Goal: Task Accomplishment & Management: Use online tool/utility

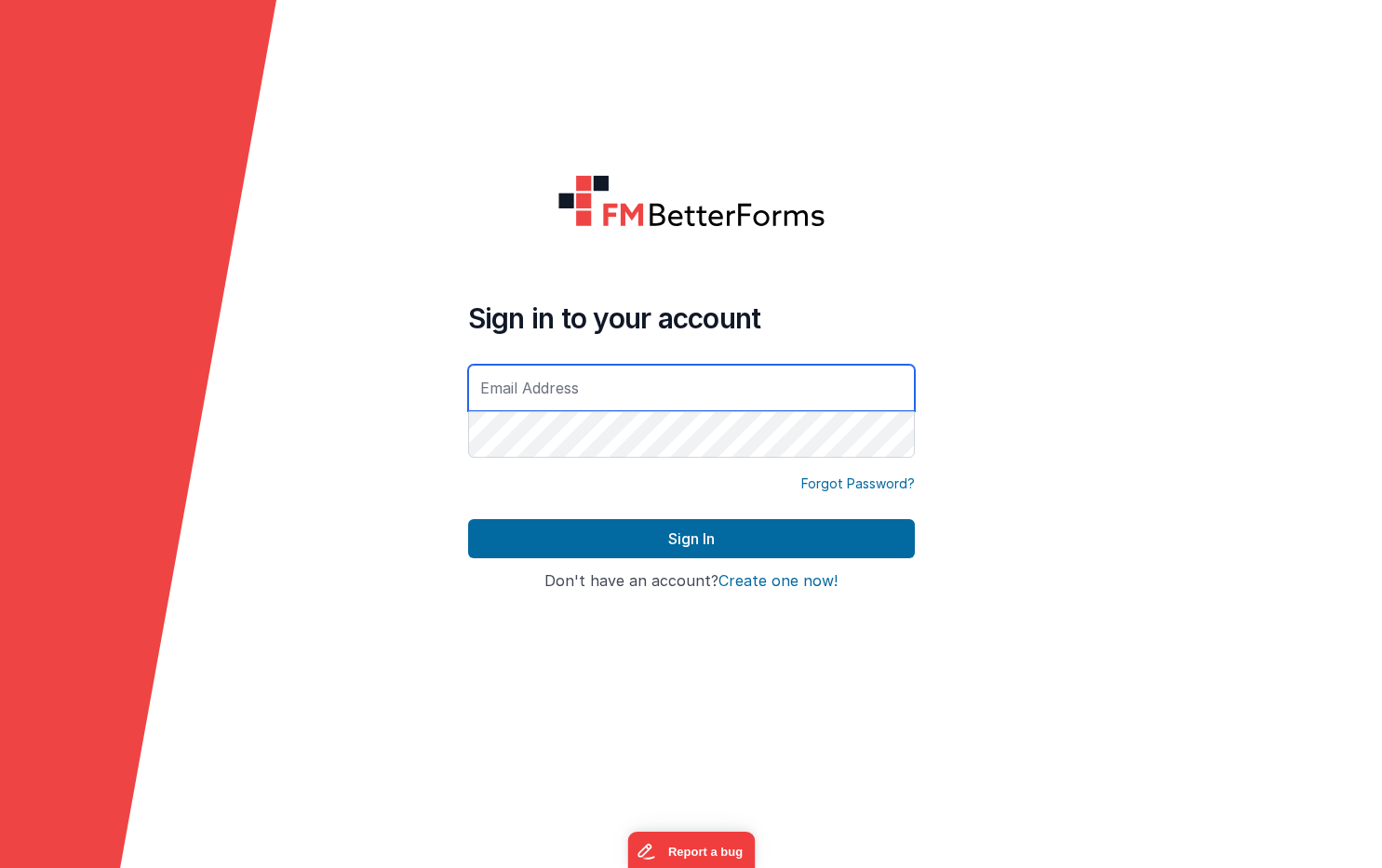
type input "[EMAIL_ADDRESS][DOMAIN_NAME]"
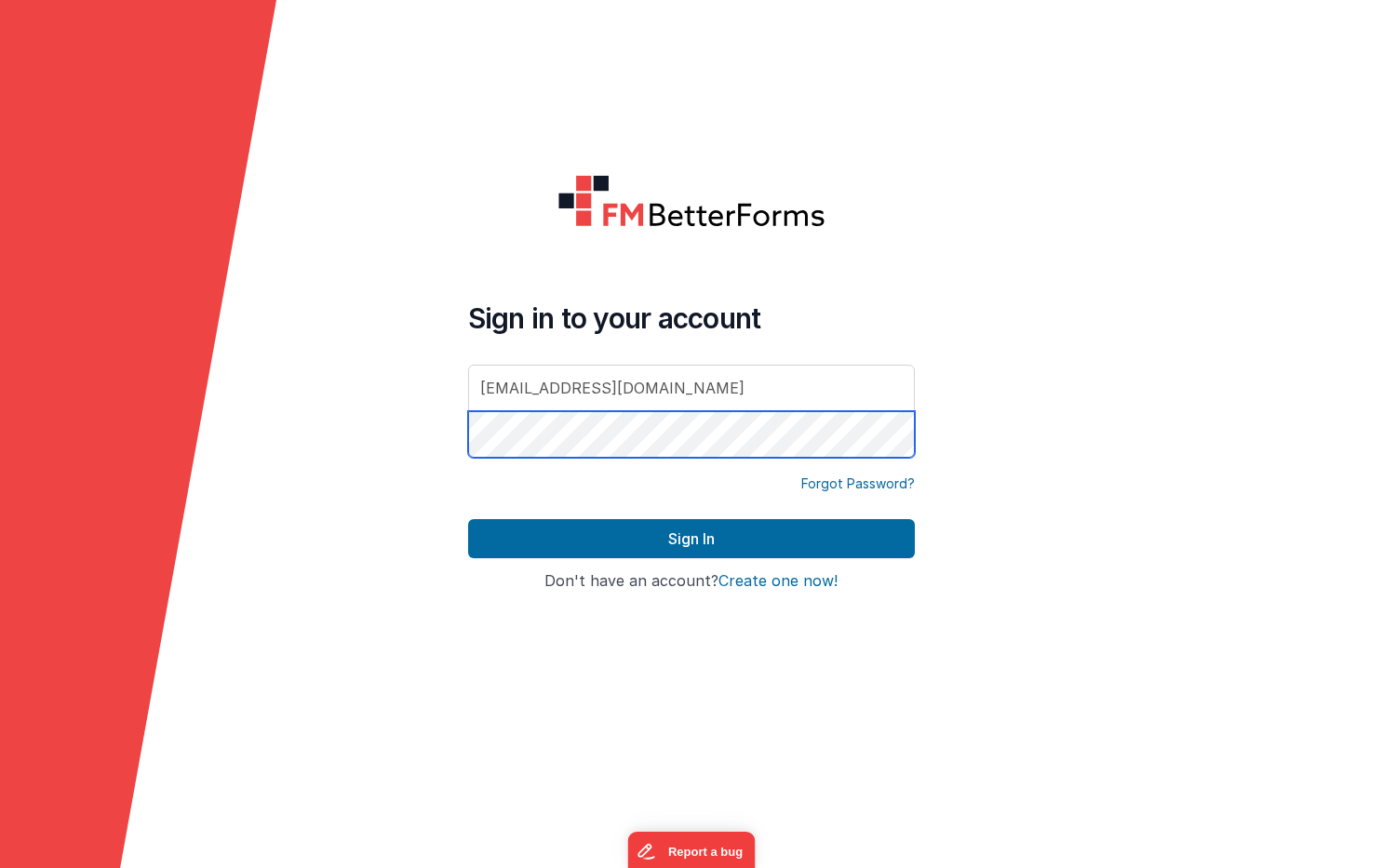
click at [691, 538] on button "Sign In" at bounding box center [691, 538] width 447 height 39
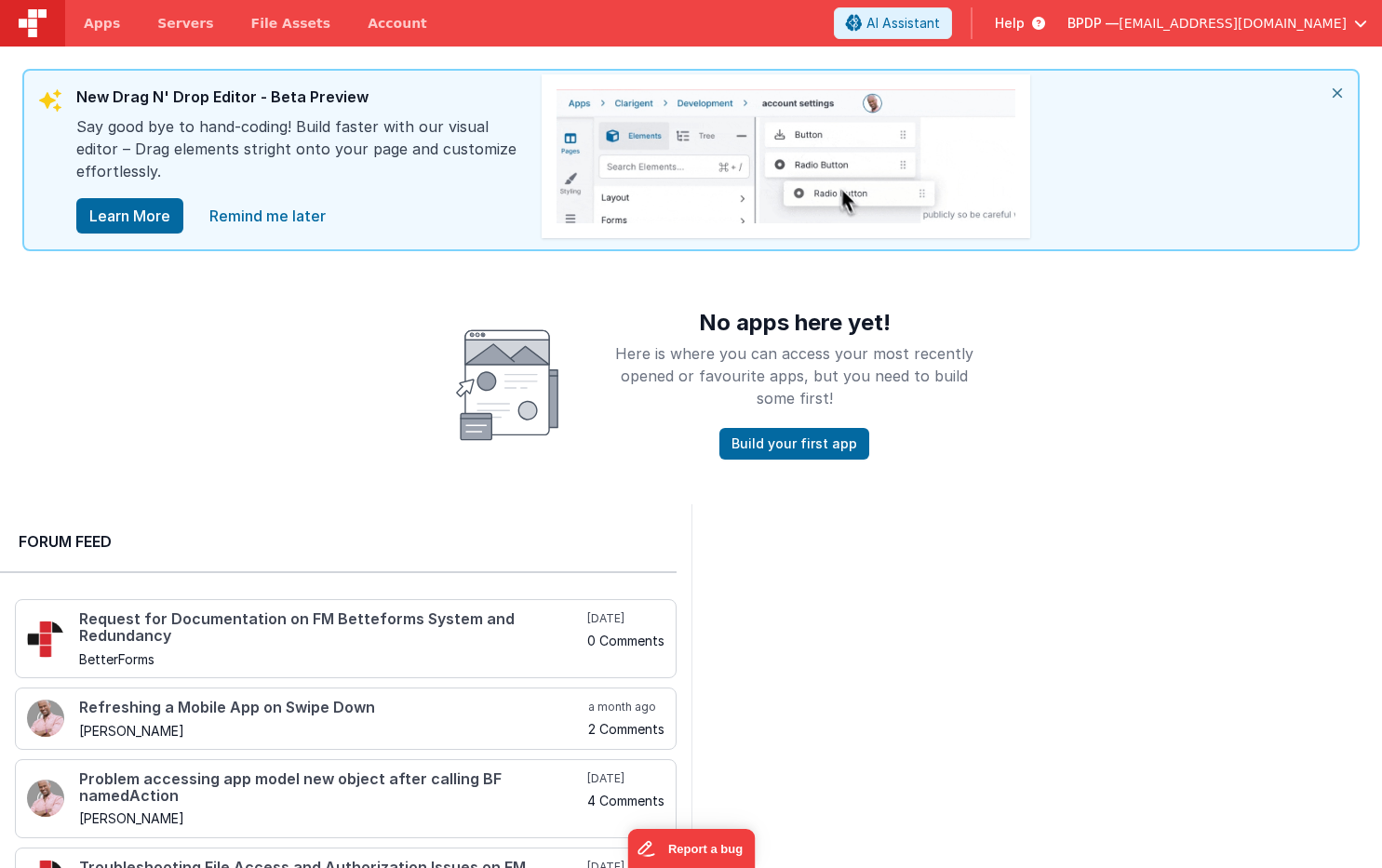
click at [1248, 21] on span "[EMAIL_ADDRESS][DOMAIN_NAME]" at bounding box center [1232, 23] width 228 height 19
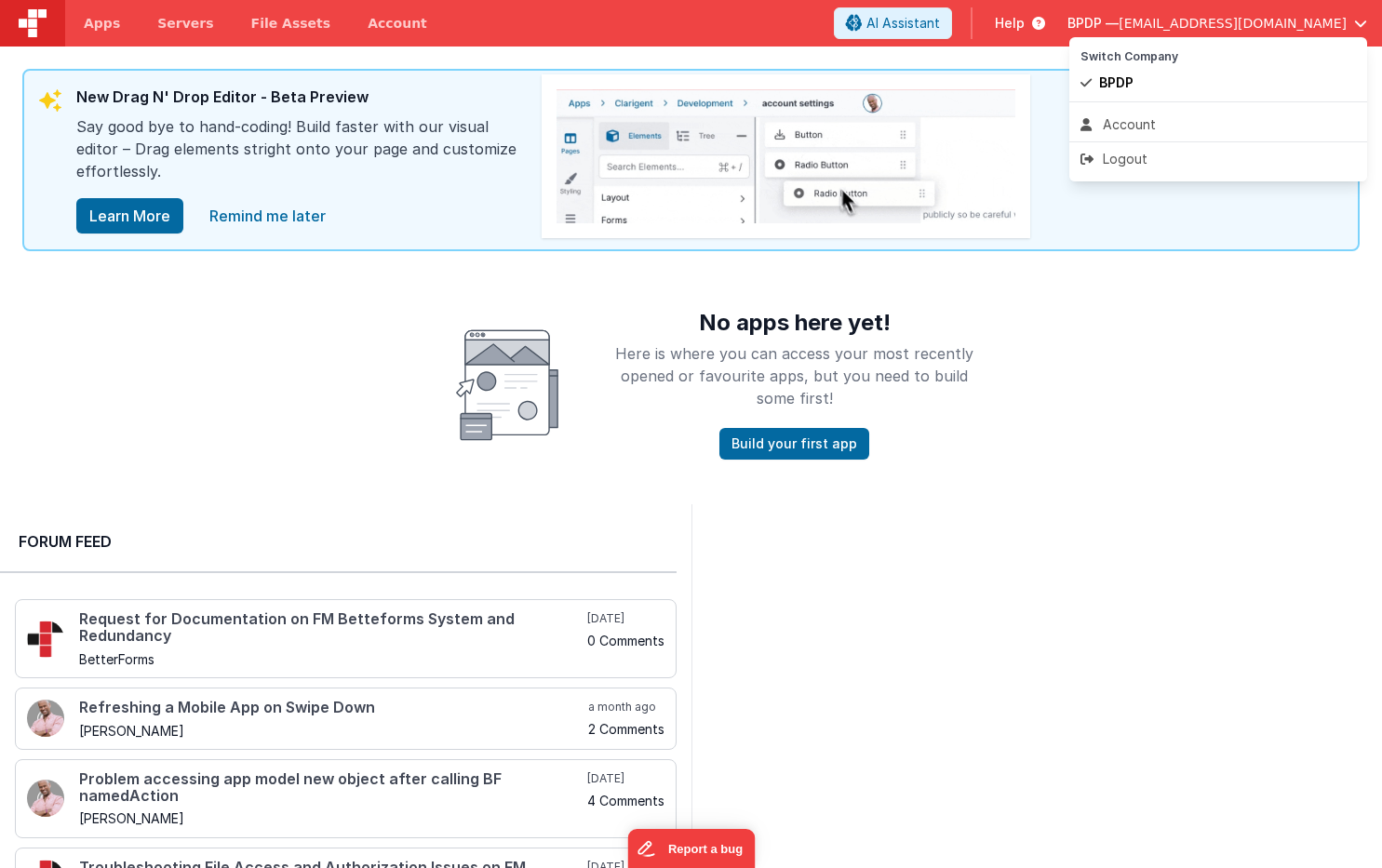
click at [1164, 303] on button at bounding box center [691, 434] width 1382 height 868
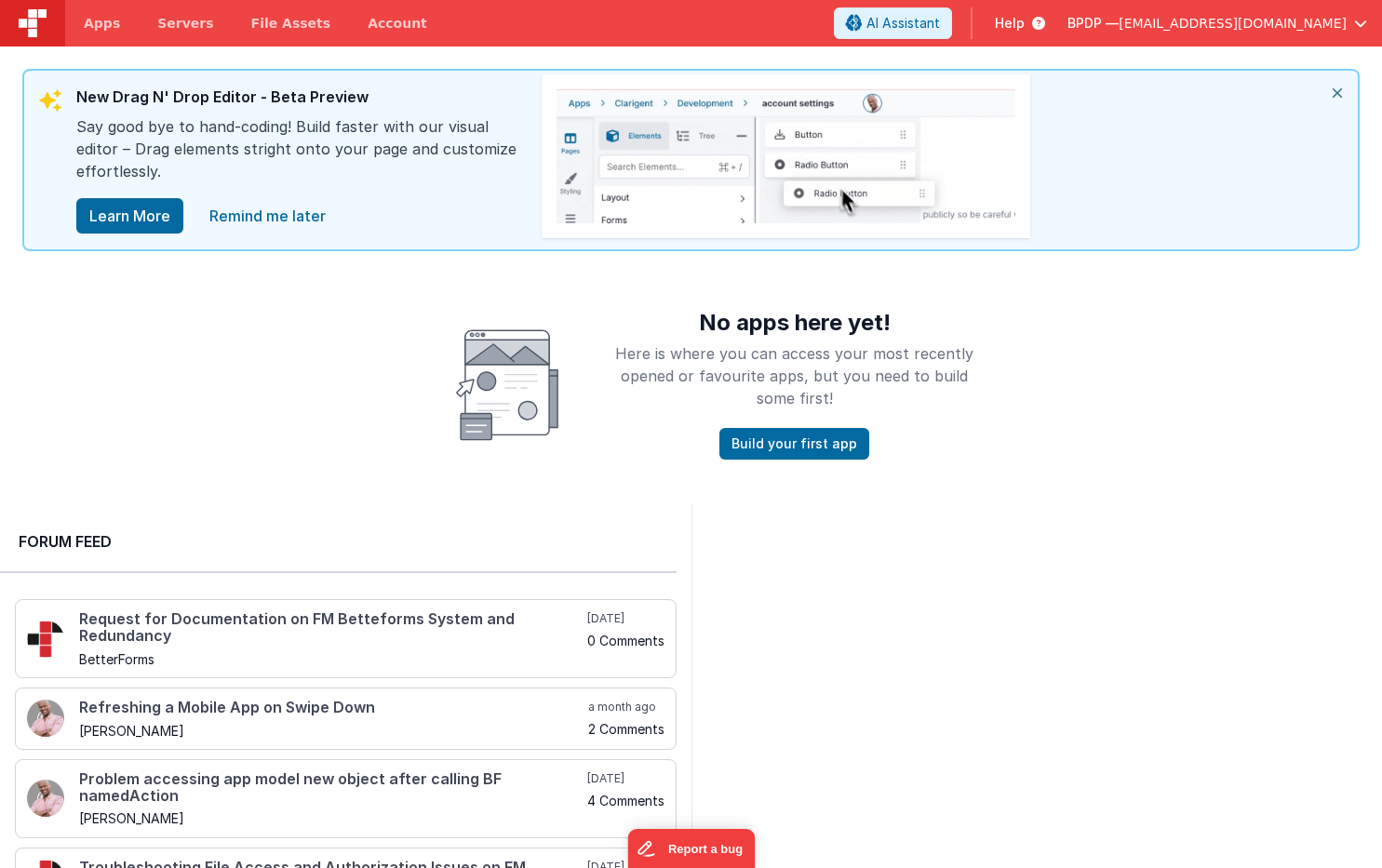
click at [1024, 21] on span "Help" at bounding box center [1010, 23] width 30 height 19
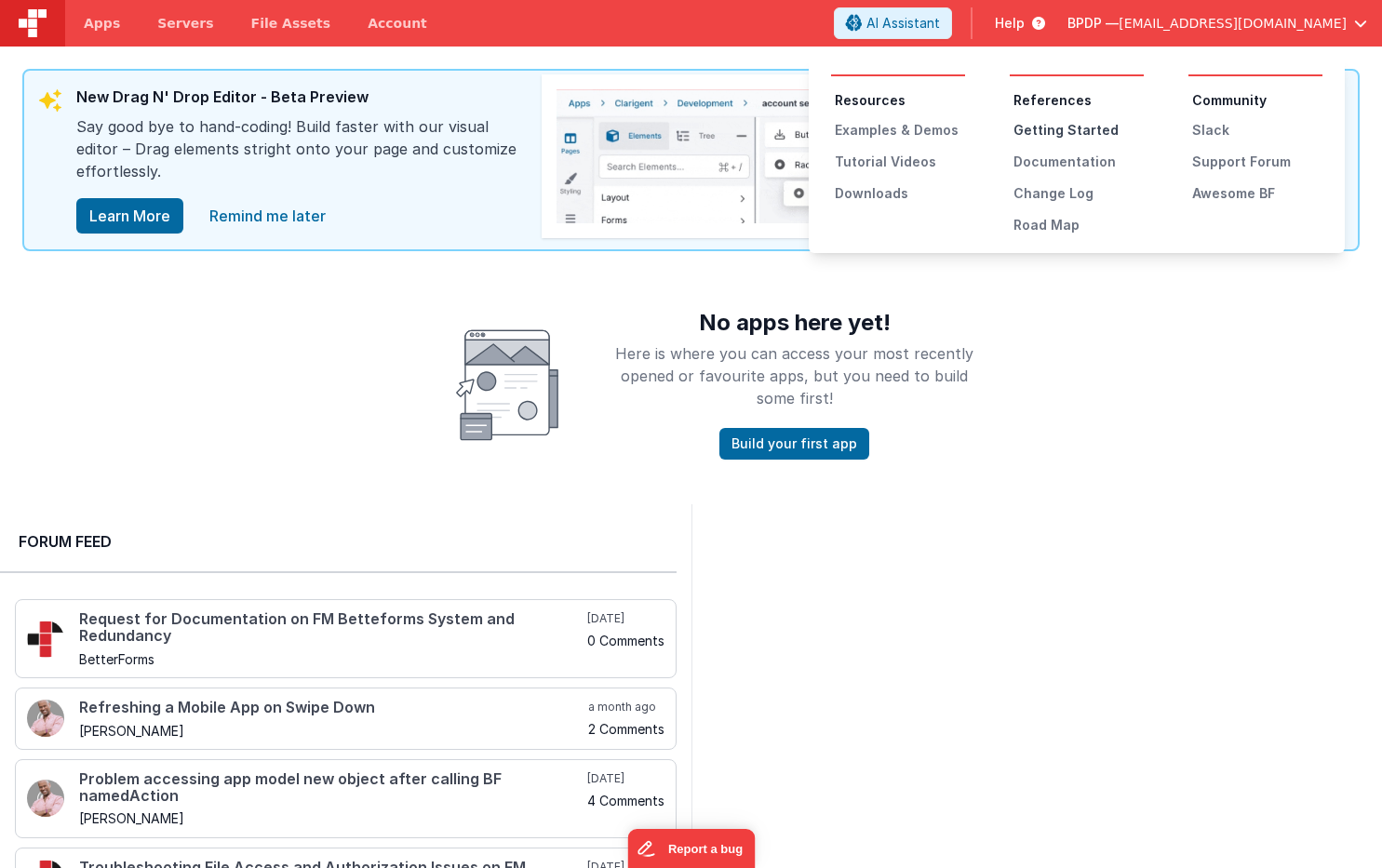
click at [1069, 133] on div "Getting Started" at bounding box center [1078, 130] width 130 height 19
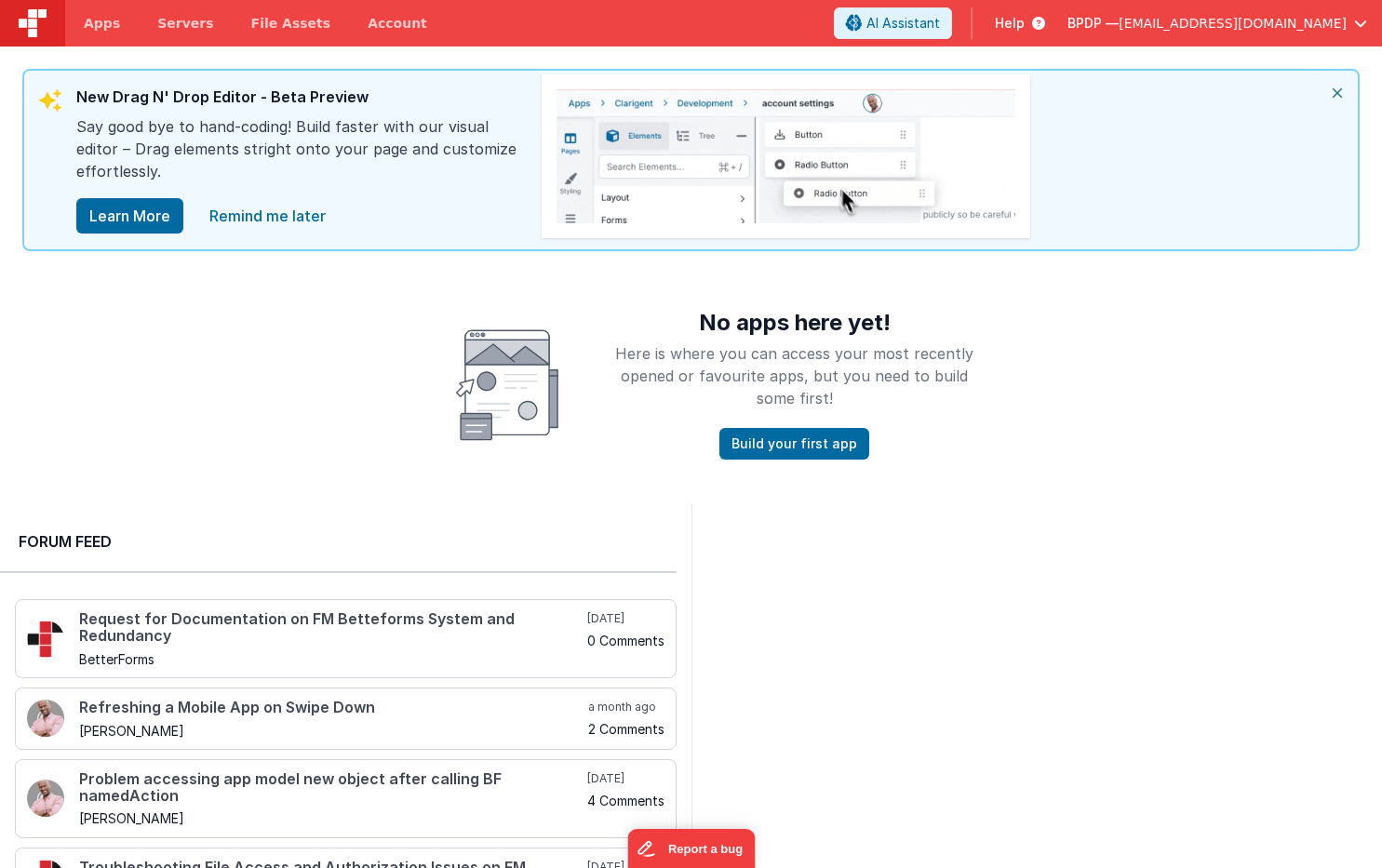
click at [1045, 19] on icon at bounding box center [1034, 23] width 20 height 19
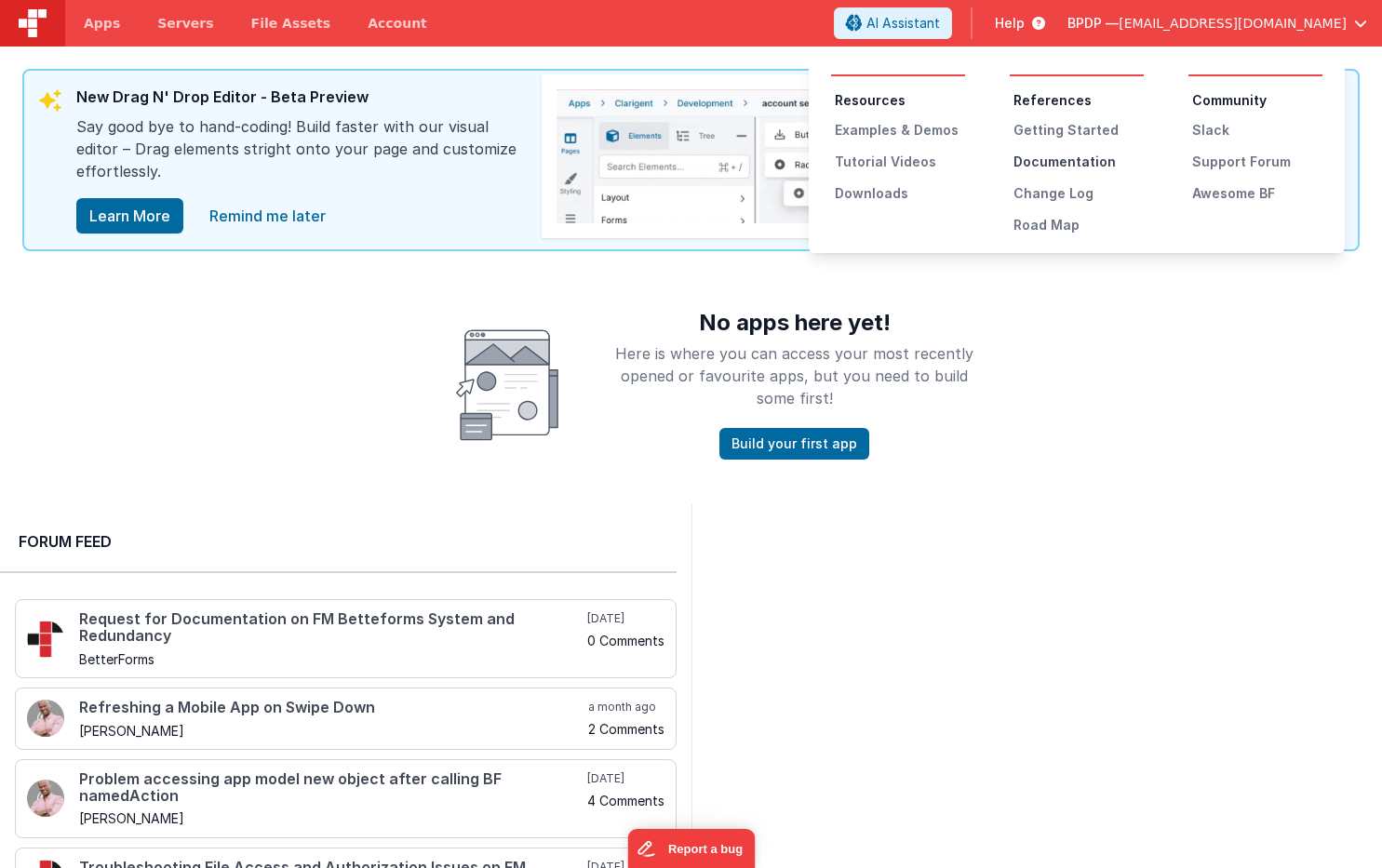
click at [1023, 166] on div "Documentation" at bounding box center [1078, 162] width 130 height 19
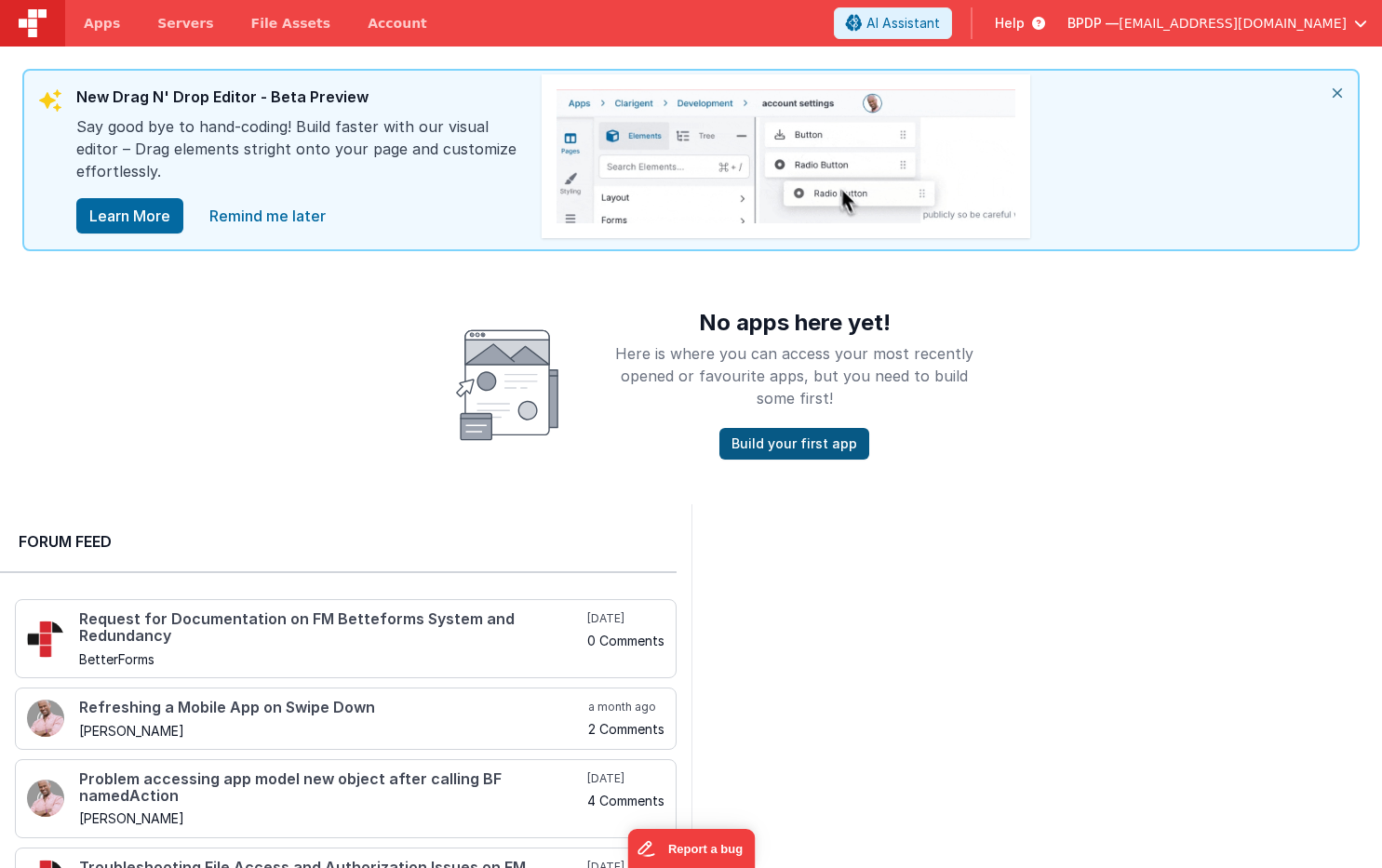
click at [791, 443] on button "Build your first app" at bounding box center [794, 443] width 150 height 32
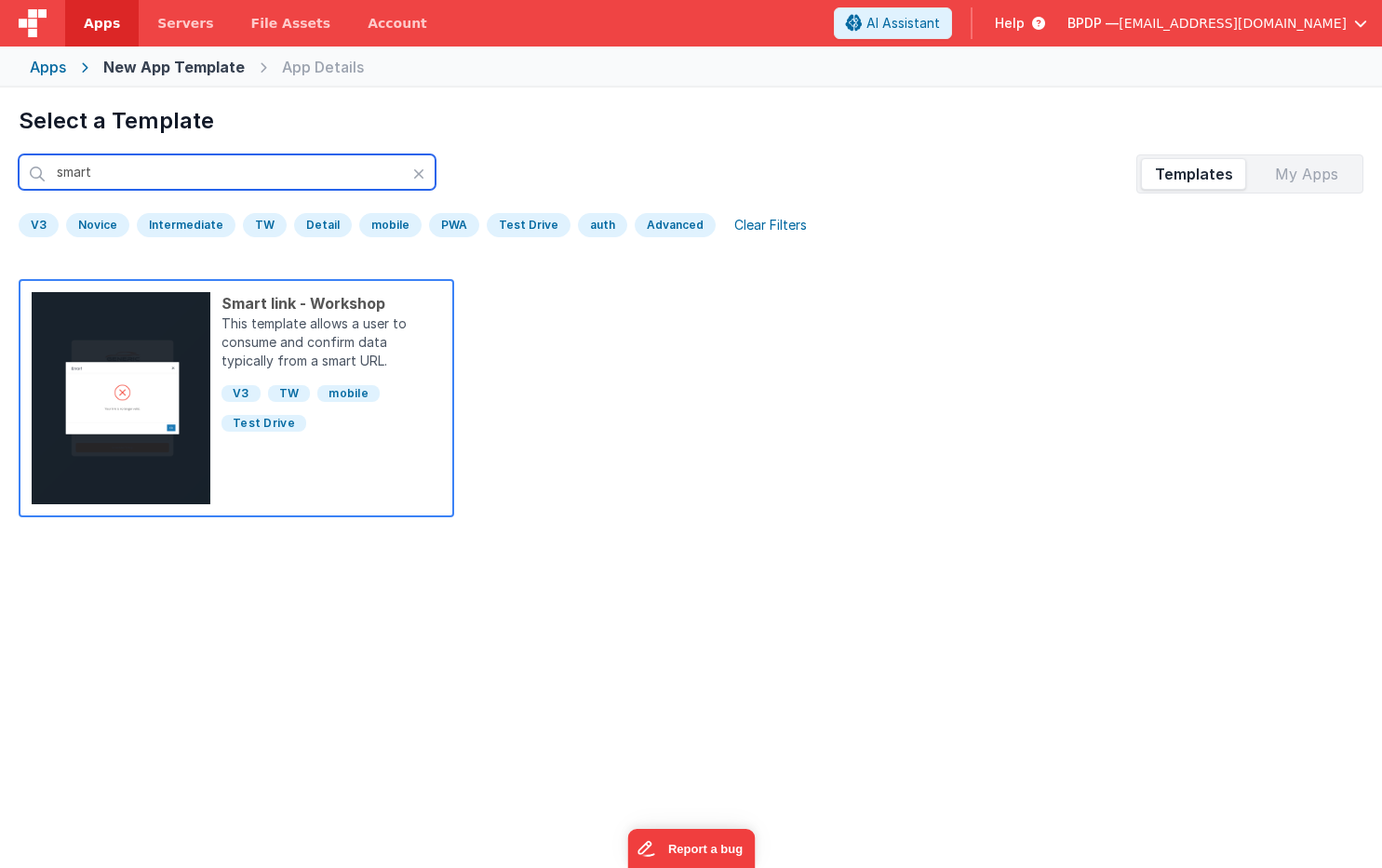
type input "smart"
click at [283, 342] on p "This template allows a user to consume and confirm data typically from a smart …" at bounding box center [332, 345] width 220 height 60
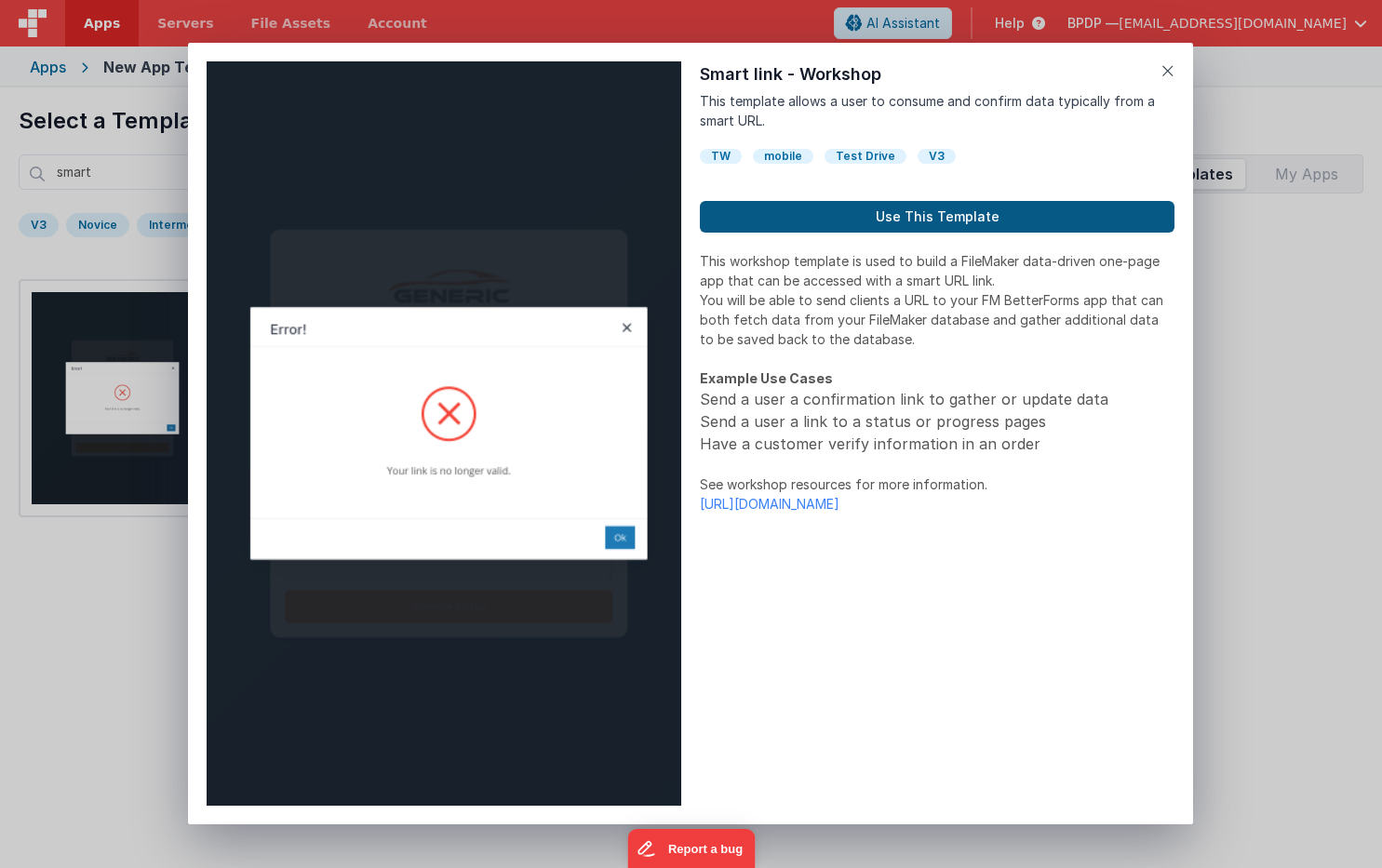
click at [862, 211] on button "Use This Template" at bounding box center [936, 217] width 475 height 32
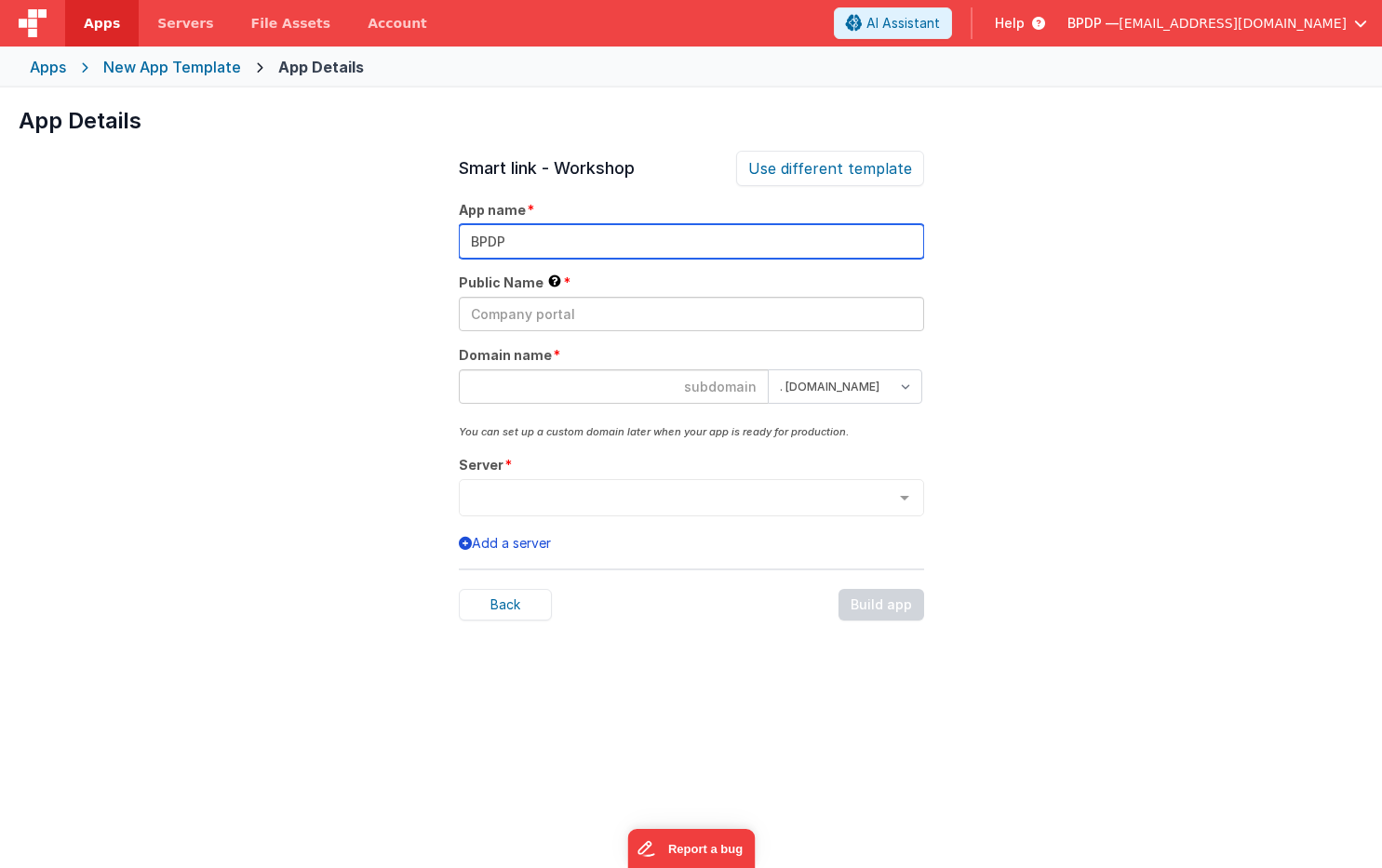
type input "BPDP"
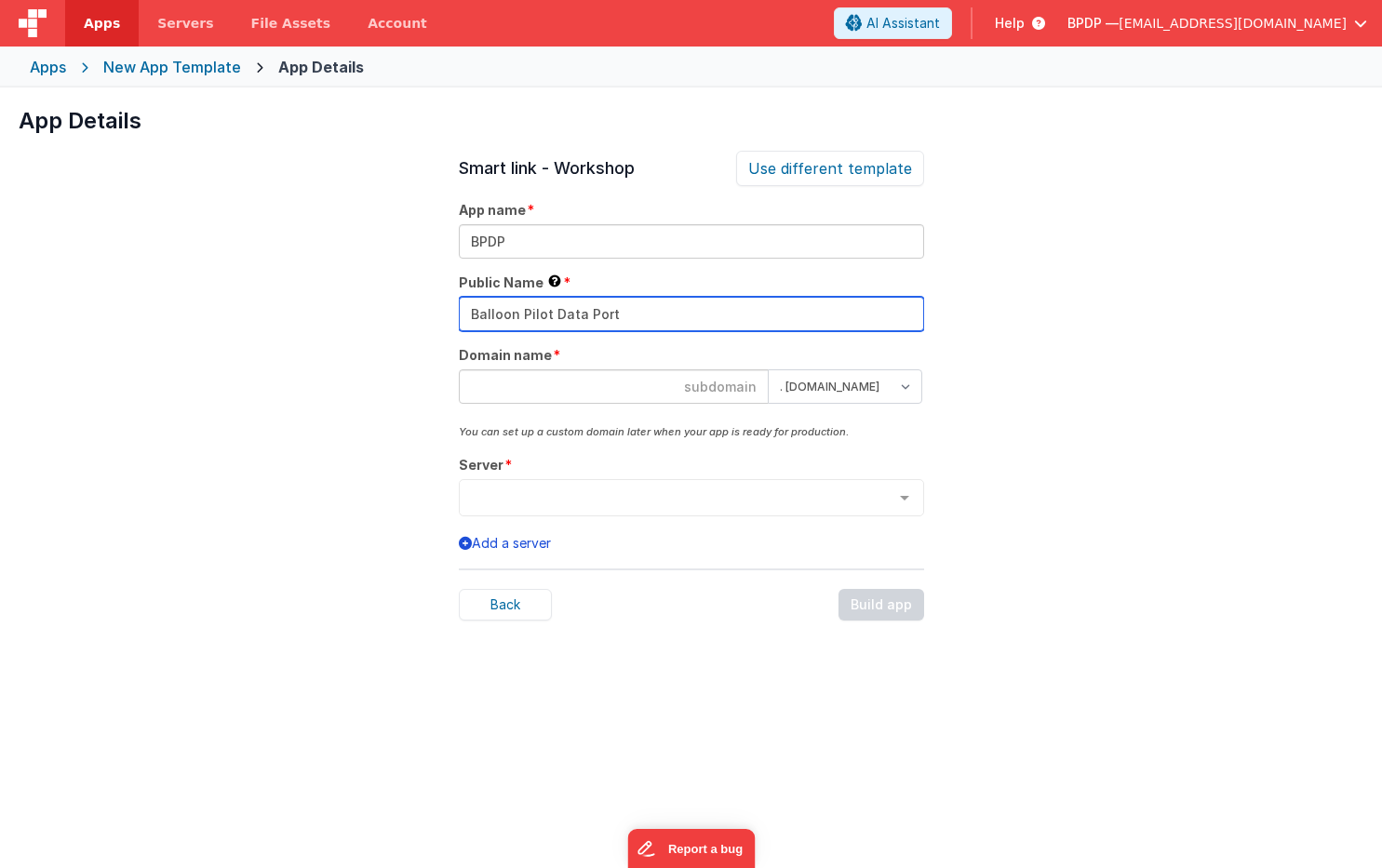
type input "Balloon Pilot Data Port"
click at [520, 384] on input at bounding box center [614, 387] width 310 height 34
type input "bpd"
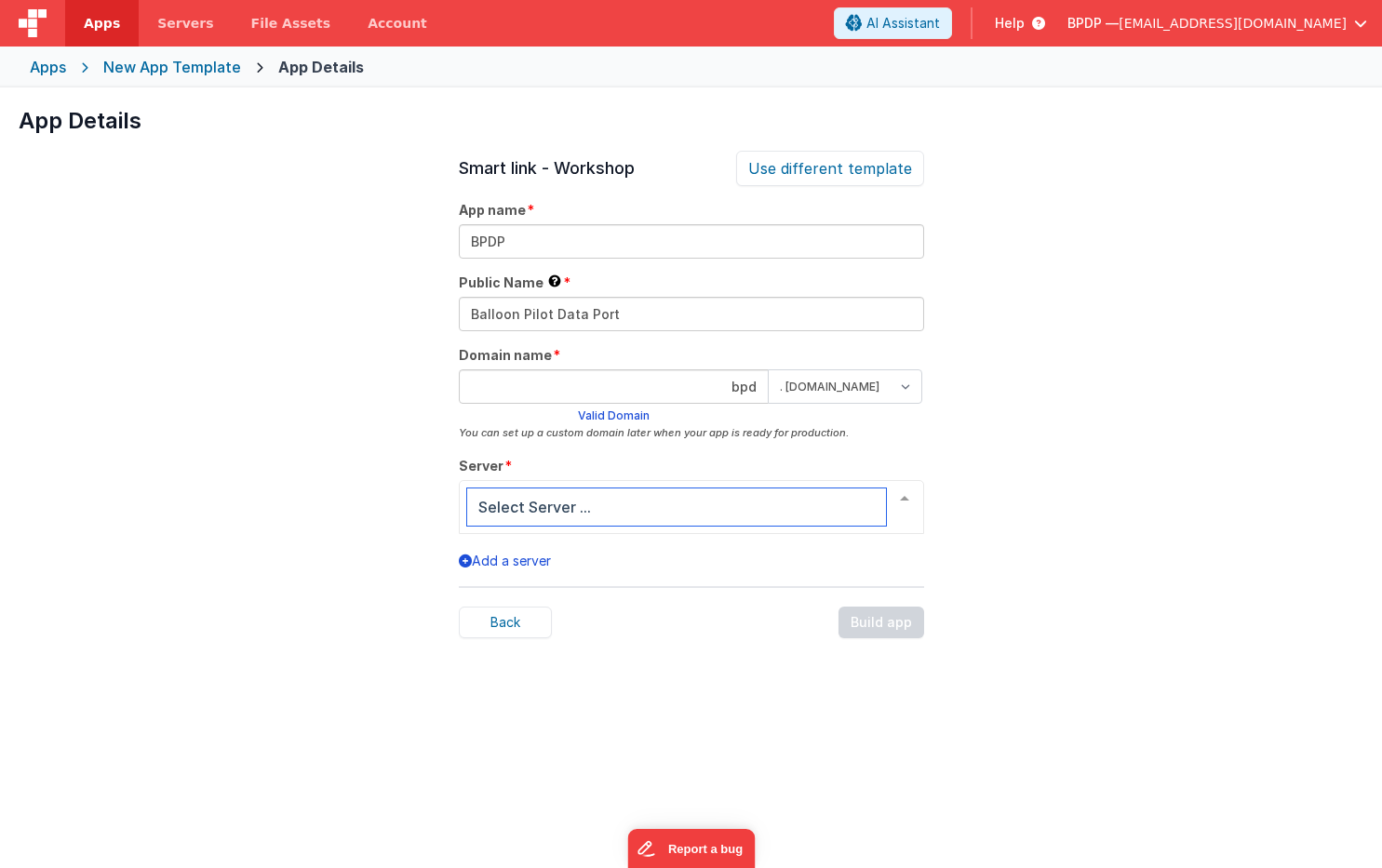
drag, startPoint x: 520, startPoint y: 384, endPoint x: 869, endPoint y: 495, distance: 366.2
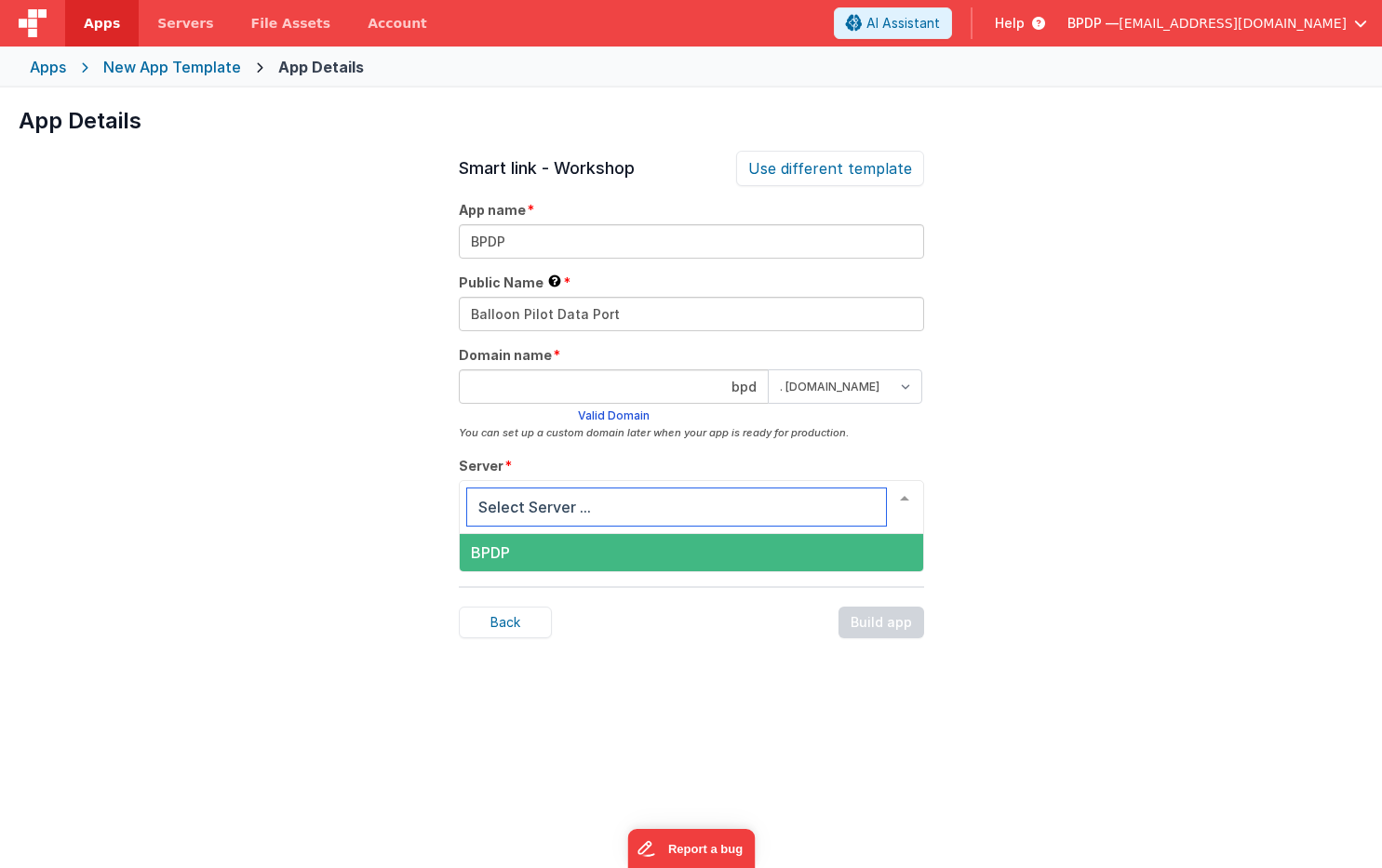
click at [486, 553] on span "BPDP" at bounding box center [490, 552] width 39 height 19
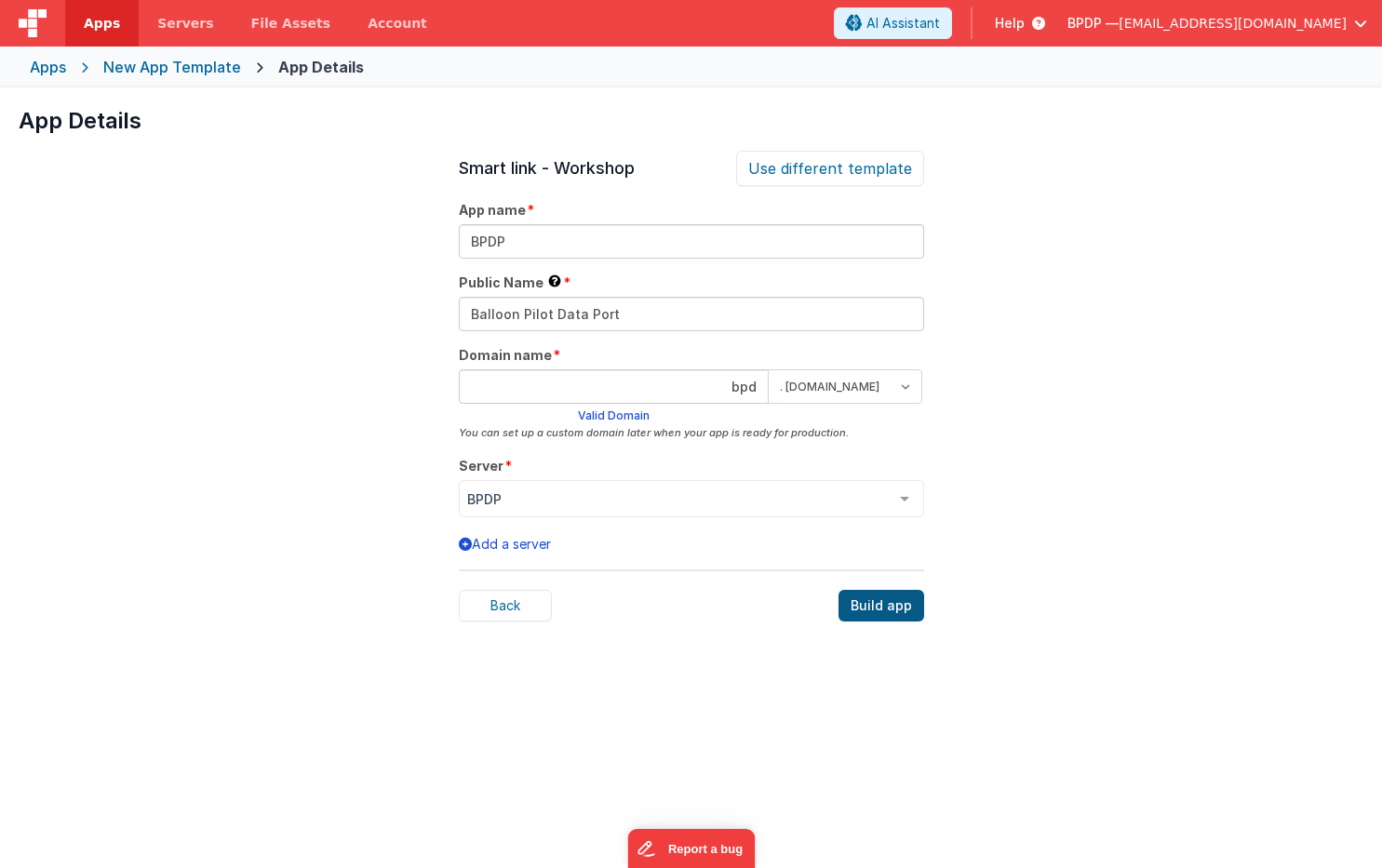
click at [860, 602] on div "Build app" at bounding box center [881, 605] width 86 height 32
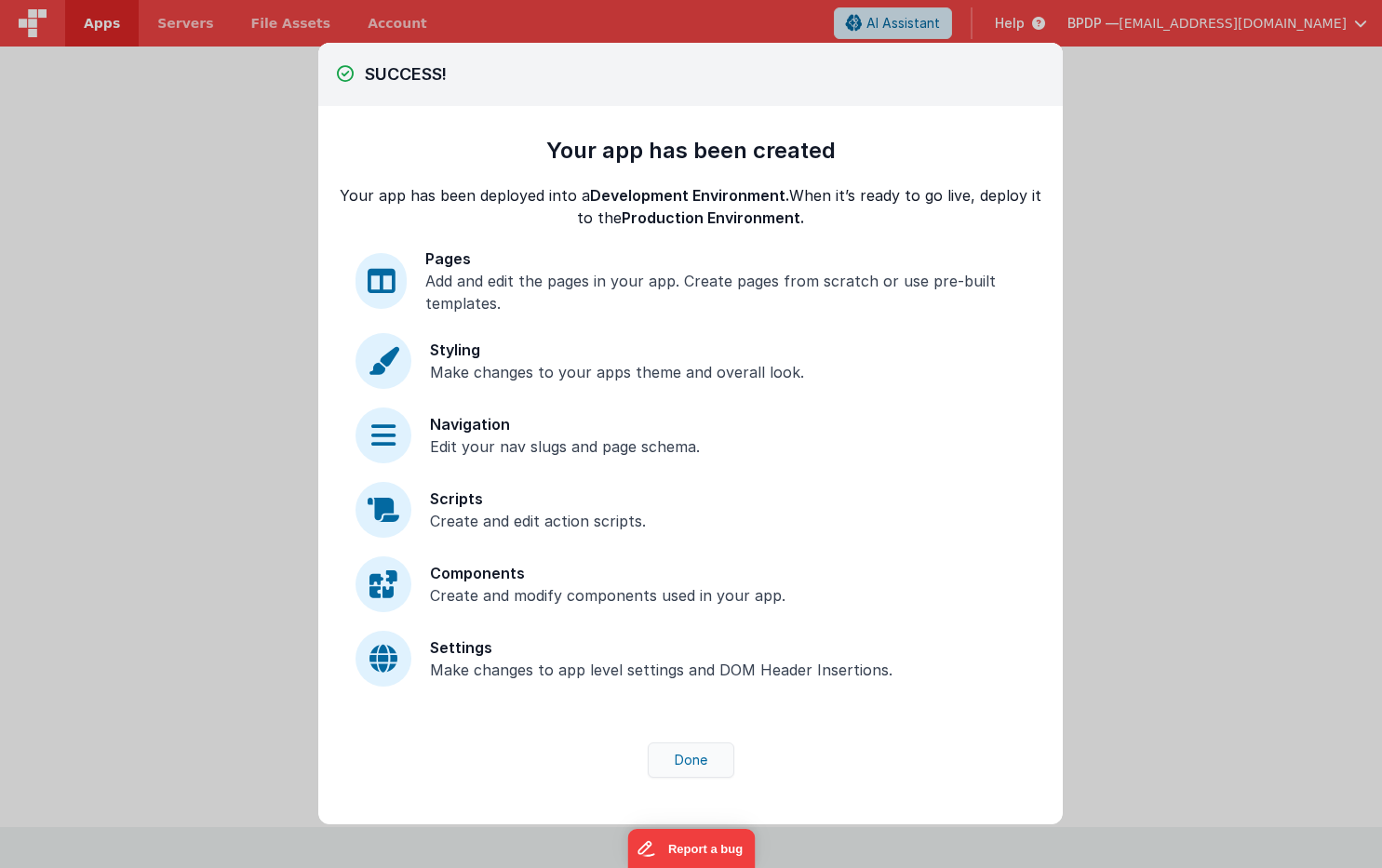
click at [682, 766] on button "Done" at bounding box center [691, 759] width 87 height 35
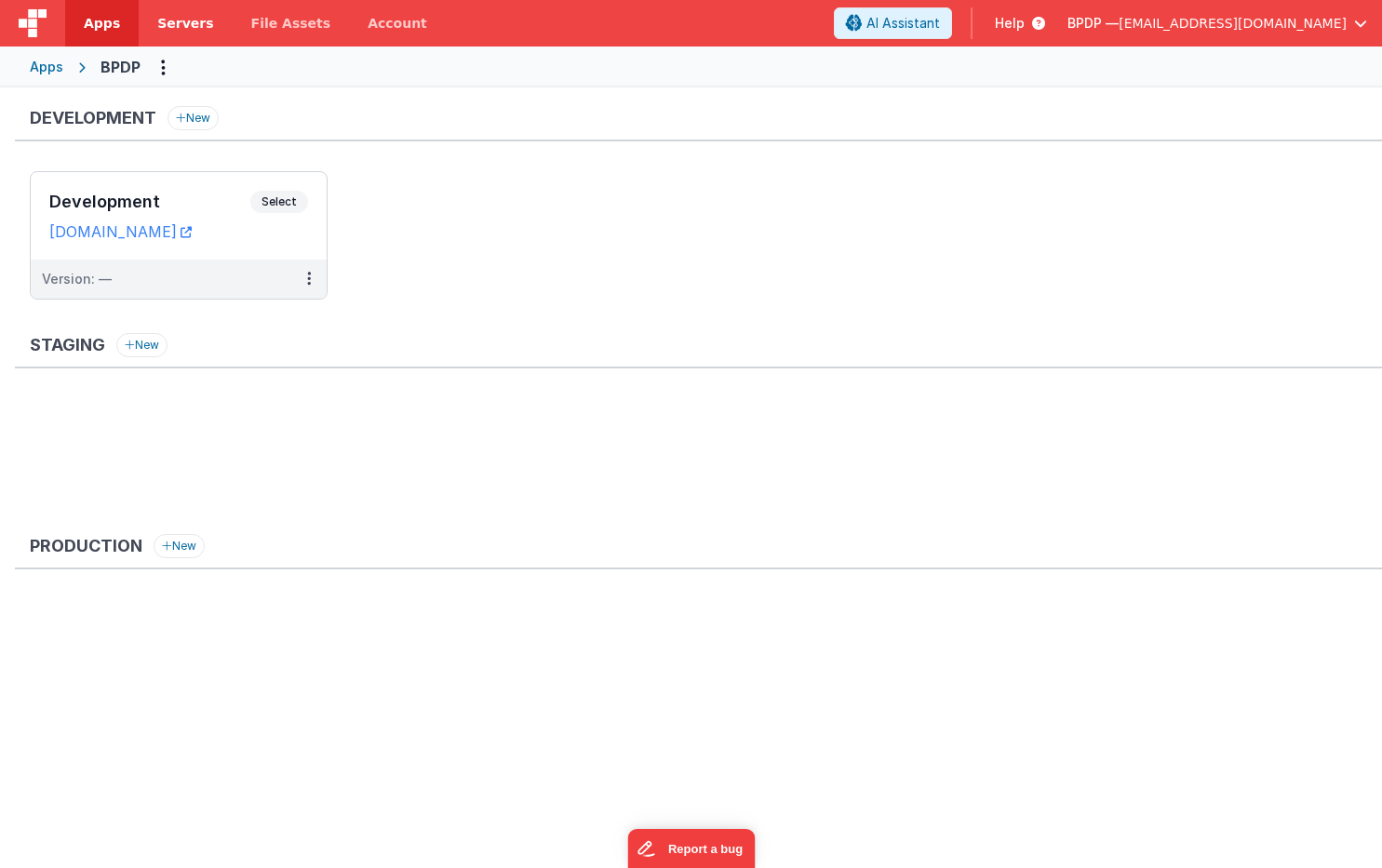
click at [175, 18] on span "Servers" at bounding box center [185, 23] width 56 height 19
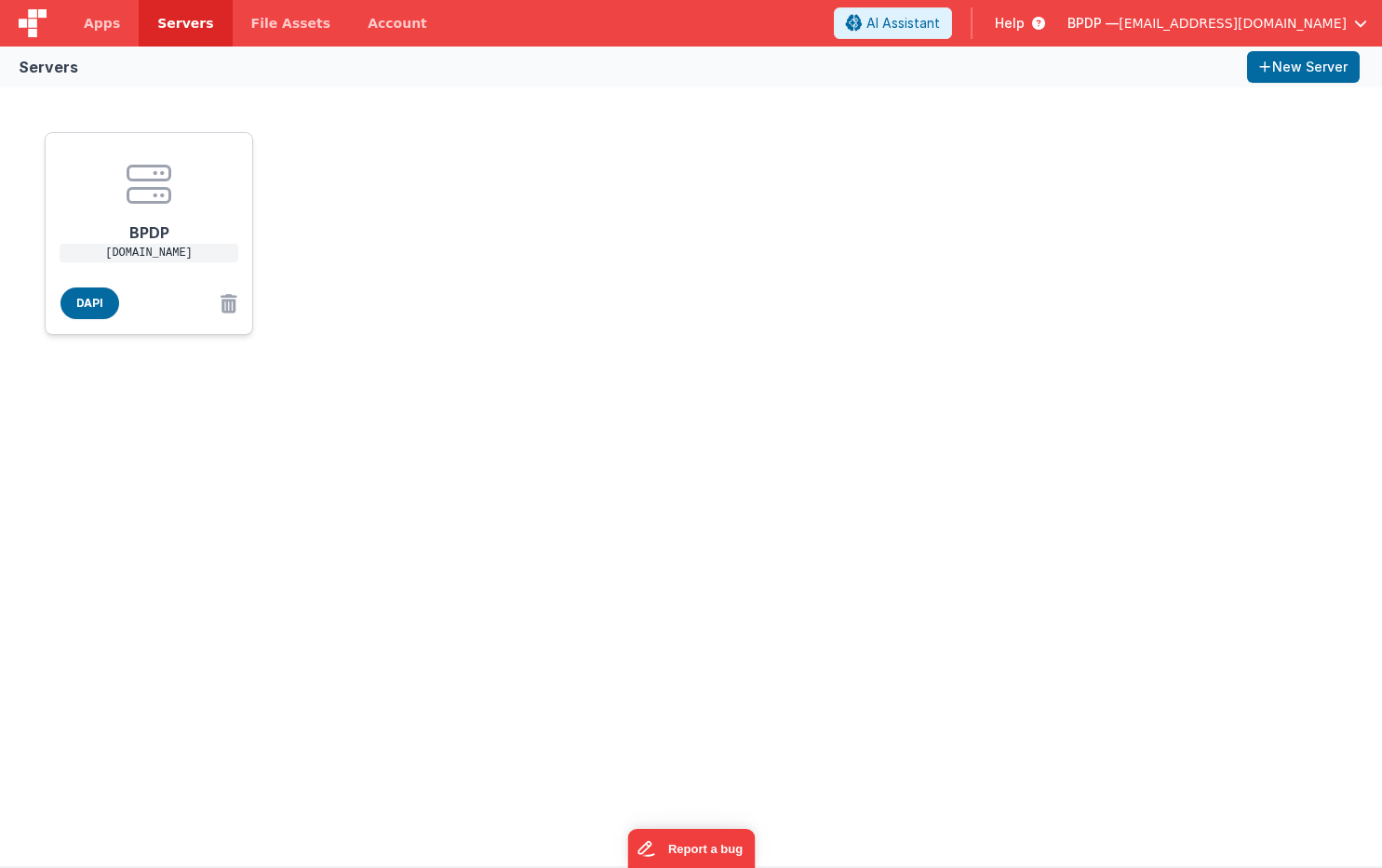
click at [149, 234] on h1 "BPDP" at bounding box center [148, 225] width 149 height 37
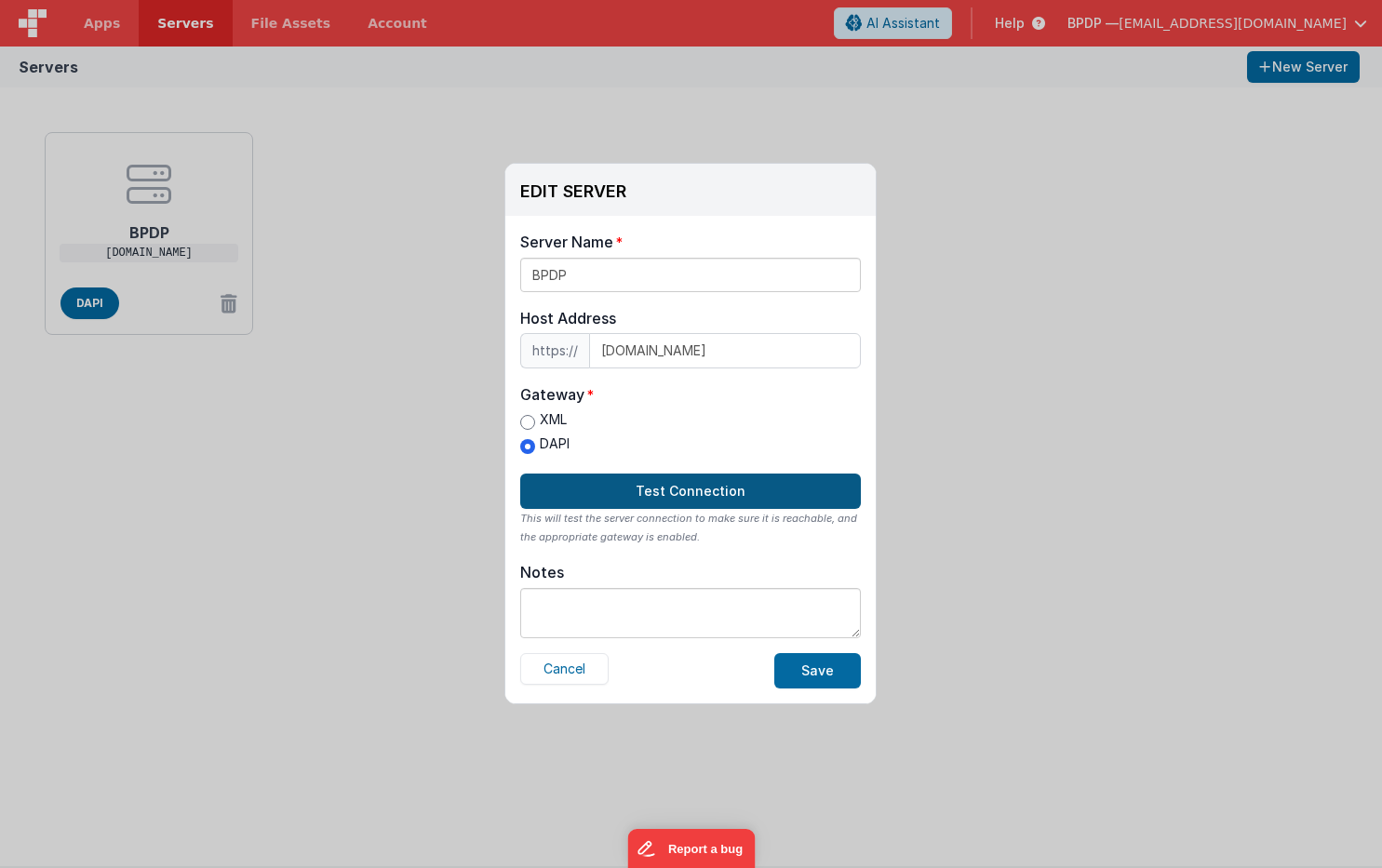
click at [684, 489] on button "Test Connection" at bounding box center [691, 490] width 341 height 35
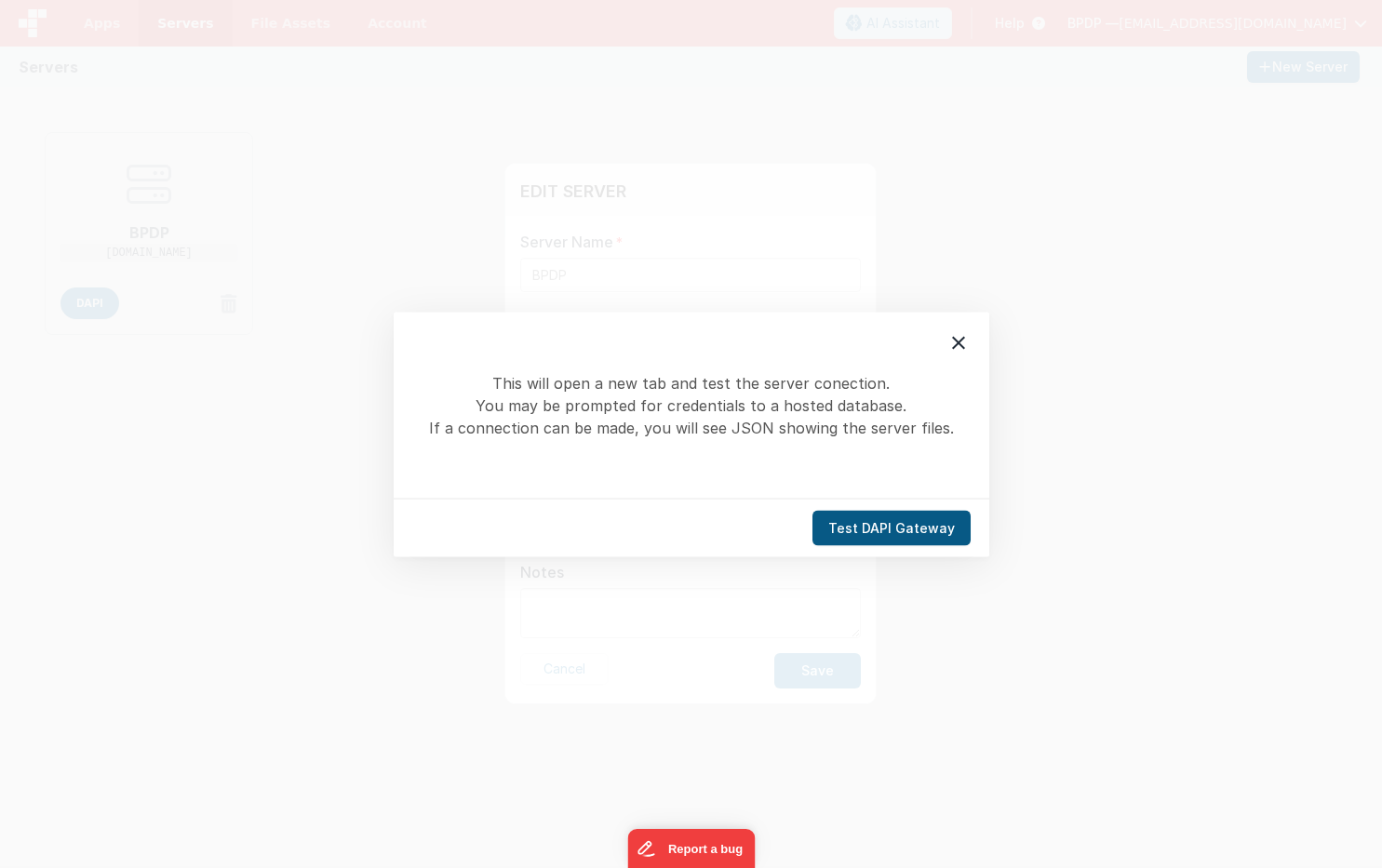
click at [902, 525] on button "Test DAPI Gateway" at bounding box center [891, 526] width 158 height 35
click at [894, 524] on button "Test DAPI Gateway" at bounding box center [891, 526] width 158 height 35
click at [1026, 202] on div "This will open a new tab and test the server conection. You may be prompted for…" at bounding box center [691, 434] width 1382 height 868
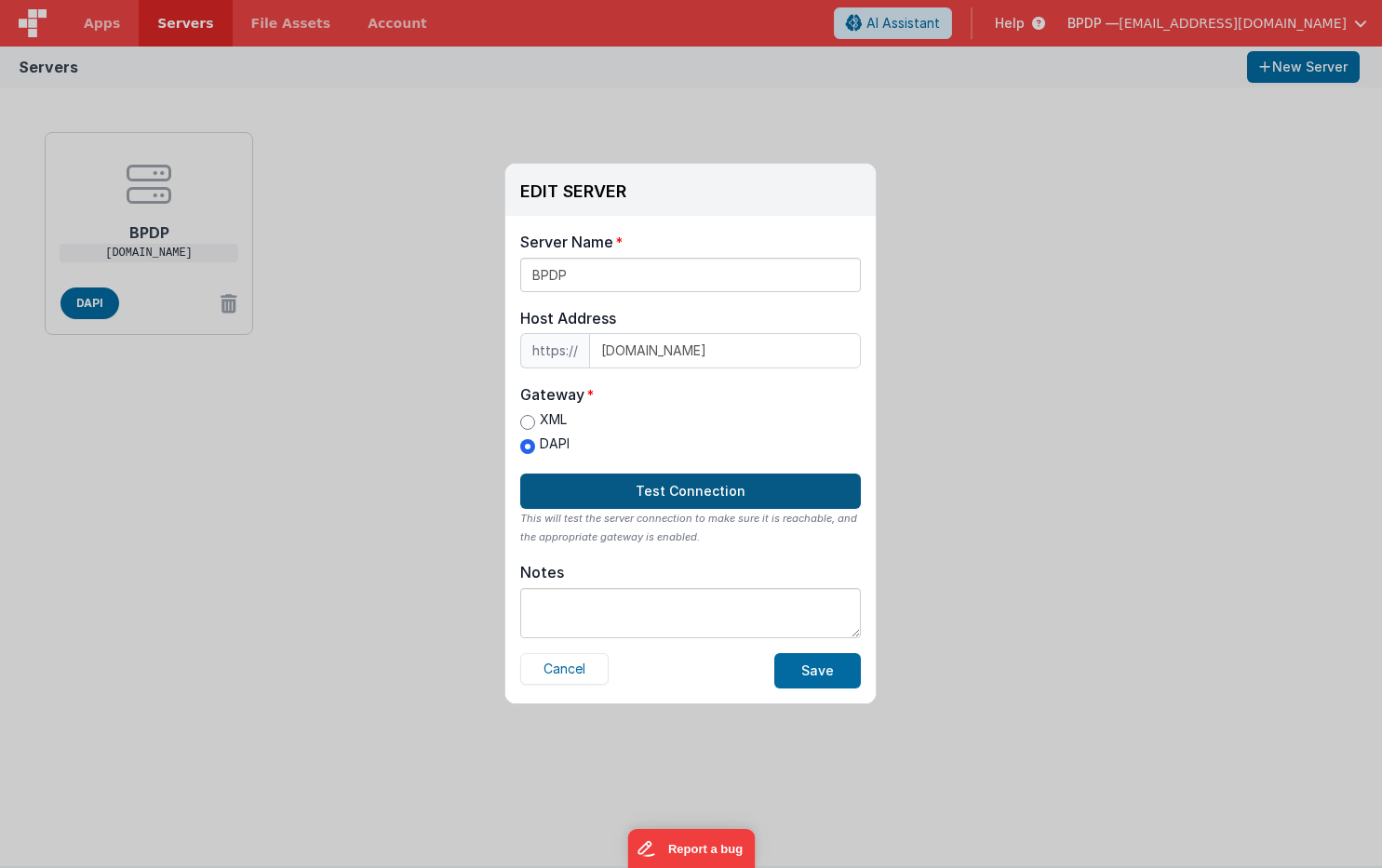
click at [702, 498] on button "Test Connection" at bounding box center [691, 490] width 341 height 35
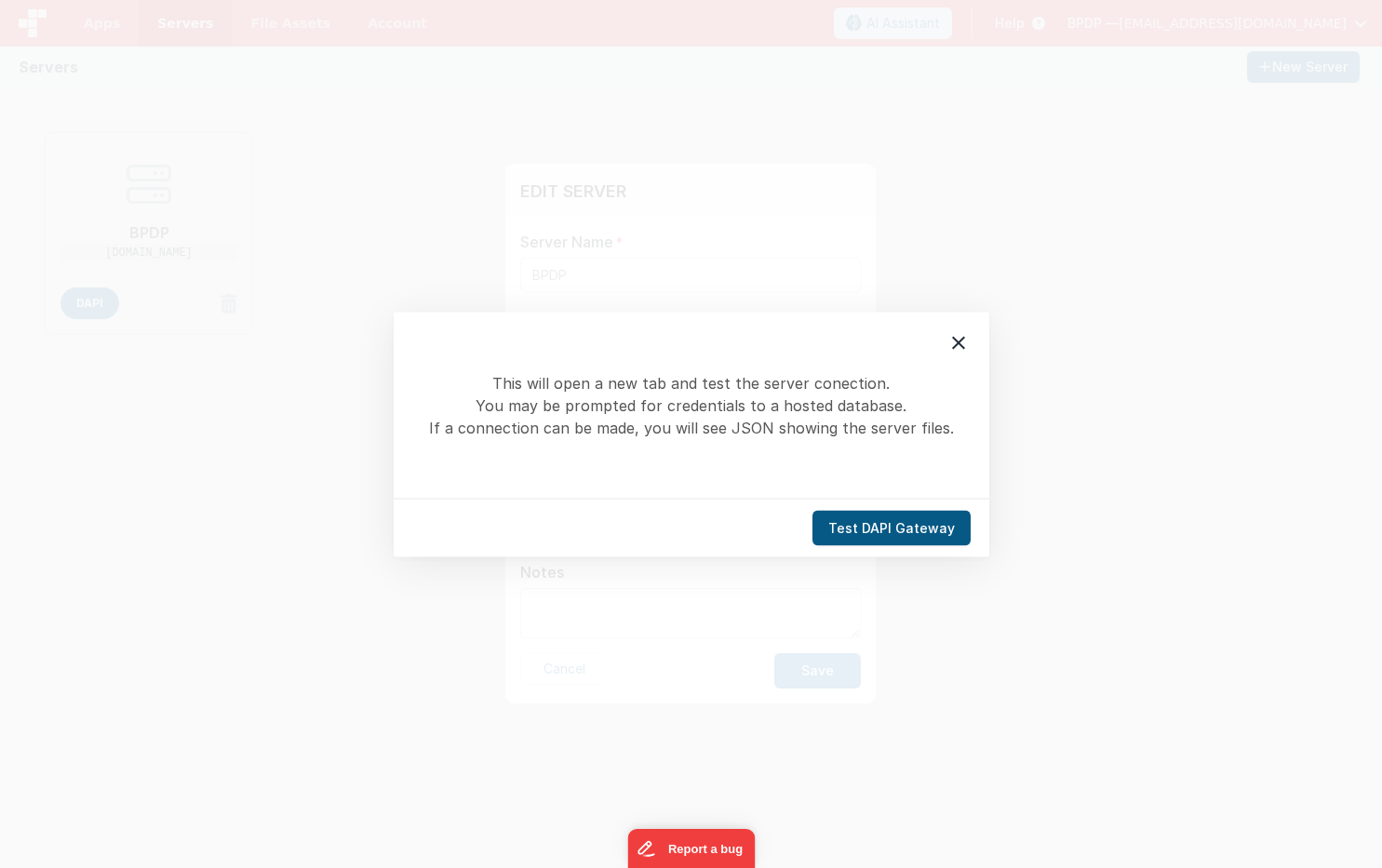
click at [872, 529] on button "Test DAPI Gateway" at bounding box center [891, 526] width 158 height 35
click at [957, 344] on icon at bounding box center [958, 342] width 13 height 13
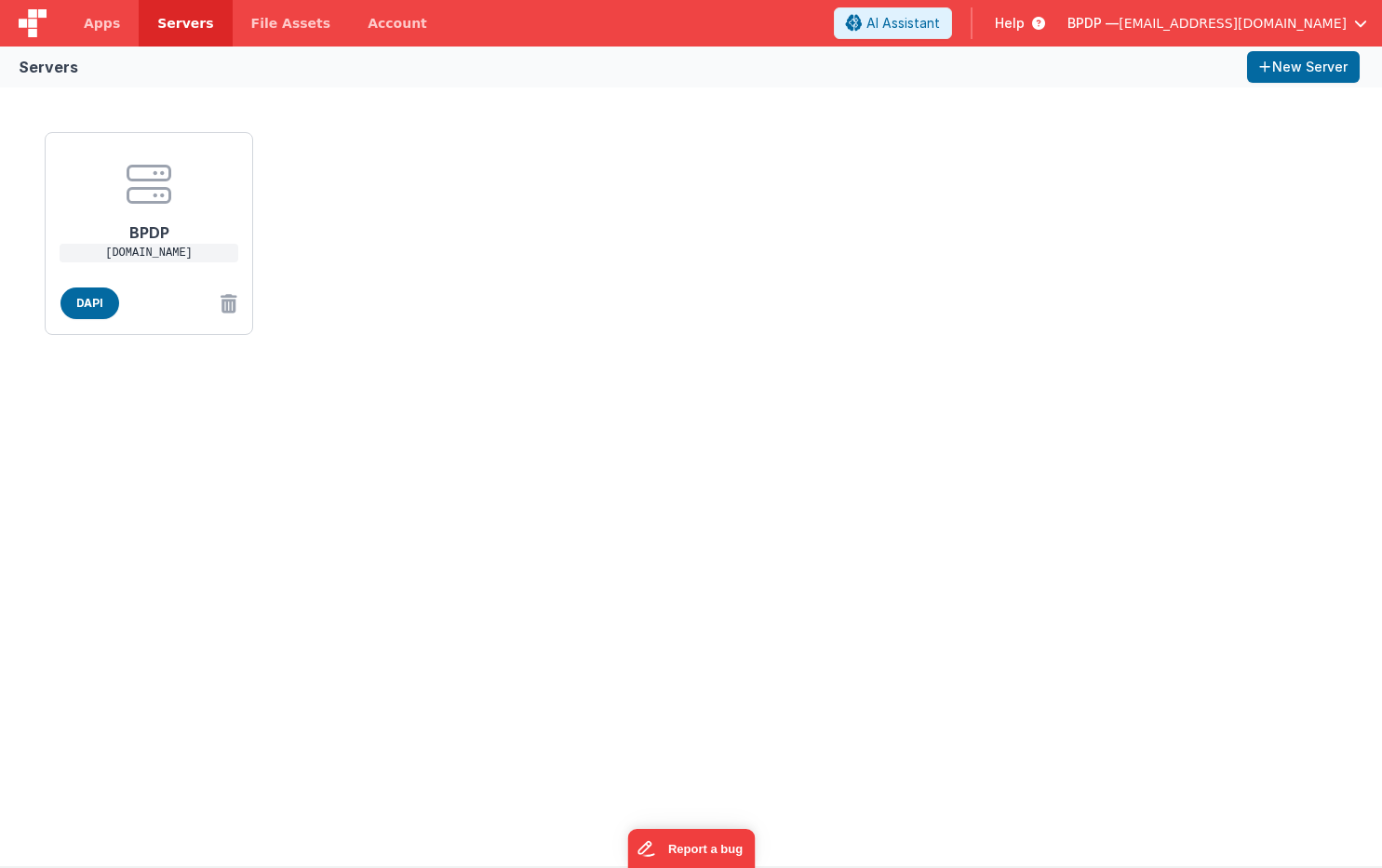
click at [100, 20] on div "EDIT SERVER Delete Server Delete Server Name BPDP Host Address https:// bpdp.ba…" at bounding box center [691, 434] width 1382 height 868
click at [98, 29] on span "Apps" at bounding box center [102, 23] width 36 height 19
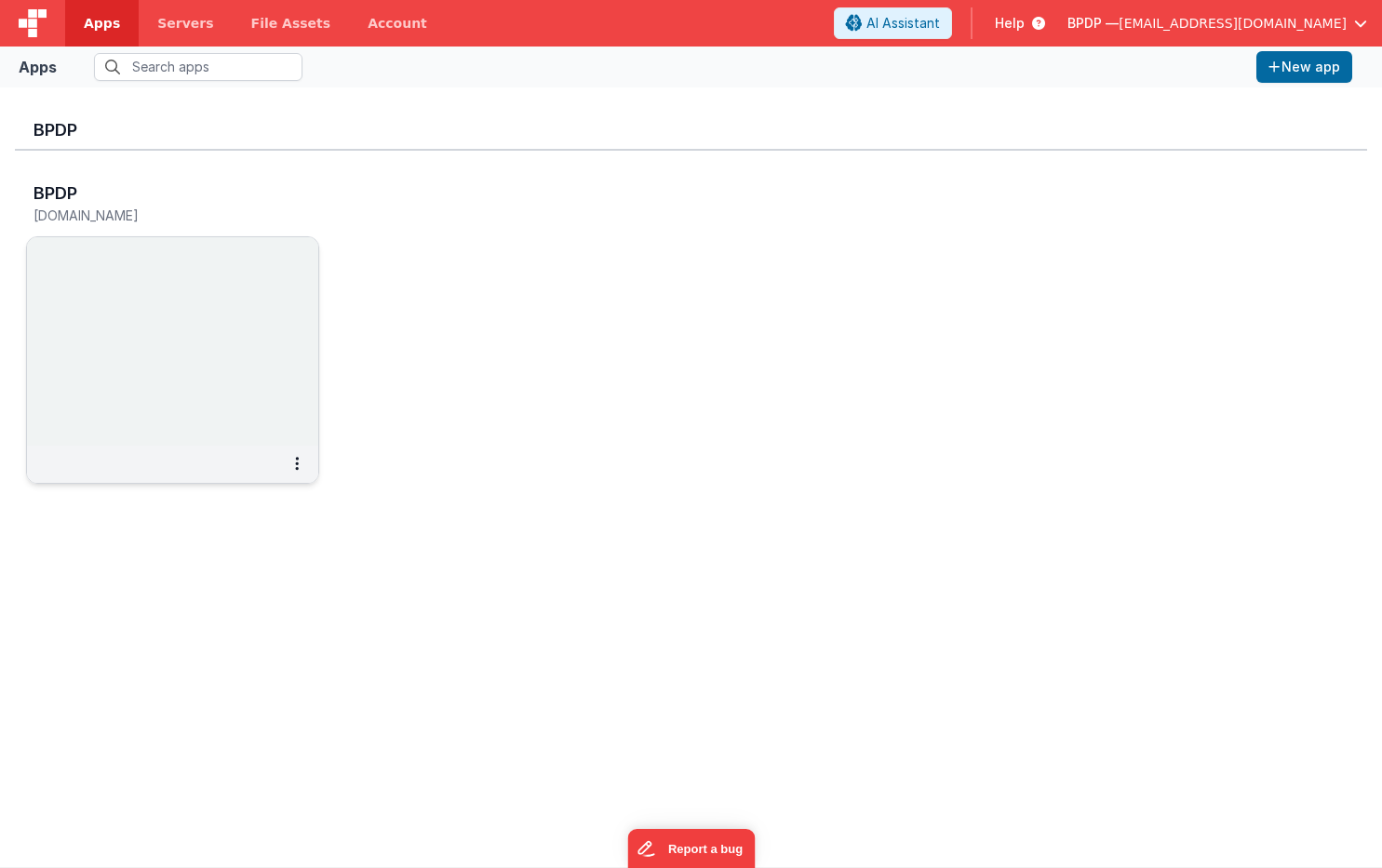
click at [247, 375] on img at bounding box center [172, 341] width 291 height 209
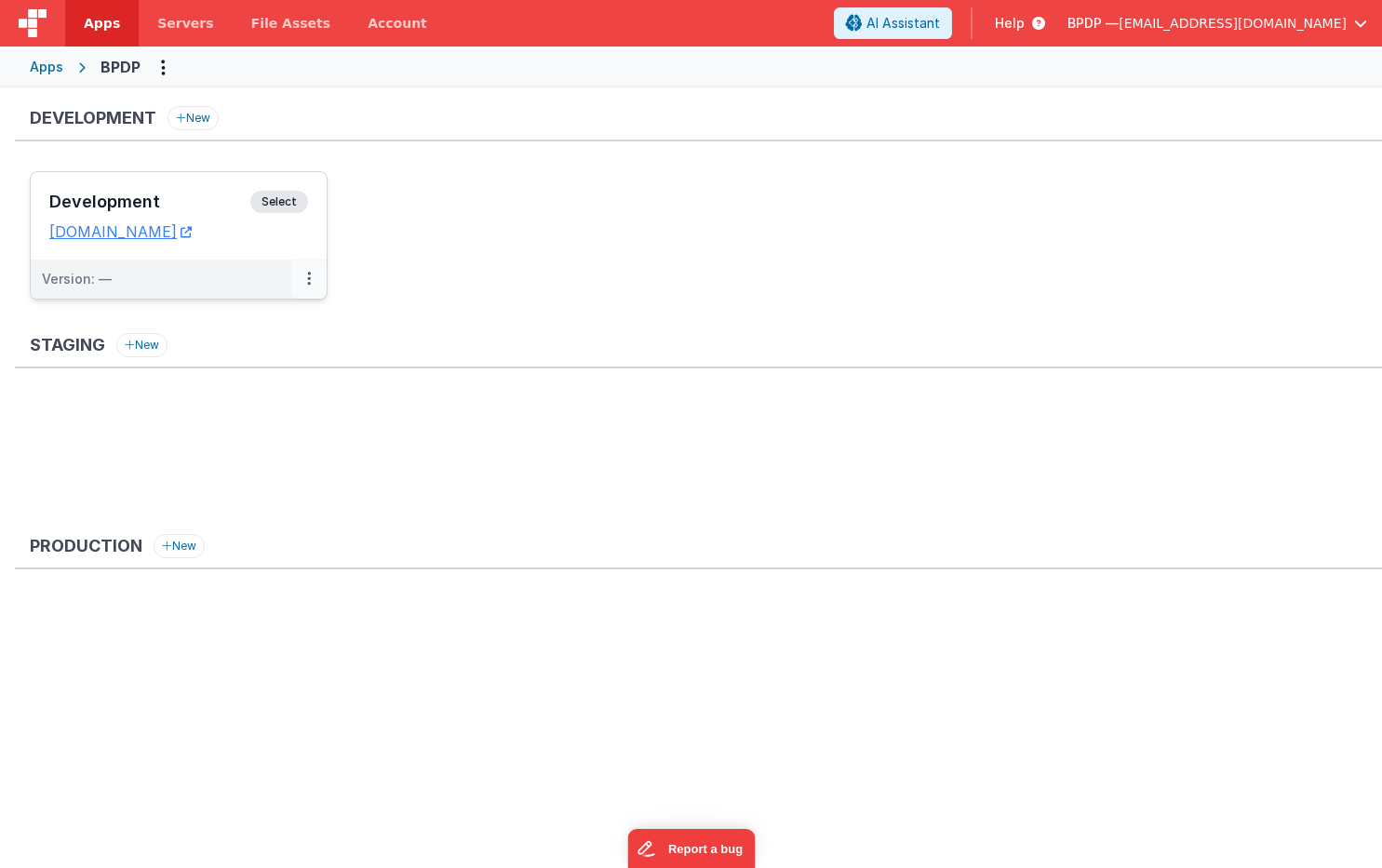
click at [305, 282] on button at bounding box center [308, 279] width 35 height 39
click at [216, 317] on link "Edit" at bounding box center [245, 322] width 164 height 34
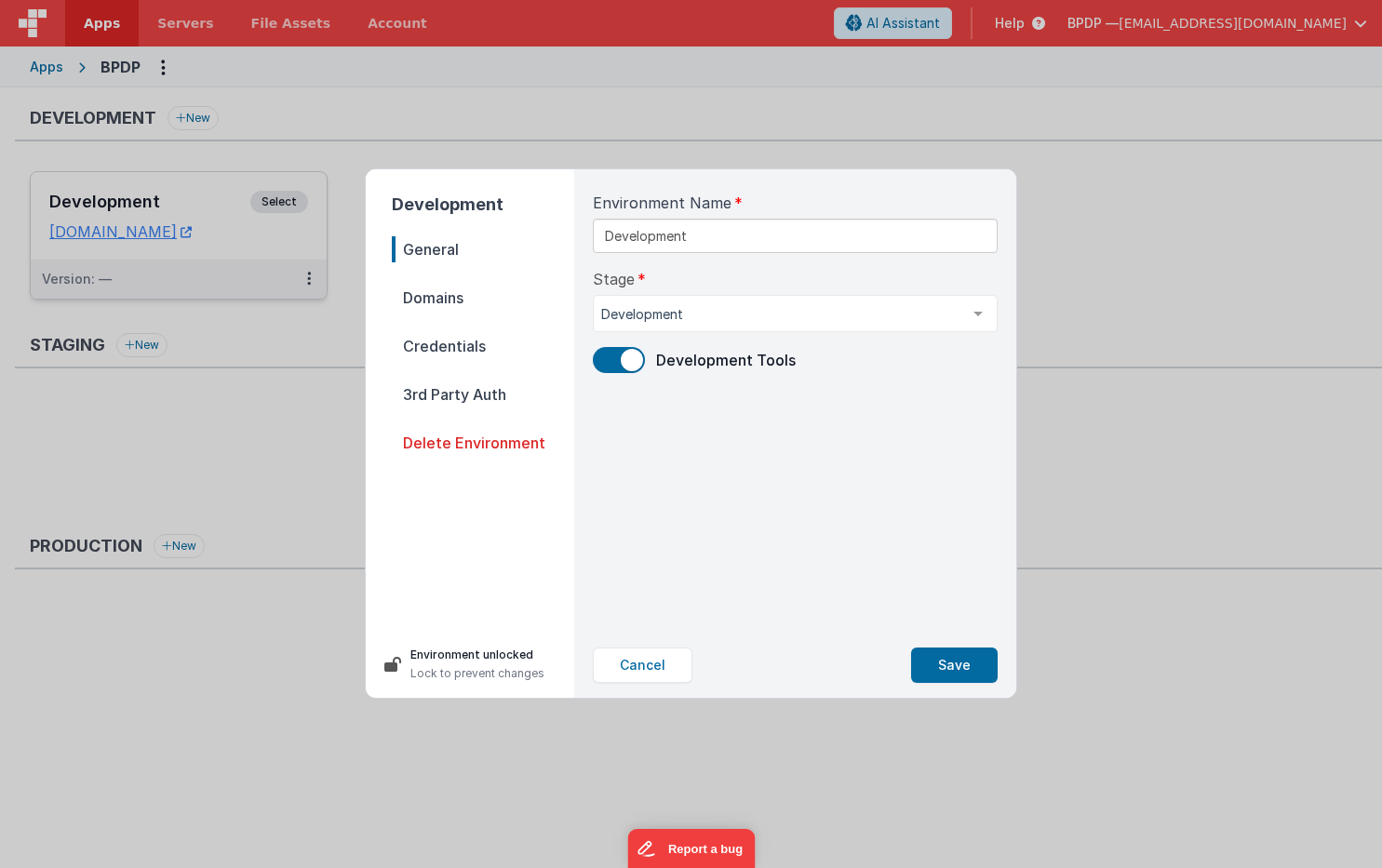
click at [431, 341] on span "Credentials" at bounding box center [483, 346] width 183 height 26
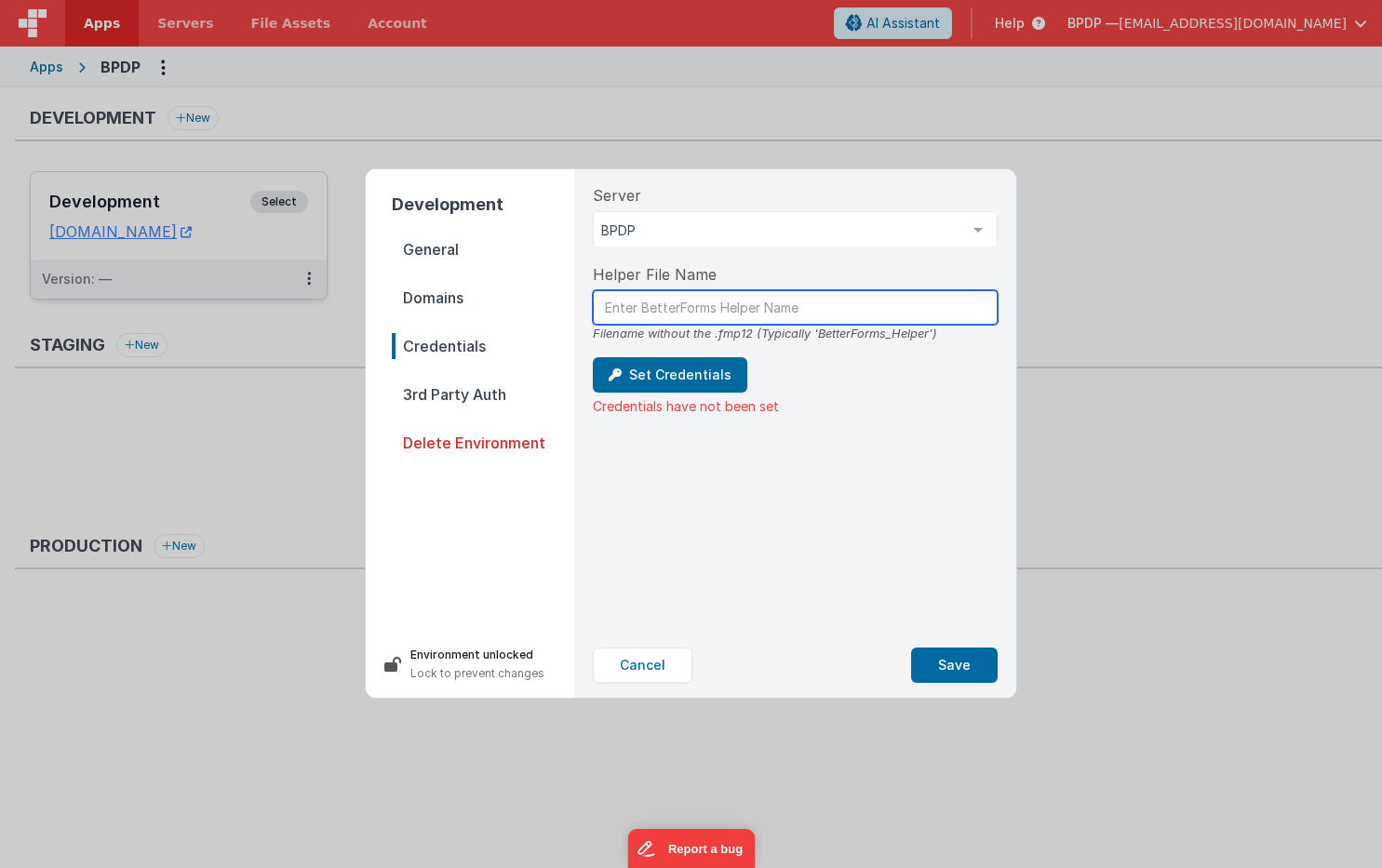
click at [688, 309] on input "text" at bounding box center [794, 308] width 405 height 34
type input "BetterForms_Helper"
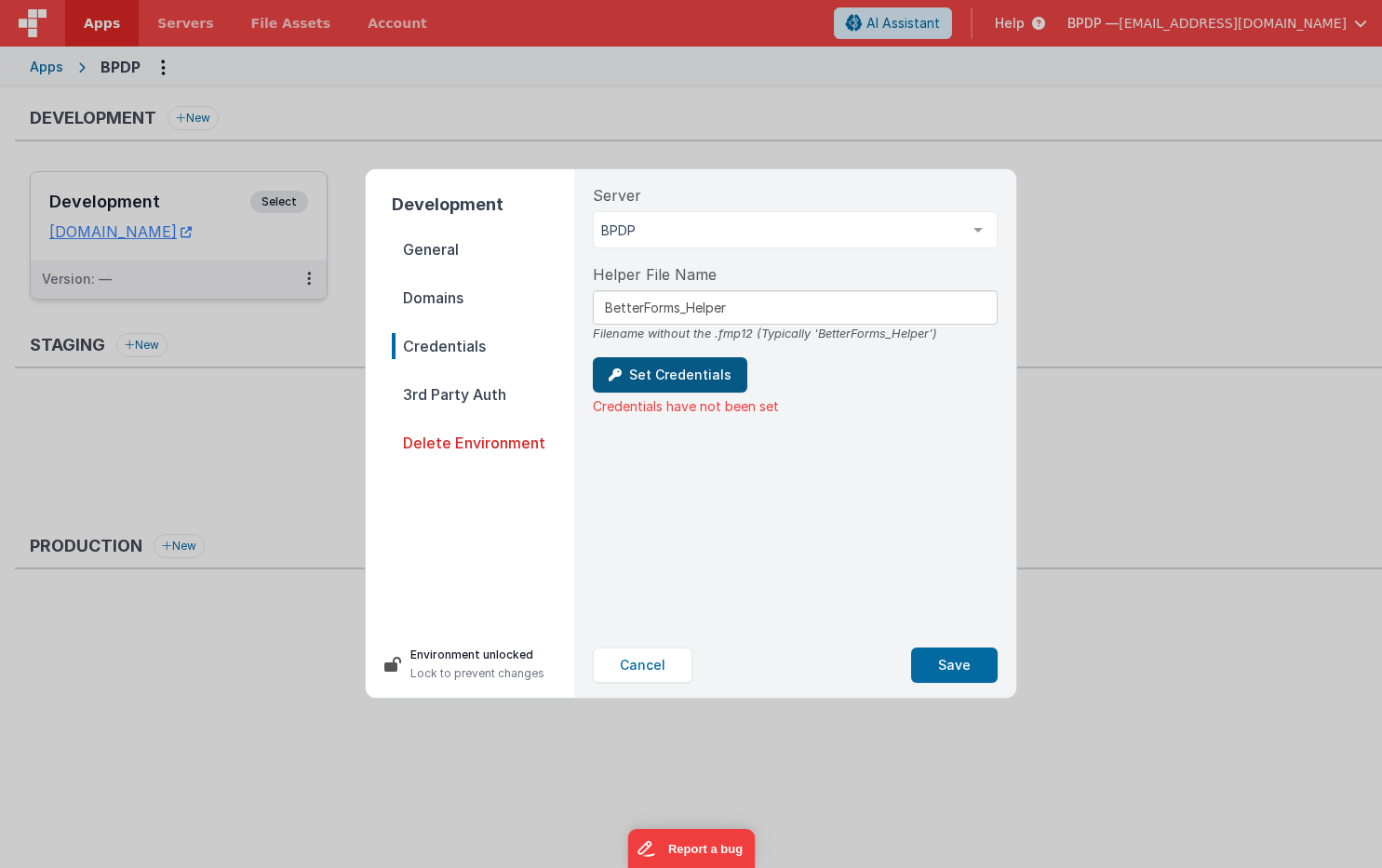
click at [672, 371] on button "Set Credentials" at bounding box center [670, 375] width 155 height 35
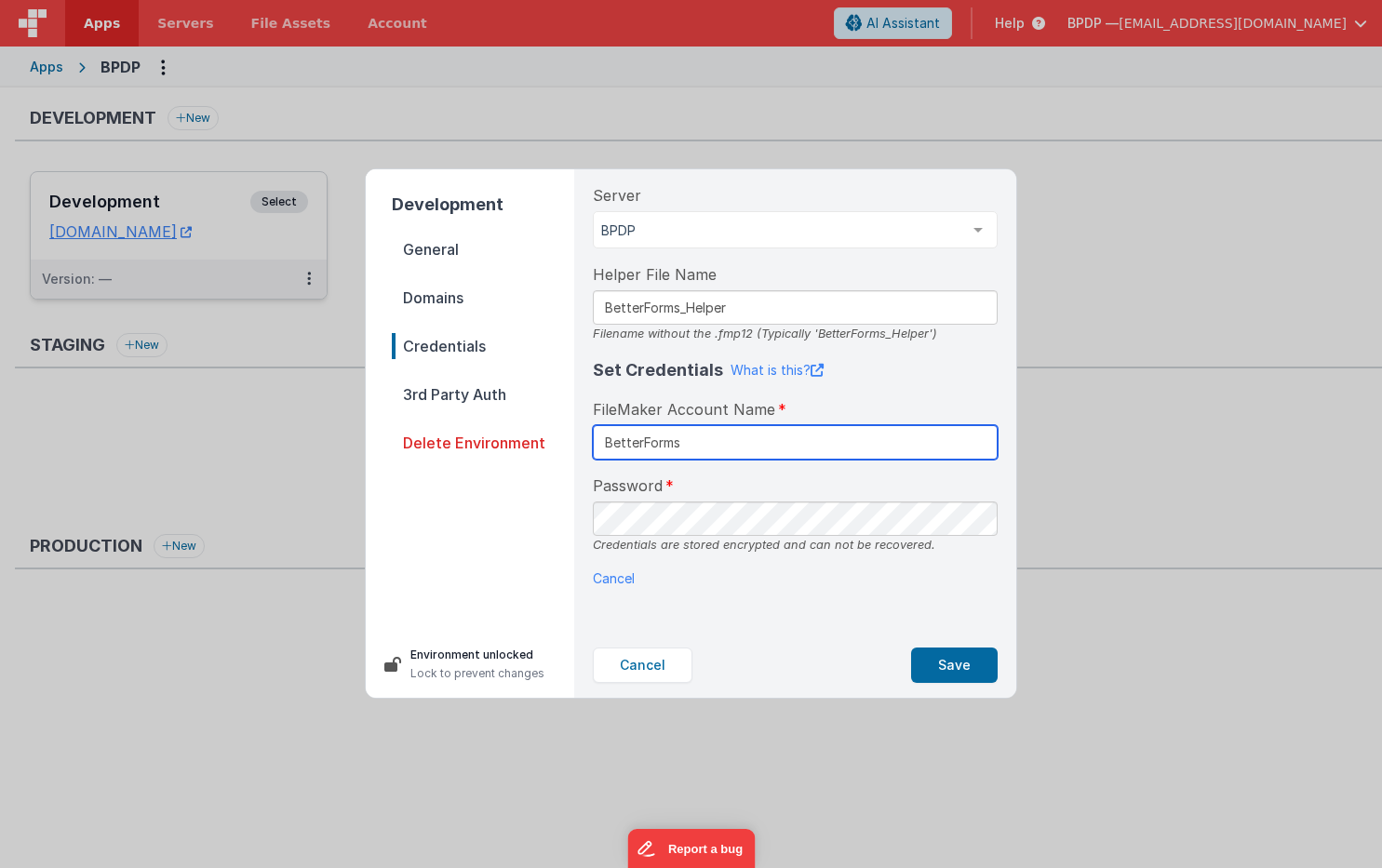
type input "BetterForms"
click at [957, 667] on button "Save" at bounding box center [954, 664] width 87 height 35
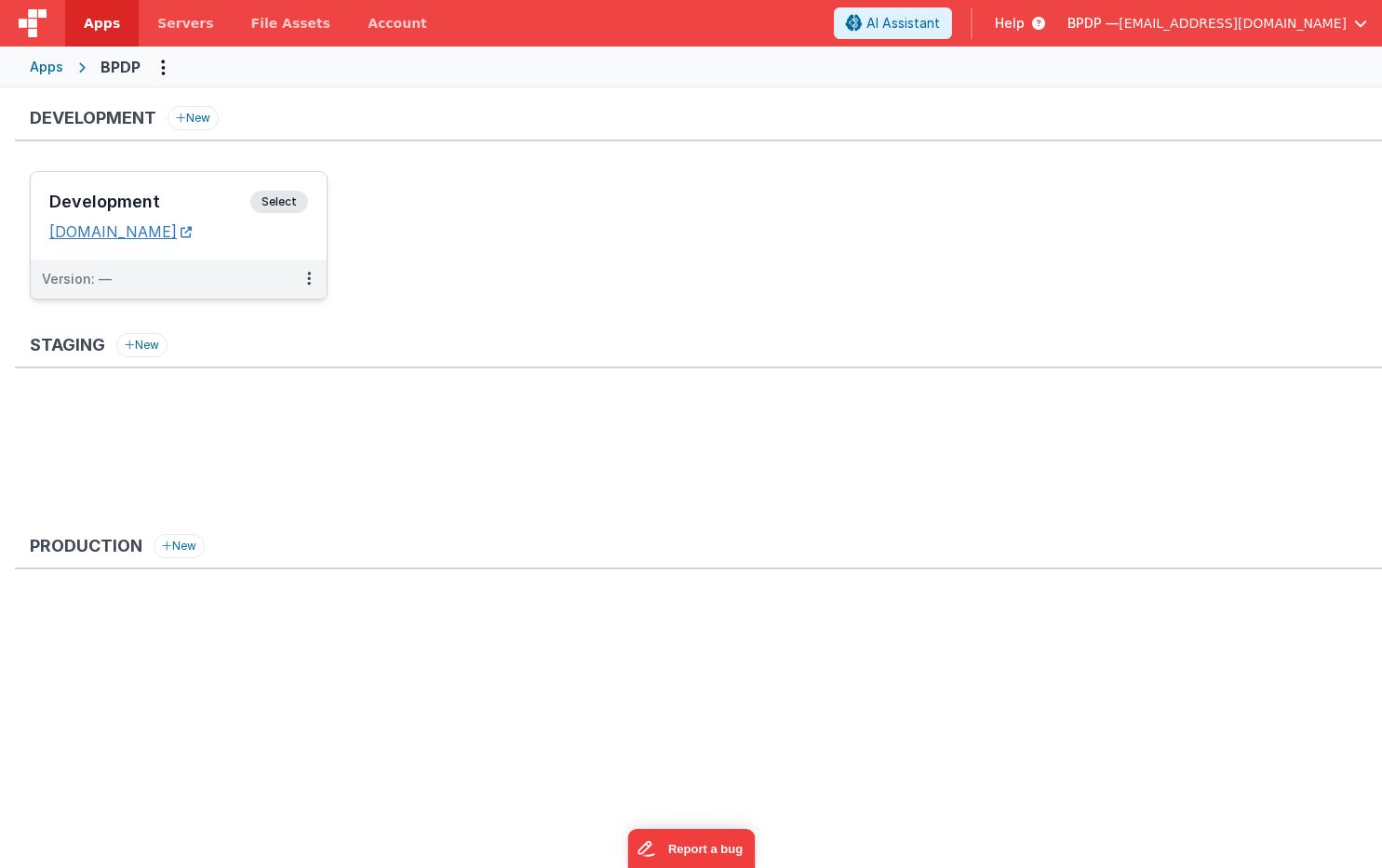
click at [192, 233] on icon at bounding box center [186, 232] width 11 height 1
click at [281, 204] on span "Select" at bounding box center [280, 202] width 58 height 22
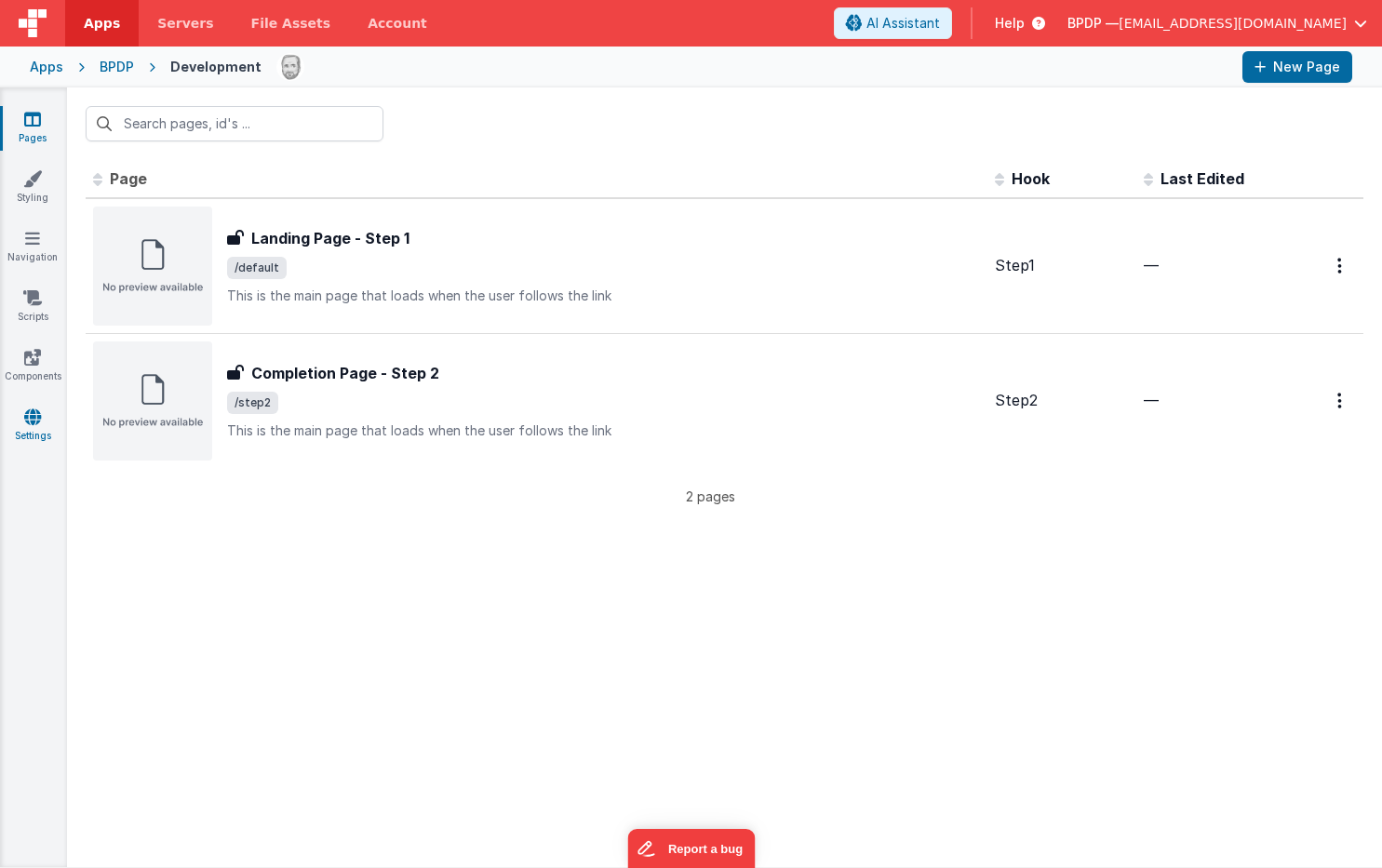
click at [37, 427] on link "Settings" at bounding box center [32, 426] width 67 height 37
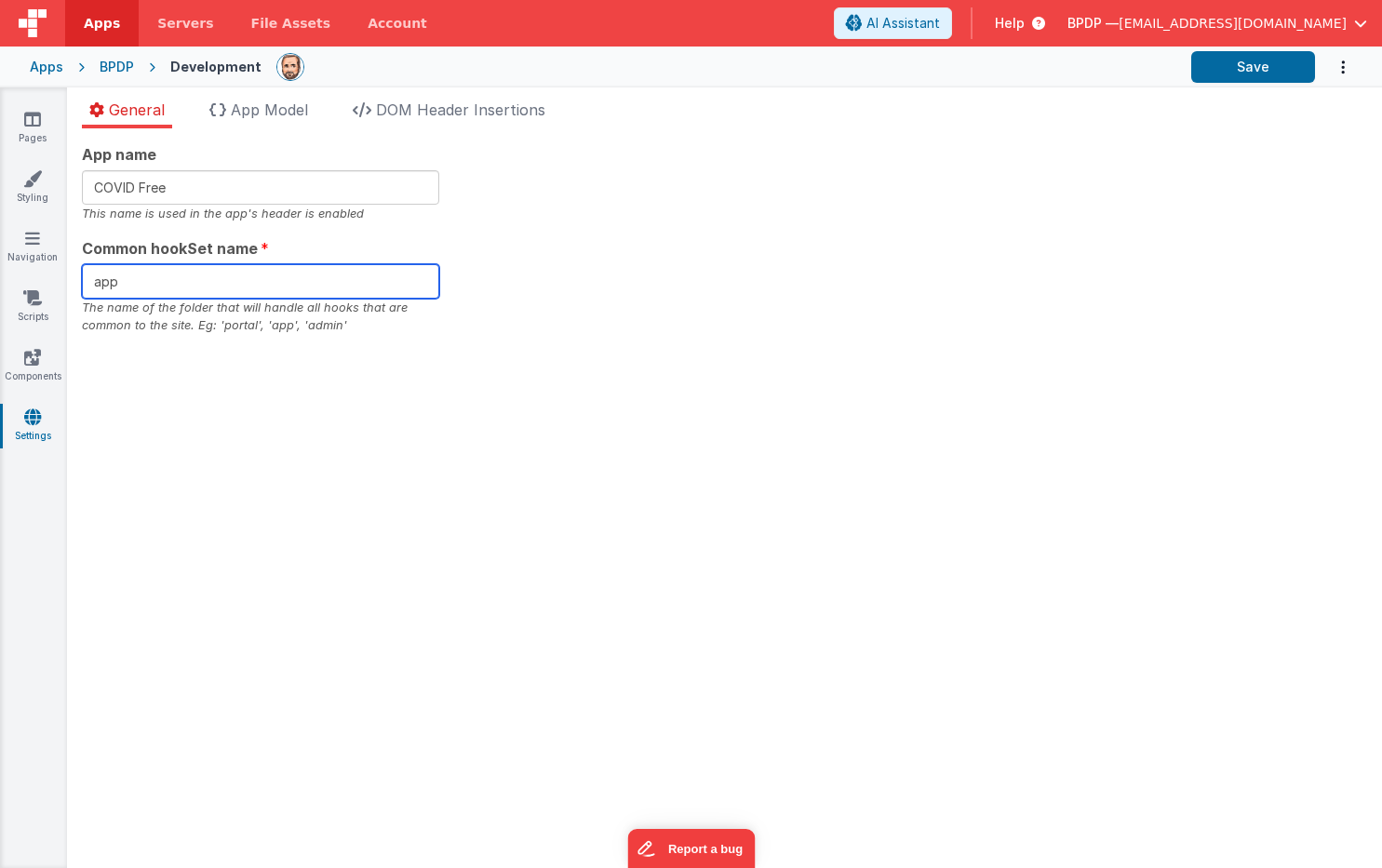
drag, startPoint x: 131, startPoint y: 285, endPoint x: 65, endPoint y: 278, distance: 66.4
click at [65, 278] on section "Pages Styling Navigation Scripts Components Settings General App Model DOM Head…" at bounding box center [691, 477] width 1382 height 780
type input "App"
click at [465, 442] on div "App name COVID Free This name is used in the app's header is enabled Common hoo…" at bounding box center [724, 498] width 1315 height 739
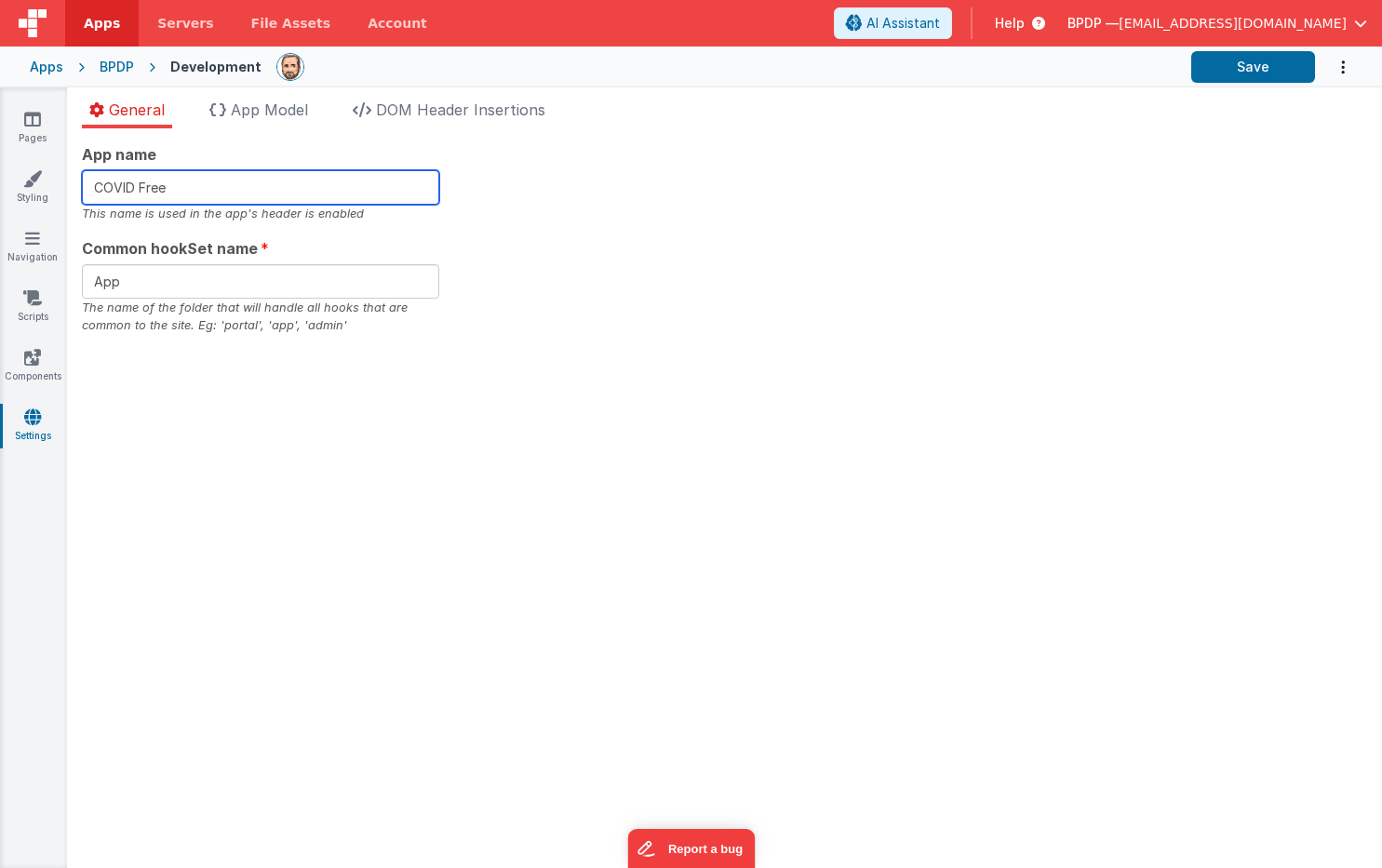
drag, startPoint x: 180, startPoint y: 190, endPoint x: 80, endPoint y: 182, distance: 100.3
click at [80, 182] on div "App name COVID Free This name is used in the app's header is enabled Common hoo…" at bounding box center [724, 498] width 1315 height 739
type input "BalloonPilotDataPort"
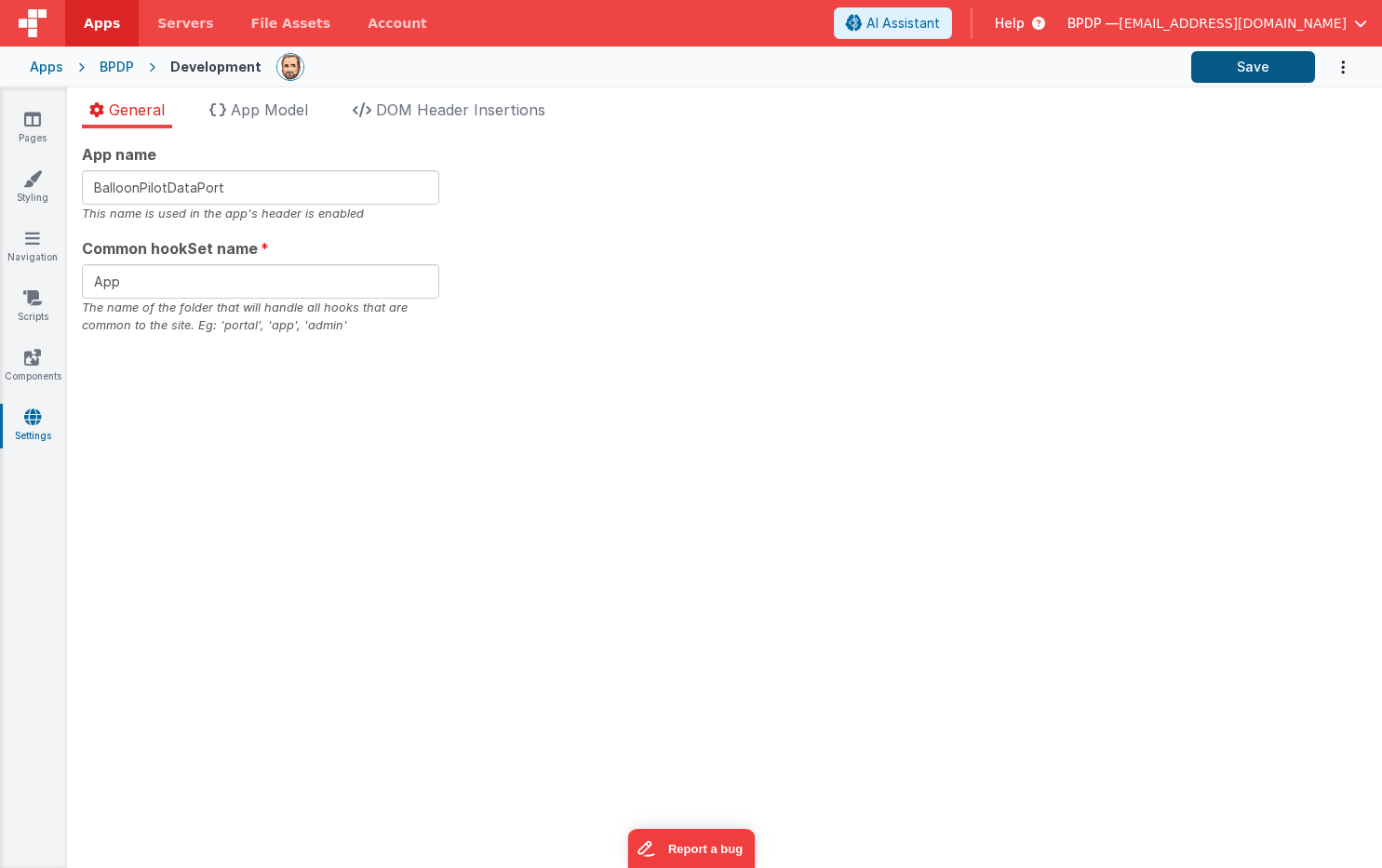
click at [1272, 63] on button "Save" at bounding box center [1253, 67] width 124 height 32
click at [41, 61] on div "Apps" at bounding box center [47, 67] width 34 height 19
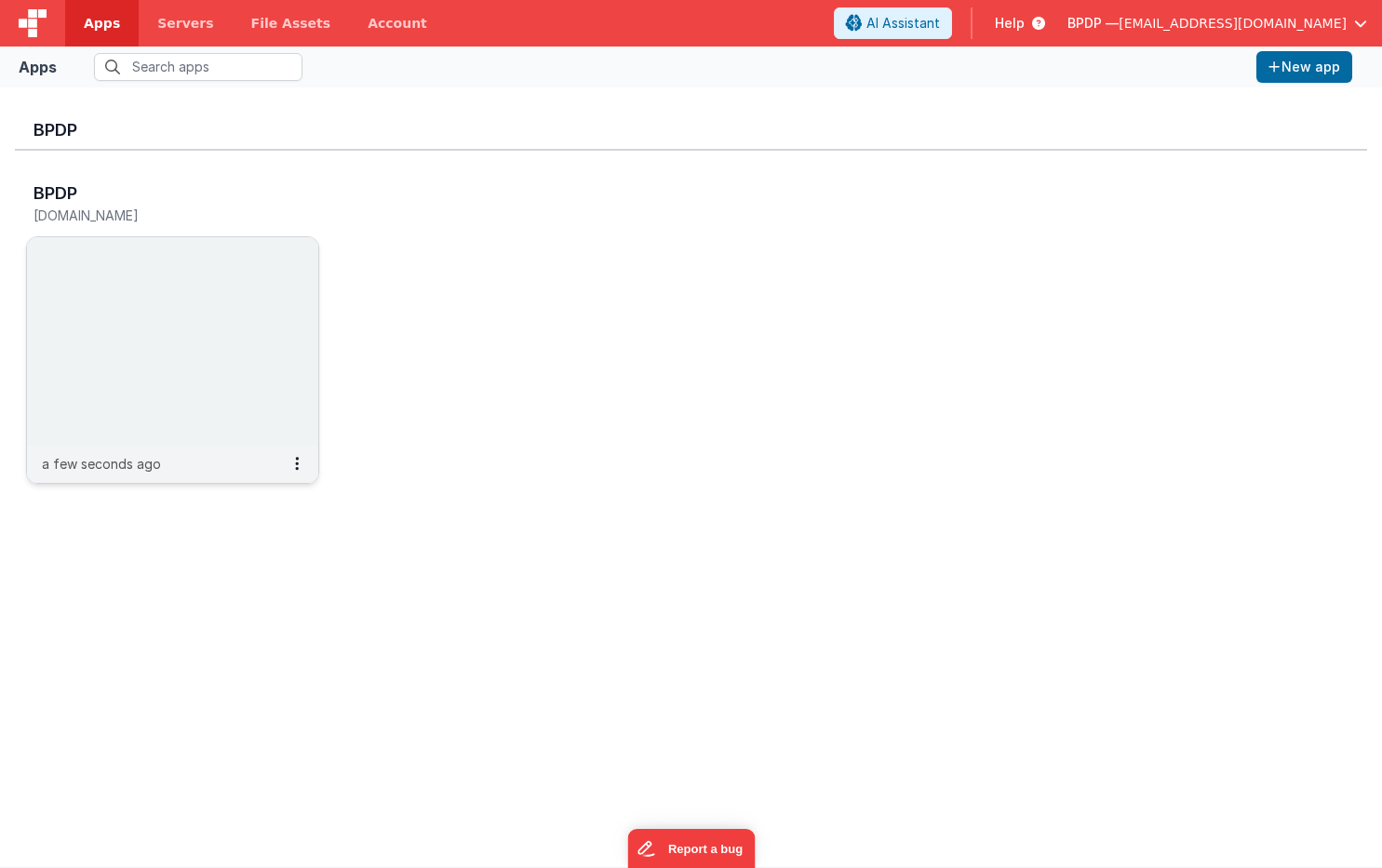
click at [243, 417] on img at bounding box center [172, 341] width 291 height 209
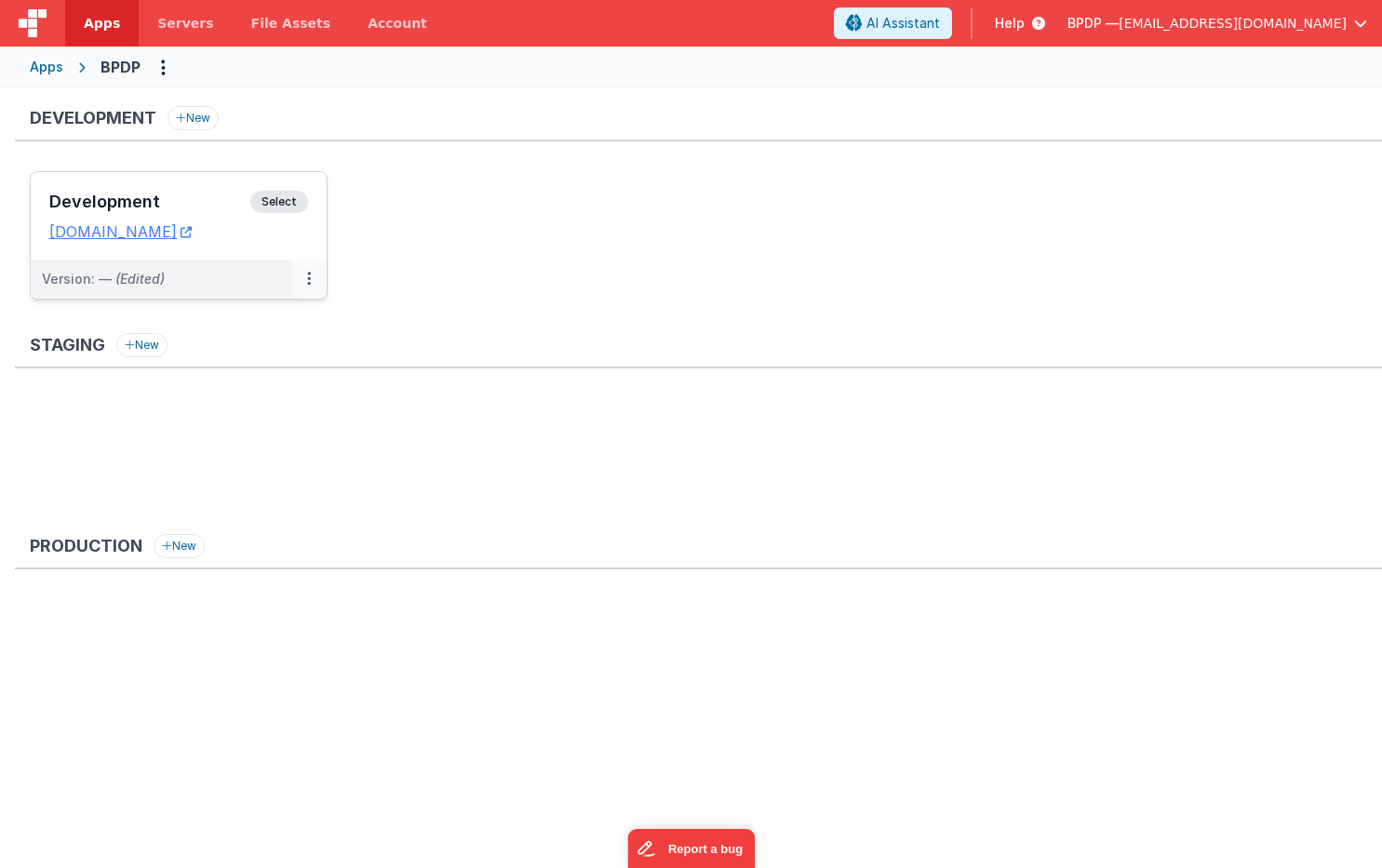
click at [310, 278] on icon at bounding box center [309, 278] width 4 height 1
click at [214, 319] on link "Edit" at bounding box center [245, 322] width 164 height 34
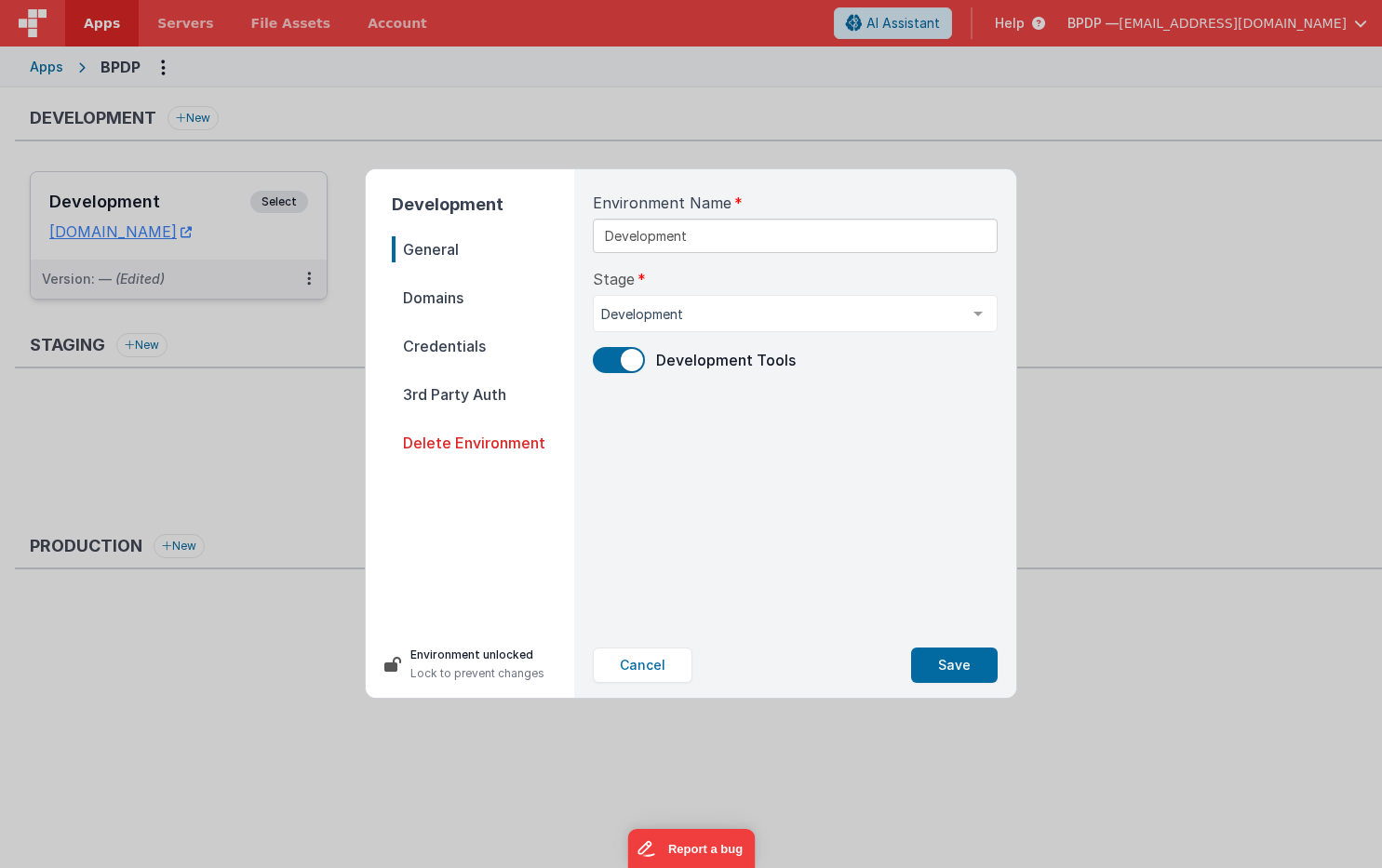
click at [443, 345] on span "Credentials" at bounding box center [483, 346] width 183 height 26
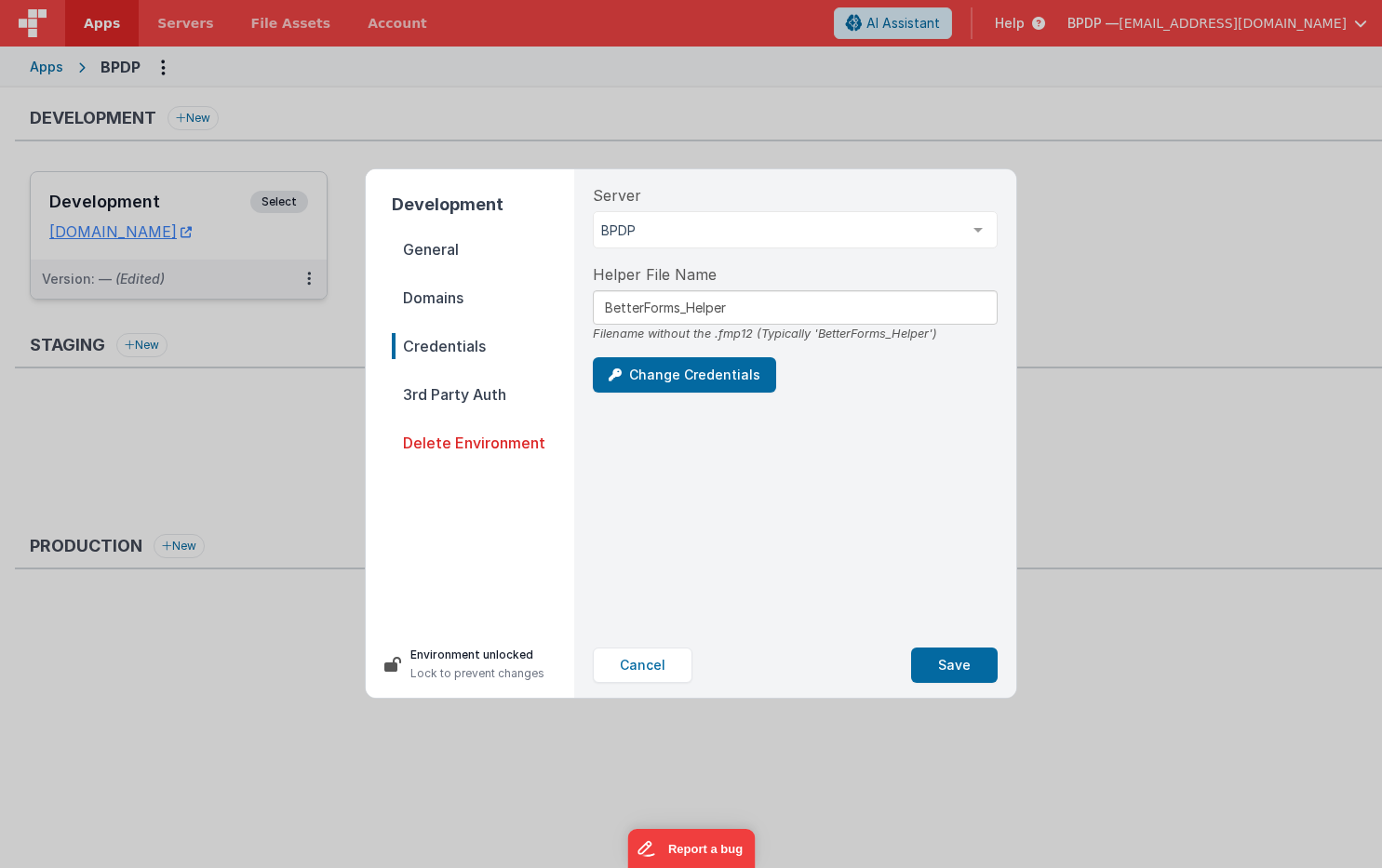
click at [443, 294] on span "Domains" at bounding box center [483, 298] width 183 height 26
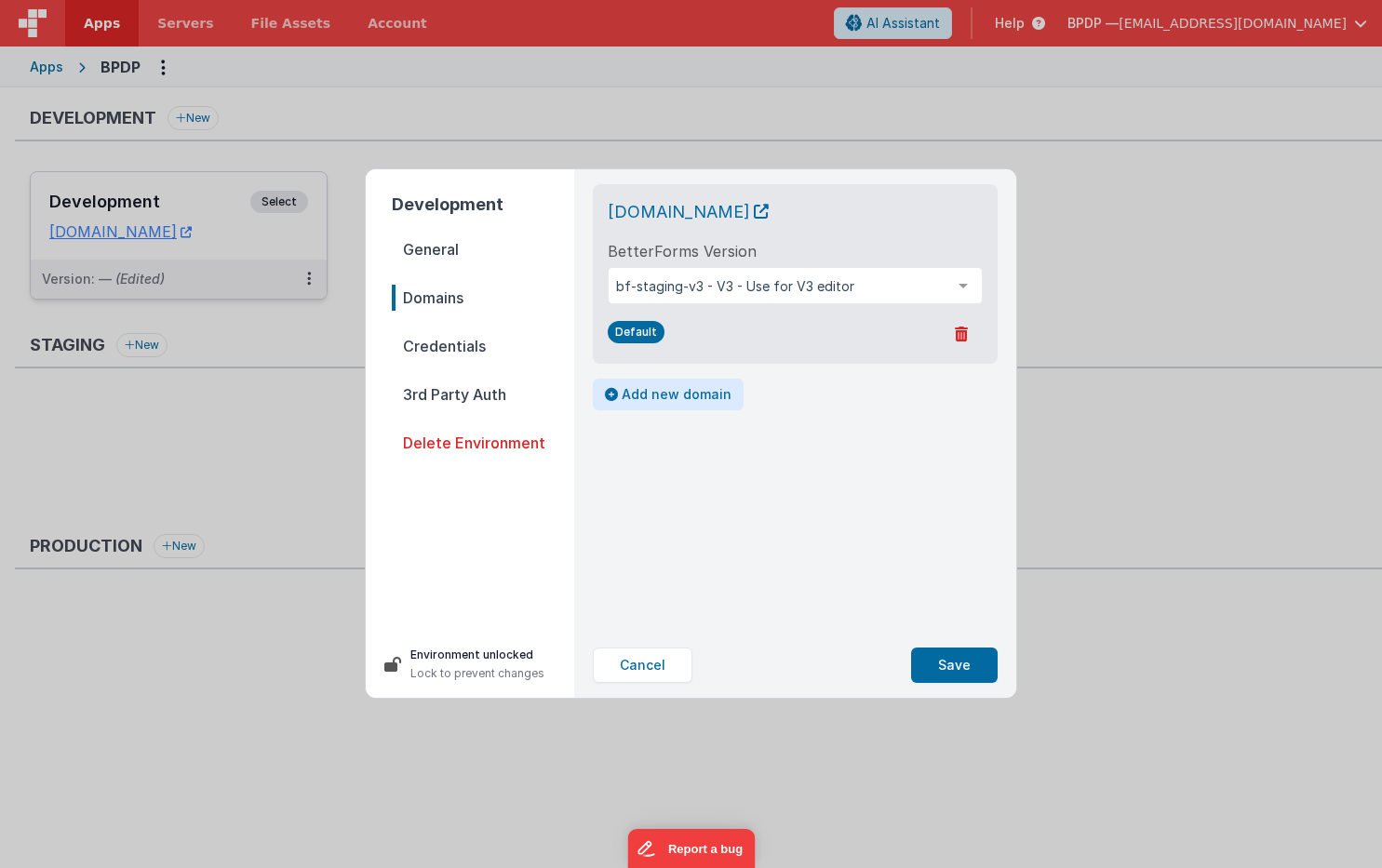
click at [640, 399] on button "Add new domain" at bounding box center [668, 395] width 151 height 32
select select "fmbetterforms.com"
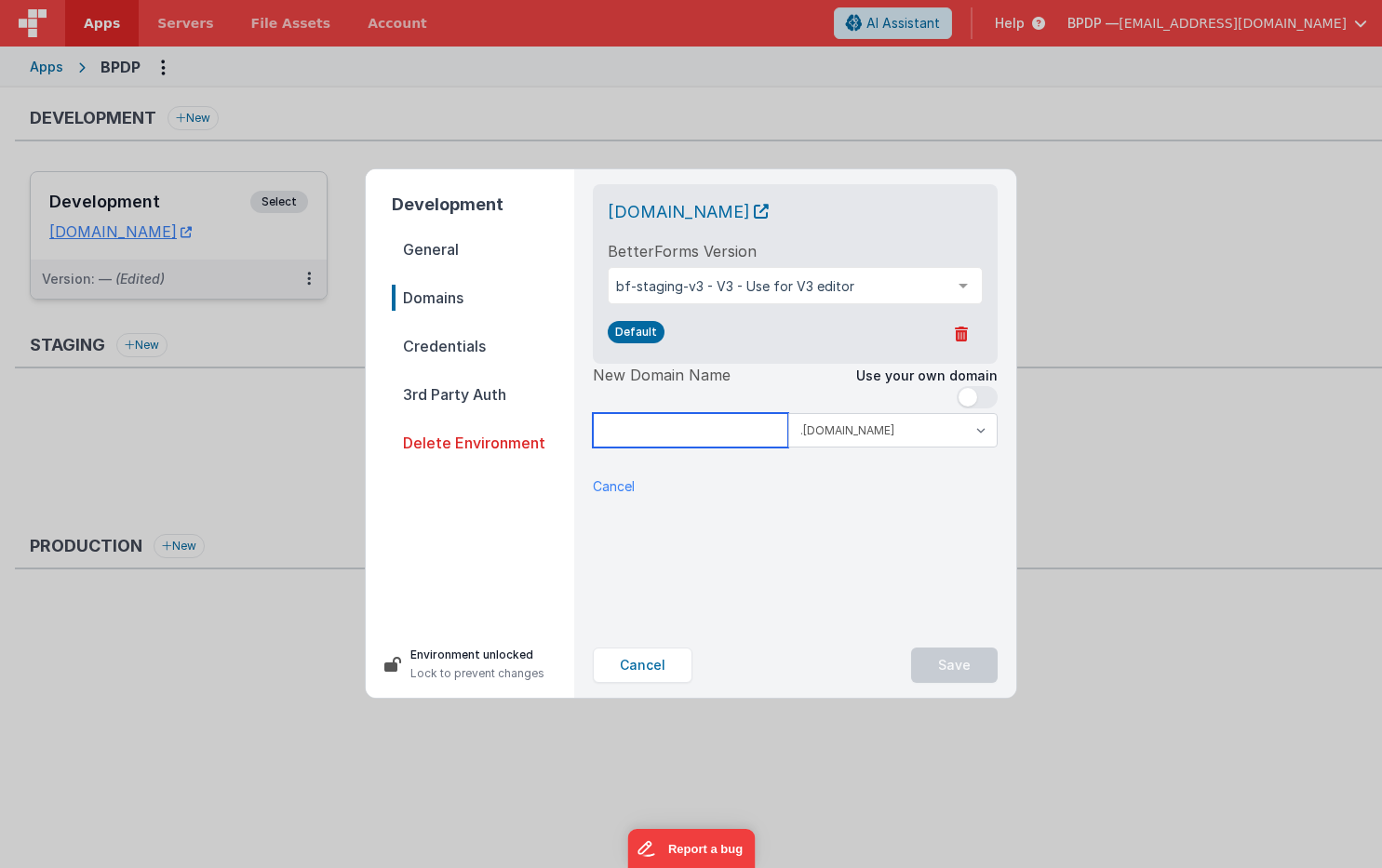
click at [638, 437] on input at bounding box center [691, 430] width 196 height 34
type input "bpdp"
click at [955, 663] on button "Save" at bounding box center [954, 664] width 87 height 35
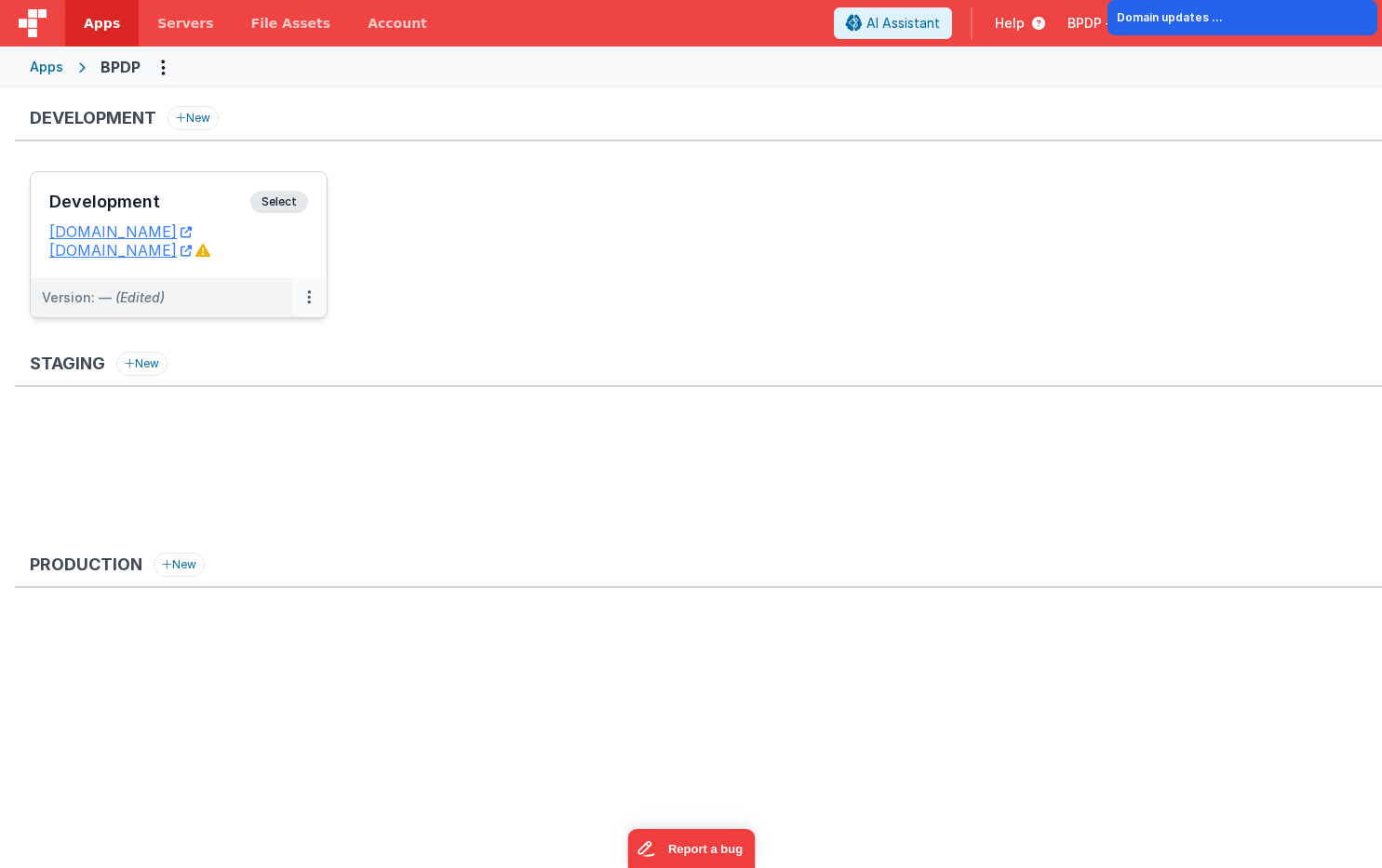
click at [308, 297] on icon at bounding box center [309, 297] width 4 height 1
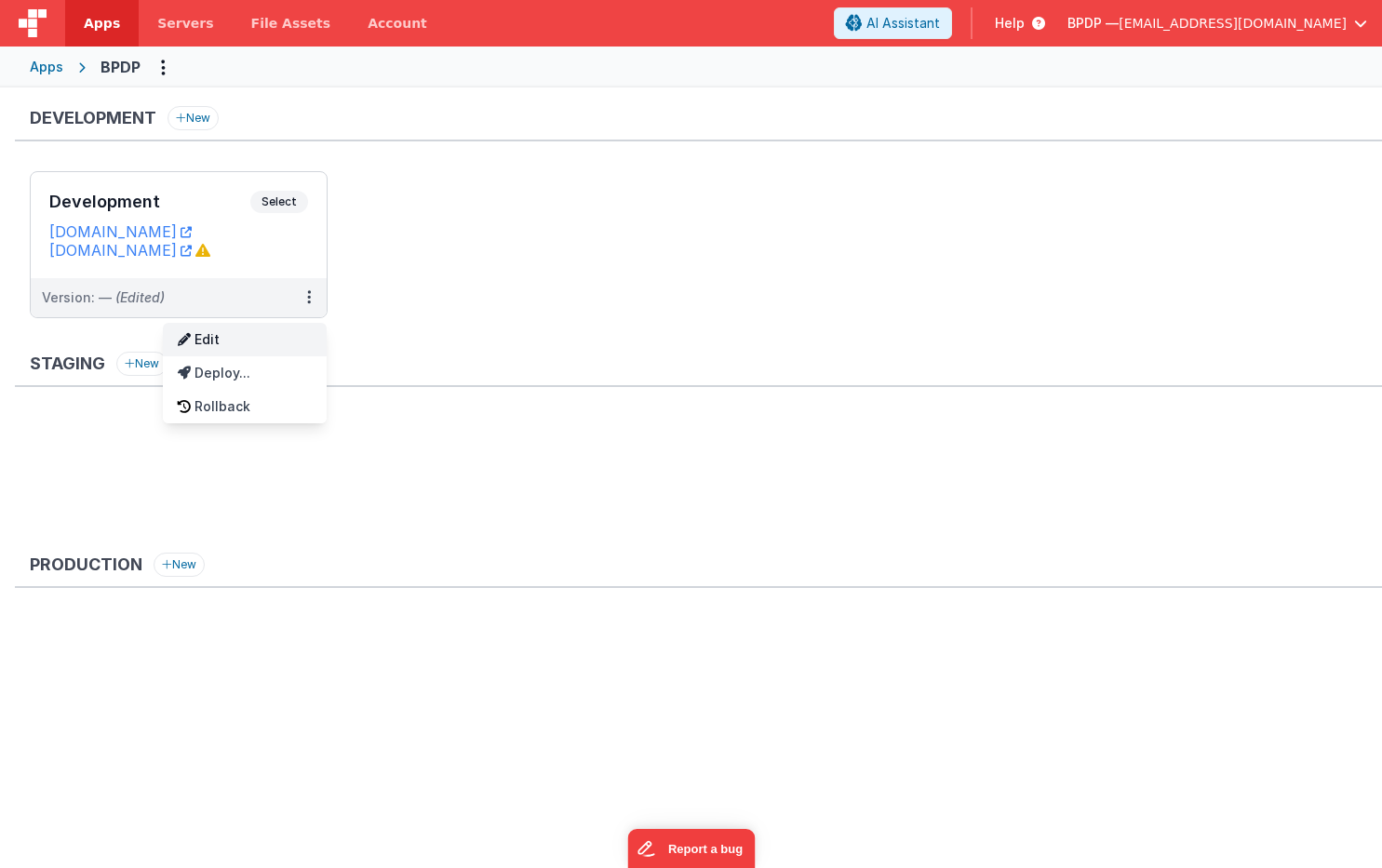
click at [223, 344] on link "Edit" at bounding box center [245, 340] width 164 height 34
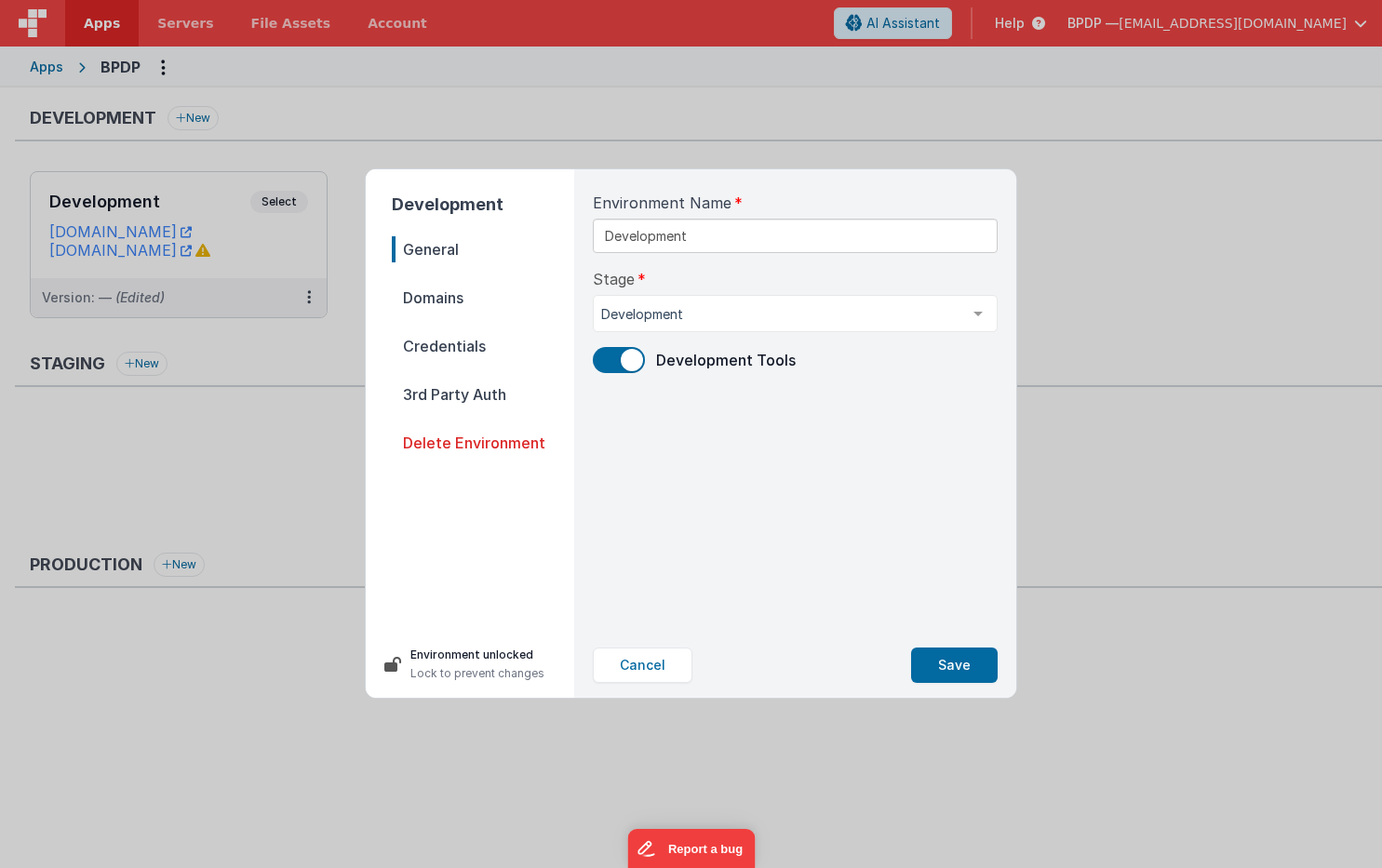
click at [415, 296] on span "Domains" at bounding box center [483, 298] width 183 height 26
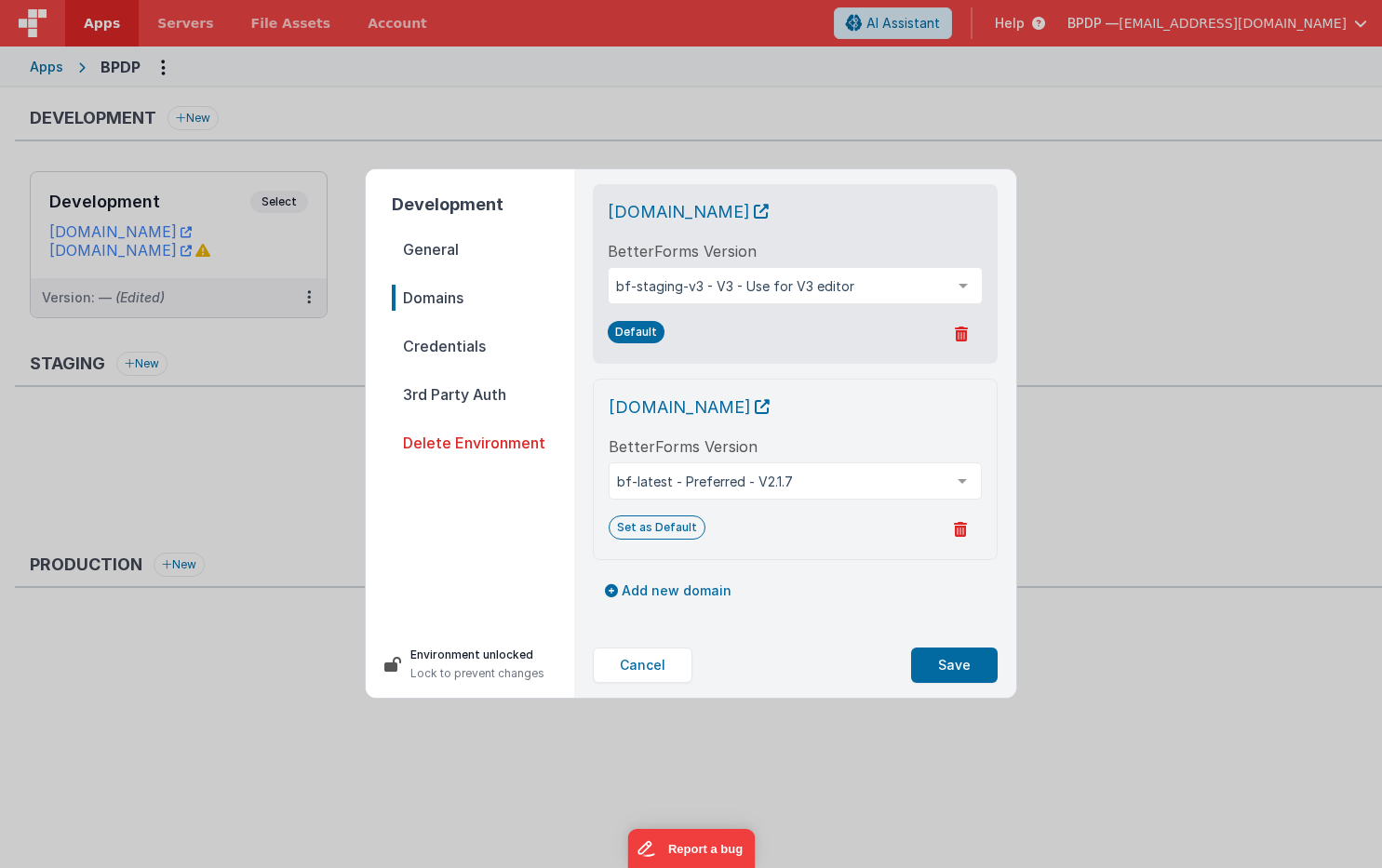
click at [961, 335] on icon at bounding box center [960, 334] width 13 height 15
click at [888, 331] on button "Yes, Delete" at bounding box center [871, 335] width 107 height 32
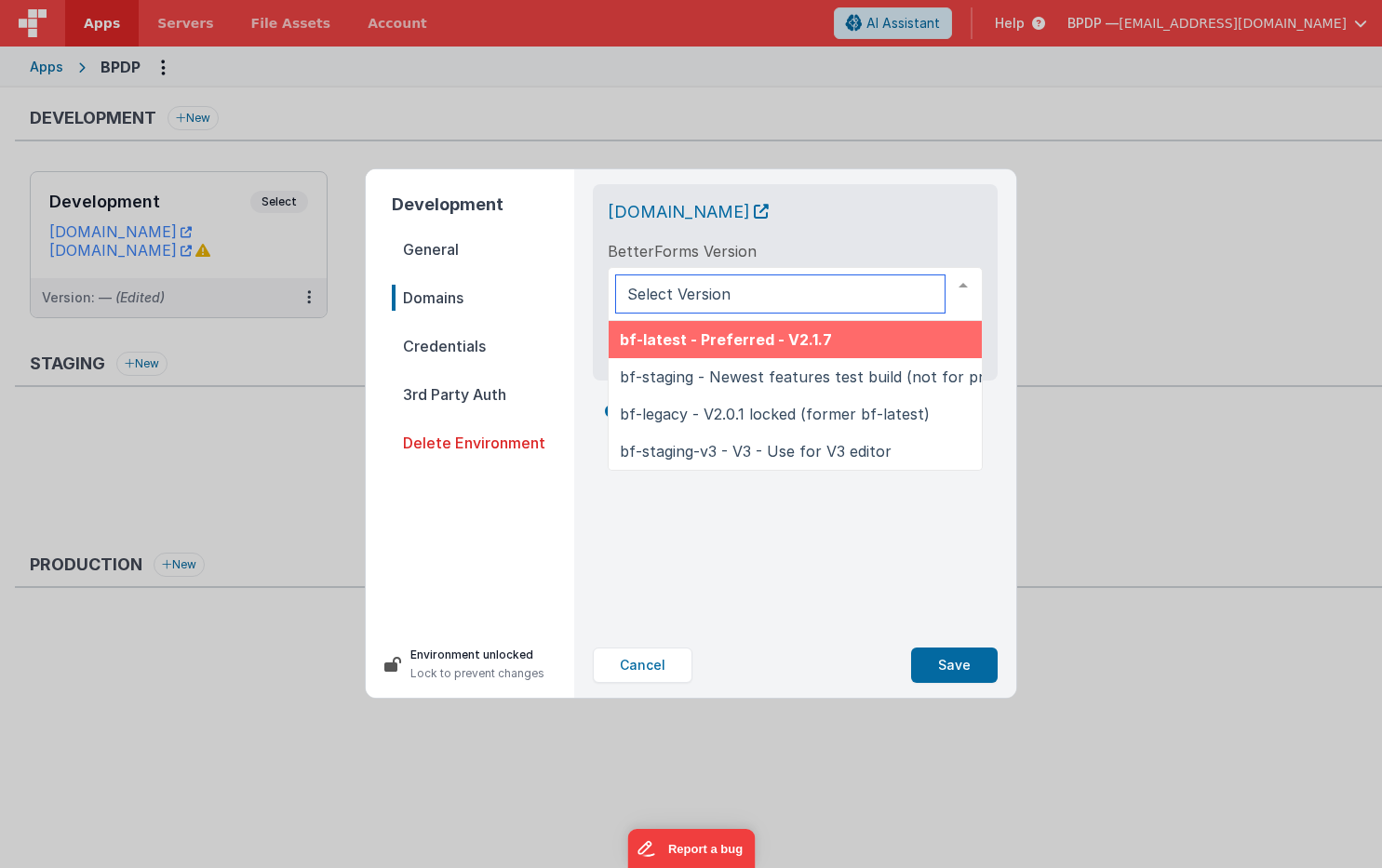
click at [963, 284] on div at bounding box center [962, 285] width 37 height 35
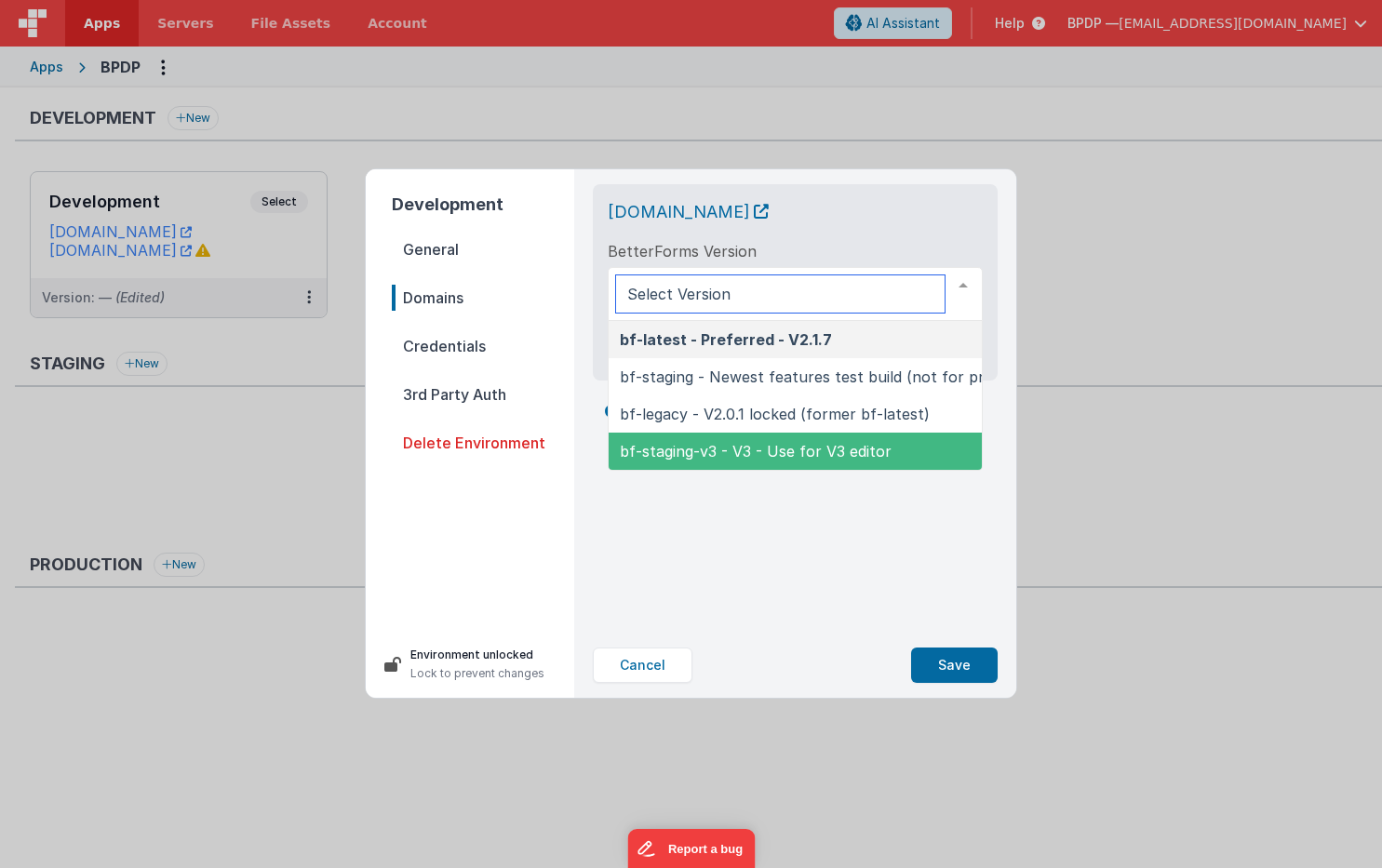
click at [751, 457] on span "bf-staging-v3 - V3 - Use for V3 editor" at bounding box center [755, 450] width 272 height 19
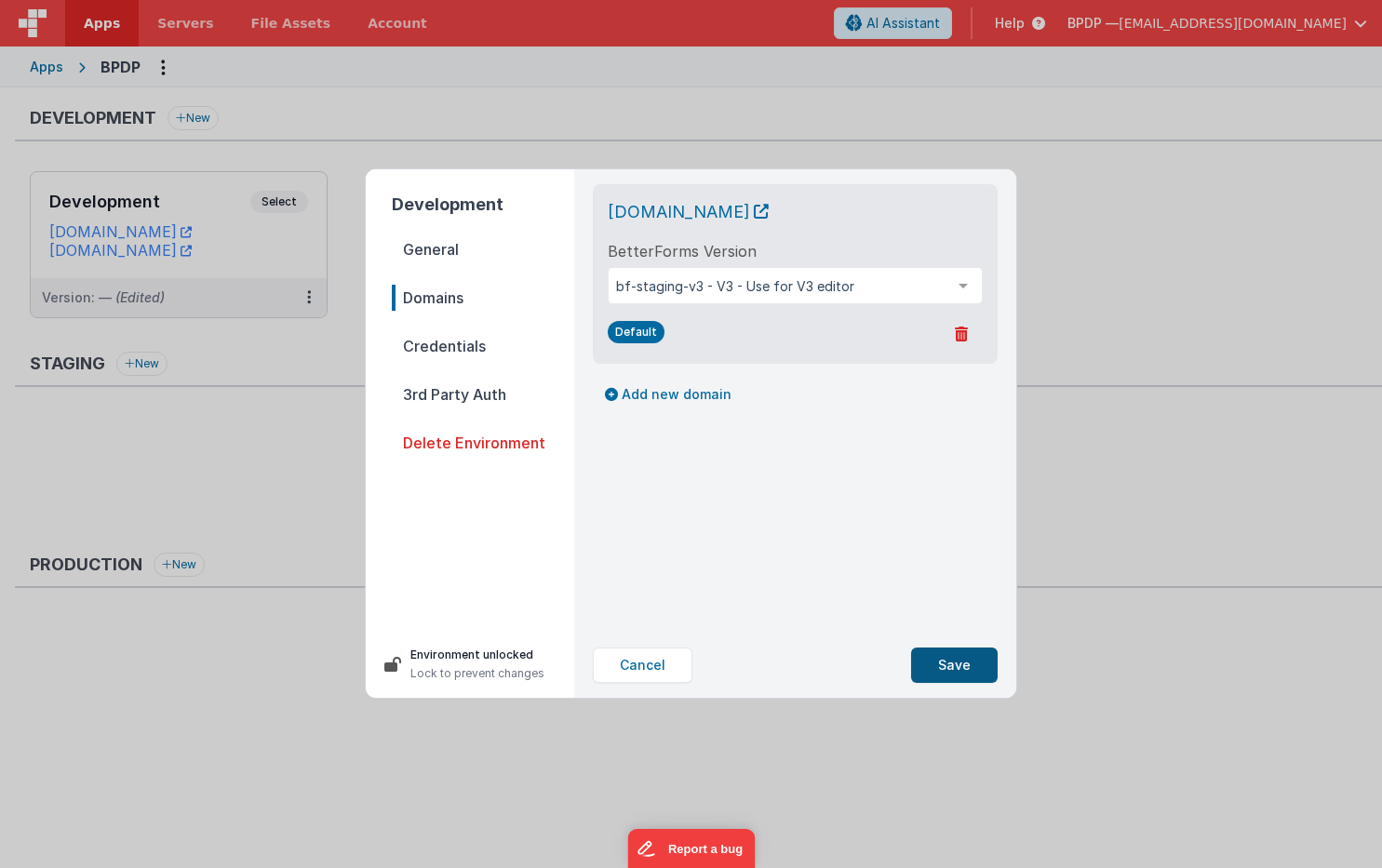
click at [956, 656] on button "Save" at bounding box center [954, 664] width 87 height 35
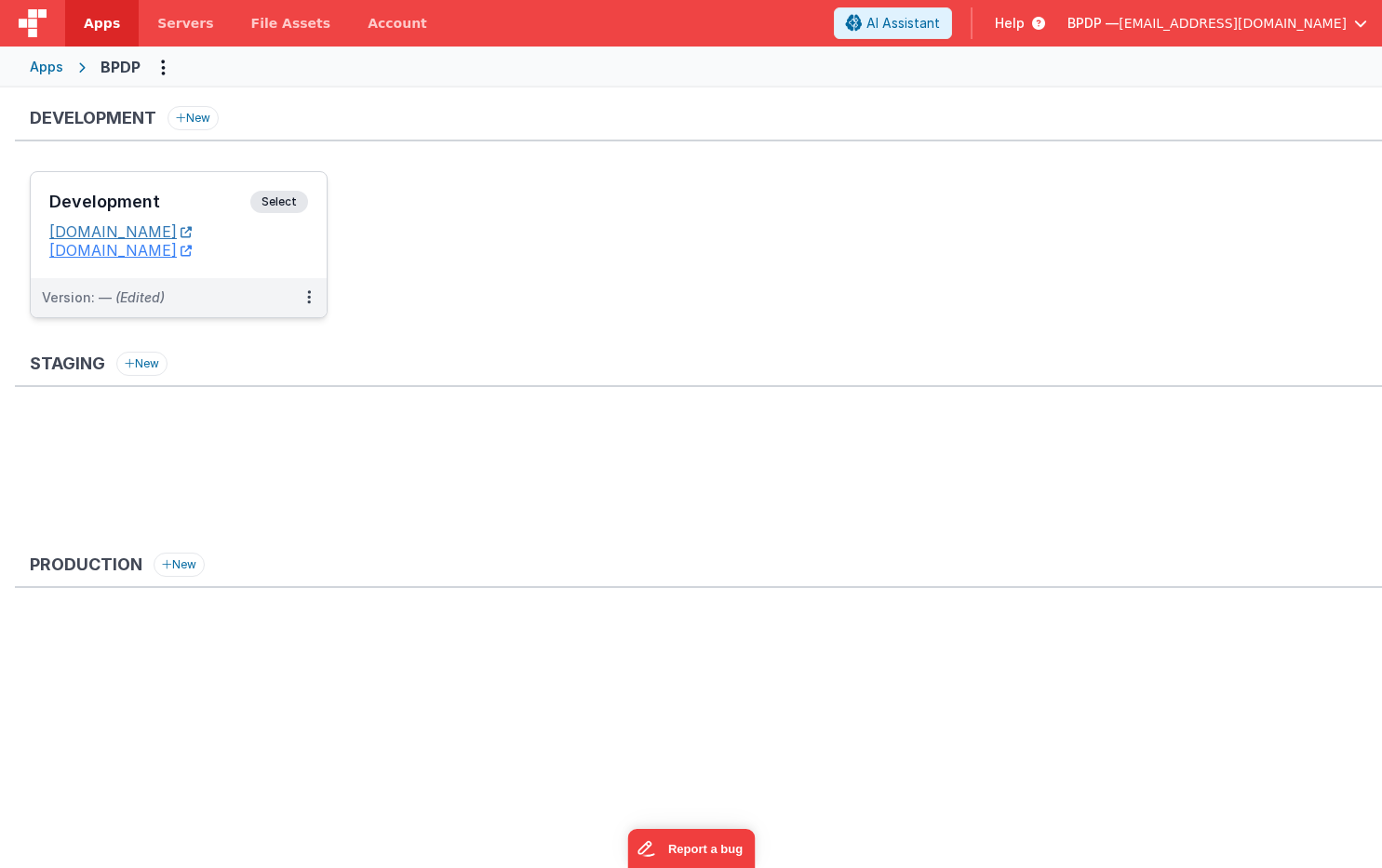
click at [192, 230] on link "bpdp.fmbetterforms.com" at bounding box center [120, 232] width 142 height 19
click at [285, 196] on span "Select" at bounding box center [280, 202] width 58 height 22
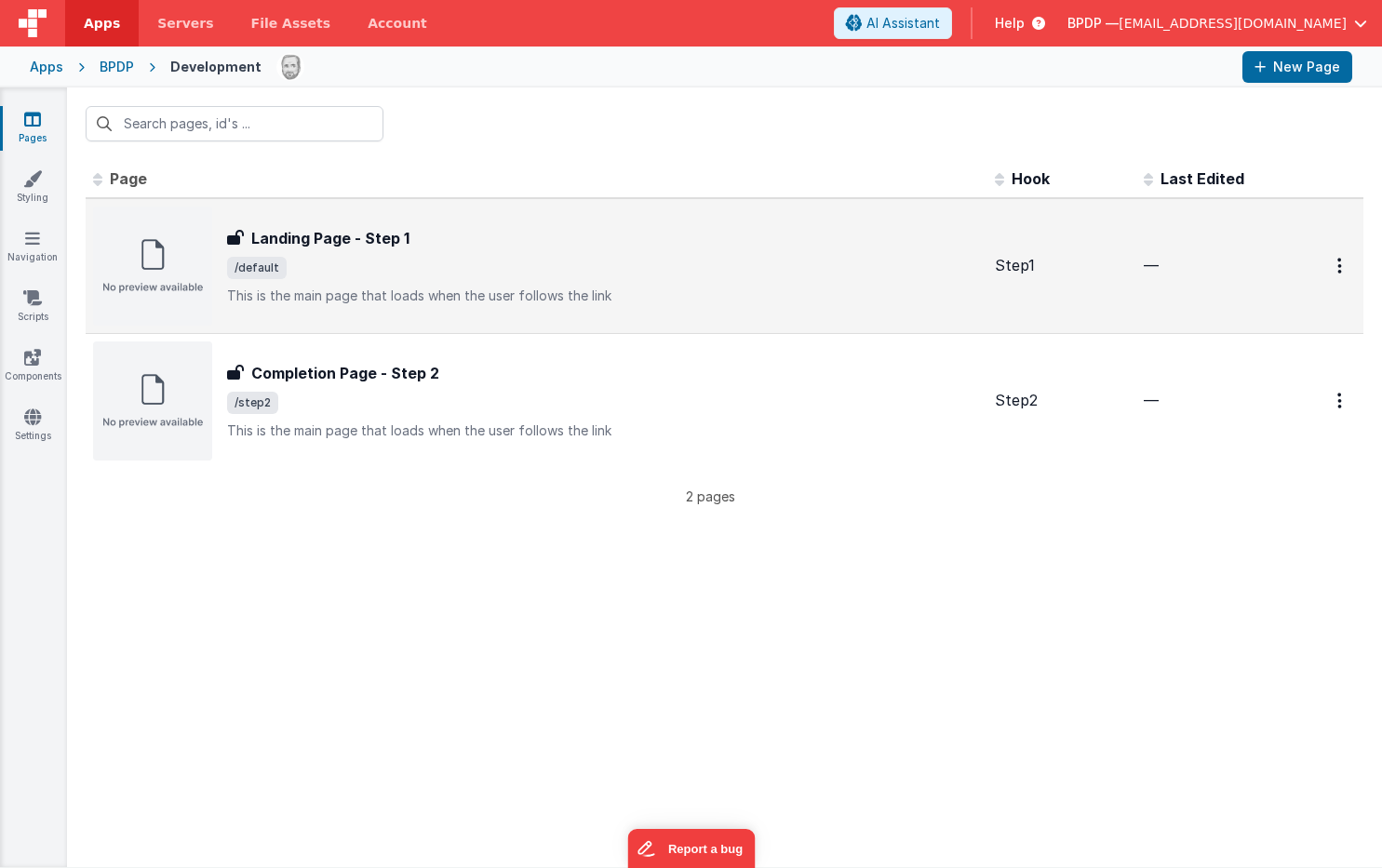
click at [292, 239] on h3 "Landing Page - Step 1" at bounding box center [330, 238] width 158 height 22
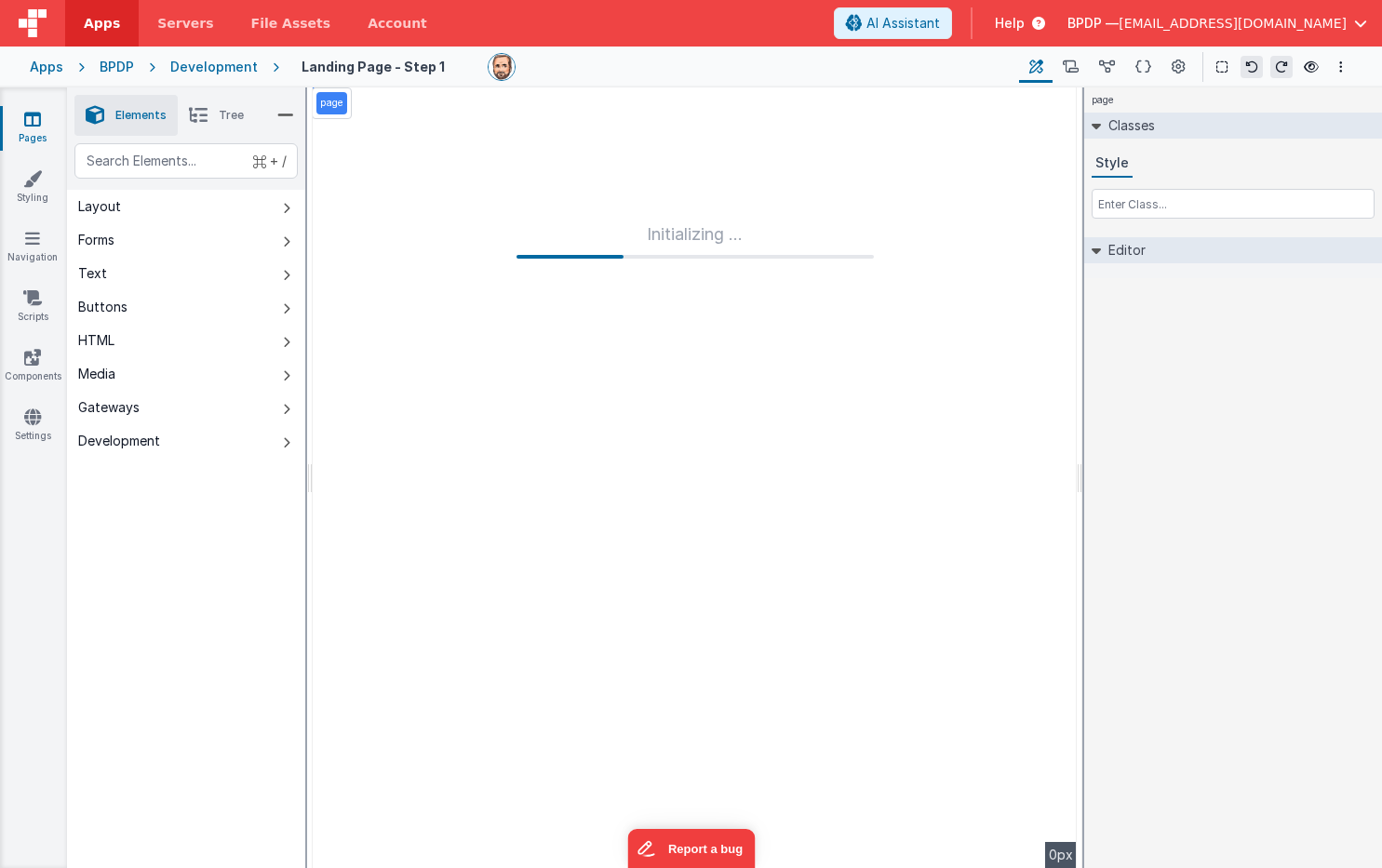
click at [200, 65] on div "Development" at bounding box center [214, 67] width 88 height 19
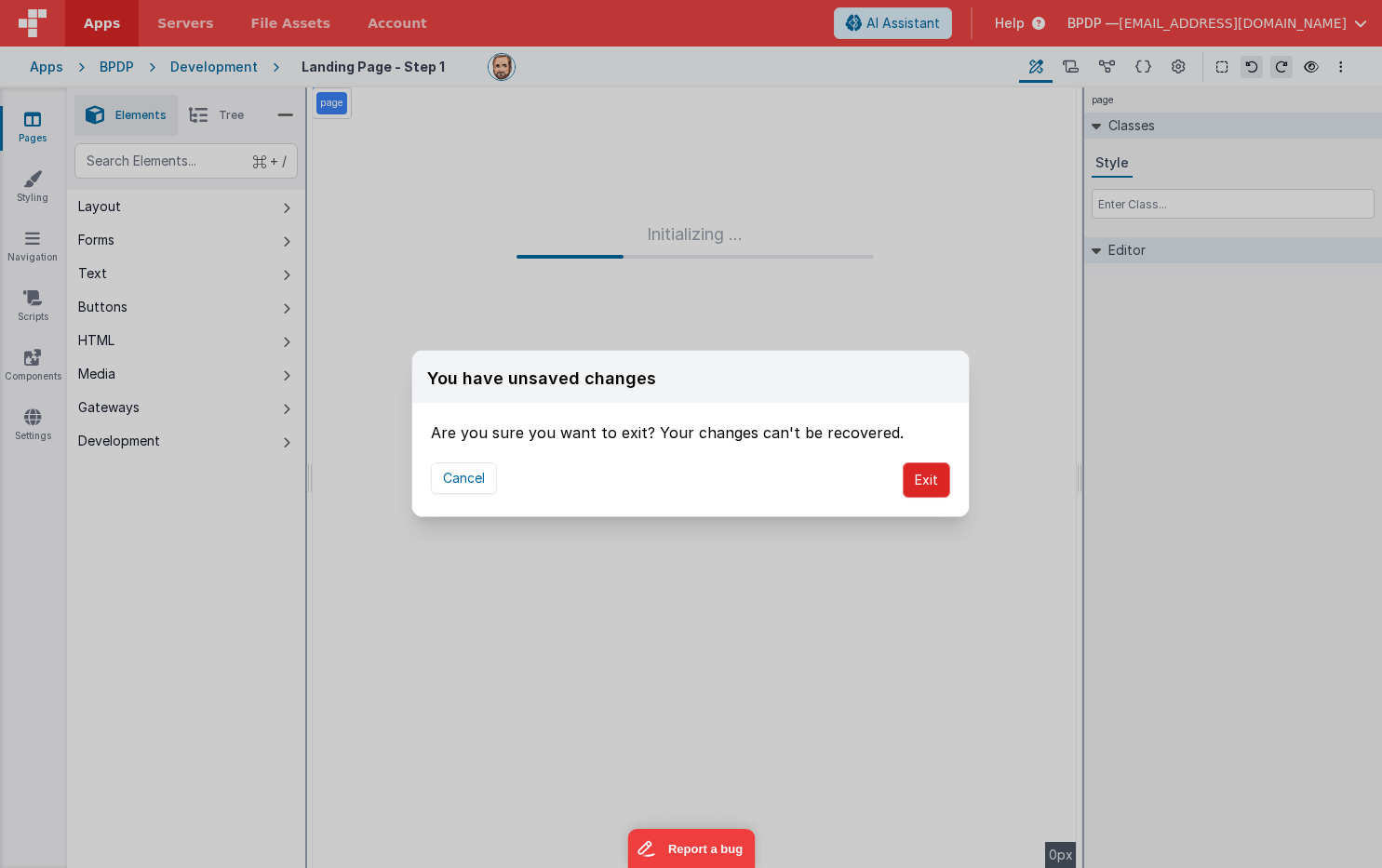
click at [926, 480] on button "Exit" at bounding box center [925, 479] width 47 height 35
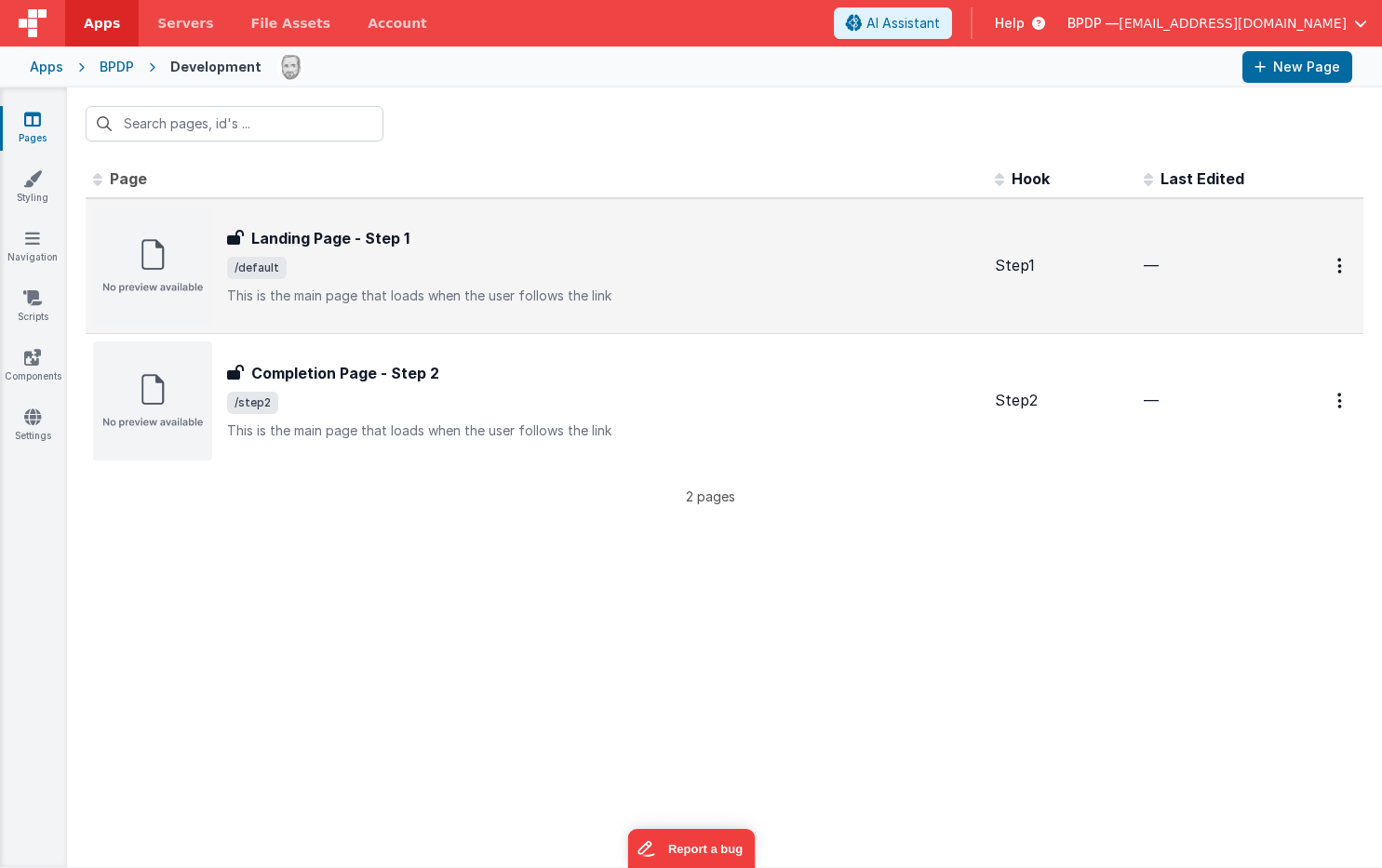
click at [309, 235] on h3 "Landing Page - Step 1" at bounding box center [330, 238] width 158 height 22
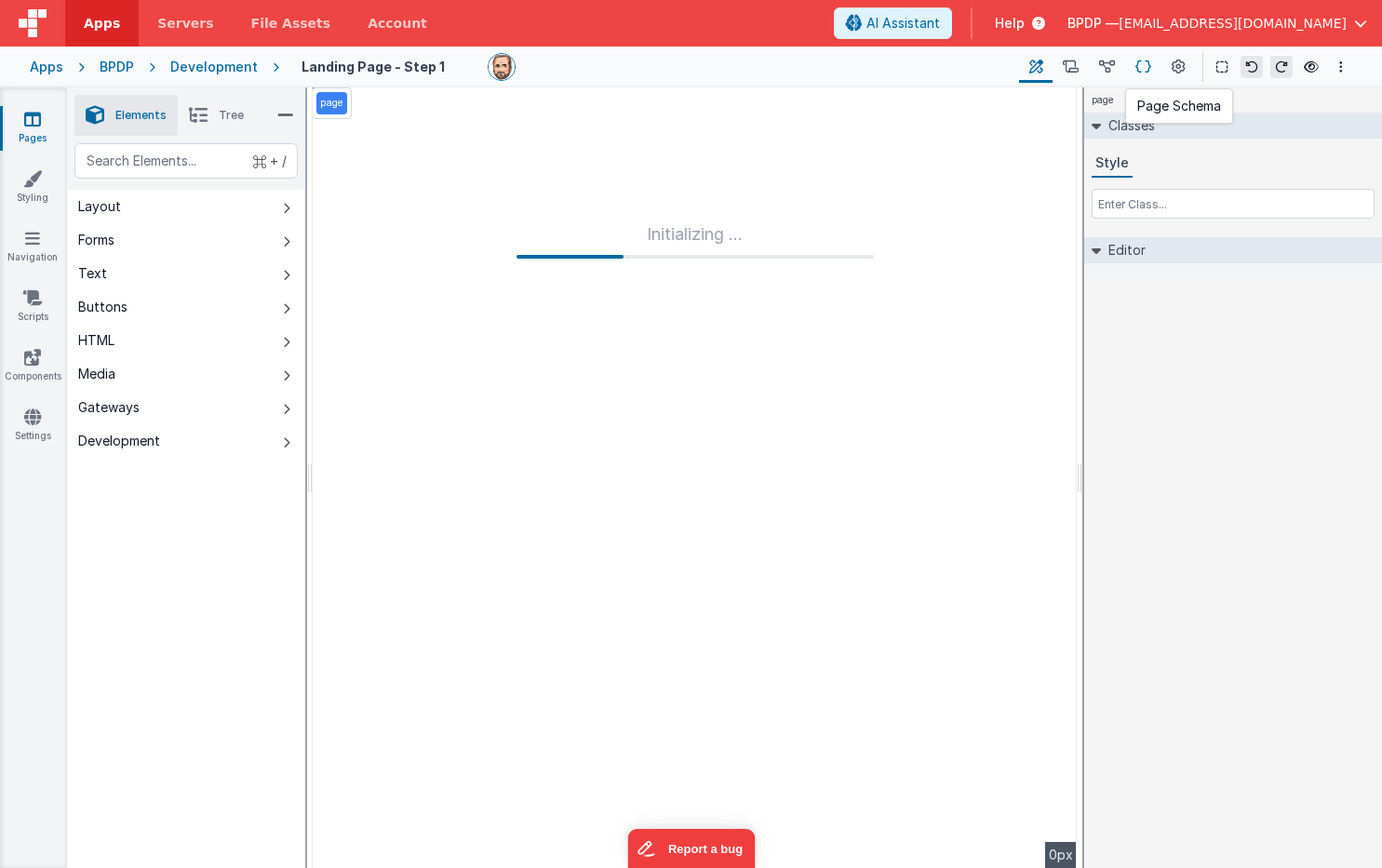
click at [1145, 62] on icon at bounding box center [1143, 68] width 16 height 20
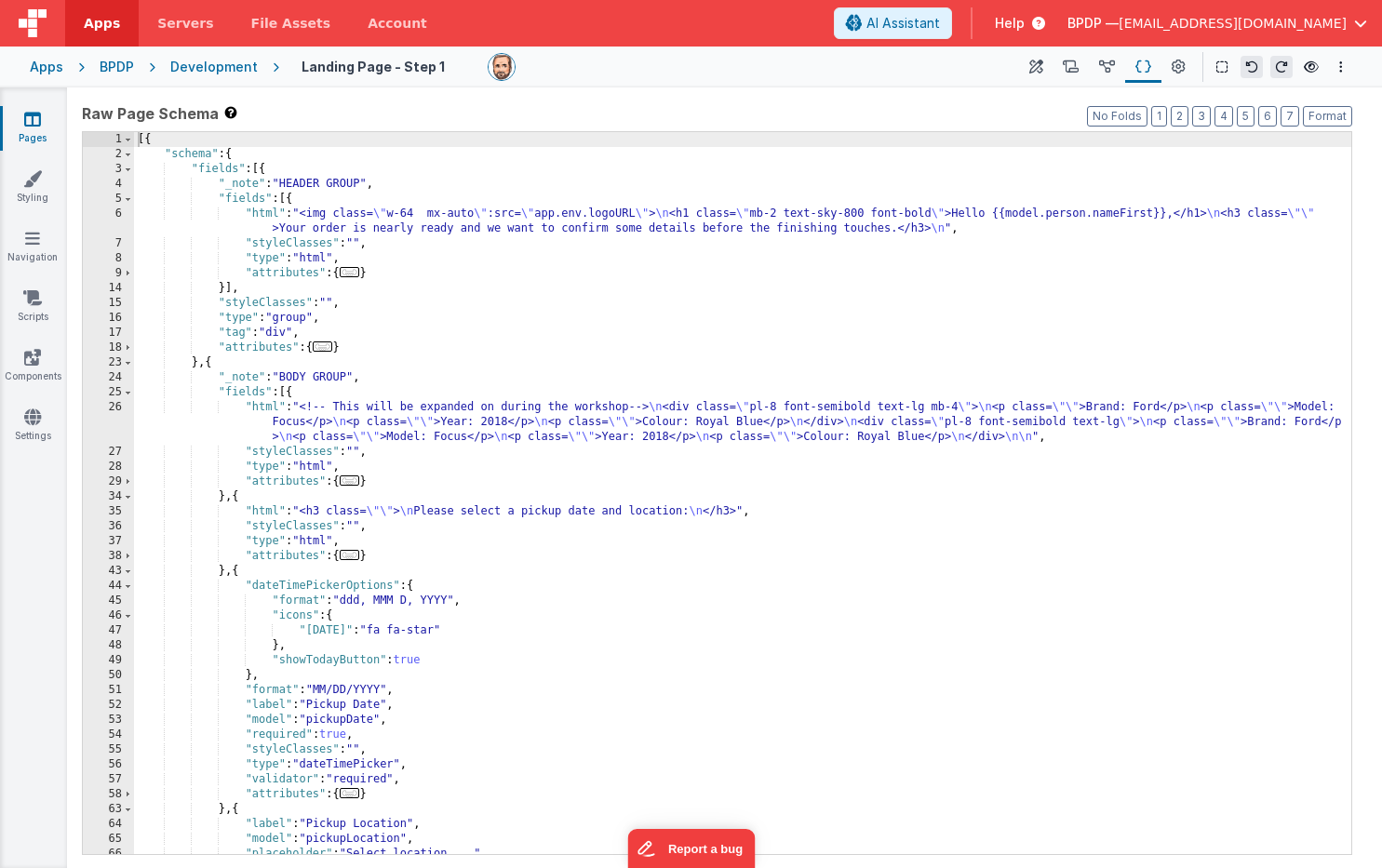
click at [106, 64] on div "BPDP" at bounding box center [117, 67] width 34 height 19
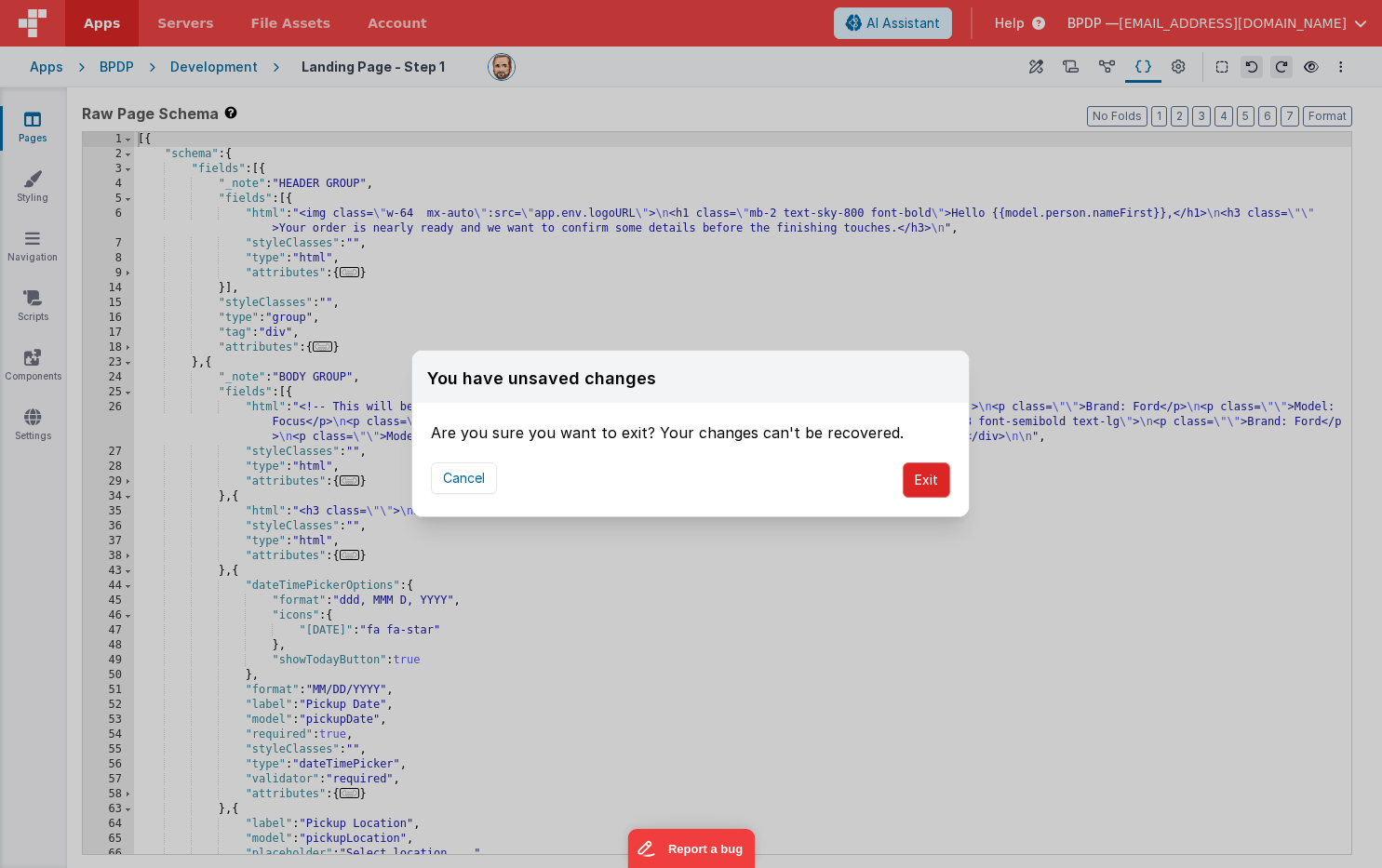
click at [930, 477] on button "Exit" at bounding box center [925, 479] width 47 height 35
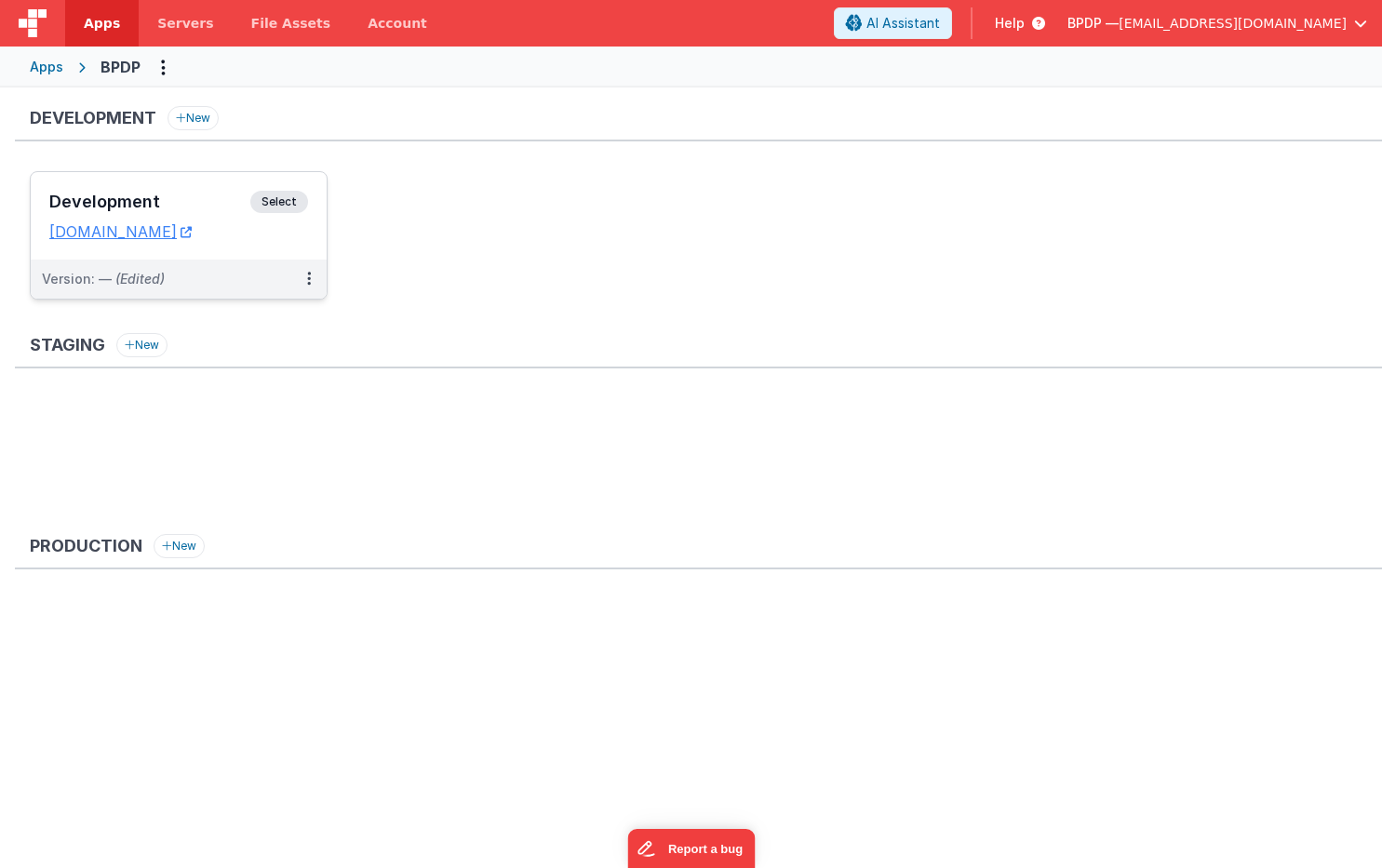
click at [282, 199] on span "Select" at bounding box center [280, 202] width 58 height 22
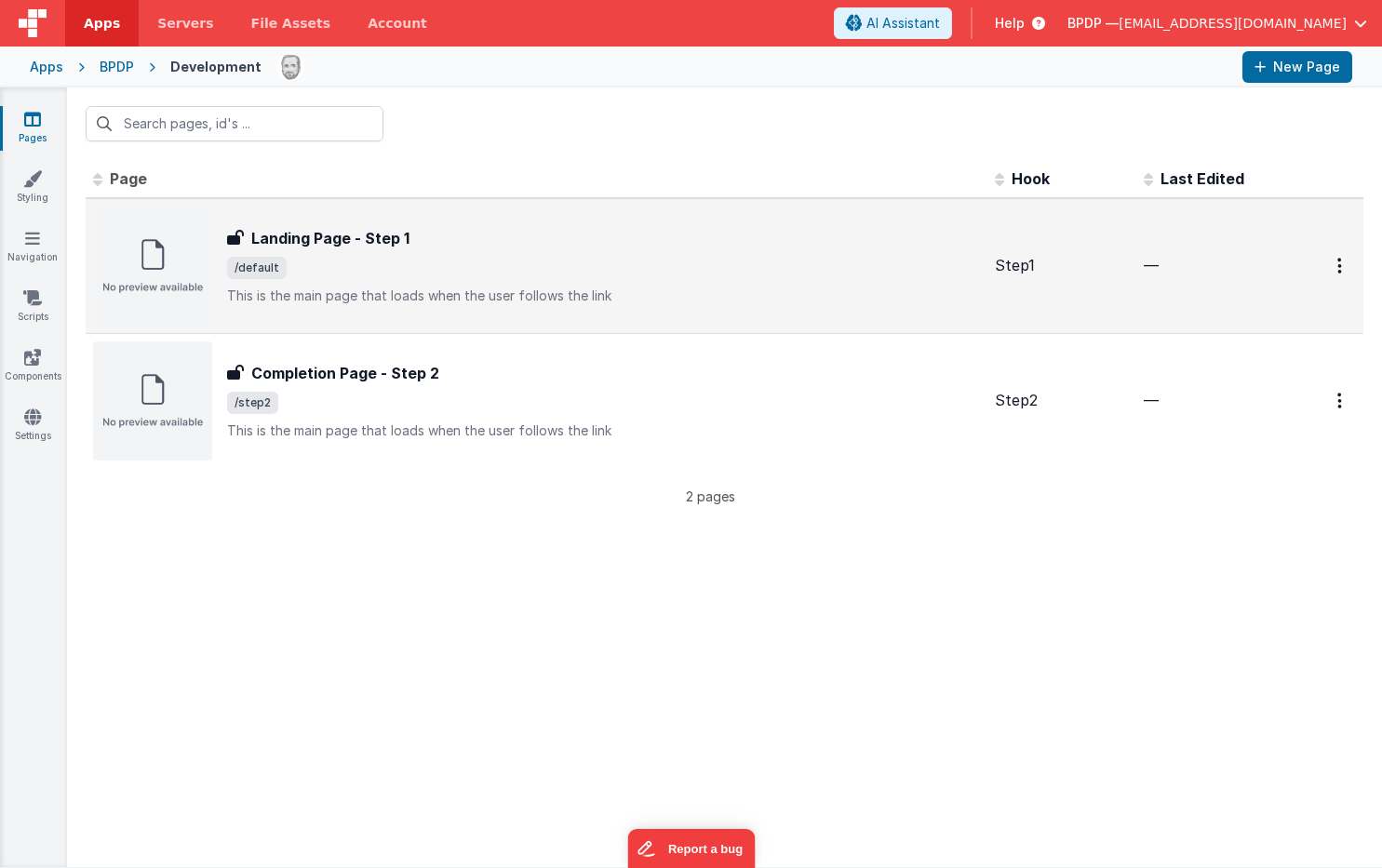
click at [313, 235] on h3 "Landing Page - Step 1" at bounding box center [330, 238] width 158 height 22
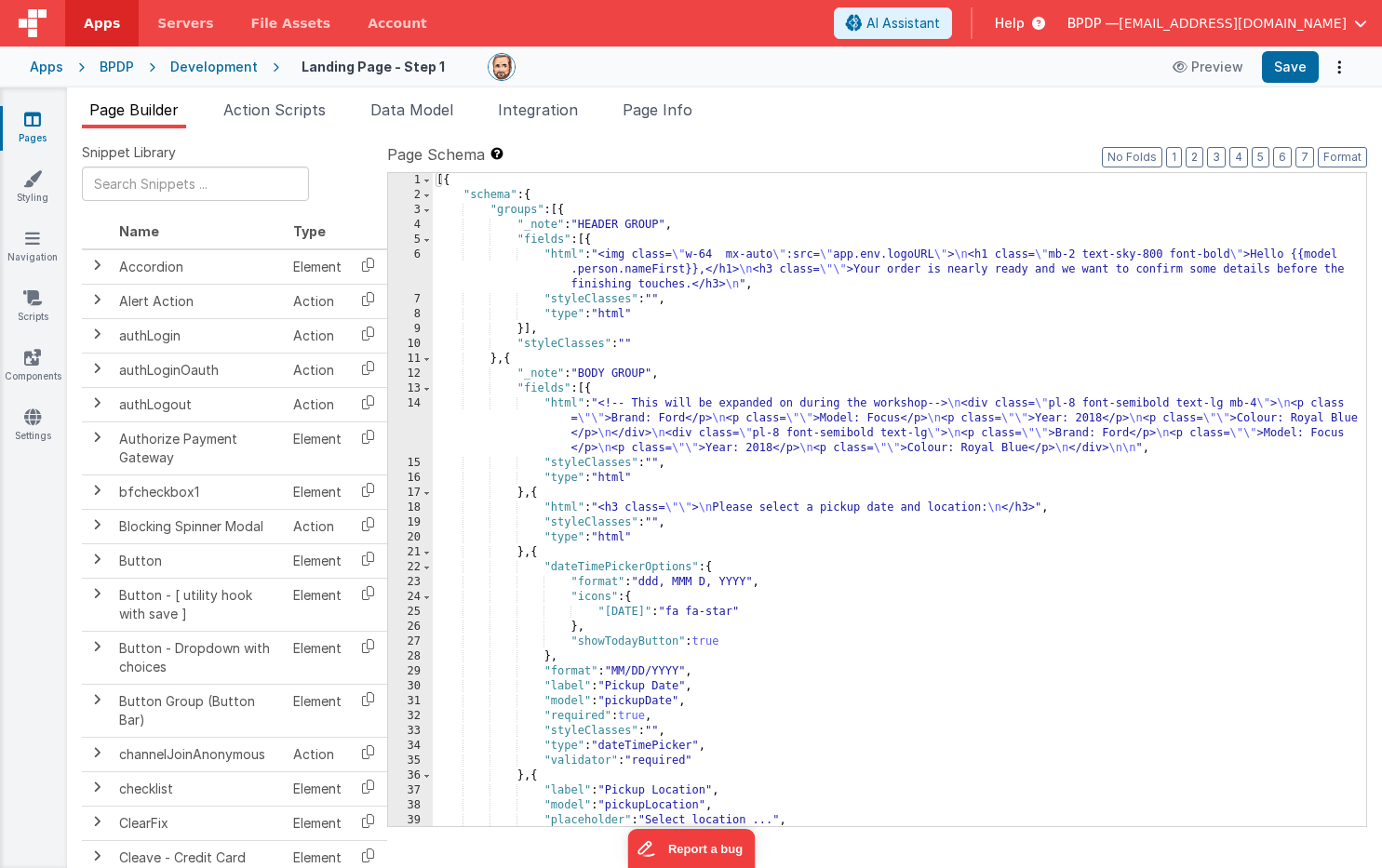
click at [52, 64] on div "Apps" at bounding box center [47, 67] width 34 height 19
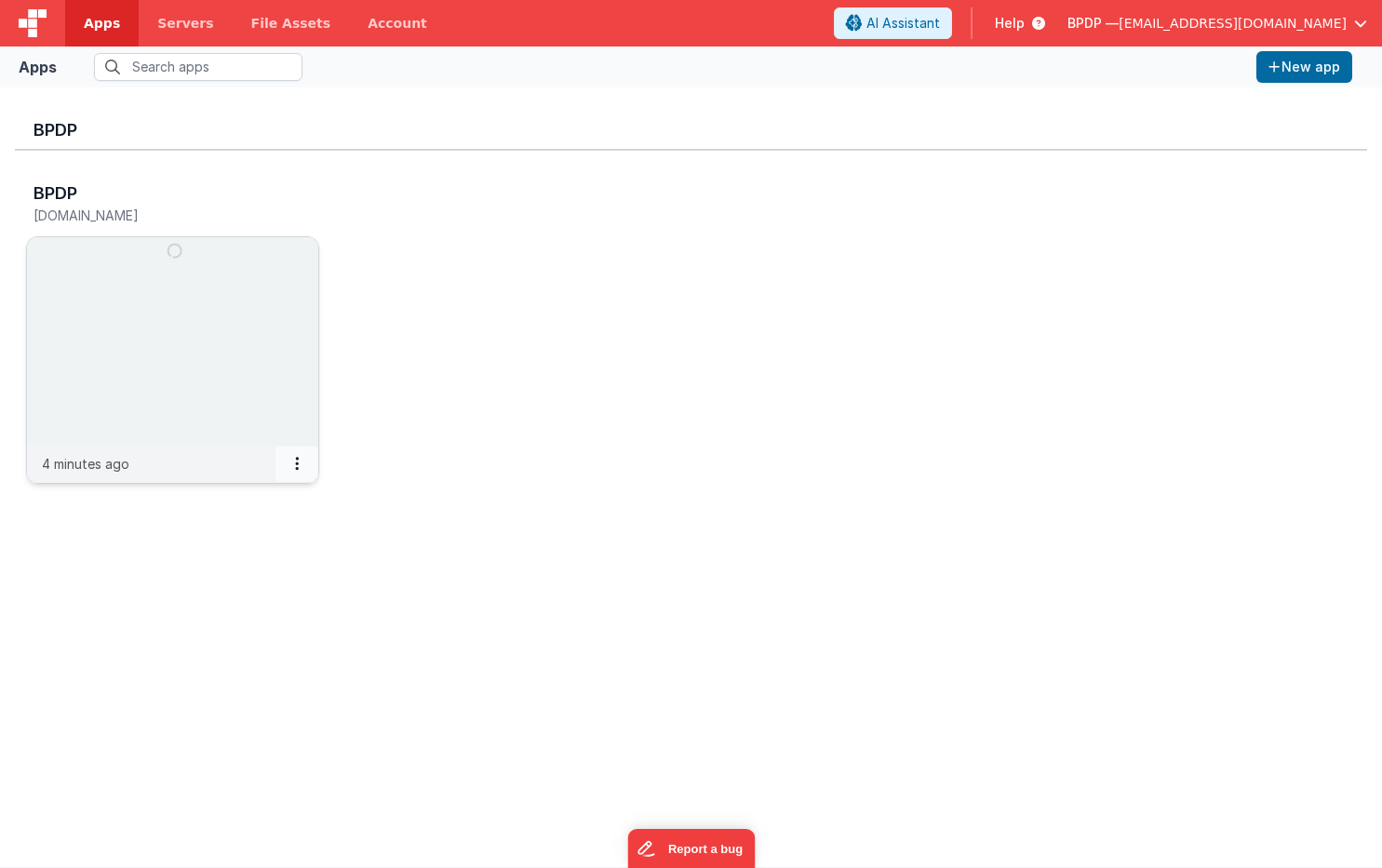
click at [296, 460] on button at bounding box center [297, 463] width 43 height 35
click at [261, 600] on link "Delete App" at bounding box center [255, 603] width 129 height 34
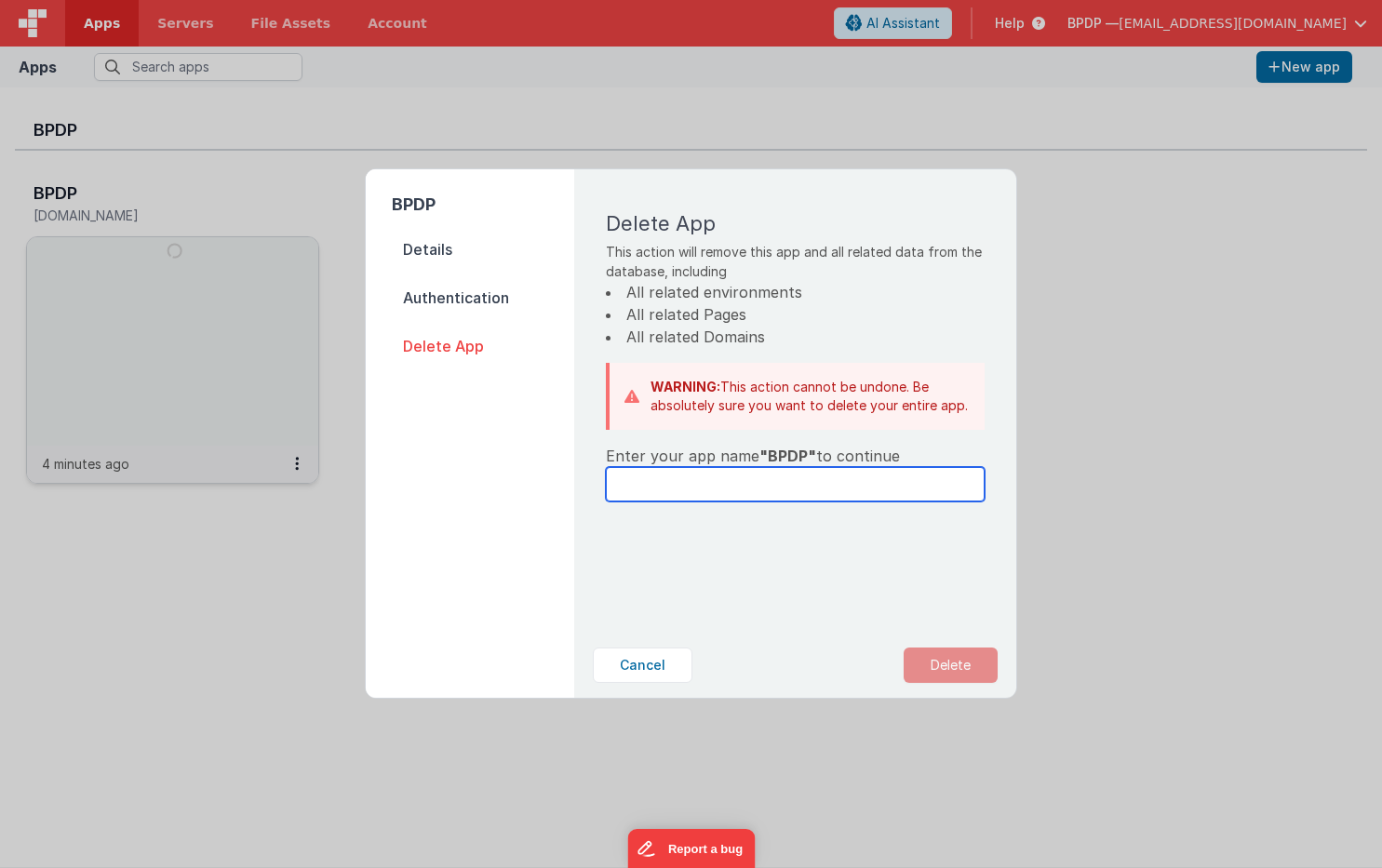
click at [704, 488] on input "text" at bounding box center [794, 483] width 379 height 34
type input "BPDP"
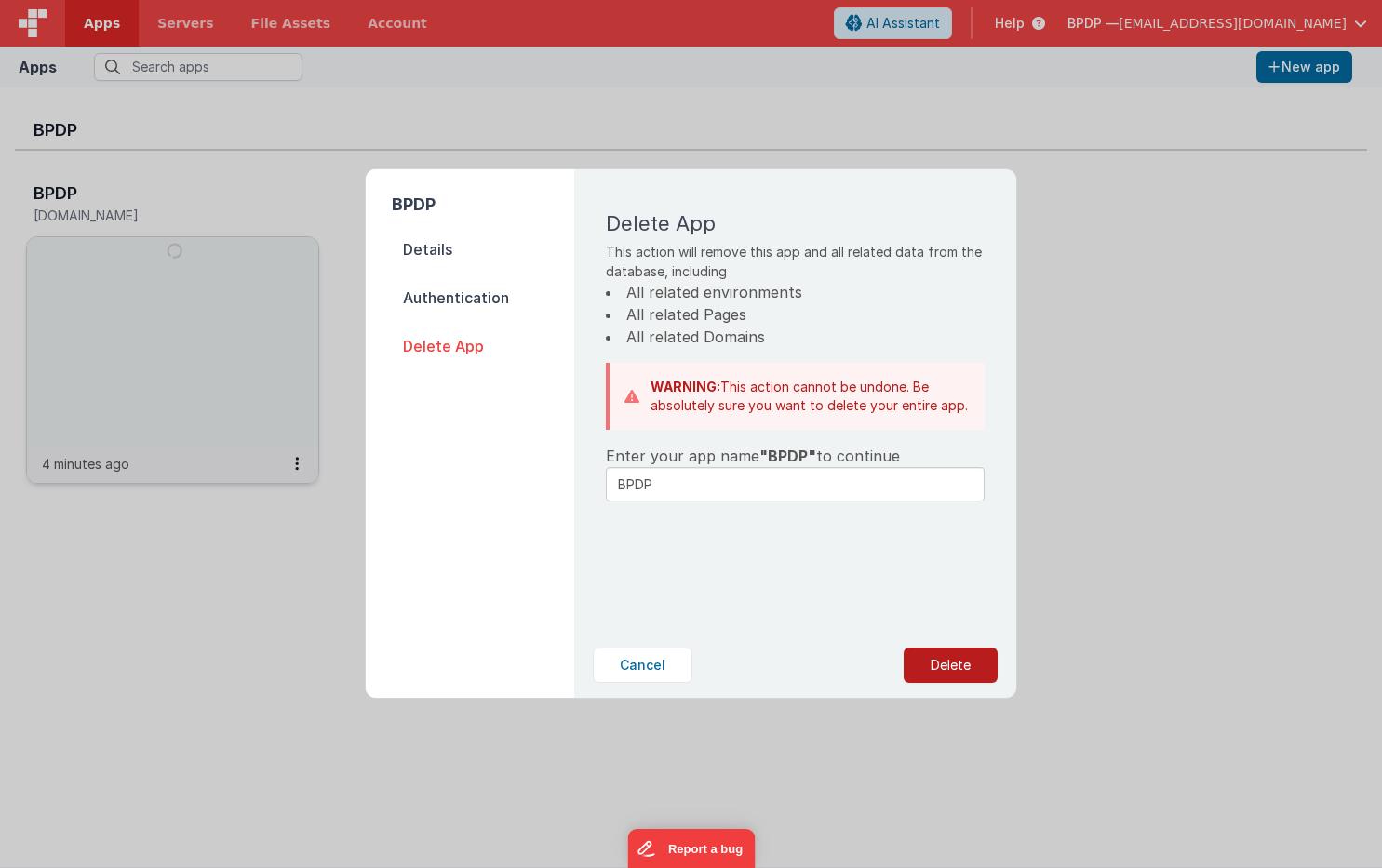
click at [959, 662] on button "Delete" at bounding box center [950, 664] width 94 height 35
click at [957, 662] on button "No" at bounding box center [962, 664] width 72 height 35
click at [652, 662] on button "Cancel" at bounding box center [643, 664] width 100 height 35
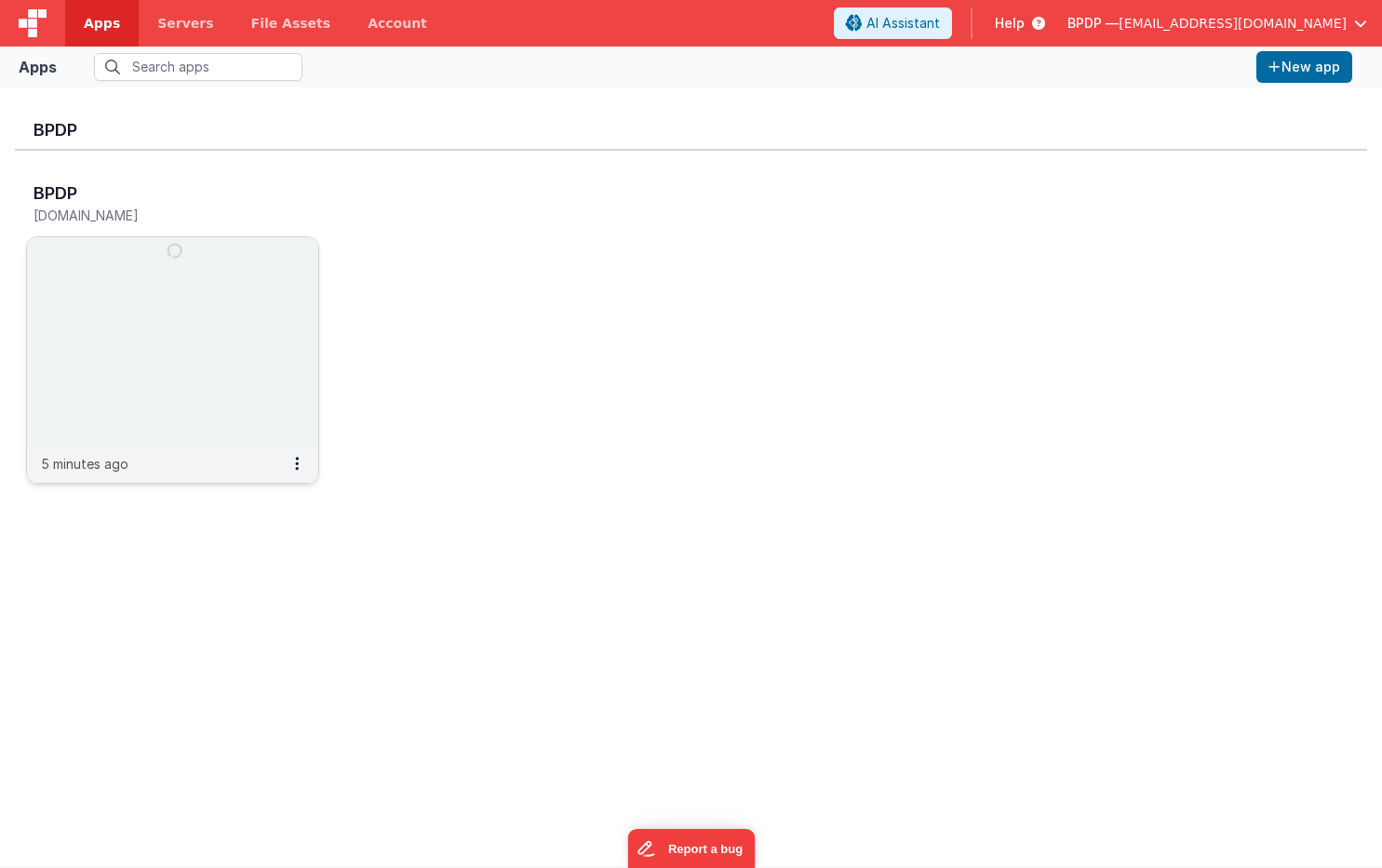
click at [120, 283] on img at bounding box center [172, 341] width 291 height 209
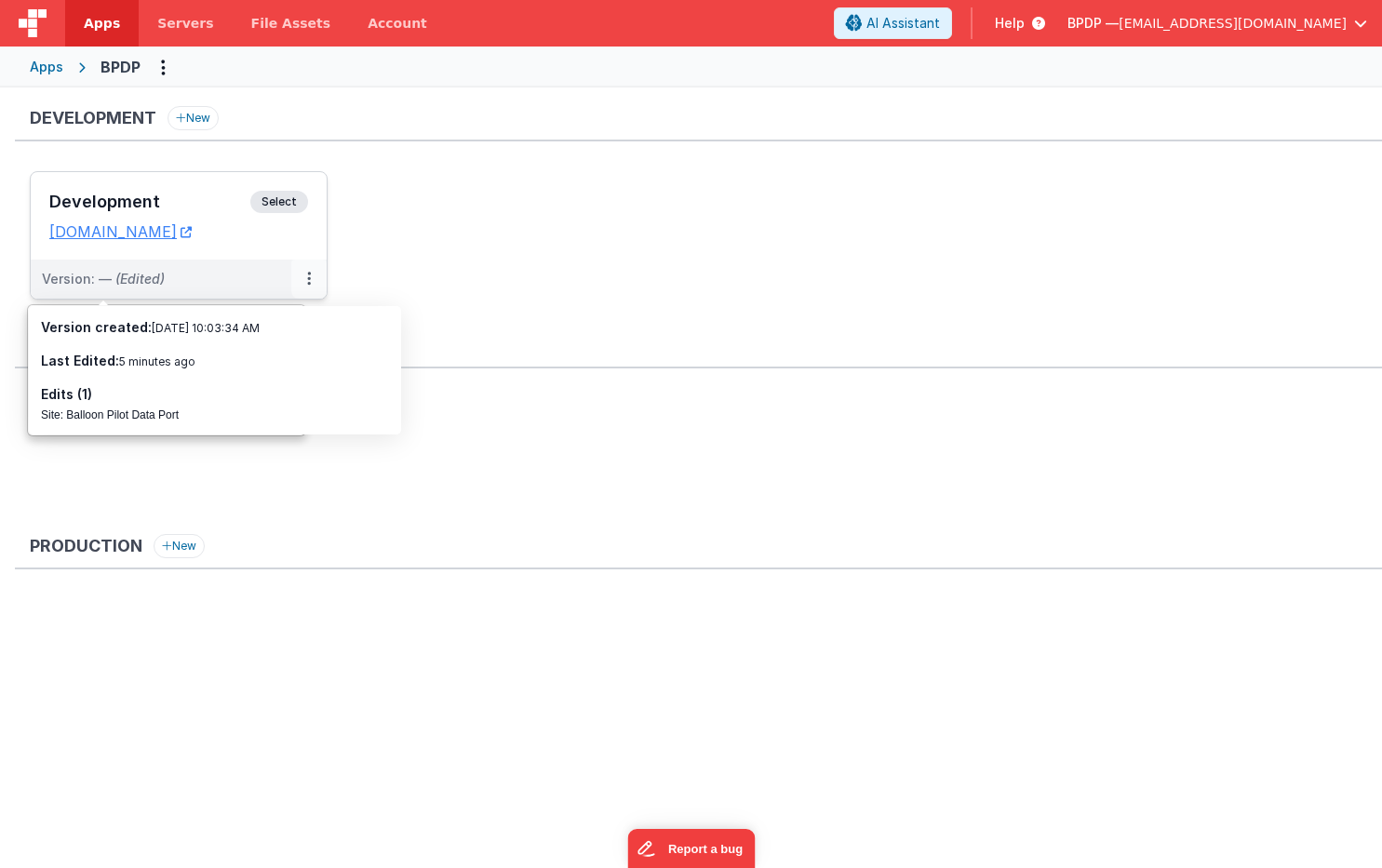
click at [307, 278] on icon at bounding box center [309, 278] width 4 height 1
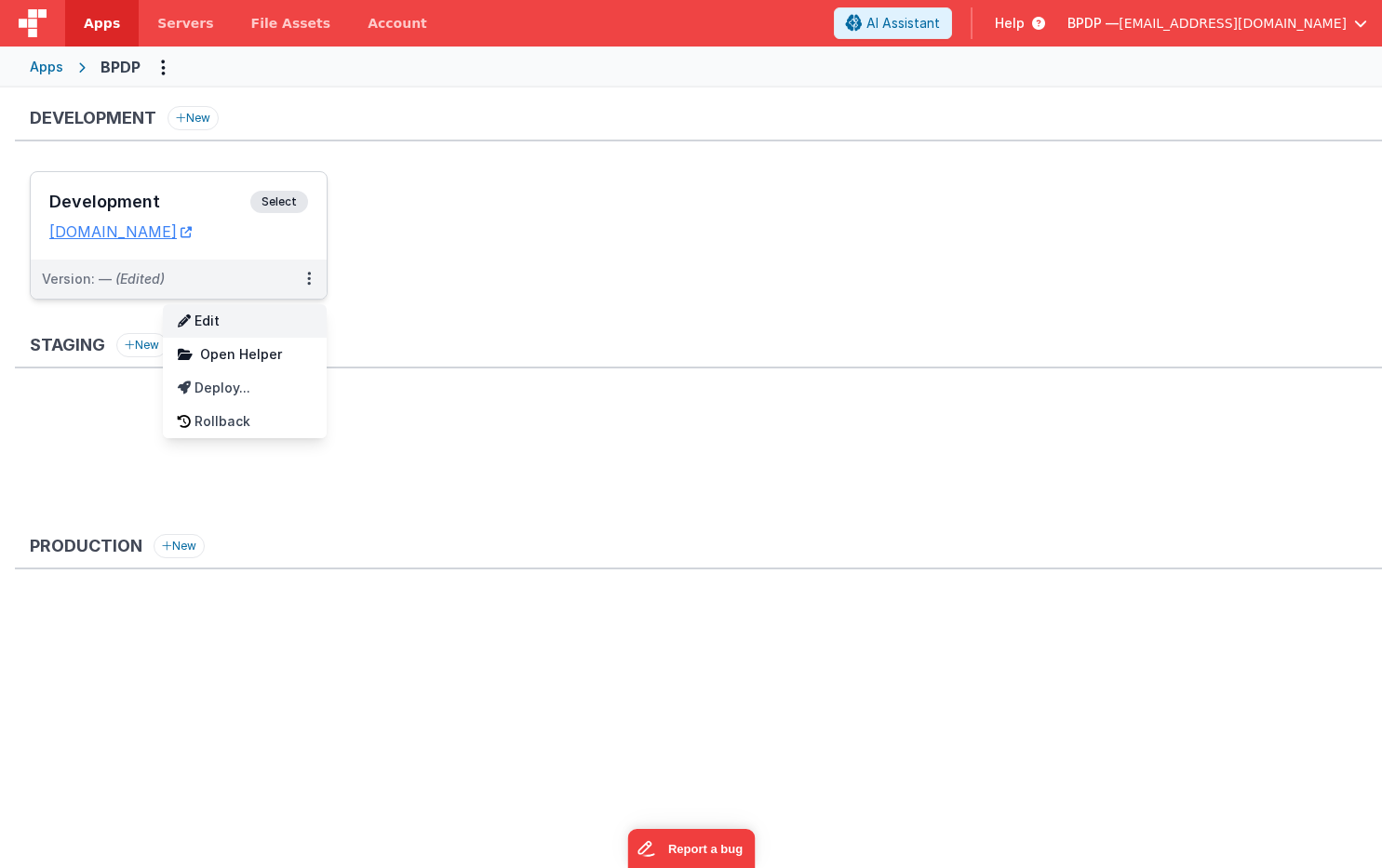
click at [217, 329] on link "Edit" at bounding box center [245, 322] width 164 height 34
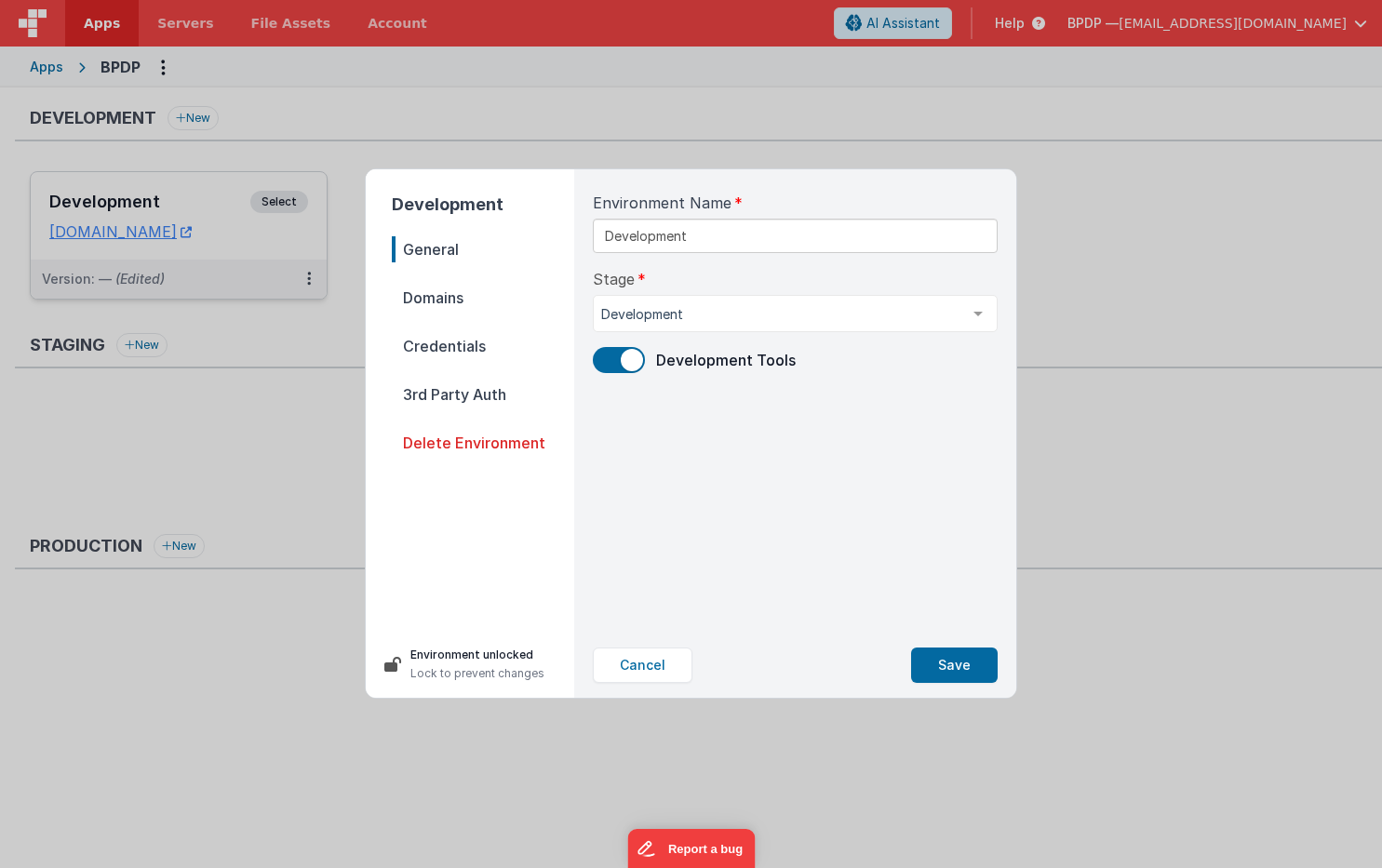
click at [434, 300] on span "Domains" at bounding box center [483, 298] width 183 height 26
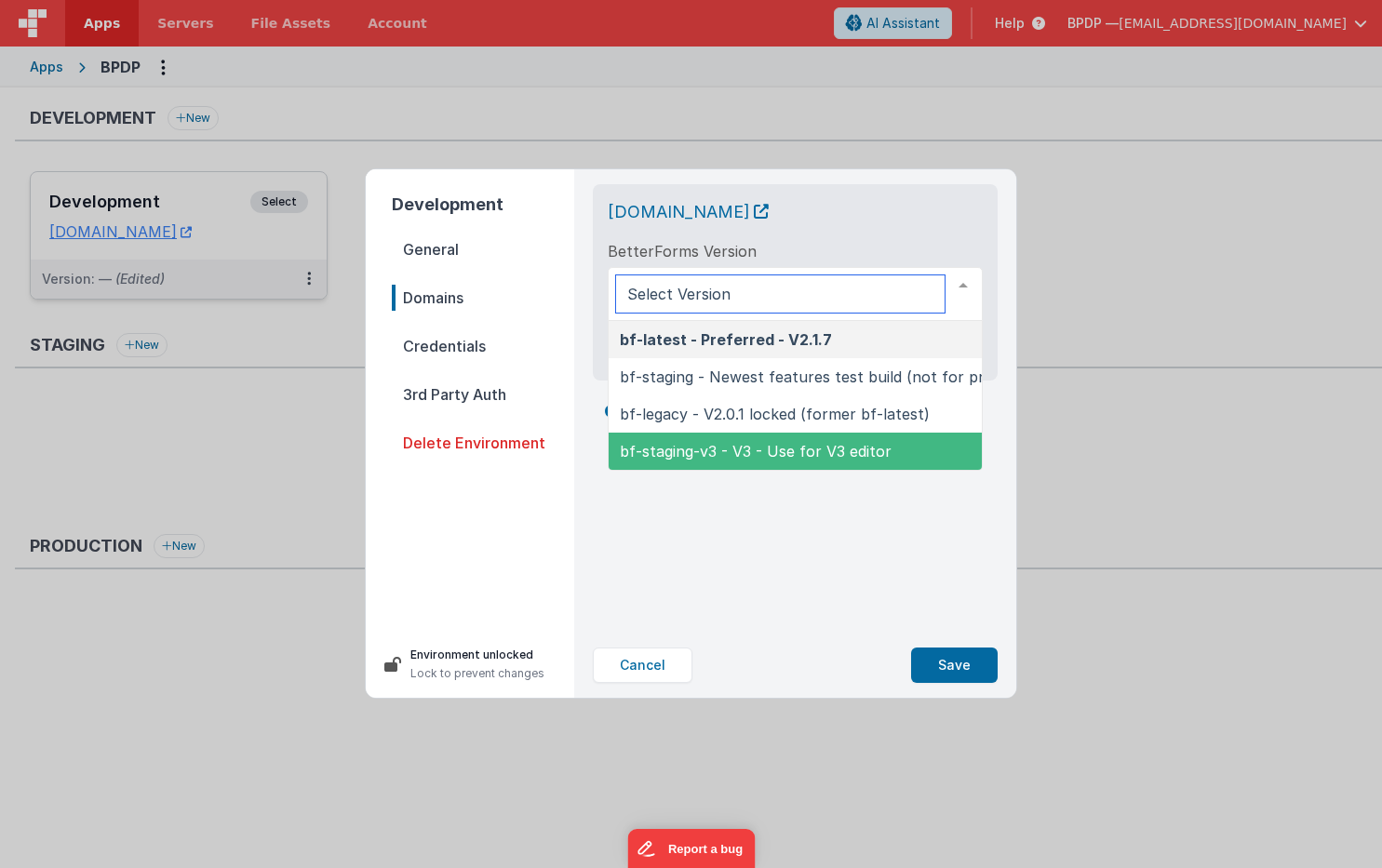
click at [790, 445] on span "bf-staging-v3 - V3 - Use for V3 editor" at bounding box center [755, 450] width 272 height 19
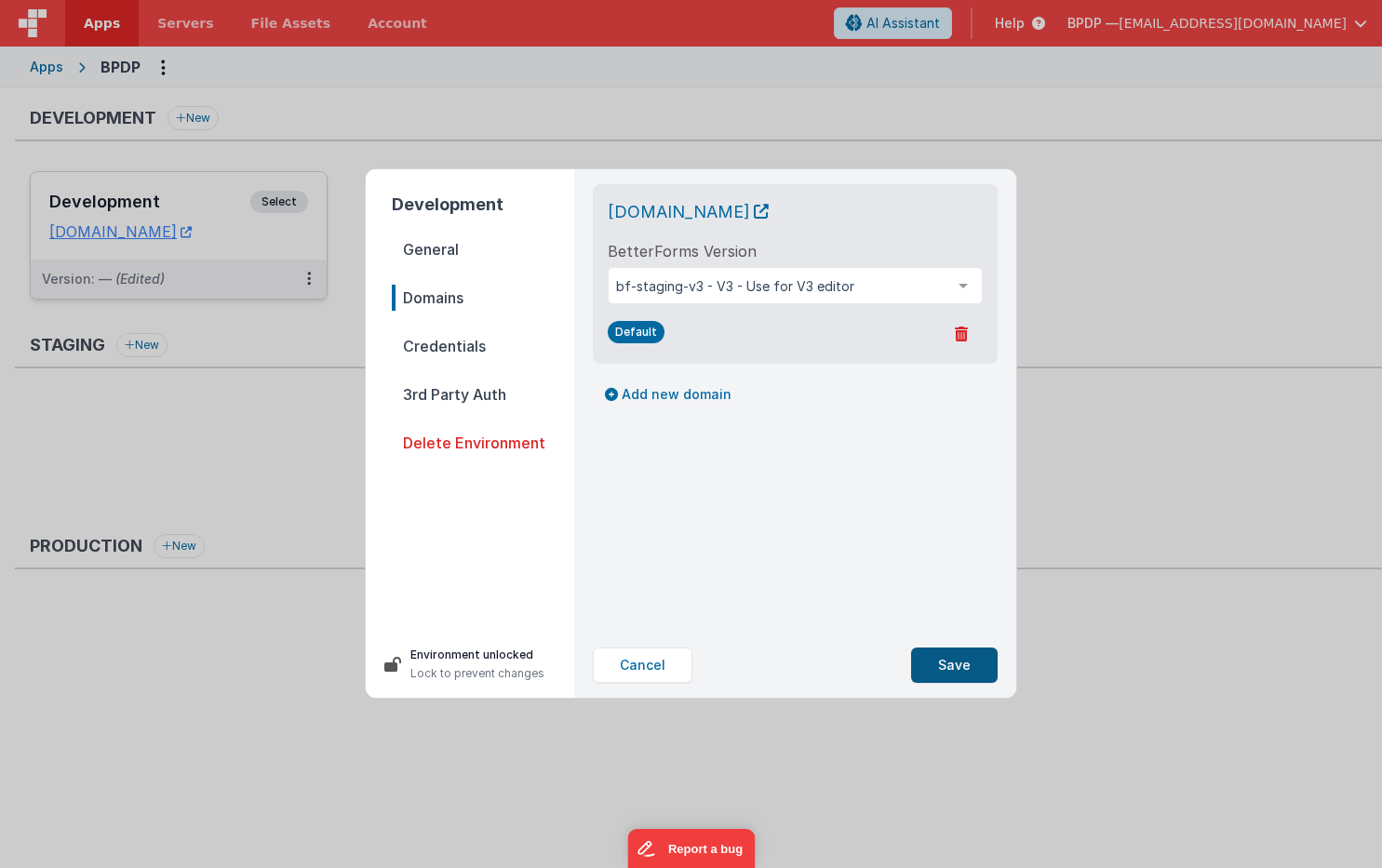
click at [964, 660] on button "Save" at bounding box center [954, 664] width 87 height 35
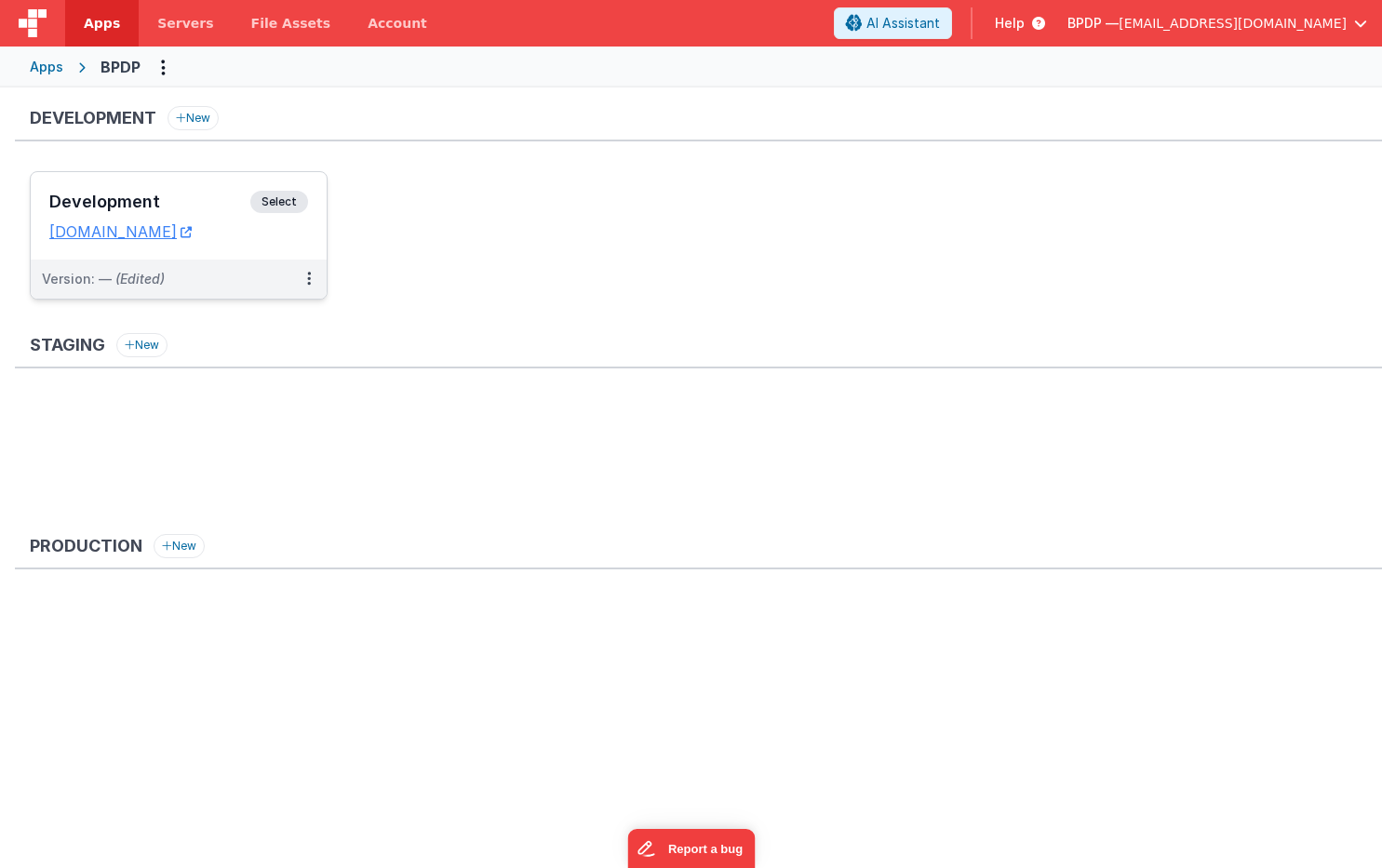
click at [281, 202] on span "Select" at bounding box center [280, 202] width 58 height 22
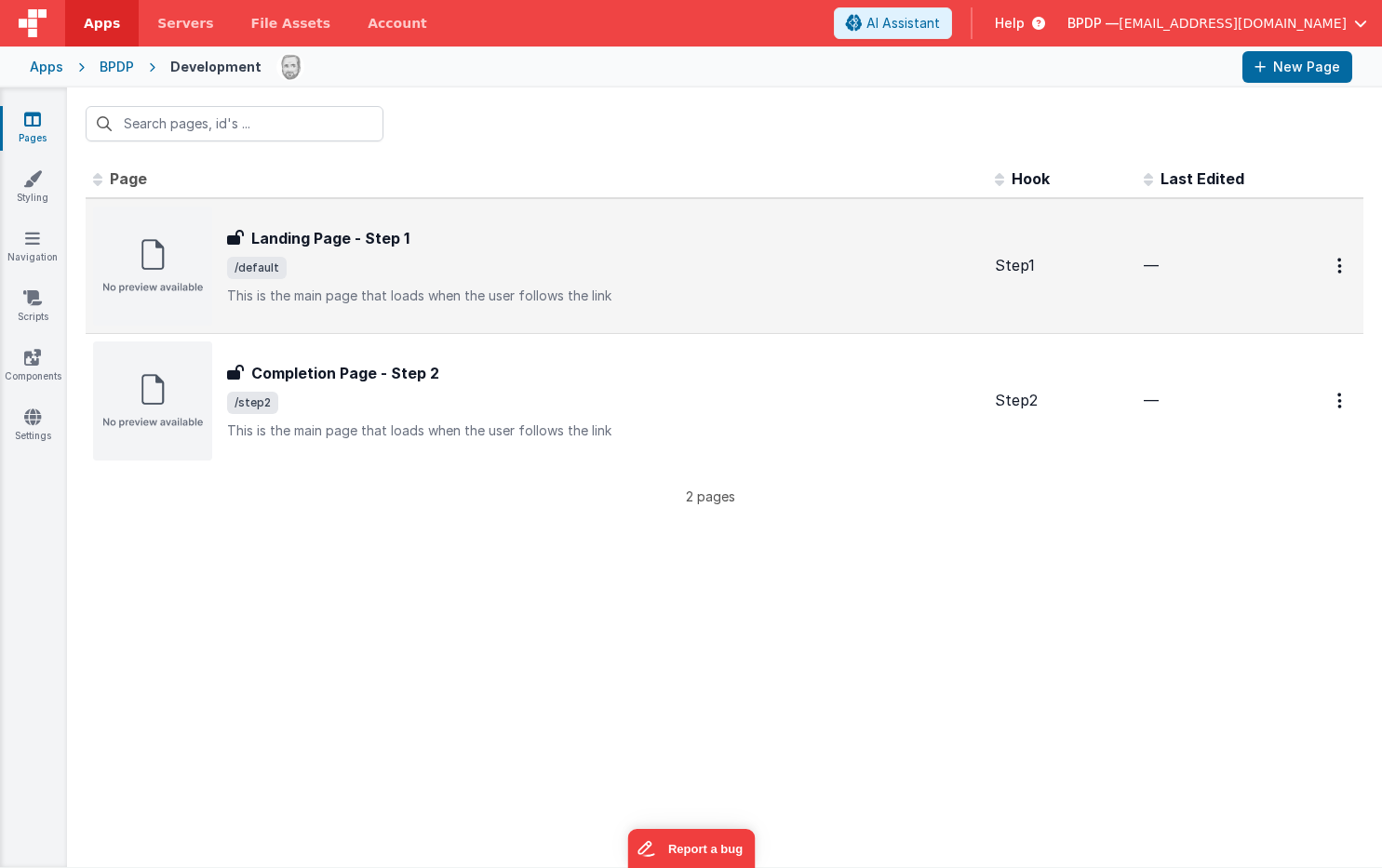
click at [291, 247] on h3 "Landing Page - Step 1" at bounding box center [330, 238] width 158 height 22
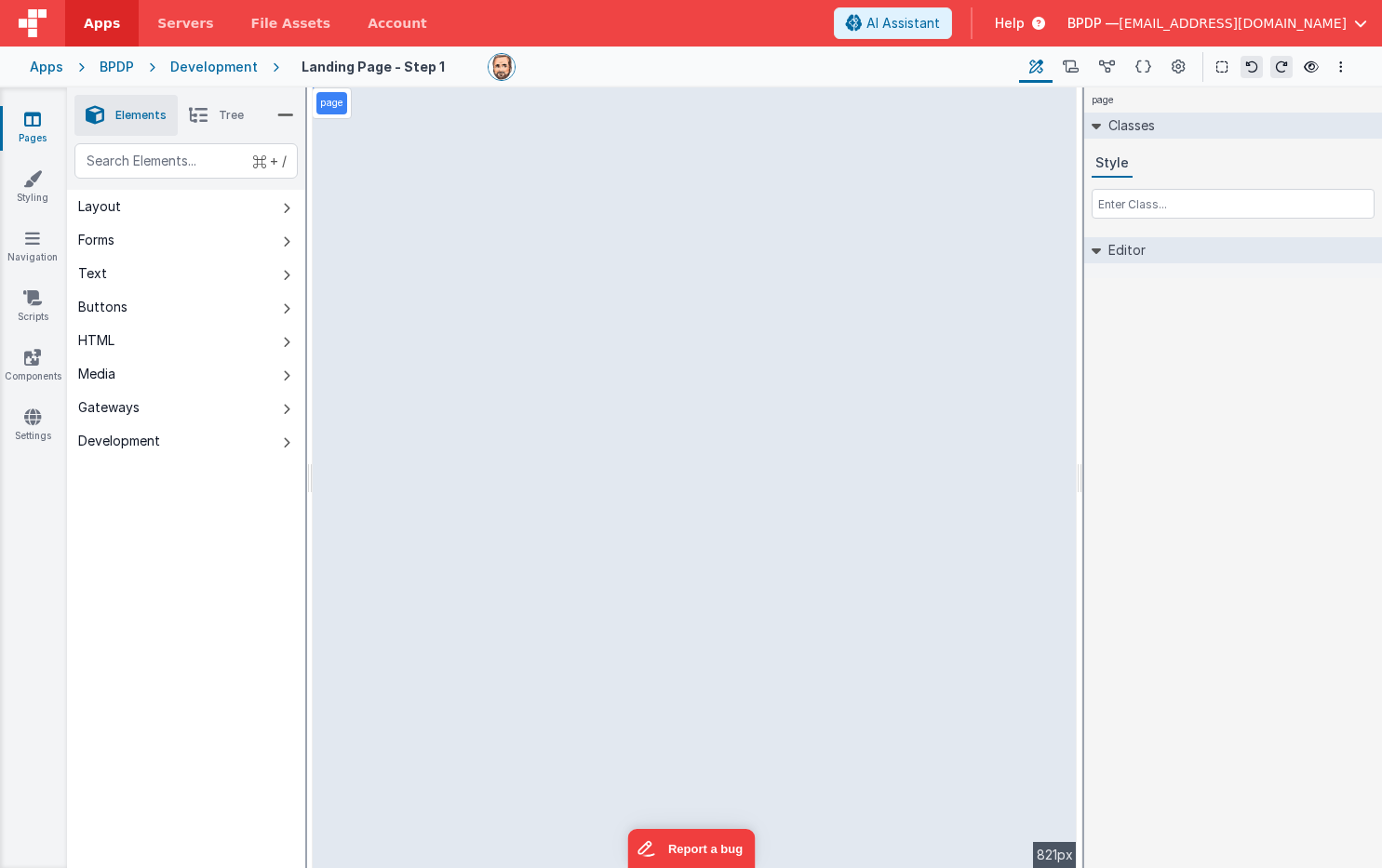
click at [232, 62] on div "Development" at bounding box center [214, 67] width 88 height 19
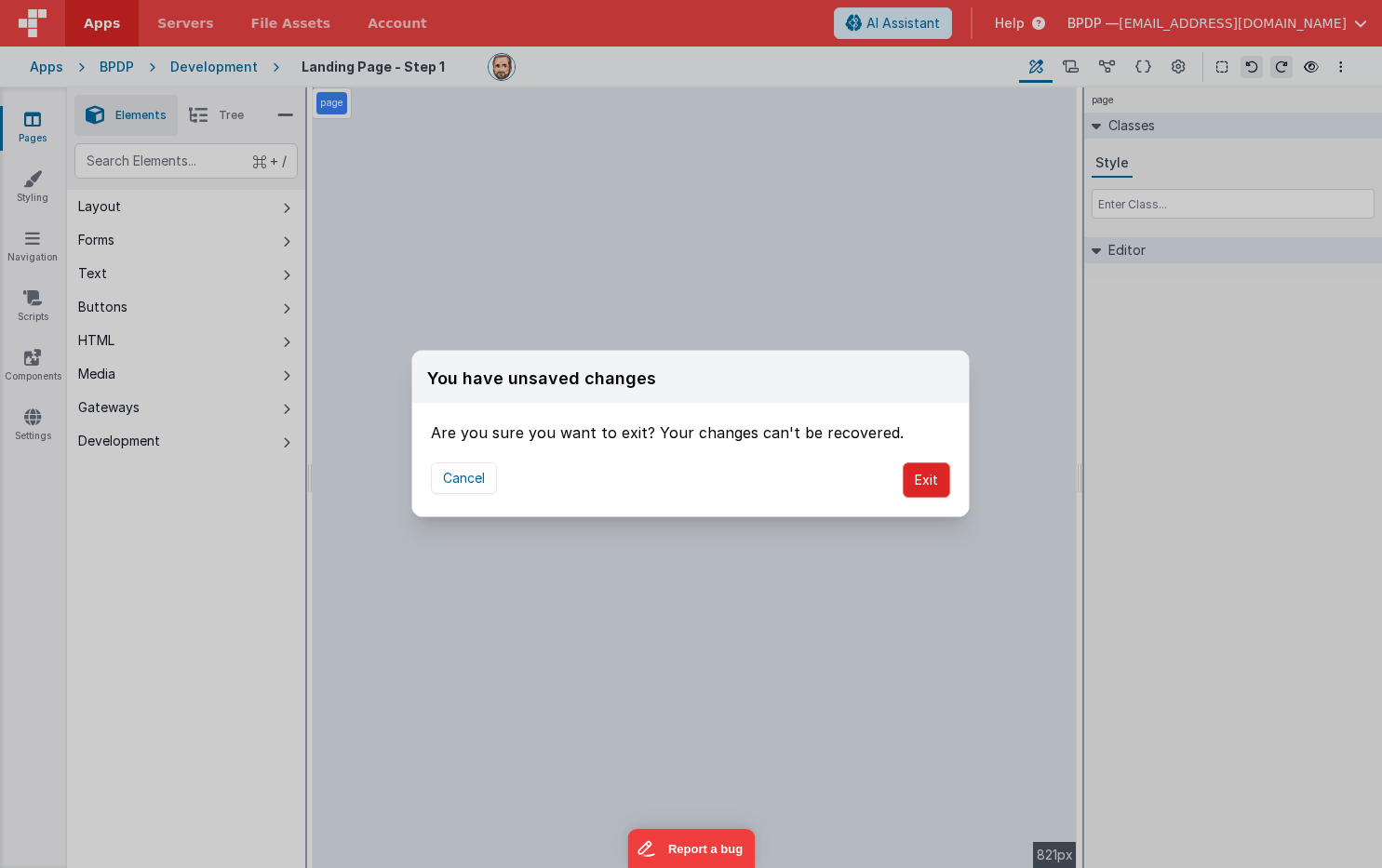
click at [922, 479] on button "Exit" at bounding box center [925, 479] width 47 height 35
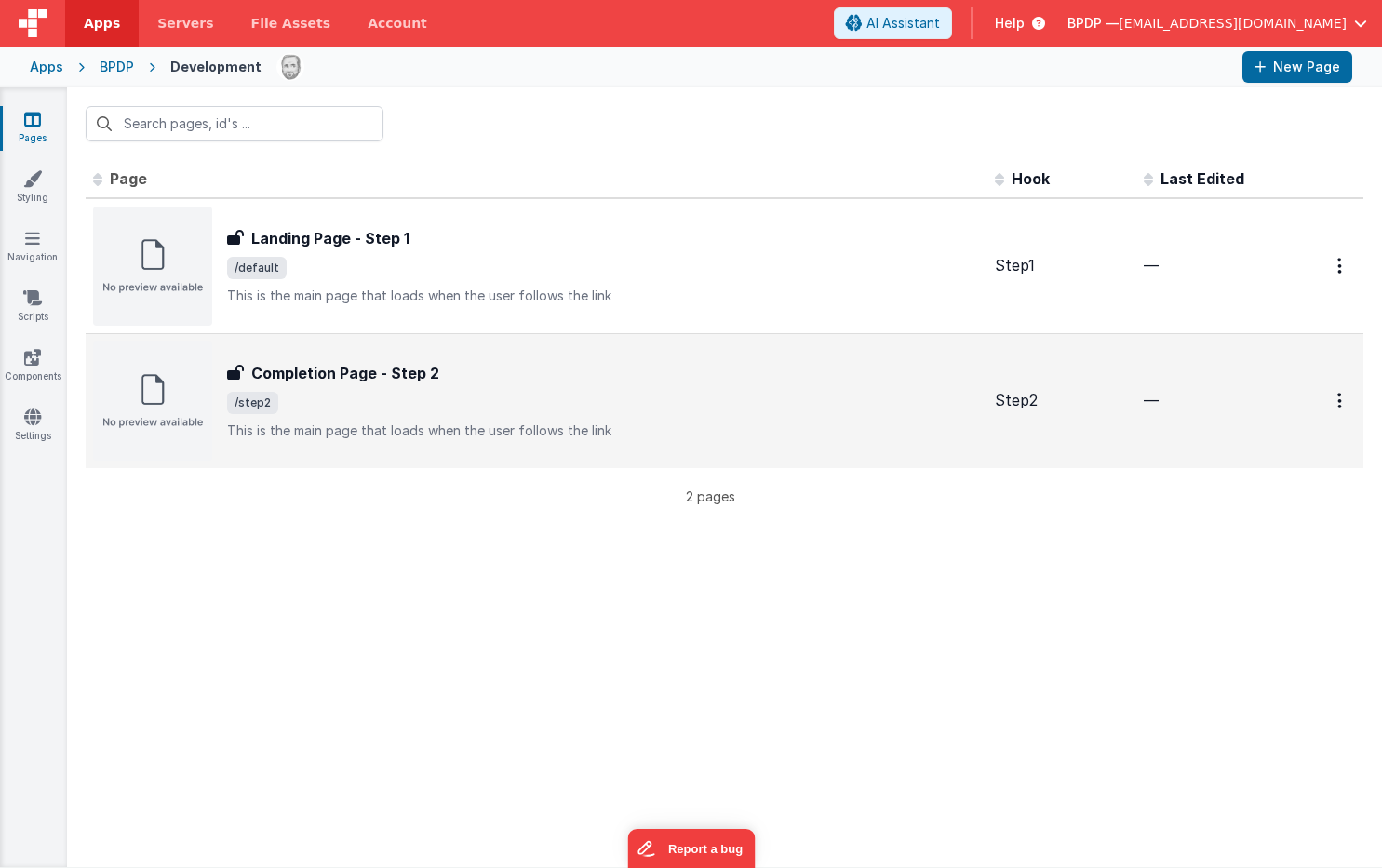
click at [355, 375] on h3 "Completion Page - Step 2" at bounding box center [345, 373] width 188 height 22
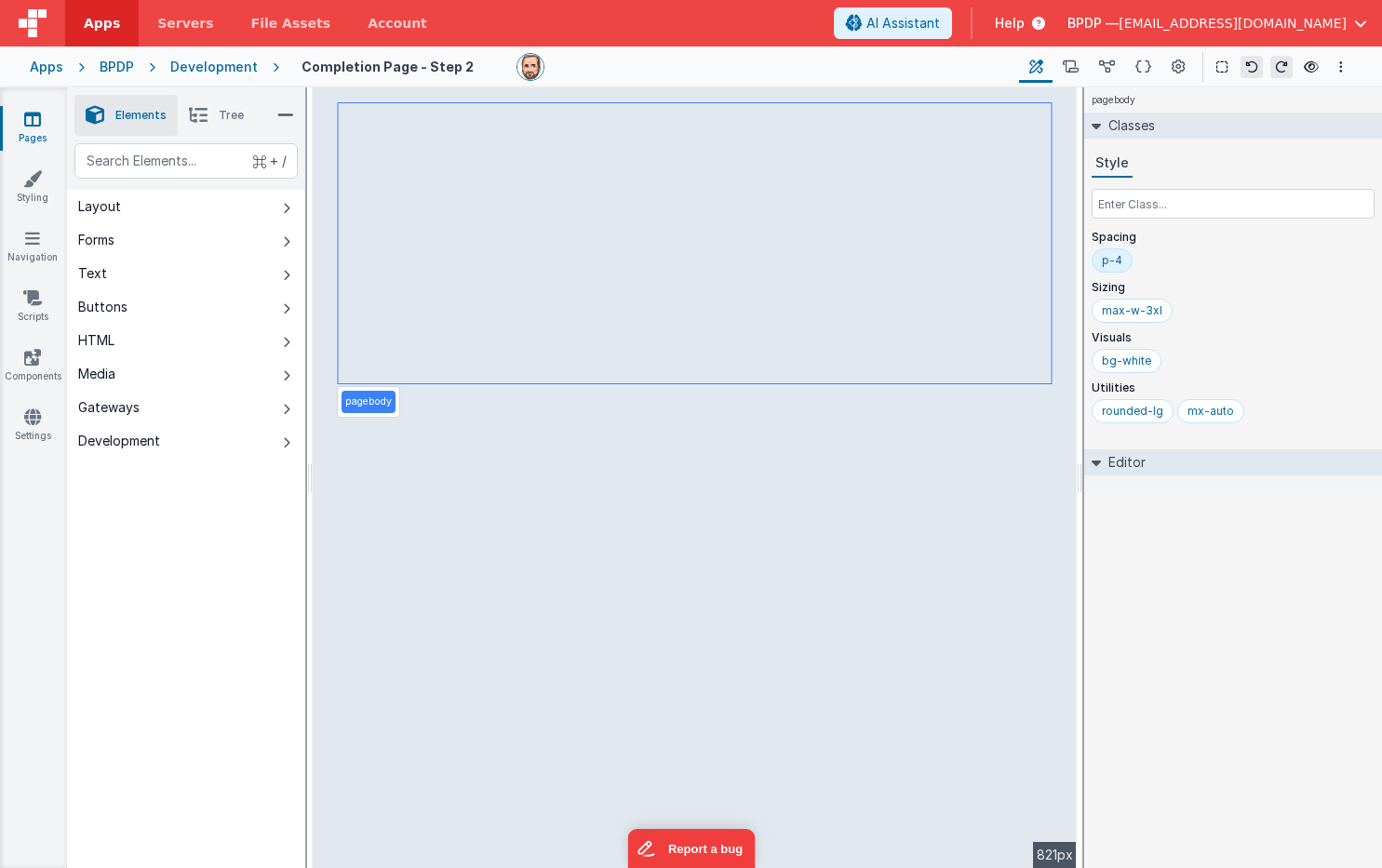
click at [216, 66] on div "Development" at bounding box center [214, 67] width 88 height 19
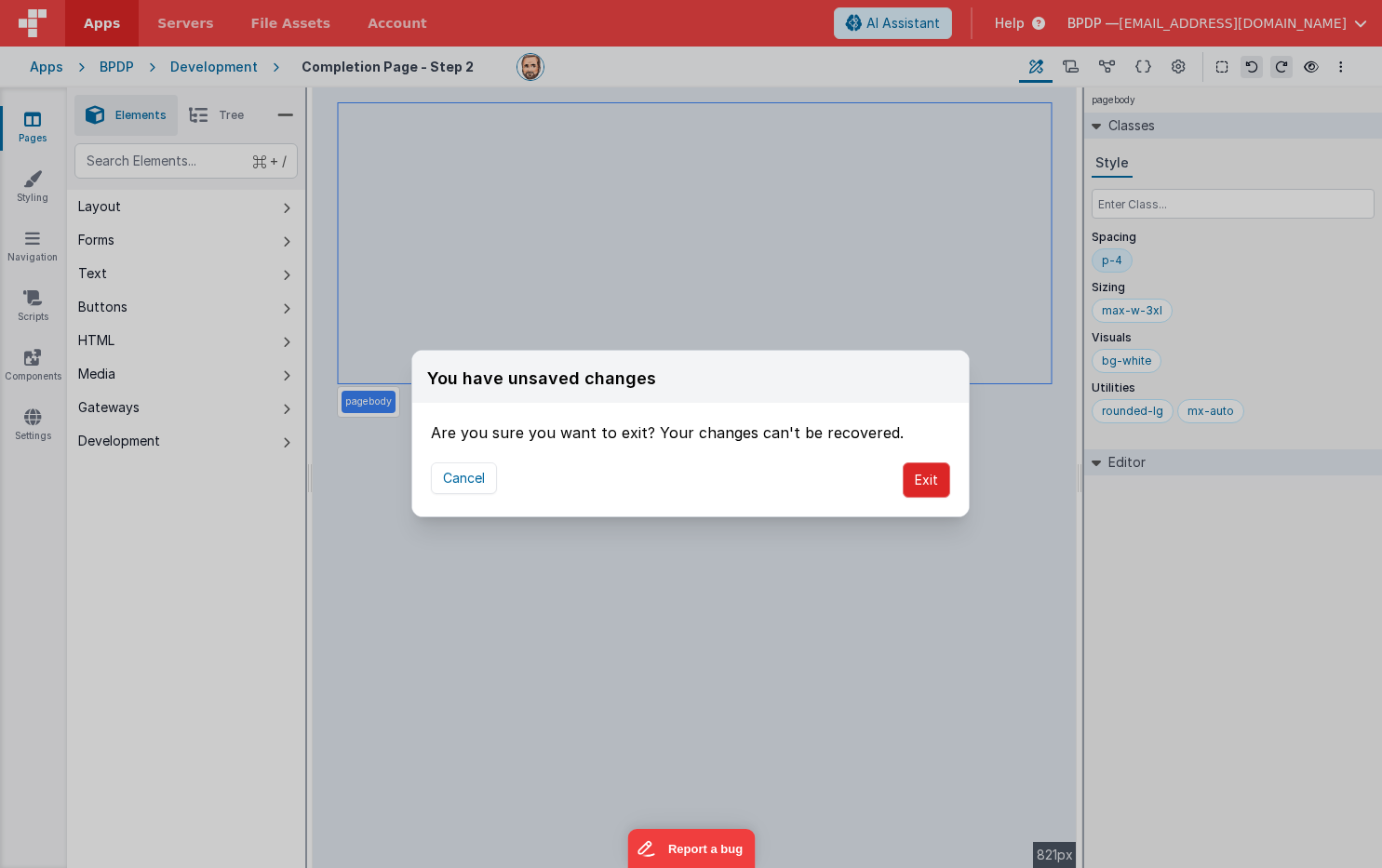
click at [936, 472] on button "Exit" at bounding box center [925, 479] width 47 height 35
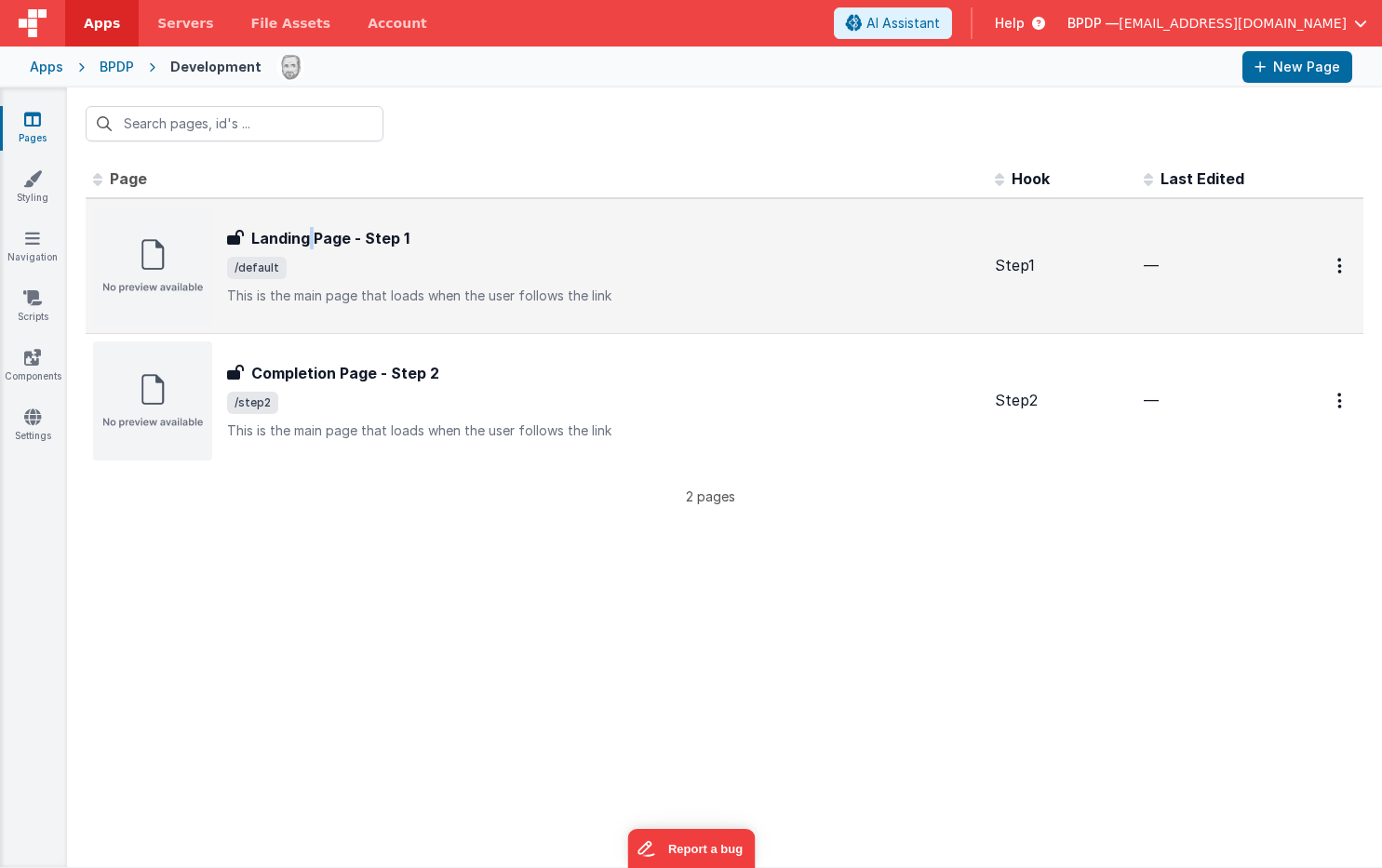
click at [313, 230] on h3 "Landing Page - Step 1" at bounding box center [330, 238] width 158 height 22
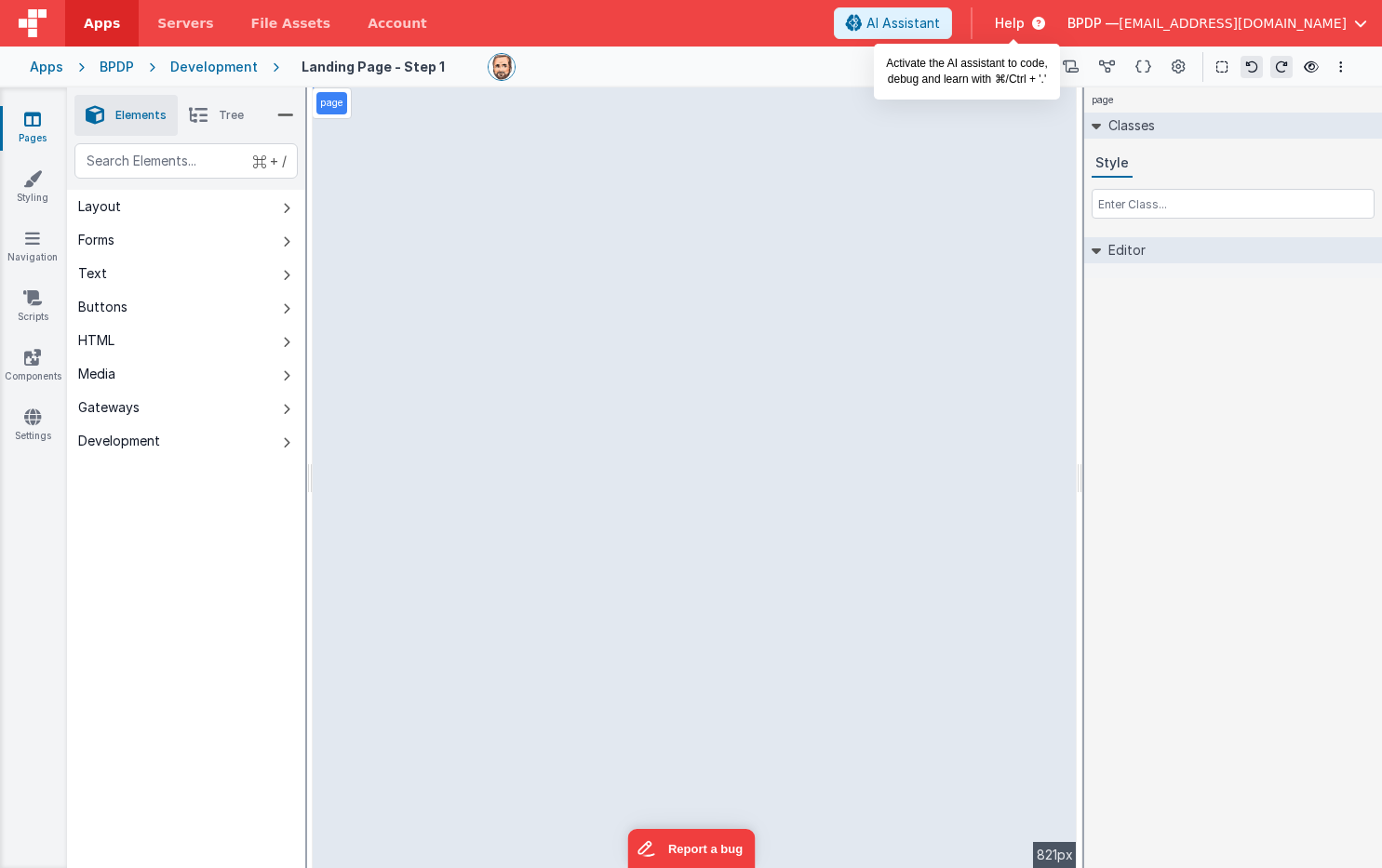
click at [940, 20] on span "AI Assistant" at bounding box center [903, 23] width 74 height 19
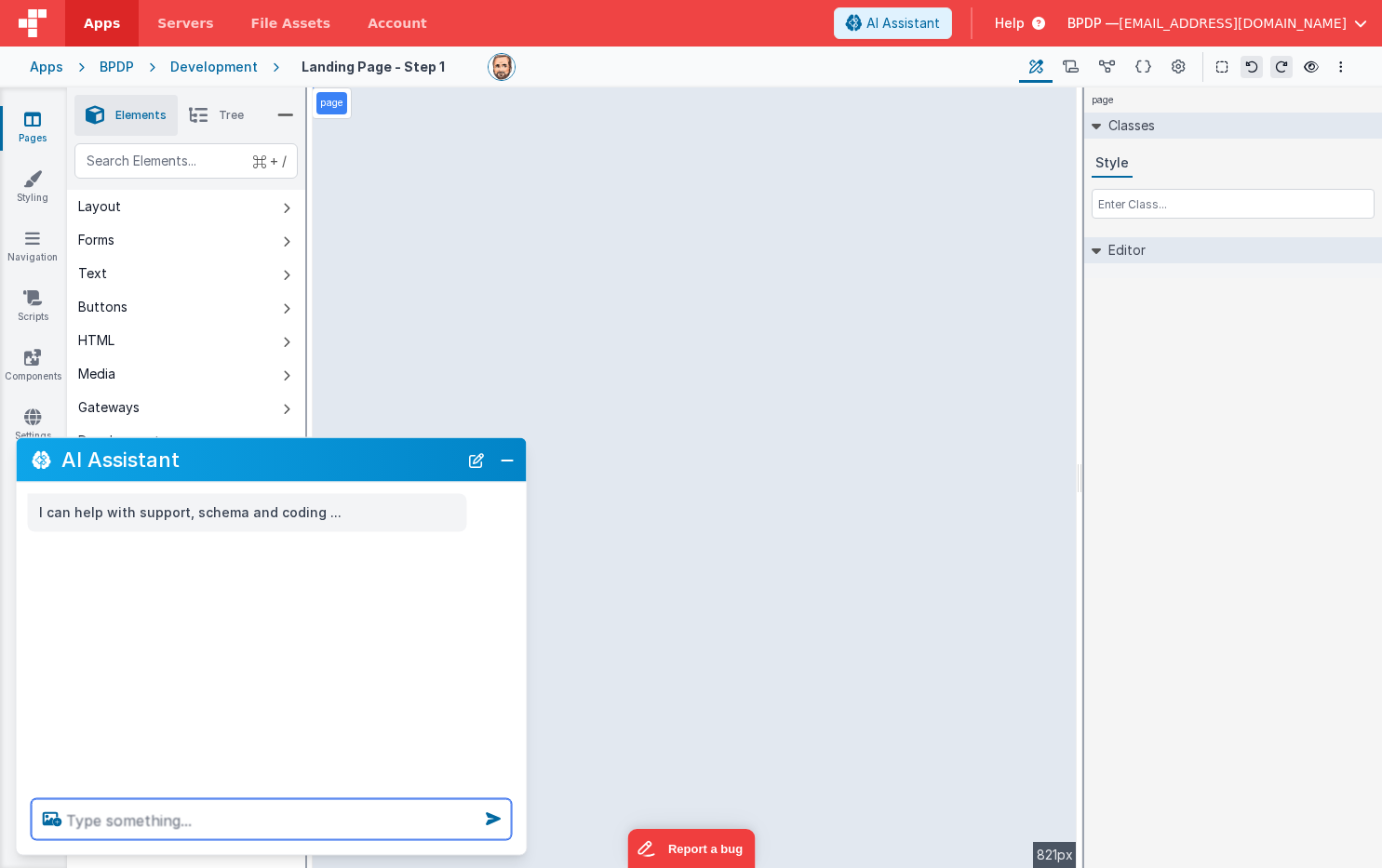
click at [105, 809] on textarea at bounding box center [272, 819] width 481 height 41
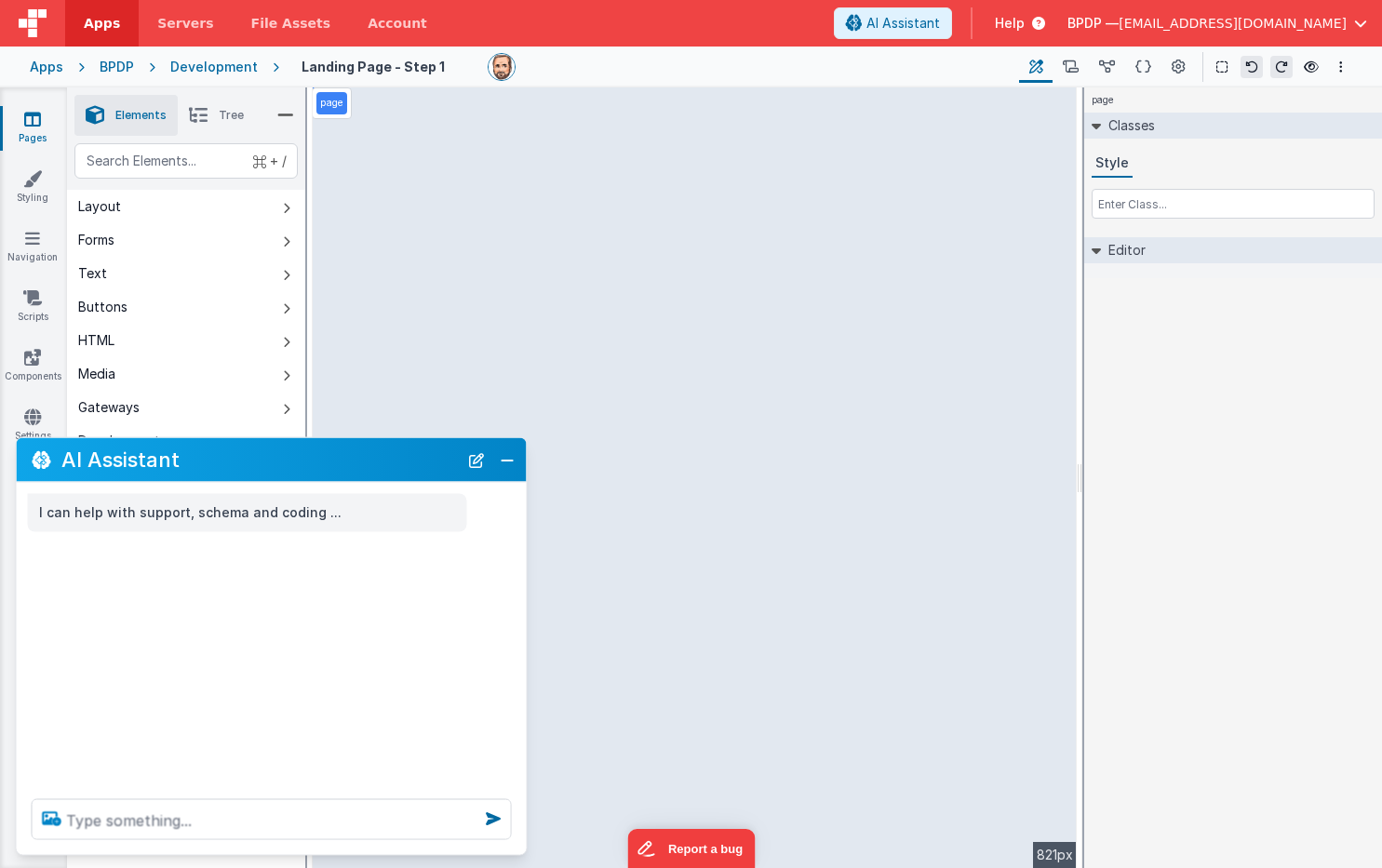
click at [56, 818] on icon at bounding box center [52, 819] width 34 height 30
click at [0, 0] on input "file" at bounding box center [0, 0] width 0 height 0
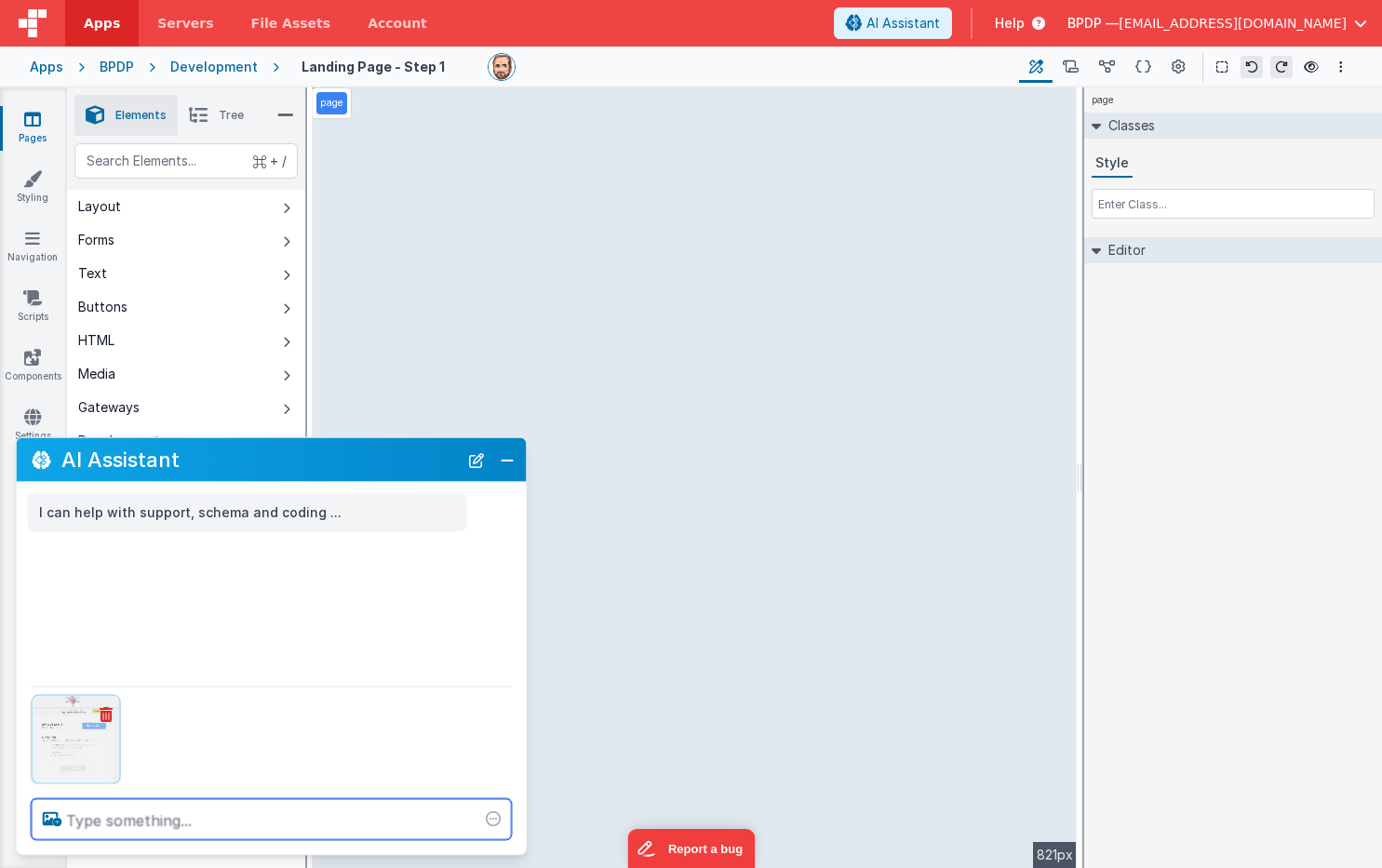
click at [100, 817] on textarea at bounding box center [272, 819] width 481 height 41
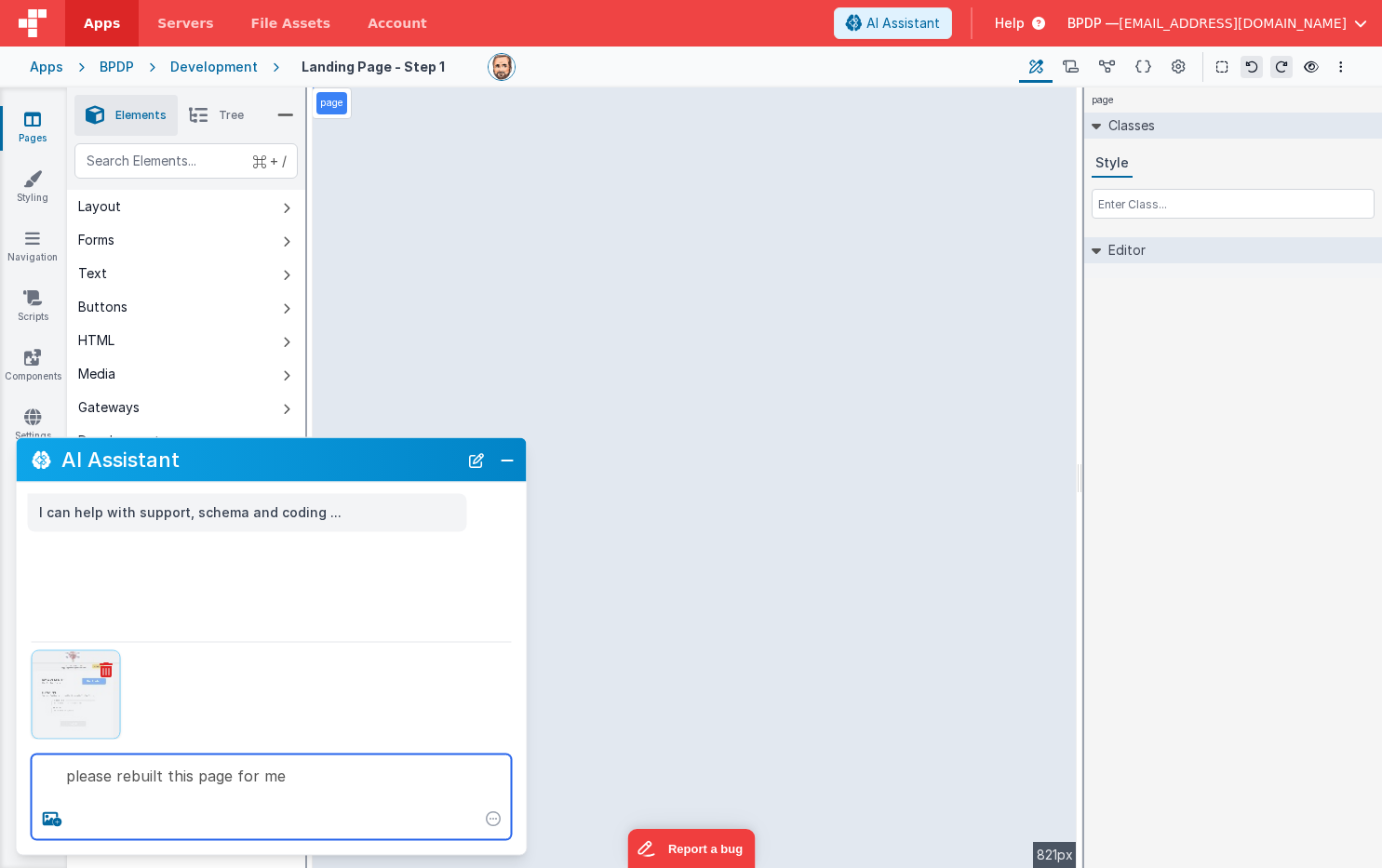
type textarea "please rebuilt this page for me"
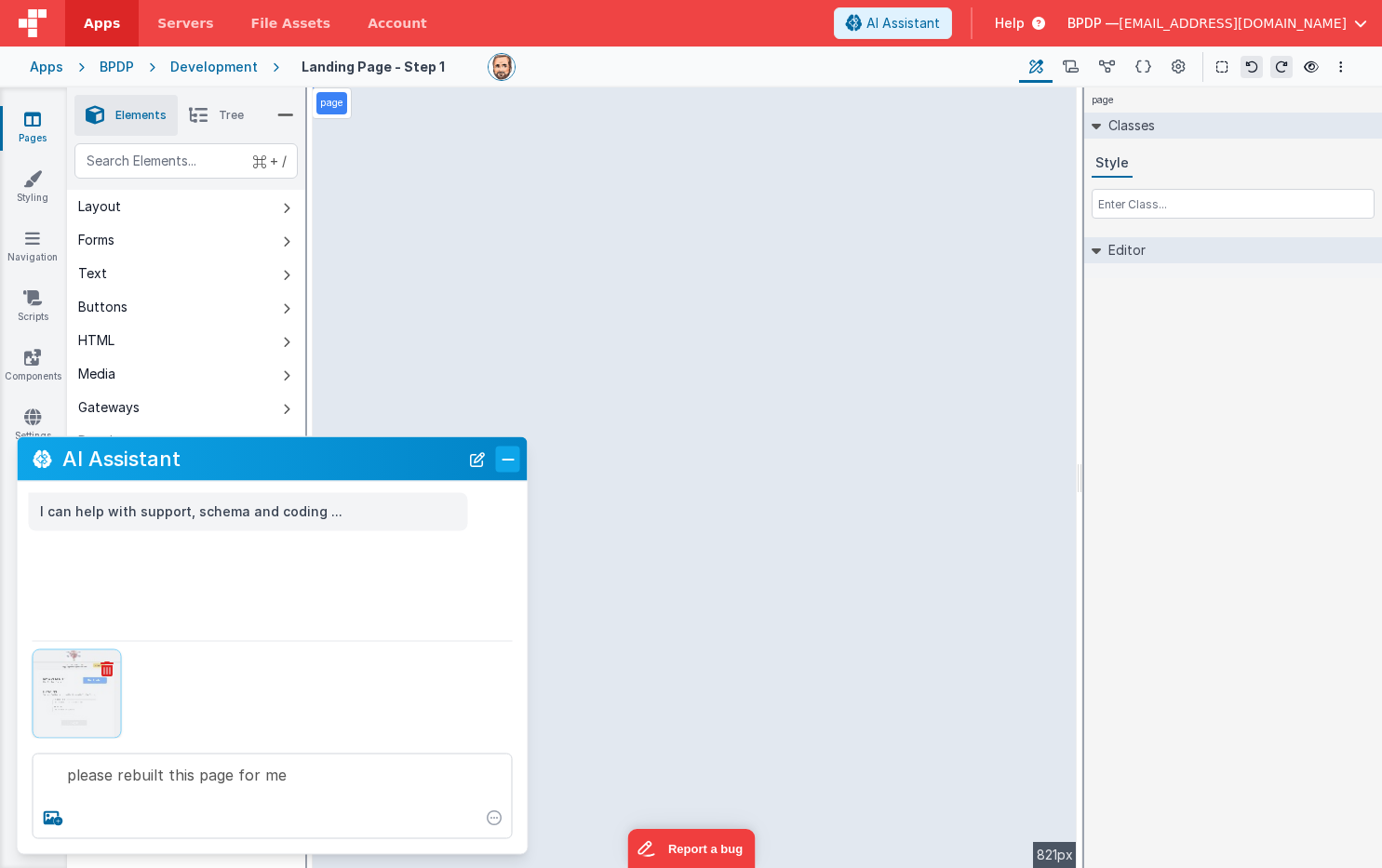
click at [506, 461] on button "Close" at bounding box center [508, 458] width 24 height 26
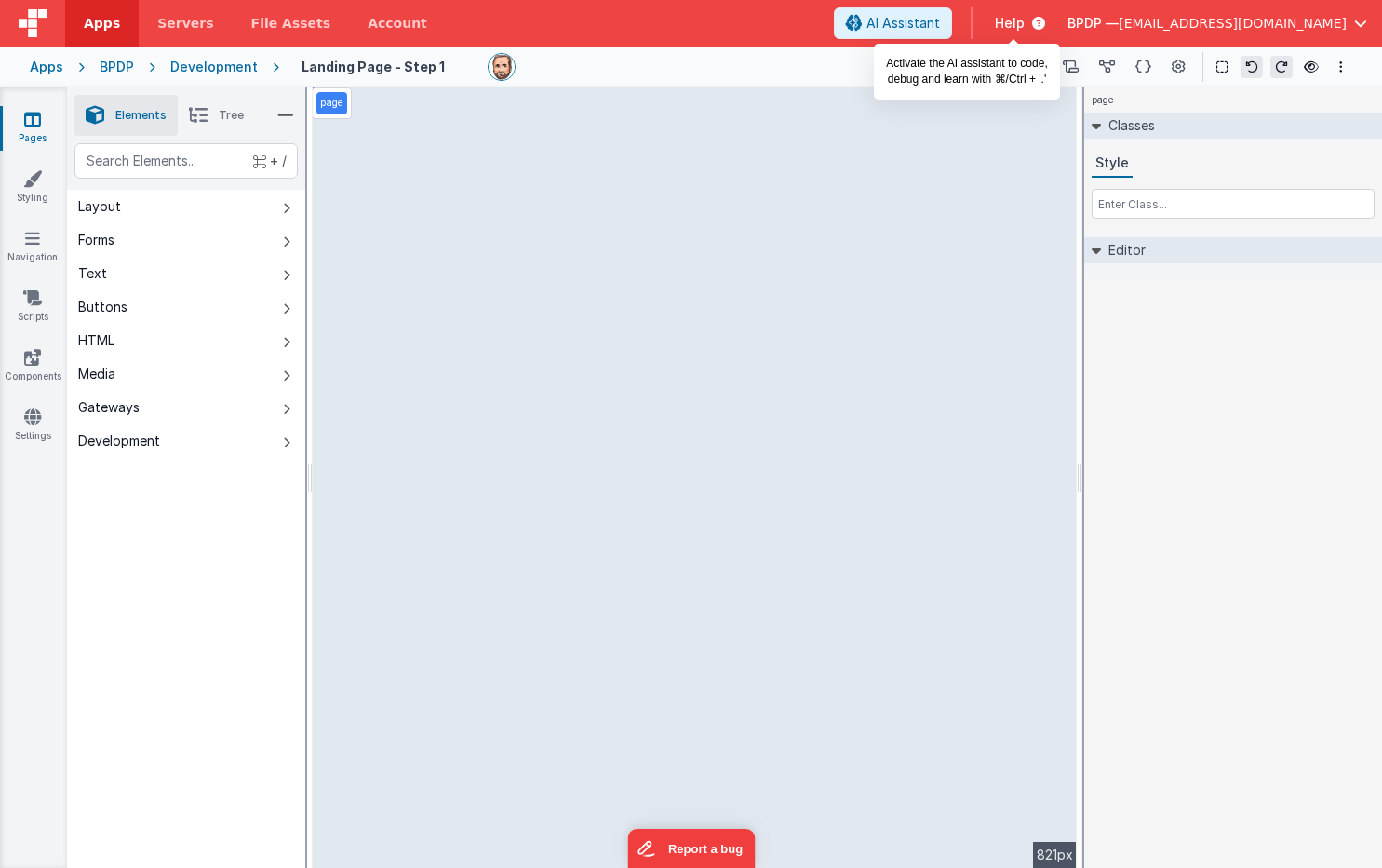
click at [940, 20] on span "AI Assistant" at bounding box center [903, 23] width 74 height 19
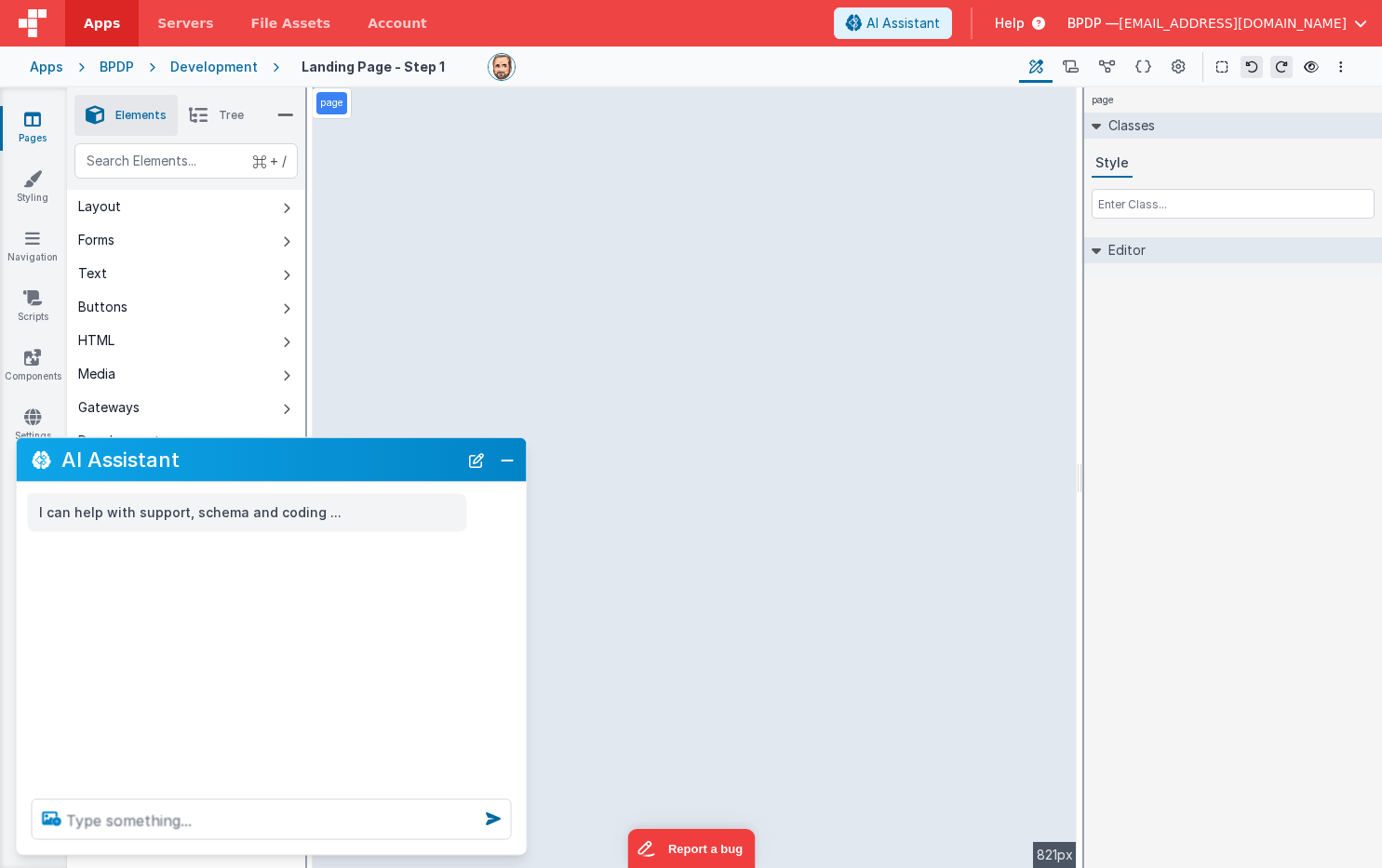
click at [51, 818] on icon at bounding box center [52, 819] width 34 height 30
click at [0, 0] on input "file" at bounding box center [0, 0] width 0 height 0
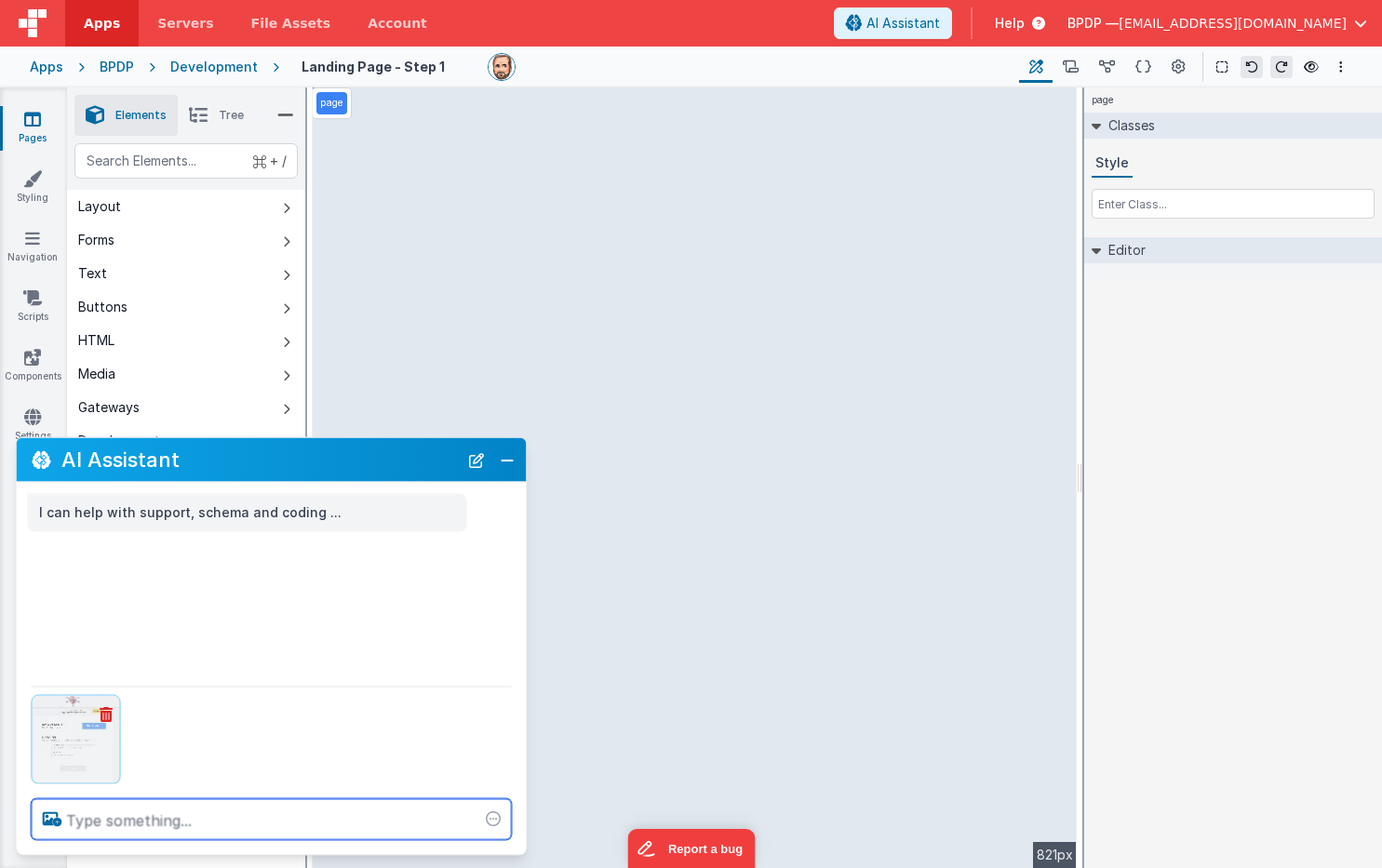
click at [80, 823] on textarea at bounding box center [272, 819] width 481 height 41
type textarea "rebuild page like this"
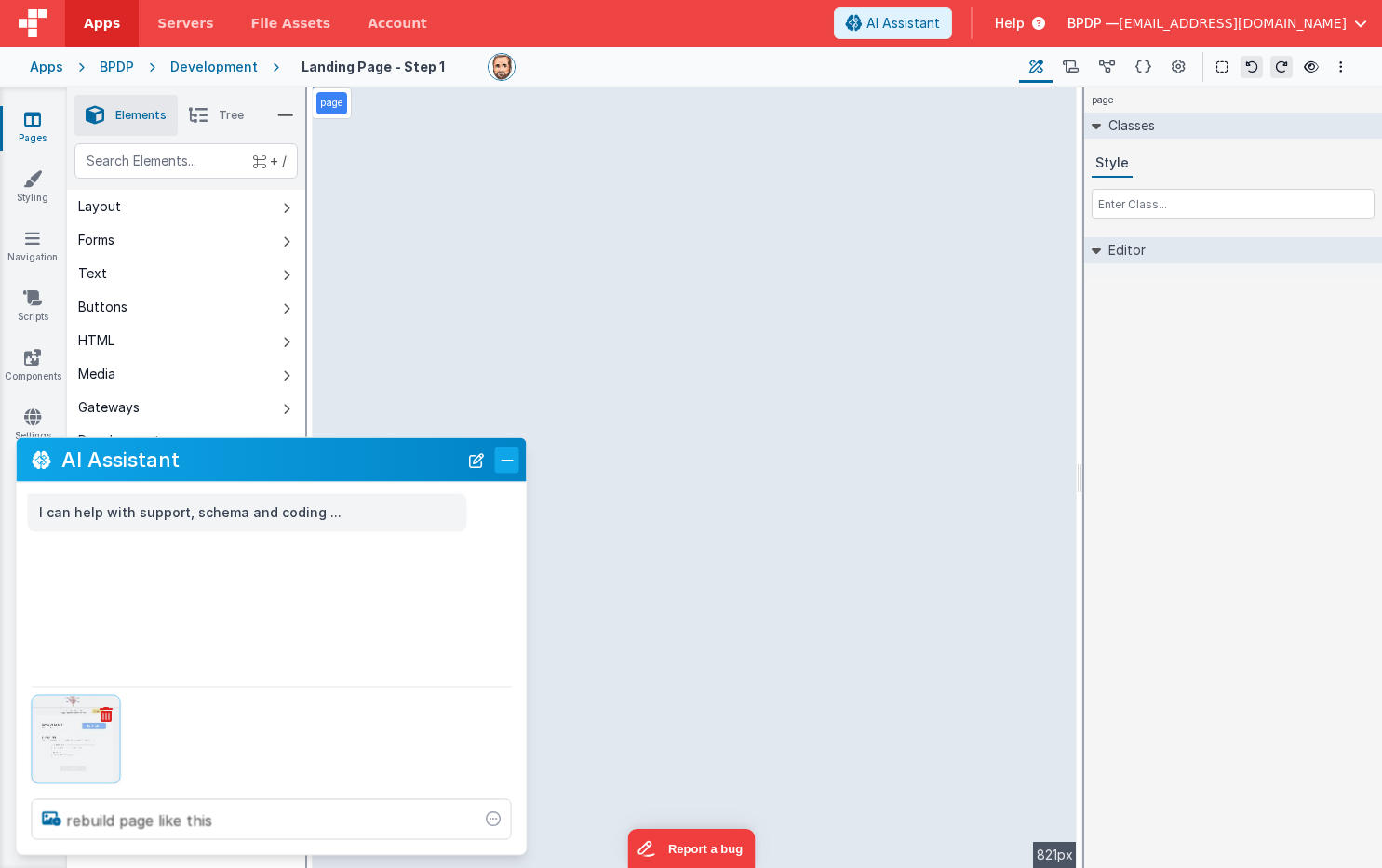
click at [511, 457] on button "Close" at bounding box center [507, 459] width 24 height 26
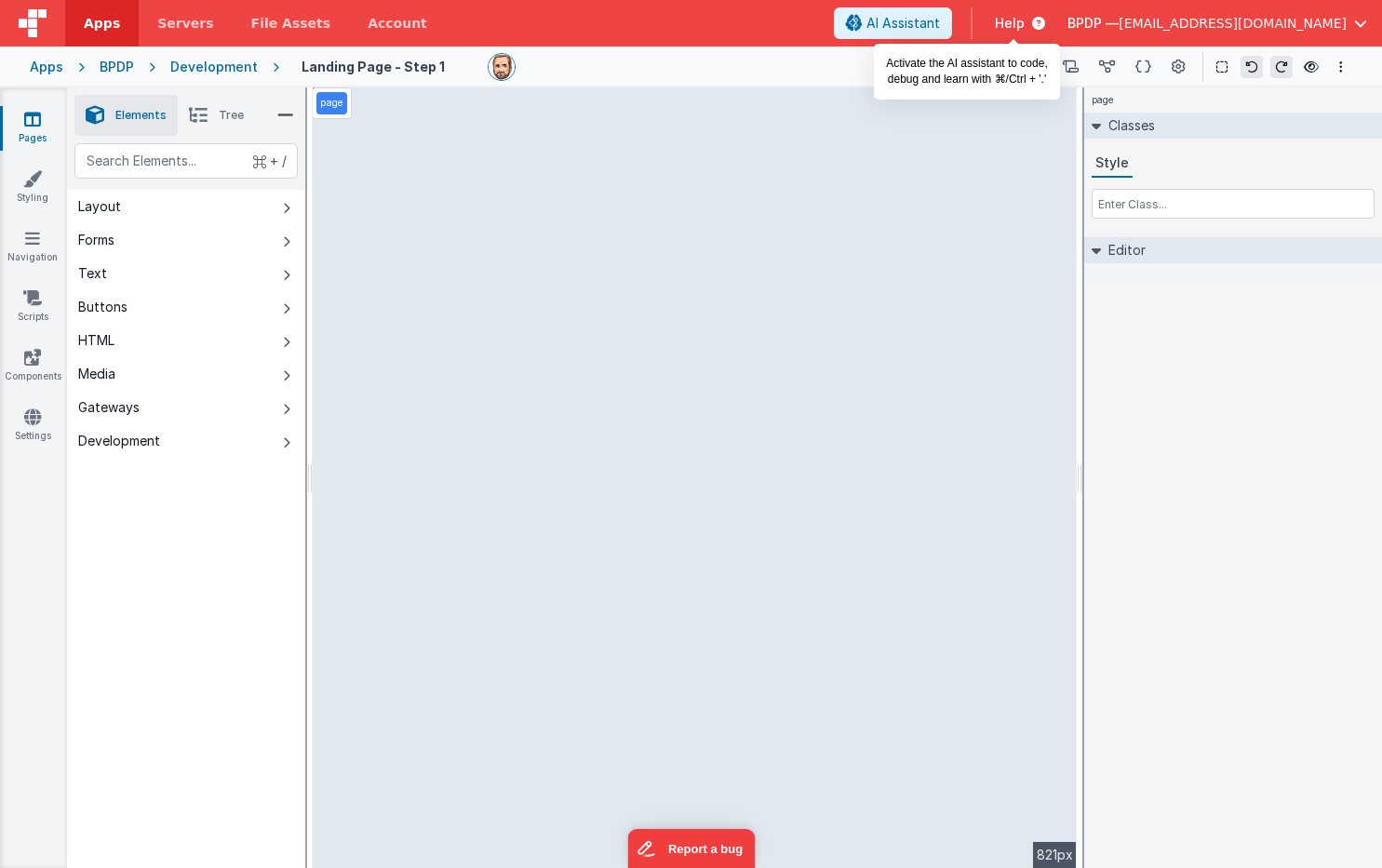
click at [940, 18] on span "AI Assistant" at bounding box center [903, 23] width 74 height 19
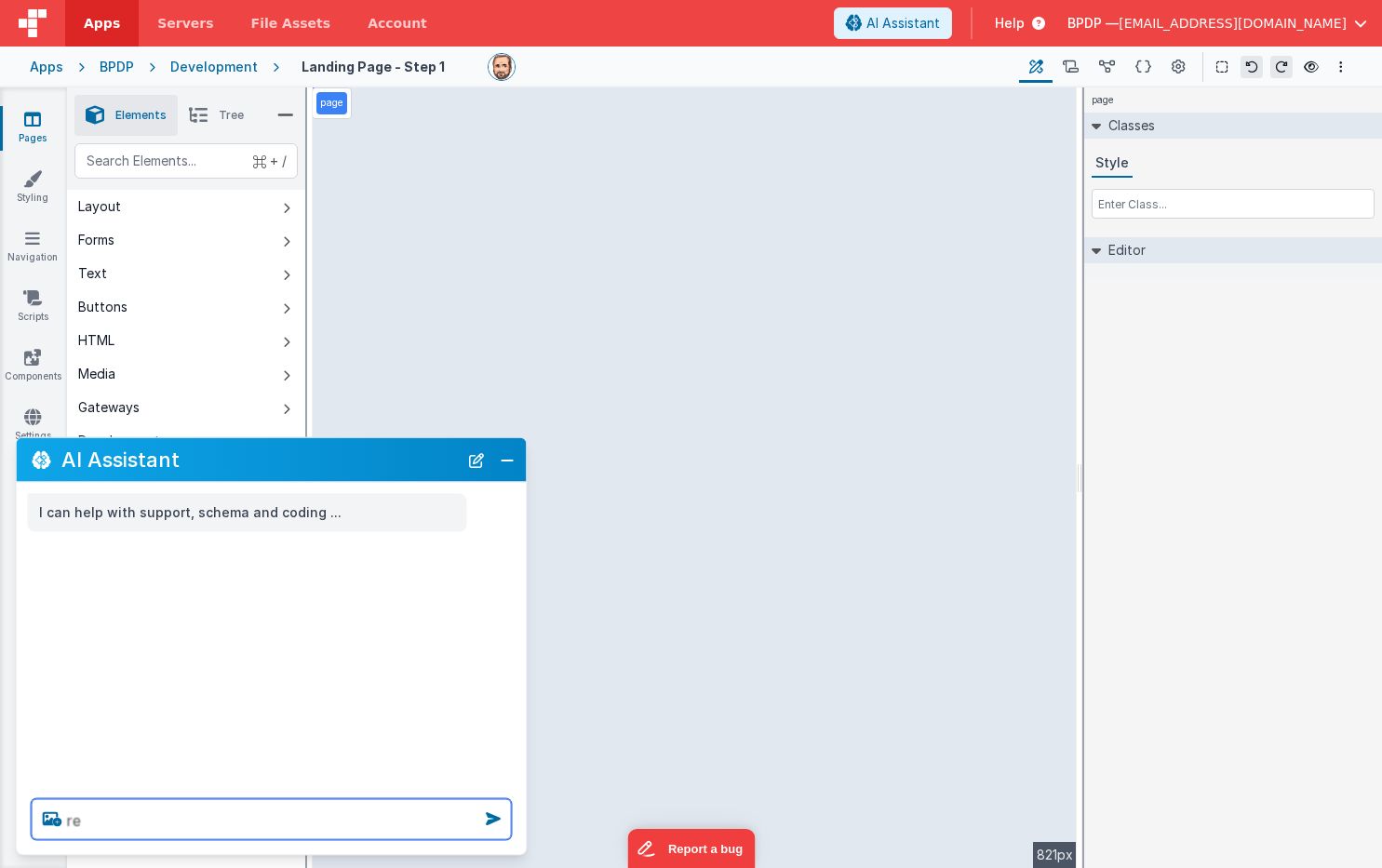
type textarea "r"
click at [196, 819] on textarea "rebuild page using" at bounding box center [272, 819] width 481 height 41
type textarea "c"
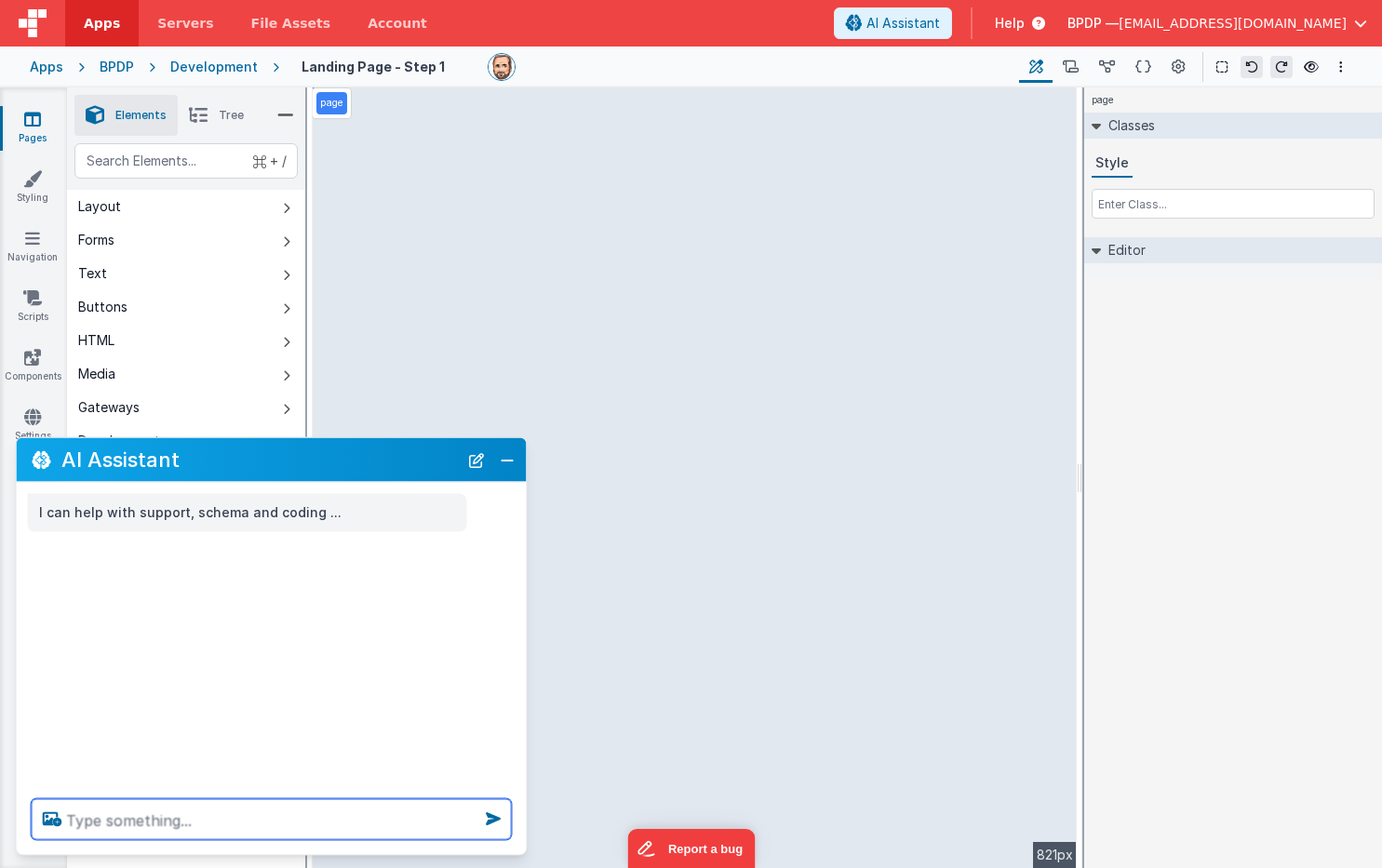
type textarea "b"
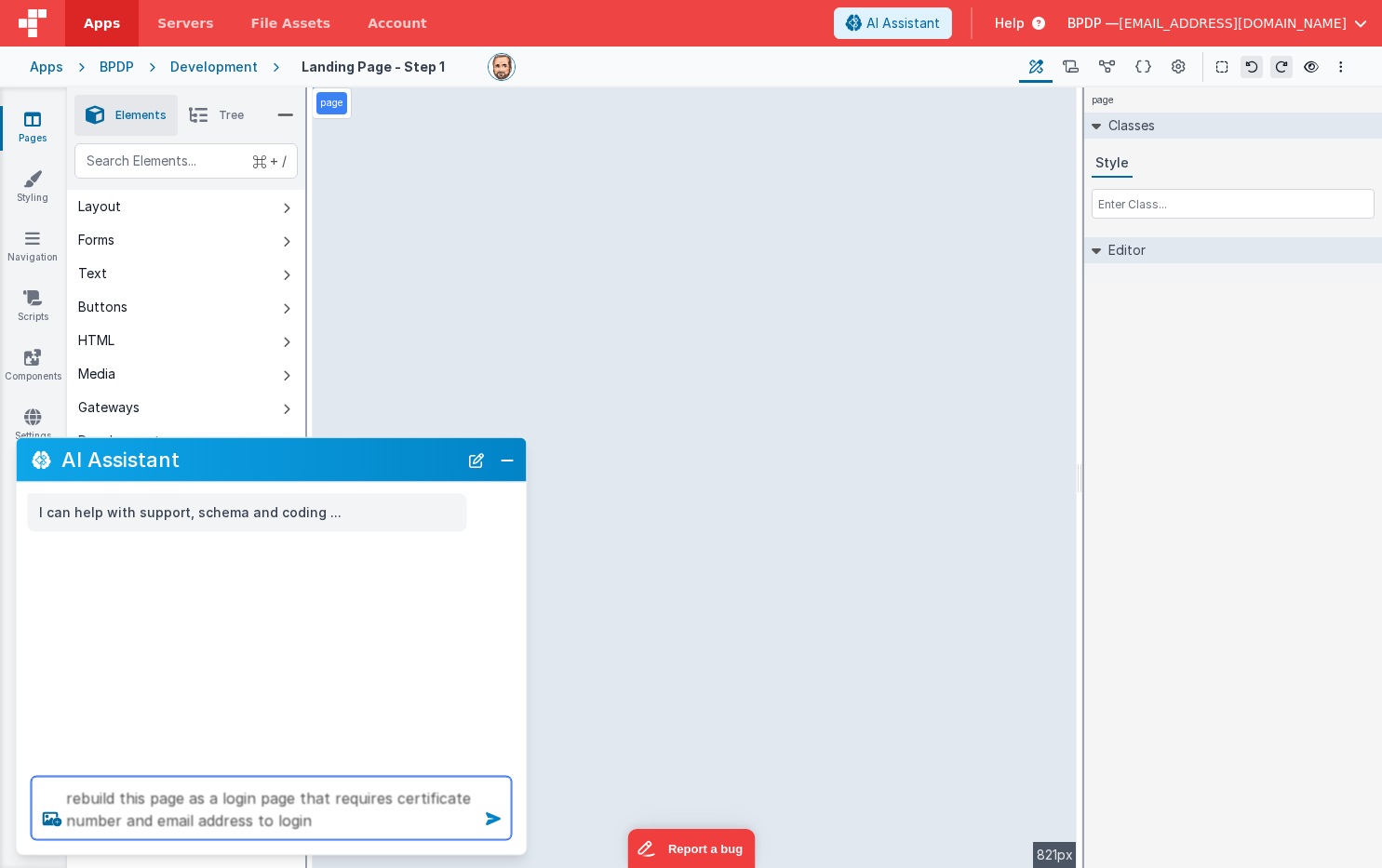
type textarea "rebuild this page as a login page that requires certificate number and email ad…"
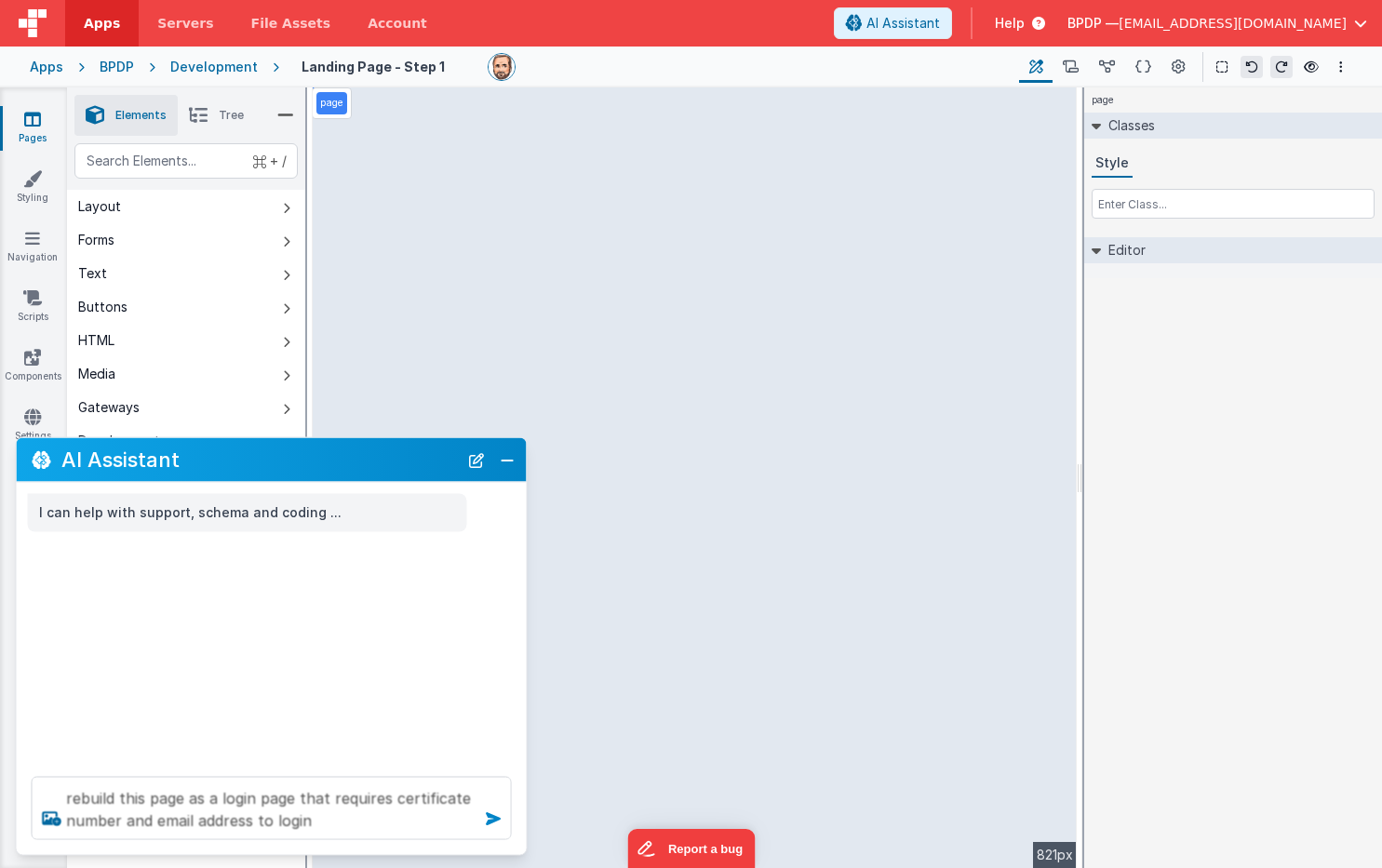
click at [488, 815] on icon at bounding box center [494, 819] width 30 height 30
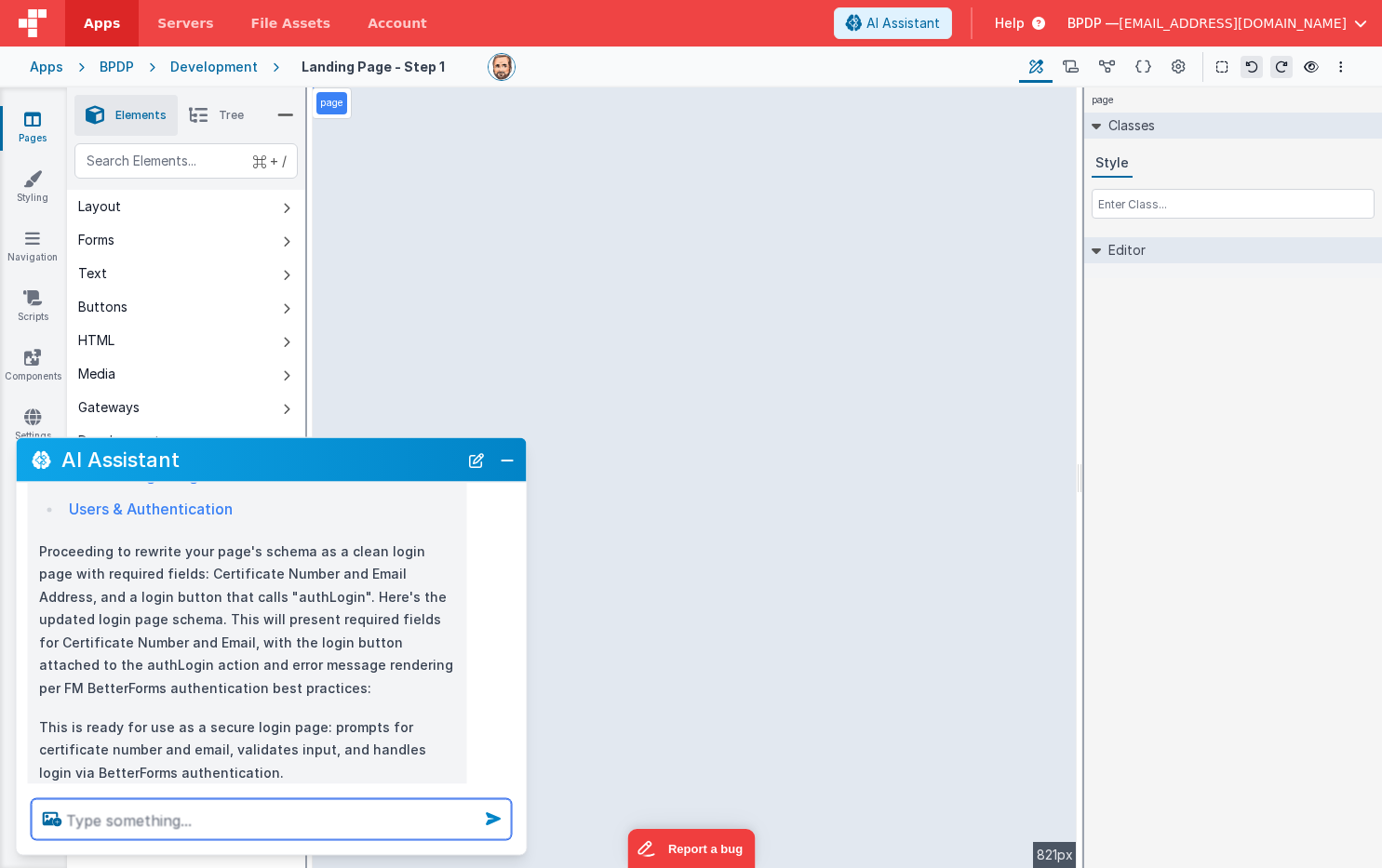
scroll to position [861, 0]
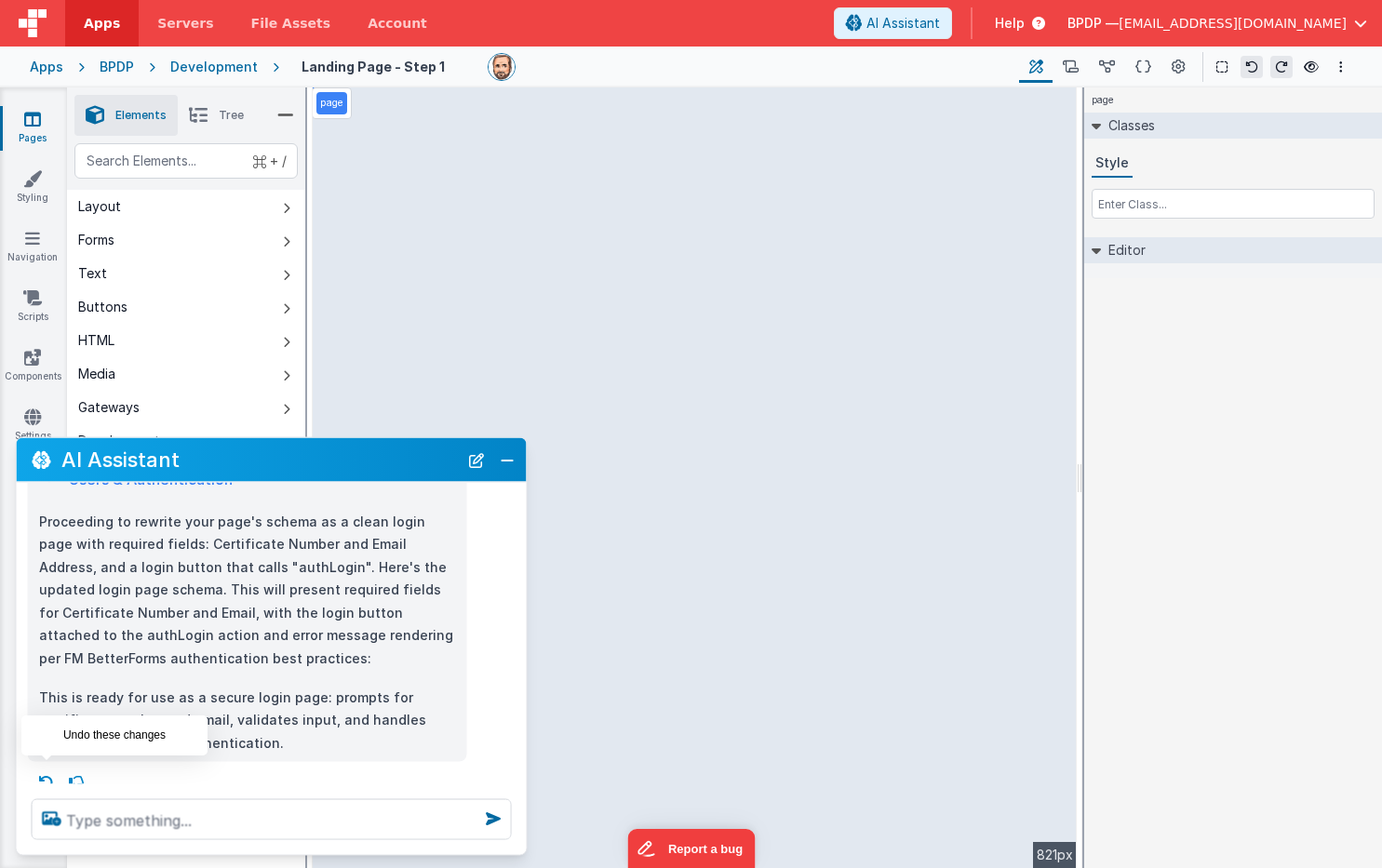
click at [41, 770] on icon at bounding box center [47, 782] width 30 height 30
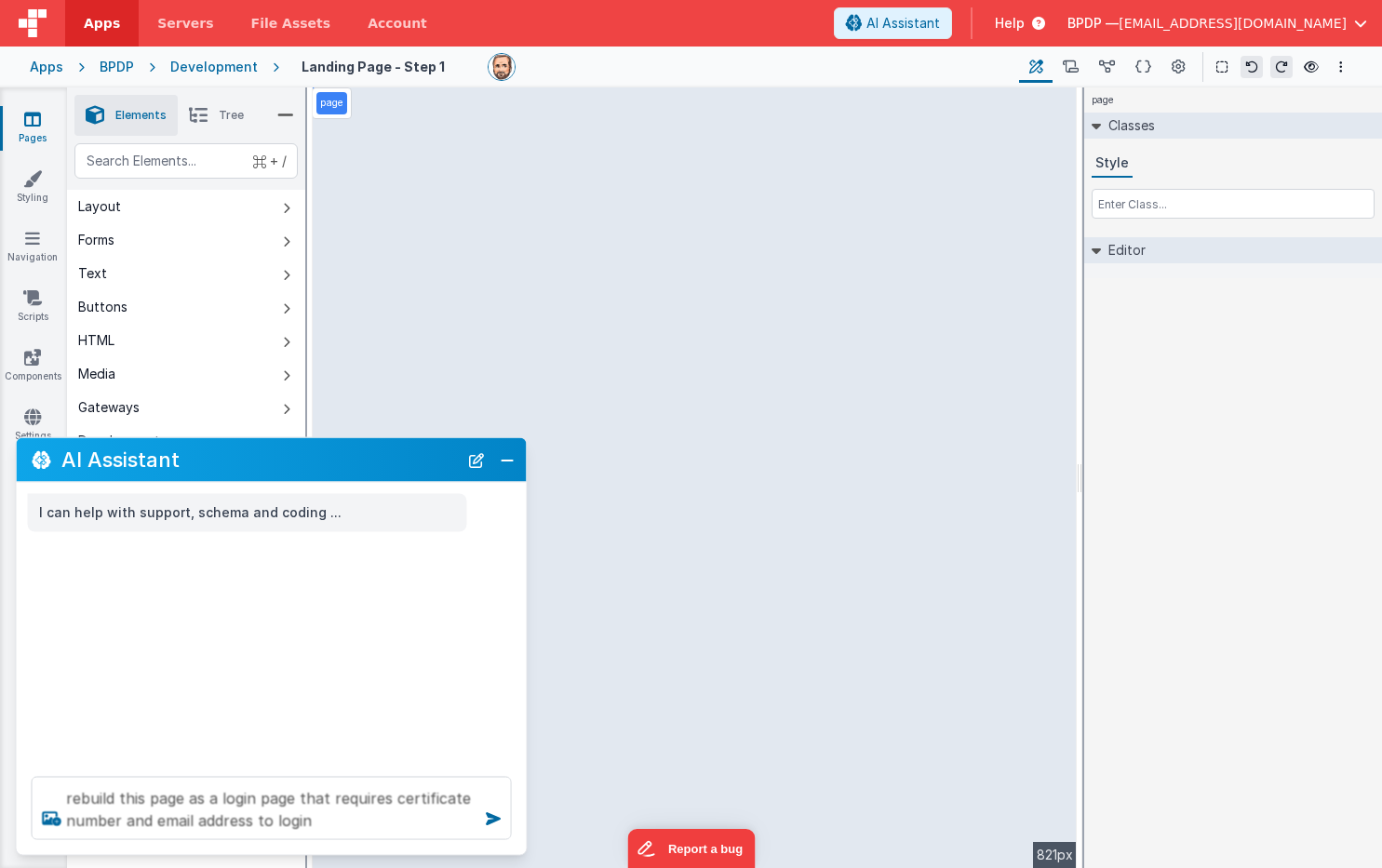
scroll to position [0, 0]
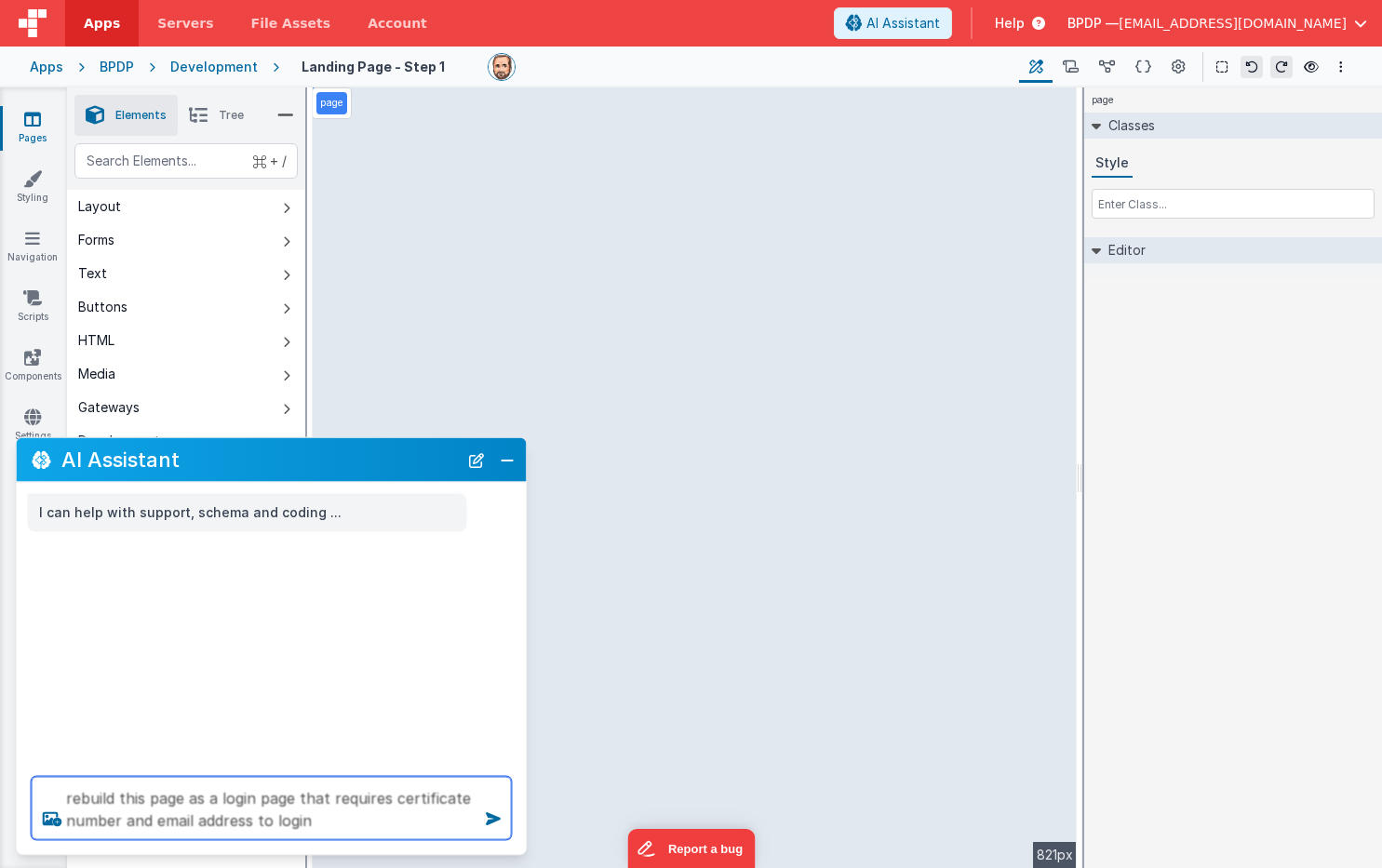
drag, startPoint x: 294, startPoint y: 797, endPoint x: 184, endPoint y: 800, distance: 110.0
click at [184, 800] on textarea "rebuild this page as a login page that requires certificate number and email ad…" at bounding box center [272, 808] width 481 height 63
drag, startPoint x: 227, startPoint y: 823, endPoint x: 168, endPoint y: 822, distance: 59.0
click at [168, 822] on textarea "rebuild this page with two fields certificate number and email address to login" at bounding box center [272, 808] width 481 height 63
type textarea "rebuild this page with two fields certificate number and email address"
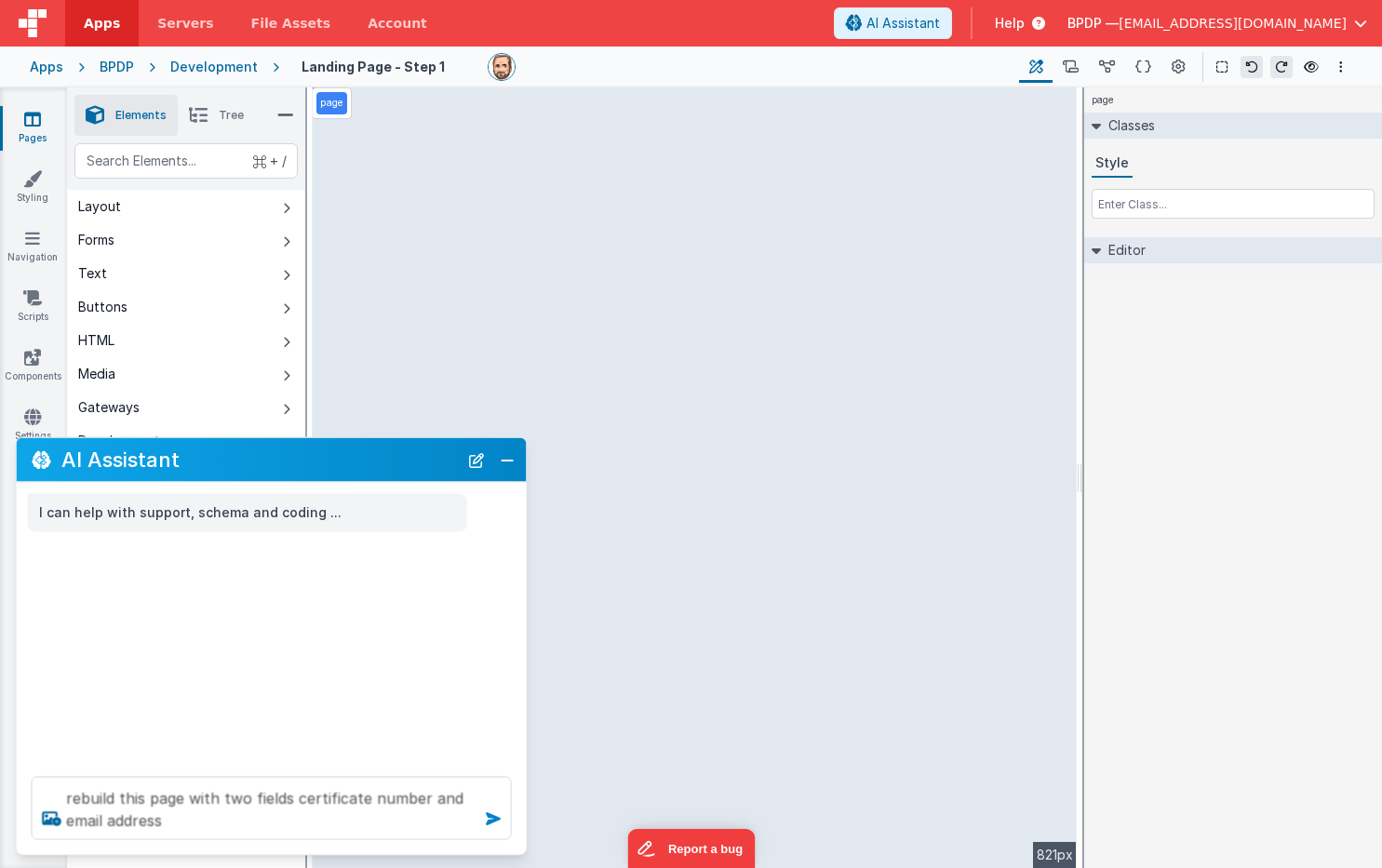
click at [490, 817] on icon at bounding box center [494, 819] width 30 height 30
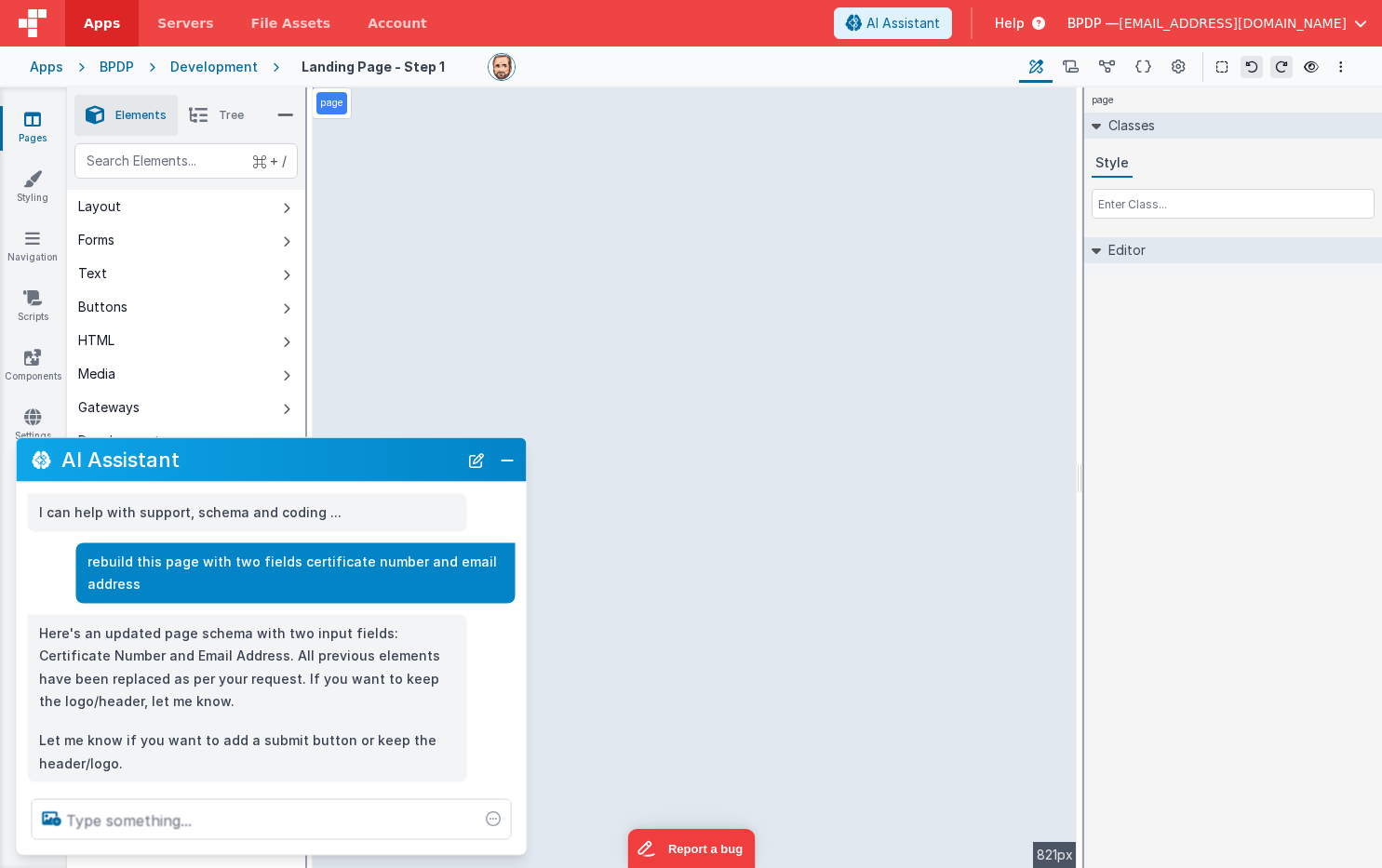
scroll to position [30, 0]
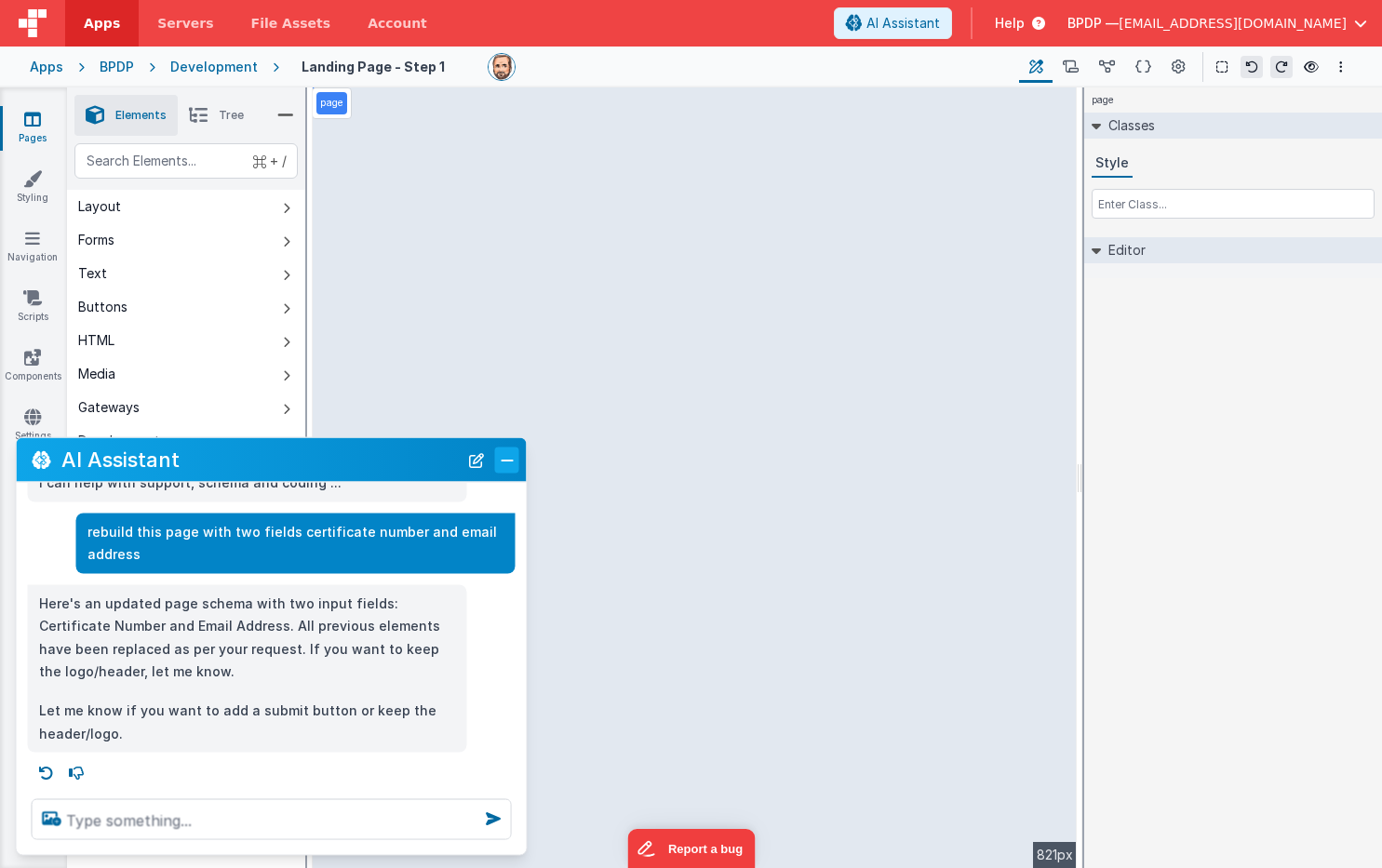
click at [501, 454] on button "Close" at bounding box center [507, 459] width 24 height 26
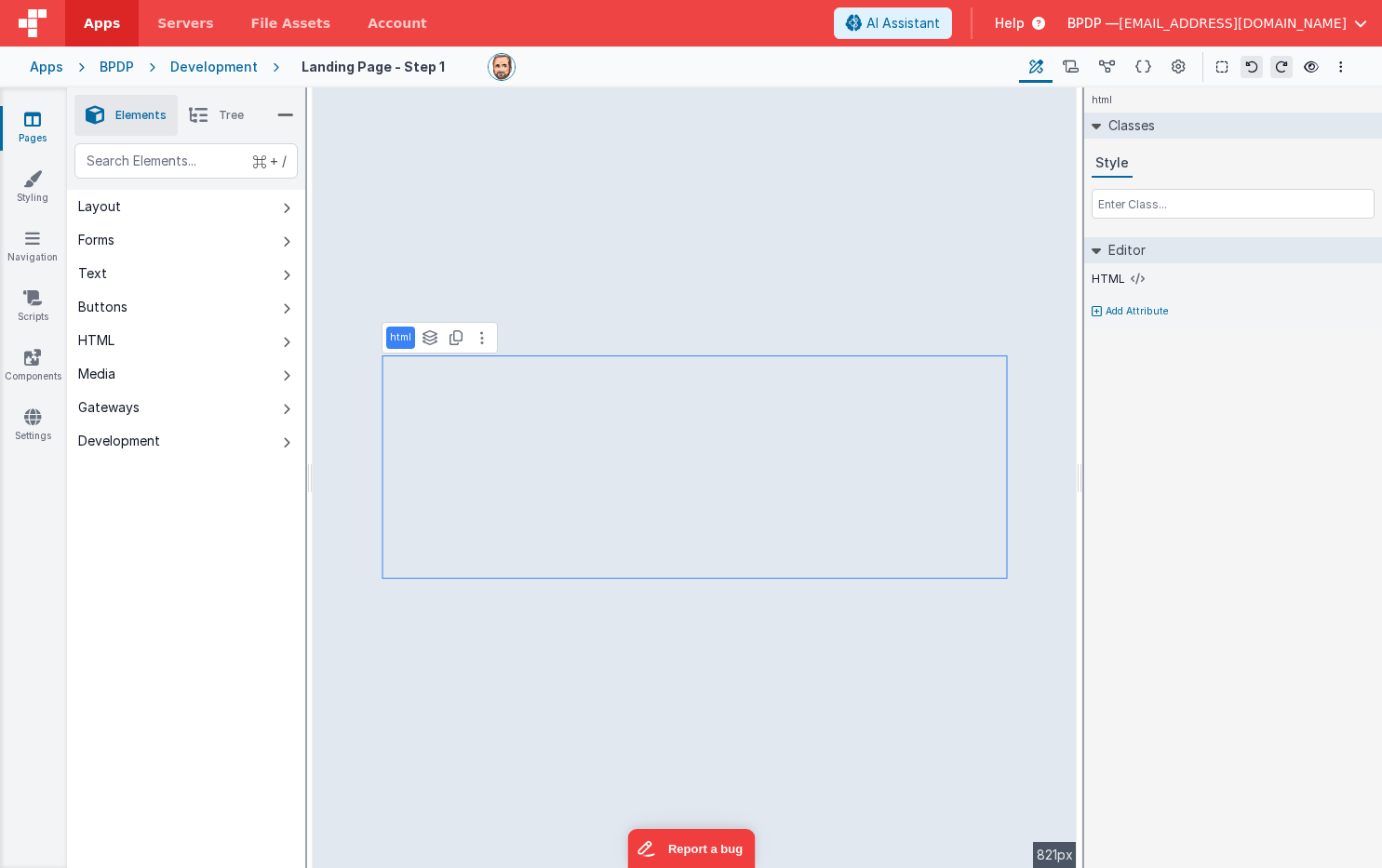
click at [238, 113] on span "Tree" at bounding box center [231, 115] width 25 height 15
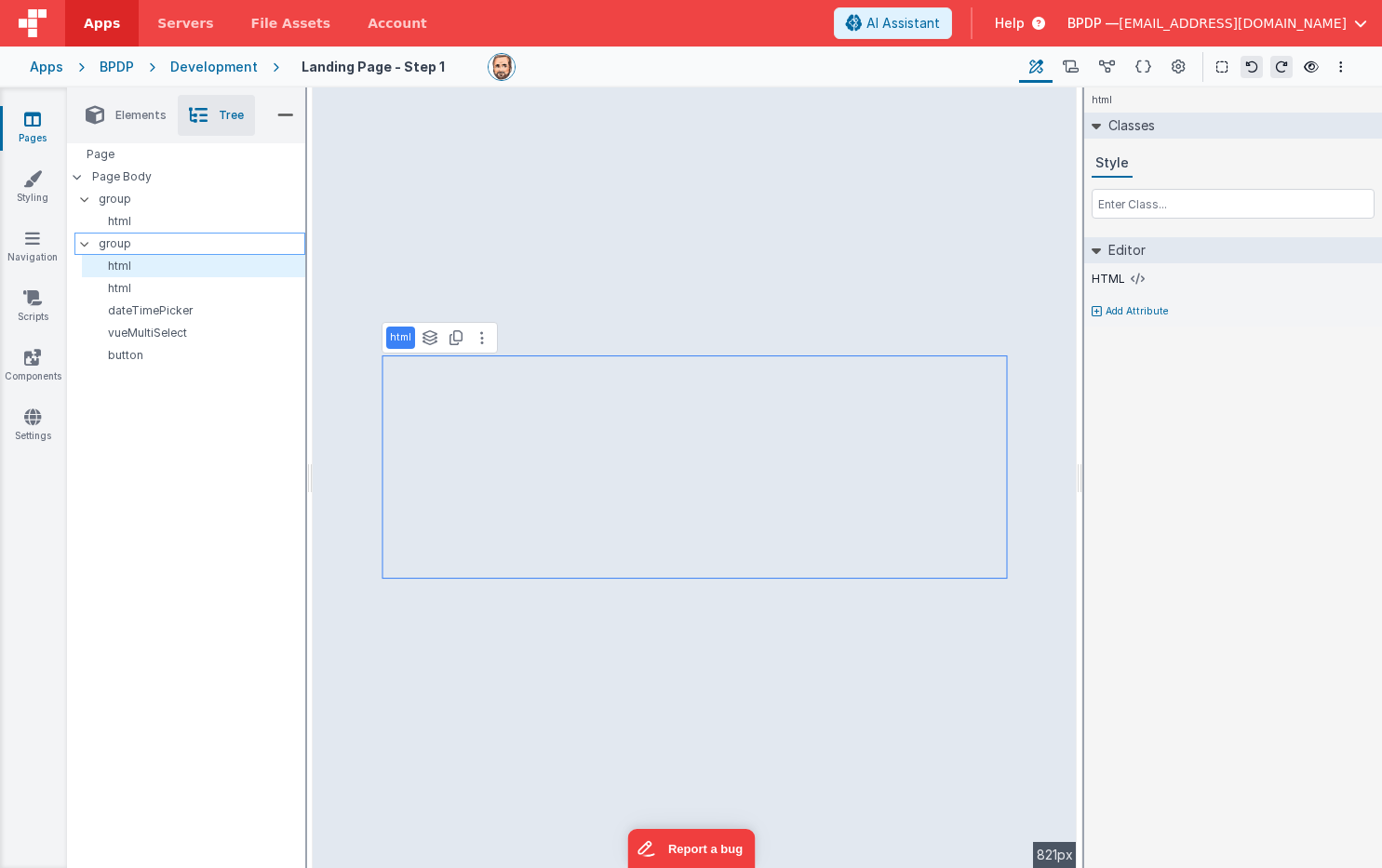
click at [119, 245] on p "group" at bounding box center [202, 244] width 206 height 20
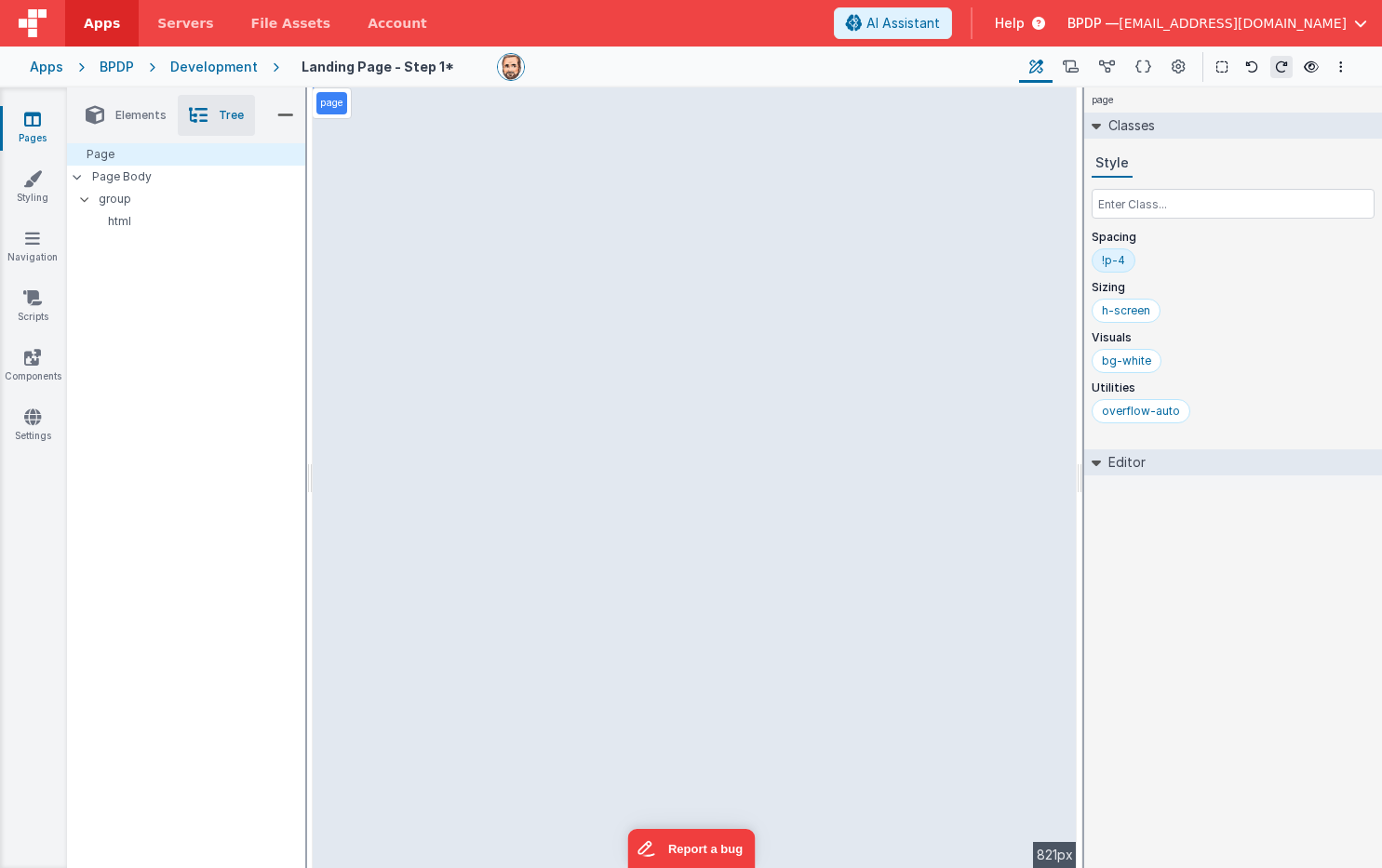
click at [137, 116] on span "Elements" at bounding box center [140, 115] width 51 height 15
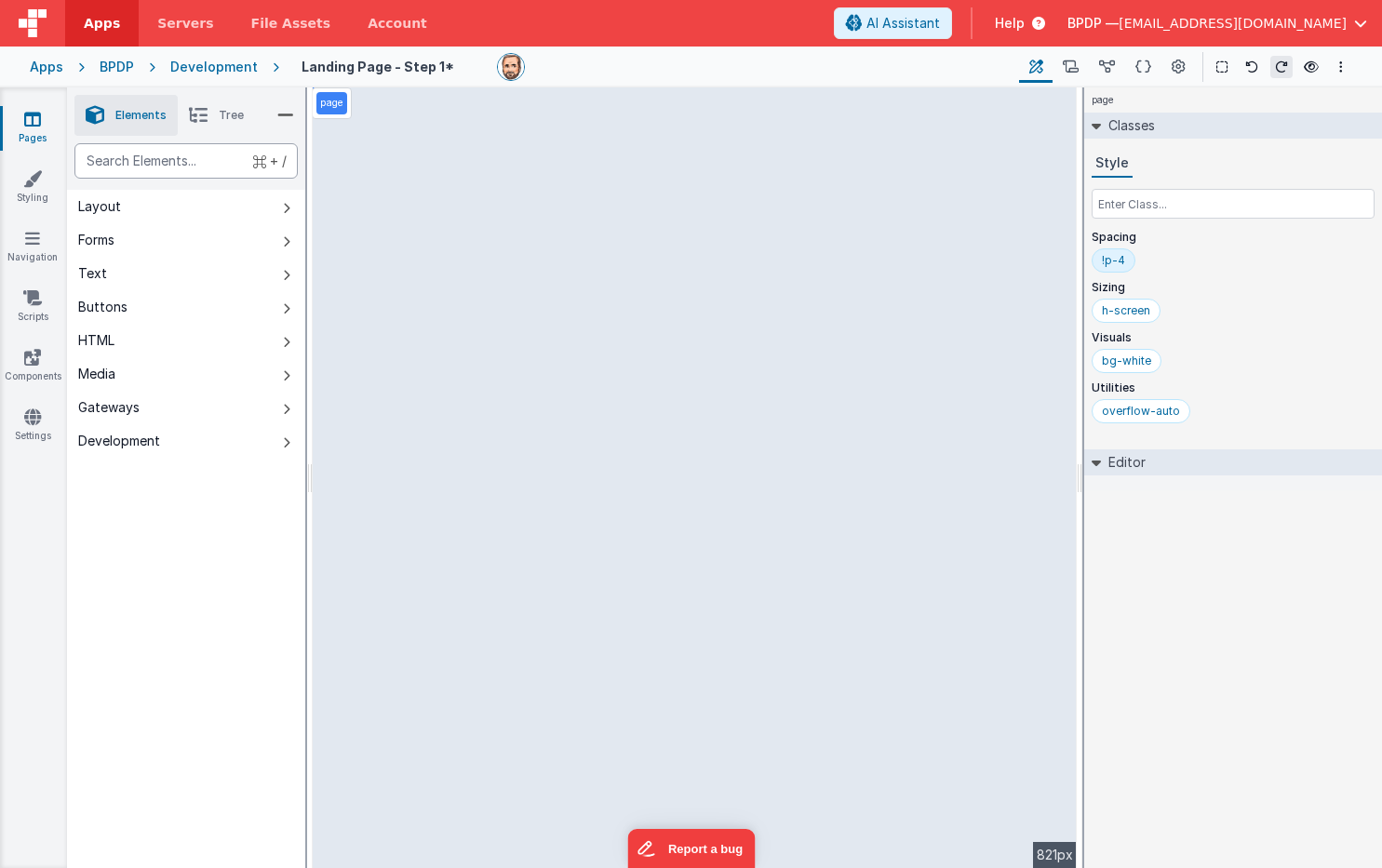
click at [126, 165] on div "text" at bounding box center [185, 160] width 223 height 35
type div "input"
click at [109, 242] on div "Forms" at bounding box center [96, 240] width 36 height 19
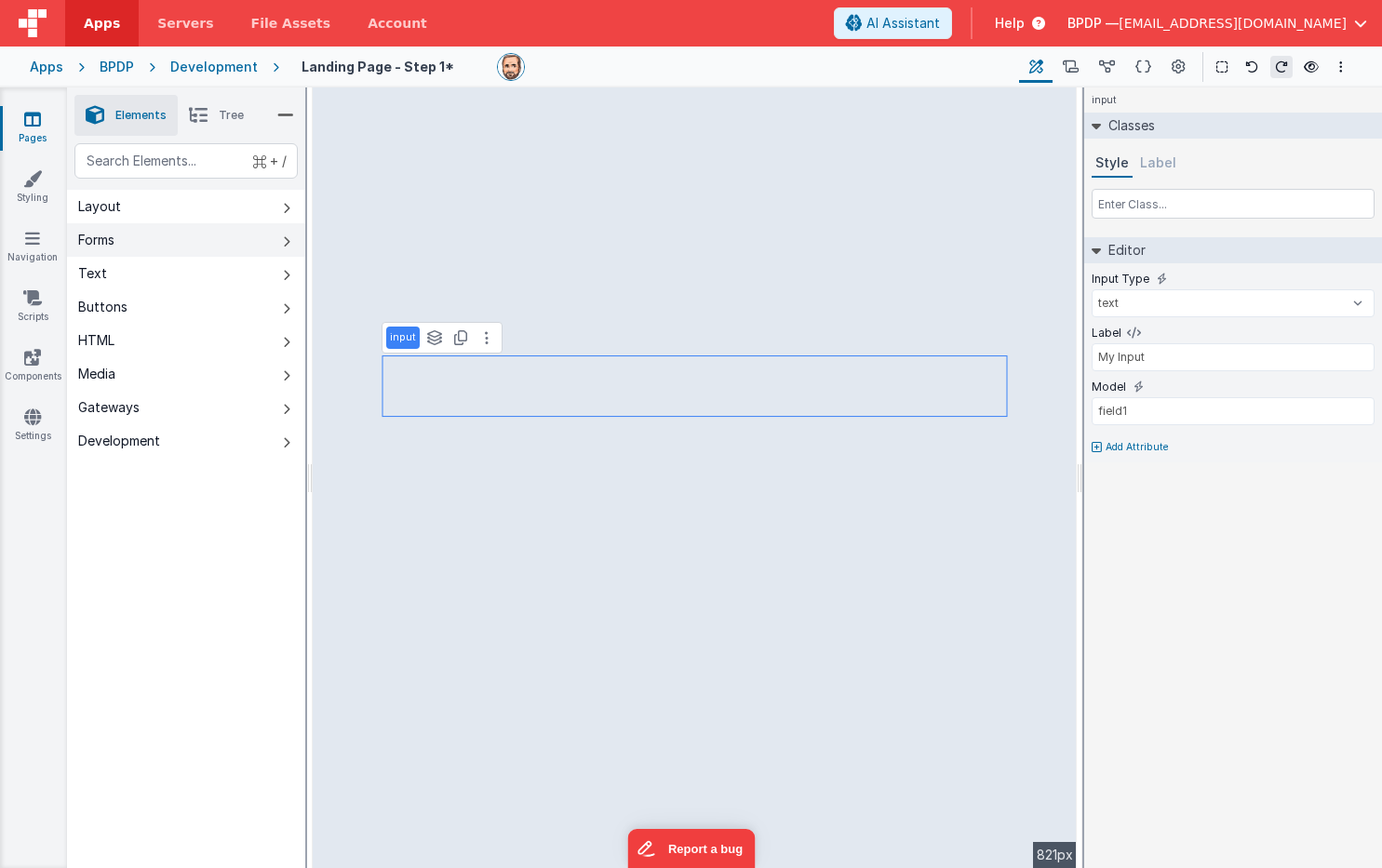
click at [111, 235] on div "Forms" at bounding box center [96, 240] width 36 height 19
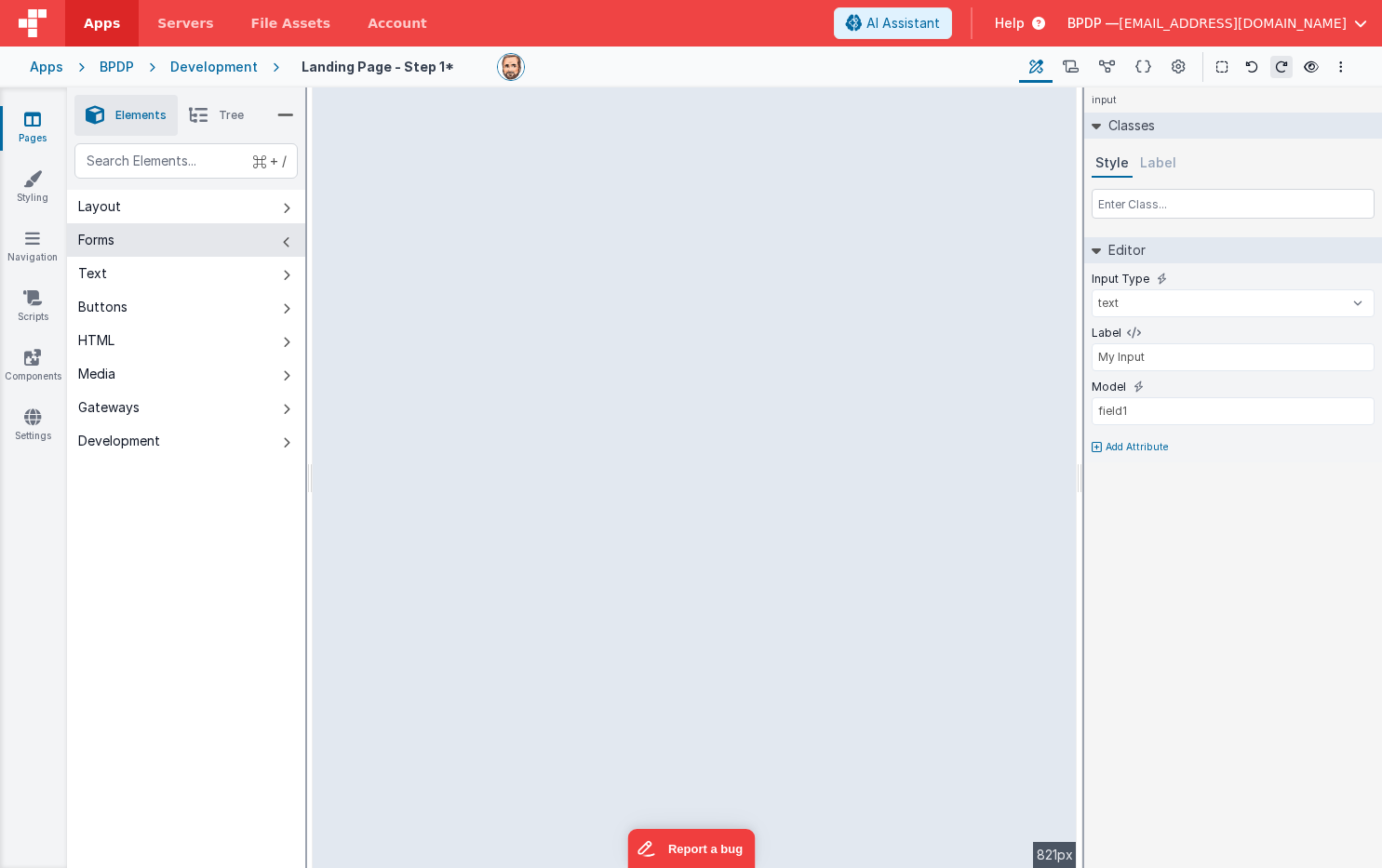
type input "Email"
type input "email"
select select "email"
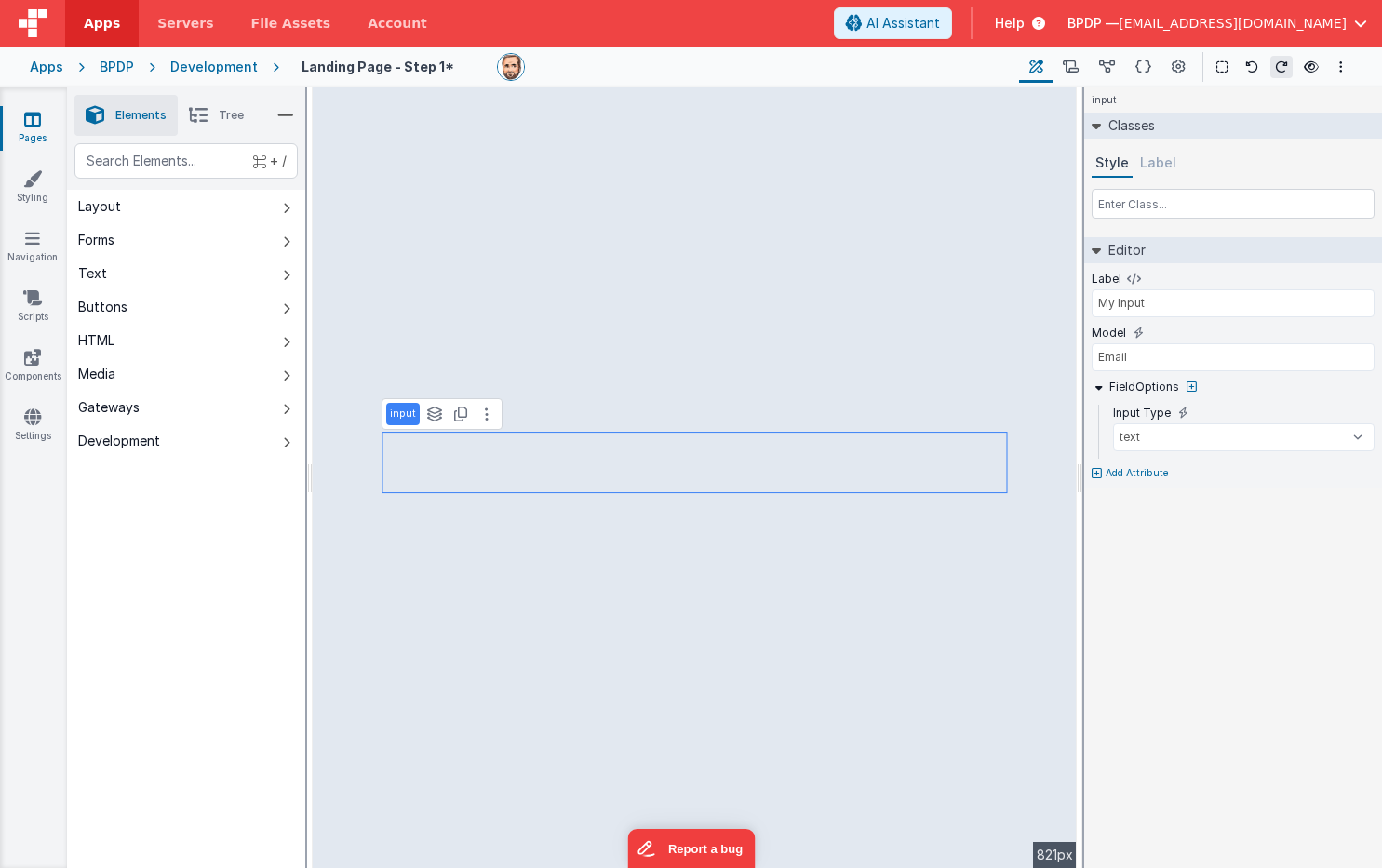
type input "field1"
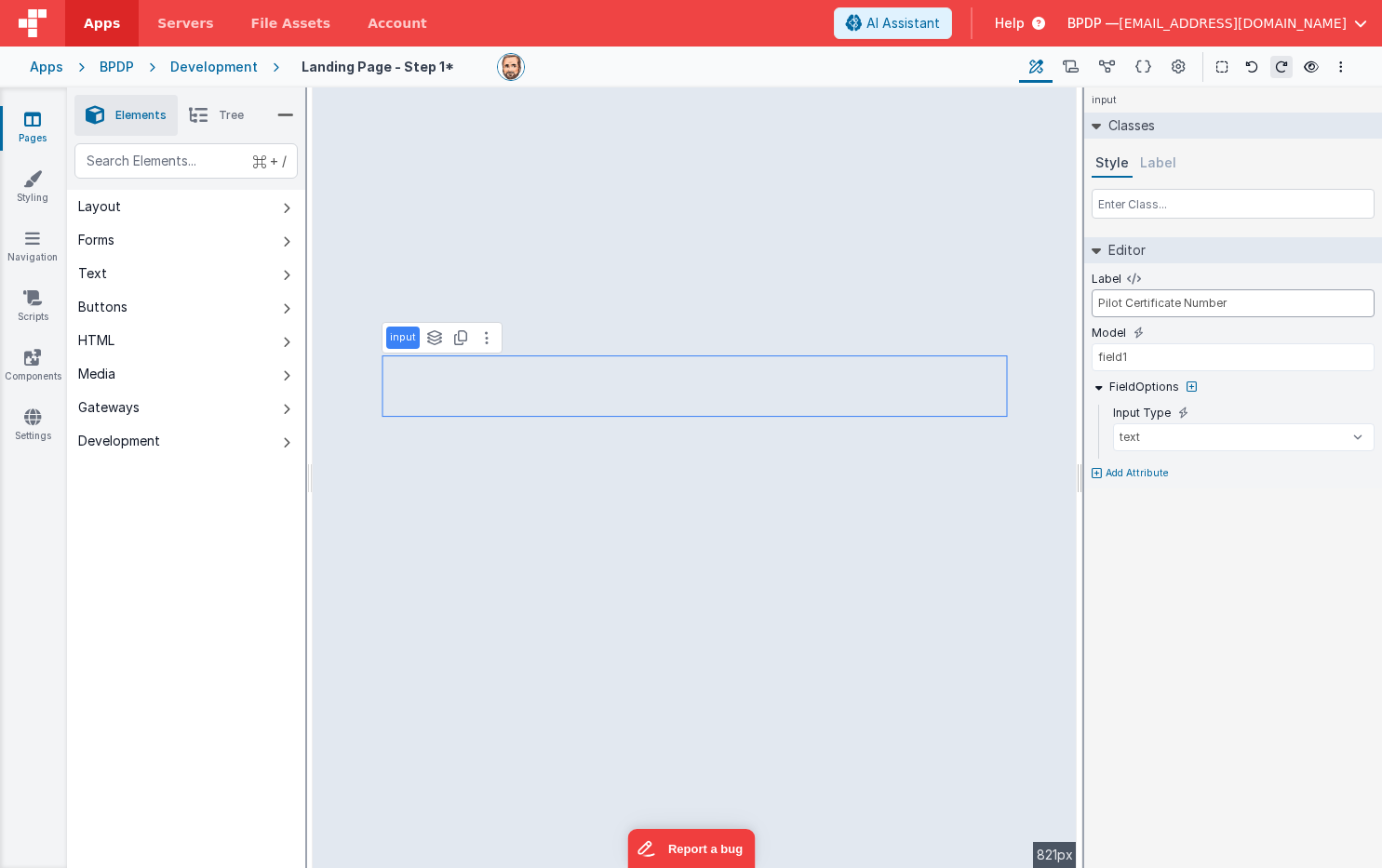
type input "Pilot Certificate Number"
select select "email"
type input "email"
type input "Email"
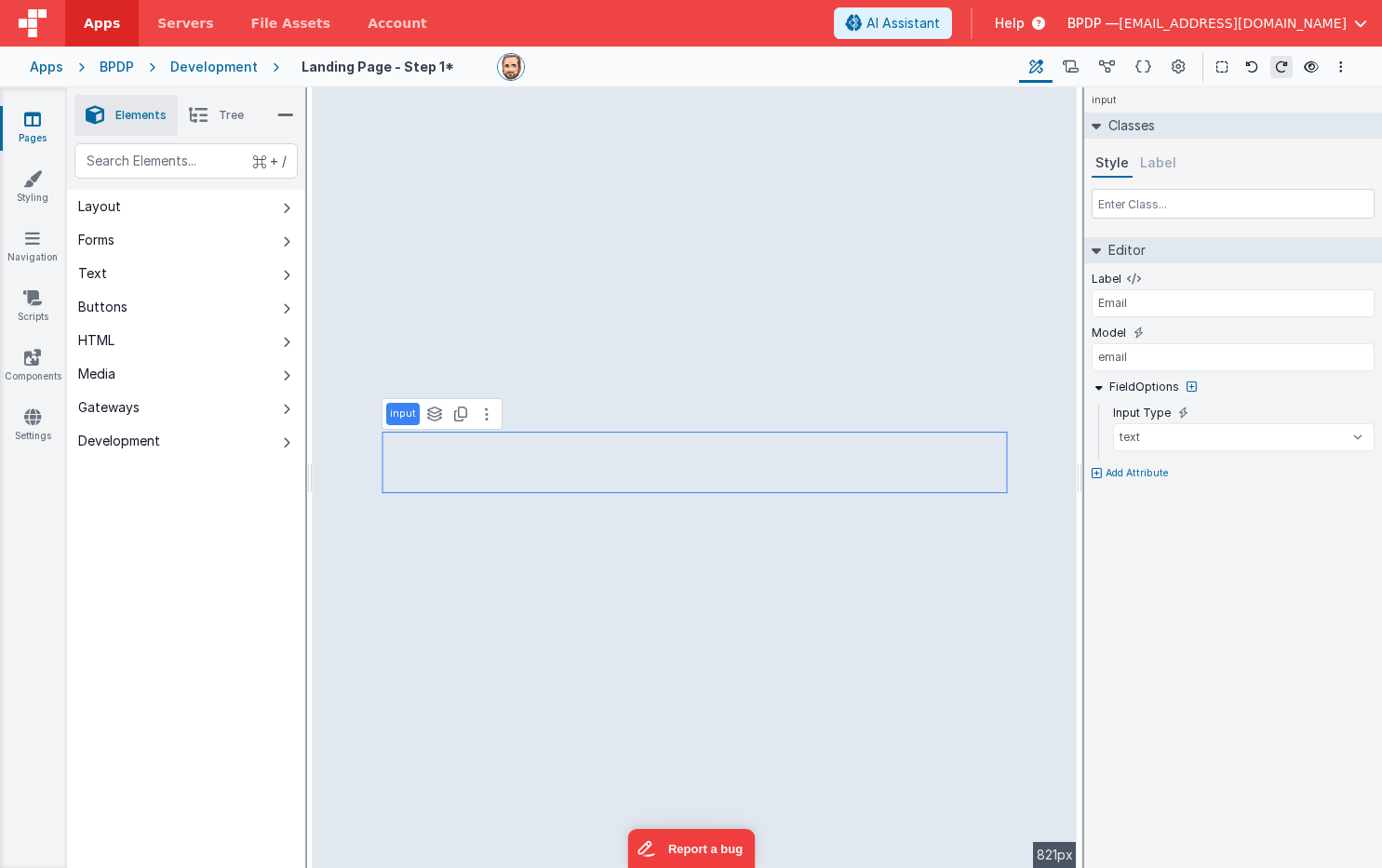
type input "field1"
type input "Pilot Certificate Number"
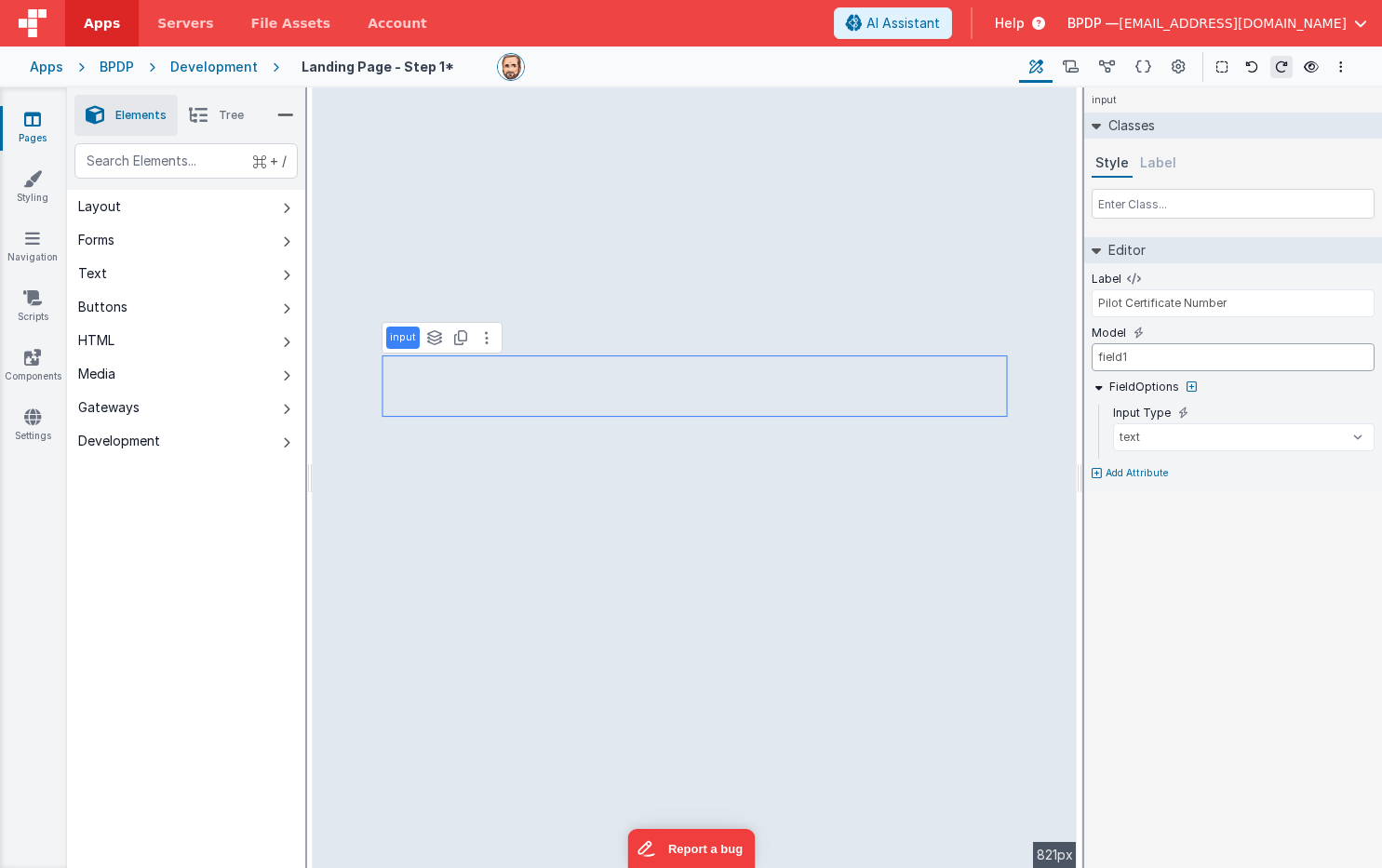
paste input "Certificate Number"
click at [1157, 356] on input "Certificate Number" at bounding box center [1232, 358] width 283 height 28
click at [1236, 387] on div "FieldOptions" at bounding box center [1232, 387] width 283 height 17
type input "email"
type input "Email"
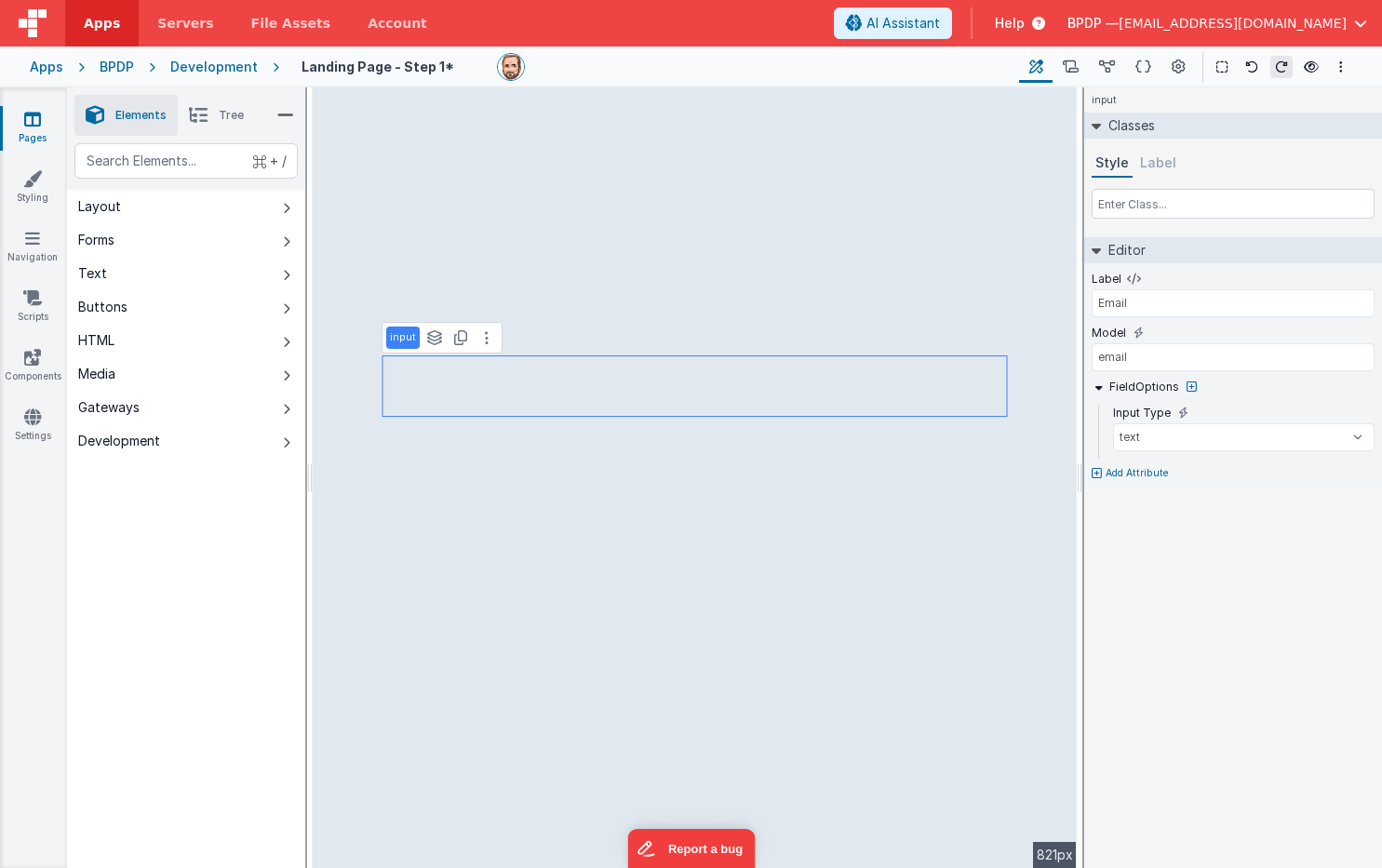
select select "email"
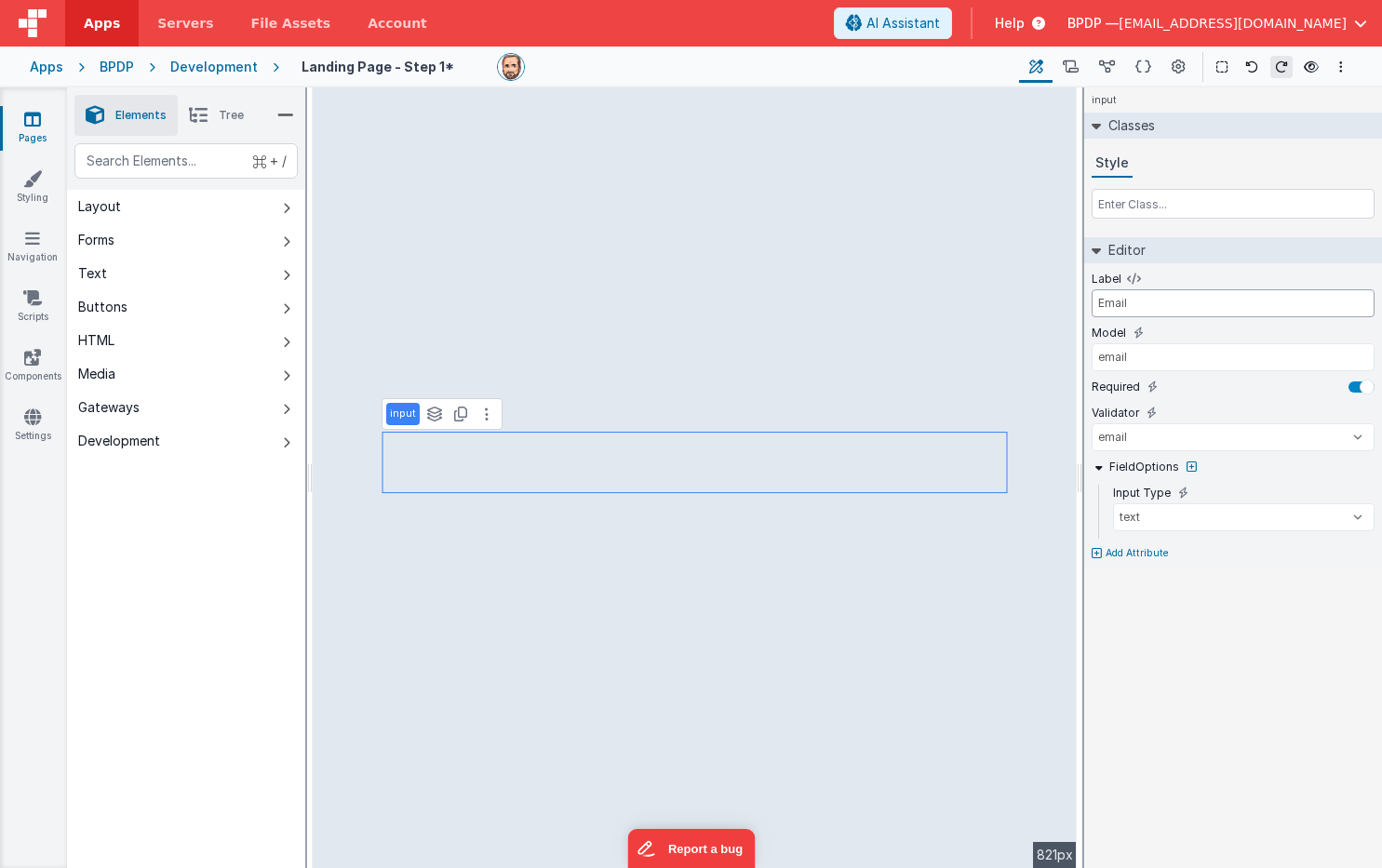
click at [1098, 301] on input "Email" at bounding box center [1232, 304] width 283 height 28
type input "Pilot Email"
click at [1136, 359] on input "email" at bounding box center [1232, 358] width 283 height 28
click at [1104, 357] on input "email" at bounding box center [1232, 358] width 283 height 28
type input "Email"
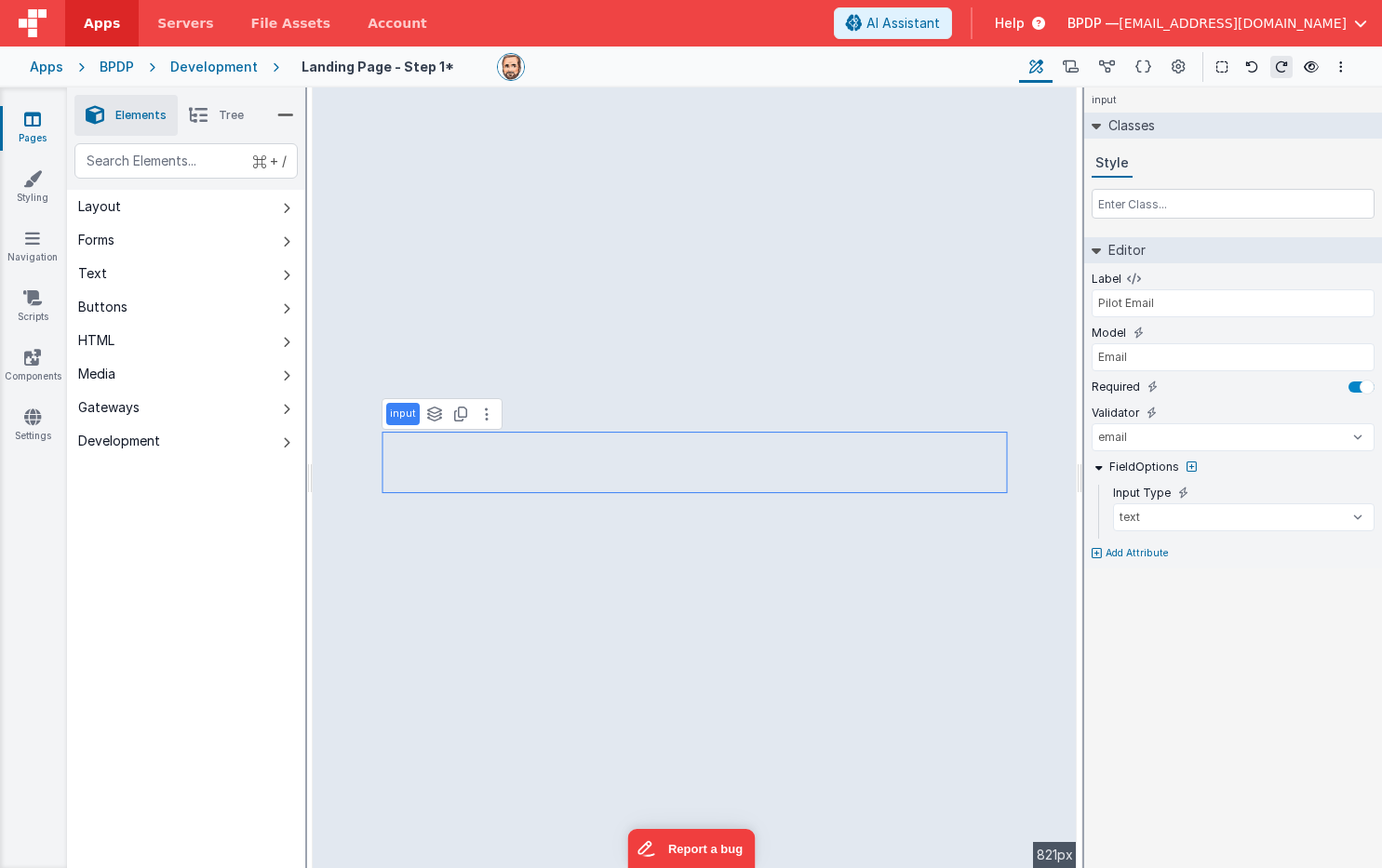
click at [1184, 656] on div "input Classes Style Editor Label Pilot Email Model Email Required Validator num…" at bounding box center [1233, 477] width 298 height 780
click at [133, 156] on div "text" at bounding box center [185, 160] width 223 height 35
type div "button"
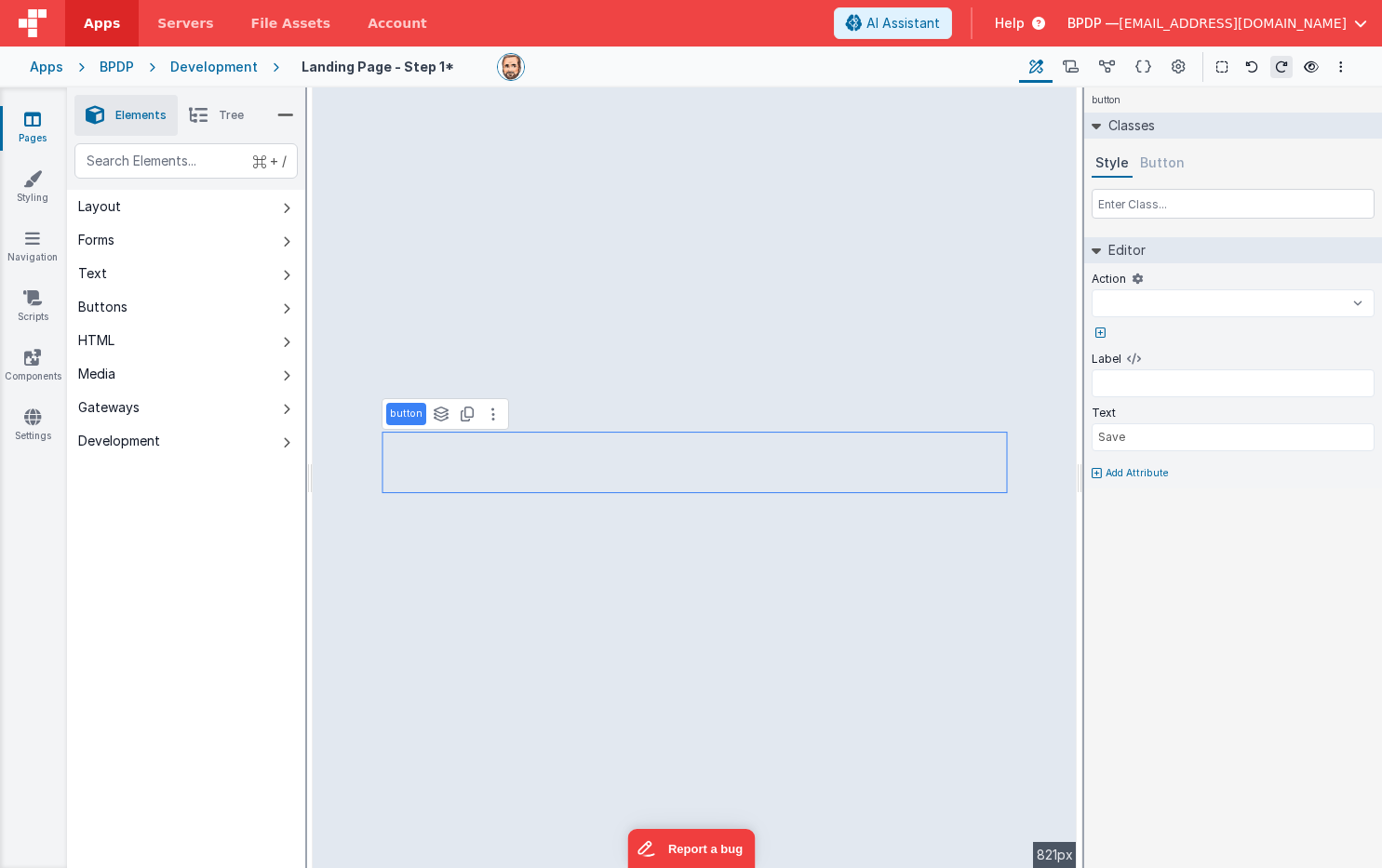
select select
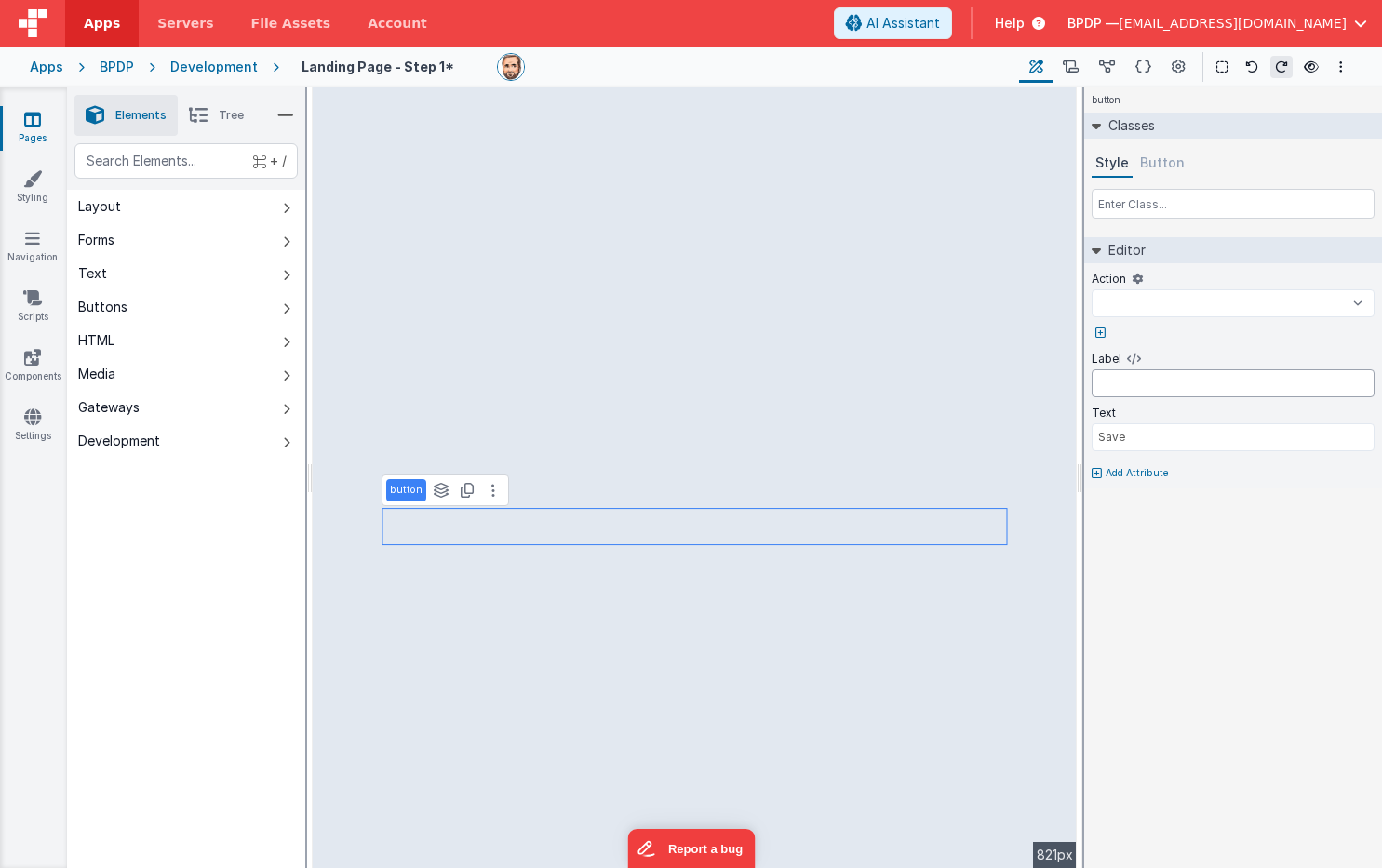
click at [1122, 386] on input "text" at bounding box center [1232, 384] width 283 height 28
click at [1123, 438] on input "Save" at bounding box center [1232, 437] width 283 height 28
click at [1123, 436] on input "Save" at bounding box center [1232, 437] width 283 height 28
click at [1123, 432] on input "Save" at bounding box center [1232, 437] width 283 height 28
type input "Sav"
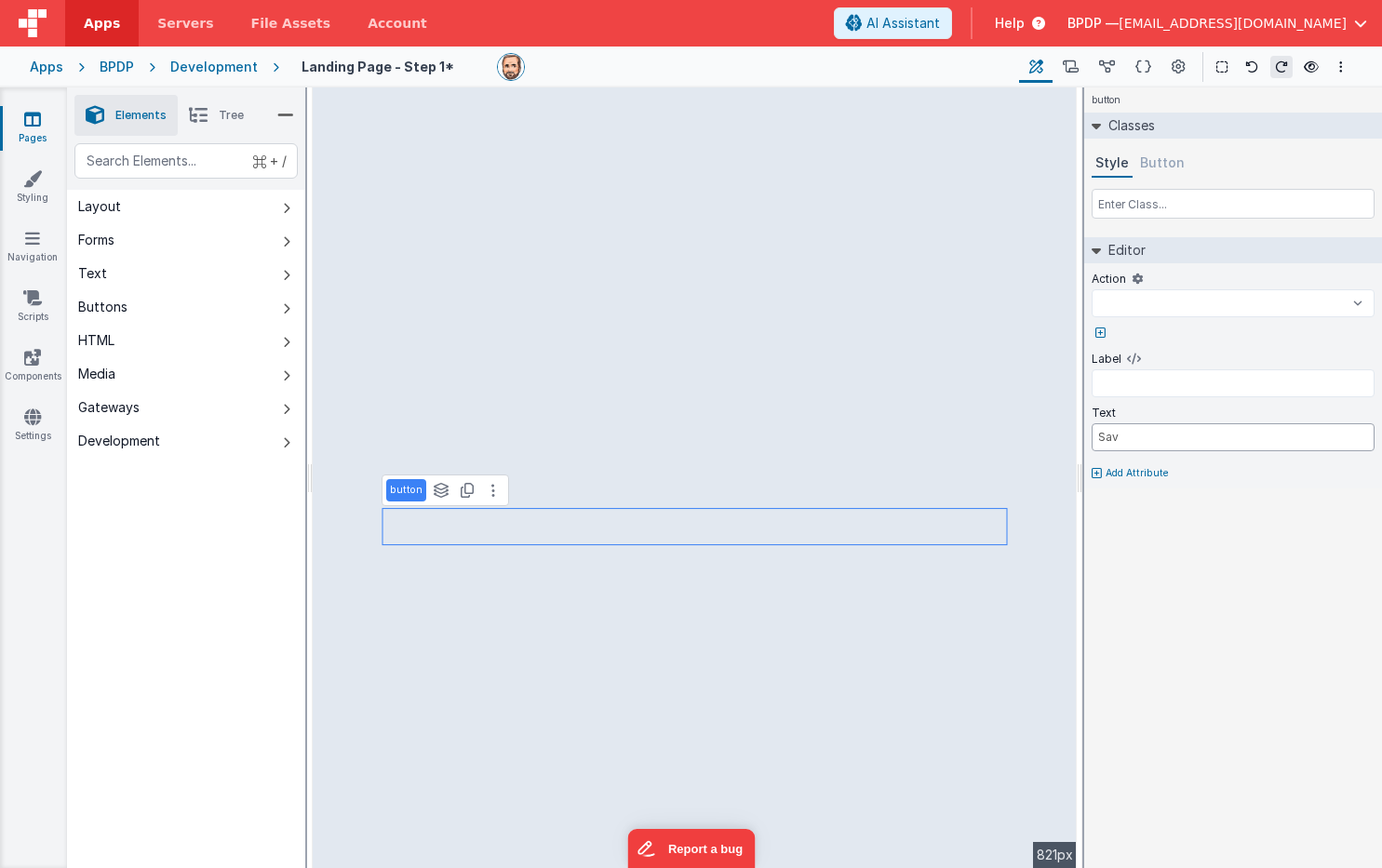
select select
type input "Sa"
select select
type input "S"
select select
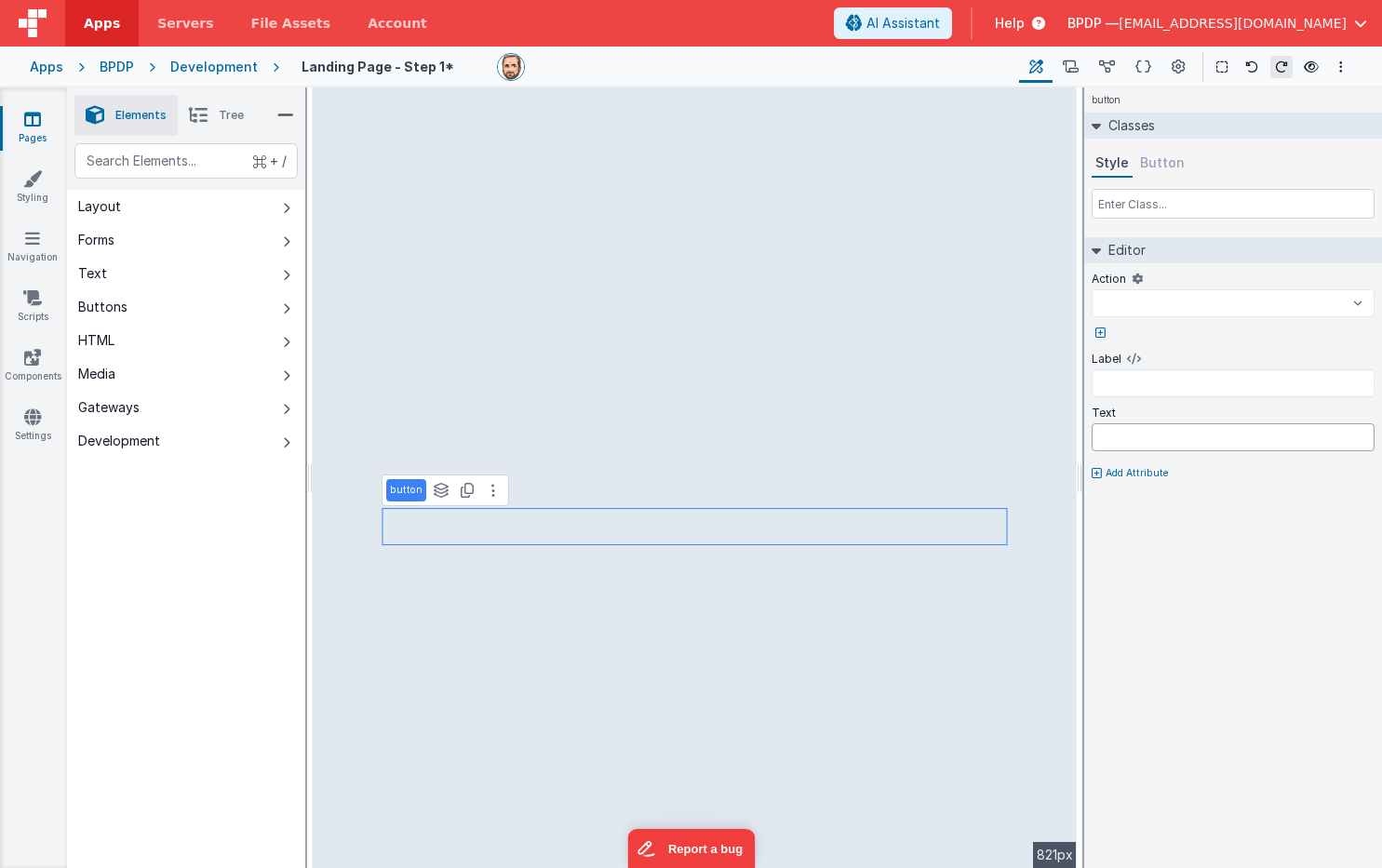
select select
type input "L"
select select
type input "Lo"
select select
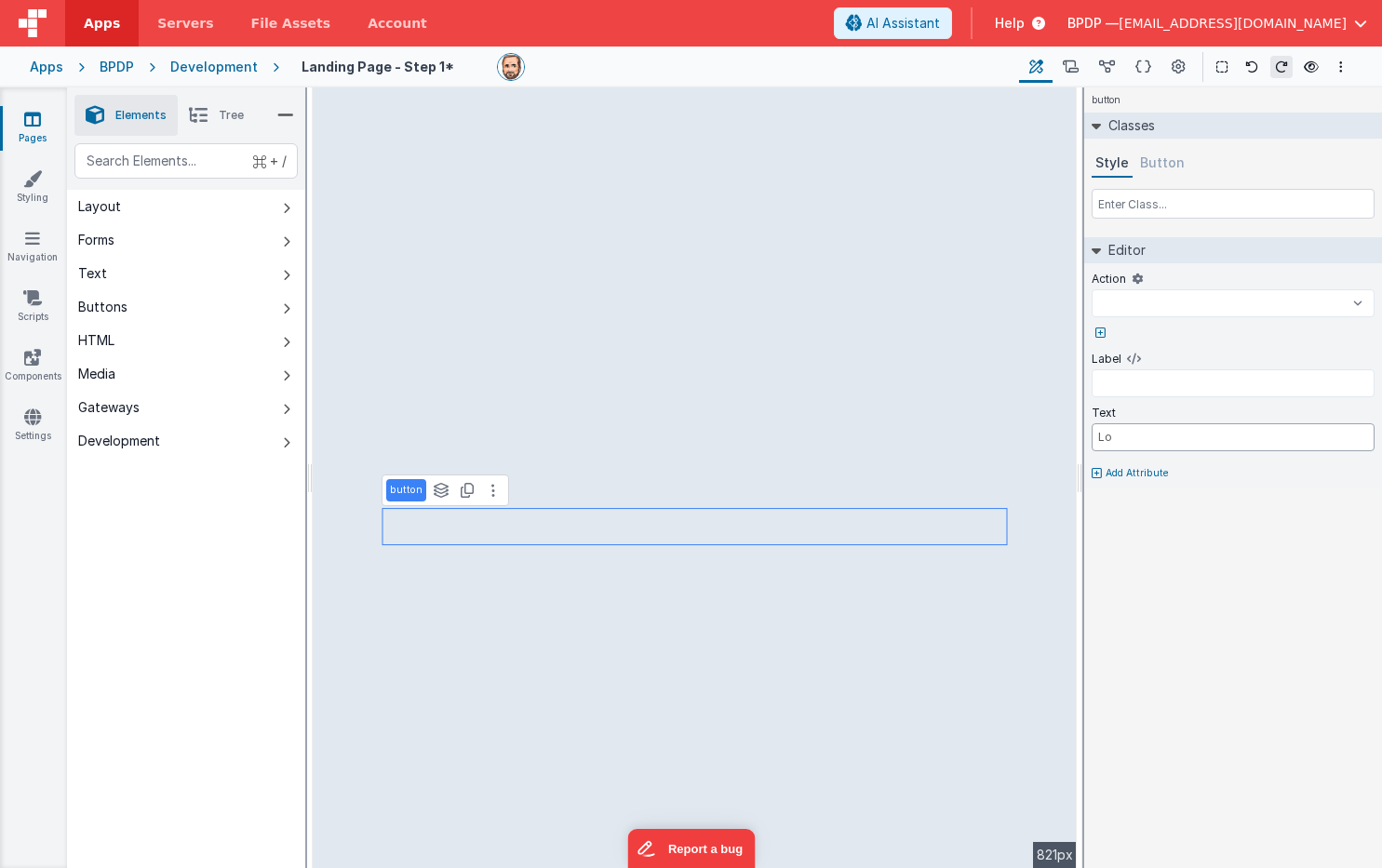
type input "Log"
select select
type input "Logi"
select select
type input "Login"
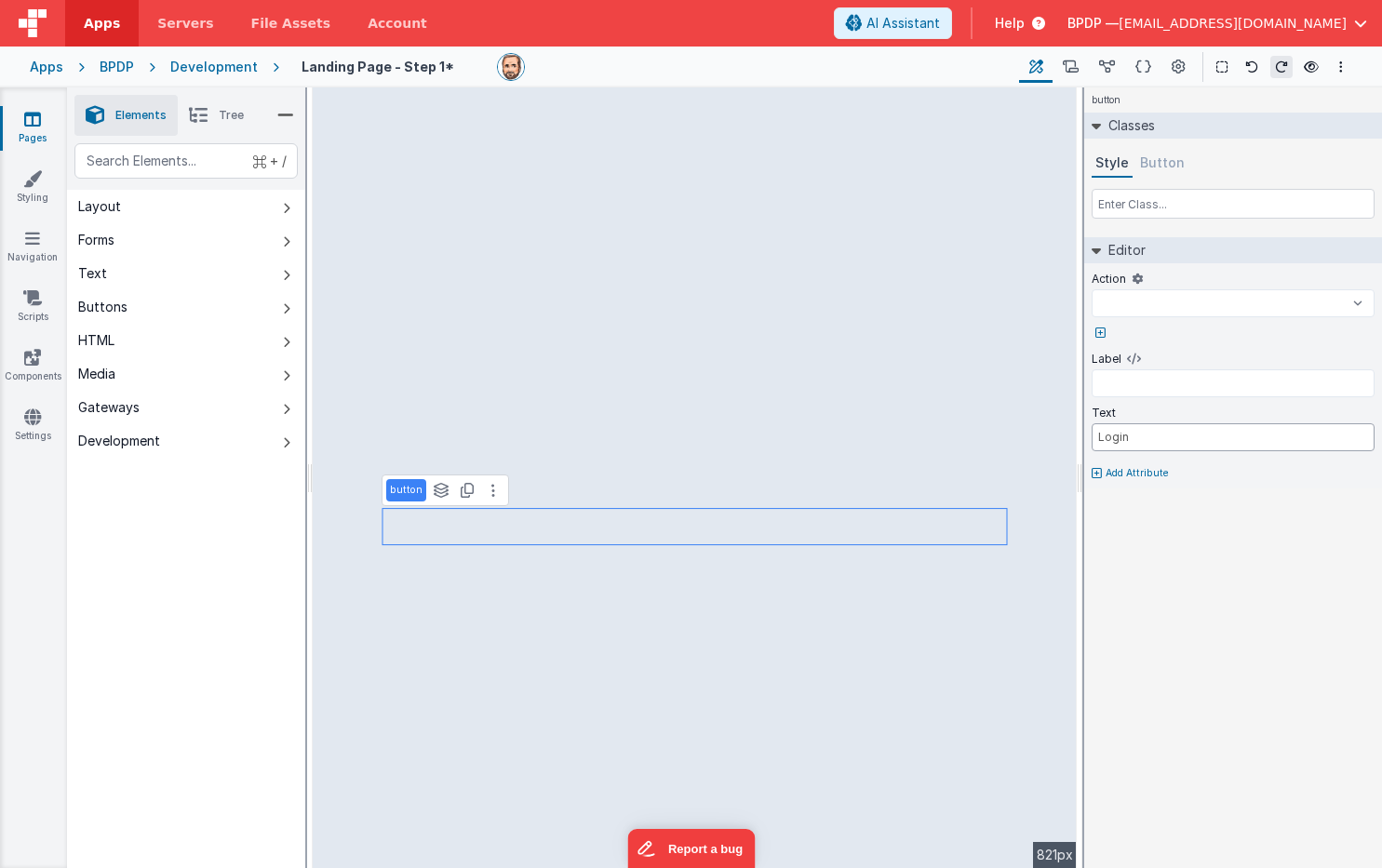
select select
type input "Logi"
select select
type input "Log"
select select
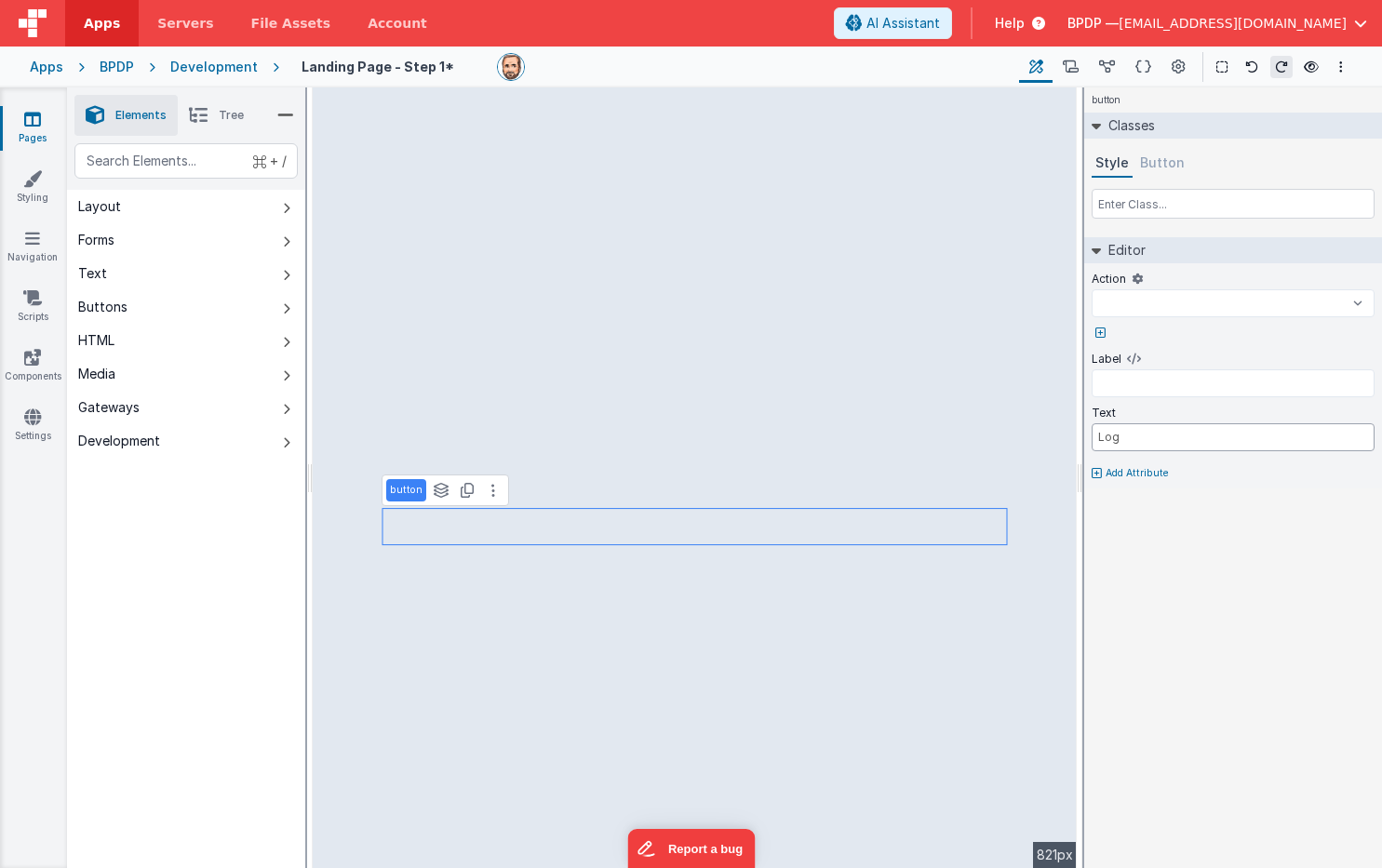
type input "LogI"
select select
type input "LogIn"
select select
type input "LogIn"
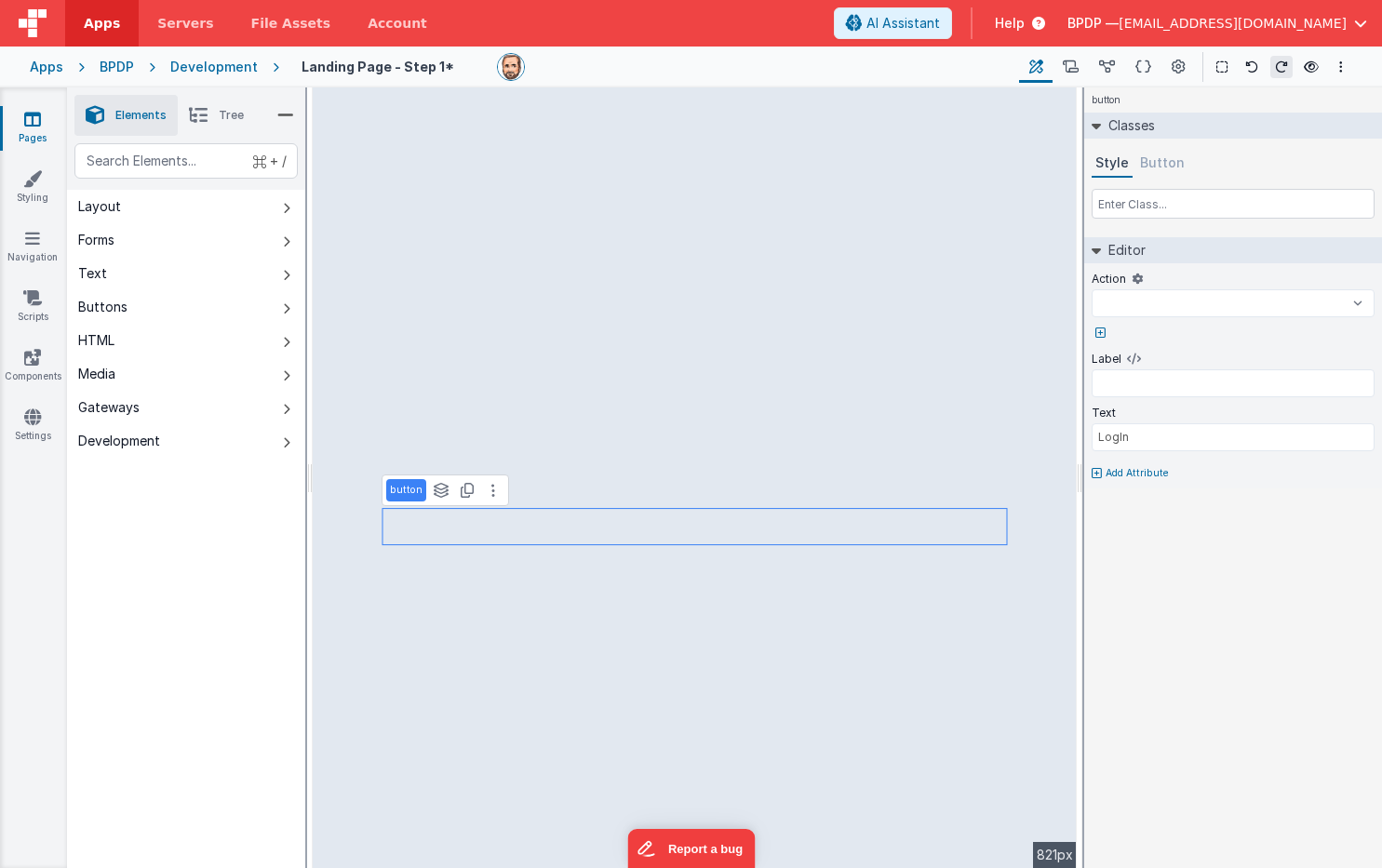
click at [237, 114] on span "Tree" at bounding box center [231, 115] width 25 height 15
select select
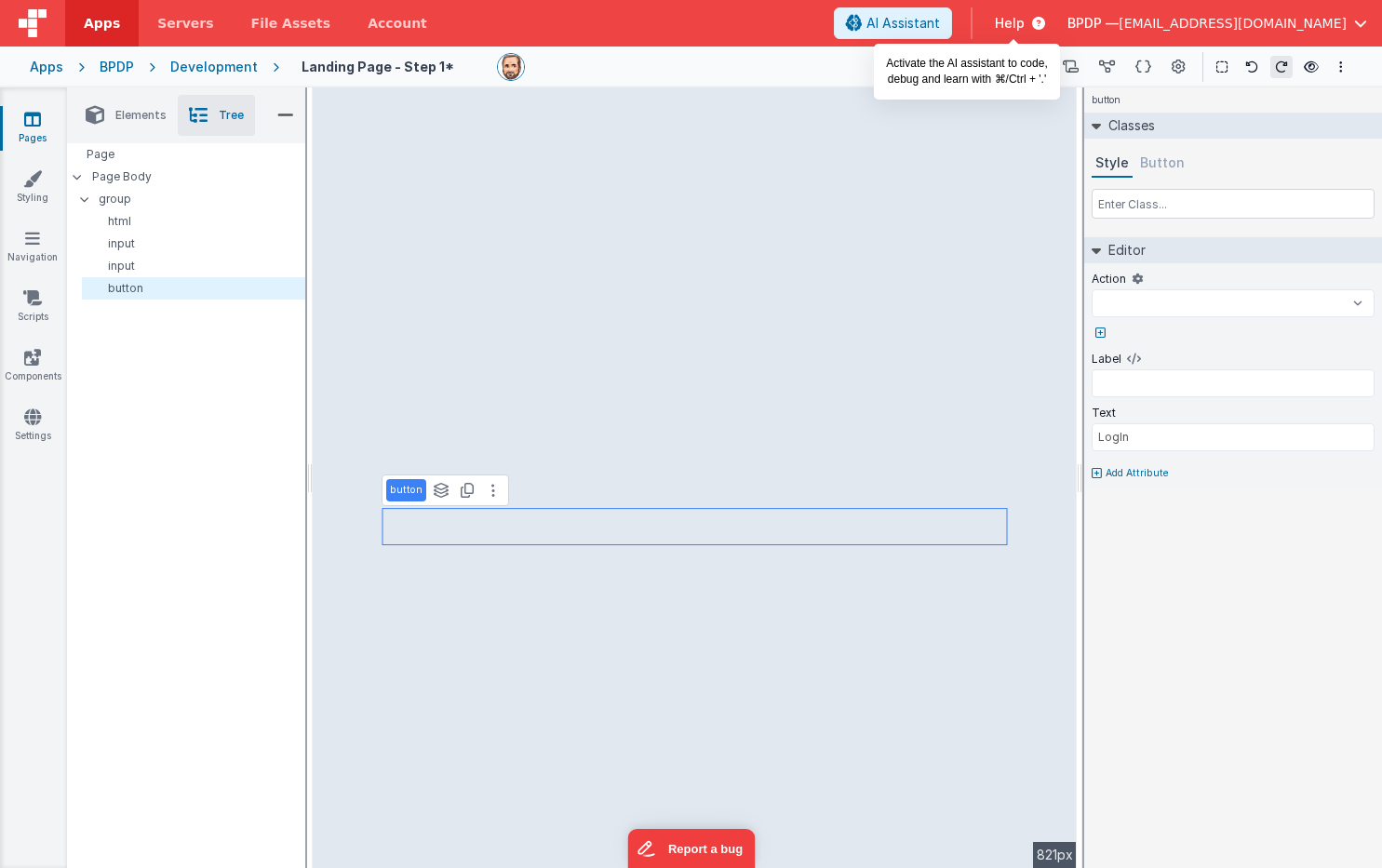
click at [940, 20] on span "AI Assistant" at bounding box center [903, 23] width 74 height 19
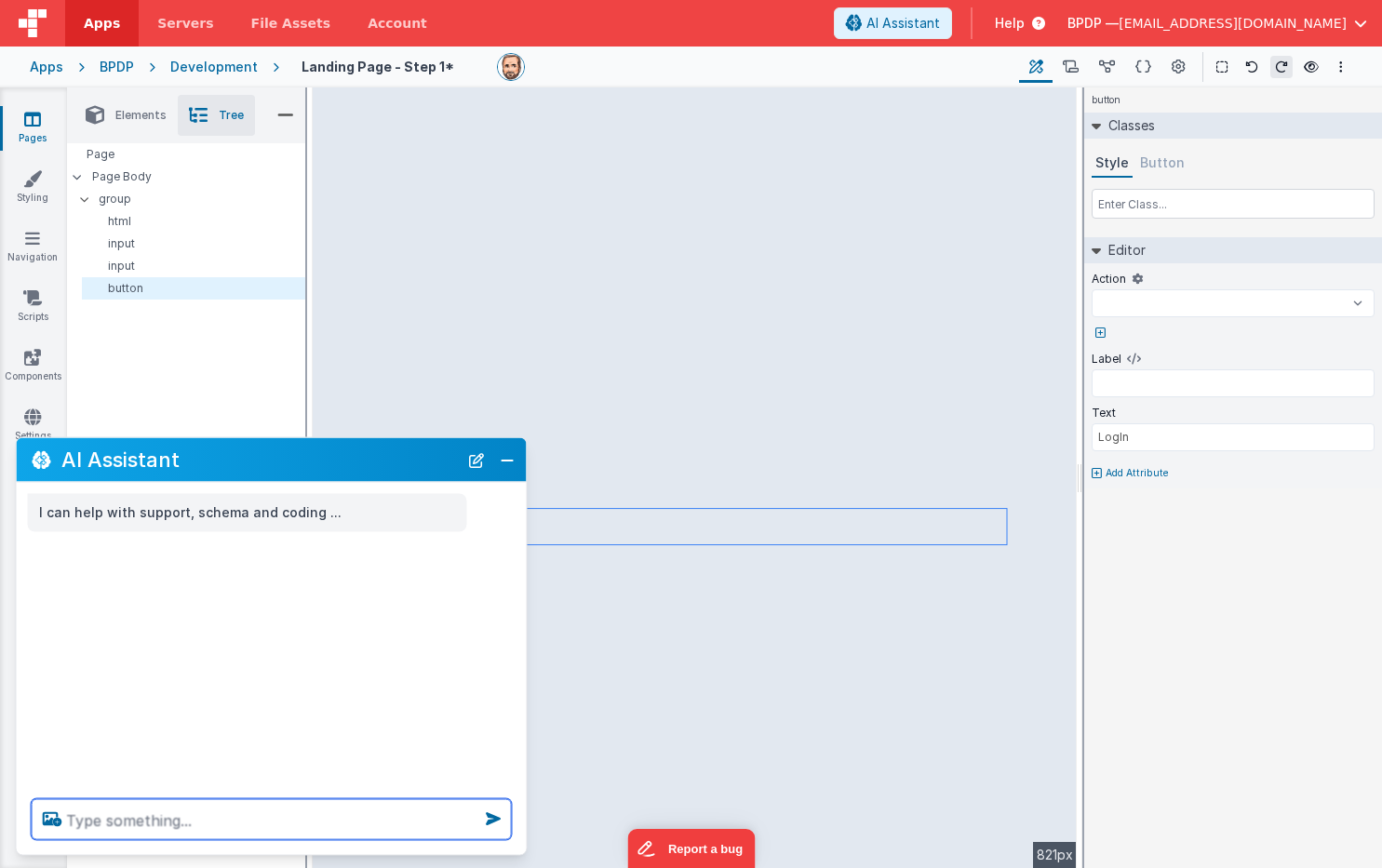
click at [96, 818] on textarea at bounding box center [272, 819] width 481 height 41
select select
type textarea "c"
select select
type textarea "ce"
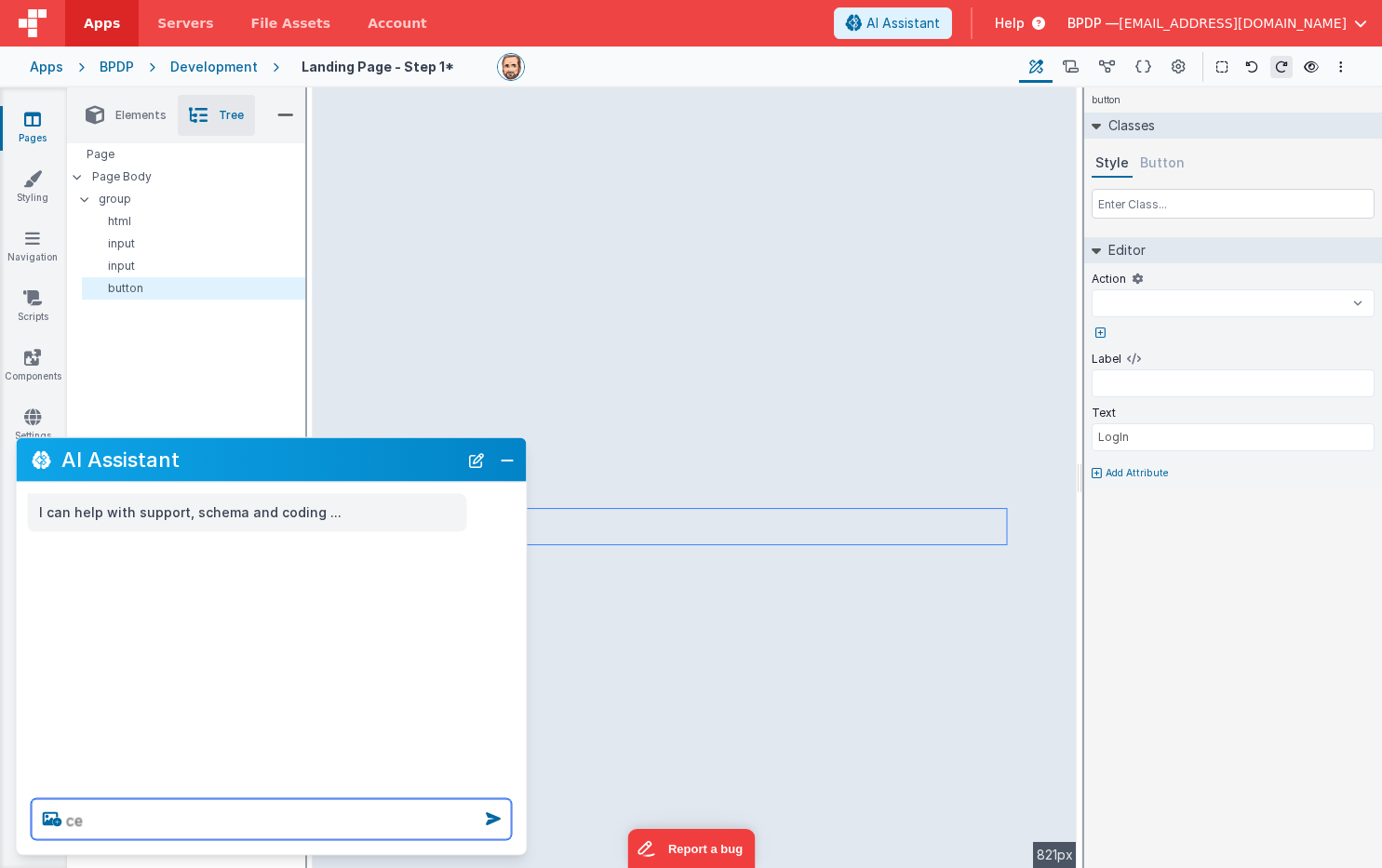
select select
type textarea "cen"
select select
type textarea "cent"
select select
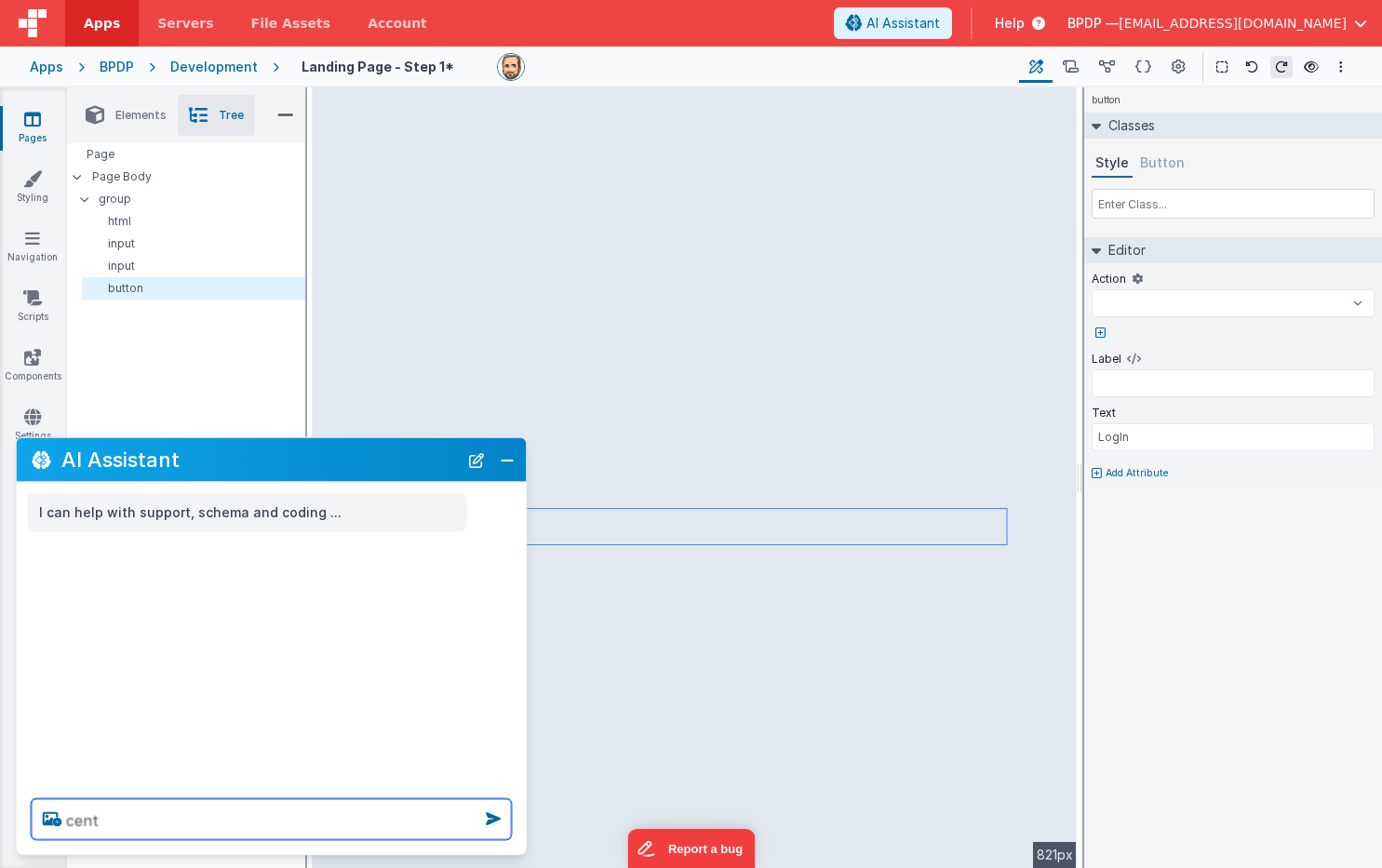
type textarea "cente"
select select
type textarea "center"
select select
type textarea "center"
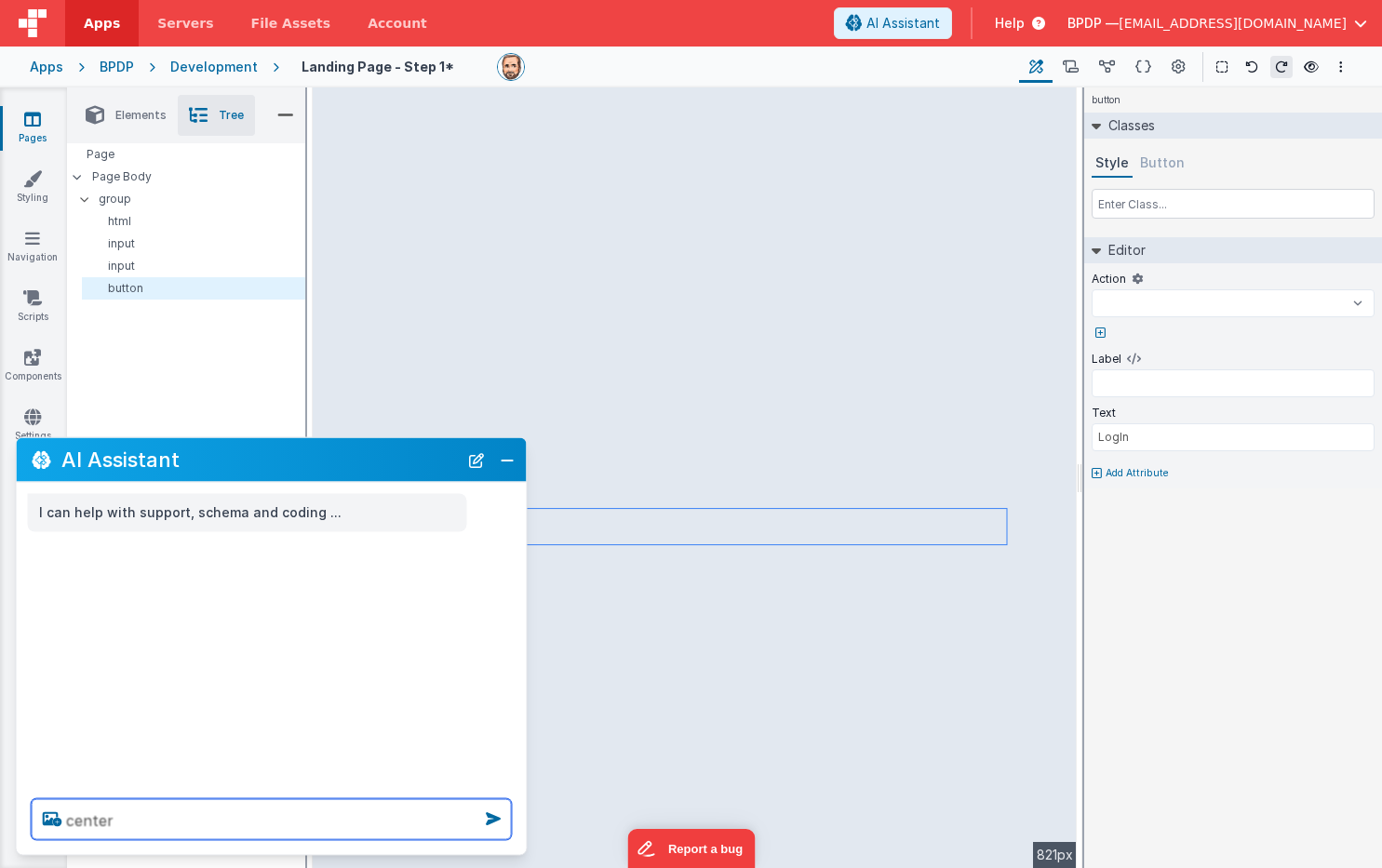
select select
type textarea "center b"
select select
type textarea "center bu"
select select
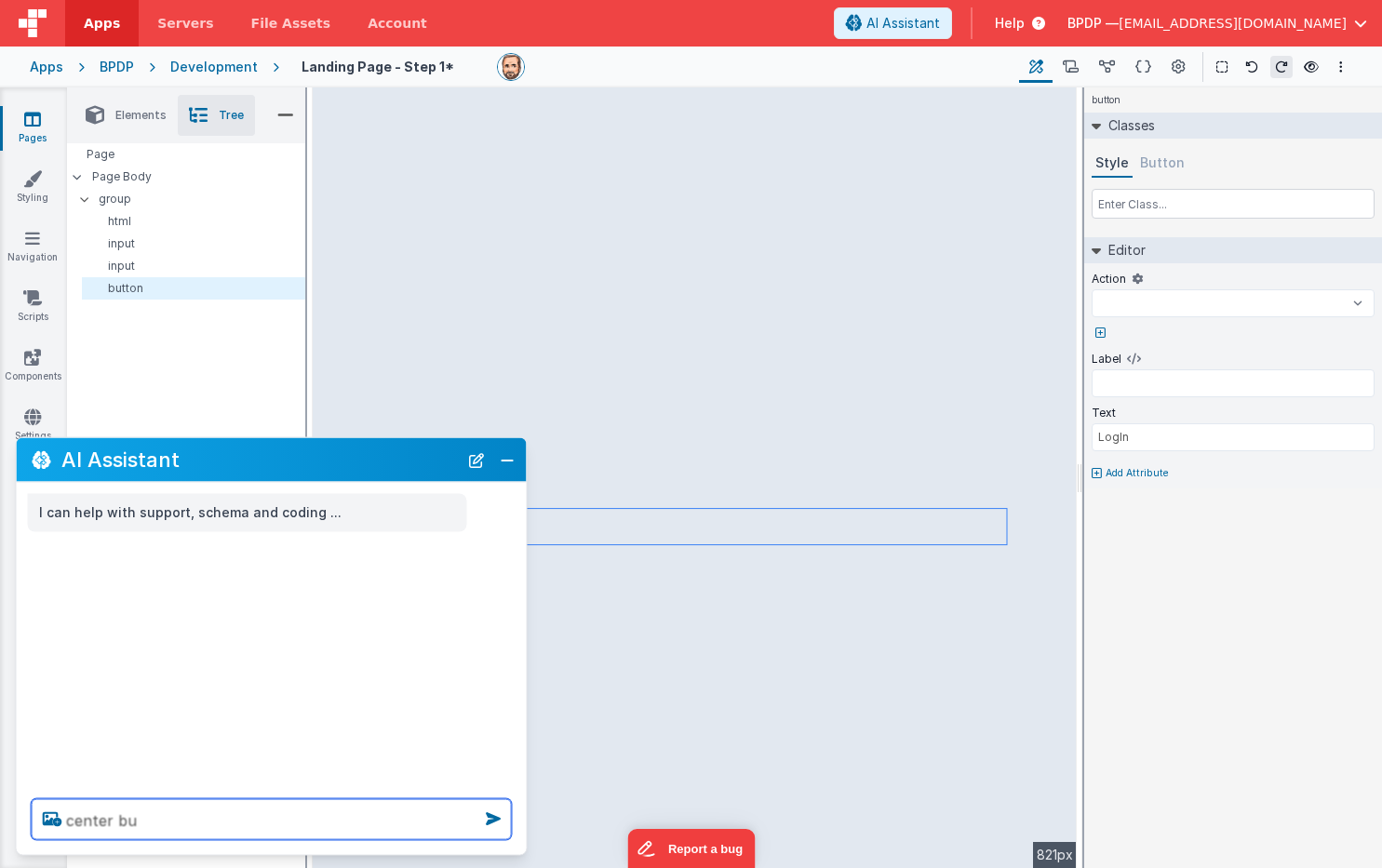
type textarea "center but"
select select
type textarea "center butt"
select select
type textarea "center butto"
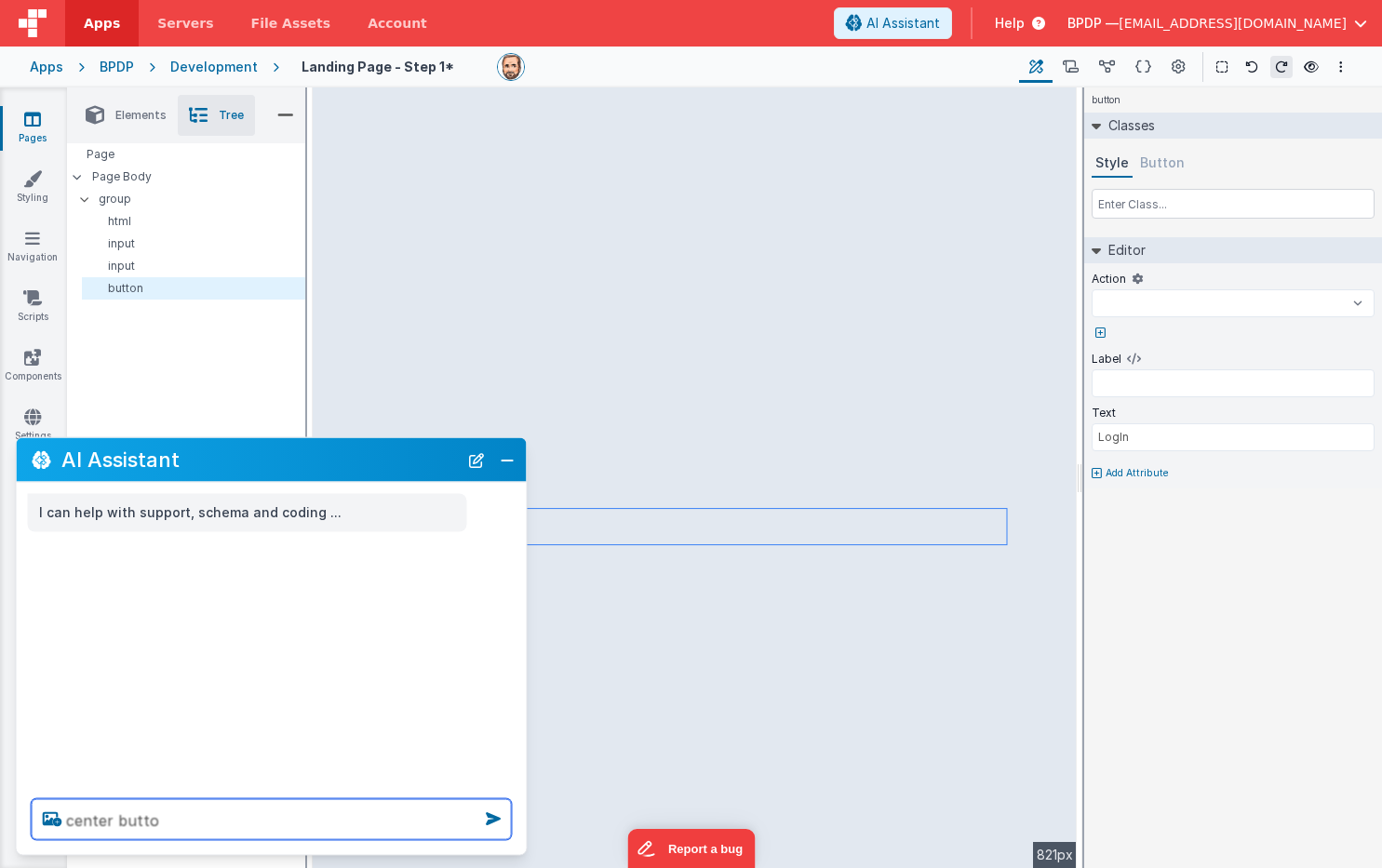
select select
type textarea "center button"
select select
type textarea "center button"
select select
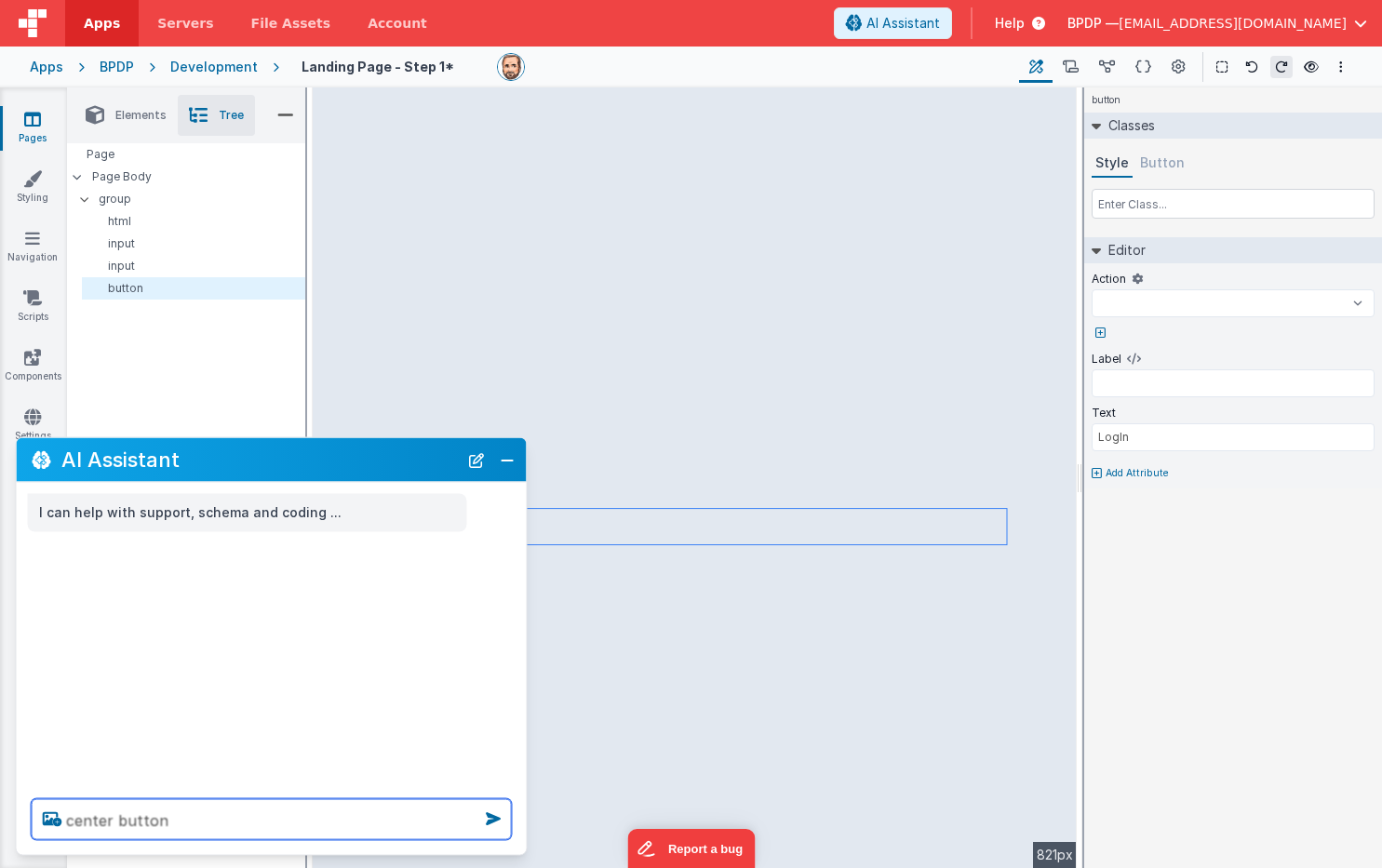
type textarea "center button a"
select select
type textarea "center button an"
select select
type textarea "center button and"
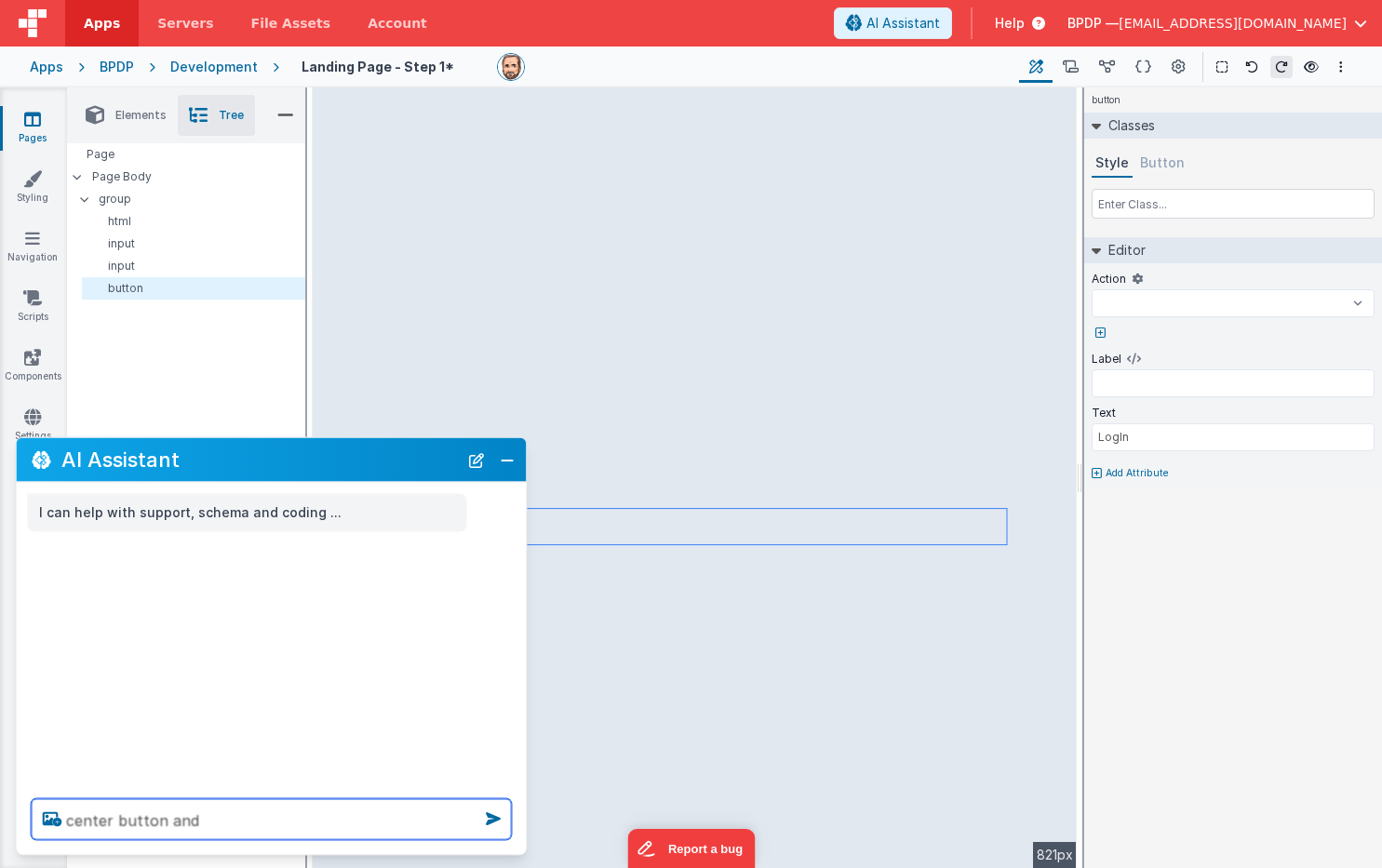
select select
type textarea "center button and"
select select
type textarea "center button and m"
select select
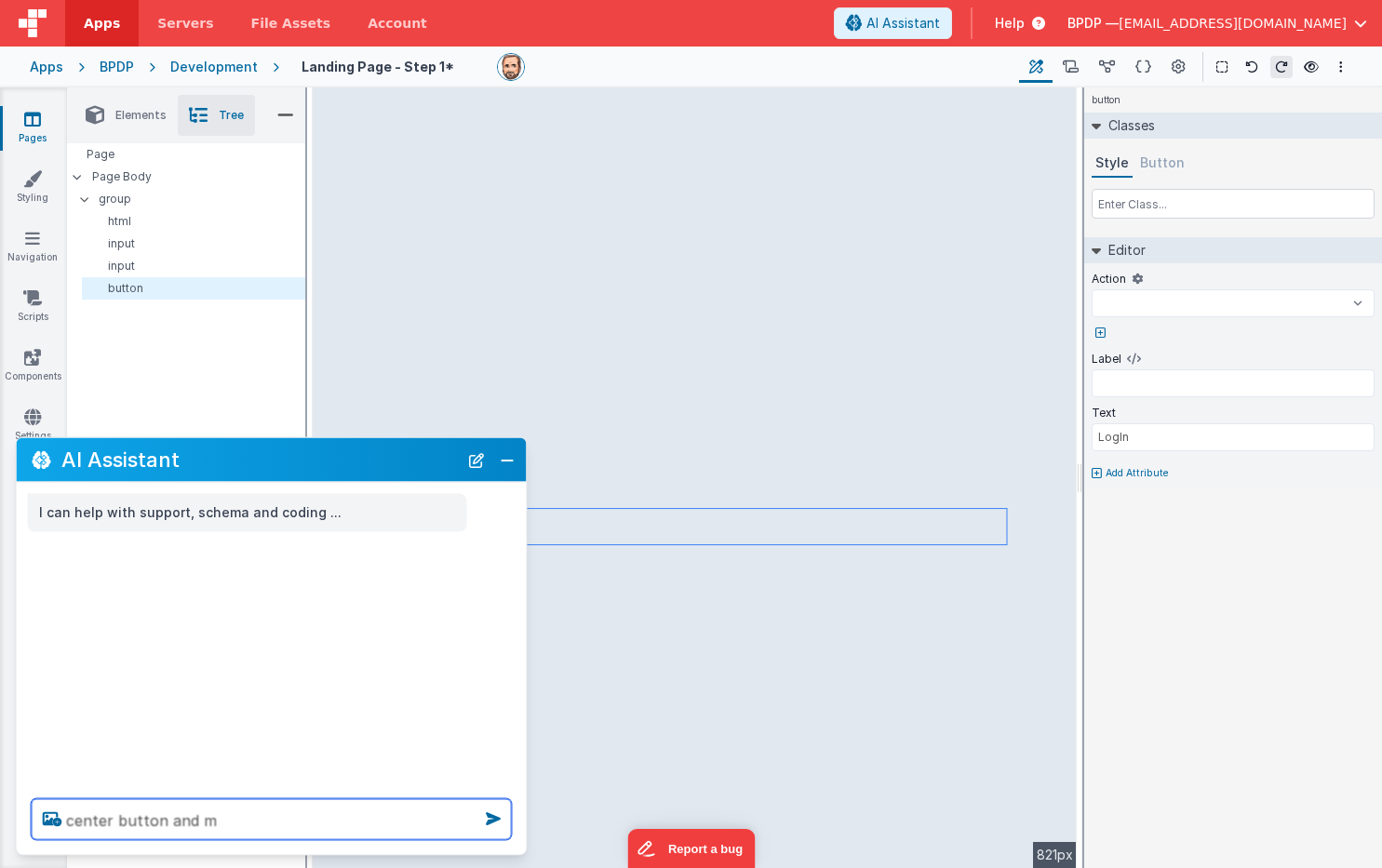
type textarea "center button and ma"
select select
type textarea "center button and mak"
select select
type textarea "center button and make"
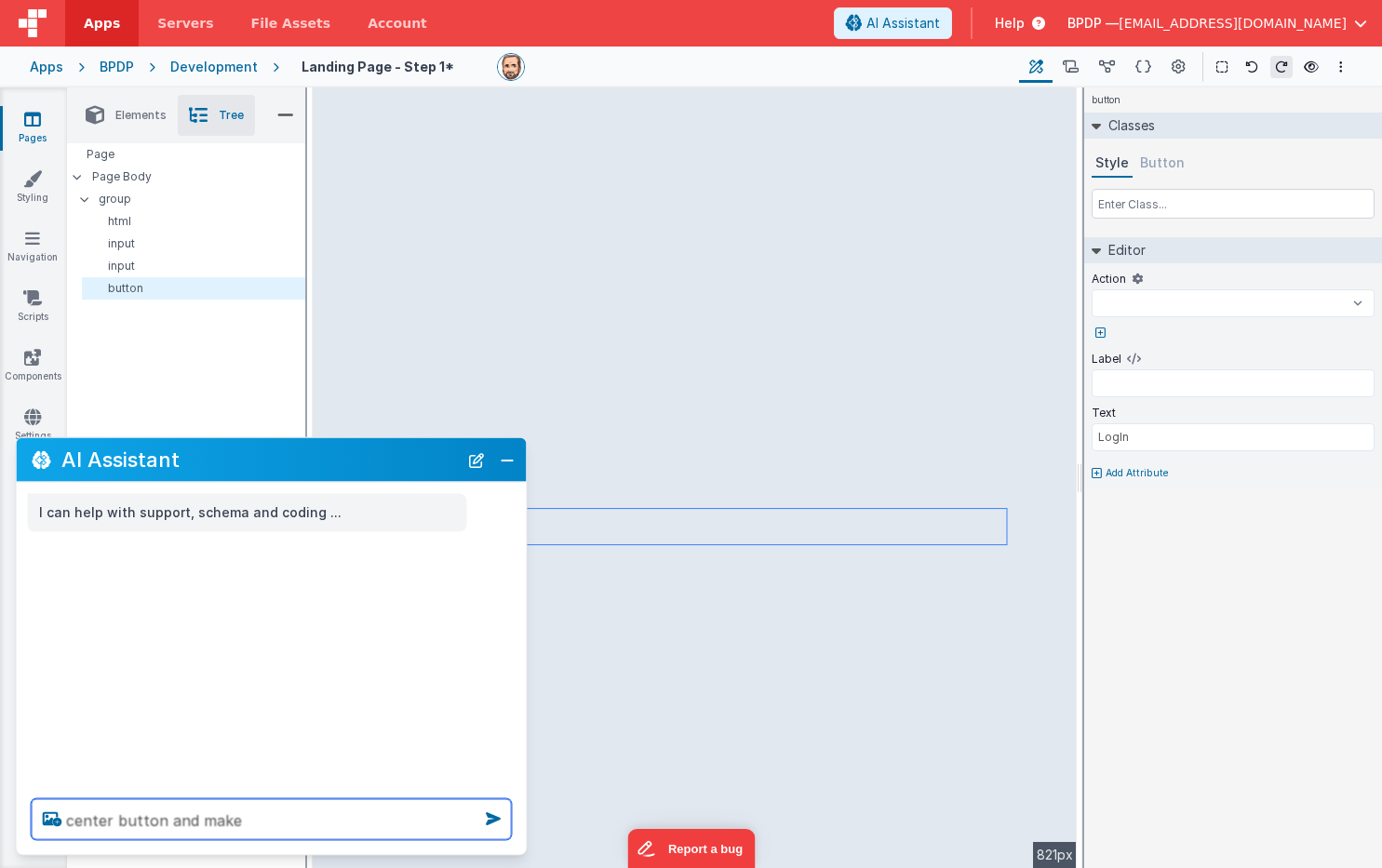
select select
type textarea "center button and make"
select select
type textarea "center button and make l"
select select
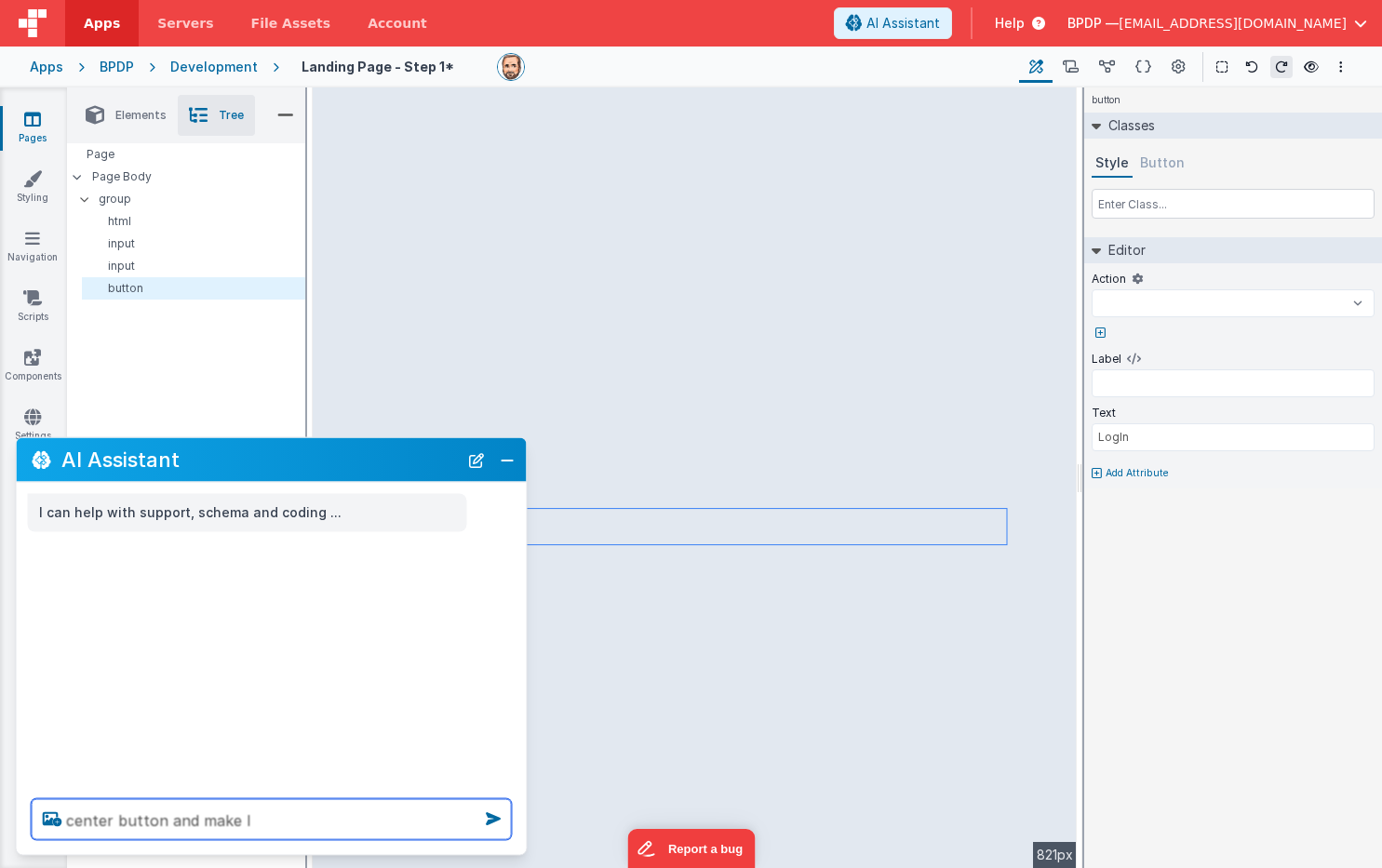
type textarea "center button and make la"
select select
type textarea "center button and make lar"
select select
type textarea "center button and make larg"
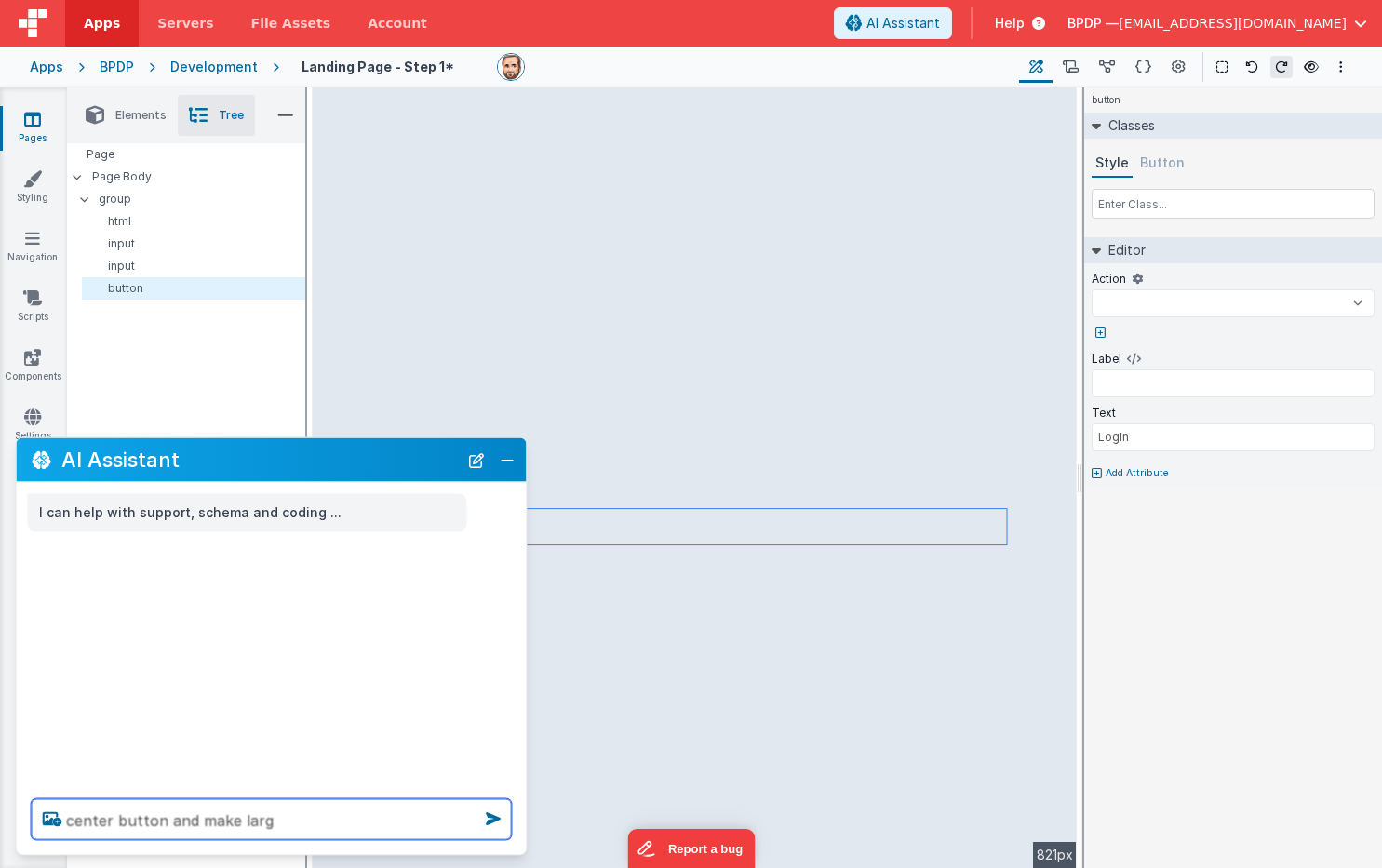
select select
type textarea "center button and make large"
select select
type textarea "center button and make larger"
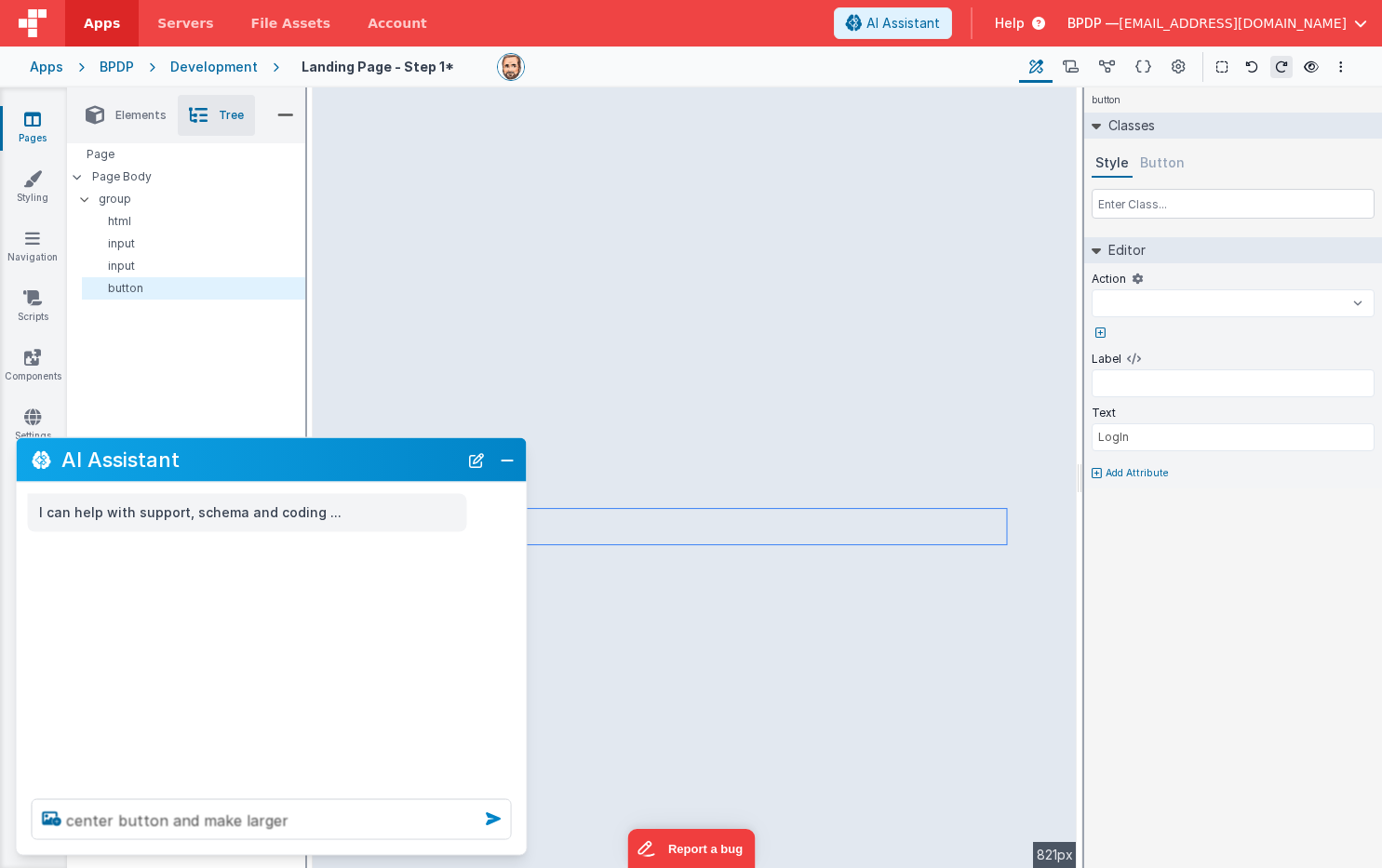
click at [501, 813] on icon at bounding box center [494, 819] width 30 height 30
select select
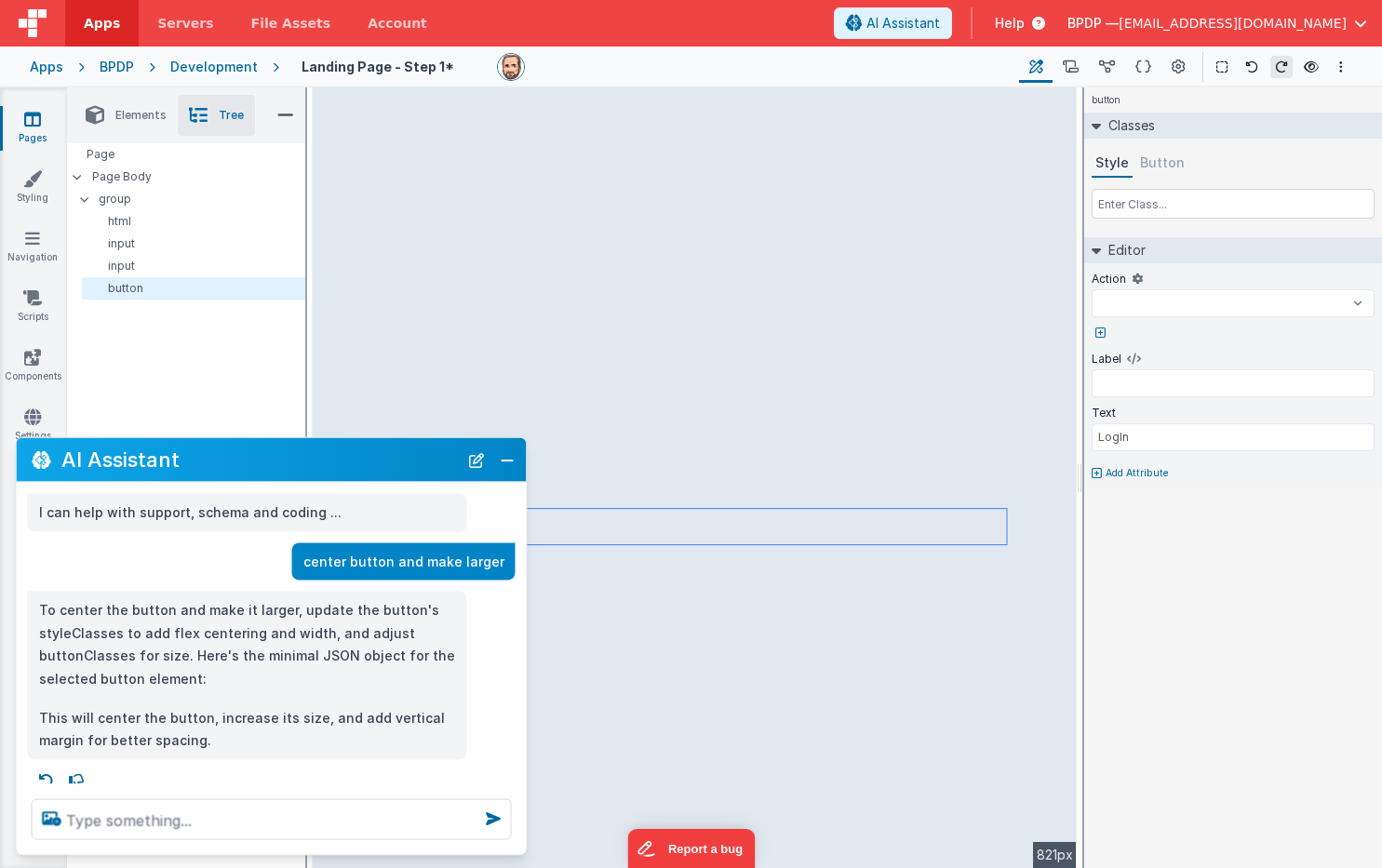
scroll to position [7, 0]
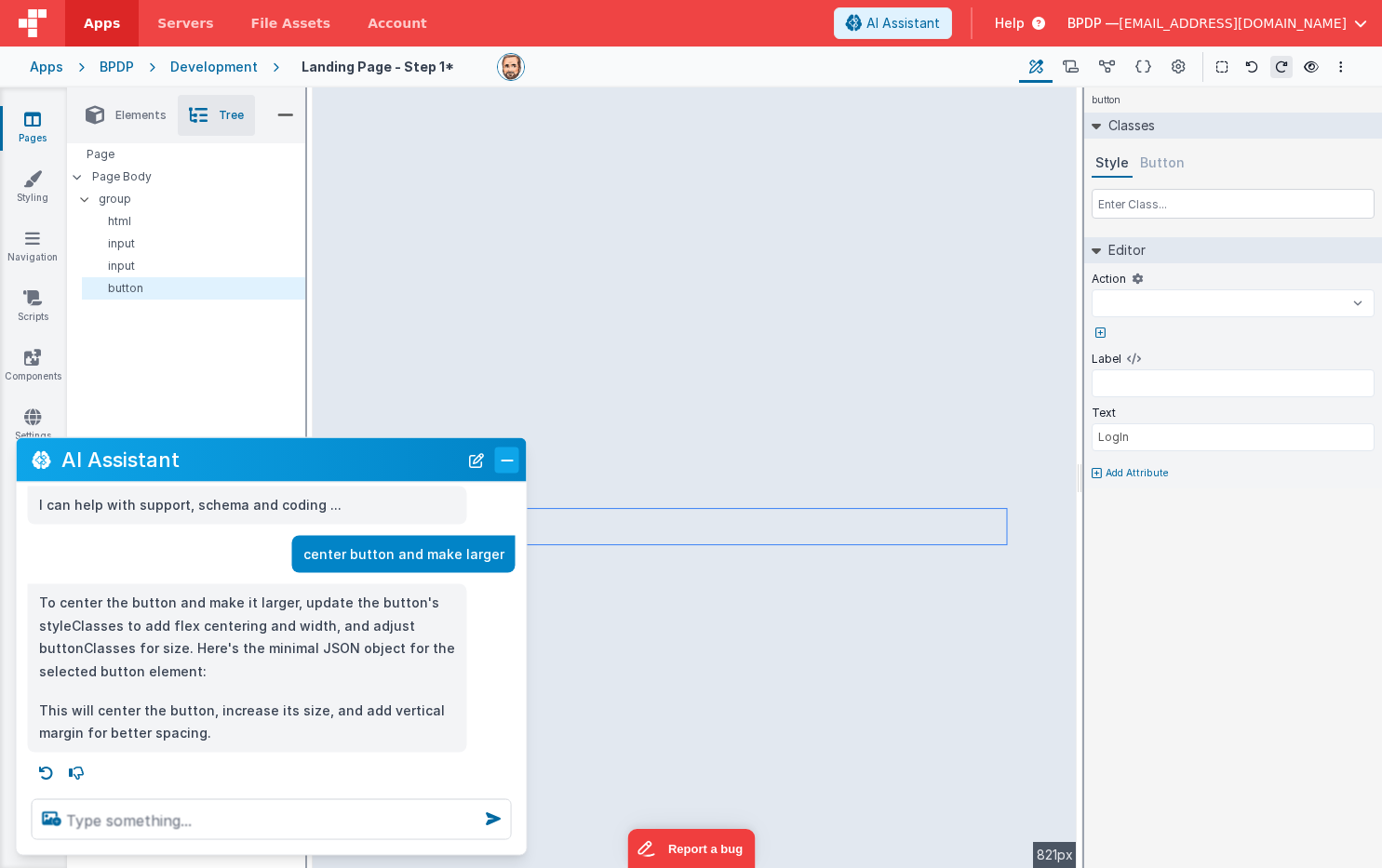
click at [508, 458] on button "Close" at bounding box center [507, 459] width 24 height 26
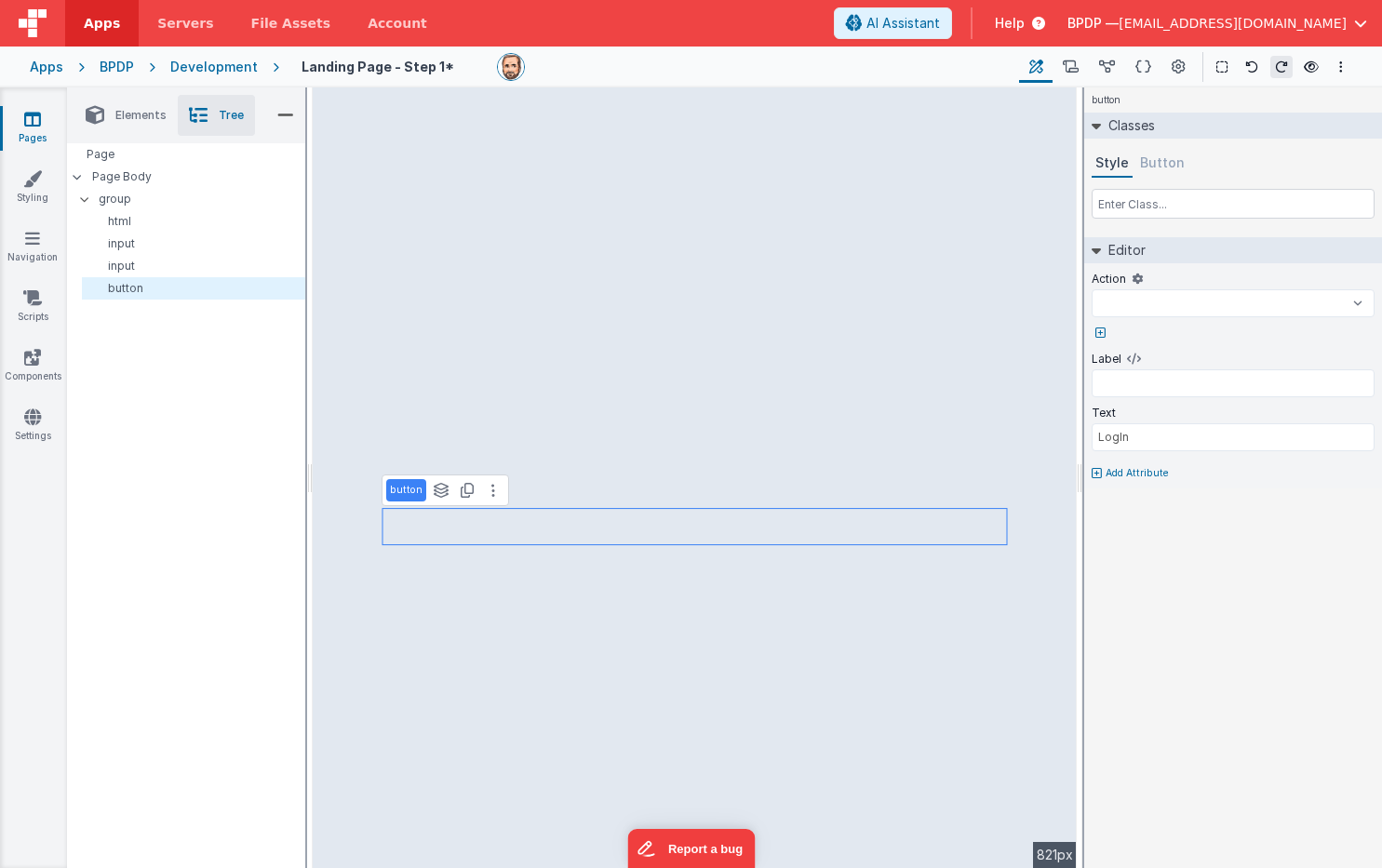
click at [1157, 163] on button "Button" at bounding box center [1162, 164] width 52 height 28
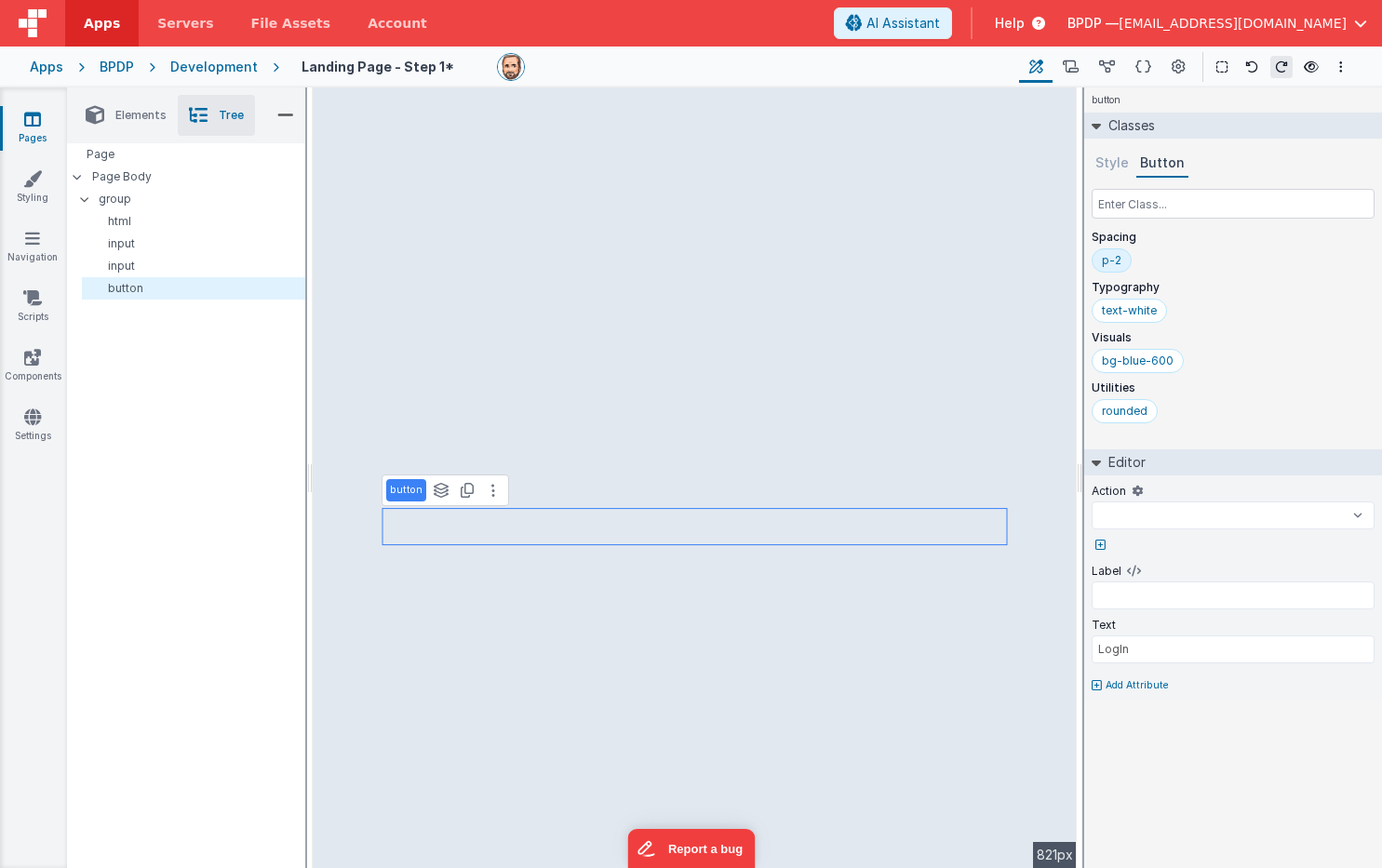
click at [1103, 158] on button "Style" at bounding box center [1111, 164] width 41 height 28
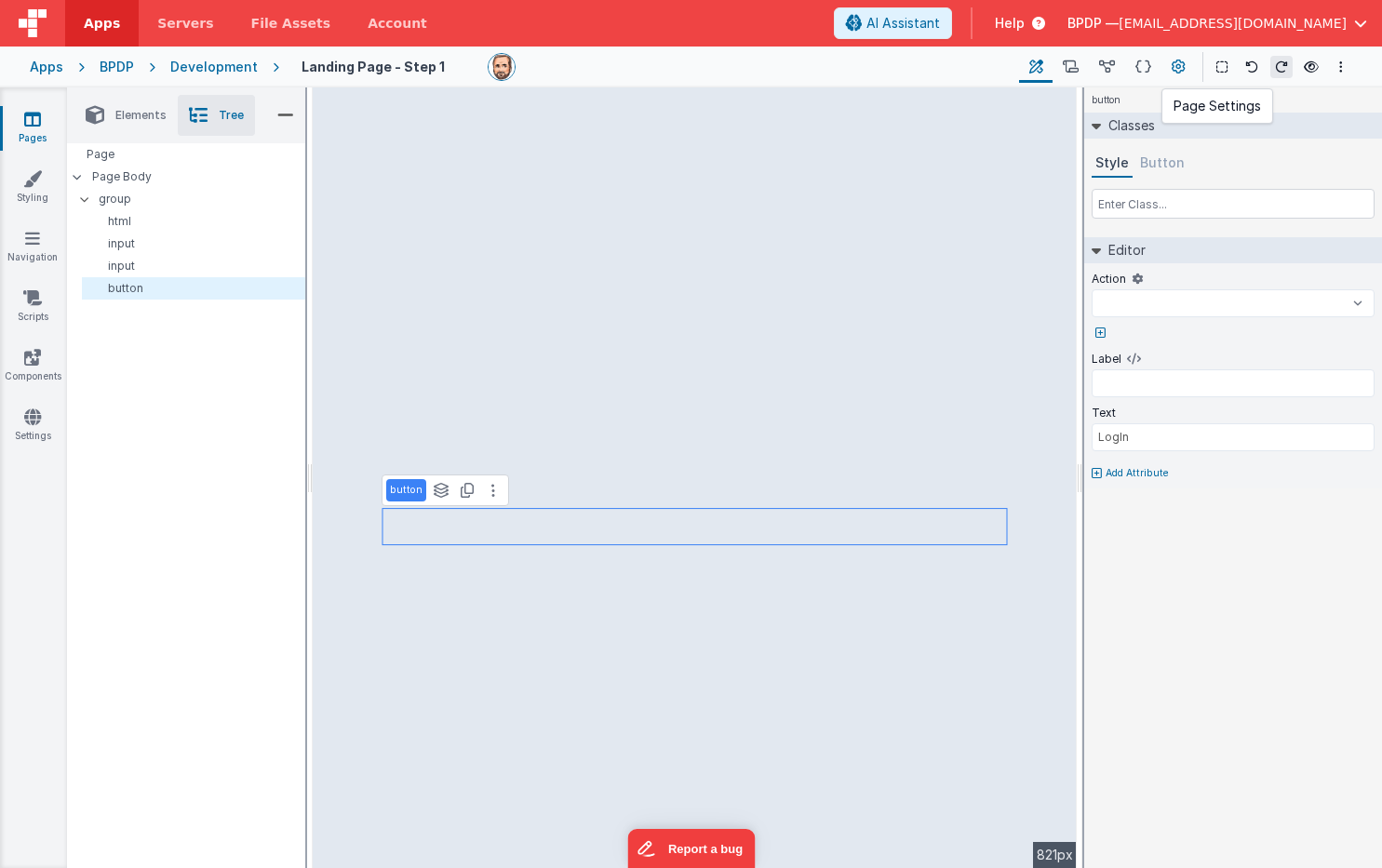
click at [1181, 61] on icon at bounding box center [1178, 68] width 14 height 20
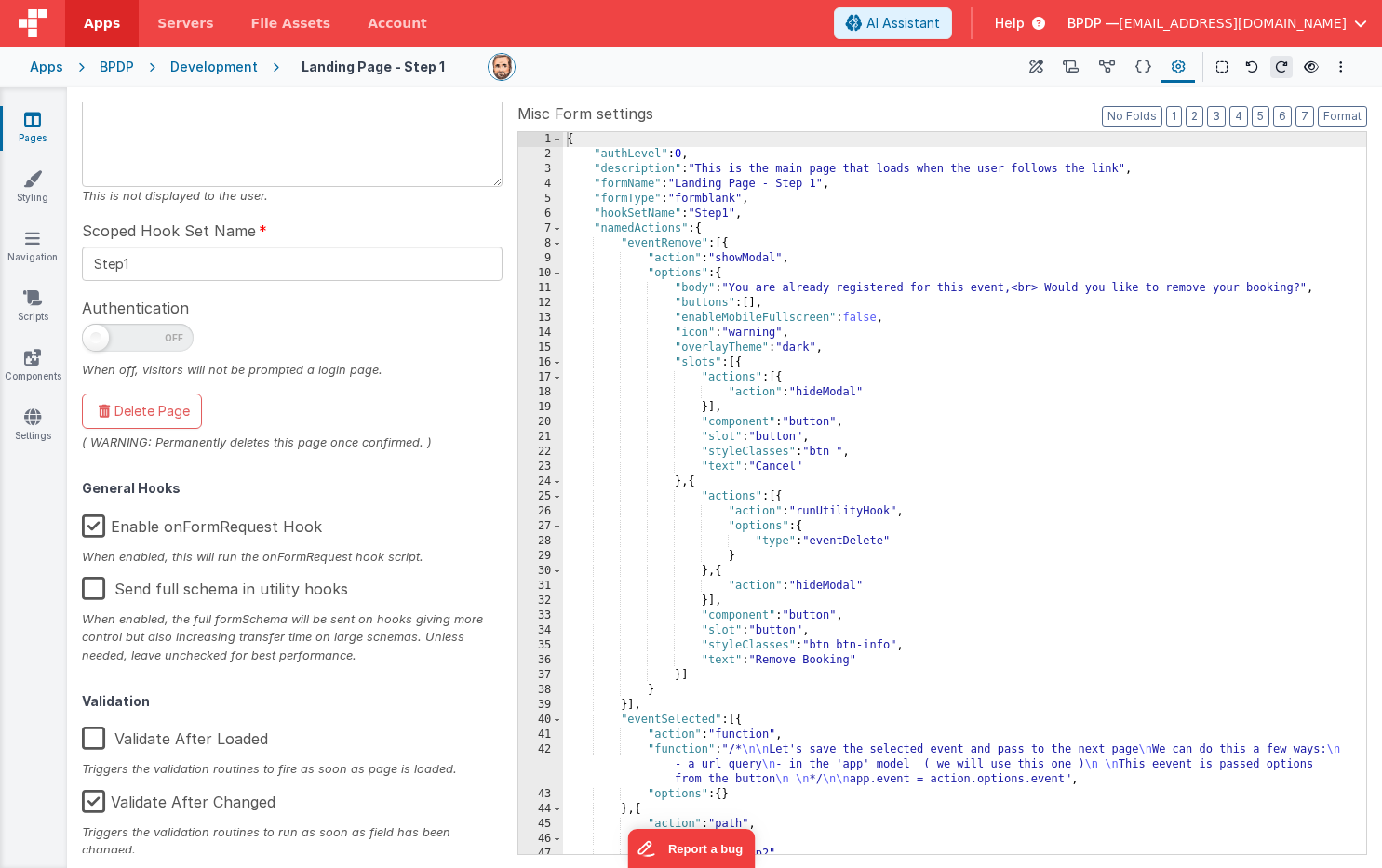
scroll to position [179, 0]
click at [89, 524] on label "Enable onFormRequest Hook" at bounding box center [202, 524] width 240 height 40
click at [0, 0] on input "Enable onFormRequest Hook" at bounding box center [0, 0] width 0 height 0
click at [390, 511] on div "Enable onFormRequest Hook" at bounding box center [292, 526] width 421 height 45
click at [1035, 66] on icon at bounding box center [1036, 68] width 14 height 20
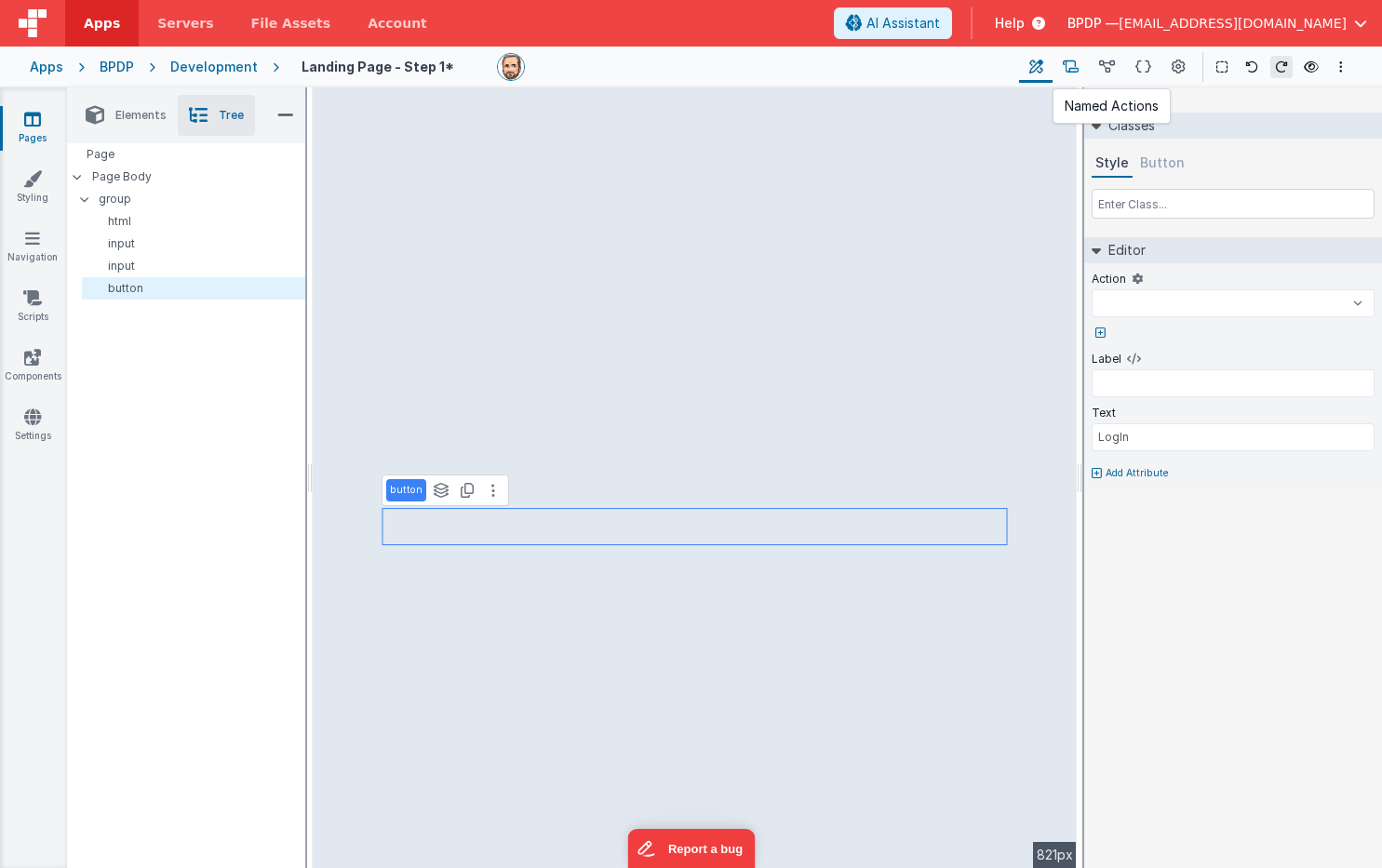
click at [1077, 66] on icon at bounding box center [1070, 68] width 16 height 20
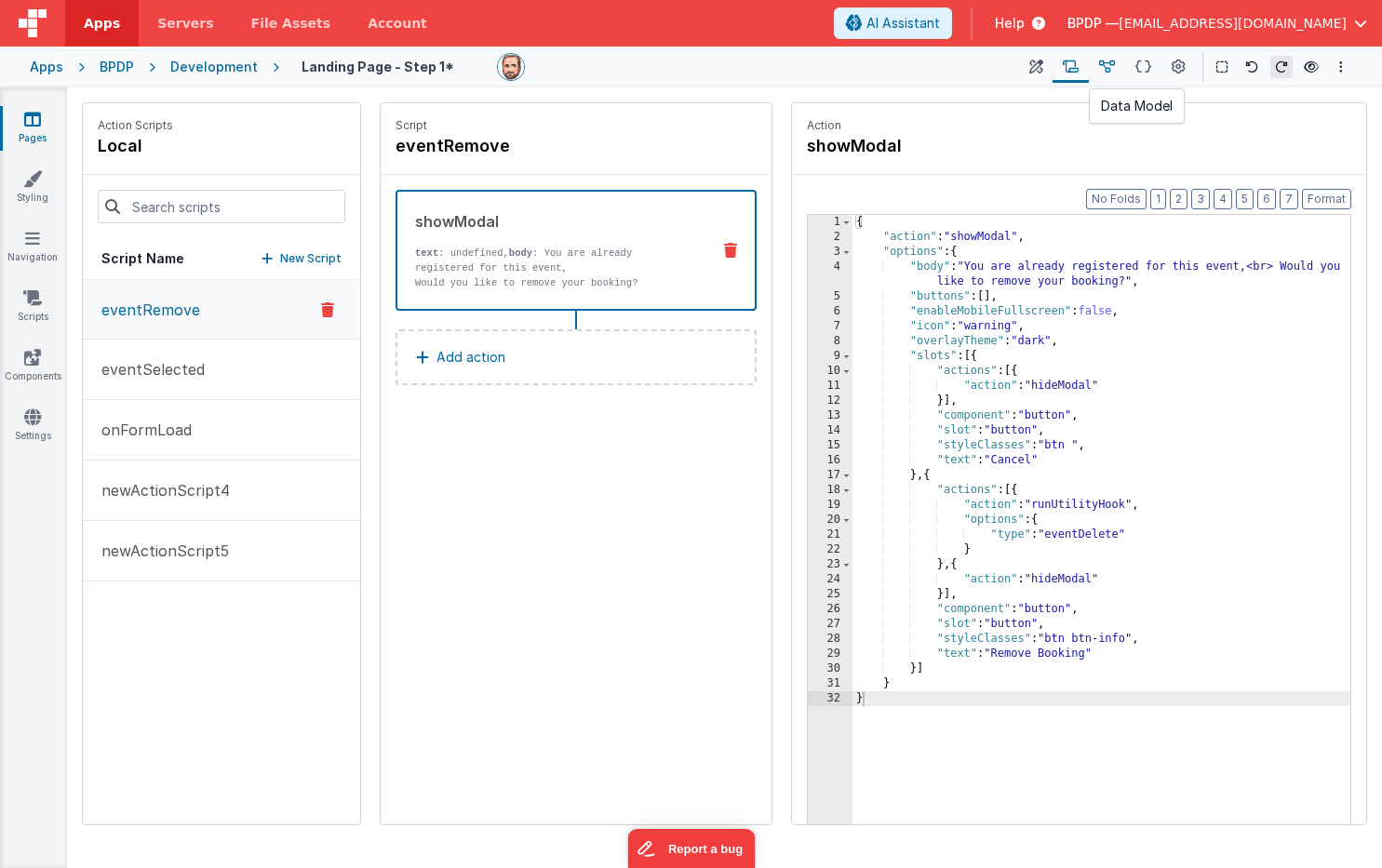
click at [1103, 65] on icon at bounding box center [1107, 68] width 16 height 20
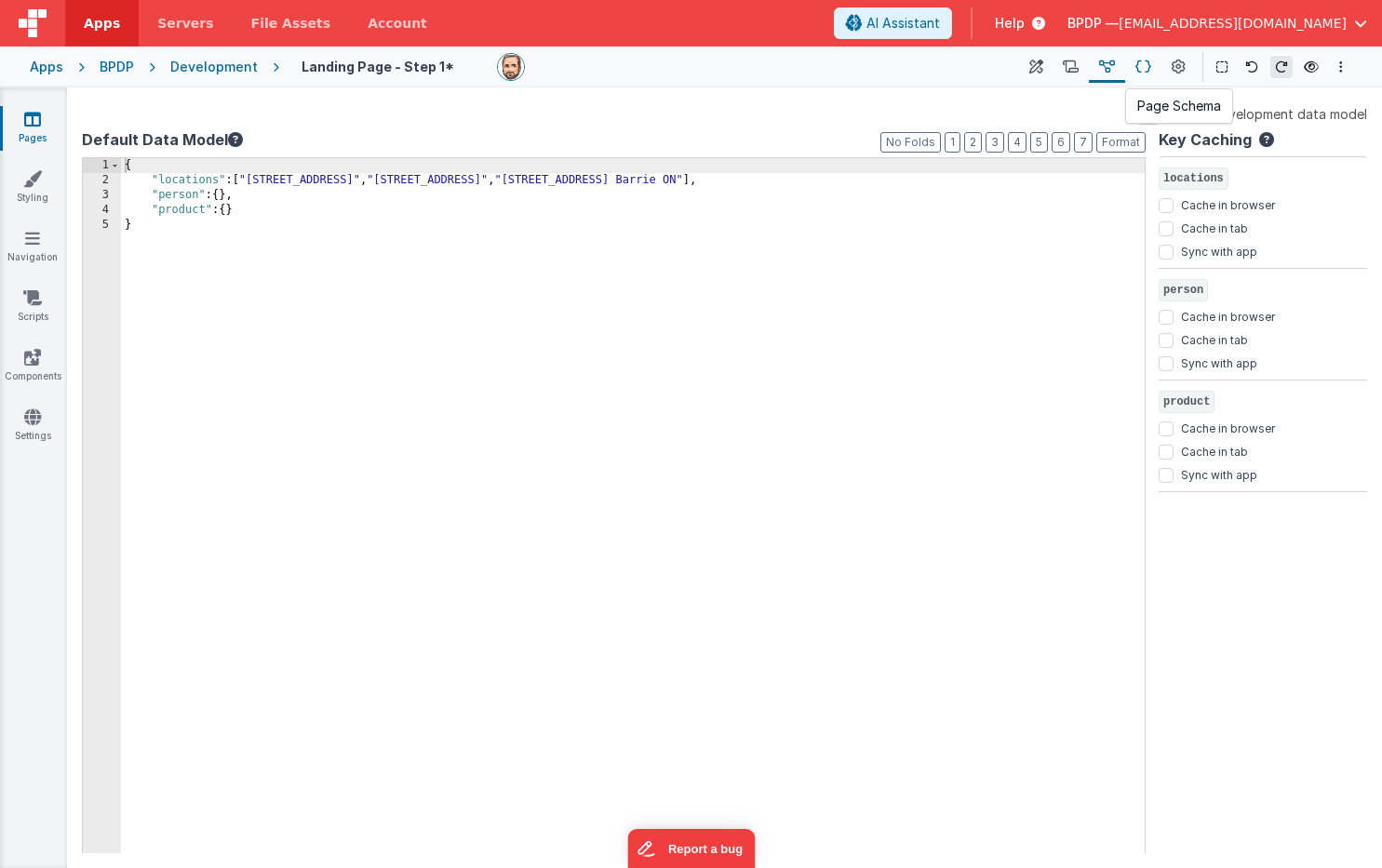
click at [1137, 67] on icon at bounding box center [1143, 68] width 16 height 20
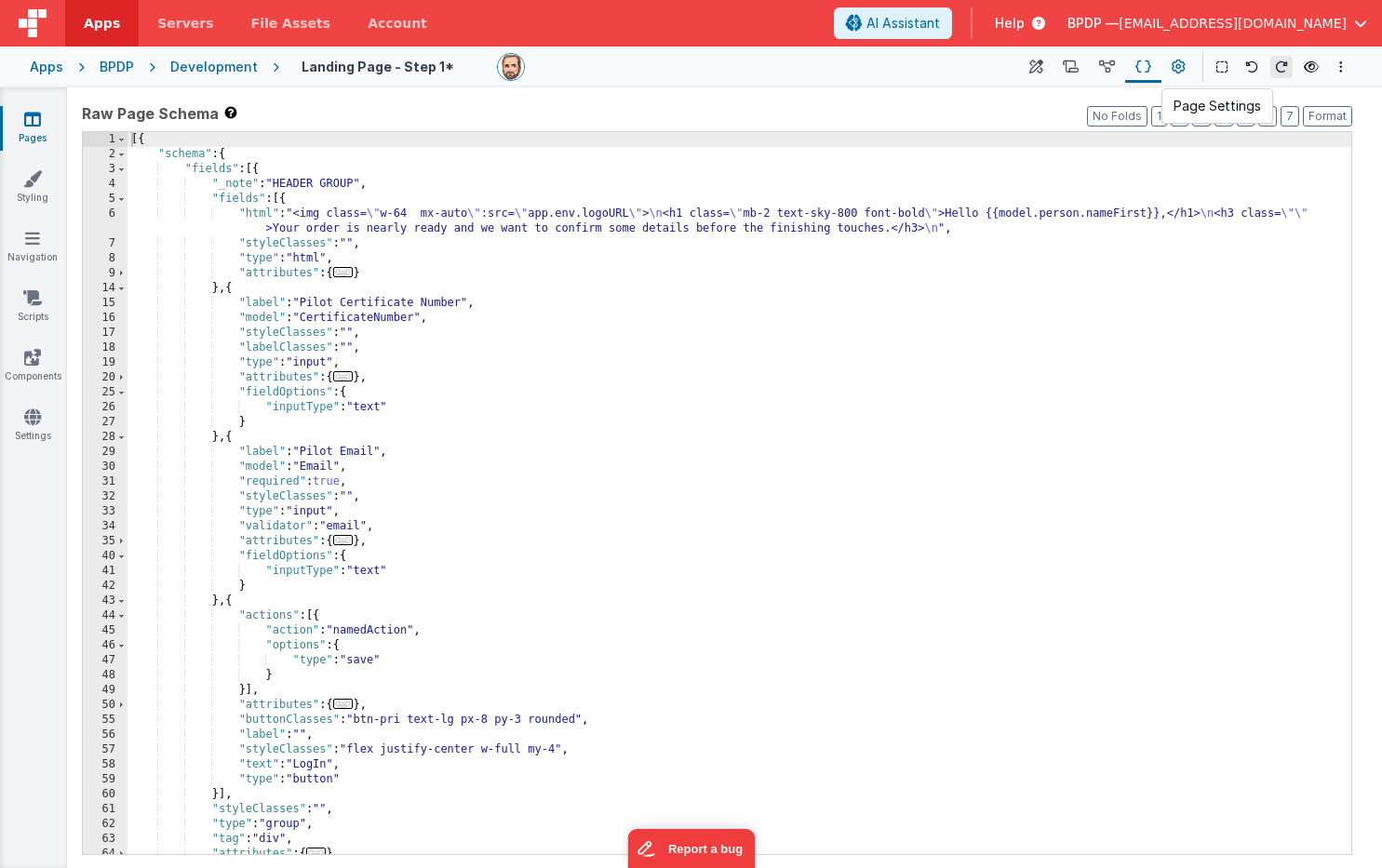
click at [1176, 68] on icon at bounding box center [1178, 68] width 14 height 20
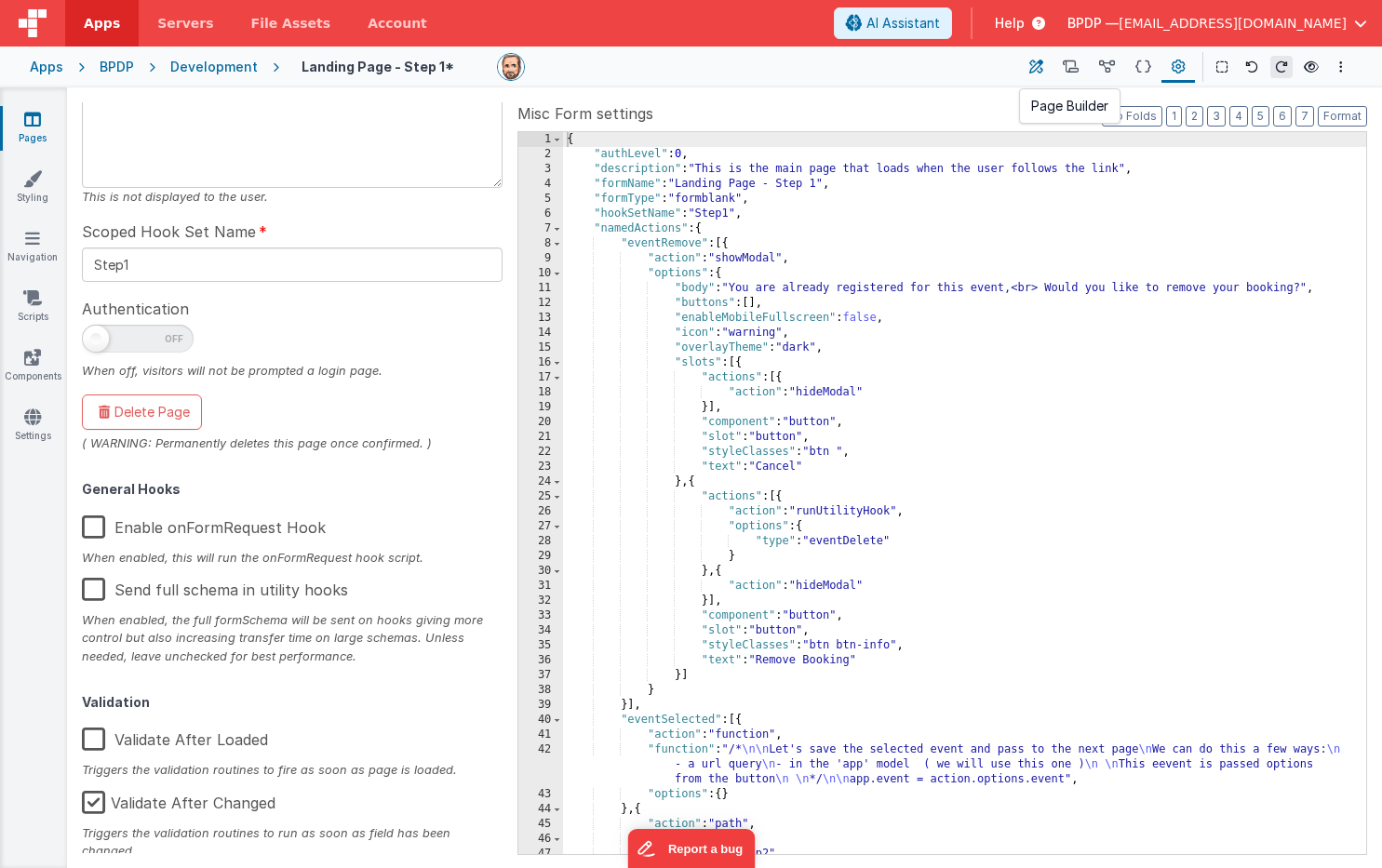
click at [1034, 63] on icon at bounding box center [1036, 68] width 14 height 20
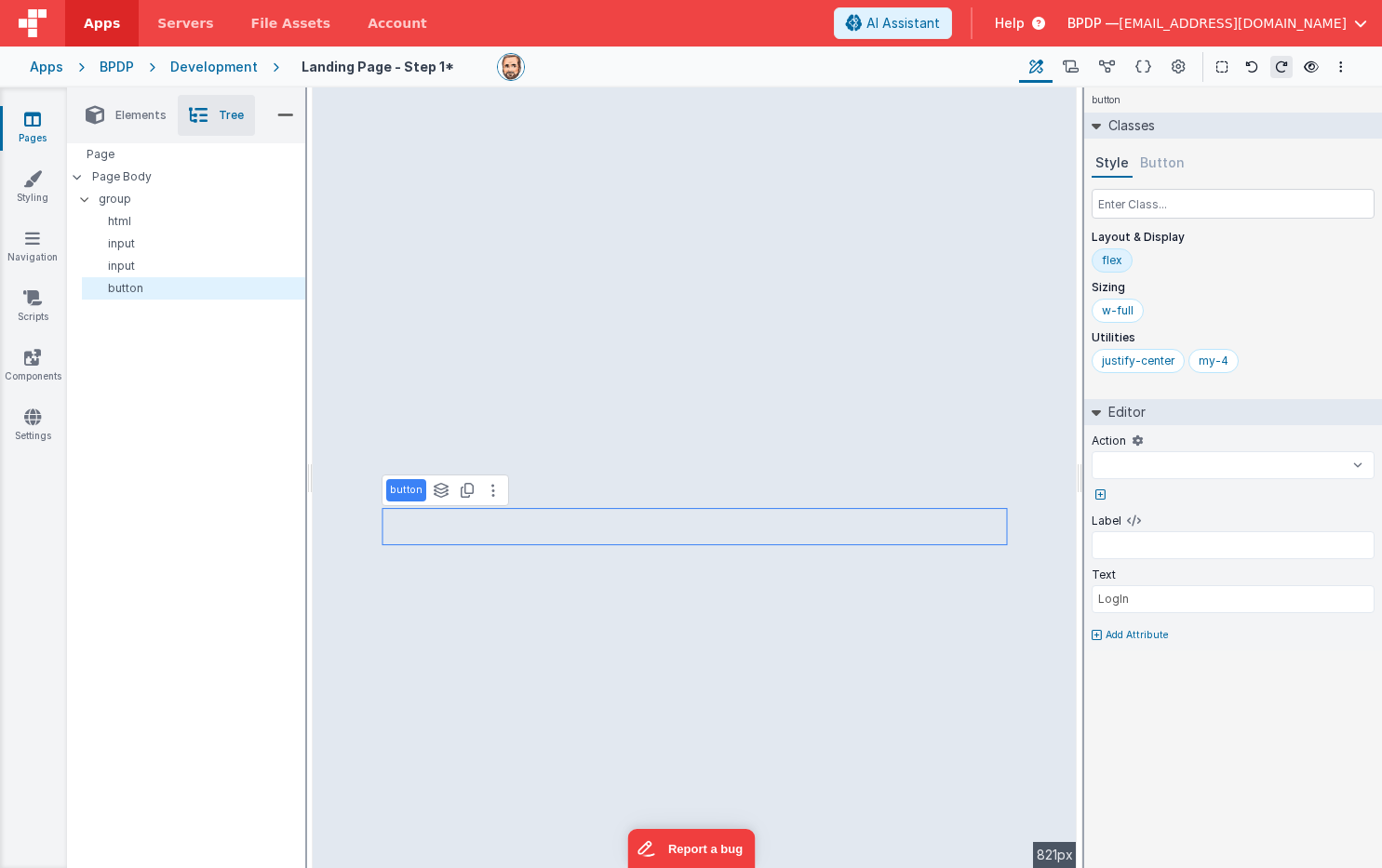
select select
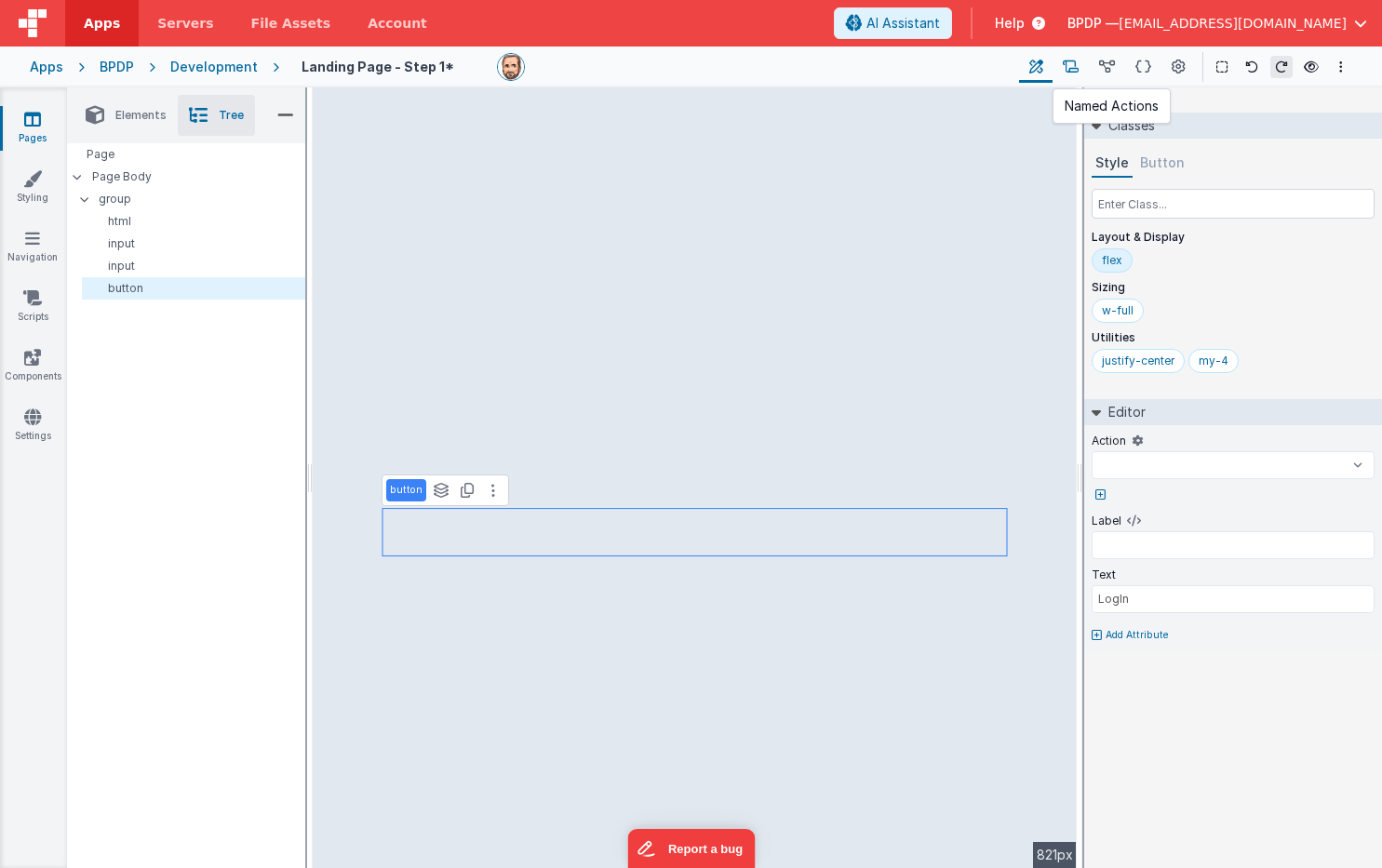
click at [1076, 64] on icon at bounding box center [1070, 68] width 16 height 20
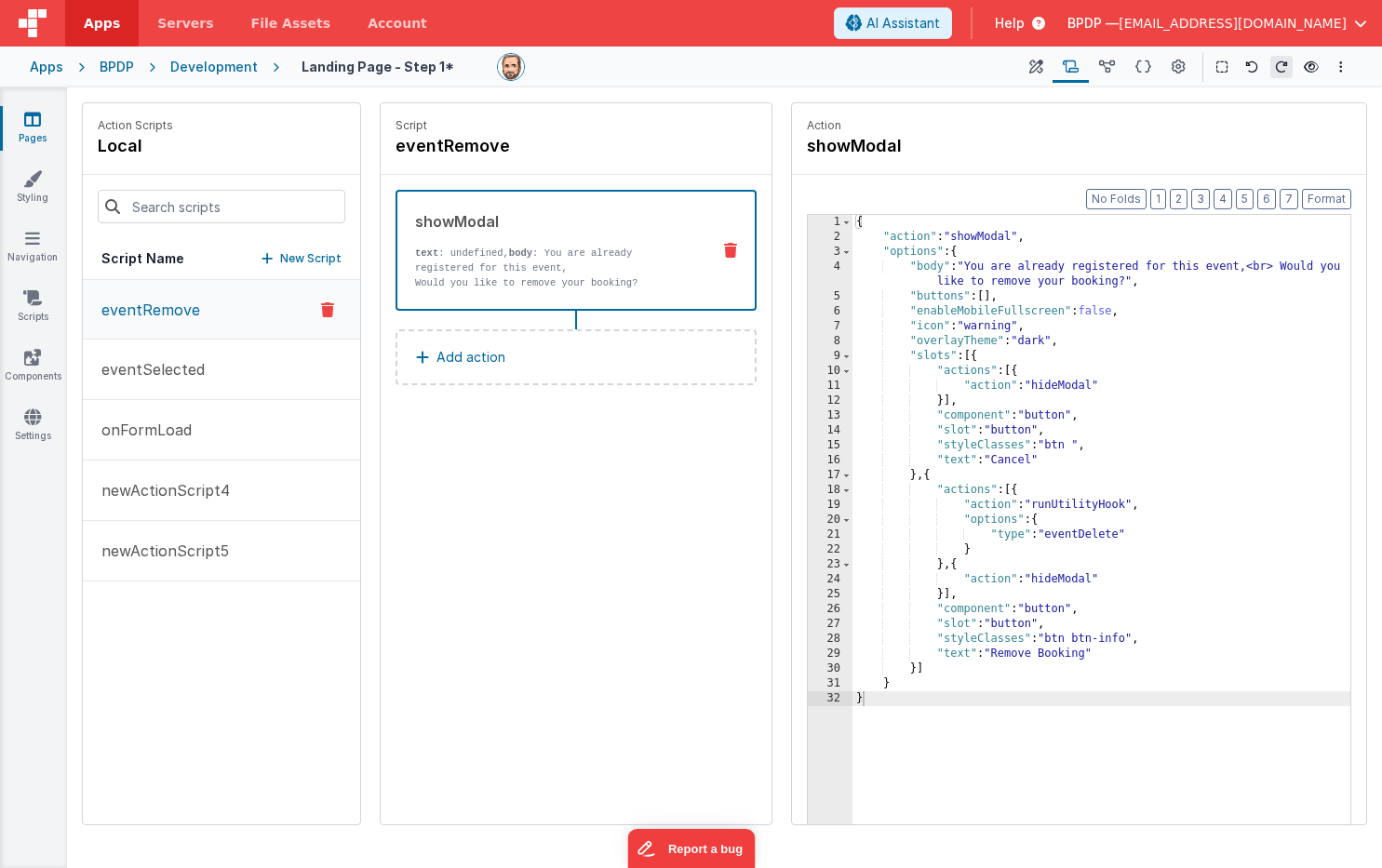
click at [725, 243] on icon at bounding box center [730, 250] width 13 height 15
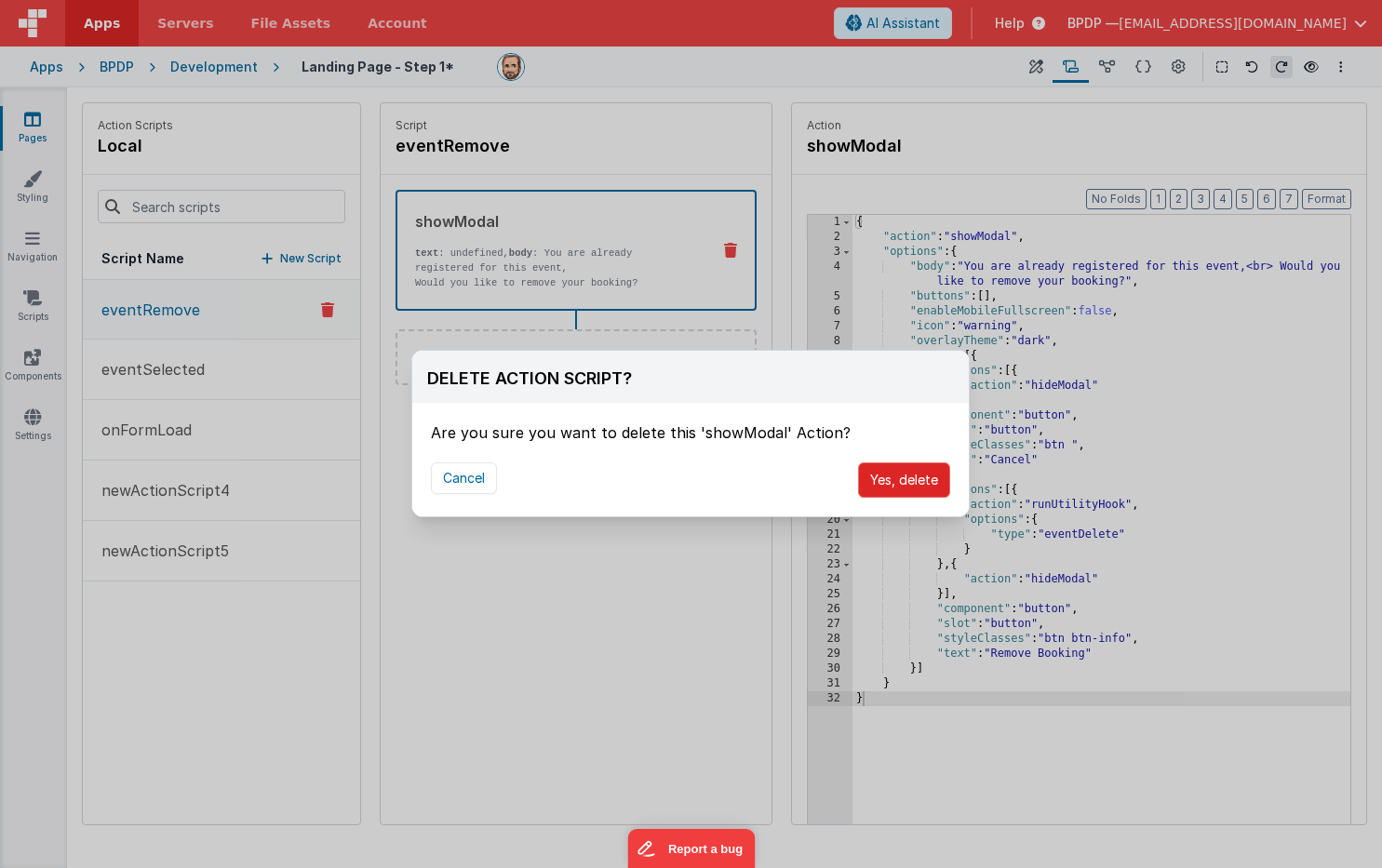
click at [885, 475] on button "Yes, delete" at bounding box center [904, 479] width 92 height 35
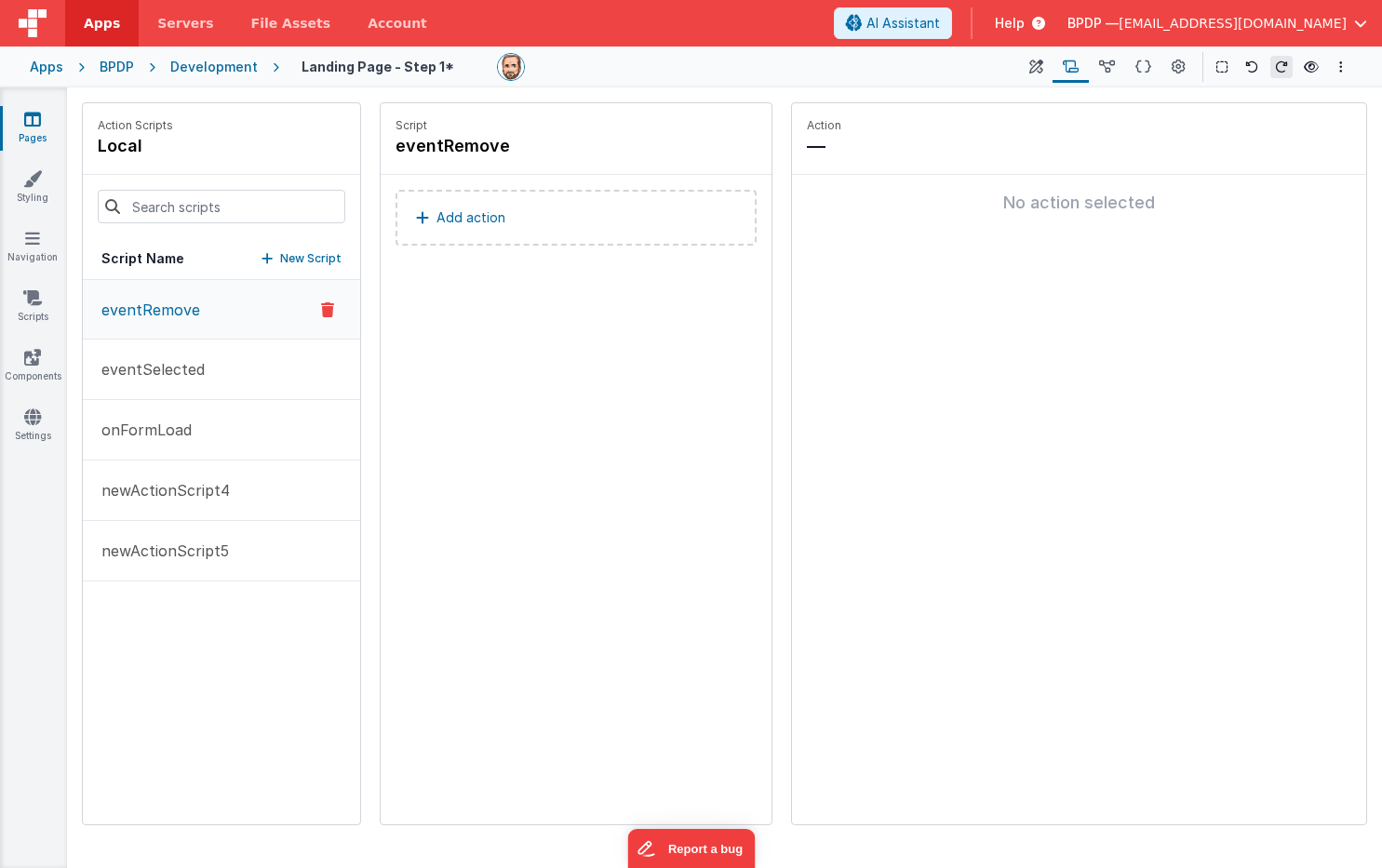
click at [726, 203] on button "Add action" at bounding box center [576, 218] width 361 height 56
click at [28, 478] on div "Select New Action Function - Runs JavaScript Clipboard - copy model field runUt…" at bounding box center [691, 434] width 1382 height 868
click at [326, 554] on icon at bounding box center [327, 550] width 13 height 22
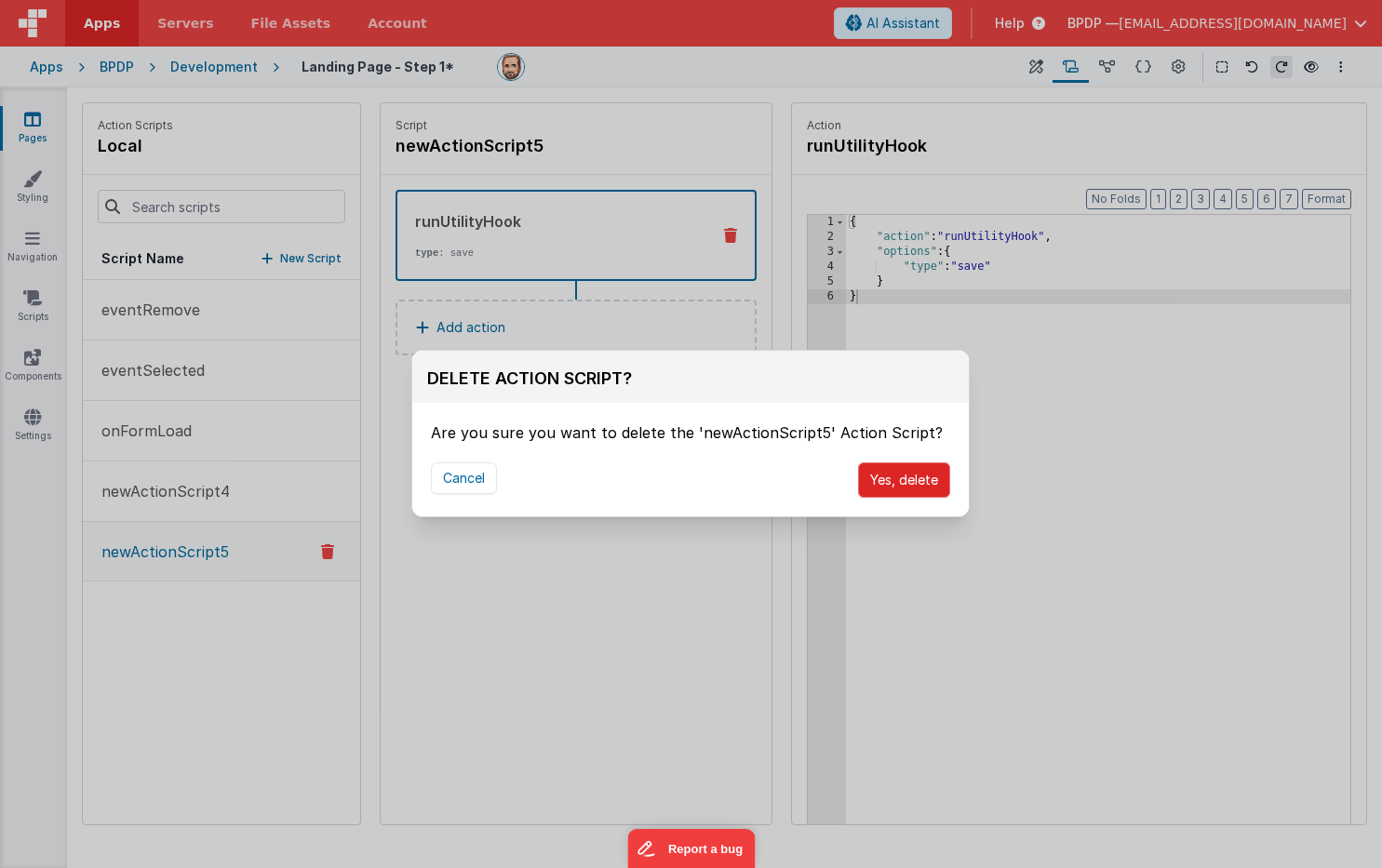
click at [886, 473] on button "Yes, delete" at bounding box center [904, 479] width 92 height 35
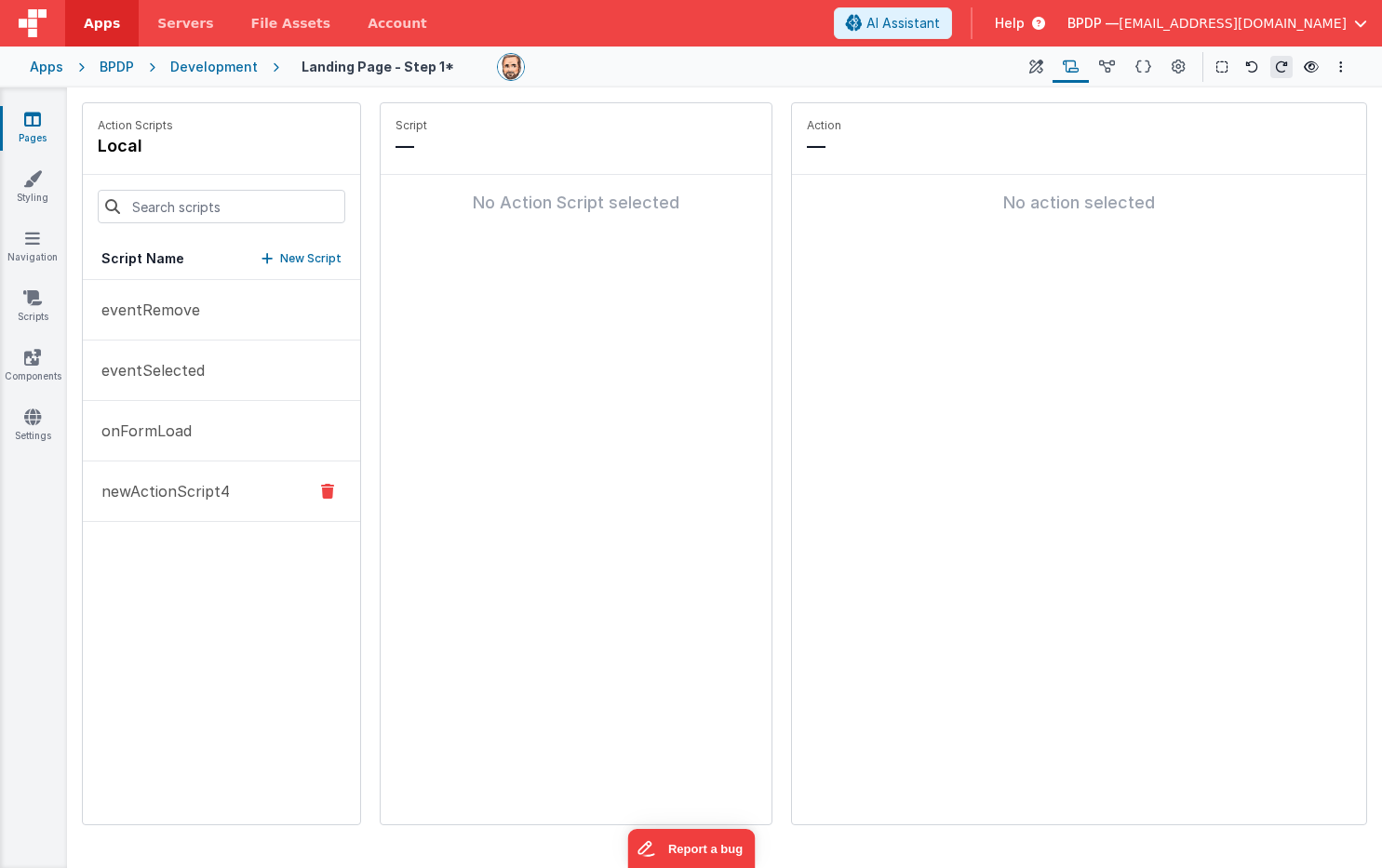
click at [321, 488] on icon at bounding box center [327, 491] width 13 height 22
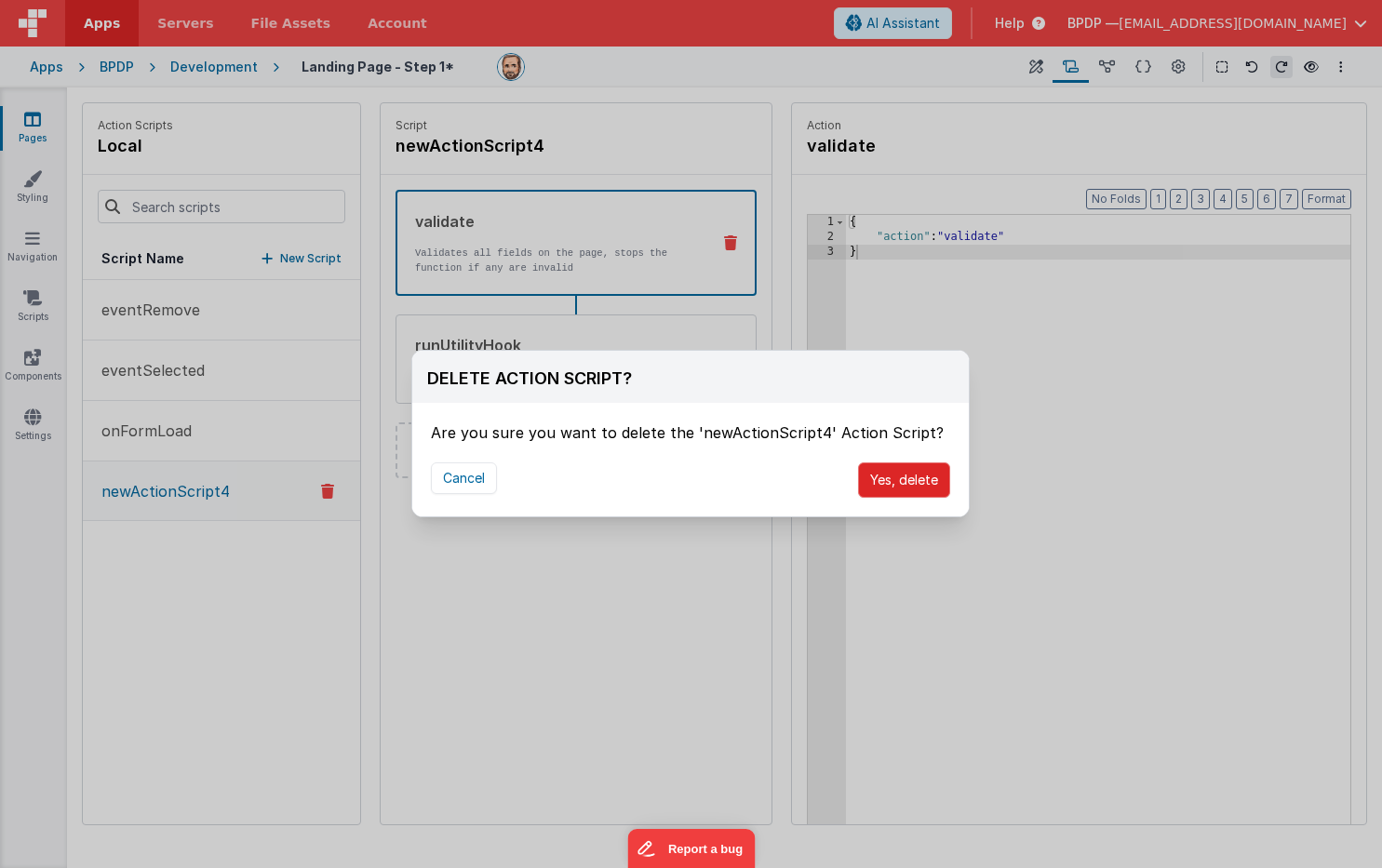
click at [935, 477] on button "Yes, delete" at bounding box center [904, 479] width 92 height 35
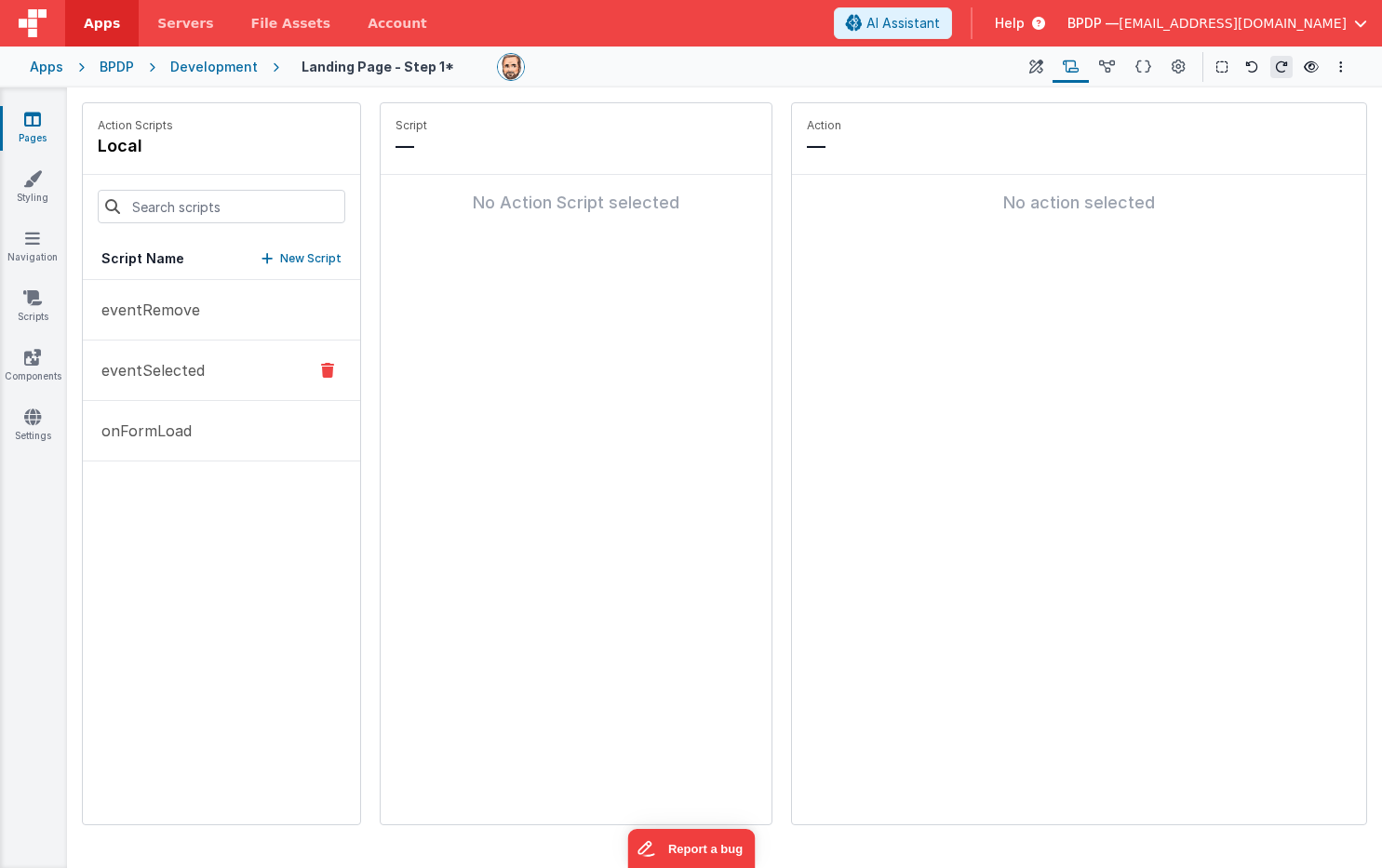
click at [331, 368] on icon at bounding box center [327, 370] width 13 height 22
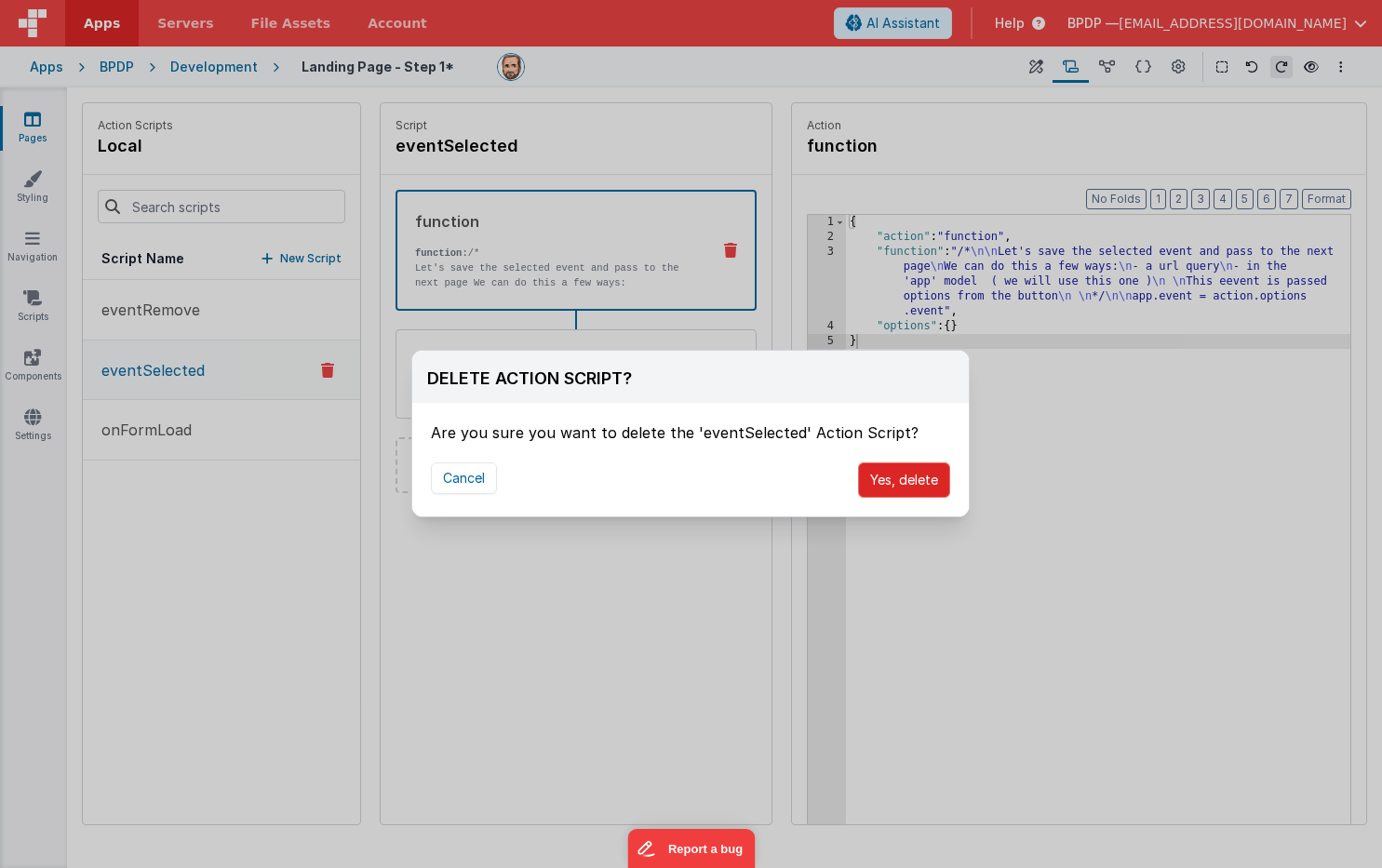
click at [927, 472] on button "Yes, delete" at bounding box center [904, 479] width 92 height 35
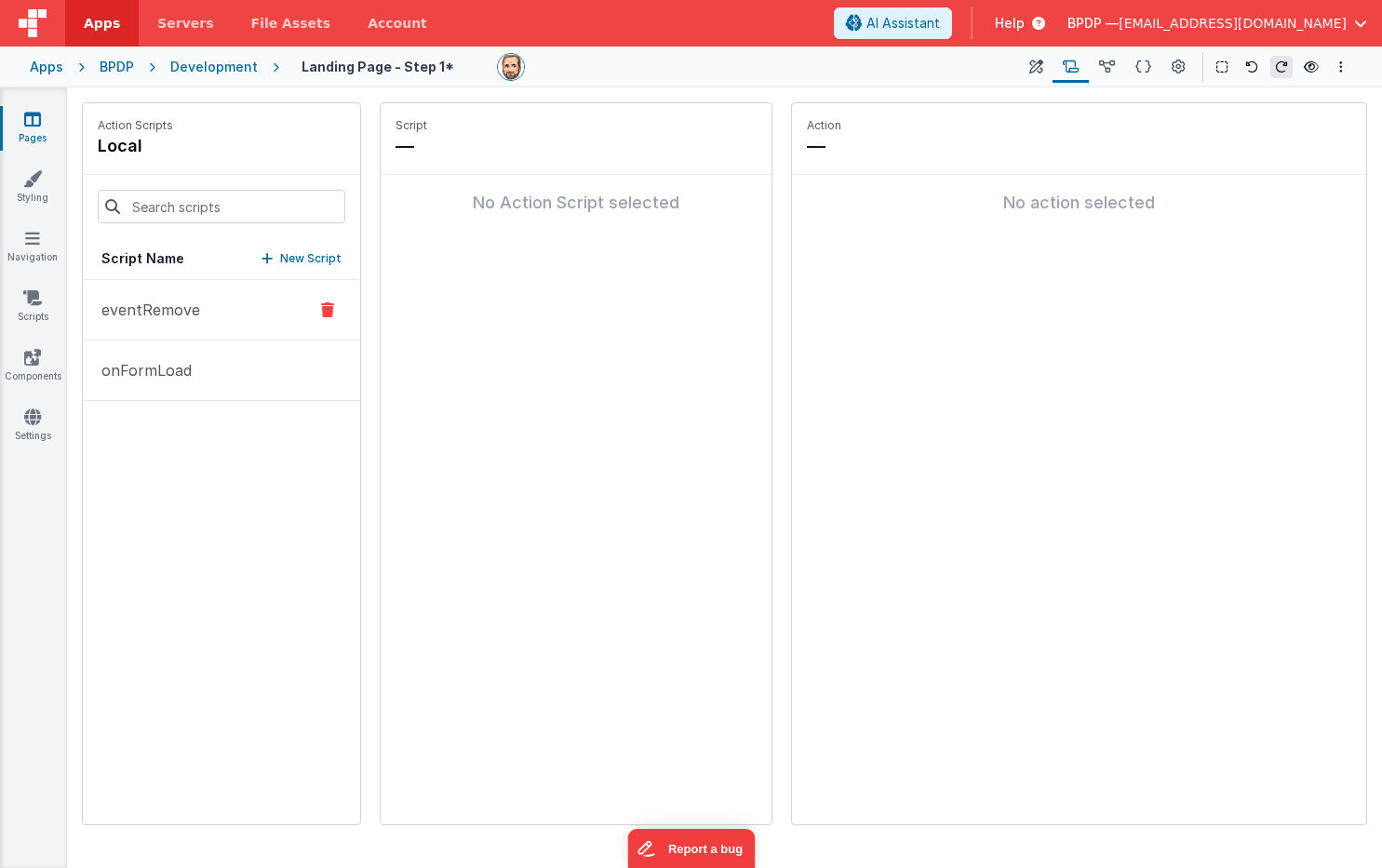
click at [327, 307] on icon at bounding box center [327, 310] width 13 height 22
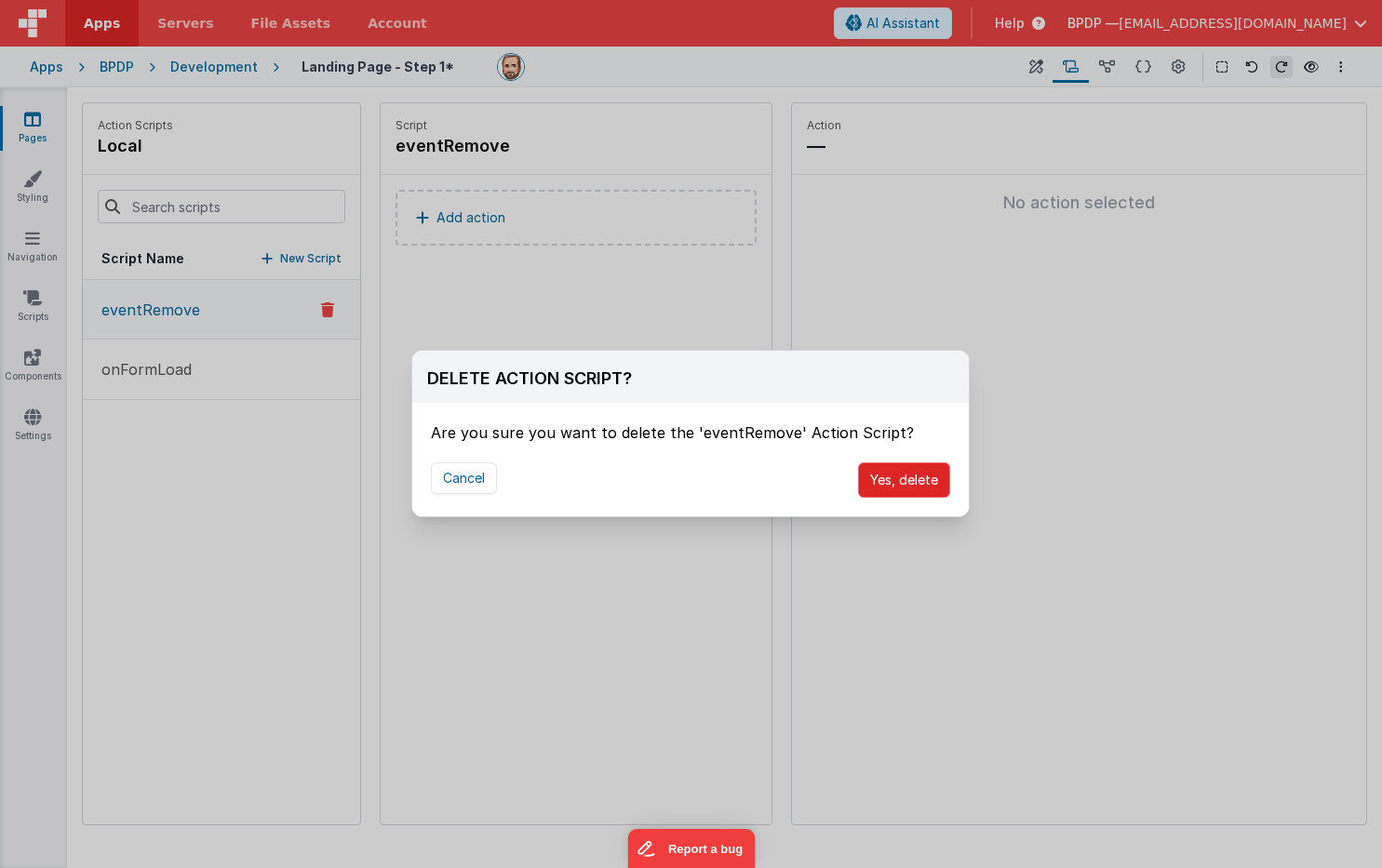
click at [933, 484] on button "Yes, delete" at bounding box center [904, 479] width 92 height 35
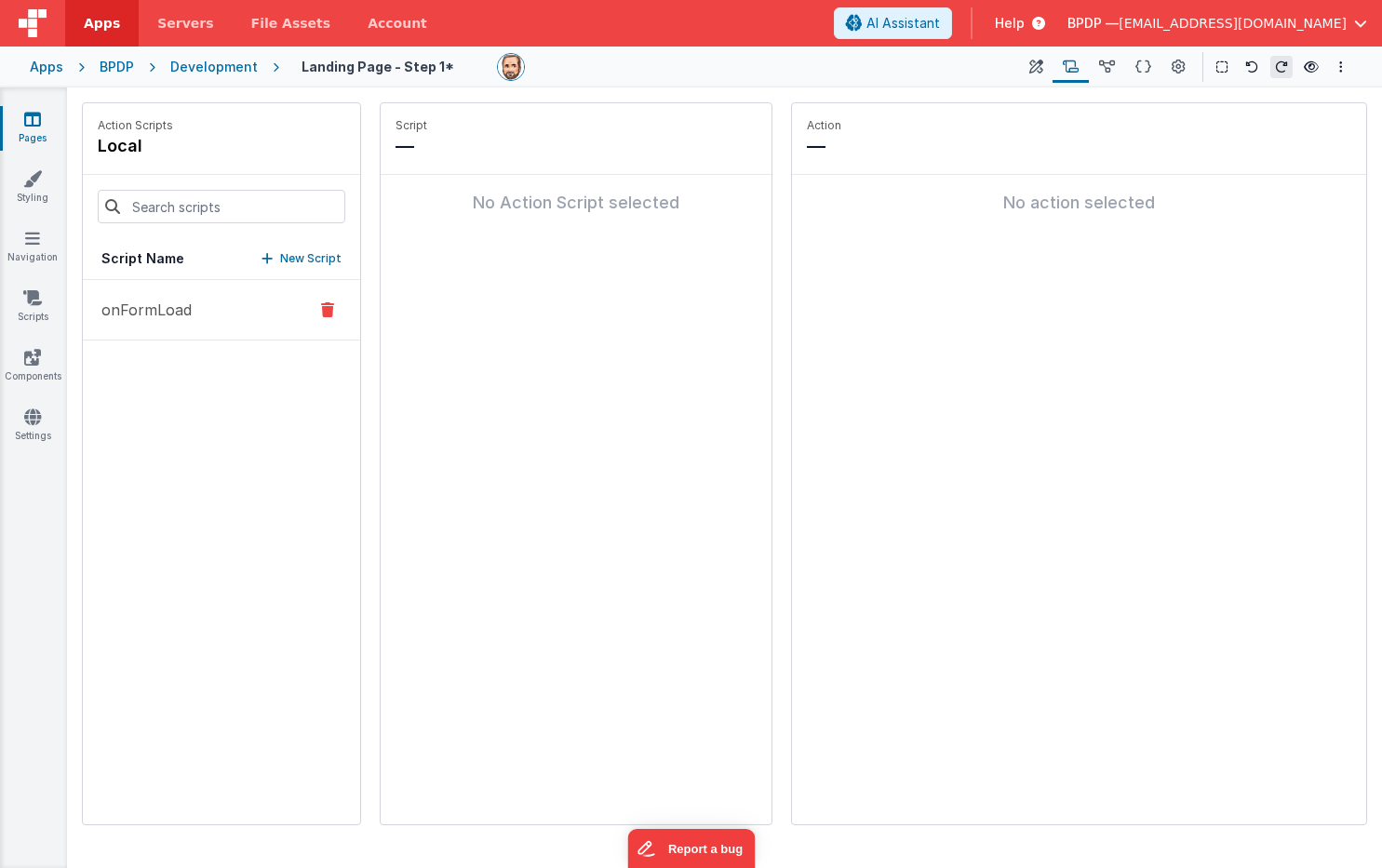
click at [166, 318] on p "onFormLoad" at bounding box center [141, 310] width 102 height 22
click at [287, 257] on p "New Script" at bounding box center [310, 259] width 61 height 19
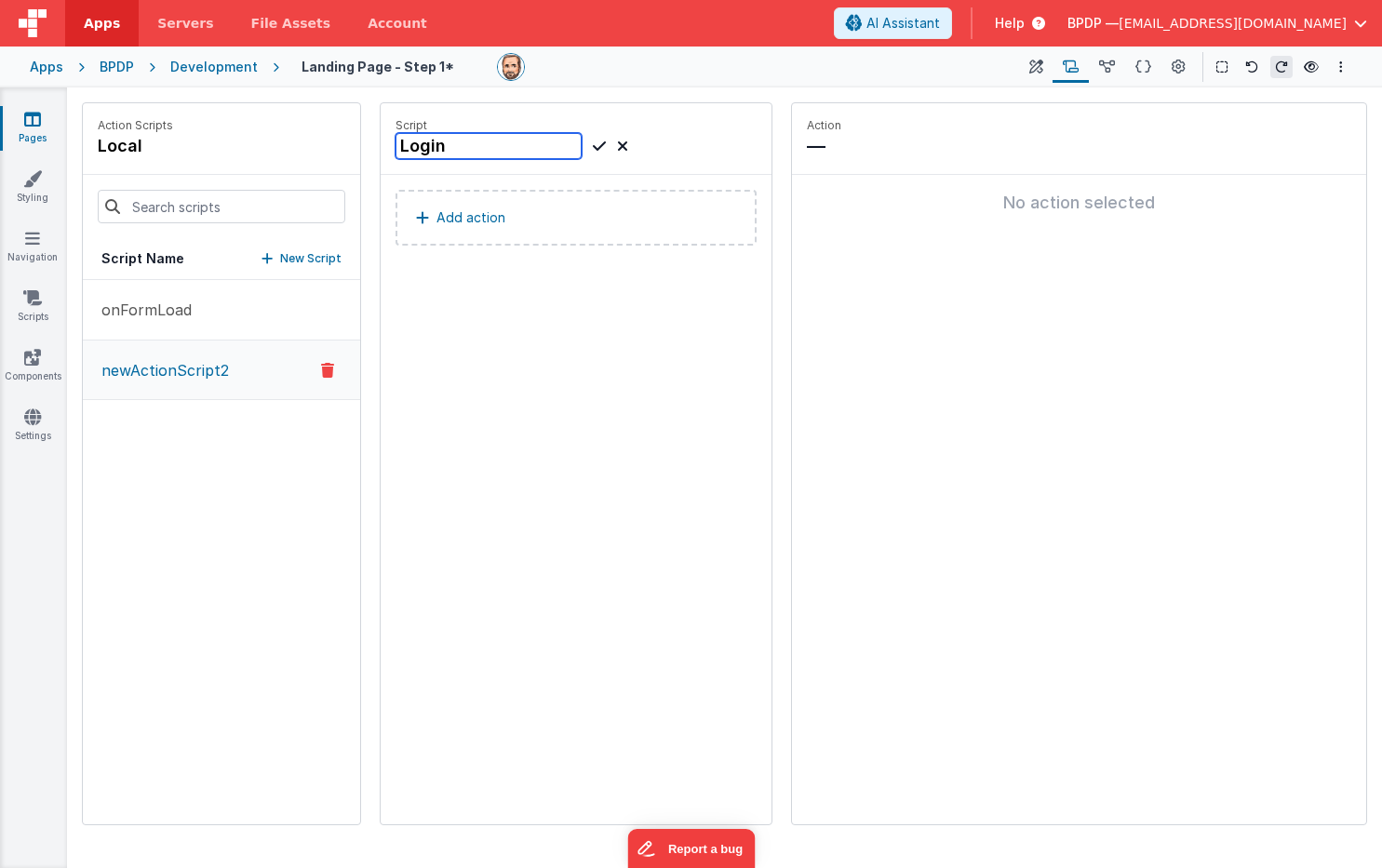
type input "Login"
click at [602, 143] on icon at bounding box center [599, 146] width 13 height 22
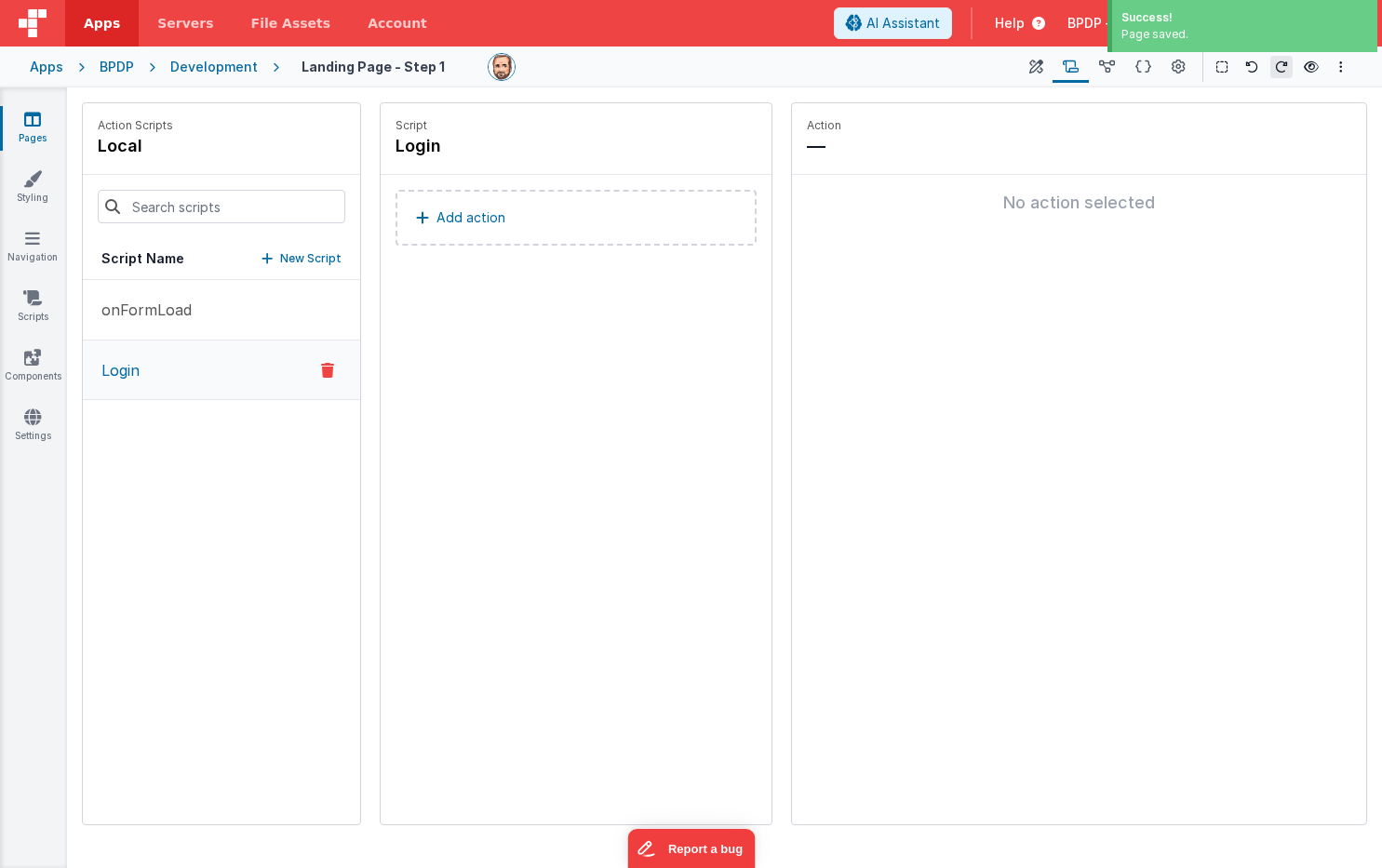
click at [480, 210] on p "Add action" at bounding box center [471, 218] width 69 height 22
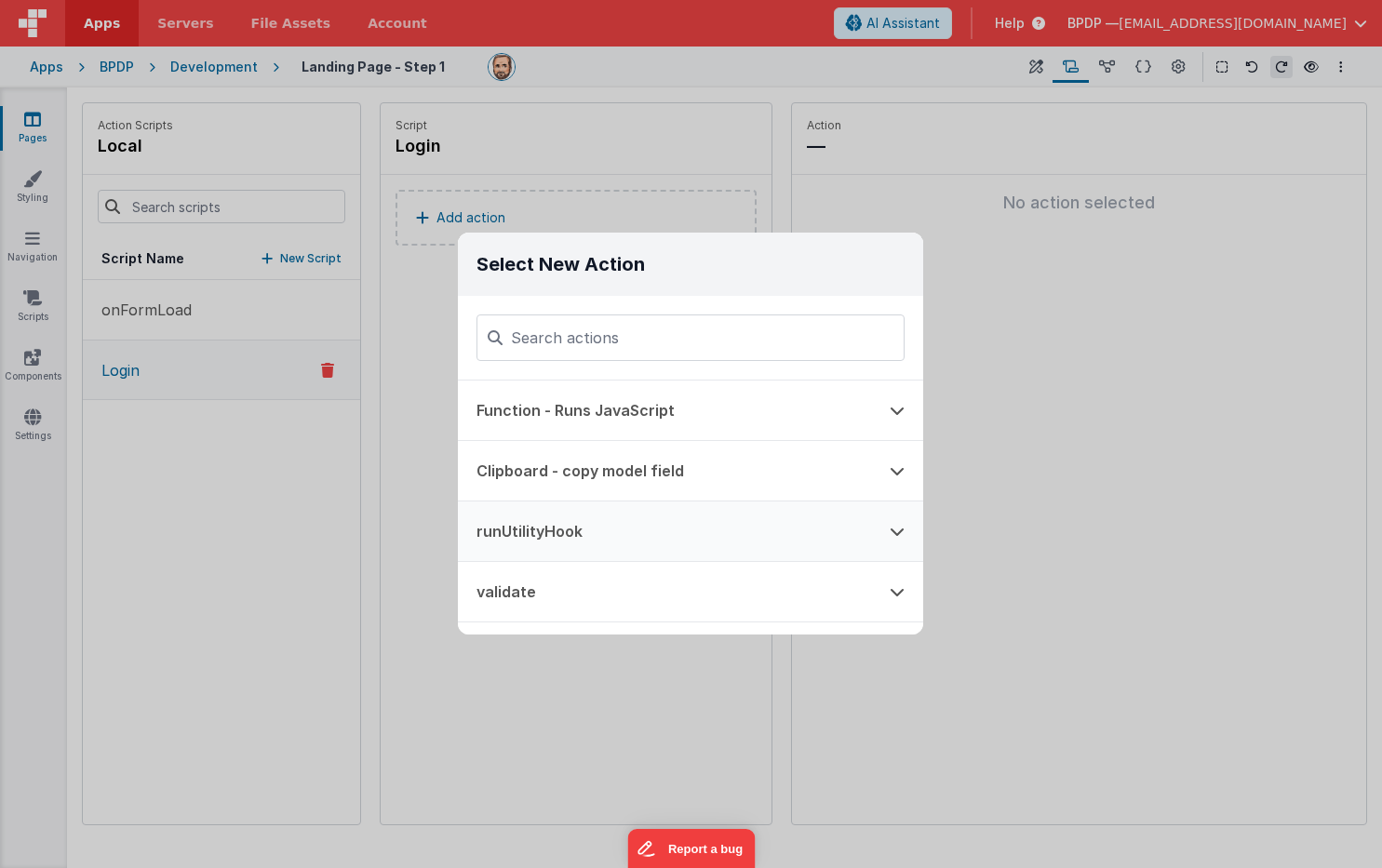
click at [542, 531] on button "runUtilityHook" at bounding box center [664, 531] width 413 height 60
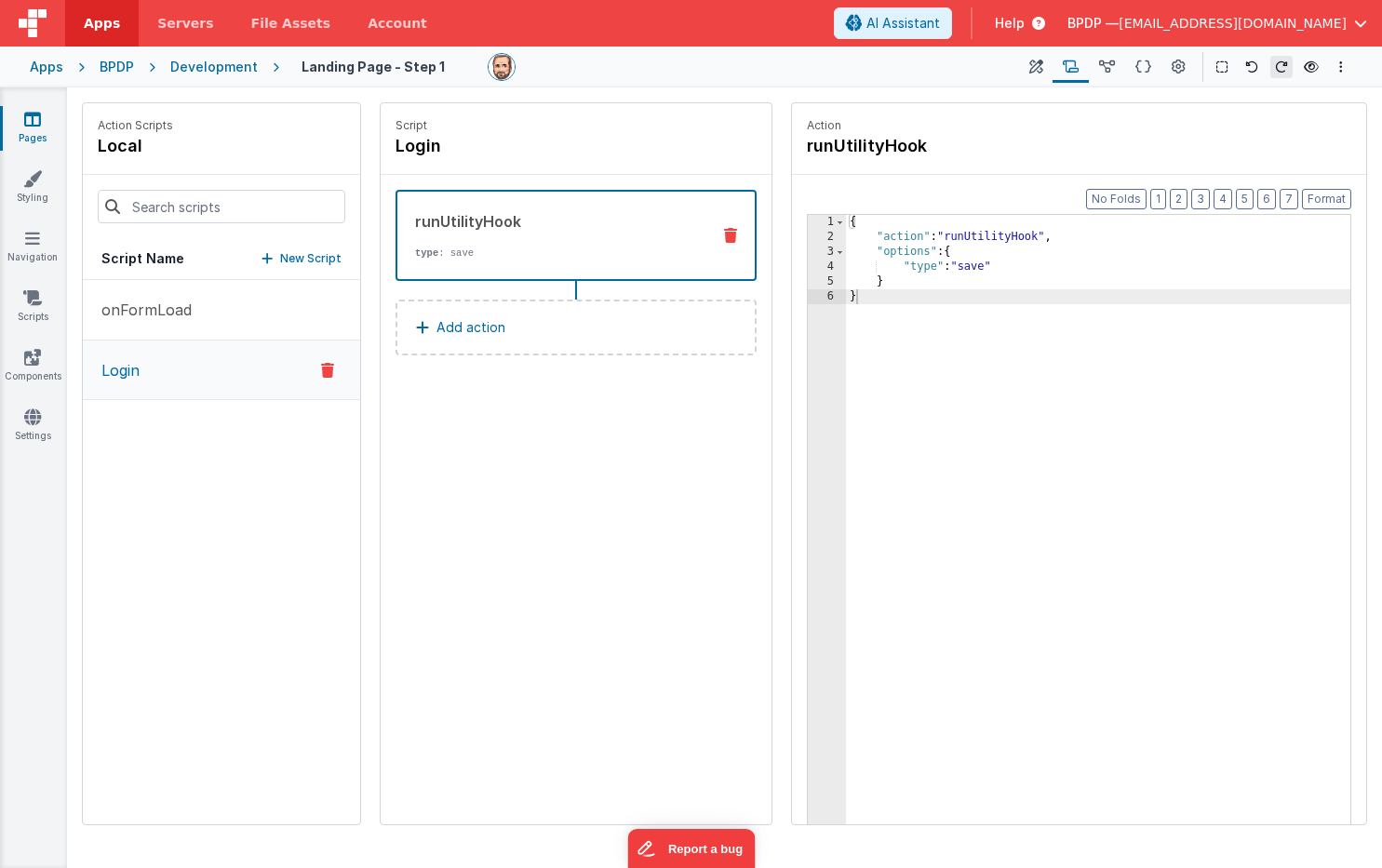
click at [467, 255] on p "type : save" at bounding box center [555, 253] width 280 height 15
click at [981, 265] on div "{ "action" : "runUtilityHook" , "options" : { "type" : "save" } }" at bounding box center [1098, 563] width 505 height 697
click at [969, 345] on div "{ "action" : "runUtilityHook" , "options" : { "type" : "Login" } }" at bounding box center [1098, 563] width 505 height 697
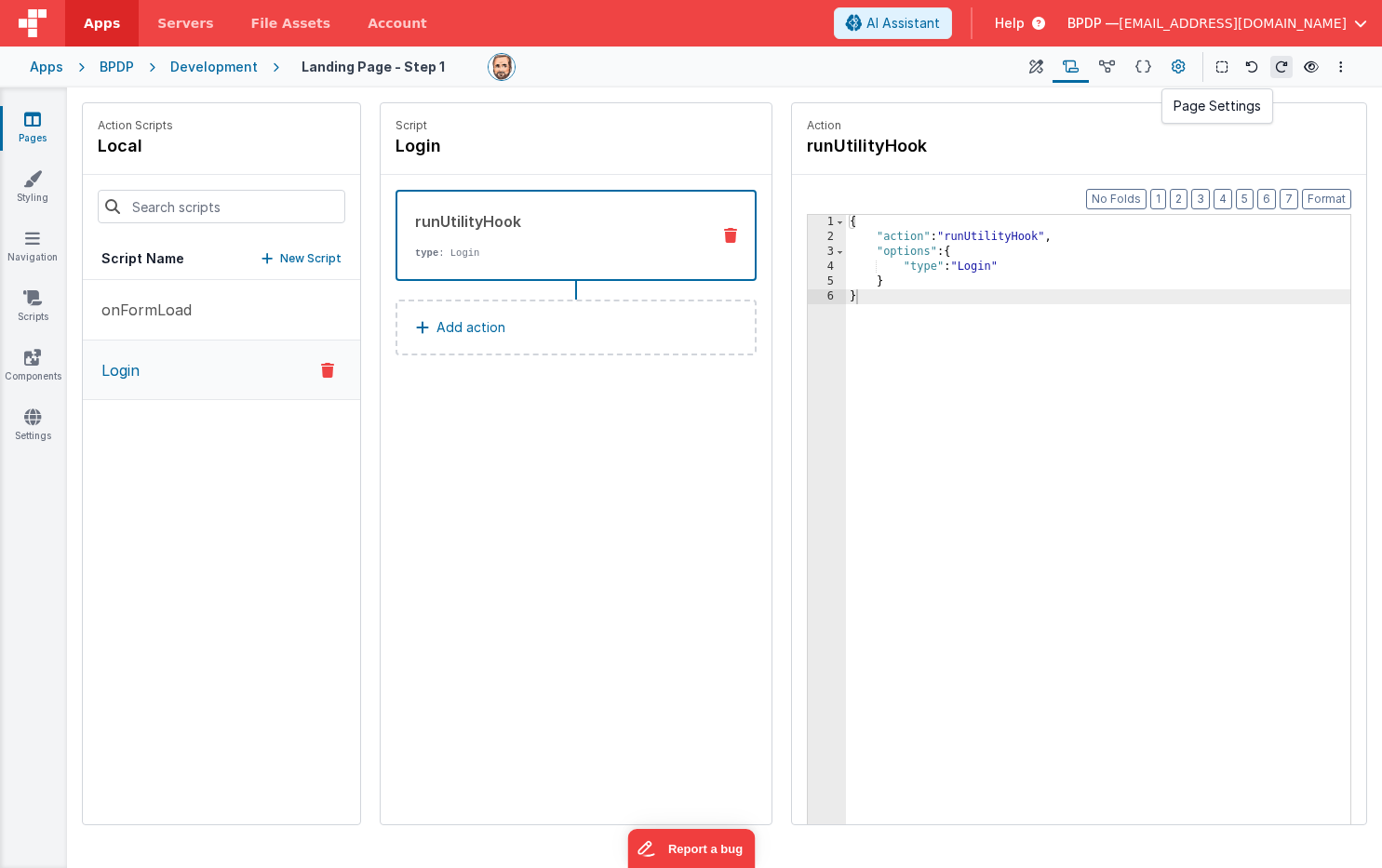
click at [1181, 61] on icon at bounding box center [1178, 68] width 14 height 20
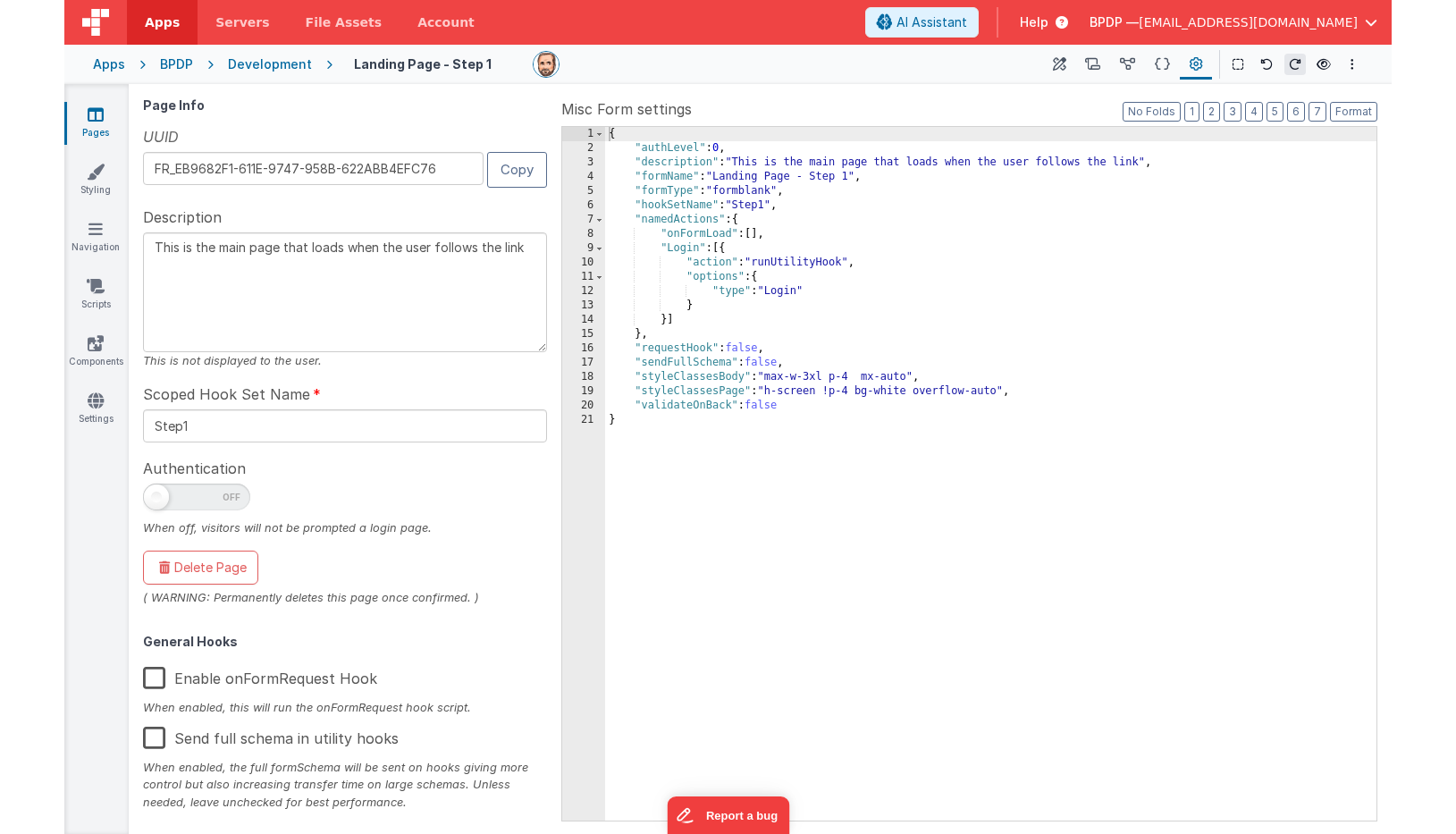
scroll to position [0, 0]
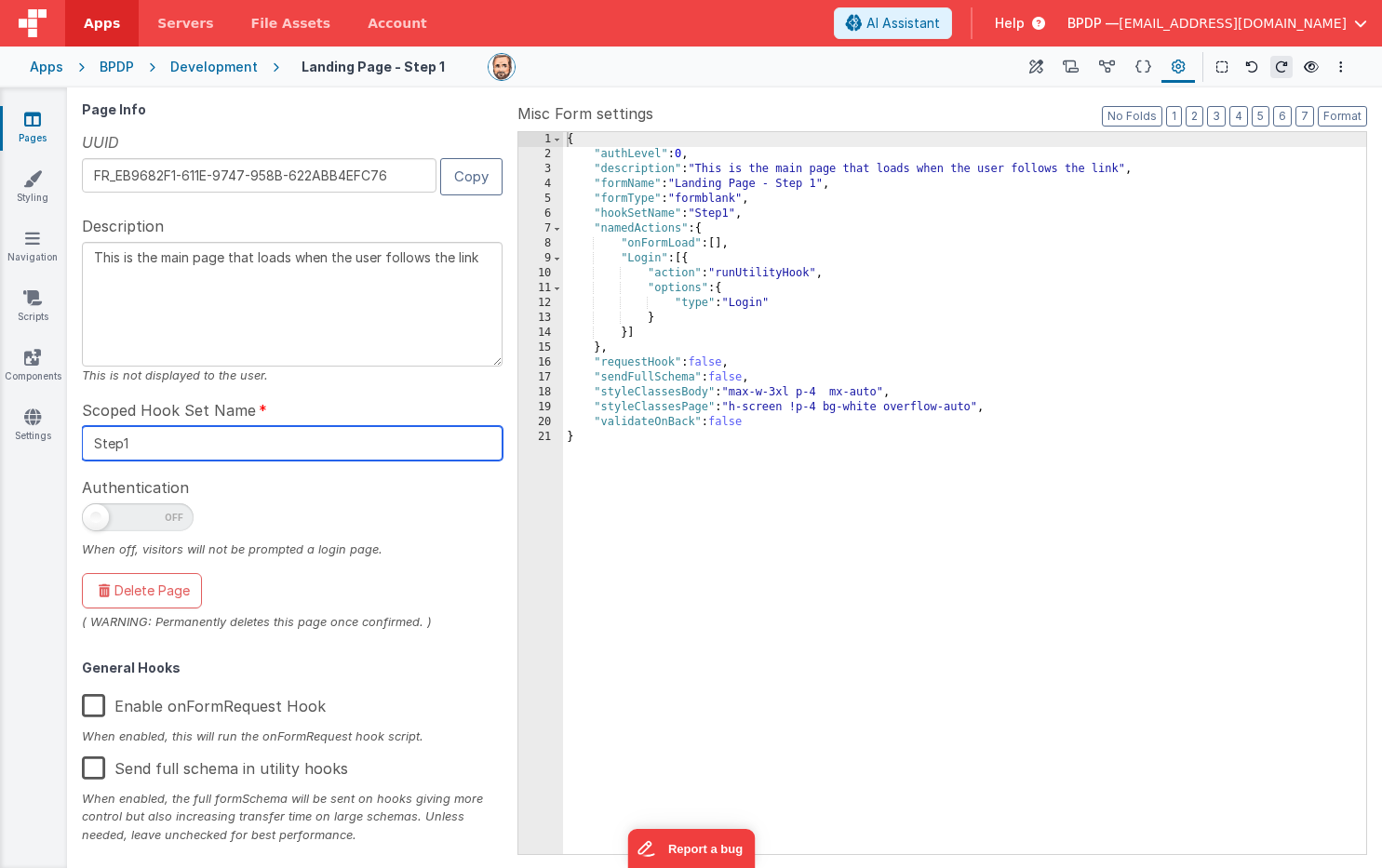
click at [147, 439] on input "Step1" at bounding box center [292, 443] width 421 height 34
drag, startPoint x: 147, startPoint y: 439, endPoint x: 73, endPoint y: 439, distance: 74.0
click at [73, 439] on div "Page Info UUID FR_EB9682F1-611E-9747-958B-622ABB4EFC76 Copy Description This is…" at bounding box center [724, 477] width 1315 height 780
type input "Pilot"
click at [367, 395] on div "Page Info UUID FR_EB9682F1-611E-9747-958B-622ABB4EFC76 Copy Description This is…" at bounding box center [296, 477] width 428 height 751
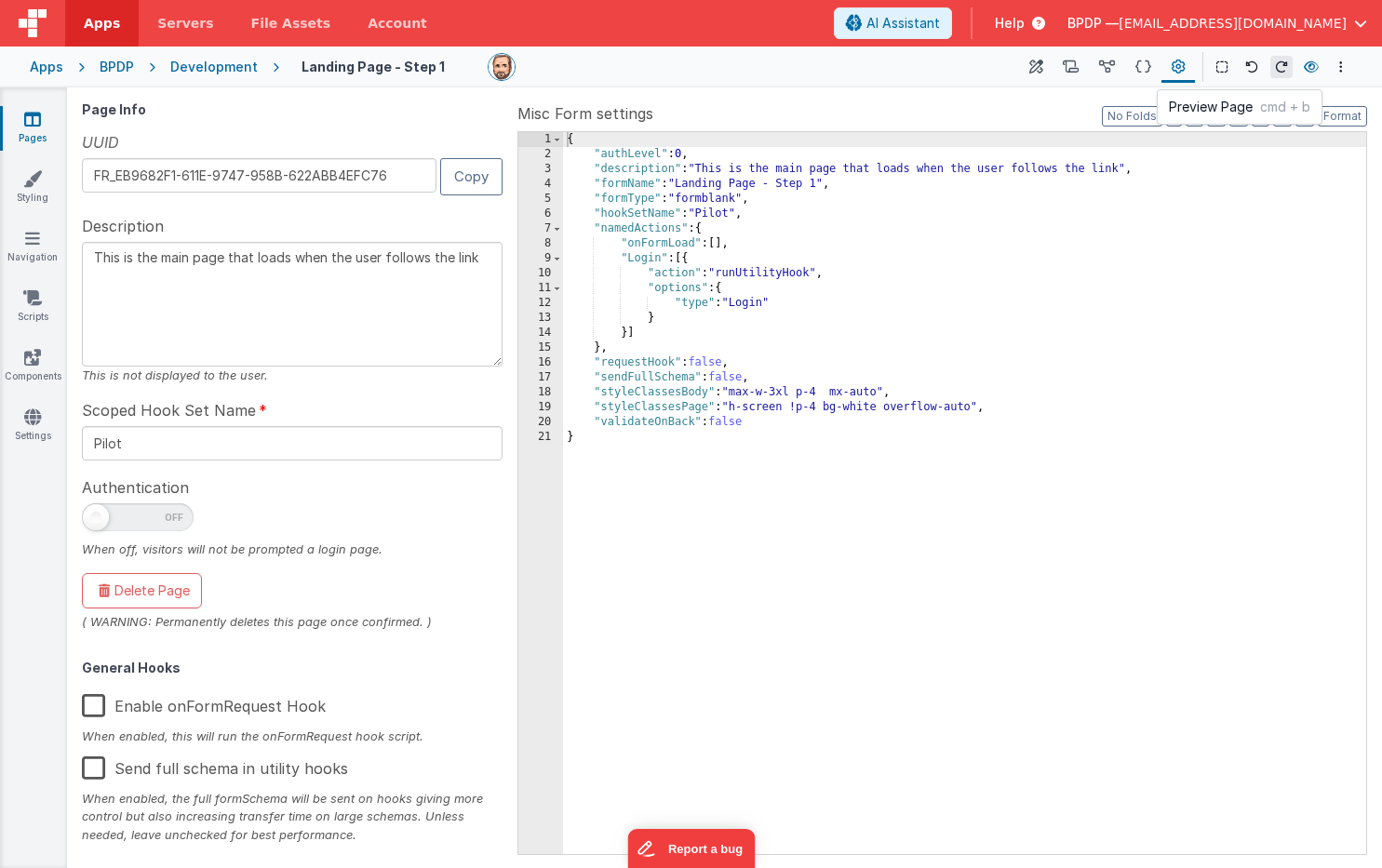
click at [1313, 65] on icon at bounding box center [1311, 67] width 15 height 13
click at [1040, 64] on icon at bounding box center [1036, 68] width 14 height 20
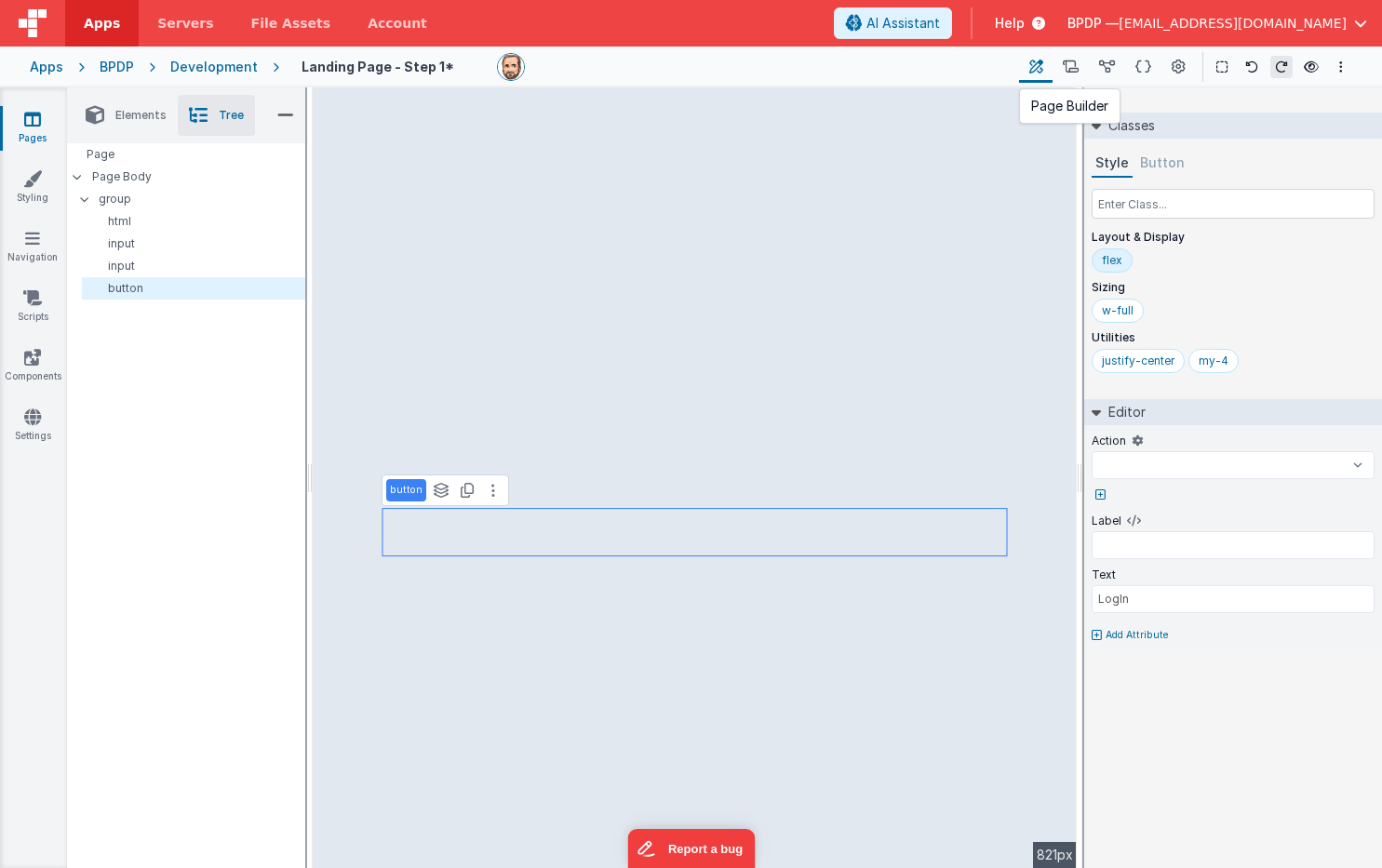
select select
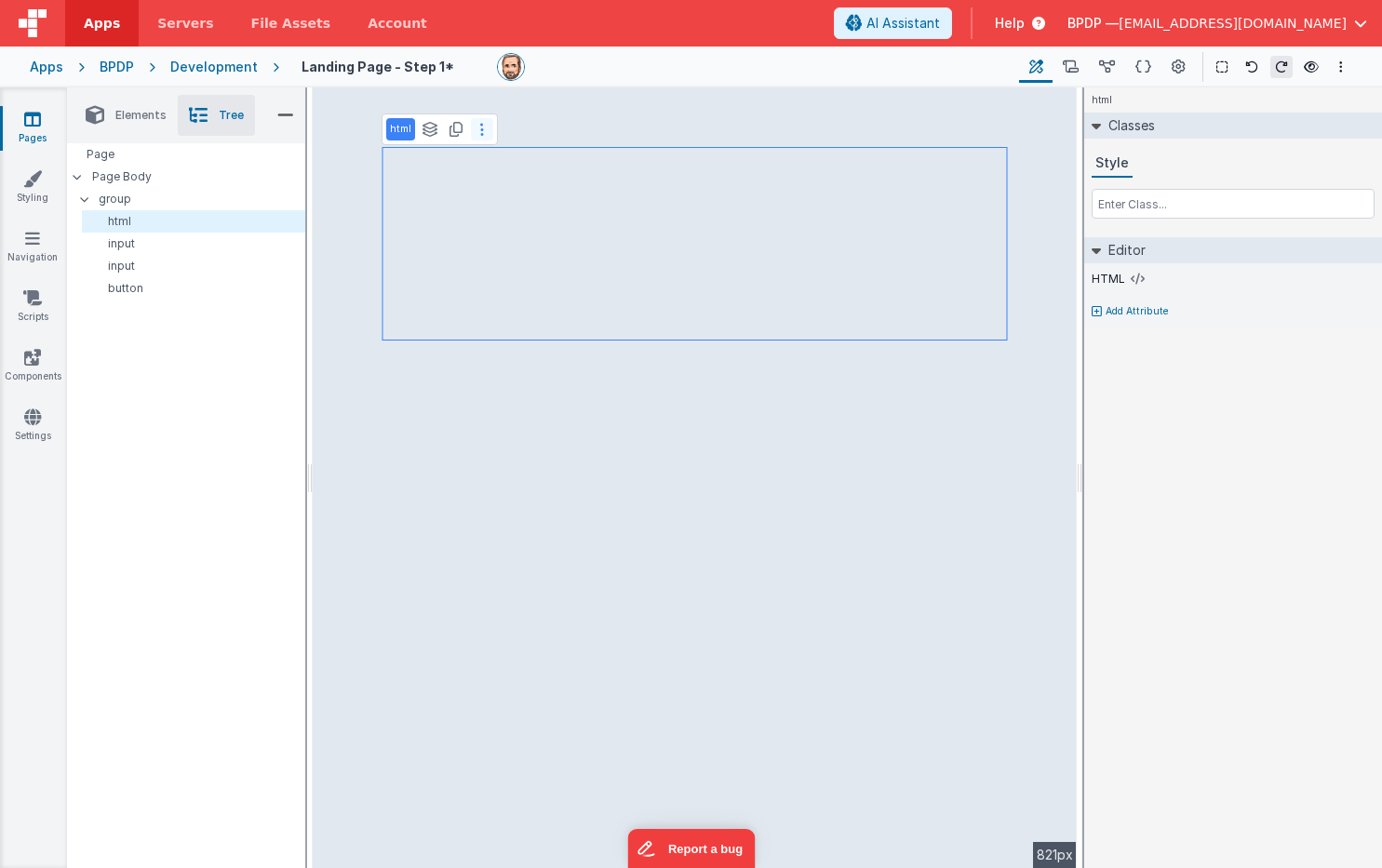
click at [483, 132] on button at bounding box center [482, 129] width 22 height 22
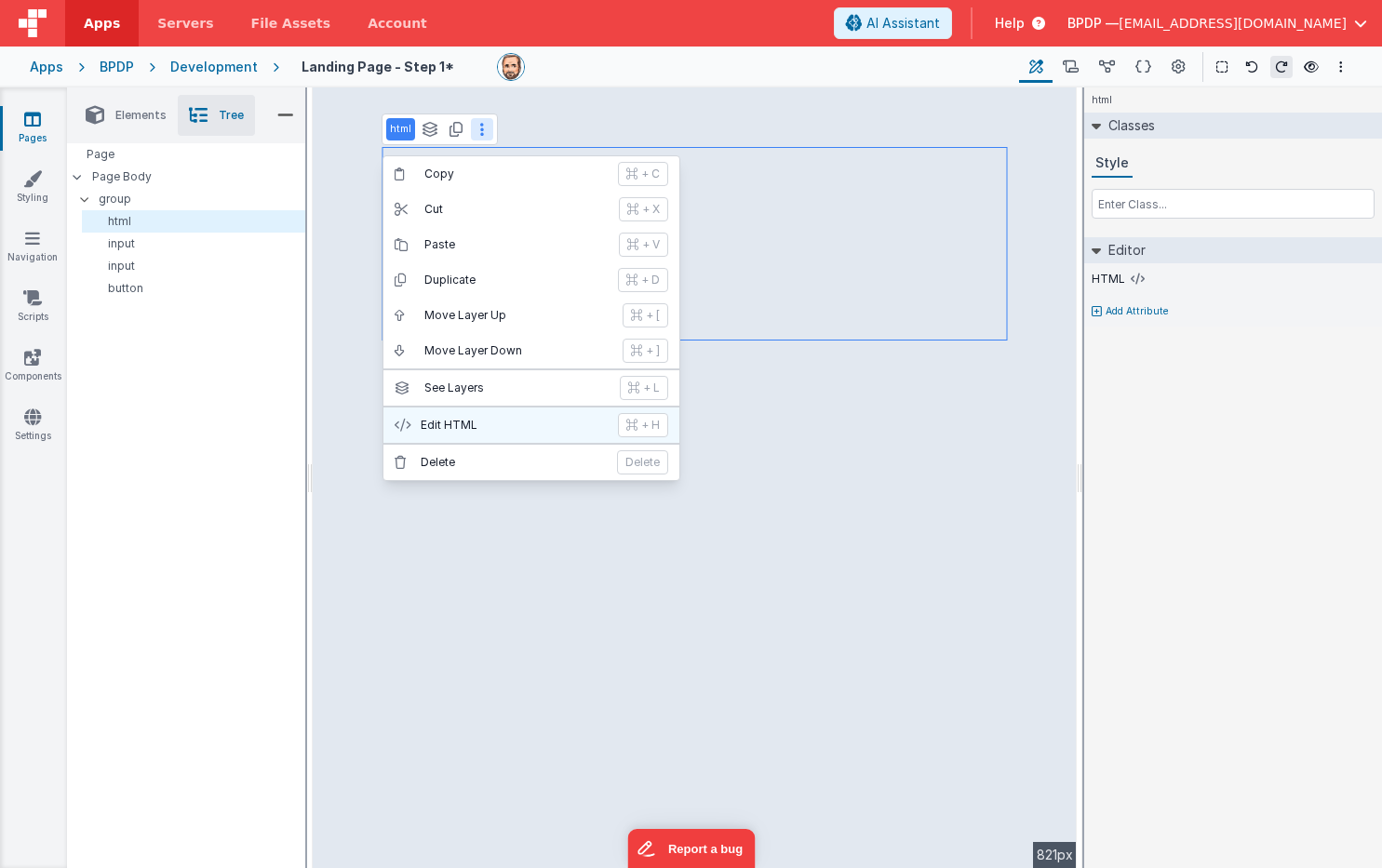
click at [449, 422] on p "Edit HTML" at bounding box center [514, 425] width 186 height 15
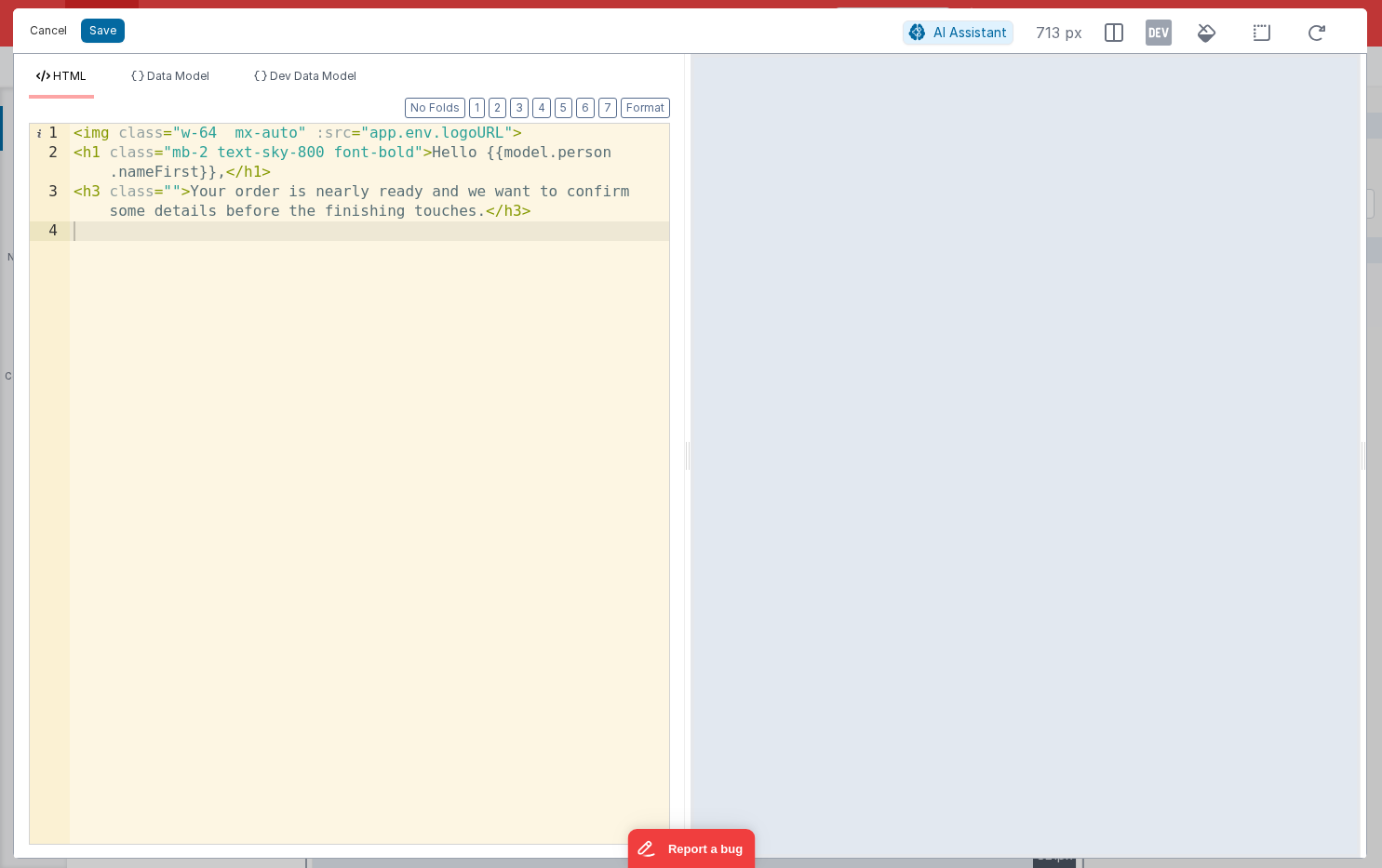
click at [49, 32] on button "Cancel" at bounding box center [48, 31] width 56 height 26
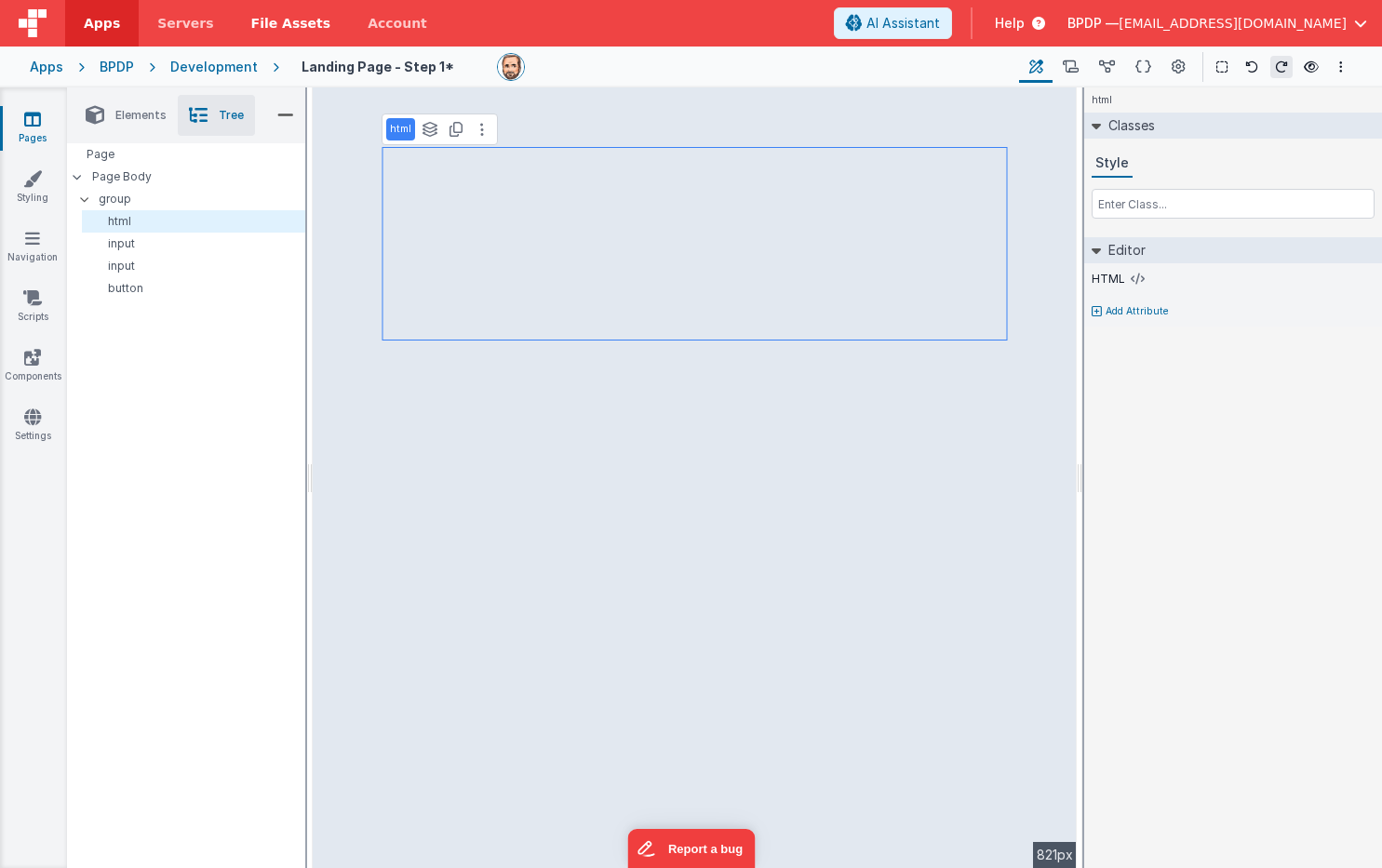
click at [286, 17] on span "File Assets" at bounding box center [291, 23] width 80 height 19
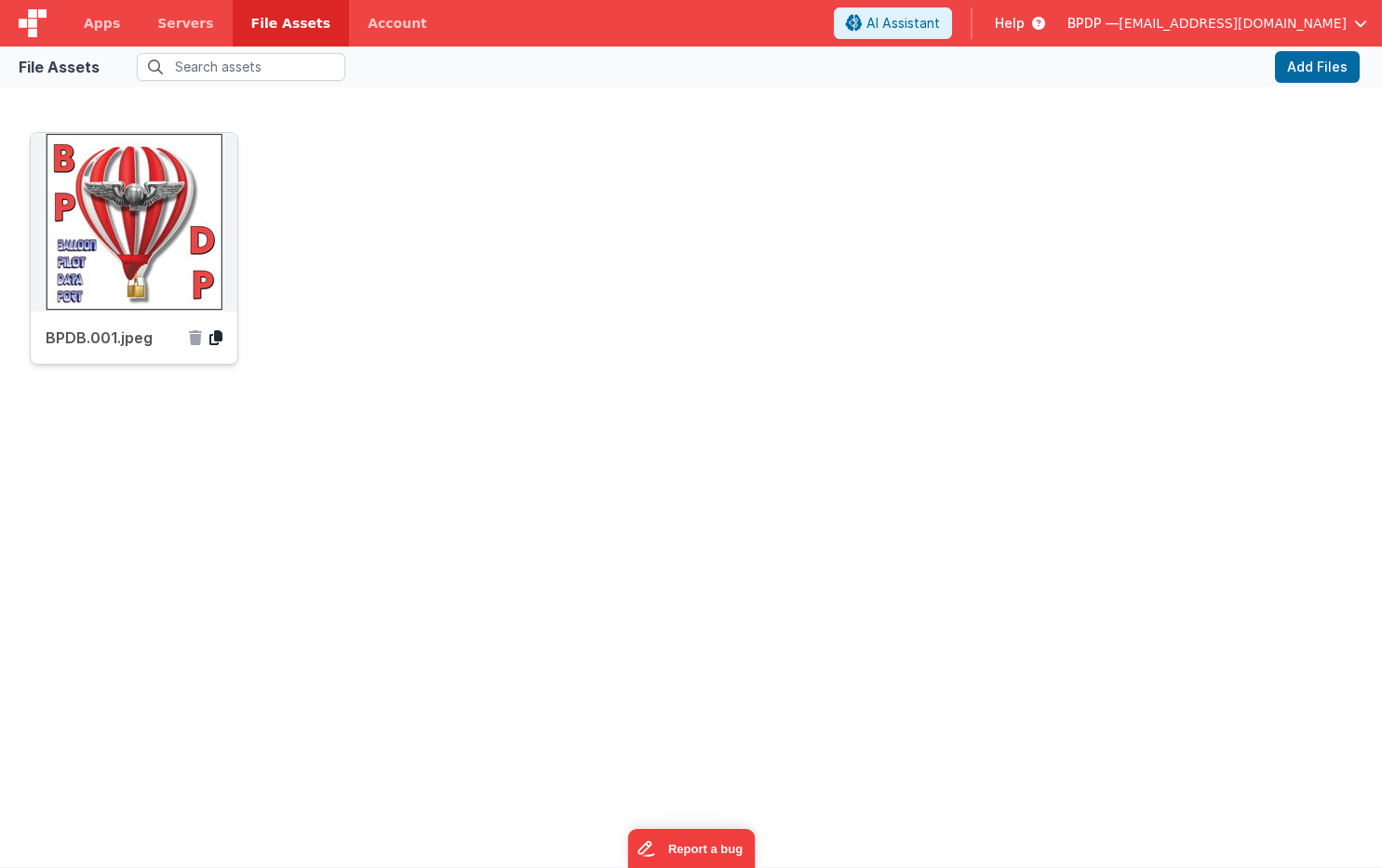
click at [217, 337] on icon at bounding box center [216, 338] width 13 height 15
click at [102, 20] on span "Apps" at bounding box center [102, 23] width 36 height 19
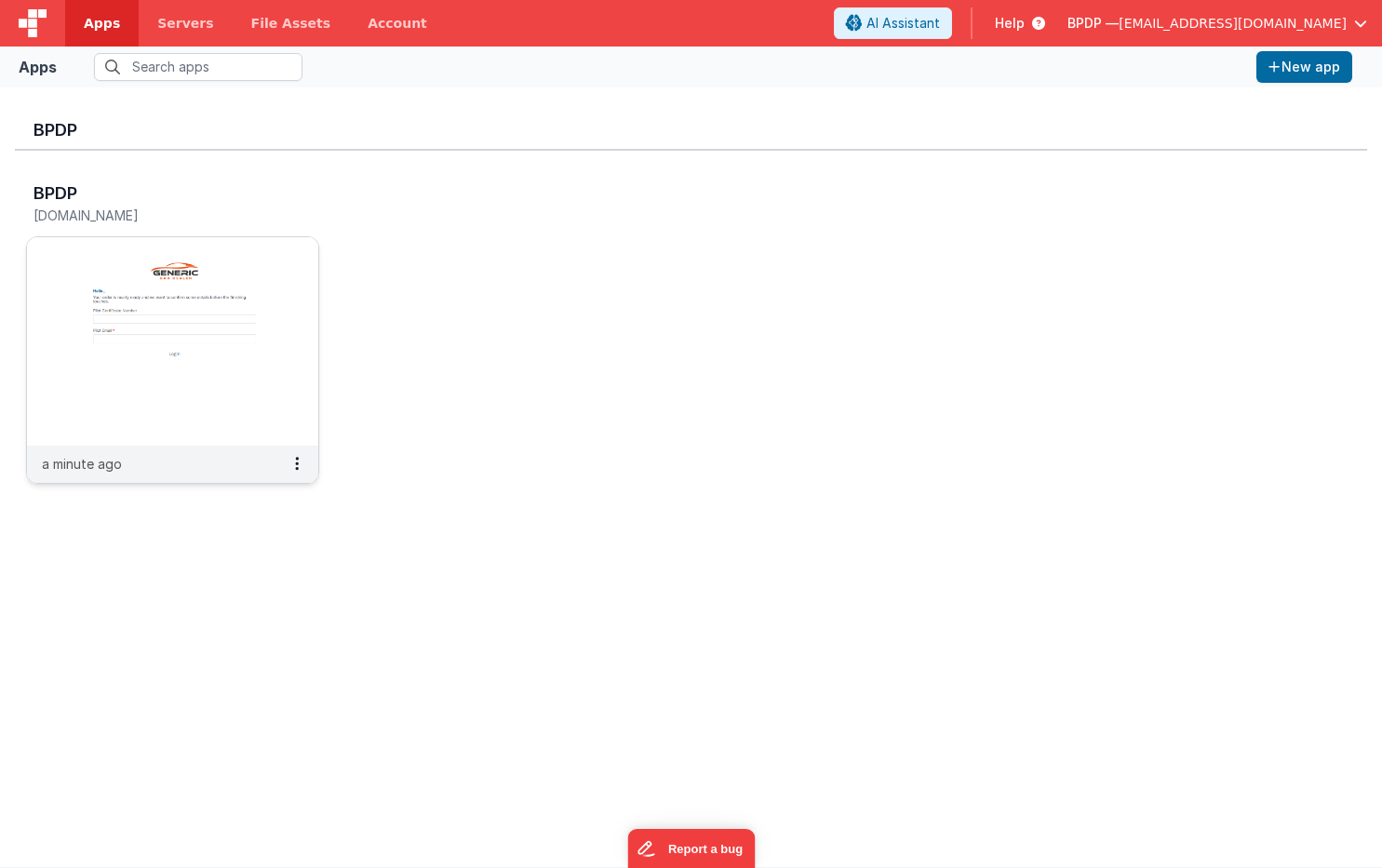
click at [196, 264] on img at bounding box center [172, 341] width 291 height 209
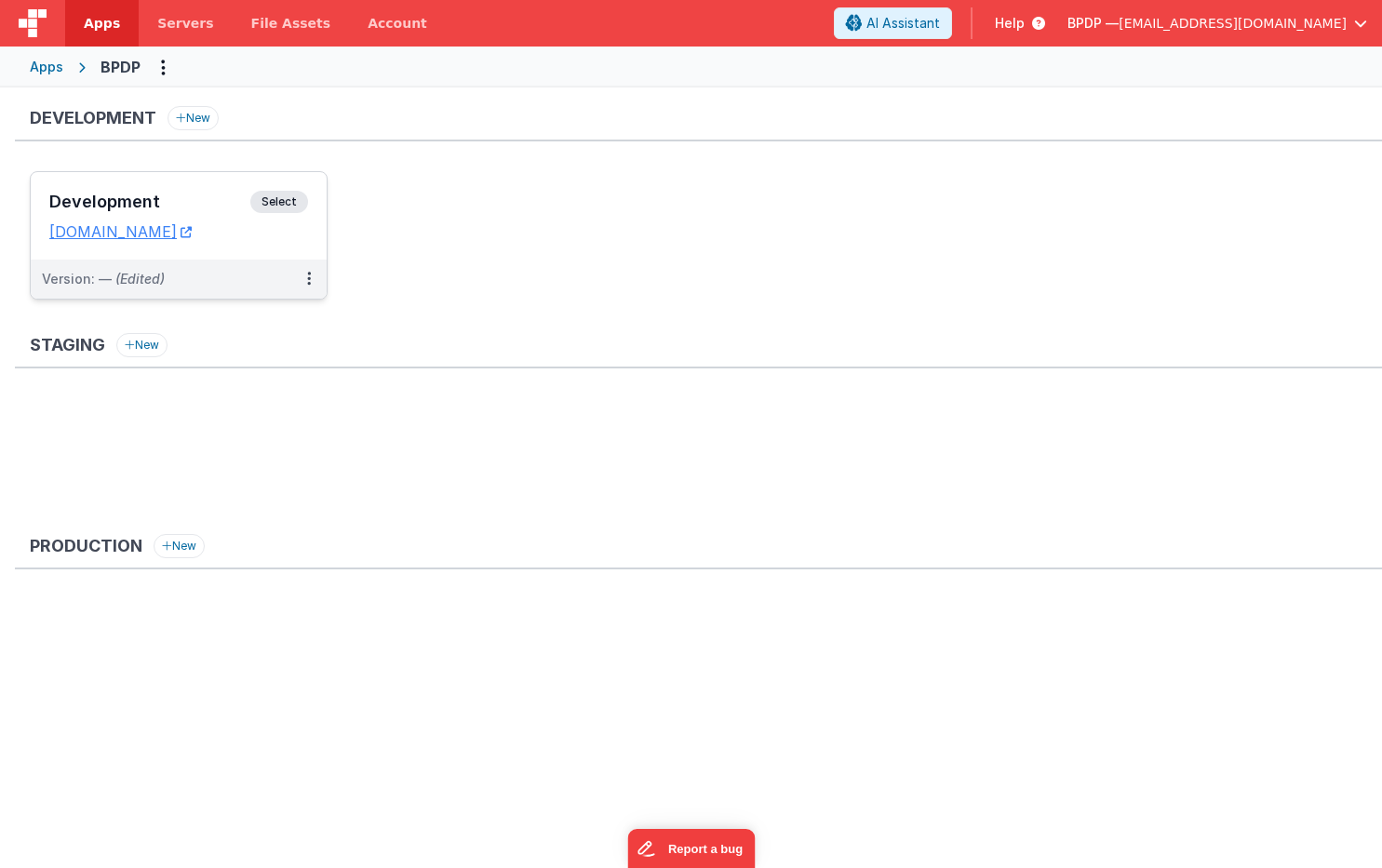
click at [277, 200] on span "Select" at bounding box center [280, 202] width 58 height 22
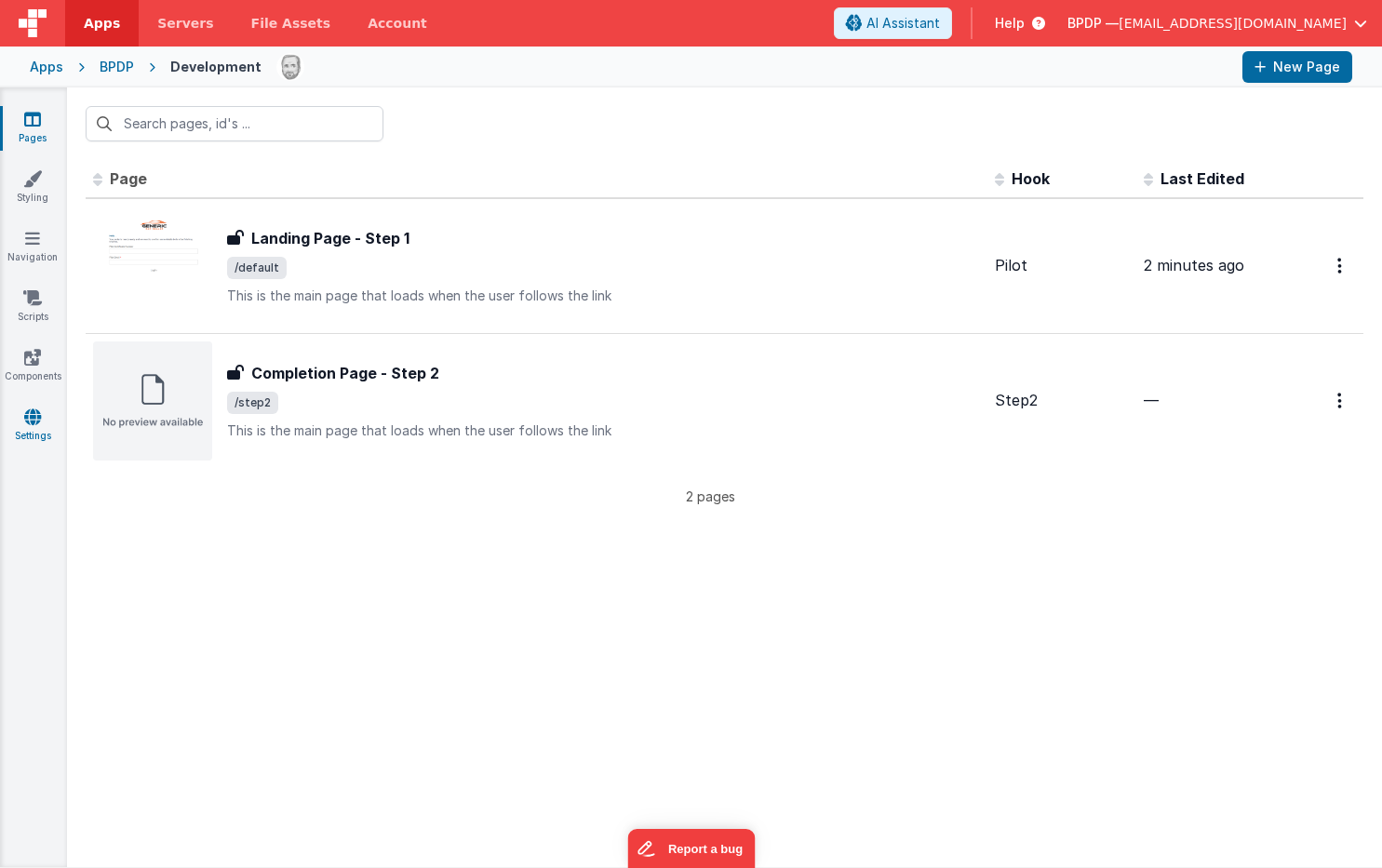
click at [20, 420] on link "Settings" at bounding box center [32, 426] width 67 height 37
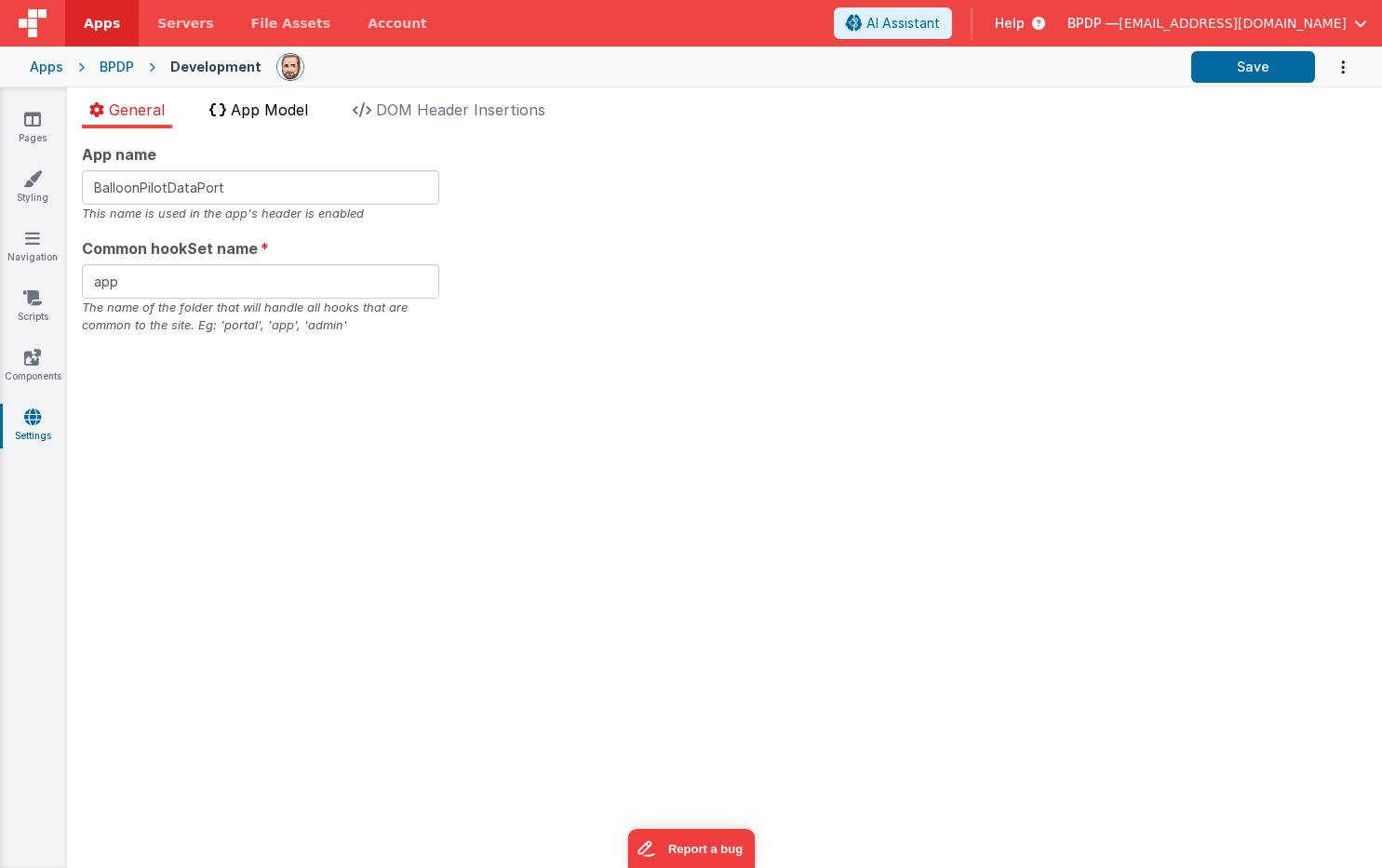
click at [268, 108] on span "App Model" at bounding box center [269, 110] width 77 height 19
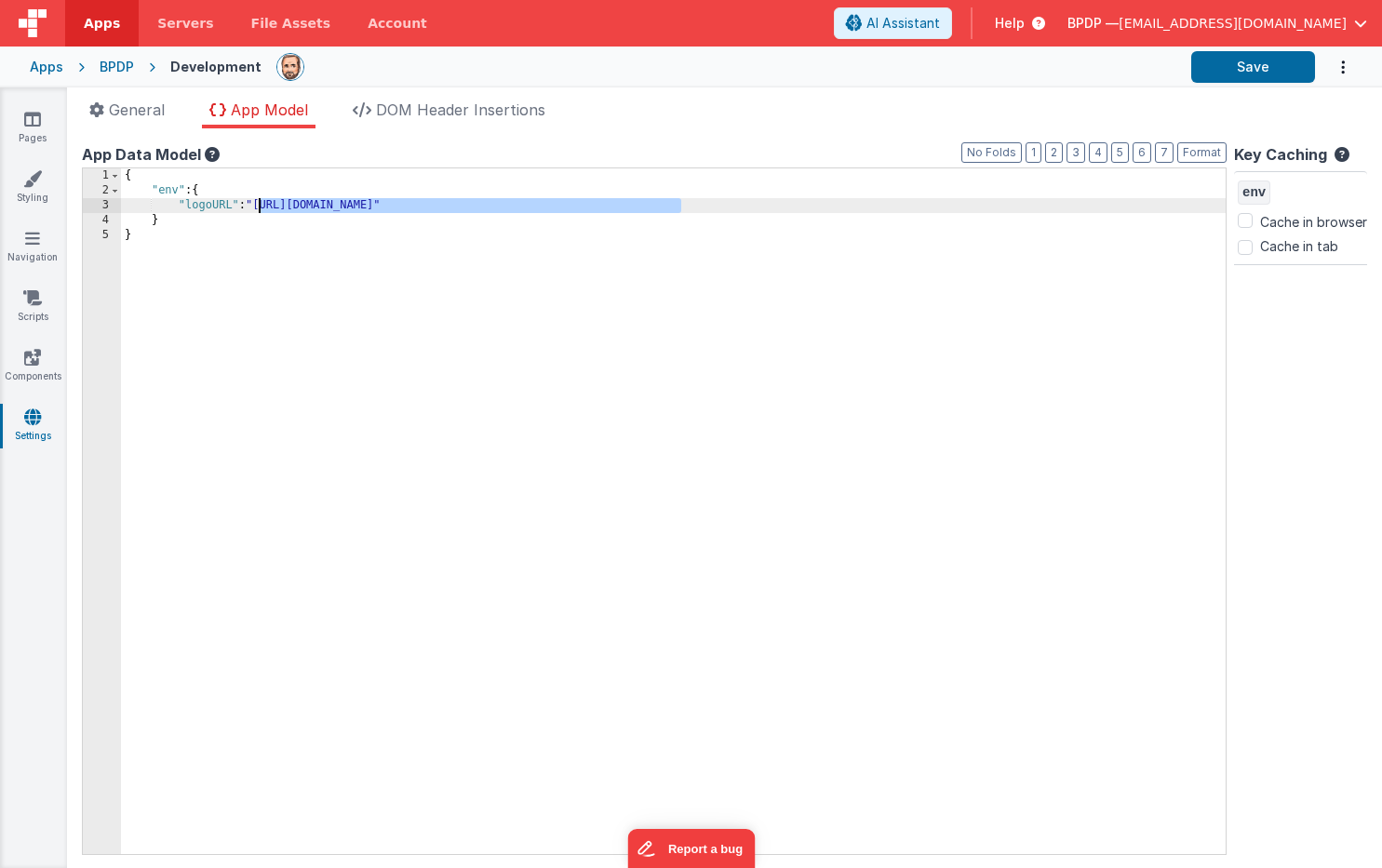
drag, startPoint x: 683, startPoint y: 205, endPoint x: 259, endPoint y: 204, distance: 424.0
click at [259, 204] on div "{ "env" : { "logoURL" : "https://atelierlks.com/wp-content/uploads/2020/10/99ge…" at bounding box center [673, 526] width 1104 height 715
click at [1241, 66] on button "Save" at bounding box center [1253, 67] width 124 height 32
click at [134, 104] on span "General" at bounding box center [137, 110] width 56 height 19
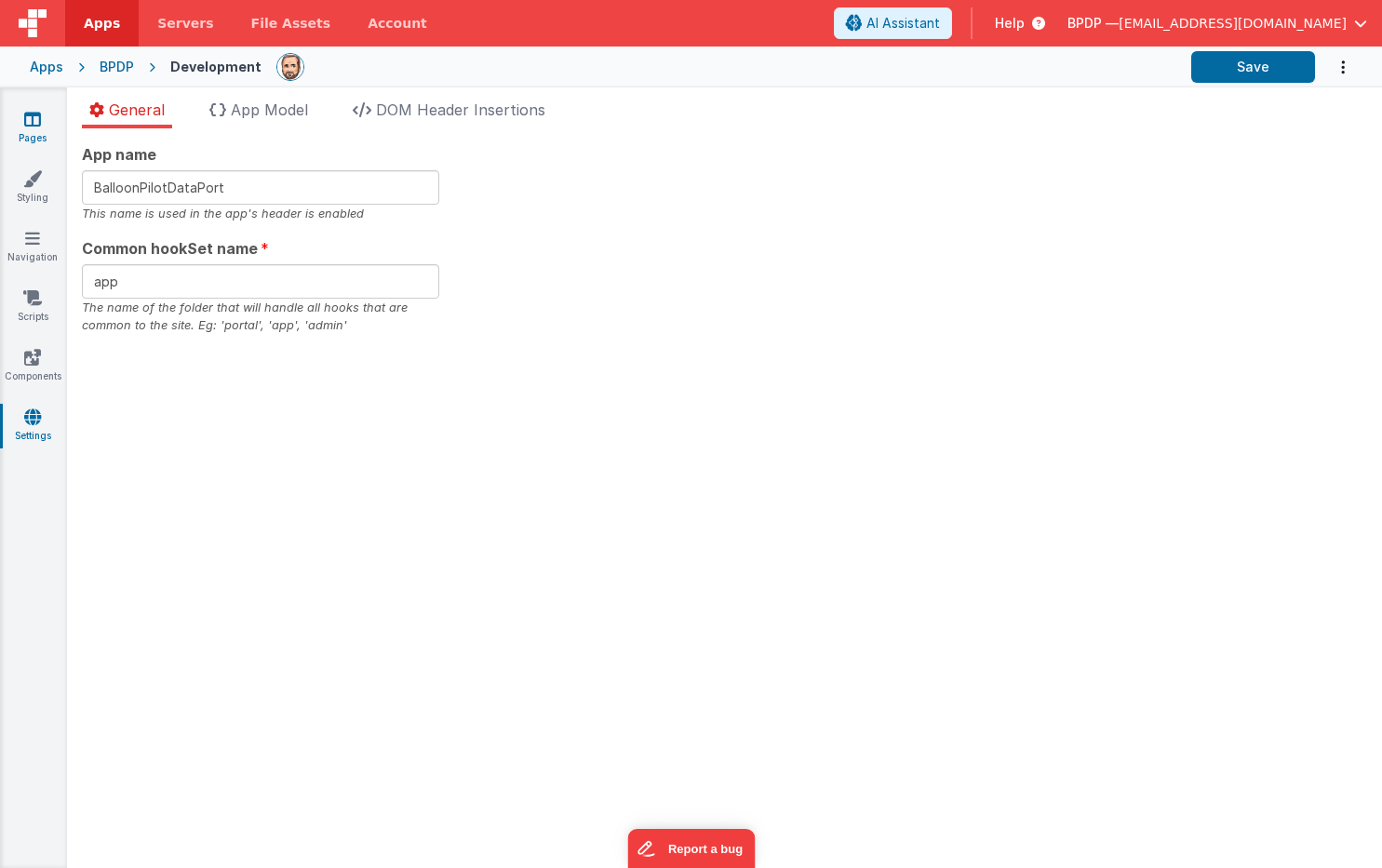
click at [29, 128] on icon at bounding box center [32, 119] width 17 height 19
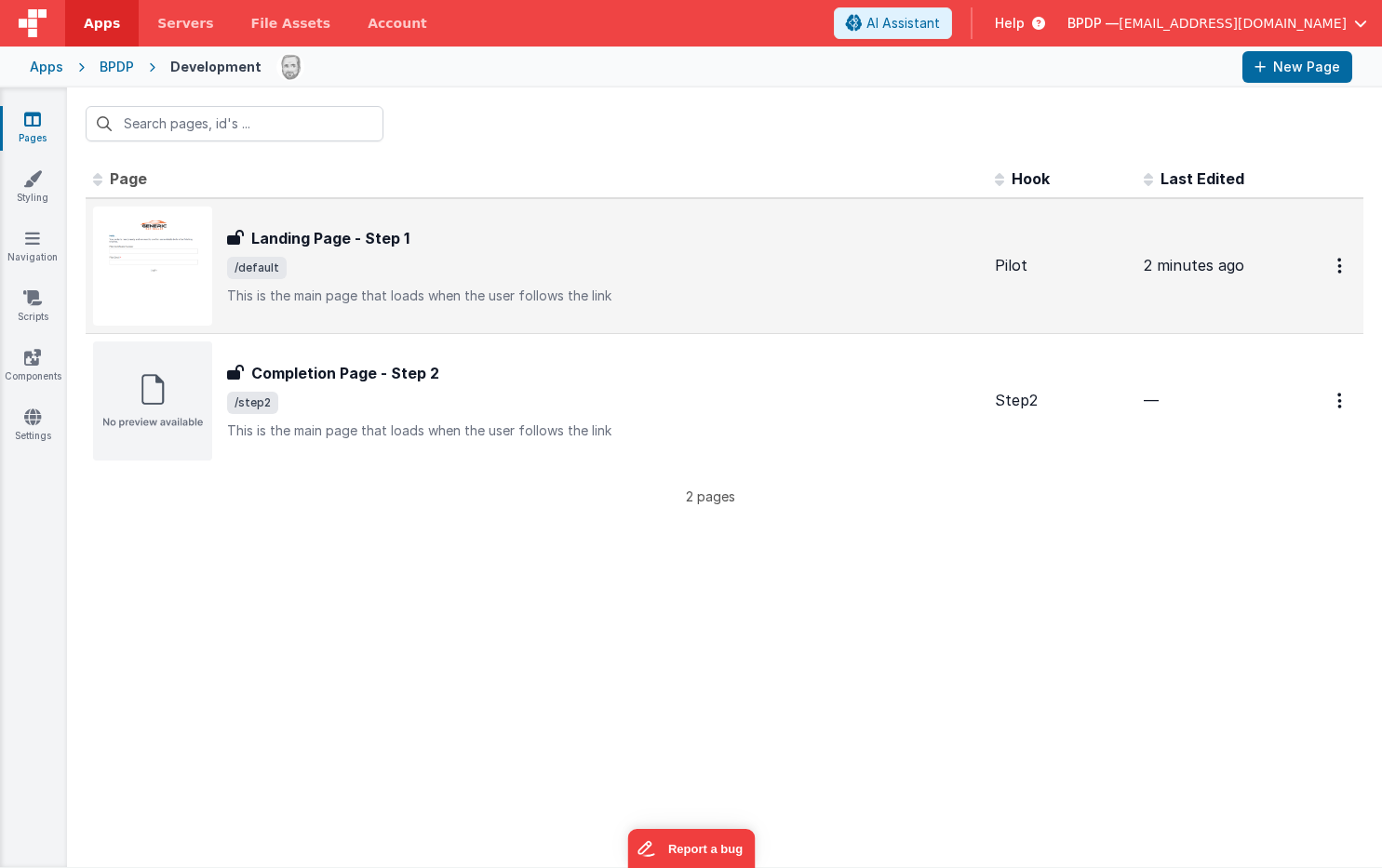
click at [326, 234] on h3 "Landing Page - Step 1" at bounding box center [330, 238] width 158 height 22
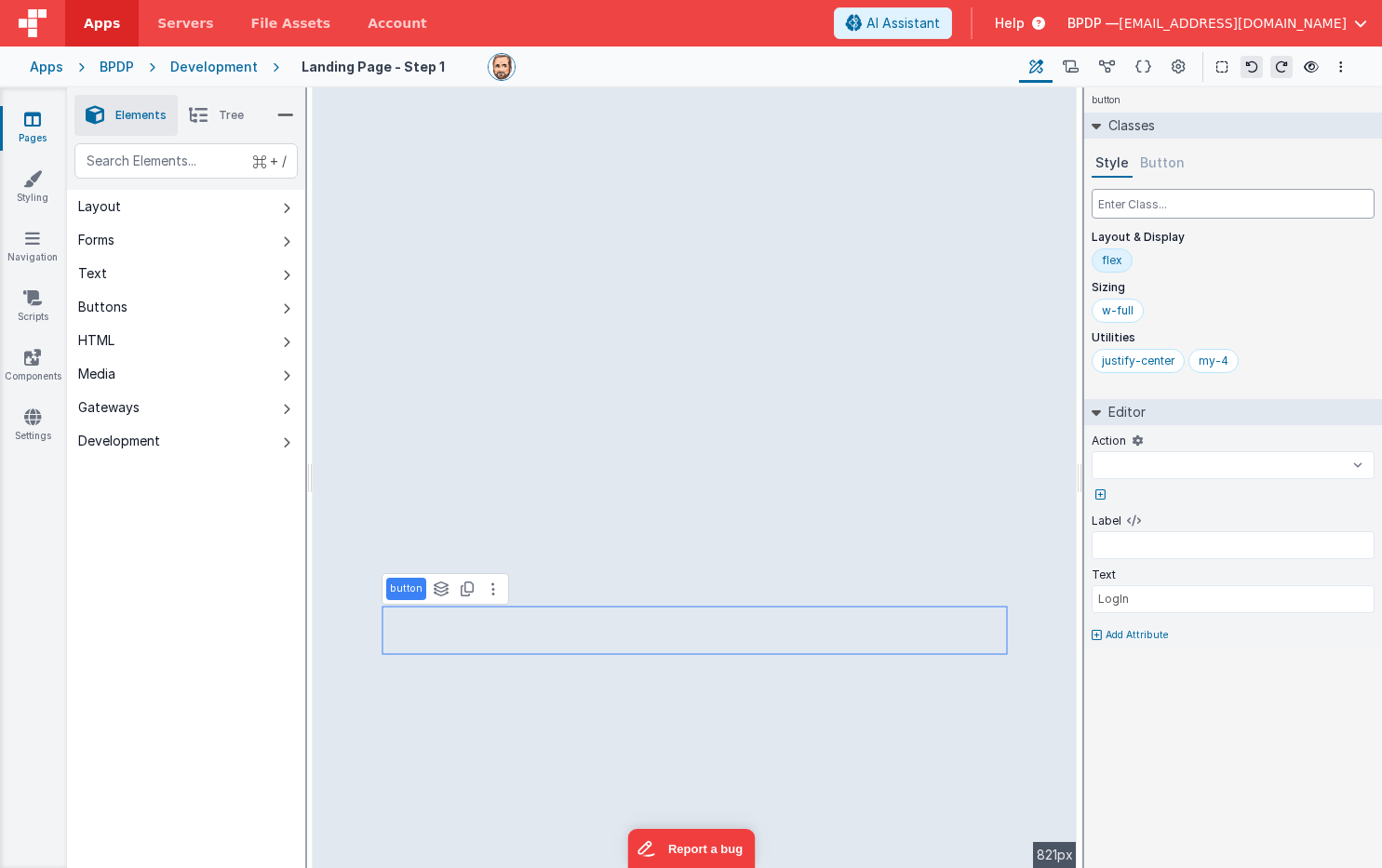
click at [1143, 201] on input "text" at bounding box center [1232, 204] width 283 height 30
select select
type input "b"
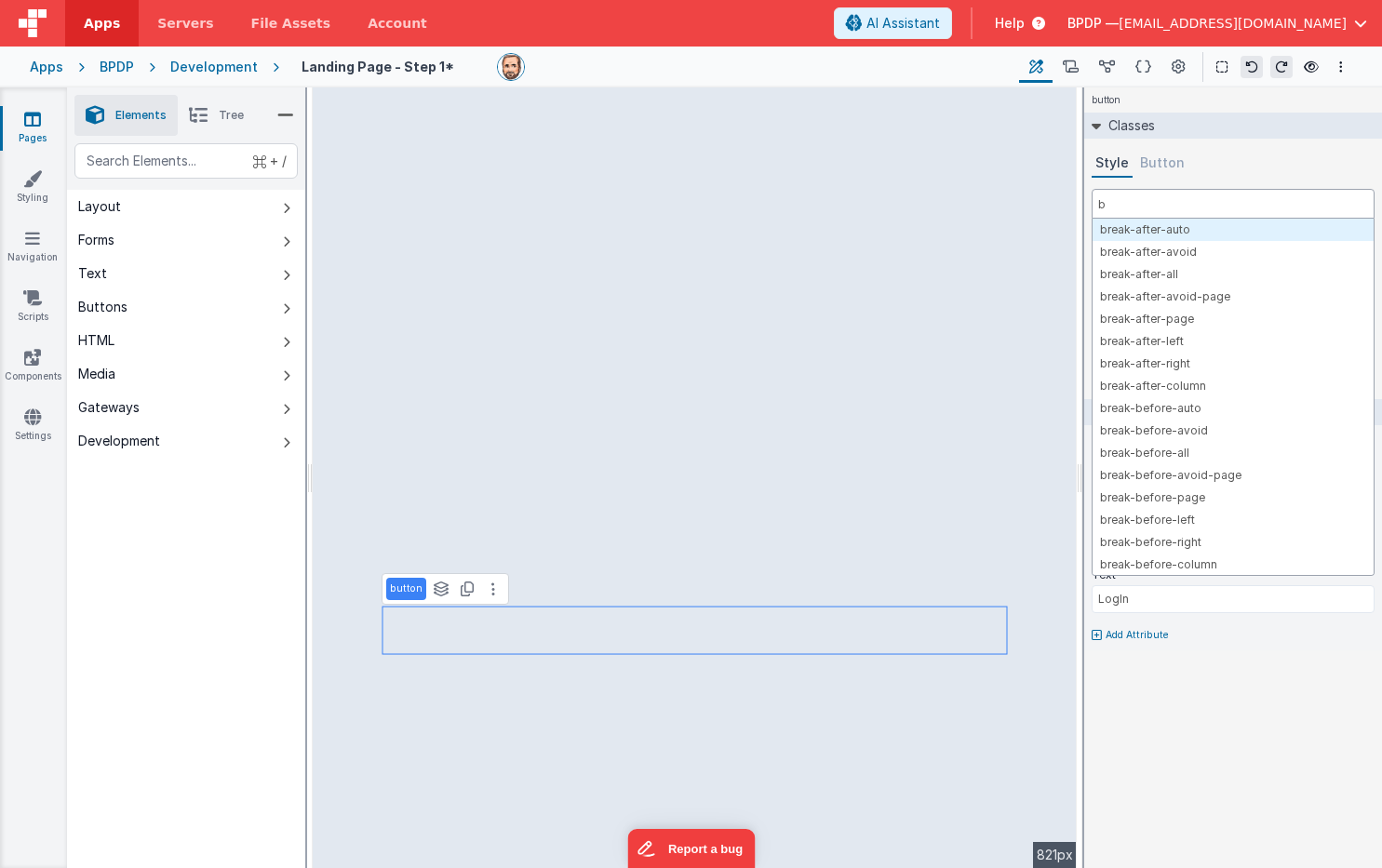
select select
type input "bf"
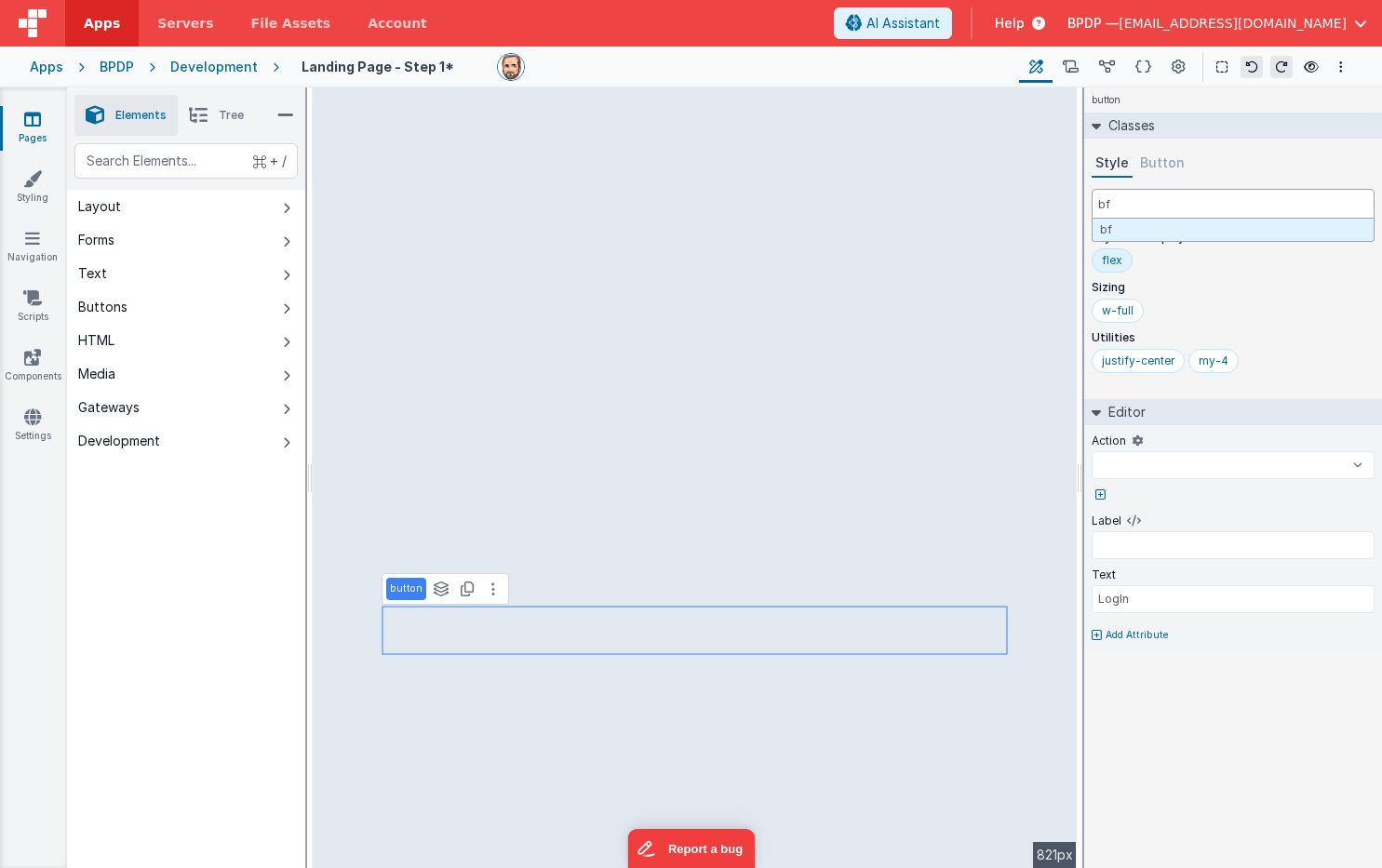
select select
type input "b"
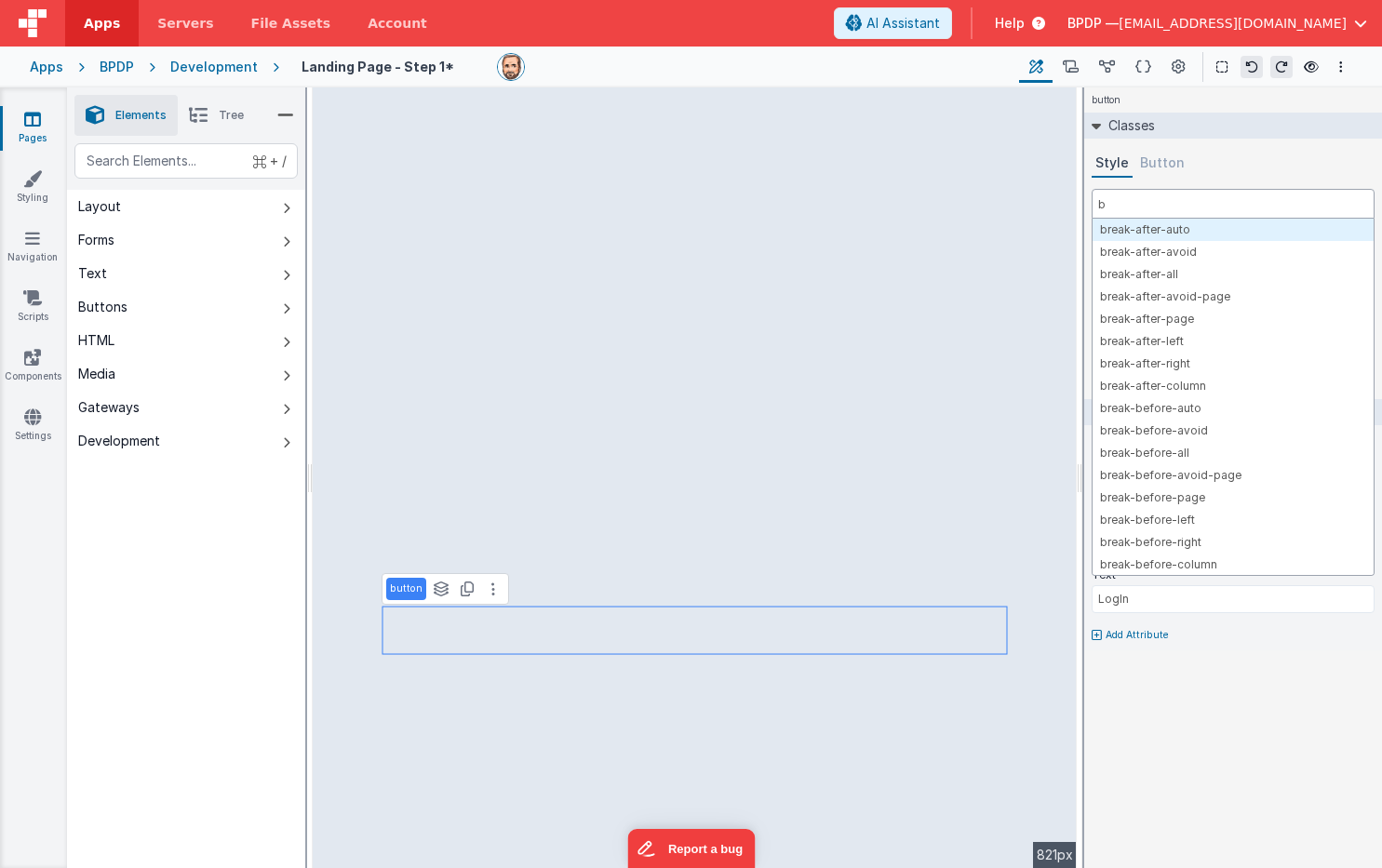
select select
type input "bg"
select select
type input "bg-"
select select
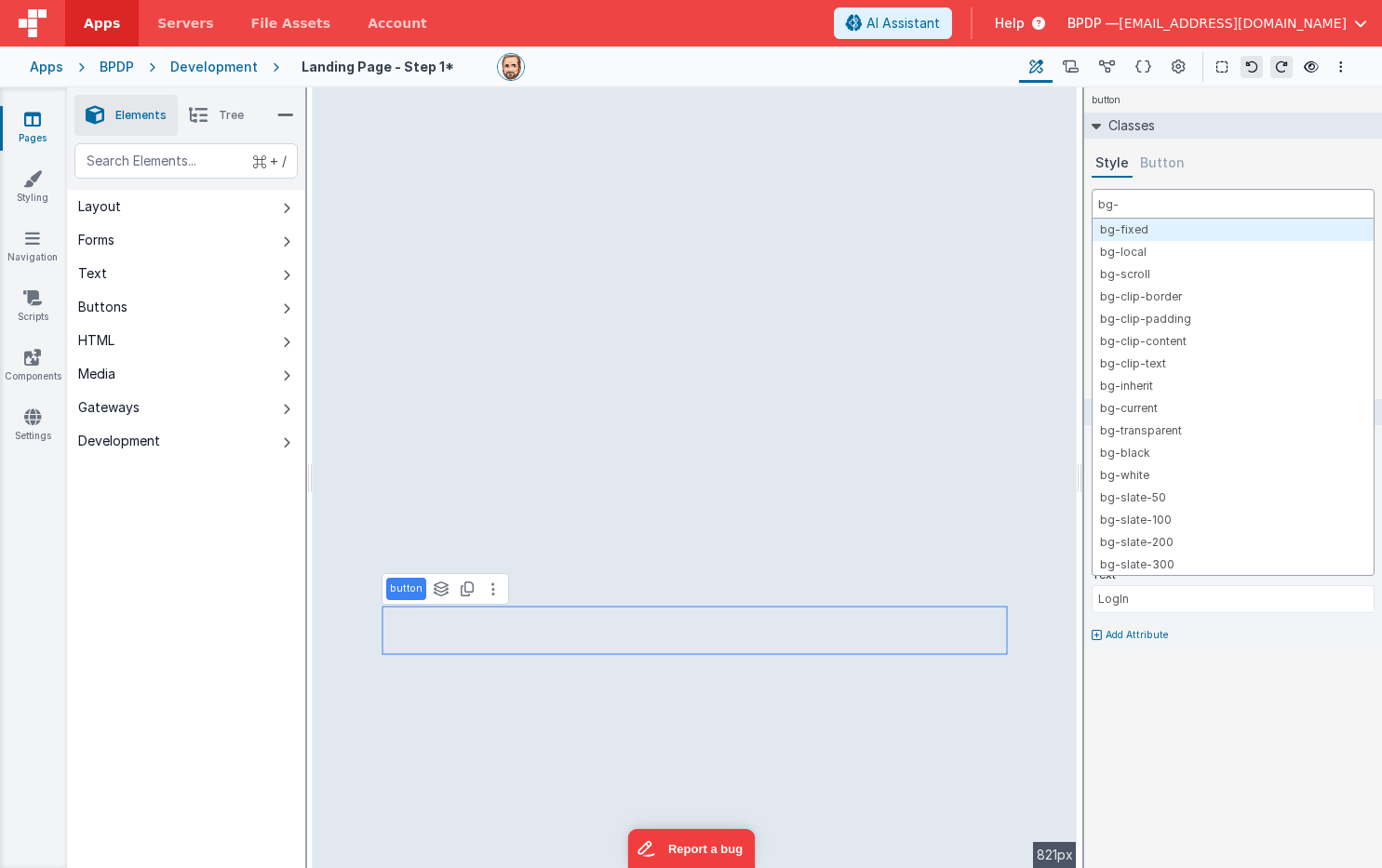
type input "bg-b"
select select
type input "bg-bl"
select select
type input "bg-blu"
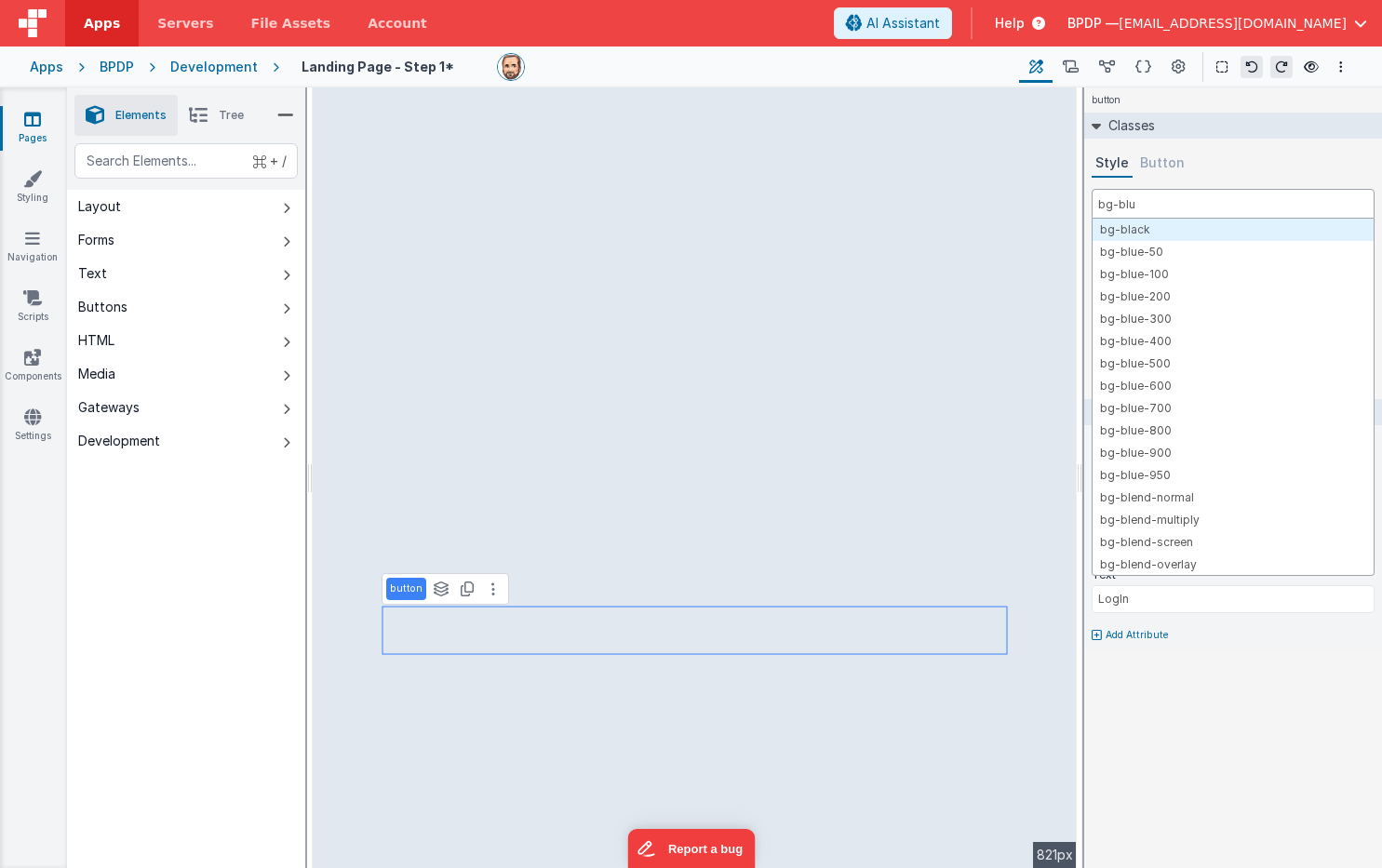
select select
type input "bg-blue"
select select
type input "bg-blue-"
select select
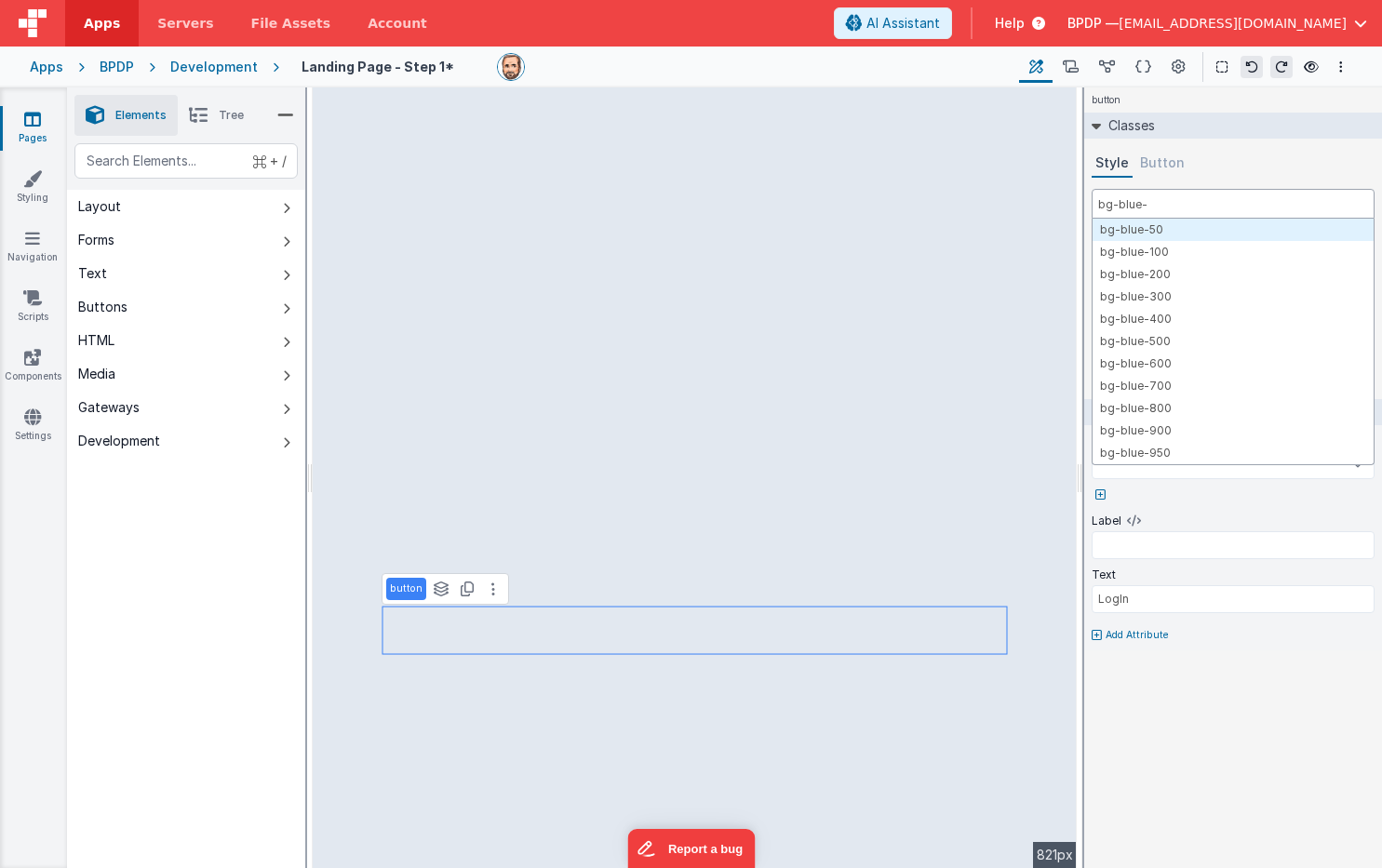
type input "bg-blue-6"
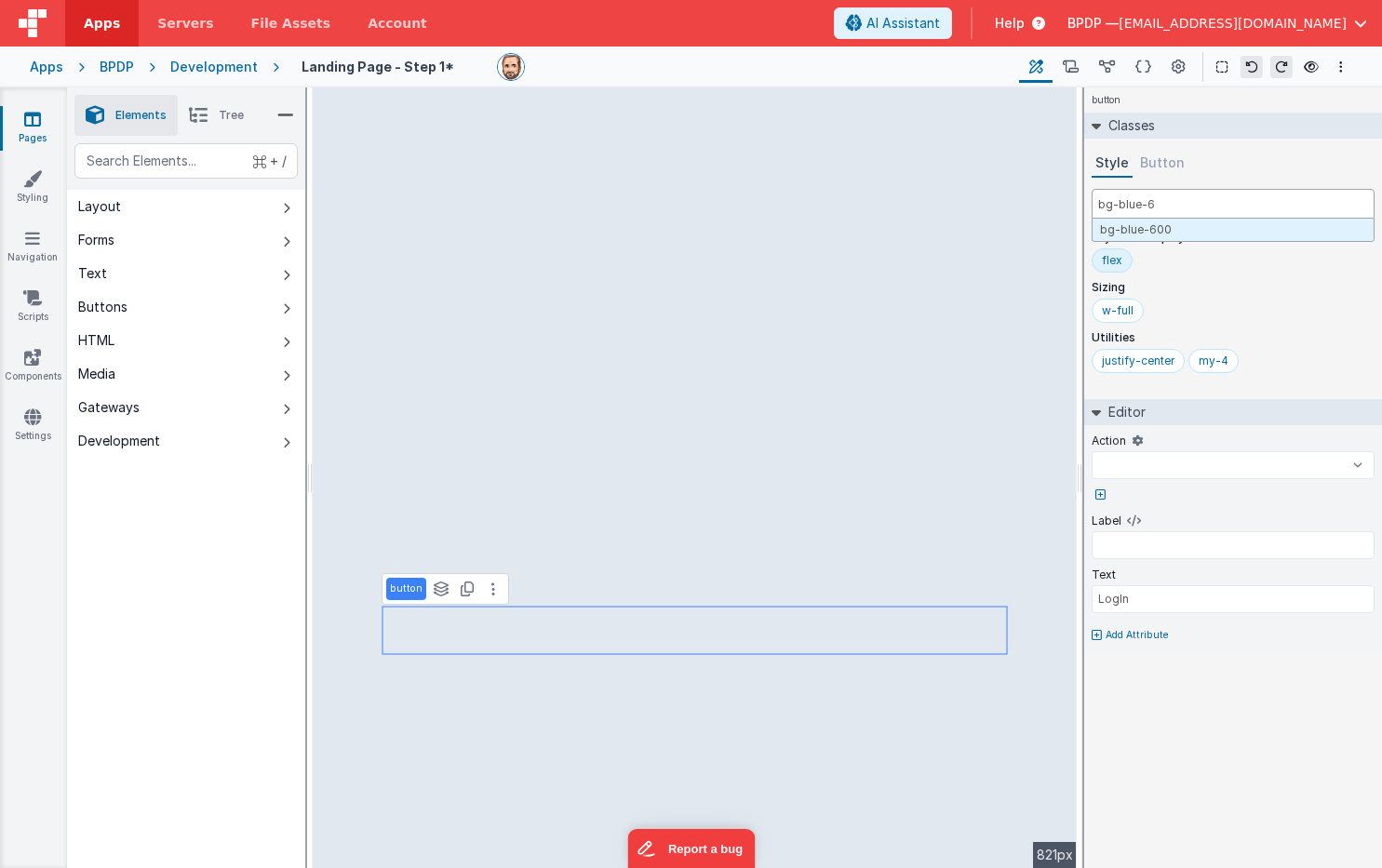
select select
type input "bg-blue-60"
select select
type input "bg-blue-600"
select select
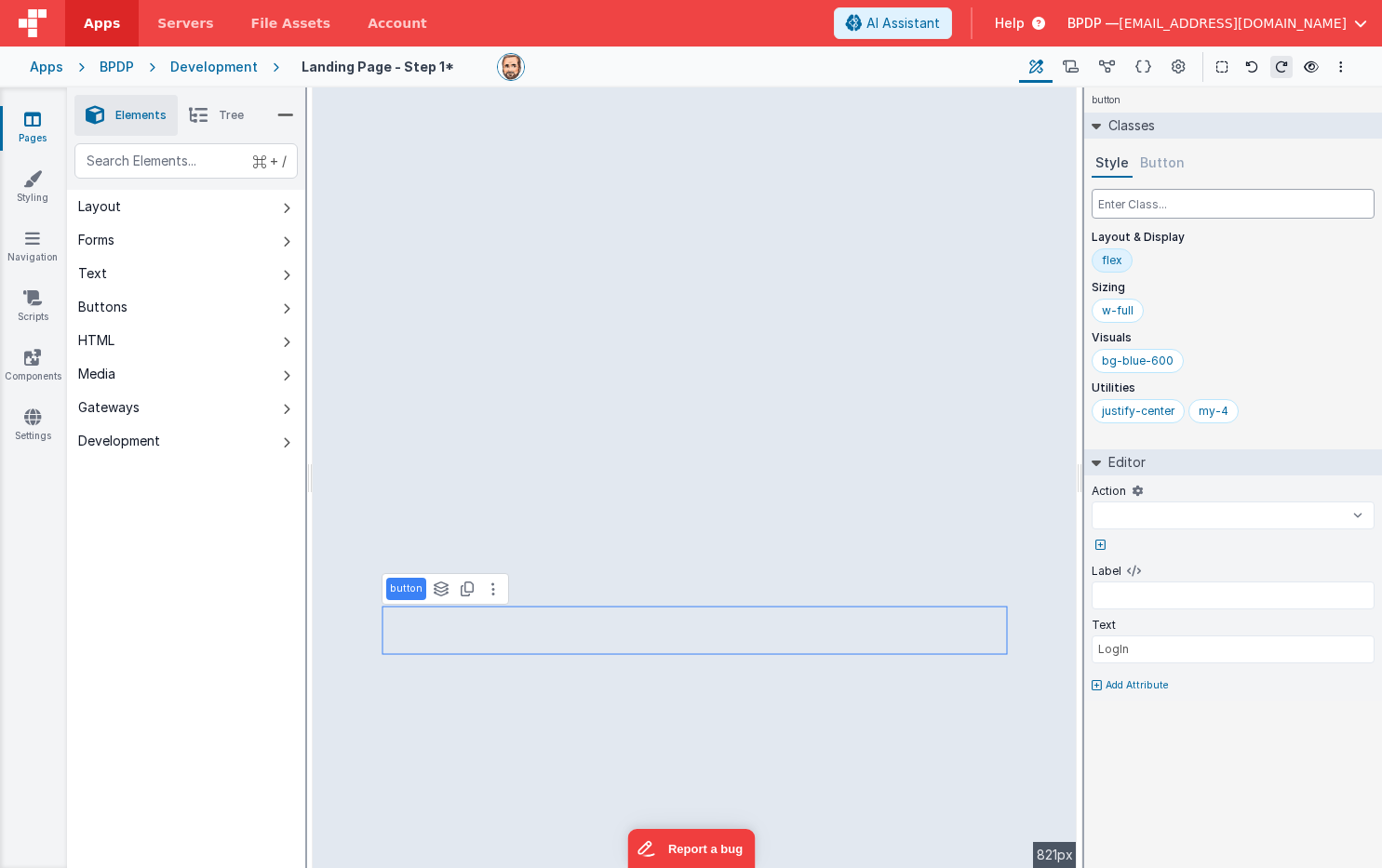
select select
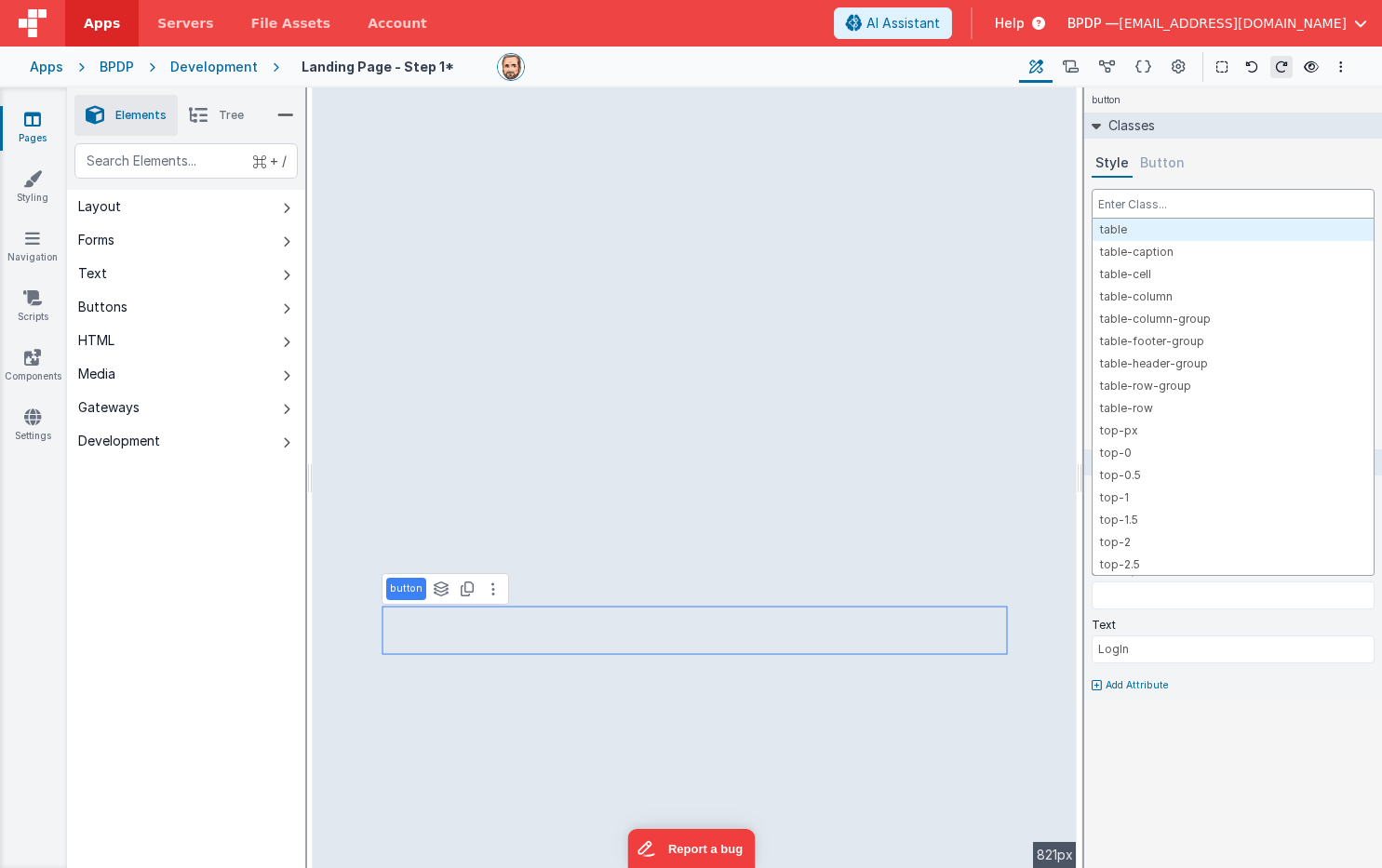
type input "t"
select select
type input "te"
select select
type input "tex"
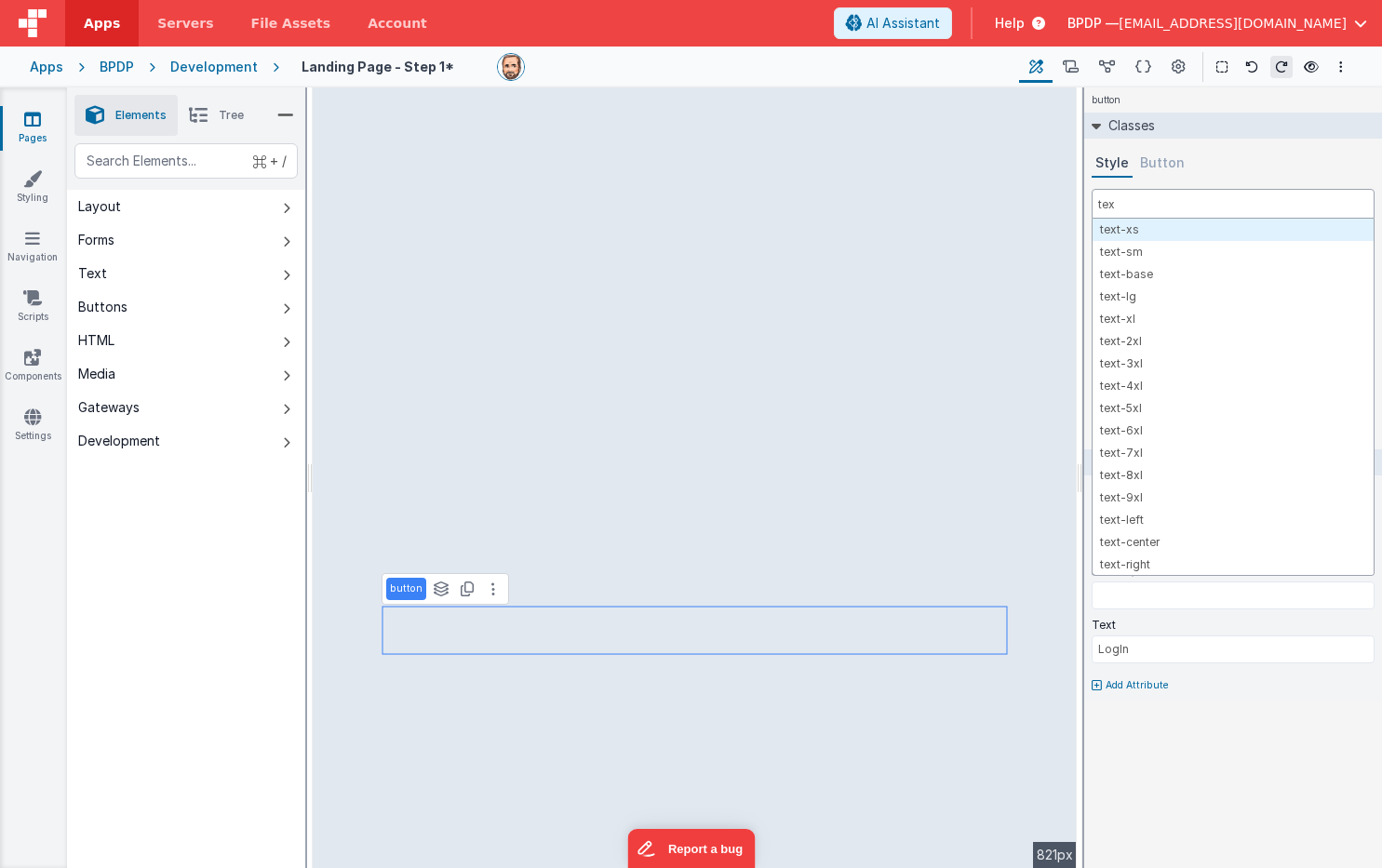
select select
type input "text"
select select
type input "text-"
select select
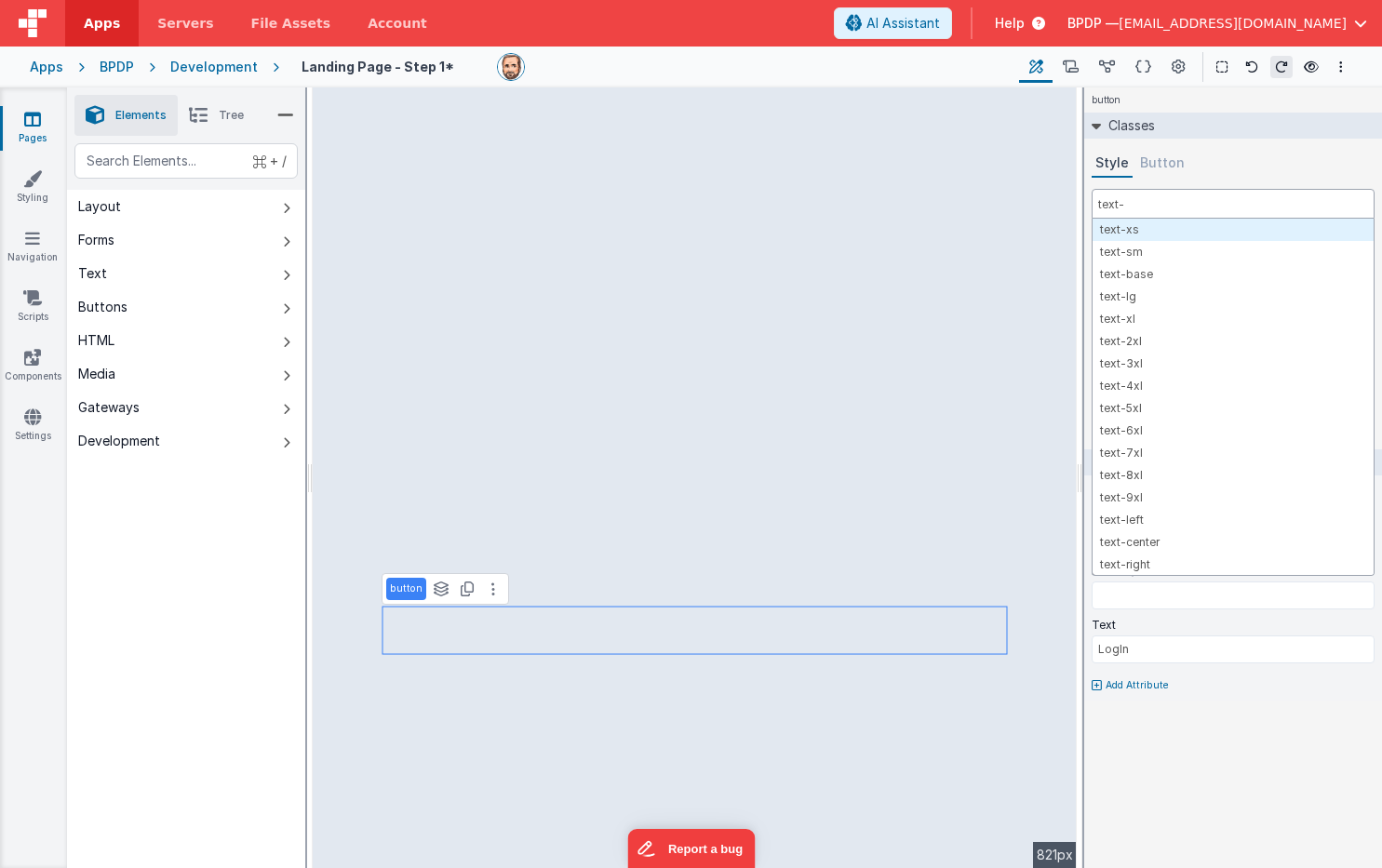
type input "text-w"
select select
type input "text-wh"
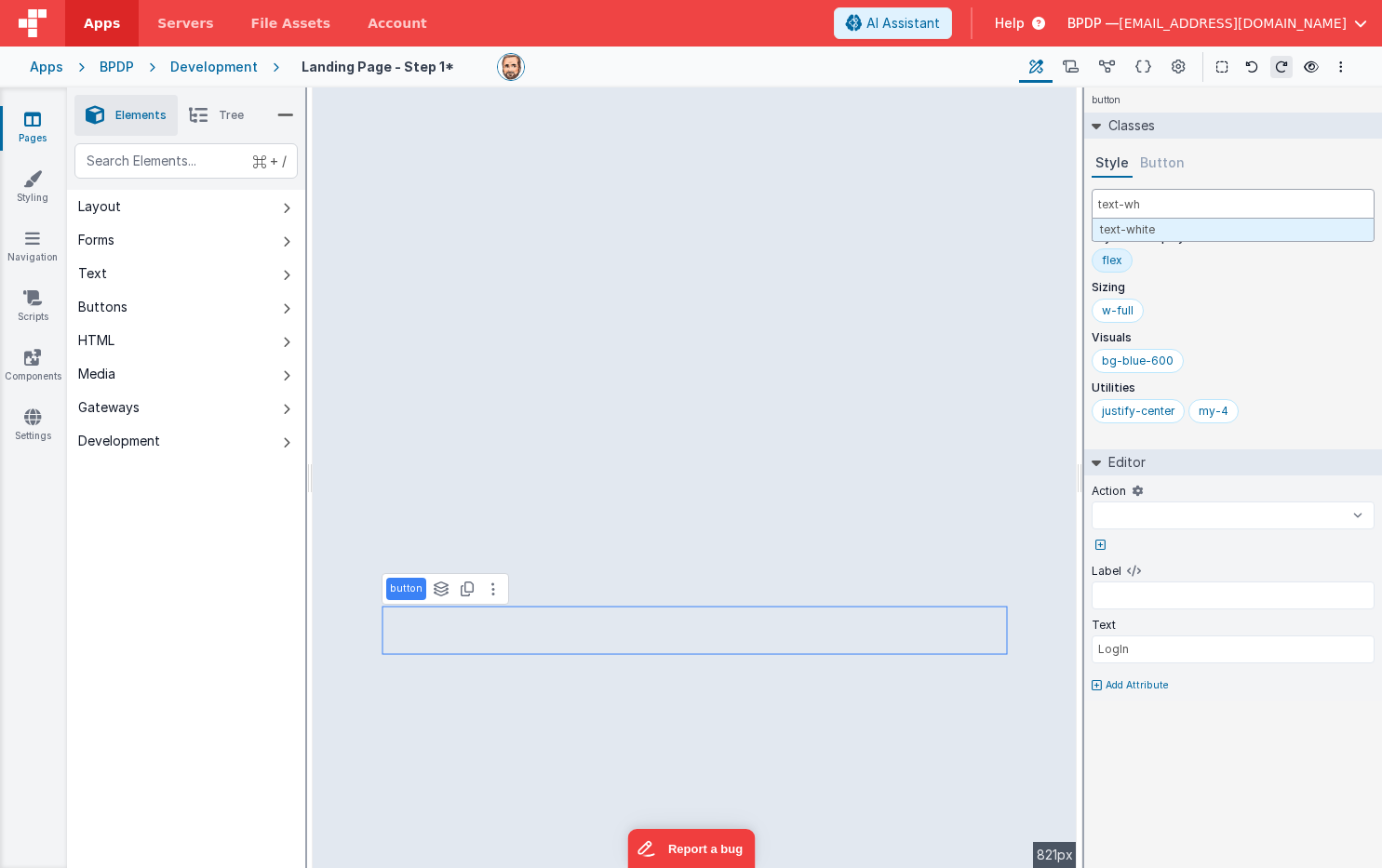
select select
type input "text-whi"
select select
type input "text-whit"
select select
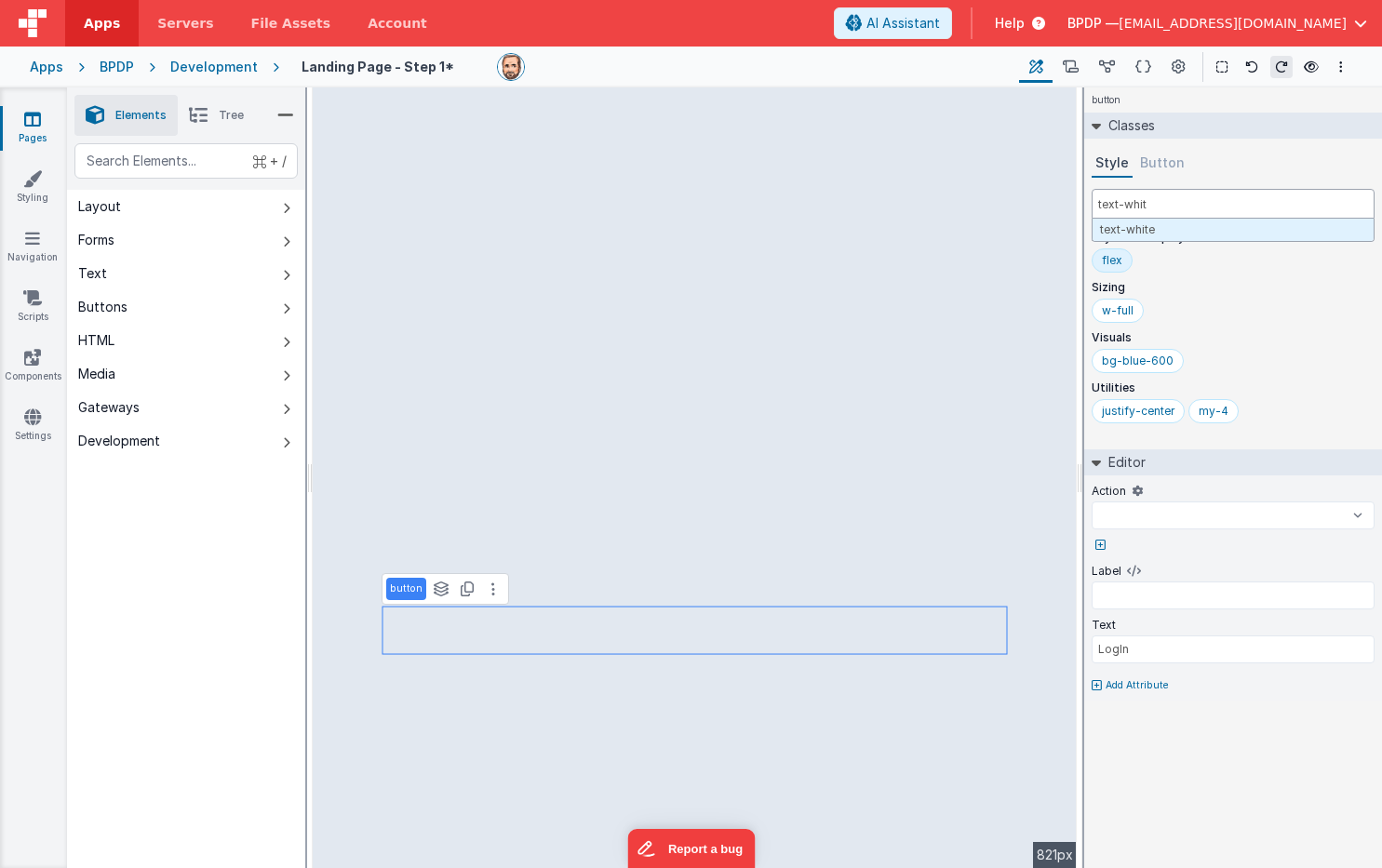
type input "text-white"
select select
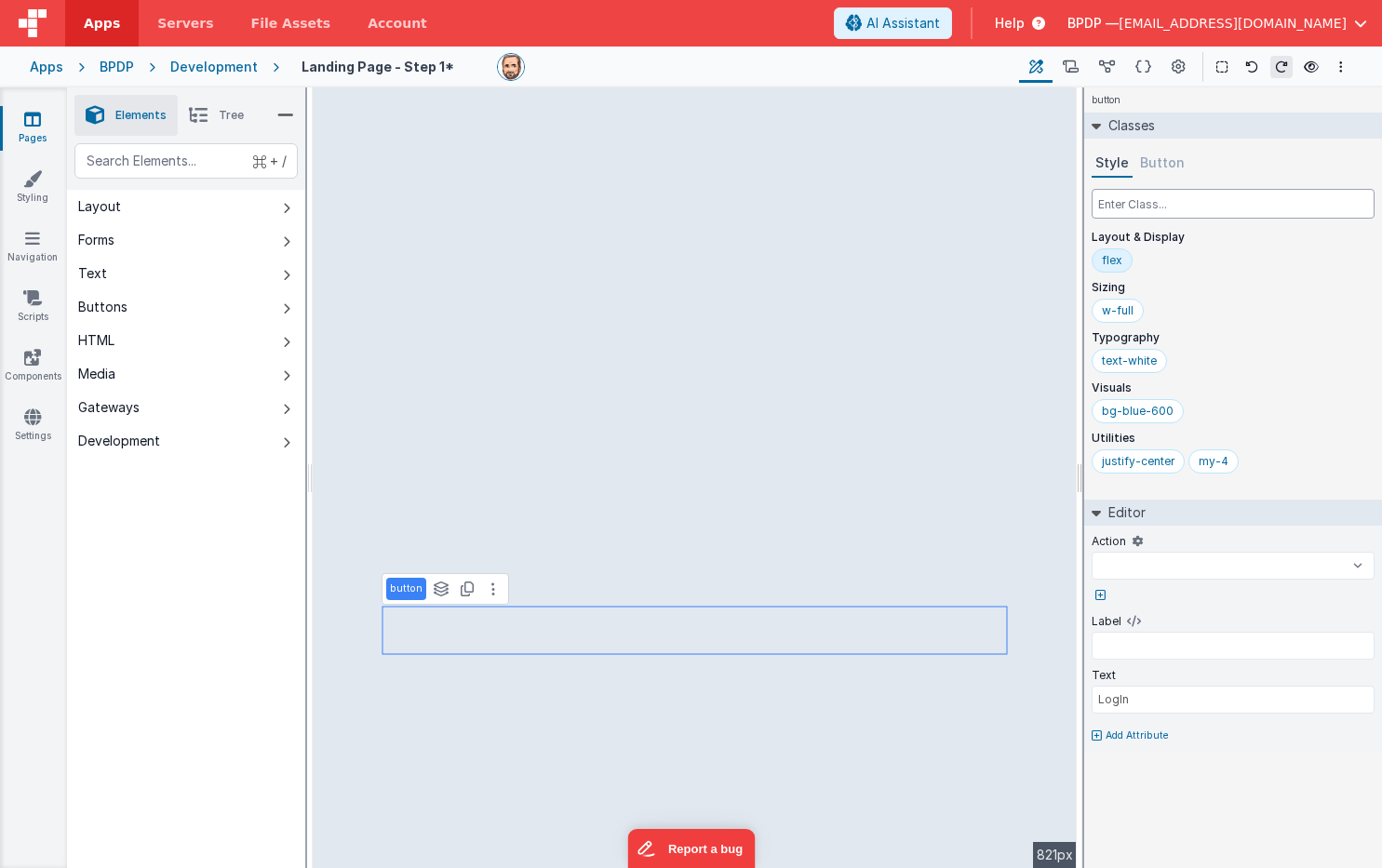
select select
click at [1154, 209] on input "text" at bounding box center [1232, 204] width 283 height 30
type input "r"
select select
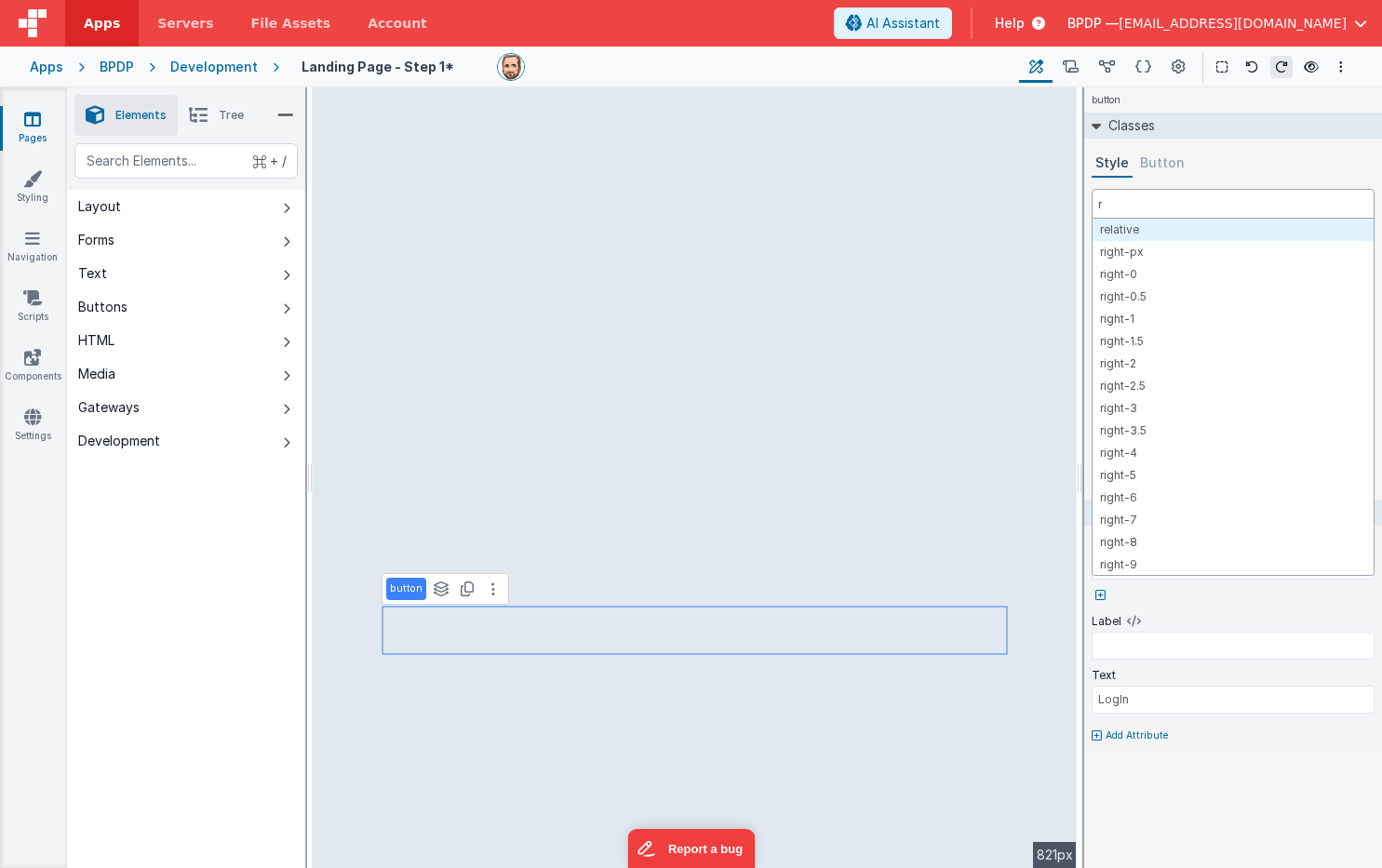
type input "ro"
select select
type input "rou"
select select
type input "roun"
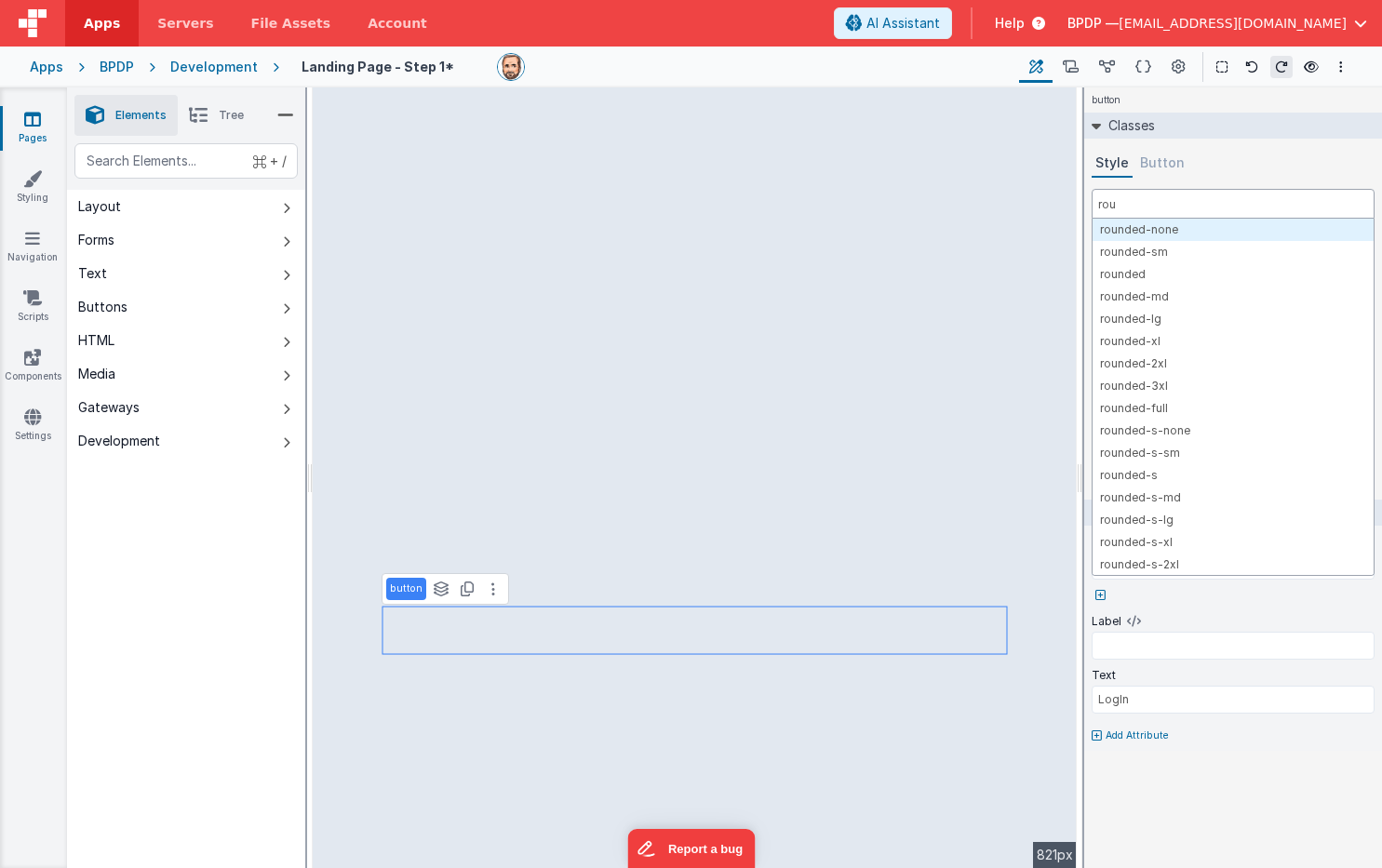
select select
type input "round"
select select
type input "rounde"
select select
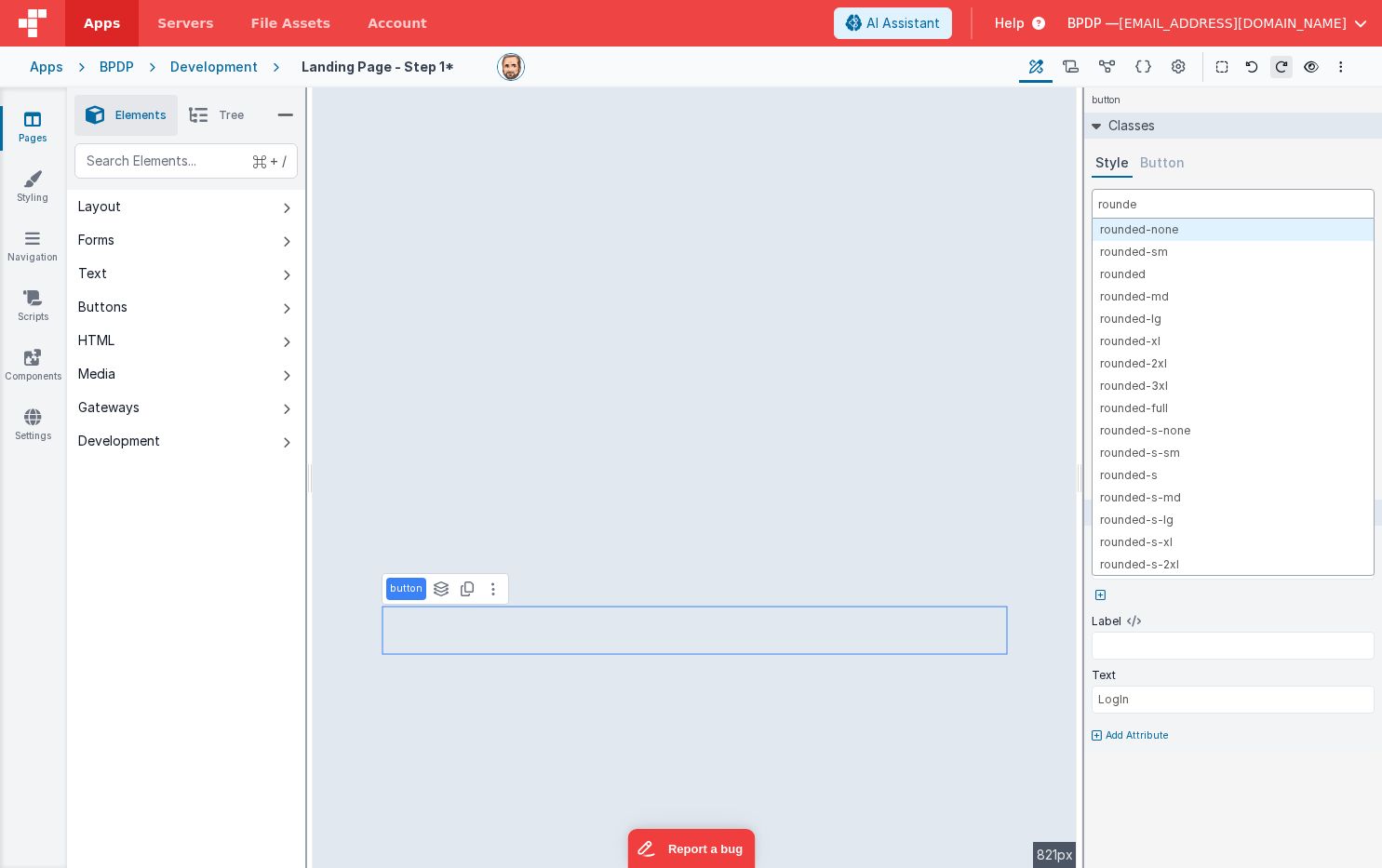
type input "rounded"
select select
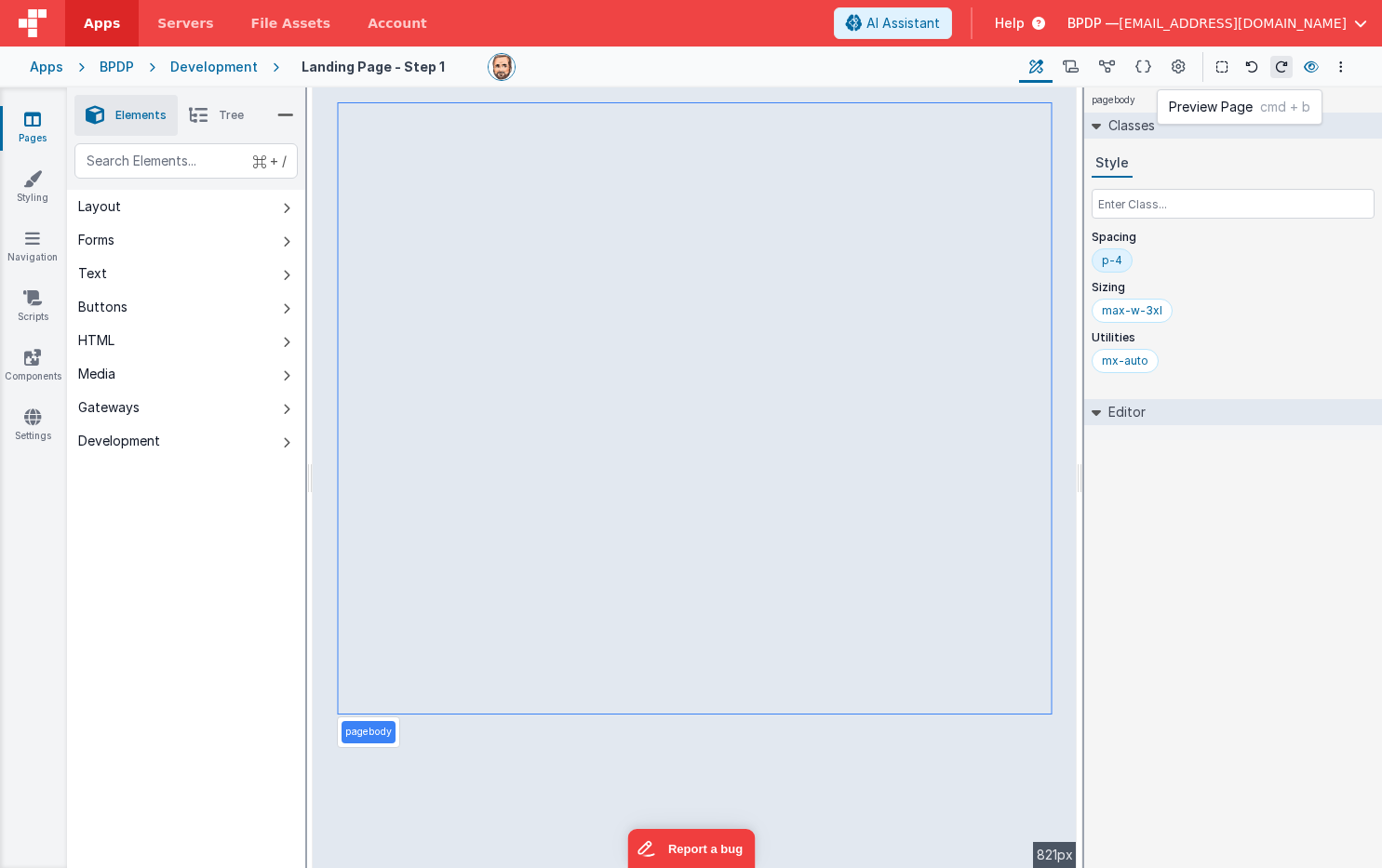
click at [1316, 67] on icon at bounding box center [1311, 67] width 15 height 13
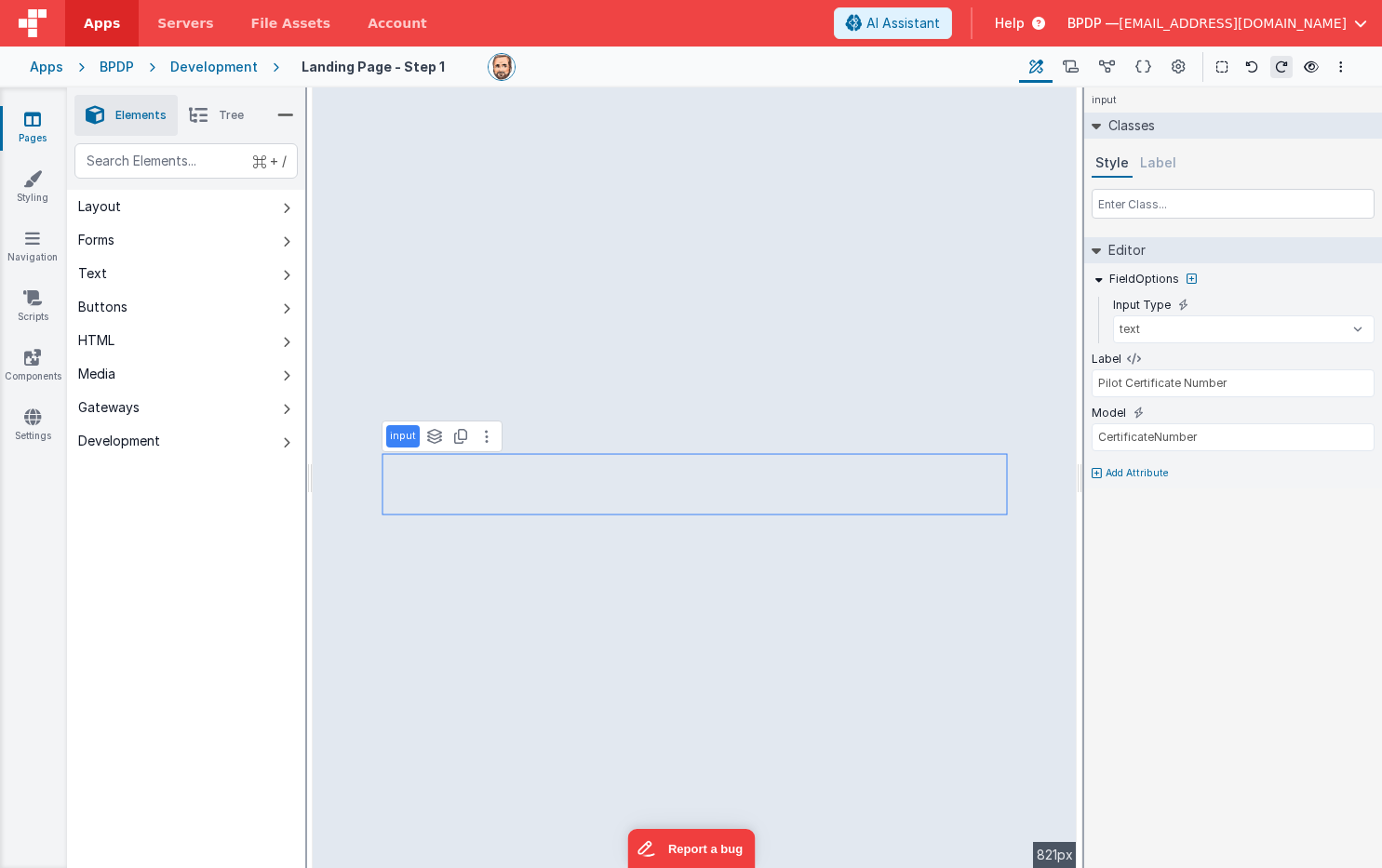
click at [1120, 471] on p "Add Attribute" at bounding box center [1136, 473] width 63 height 15
click at [1364, 463] on div at bounding box center [1361, 466] width 26 height 11
click at [1066, 62] on icon at bounding box center [1070, 68] width 16 height 20
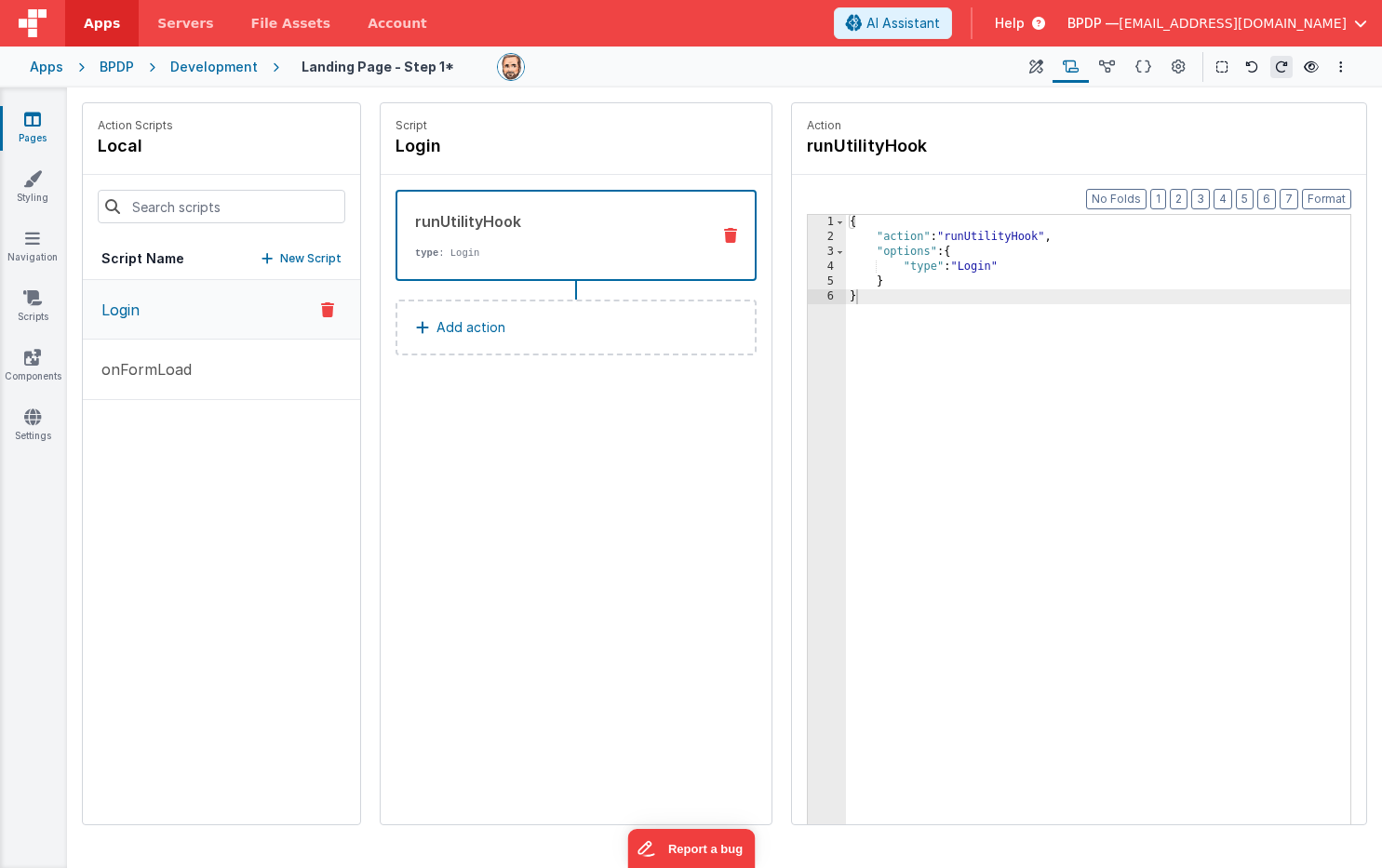
click at [480, 320] on p "Add action" at bounding box center [471, 328] width 69 height 22
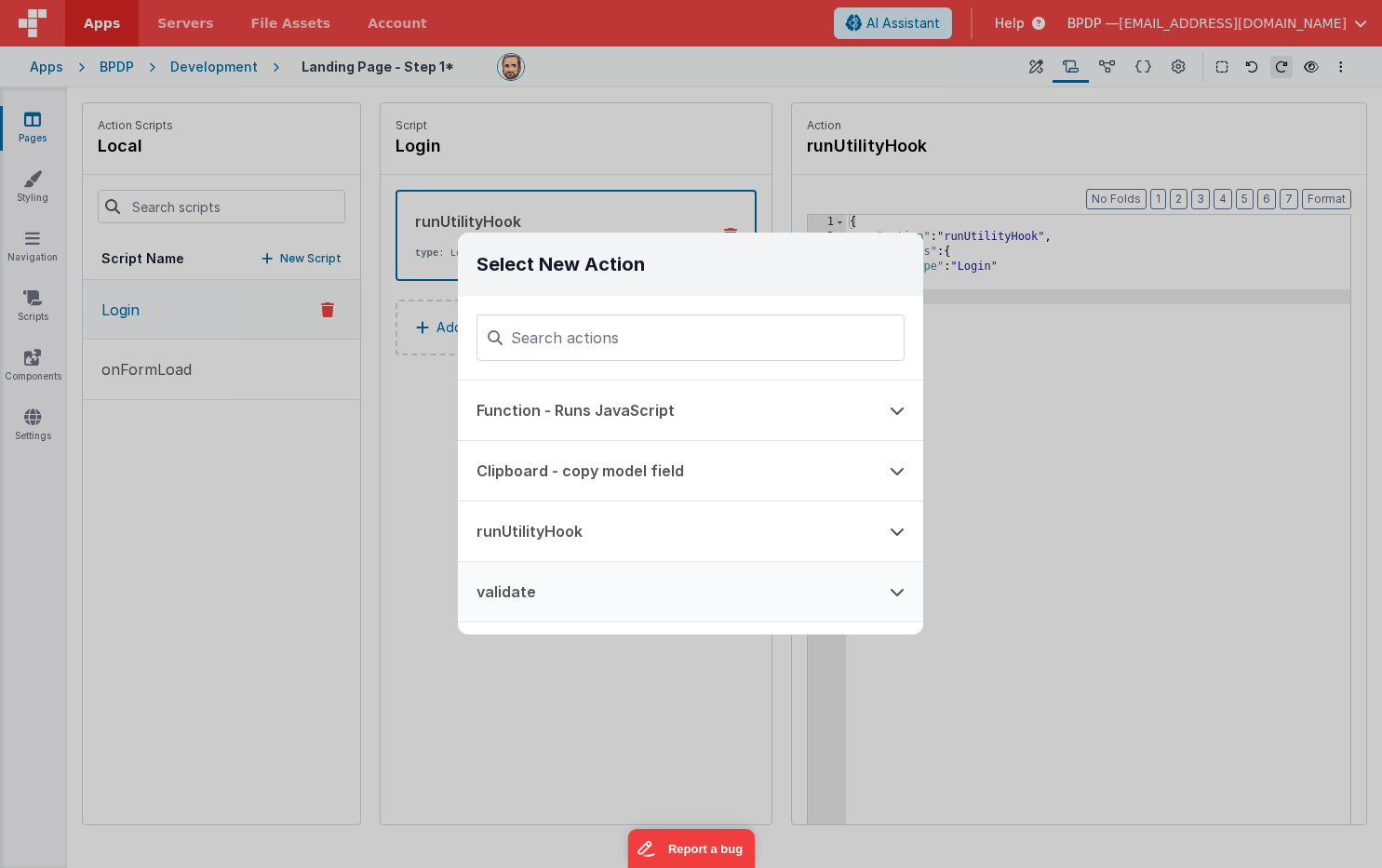
click at [518, 593] on button "validate" at bounding box center [664, 591] width 413 height 60
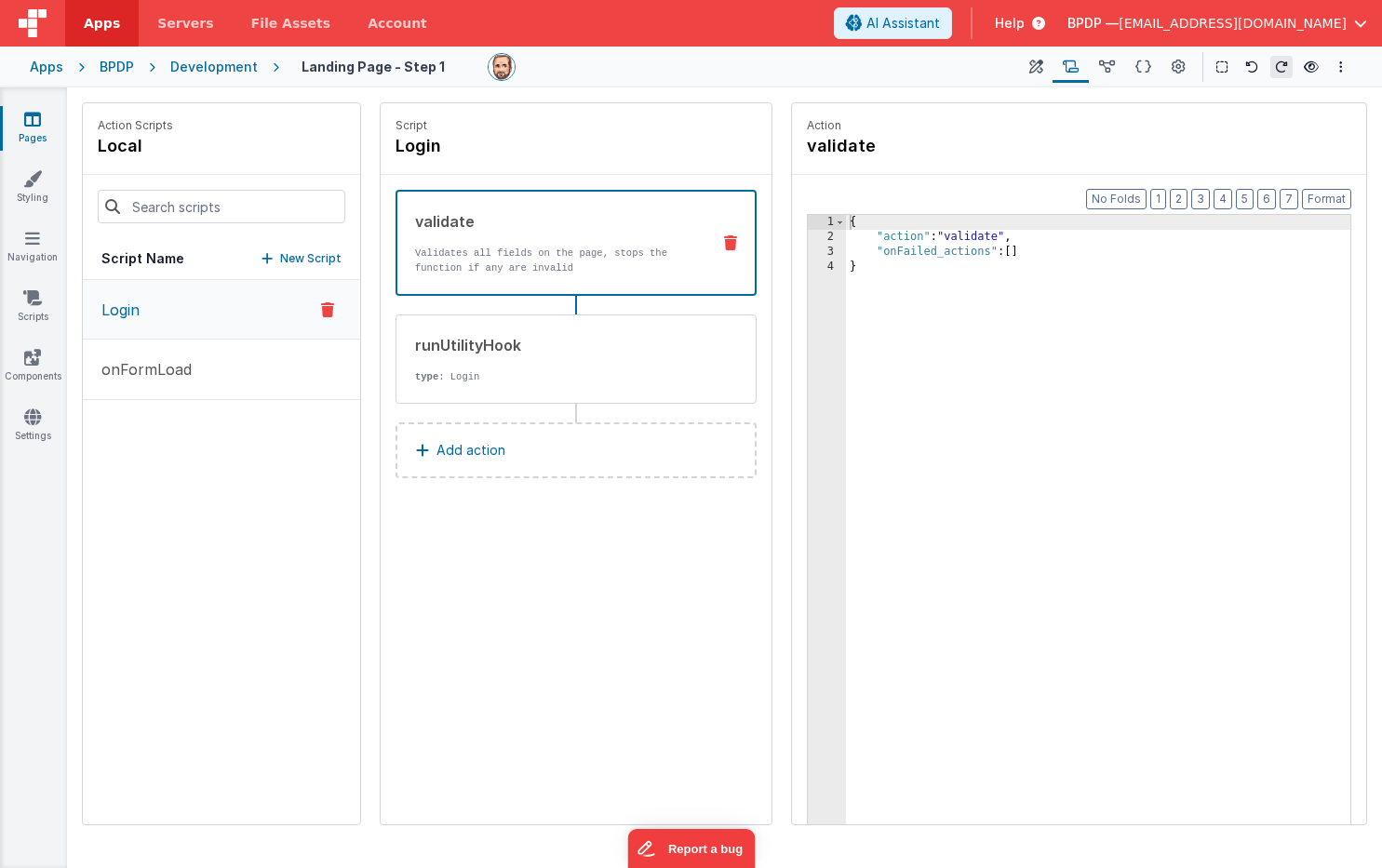
click at [35, 125] on icon at bounding box center [32, 119] width 17 height 19
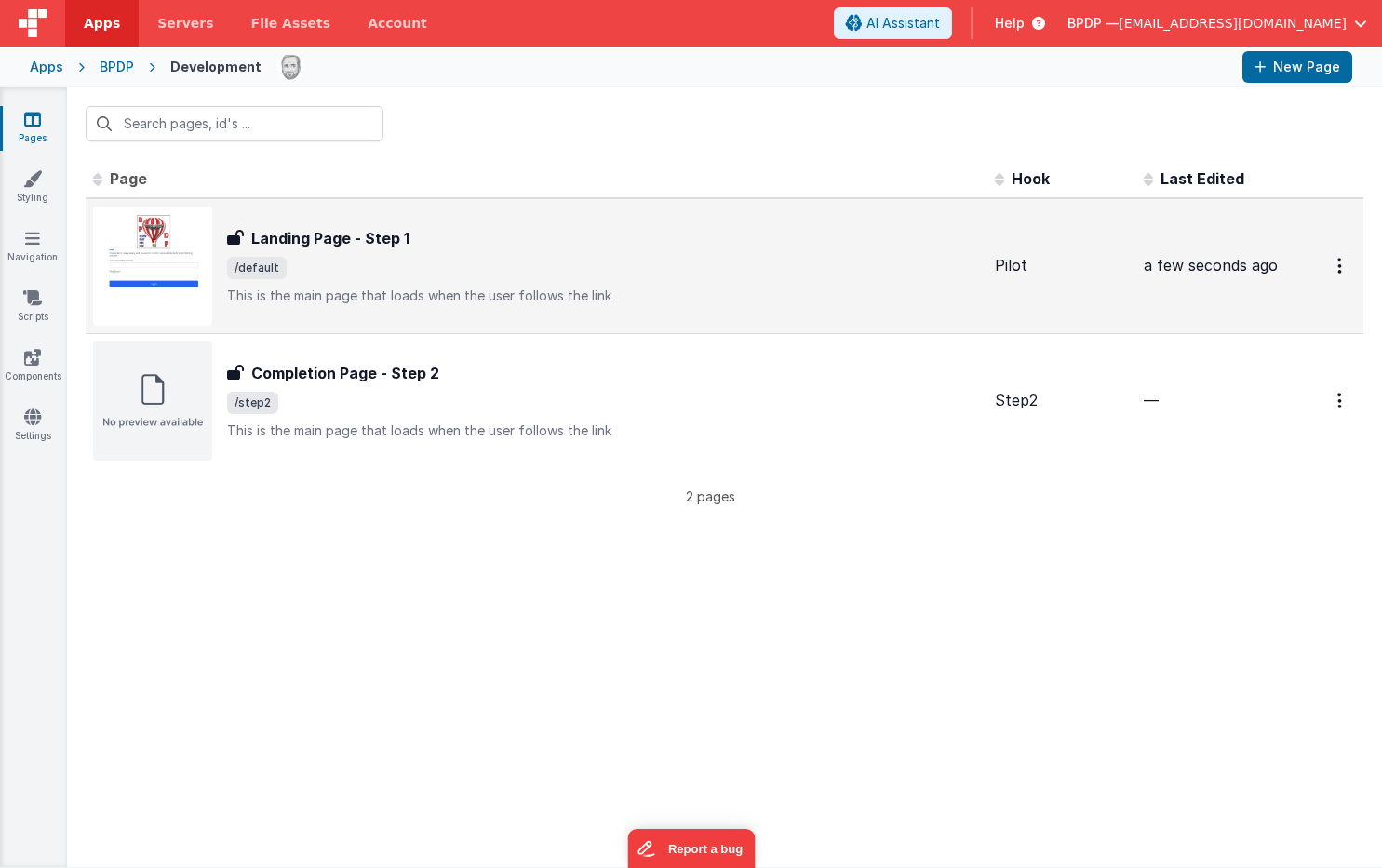
click at [348, 246] on h3 "Landing Page - Step 1" at bounding box center [330, 238] width 158 height 22
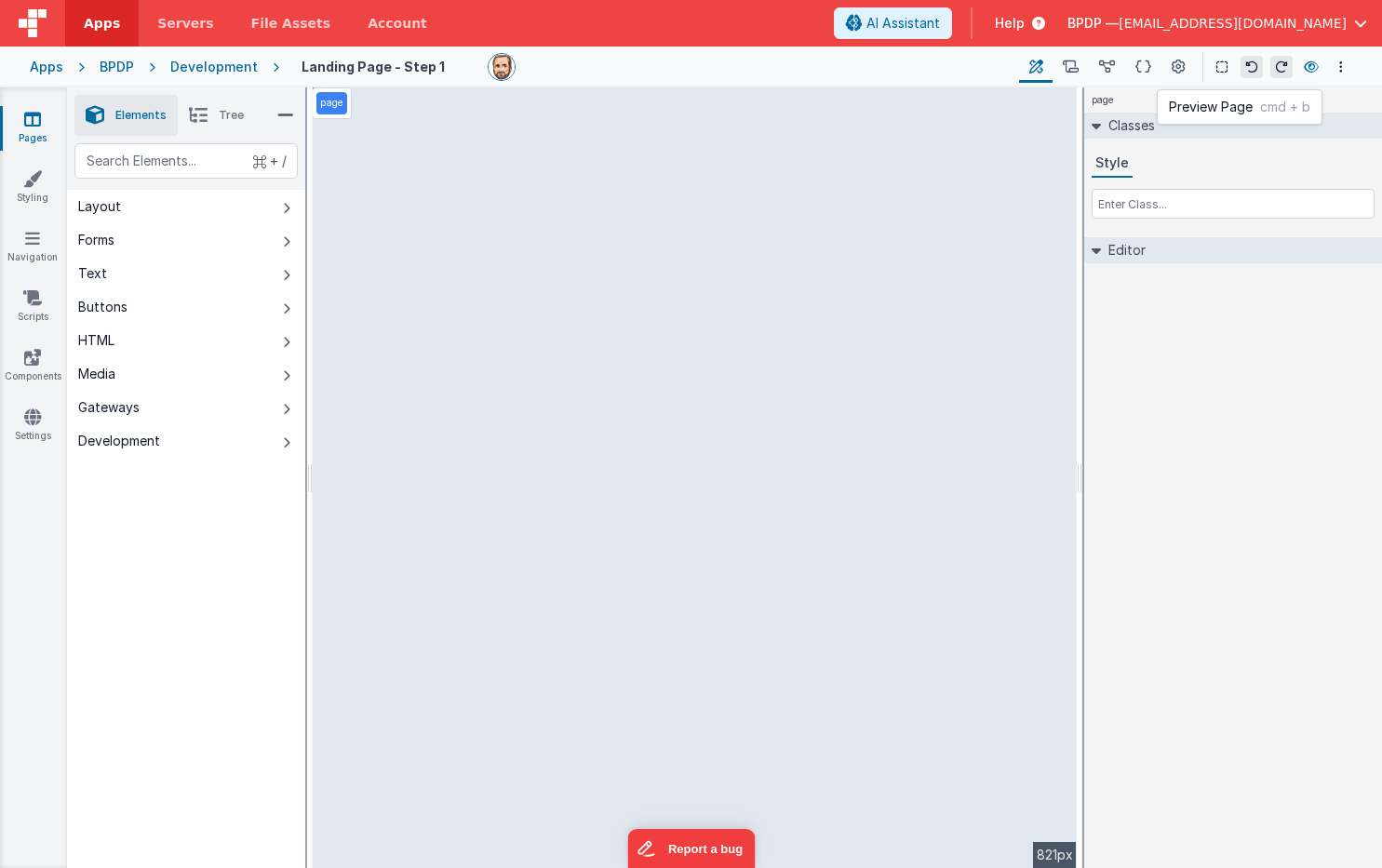
click at [1309, 65] on icon at bounding box center [1311, 67] width 15 height 13
click at [1068, 67] on icon at bounding box center [1070, 68] width 16 height 20
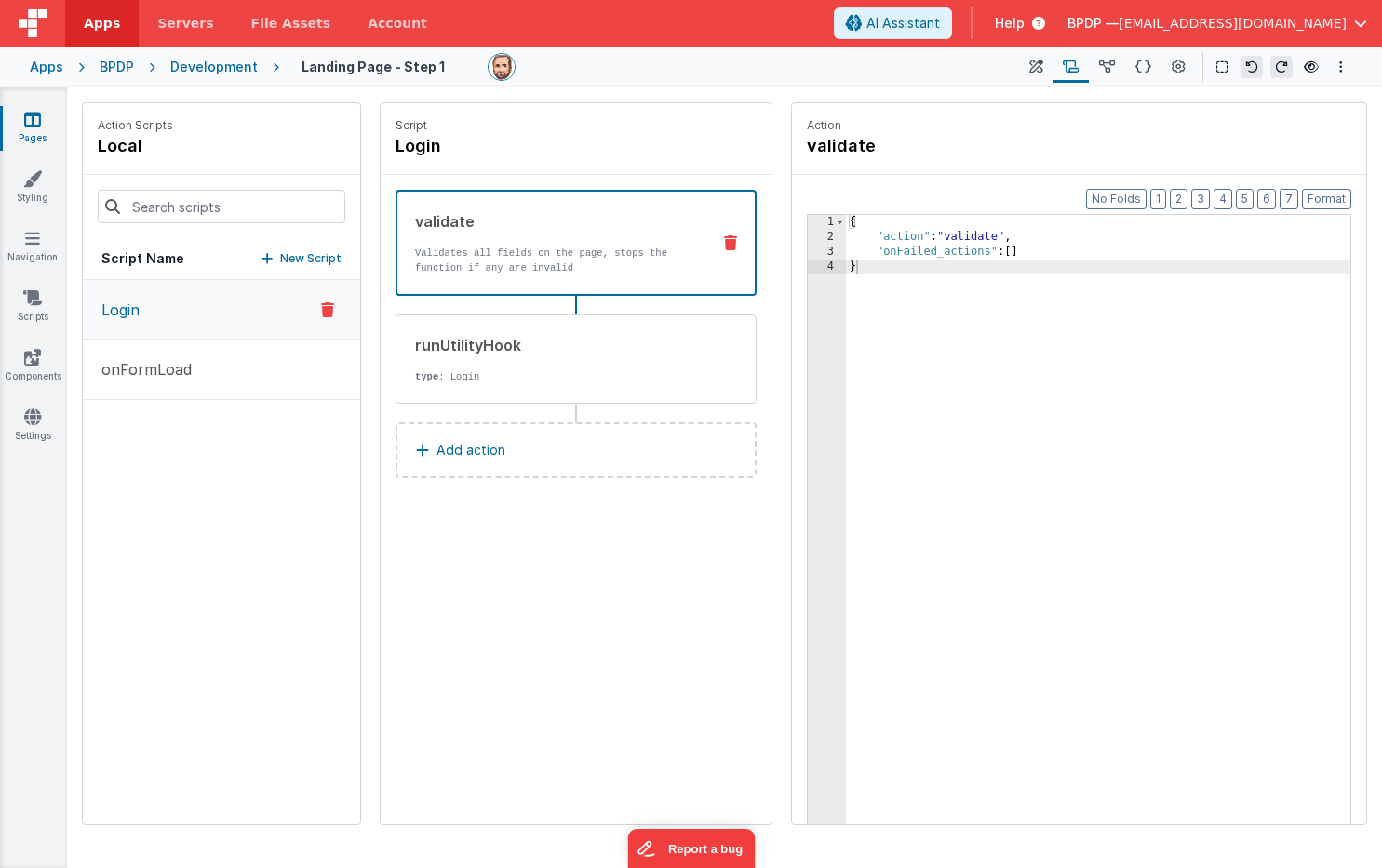
click at [728, 235] on div "validate Validates all fields on the page, stops the function if any are invalid" at bounding box center [576, 243] width 361 height 106
click at [731, 245] on icon at bounding box center [730, 243] width 13 height 15
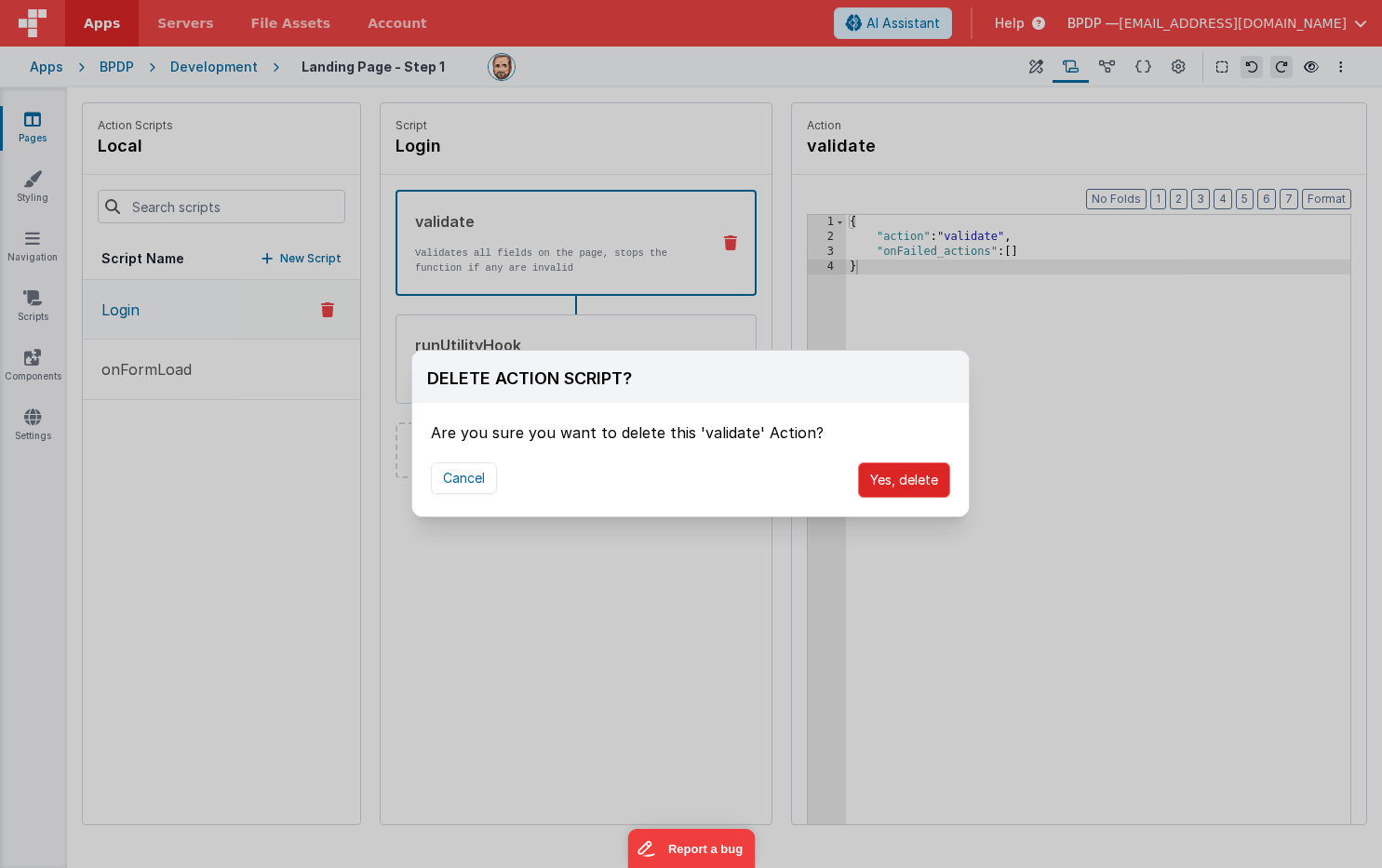
click at [892, 478] on button "Yes, delete" at bounding box center [904, 479] width 92 height 35
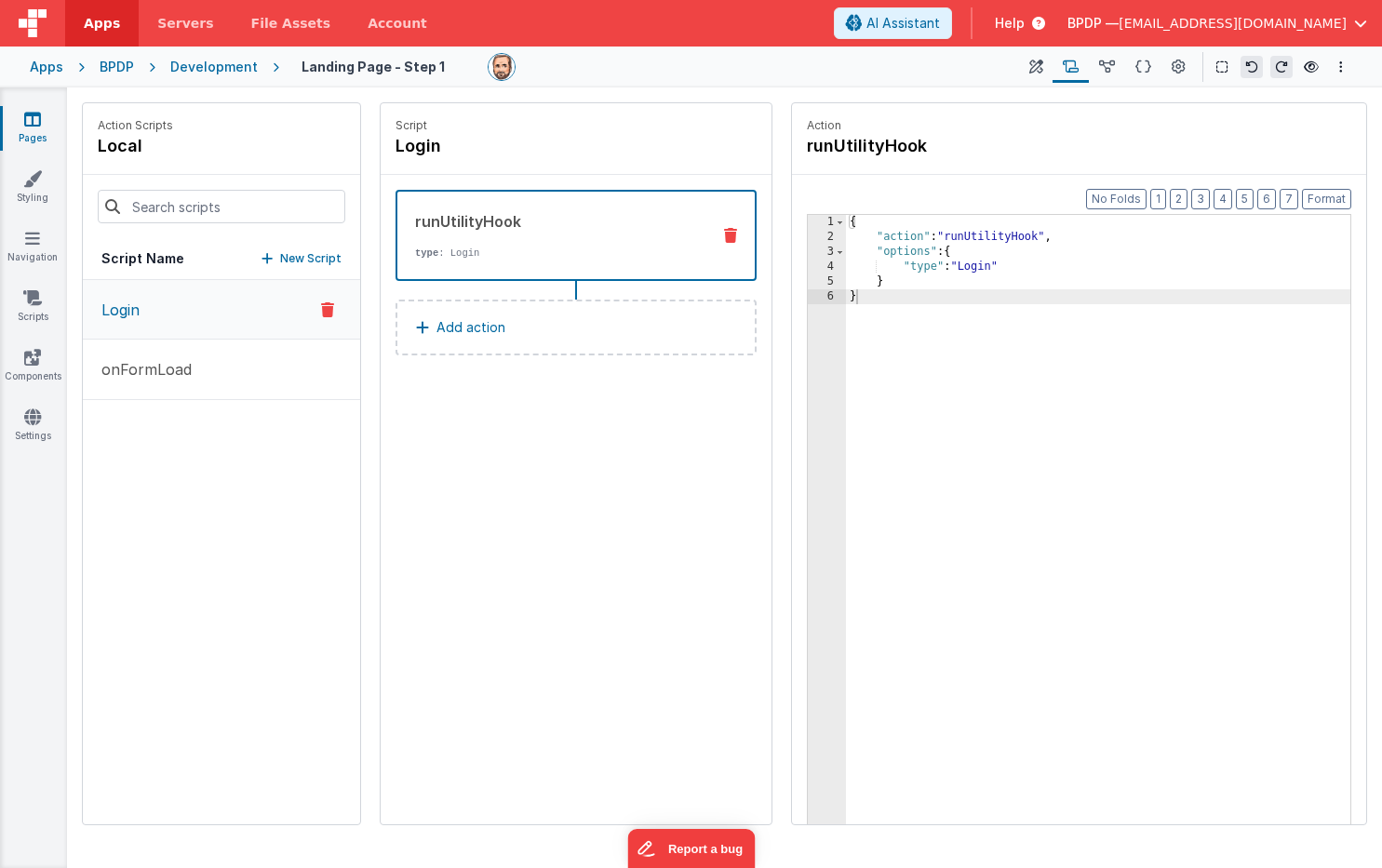
click at [461, 322] on p "Add action" at bounding box center [471, 328] width 69 height 22
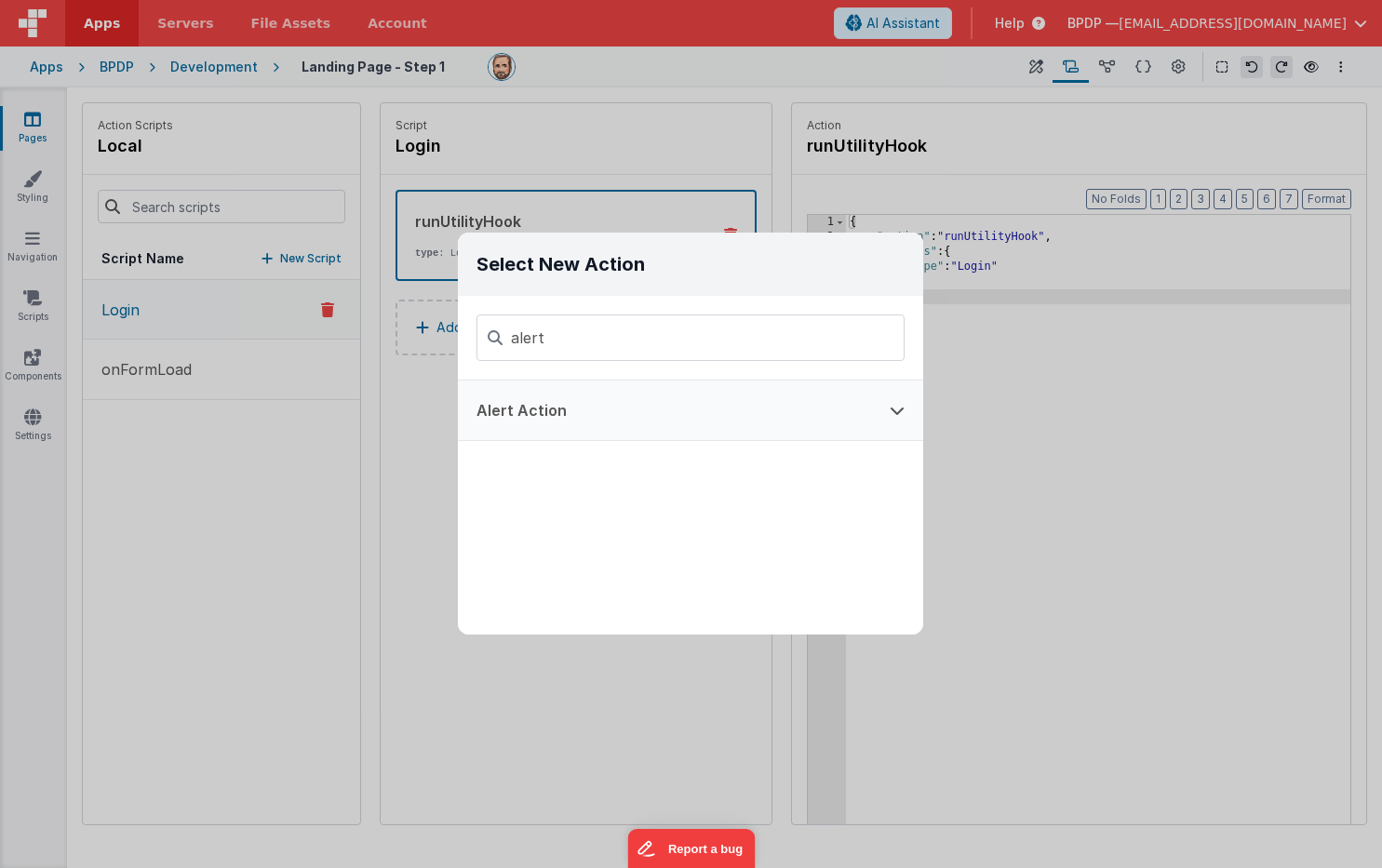
click at [527, 412] on button "Alert Action" at bounding box center [664, 411] width 413 height 60
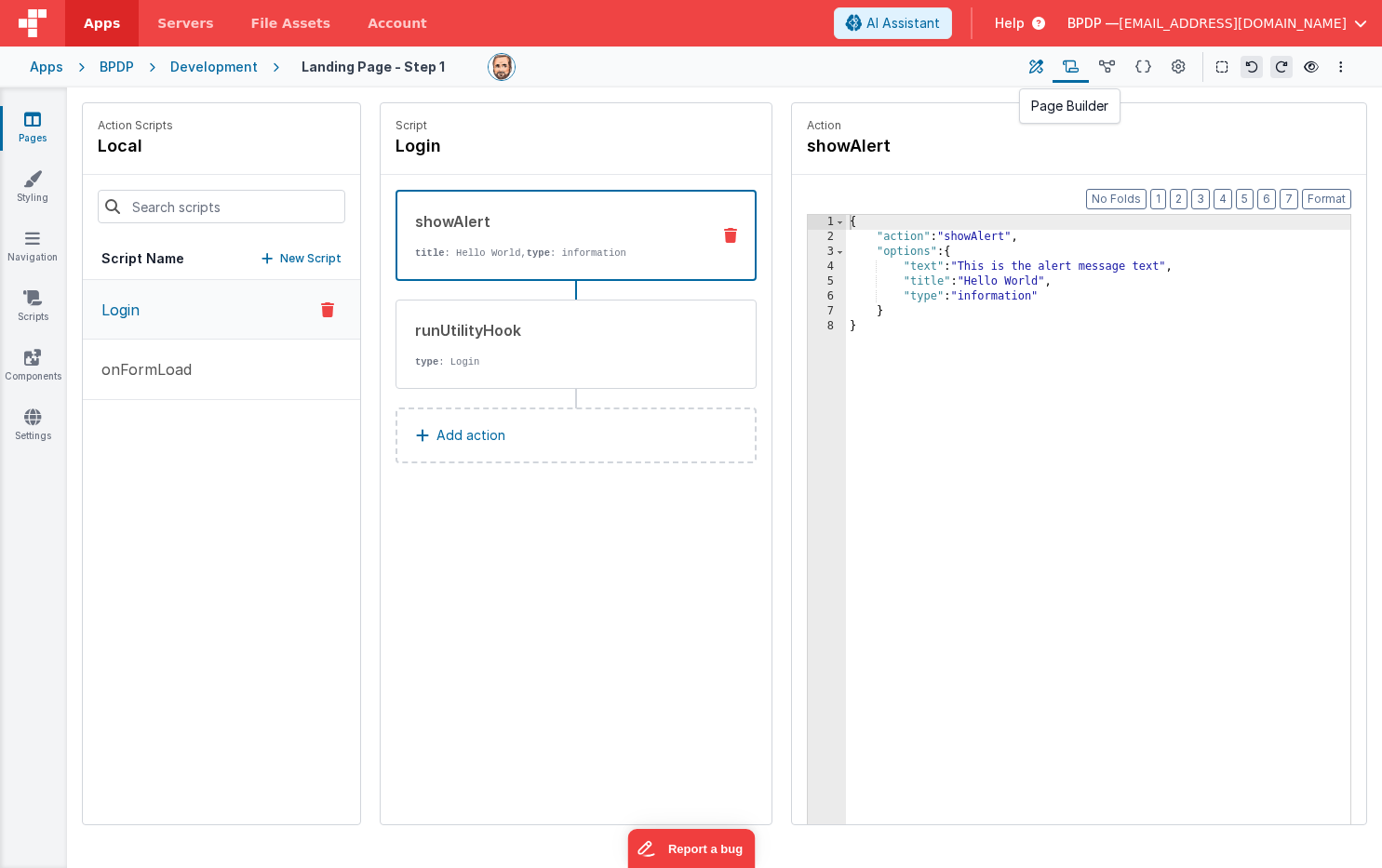
click at [1030, 63] on button at bounding box center [1036, 67] width 34 height 32
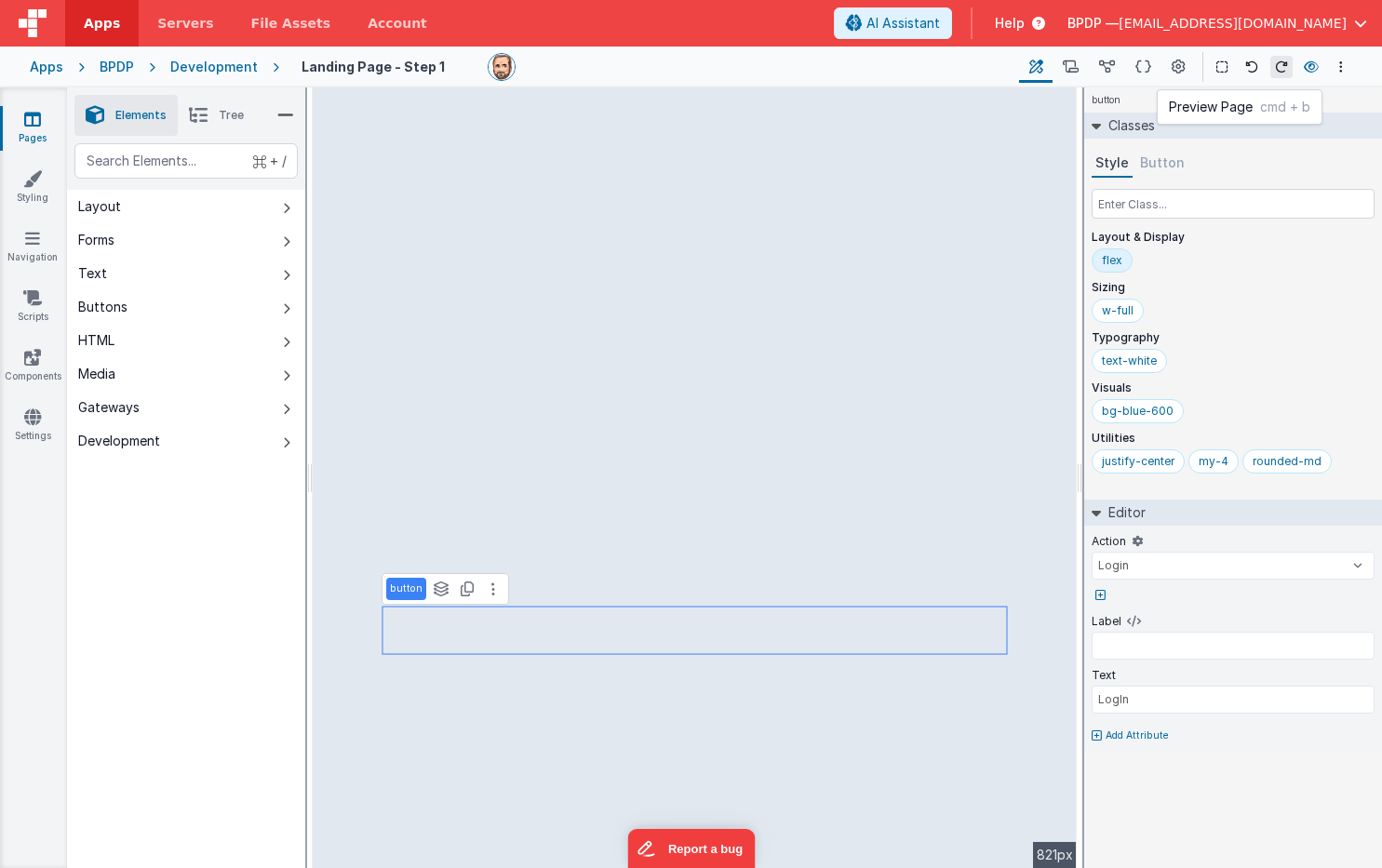
click at [1315, 62] on icon at bounding box center [1311, 67] width 15 height 13
click at [1077, 63] on icon at bounding box center [1070, 68] width 16 height 20
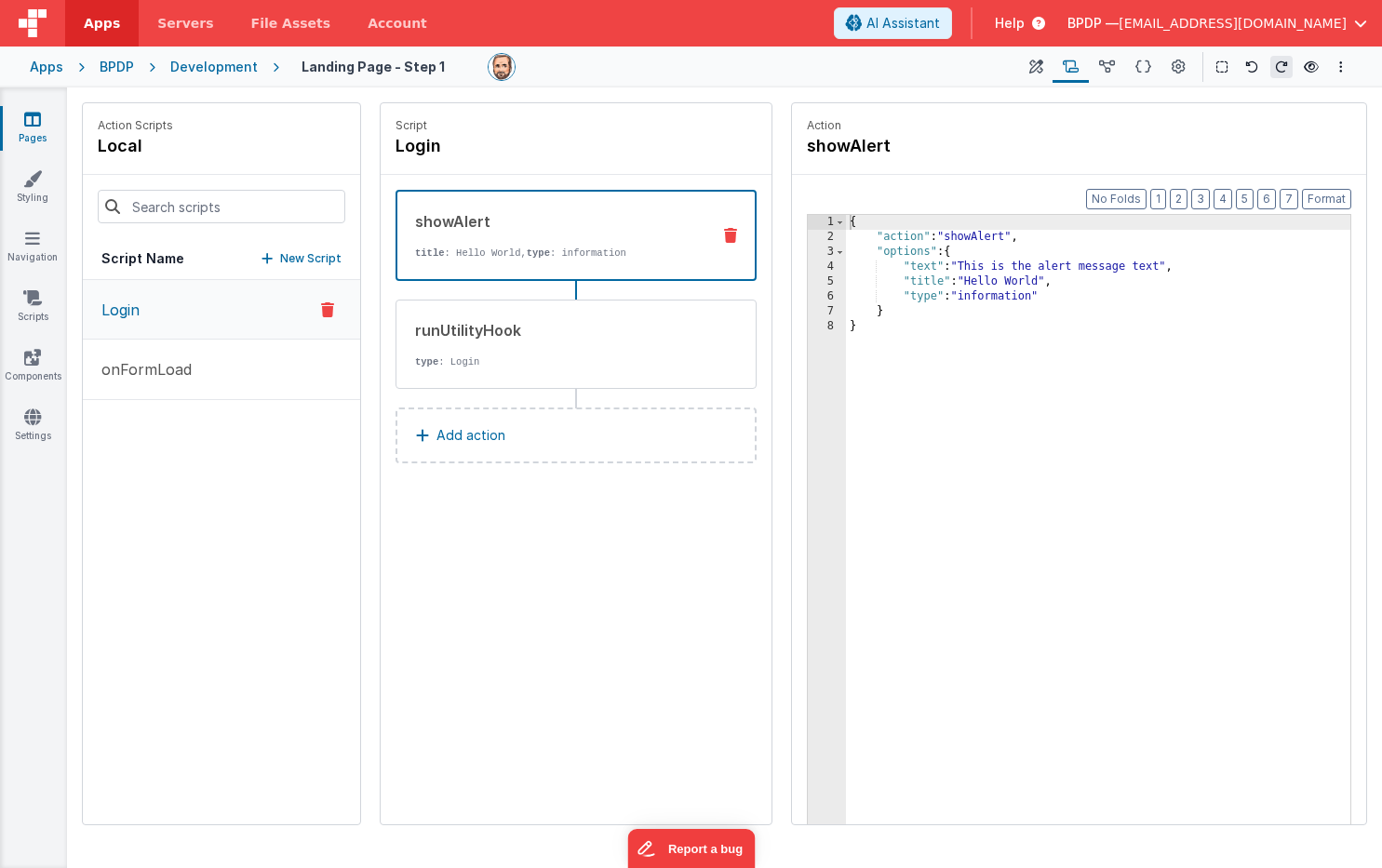
click at [476, 430] on p "Add action" at bounding box center [471, 435] width 69 height 22
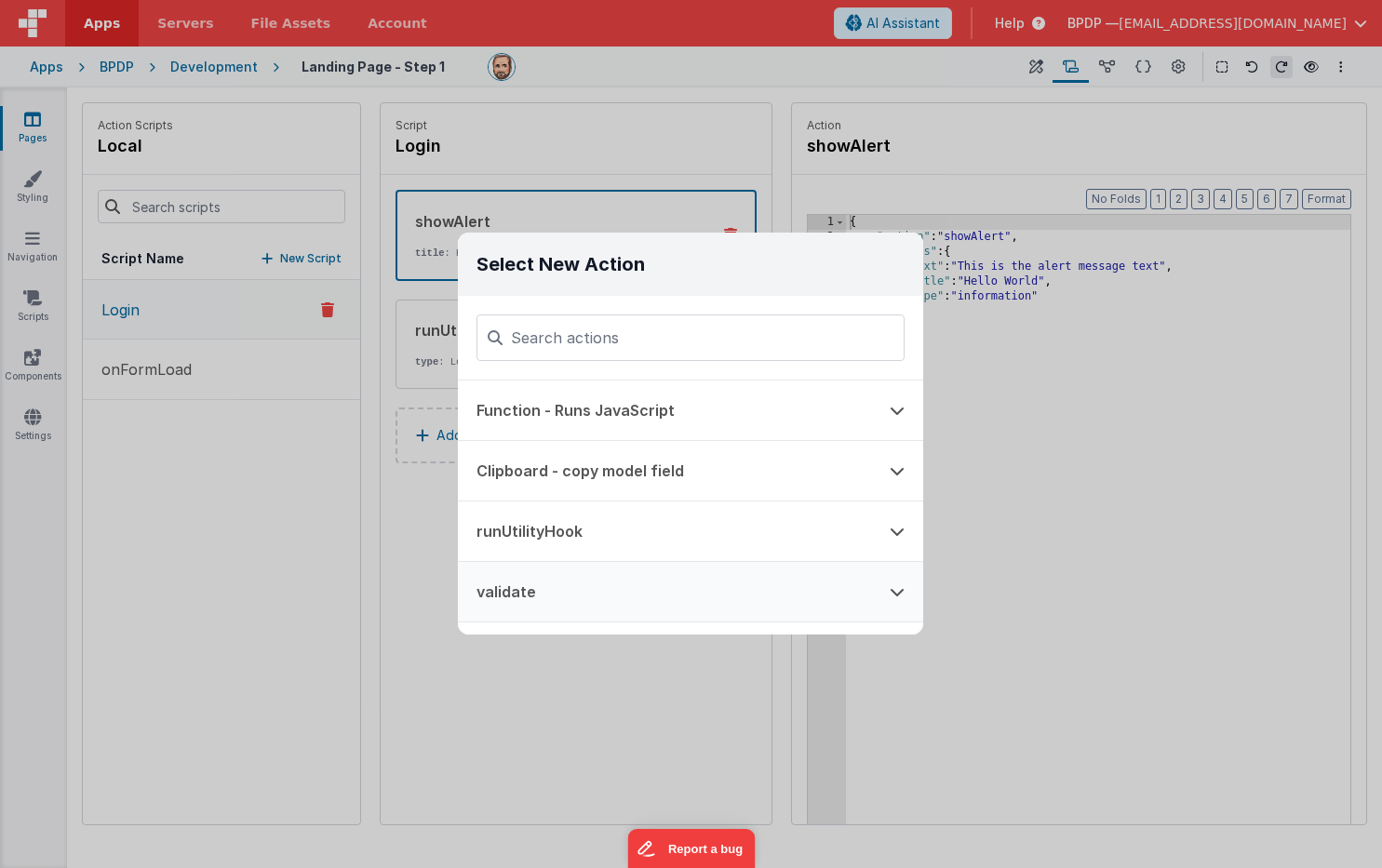
click at [531, 592] on button "validate" at bounding box center [664, 591] width 413 height 60
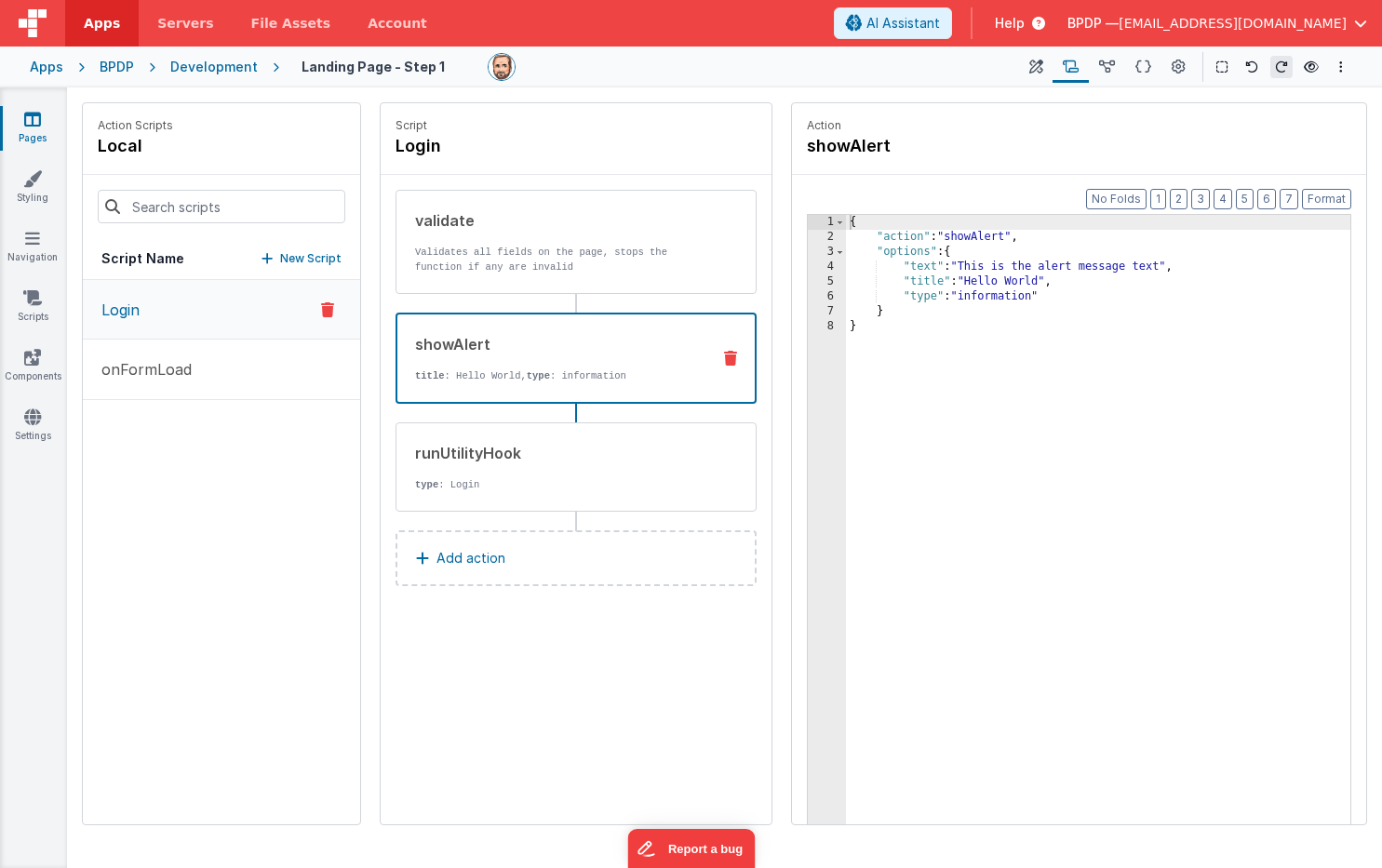
click at [732, 352] on icon at bounding box center [730, 358] width 13 height 15
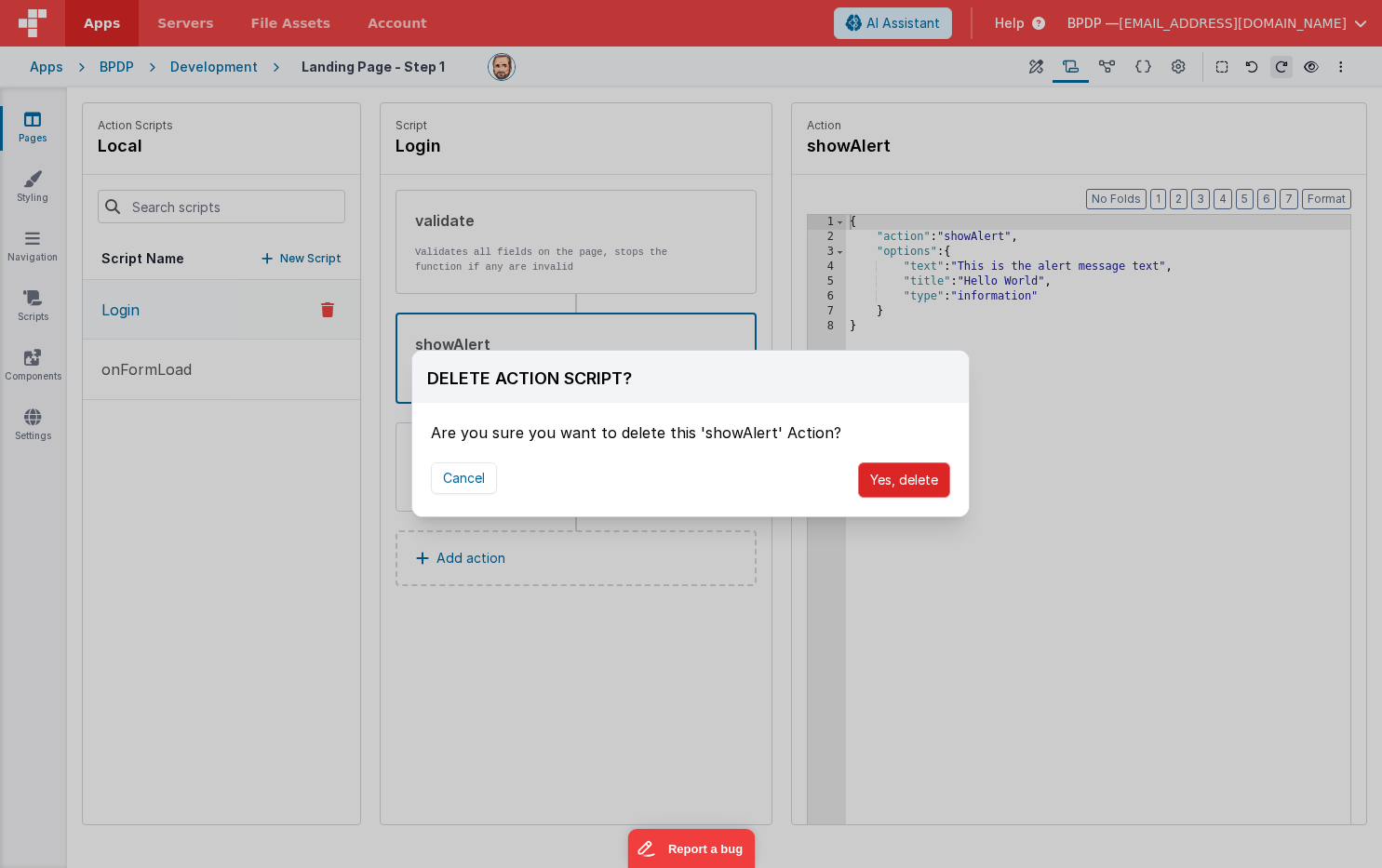
click at [903, 474] on button "Yes, delete" at bounding box center [904, 479] width 92 height 35
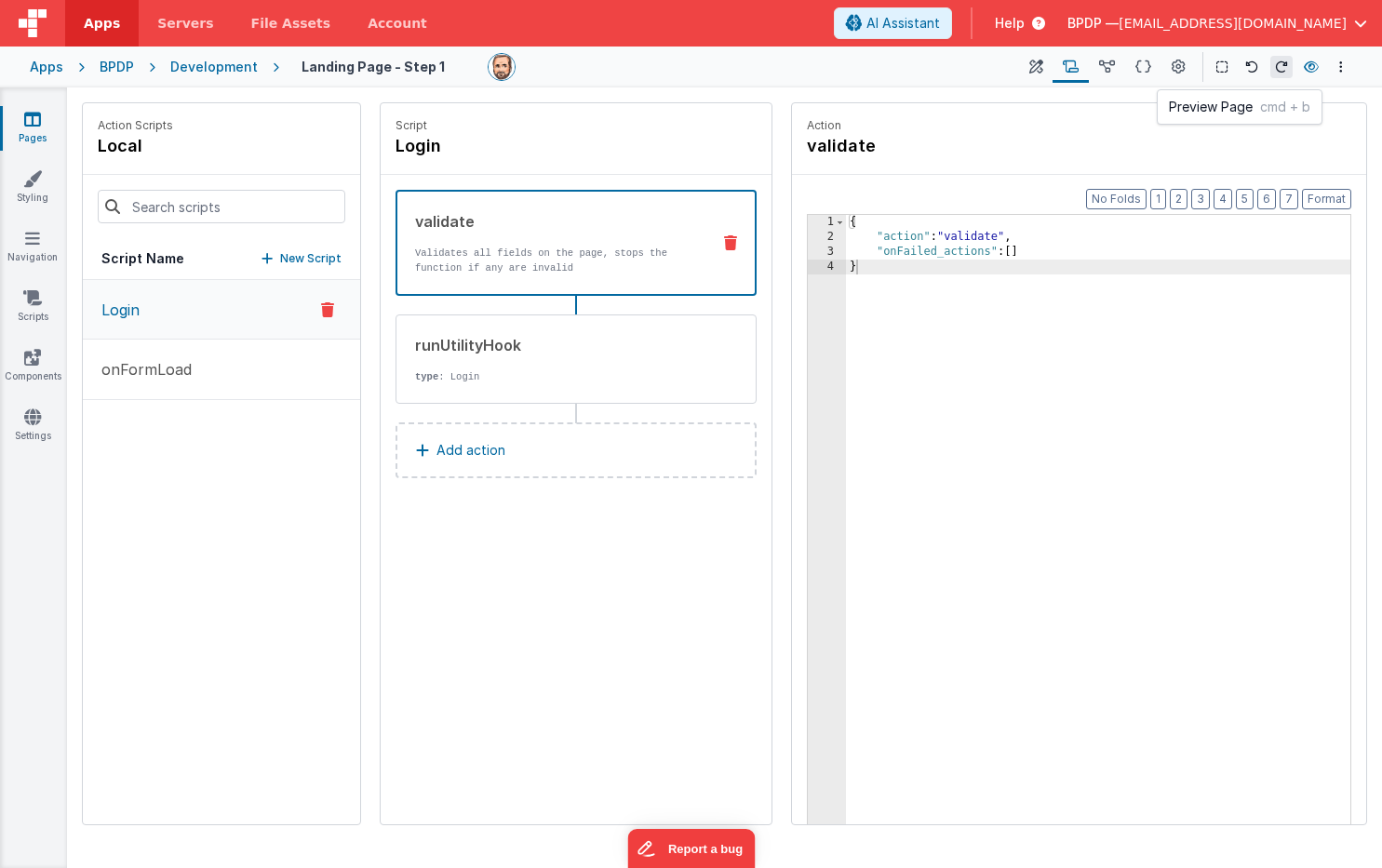
click at [1314, 61] on icon at bounding box center [1311, 67] width 15 height 13
click at [34, 129] on link "Pages" at bounding box center [32, 128] width 67 height 37
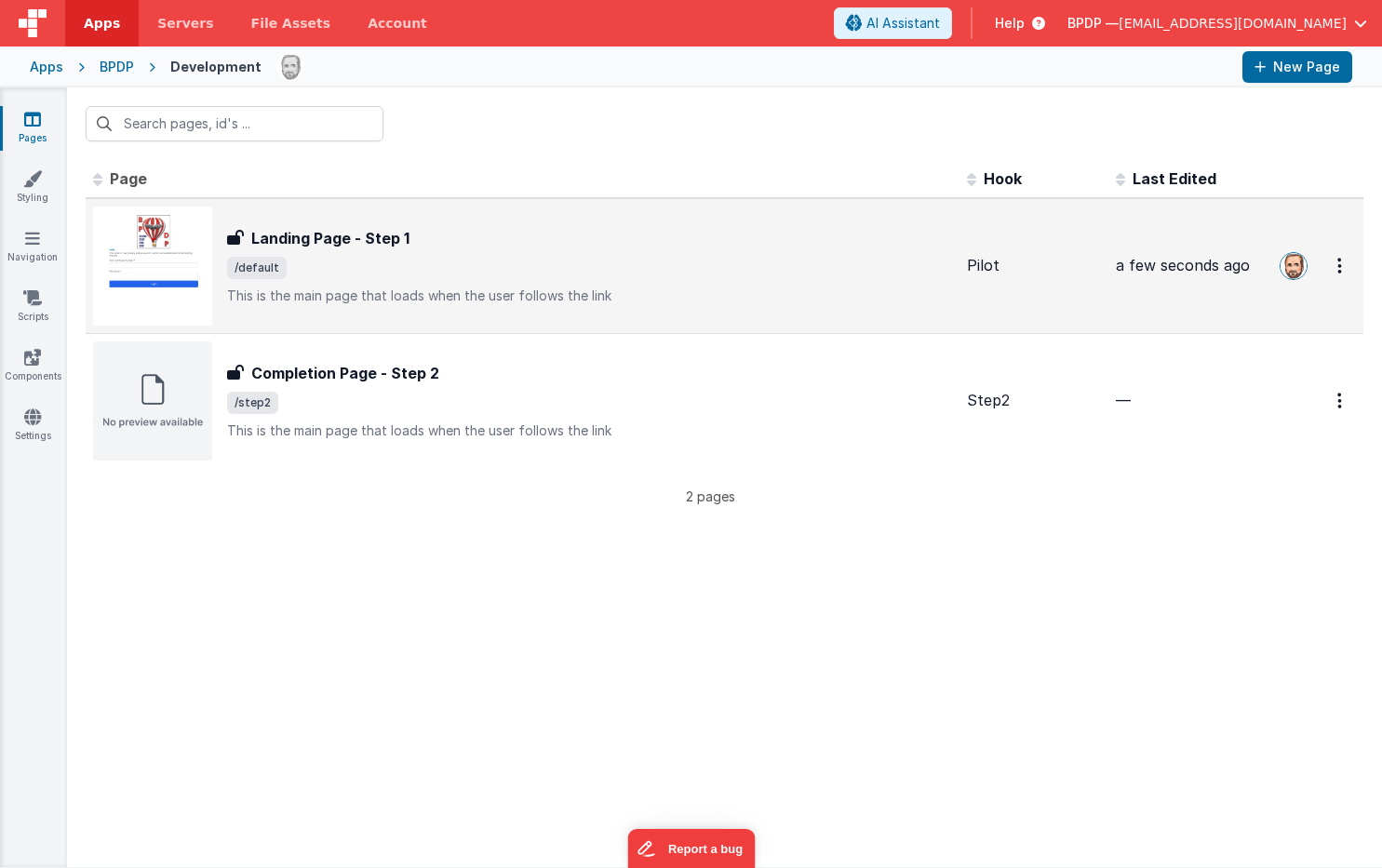
click at [332, 245] on h3 "Landing Page - Step 1" at bounding box center [330, 238] width 158 height 22
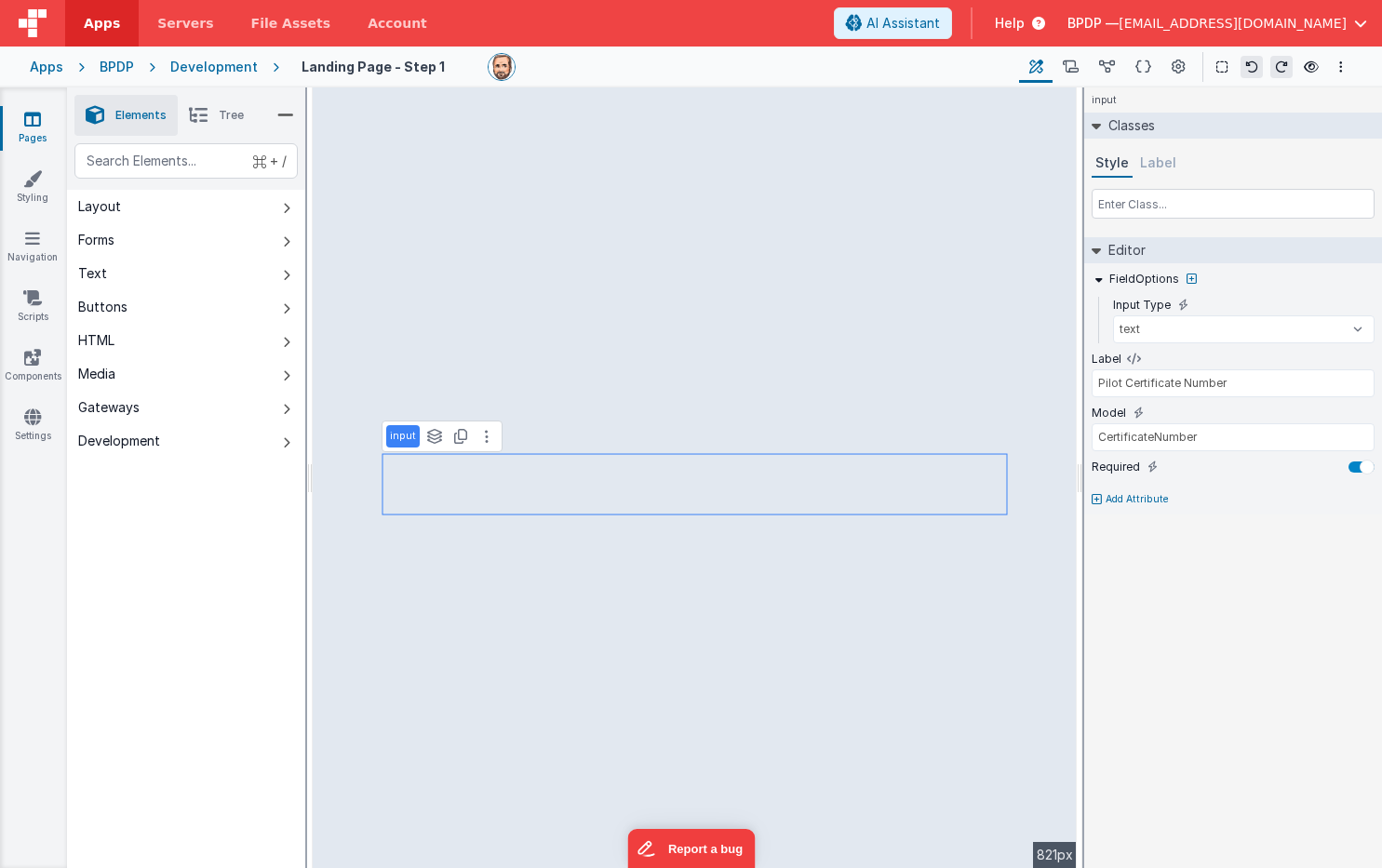
click at [1124, 497] on p "Add Attribute" at bounding box center [1136, 499] width 63 height 15
click at [1312, 63] on icon at bounding box center [1311, 67] width 15 height 13
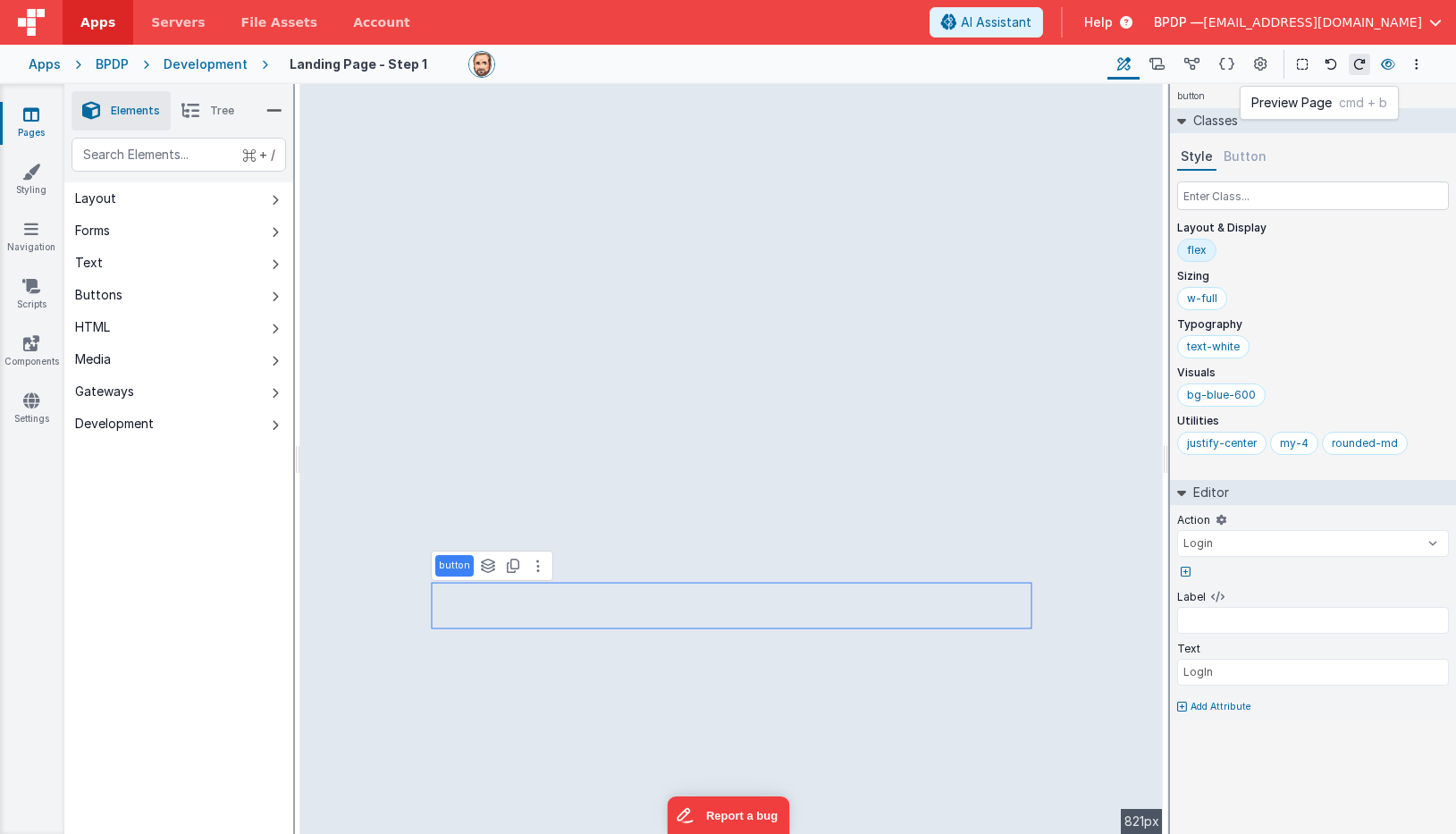
click at [1326, 60] on icon at bounding box center [1388, 64] width 14 height 12
click at [1258, 63] on icon at bounding box center [1261, 65] width 13 height 19
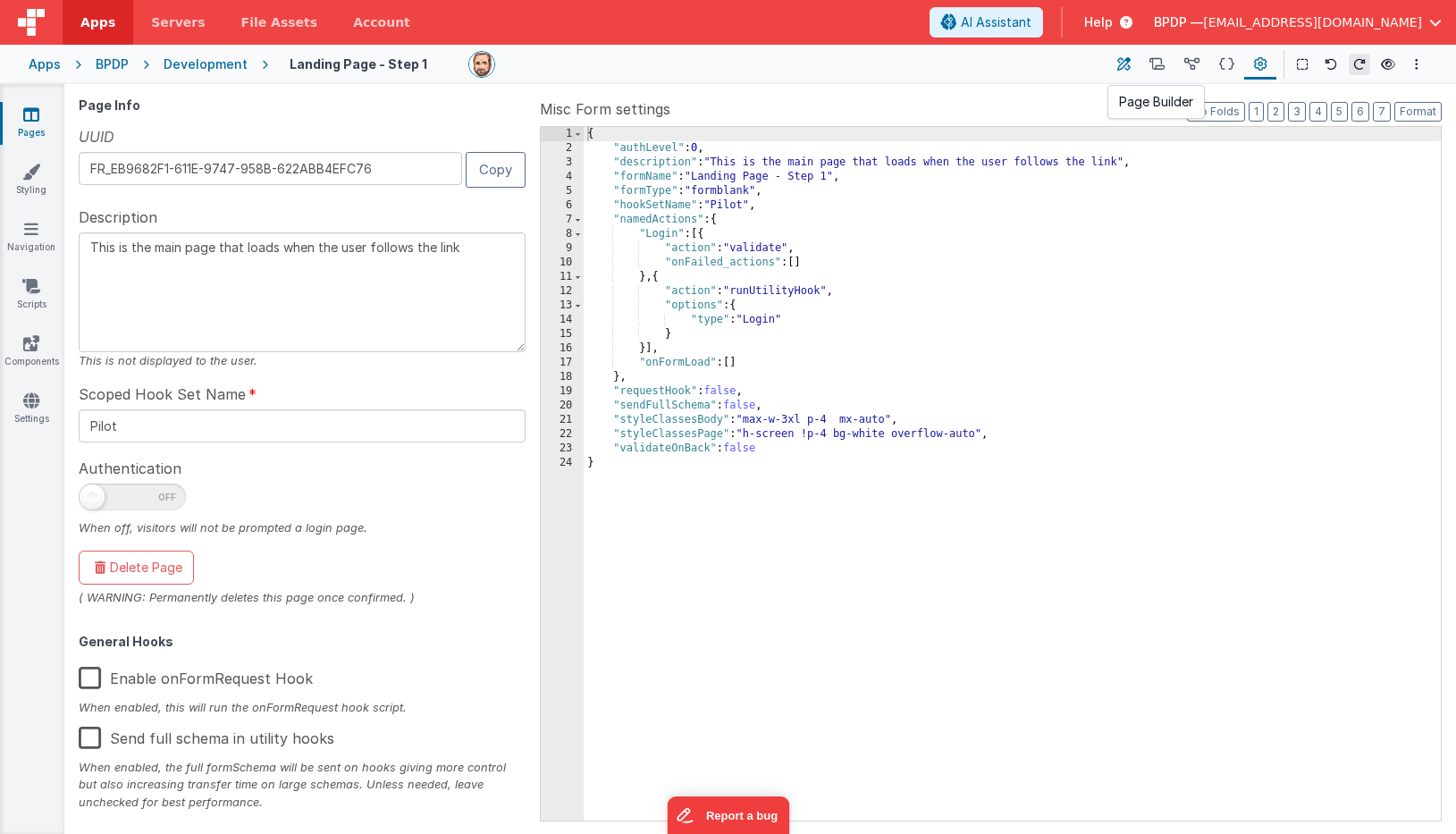
click at [1125, 60] on icon at bounding box center [1124, 65] width 13 height 19
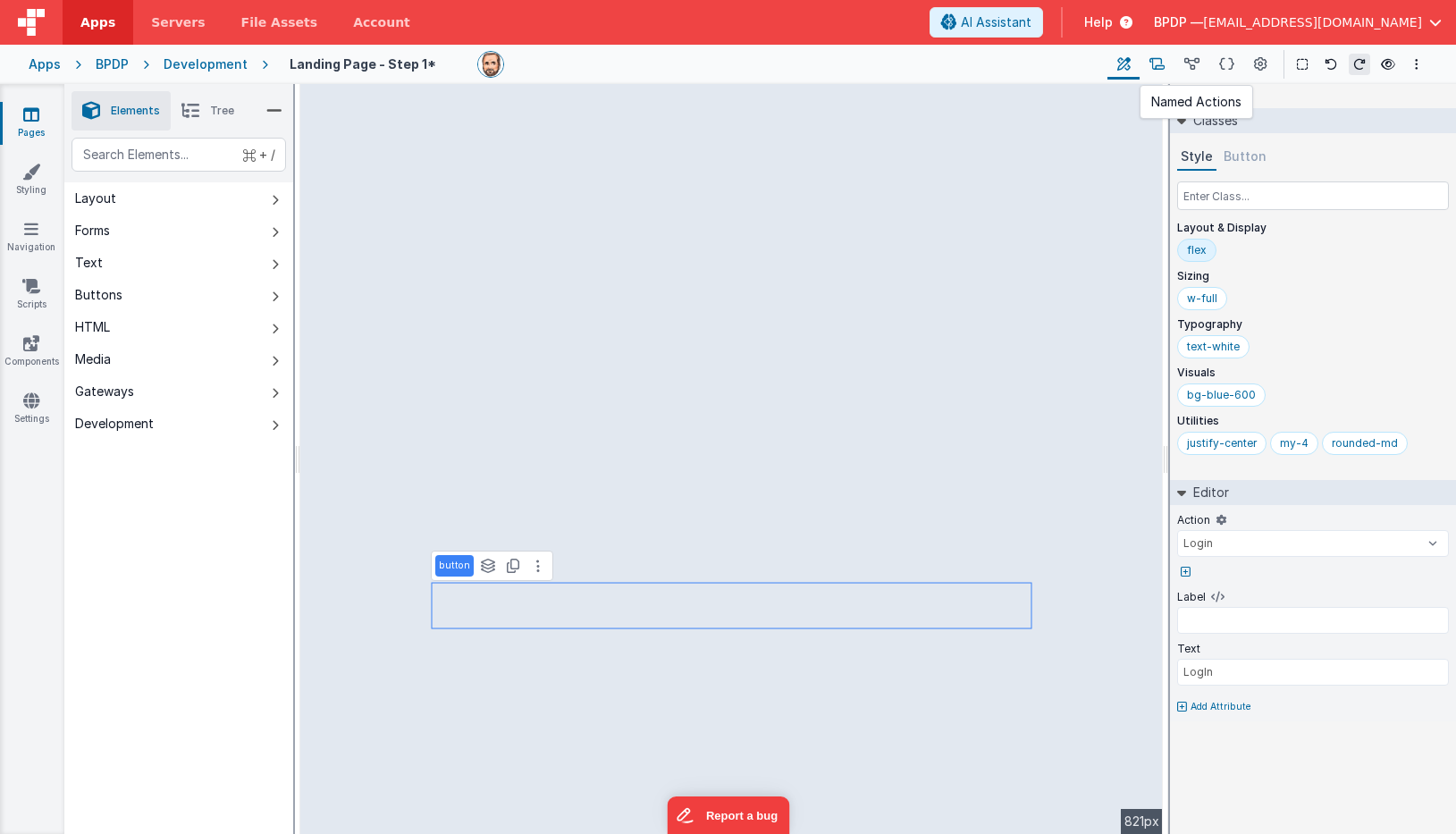
click at [1160, 60] on icon at bounding box center [1158, 65] width 15 height 19
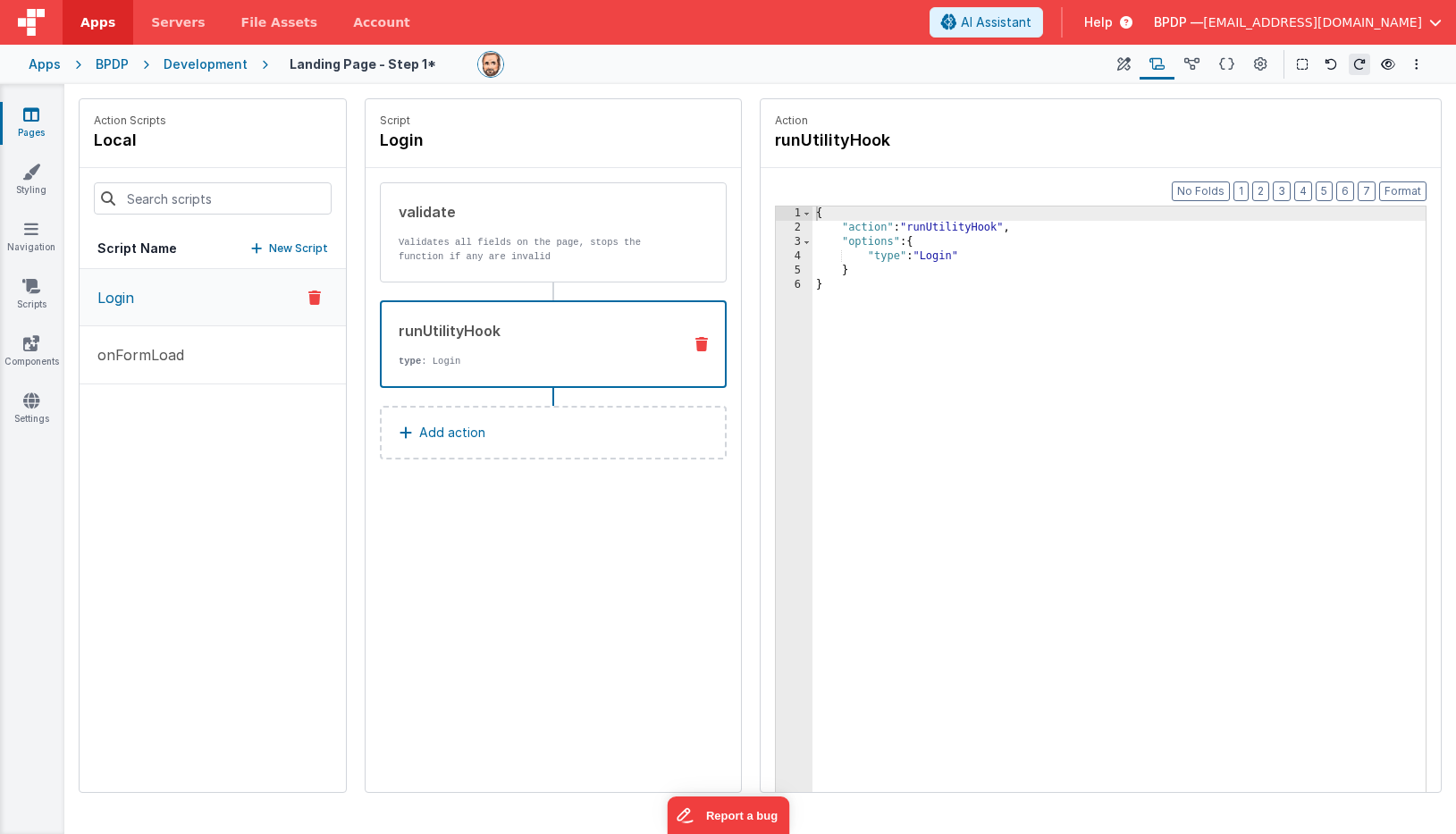
click at [453, 330] on div "runUtilityHook" at bounding box center [533, 330] width 269 height 21
click at [447, 239] on p "Validates all fields on the page, stops the function if any are invalid" at bounding box center [533, 250] width 270 height 29
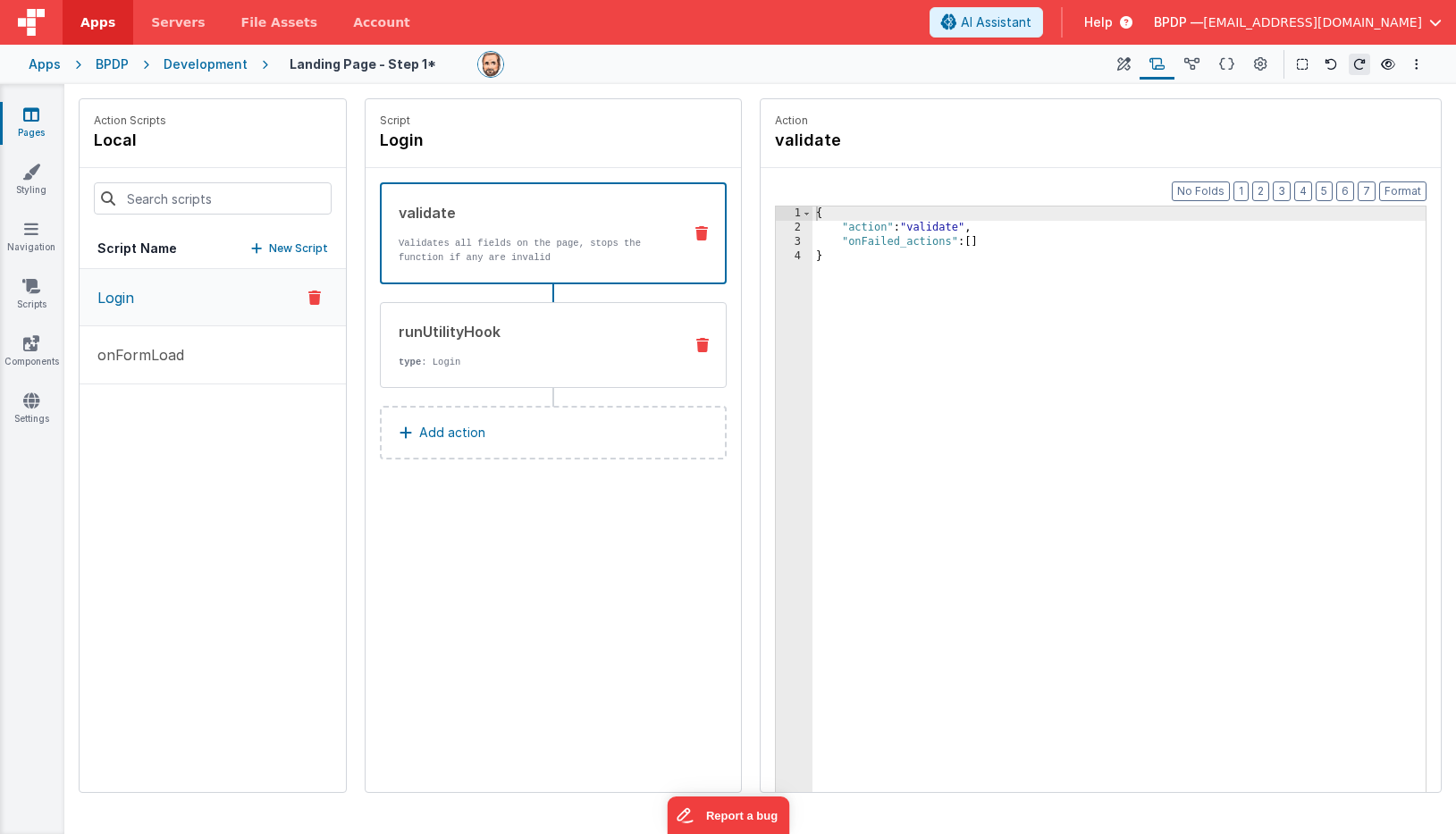
click at [450, 320] on div "runUtilityHook type : Login" at bounding box center [553, 345] width 346 height 85
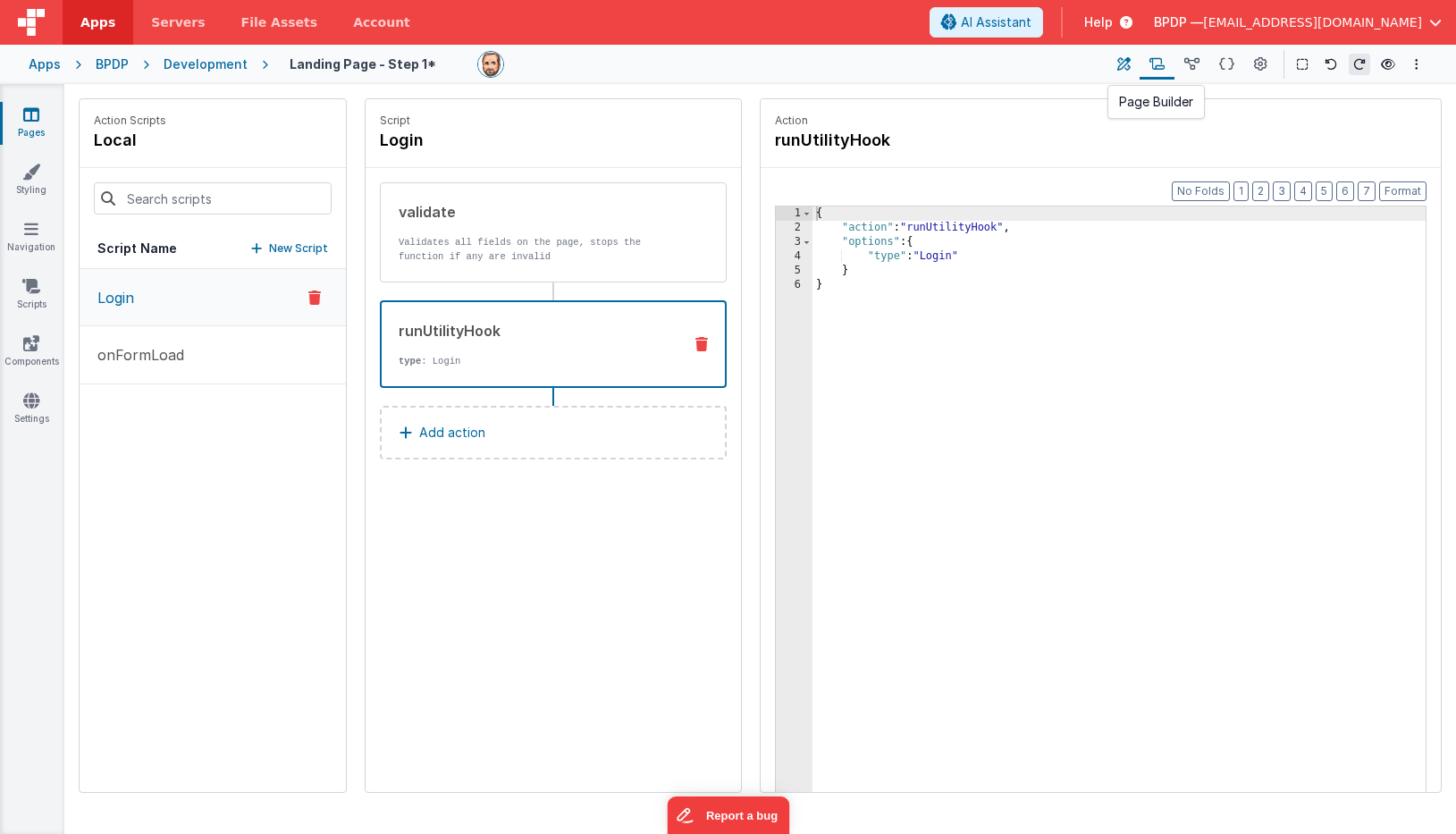
click at [1125, 68] on icon at bounding box center [1124, 65] width 13 height 19
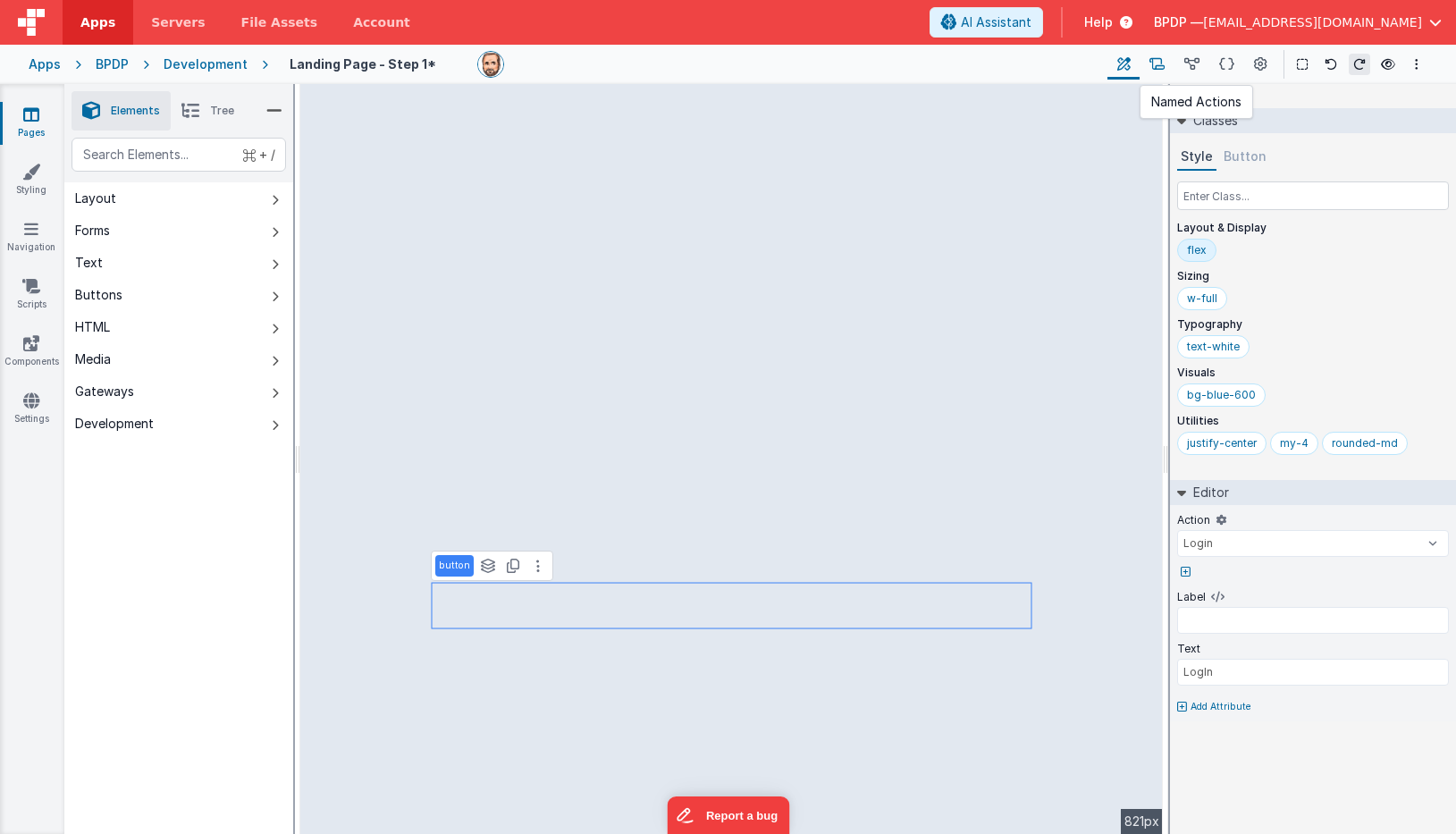
click at [1158, 62] on icon at bounding box center [1158, 65] width 15 height 19
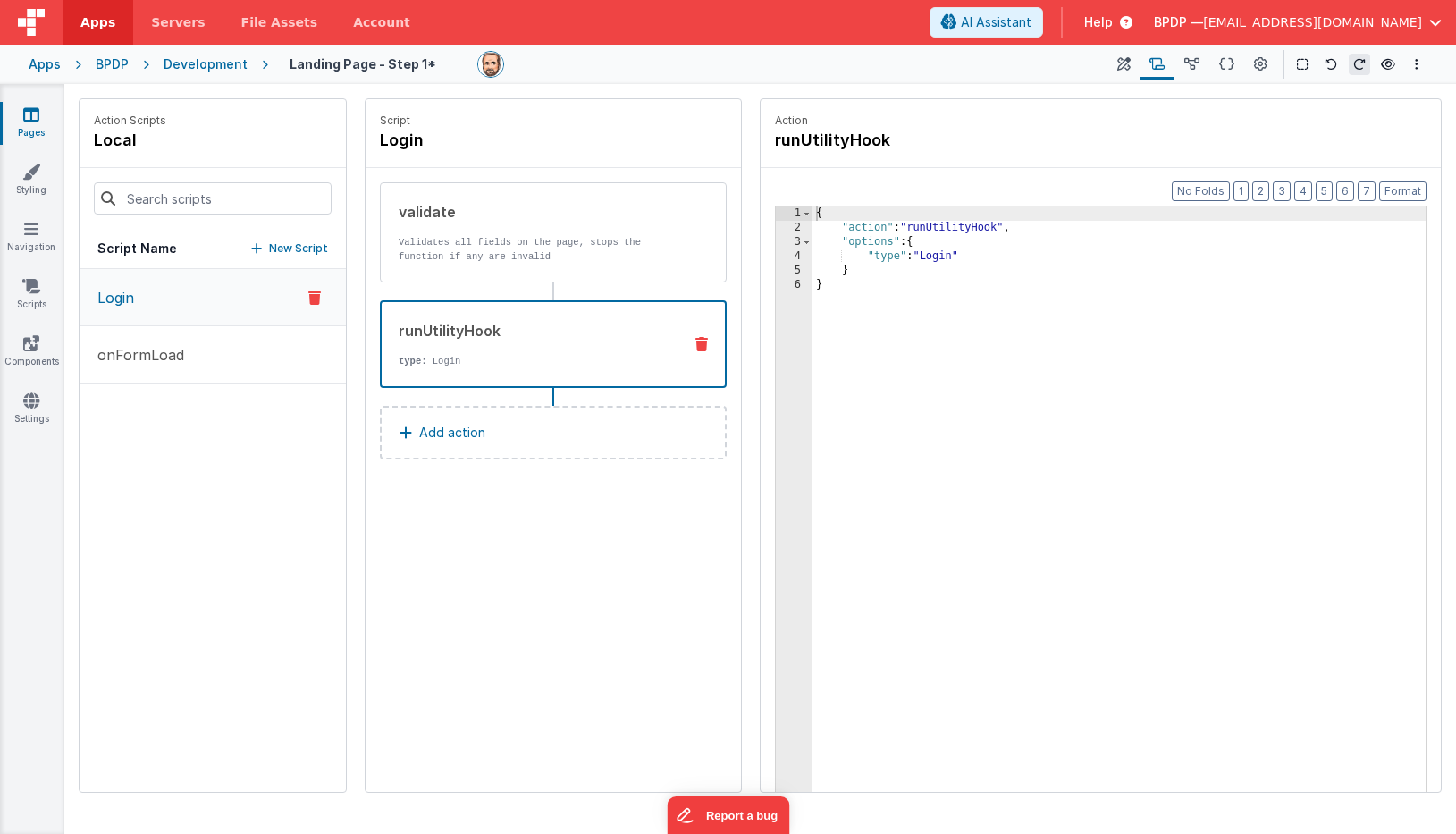
click at [135, 296] on button "Login" at bounding box center [213, 298] width 267 height 58
click at [33, 284] on icon at bounding box center [31, 286] width 18 height 18
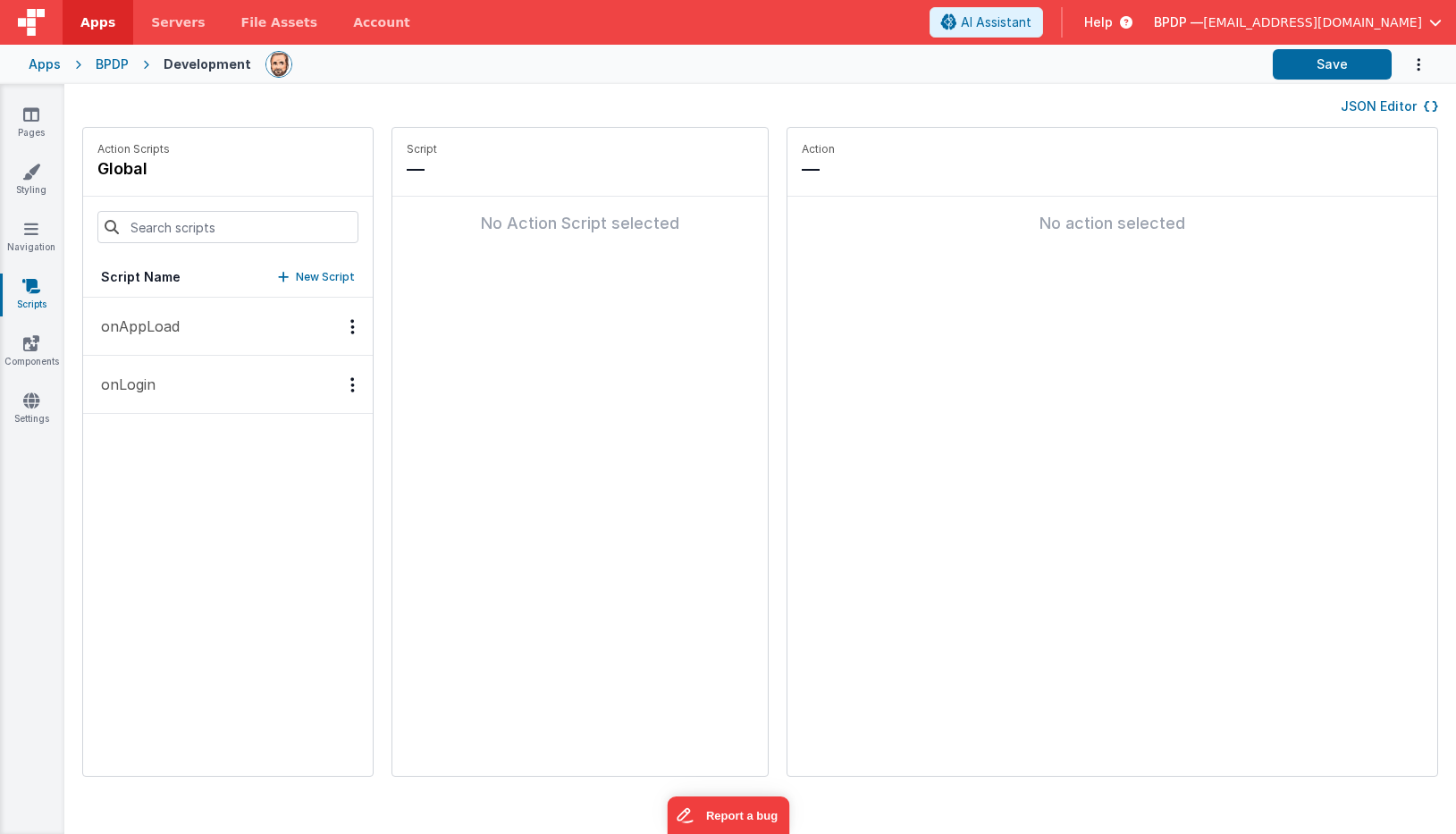
click at [150, 386] on p "onLogin" at bounding box center [123, 384] width 65 height 21
click at [355, 384] on icon "Options" at bounding box center [352, 384] width 5 height 1
click at [268, 445] on div "Delete" at bounding box center [287, 448] width 157 height 33
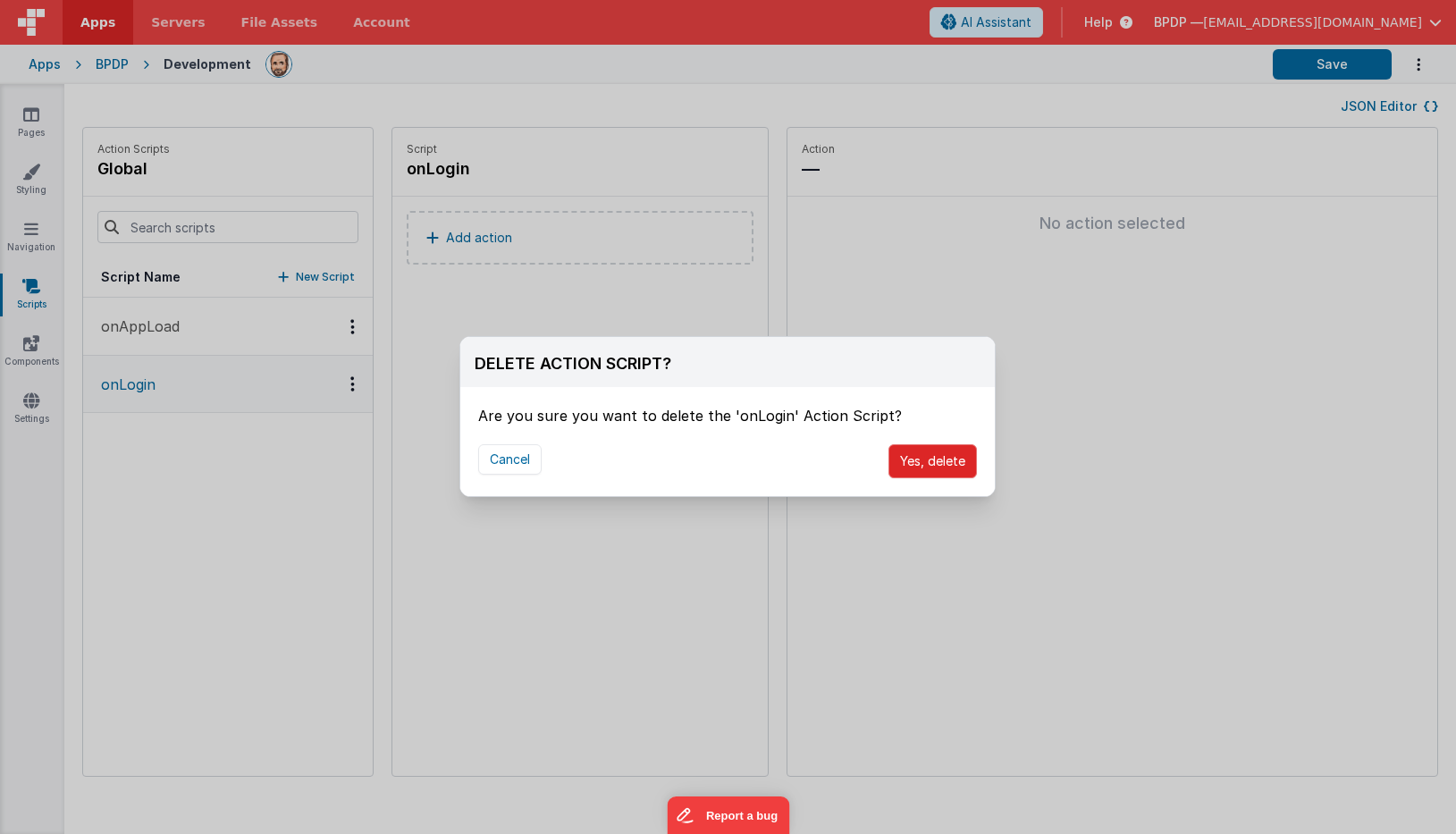
click at [950, 456] on button "Yes, delete" at bounding box center [933, 461] width 88 height 34
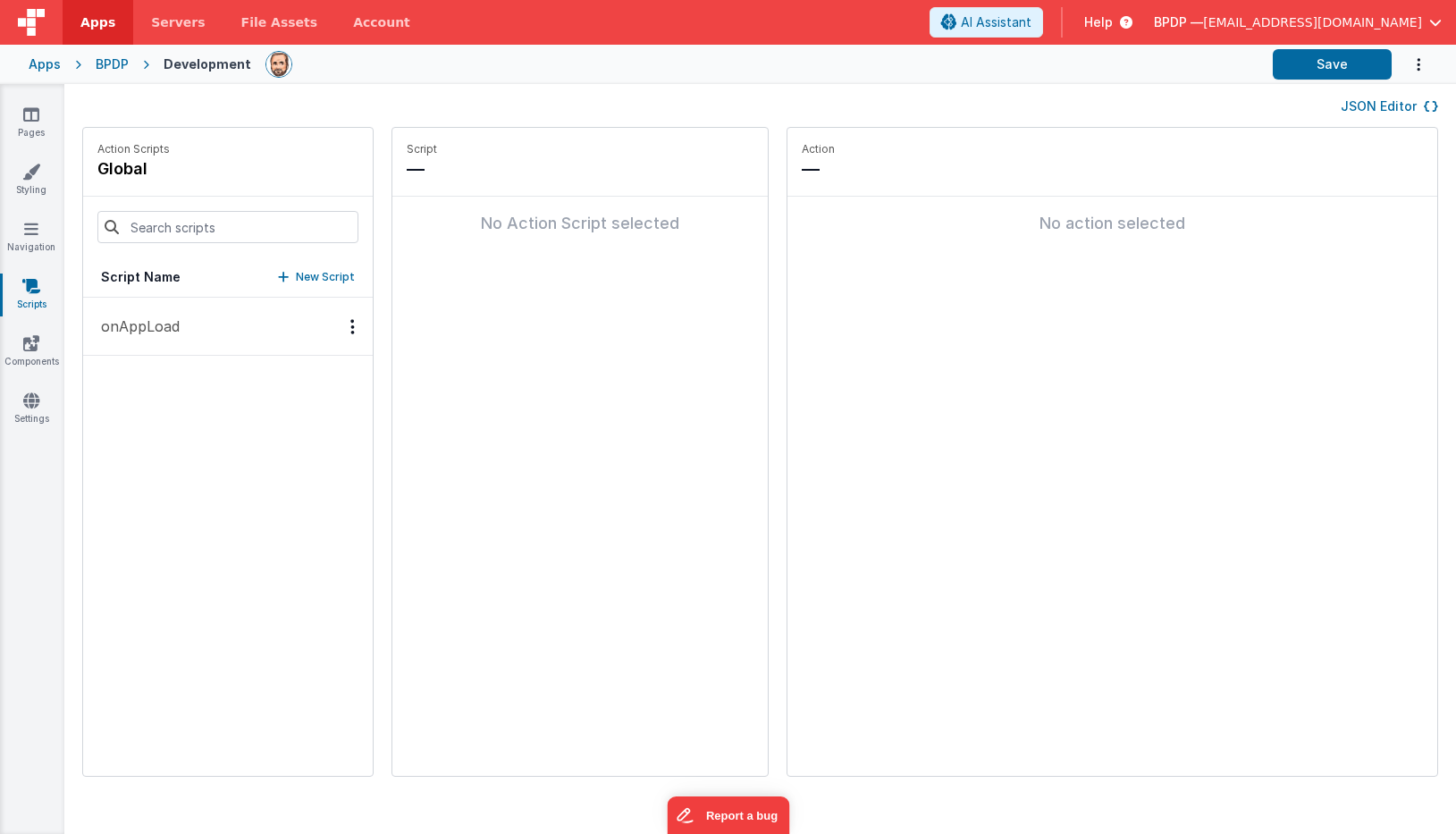
click at [203, 542] on div "onAppLoad" at bounding box center [228, 536] width 290 height 478
click at [28, 117] on icon at bounding box center [31, 114] width 16 height 18
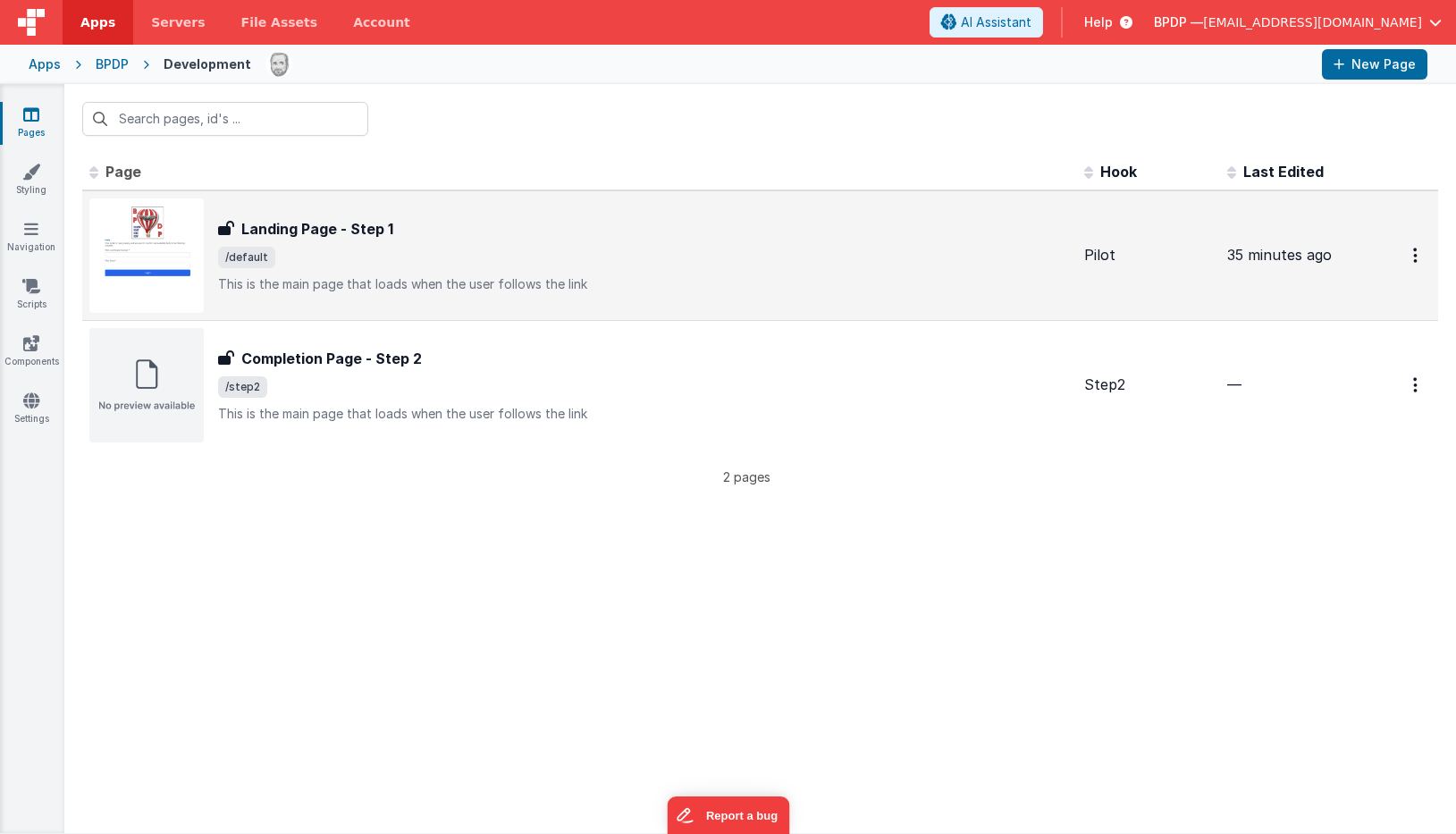
click at [332, 235] on h3 "Landing Page - Step 1" at bounding box center [317, 228] width 152 height 21
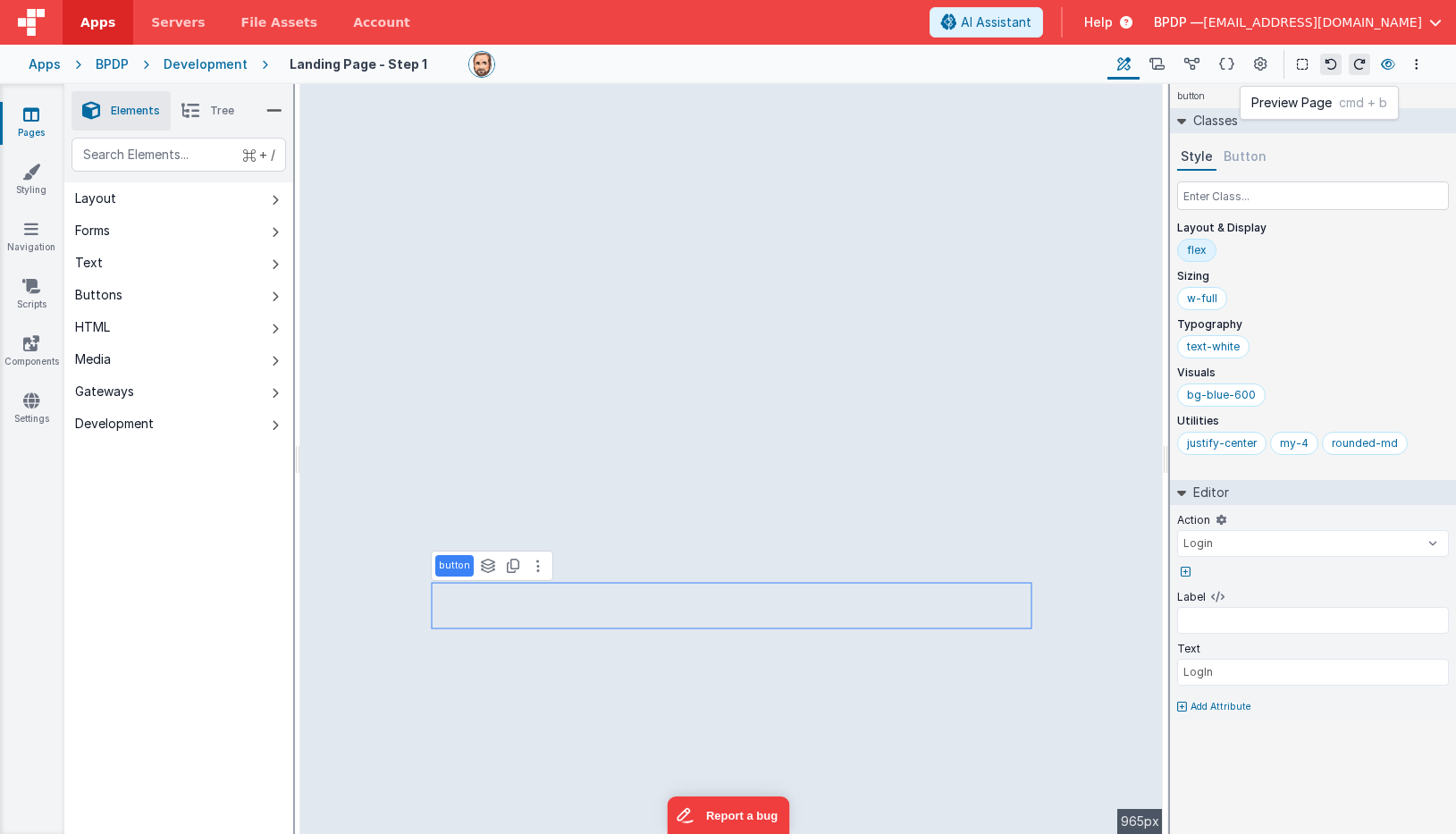
click at [1326, 57] on button at bounding box center [1388, 64] width 21 height 25
click at [1159, 68] on icon at bounding box center [1158, 65] width 15 height 19
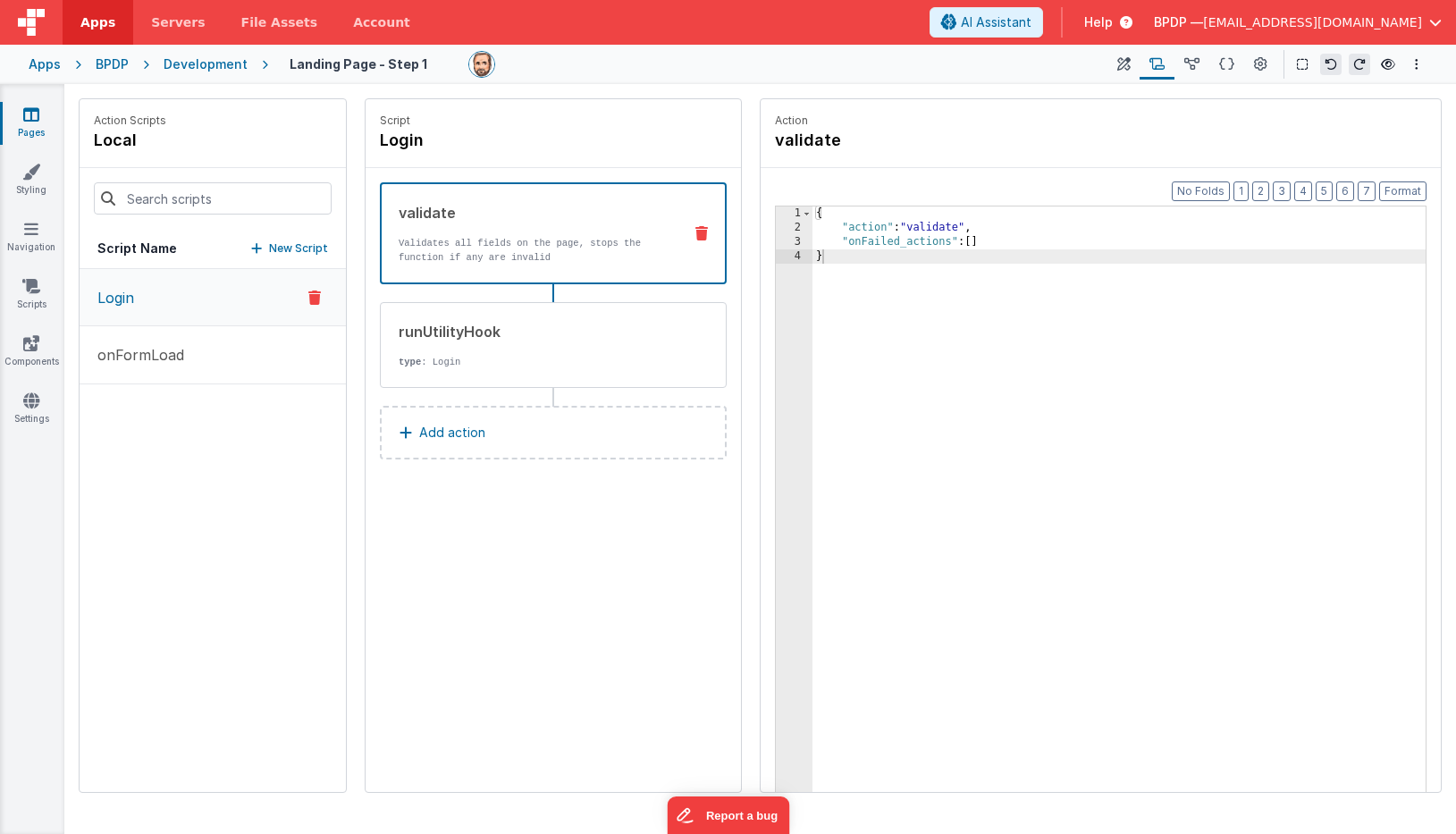
click at [455, 425] on p "Add action" at bounding box center [452, 433] width 66 height 21
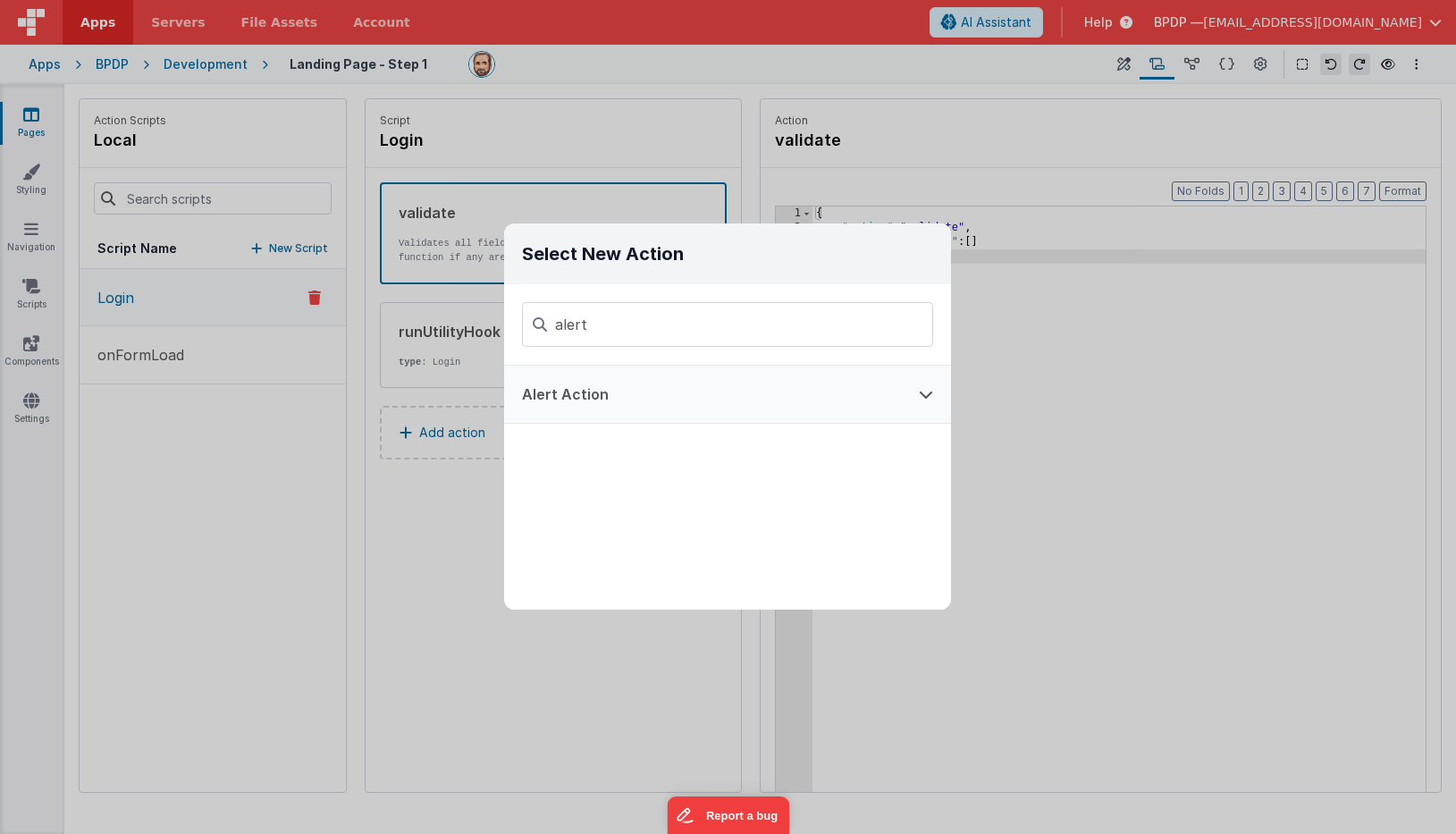
click at [571, 392] on button "Alert Action" at bounding box center [702, 394] width 396 height 58
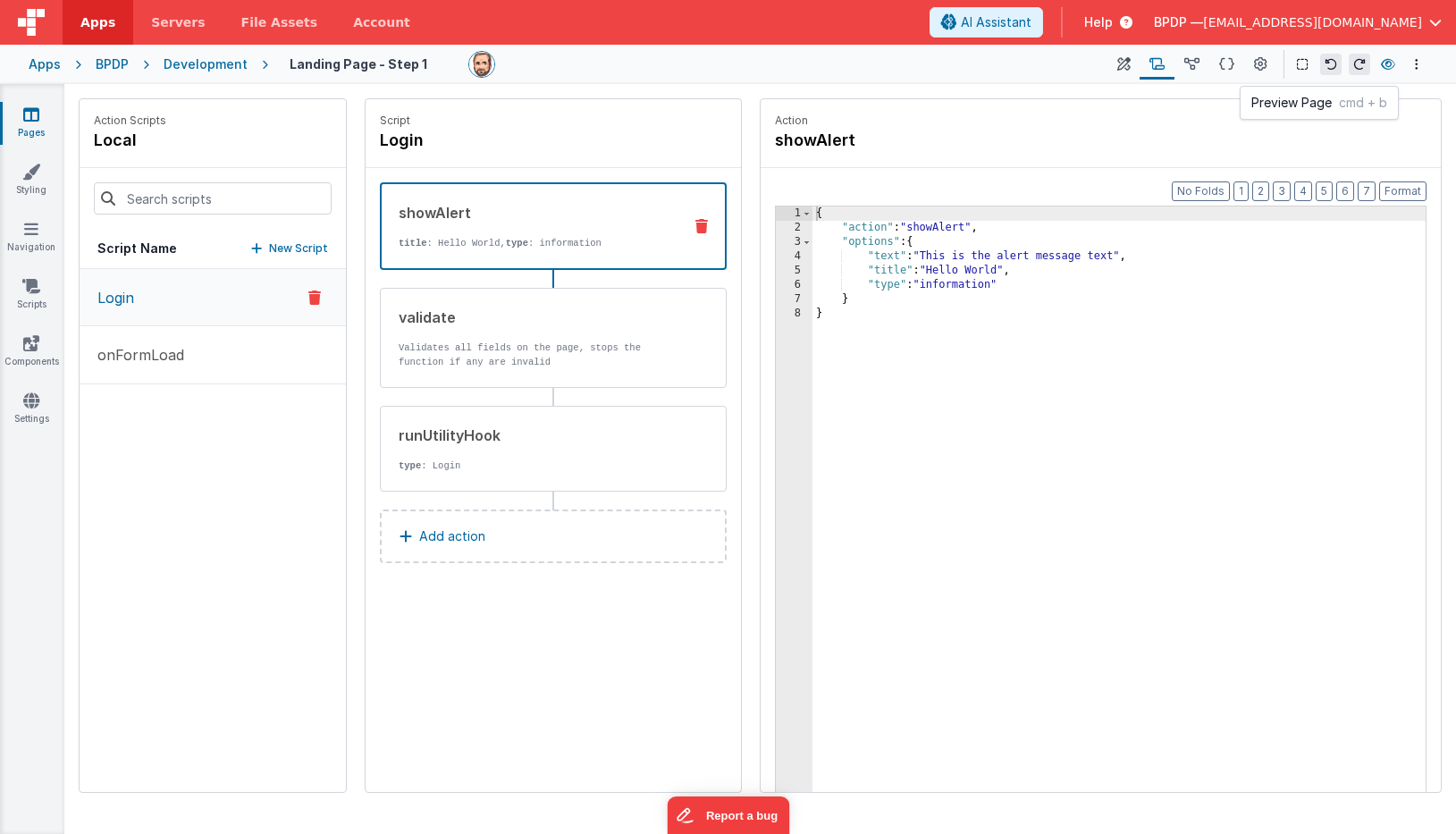
click at [1326, 65] on icon at bounding box center [1388, 64] width 14 height 12
click at [497, 450] on div "runUtilityHook type : Login" at bounding box center [525, 448] width 288 height 48
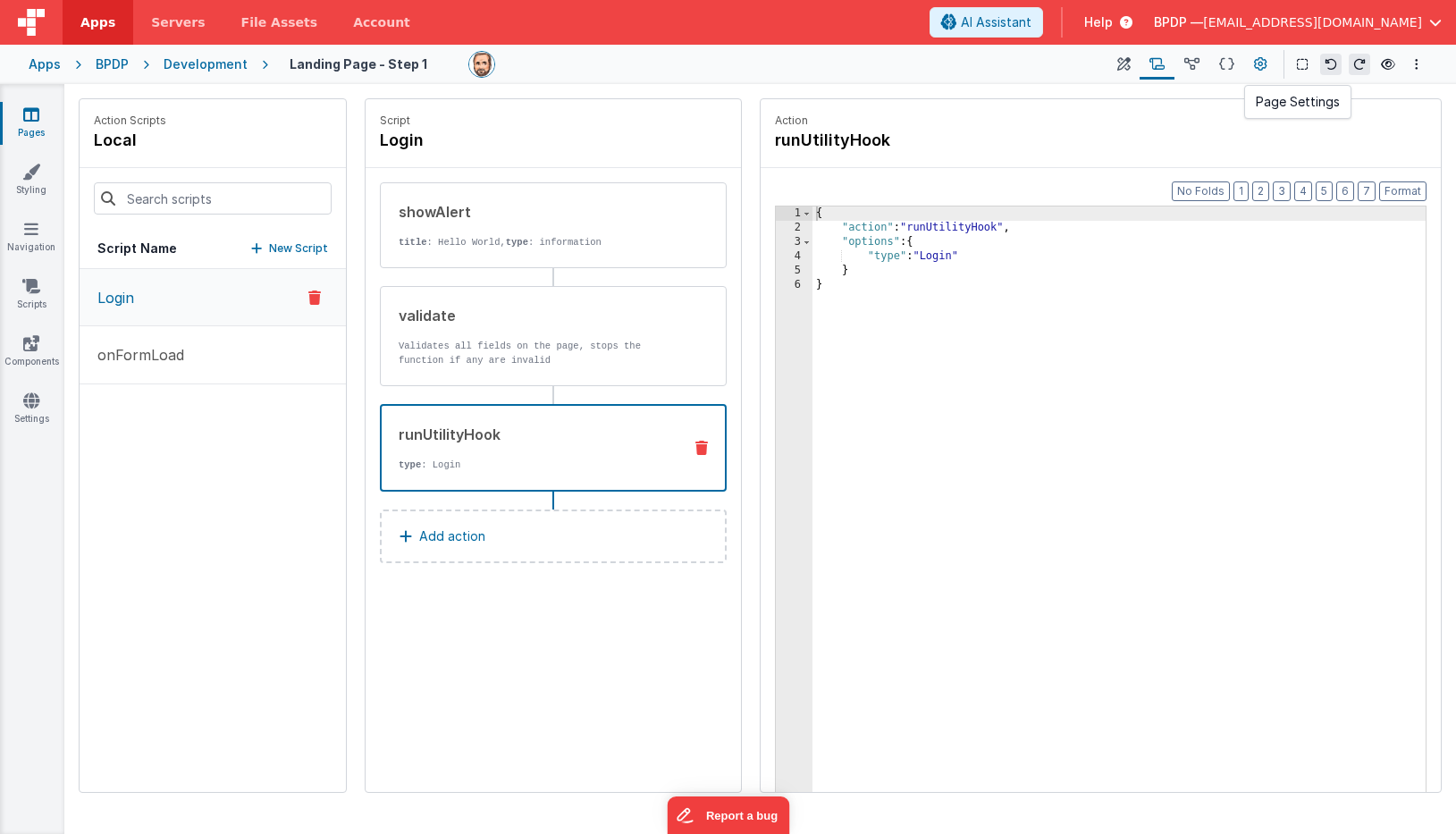
click at [1258, 63] on icon at bounding box center [1261, 65] width 13 height 19
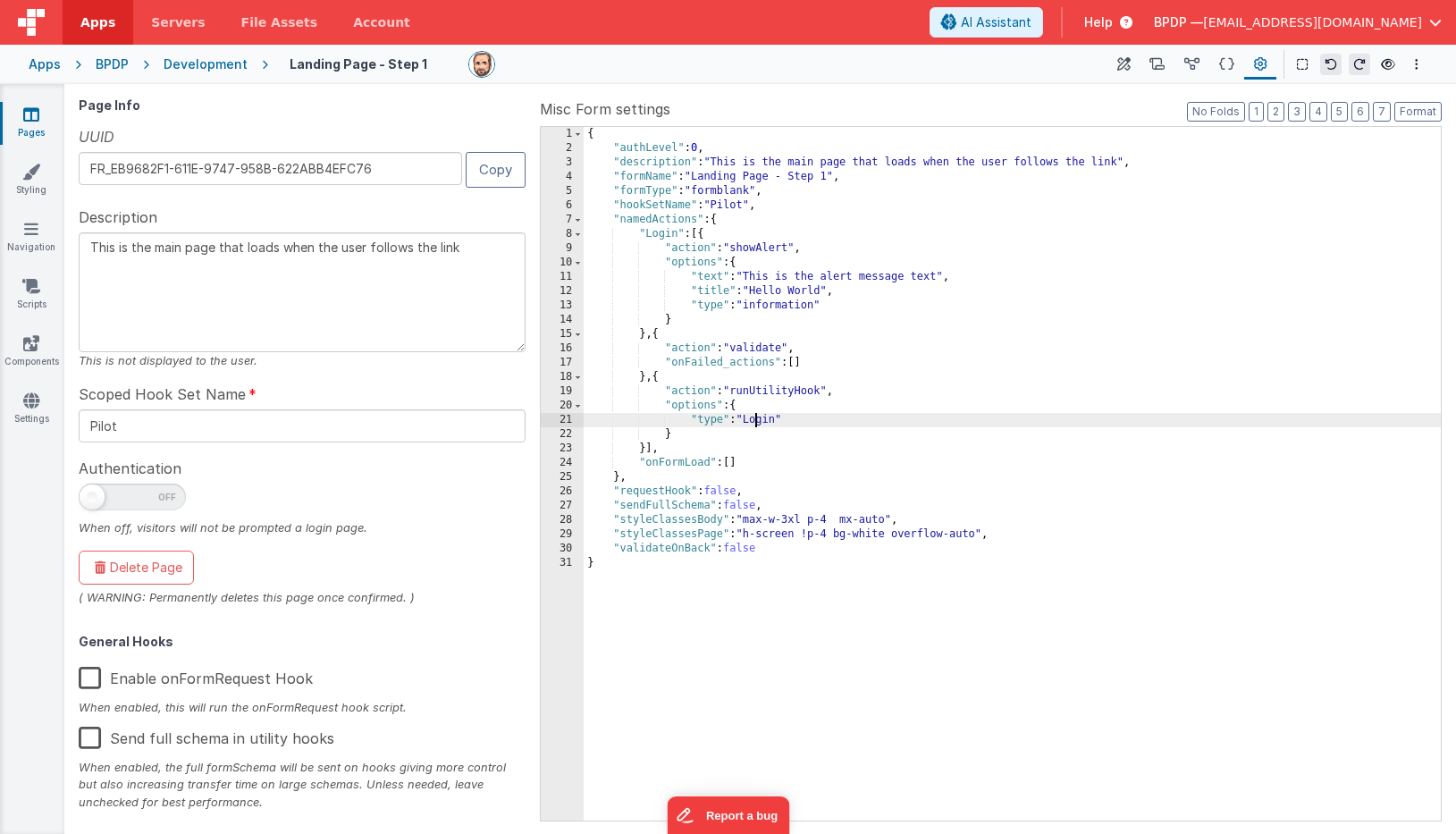
click at [753, 422] on div "{ "authLevel" : 0 , "description" : "This is the main page that loads when the …" at bounding box center [1012, 488] width 857 height 722
click at [1326, 66] on icon at bounding box center [1388, 64] width 14 height 12
click at [1157, 65] on icon at bounding box center [1158, 65] width 15 height 19
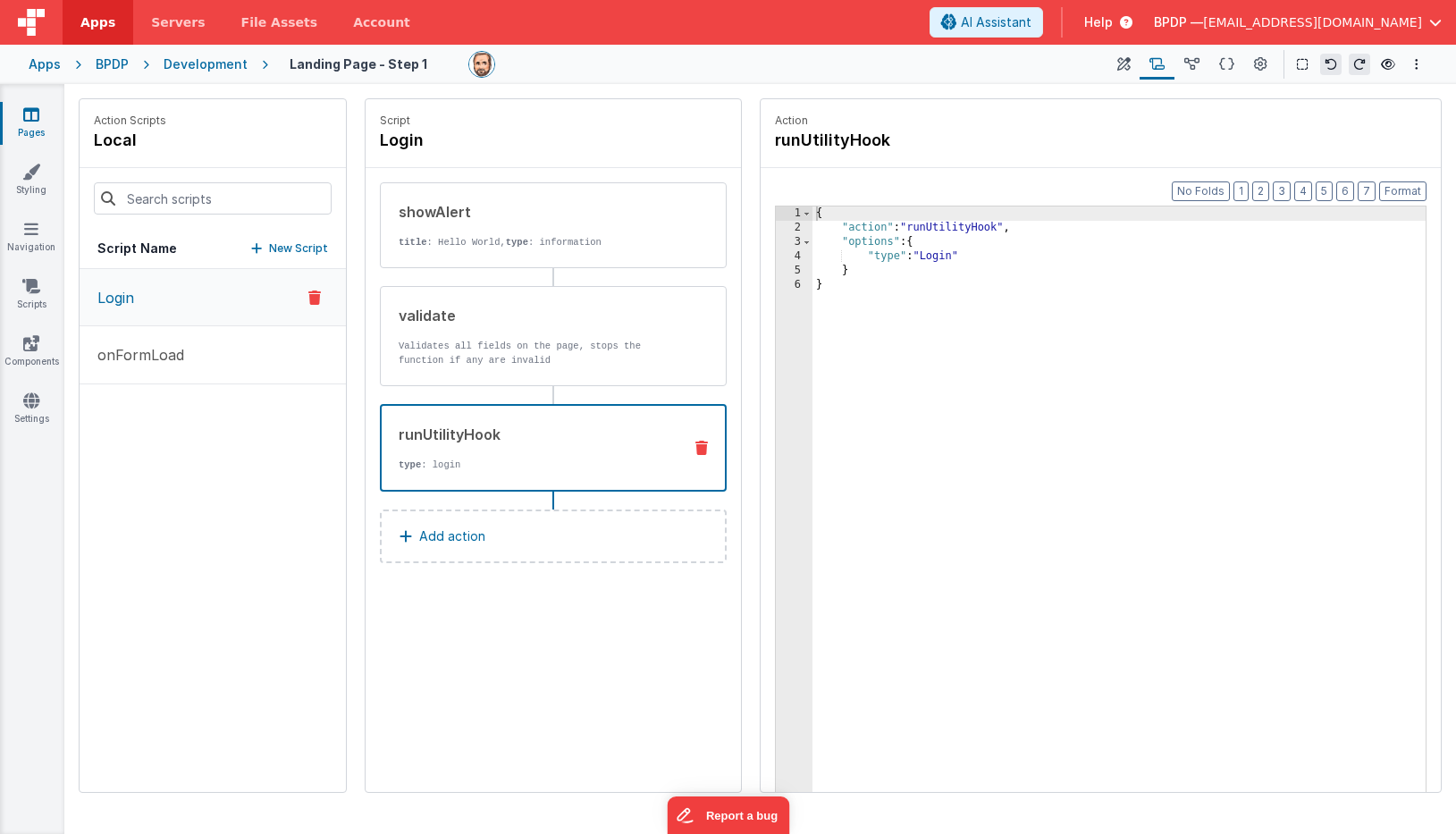
click at [696, 442] on icon at bounding box center [702, 447] width 12 height 14
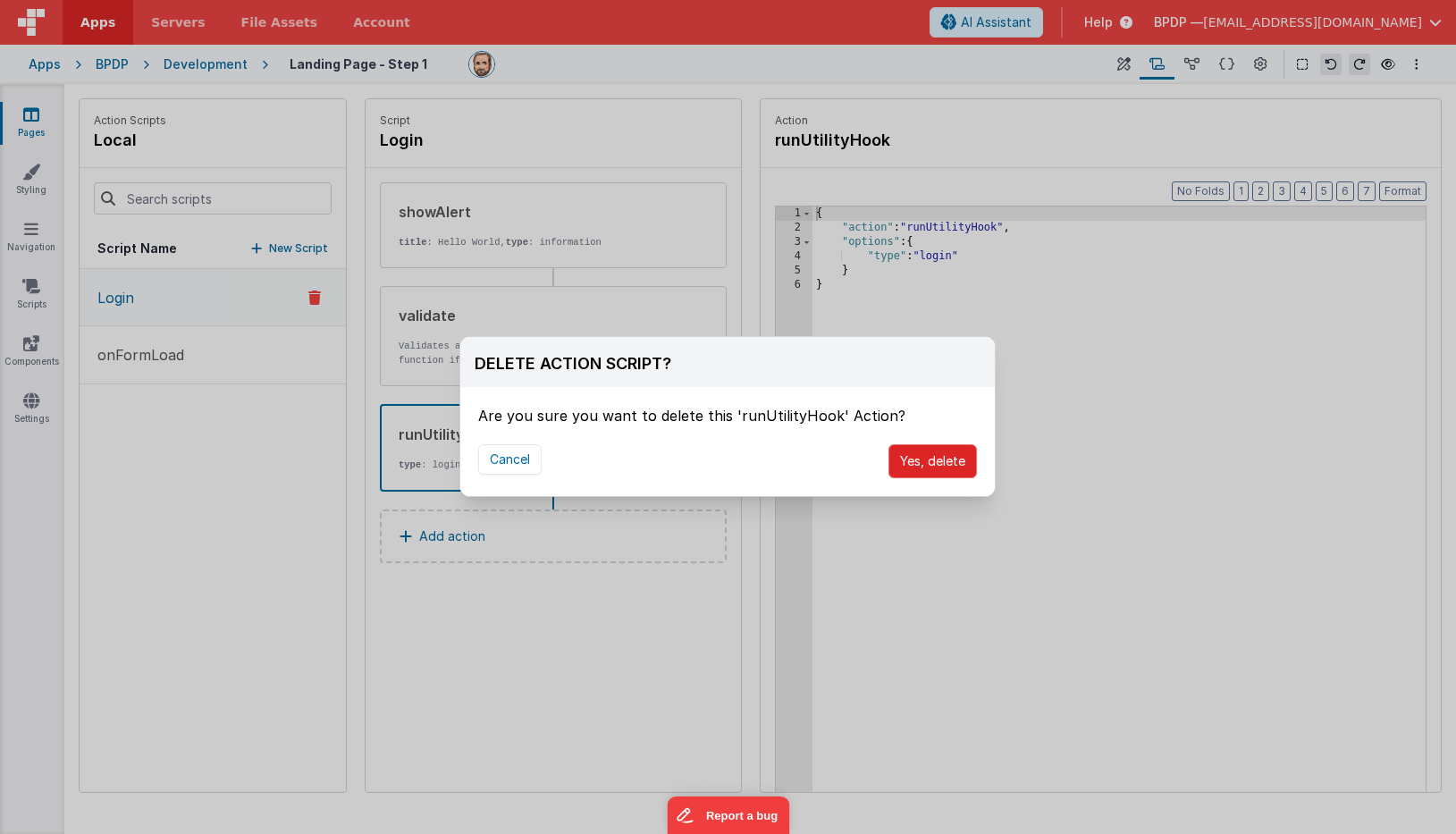
click at [944, 461] on button "Yes, delete" at bounding box center [933, 461] width 88 height 34
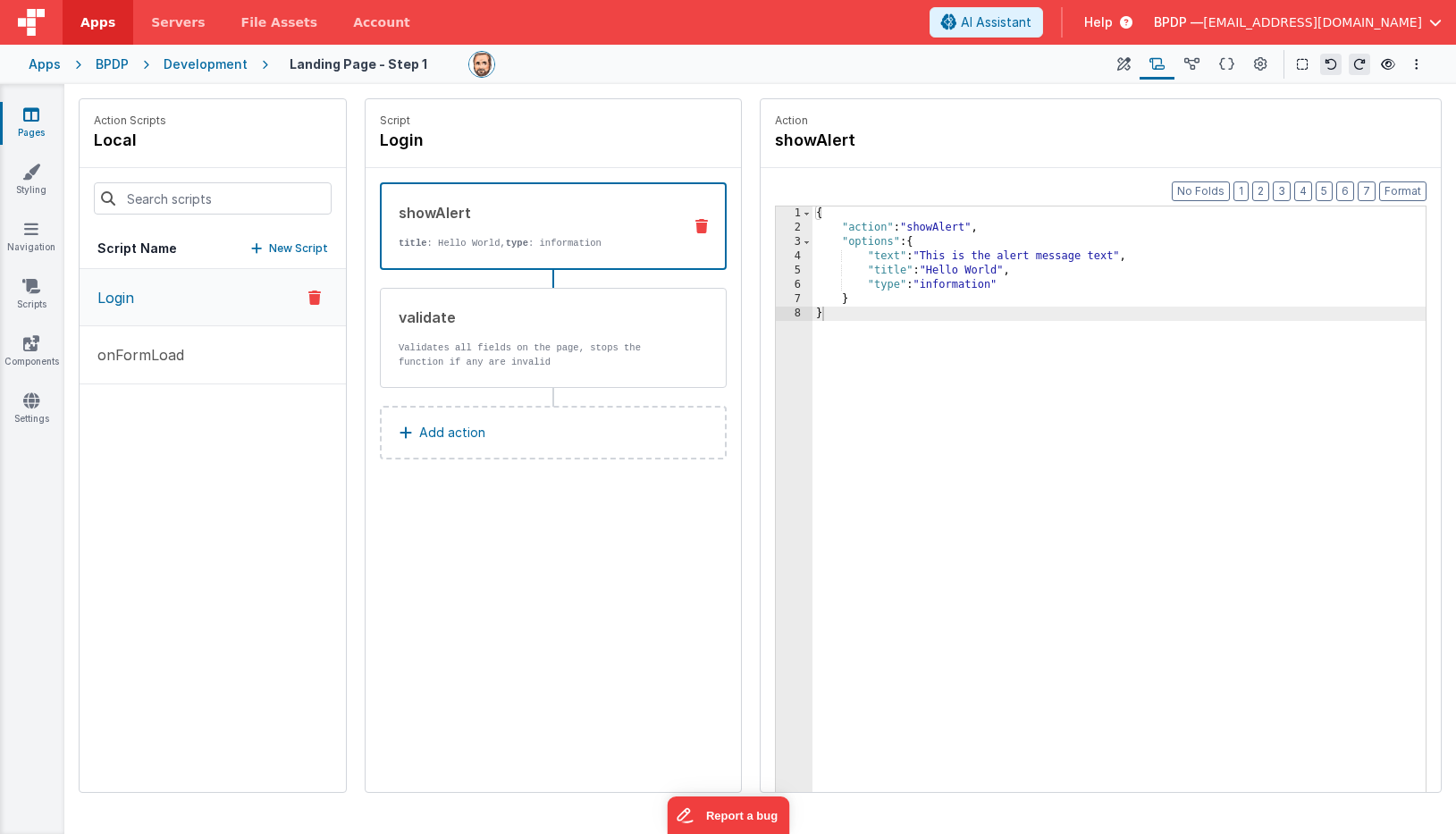
click at [435, 428] on p "Add action" at bounding box center [452, 433] width 66 height 21
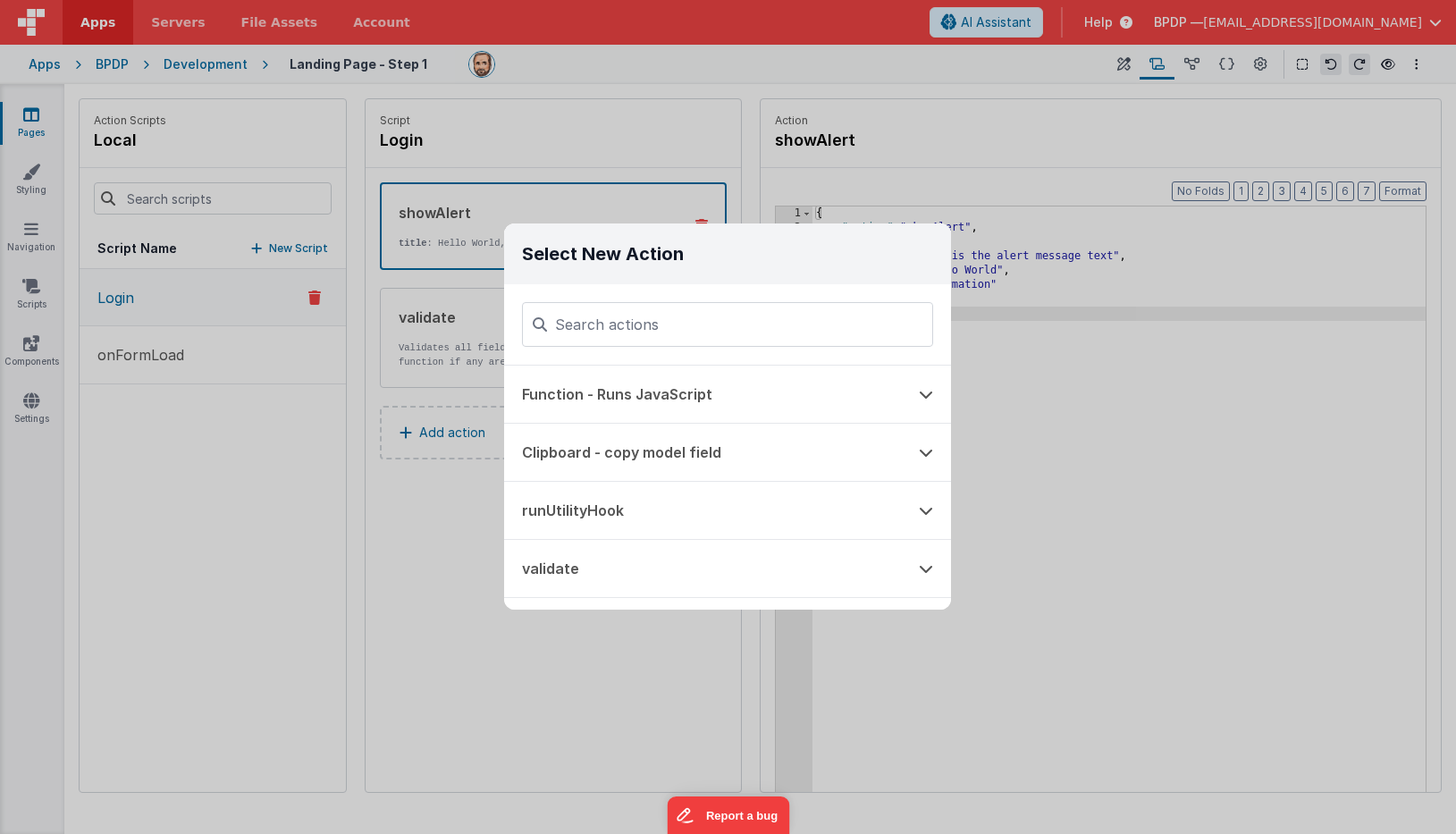
click at [435, 428] on div "Select New Action Function - Runs JavaScript Clipboard - copy model field runUt…" at bounding box center [728, 417] width 1456 height 834
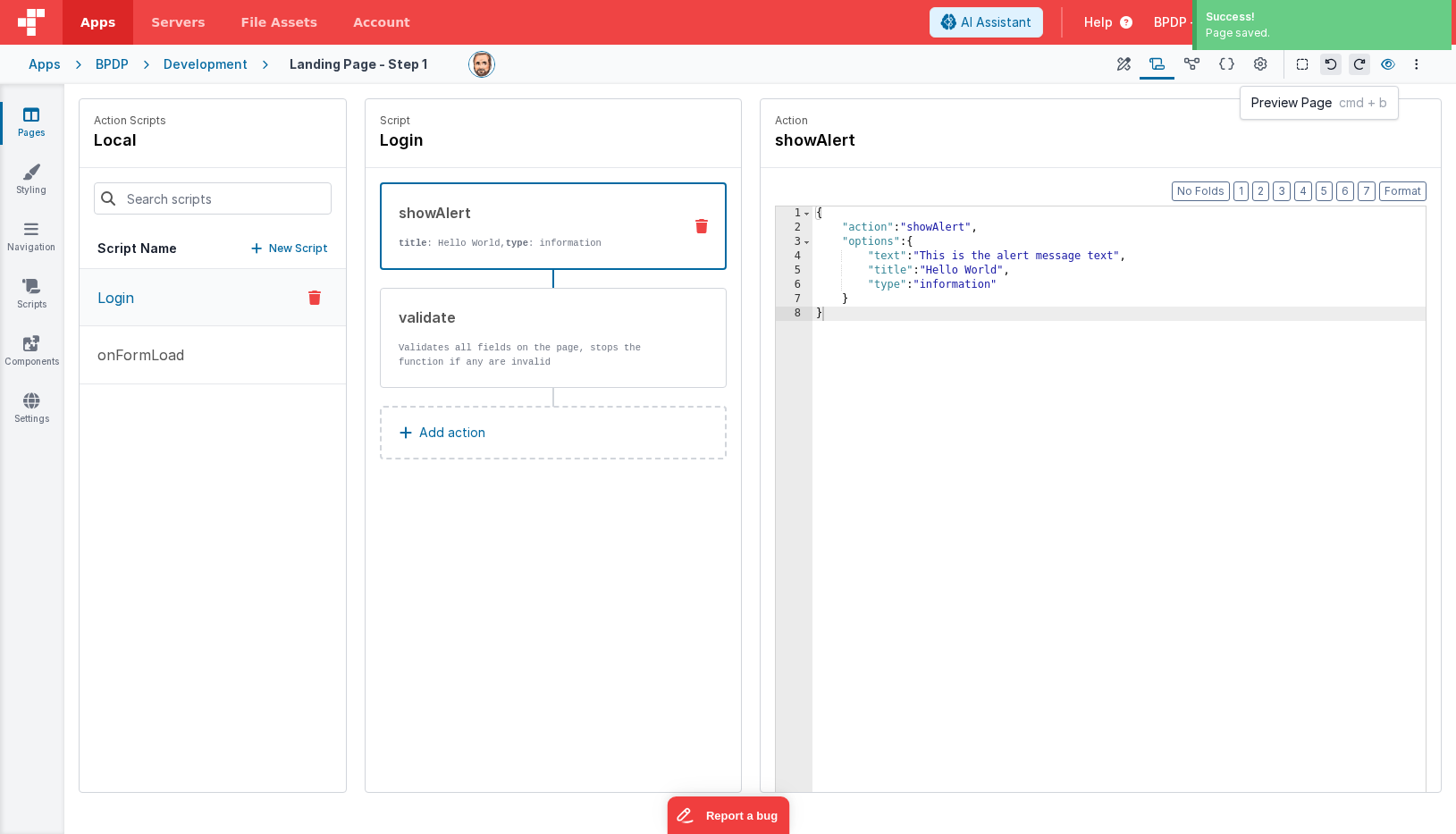
click at [1326, 63] on icon at bounding box center [1388, 64] width 14 height 12
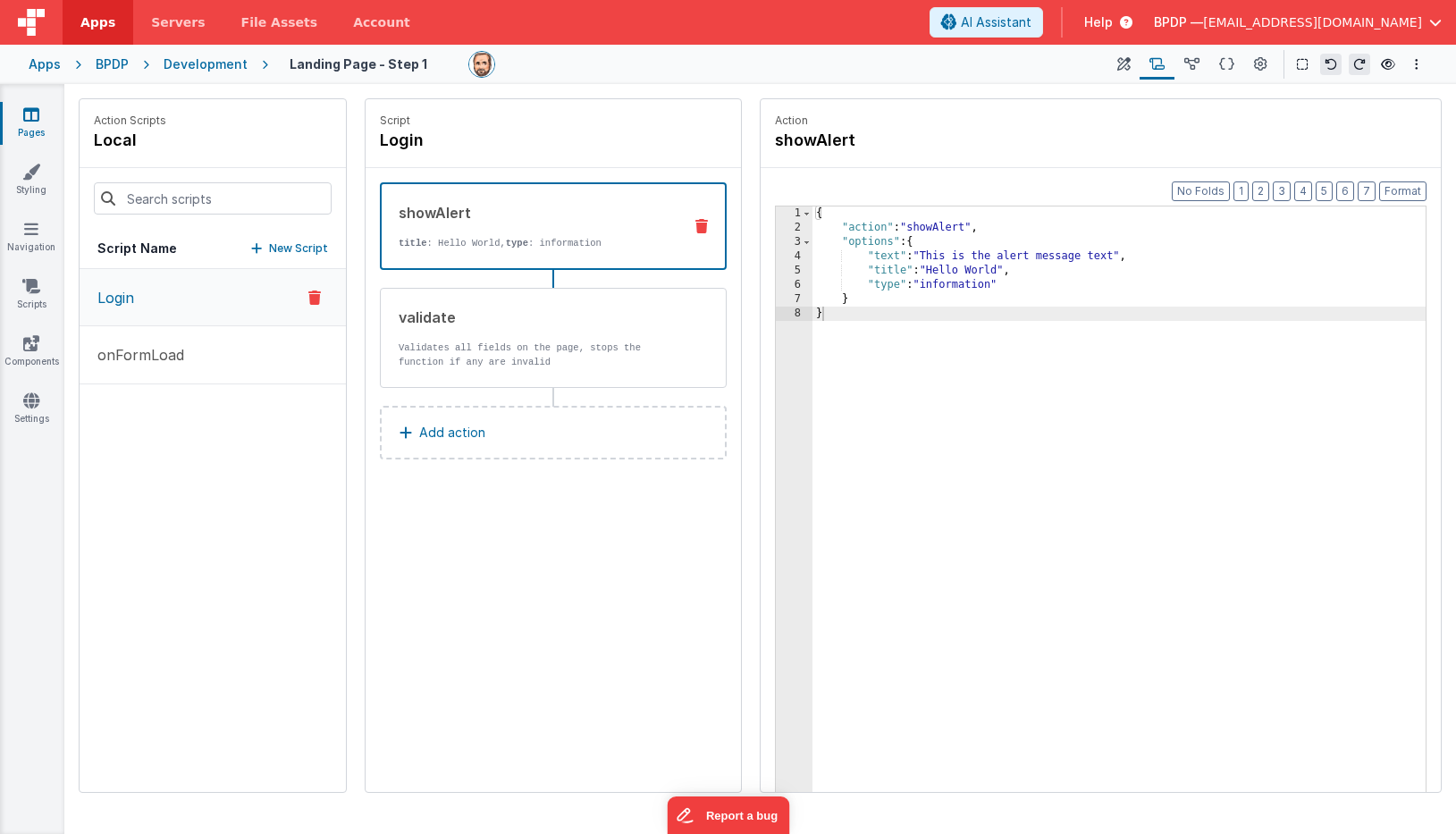
click at [447, 435] on p "Add action" at bounding box center [452, 433] width 66 height 21
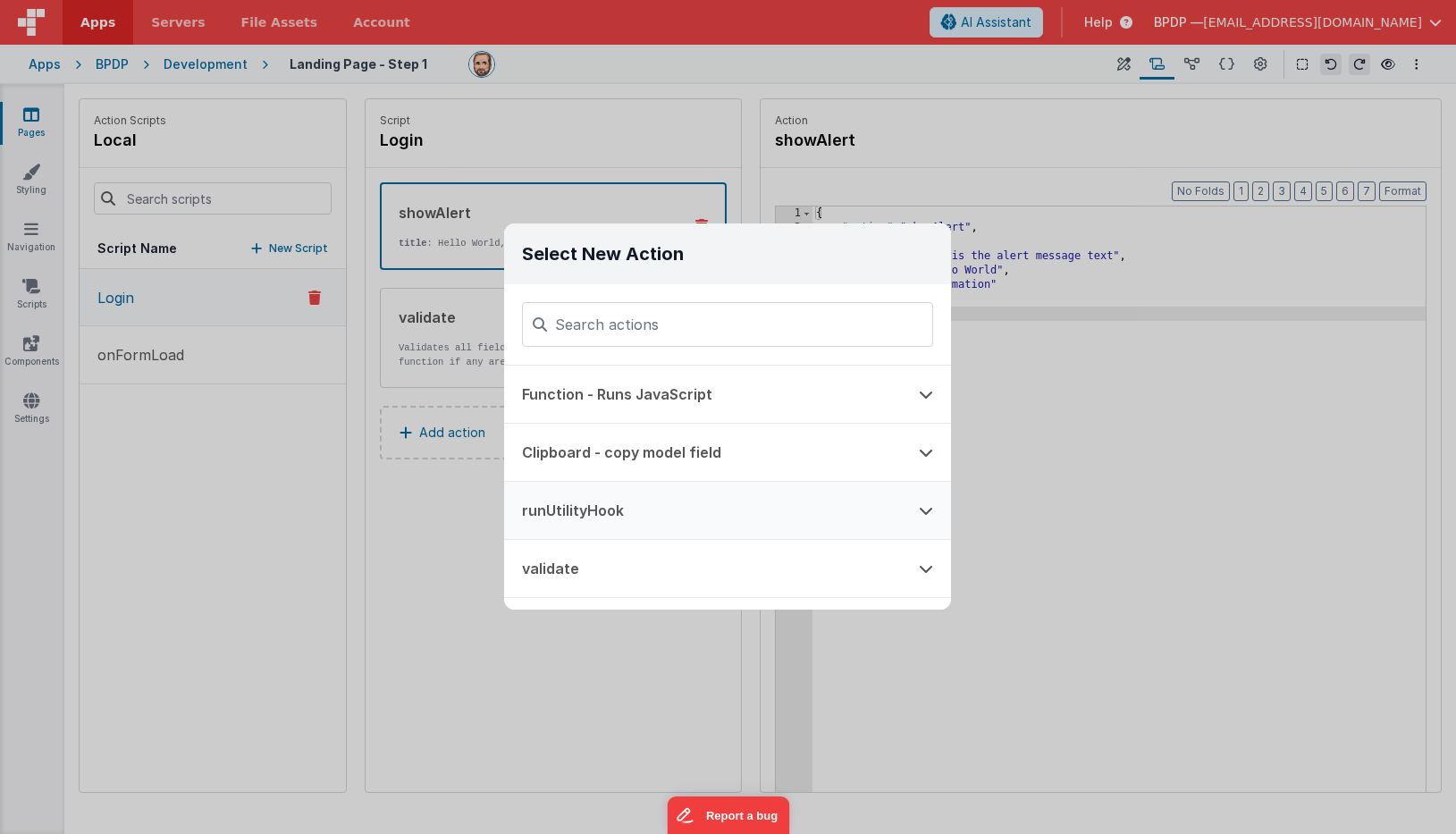
click at [588, 507] on button "runUtilityHook" at bounding box center [702, 511] width 396 height 58
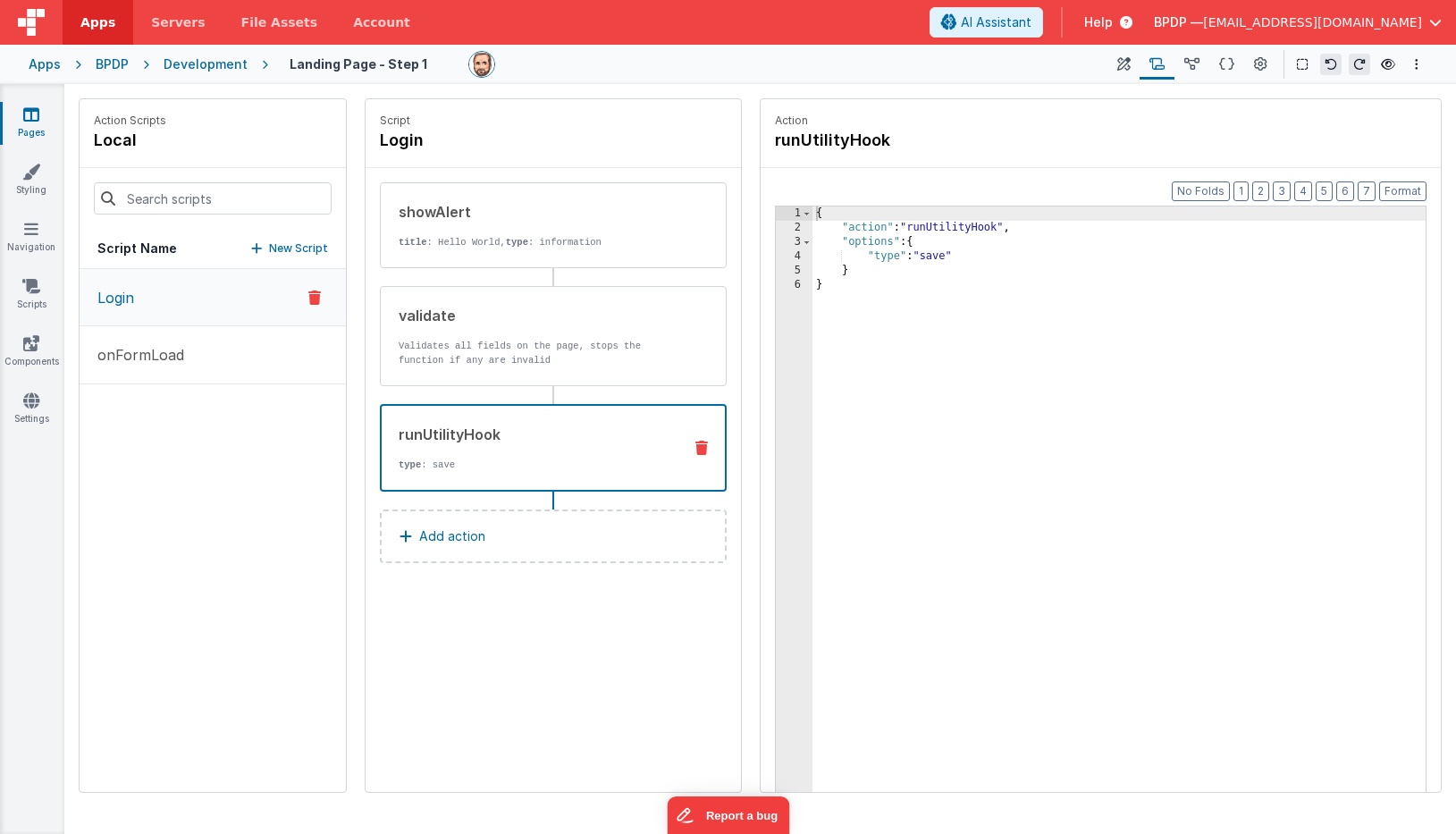
click at [447, 466] on p "type : save" at bounding box center [533, 465] width 269 height 14
click at [938, 257] on div "{ "action" : "runUtilityHook" , "options" : { "type" : "save" } }" at bounding box center [1119, 541] width 613 height 670
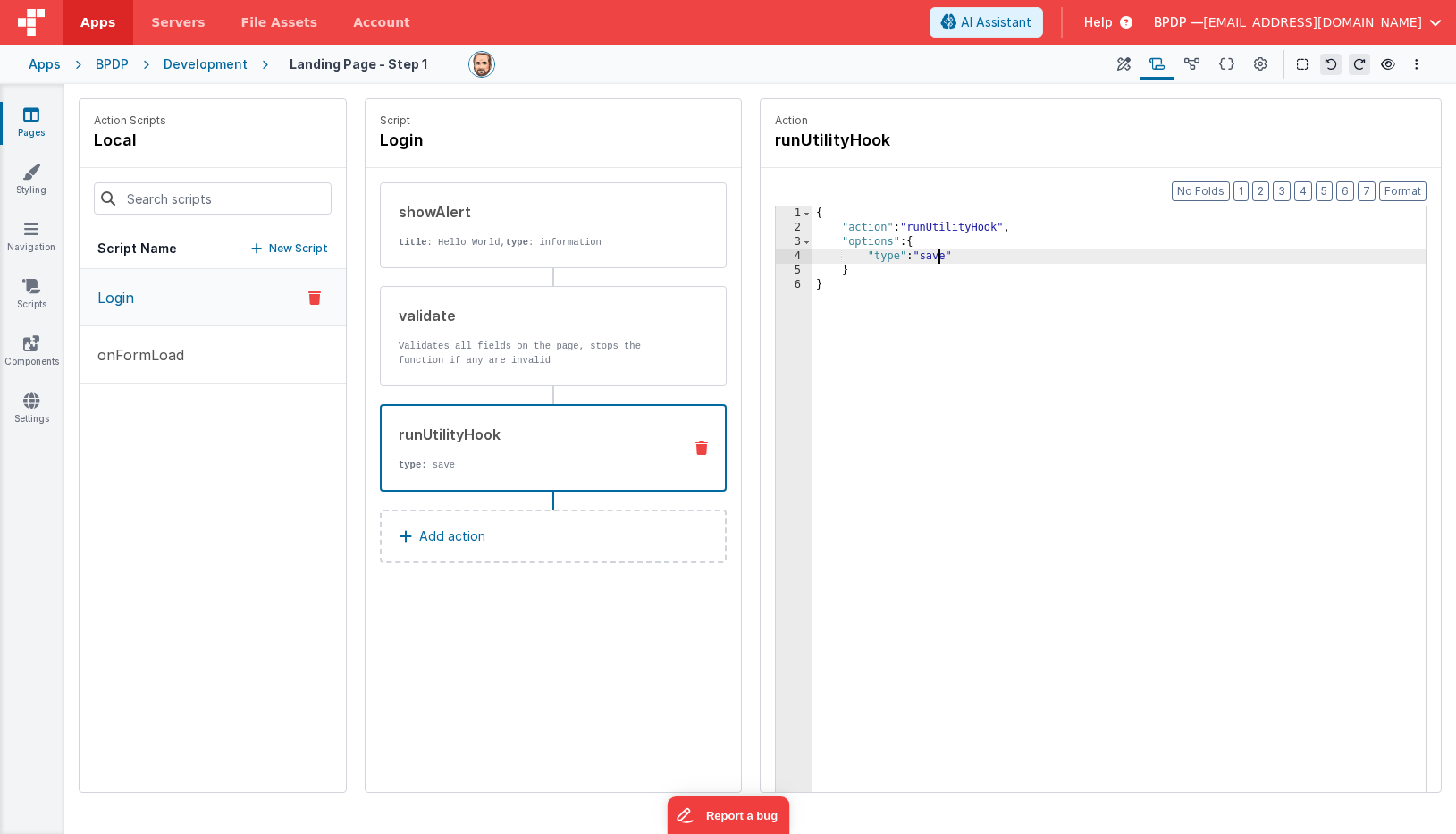
click at [938, 257] on div "{ "action" : "runUtilityHook" , "options" : { "type" : "save" } }" at bounding box center [1119, 541] width 613 height 670
click at [666, 600] on div "Script Login showAlert title : Hello World, type : information validate Validat…" at bounding box center [553, 445] width 375 height 693
click at [1326, 59] on icon at bounding box center [1388, 64] width 14 height 12
click at [883, 228] on div "{ "action" : "runUtilityHook" , "options" : { "type" : "login" } }" at bounding box center [1119, 541] width 613 height 670
click at [1026, 228] on div "{ "action" : "runUtilityHook" , "options" : { "type" : "login" } }" at bounding box center [1119, 541] width 613 height 670
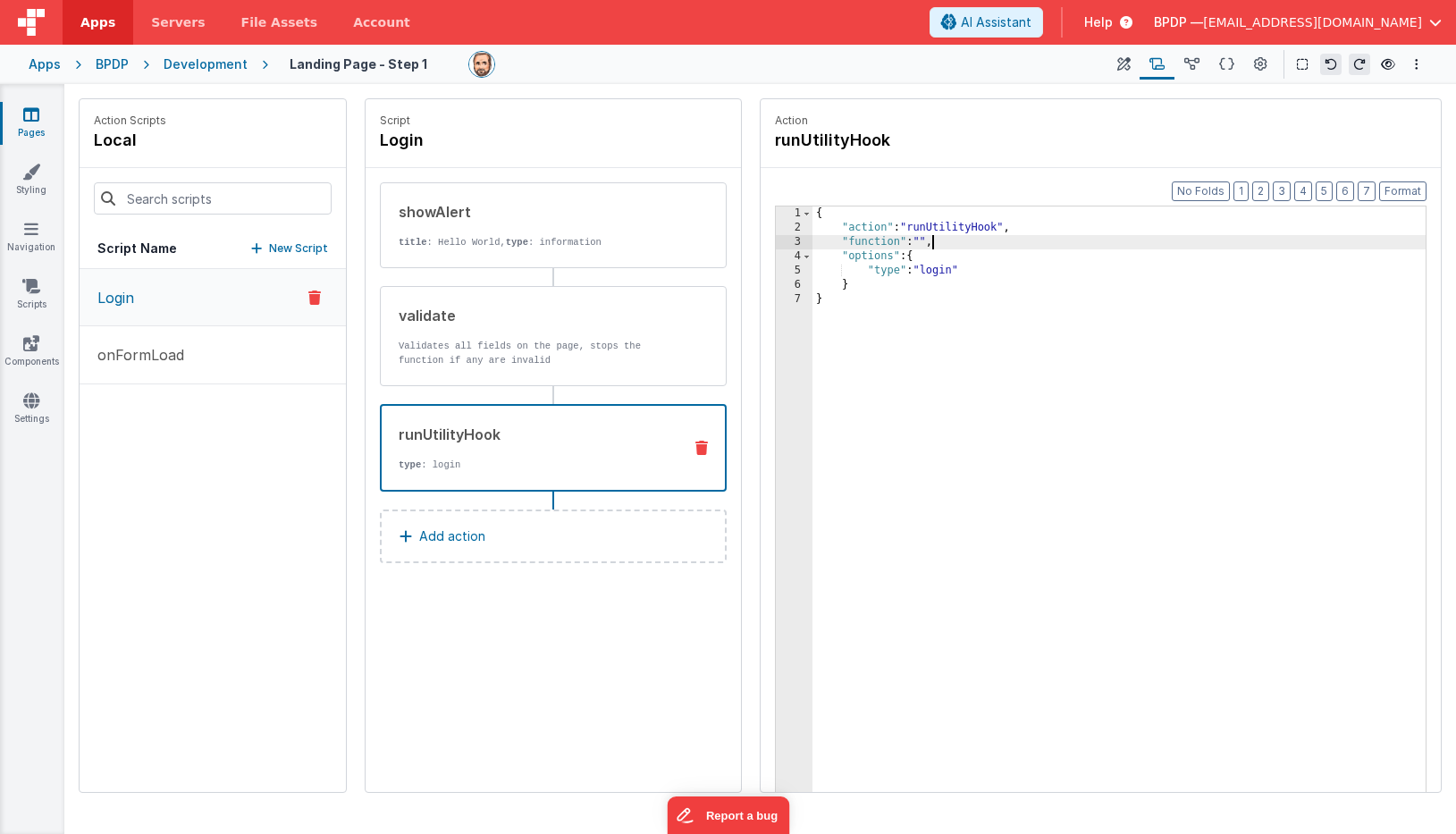
click at [796, 241] on div "3" at bounding box center [794, 242] width 36 height 14
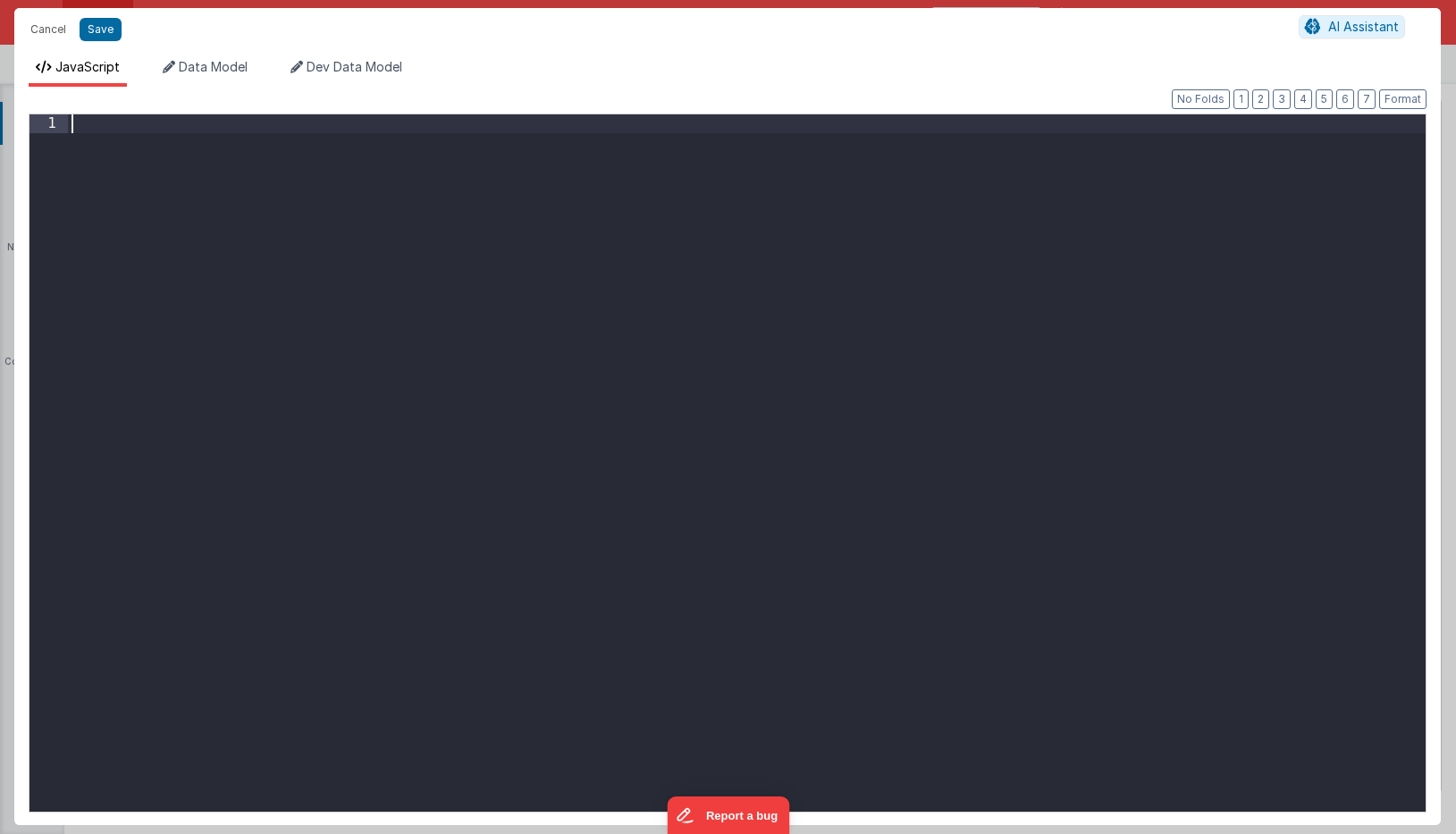
click at [131, 131] on div at bounding box center [747, 481] width 1358 height 734
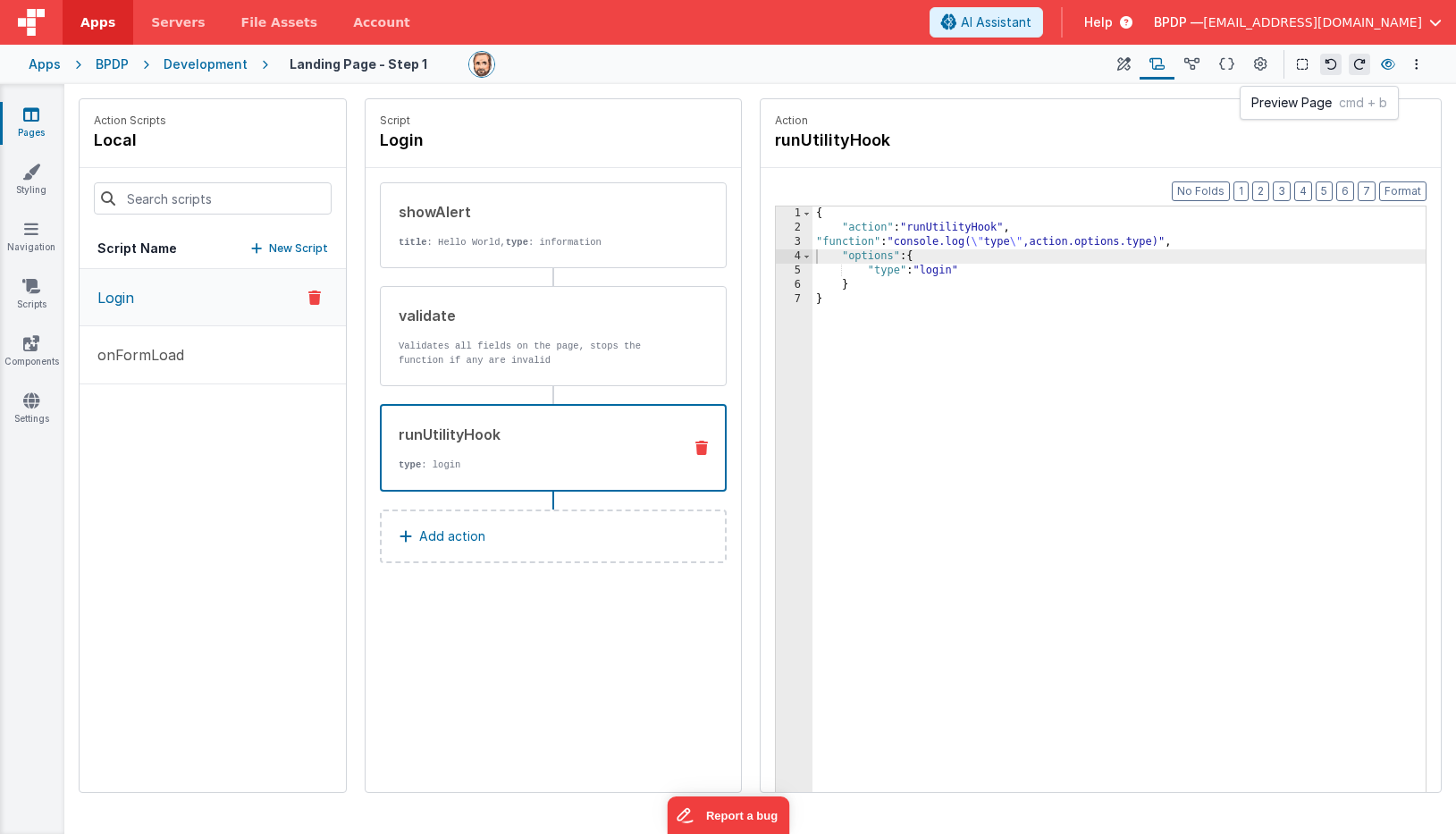
click at [1326, 63] on icon at bounding box center [1388, 64] width 14 height 12
click at [1125, 60] on icon at bounding box center [1124, 65] width 13 height 19
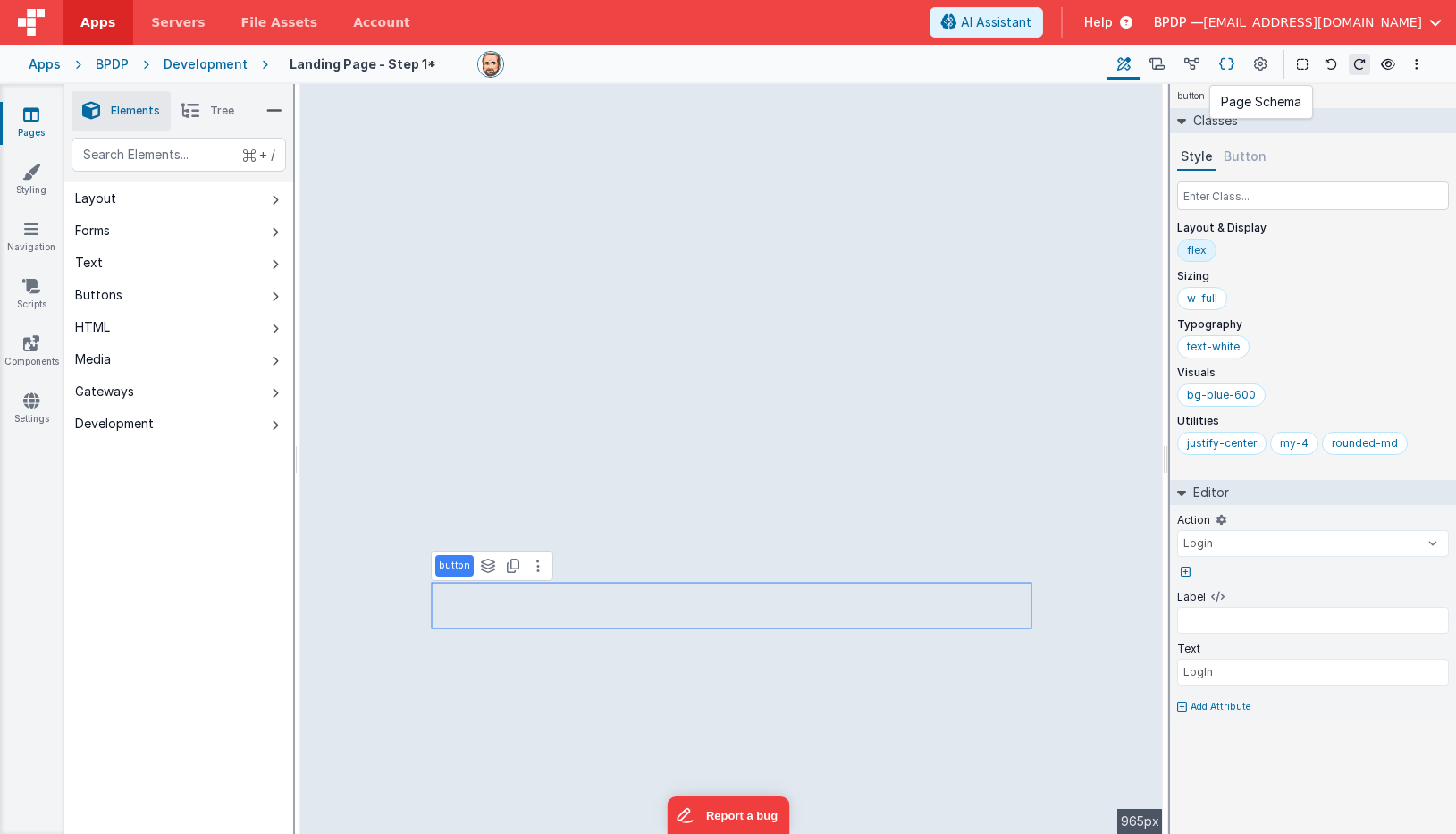
click at [1230, 64] on icon at bounding box center [1227, 65] width 15 height 19
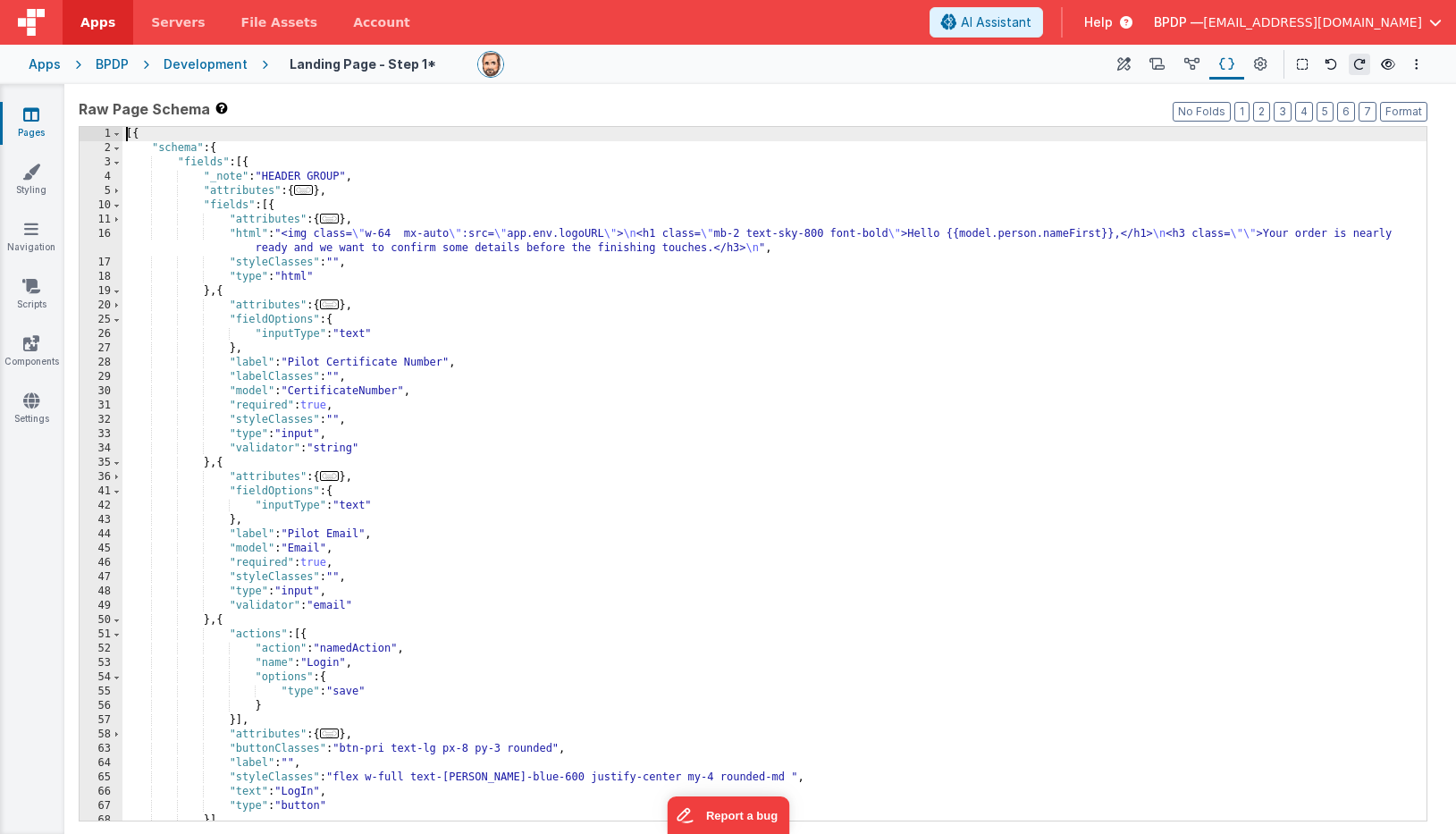
click at [348, 691] on div "[{ "schema" : { "fields" : [{ "_note" : "HEADER GROUP" , "attributes" : { ... }…" at bounding box center [775, 488] width 1304 height 722
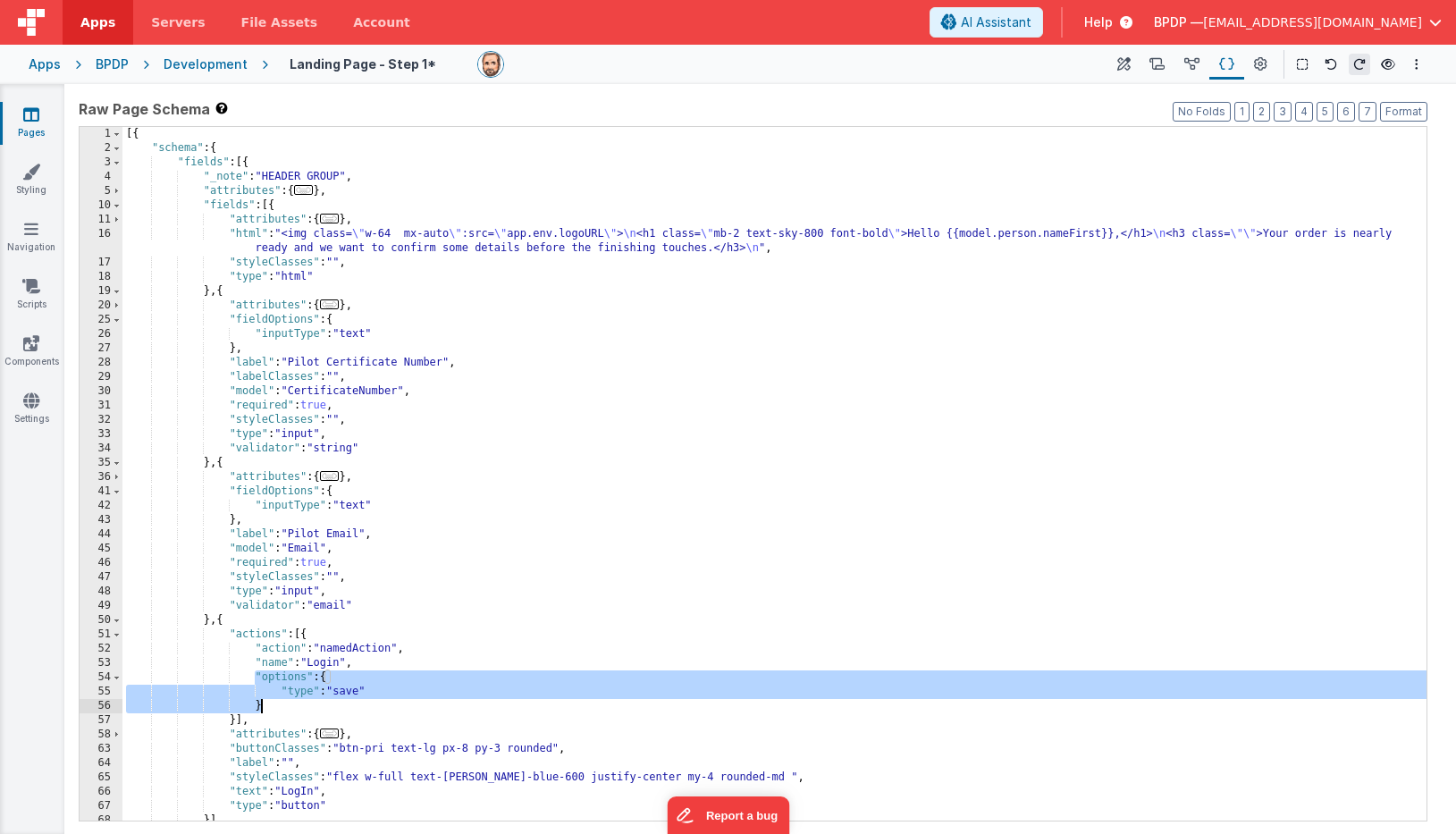
drag, startPoint x: 254, startPoint y: 677, endPoint x: 267, endPoint y: 703, distance: 29.1
click at [267, 703] on div "[{ "schema" : { "fields" : [{ "_note" : "HEADER GROUP" , "attributes" : { ... }…" at bounding box center [775, 488] width 1304 height 722
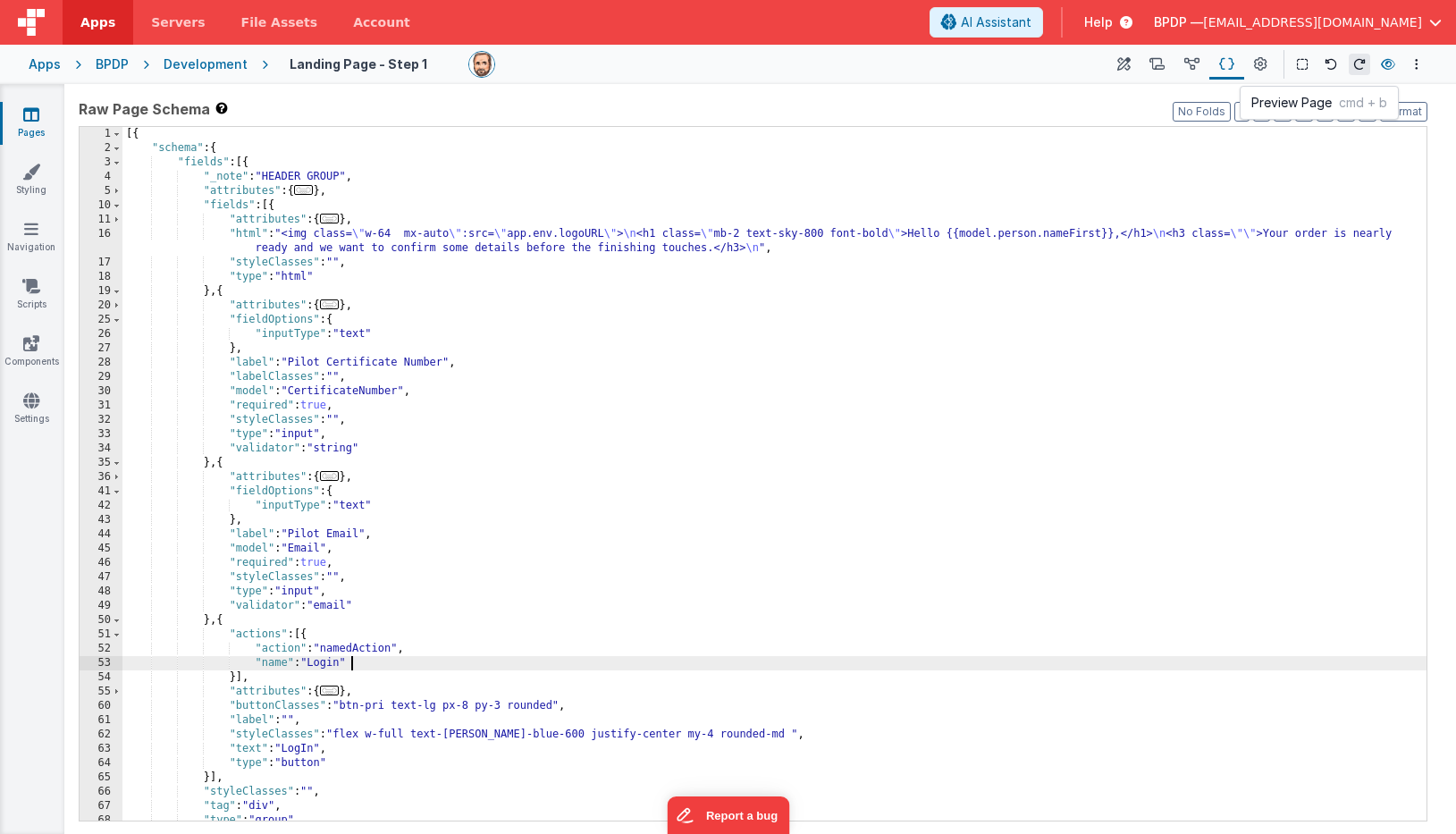
click at [1326, 63] on icon at bounding box center [1388, 64] width 14 height 12
click at [38, 109] on icon at bounding box center [31, 114] width 16 height 18
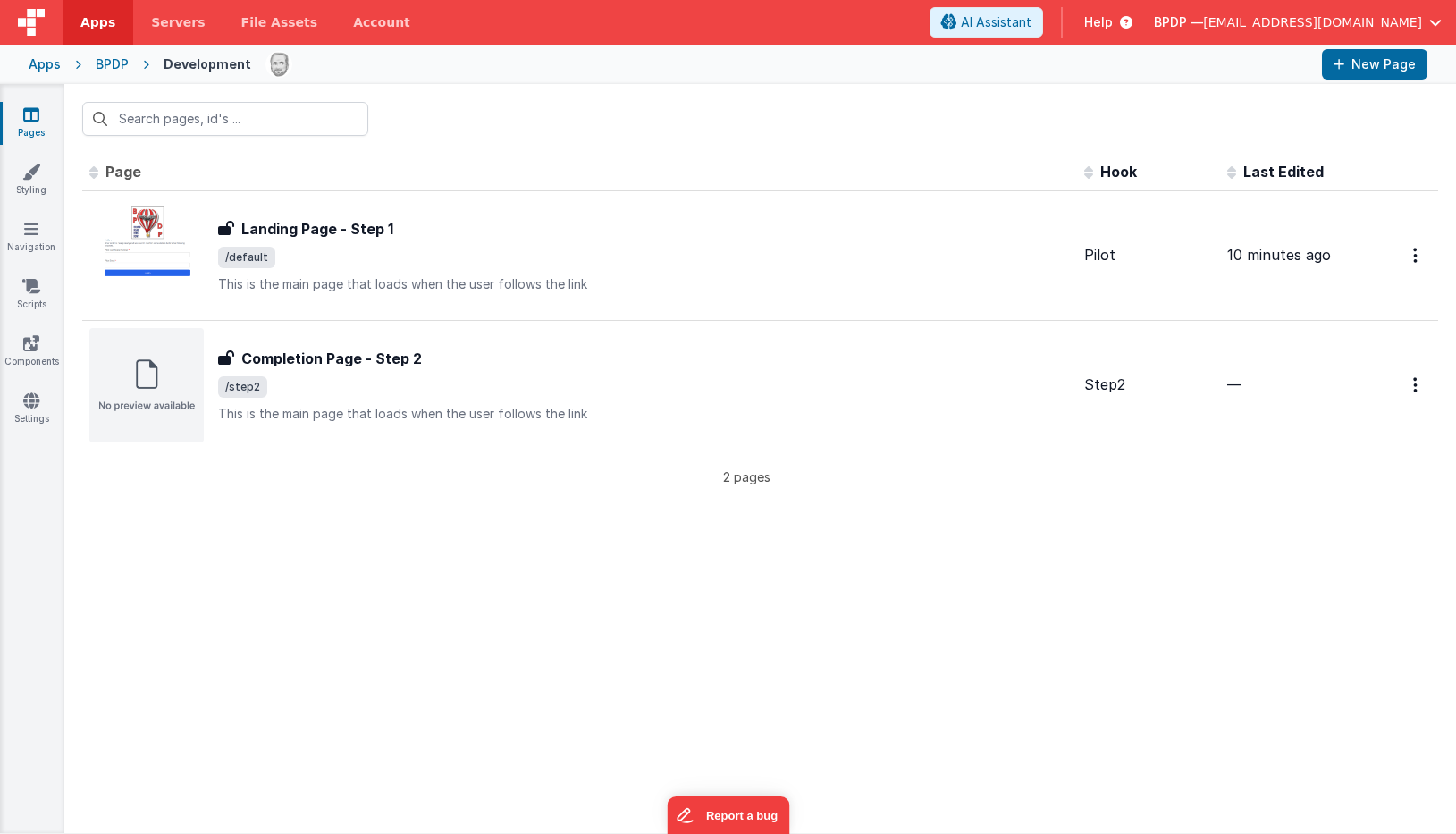
click at [33, 218] on div "Pages Styling Navigation Scripts Components Settings" at bounding box center [32, 459] width 64 height 749
click at [33, 231] on icon at bounding box center [31, 228] width 14 height 18
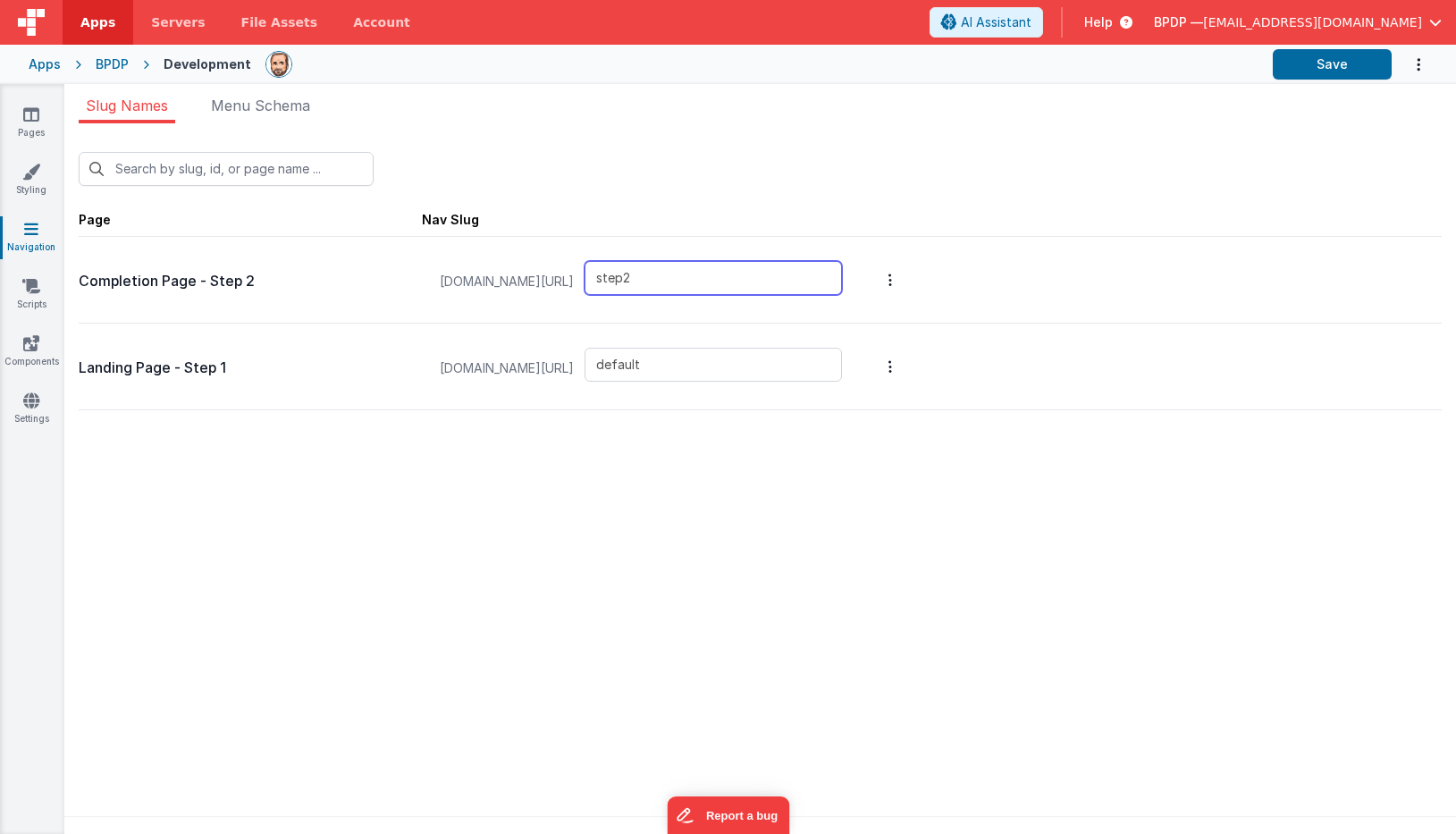
drag, startPoint x: 670, startPoint y: 278, endPoint x: 617, endPoint y: 273, distance: 53.2
click at [617, 273] on input "step2" at bounding box center [713, 277] width 257 height 34
click at [33, 123] on icon at bounding box center [31, 114] width 16 height 18
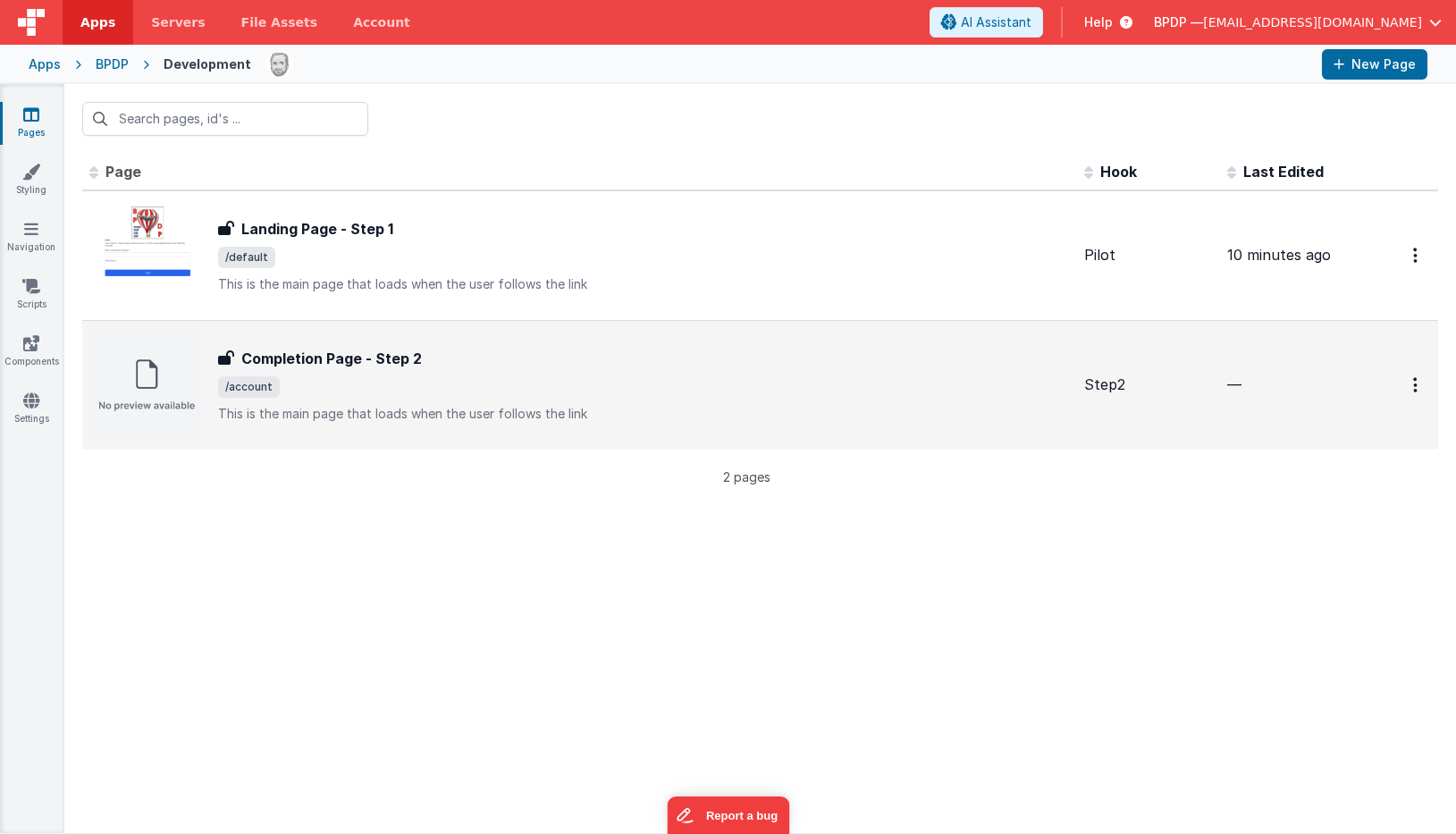
click at [291, 353] on h3 "Completion Page - Step 2" at bounding box center [331, 358] width 180 height 21
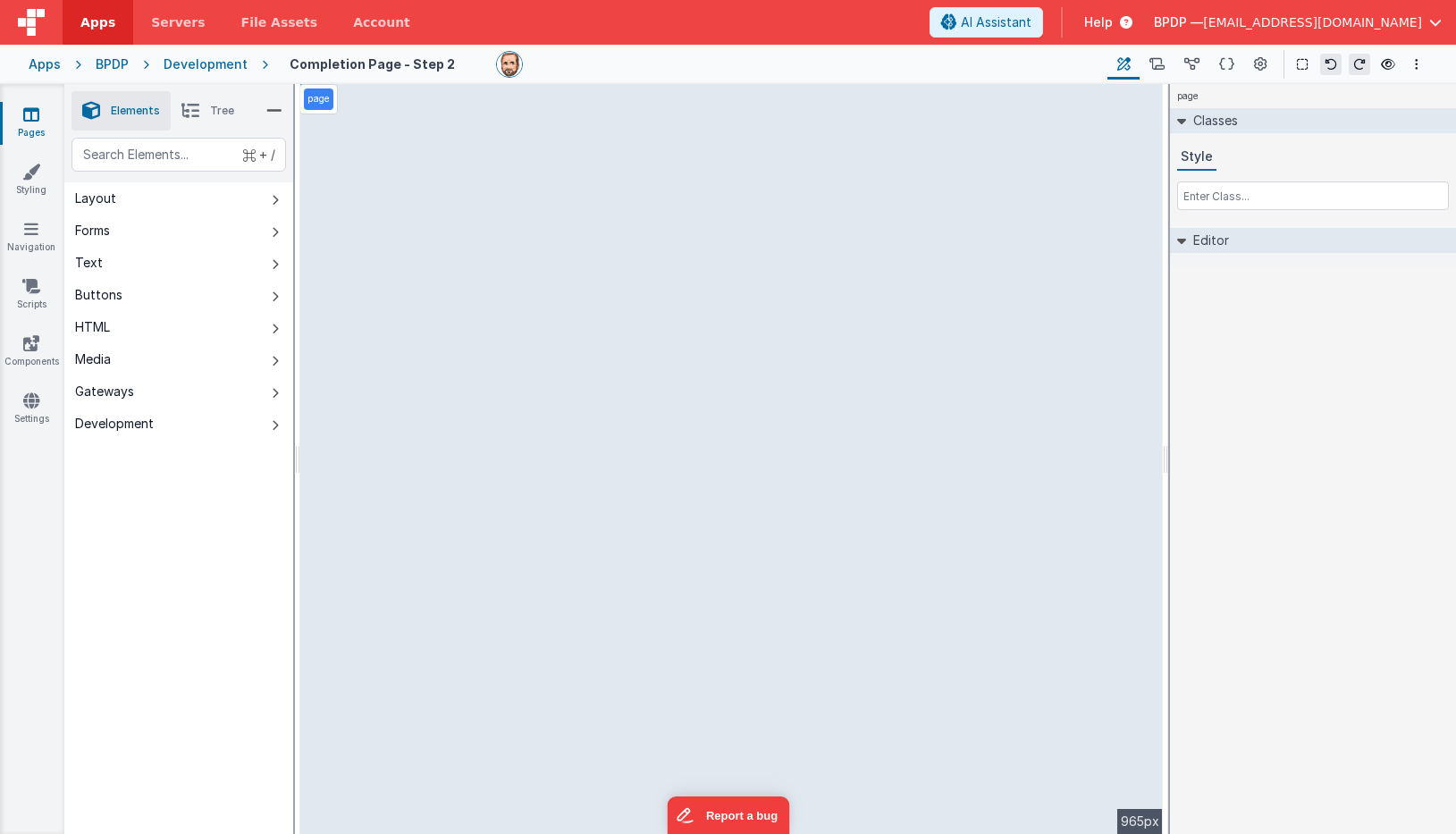
click at [1112, 18] on span "Help" at bounding box center [1099, 22] width 29 height 18
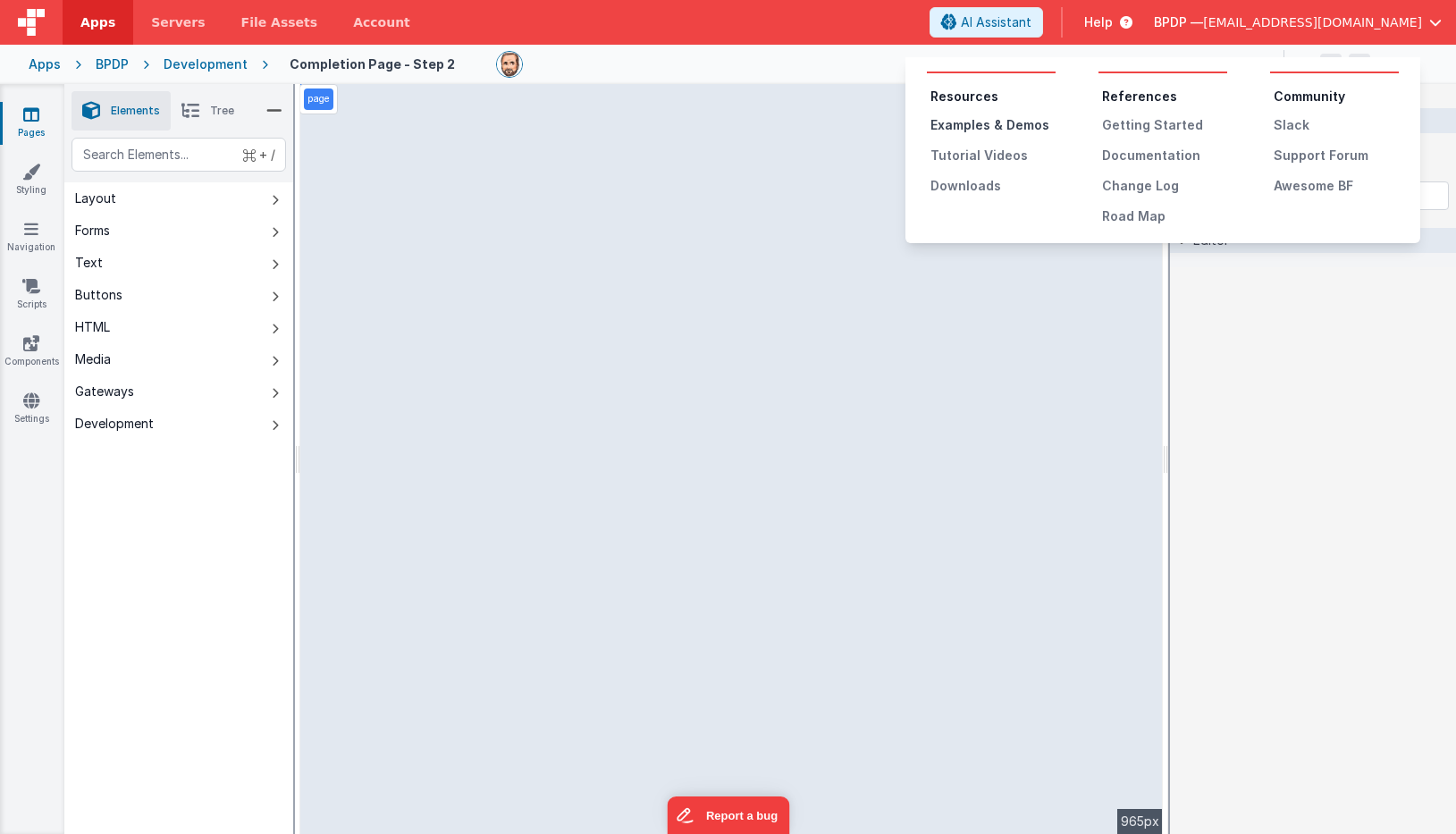
click at [950, 116] on div "Examples & Demos" at bounding box center [992, 125] width 125 height 18
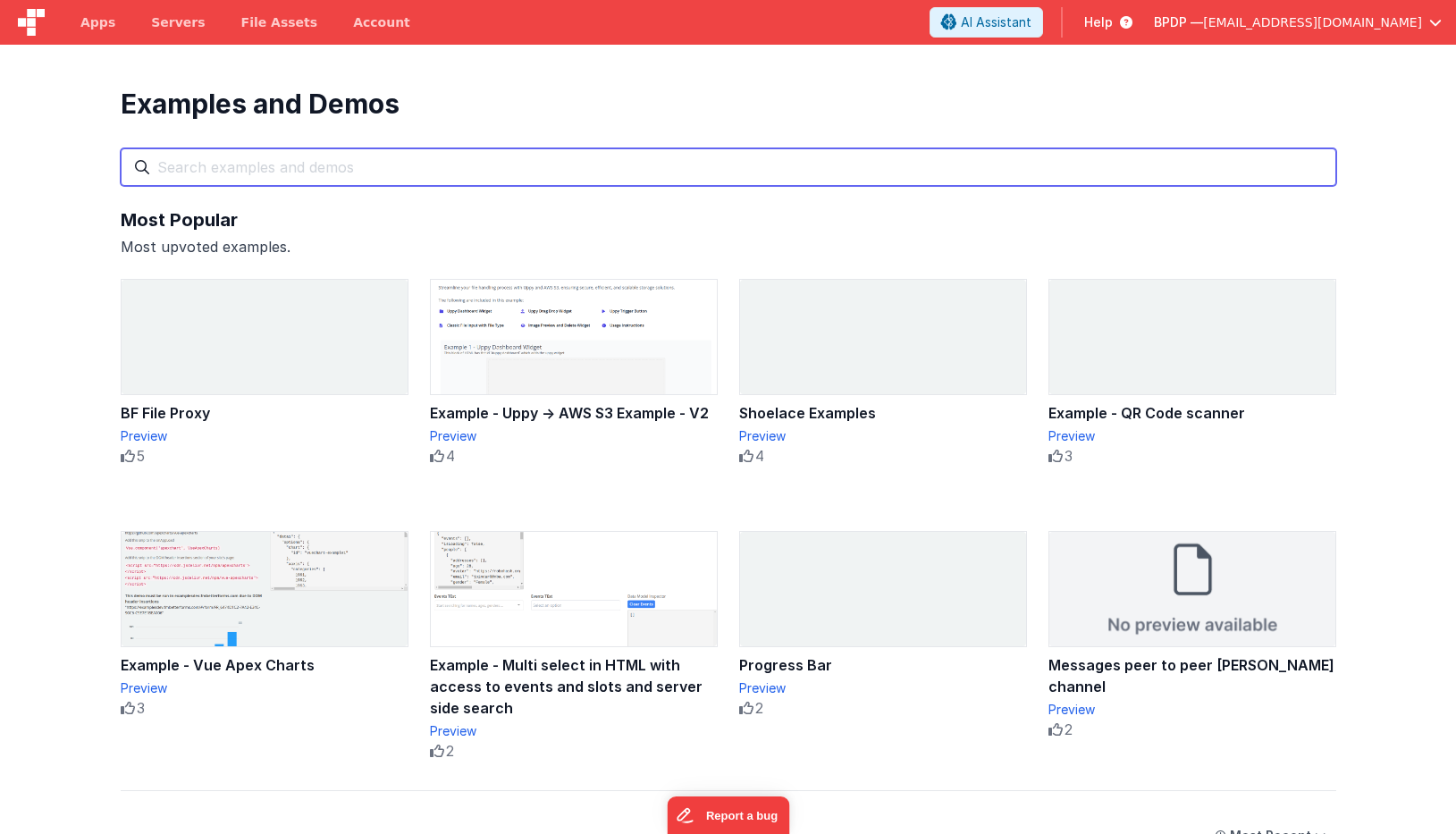
click at [402, 174] on input "text" at bounding box center [728, 167] width 1215 height 37
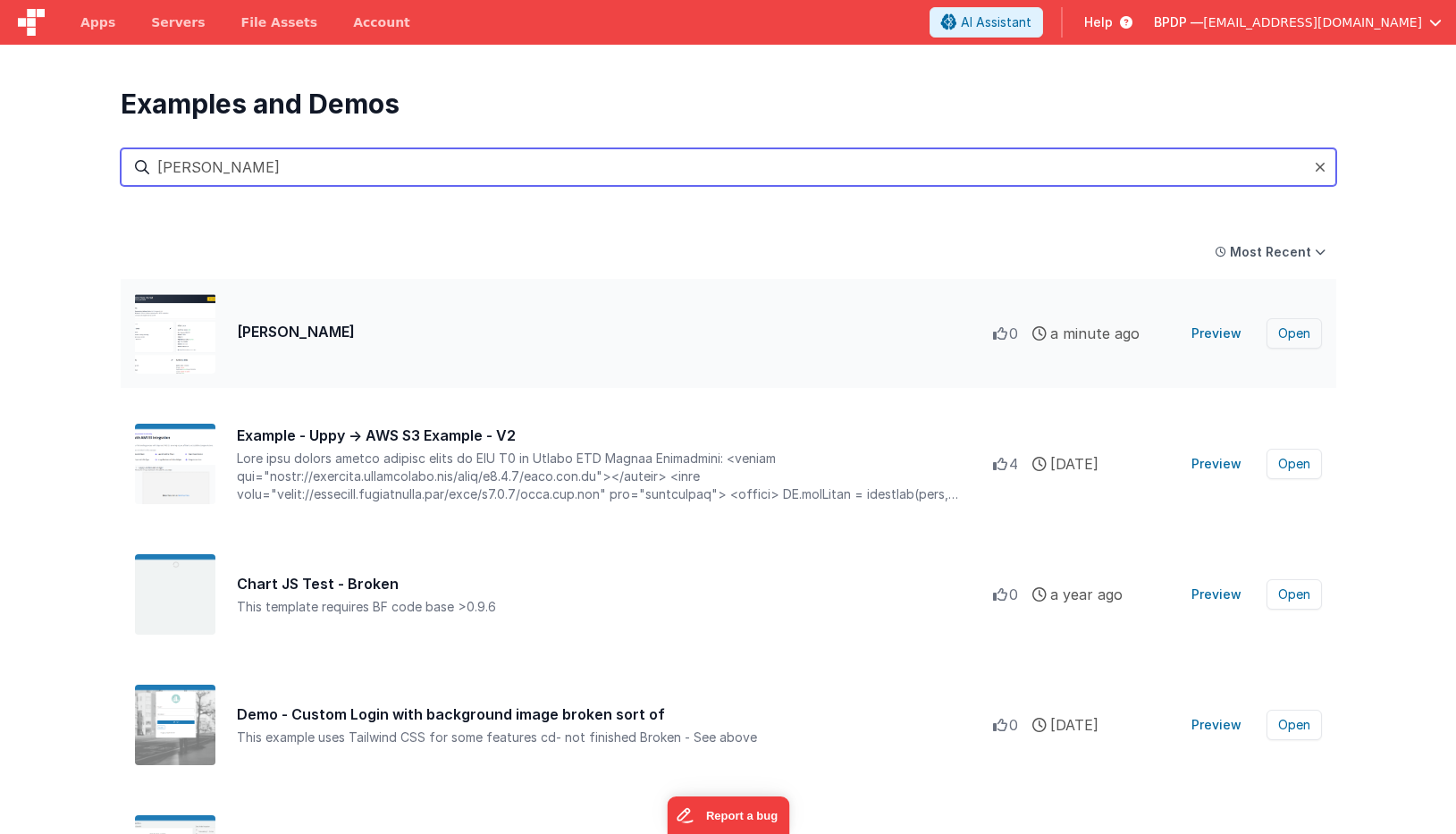
type input "ken"
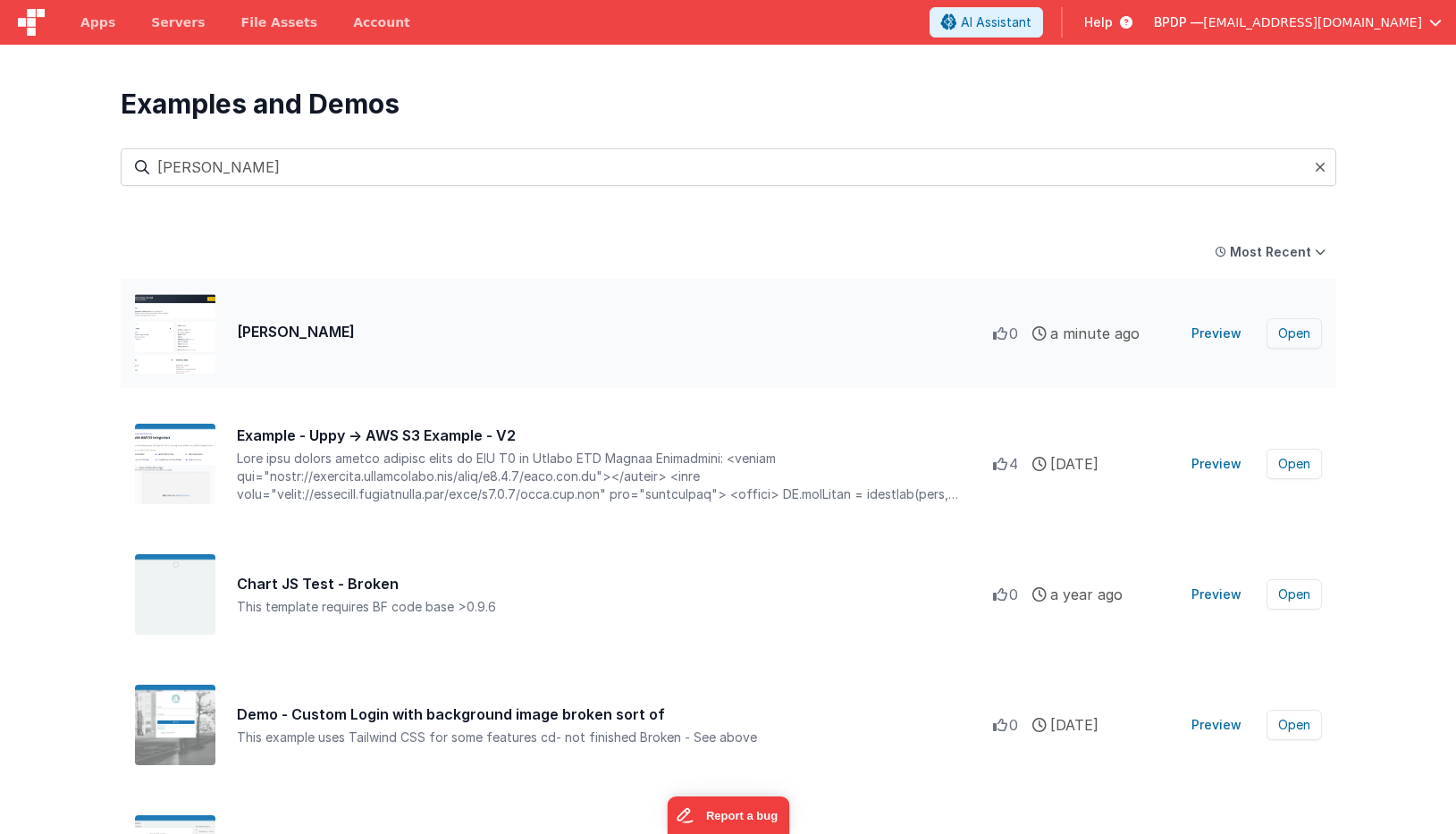
click at [1286, 332] on button "Open" at bounding box center [1295, 334] width 56 height 31
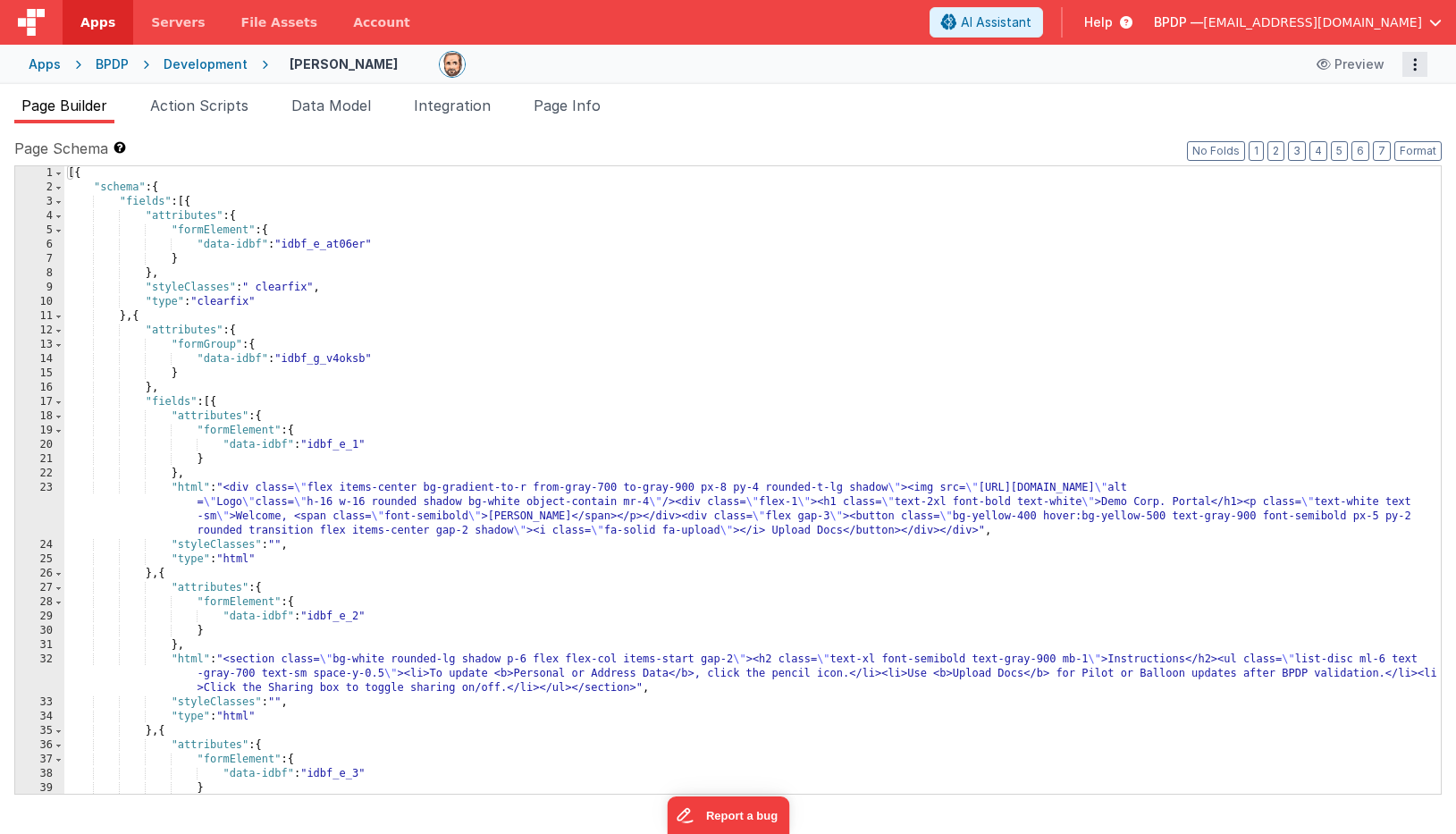
click at [1416, 65] on icon "Options" at bounding box center [1415, 64] width 25 height 1
click at [1363, 95] on link "Duplicate" at bounding box center [1349, 101] width 157 height 34
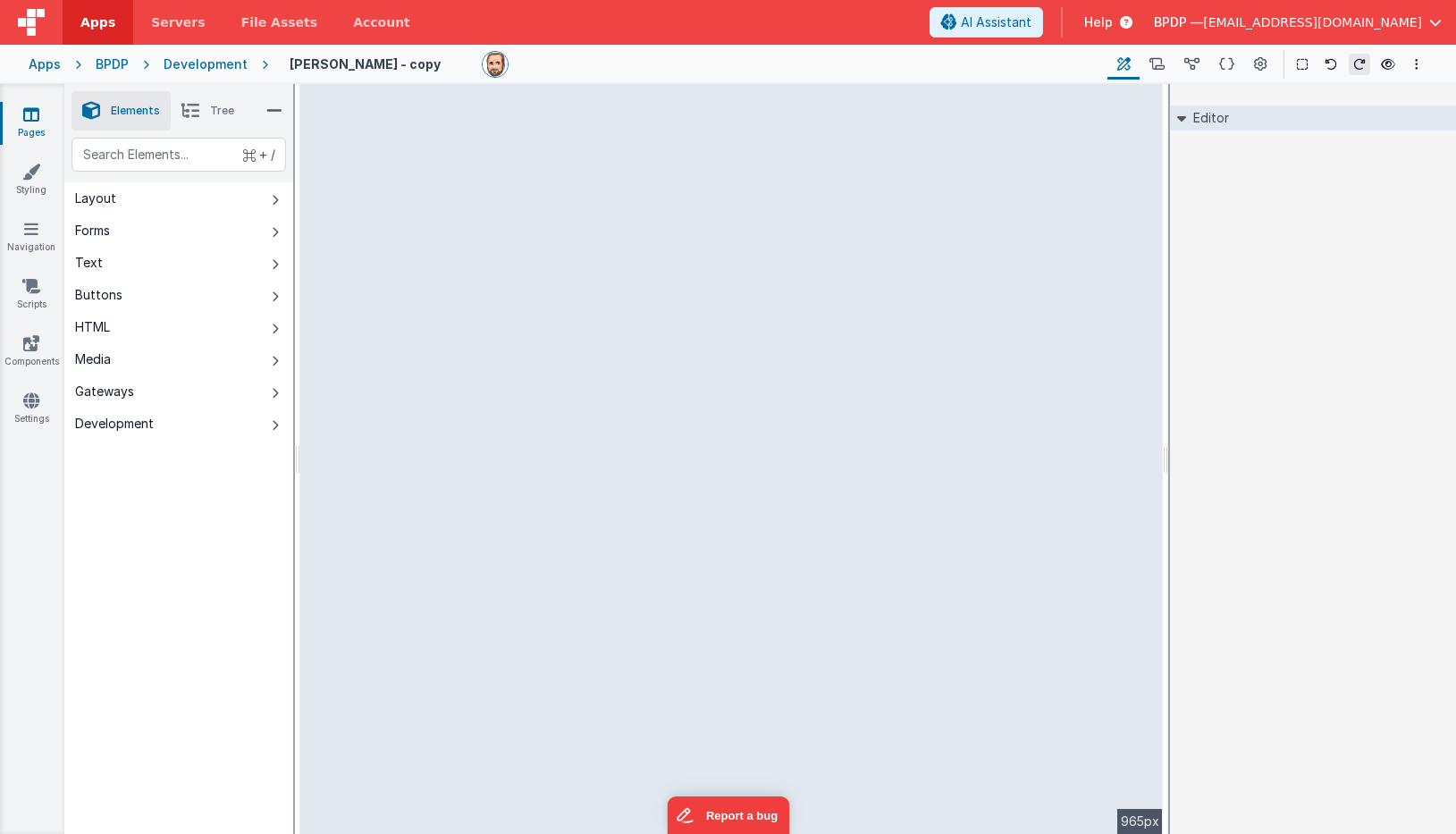
click at [24, 116] on icon at bounding box center [31, 114] width 16 height 18
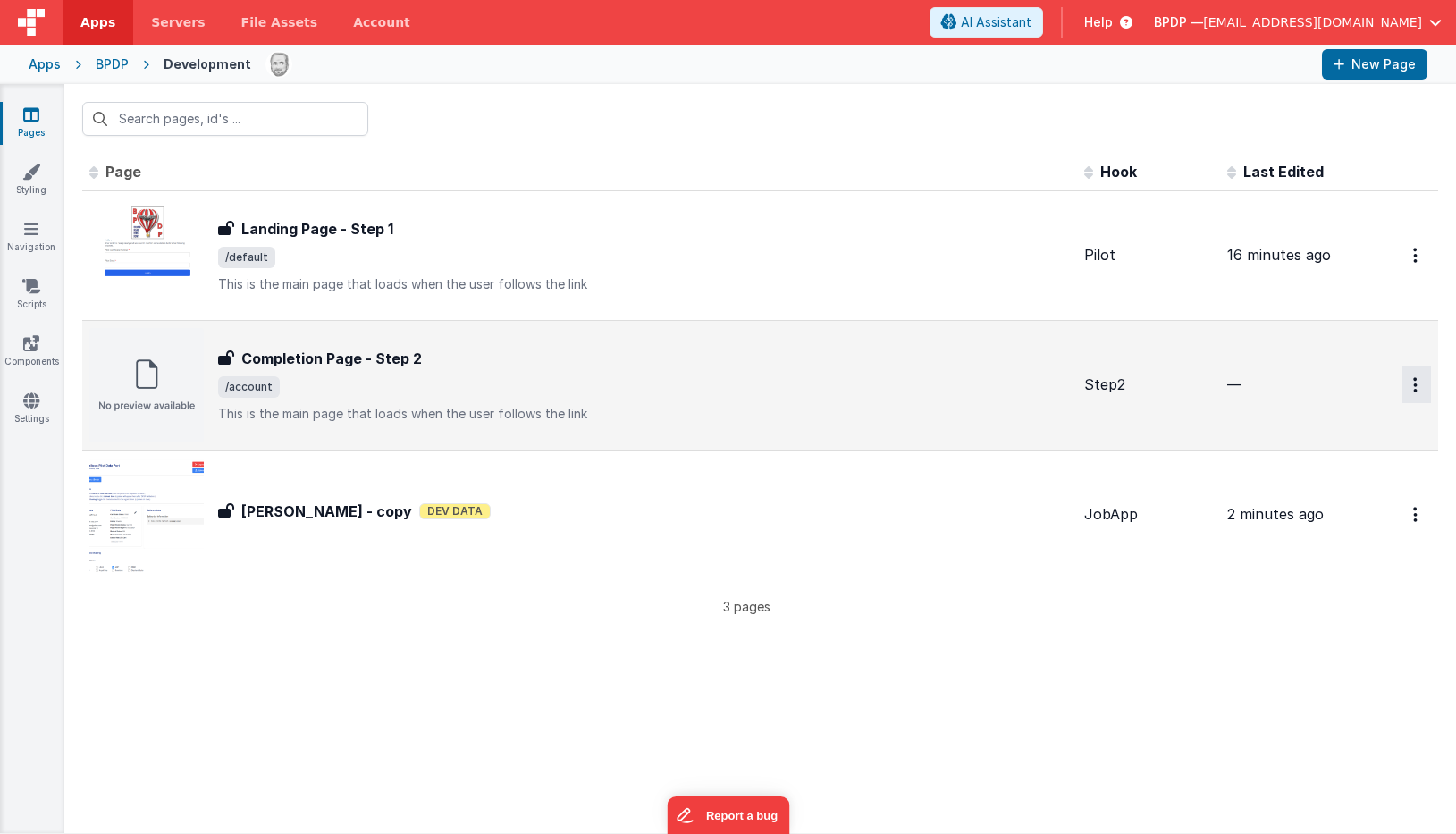
click at [1415, 263] on icon "Options" at bounding box center [1415, 255] width 5 height 15
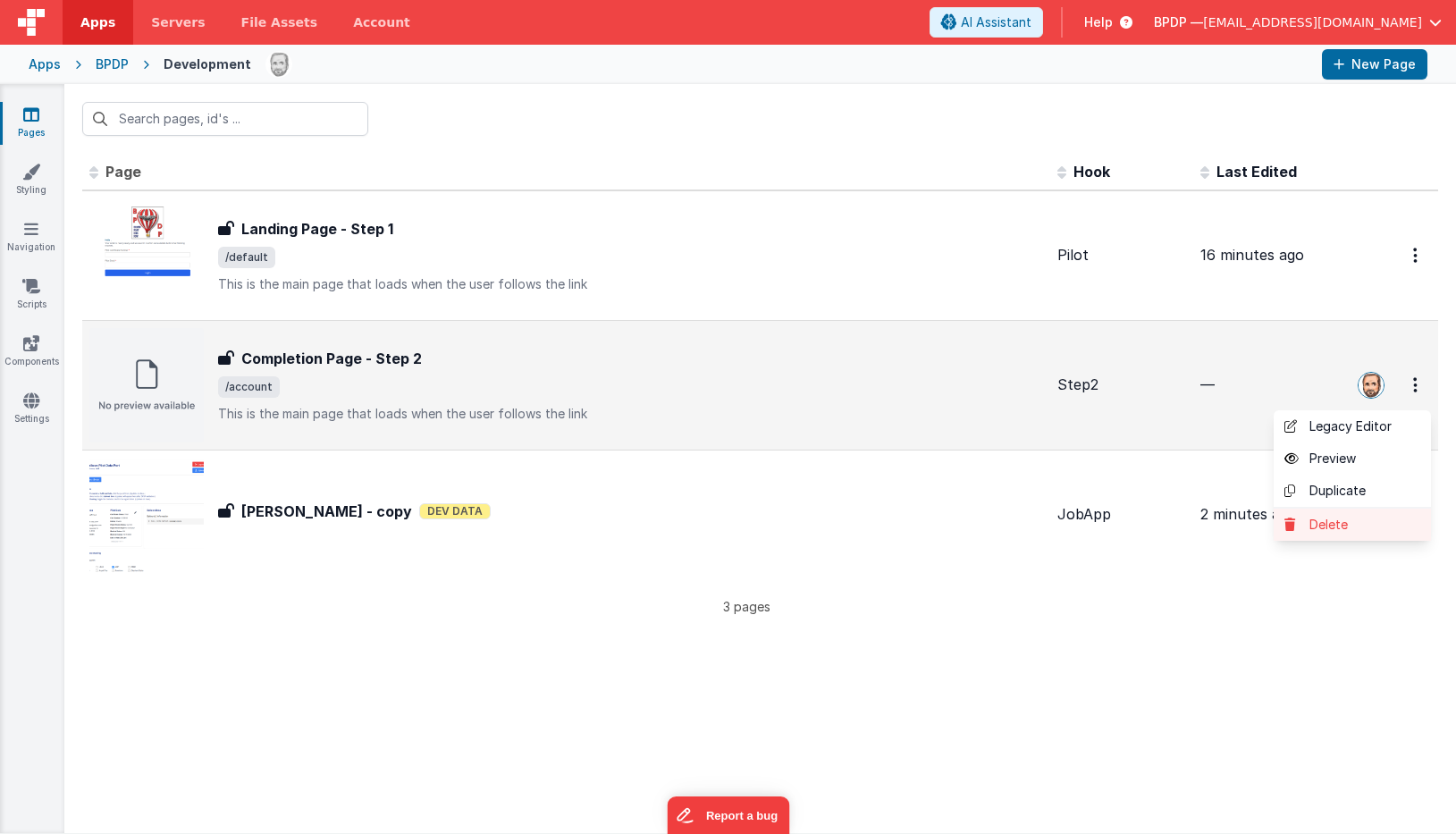
click at [1327, 519] on link "Delete" at bounding box center [1352, 525] width 157 height 33
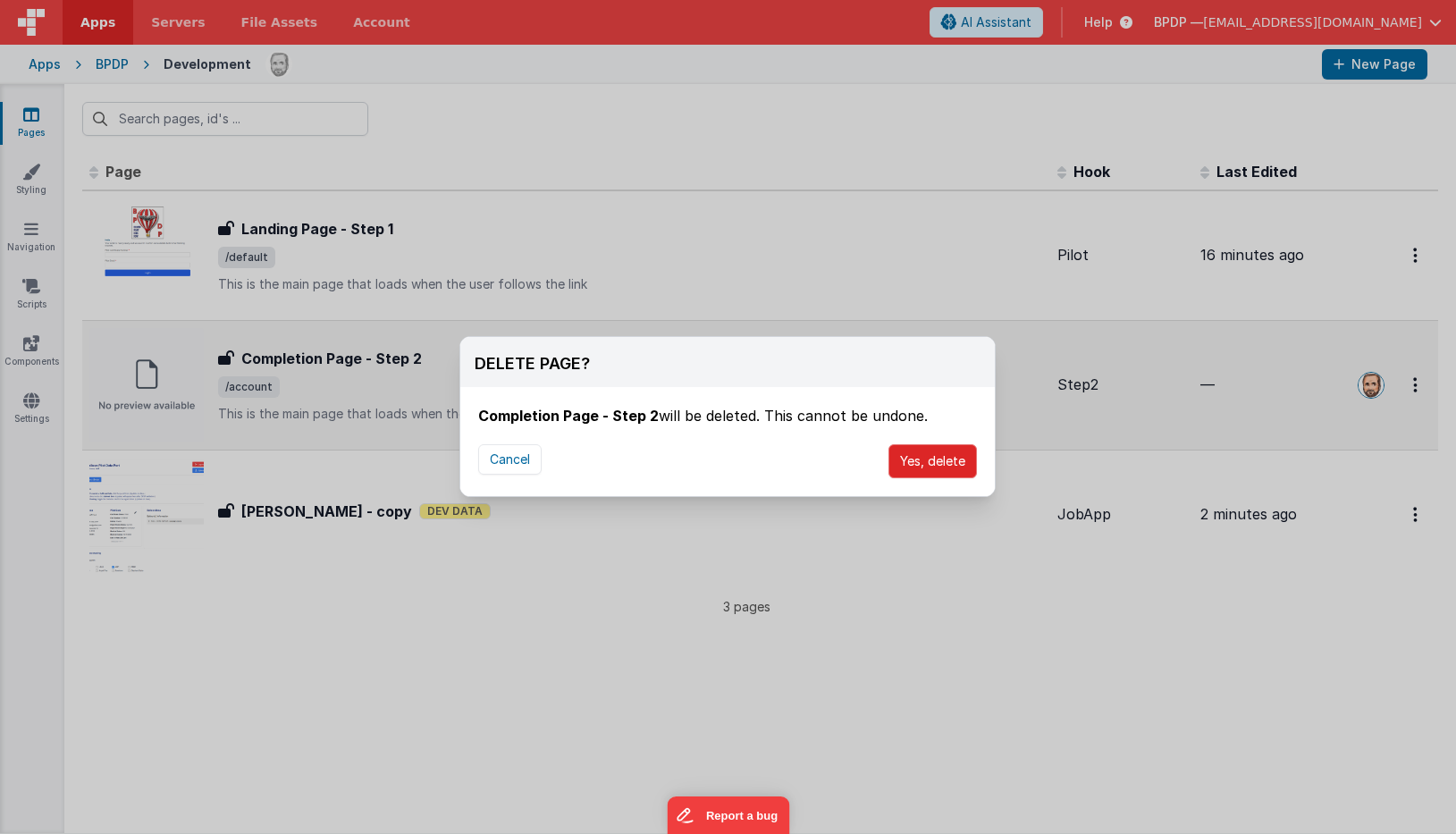
click at [941, 467] on button "Yes, delete" at bounding box center [933, 461] width 88 height 34
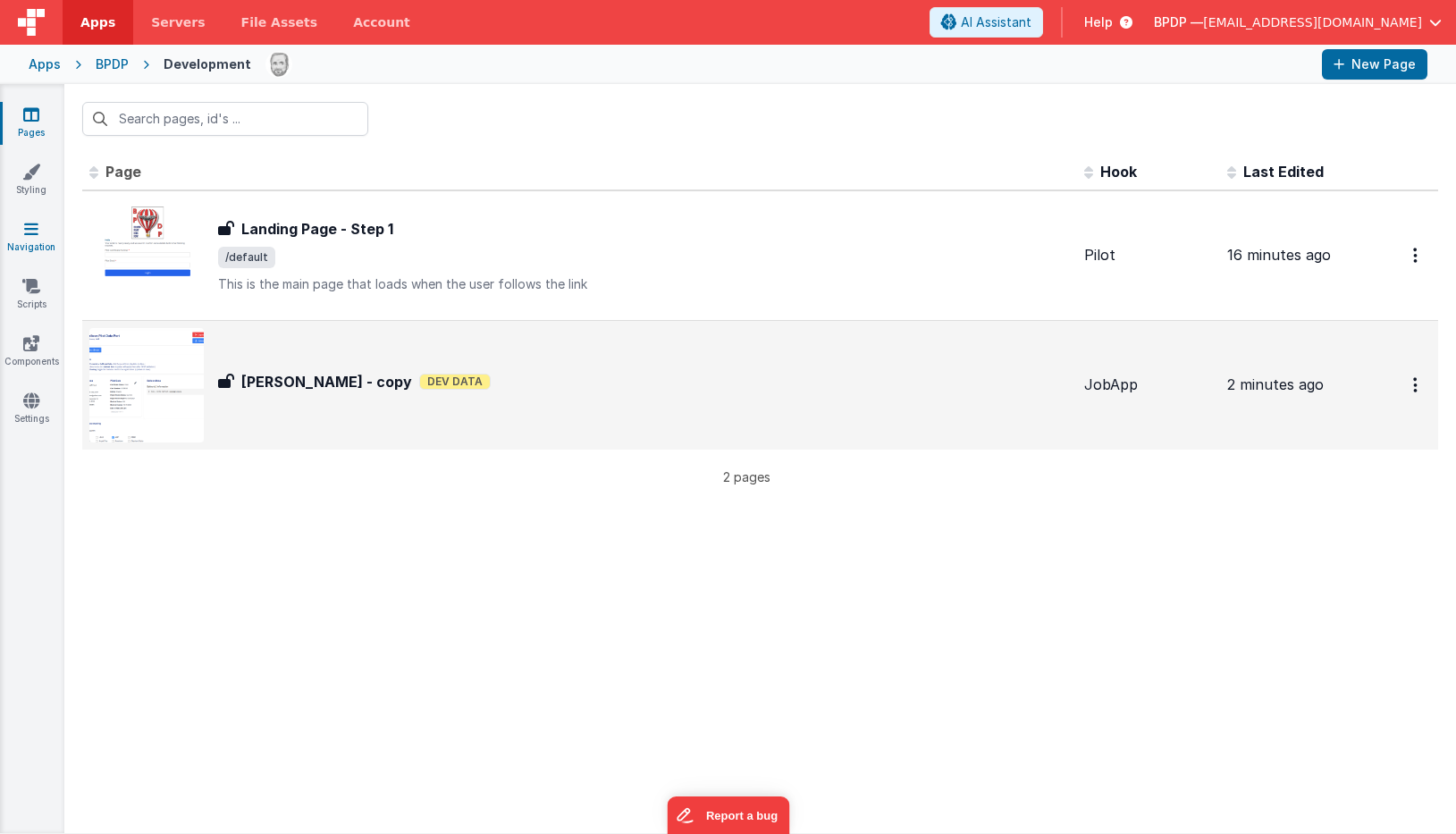
click at [33, 234] on icon at bounding box center [31, 228] width 14 height 18
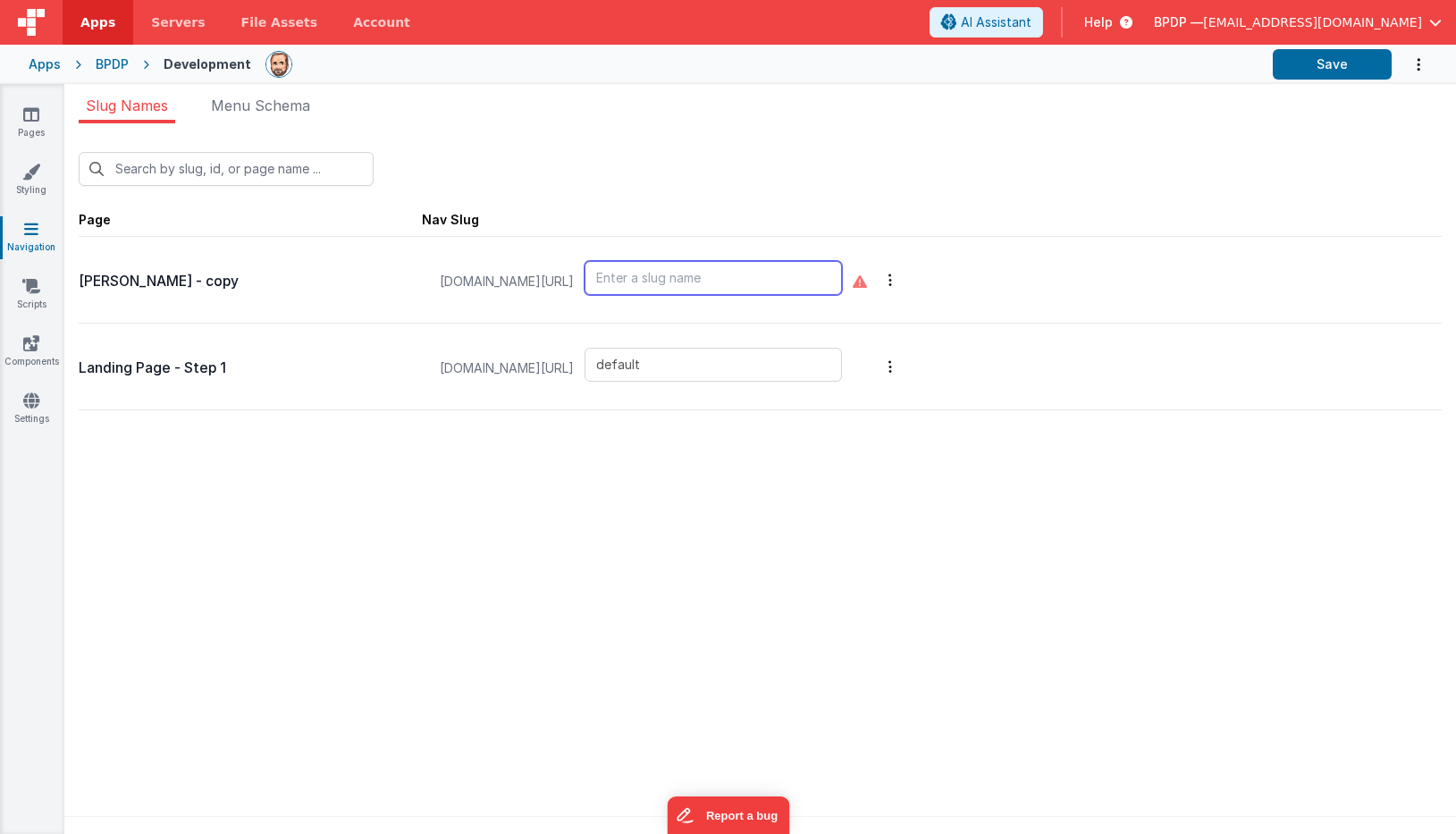
click at [715, 287] on input "text" at bounding box center [713, 277] width 257 height 34
type input "account"
click at [1332, 60] on button "Save" at bounding box center [1332, 64] width 119 height 31
click at [27, 114] on icon at bounding box center [31, 114] width 16 height 18
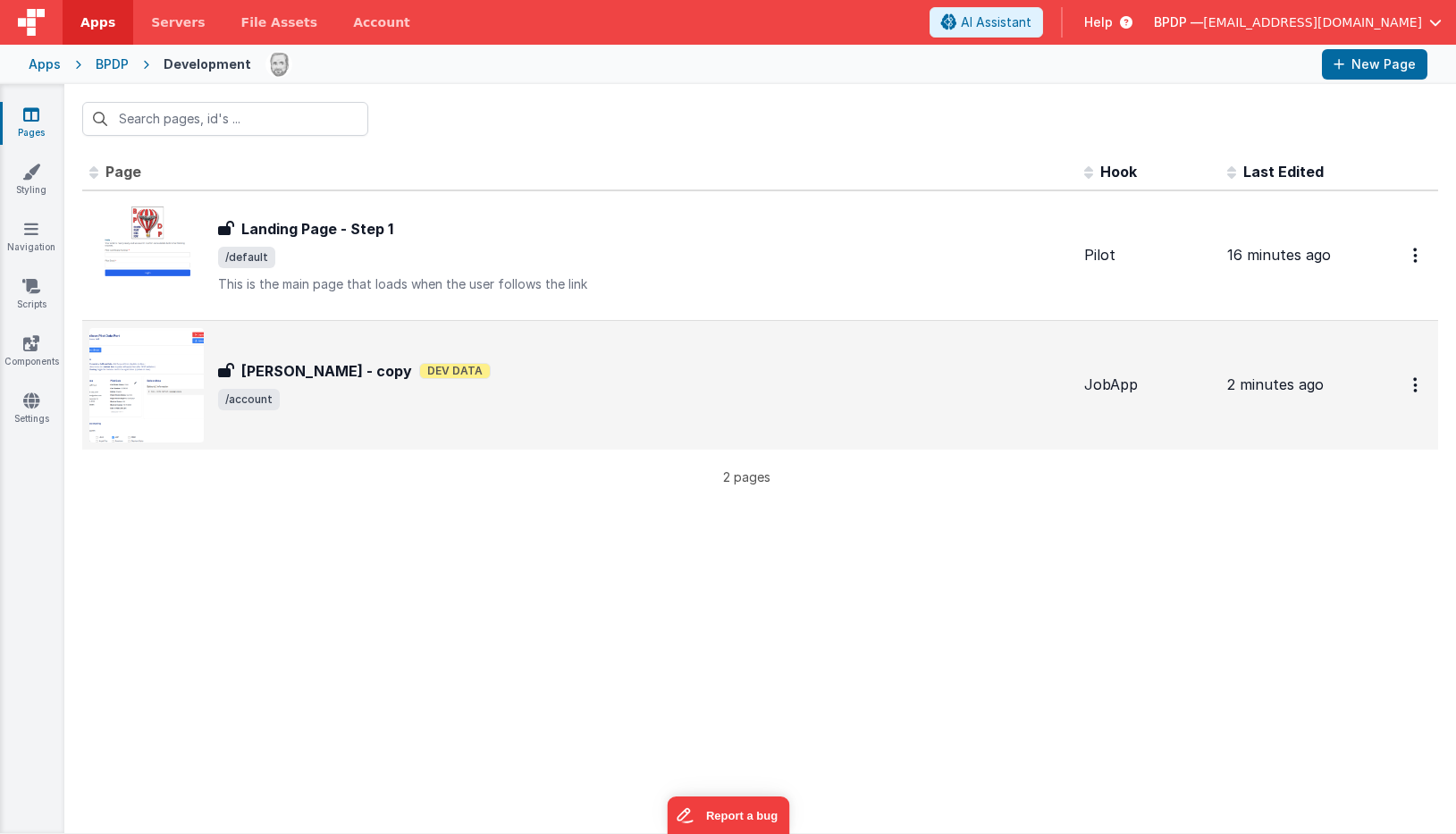
click at [281, 369] on h3 "Ken - copy" at bounding box center [326, 370] width 171 height 21
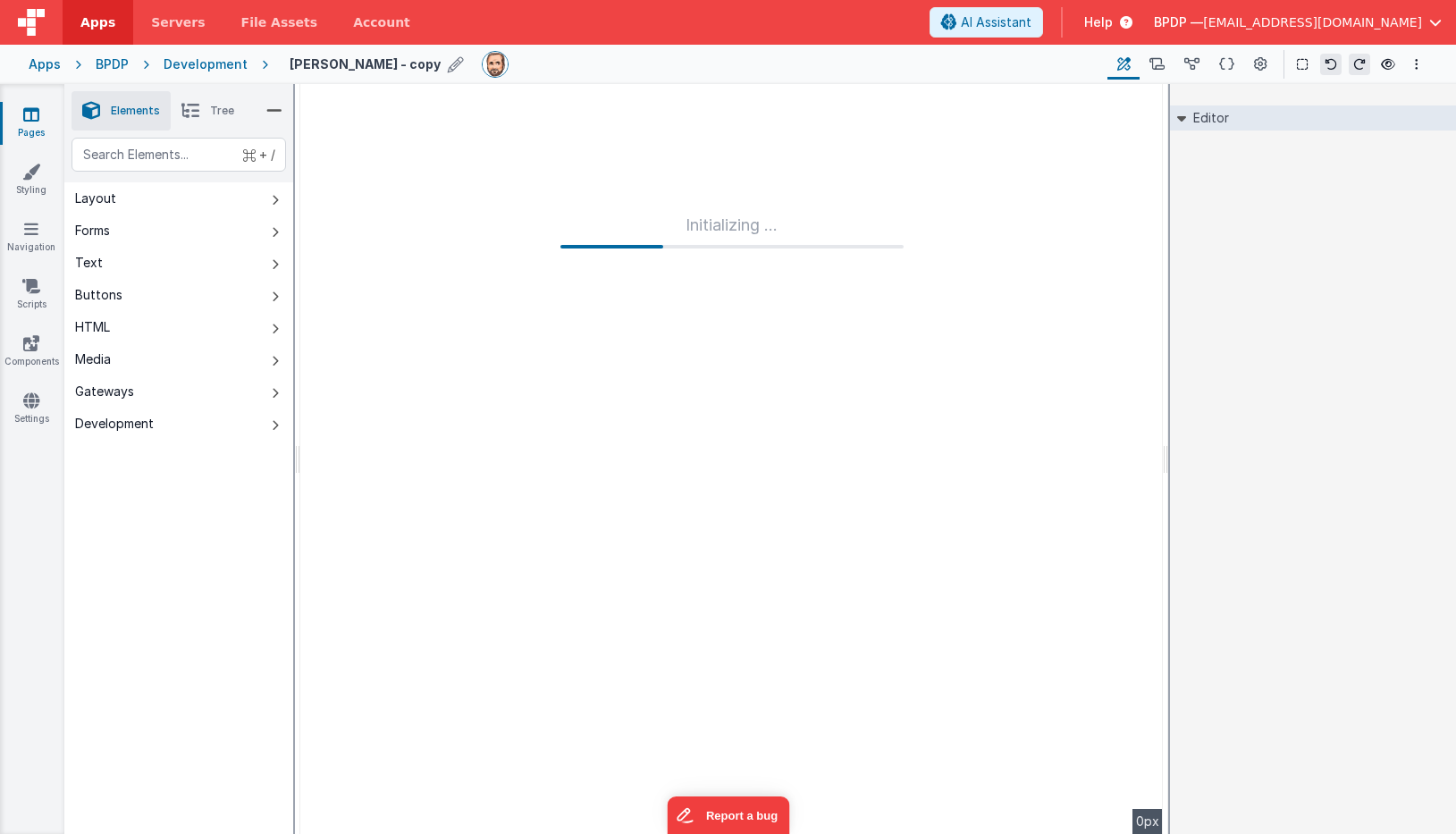
click at [448, 65] on icon at bounding box center [456, 64] width 16 height 25
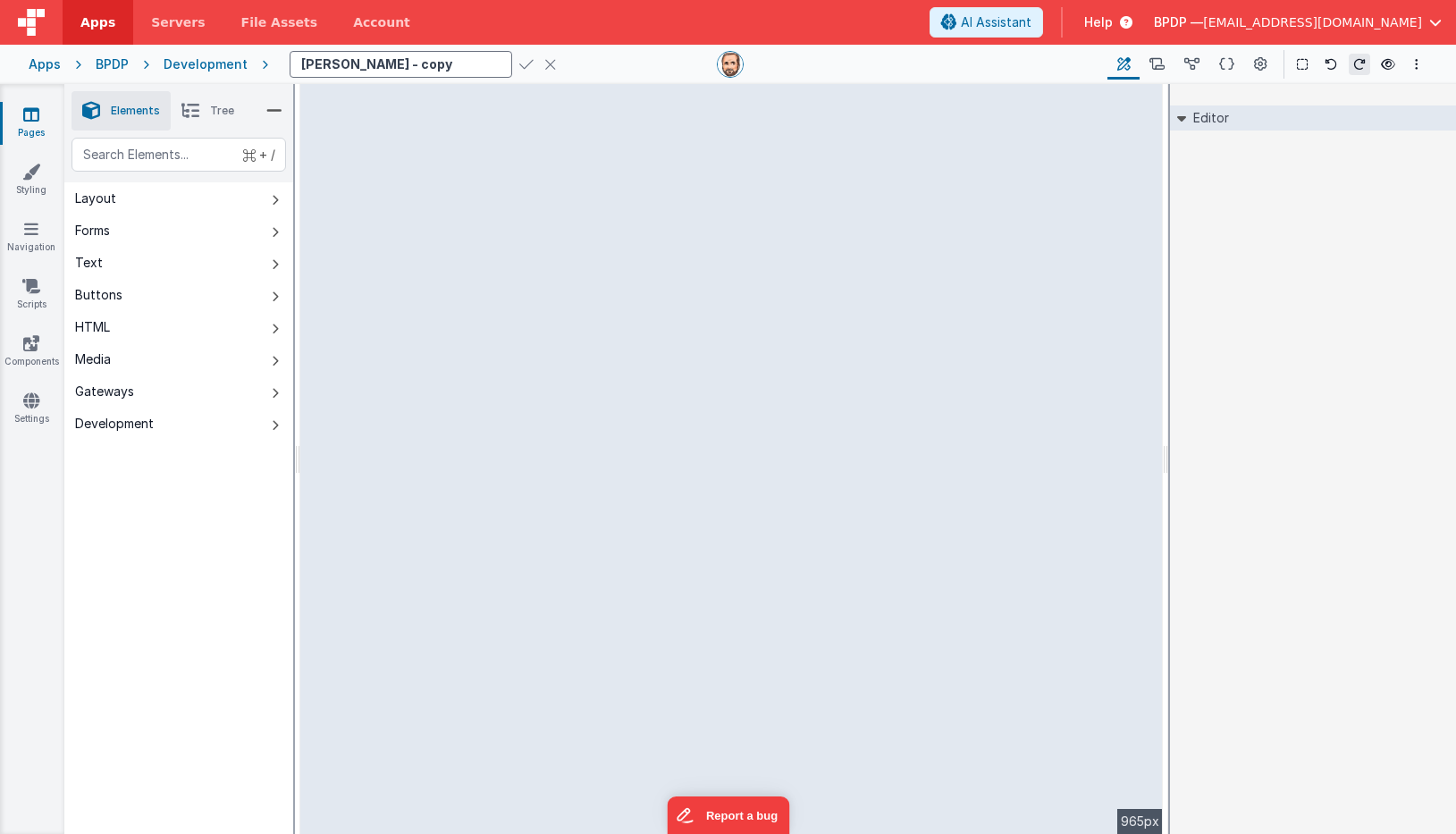
drag, startPoint x: 368, startPoint y: 60, endPoint x: 273, endPoint y: 60, distance: 95.0
click at [279, 60] on div "Ken - copy Page Builder Named Actions Data Model Page Schema Page Settings Show…" at bounding box center [847, 64] width 1159 height 31
type input "Account"
click at [519, 63] on icon at bounding box center [526, 64] width 14 height 25
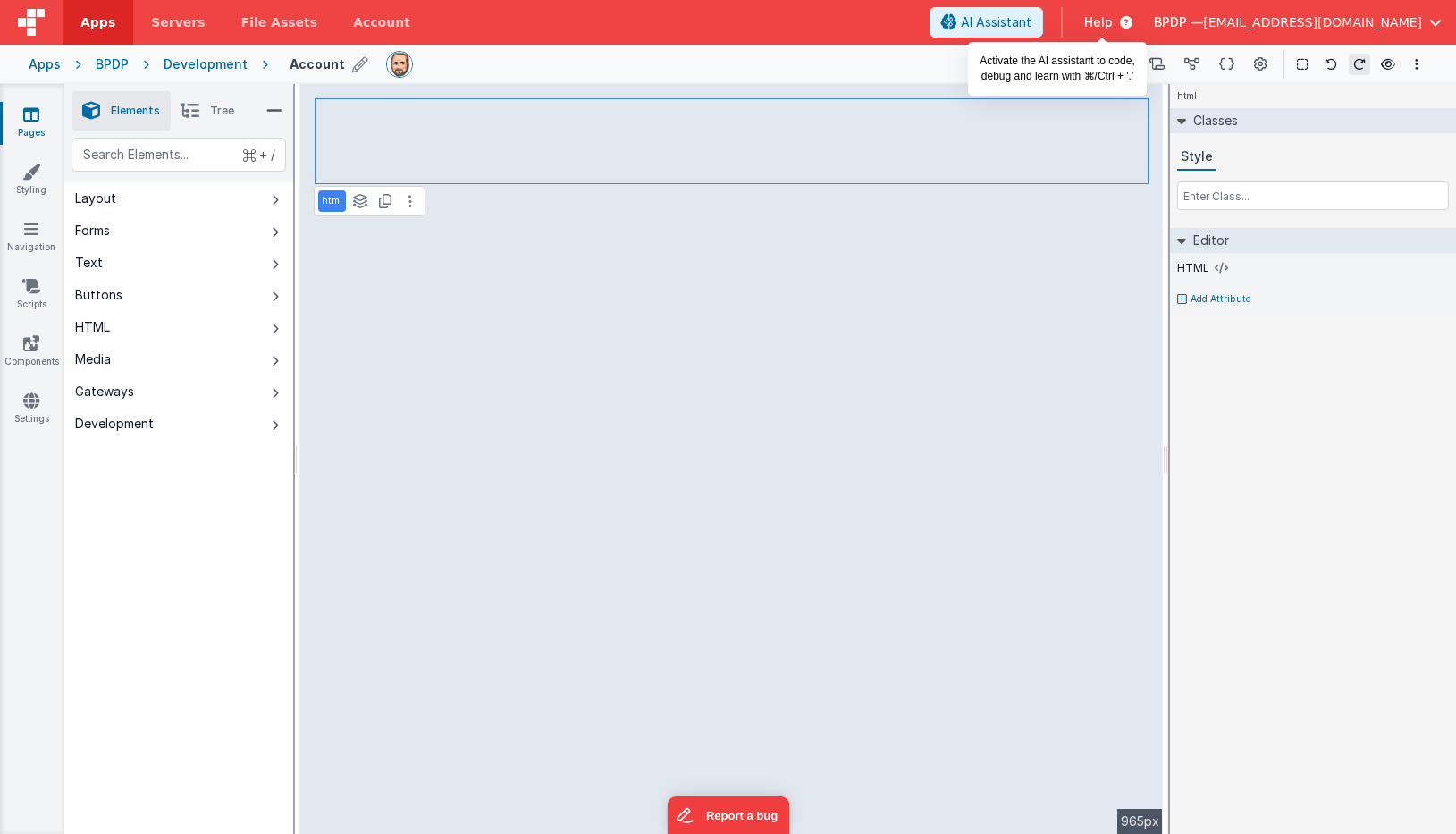
click at [1032, 17] on span "AI Assistant" at bounding box center [996, 22] width 71 height 18
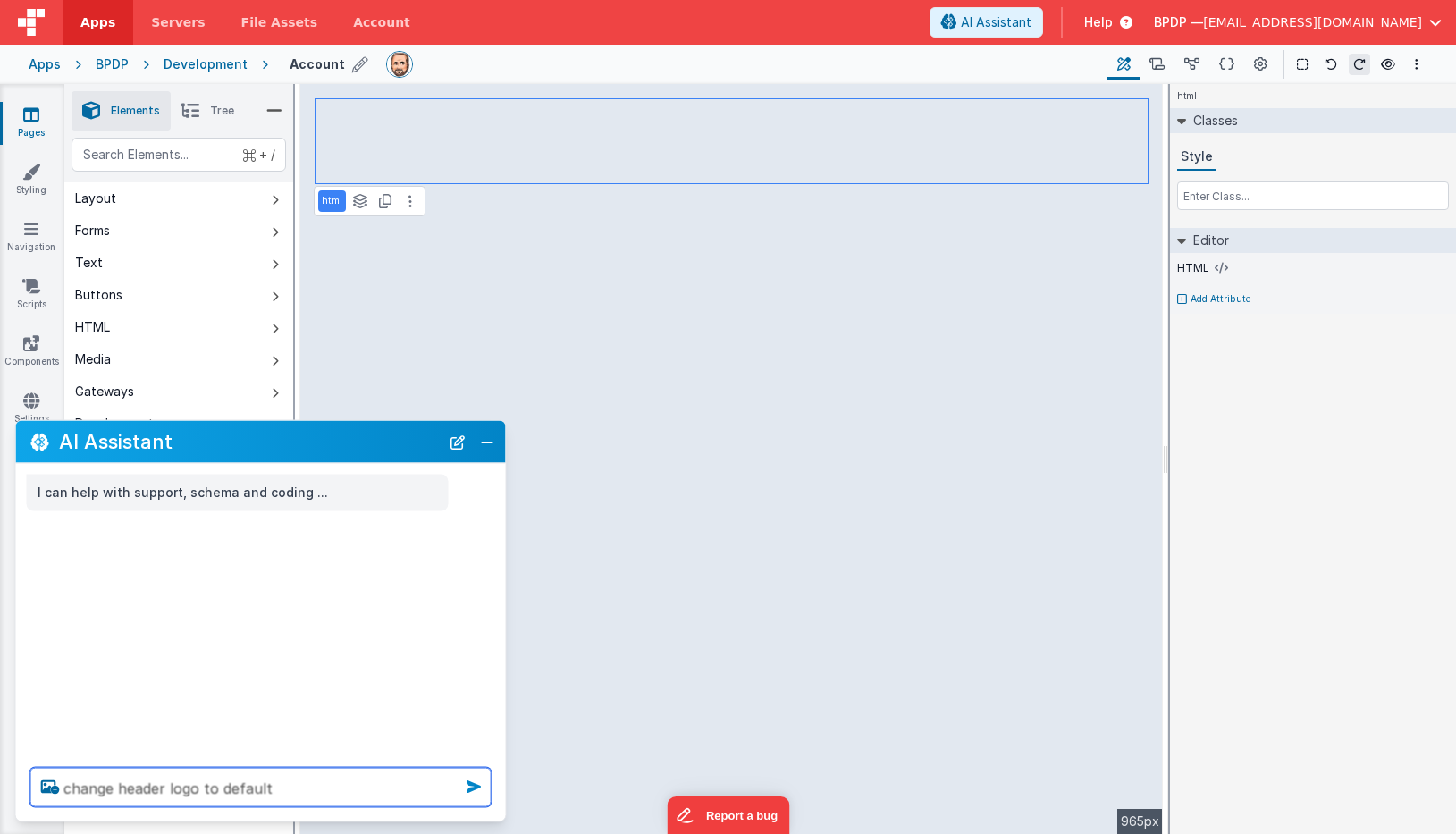
type textarea "change header logo to default"
click at [473, 784] on icon at bounding box center [474, 787] width 29 height 29
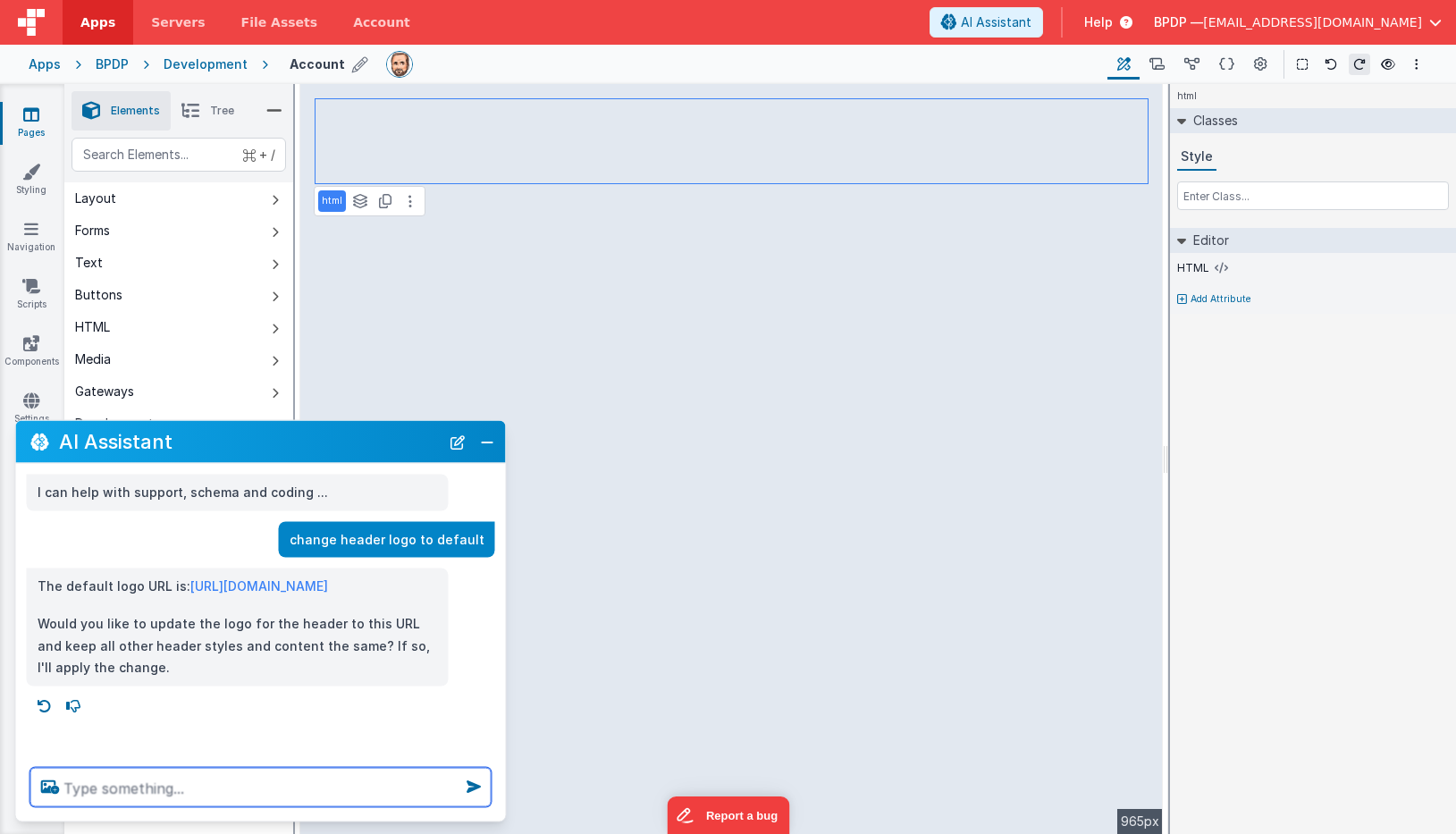
click at [151, 789] on textarea at bounding box center [261, 787] width 462 height 39
type textarea "yes"
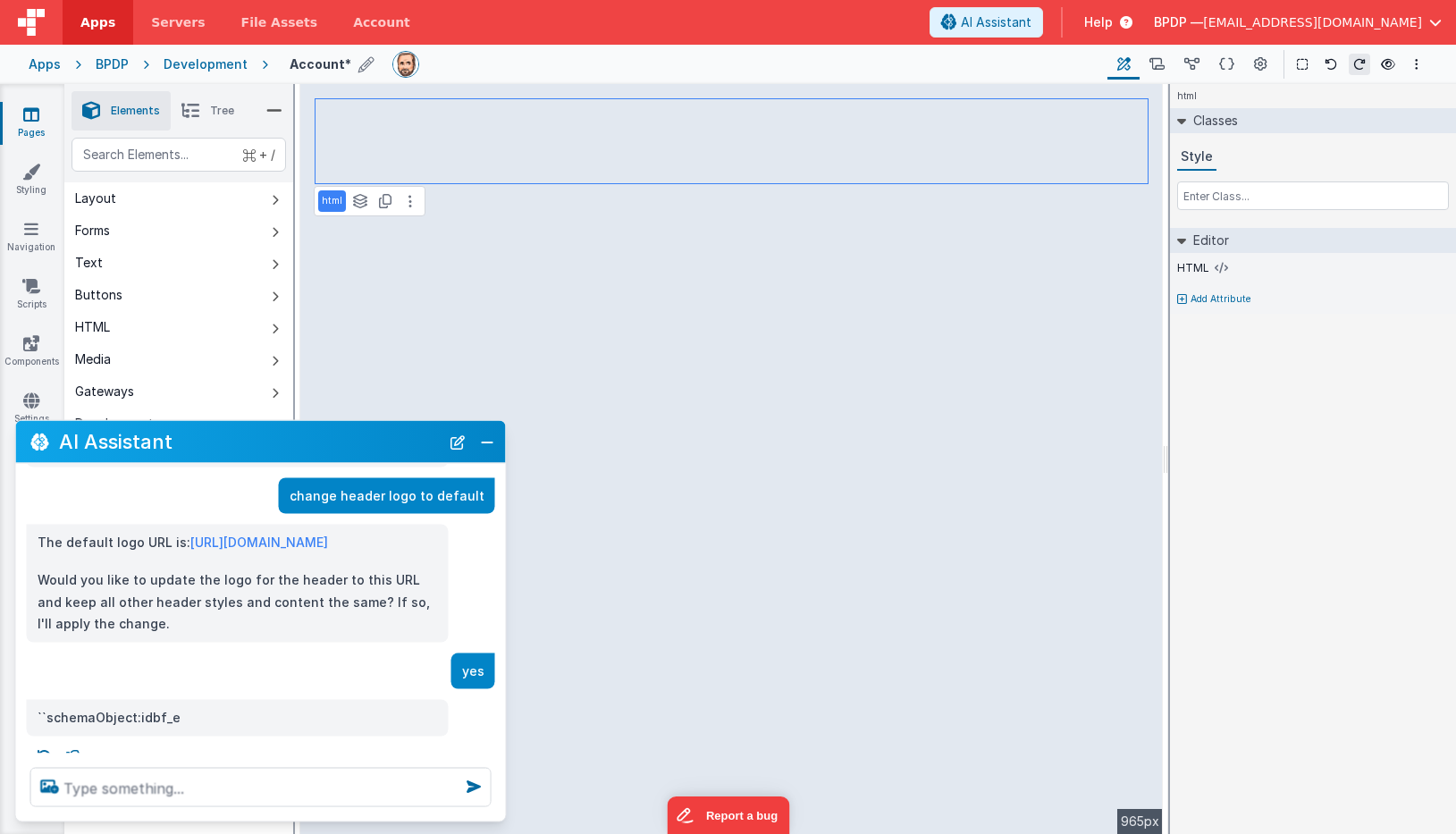
scroll to position [79, 0]
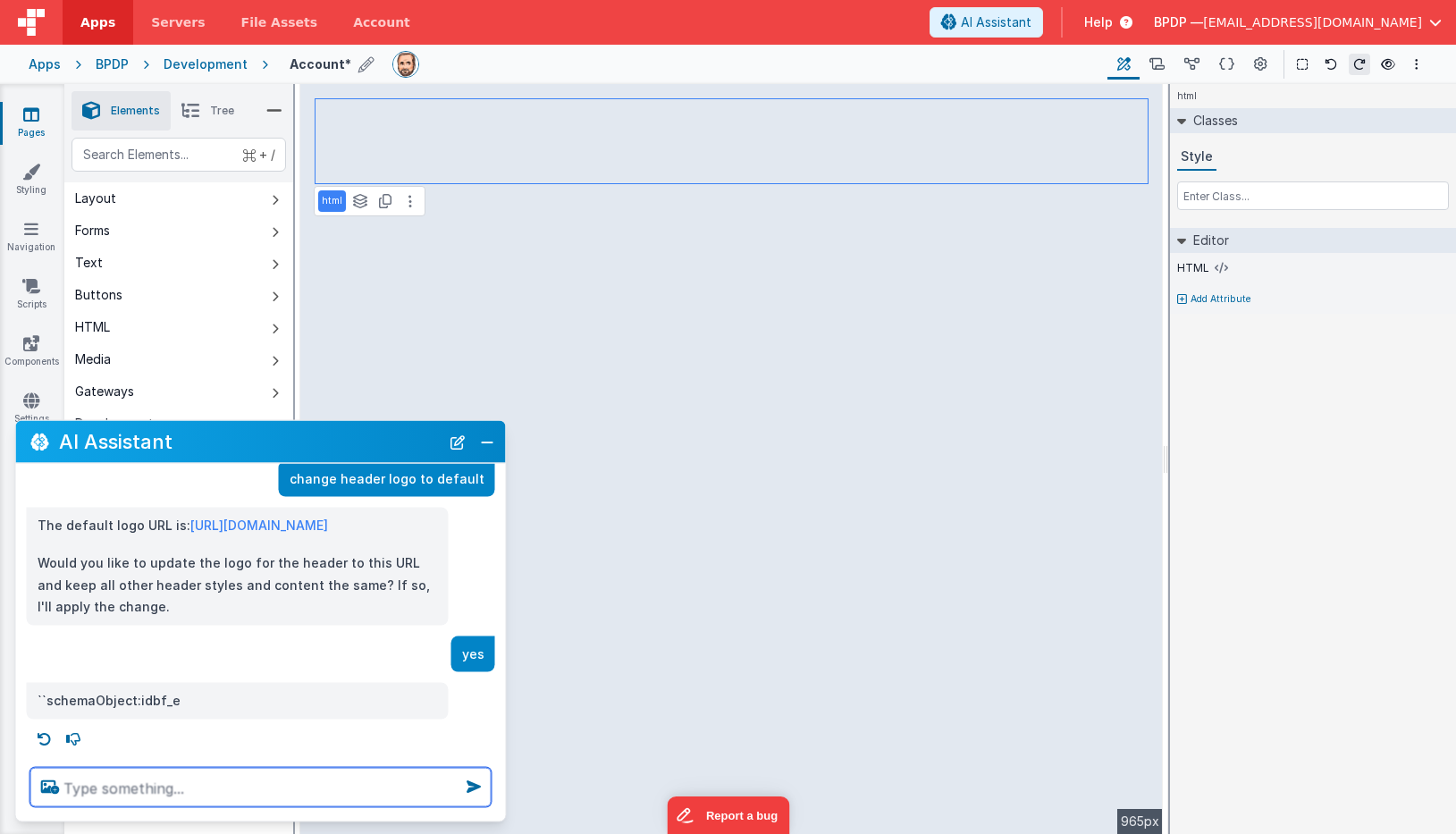
click at [141, 782] on textarea at bounding box center [261, 787] width 462 height 39
type textarea "change the name in the header to Balloon Pilot Data Port"
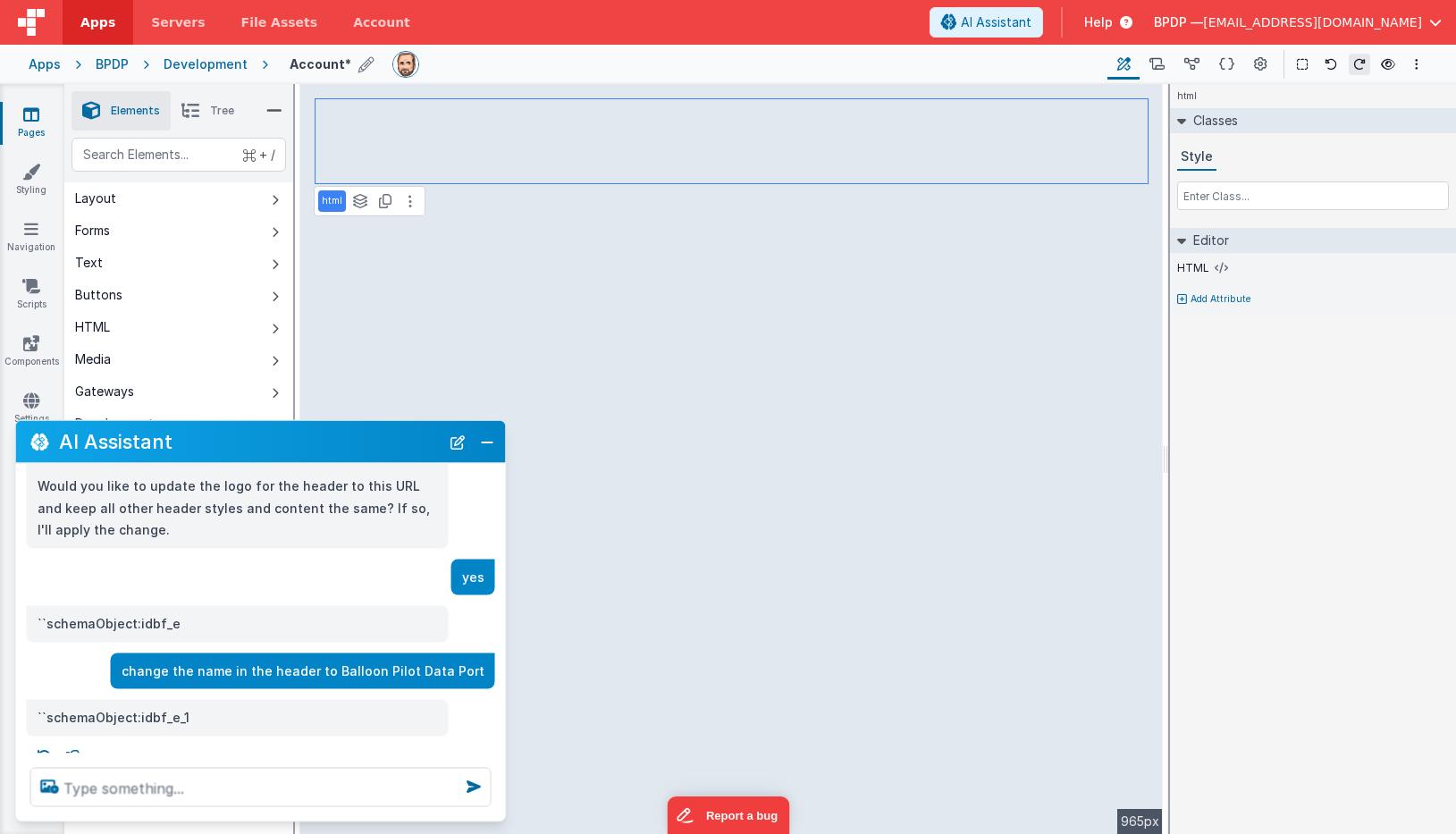
scroll to position [172, 0]
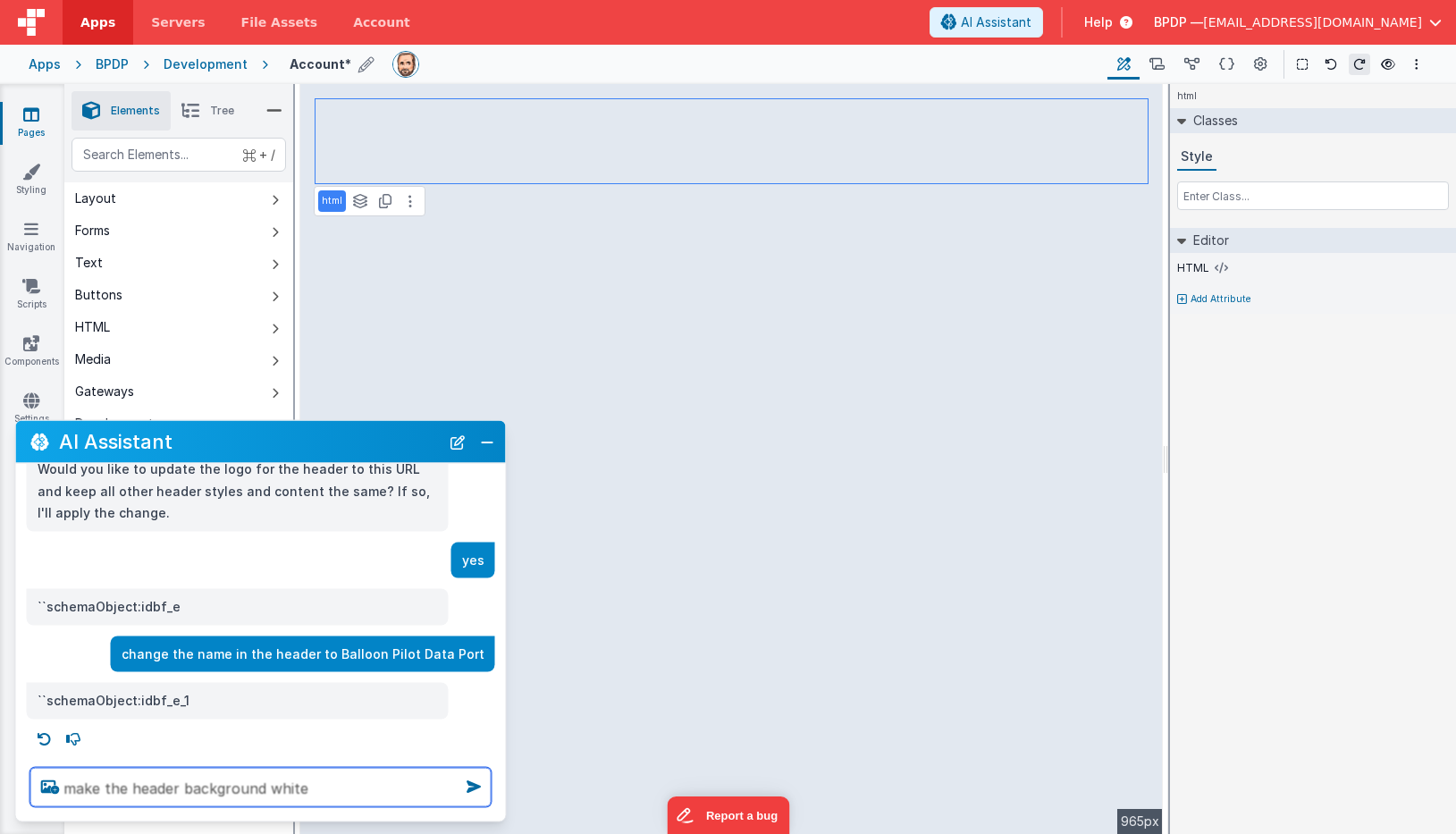
type textarea "make the header background white"
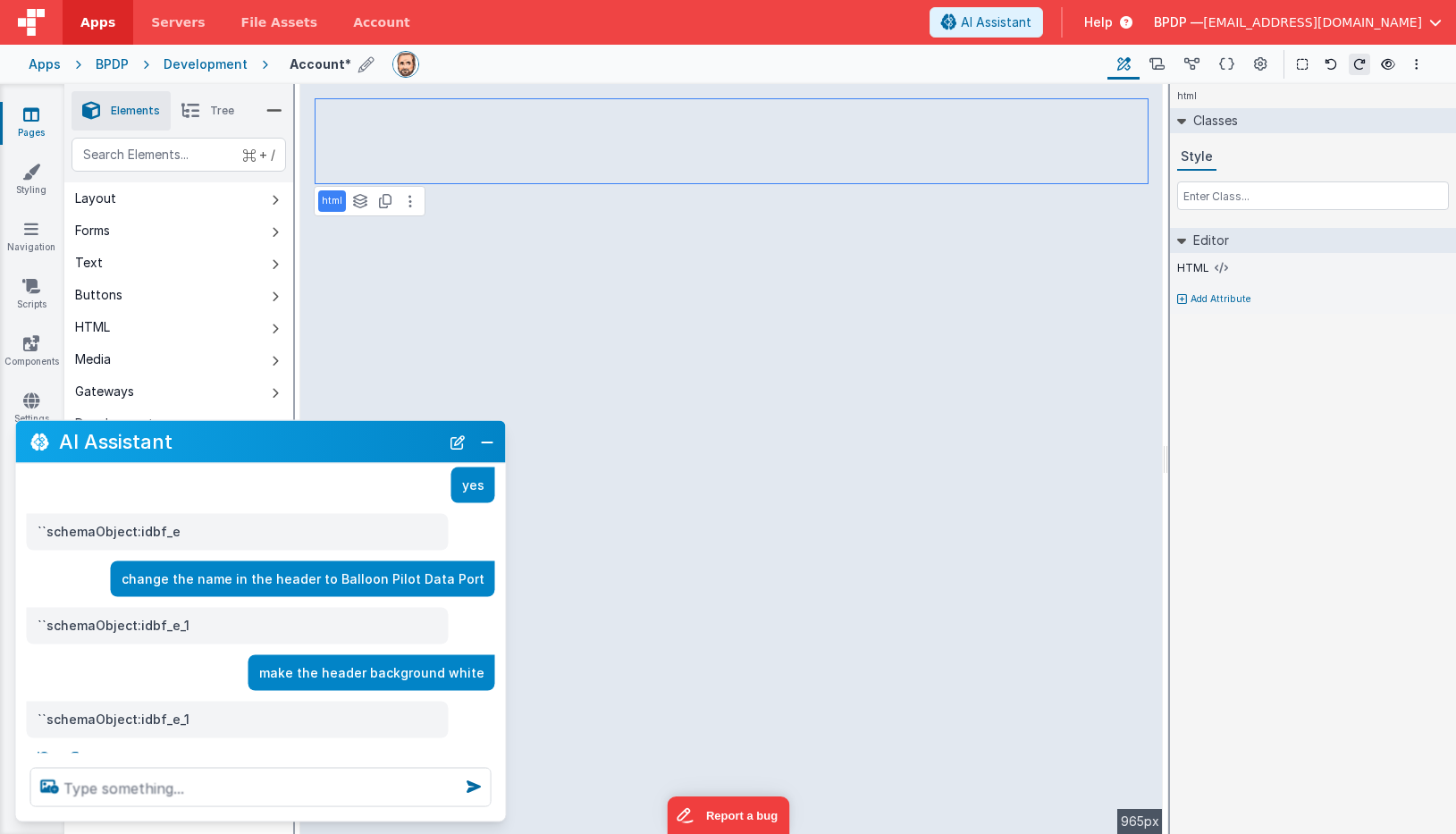
scroll to position [265, 0]
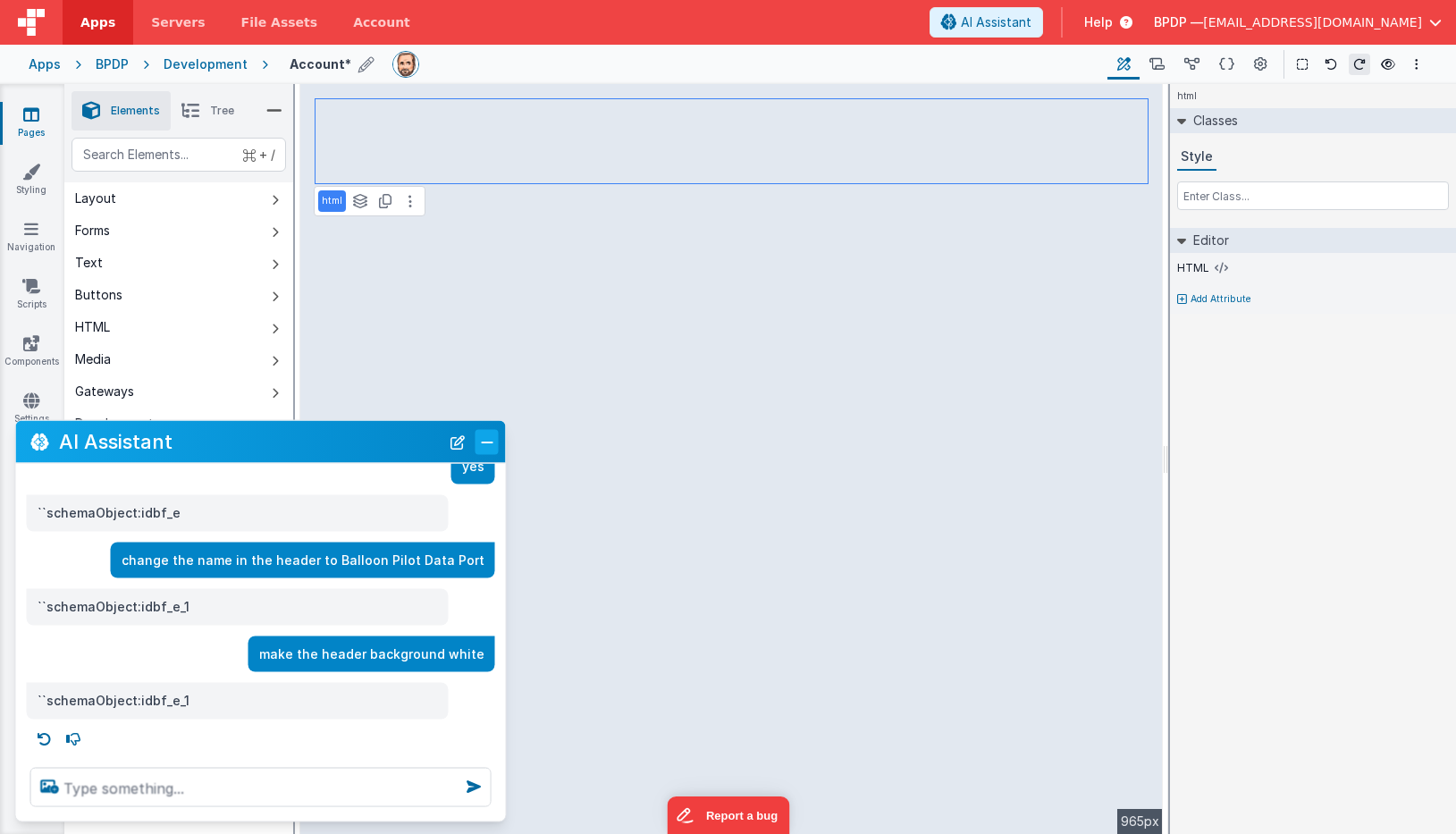
click at [485, 442] on button "Close" at bounding box center [487, 441] width 23 height 25
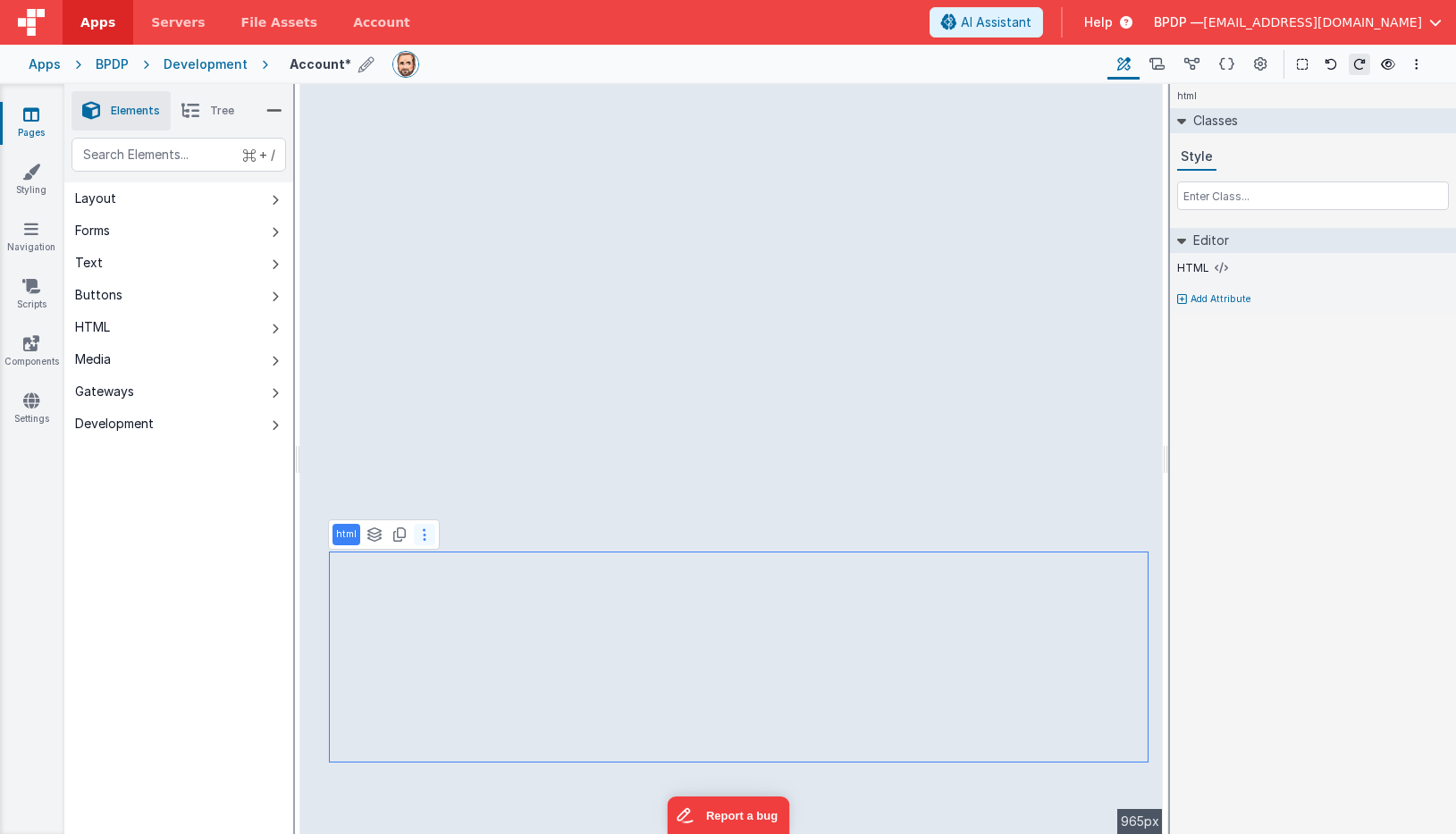
click at [425, 535] on button at bounding box center [424, 535] width 21 height 21
click at [444, 514] on icon at bounding box center [446, 513] width 4 height 14
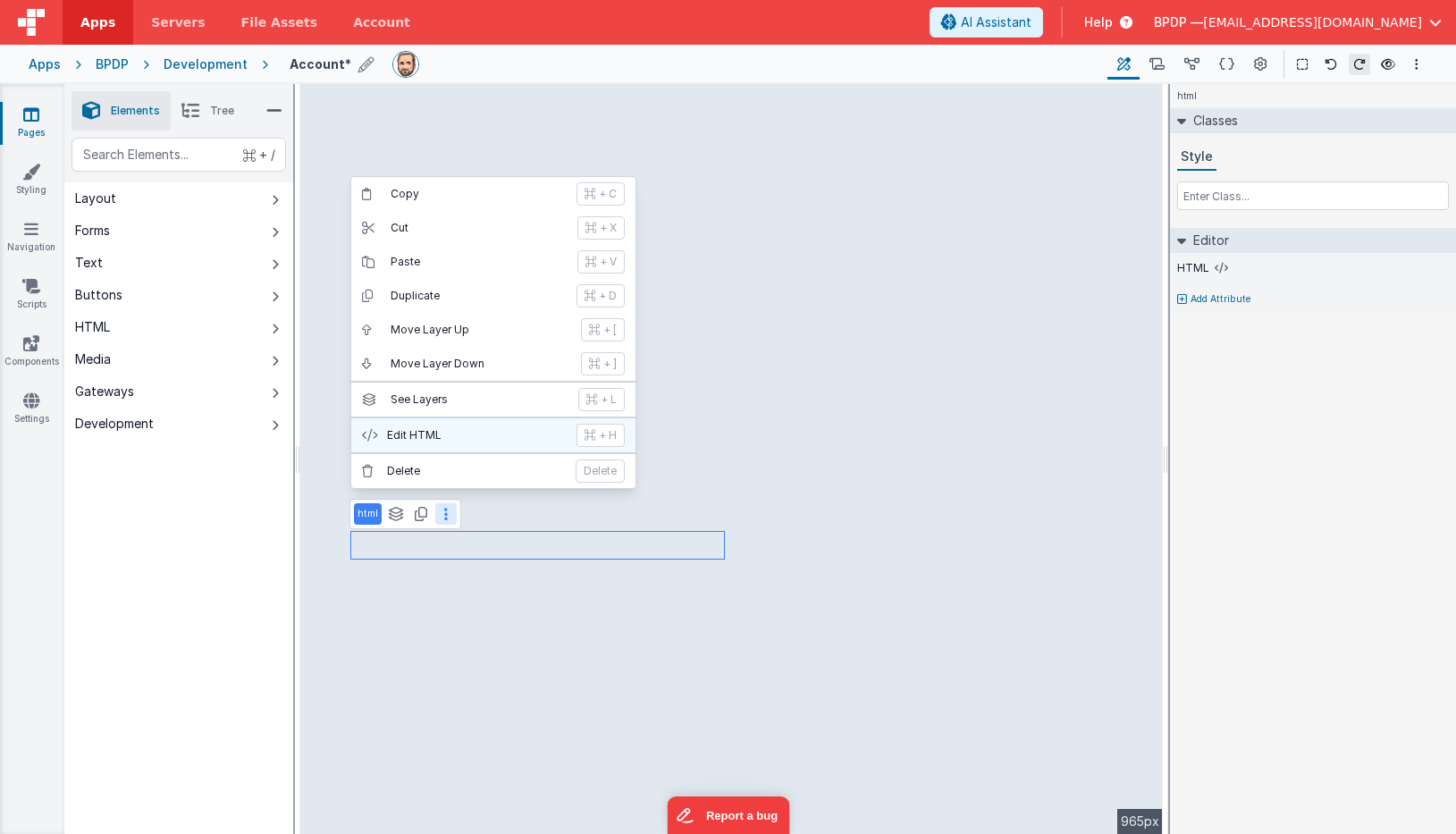
click at [420, 436] on p "Edit HTML" at bounding box center [476, 435] width 179 height 14
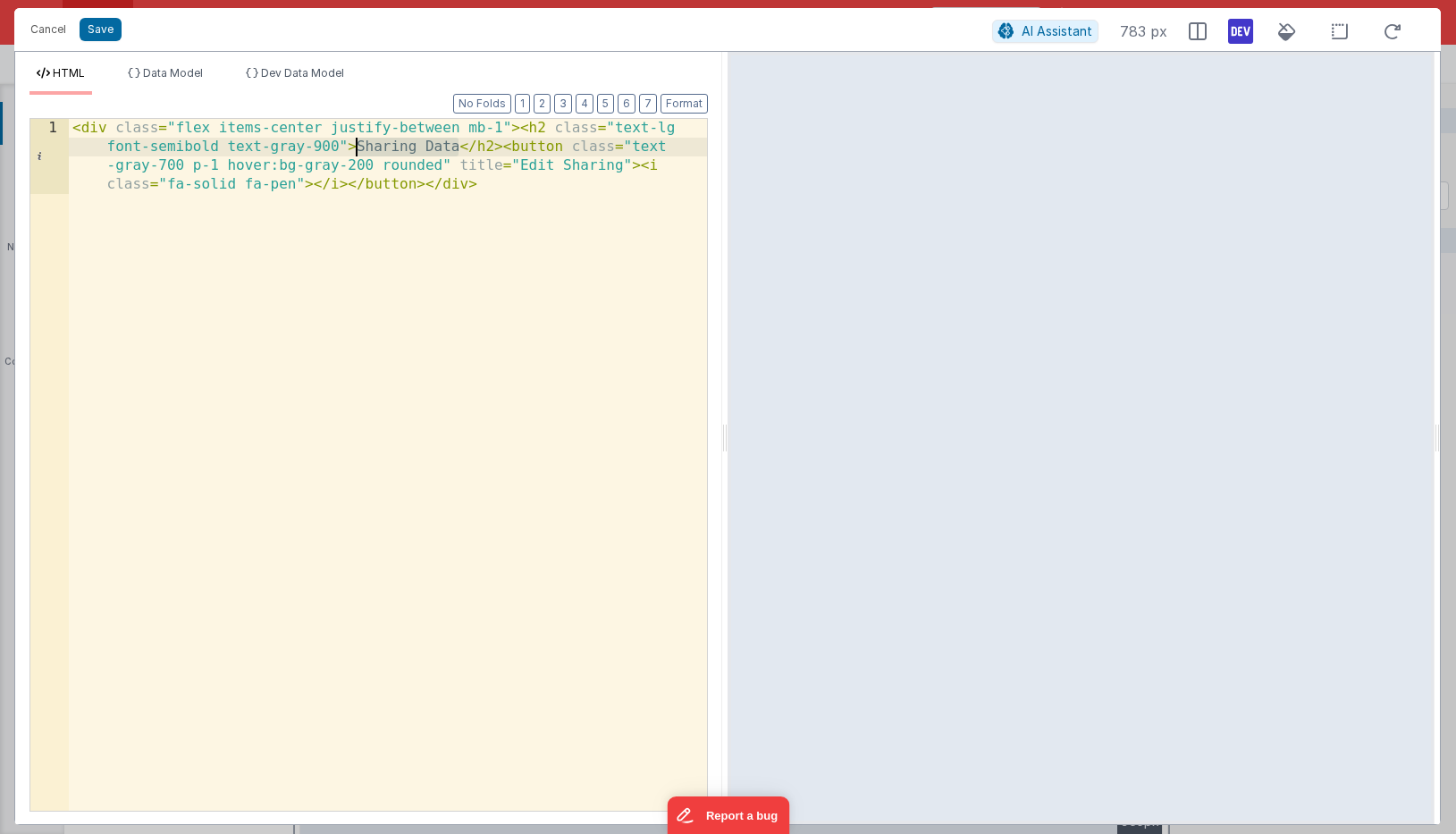
drag, startPoint x: 461, startPoint y: 145, endPoint x: 354, endPoint y: 146, distance: 107.0
click at [354, 146] on div "< div class = "flex items-center justify-between mb-1" > < h2 class = "text-lg …" at bounding box center [388, 539] width 638 height 842
click at [99, 24] on button "Save" at bounding box center [101, 30] width 42 height 23
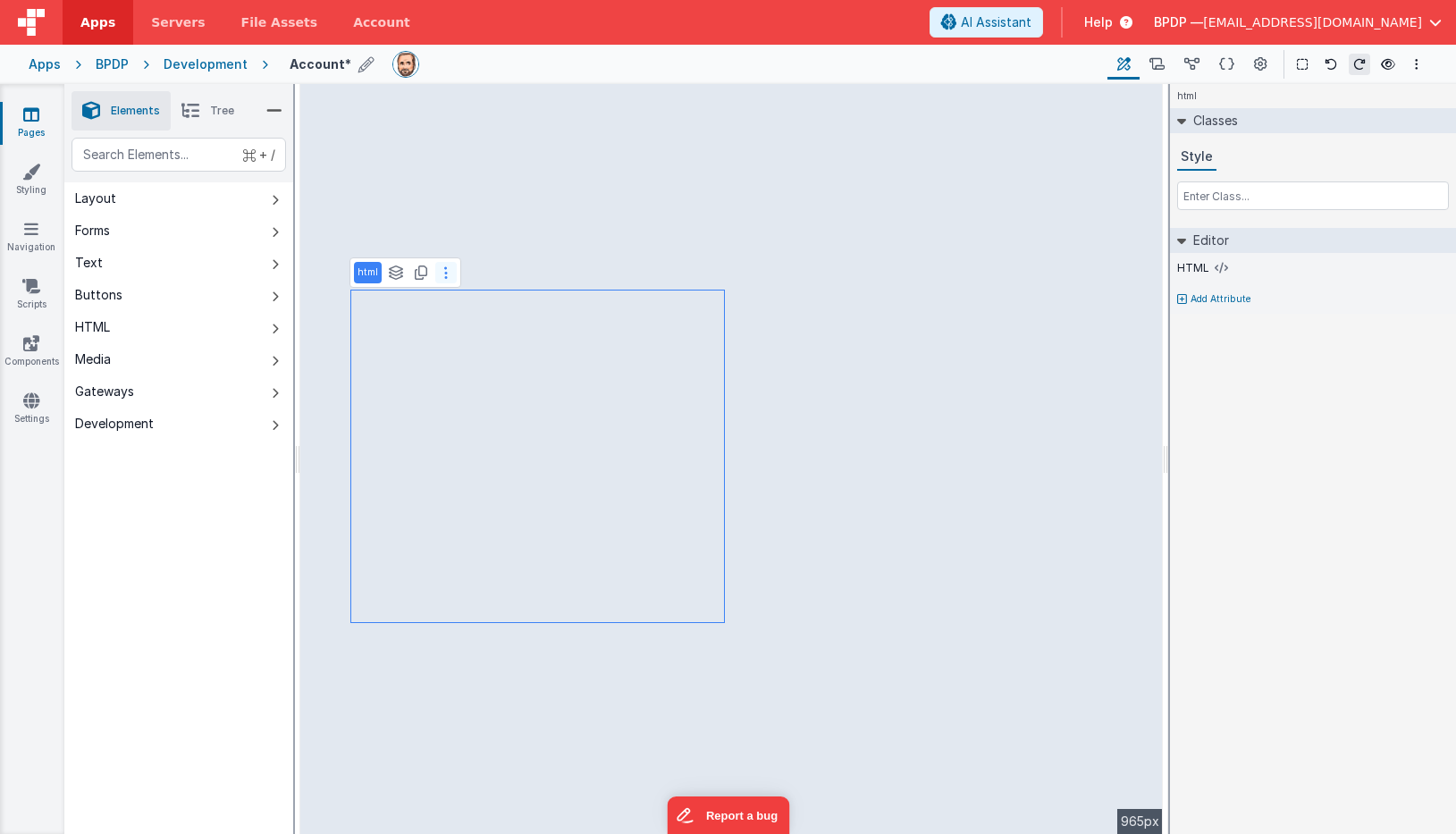
click at [445, 268] on icon at bounding box center [446, 273] width 4 height 14
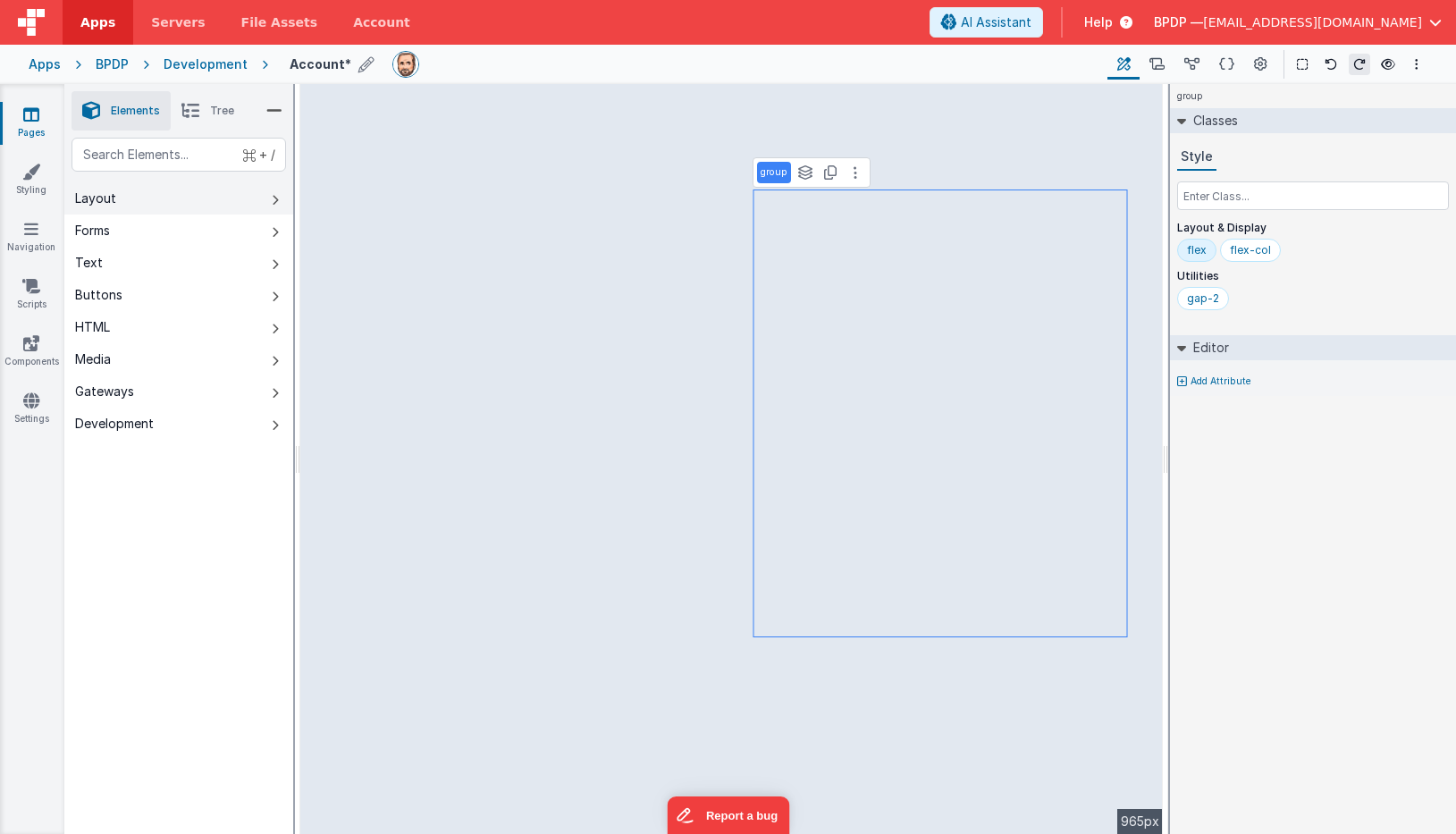
click at [102, 200] on div "Layout" at bounding box center [95, 198] width 41 height 18
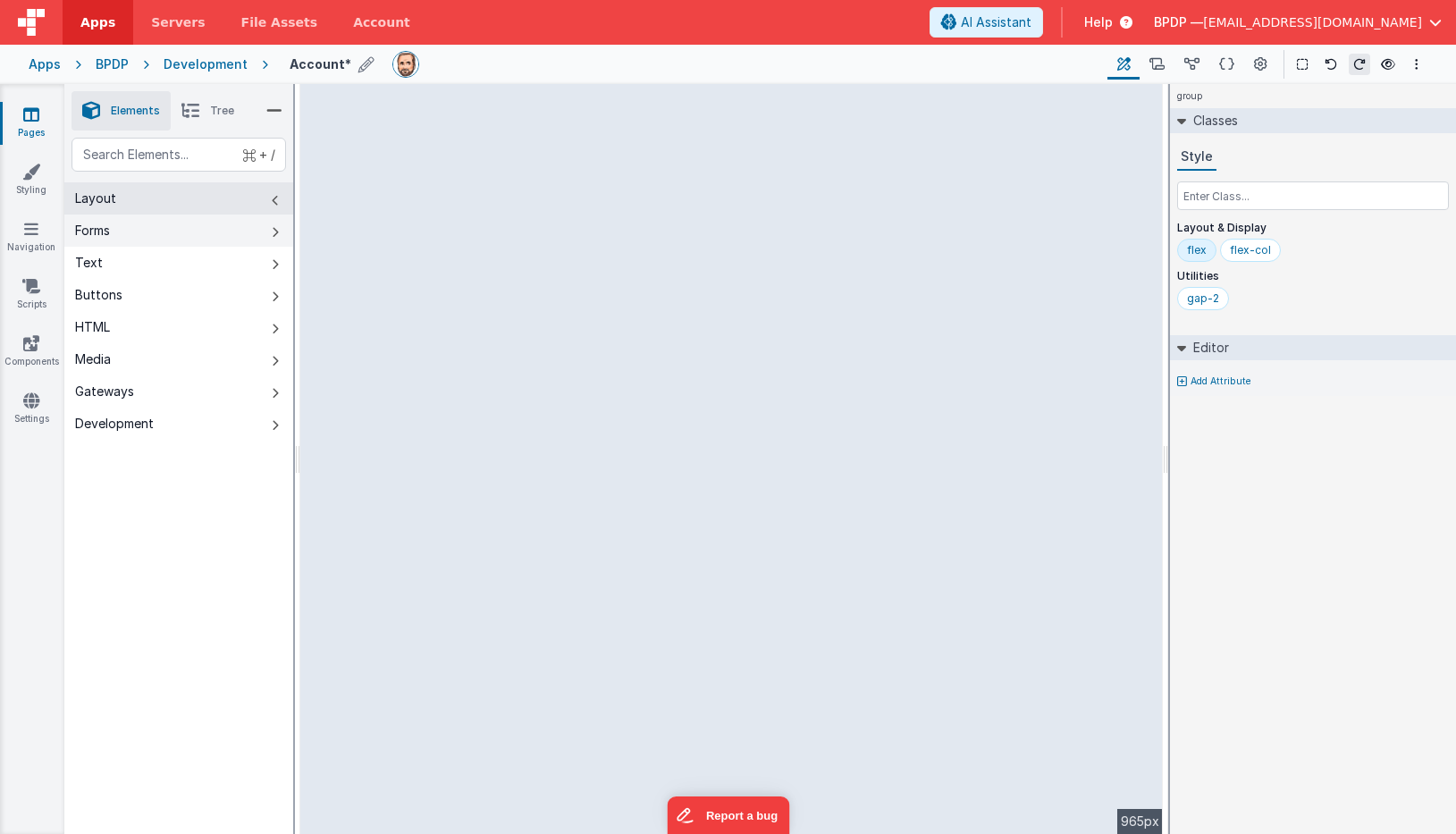
click at [98, 226] on div "Forms" at bounding box center [92, 230] width 35 height 18
click at [92, 254] on div "Text" at bounding box center [88, 262] width 28 height 18
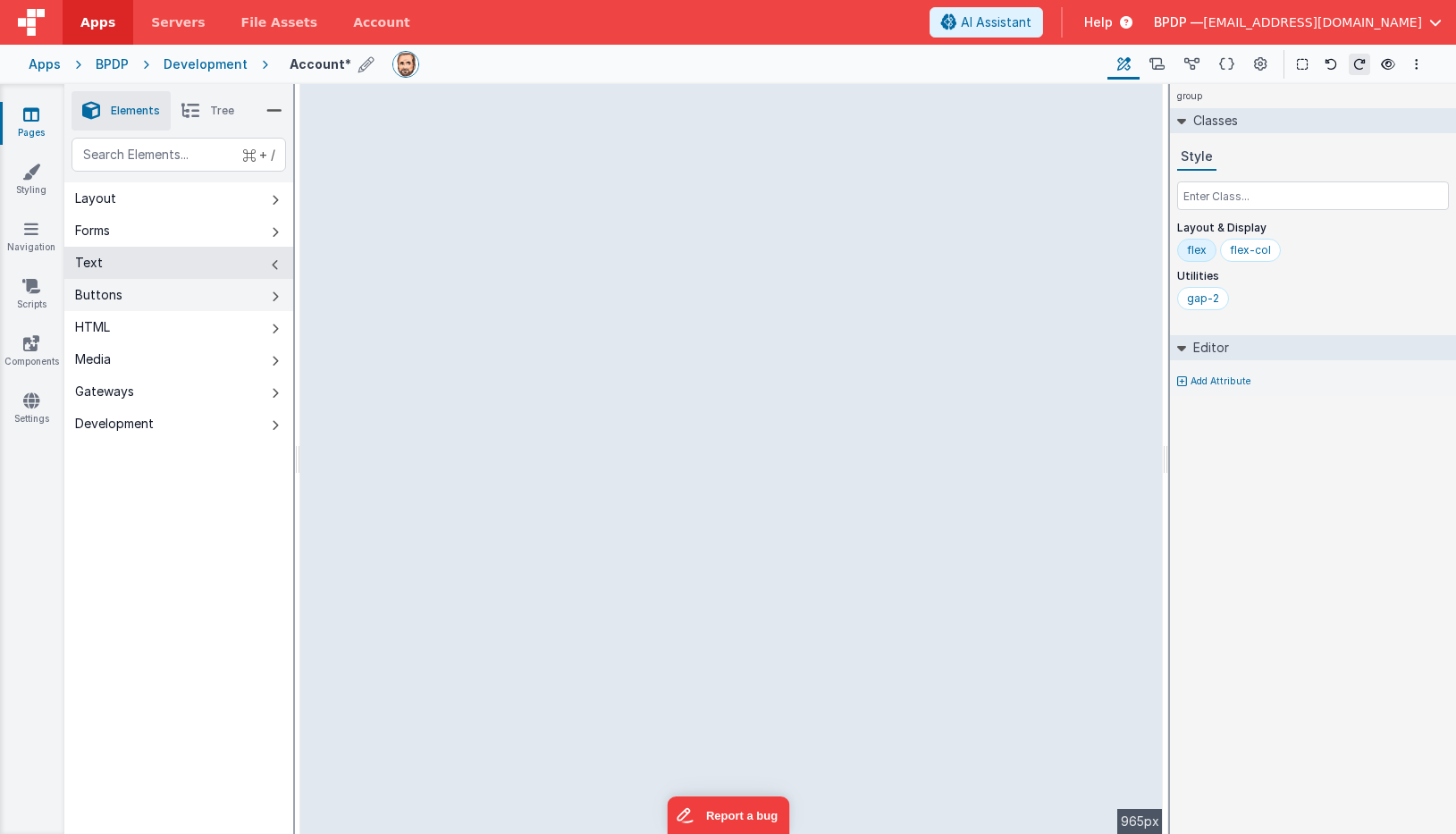
click at [94, 291] on div "Buttons" at bounding box center [98, 295] width 47 height 18
click at [98, 322] on div "HTML" at bounding box center [92, 327] width 35 height 18
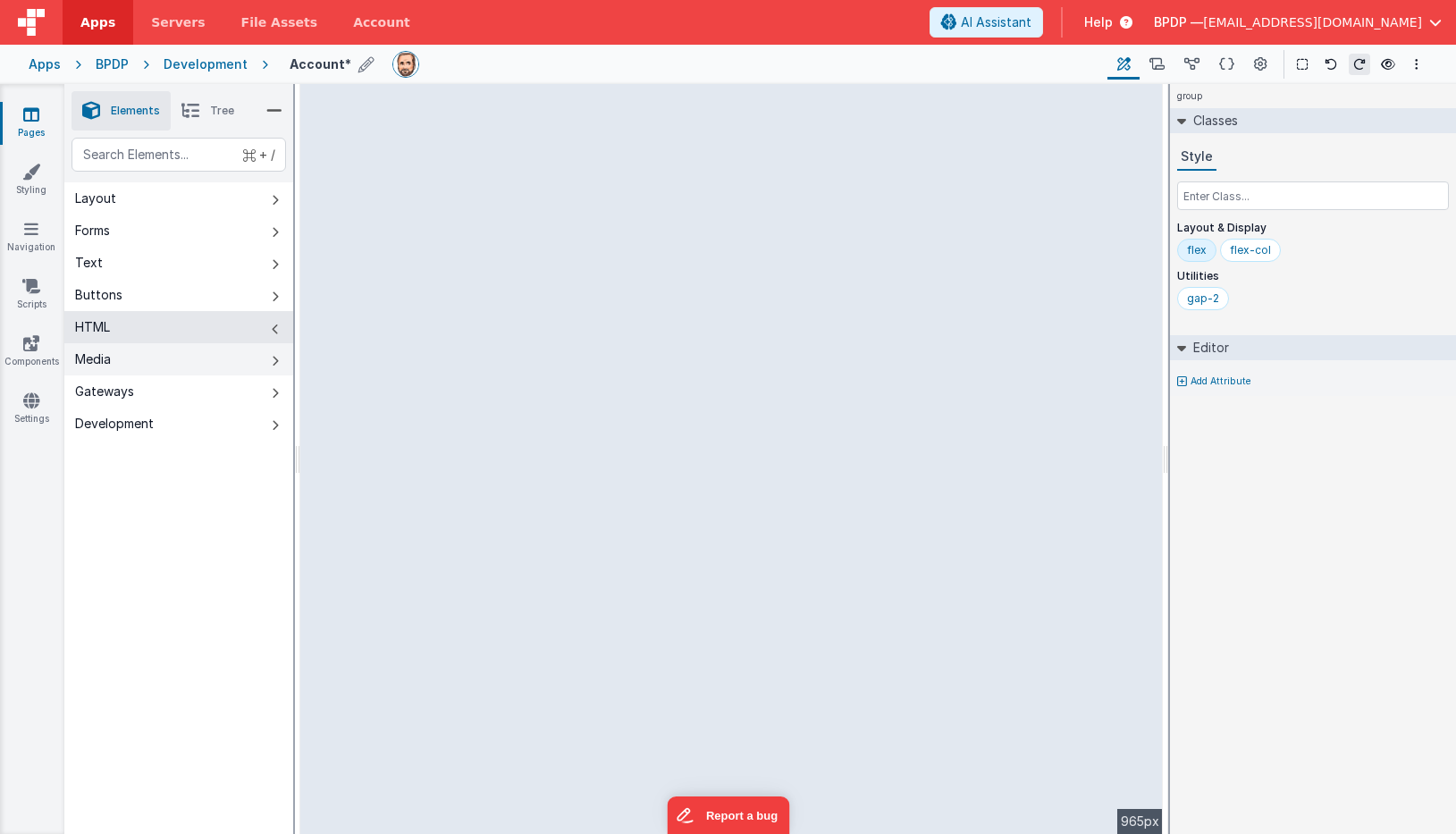
click at [98, 362] on div "Media" at bounding box center [92, 359] width 36 height 18
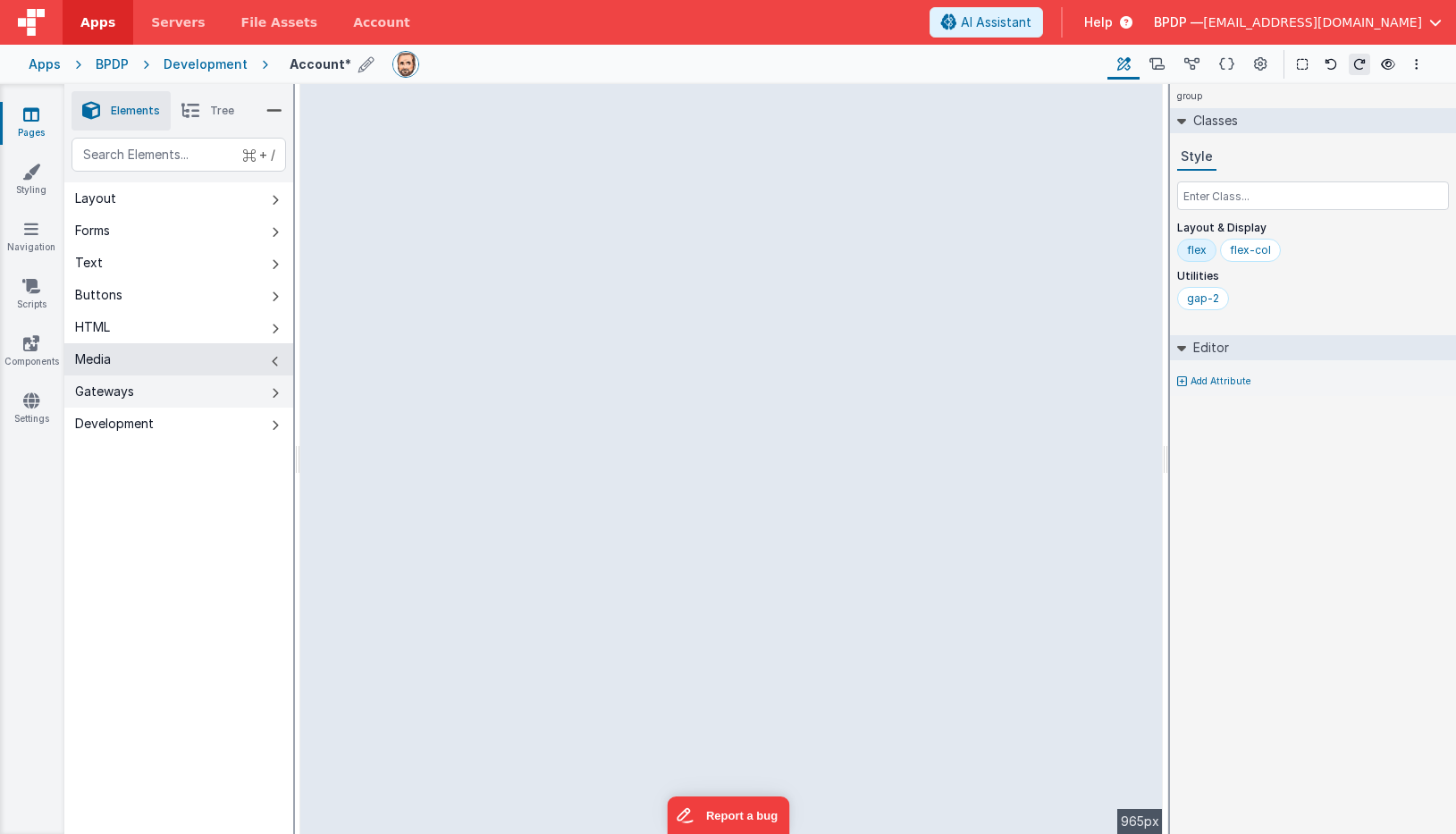
click at [101, 388] on div "Gateways" at bounding box center [104, 392] width 59 height 18
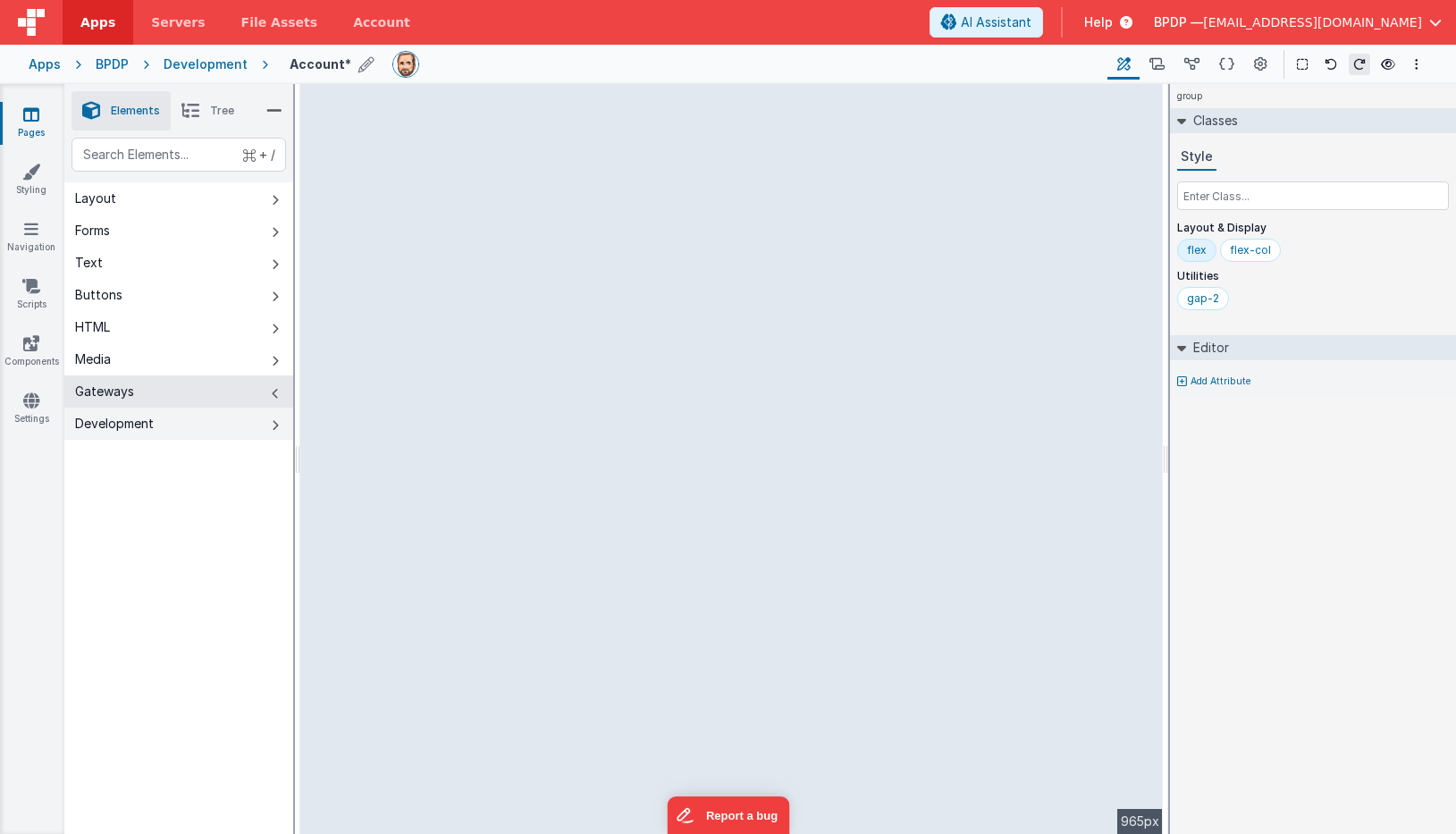
click at [100, 427] on div "Development" at bounding box center [114, 423] width 79 height 18
click at [32, 116] on icon at bounding box center [31, 114] width 16 height 18
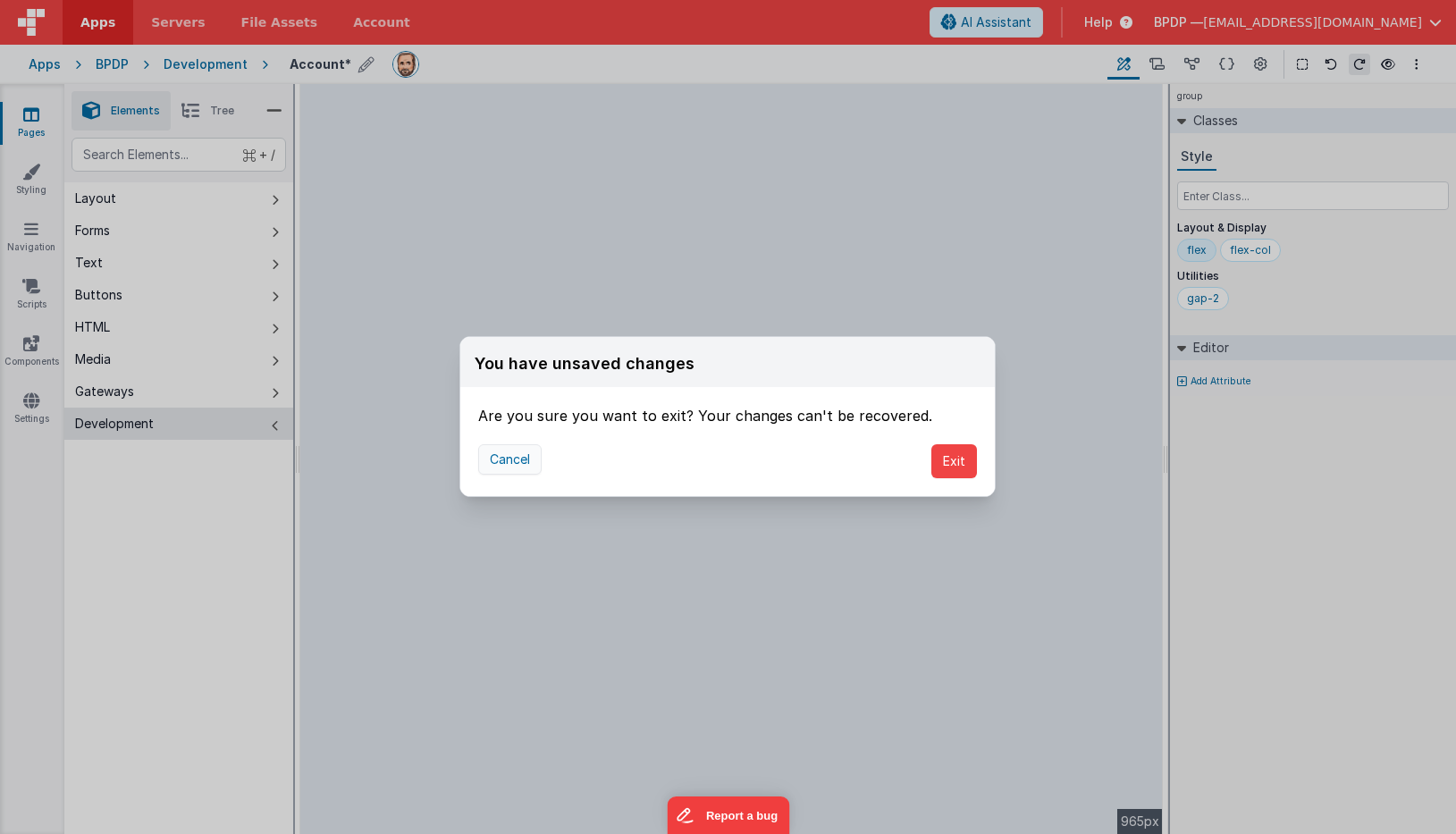
click at [500, 458] on button "Cancel" at bounding box center [510, 460] width 63 height 31
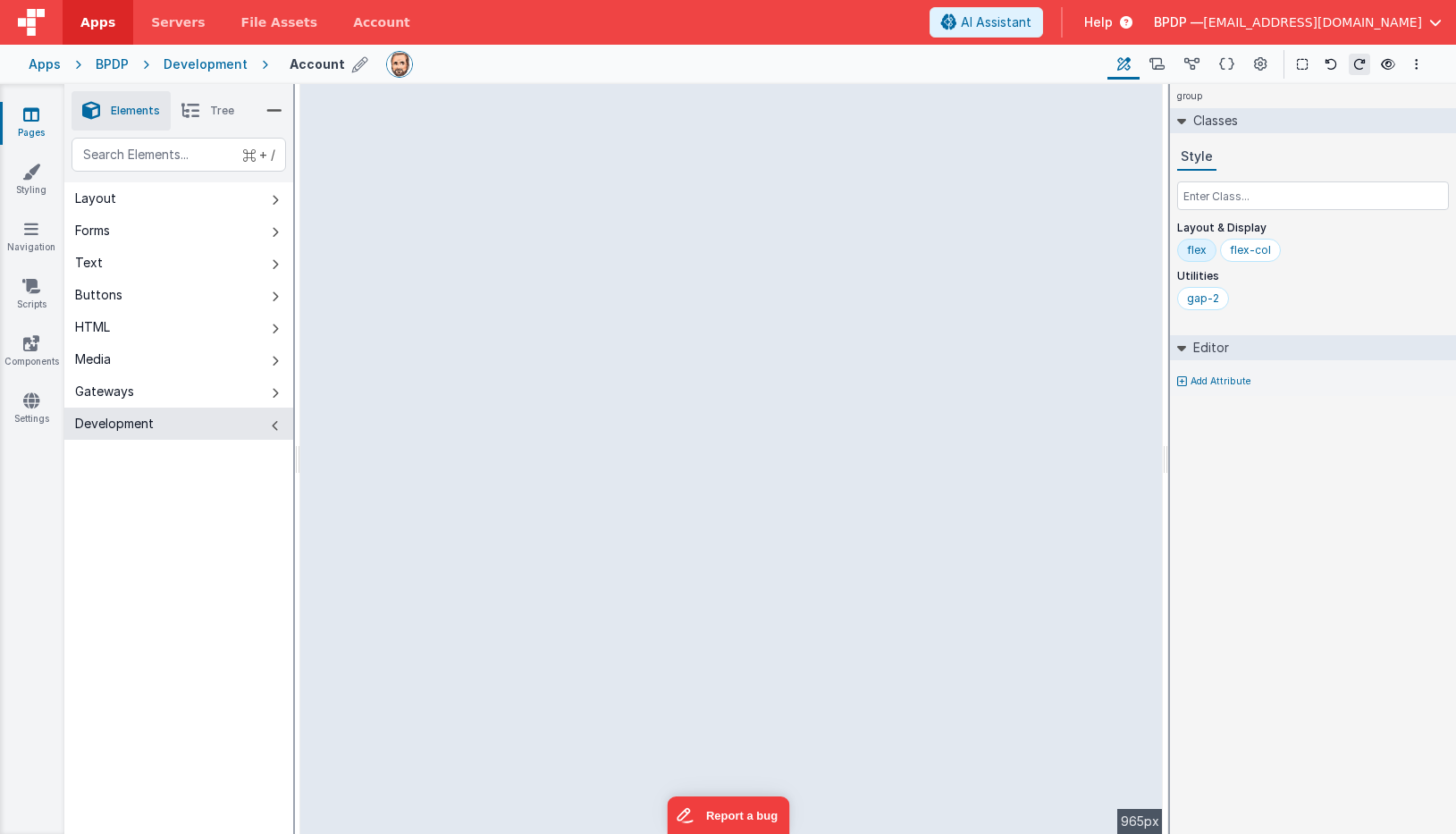
click at [30, 118] on icon at bounding box center [31, 114] width 16 height 18
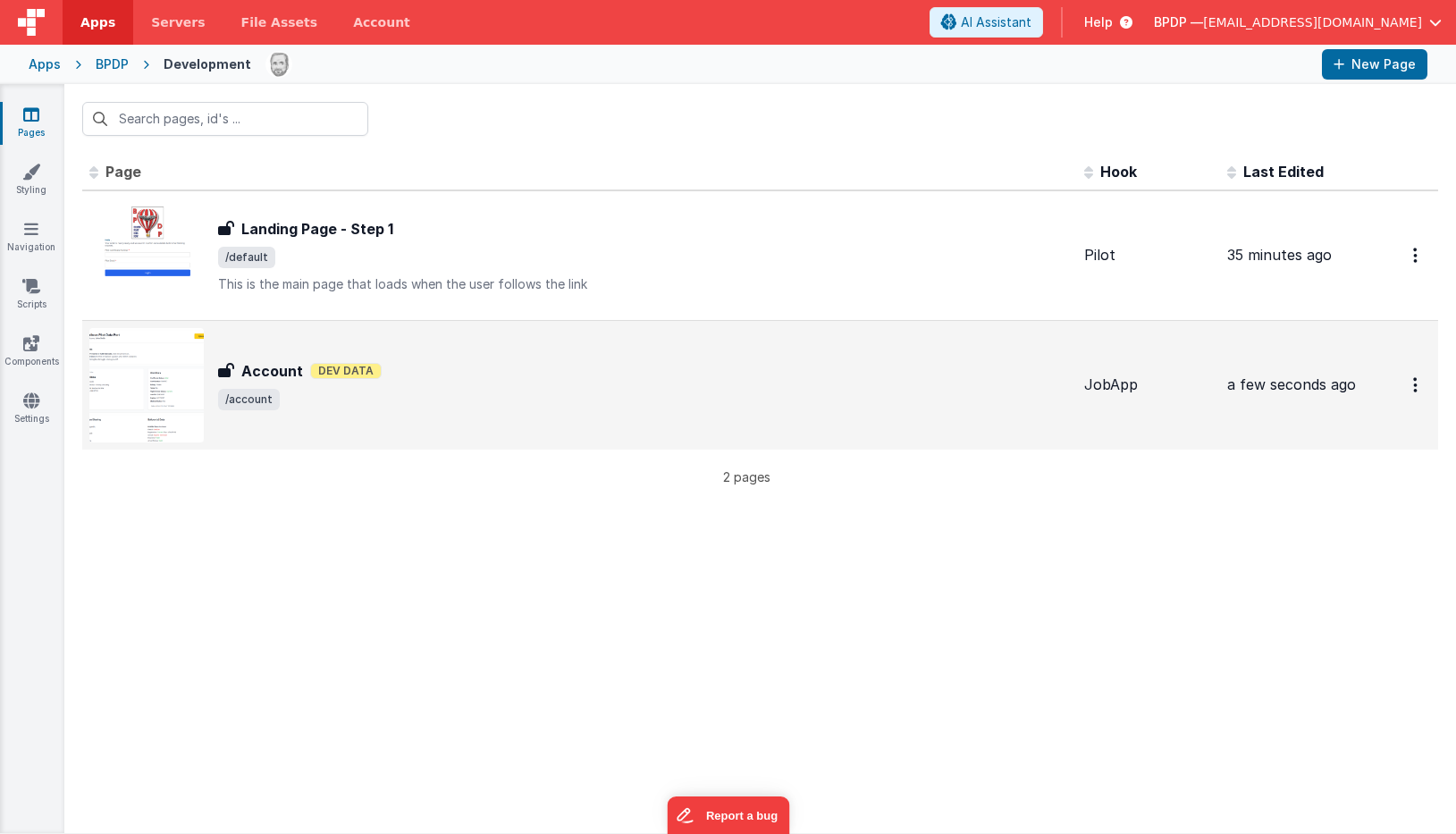
click at [272, 366] on h3 "Account" at bounding box center [272, 370] width 61 height 21
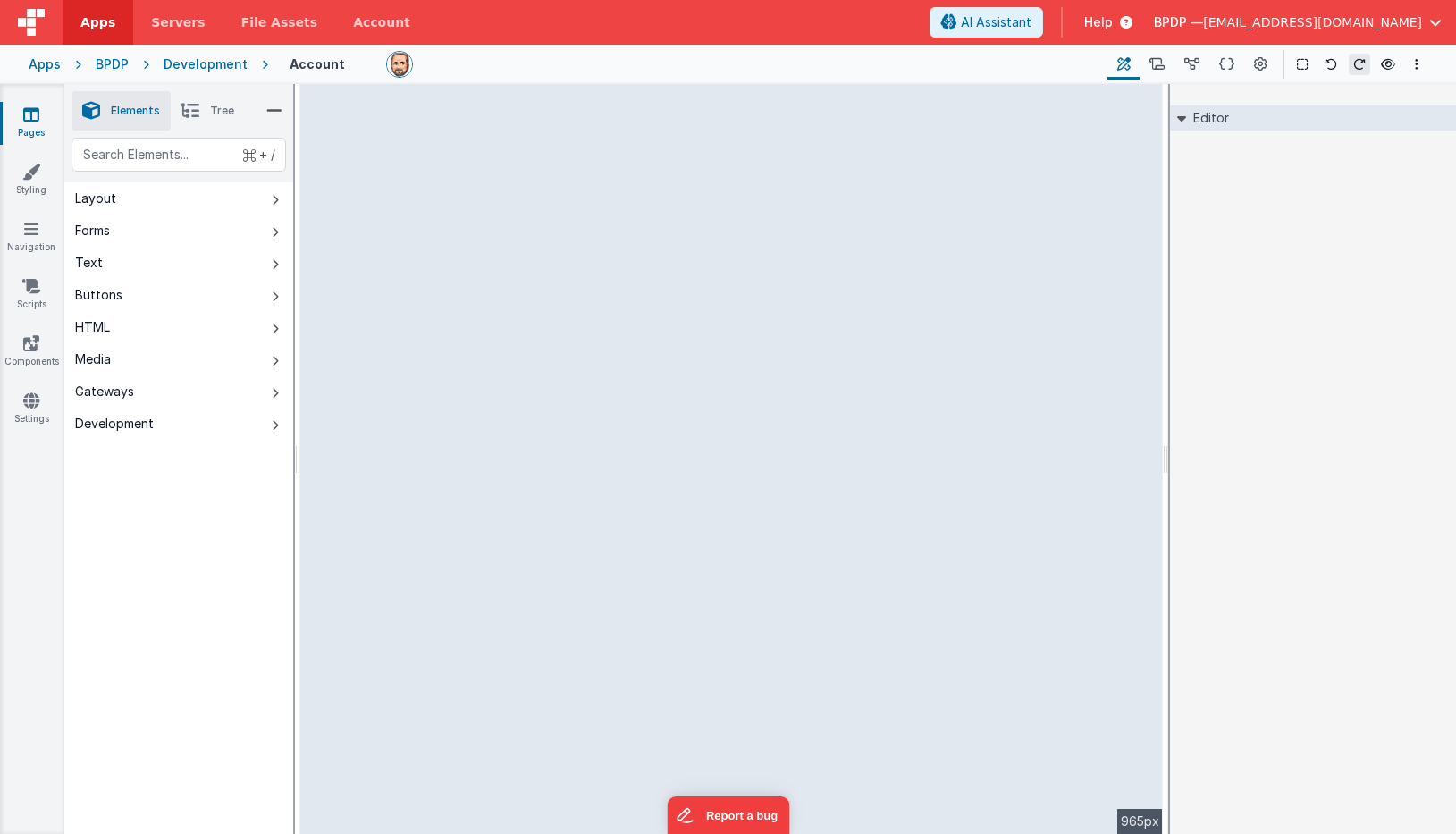
click at [191, 66] on div "Development" at bounding box center [205, 64] width 84 height 18
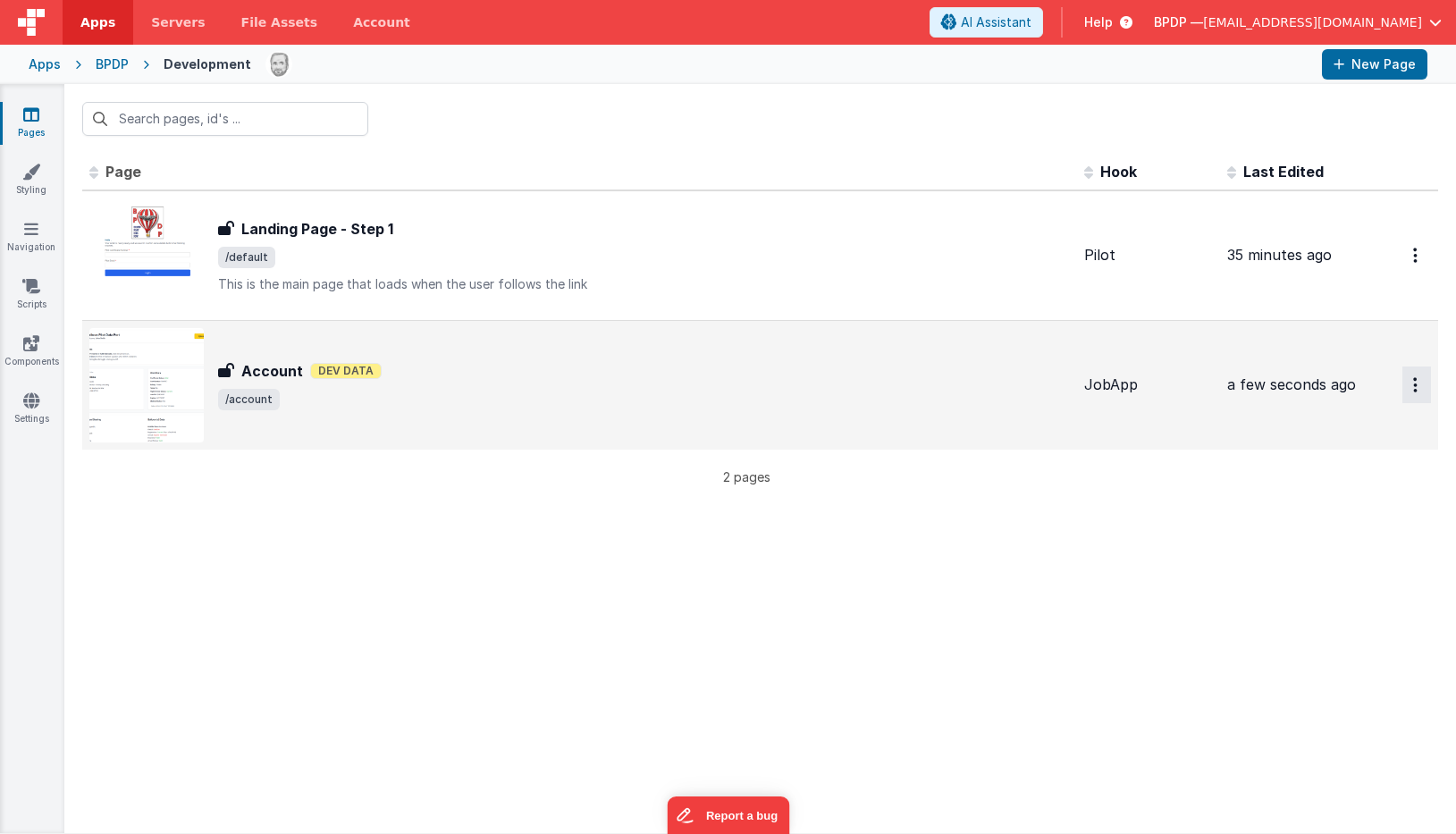
click at [1416, 263] on icon "Options" at bounding box center [1415, 255] width 5 height 15
click at [1077, 541] on button at bounding box center [728, 417] width 1456 height 834
click at [28, 174] on icon at bounding box center [31, 171] width 18 height 18
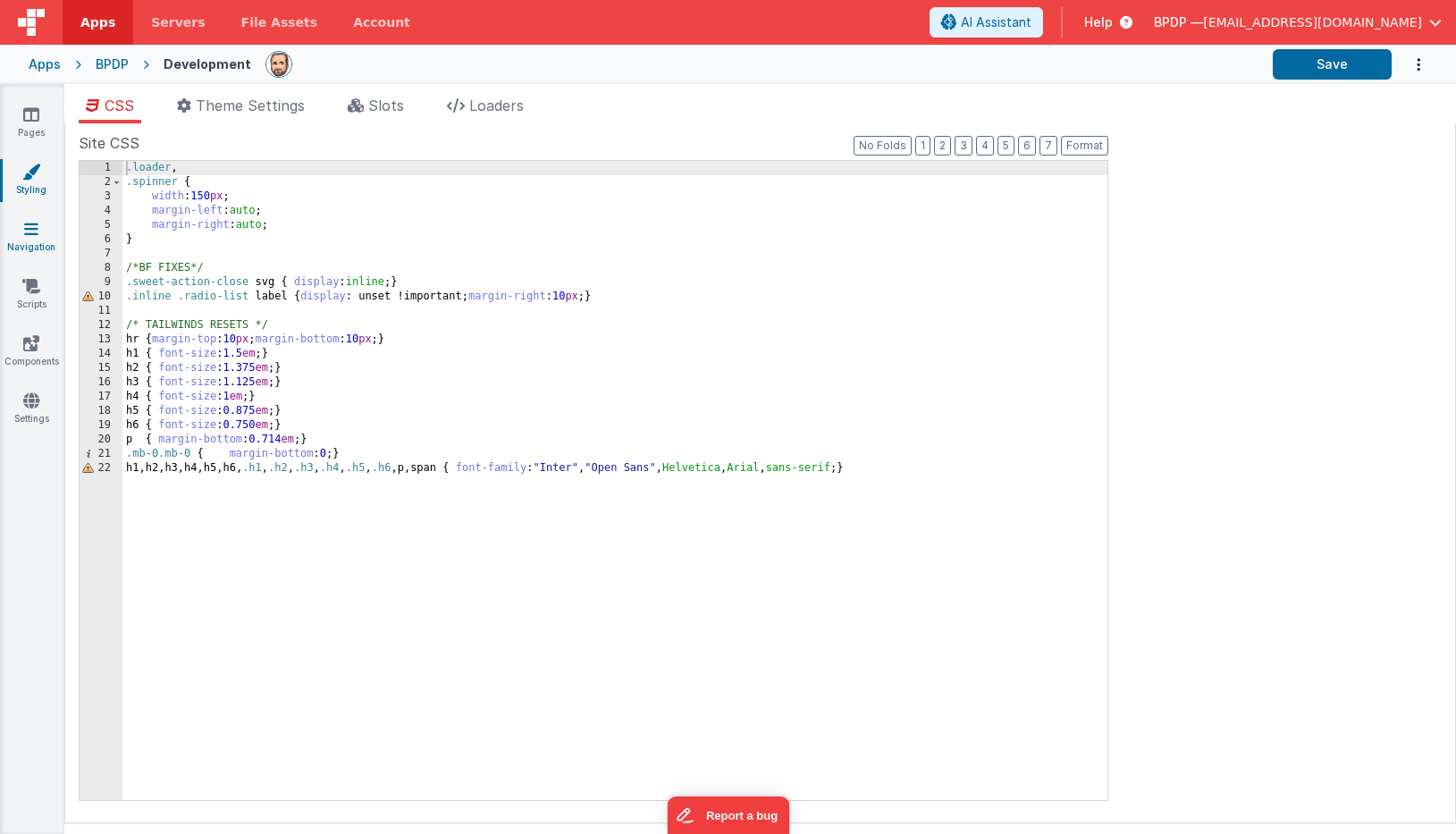
click at [25, 234] on icon at bounding box center [31, 228] width 14 height 18
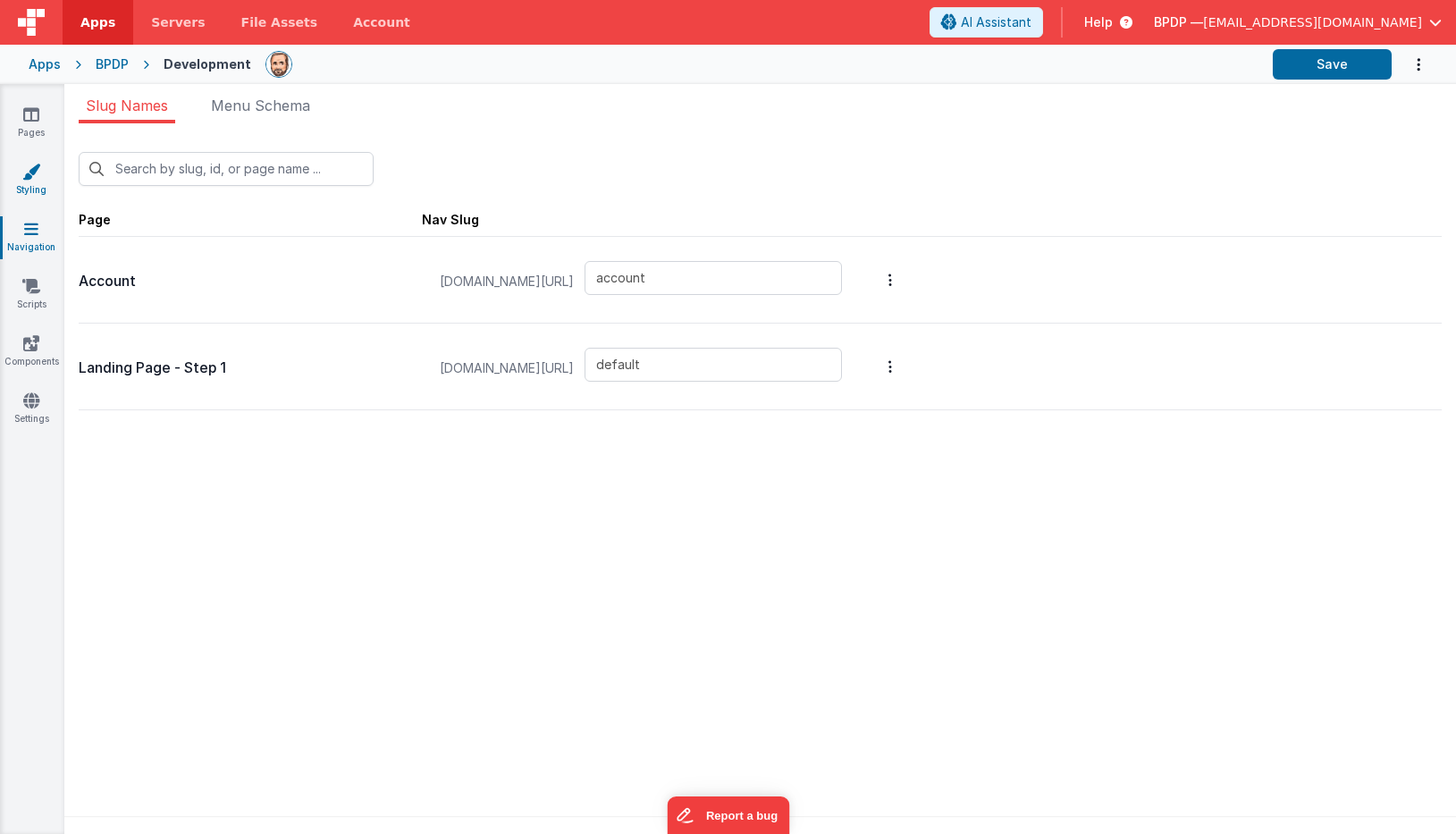
click at [33, 178] on icon at bounding box center [31, 171] width 18 height 18
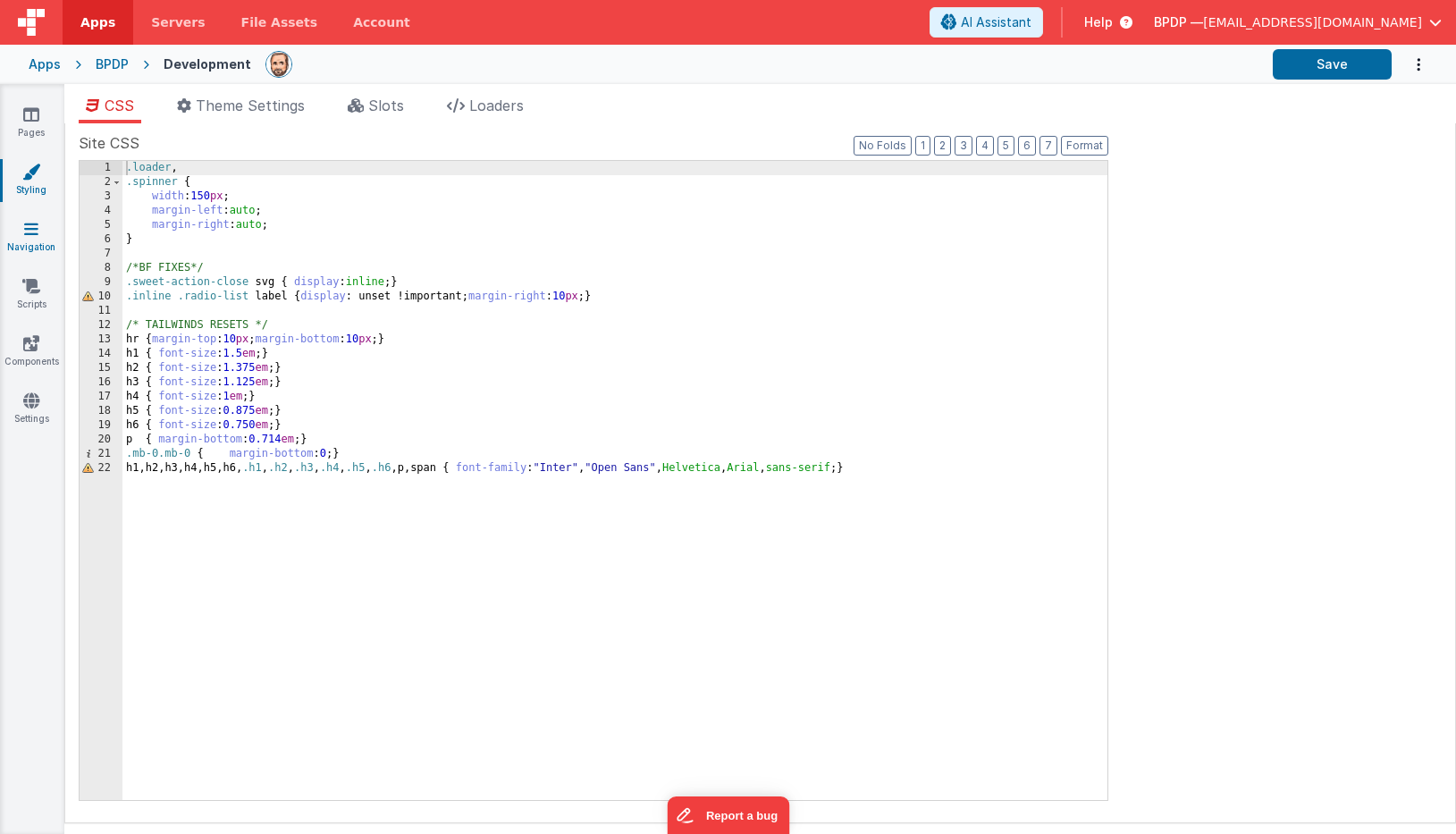
click at [26, 232] on icon at bounding box center [31, 228] width 14 height 18
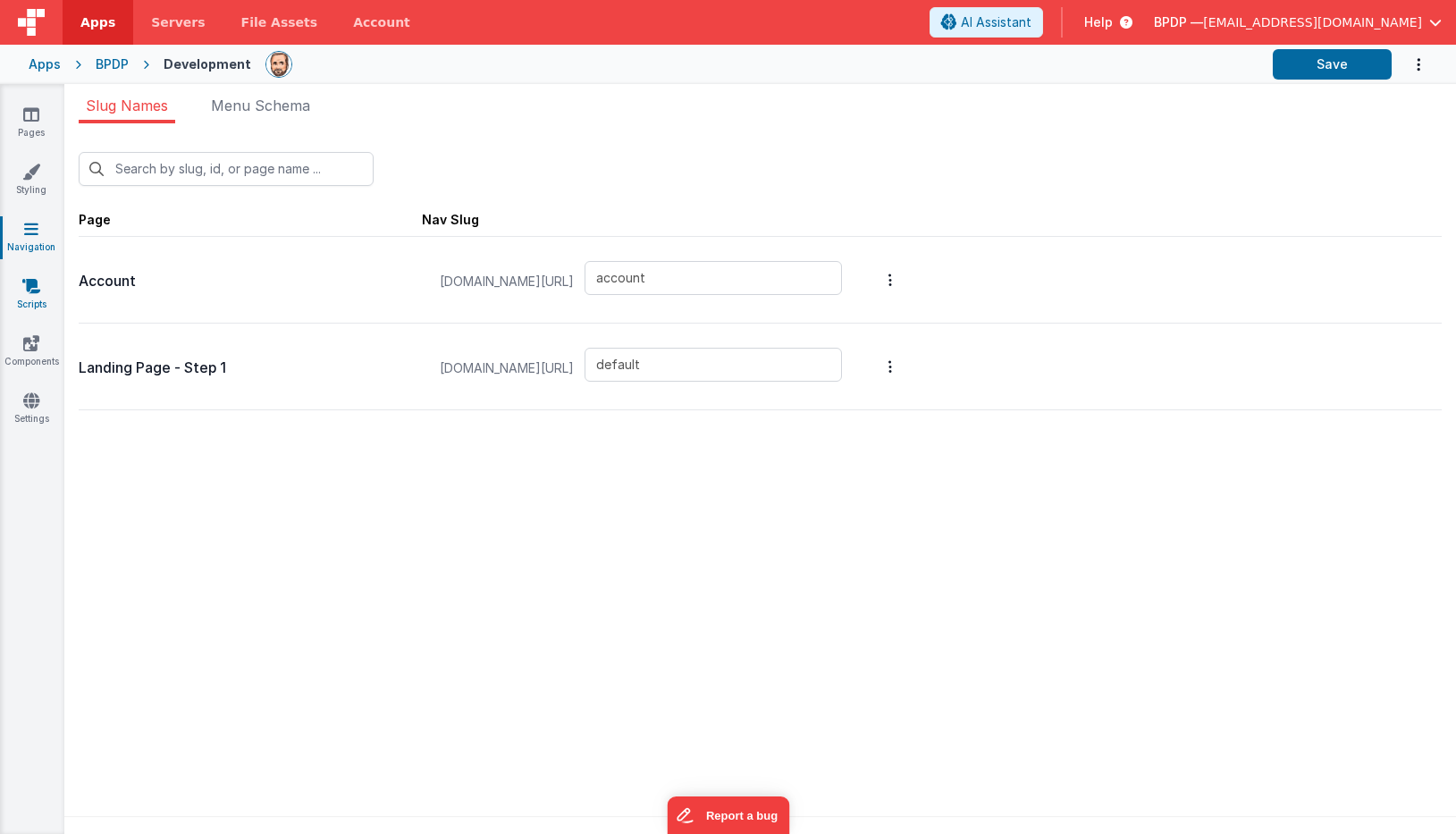
click at [27, 289] on icon at bounding box center [31, 286] width 18 height 18
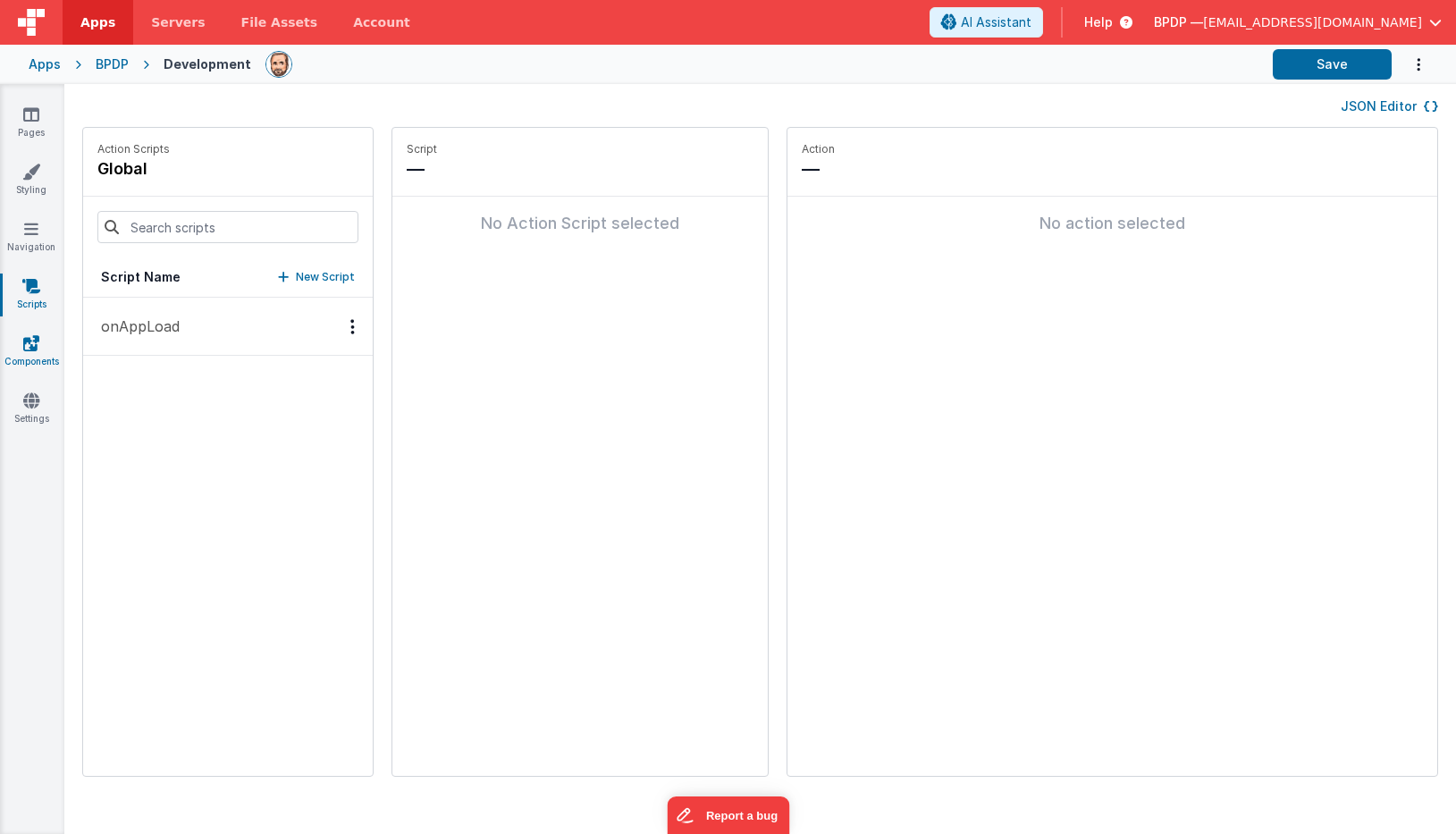
click at [30, 349] on icon at bounding box center [31, 343] width 16 height 18
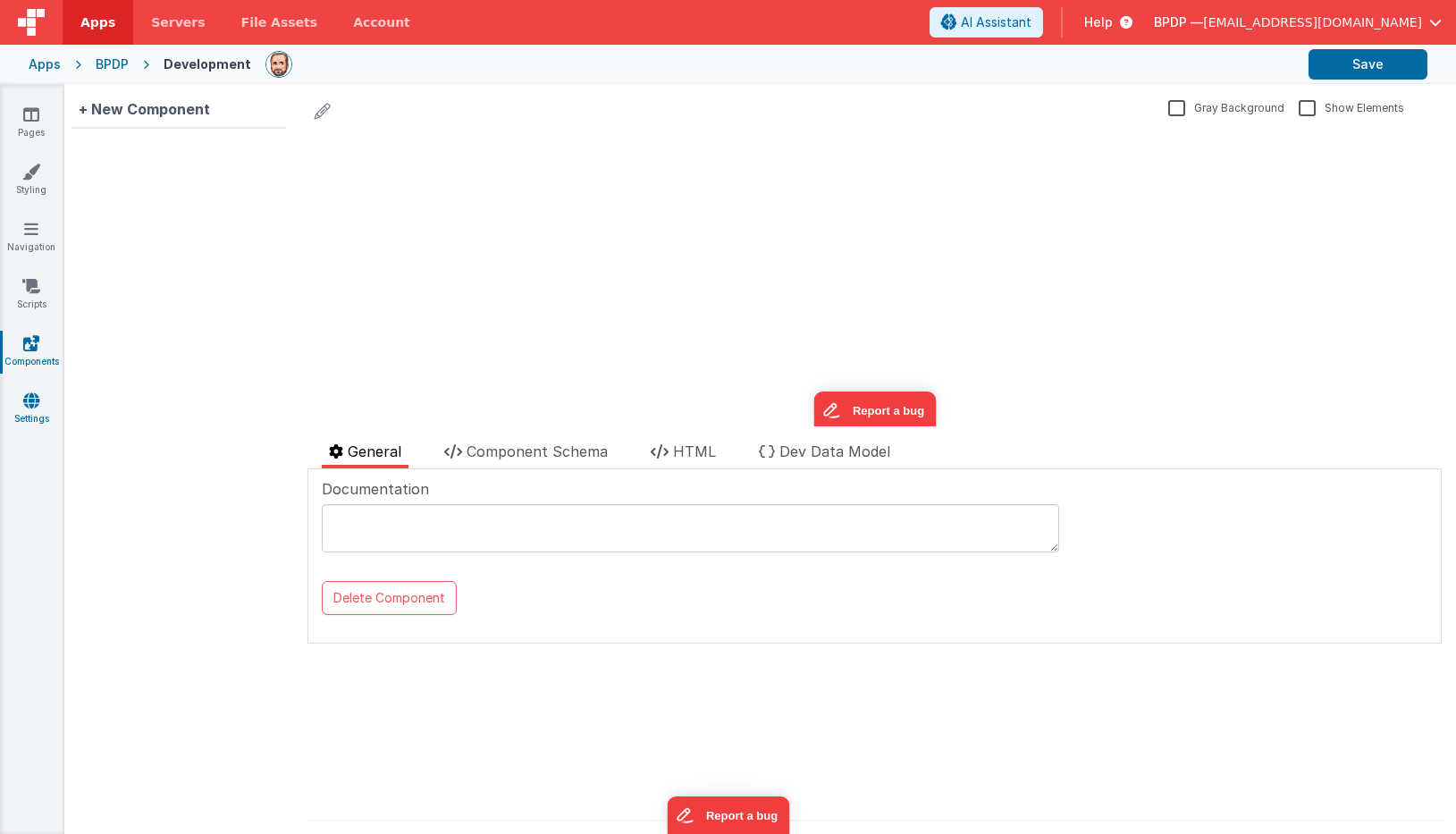
click at [25, 410] on link "Settings" at bounding box center [31, 409] width 64 height 36
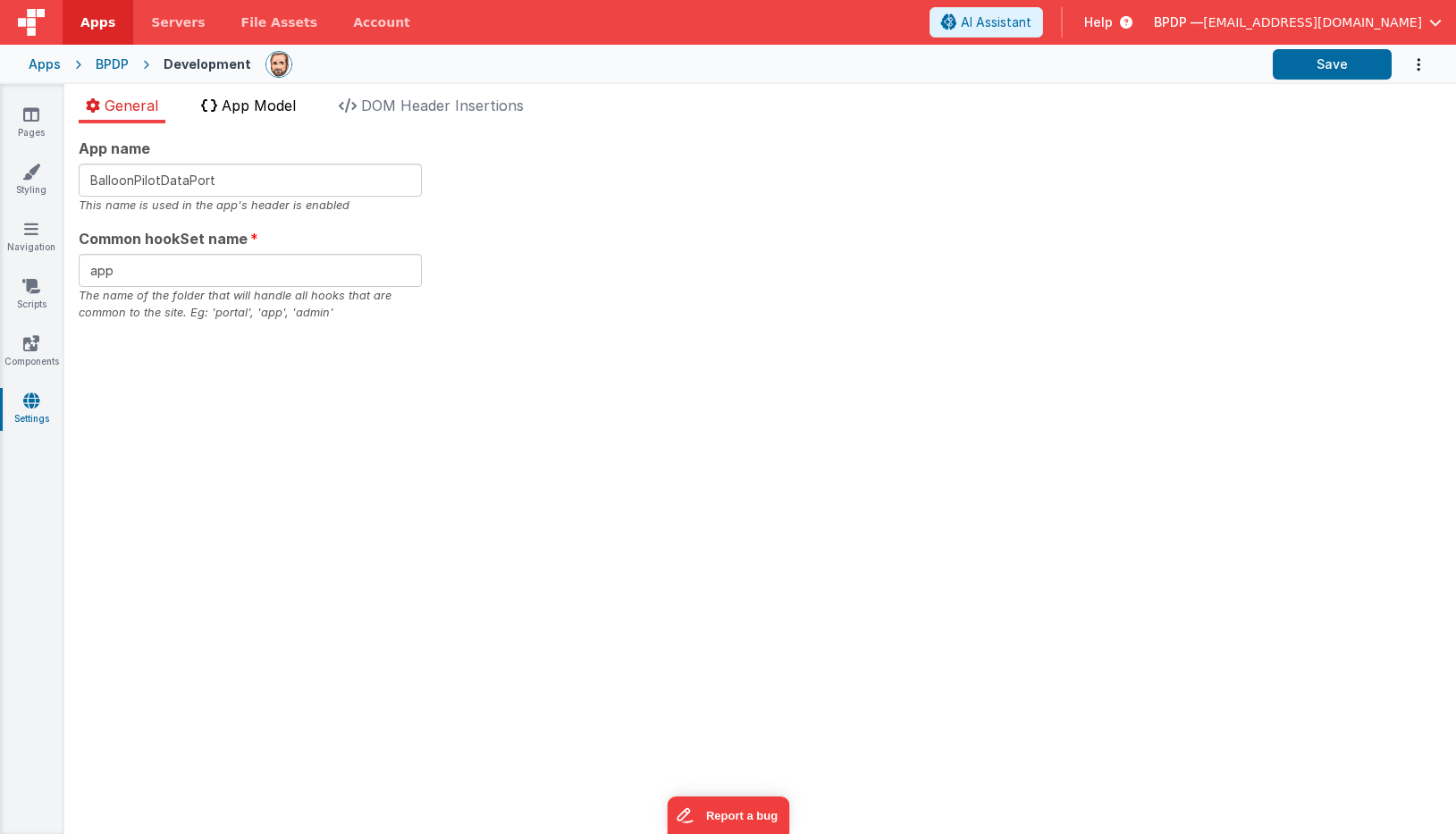
click at [236, 105] on span "App Model" at bounding box center [258, 106] width 74 height 18
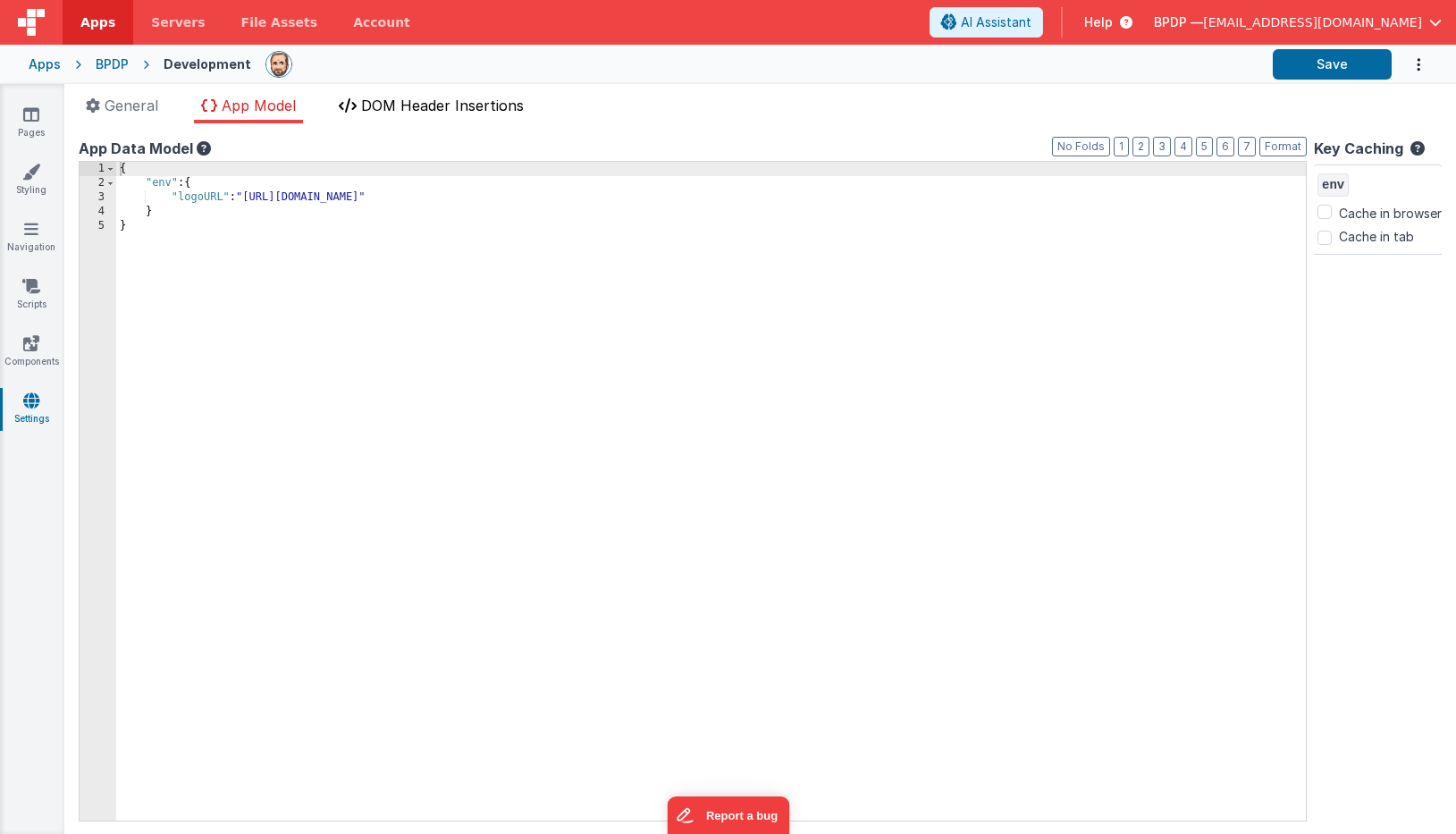
click at [405, 105] on span "DOM Header Insertions" at bounding box center [442, 106] width 162 height 18
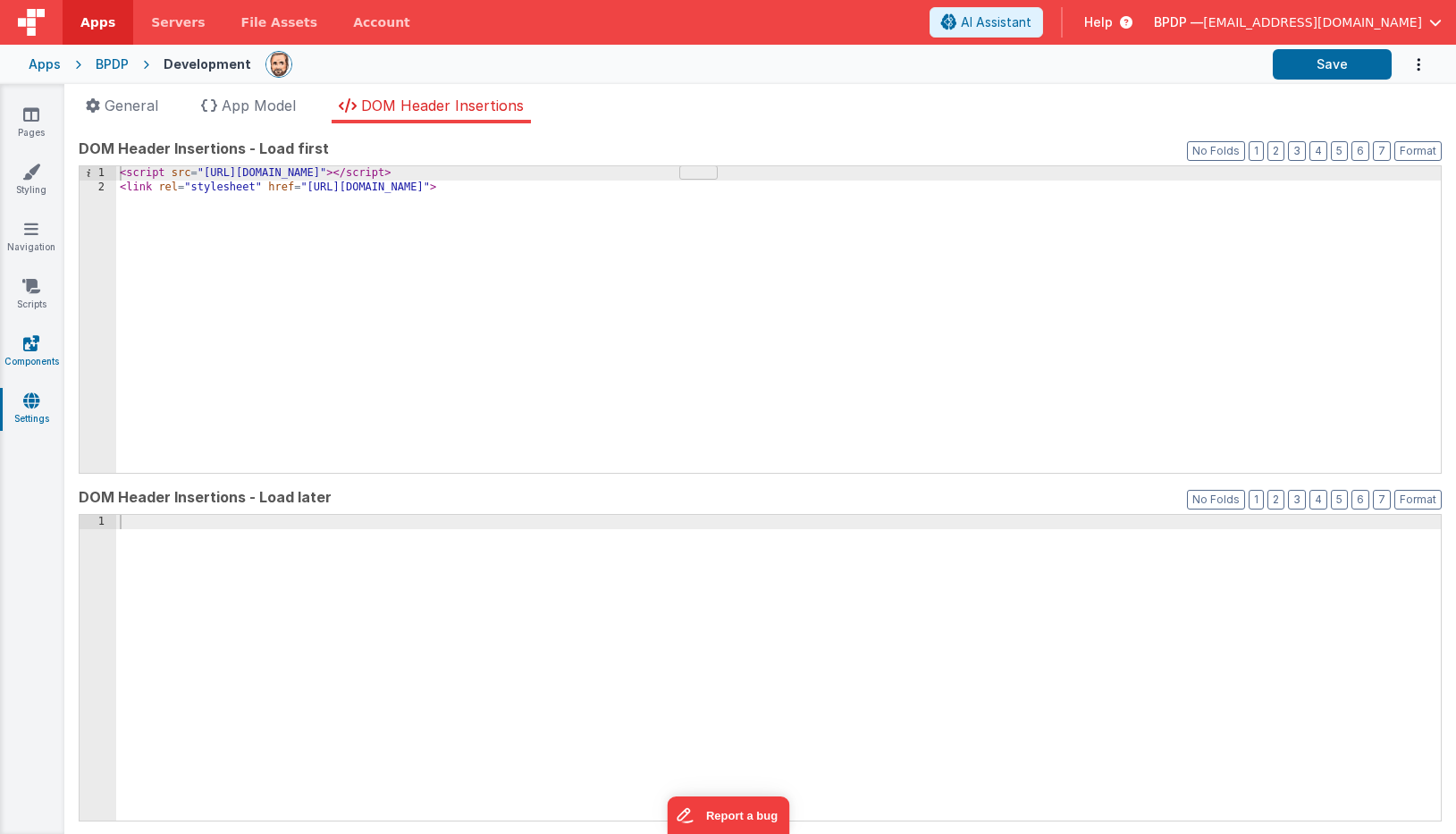
click at [32, 345] on icon at bounding box center [31, 343] width 16 height 18
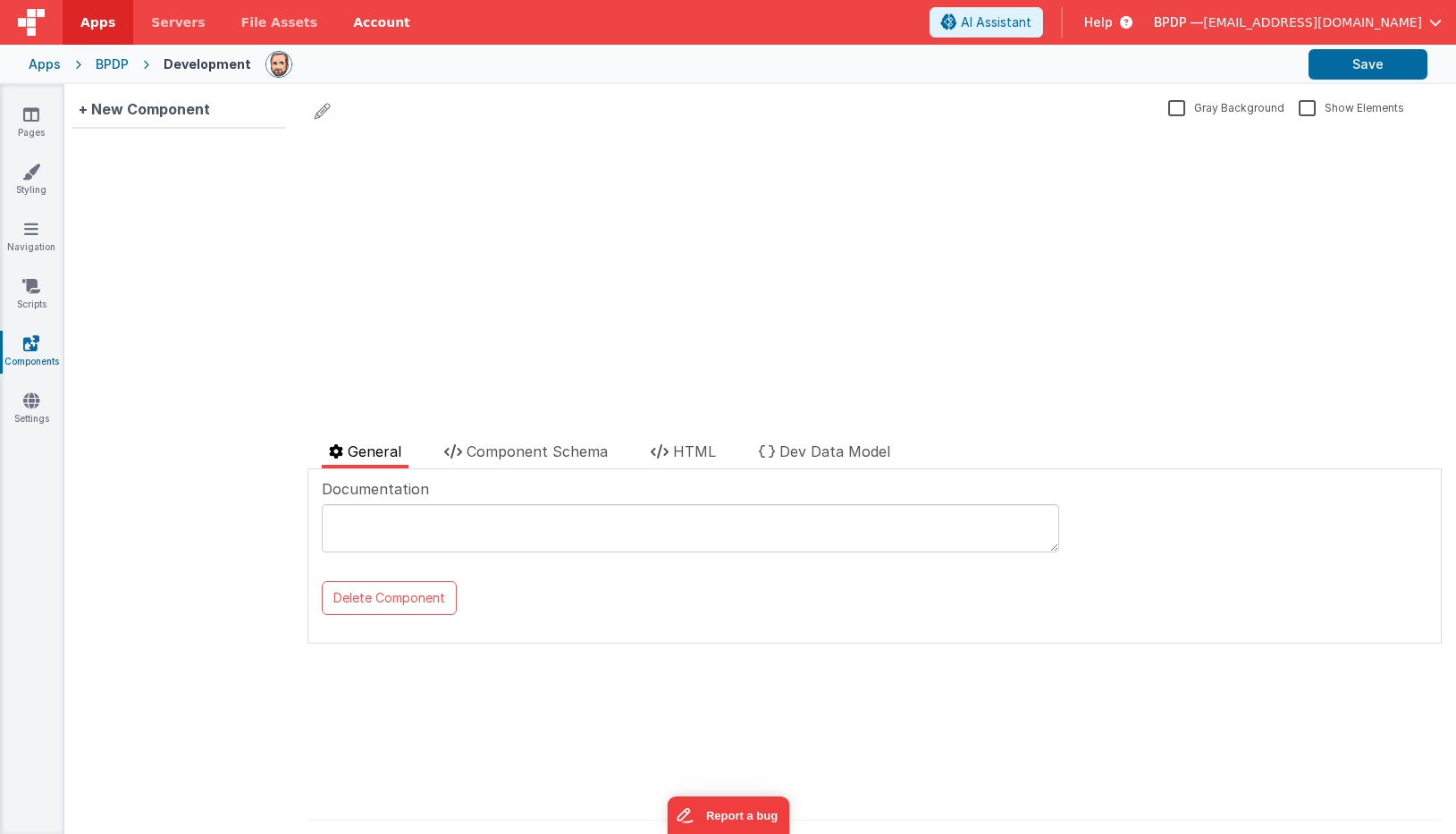
click at [348, 19] on link "Account" at bounding box center [381, 22] width 93 height 45
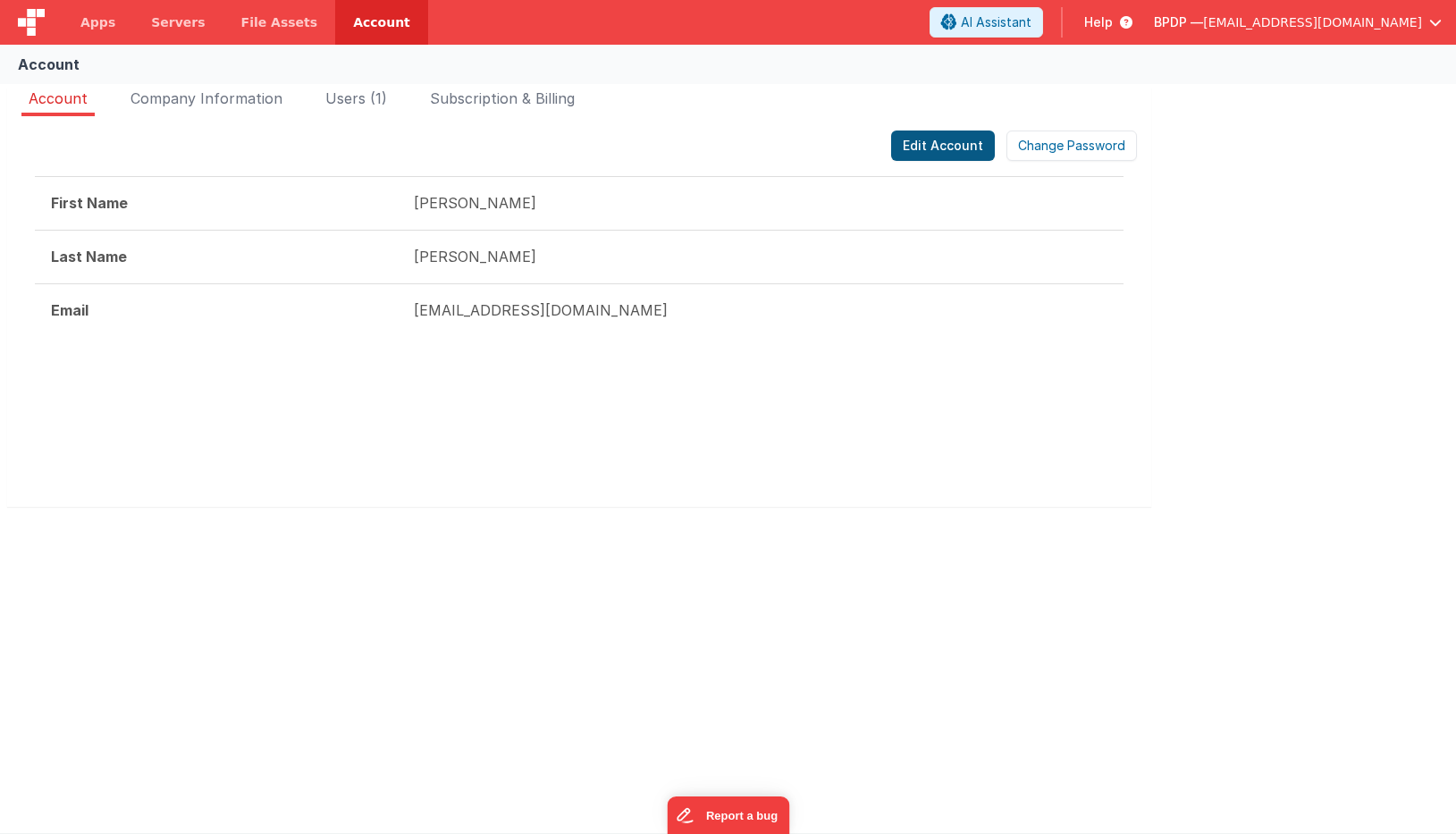
click at [924, 146] on button "Edit Account" at bounding box center [943, 146] width 104 height 31
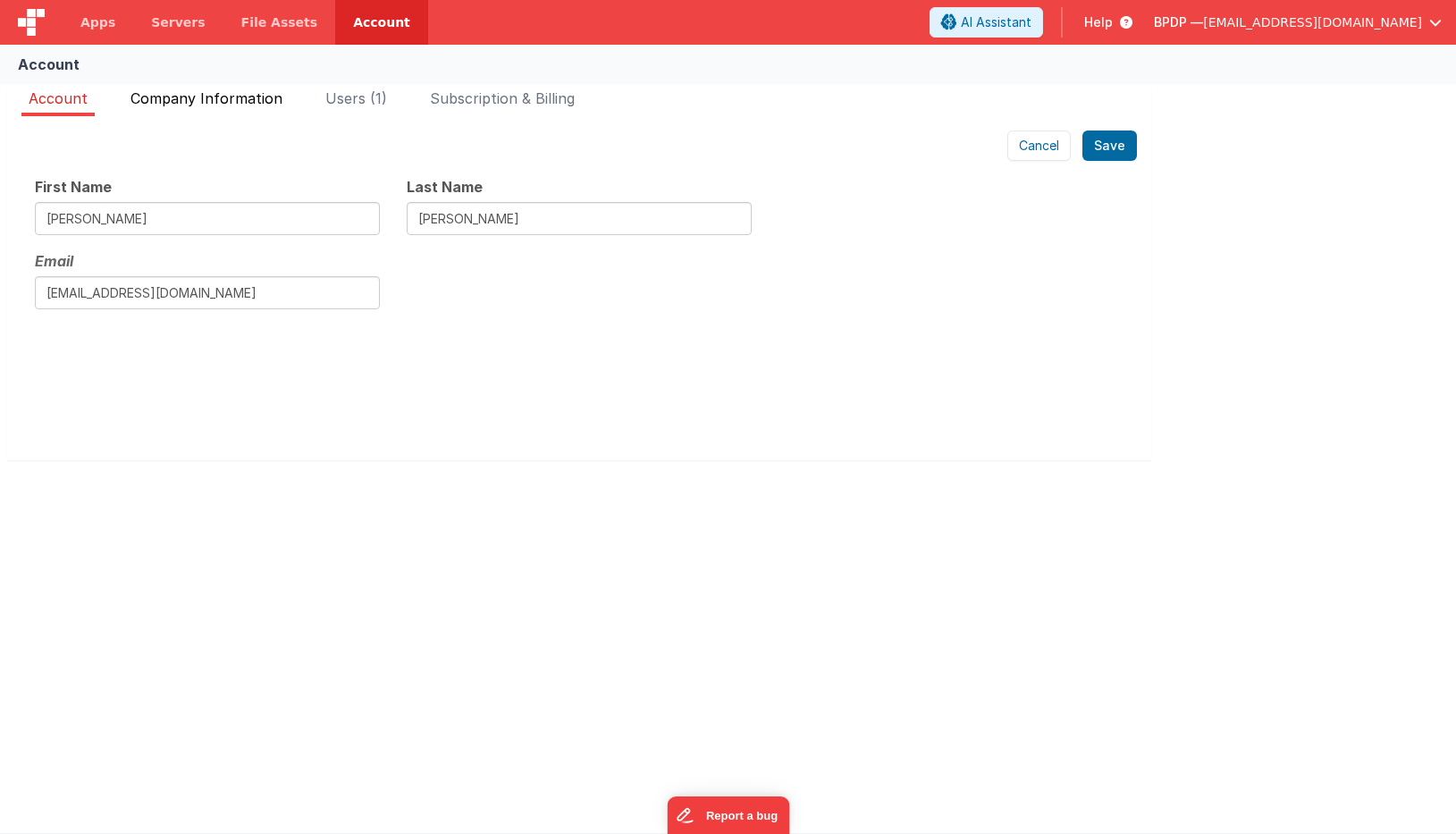
click at [212, 102] on span "Company Information" at bounding box center [206, 98] width 152 height 18
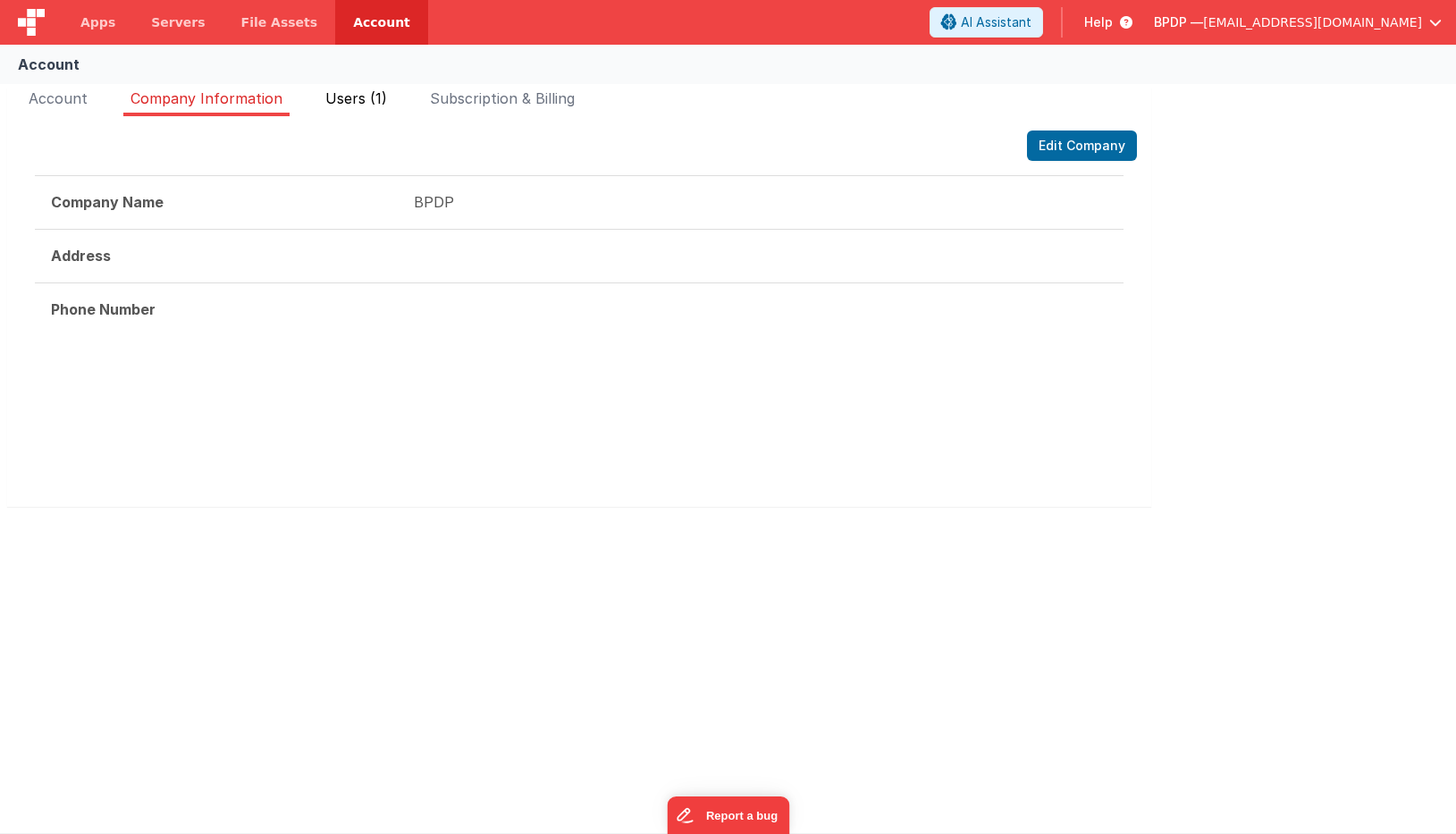
click at [348, 101] on span "Users (1)" at bounding box center [356, 98] width 61 height 18
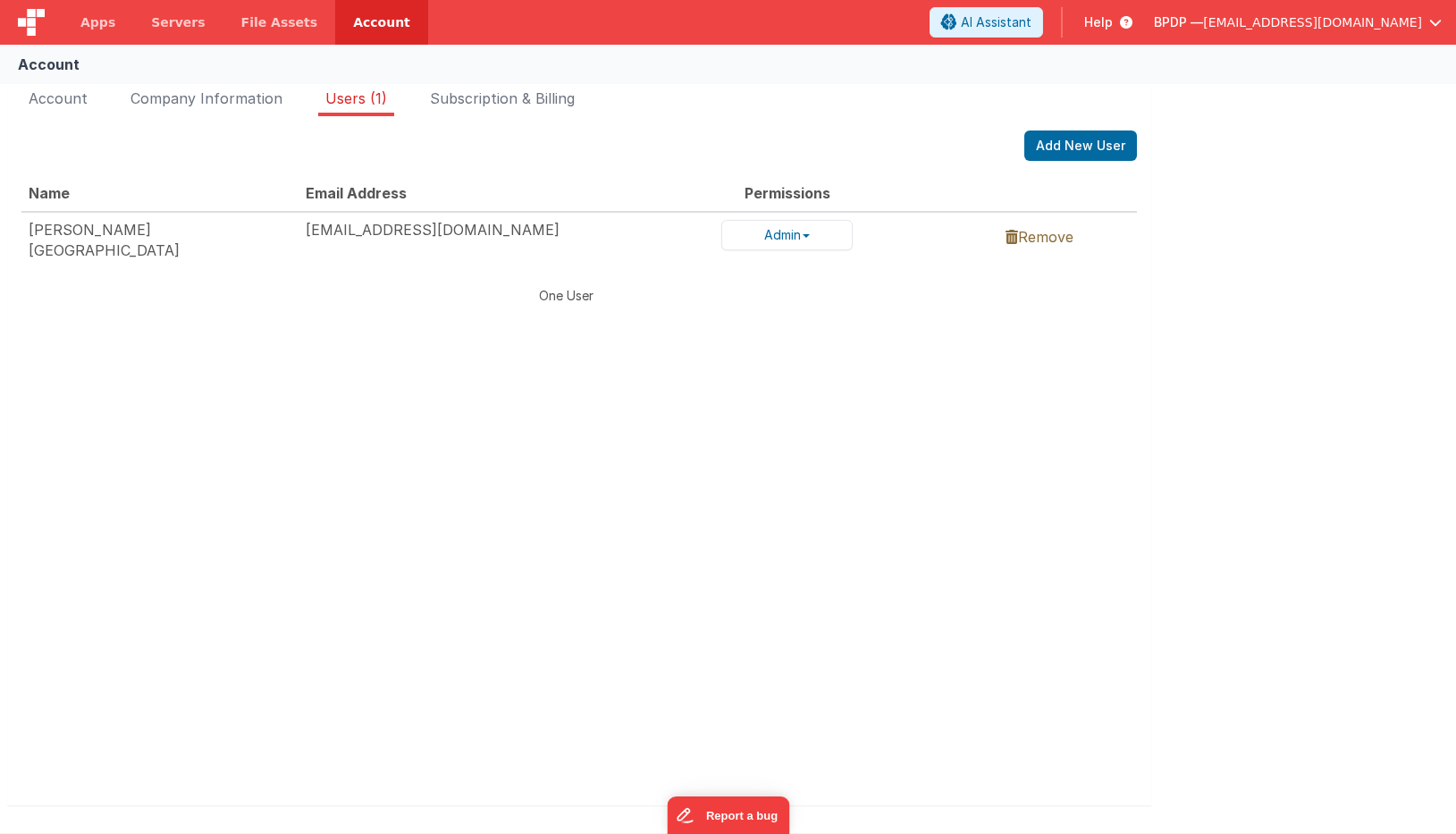
click at [382, 228] on td "[EMAIL_ADDRESS][DOMAIN_NAME]" at bounding box center [506, 240] width 416 height 57
click at [493, 95] on span "Subscription & Billing" at bounding box center [502, 98] width 145 height 18
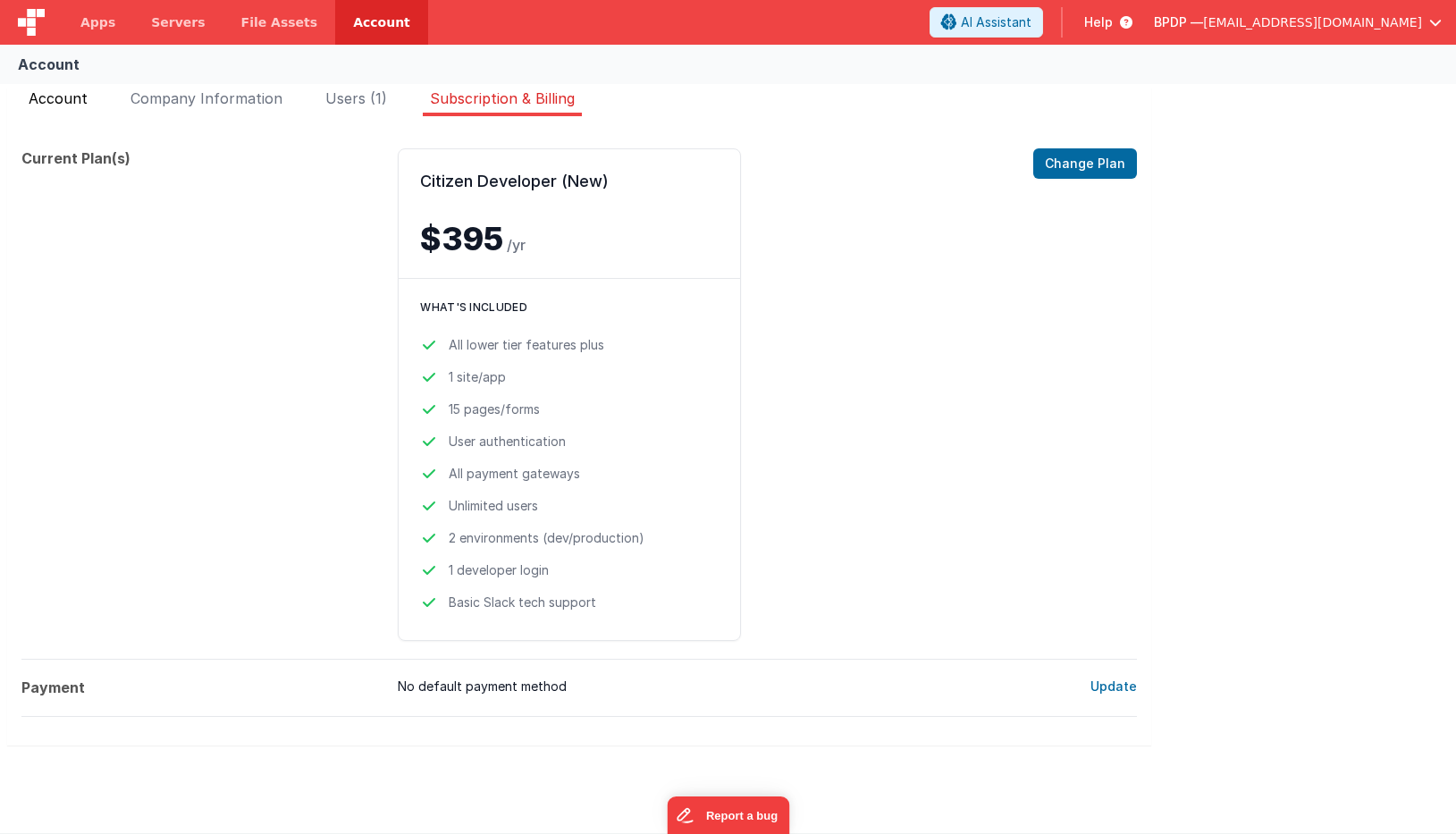
click at [74, 89] on span "Account" at bounding box center [58, 98] width 59 height 18
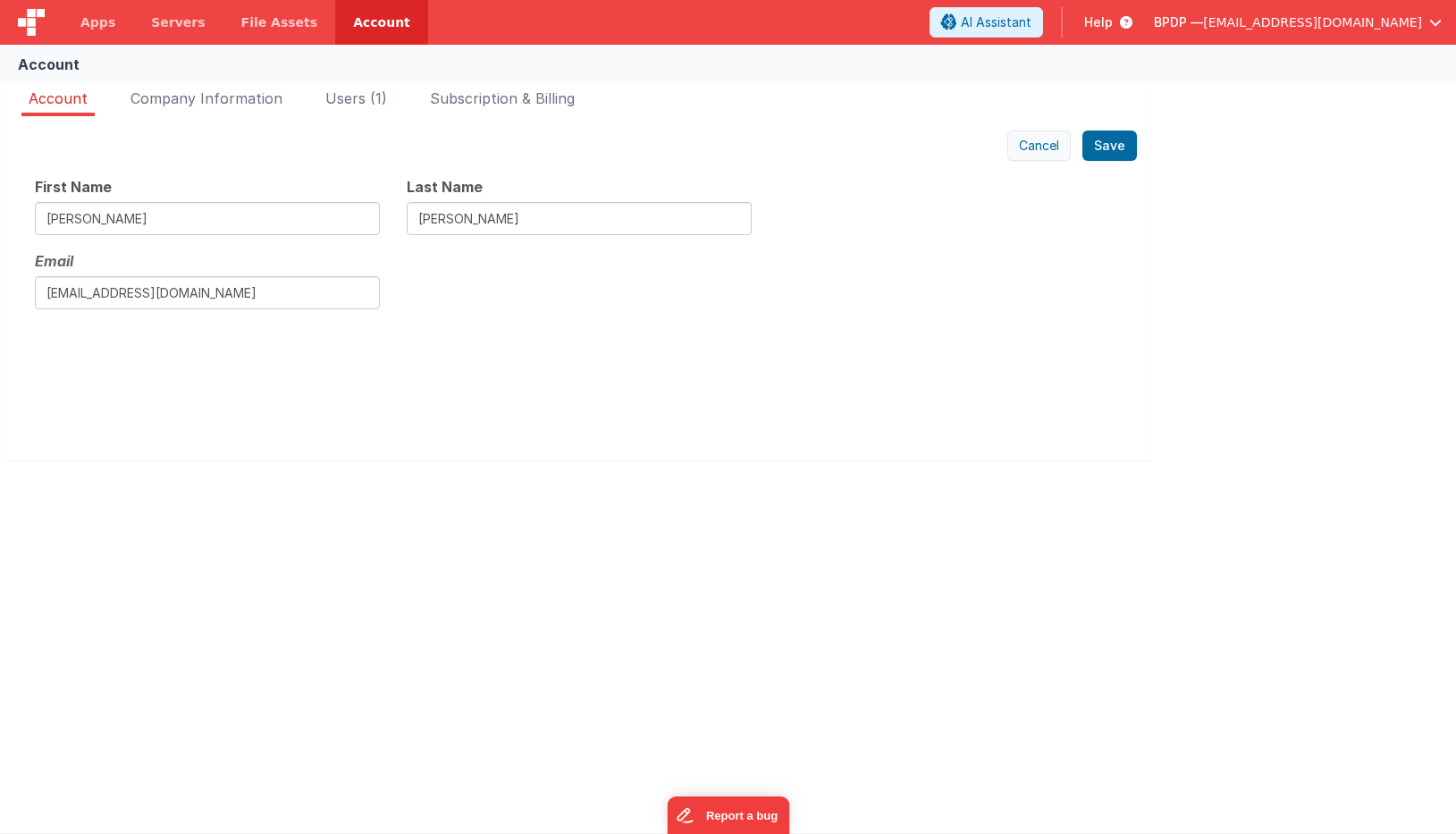
click at [1045, 139] on button "Cancel" at bounding box center [1039, 146] width 63 height 31
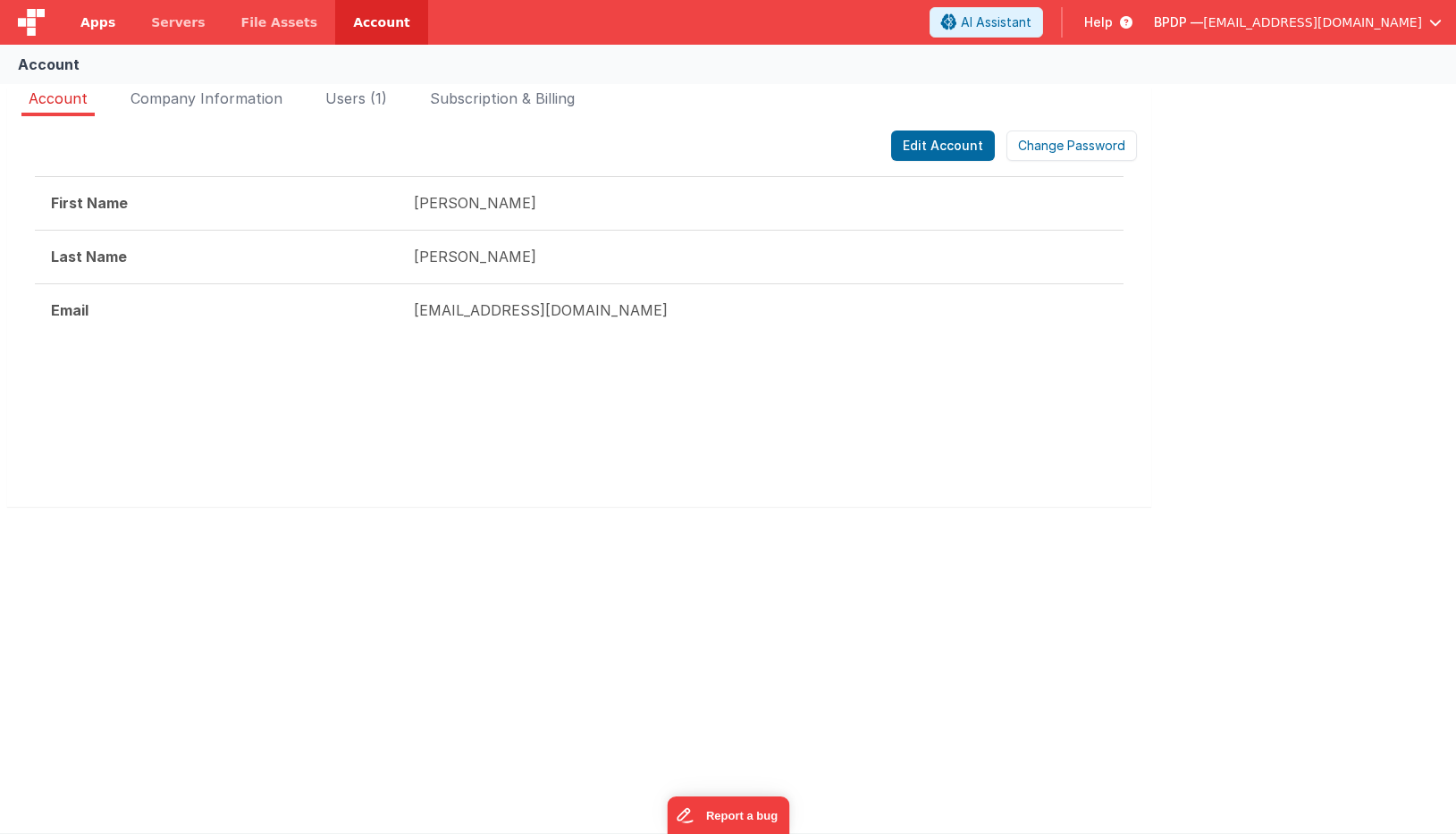
click at [97, 21] on span "Apps" at bounding box center [98, 22] width 35 height 18
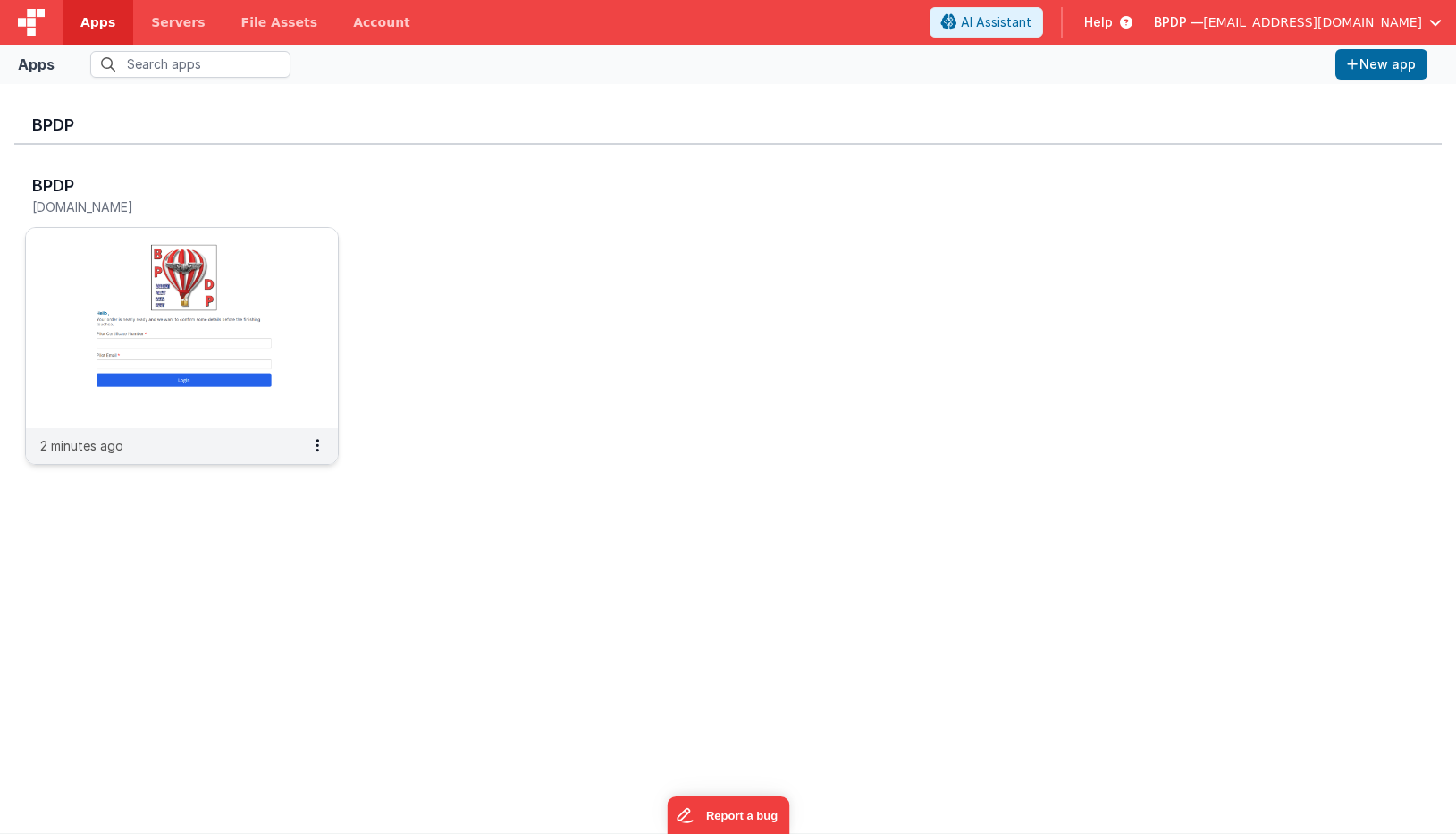
click at [180, 279] on img at bounding box center [181, 327] width 312 height 201
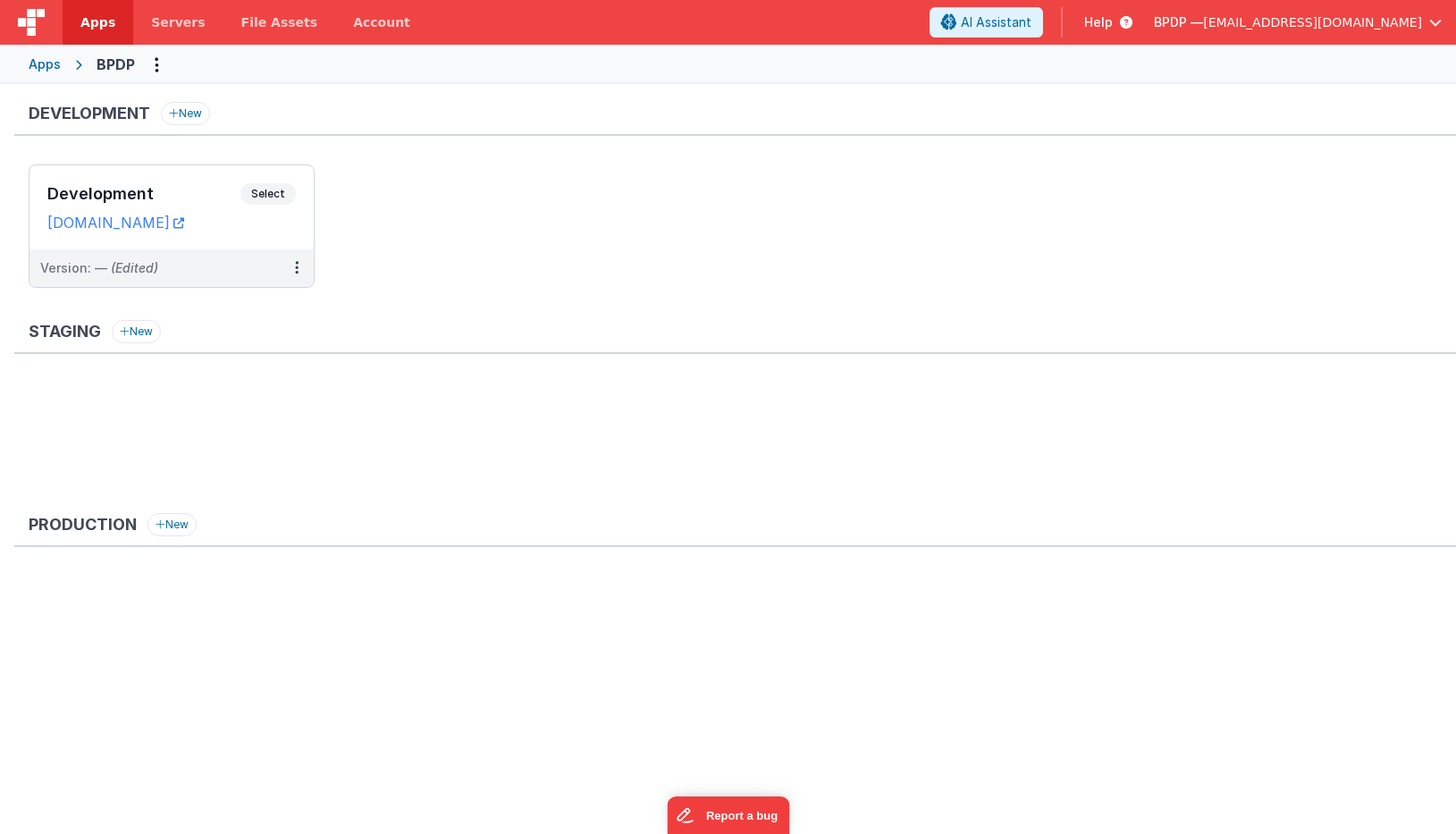
click at [47, 66] on div "Apps" at bounding box center [45, 64] width 33 height 18
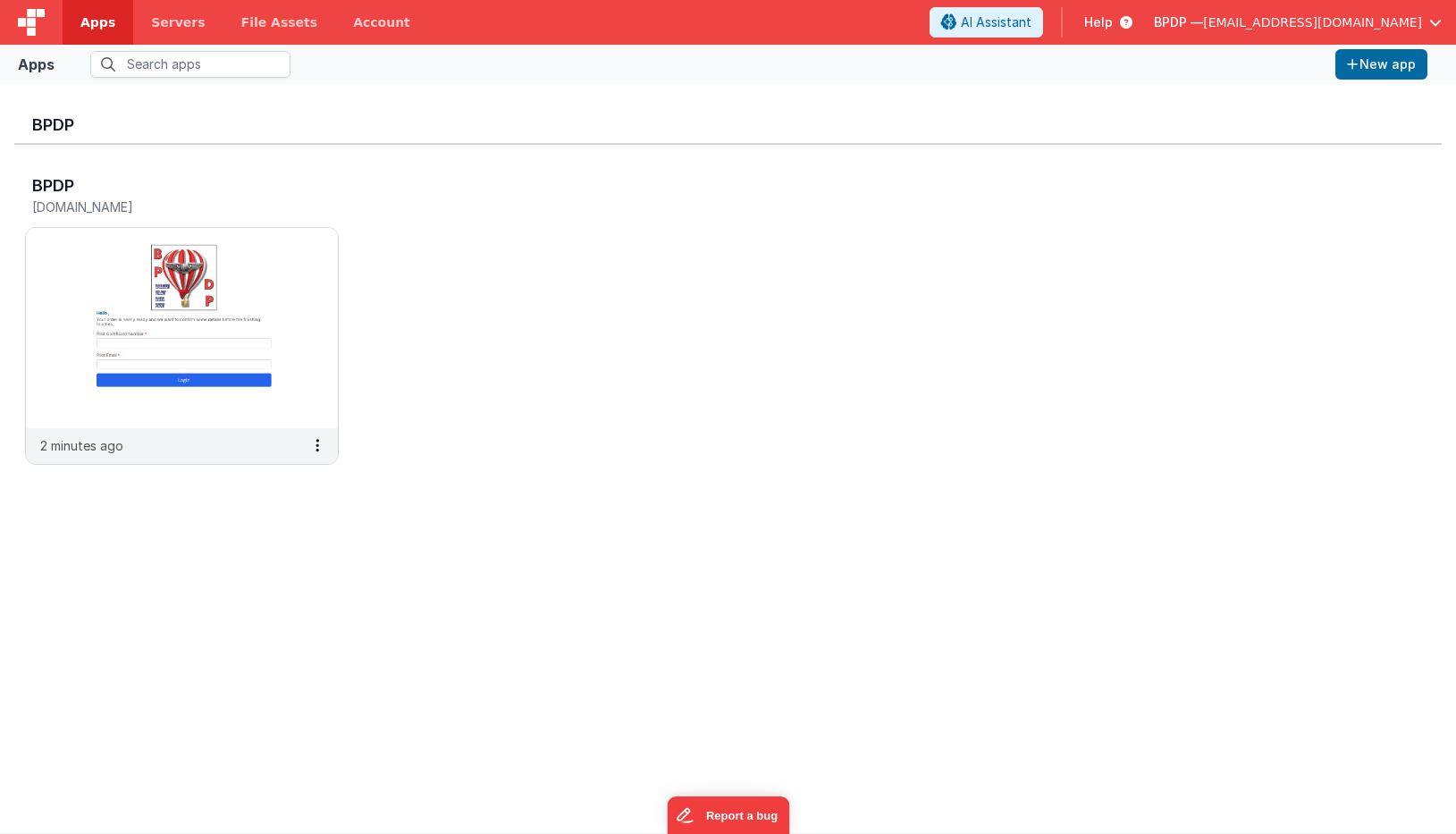
click at [92, 19] on span "Apps" at bounding box center [98, 22] width 35 height 18
click at [27, 17] on img at bounding box center [32, 22] width 27 height 27
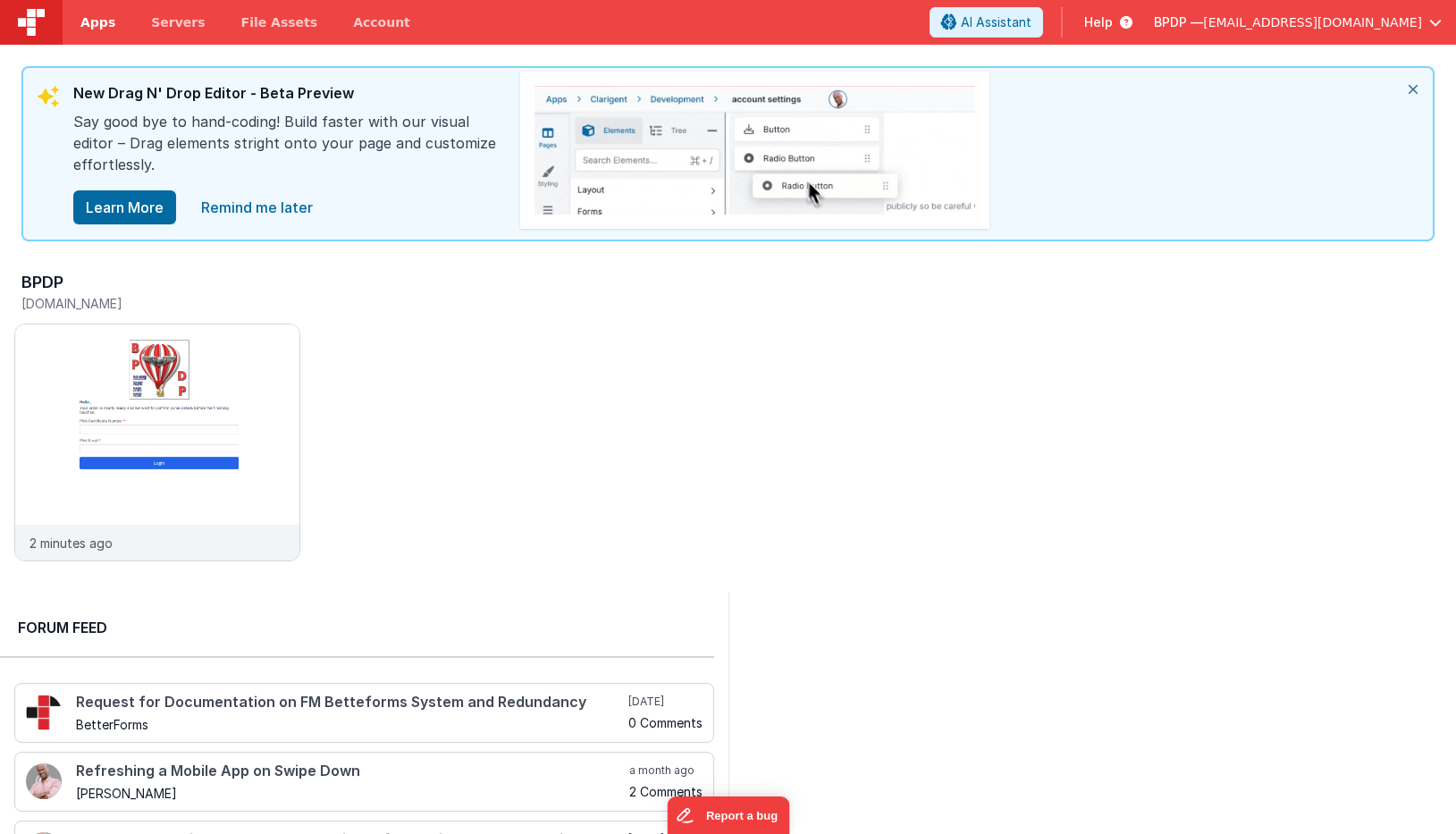
click at [92, 19] on span "Apps" at bounding box center [98, 22] width 35 height 18
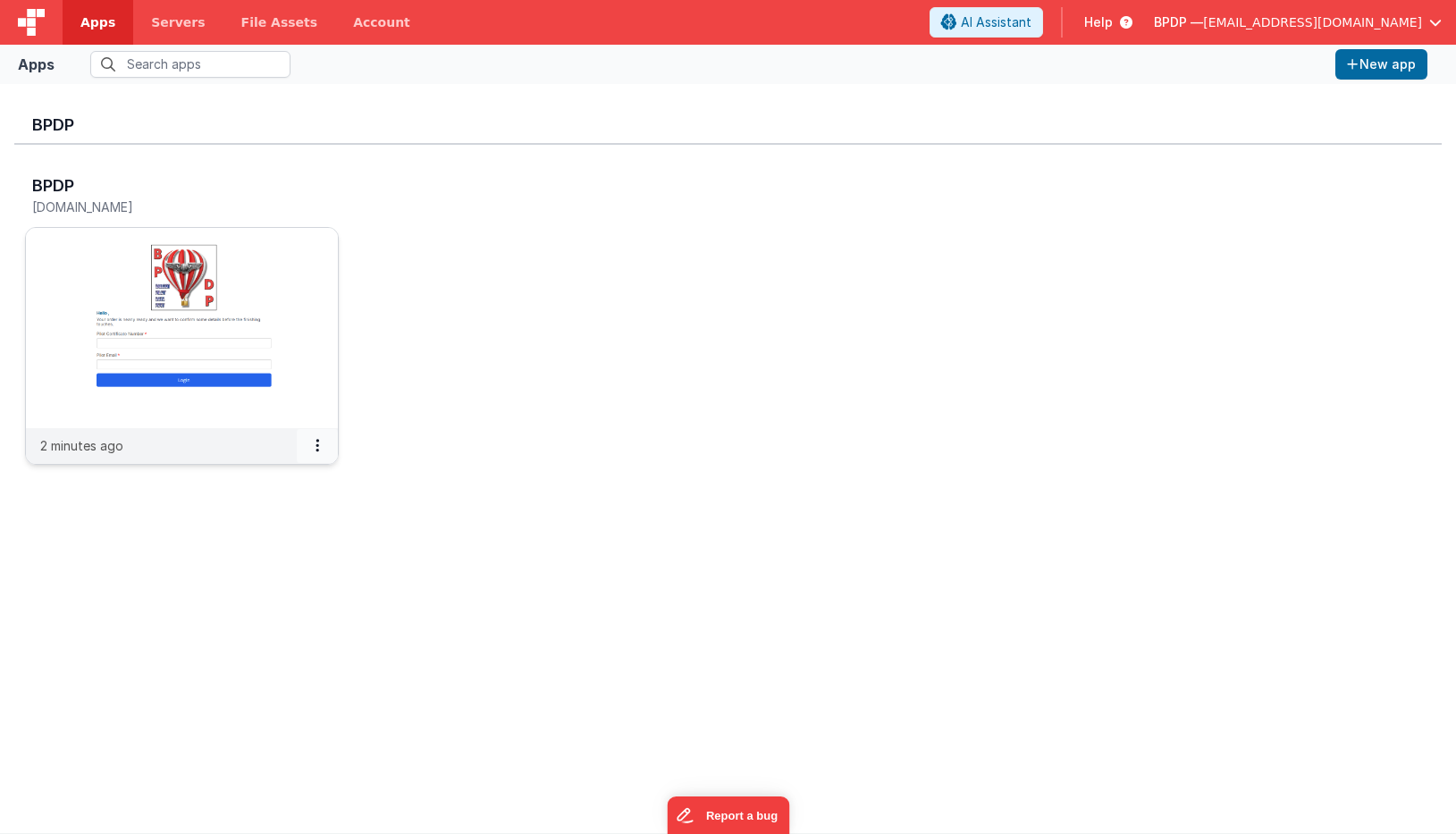
click at [319, 445] on icon at bounding box center [318, 445] width 4 height 1
click at [305, 484] on link "Settings" at bounding box center [276, 481] width 124 height 33
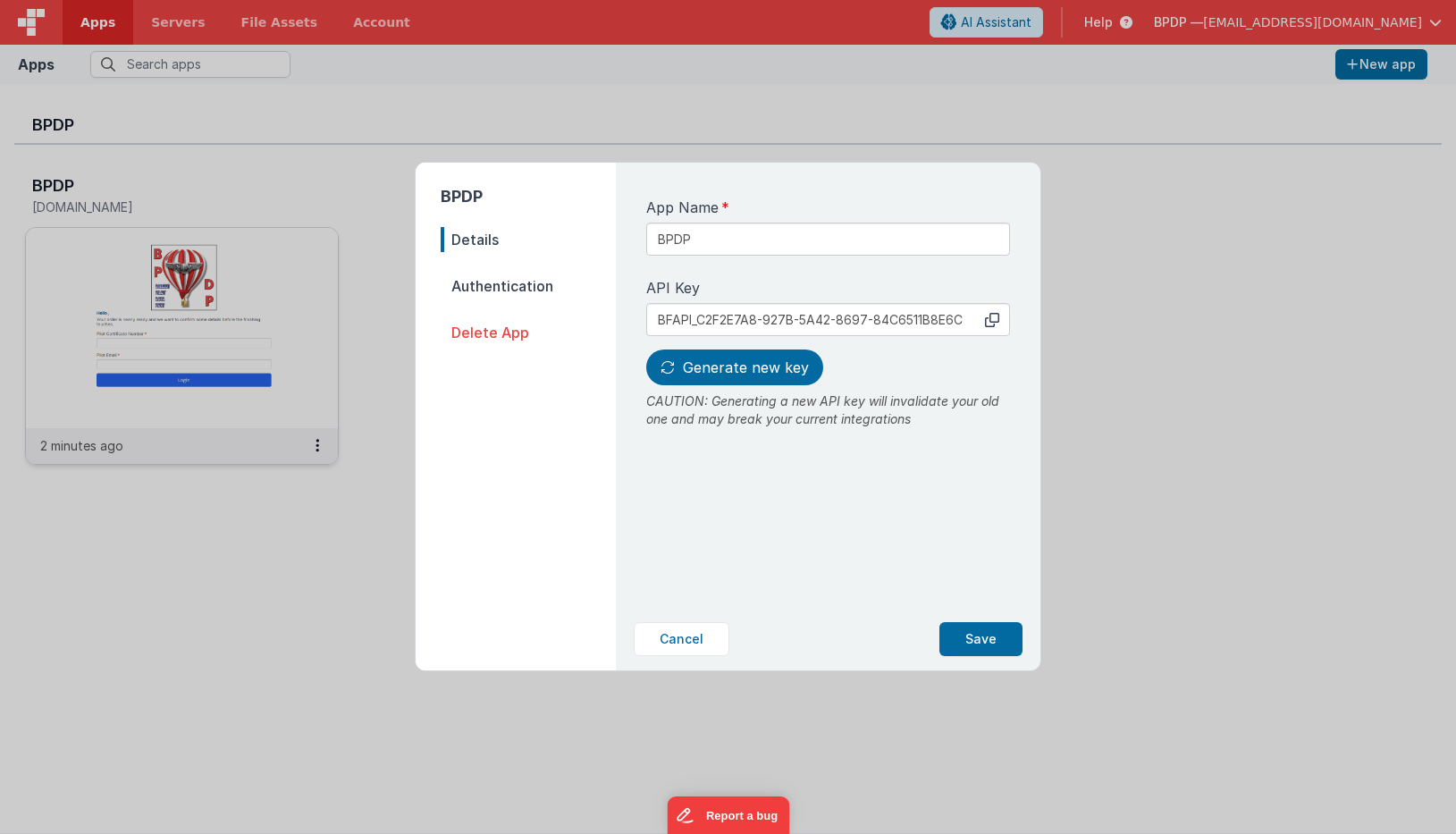
click at [455, 282] on span "Authentication" at bounding box center [528, 286] width 176 height 25
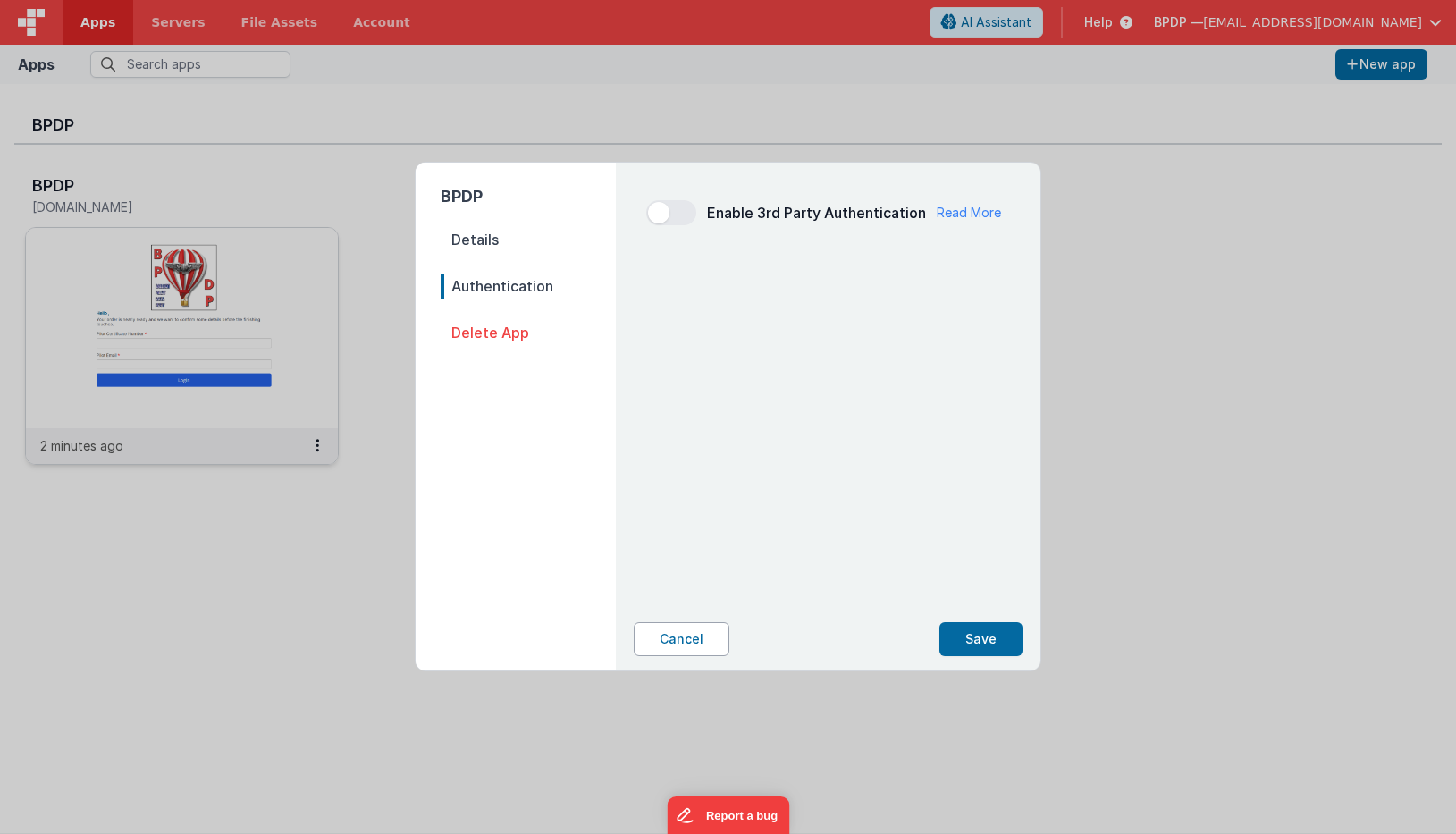
click at [699, 635] on button "Cancel" at bounding box center [681, 638] width 96 height 34
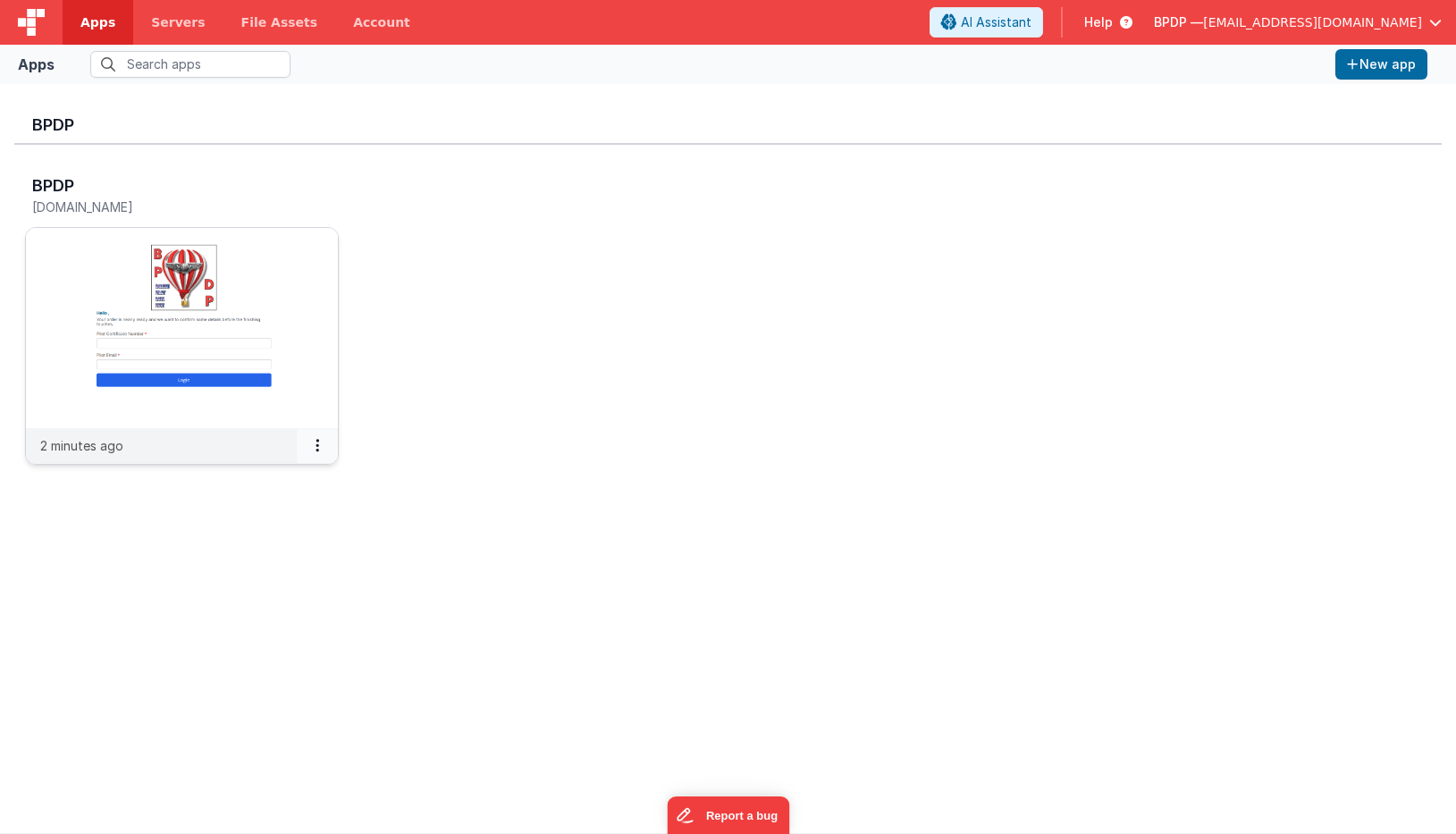
click at [312, 446] on button at bounding box center [317, 445] width 41 height 34
click at [481, 292] on div at bounding box center [728, 417] width 1456 height 834
click at [158, 380] on img at bounding box center [181, 327] width 312 height 201
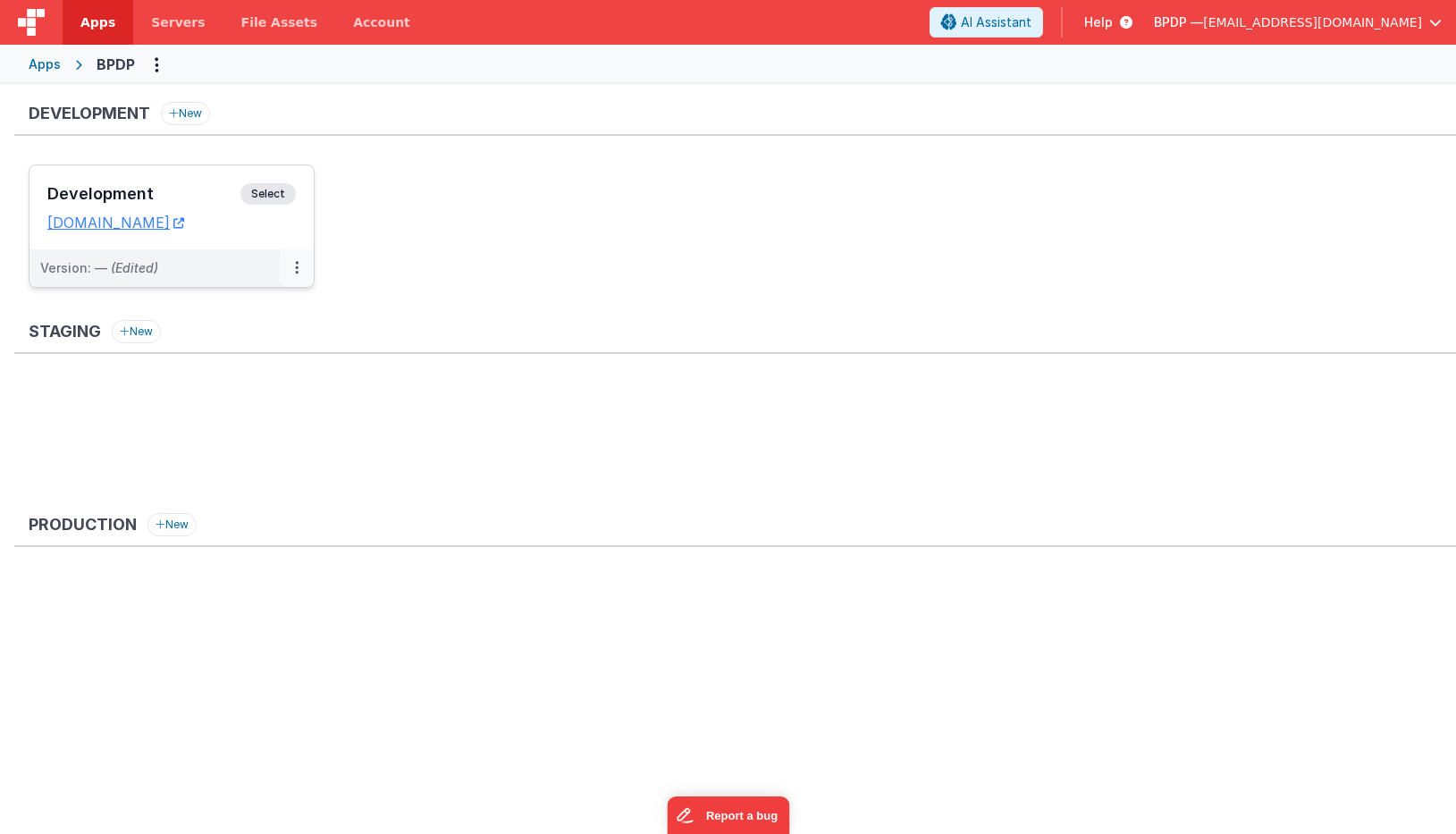
click at [295, 268] on icon at bounding box center [297, 267] width 4 height 1
click at [220, 306] on link "Edit" at bounding box center [235, 309] width 157 height 33
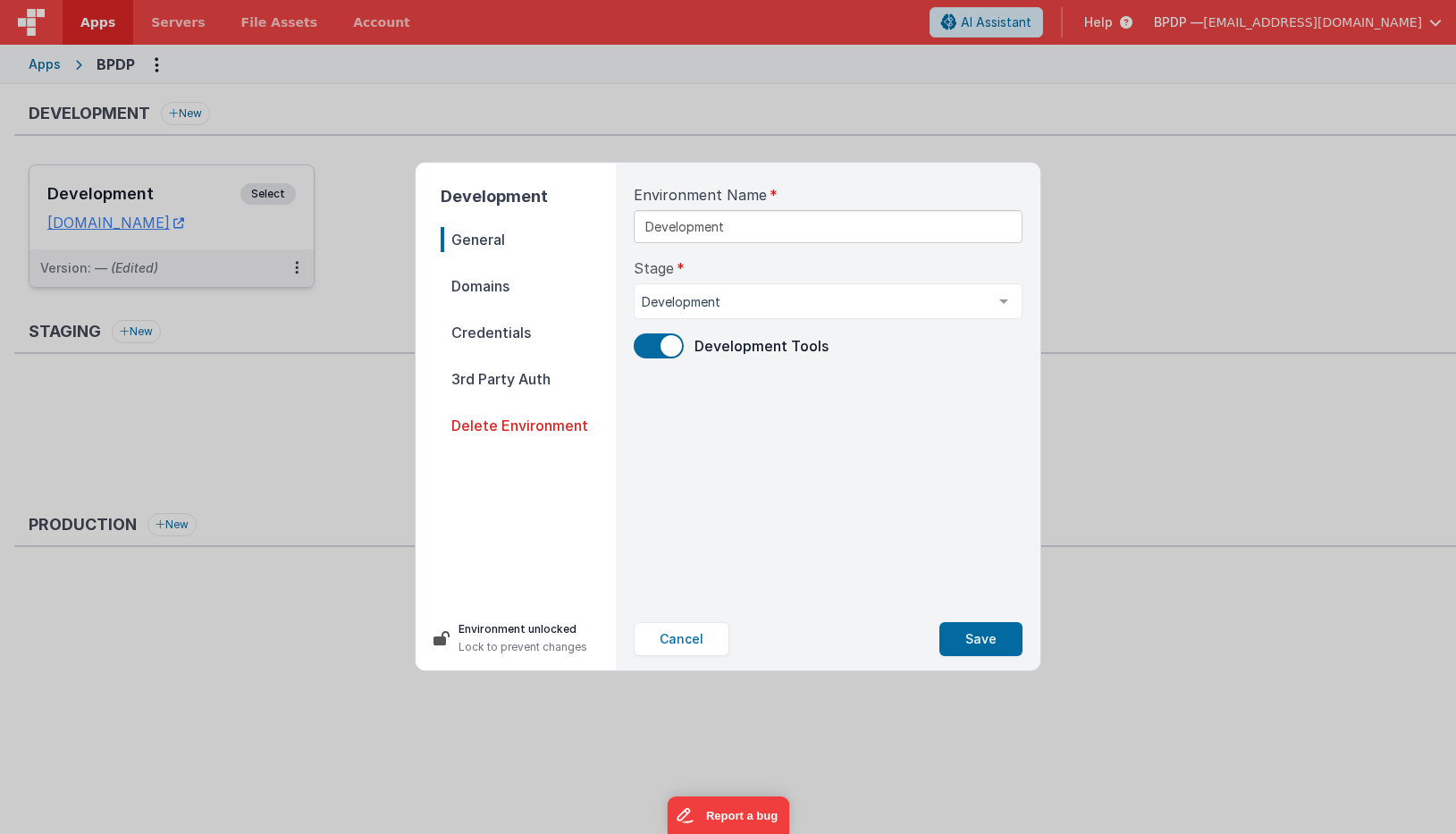
click at [464, 282] on span "Domains" at bounding box center [528, 286] width 176 height 25
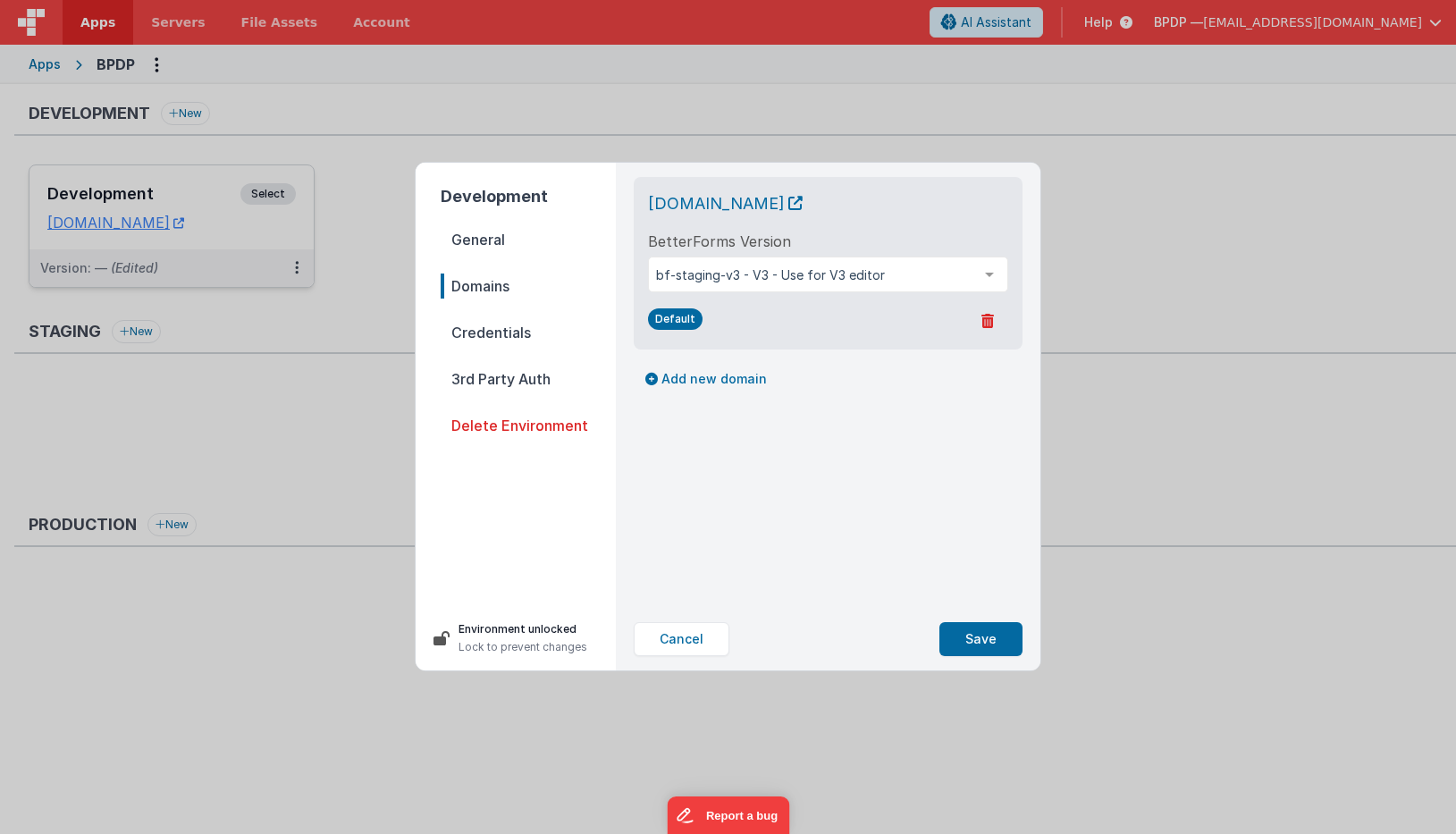
click at [471, 332] on span "Credentials" at bounding box center [528, 332] width 176 height 25
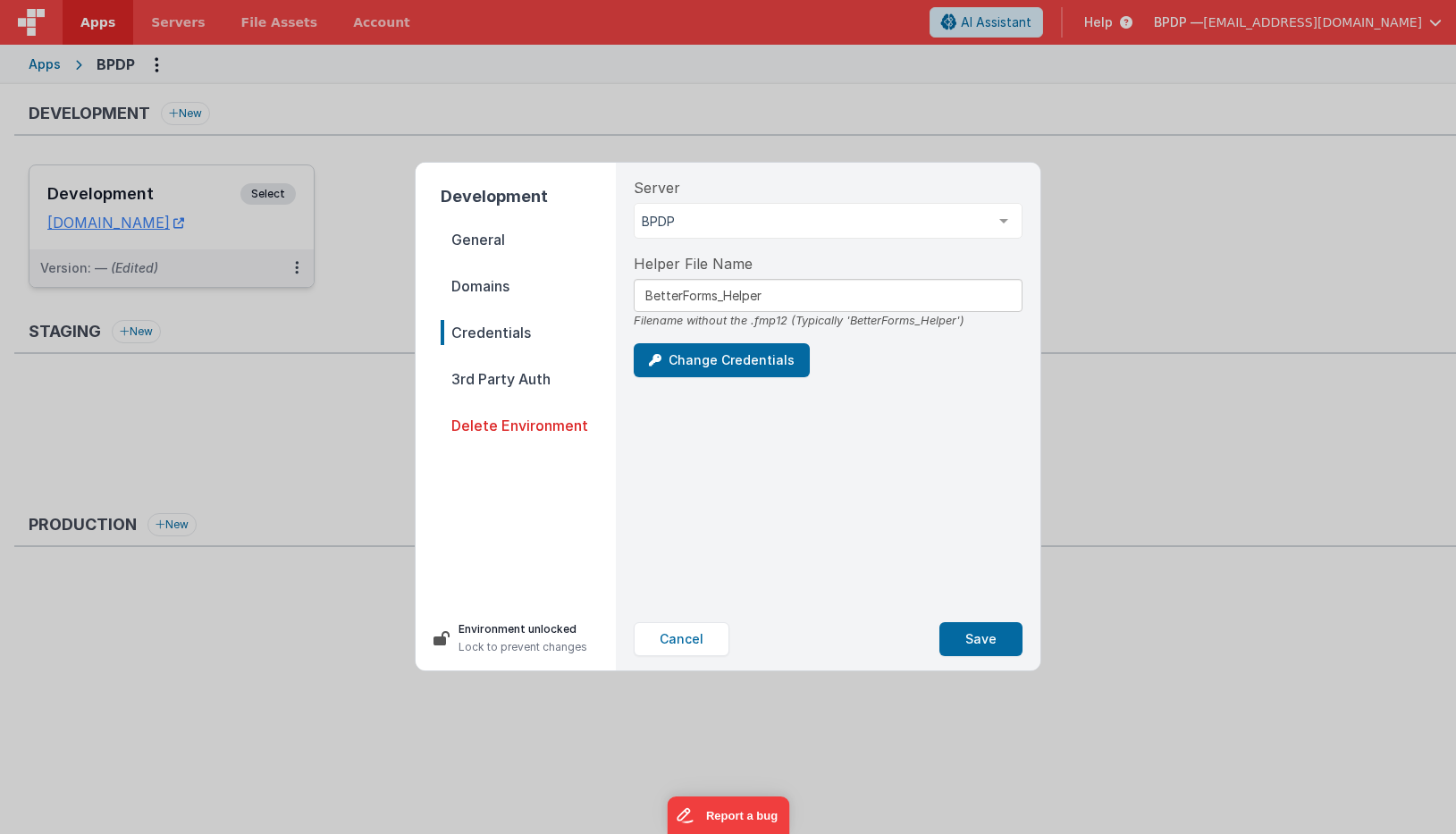
click at [479, 372] on span "3rd Party Auth" at bounding box center [528, 379] width 176 height 25
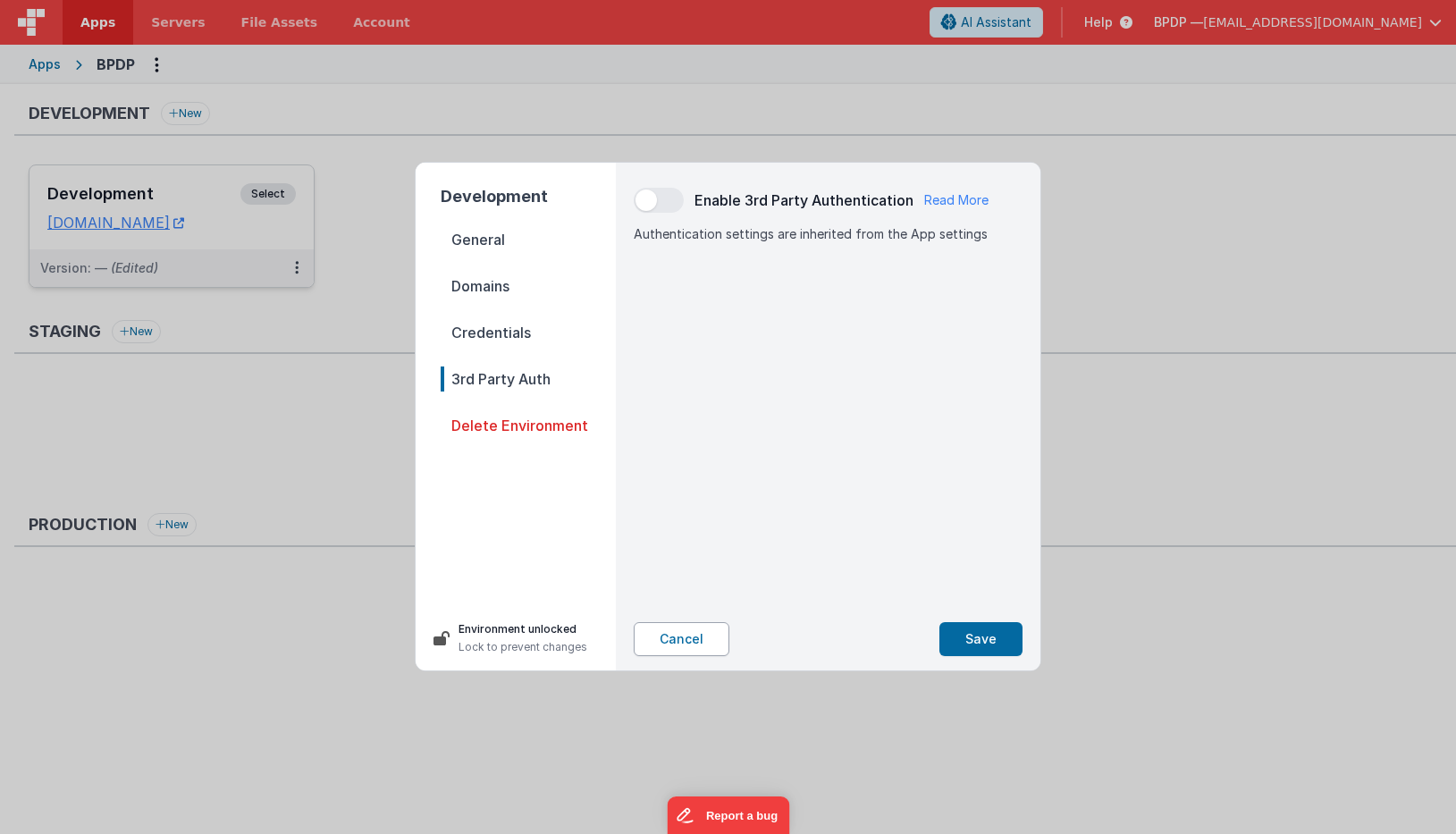
click at [680, 636] on button "Cancel" at bounding box center [681, 638] width 96 height 34
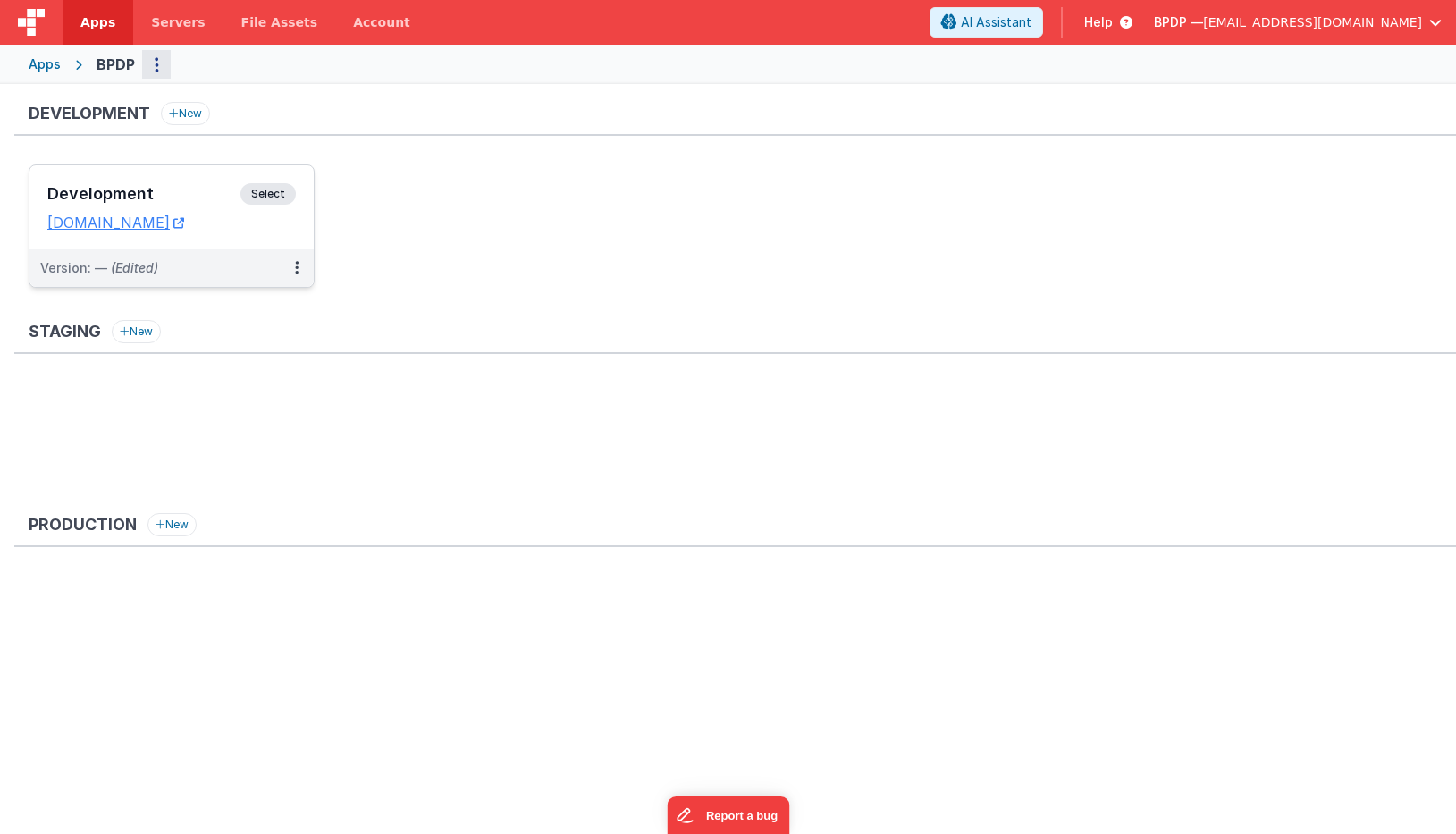
click at [156, 65] on icon "Options" at bounding box center [156, 64] width 5 height 1
click at [78, 101] on link "App Settings" at bounding box center [92, 102] width 157 height 33
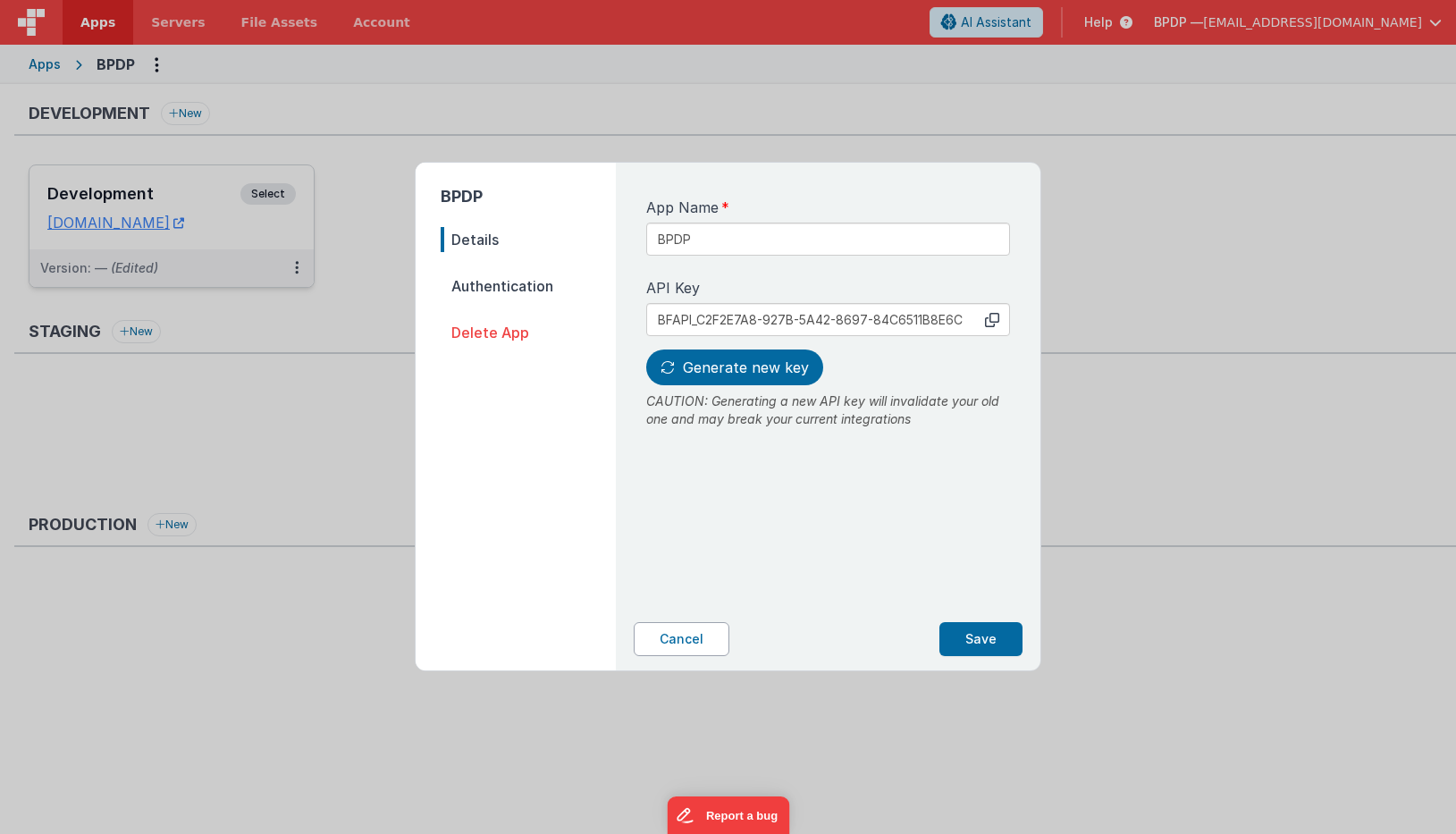
click at [692, 631] on button "Cancel" at bounding box center [681, 638] width 96 height 34
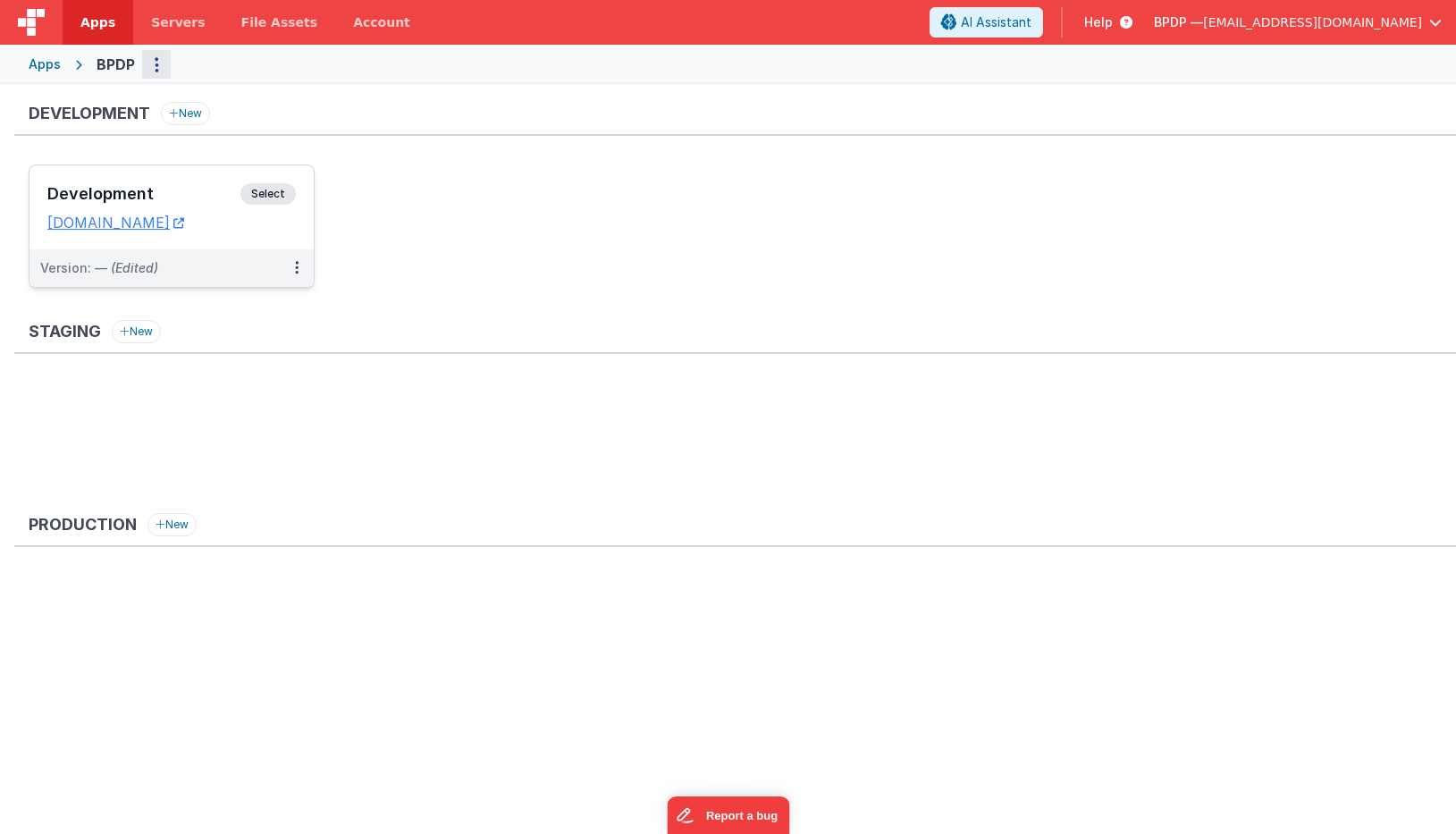
click at [155, 64] on icon "Options" at bounding box center [156, 64] width 5 height 1
click at [502, 318] on button at bounding box center [728, 417] width 1456 height 834
click at [263, 196] on span "Select" at bounding box center [269, 194] width 56 height 21
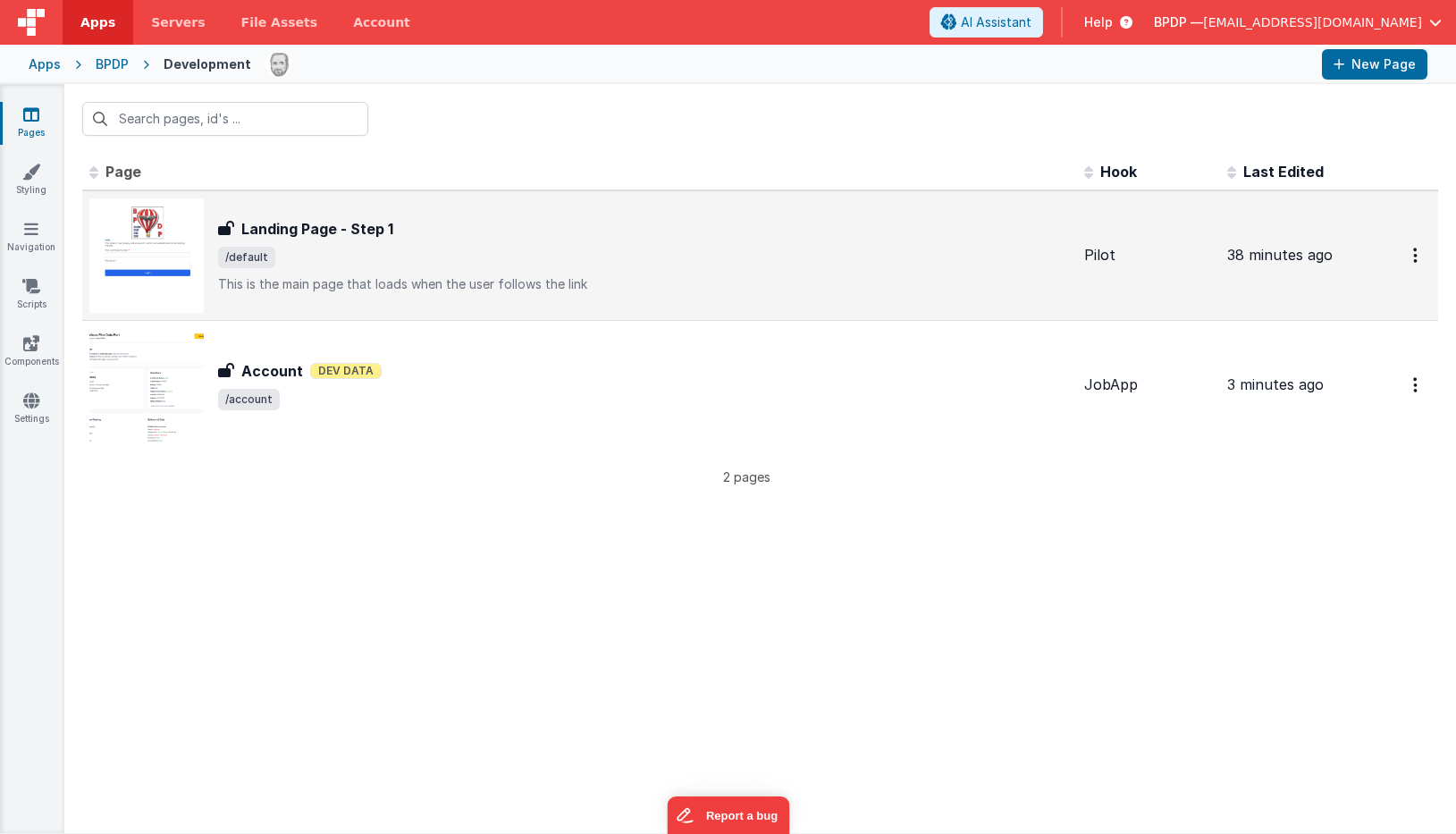
click at [367, 282] on p "This is the main page that loads when the user follows the link" at bounding box center [643, 284] width 851 height 18
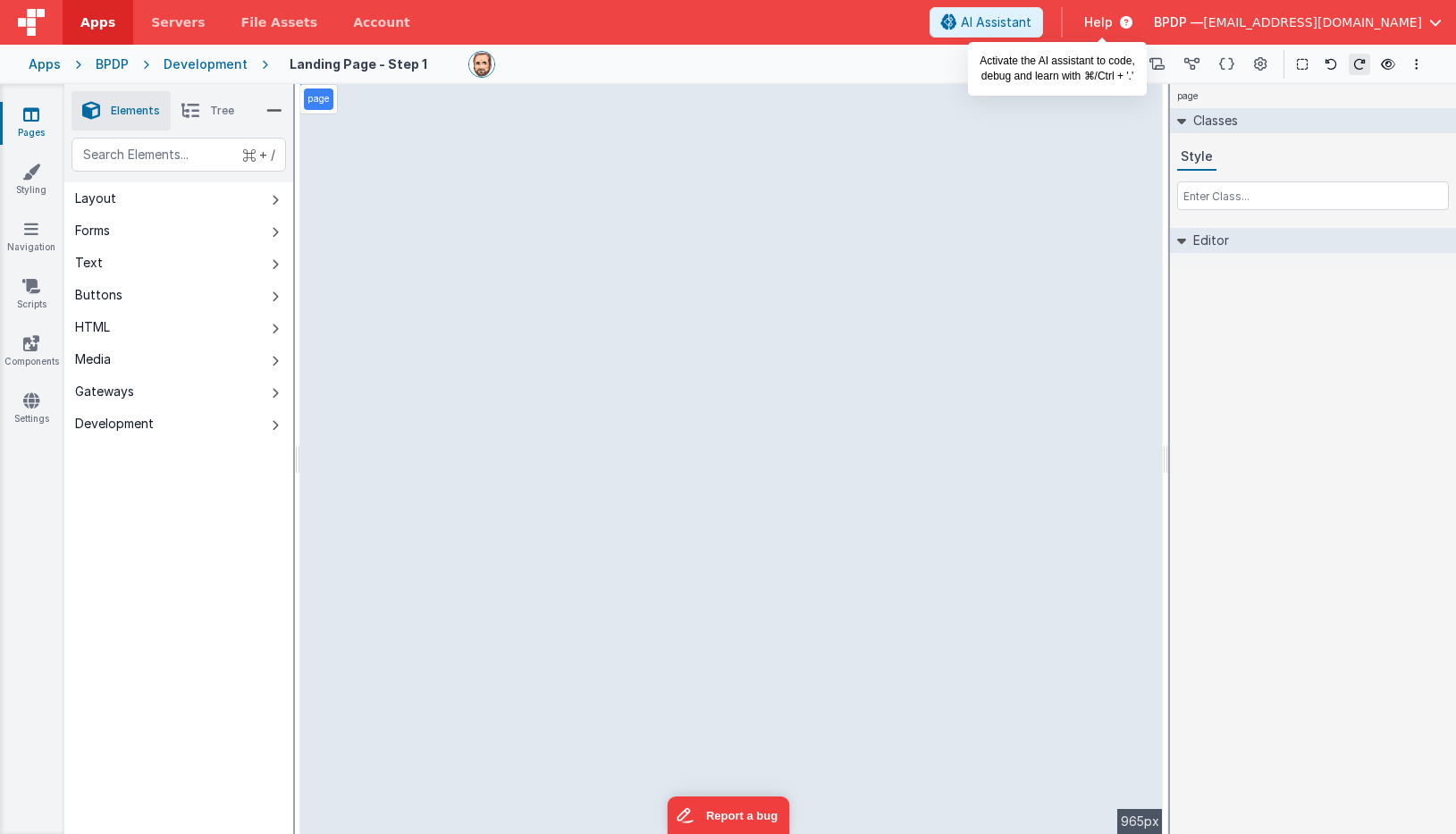
click at [1043, 12] on button "AI Assistant" at bounding box center [986, 22] width 113 height 31
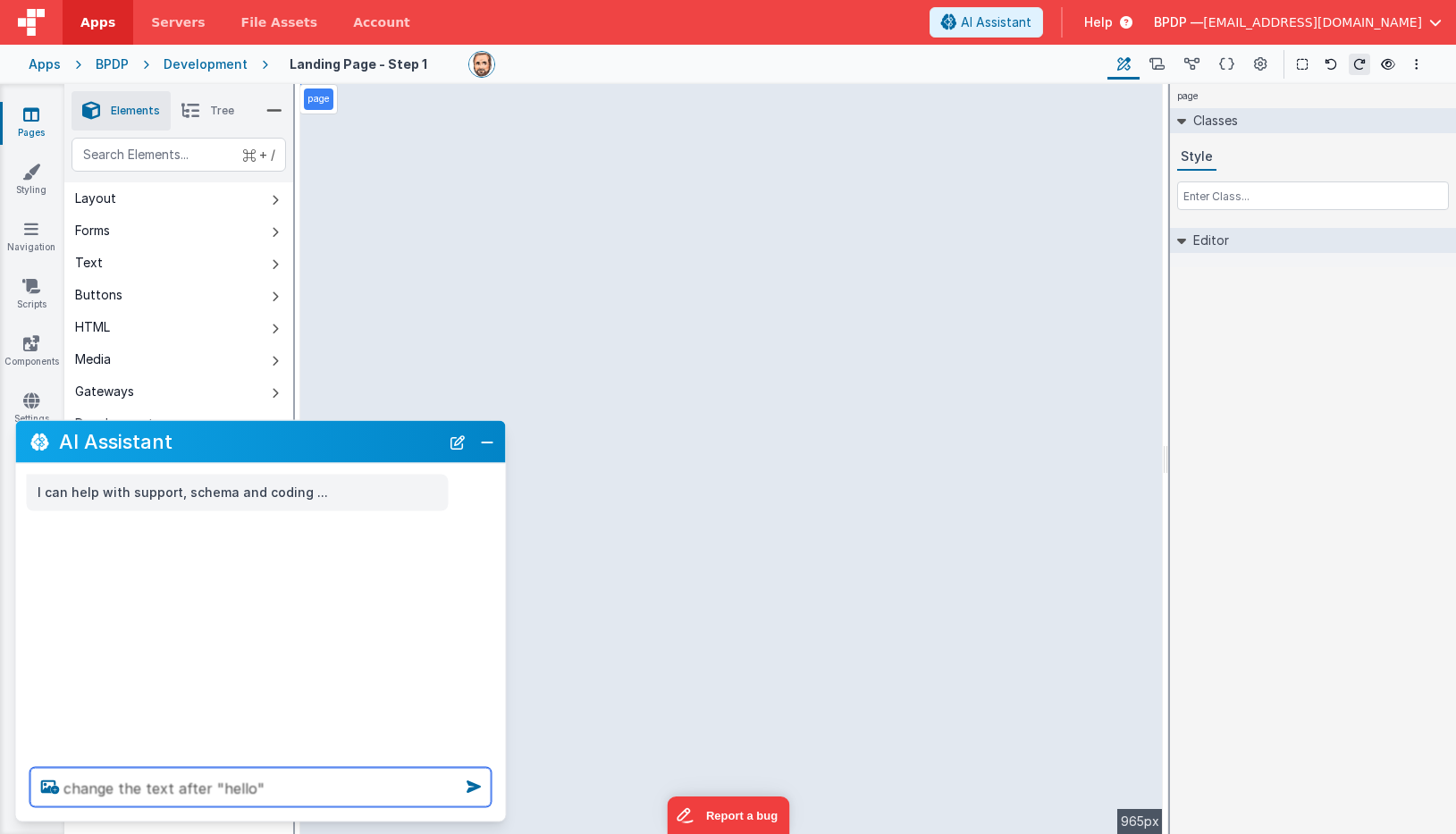
drag, startPoint x: 281, startPoint y: 781, endPoint x: -45, endPoint y: 760, distance: 326.7
click at [0, 760] on html "Apps Servers File Assets Account Some FUTURE Slot AI Assistant Help BPDP — ktul…" at bounding box center [728, 417] width 1456 height 834
type textarea "change the text after "hello""
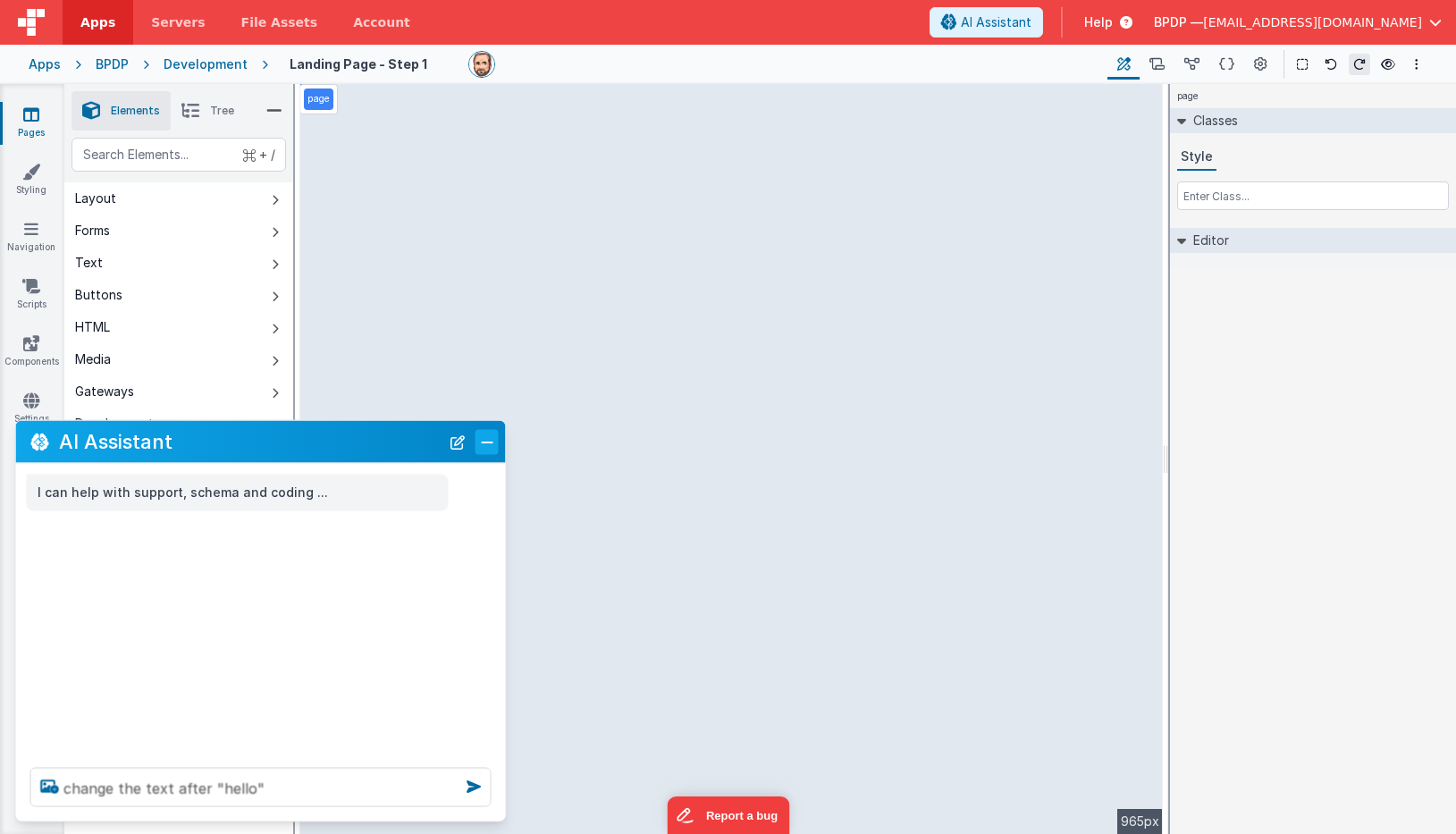
click at [482, 442] on button "Close" at bounding box center [487, 441] width 23 height 25
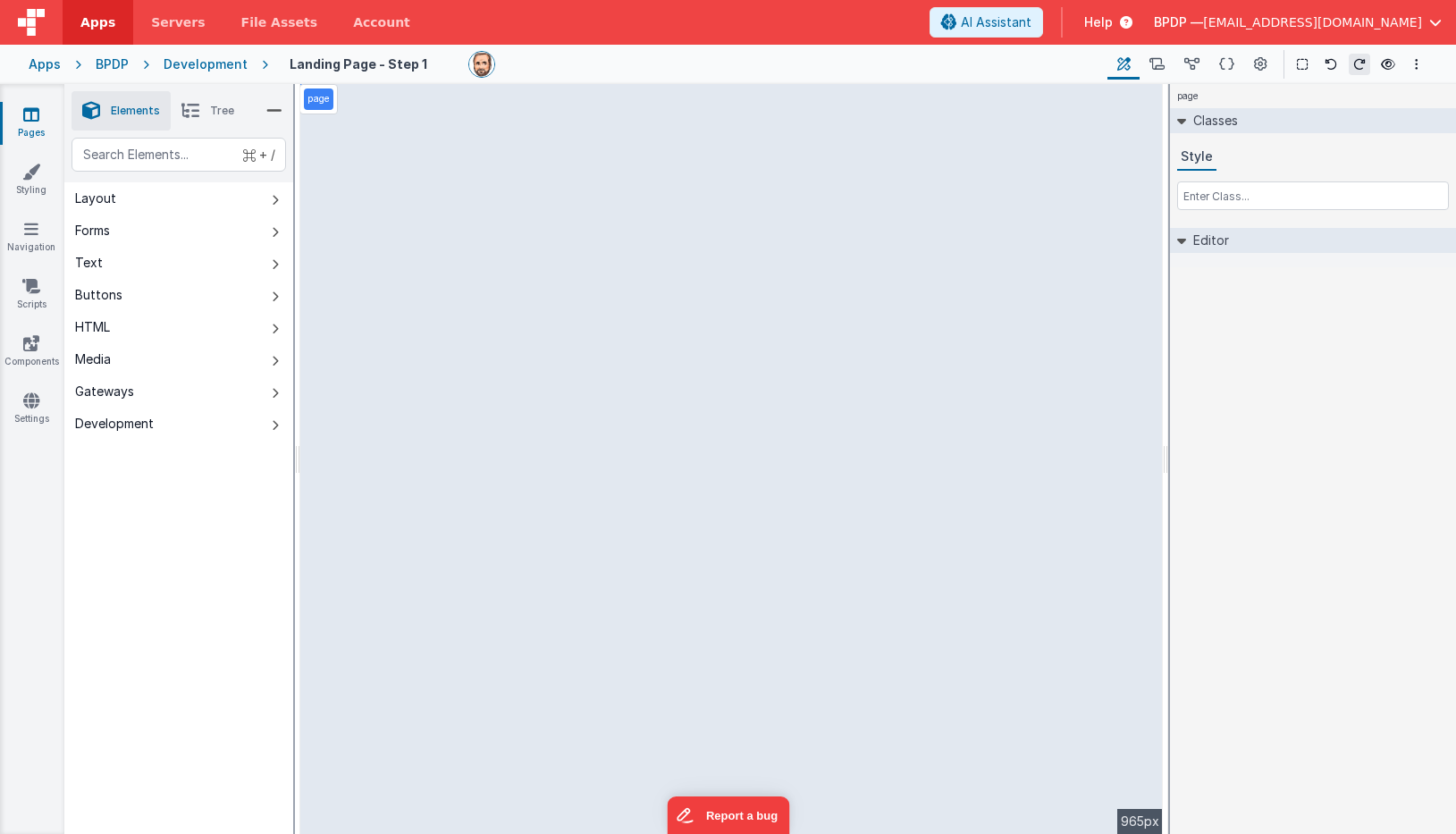
click at [494, 401] on div "page --> 965px" at bounding box center [731, 459] width 863 height 750
click at [500, 401] on div "page --> 965px" at bounding box center [731, 459] width 863 height 750
click at [489, 395] on div "page --> 965px" at bounding box center [731, 459] width 863 height 750
click at [488, 526] on div "page --> 965px" at bounding box center [731, 459] width 863 height 750
click at [30, 176] on icon at bounding box center [31, 171] width 18 height 18
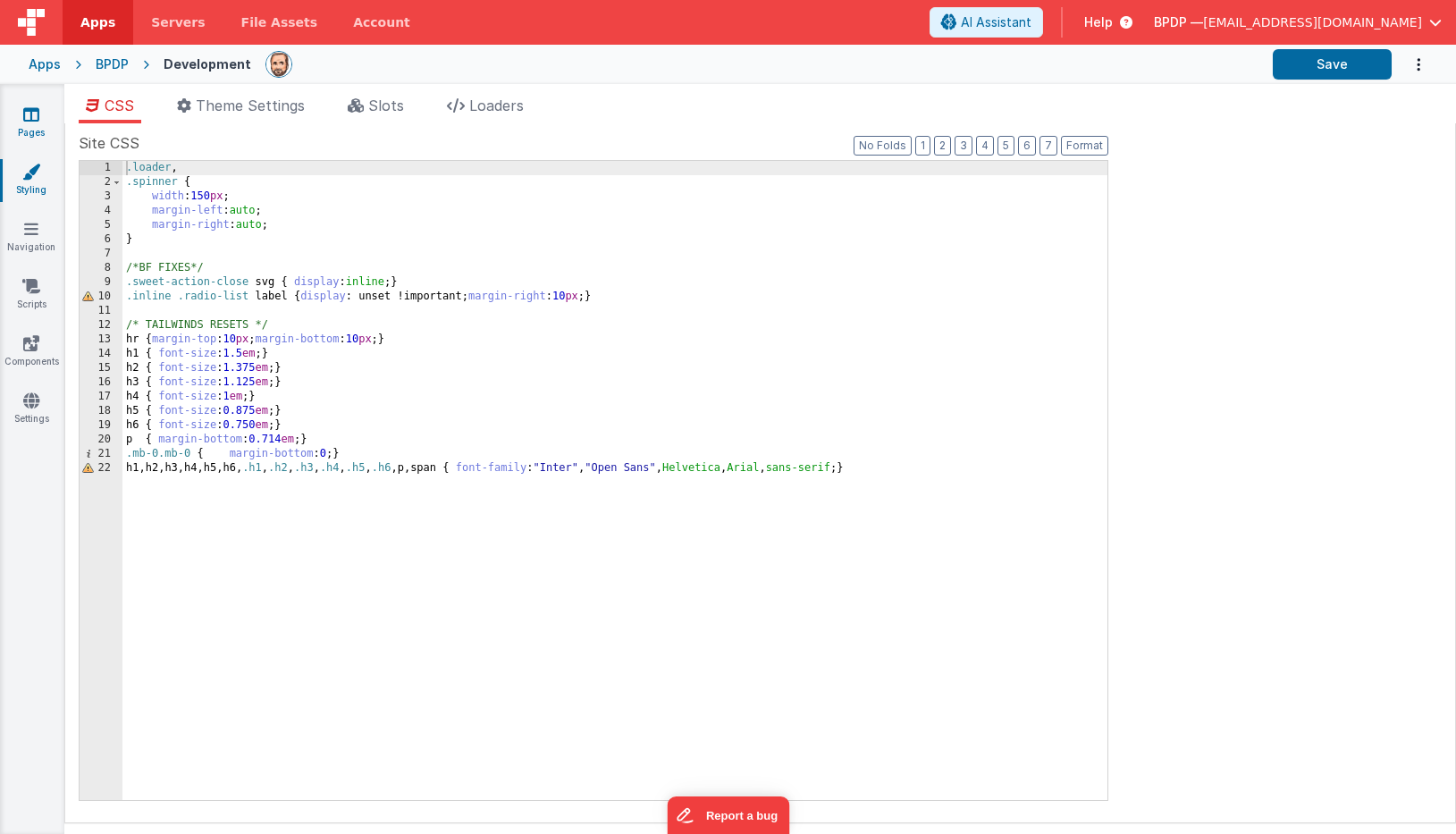
click at [30, 109] on icon at bounding box center [31, 114] width 16 height 18
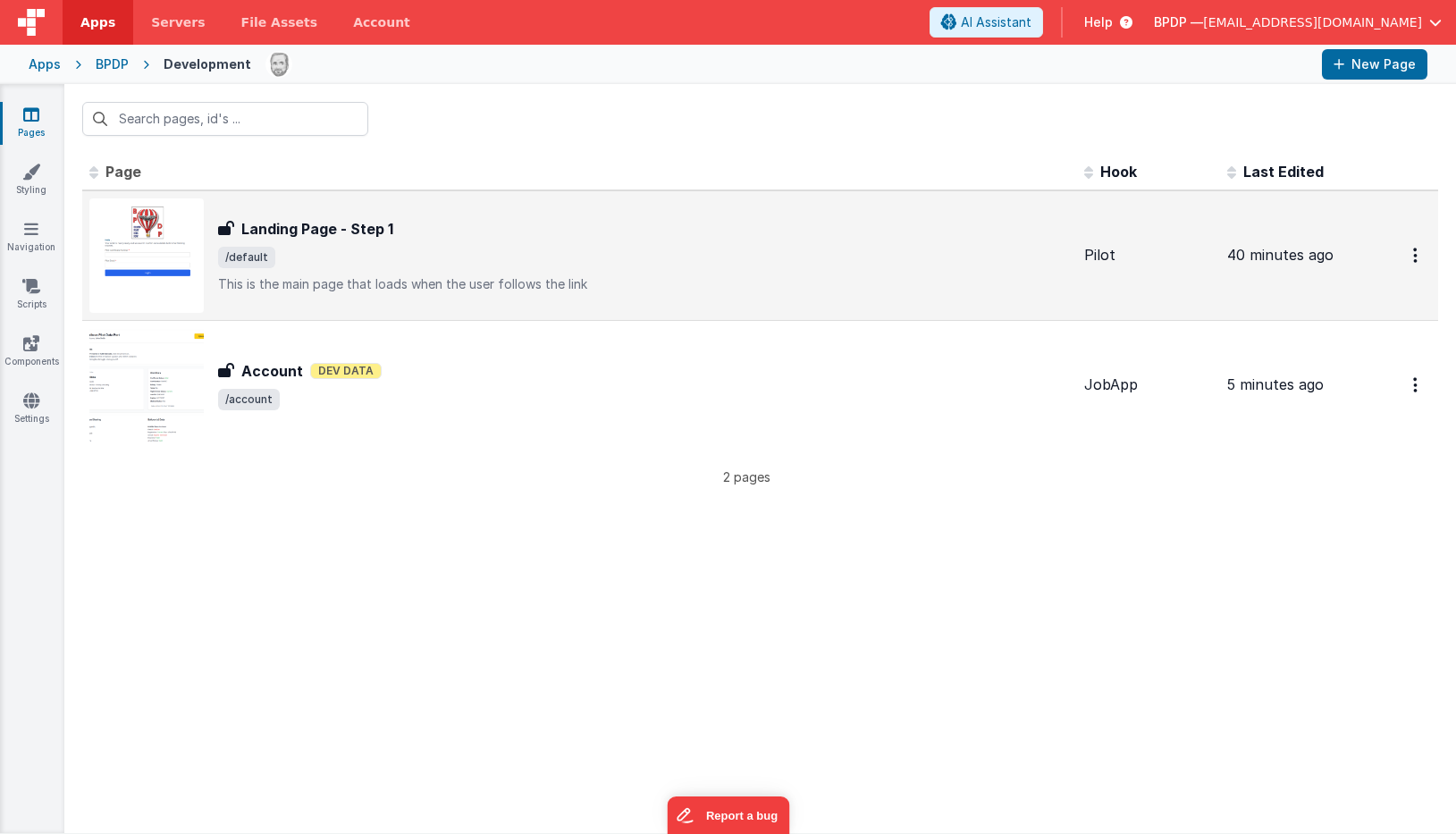
click at [314, 229] on h3 "Landing Page - Step 1" at bounding box center [317, 228] width 152 height 21
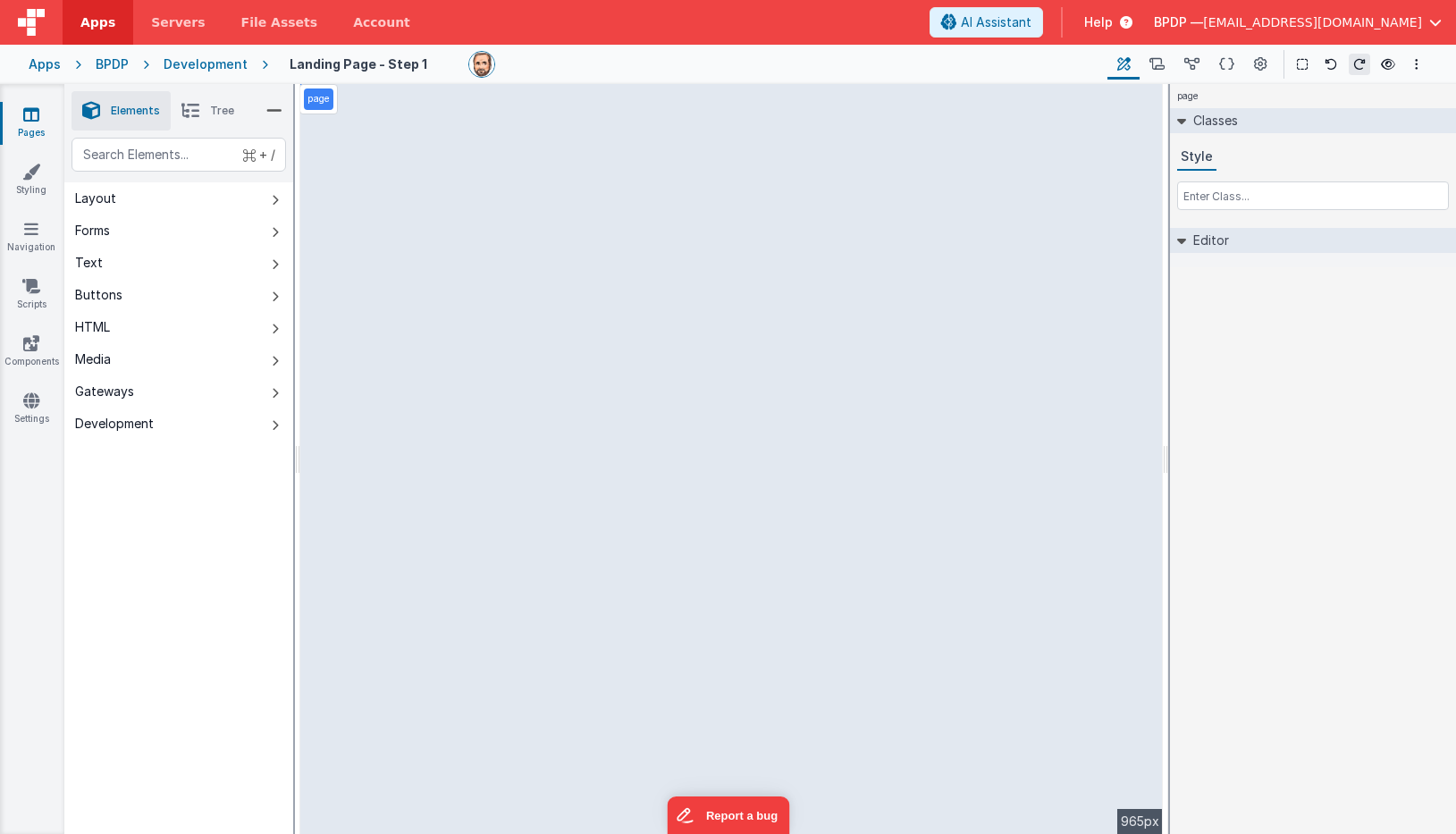
click at [472, 528] on div "page --> 965px" at bounding box center [731, 459] width 863 height 750
click at [483, 557] on div "page --> 965px" at bounding box center [731, 459] width 863 height 750
click at [479, 445] on div "page --> 965px" at bounding box center [731, 459] width 863 height 750
click at [32, 346] on icon at bounding box center [31, 343] width 16 height 18
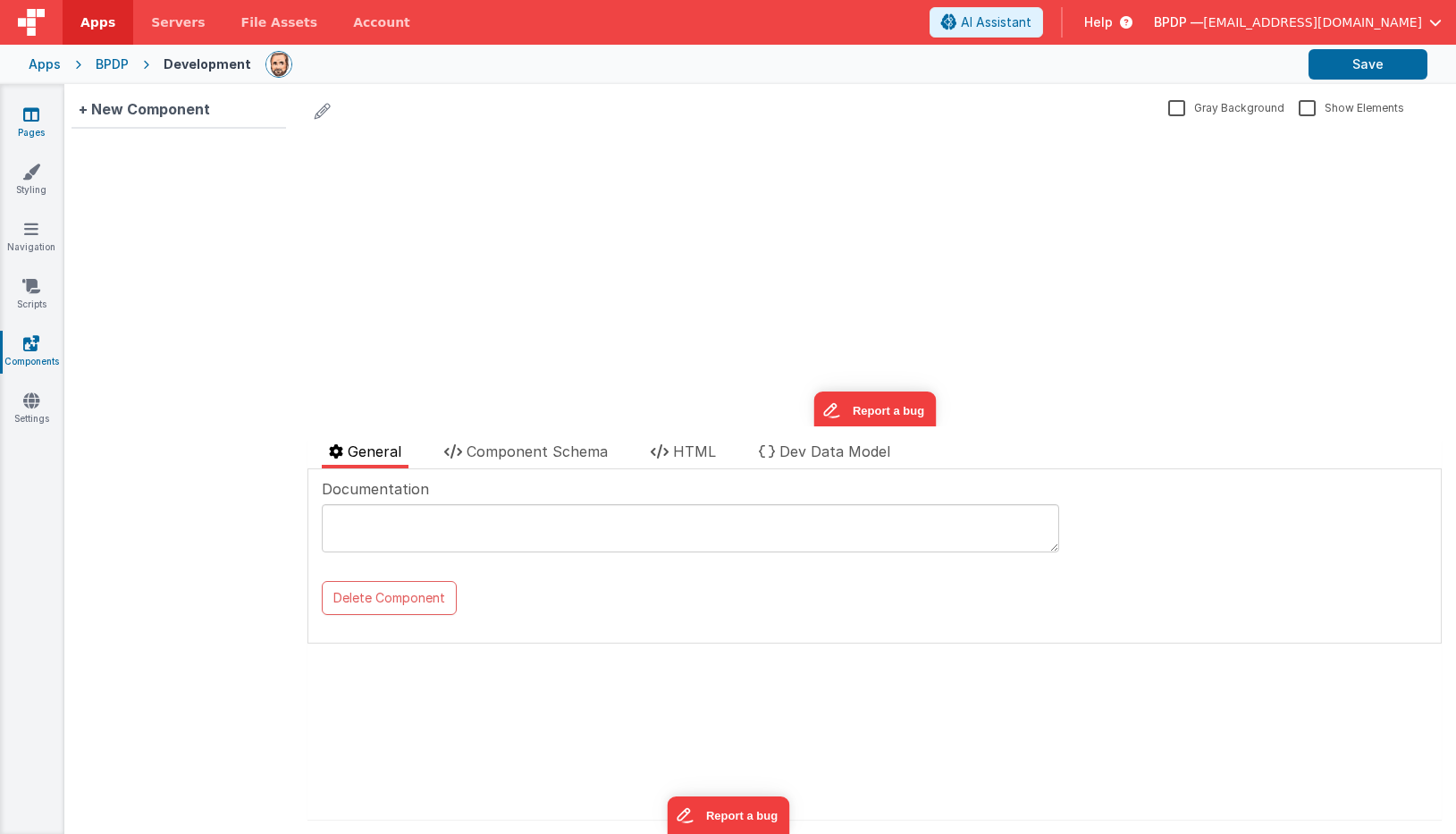
click at [31, 110] on icon at bounding box center [31, 114] width 16 height 18
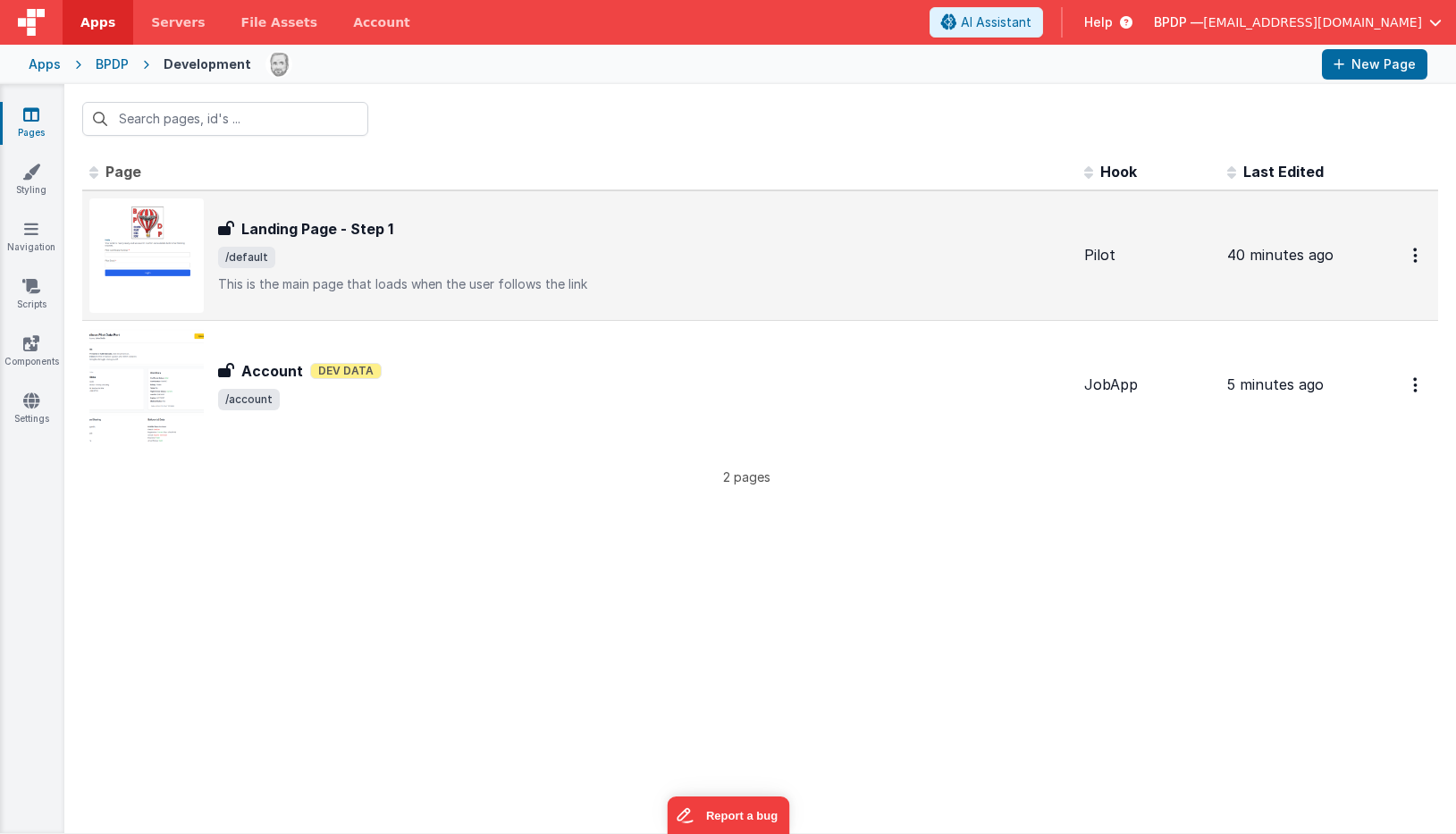
click at [254, 227] on h3 "Landing Page - Step 1" at bounding box center [317, 228] width 152 height 21
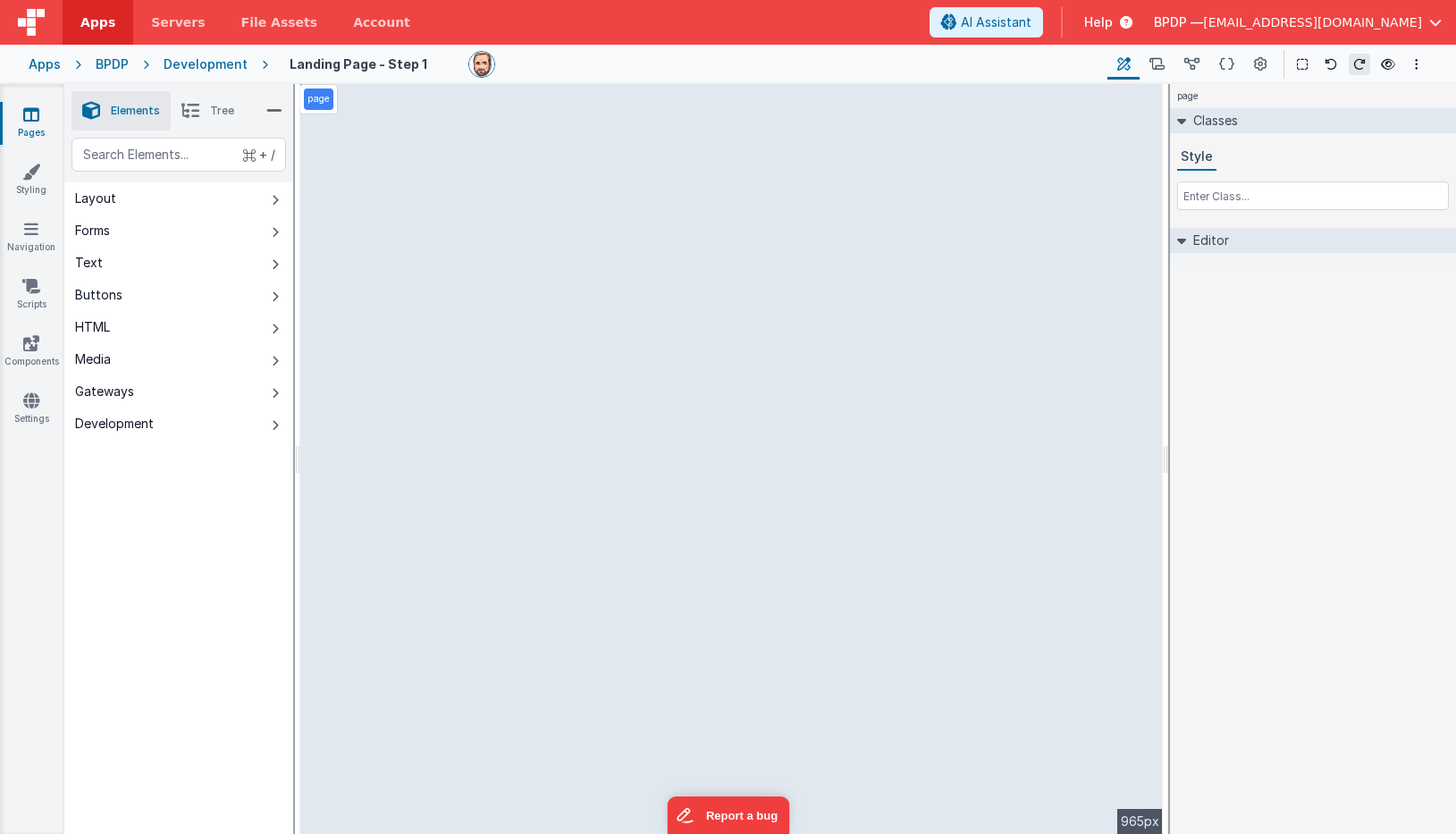
click at [533, 403] on div "page --> 965px" at bounding box center [731, 459] width 863 height 750
click at [713, 309] on div "page --> 965px" at bounding box center [731, 459] width 863 height 750
select select "string"
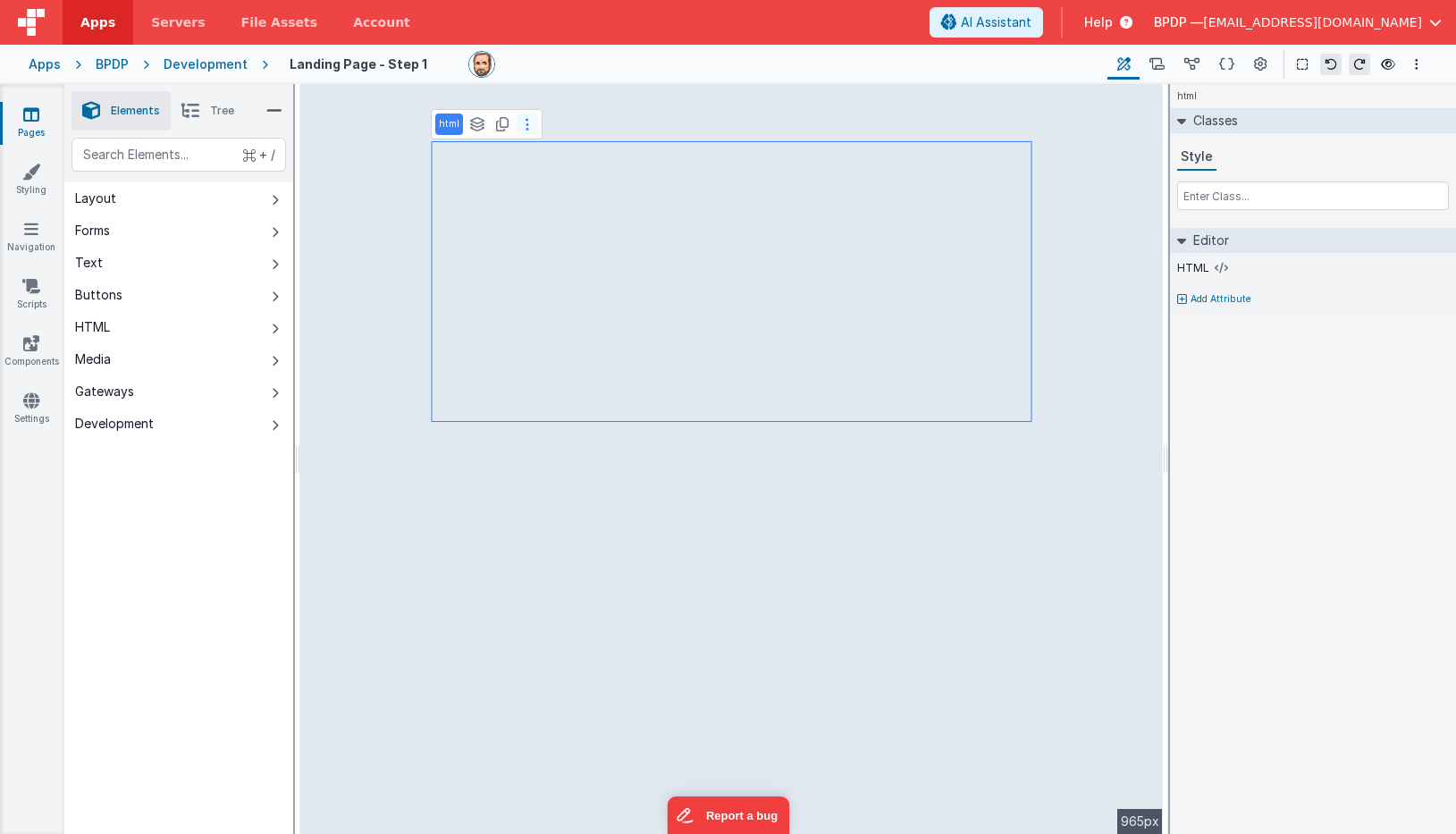
click at [527, 129] on icon at bounding box center [528, 124] width 4 height 14
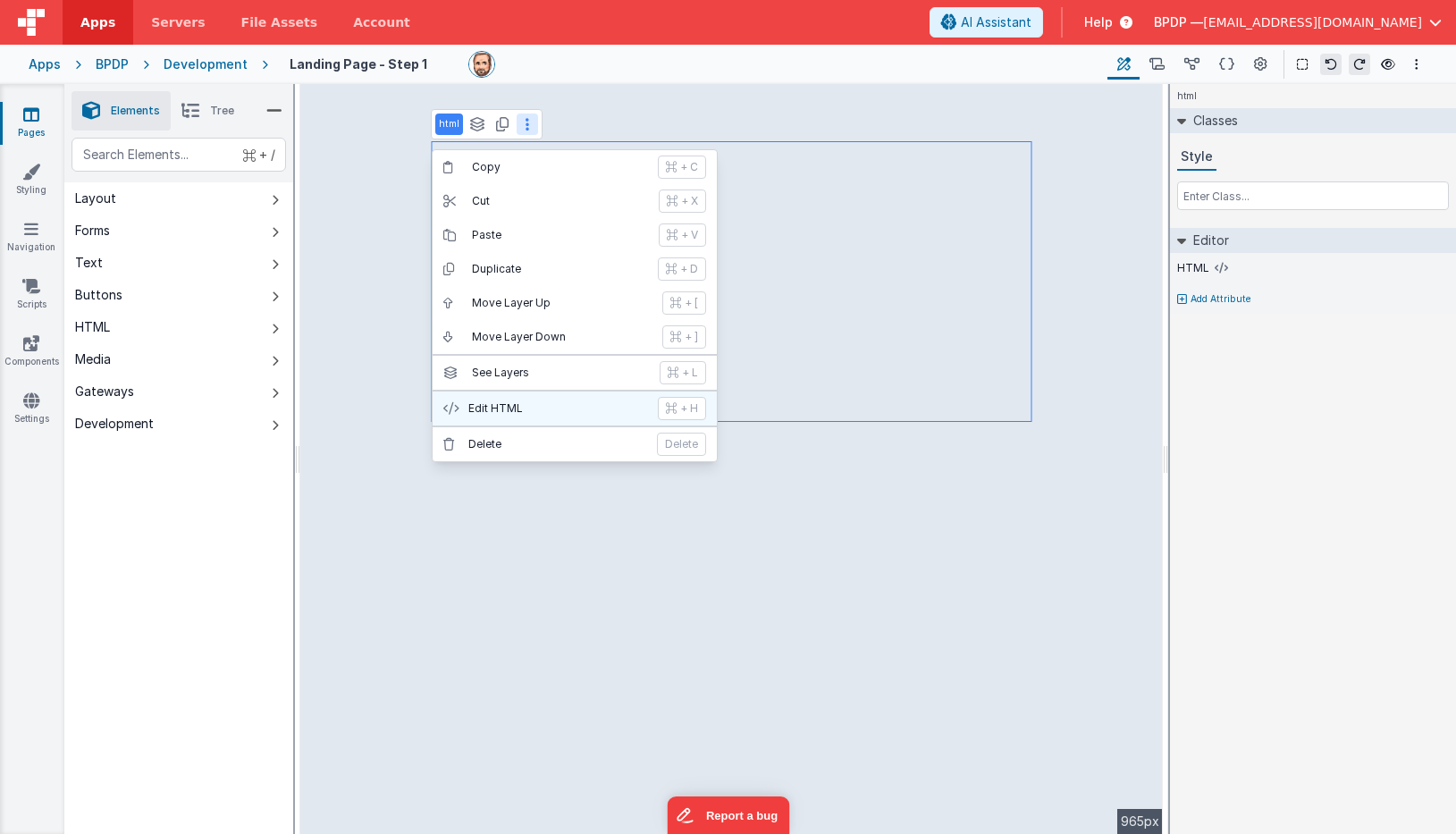
click at [514, 404] on p "Edit HTML" at bounding box center [558, 408] width 179 height 14
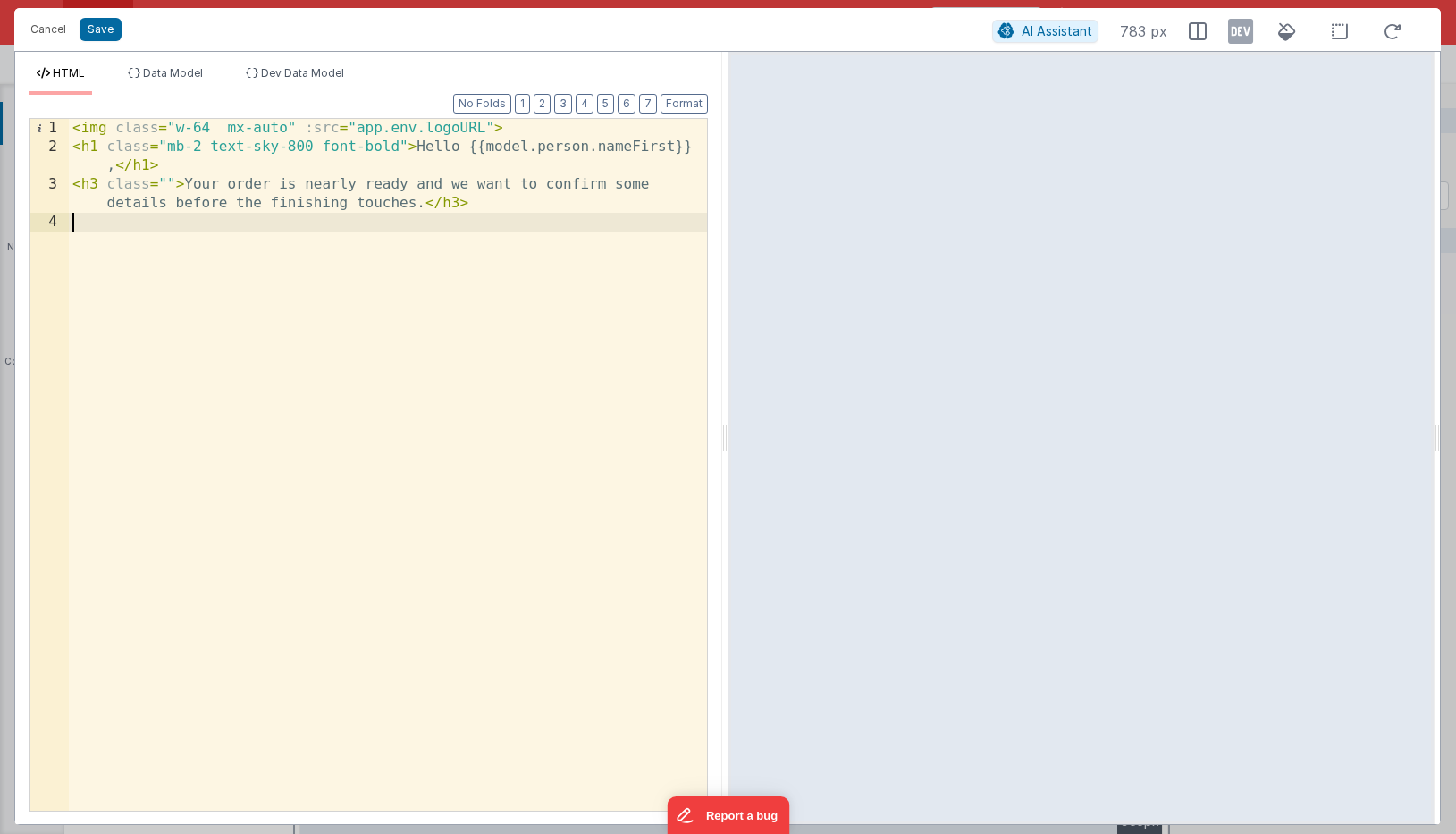
click at [421, 203] on div "< img class = "w-64 mx-auto" :src = "app.env.logoURL" > < h1 class = "mb-2 text…" at bounding box center [388, 484] width 638 height 729
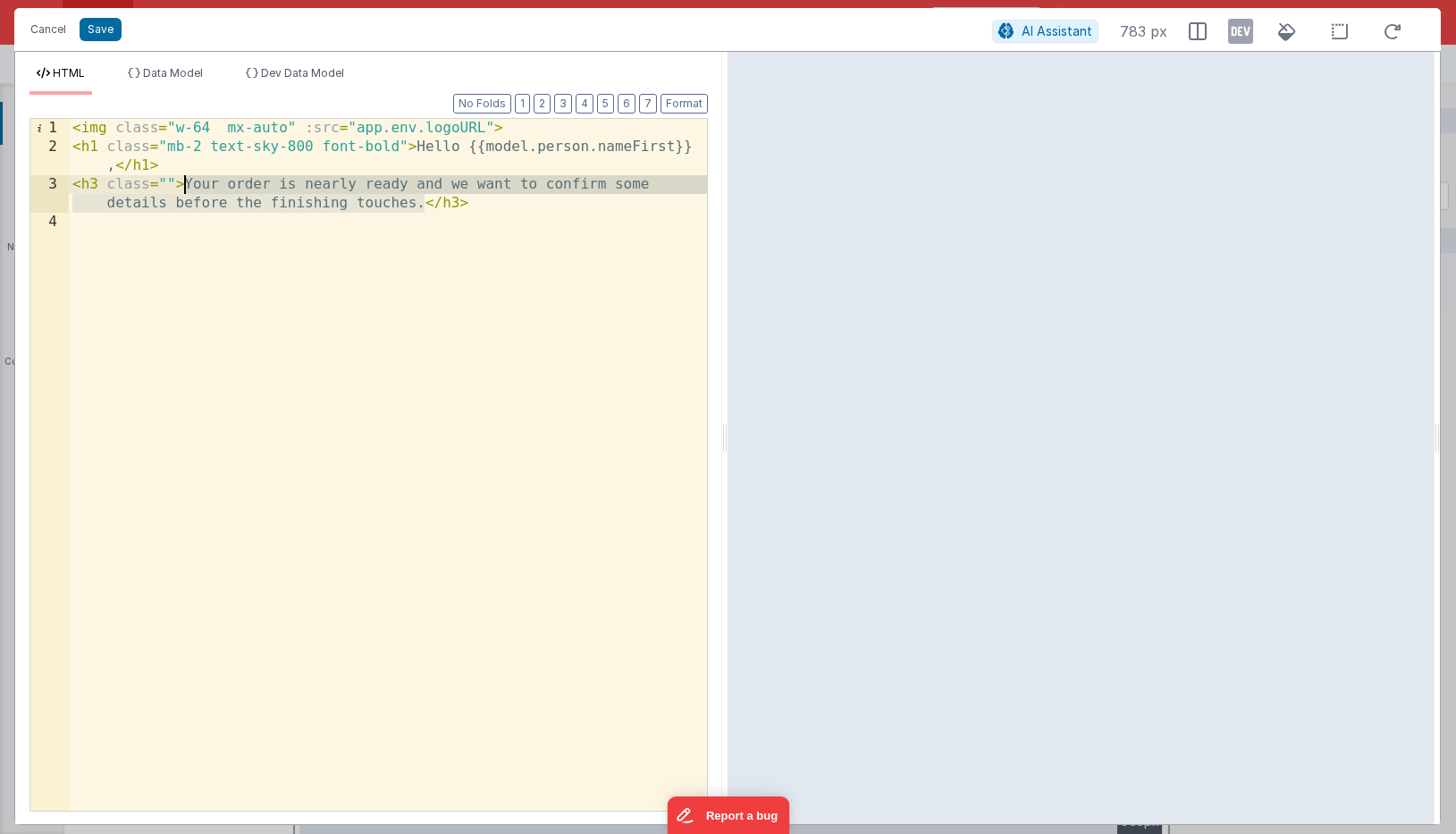
drag, startPoint x: 421, startPoint y: 203, endPoint x: 183, endPoint y: 180, distance: 239.1
click at [183, 180] on div "< img class = "w-64 mx-auto" :src = "app.env.logoURL" > < h1 class = "mb-2 text…" at bounding box center [388, 484] width 638 height 729
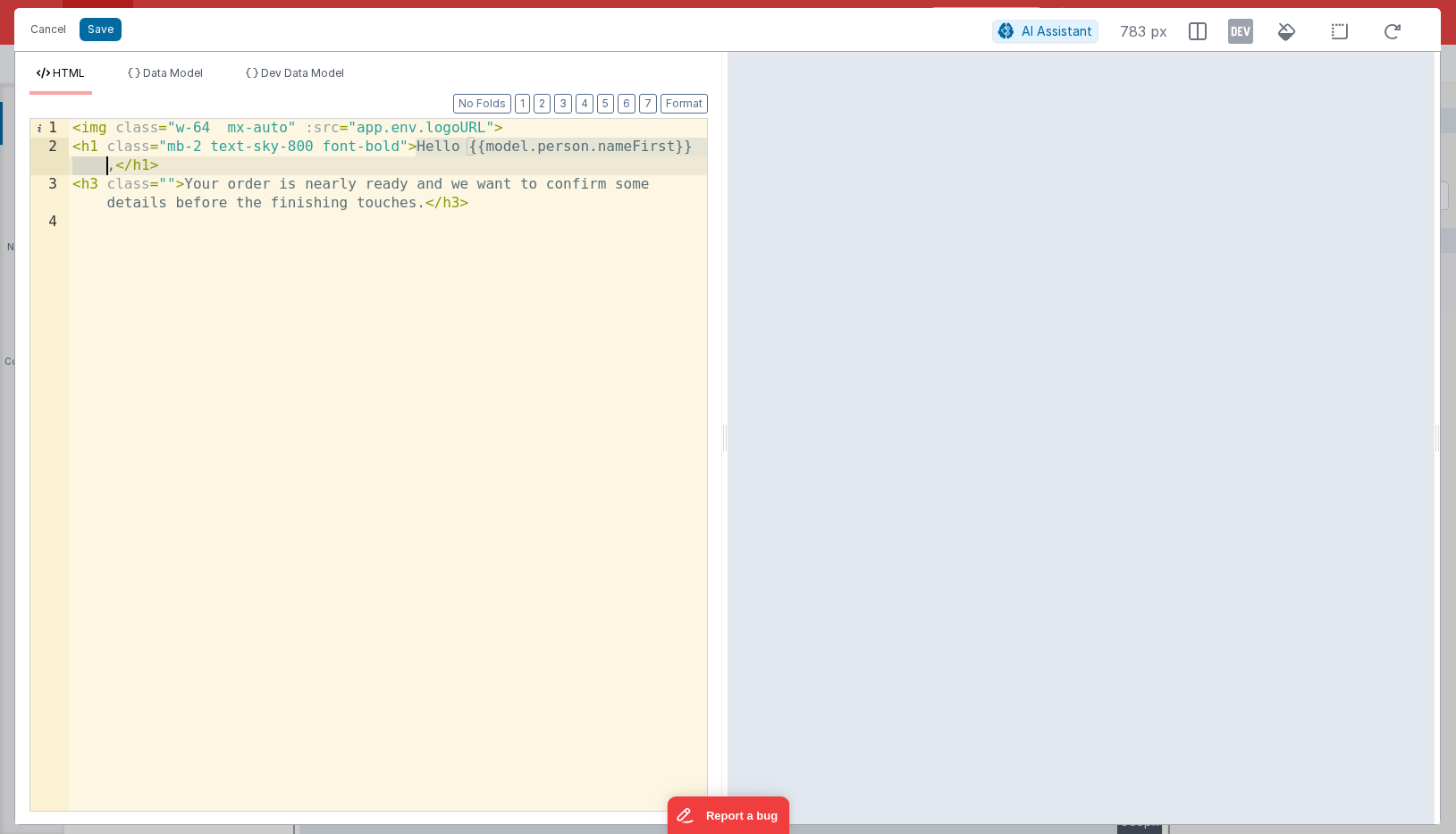
drag, startPoint x: 417, startPoint y: 141, endPoint x: 110, endPoint y: 167, distance: 308.1
click at [110, 167] on div "< img class = "w-64 mx-auto" :src = "app.env.logoURL" > < h1 class = "mb-2 text…" at bounding box center [388, 484] width 638 height 729
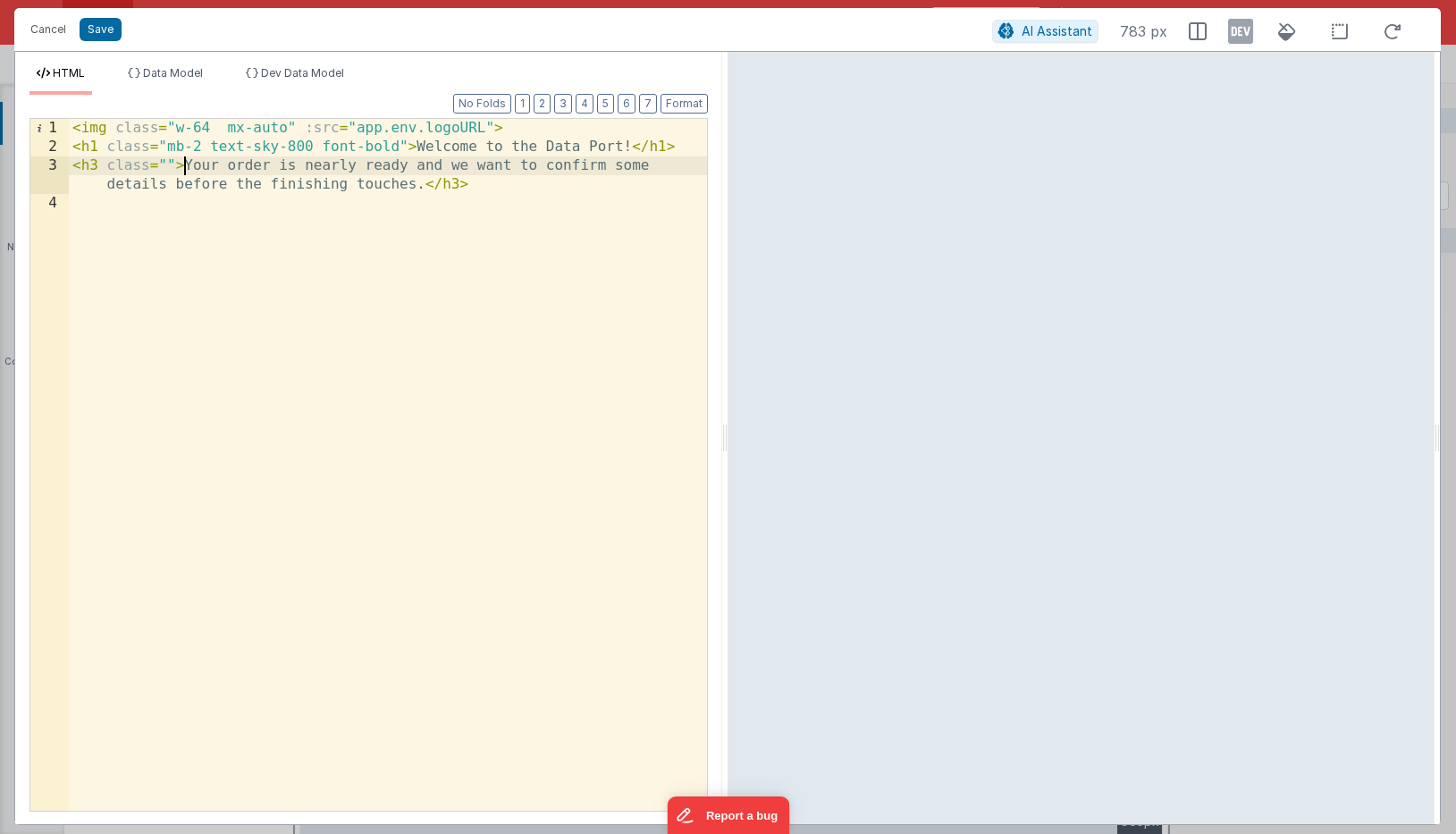
click at [185, 163] on div "< img class = "w-64 mx-auto" :src = "app.env.logoURL" > < h1 class = "mb-2 text…" at bounding box center [388, 484] width 638 height 729
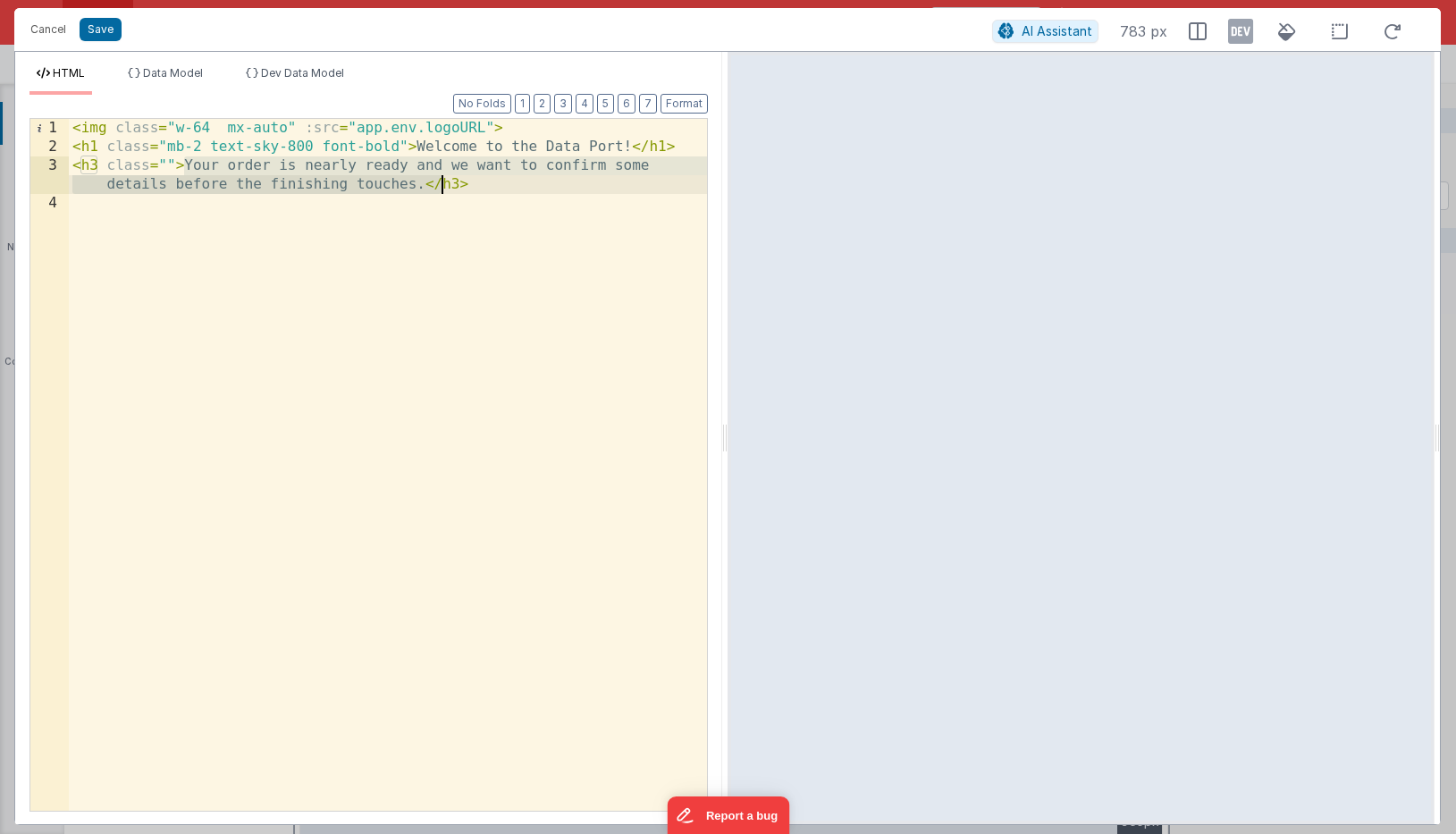
drag, startPoint x: 185, startPoint y: 163, endPoint x: 422, endPoint y: 187, distance: 238.2
click at [422, 187] on div "< img class = "w-64 mx-auto" :src = "app.env.logoURL" > < h1 class = "mb-2 text…" at bounding box center [388, 484] width 638 height 729
drag, startPoint x: 422, startPoint y: 187, endPoint x: 186, endPoint y: 164, distance: 237.1
click at [186, 164] on div "< img class = "w-64 mx-auto" :src = "app.env.logoURL" > < h1 class = "mb-2 text…" at bounding box center [388, 484] width 638 height 729
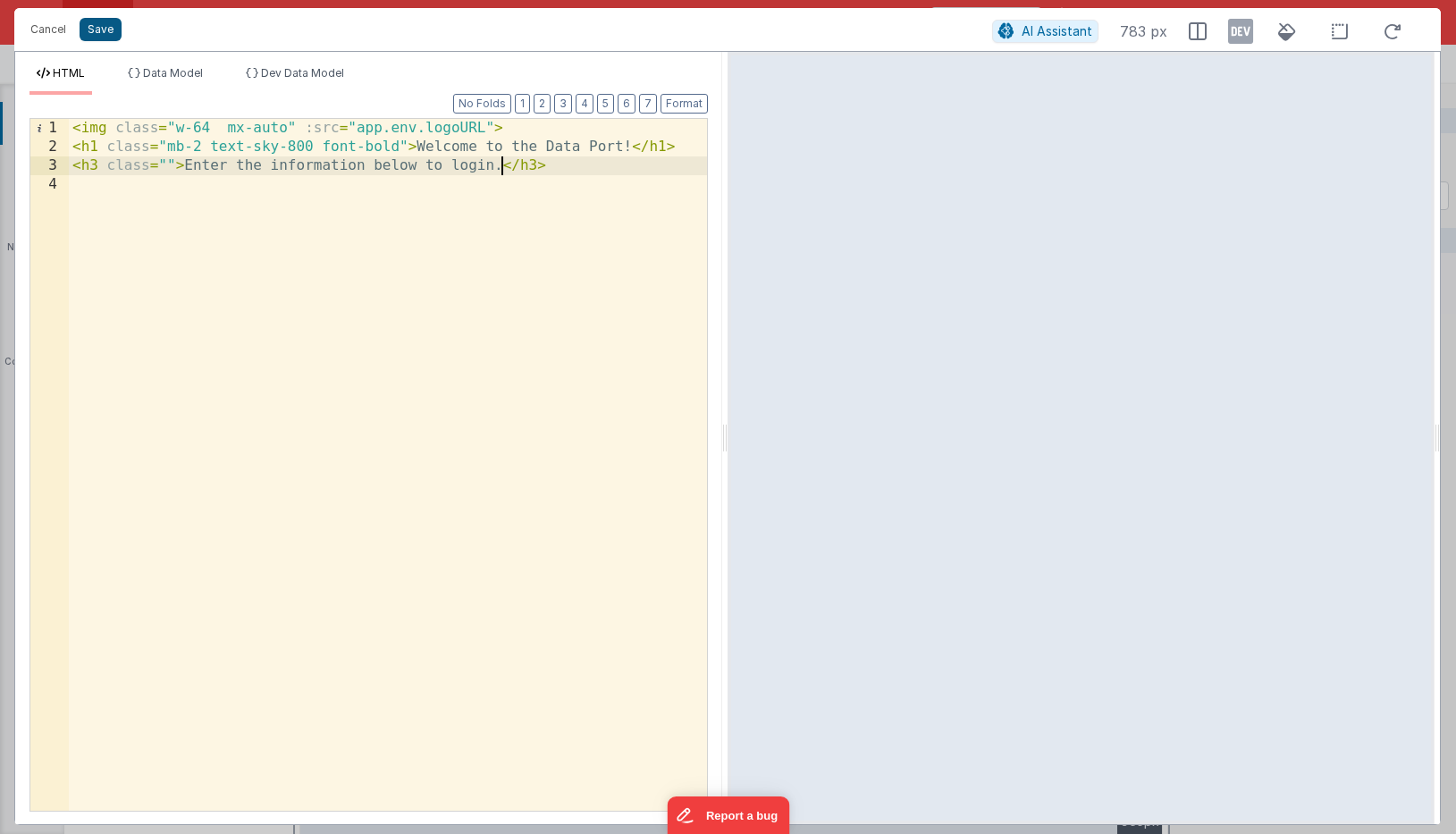
click at [99, 22] on button "Save" at bounding box center [101, 30] width 42 height 23
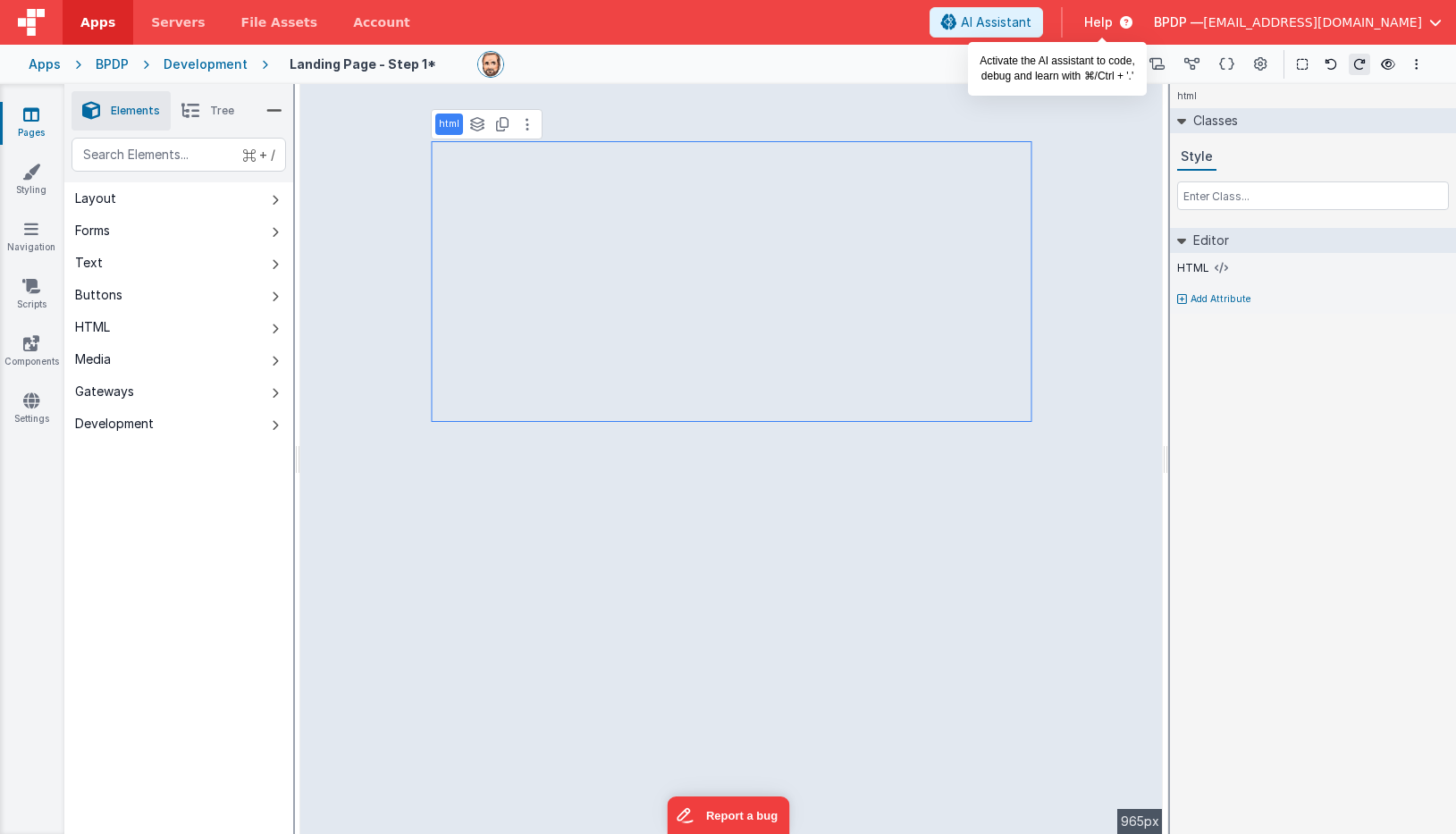
click at [1043, 16] on button "AI Assistant" at bounding box center [986, 22] width 113 height 31
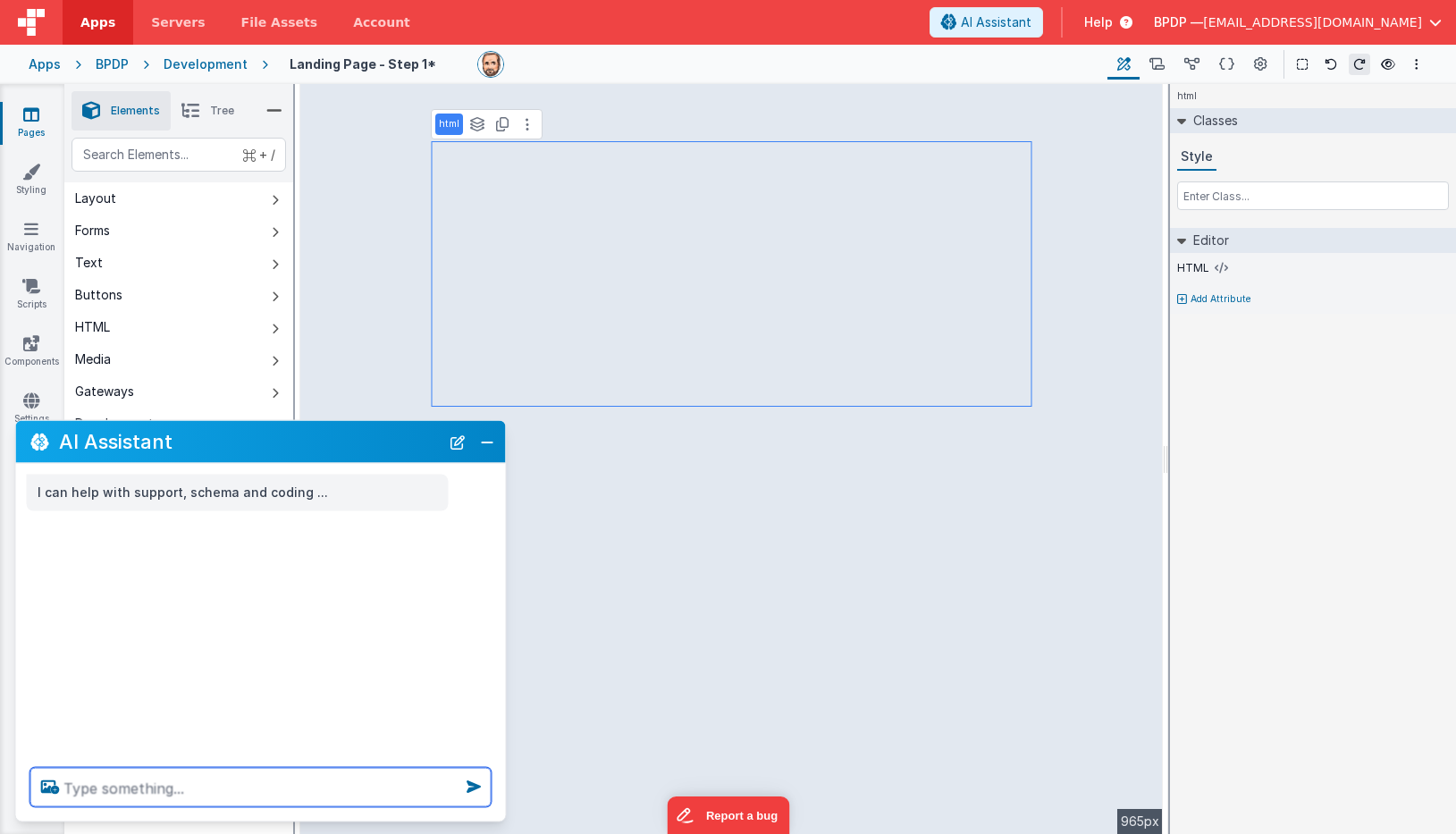
click at [107, 787] on textarea at bounding box center [261, 787] width 462 height 39
type textarea "center the text in the header"
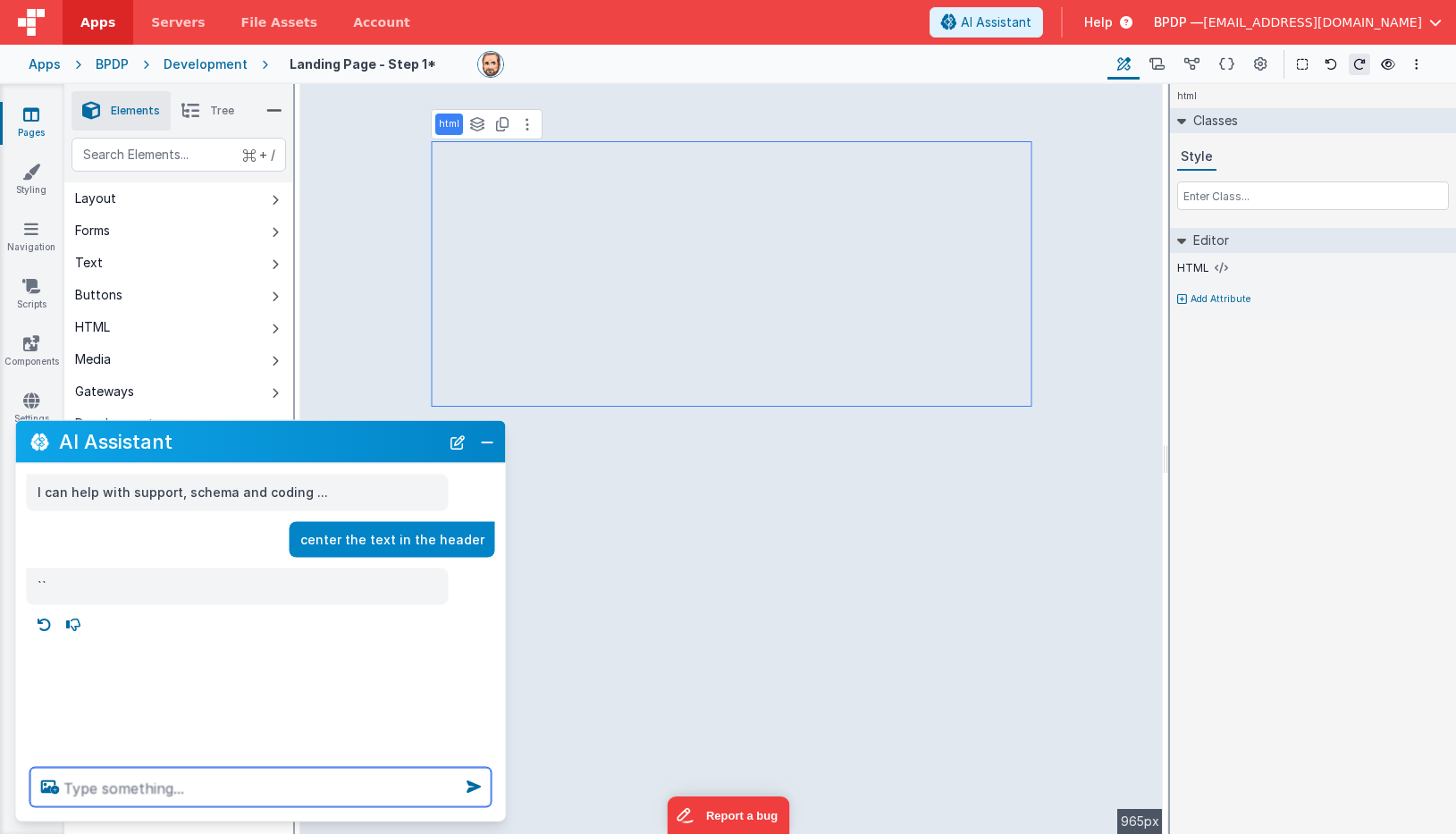
click at [124, 786] on textarea at bounding box center [261, 787] width 462 height 39
type textarea "p"
type textarea "left justify the logo, and put the text on the right side"
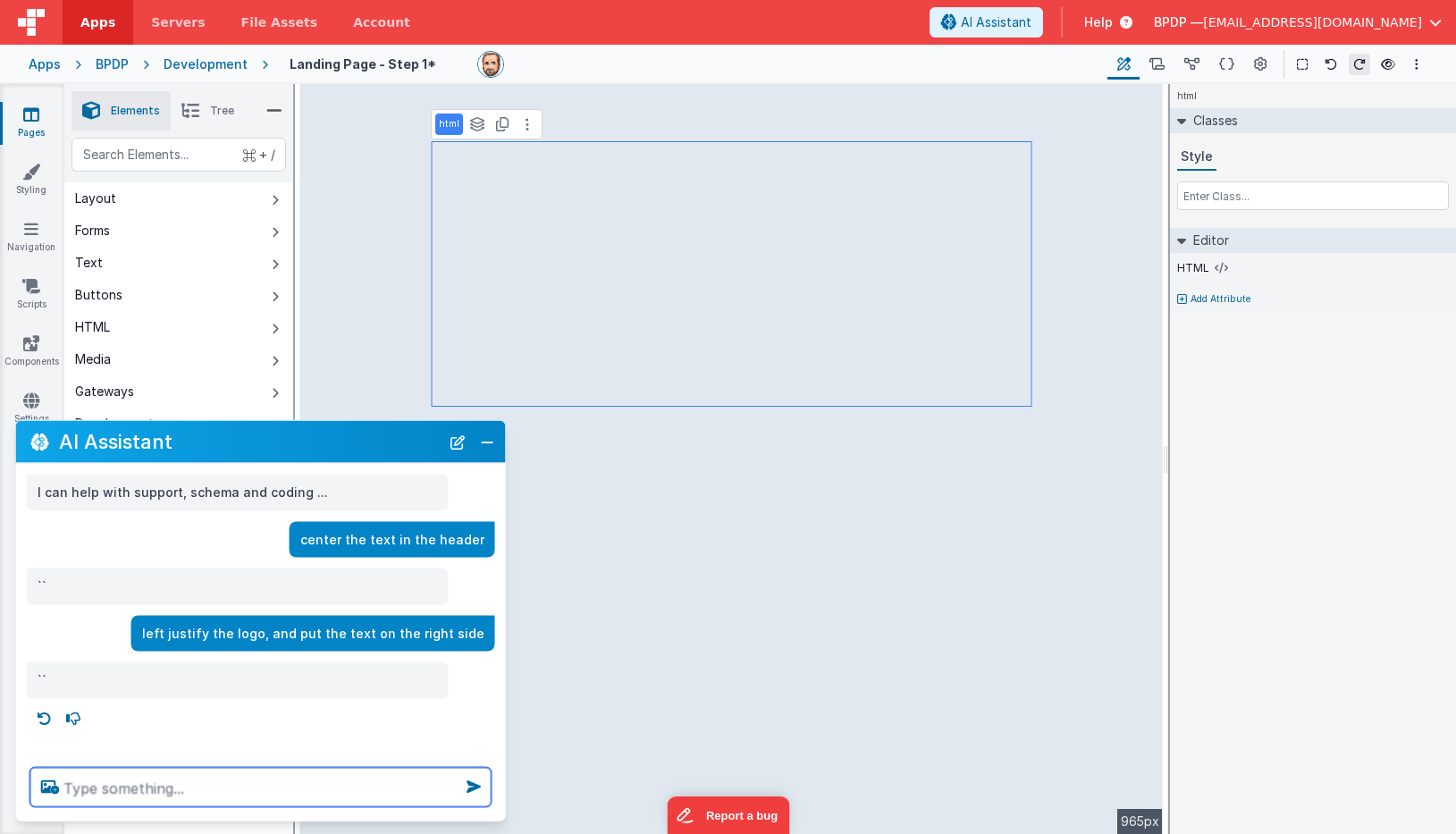
click at [79, 791] on textarea at bounding box center [261, 787] width 462 height 39
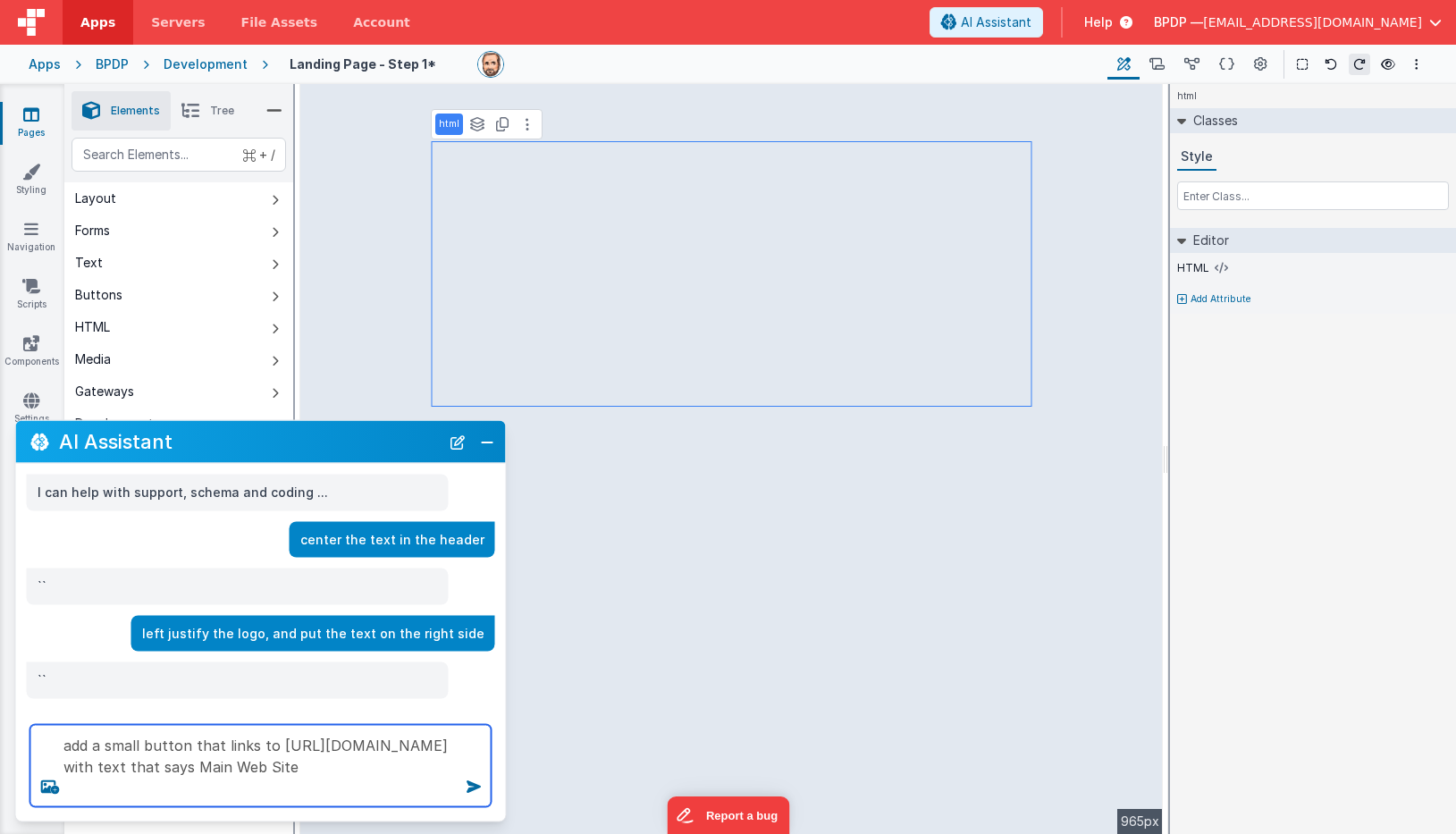
type textarea "add a small button that links to https://balloonpilotdocs.com with text that sa…"
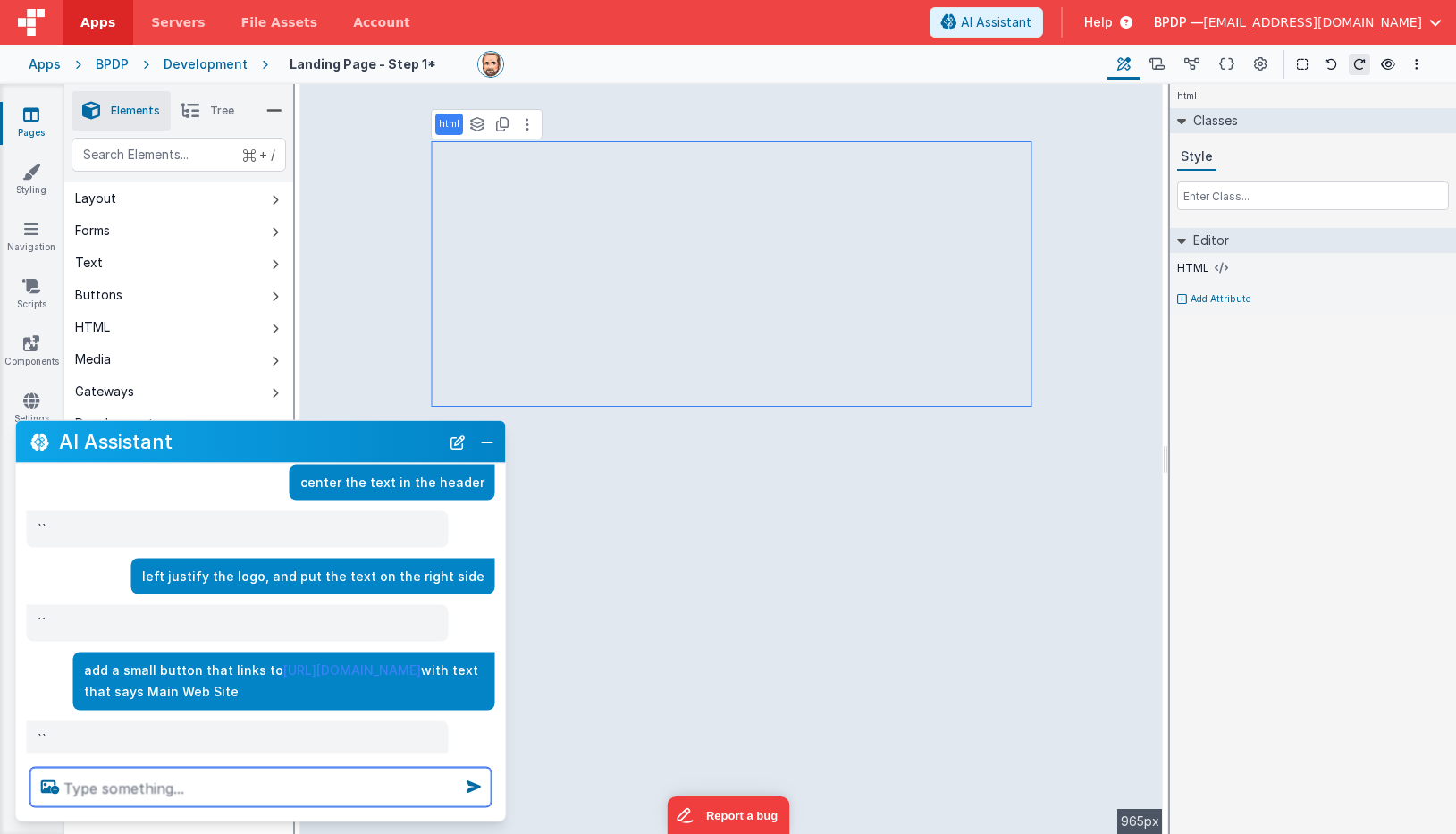
scroll to position [91, 0]
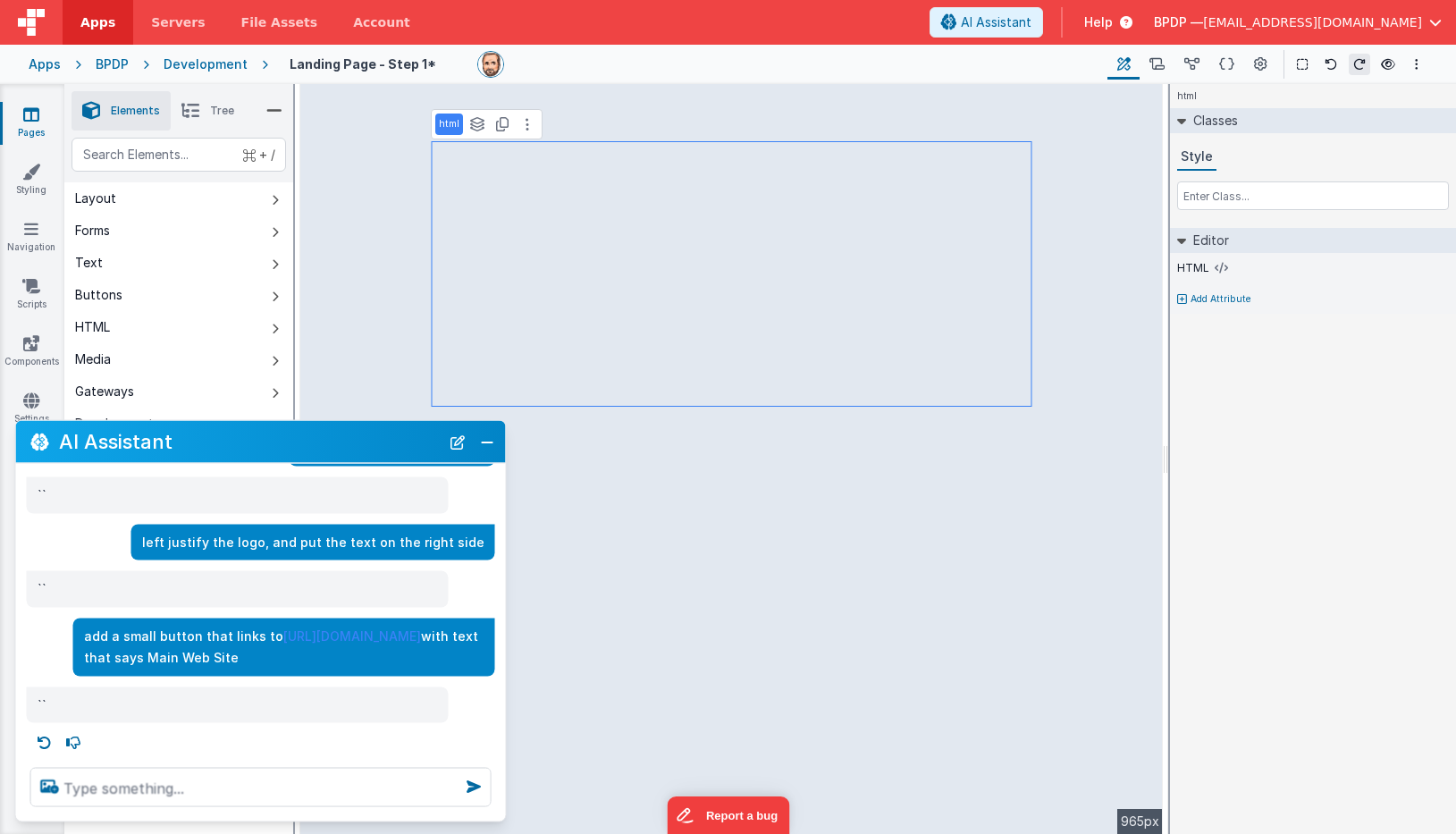
click at [71, 703] on p "``" at bounding box center [237, 704] width 400 height 22
click at [485, 440] on button "Close" at bounding box center [487, 441] width 23 height 25
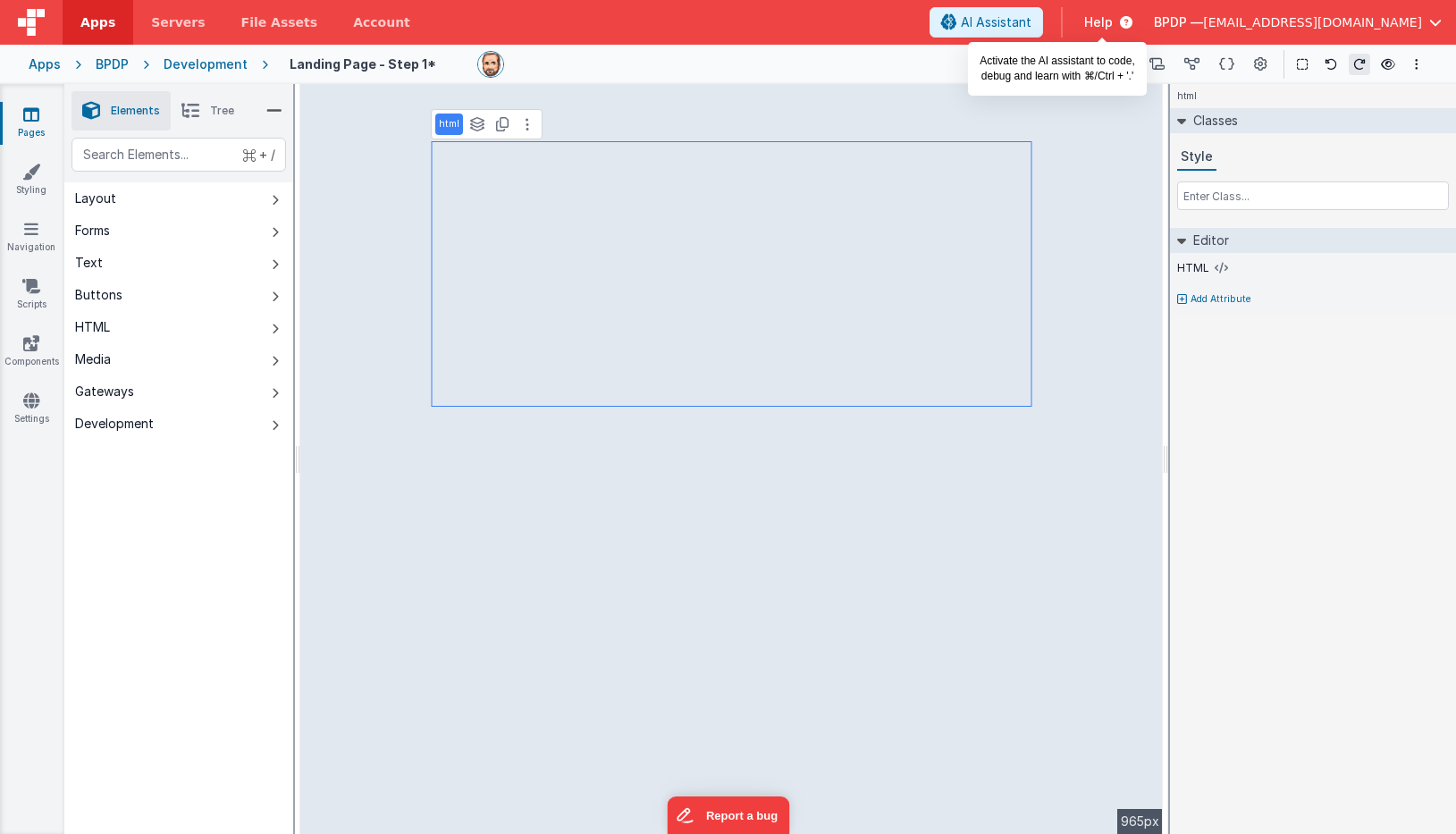
click at [1032, 26] on span "AI Assistant" at bounding box center [996, 22] width 71 height 18
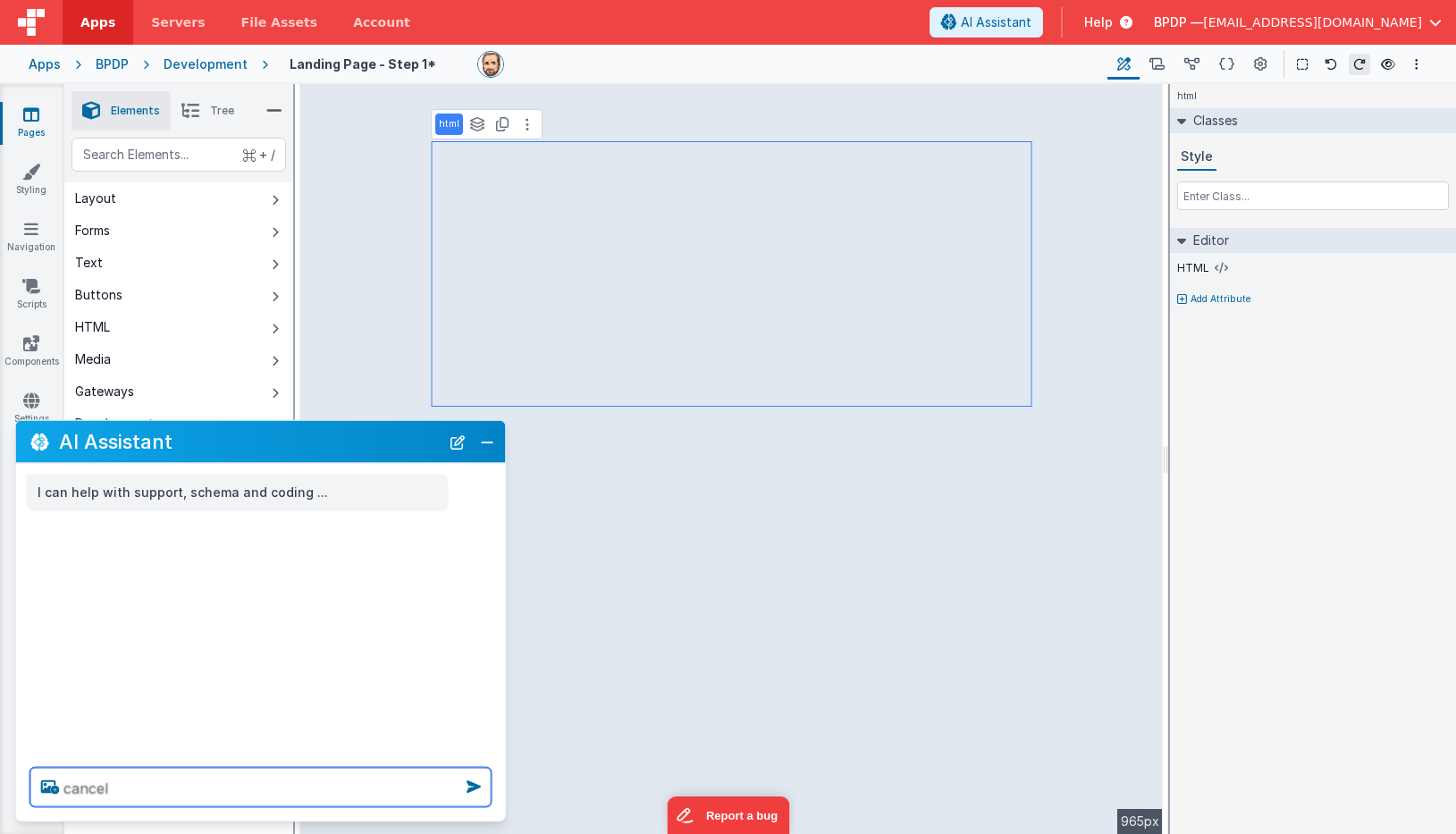
type textarea "cancel"
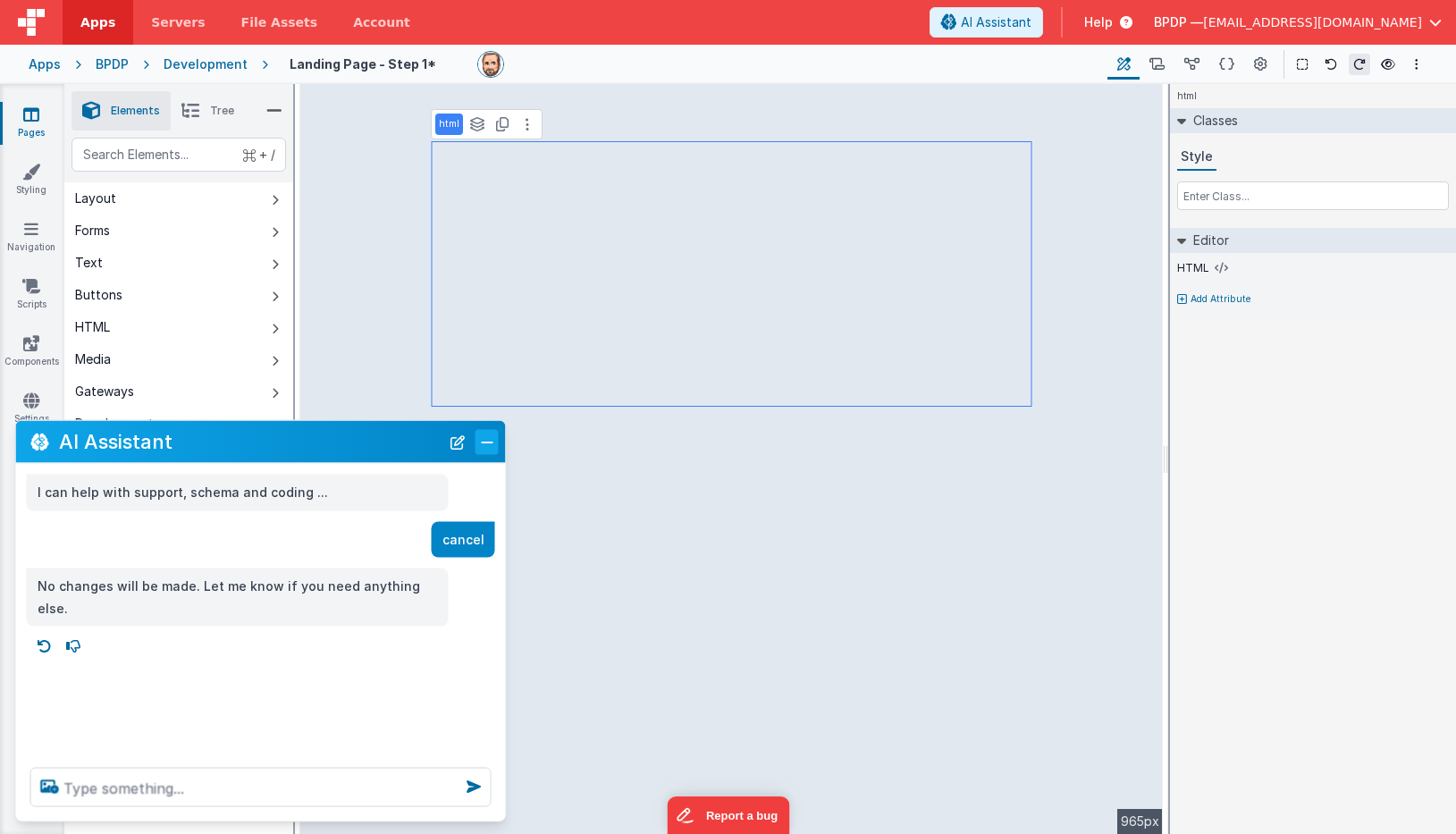
click at [483, 442] on button "Close" at bounding box center [487, 441] width 23 height 25
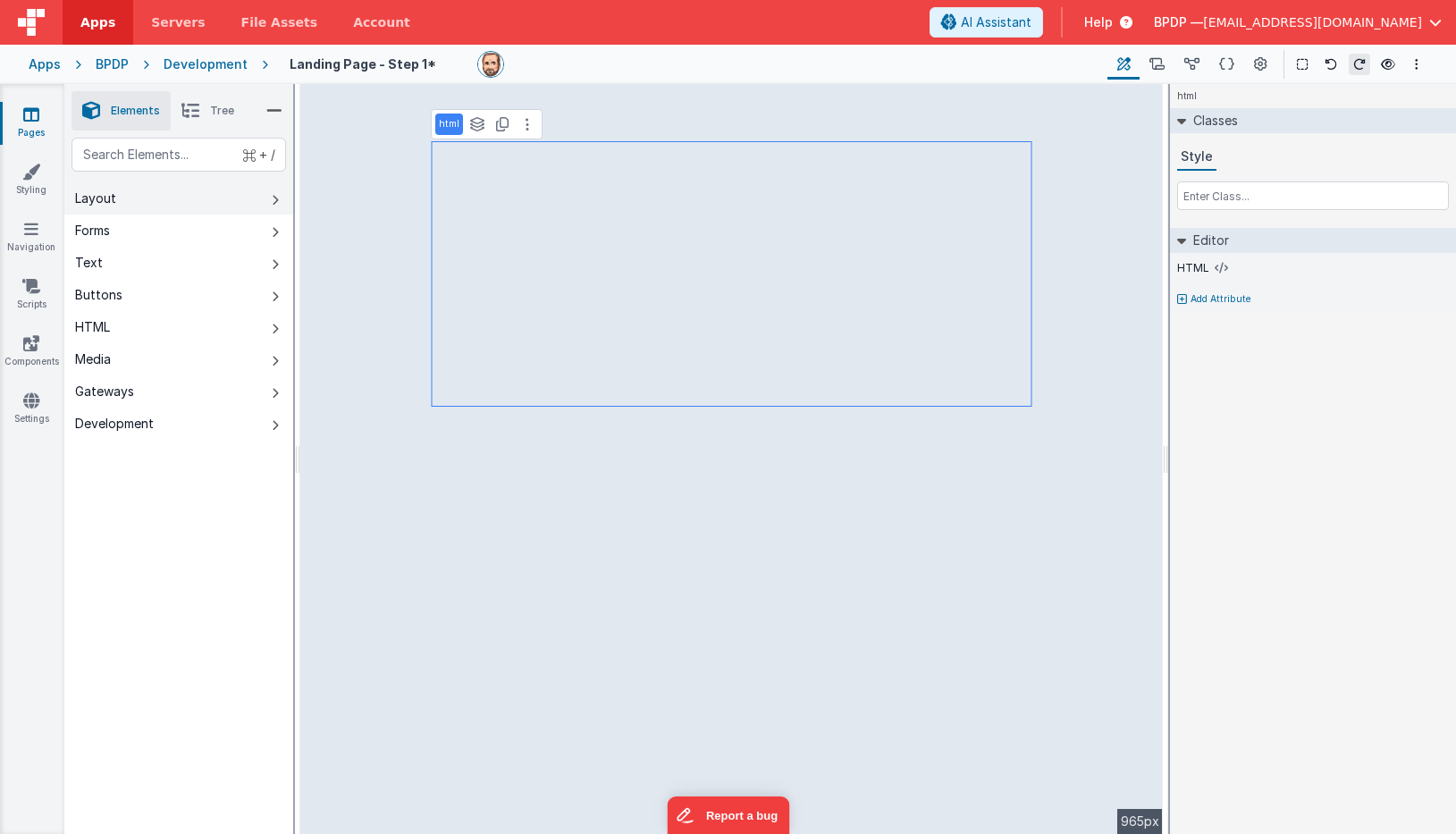
click at [108, 197] on div "Layout" at bounding box center [95, 198] width 41 height 18
click at [29, 115] on icon at bounding box center [31, 114] width 16 height 18
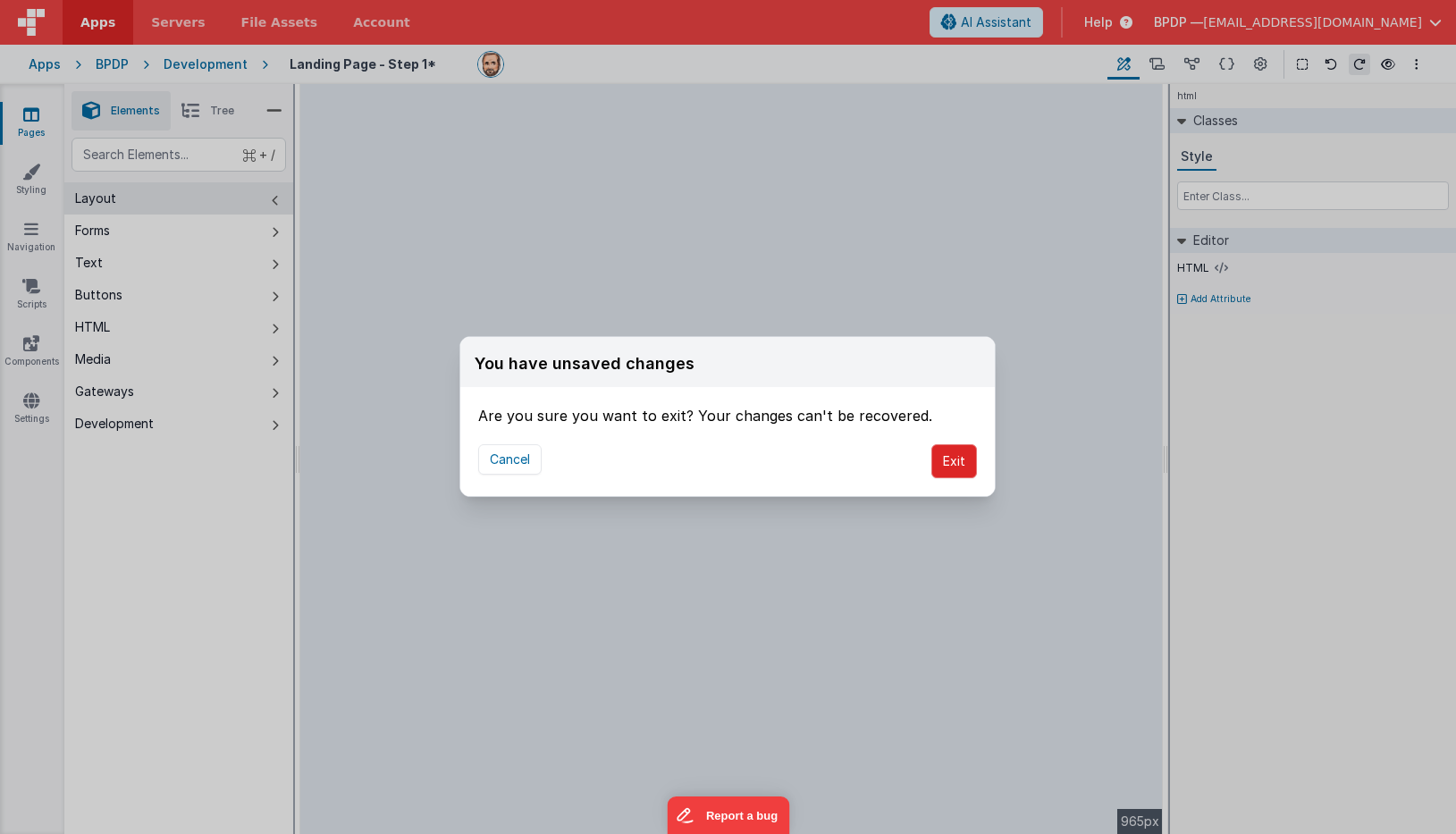
click at [953, 457] on button "Exit" at bounding box center [953, 461] width 45 height 34
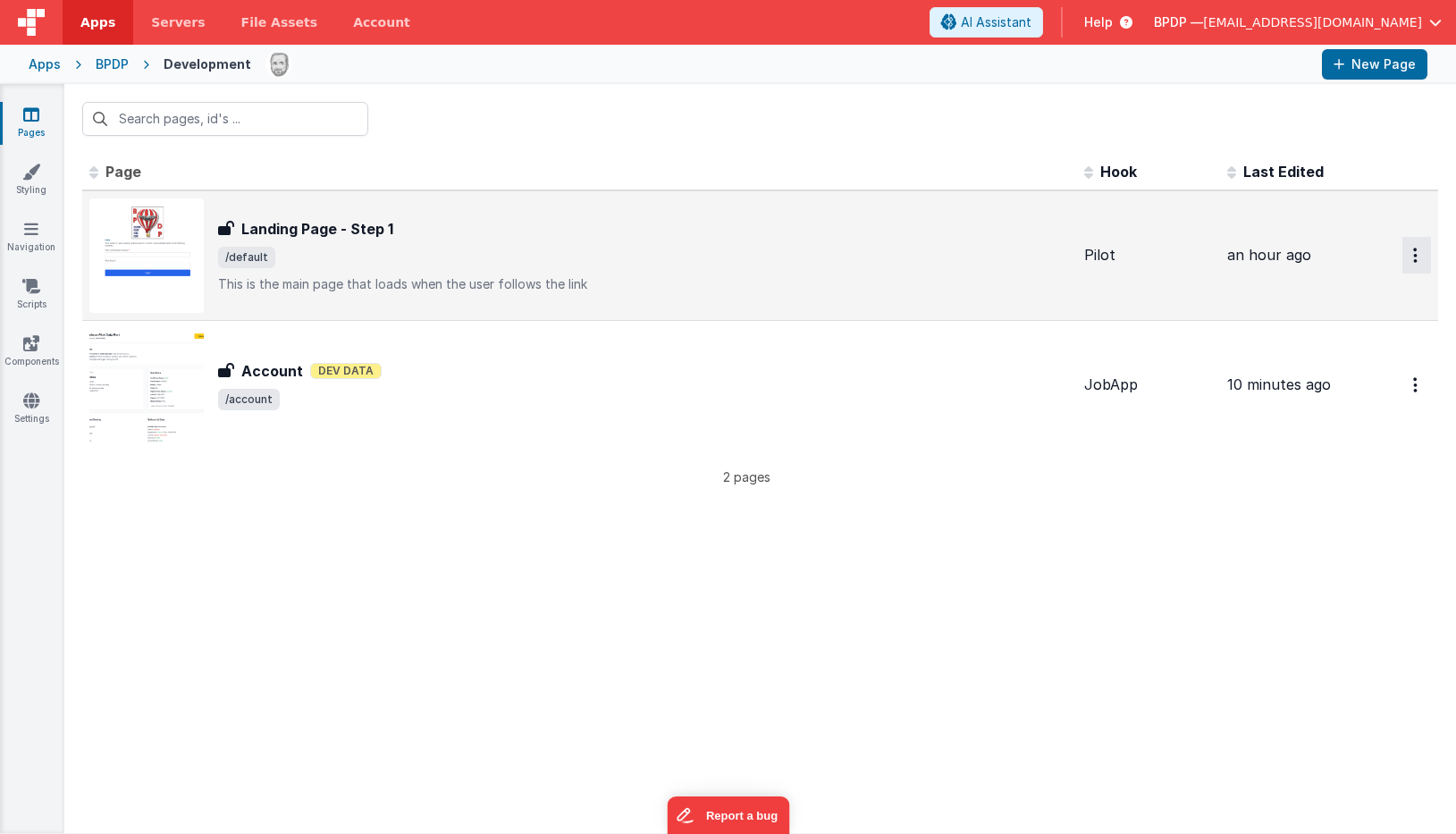
click at [1415, 255] on icon "Options" at bounding box center [1415, 255] width 5 height 15
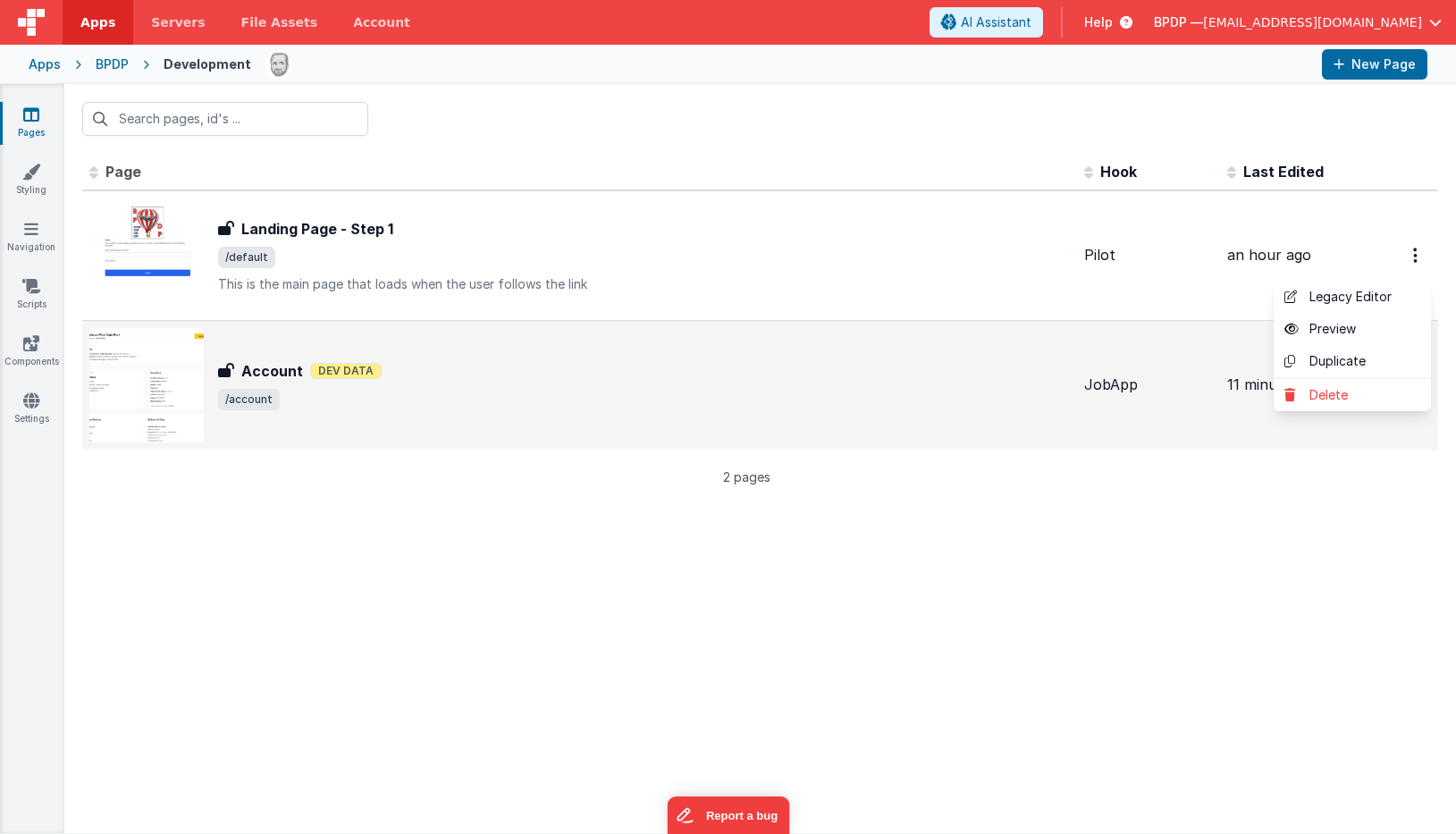
click at [311, 271] on button at bounding box center [728, 417] width 1456 height 834
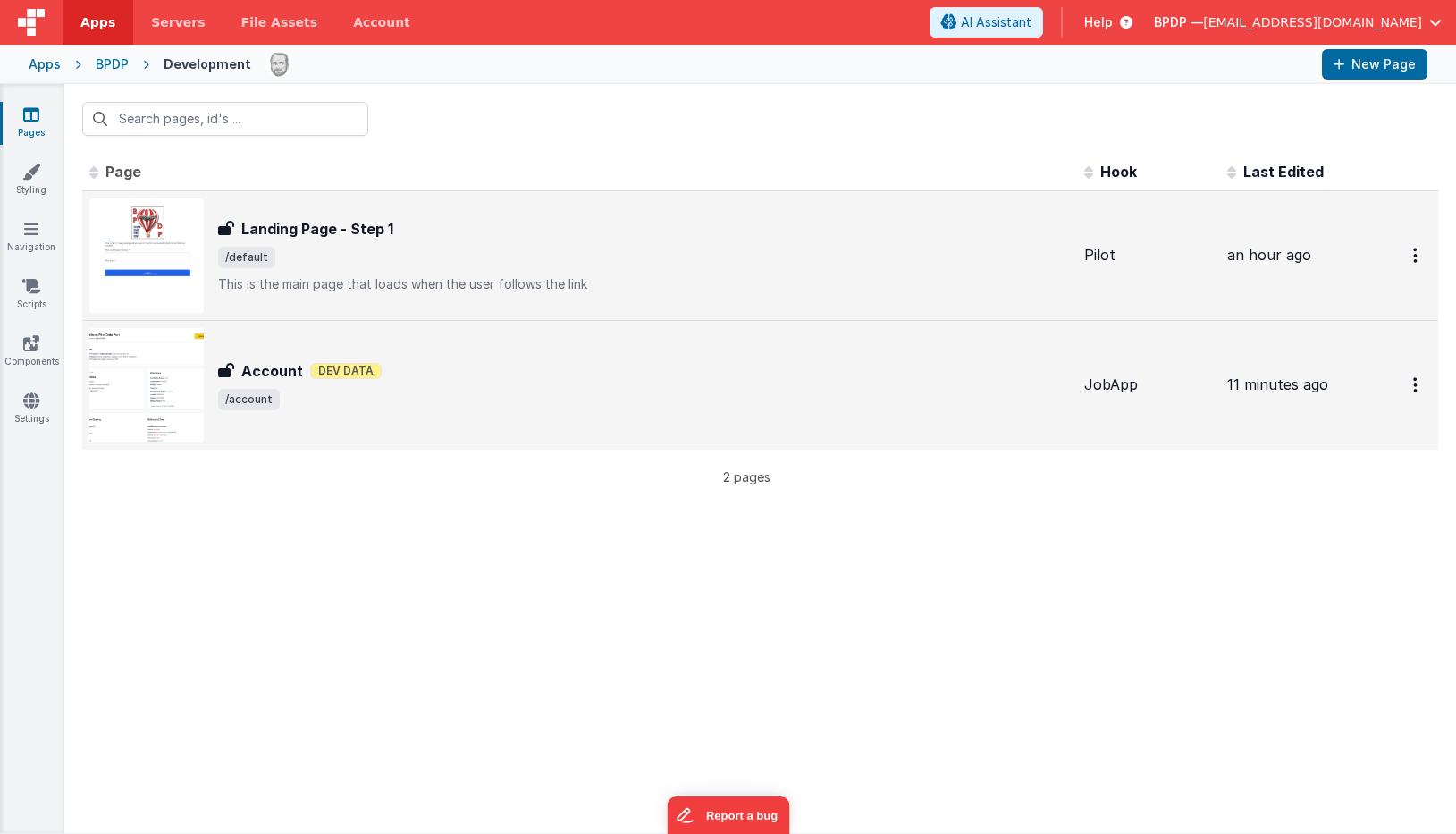
click at [316, 232] on h3 "Landing Page - Step 1" at bounding box center [317, 228] width 152 height 21
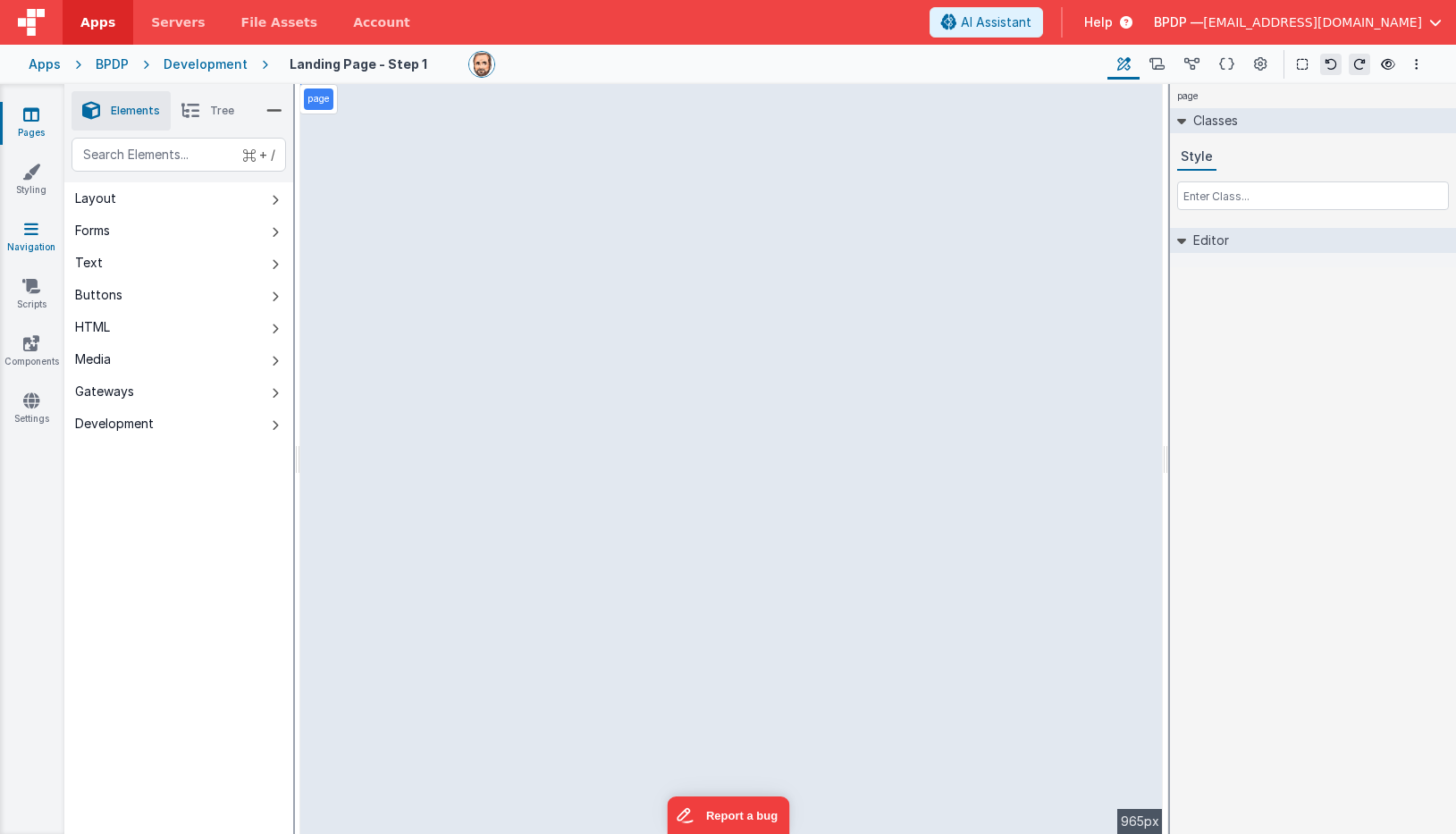
click at [31, 229] on icon at bounding box center [31, 228] width 14 height 18
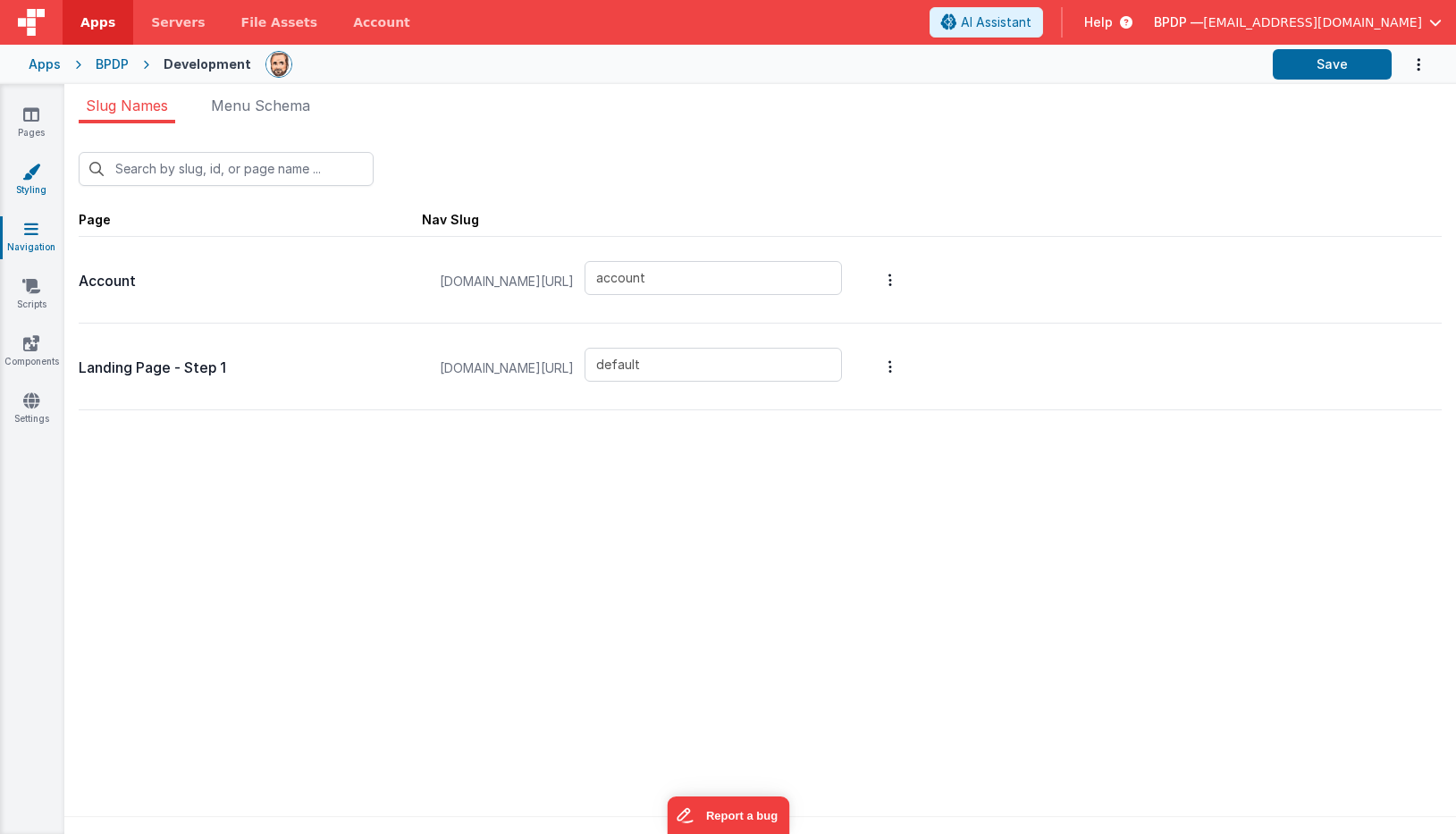
click at [33, 176] on icon at bounding box center [31, 171] width 18 height 18
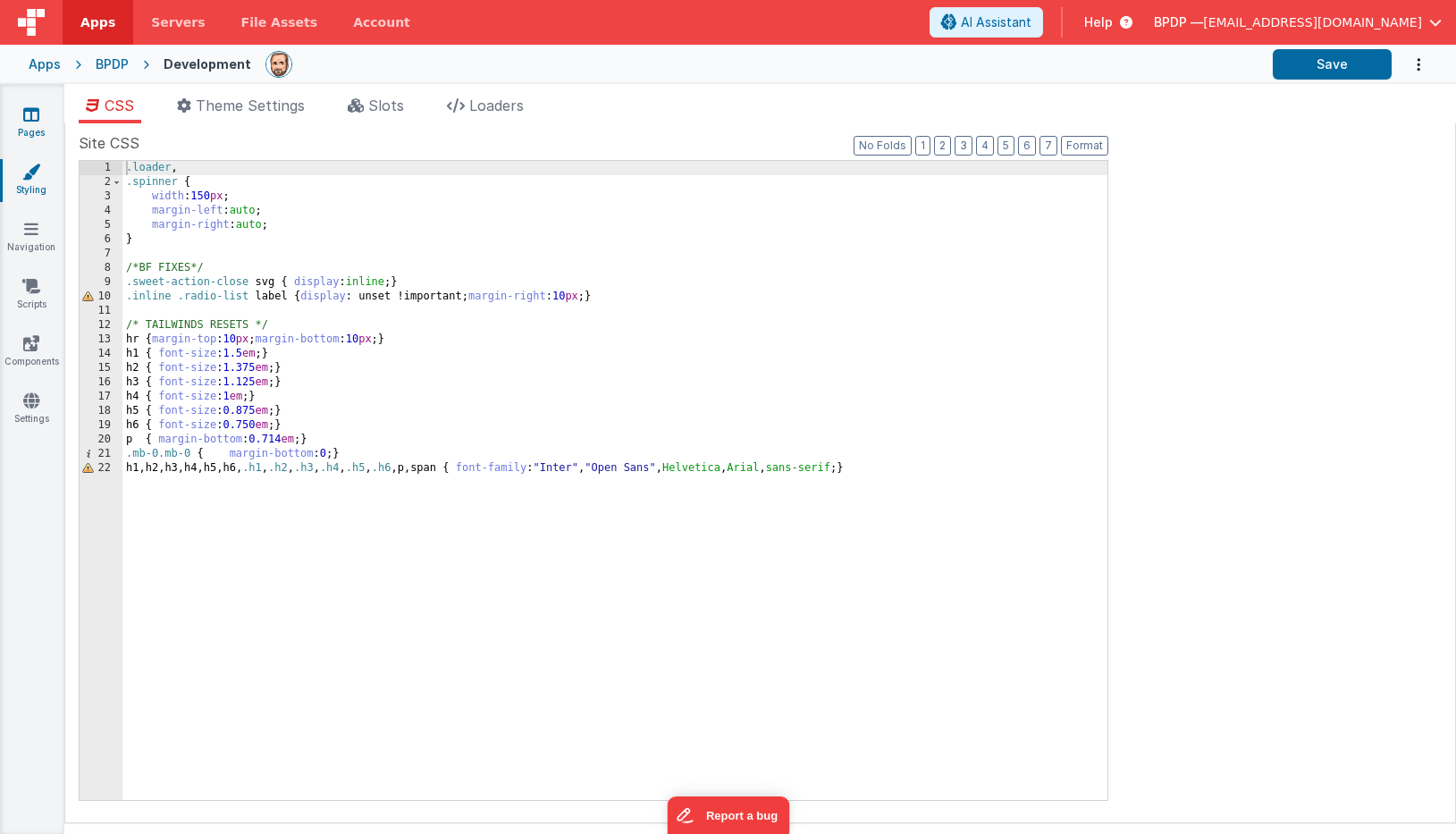
click at [28, 121] on icon at bounding box center [31, 114] width 16 height 18
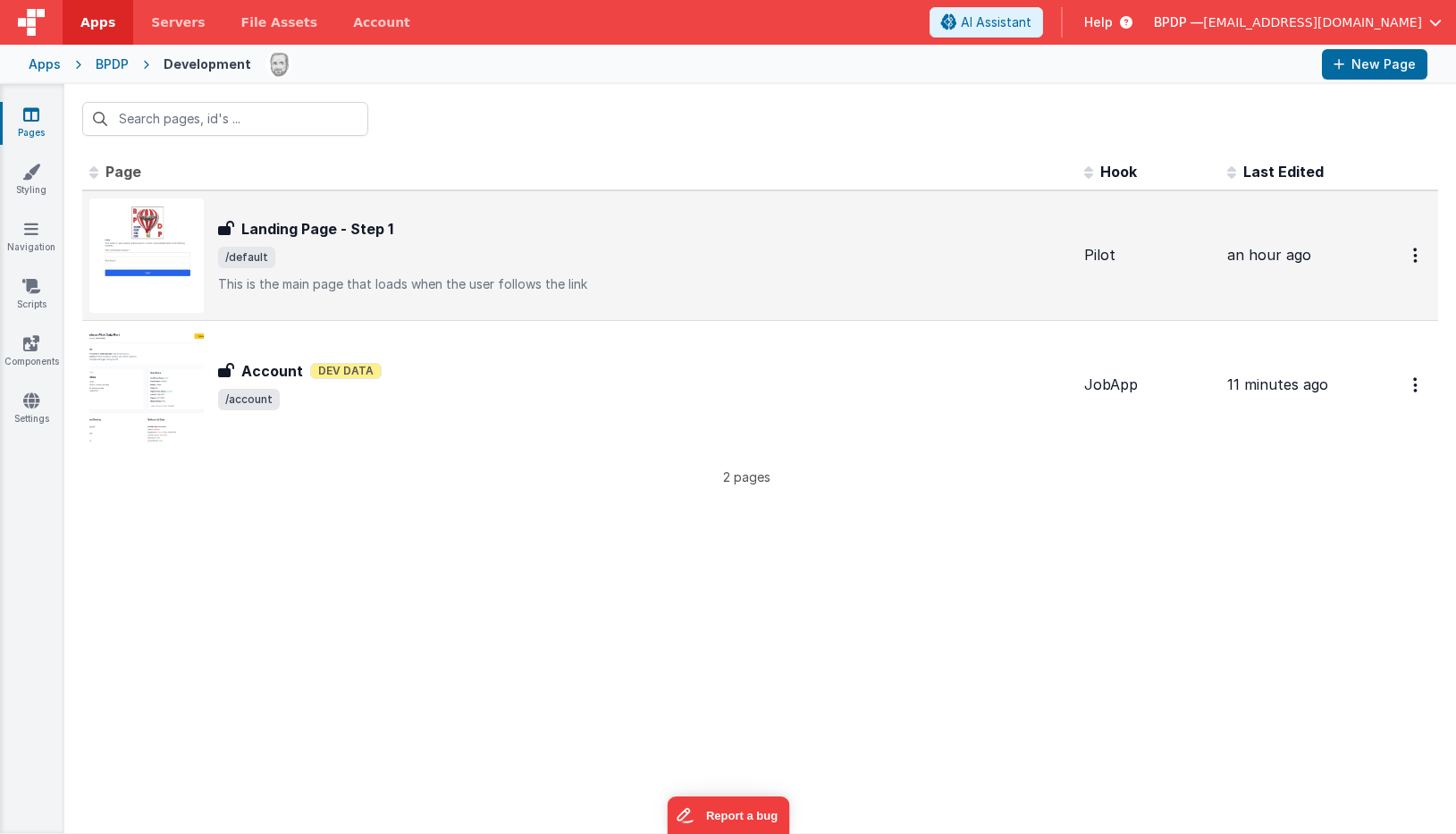
click at [332, 232] on h3 "Landing Page - Step 1" at bounding box center [317, 228] width 152 height 21
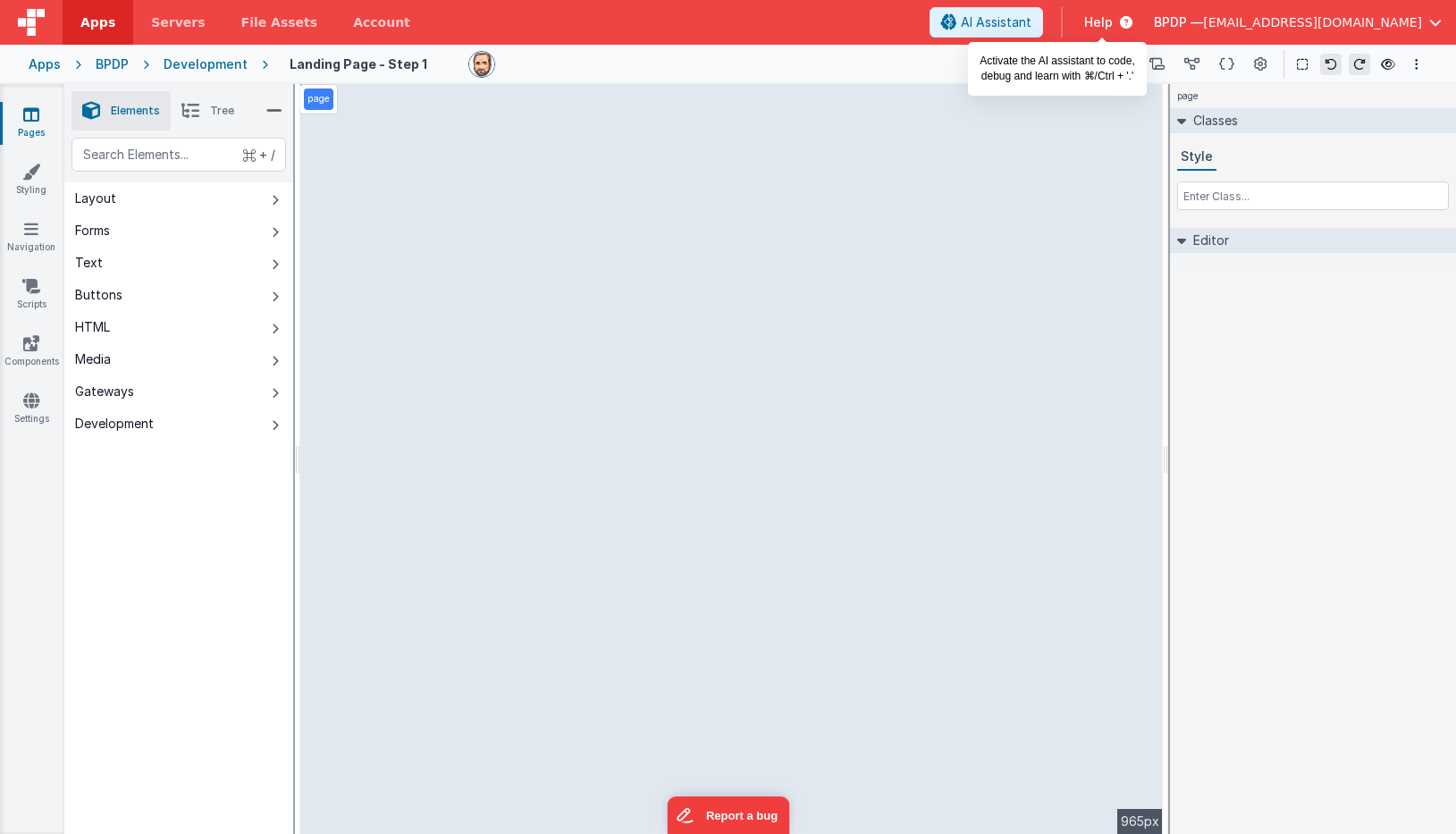
click at [1032, 20] on span "AI Assistant" at bounding box center [996, 22] width 71 height 18
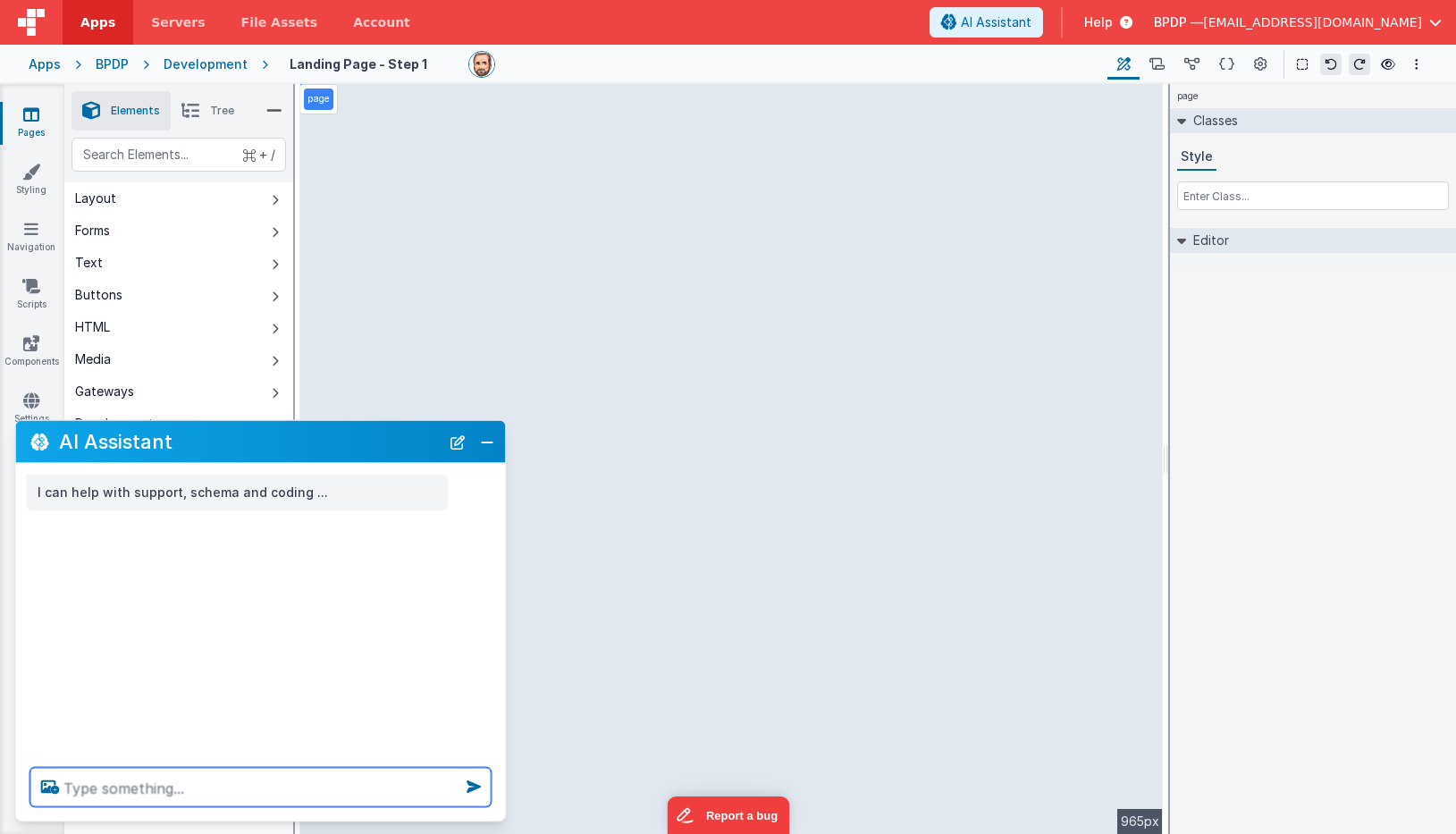
type textarea "l"
type textarea "Left justify logo, put text on the right"
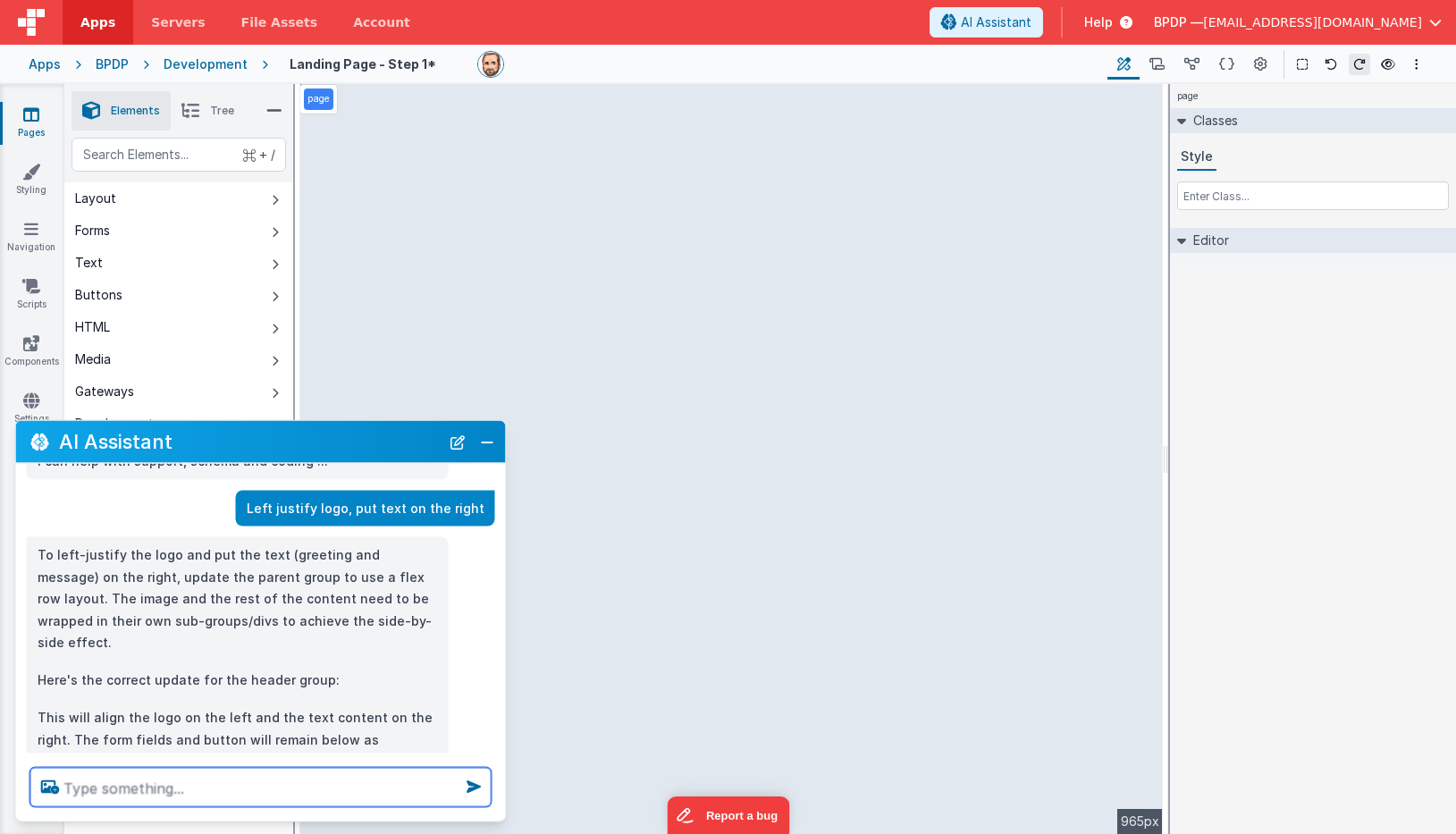
scroll to position [65, 0]
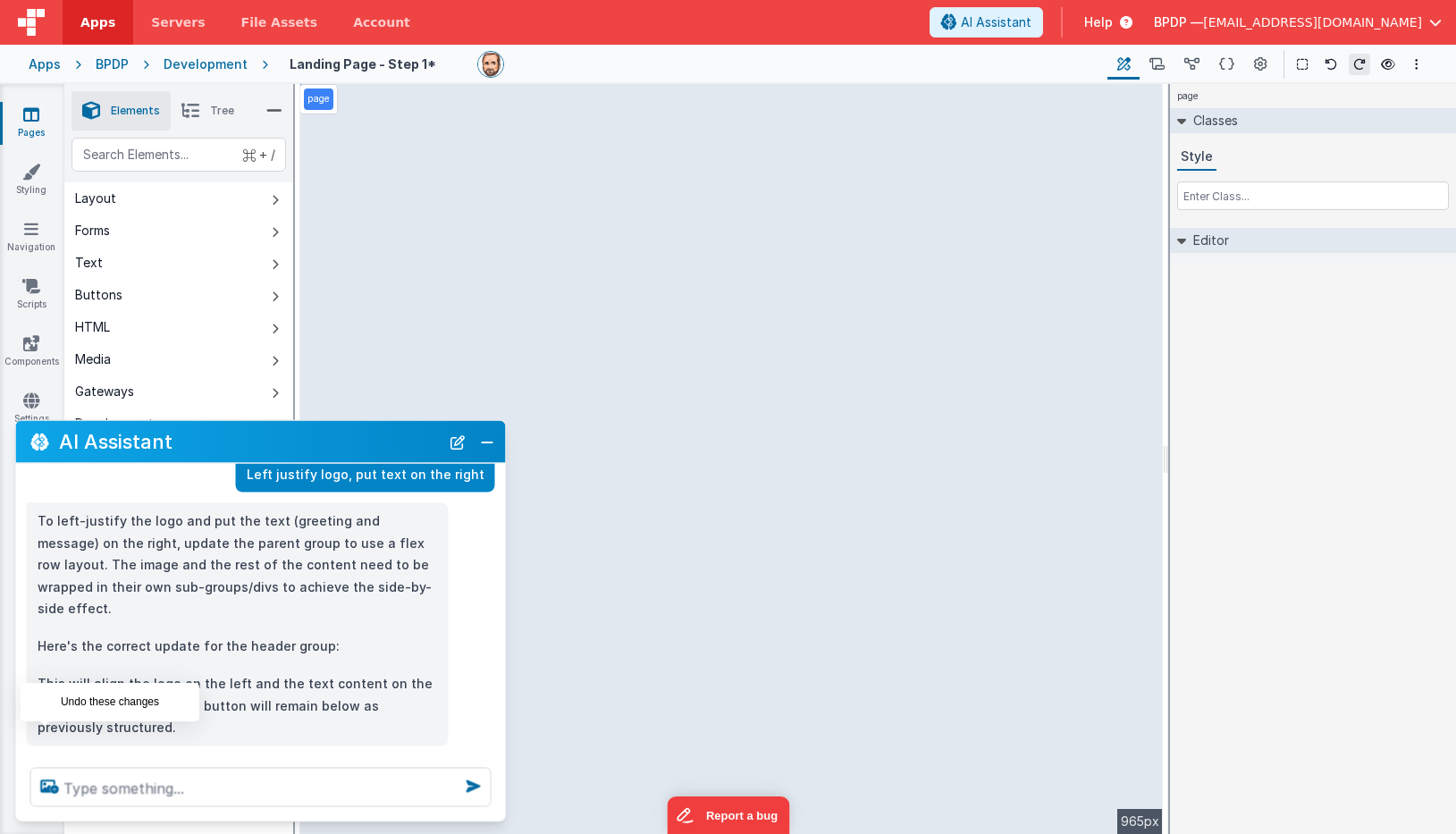
click at [41, 751] on icon at bounding box center [45, 765] width 29 height 29
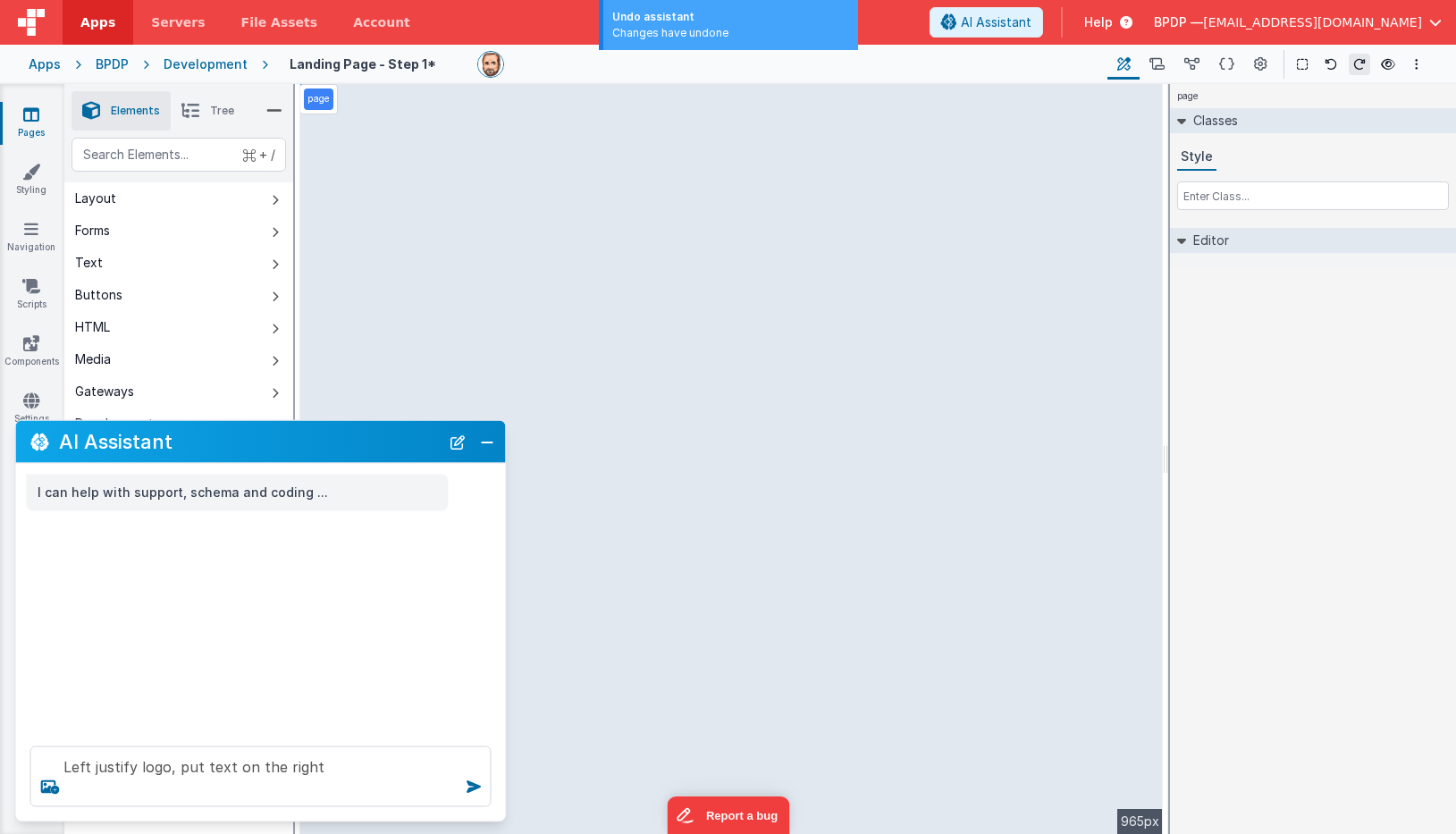
scroll to position [0, 0]
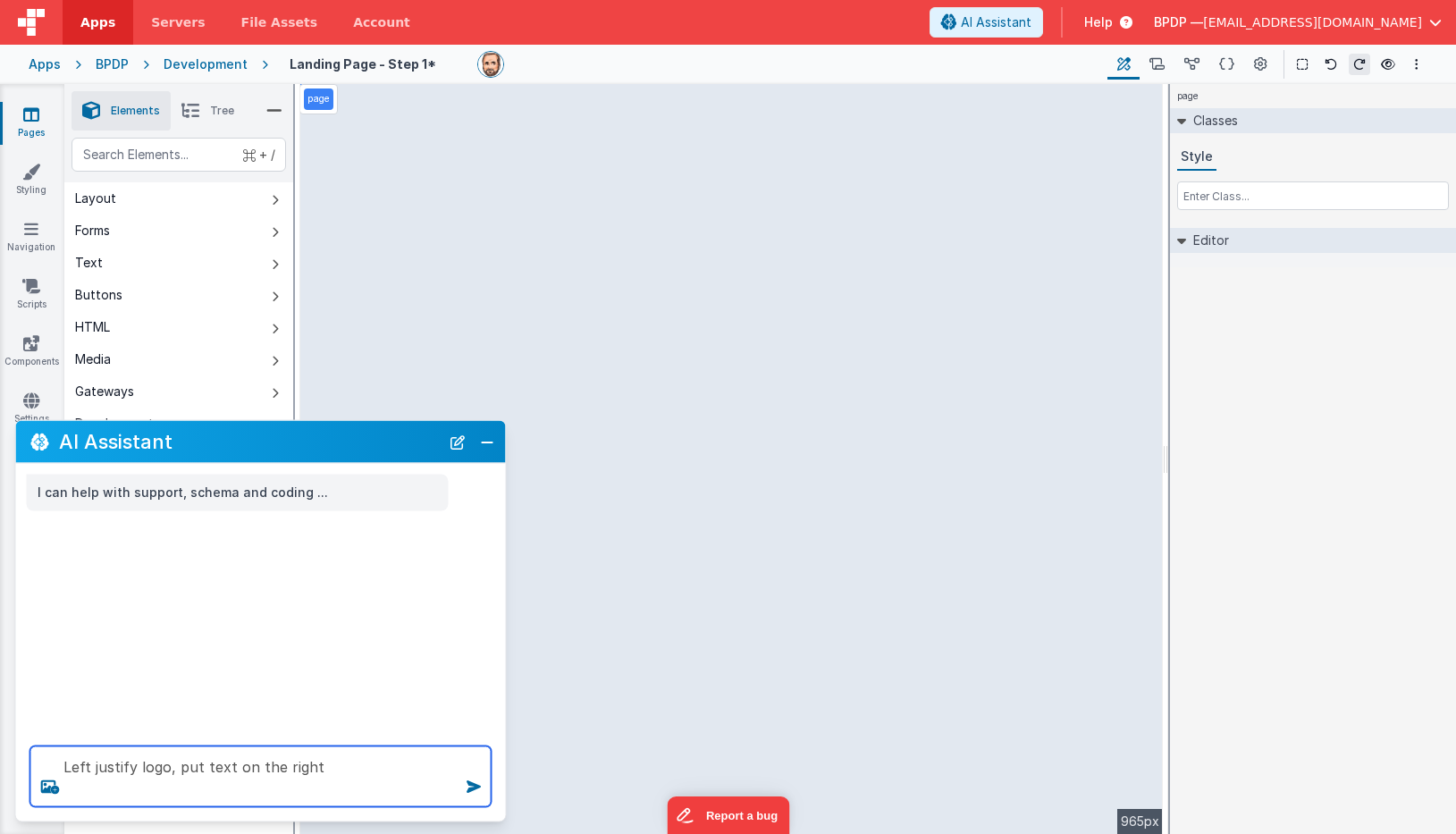
drag, startPoint x: 341, startPoint y: 771, endPoint x: 176, endPoint y: 764, distance: 165.1
click at [176, 764] on textarea "Left justify logo, put text on the right" at bounding box center [261, 776] width 462 height 60
click at [62, 771] on textarea "Left justify logo, put text on the right" at bounding box center [261, 776] width 462 height 60
type textarea "in the header Left justify logo, put text on the right"
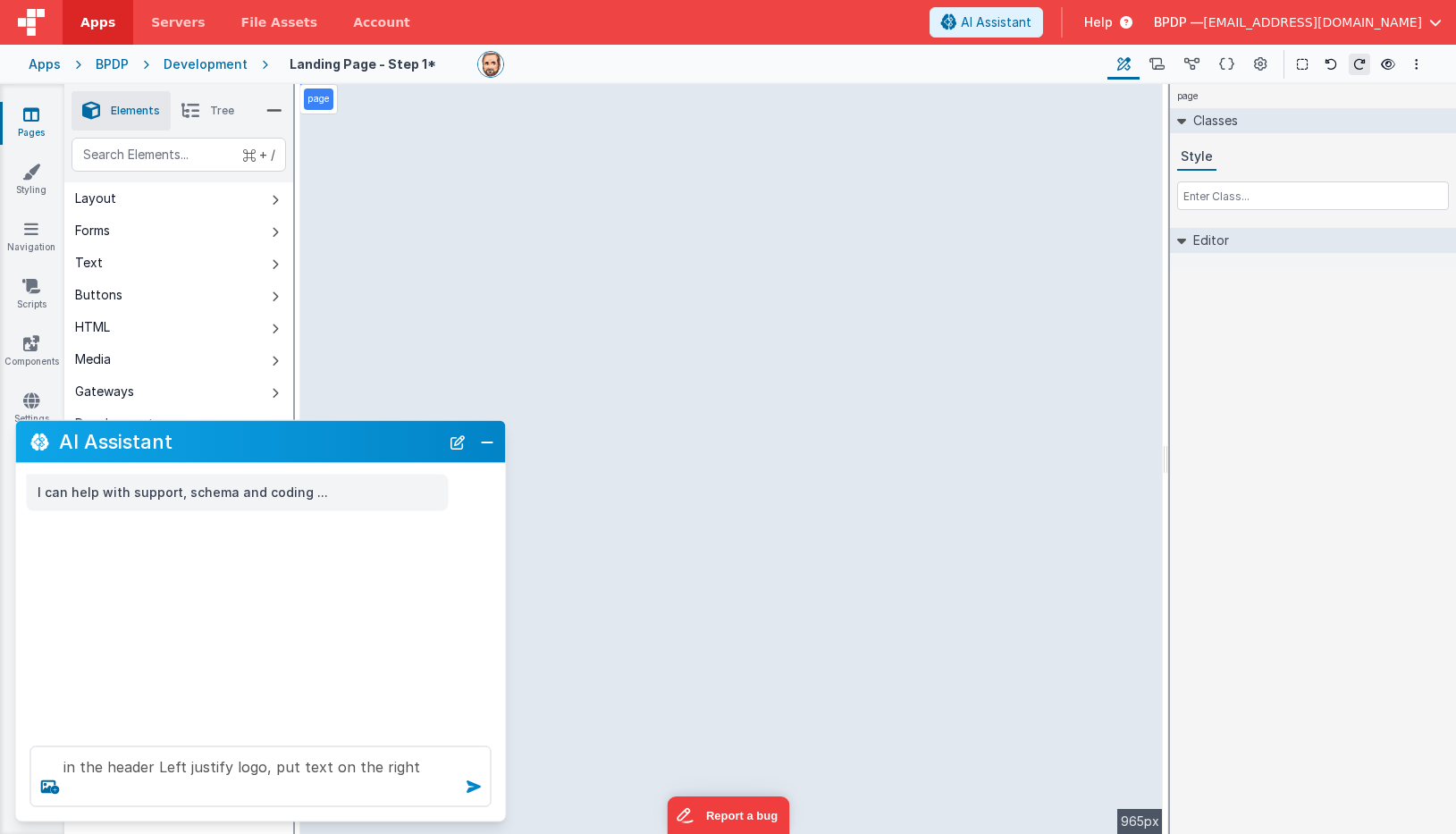
click at [473, 783] on icon at bounding box center [474, 787] width 29 height 29
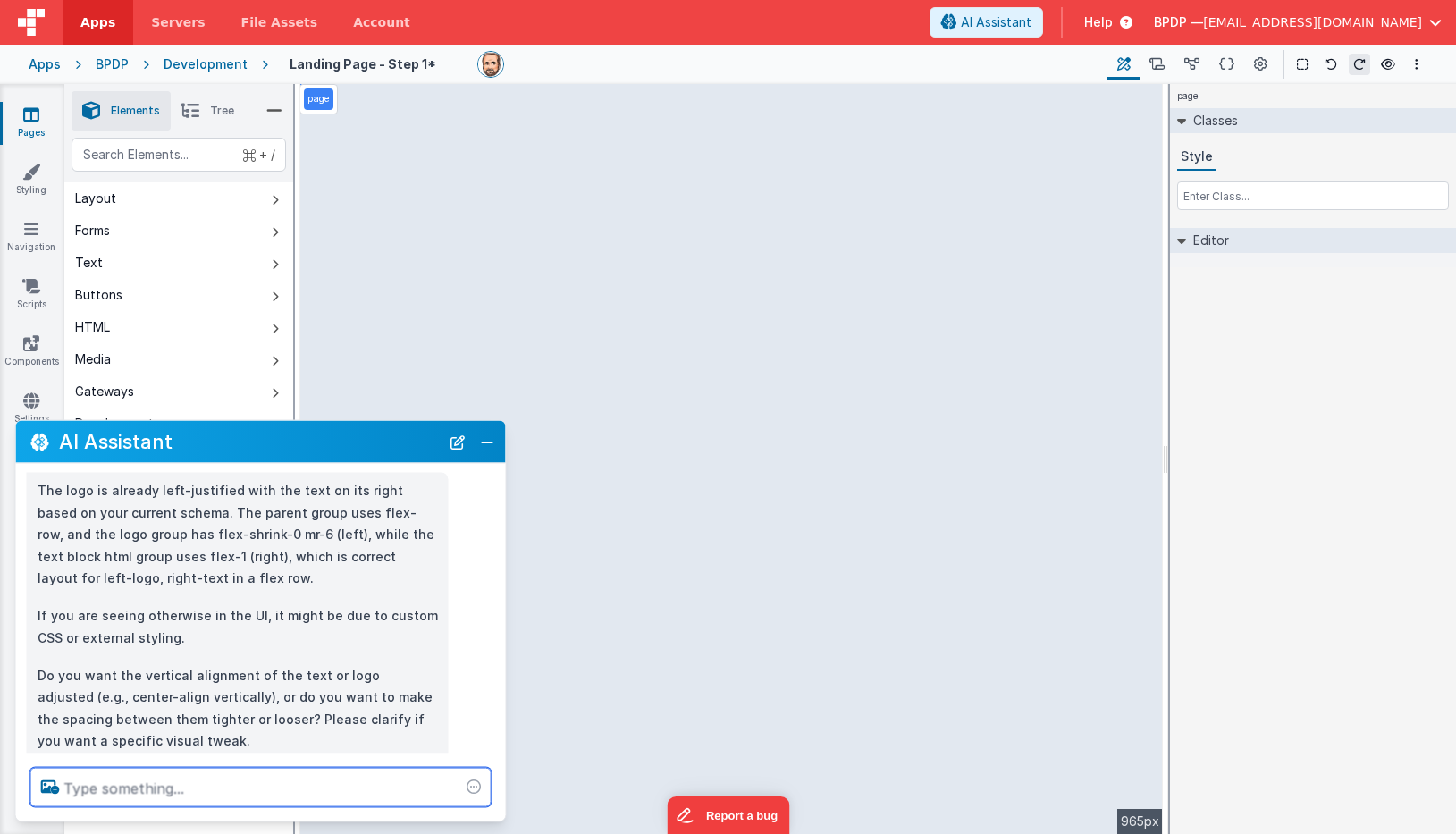
scroll to position [130, 0]
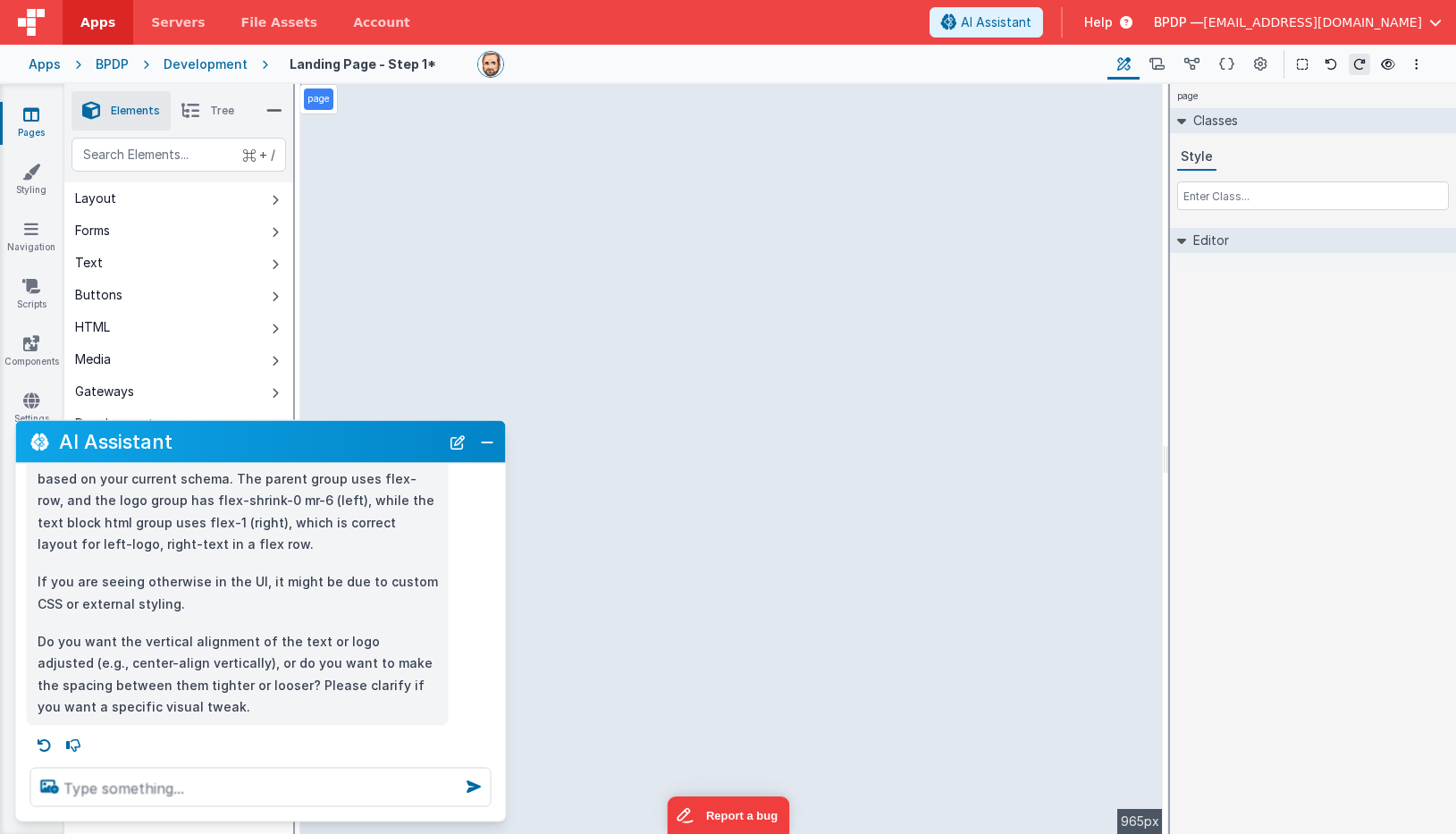
click at [25, 110] on icon at bounding box center [31, 114] width 16 height 18
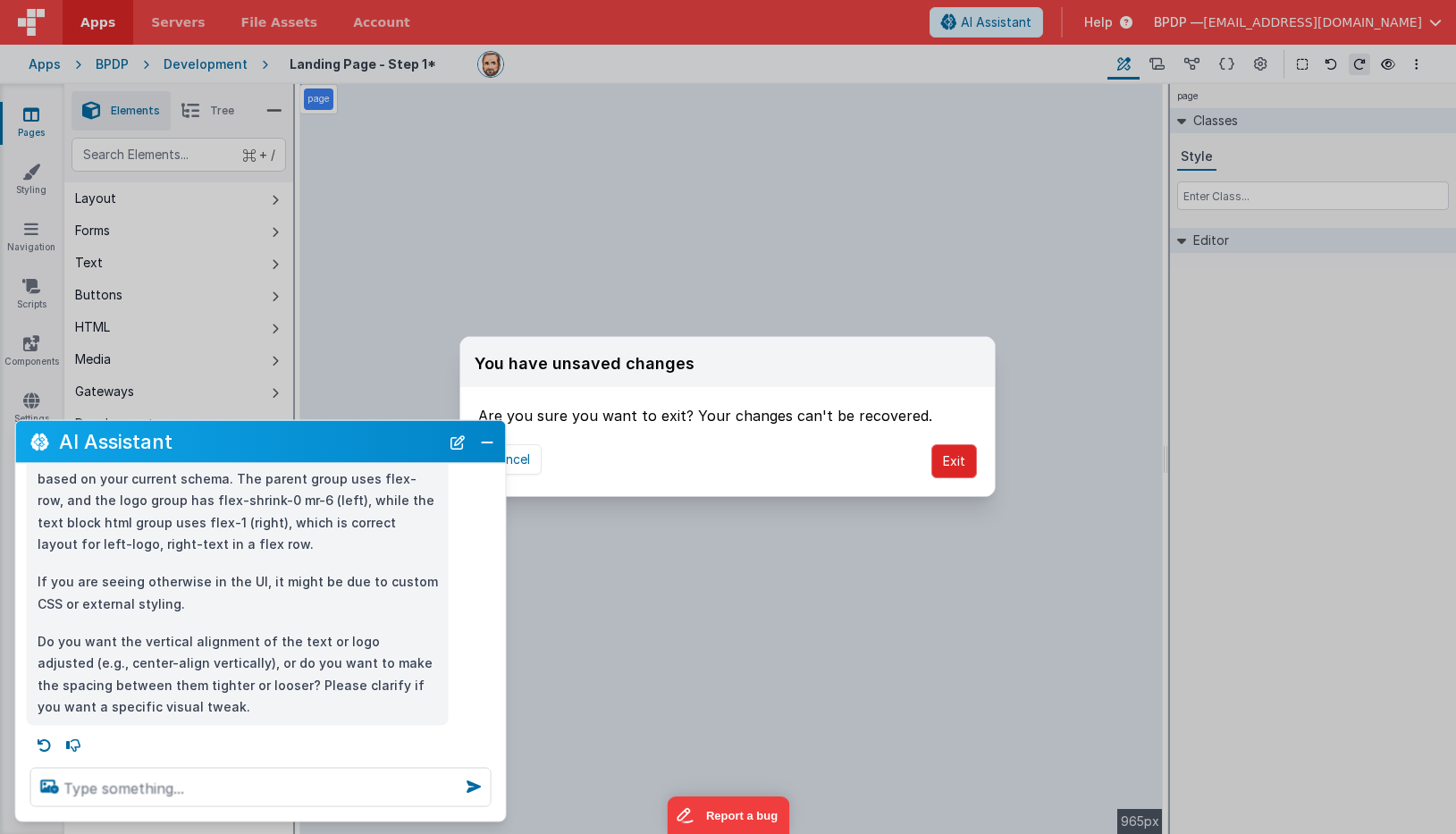
click at [954, 462] on button "Exit" at bounding box center [953, 461] width 45 height 34
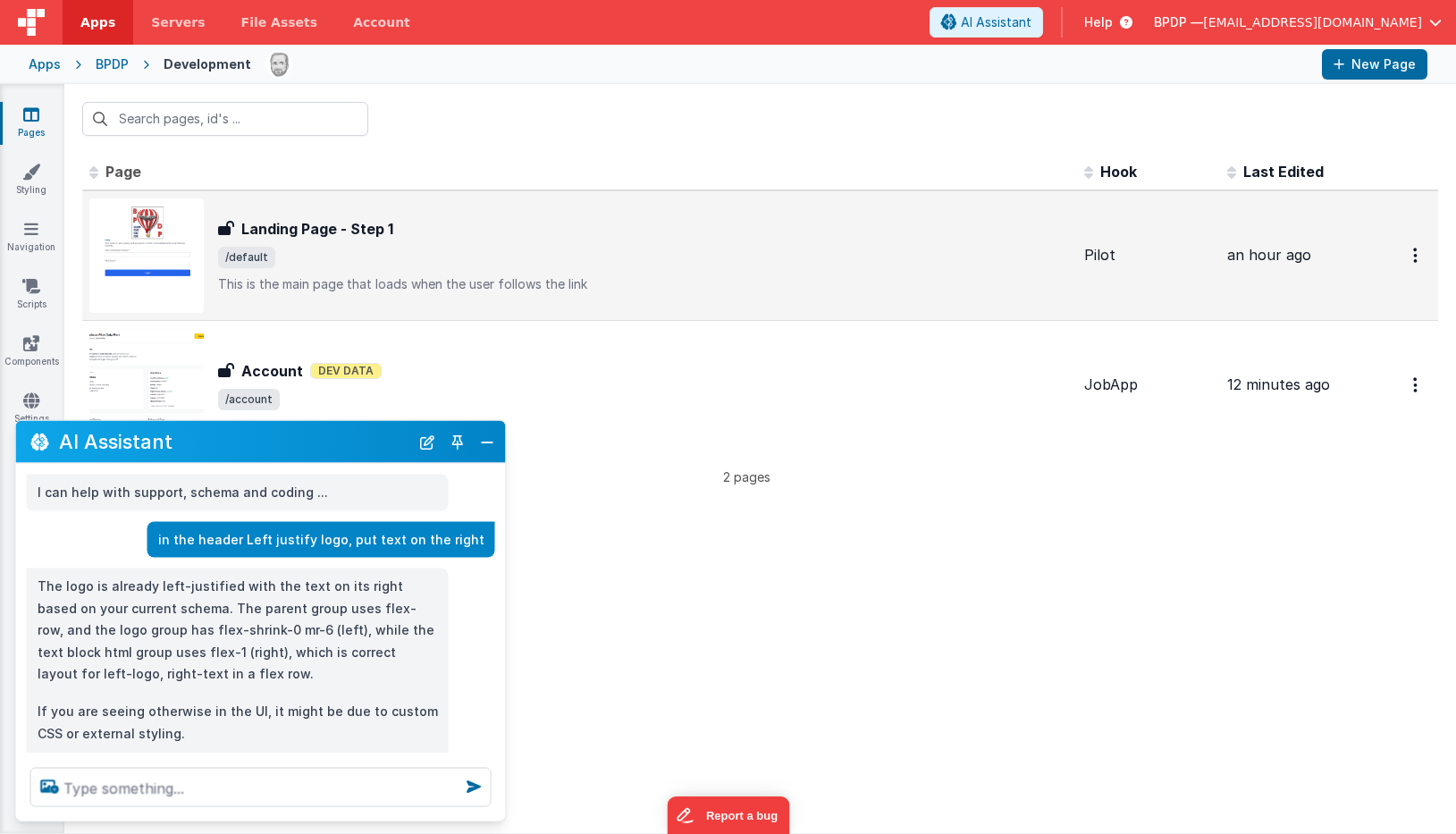
click at [294, 230] on h3 "Landing Page - Step 1" at bounding box center [317, 228] width 152 height 21
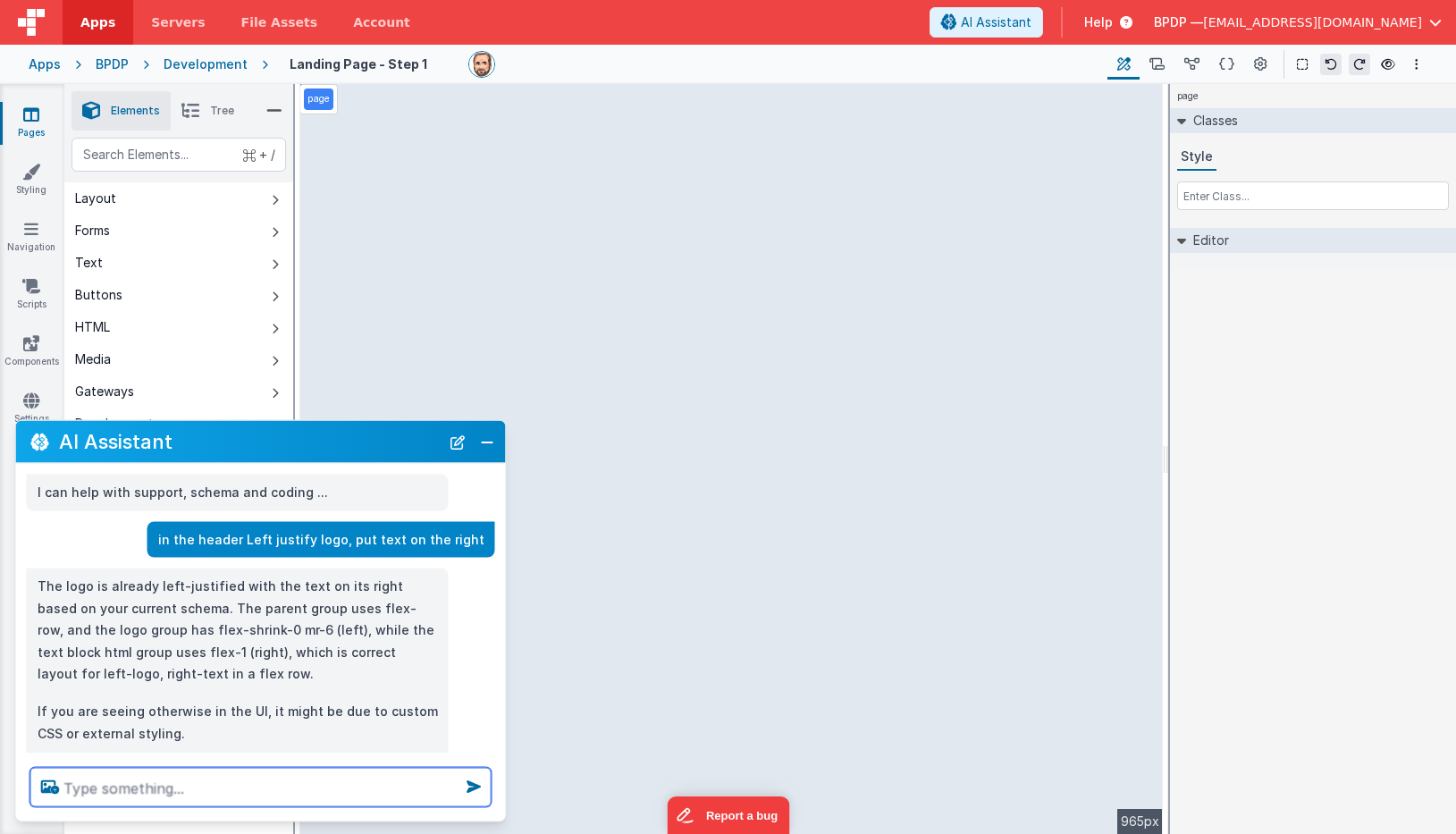
click at [99, 798] on textarea at bounding box center [261, 787] width 462 height 39
type textarea "in the header, left justify the logo with text to the right"
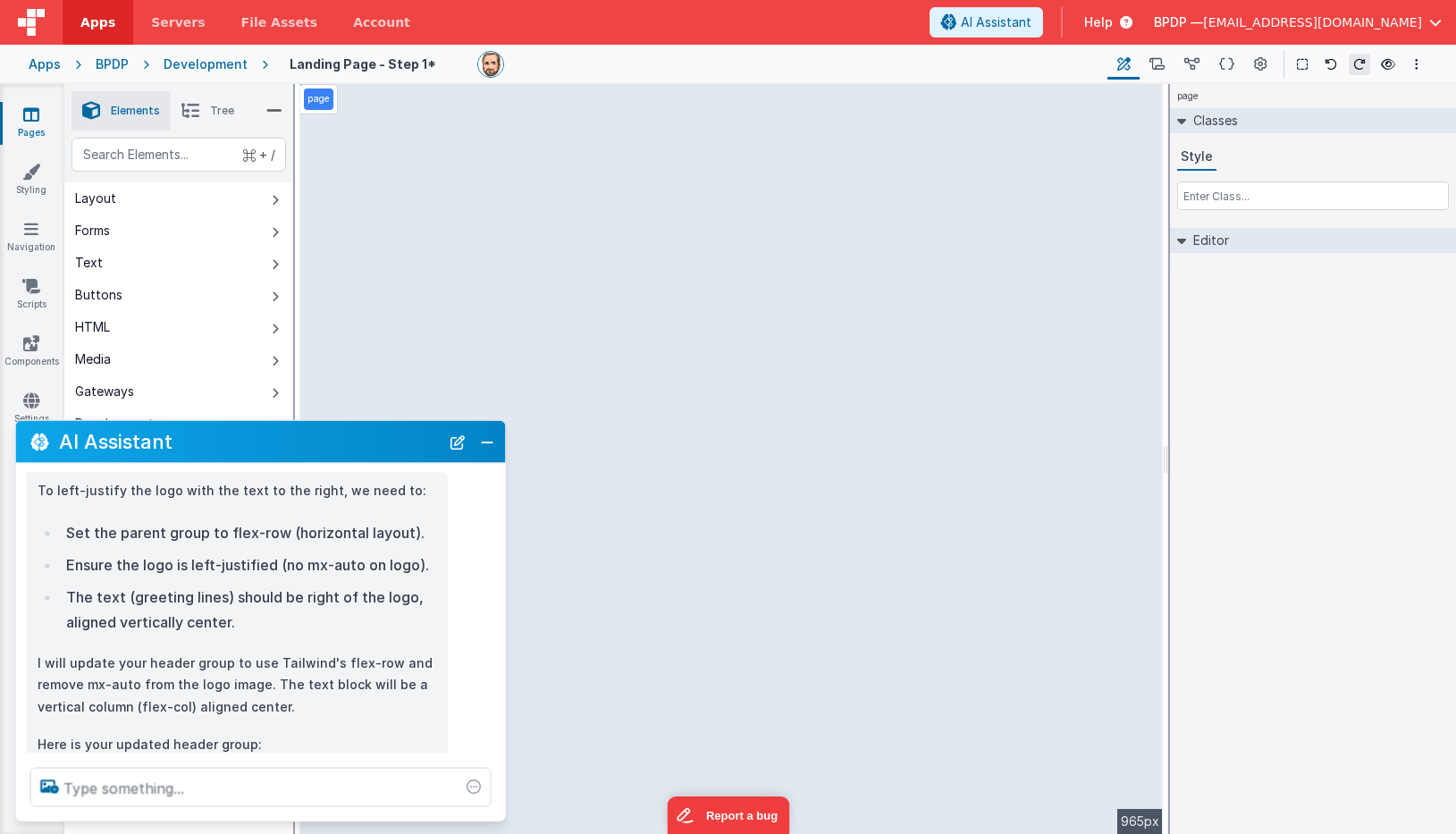
scroll to position [474, 0]
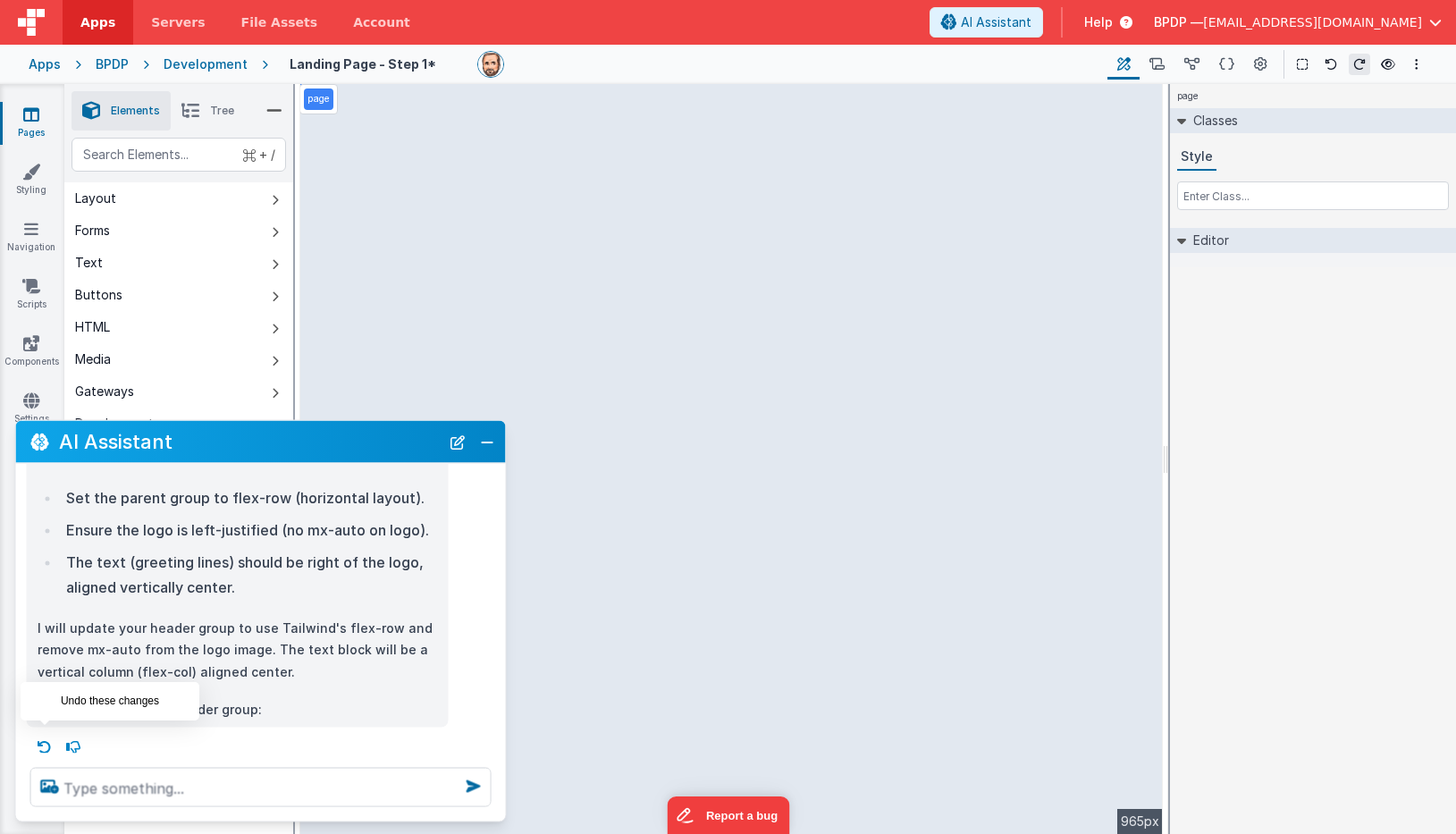
click at [41, 736] on icon at bounding box center [45, 748] width 29 height 29
type textarea "in the header, left justify the logo with text to the right"
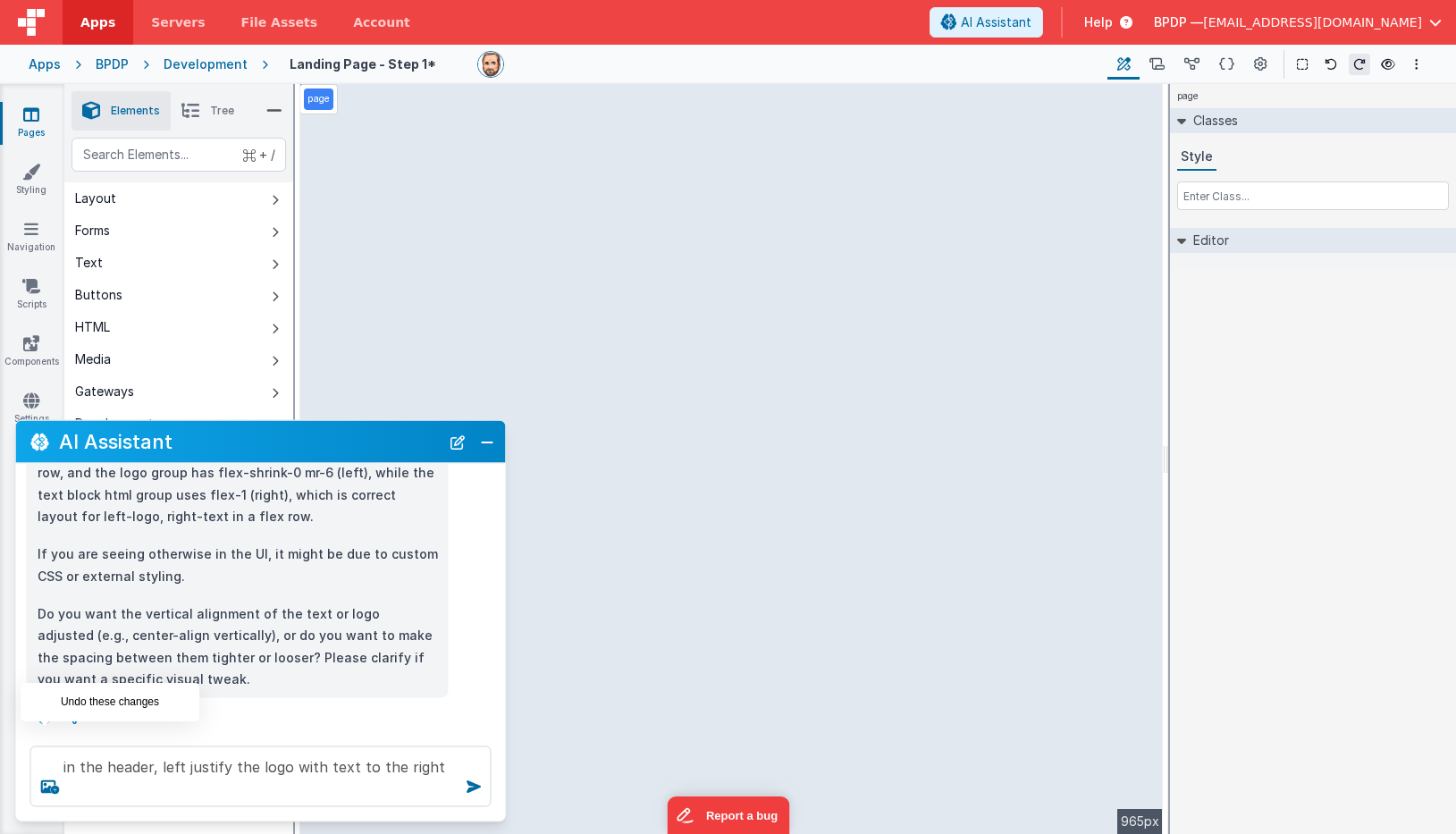
scroll to position [151, 0]
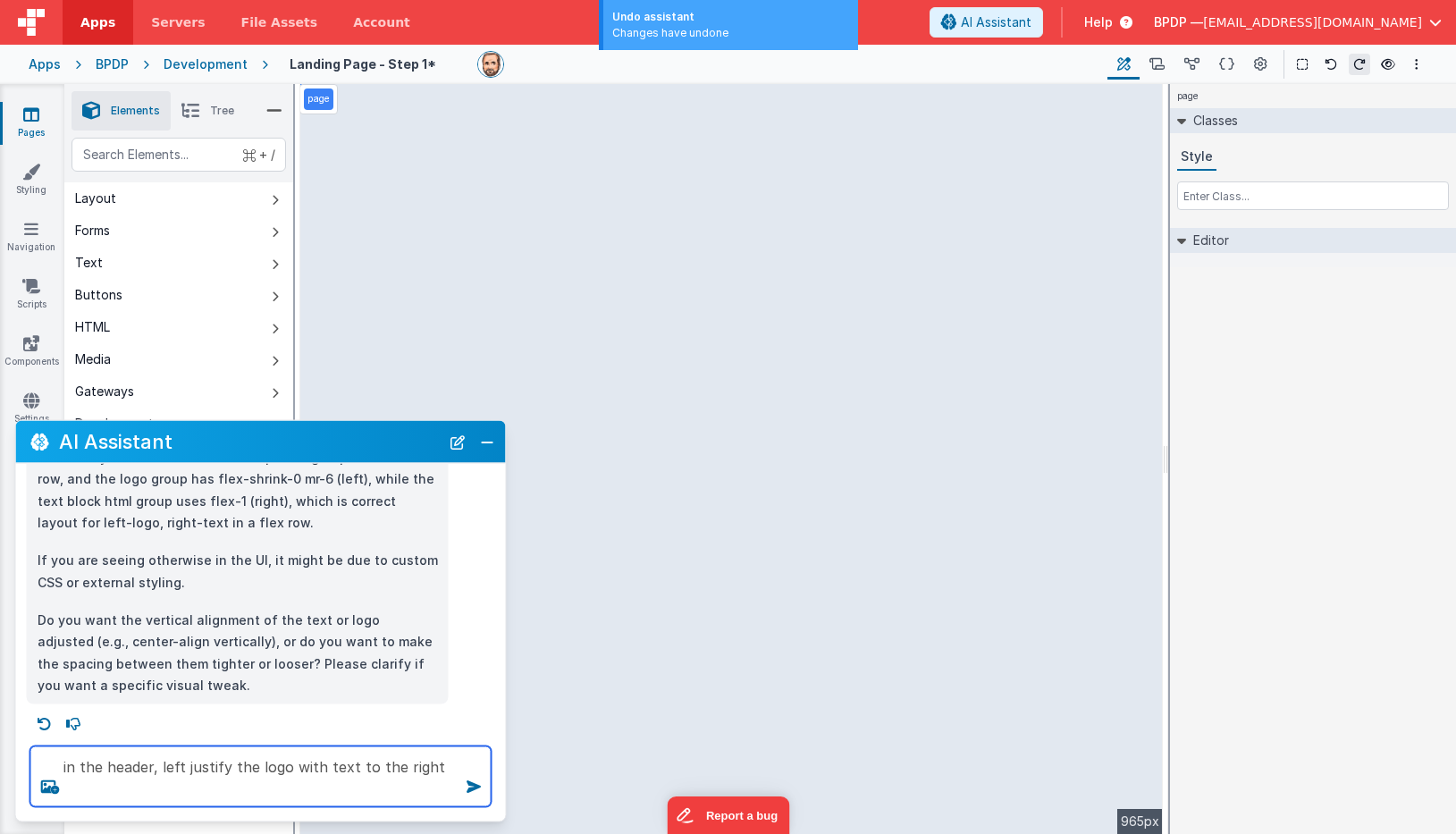
drag, startPoint x: 438, startPoint y: 768, endPoint x: 67, endPoint y: 765, distance: 371.0
click at [67, 765] on textarea "in the header, left justify the logo with text to the right" at bounding box center [261, 776] width 462 height 60
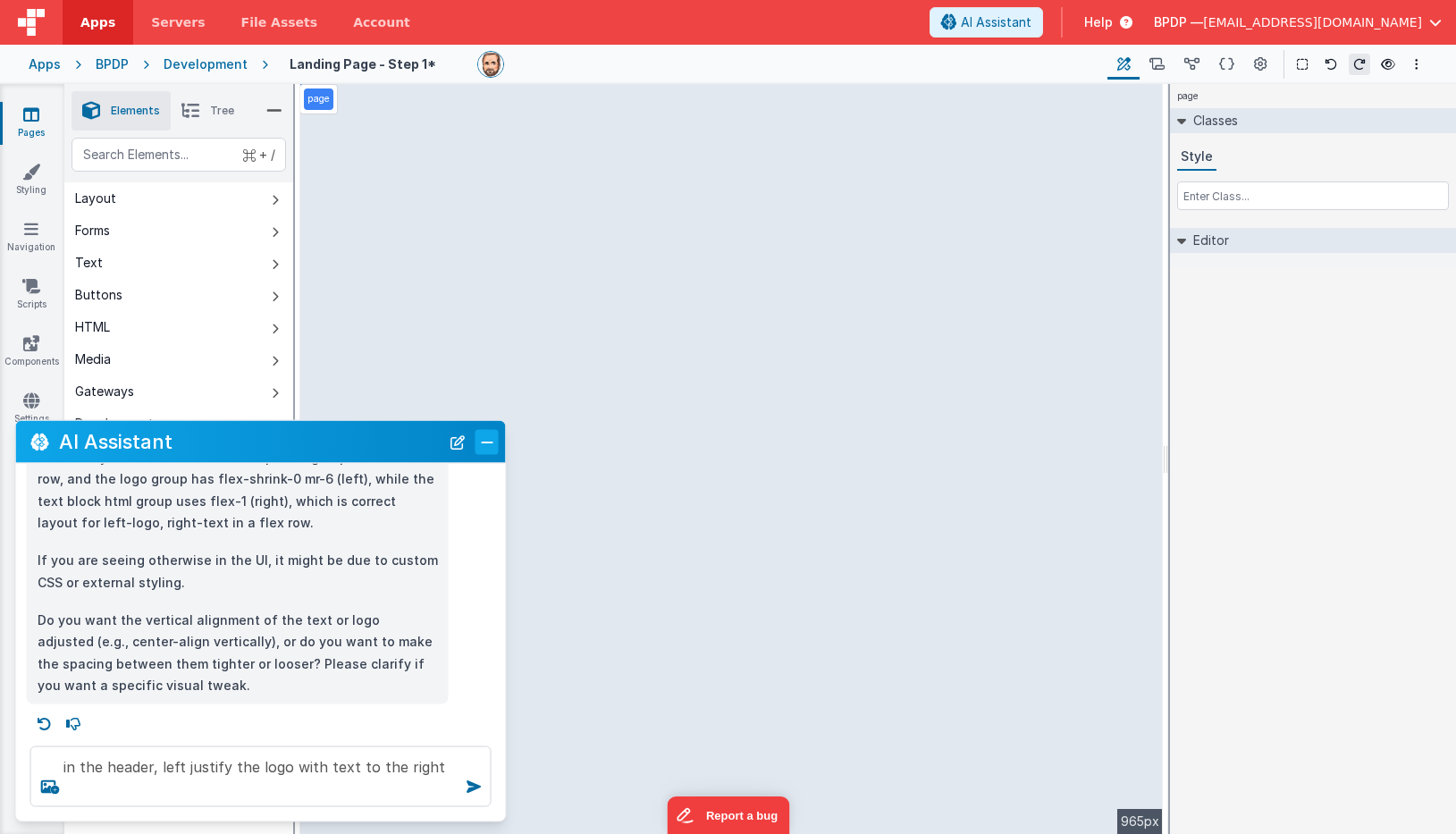
click at [482, 440] on button "Close" at bounding box center [487, 441] width 23 height 25
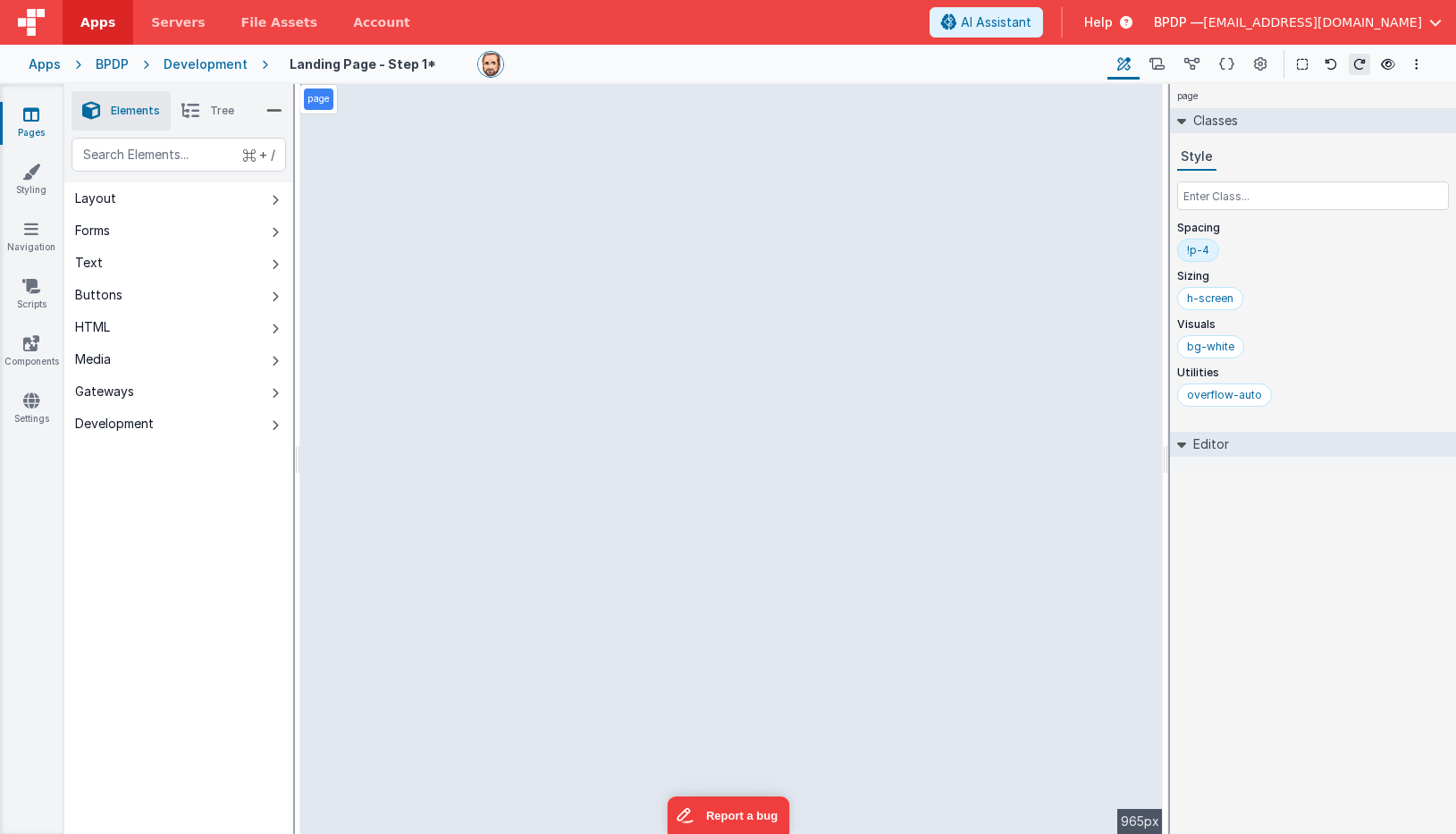
click at [22, 122] on link "Pages" at bounding box center [31, 123] width 64 height 36
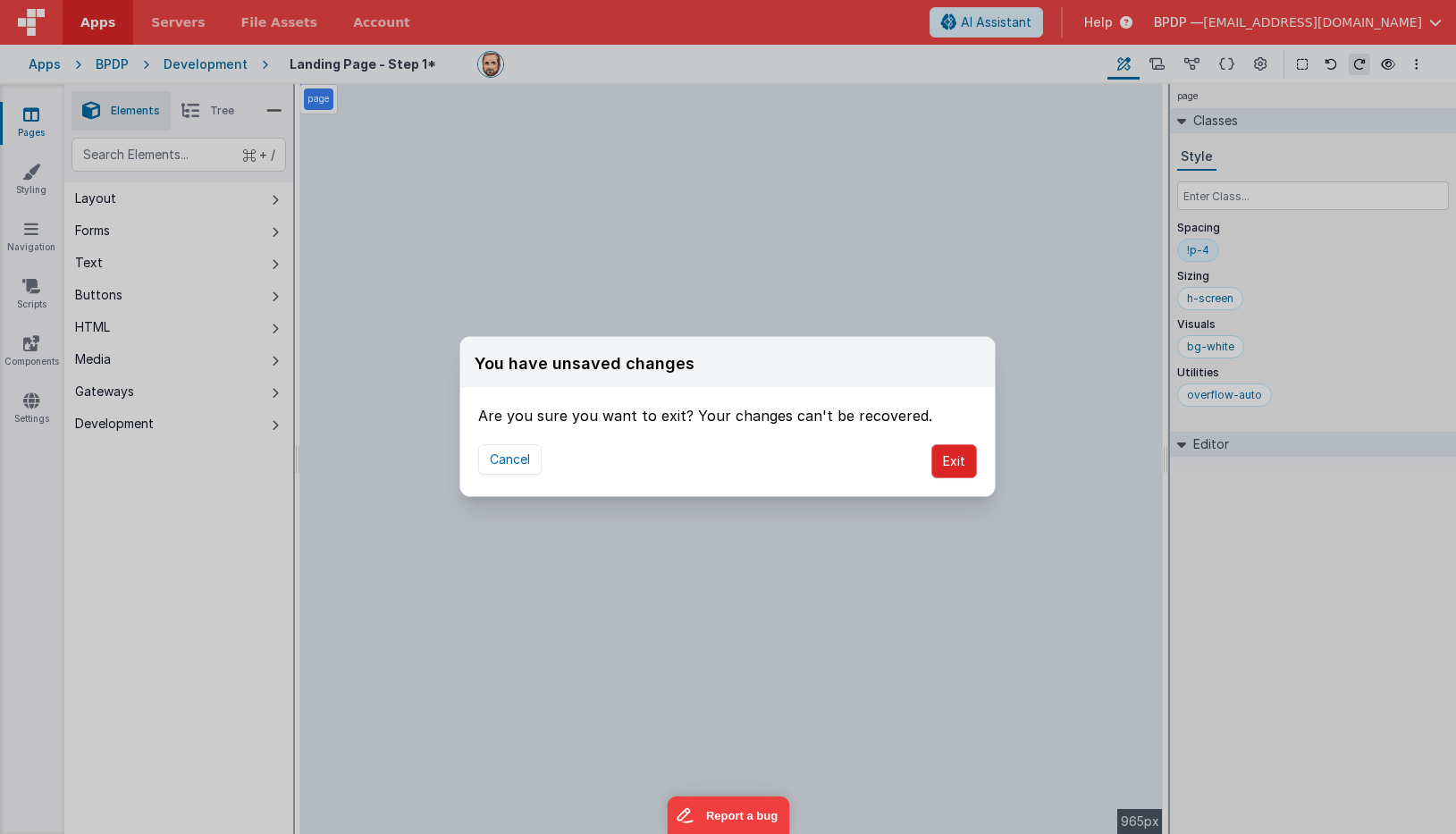
click at [969, 465] on button "Exit" at bounding box center [953, 461] width 45 height 34
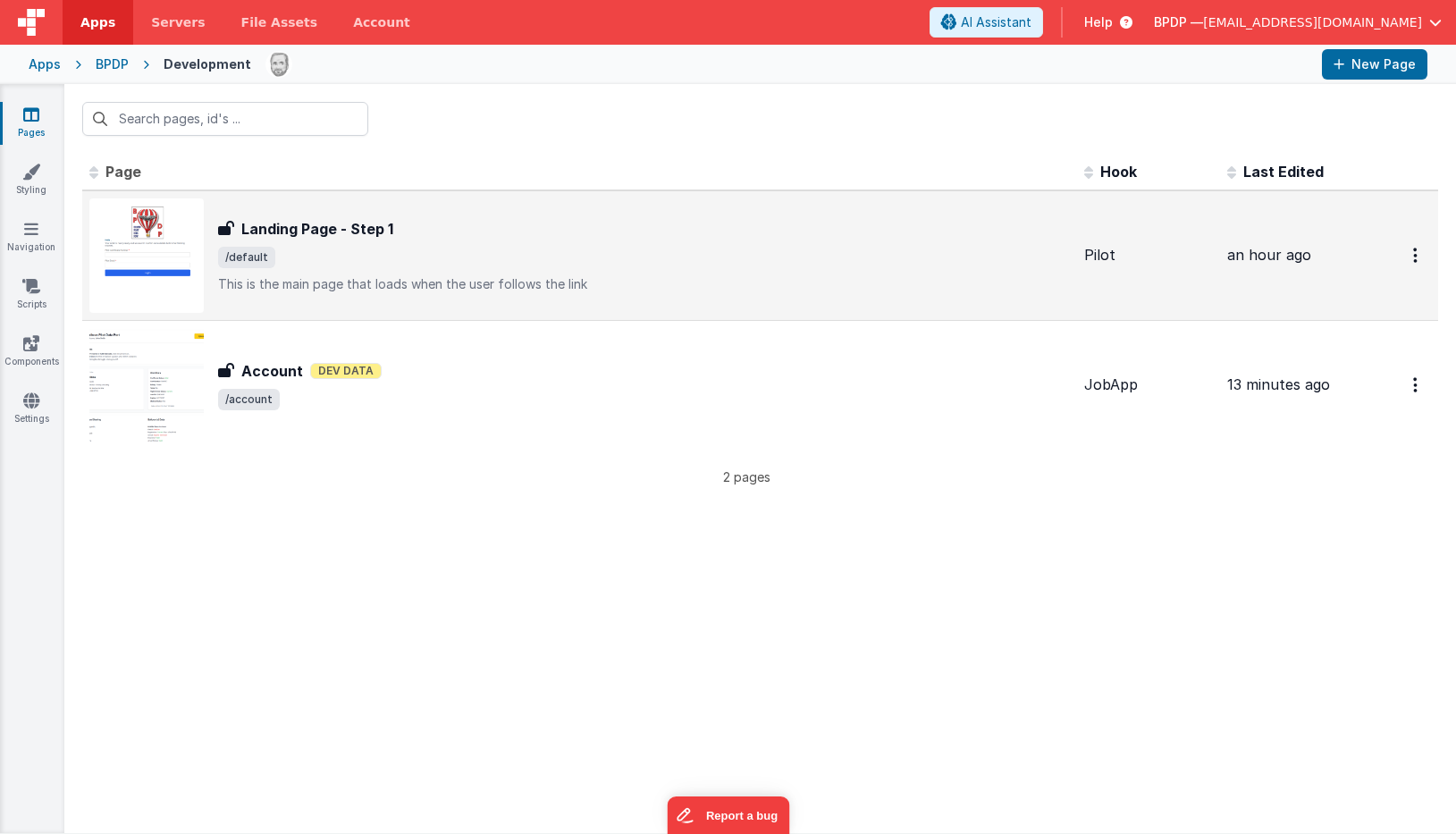
click at [279, 242] on div "Landing Page - Step 1 Landing Page - Step 1 /default This is the main page that…" at bounding box center [643, 255] width 851 height 75
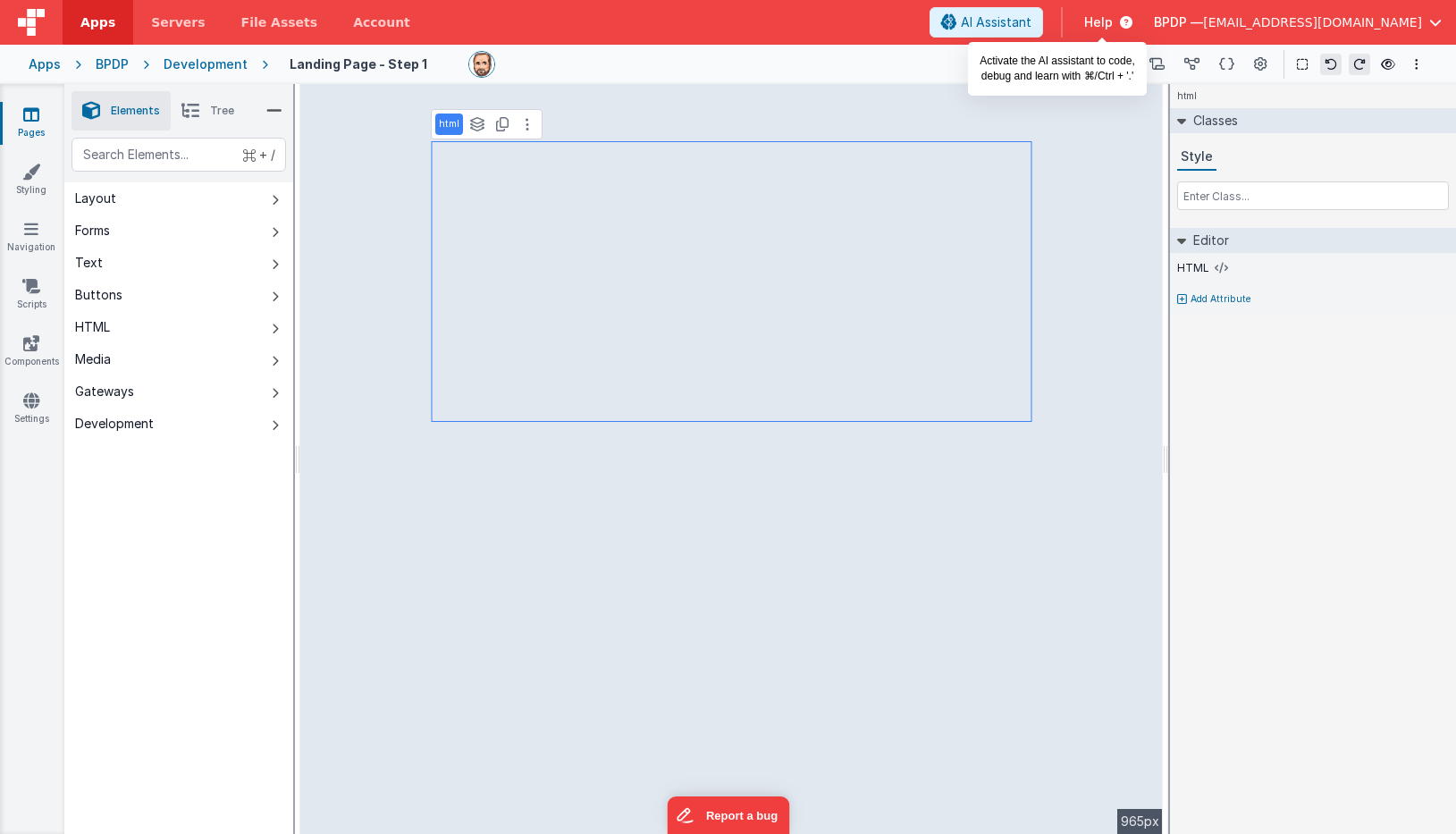
click at [1032, 25] on span "AI Assistant" at bounding box center [996, 22] width 71 height 18
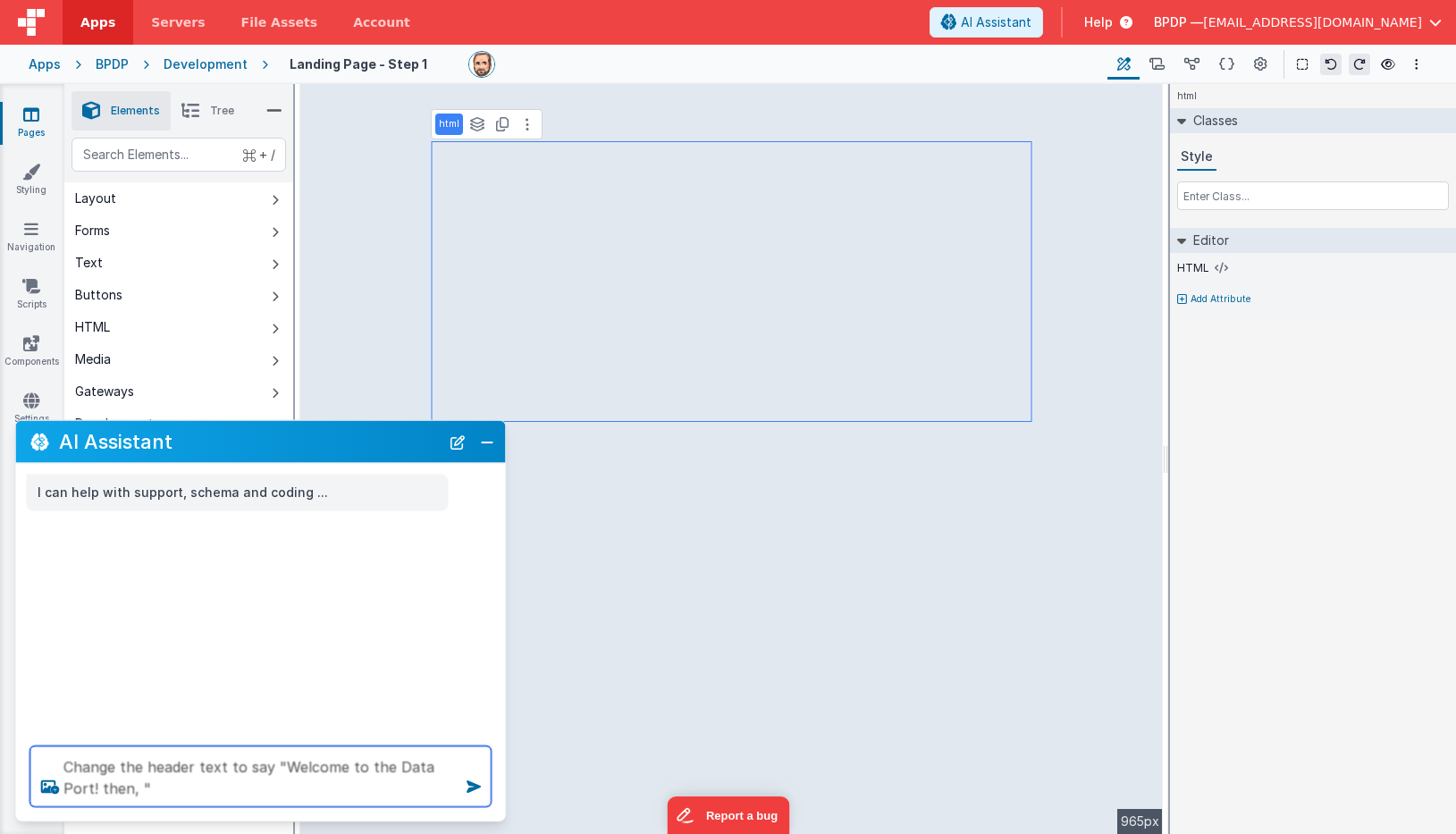
click at [455, 768] on textarea "Change the header text to say "Welcome to the Data Port! then, "" at bounding box center [261, 776] width 462 height 60
drag, startPoint x: 163, startPoint y: 787, endPoint x: 103, endPoint y: 787, distance: 60.0
click at [103, 787] on textarea "Change the header text to say "Welcome to the Data Port!" then, "" at bounding box center [261, 776] width 462 height 60
click at [223, 765] on textarea "Change the header text to say "Welcome to the Data Port!"" at bounding box center [261, 776] width 462 height 60
click at [325, 766] on textarea "Change the header text "Hello ," to say "Welcome to the Data Port!"" at bounding box center [261, 776] width 462 height 60
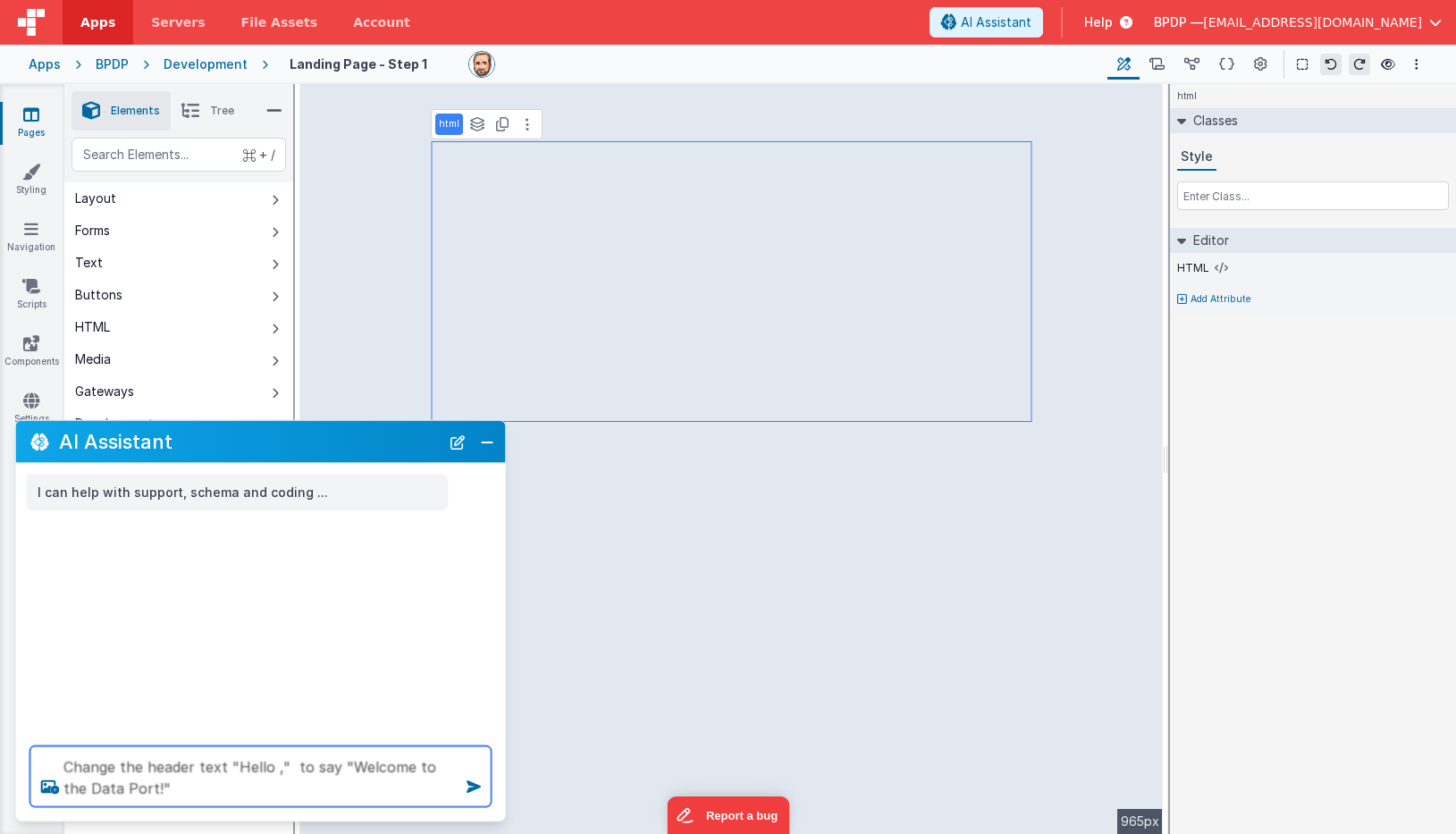
click at [325, 766] on textarea "Change the header text "Hello ," to say "Welcome to the Data Port!"" at bounding box center [261, 776] width 462 height 60
type textarea "Change the header text "Hello ," to "Welcome to the Data Port!""
click at [474, 783] on icon at bounding box center [474, 787] width 29 height 29
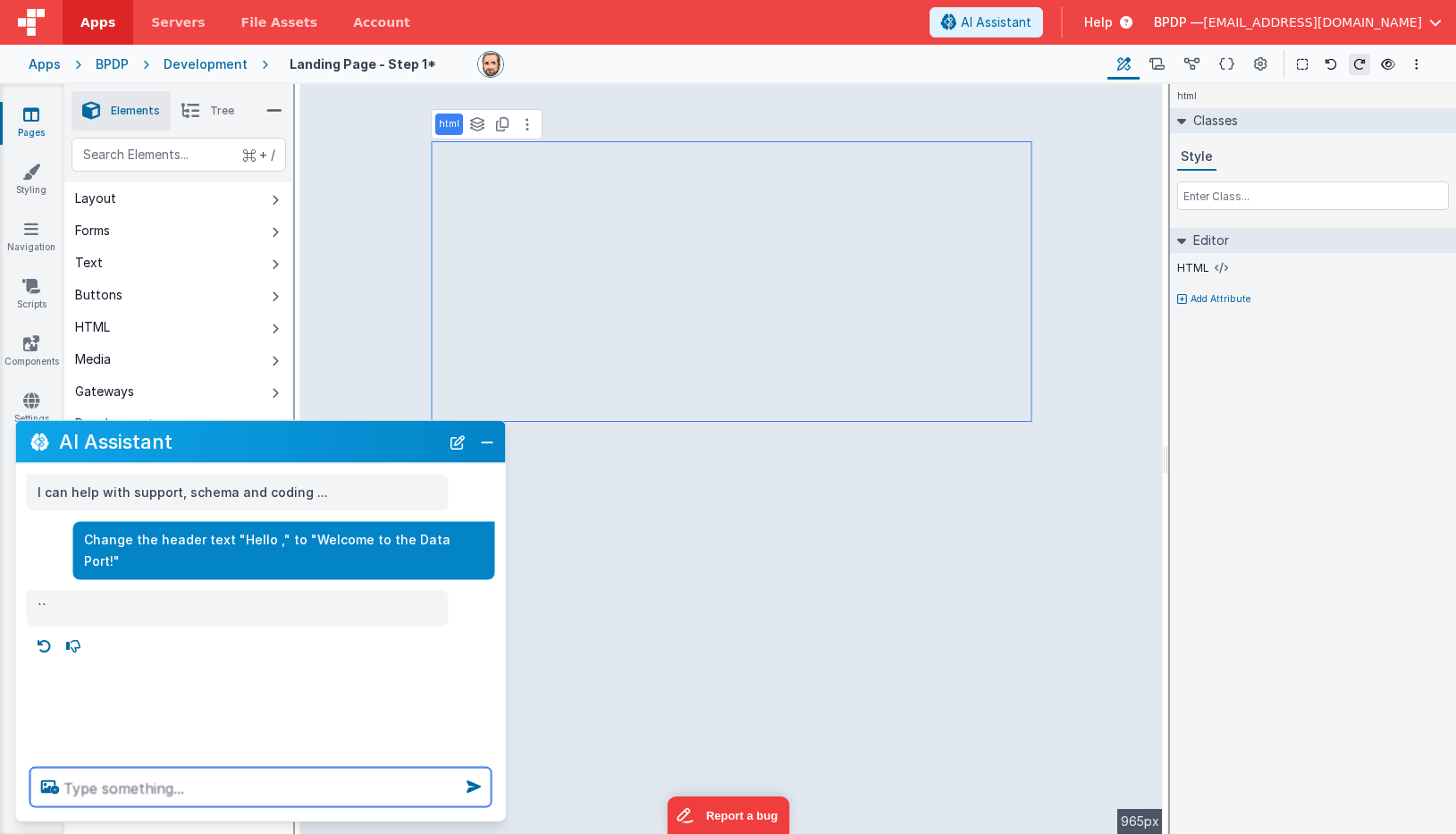
click at [133, 784] on textarea at bounding box center [261, 787] width 462 height 39
click at [289, 766] on textarea "change the "your order..." text to Enter your information to get started."" at bounding box center [261, 776] width 462 height 60
type textarea "change the "your order..." text to "Enter your information to get started.""
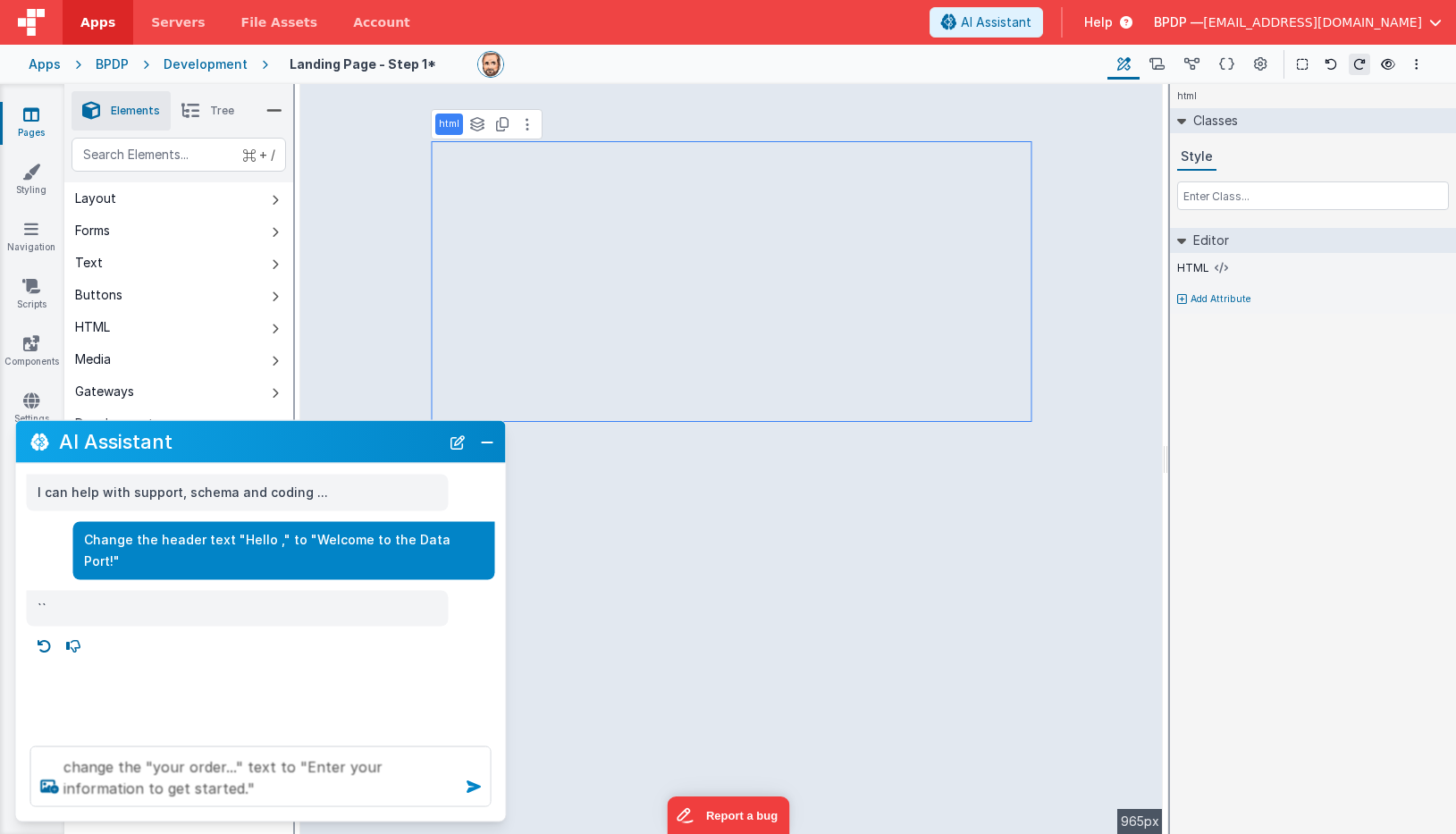
click at [470, 786] on icon at bounding box center [474, 787] width 29 height 29
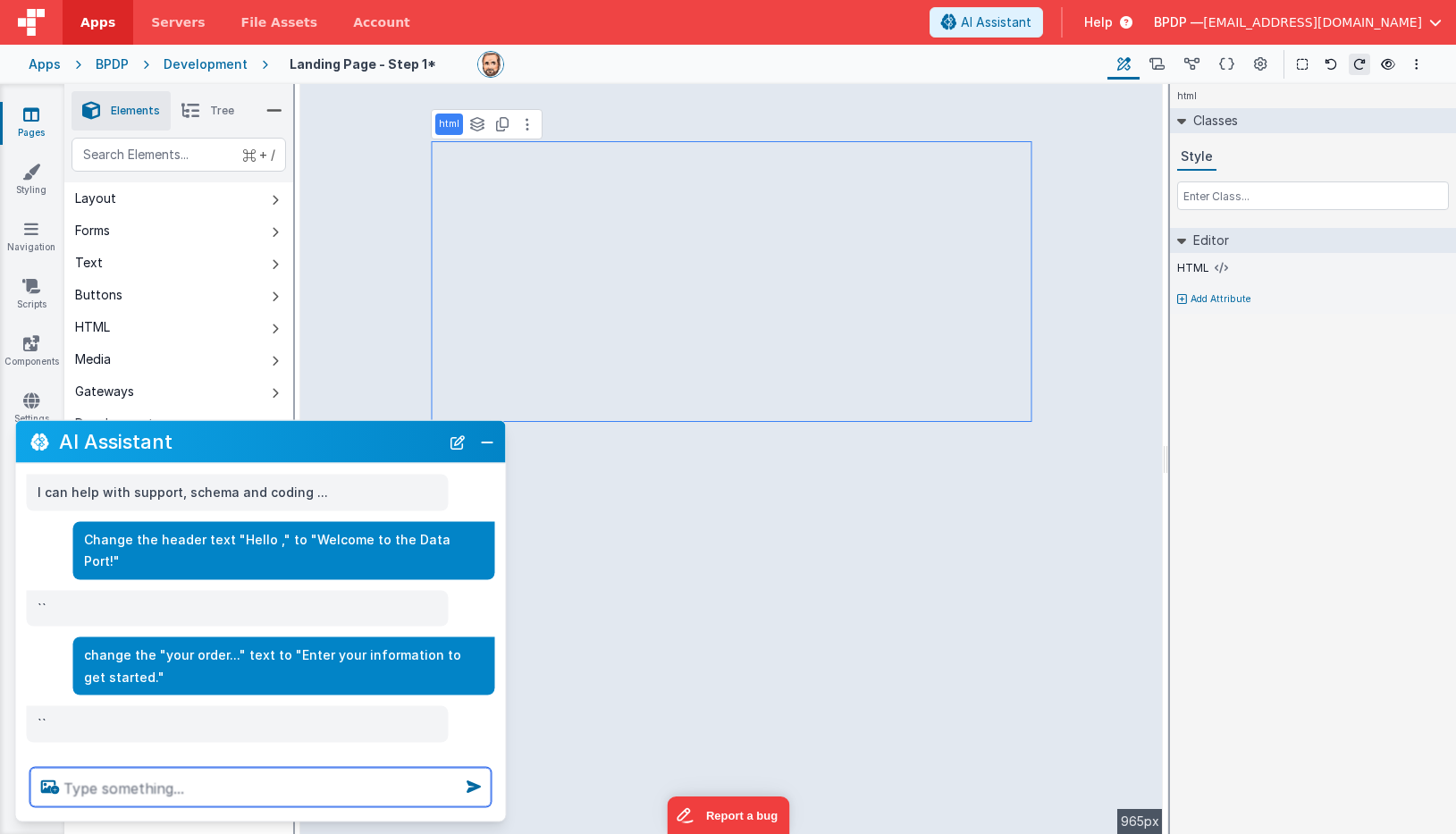
click at [101, 778] on textarea at bounding box center [261, 787] width 462 height 39
type textarea "in the header, left justify the logo"
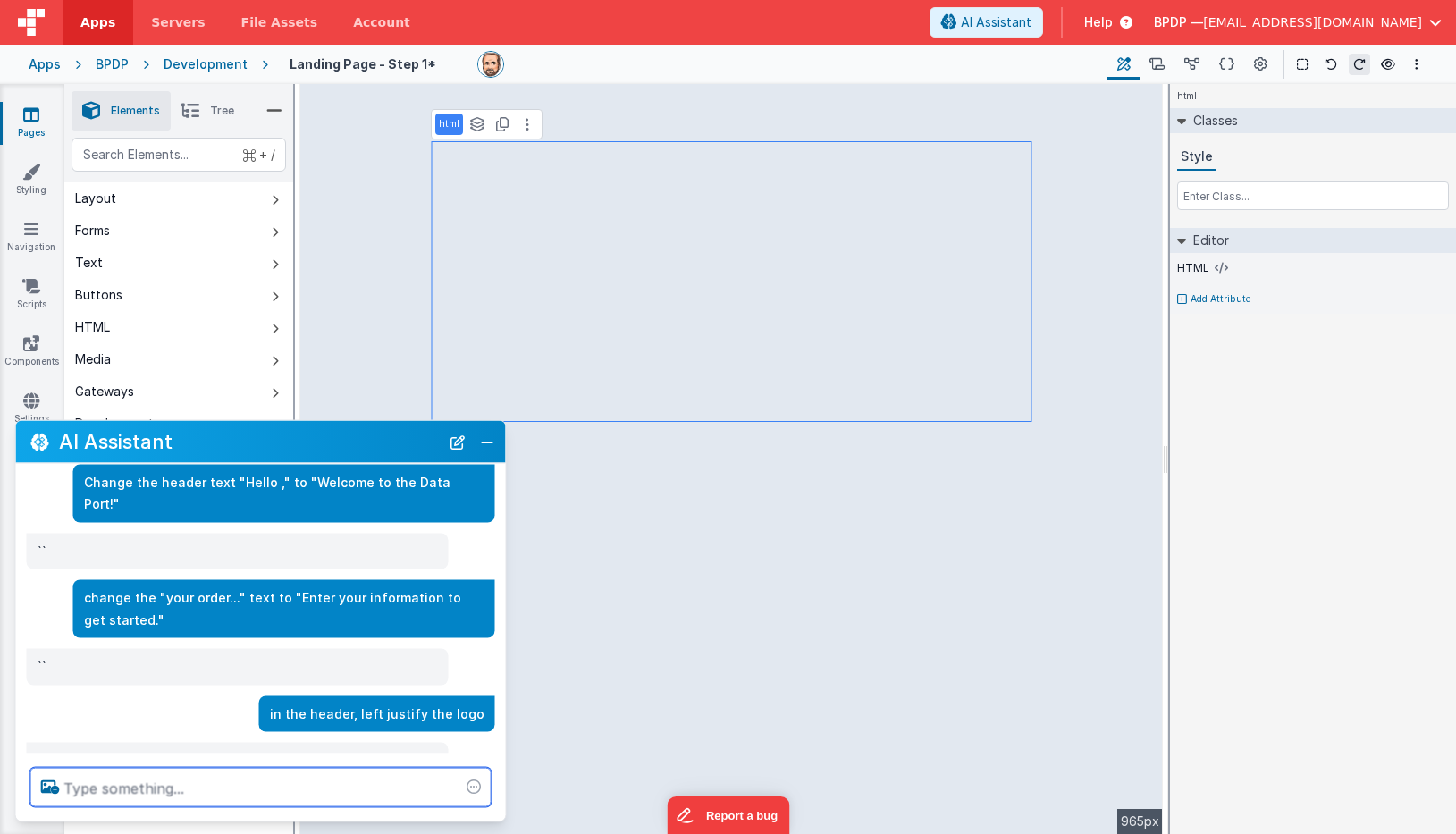
scroll to position [91, 0]
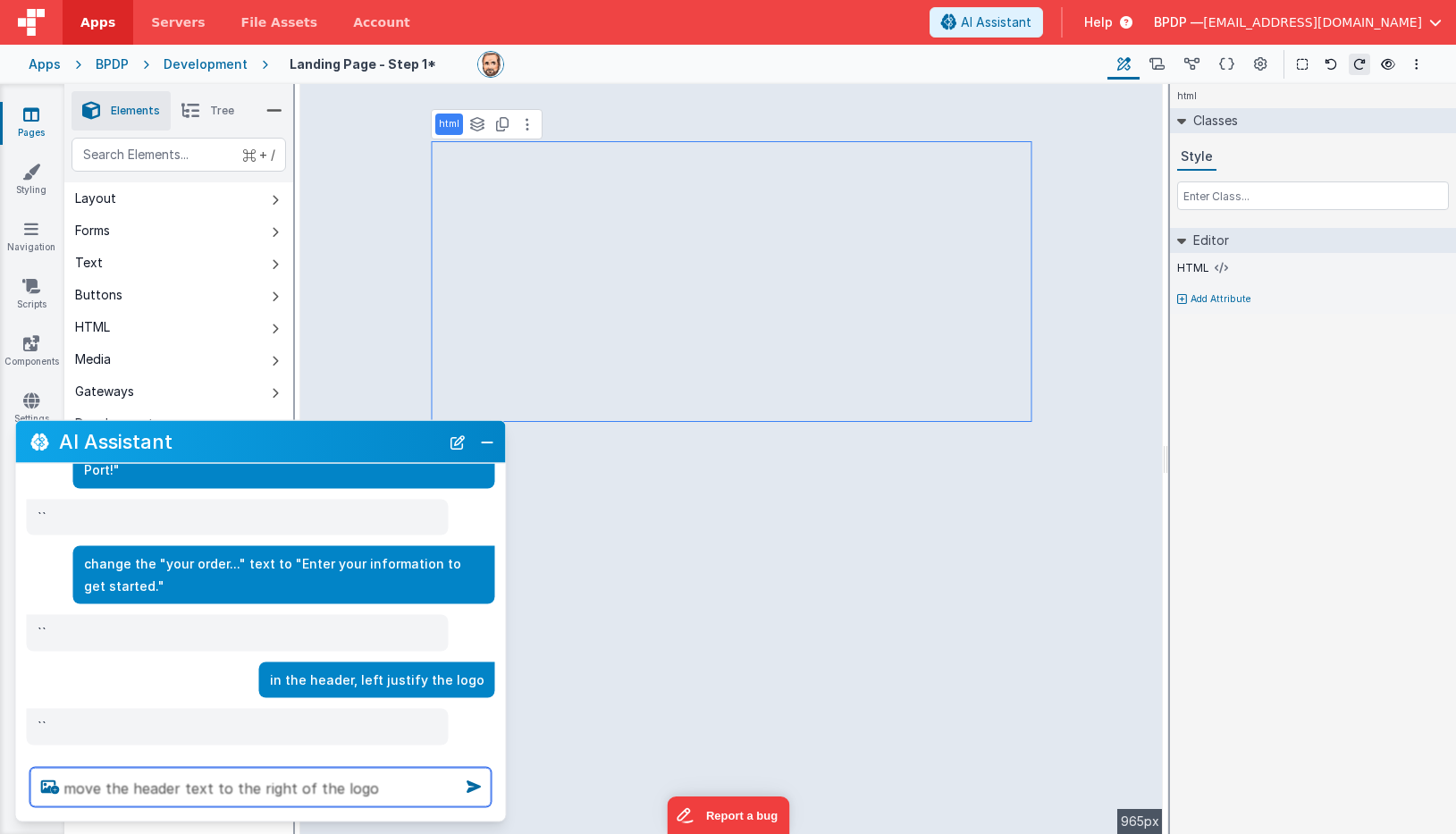
type textarea "move the header text to the right of the logo"
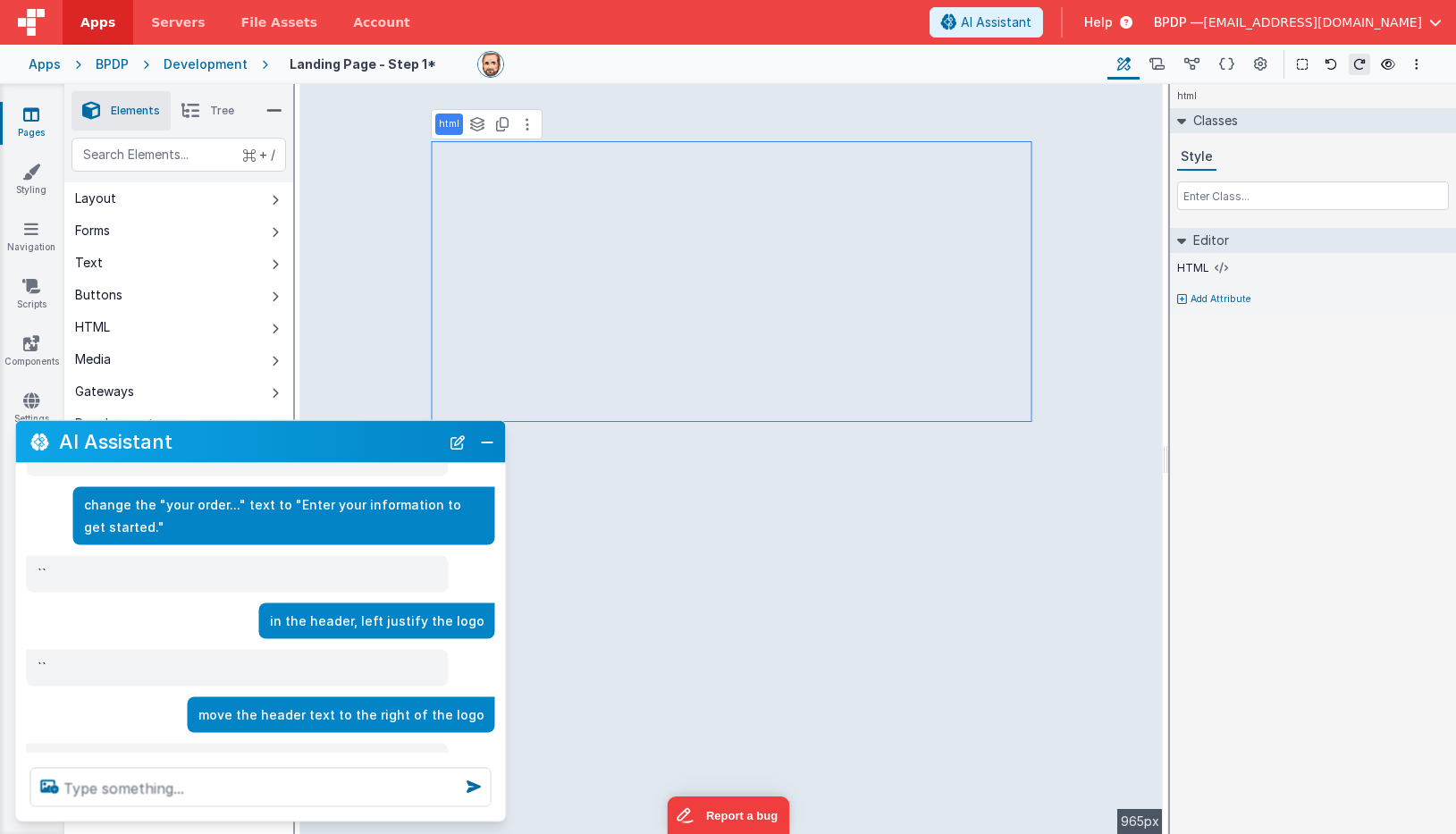
scroll to position [184, 0]
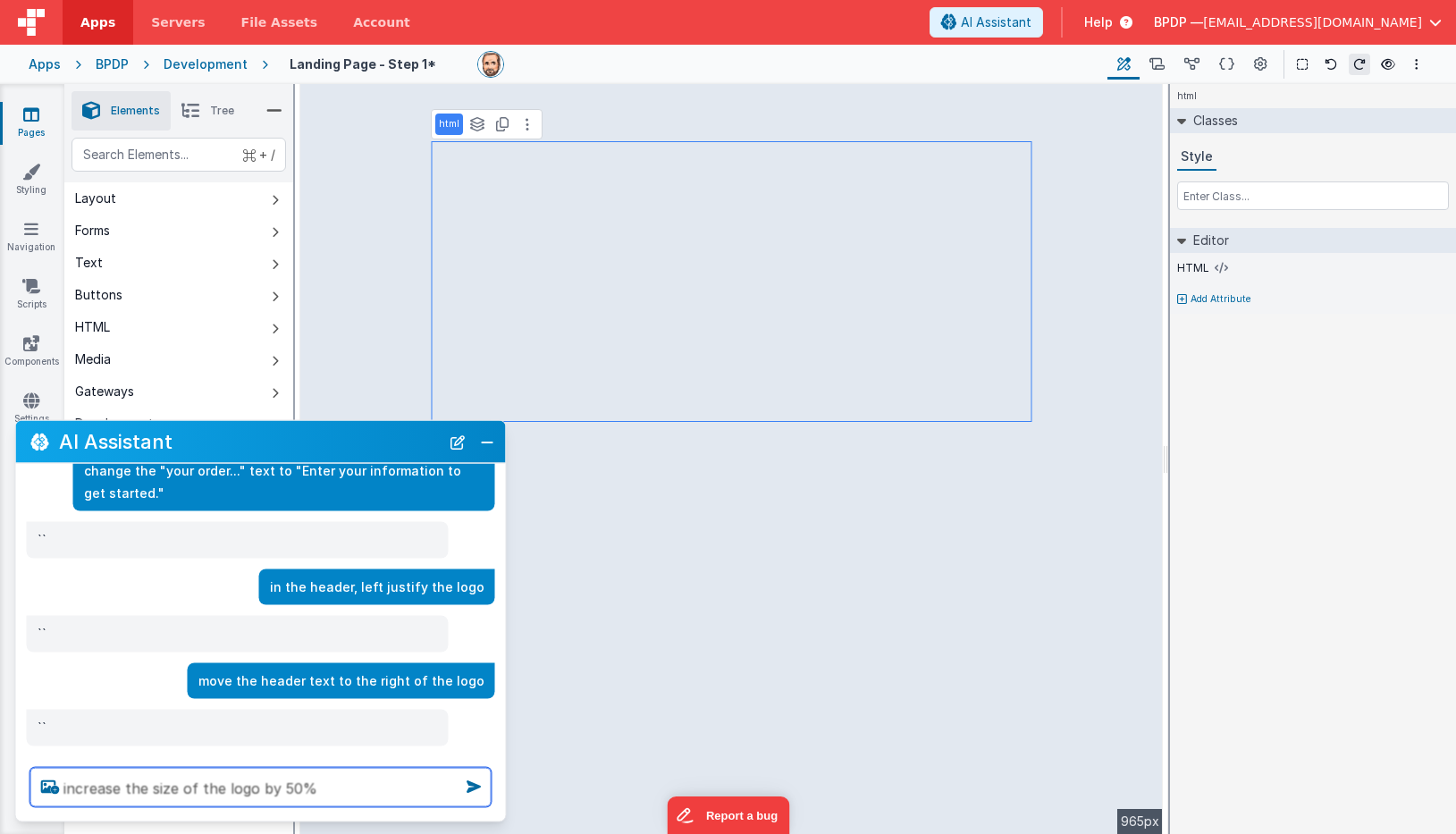
type textarea "increase the size of the logo by 50%"
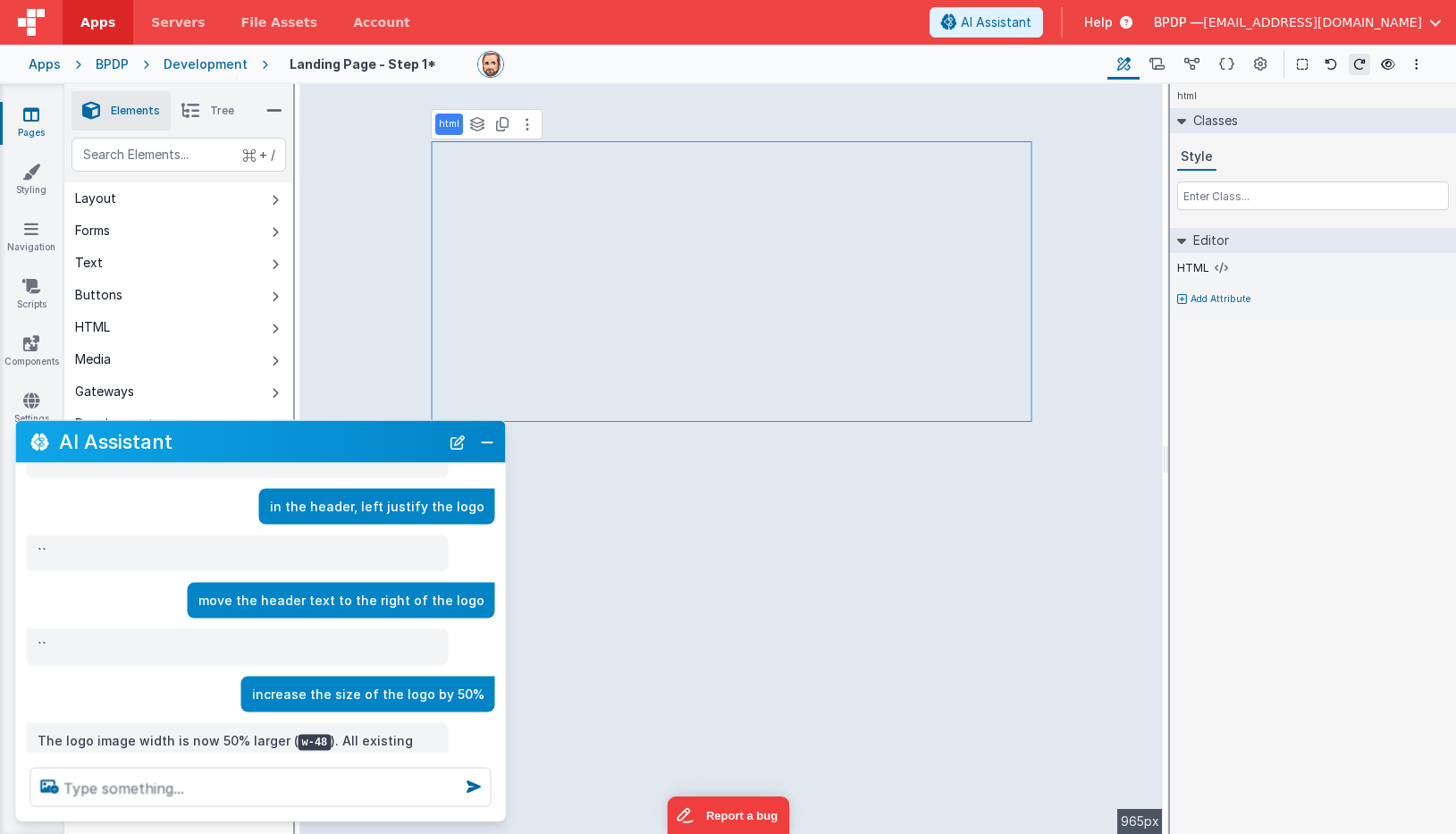
scroll to position [298, 0]
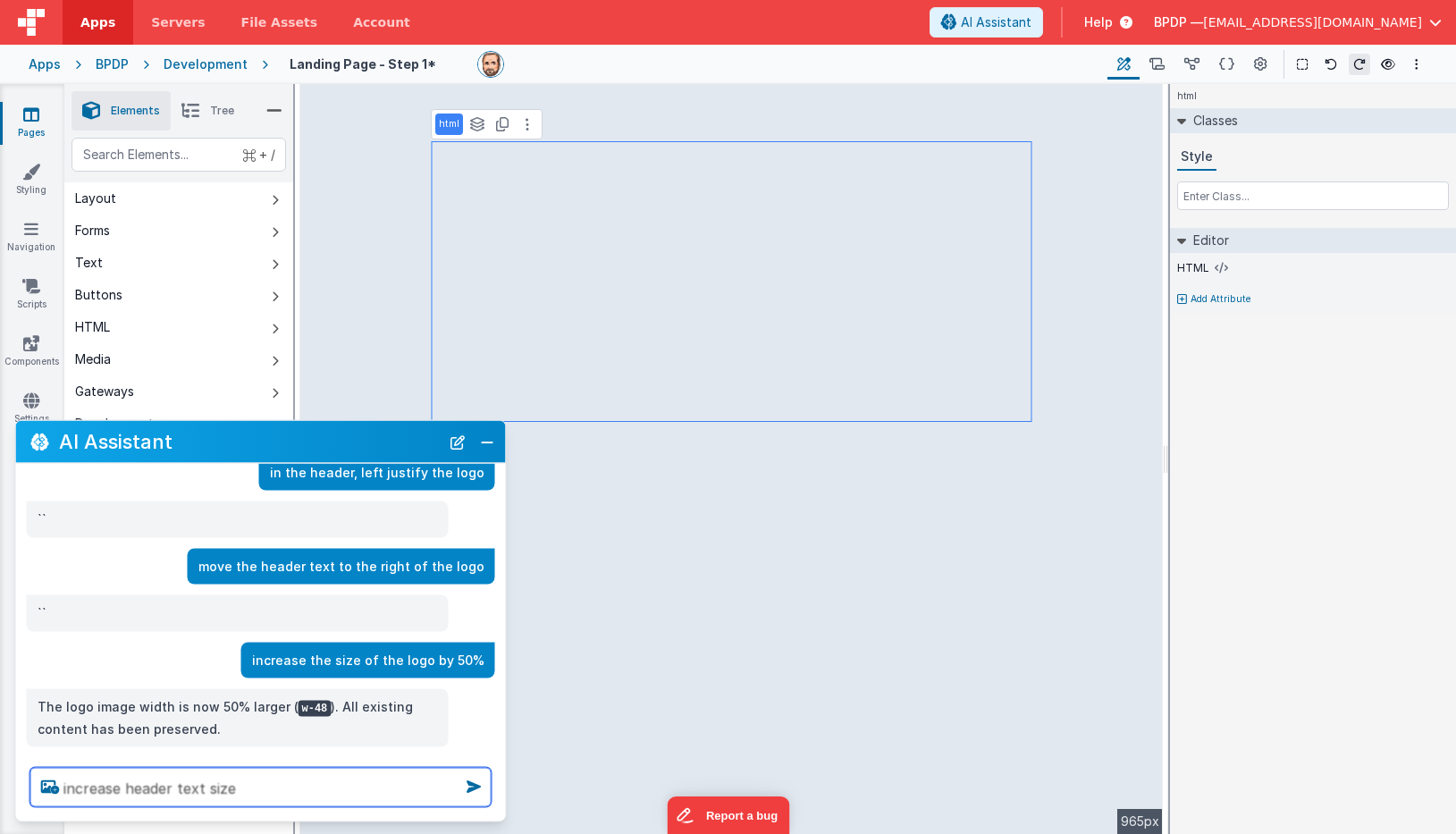
type textarea "increase header text size"
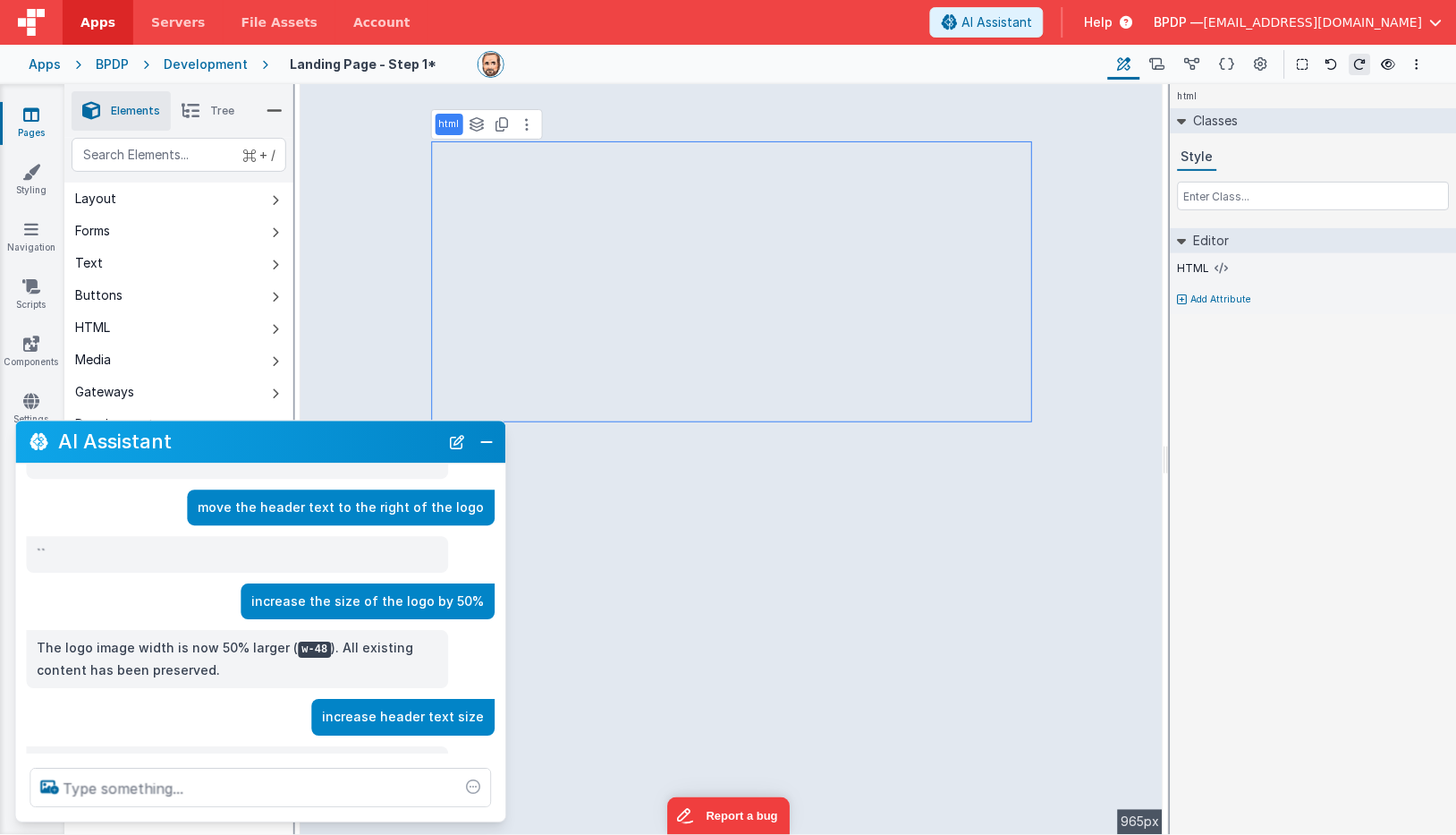
scroll to position [392, 0]
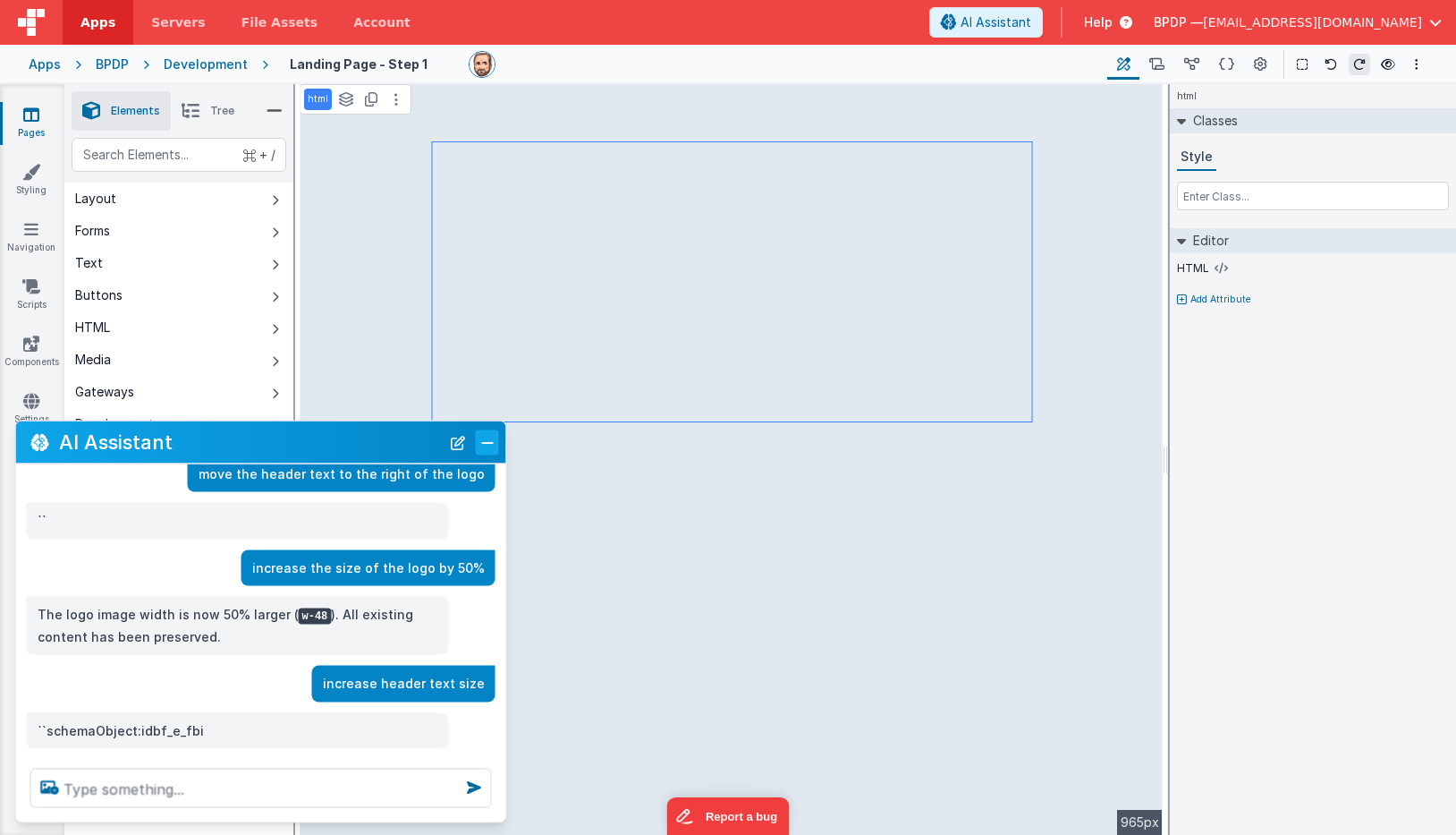
click at [488, 445] on button "Close" at bounding box center [487, 442] width 23 height 25
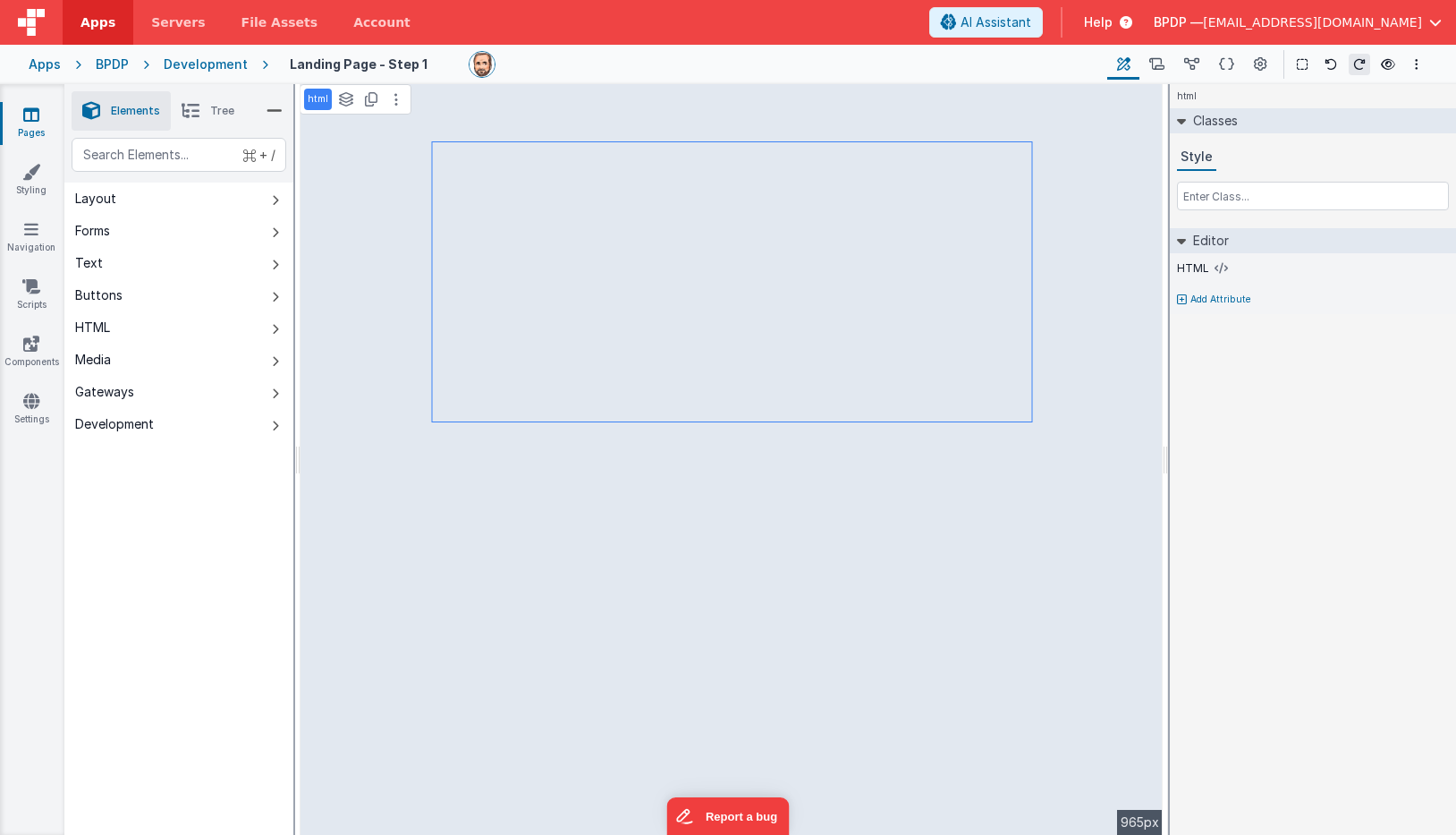
select select "email"
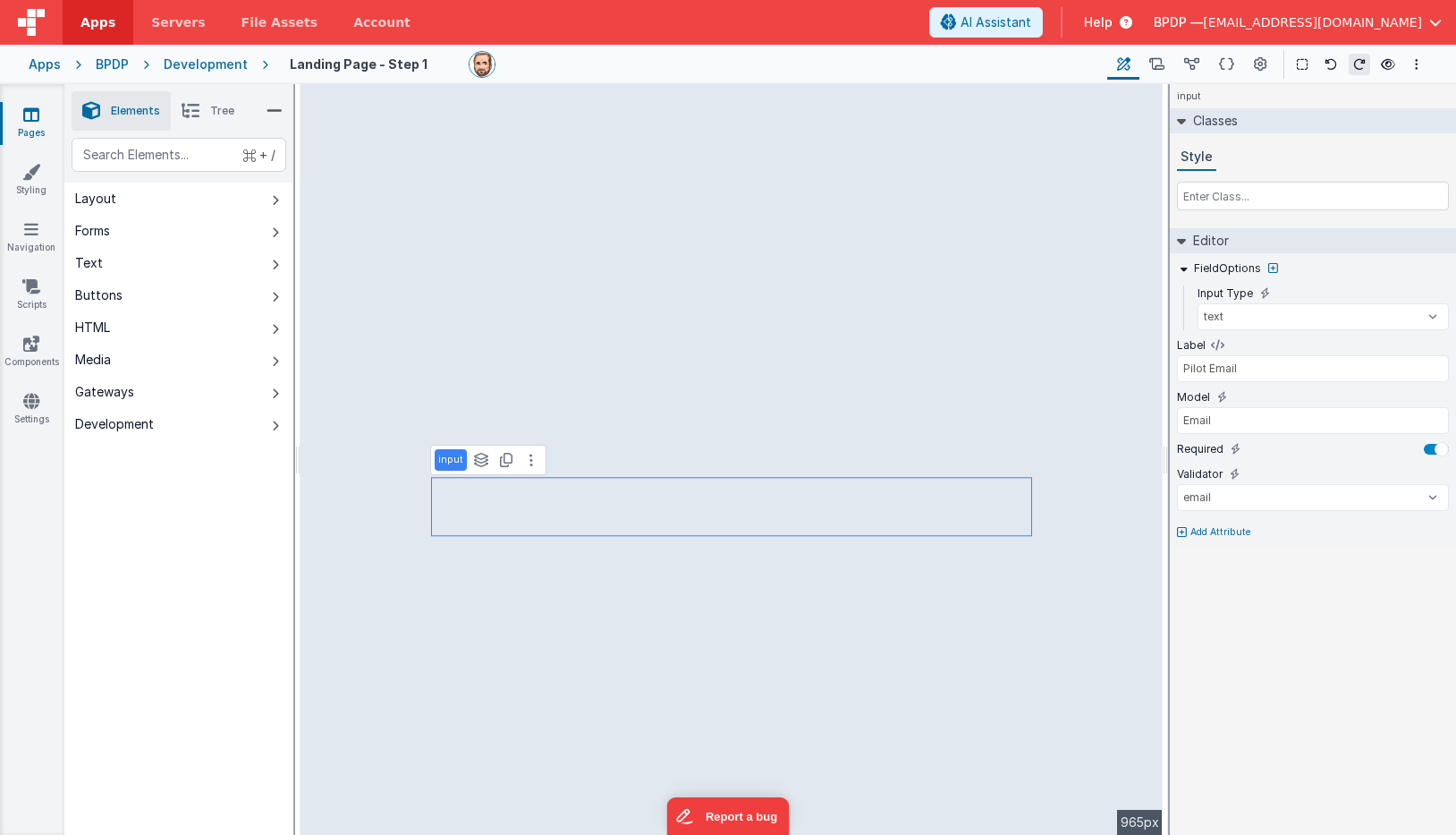
type input "Pilot Certificate Number"
select select "string"
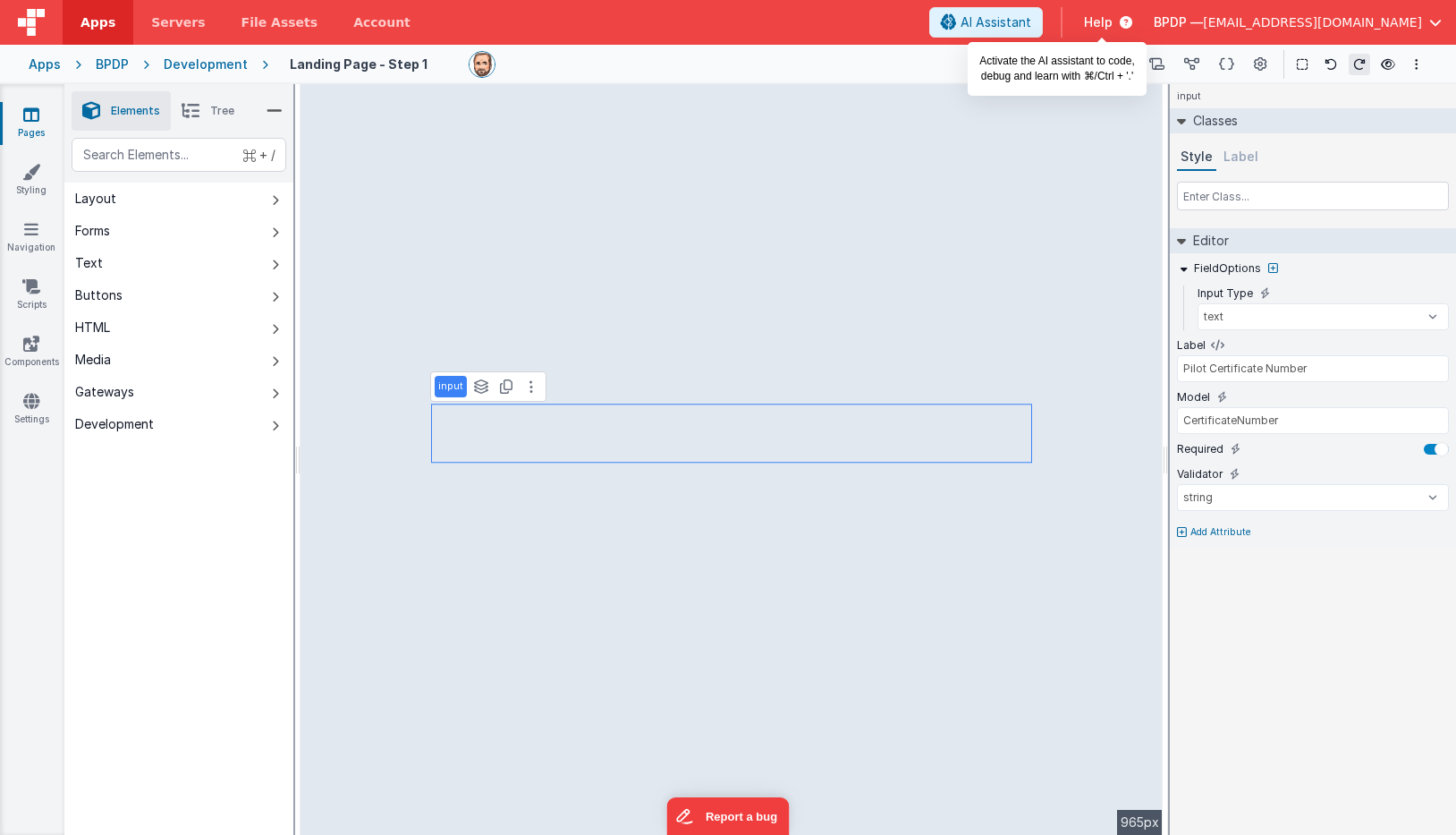
click at [1031, 14] on span "AI Assistant" at bounding box center [996, 22] width 71 height 18
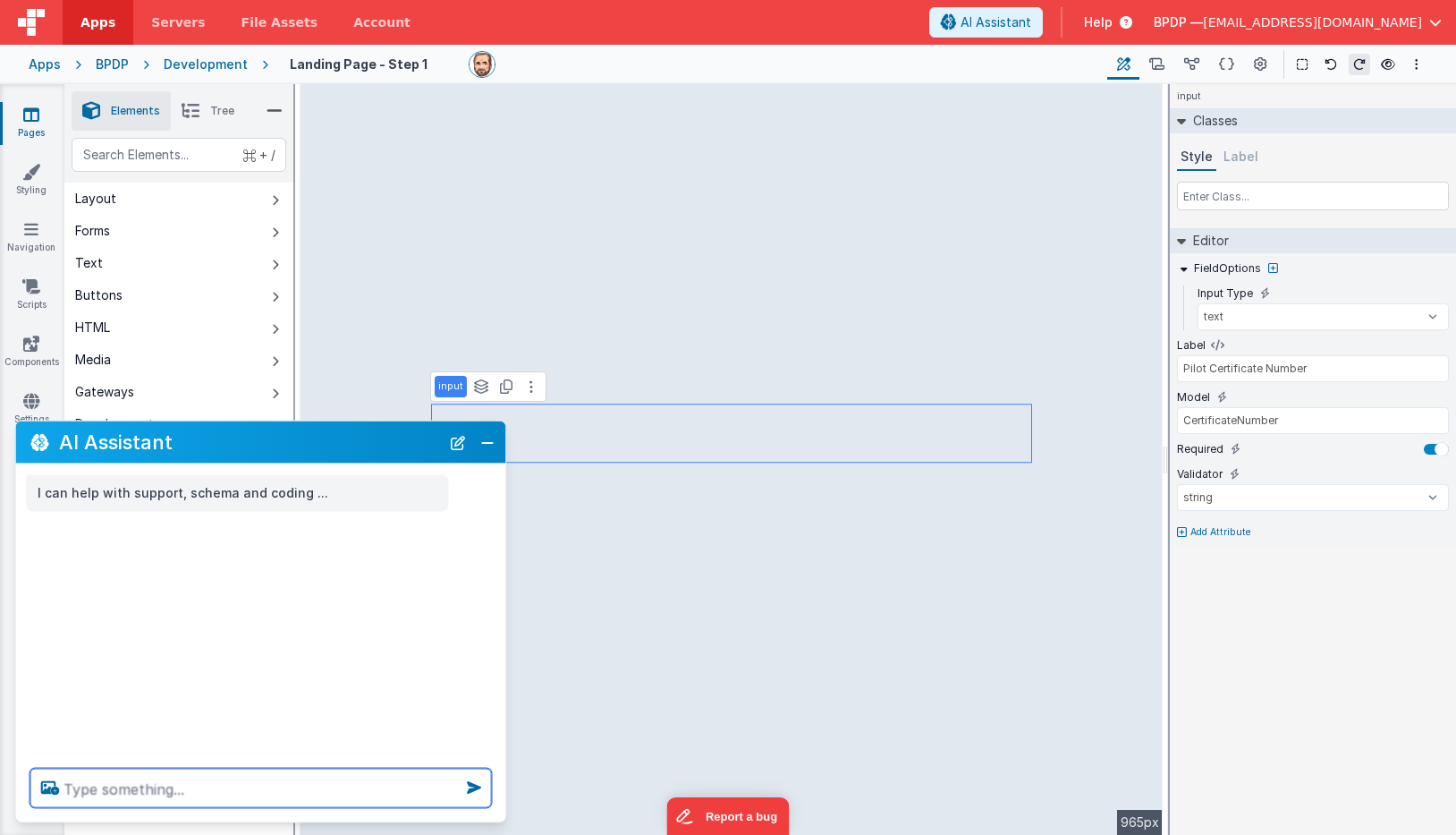
click at [96, 787] on textarea at bounding box center [261, 788] width 462 height 39
type textarea "Add Balloon Pilot before the word Data"
click at [67, 783] on textarea at bounding box center [261, 788] width 462 height 39
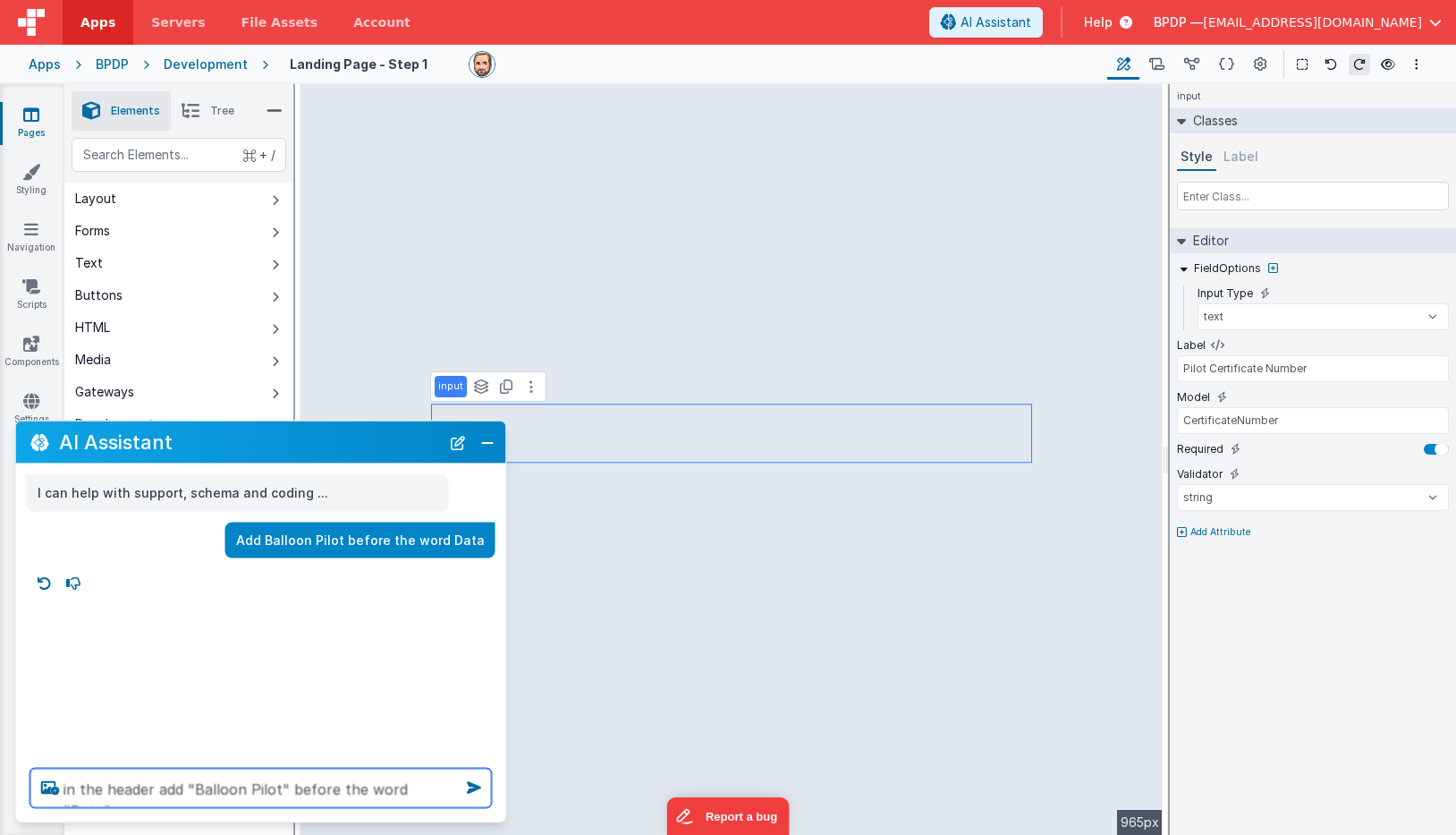
type textarea "in the header add "Balloon Pilot" before the word "Data""
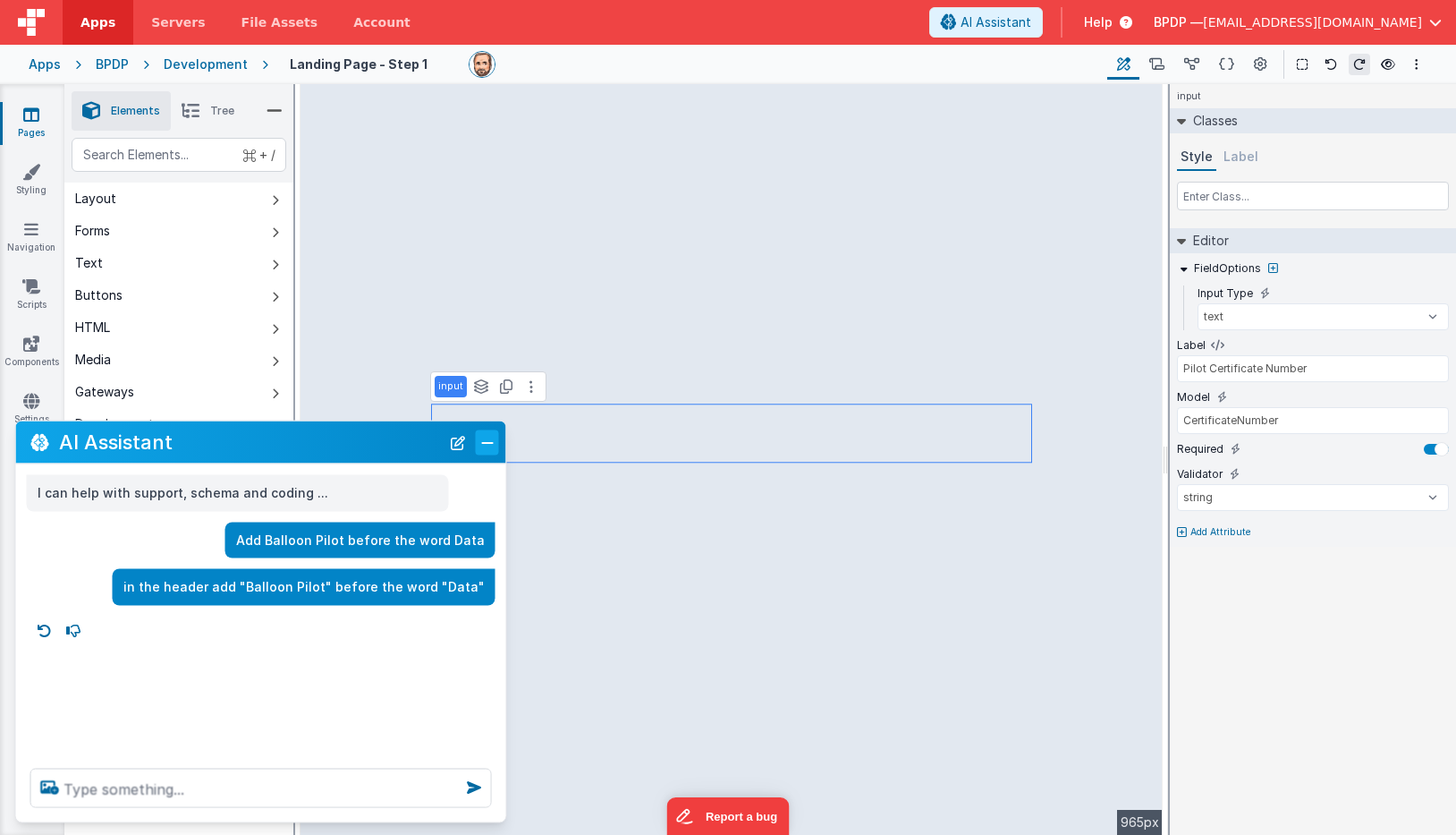
click at [484, 436] on button "Close" at bounding box center [487, 442] width 23 height 25
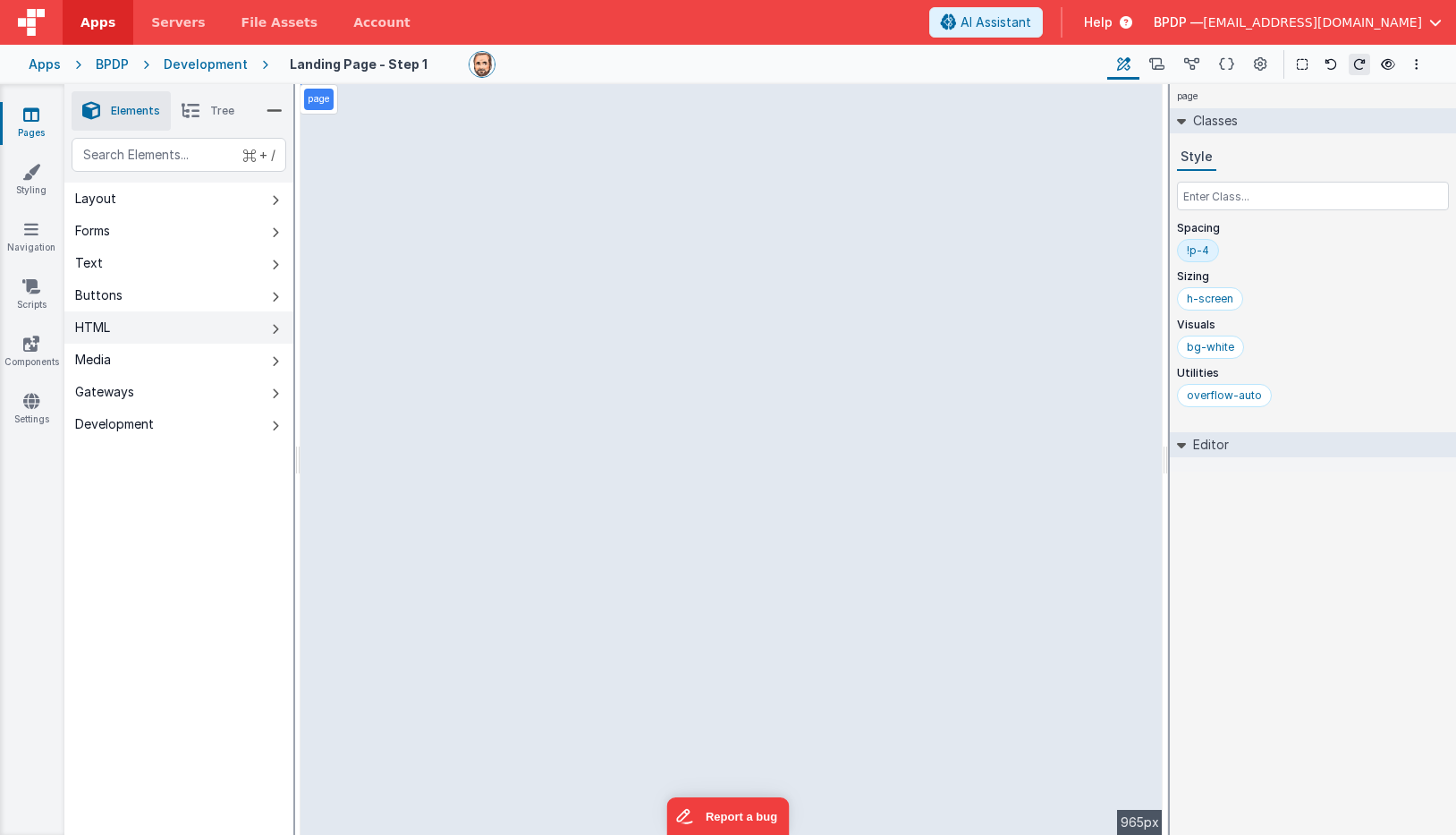
click at [106, 323] on div "HTML" at bounding box center [92, 328] width 35 height 18
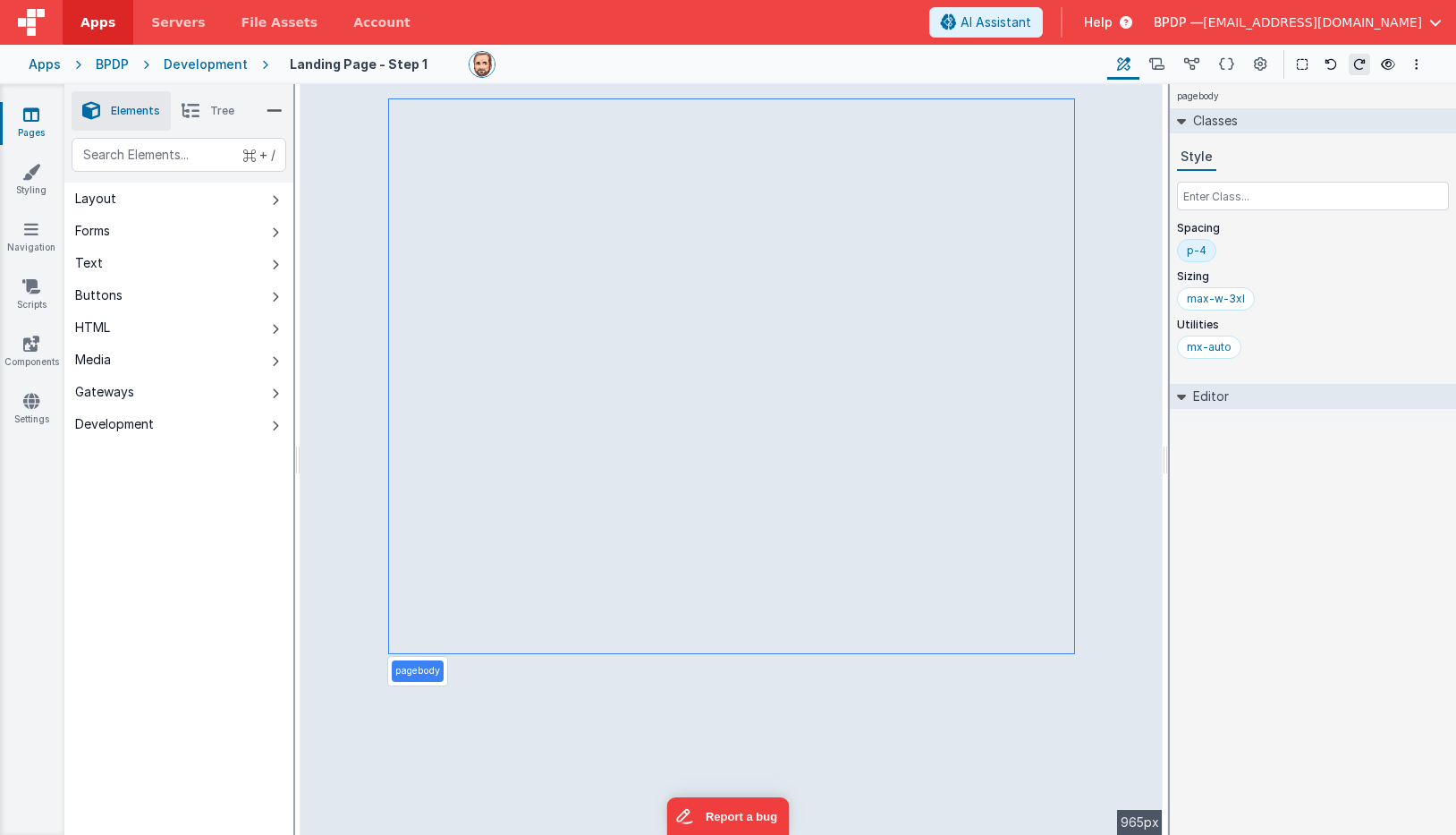
click at [186, 111] on icon at bounding box center [190, 111] width 18 height 25
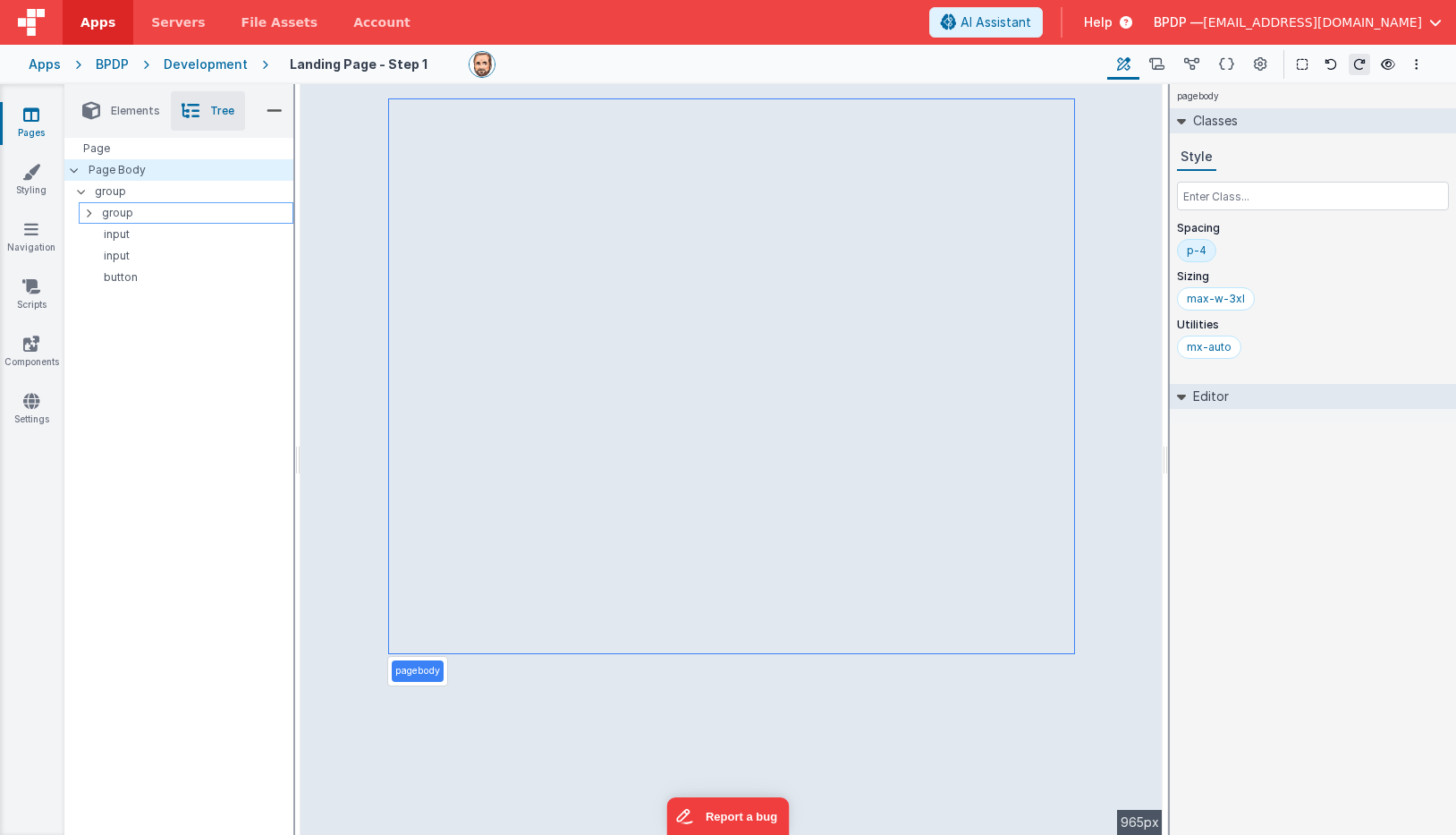
click at [86, 211] on icon at bounding box center [88, 212] width 6 height 14
click at [90, 213] on icon at bounding box center [88, 212] width 6 height 14
click at [91, 212] on icon at bounding box center [88, 212] width 6 height 14
click at [103, 191] on p "group" at bounding box center [194, 191] width 198 height 19
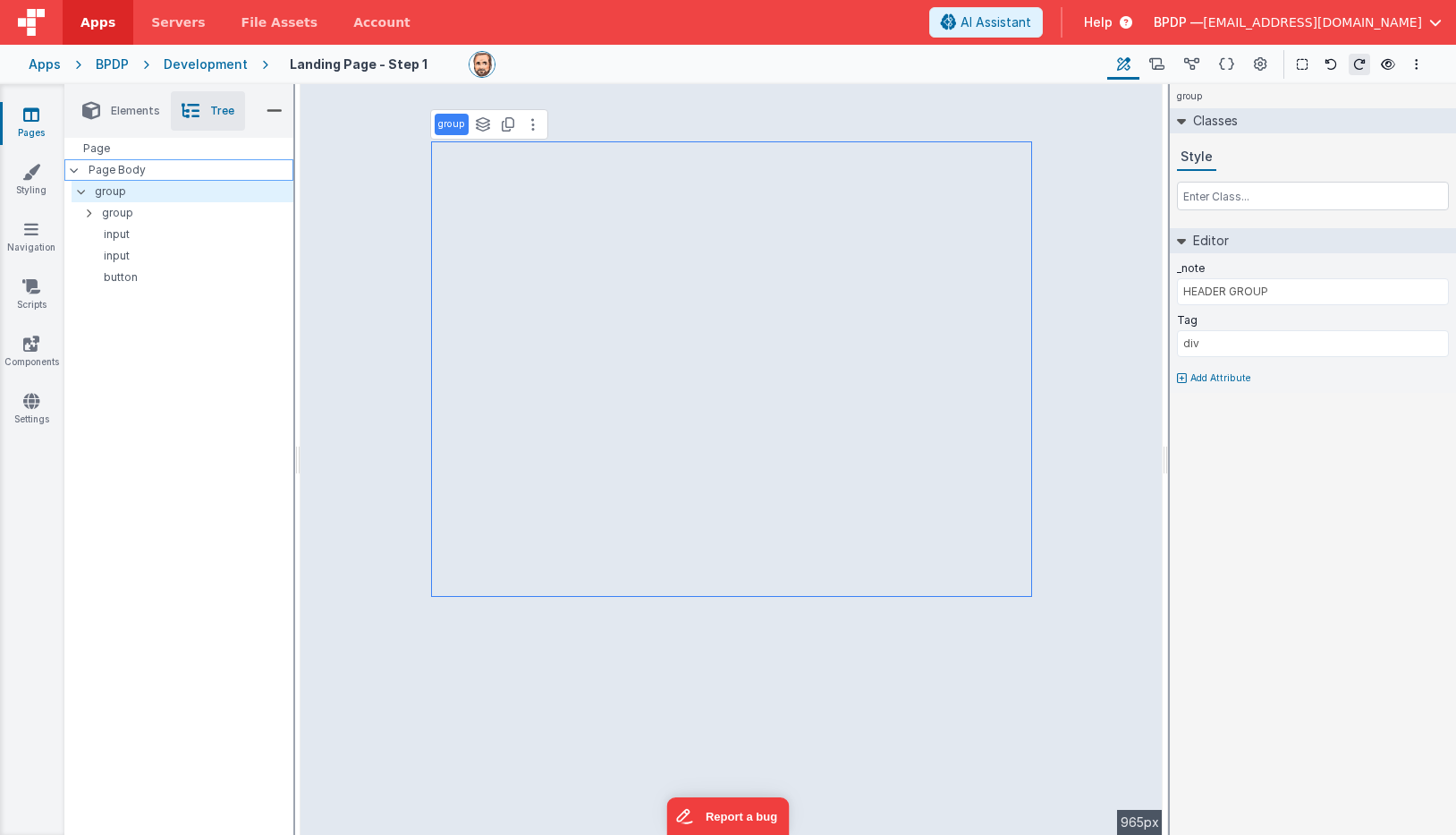
click at [111, 169] on p "Page Body" at bounding box center [190, 169] width 205 height 14
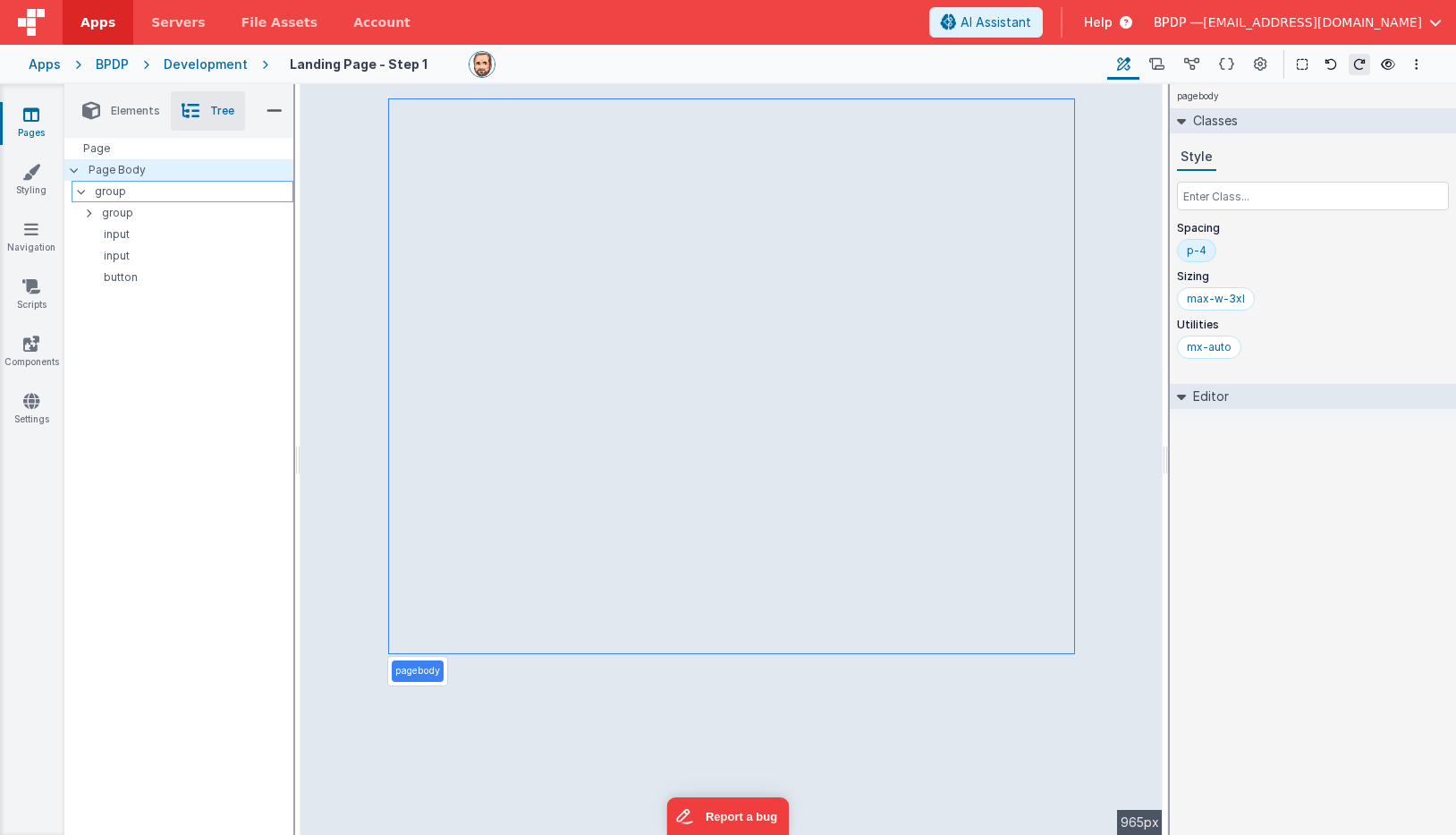
click at [109, 191] on p "group" at bounding box center [194, 191] width 198 height 19
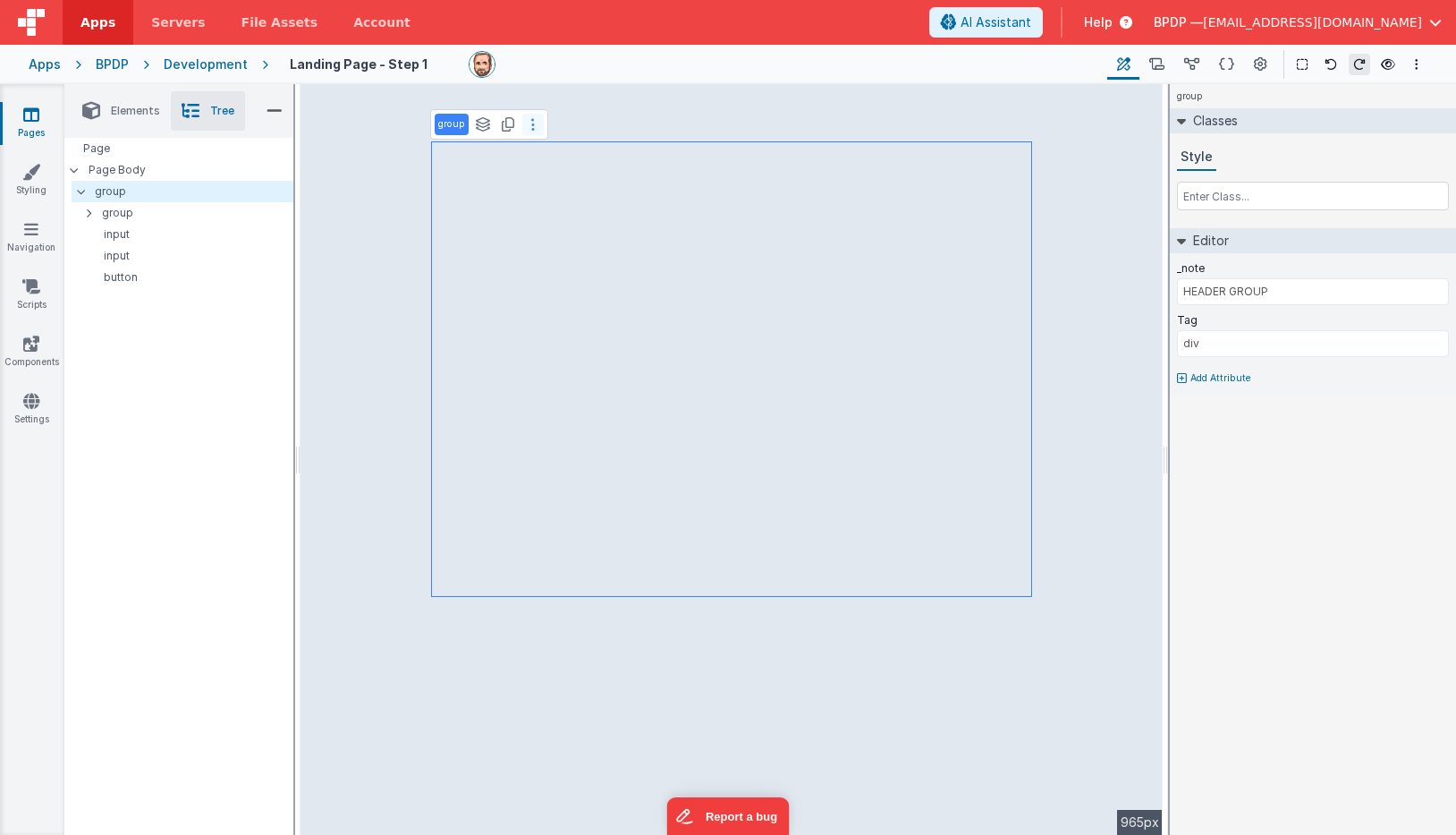
click at [533, 124] on icon at bounding box center [533, 124] width 4 height 14
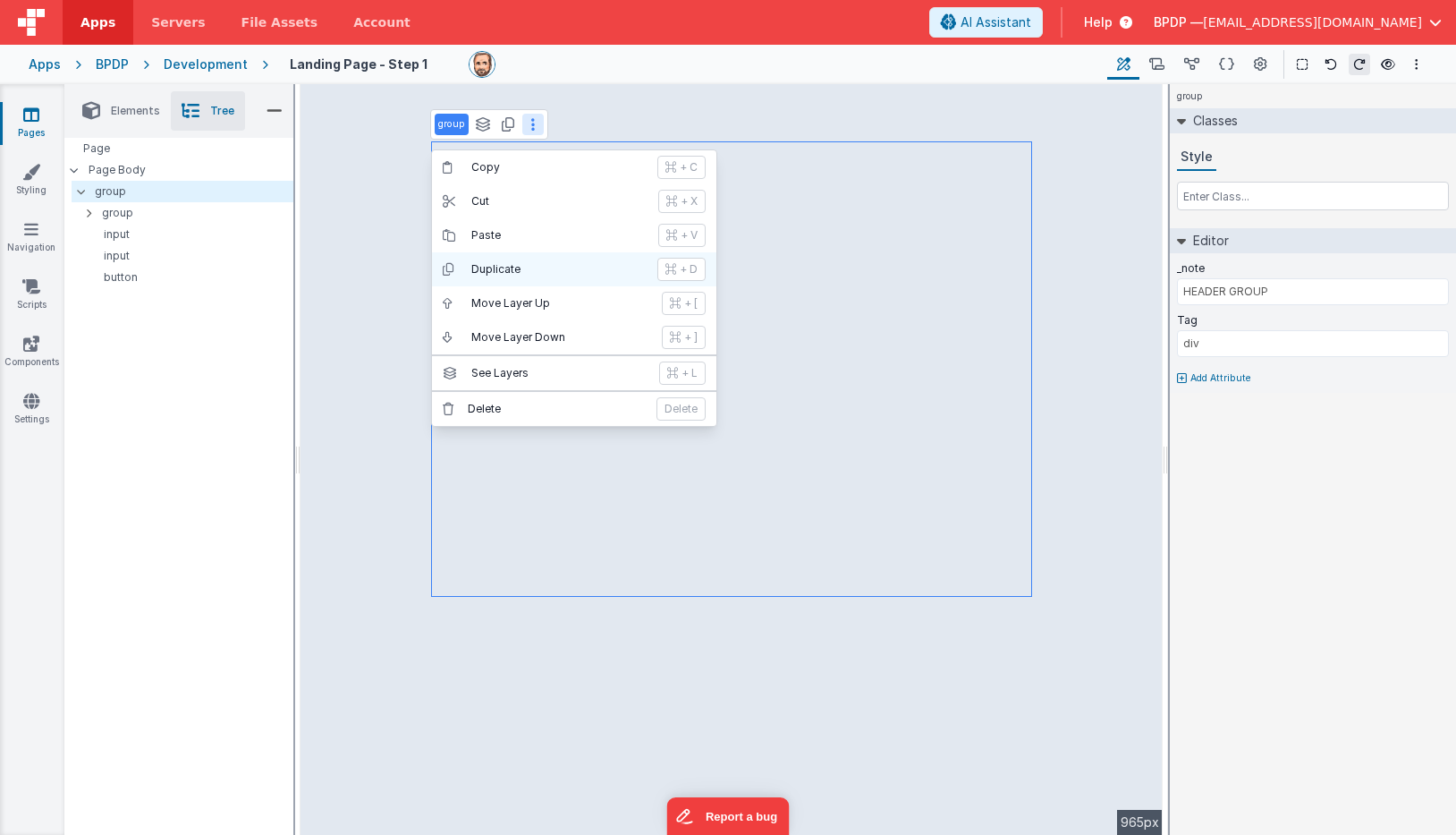
select select "string"
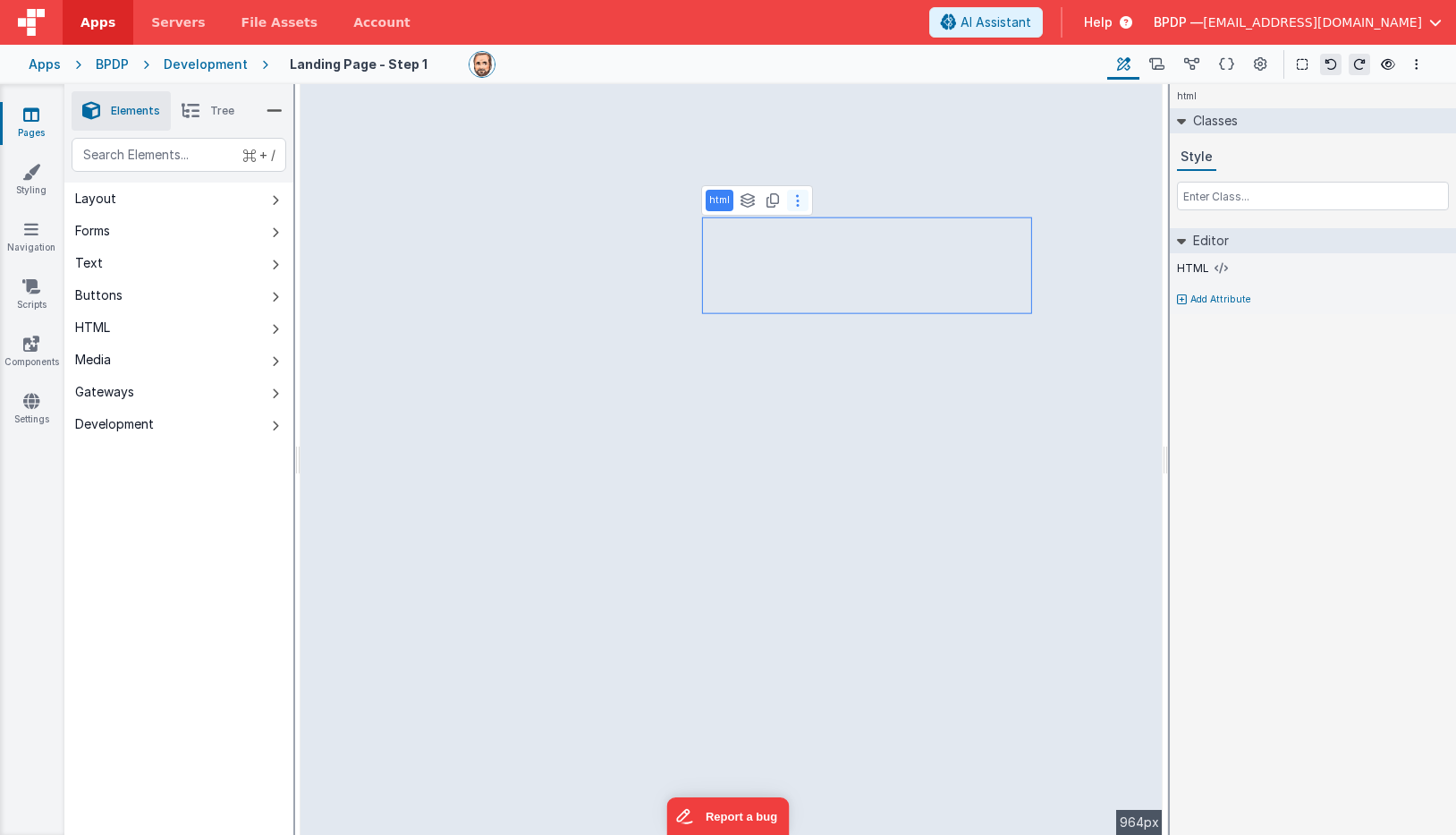
click at [793, 197] on button at bounding box center [797, 200] width 21 height 21
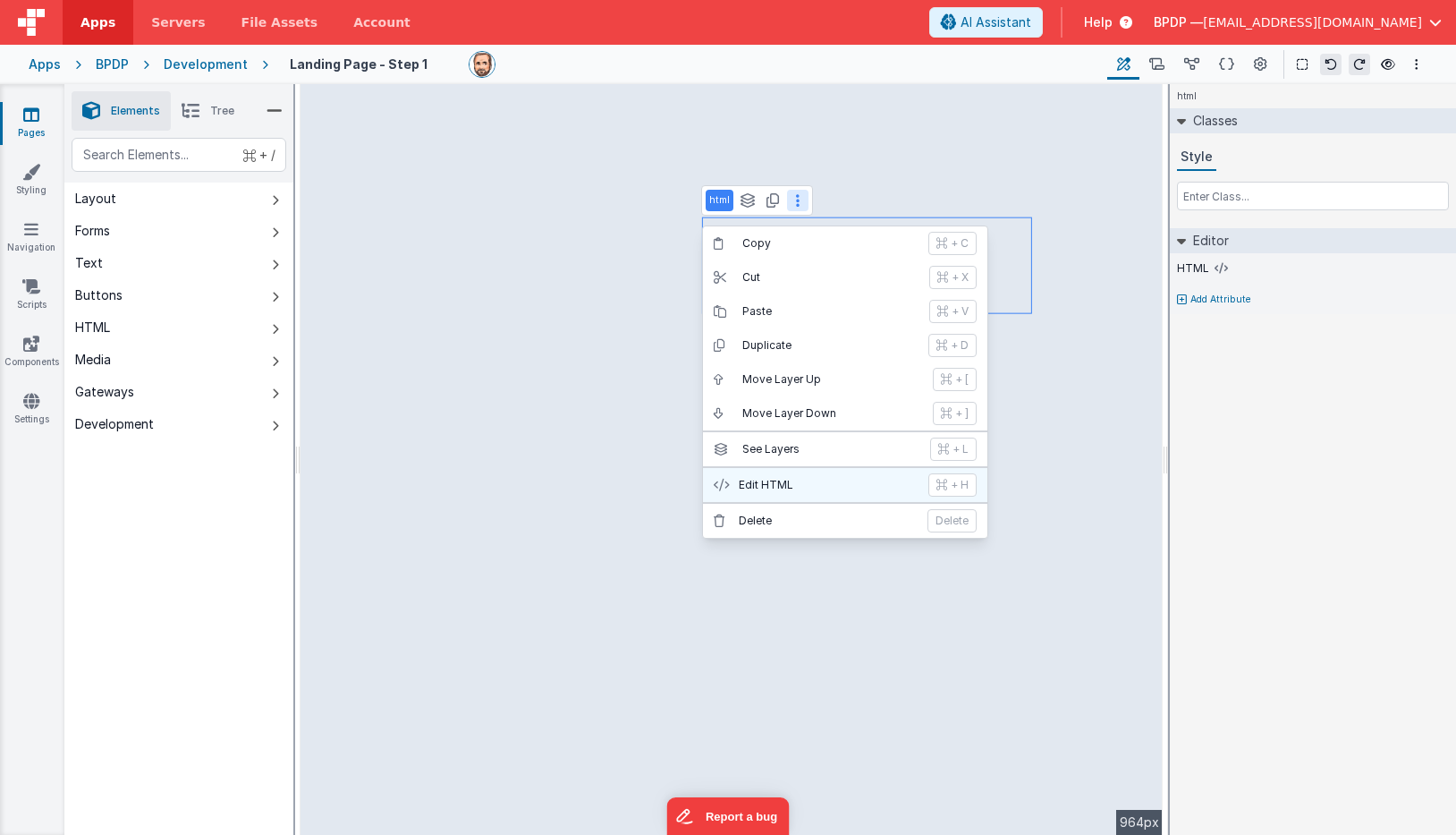
click at [761, 480] on p "Edit HTML" at bounding box center [828, 484] width 179 height 14
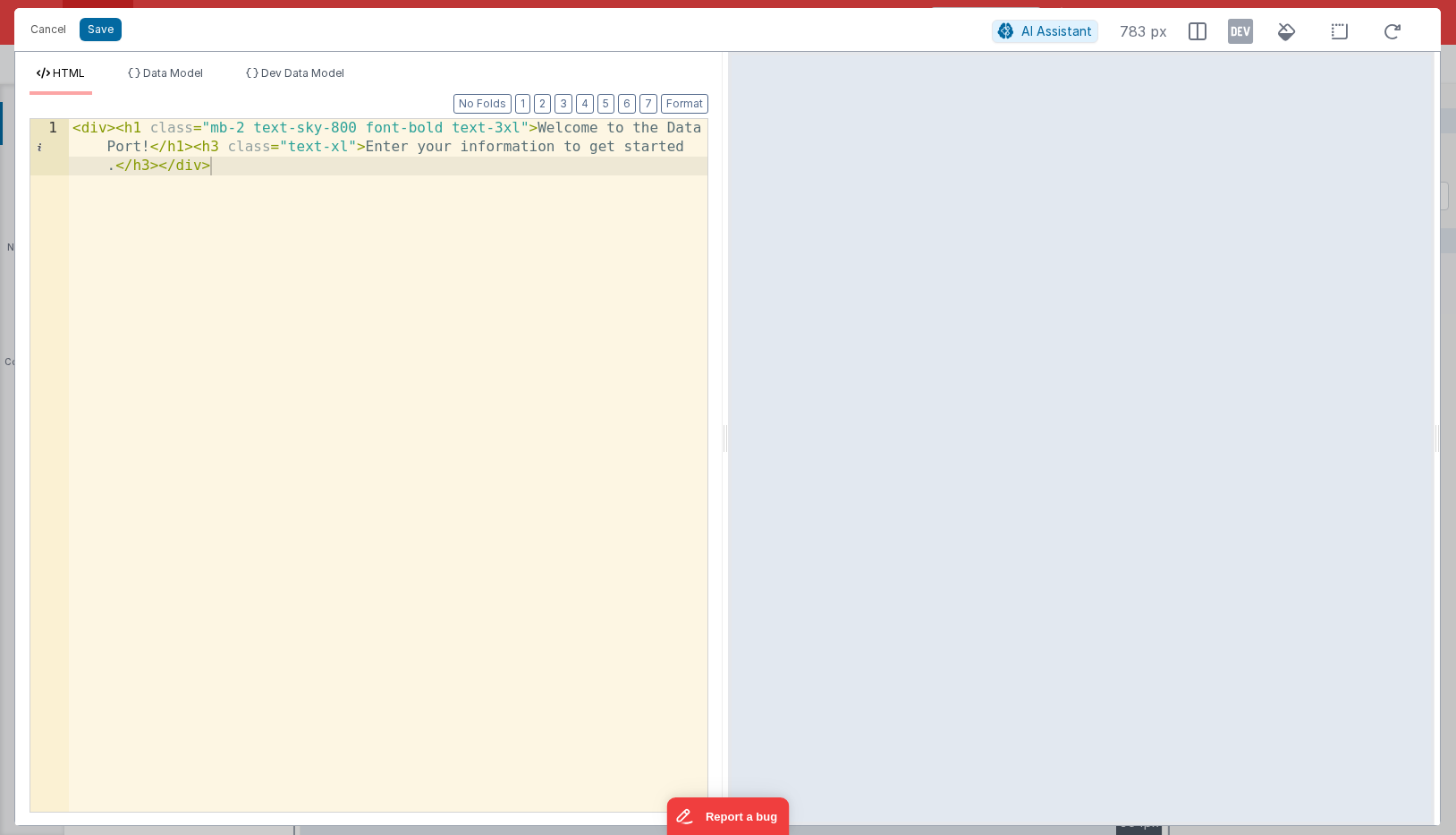
click at [666, 126] on div "< div > < h1 class = "mb-2 text-sky-800 font-bold text-3xl" > Welcome to the Da…" at bounding box center [388, 522] width 639 height 805
click at [656, 130] on div "< div > < h1 class = "mb-2 text-sky-800 font-bold text-3xl" > Welcome to the Ba…" at bounding box center [388, 522] width 639 height 805
click at [96, 33] on button "Save" at bounding box center [101, 30] width 42 height 23
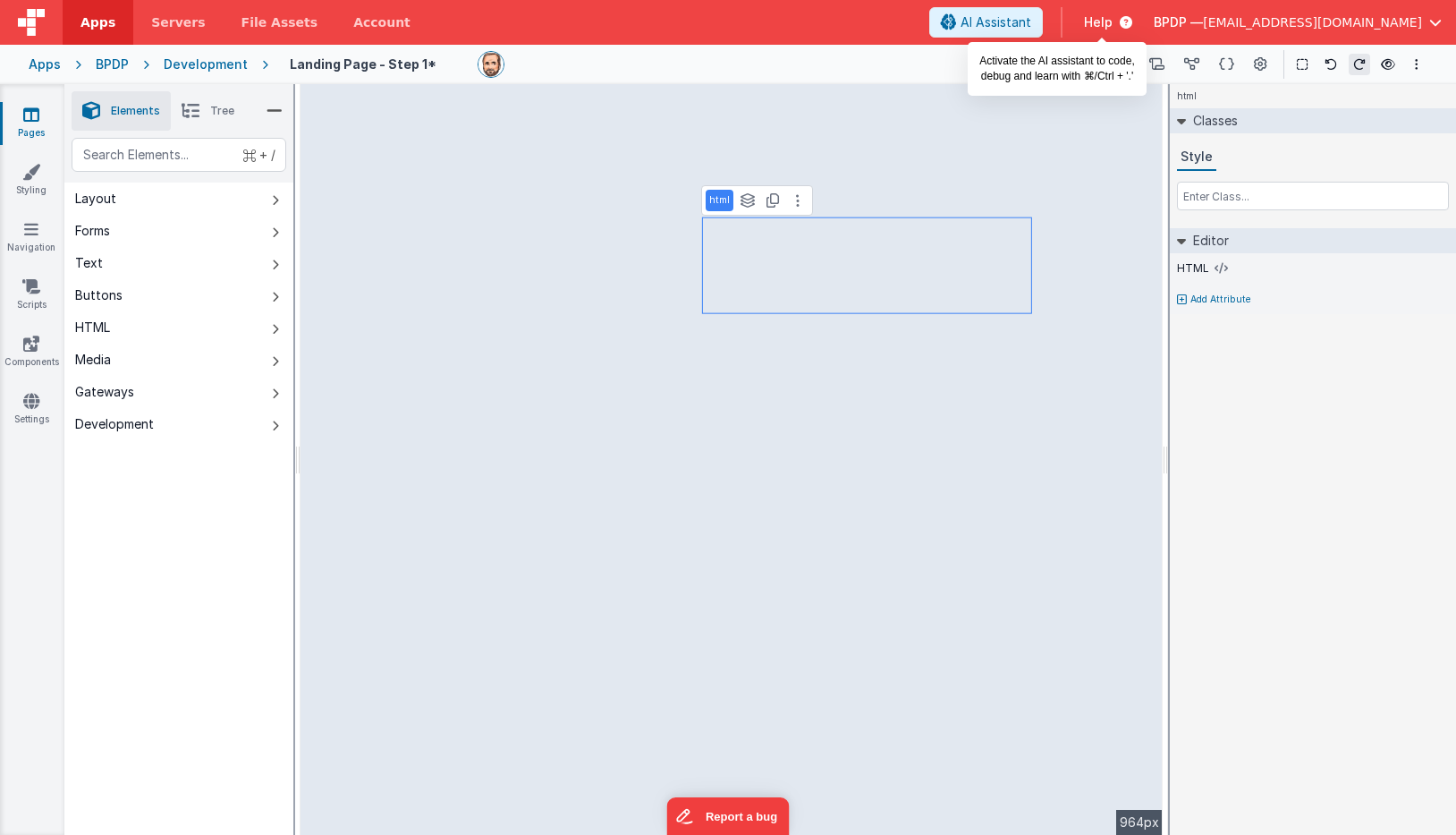
click at [1031, 23] on span "AI Assistant" at bounding box center [996, 22] width 71 height 18
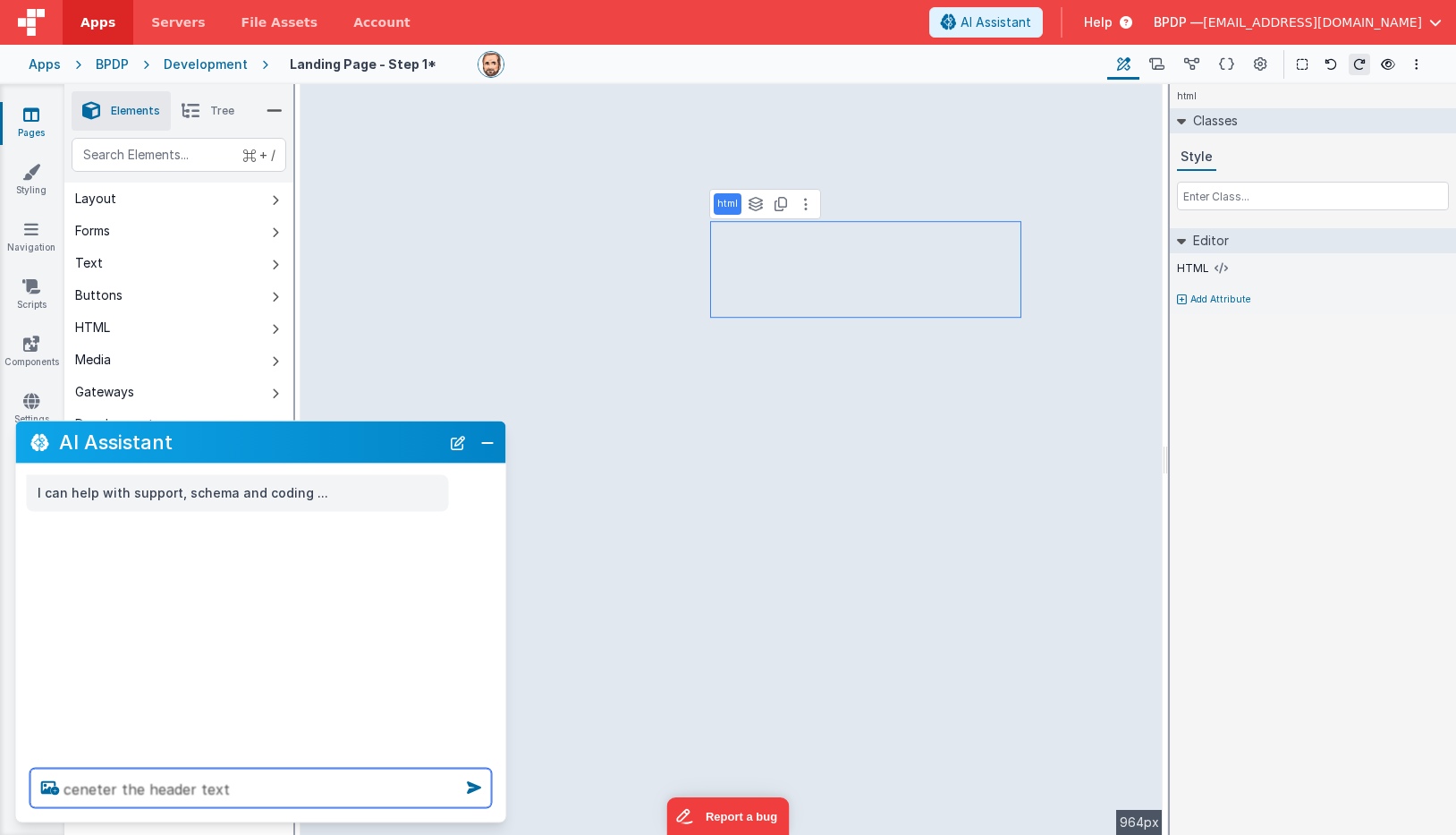
type textarea "ceneter the header text"
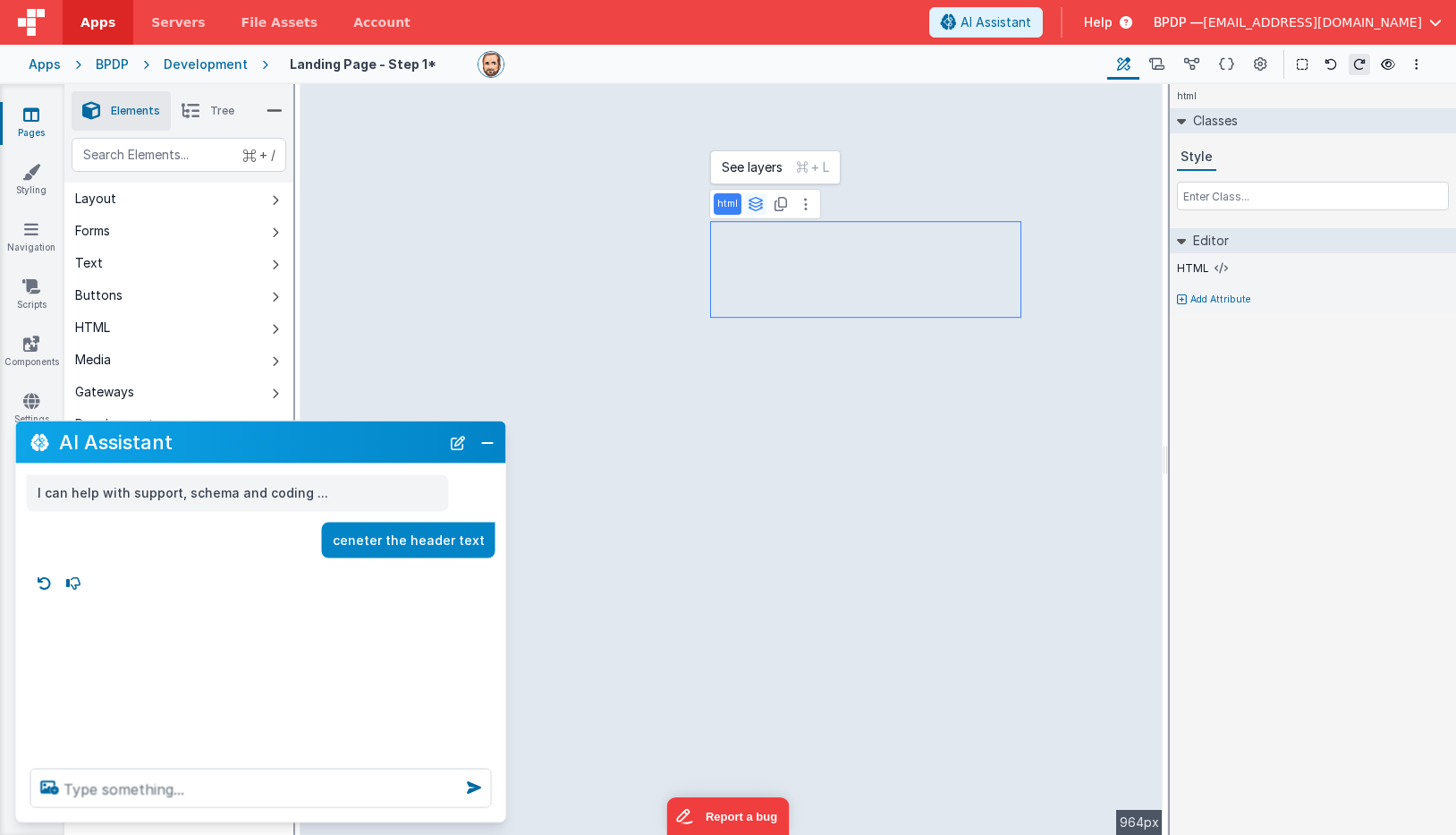
click at [754, 204] on icon at bounding box center [756, 204] width 16 height 14
click at [780, 204] on icon at bounding box center [780, 204] width 12 height 14
click at [921, 136] on icon at bounding box center [923, 131] width 4 height 14
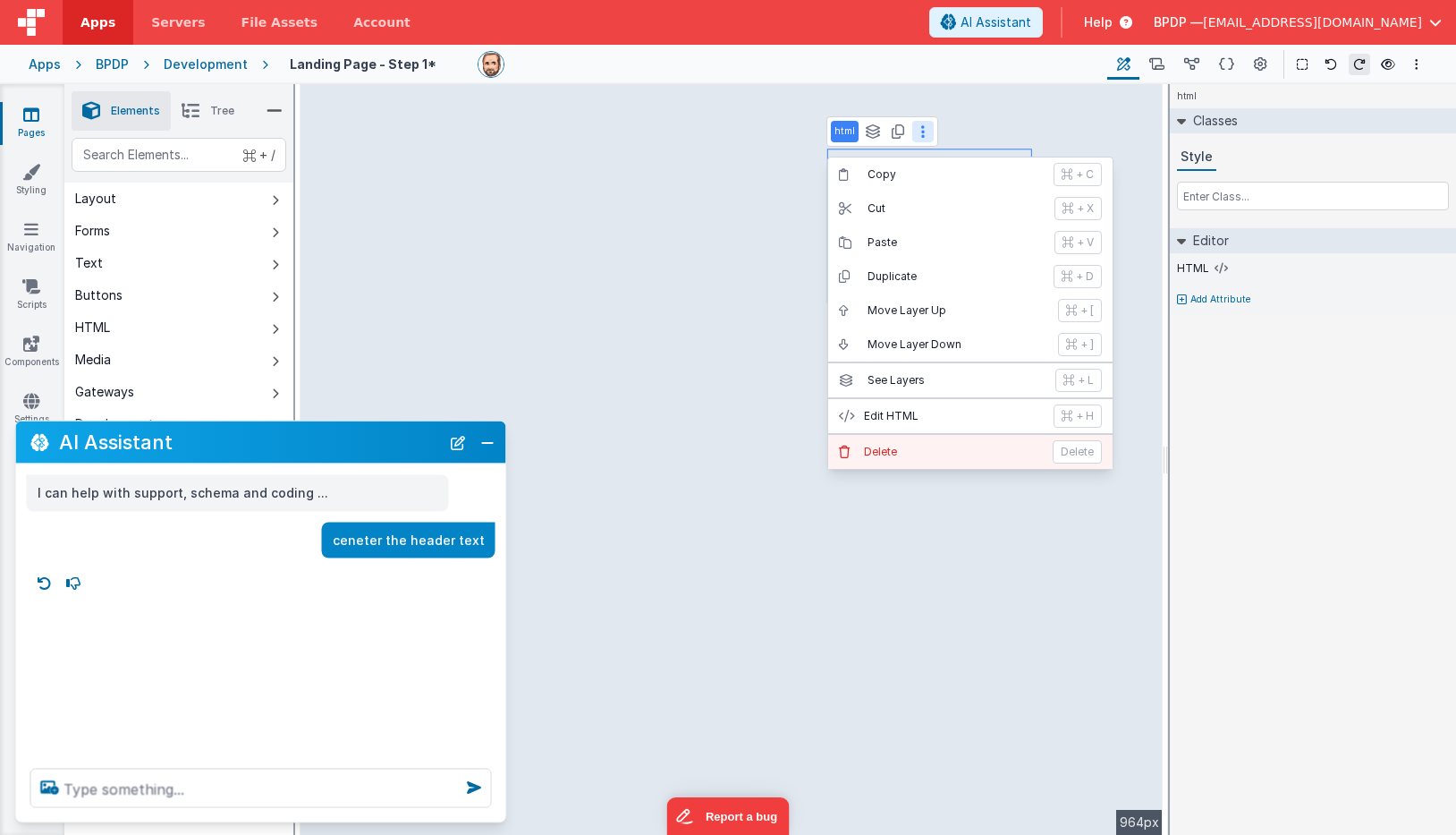
click at [888, 450] on p "Delete" at bounding box center [953, 452] width 178 height 14
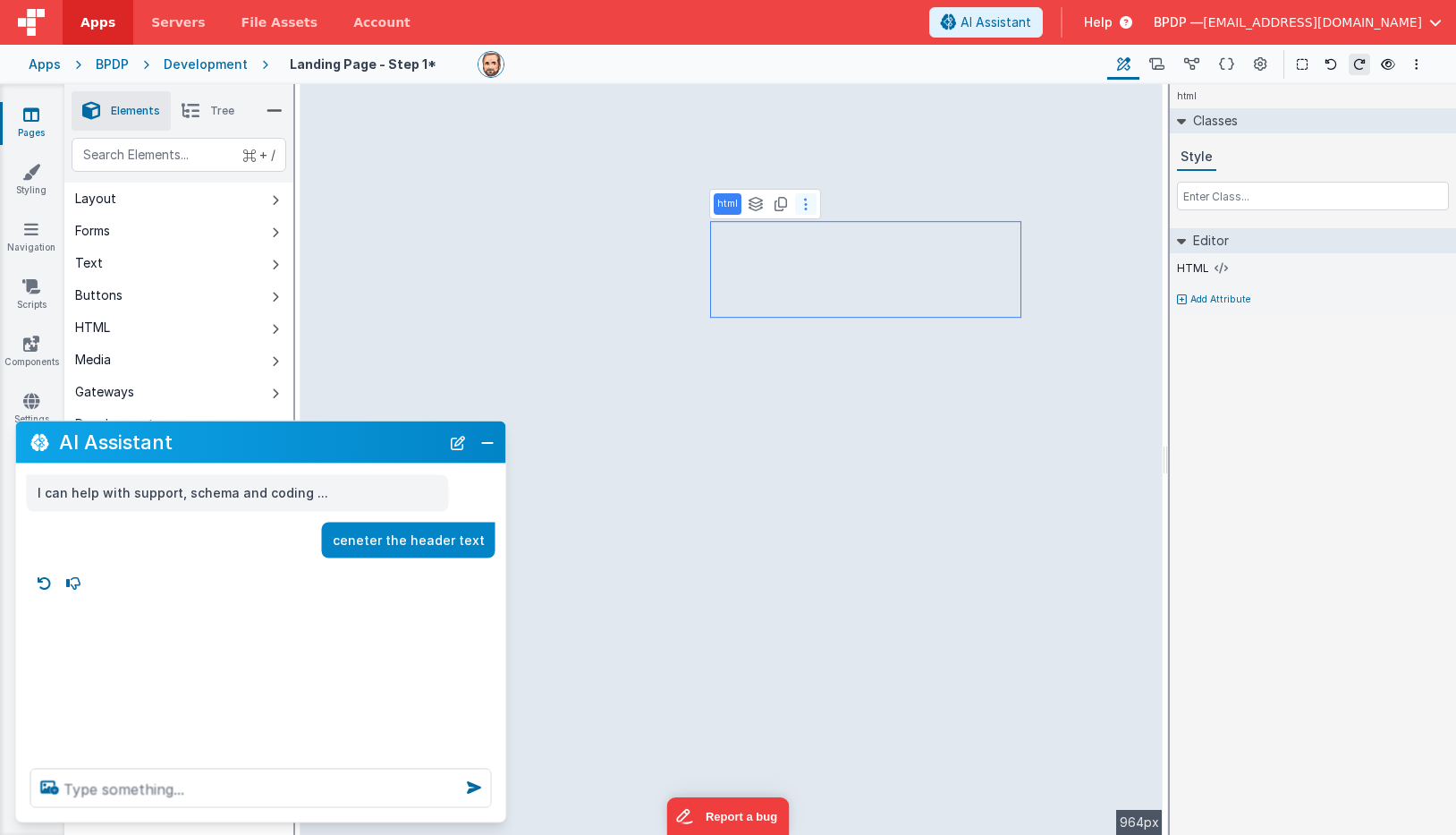
click at [807, 202] on button at bounding box center [806, 204] width 21 height 21
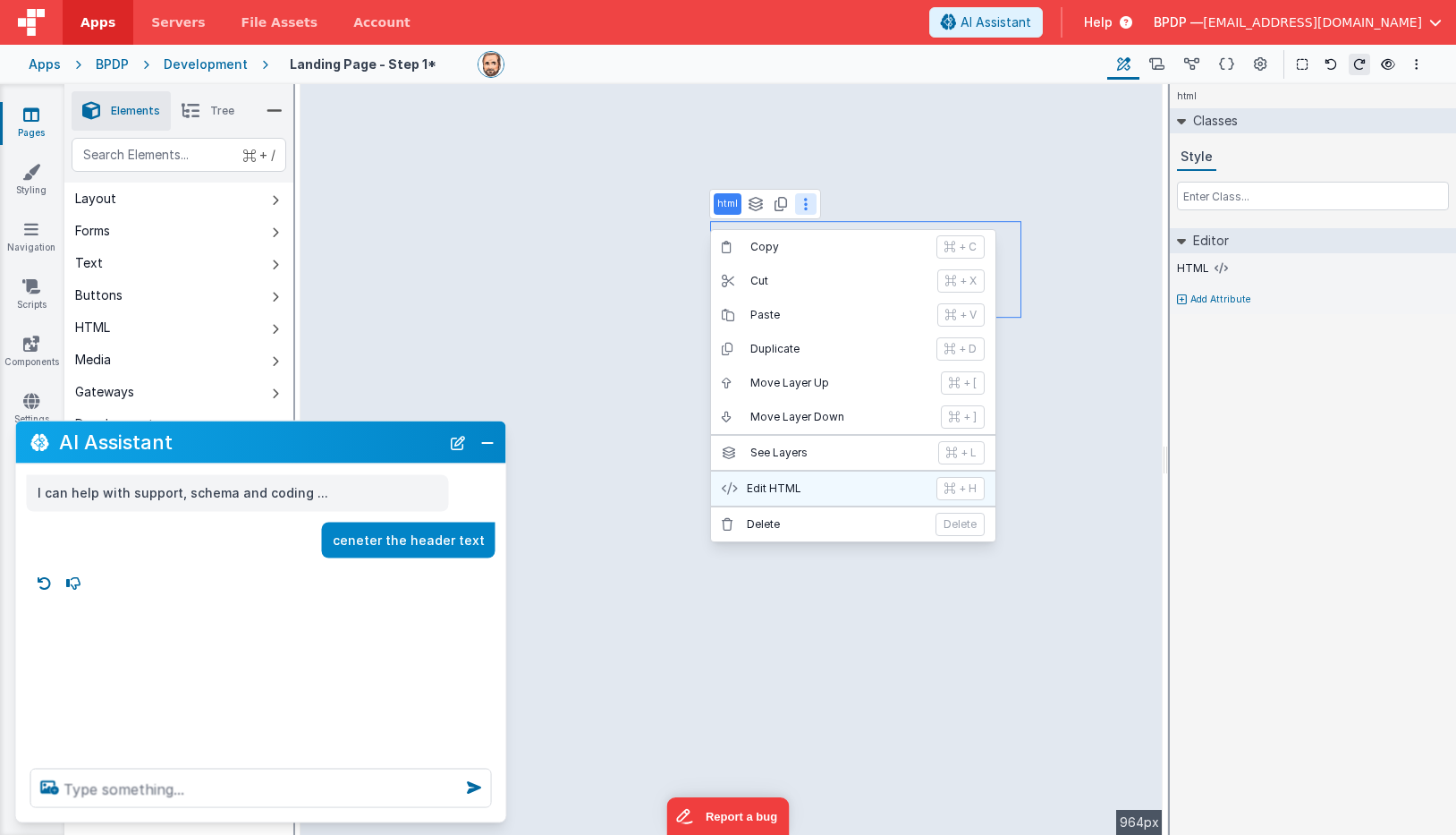
click at [775, 487] on p "Edit HTML" at bounding box center [837, 488] width 179 height 14
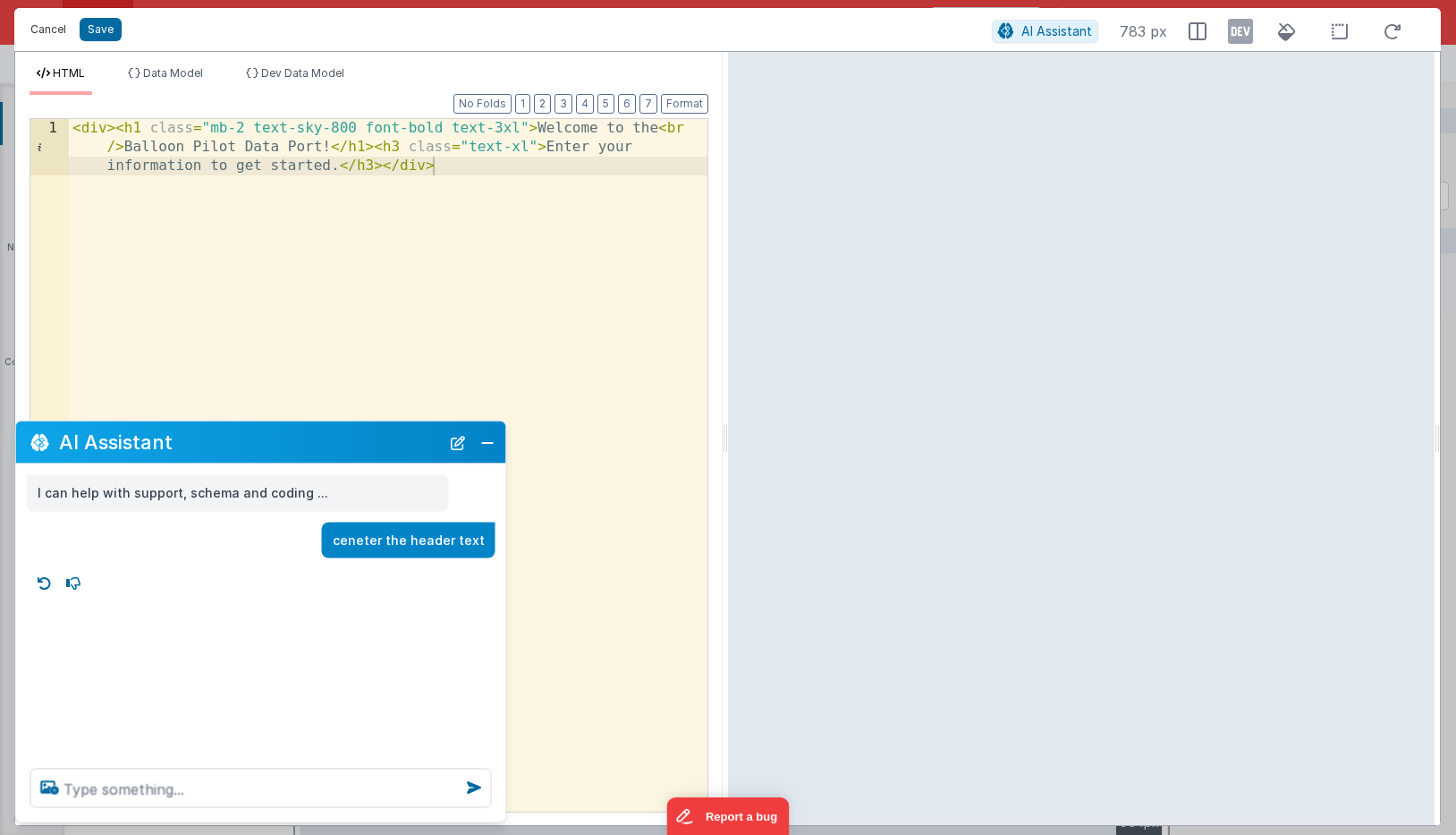
click at [47, 24] on button "Cancel" at bounding box center [48, 30] width 54 height 25
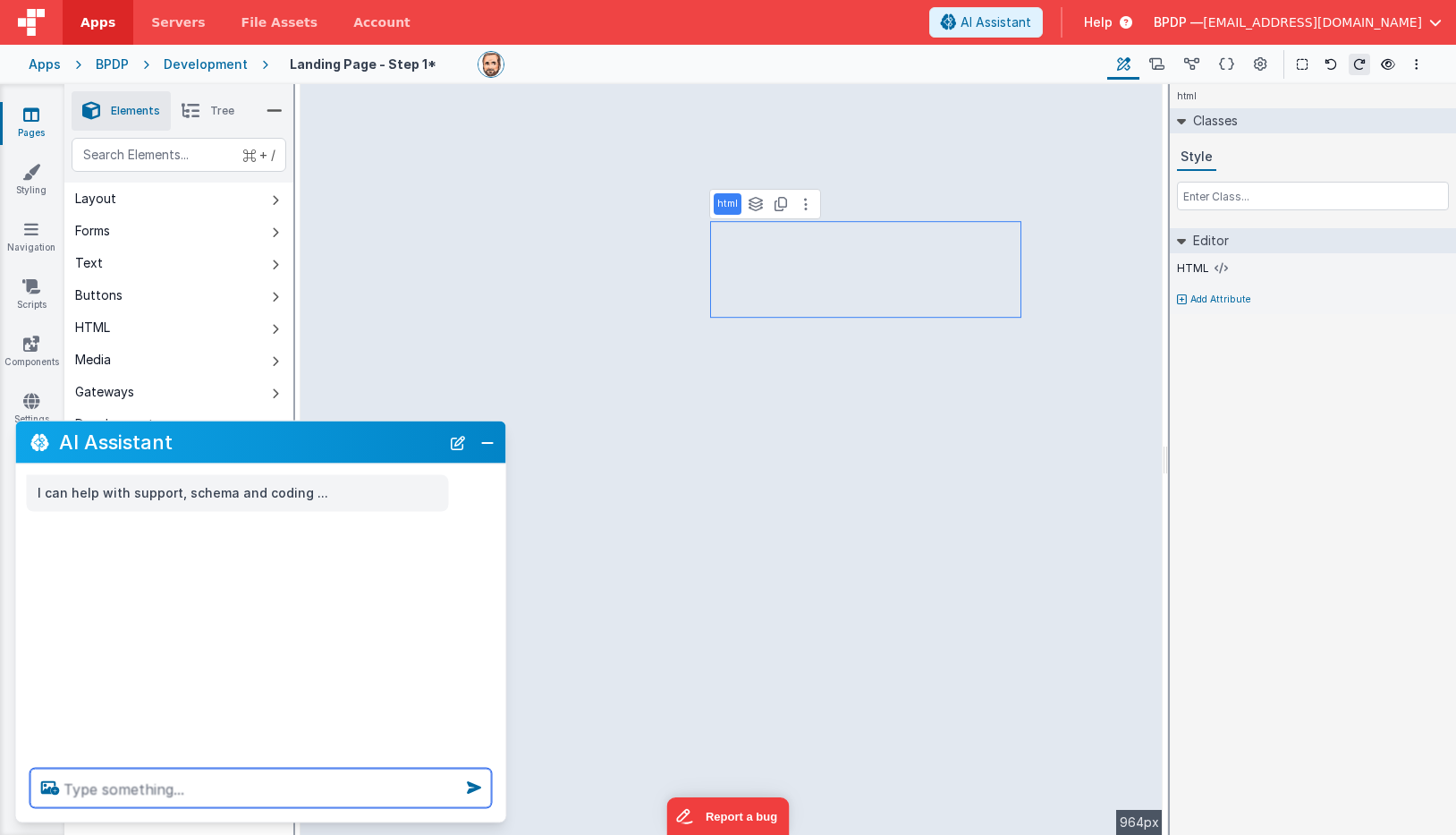
click at [82, 783] on textarea at bounding box center [261, 788] width 462 height 39
type textarea "center align the "Welcome... Data Port!" text"
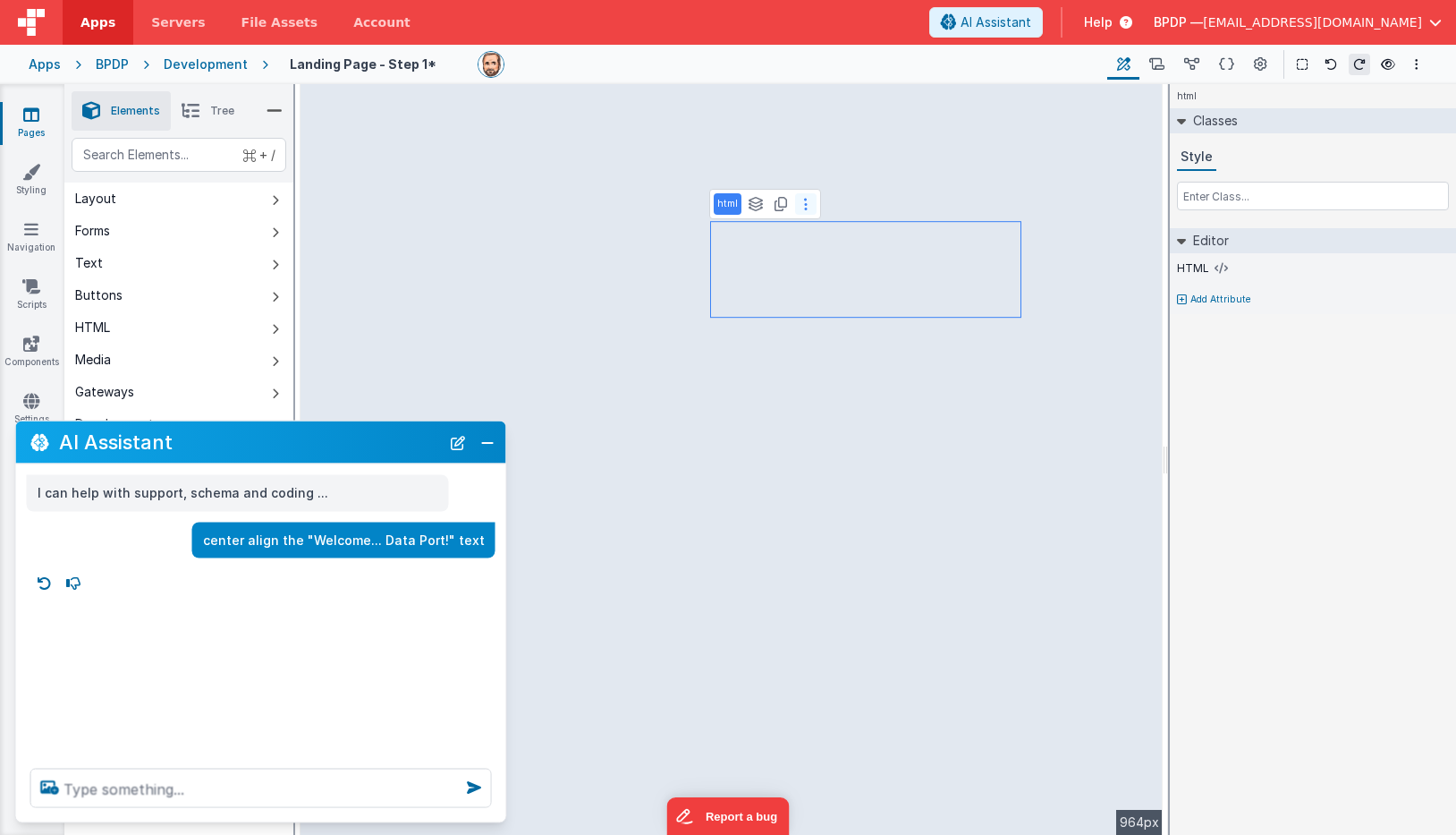
click at [804, 203] on icon at bounding box center [806, 204] width 4 height 14
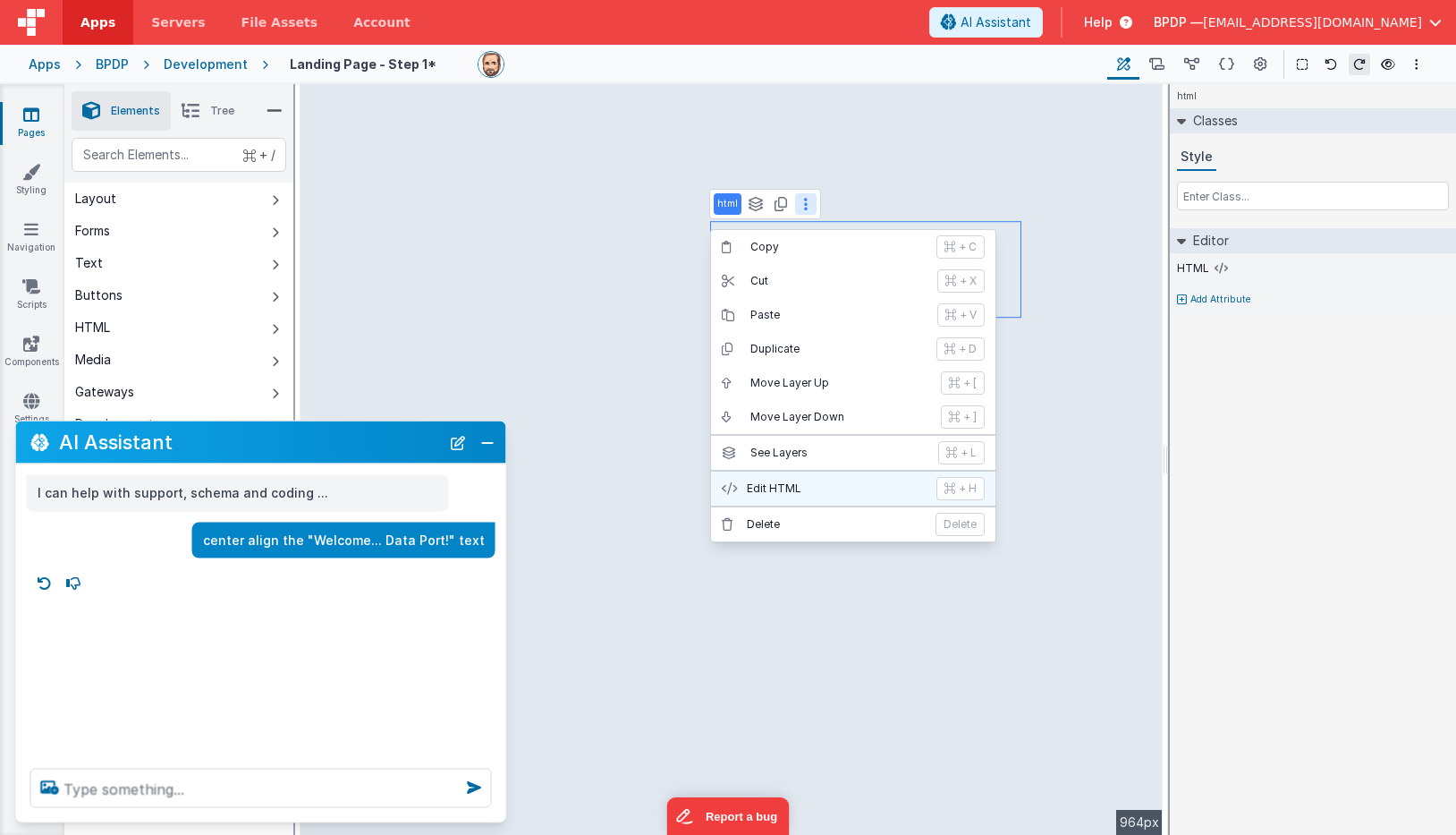
click at [768, 488] on p "Edit HTML" at bounding box center [837, 488] width 179 height 14
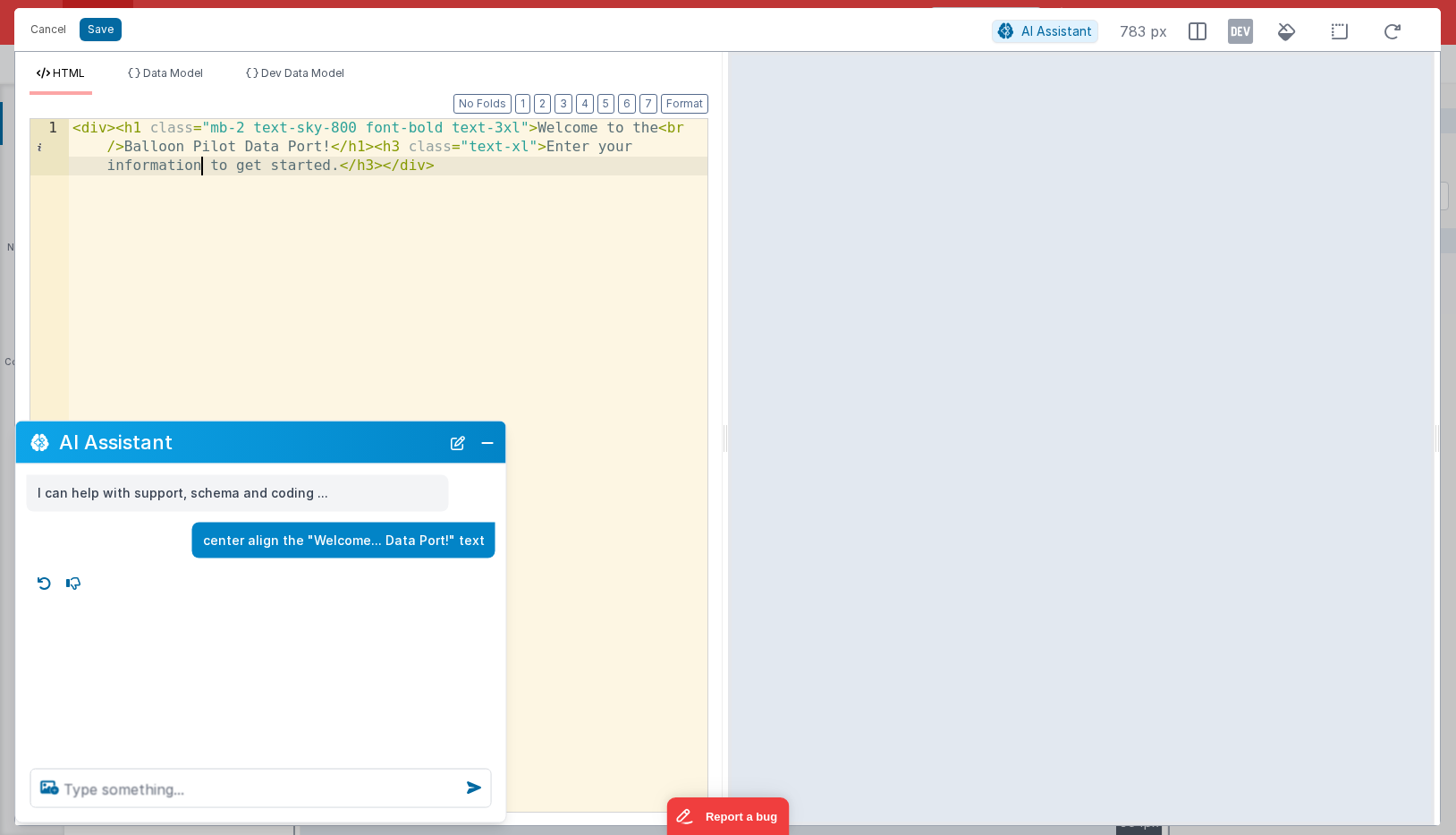
click at [201, 166] on div "< div > < h1 class = "mb-2 text-sky-800 font-bold text-3xl" > Welcome to the < …" at bounding box center [388, 522] width 639 height 805
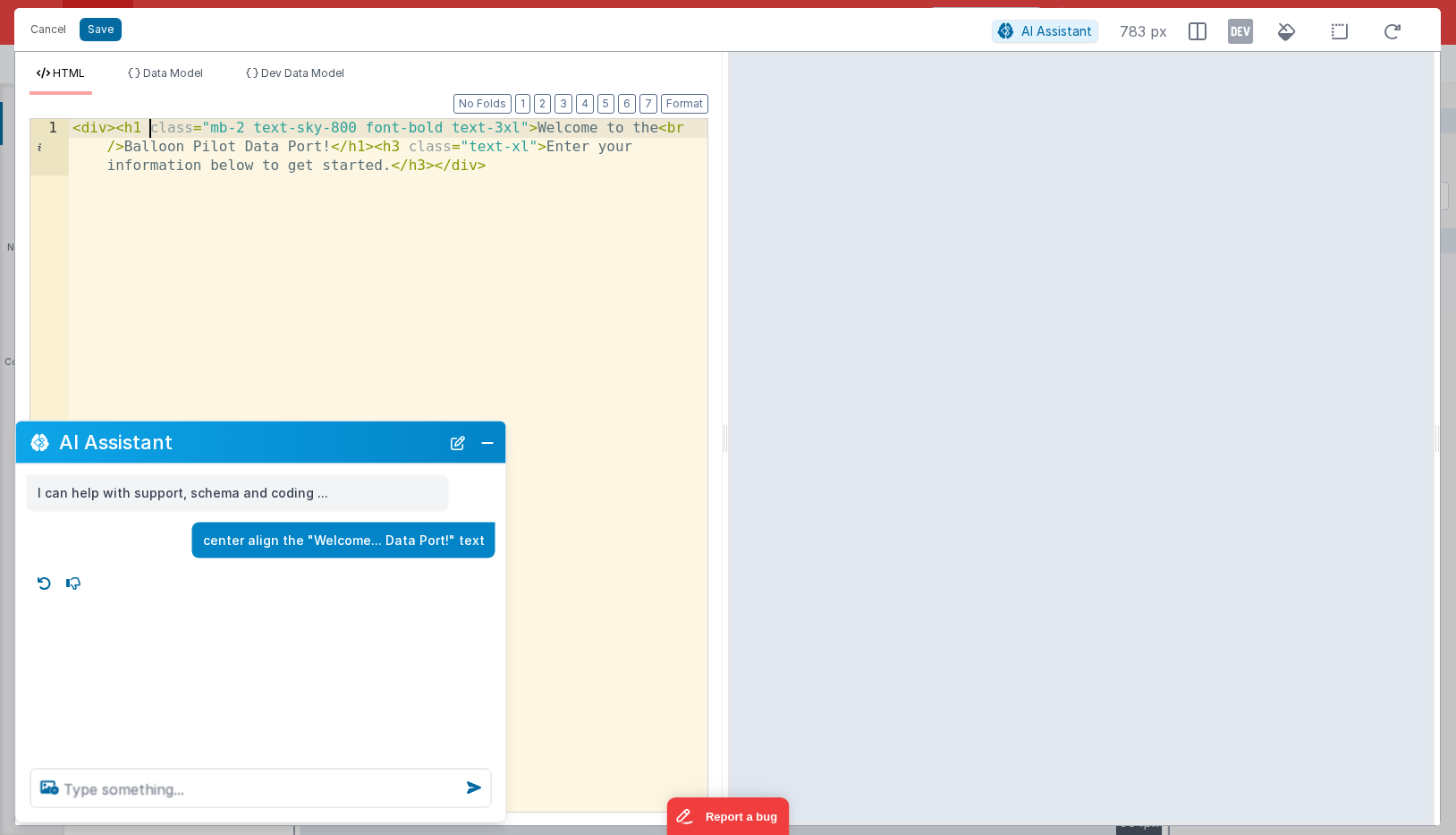
click at [151, 130] on div "< div > < h1 class = "mb-2 text-sky-800 font-bold text-3xl" > Welcome to the < …" at bounding box center [388, 522] width 639 height 805
drag, startPoint x: 271, startPoint y: 127, endPoint x: 150, endPoint y: 134, distance: 121.2
click at [150, 134] on div "< div > < h1 align = center class = "mb-2 text-sky-800 font-bold text-3xl" > We…" at bounding box center [388, 522] width 639 height 805
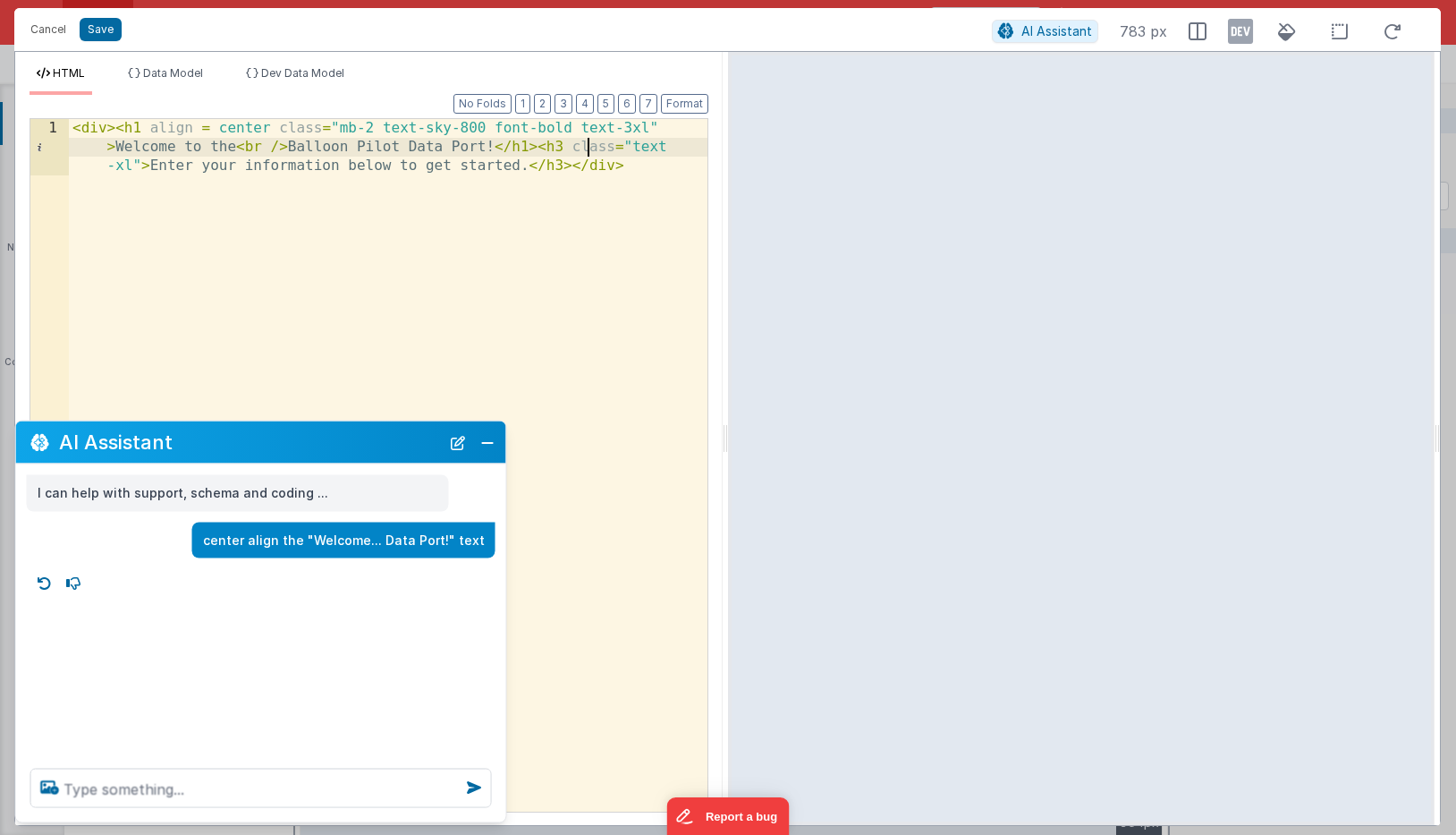
click at [589, 149] on div "< div > < h1 align = center class = "mb-2 text-sky-800 font-bold text-3xl" > We…" at bounding box center [388, 522] width 639 height 805
paste textarea
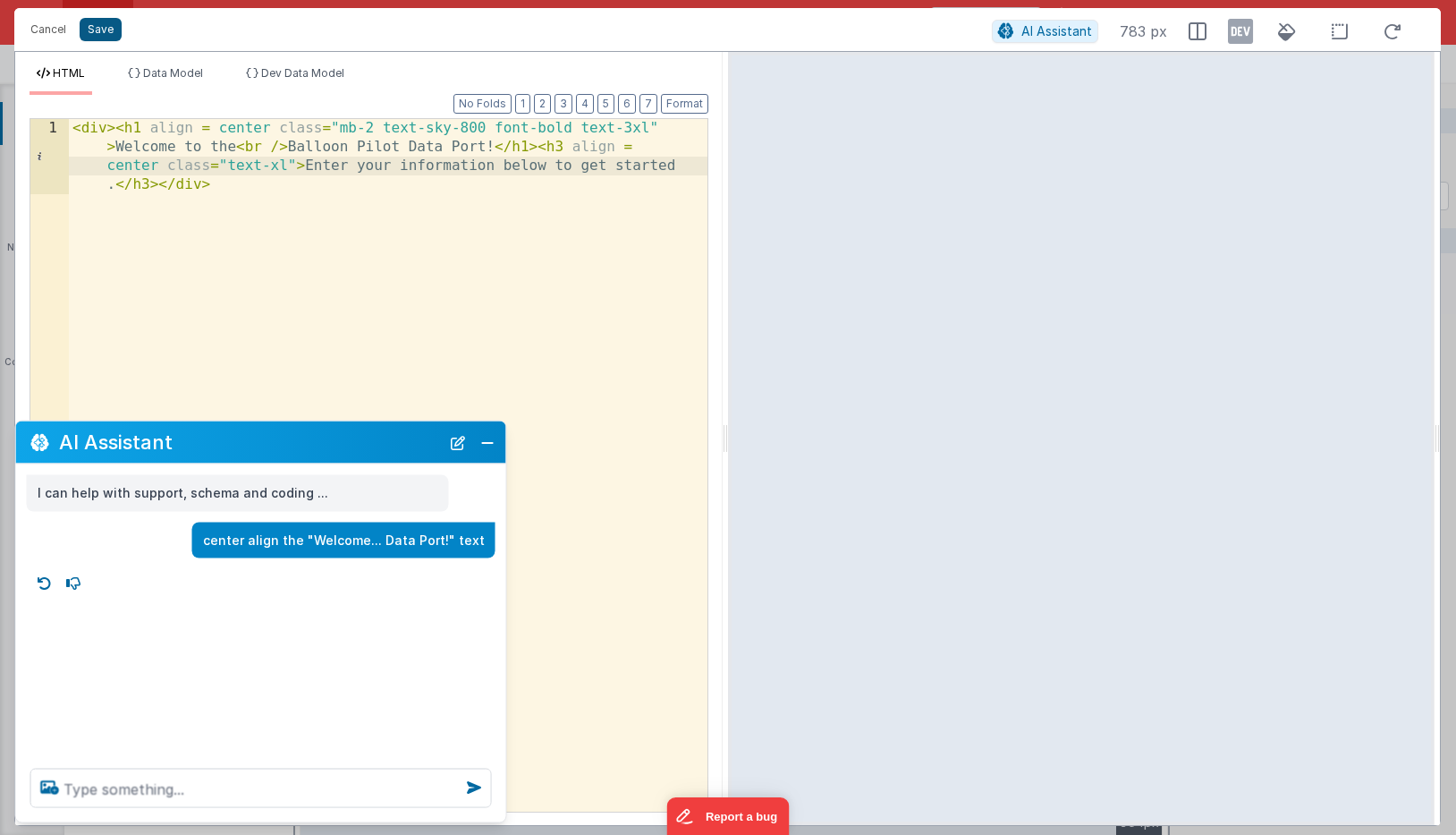
click at [97, 25] on button "Save" at bounding box center [101, 30] width 42 height 23
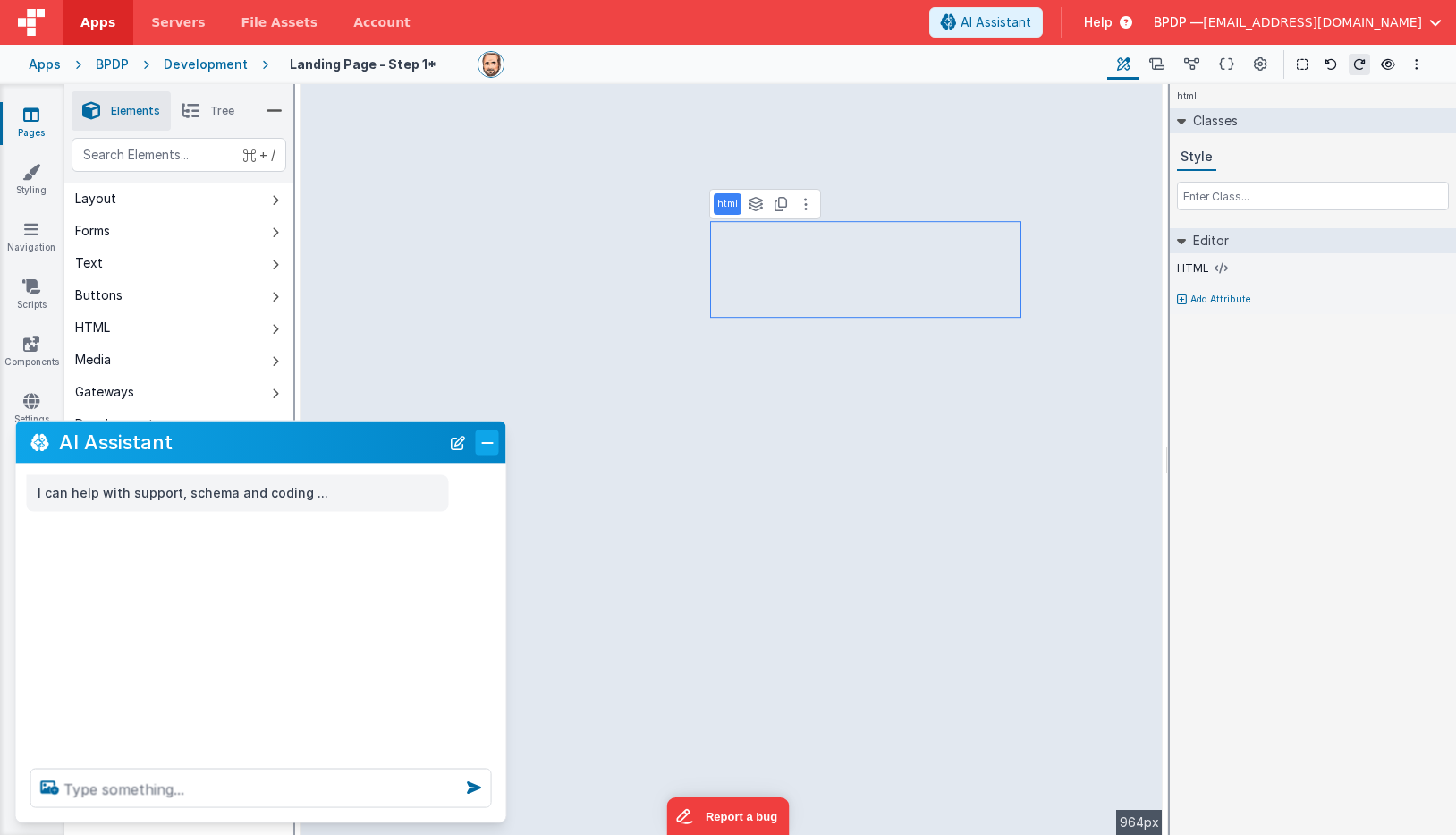
click at [488, 446] on button "Close" at bounding box center [487, 442] width 23 height 25
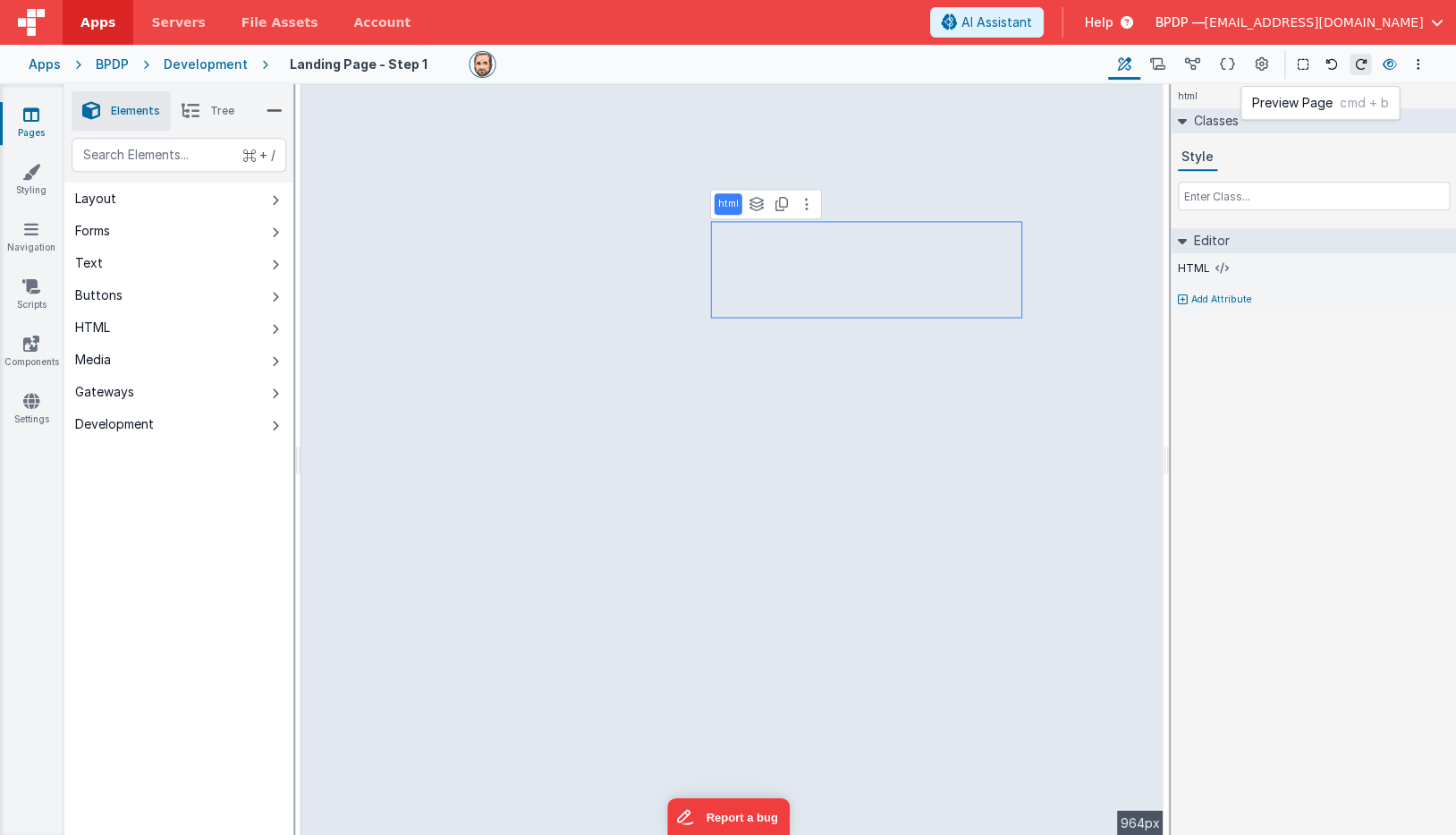
click at [1390, 59] on icon at bounding box center [1388, 64] width 14 height 12
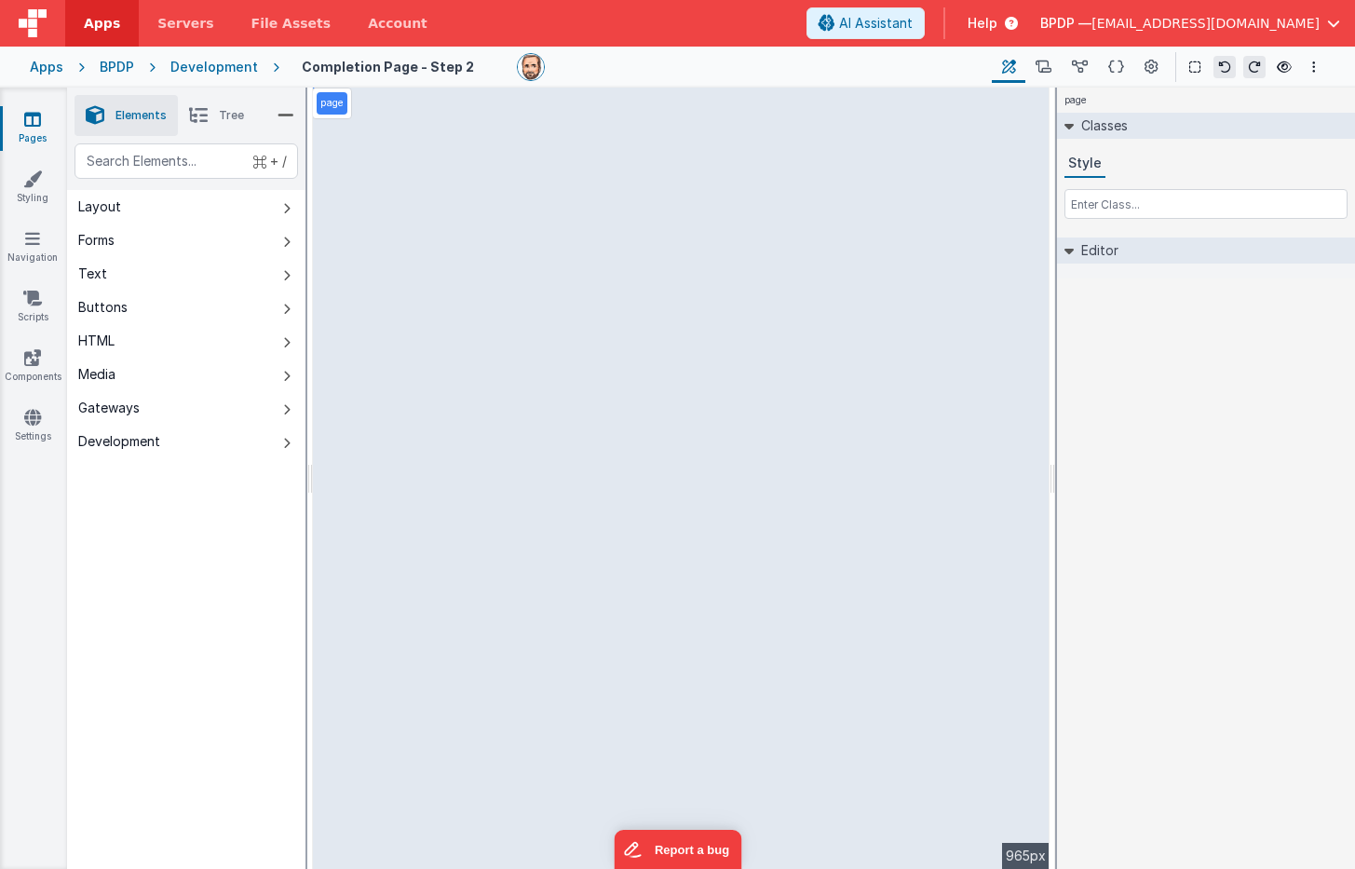
click at [34, 121] on icon at bounding box center [32, 119] width 17 height 19
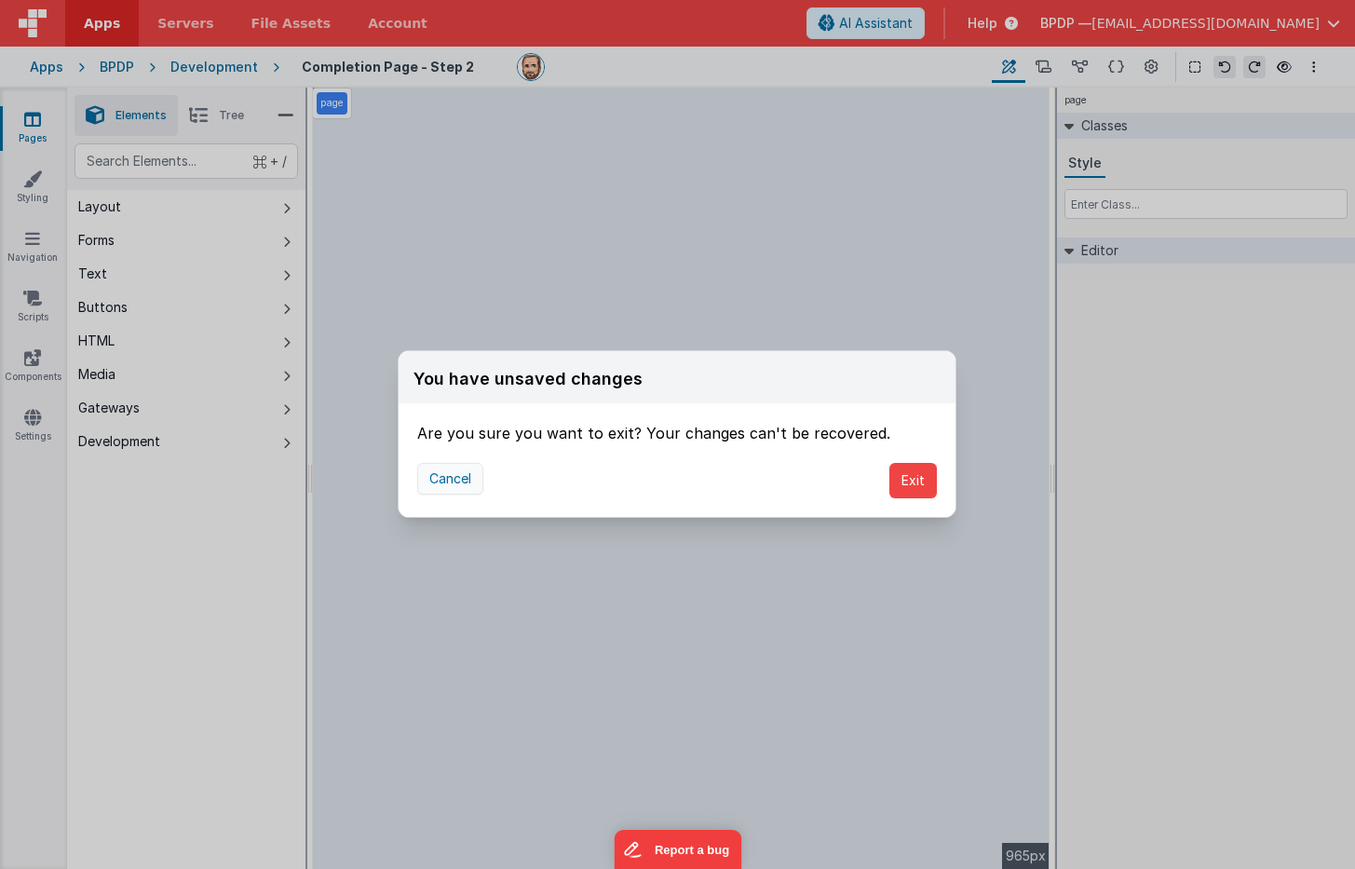
click at [448, 480] on button "Cancel" at bounding box center [450, 479] width 66 height 32
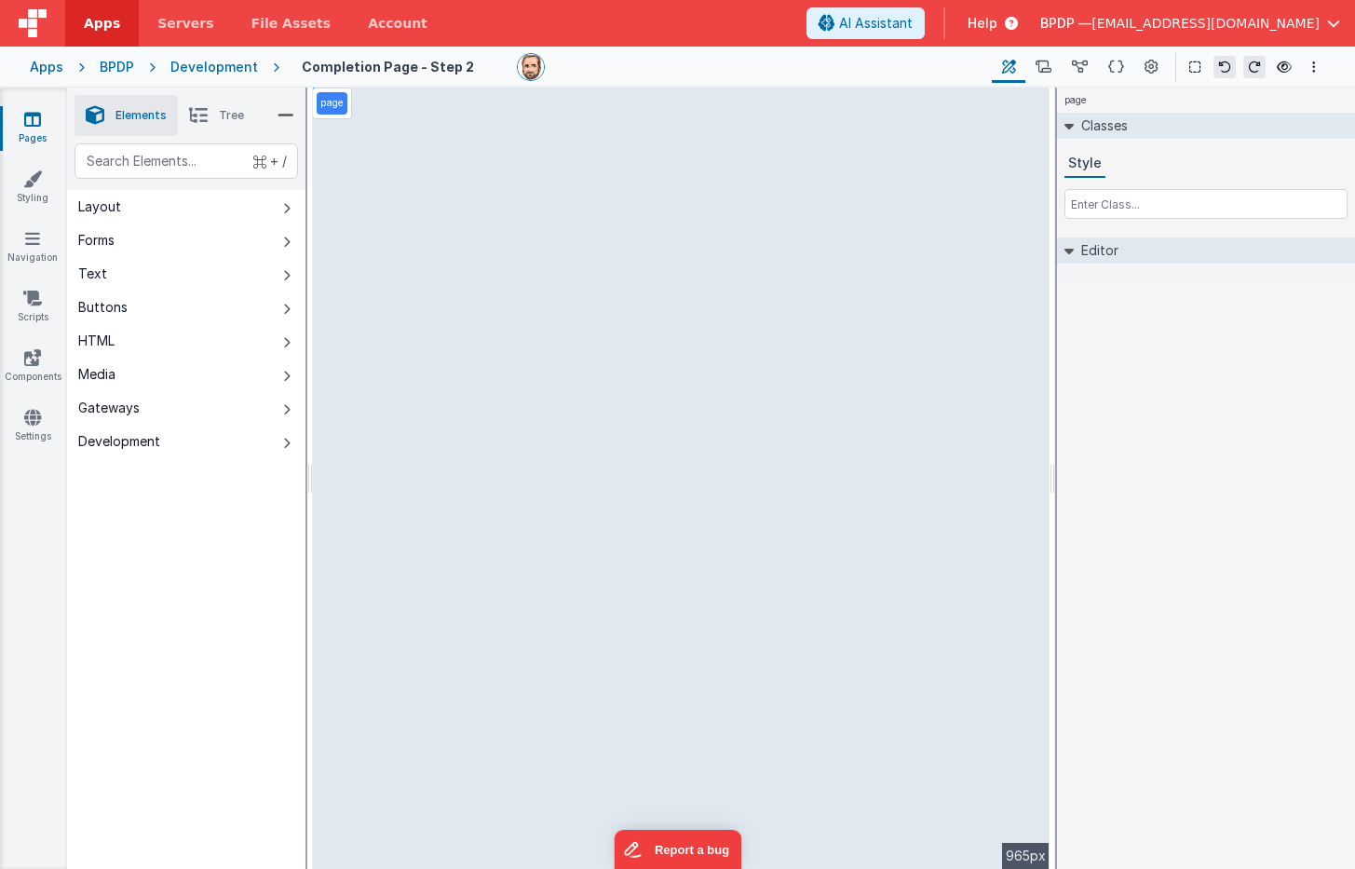
click at [29, 117] on icon at bounding box center [32, 119] width 17 height 19
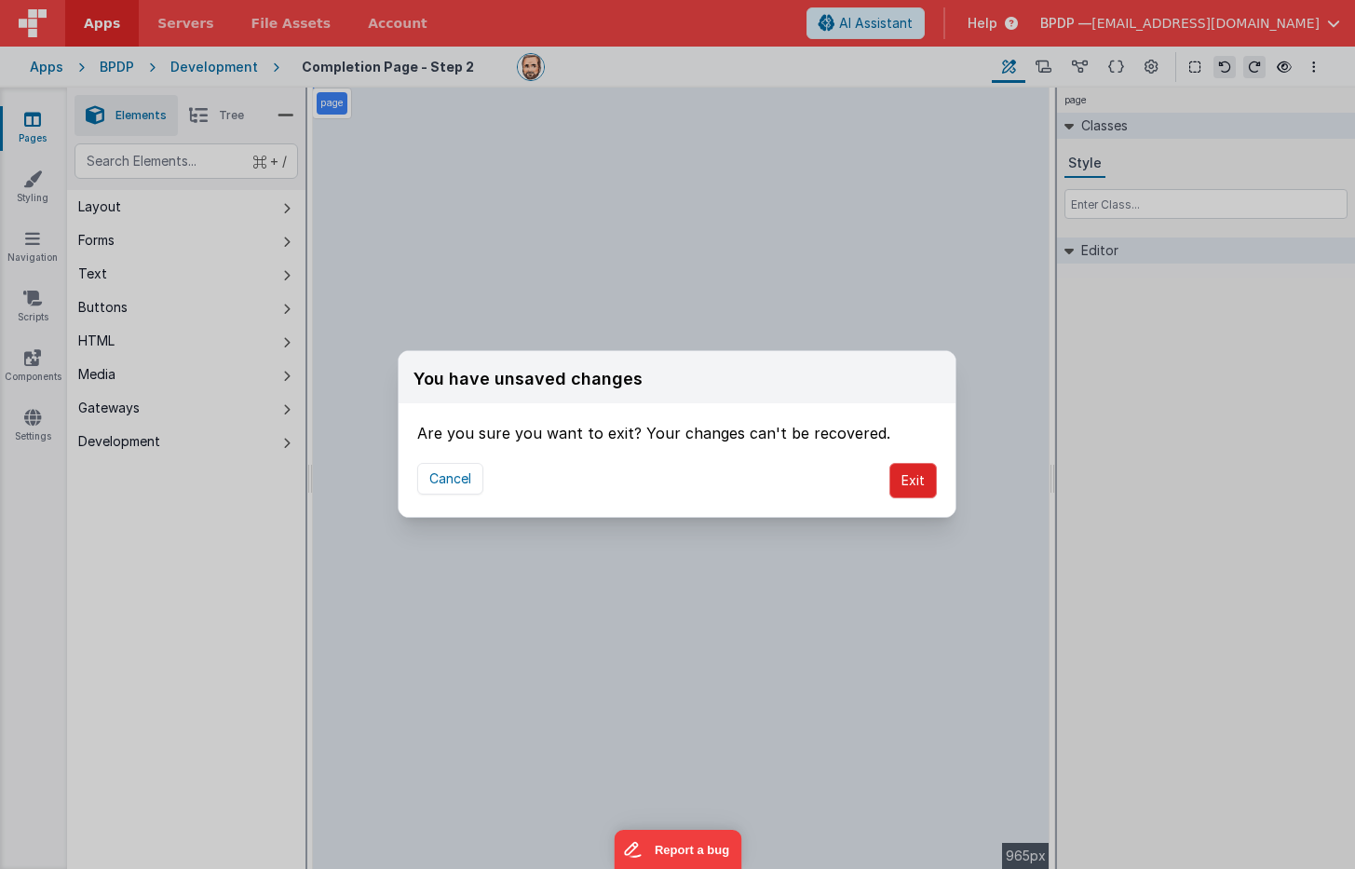
click at [923, 478] on button "Exit" at bounding box center [912, 480] width 47 height 35
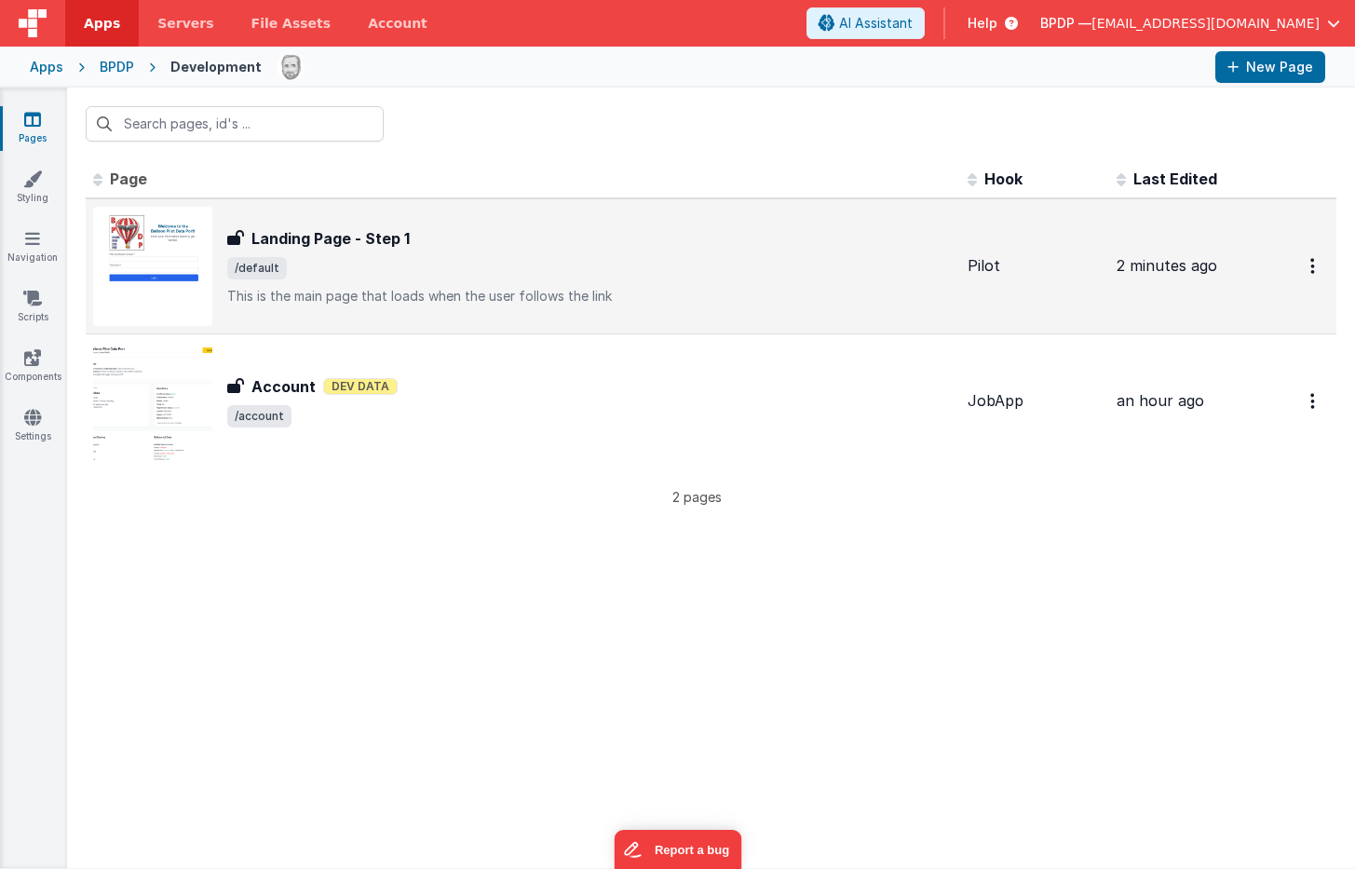
click at [300, 242] on h3 "Landing Page - Step 1" at bounding box center [330, 238] width 158 height 22
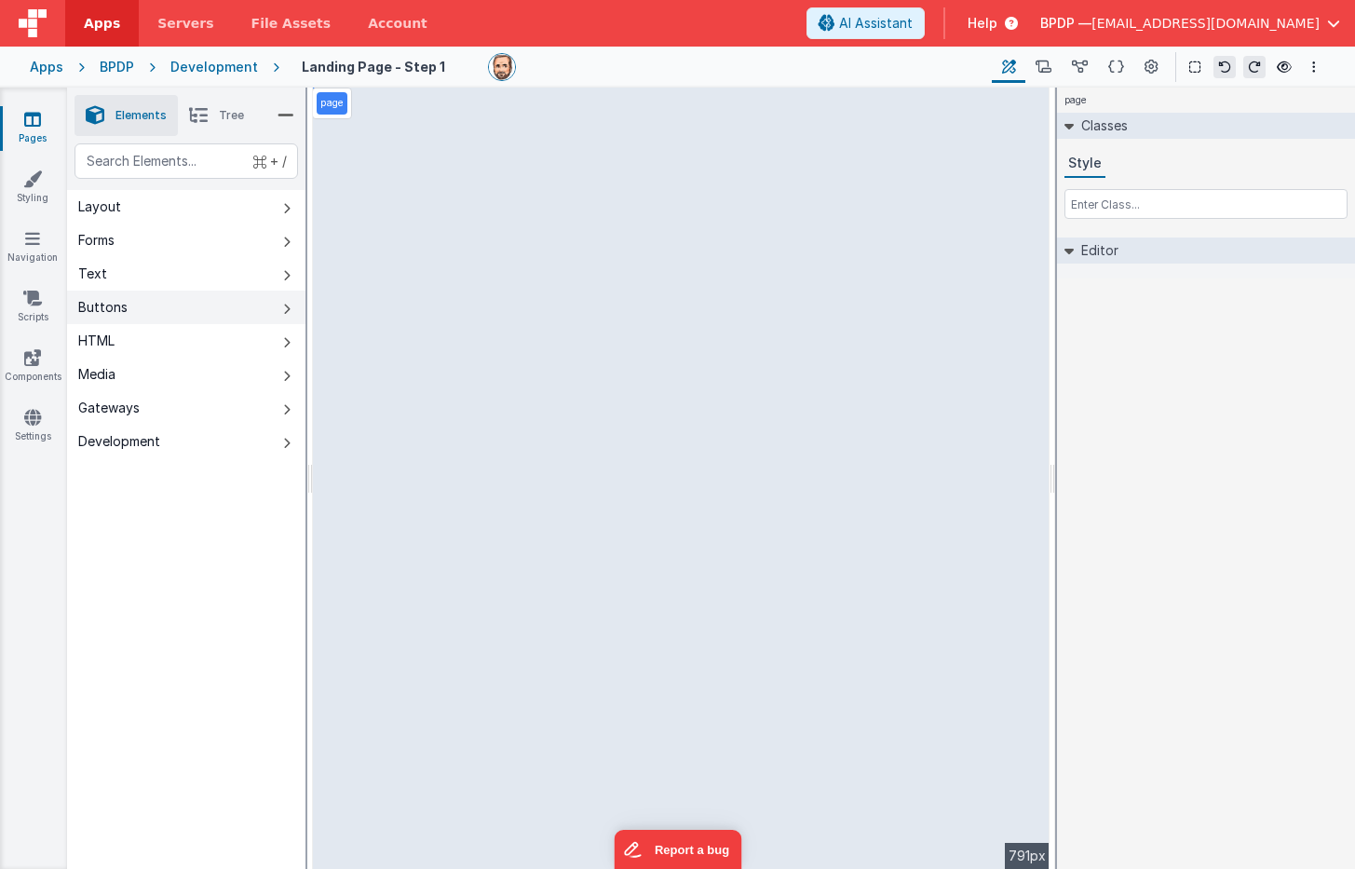
click at [101, 309] on div "Buttons" at bounding box center [102, 307] width 49 height 19
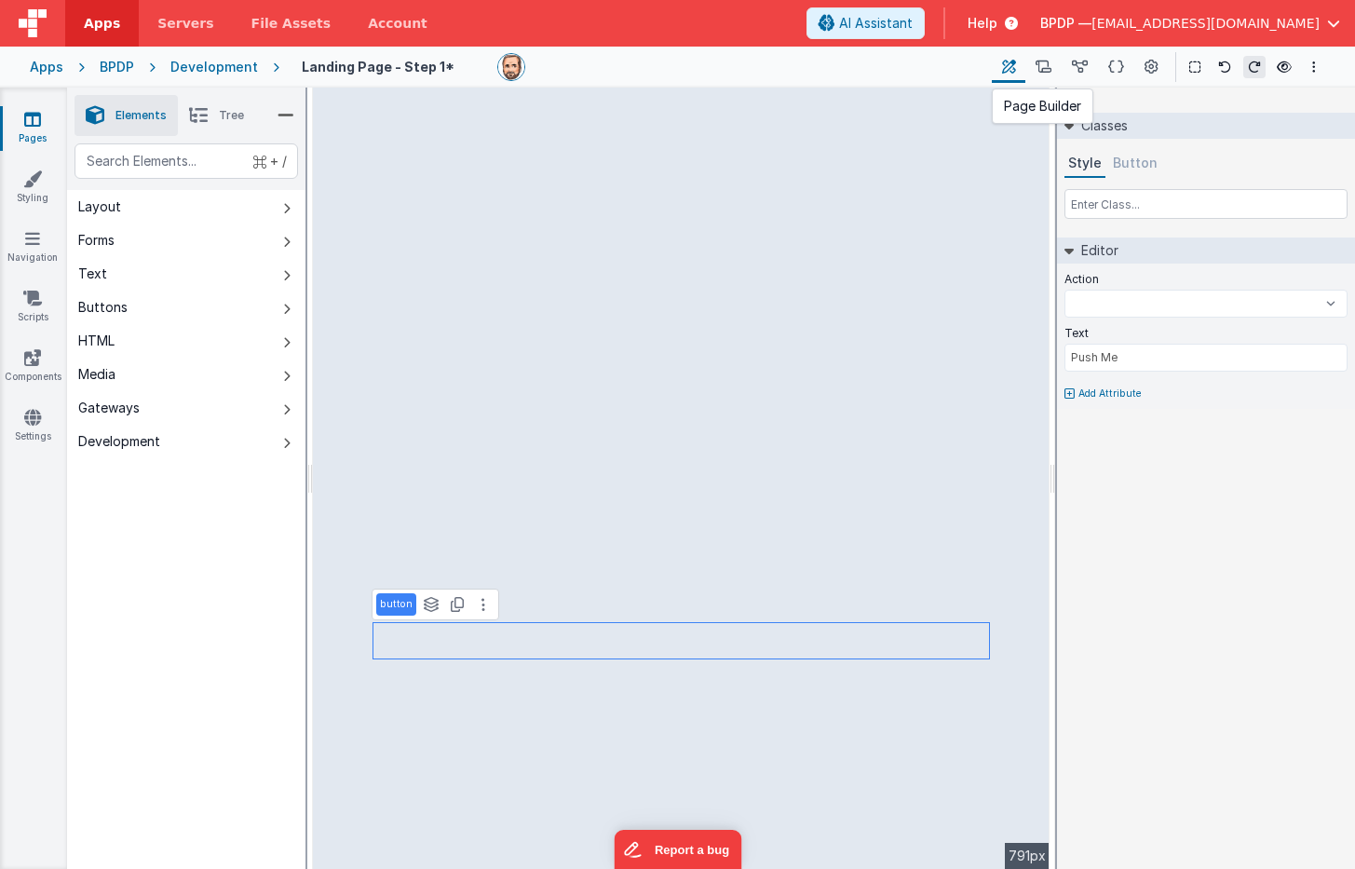
click at [1012, 67] on icon at bounding box center [1009, 68] width 14 height 20
click at [913, 32] on span "AI Assistant" at bounding box center [876, 23] width 74 height 19
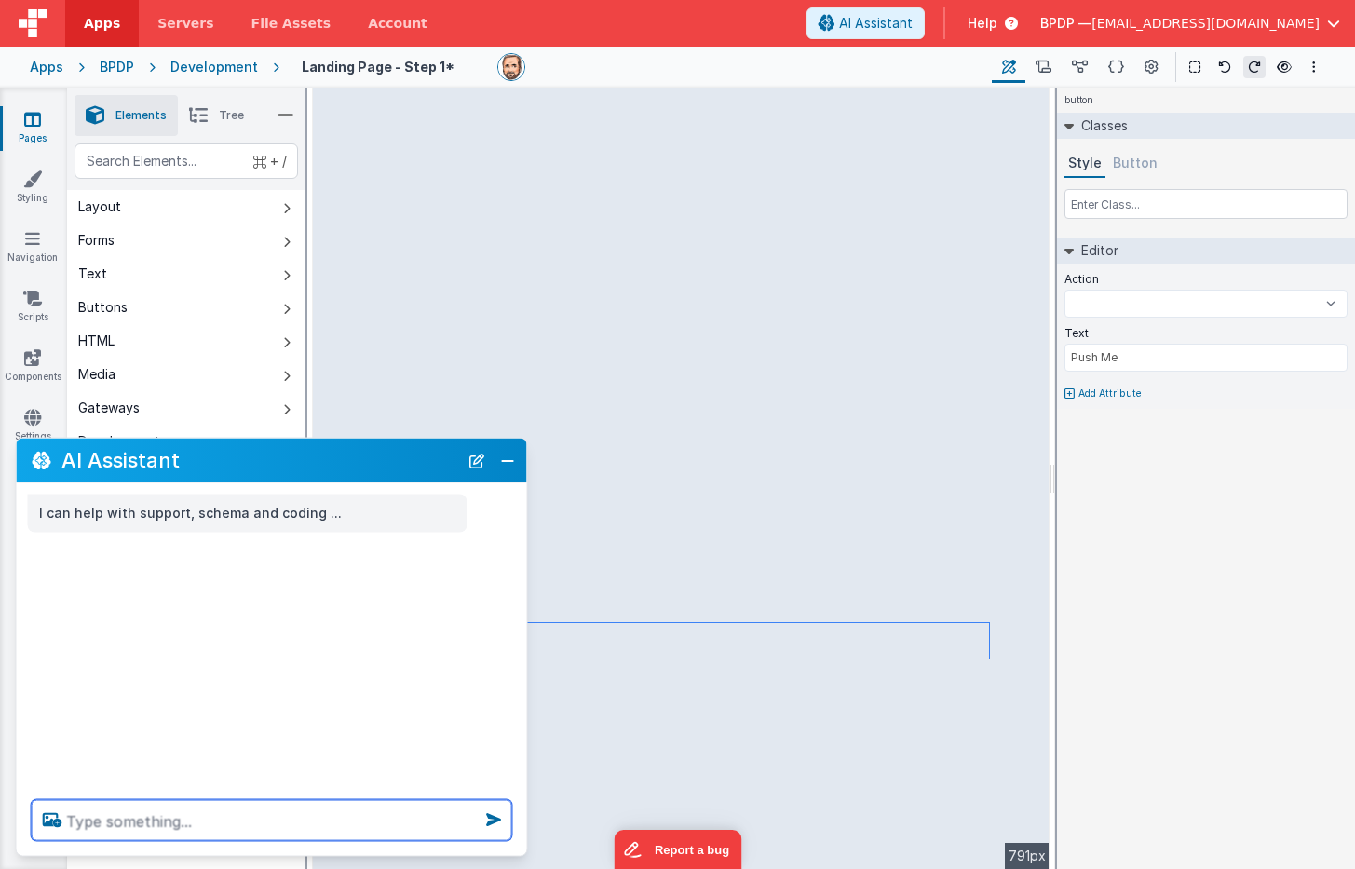
select select
type textarea "f"
select select
type textarea "fo"
select select
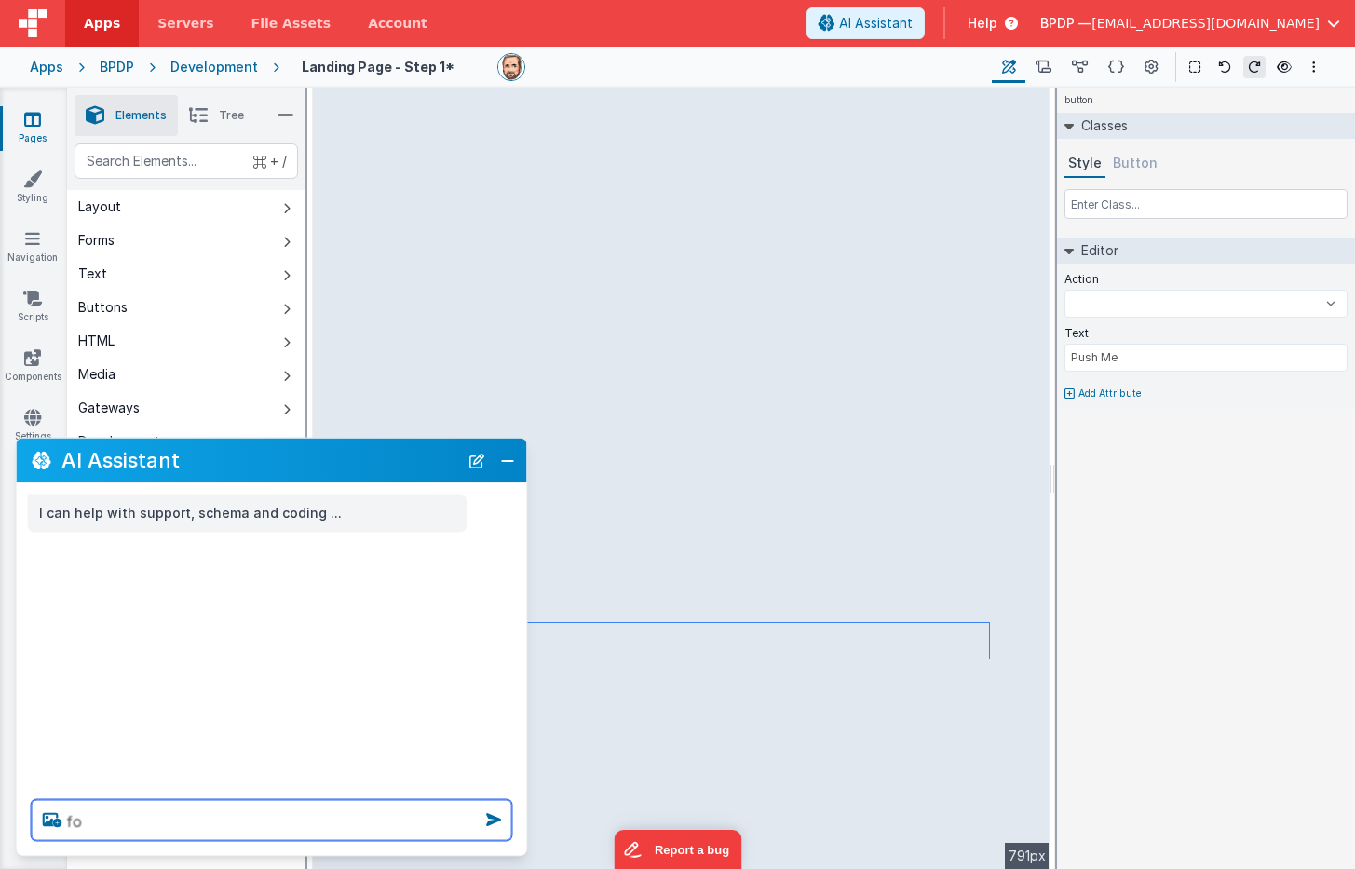
type textarea "for"
select select
type textarea "for"
select select
type textarea "for t"
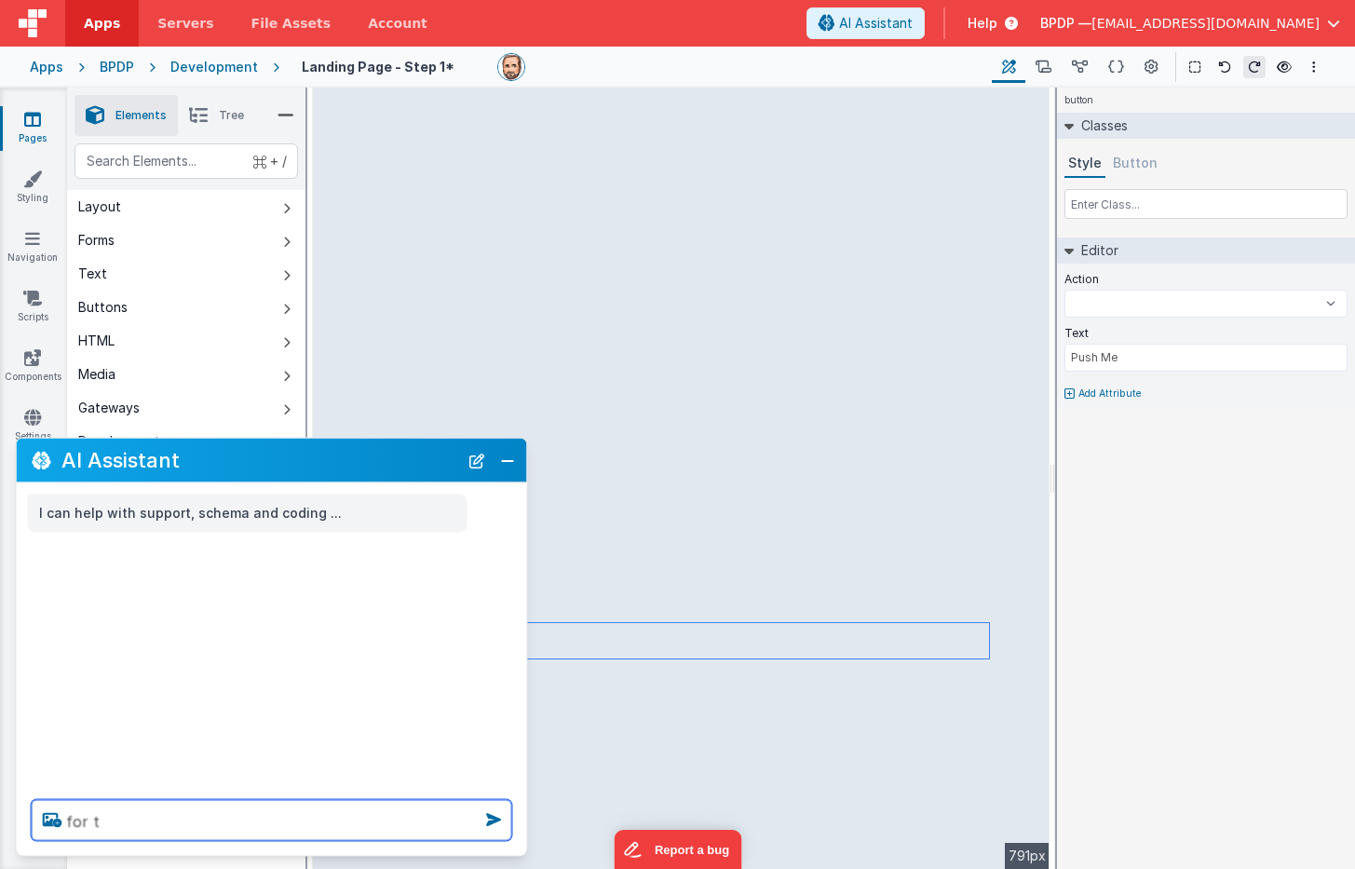
select select
type textarea "for th"
select select
type textarea "for the"
select select
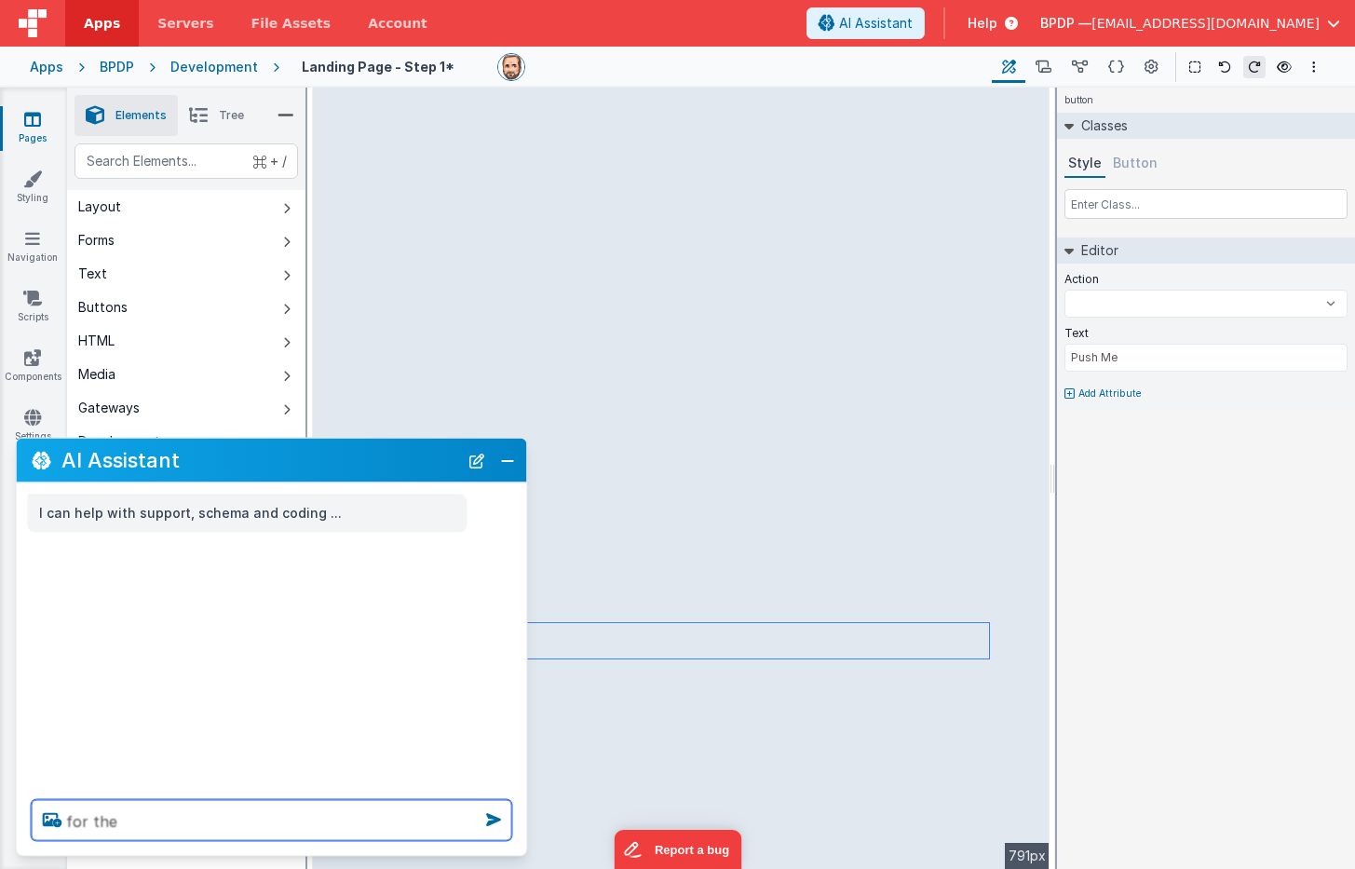
type textarea "for the"
select select
type textarea "for the"
select select
type textarea "for th"
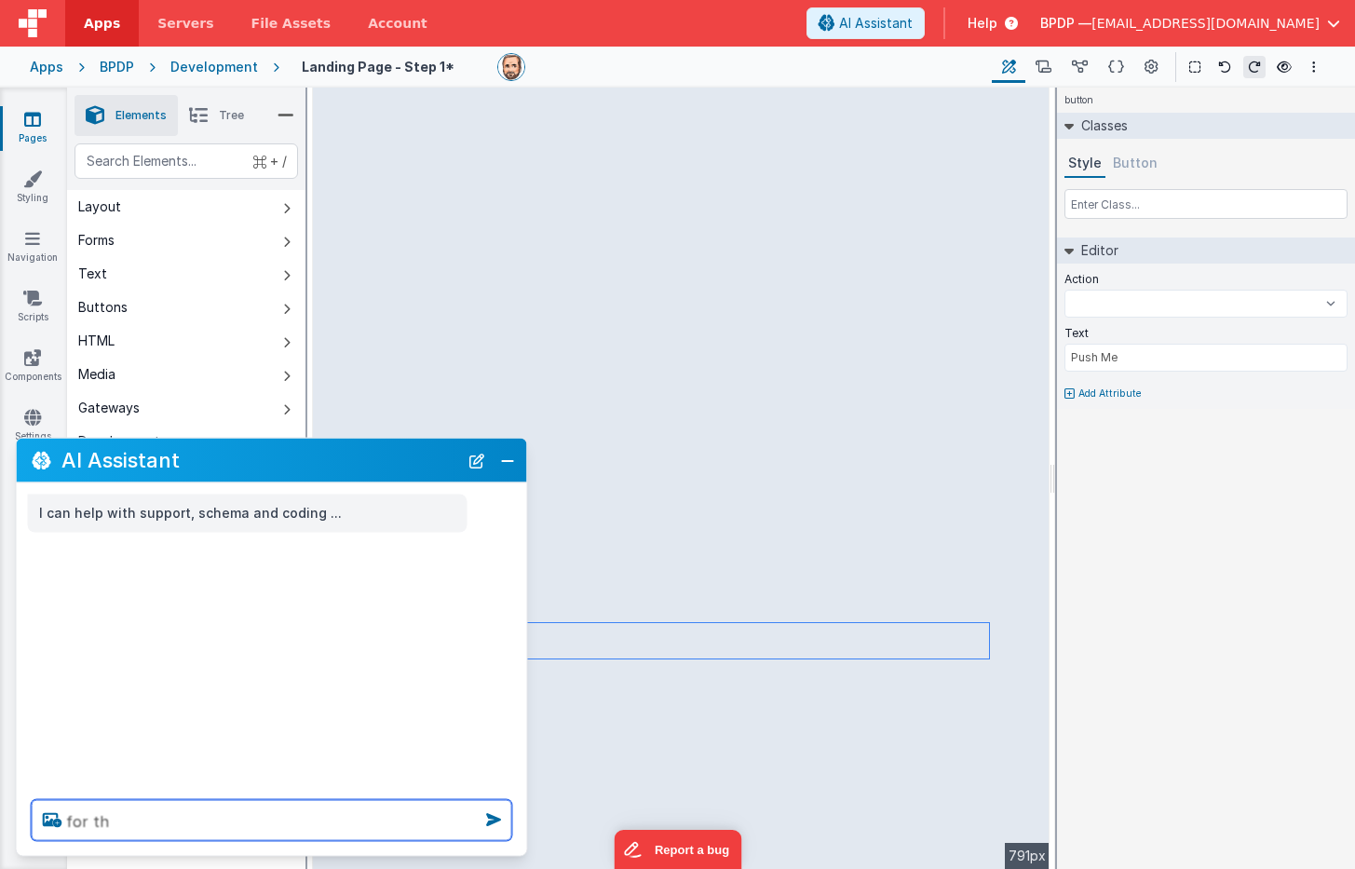
select select
type textarea "for t"
select select
type textarea "for"
select select
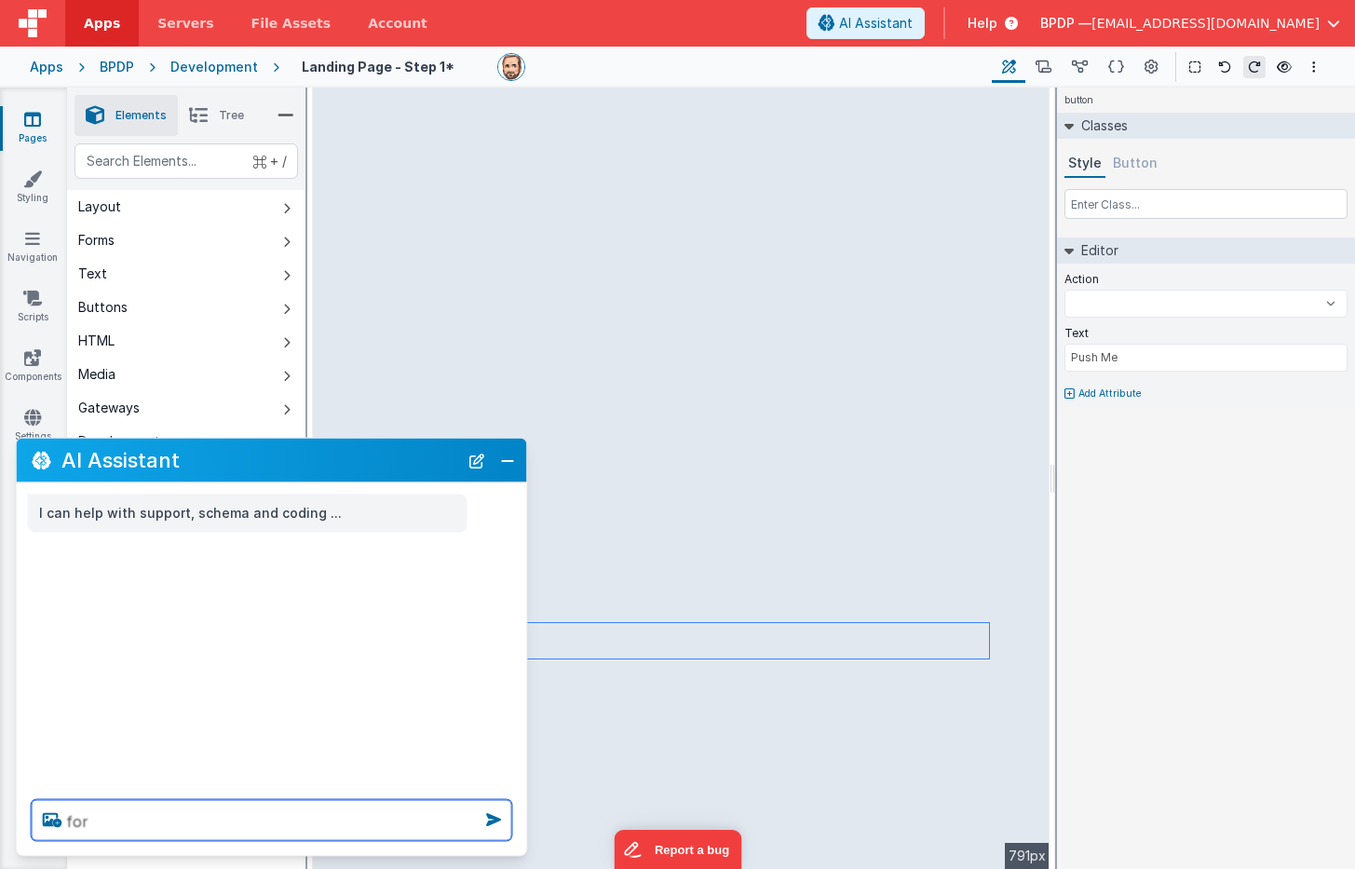
type textarea "for"
select select
type textarea "fo"
select select
type textarea "f"
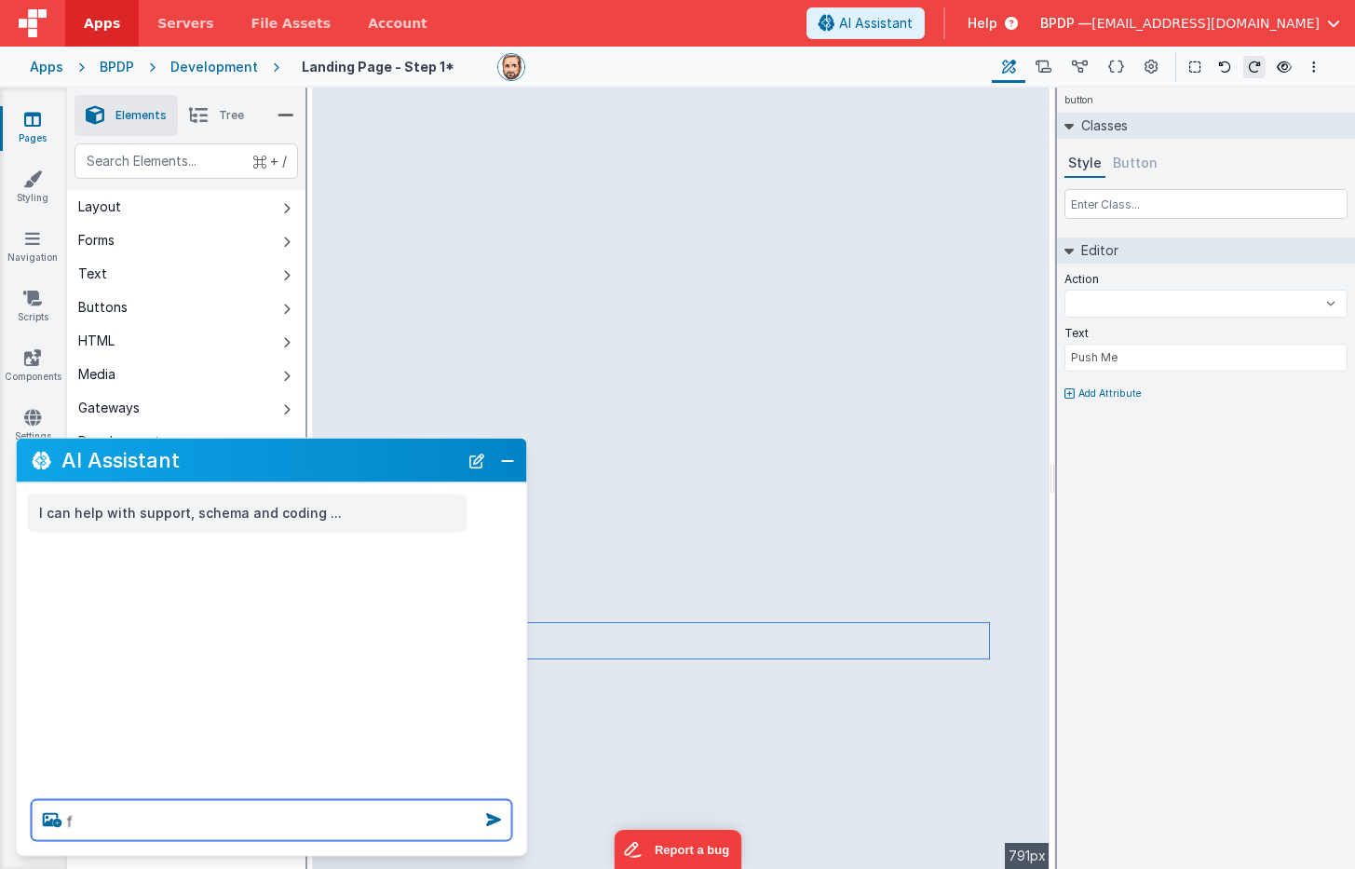
select select
type textarea "c"
select select
type textarea "ch"
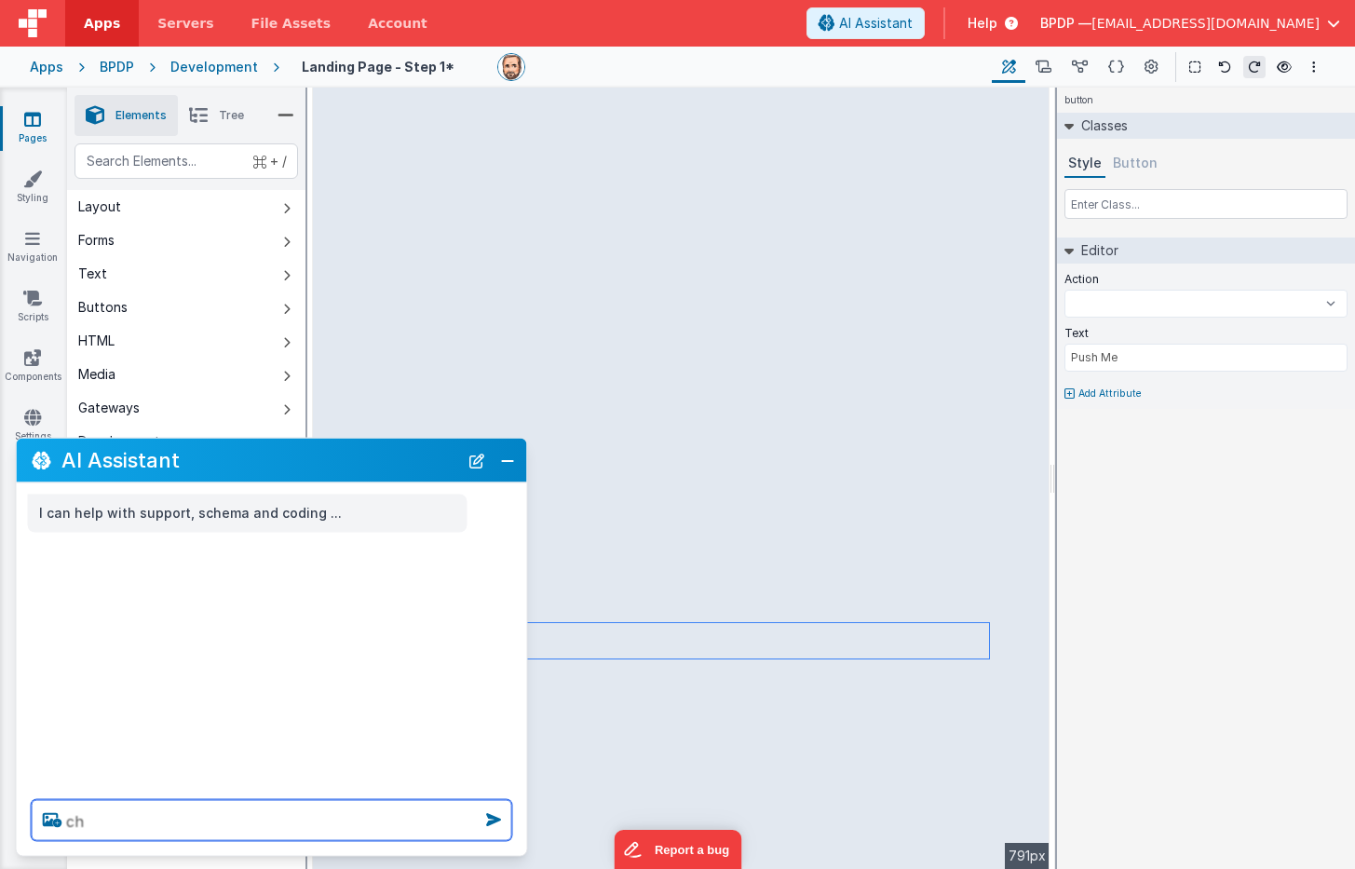
select select
type textarea "cha"
select select
type textarea "chan"
select select
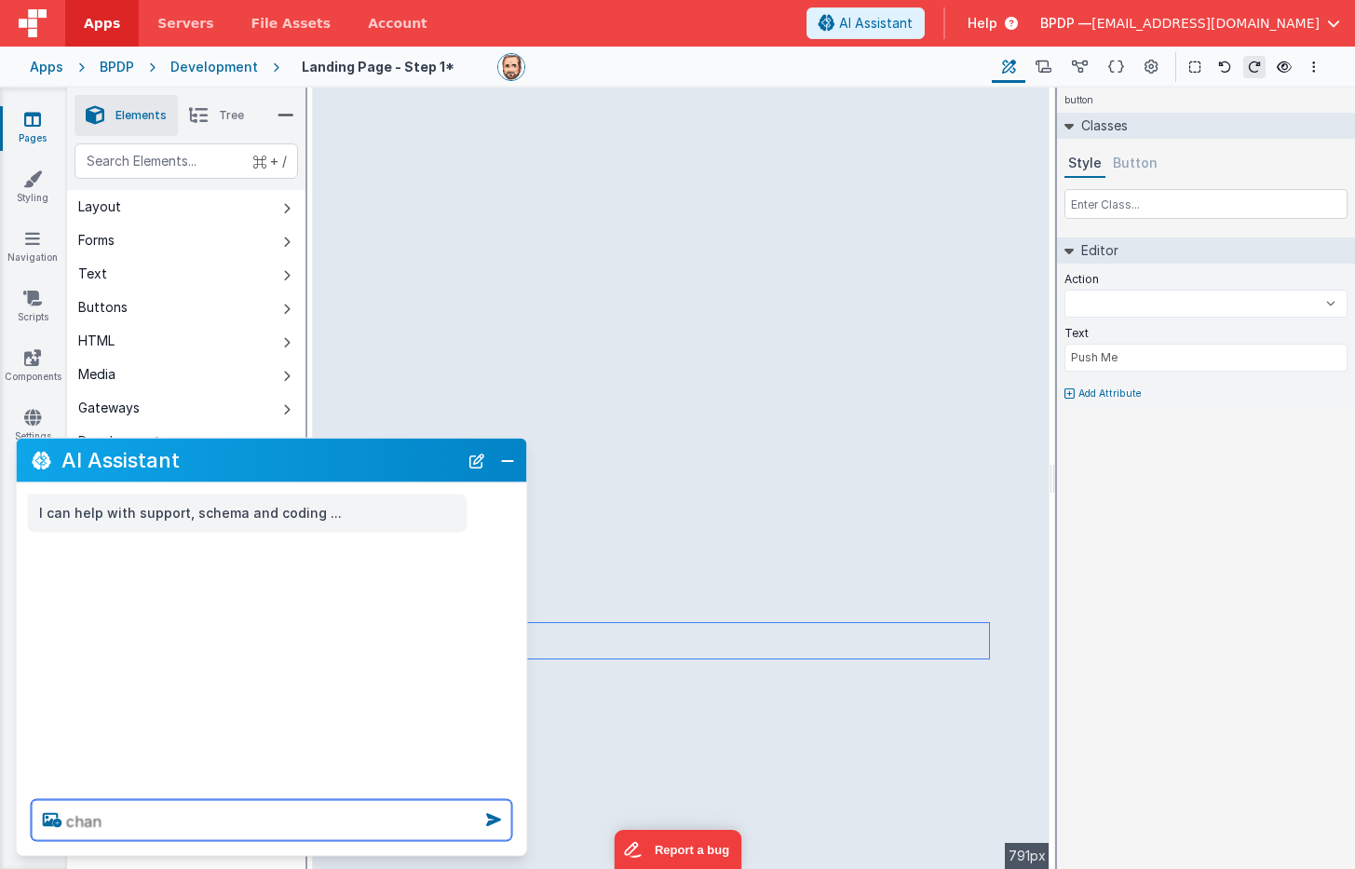
type textarea "[PERSON_NAME]"
select select
type textarea "change"
select select
type textarea "change"
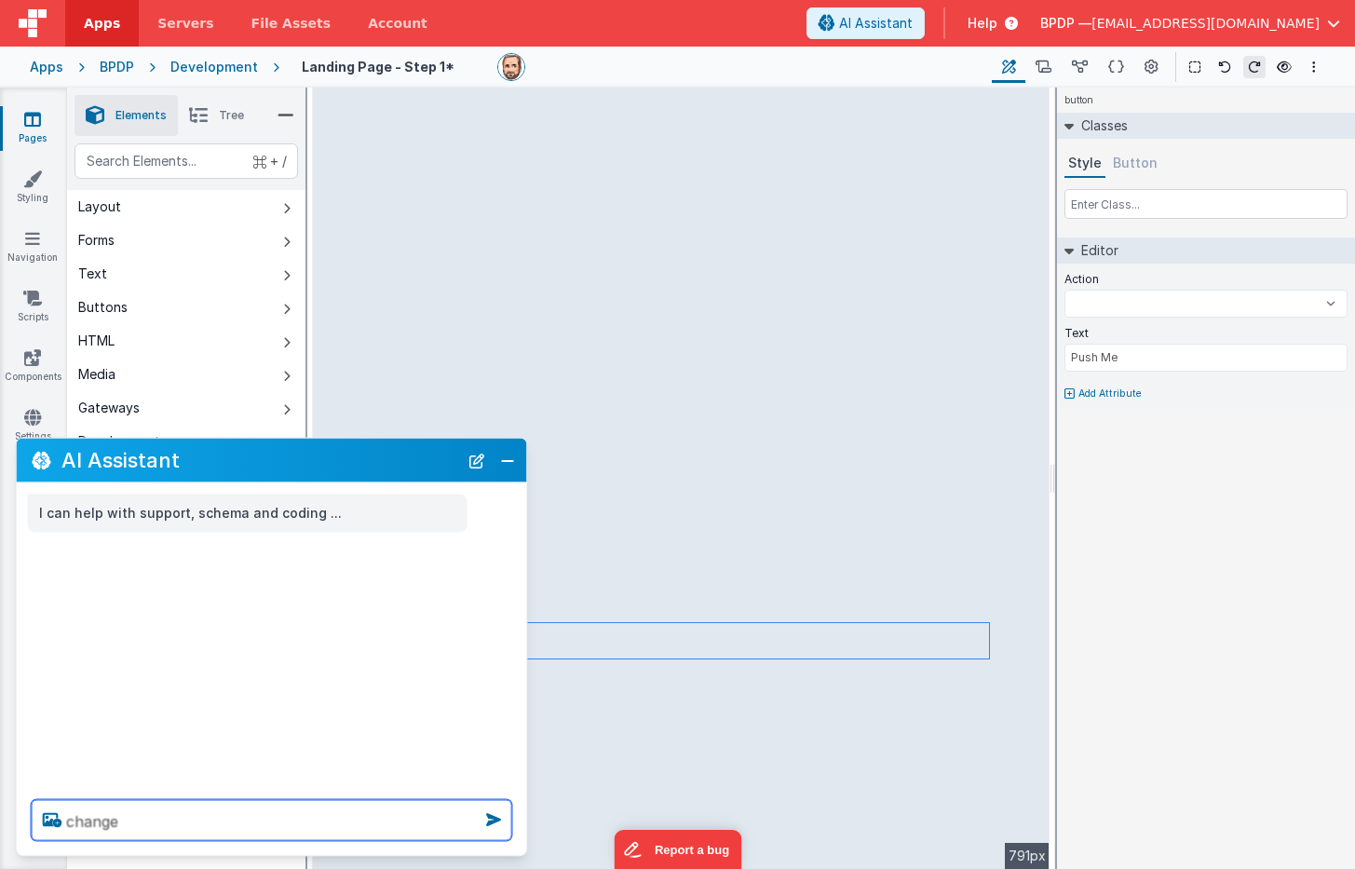
select select
type textarea "change t"
select select
type textarea "change th"
select select
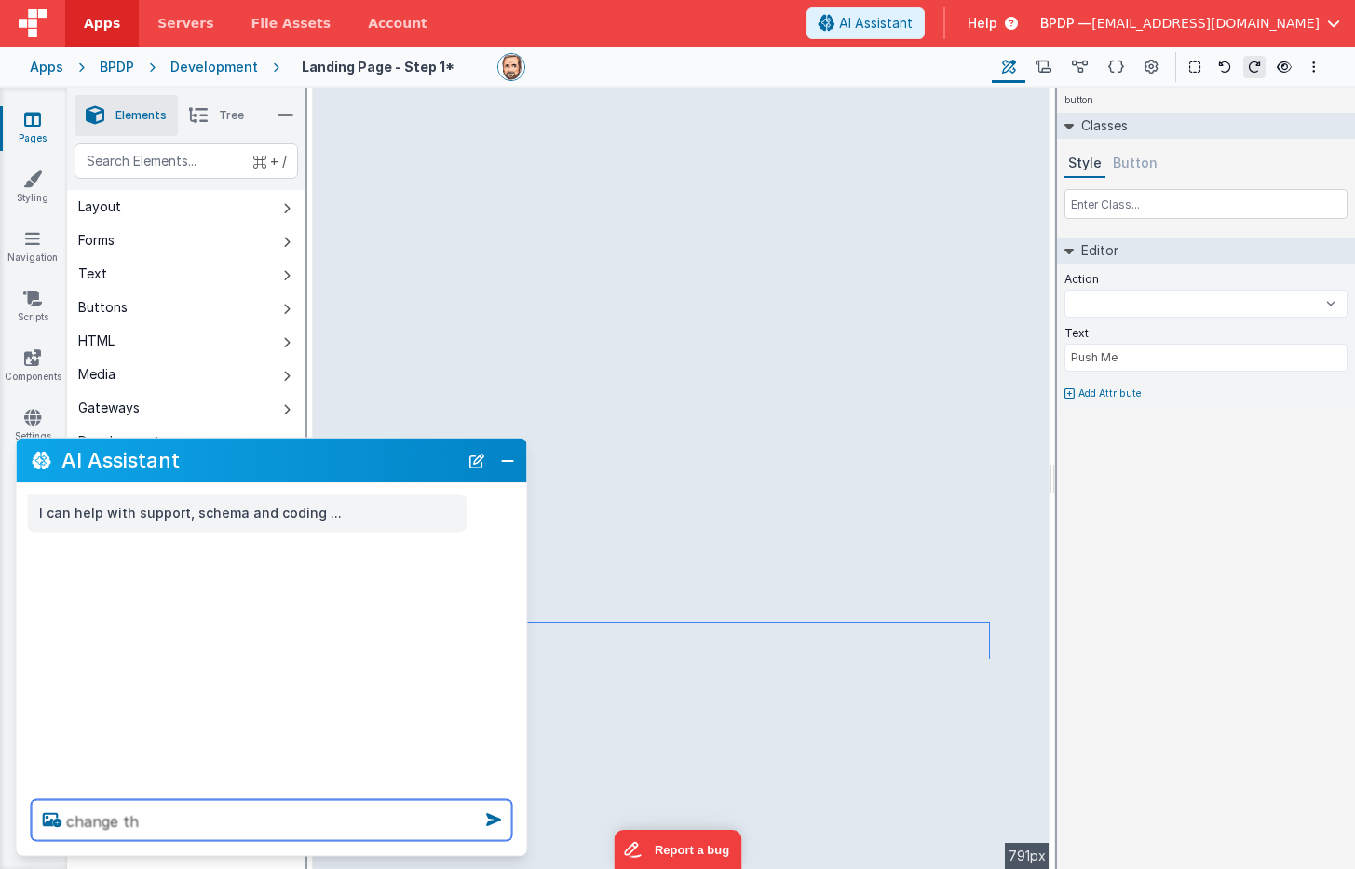
type textarea "change the"
select select
type textarea "change the"
select select
type textarea "change the t"
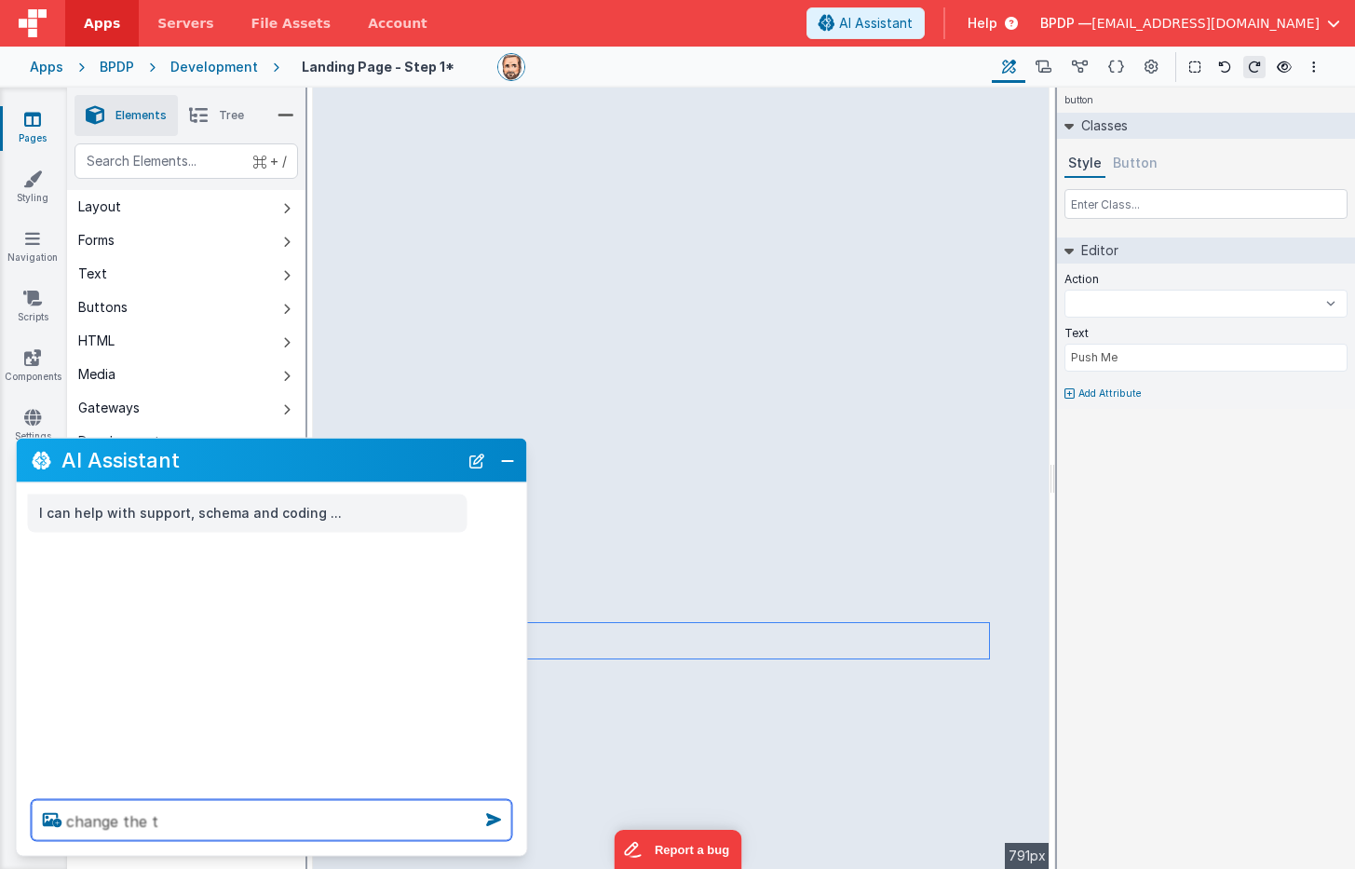
select select
type textarea "change the te"
select select
type textarea "change the tex"
select select
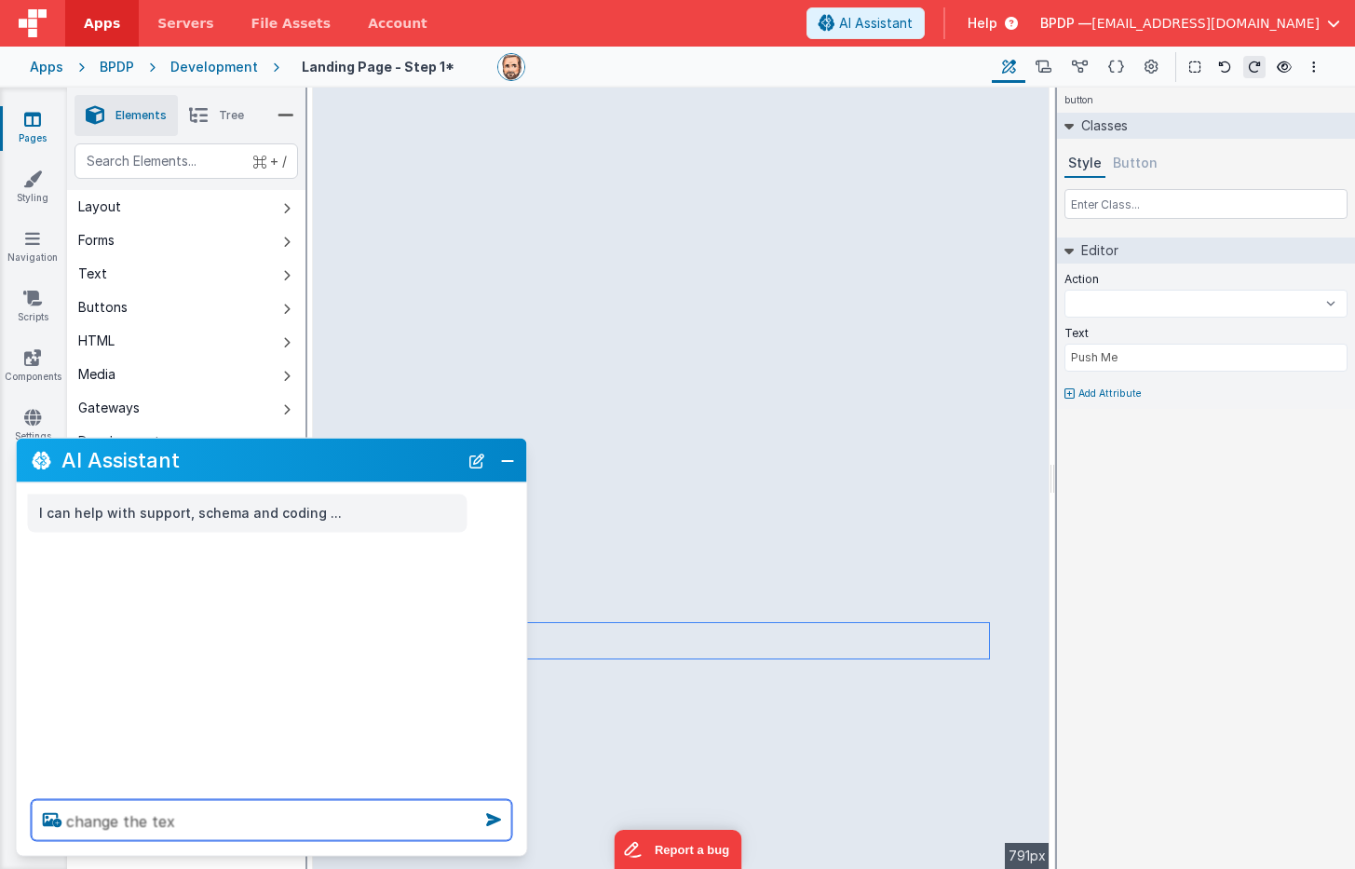
type textarea "change the text"
select select
type textarea "change the text"
select select
type textarea "change the text o"
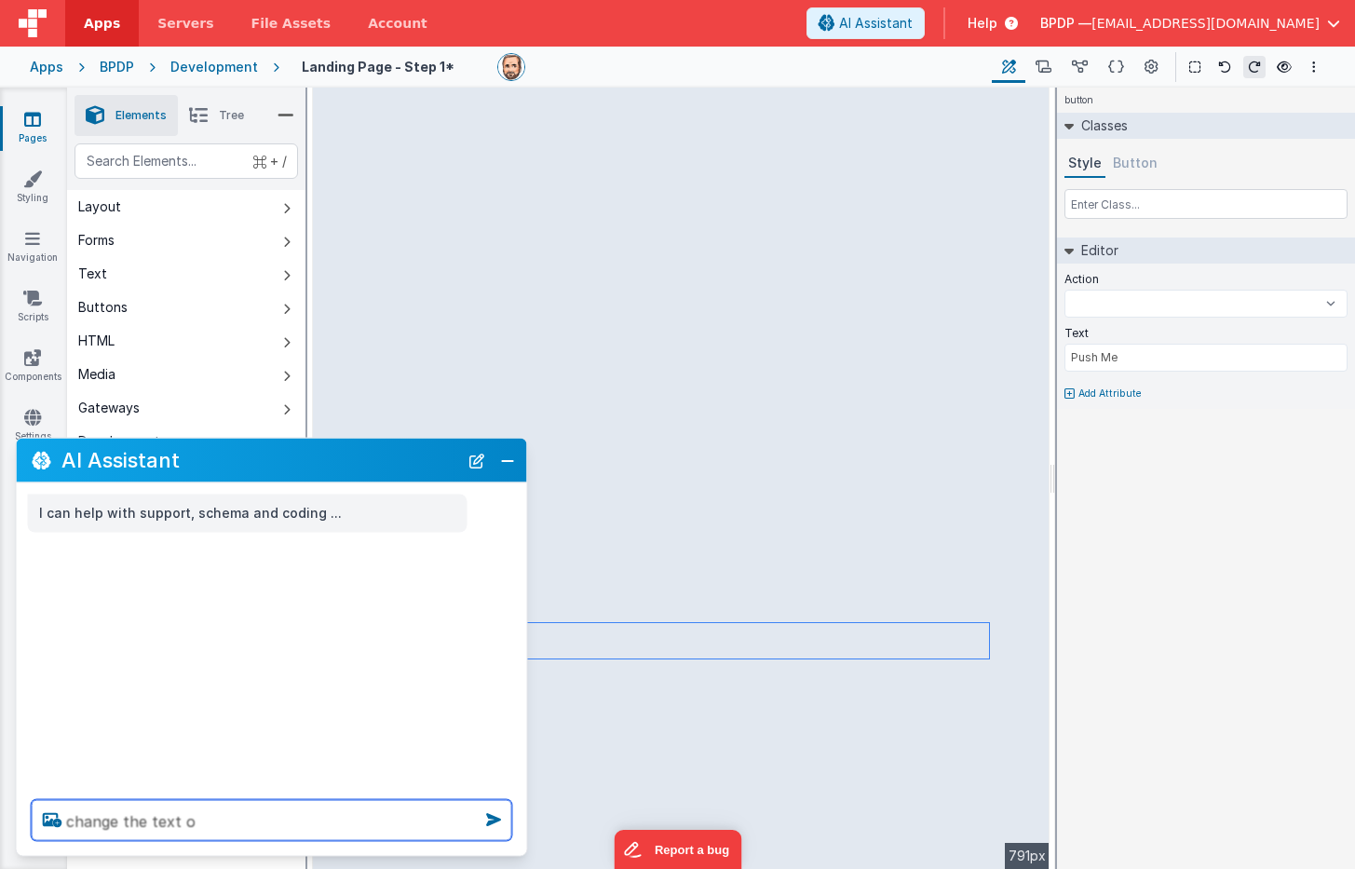
select select
type textarea "change the text of"
select select
type textarea "change the text of"
select select
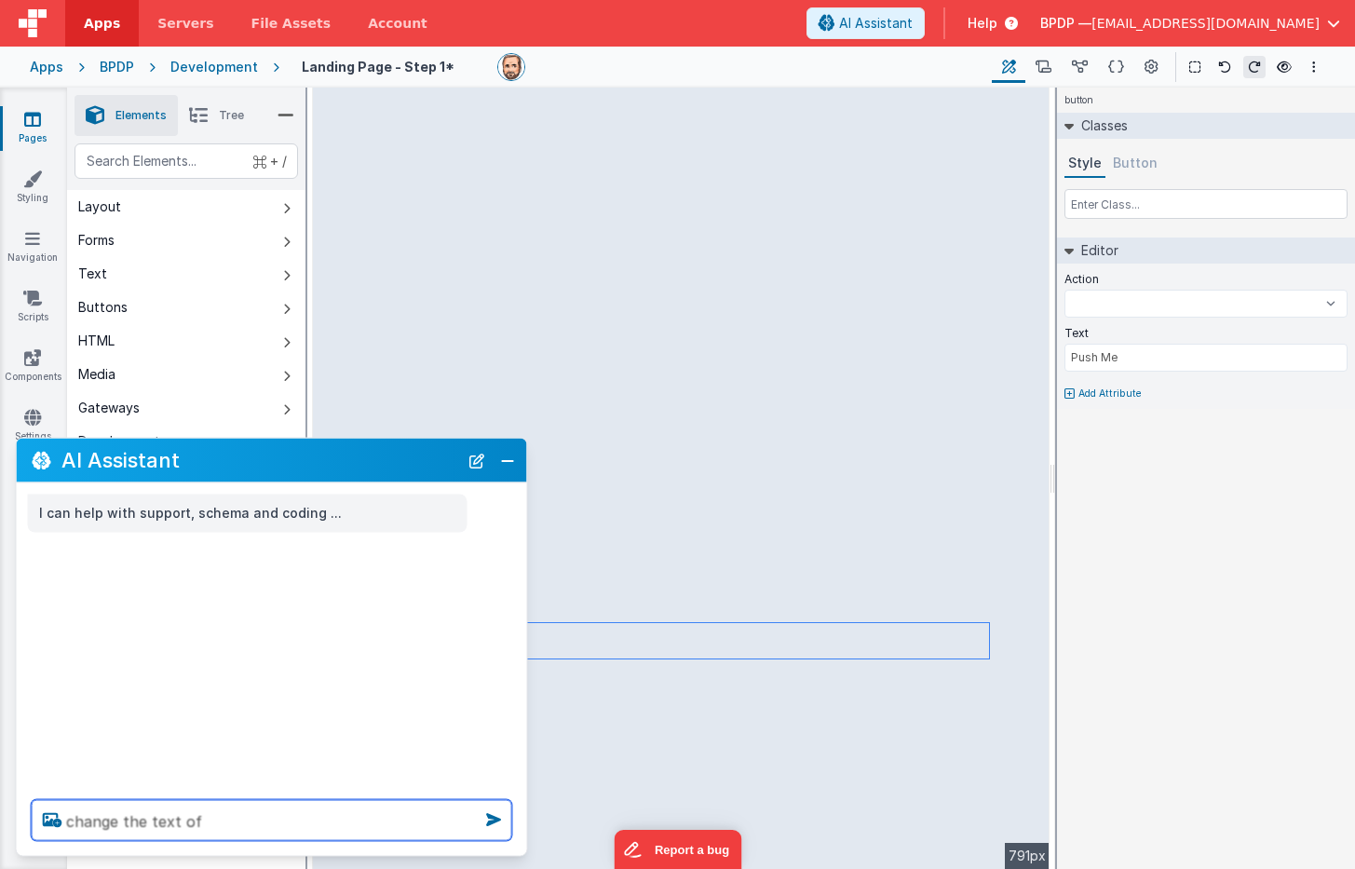
type textarea "change the text of t"
select select
type textarea "change the text of th"
select select
type textarea "change the text of the"
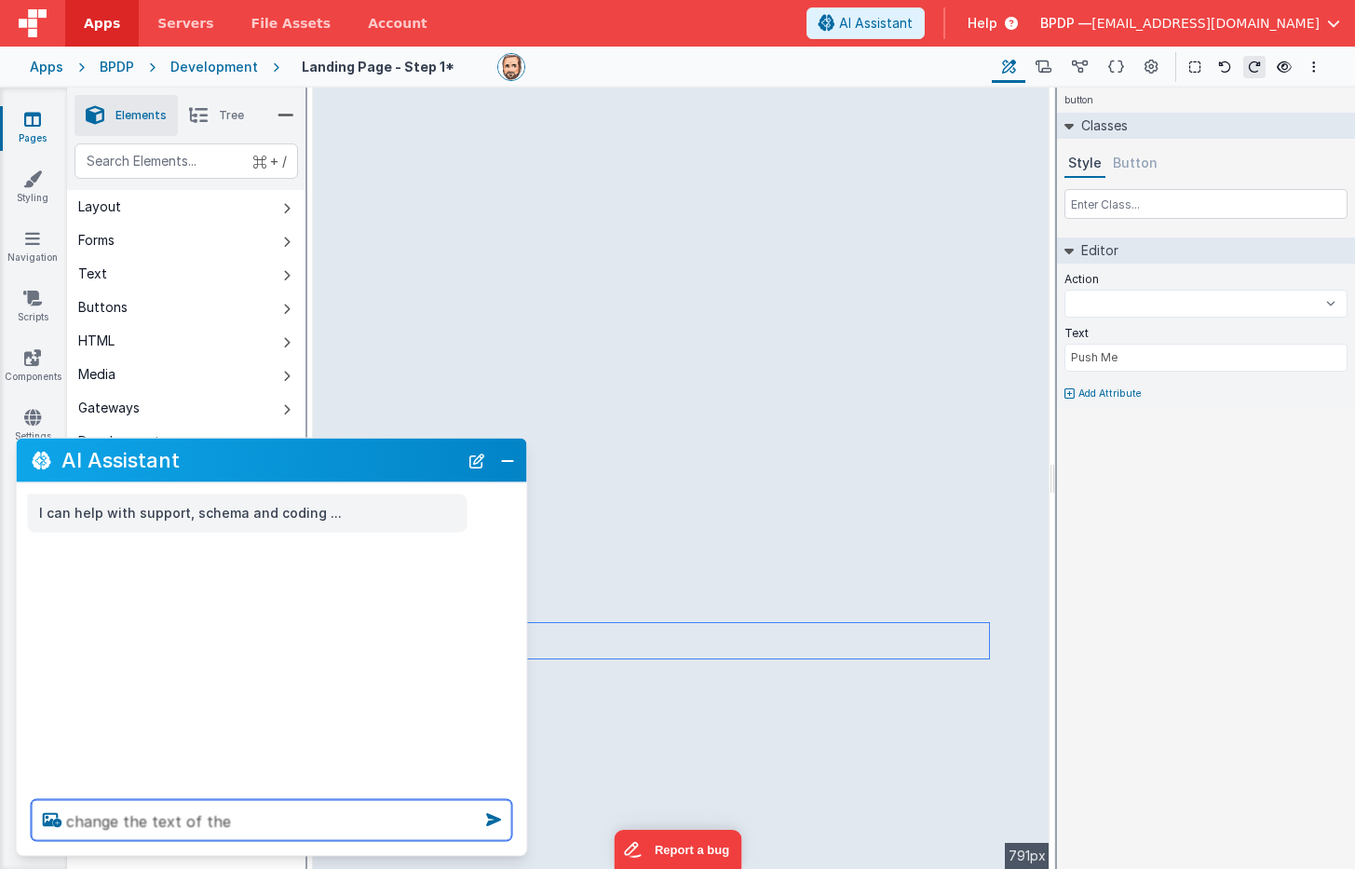
select select
type textarea "change the text of the"
select select
type textarea "change the text of the b"
select select
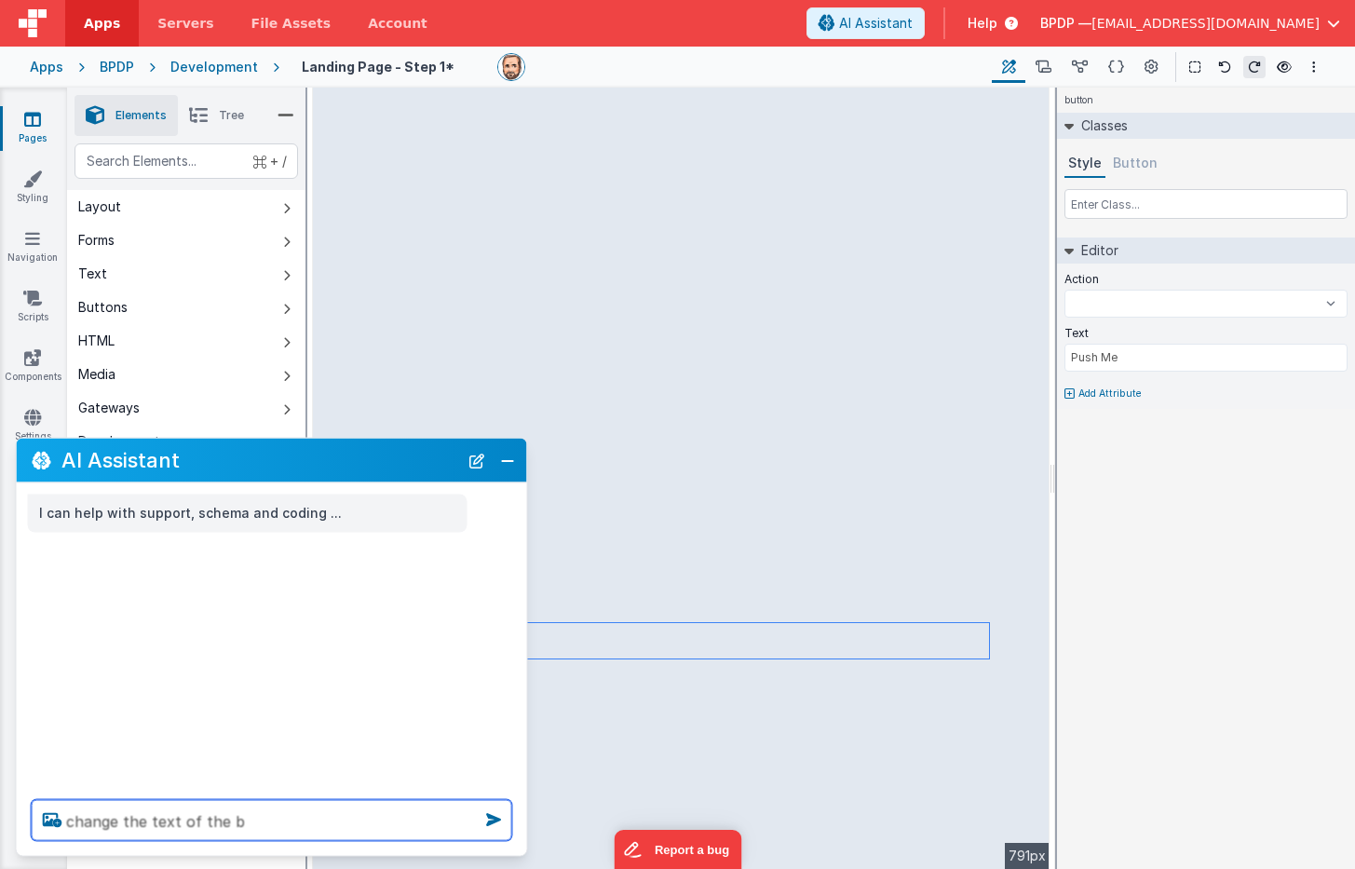
type textarea "change the text of the bu"
select select
type textarea "change the text of the but"
select select
type textarea "change the text of the butt"
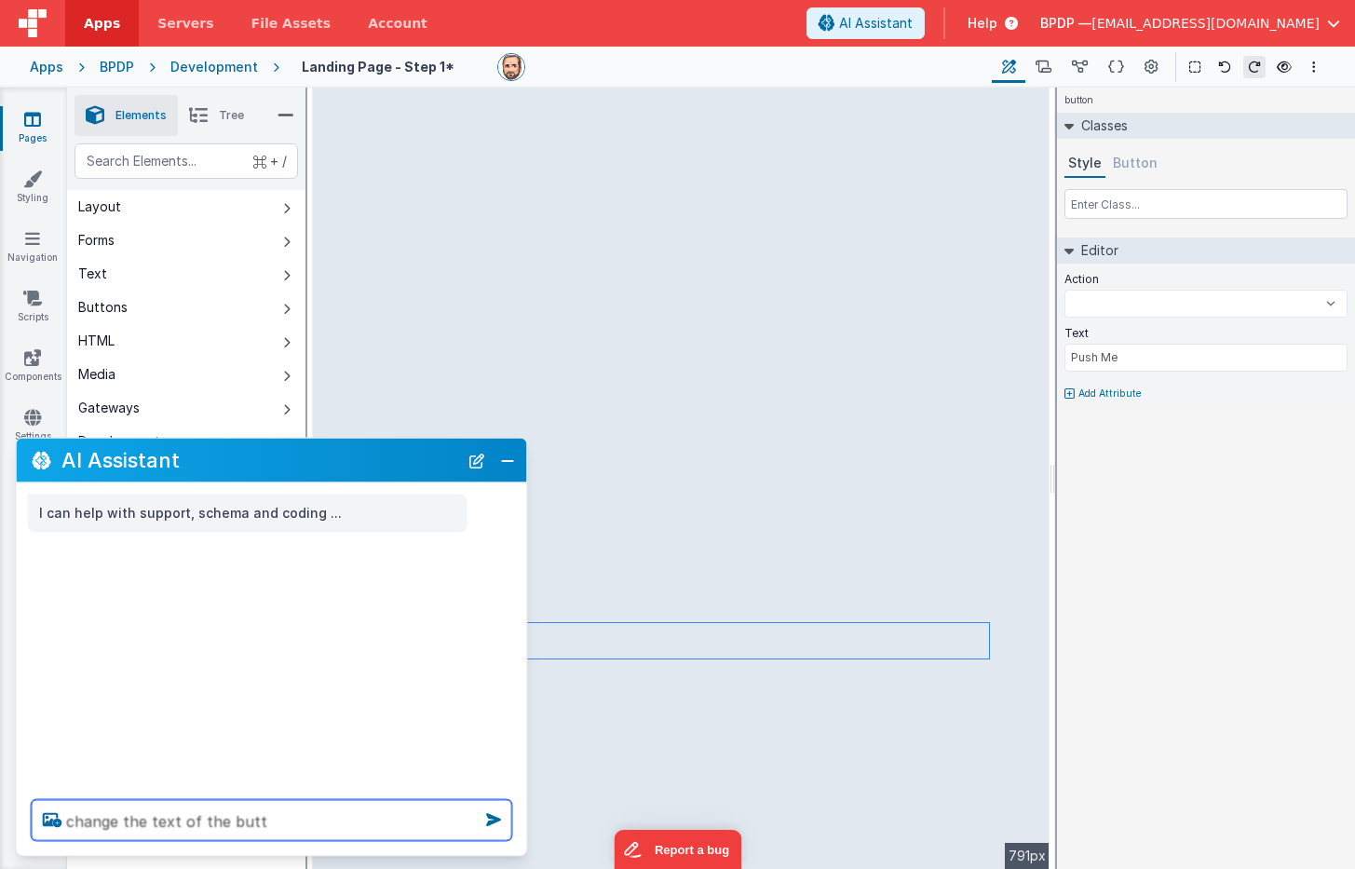
select select
type textarea "change the text of the butto"
select select
type textarea "change the text of the button"
select select
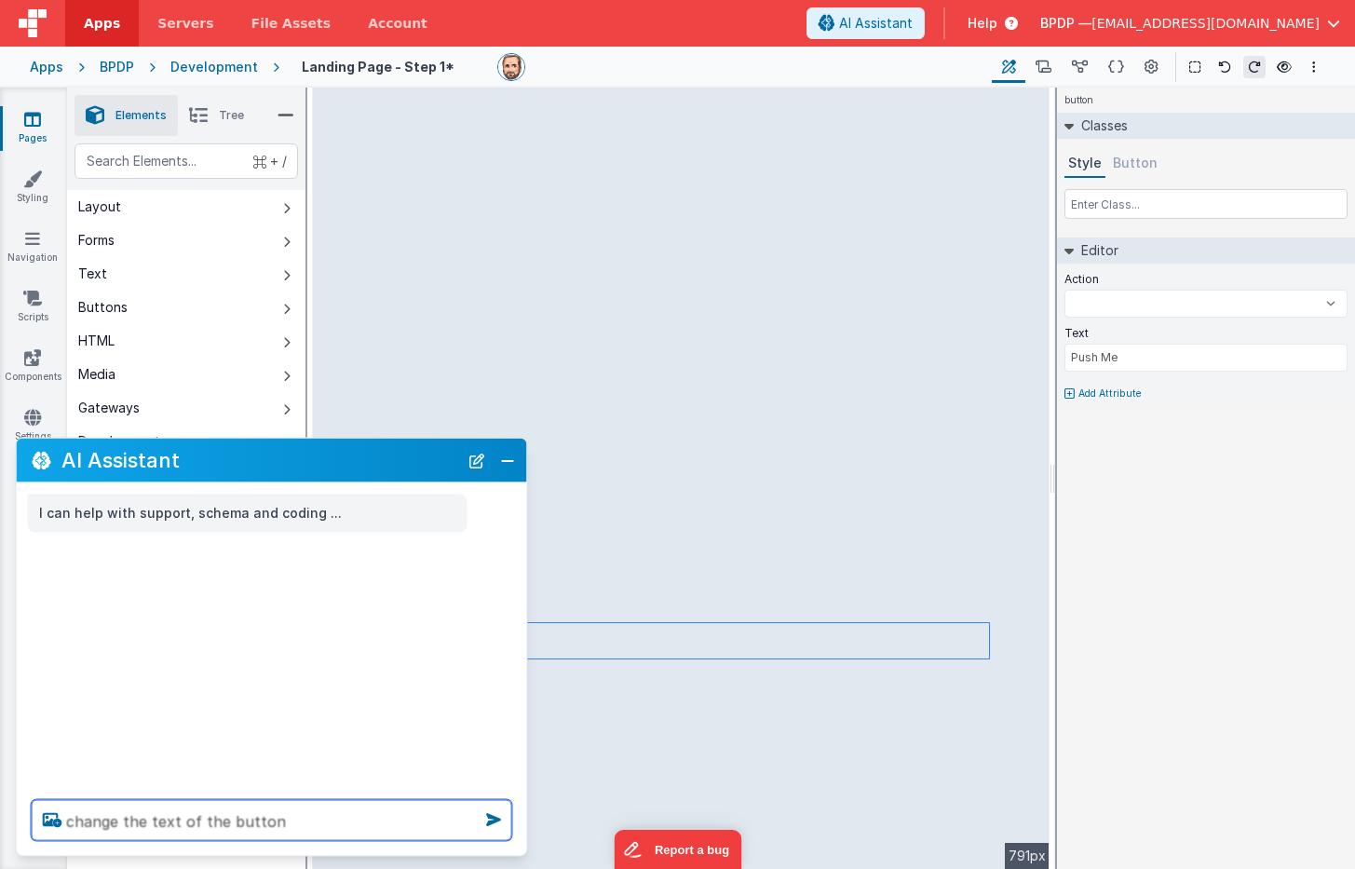
type textarea "change the text of the button"
select select
type textarea "change the text of the button t"
select select
type textarea "change the text of the button to"
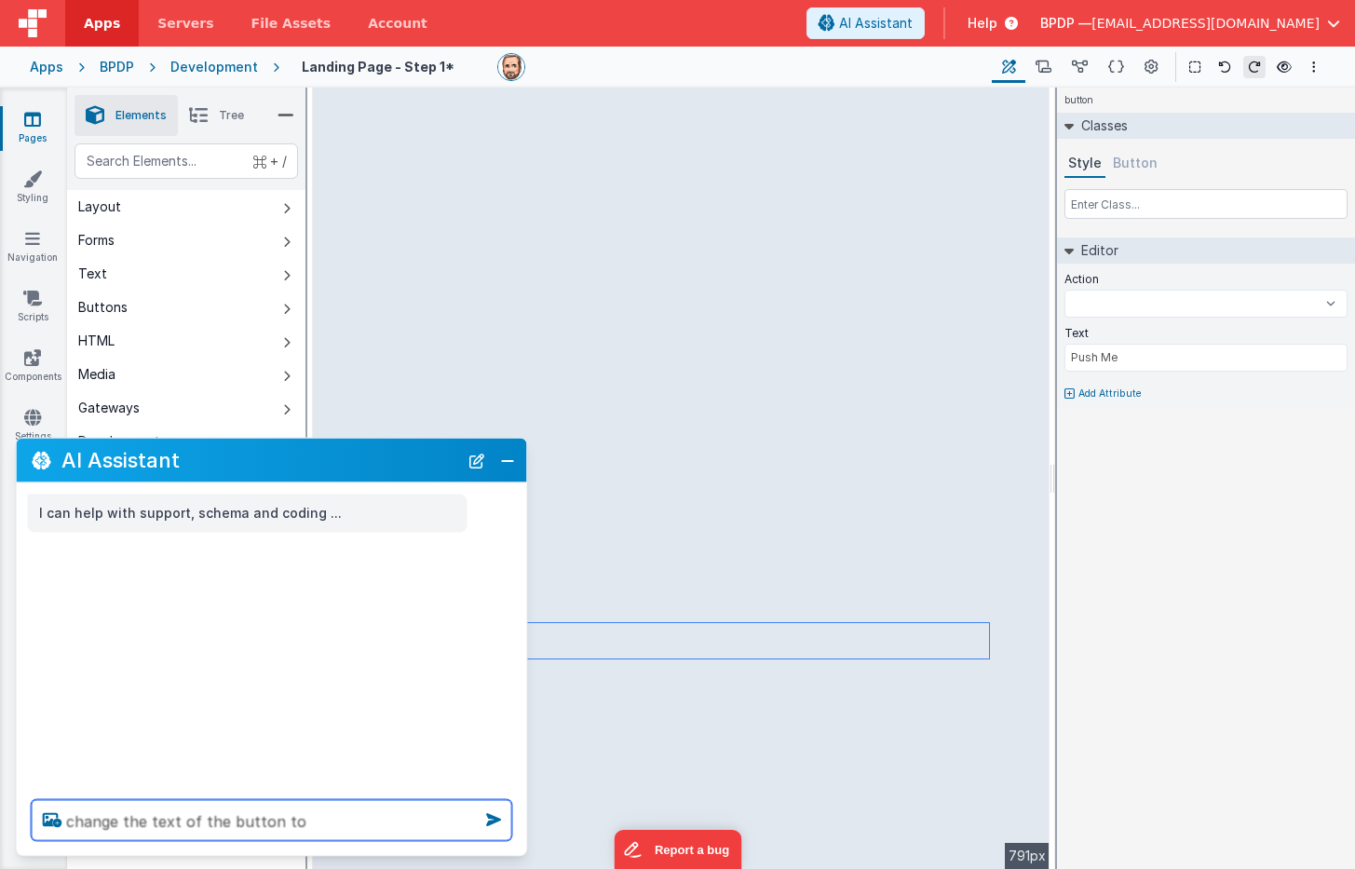
select select
type textarea "change the text of the button to"
select select
type textarea "change the text of the button to M"
select select
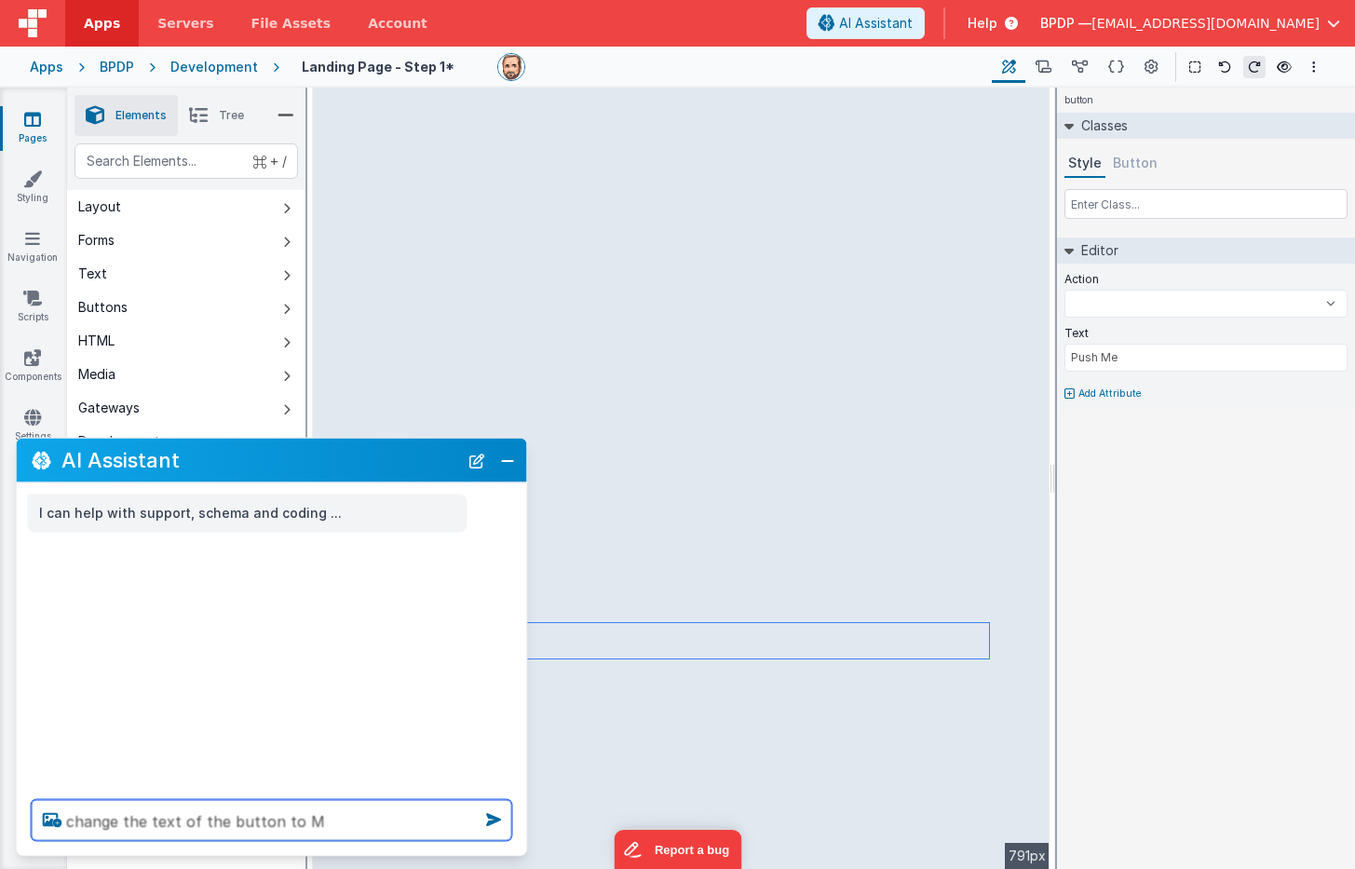
type textarea "change the text of the button to"
select select
type textarea "change the text of the button to M"
select select
type textarea "change the text of the button to Ma"
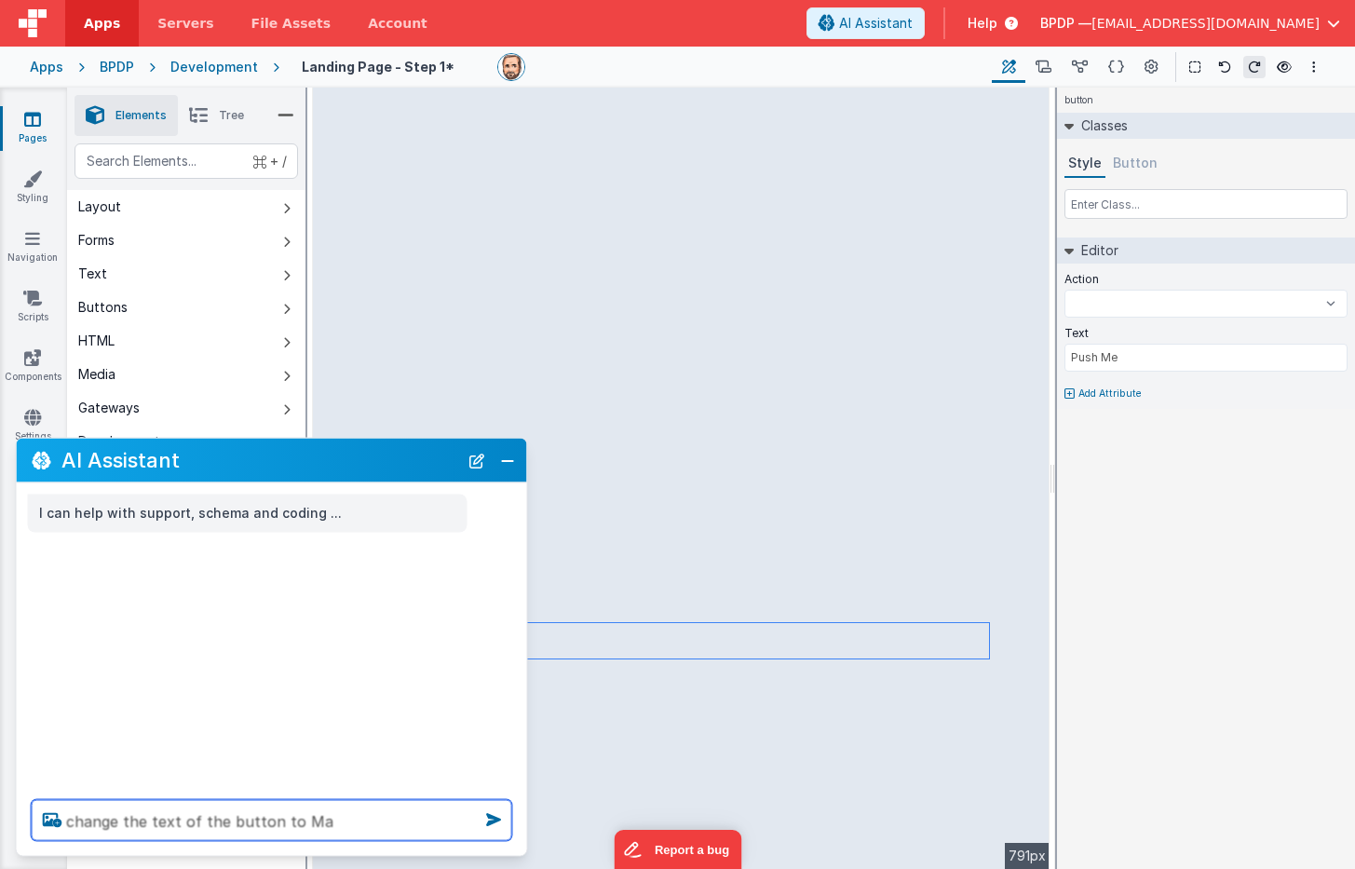
select select
type textarea "change the text of the button to Mai"
select select
type textarea "change the text of the button to Main"
select select
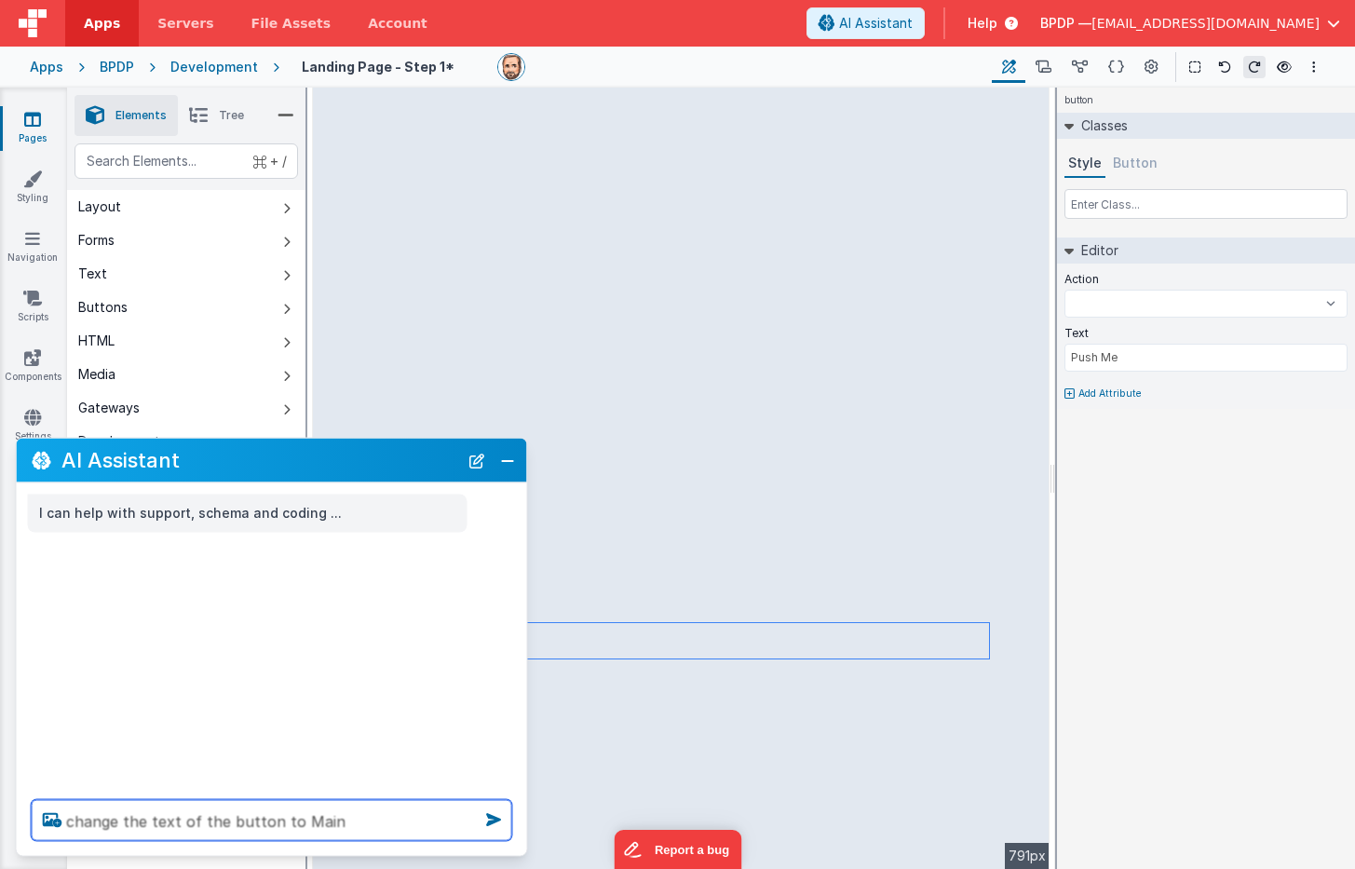
type textarea "change the text of the button to Main"
select select
type textarea "change the text of the button to Main W"
select select
type textarea "change the text of the button to Main We"
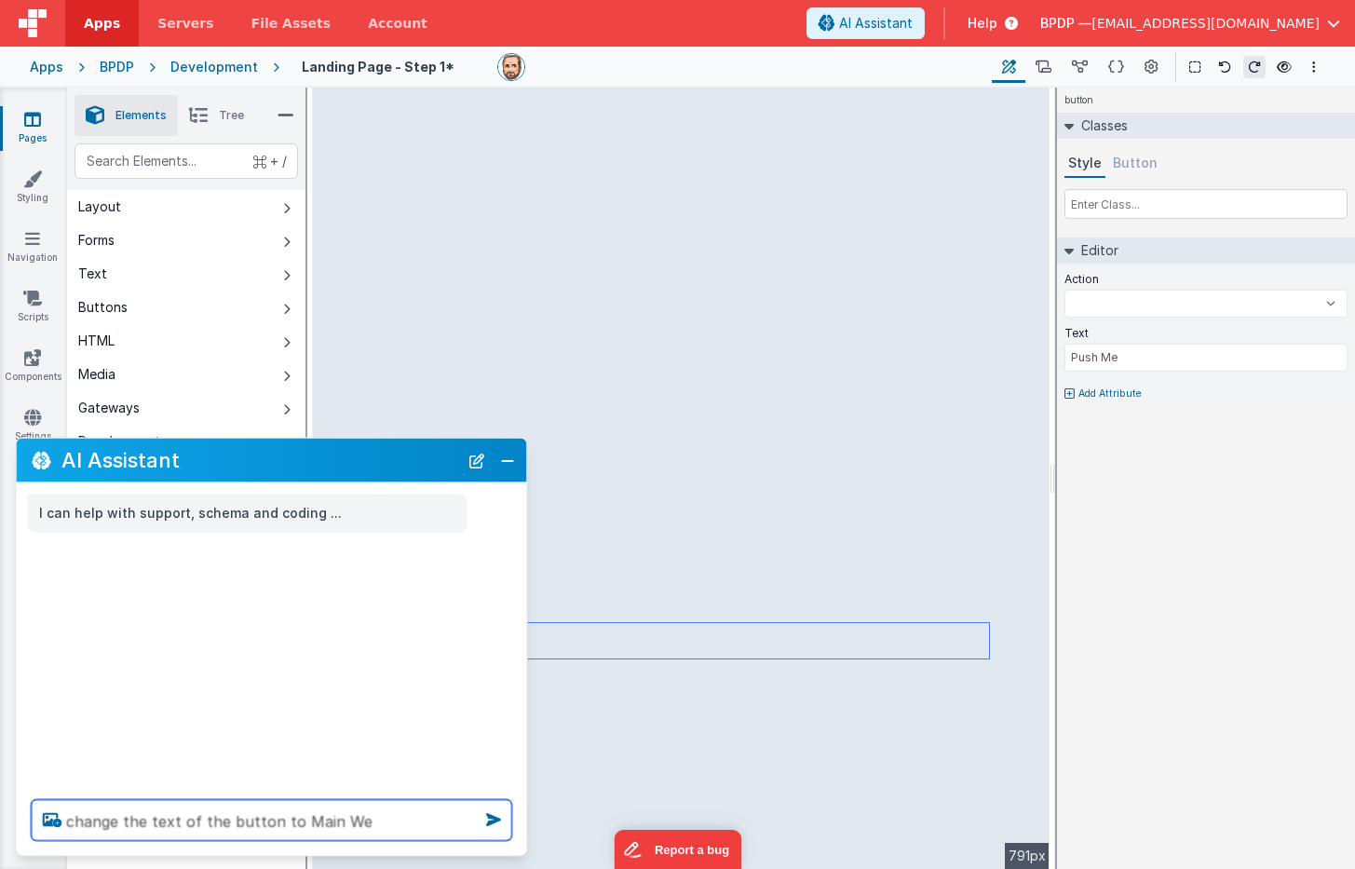
select select
type textarea "change the text of the button to Main Web"
select select
type textarea "change the text of the button to Main Web"
select select
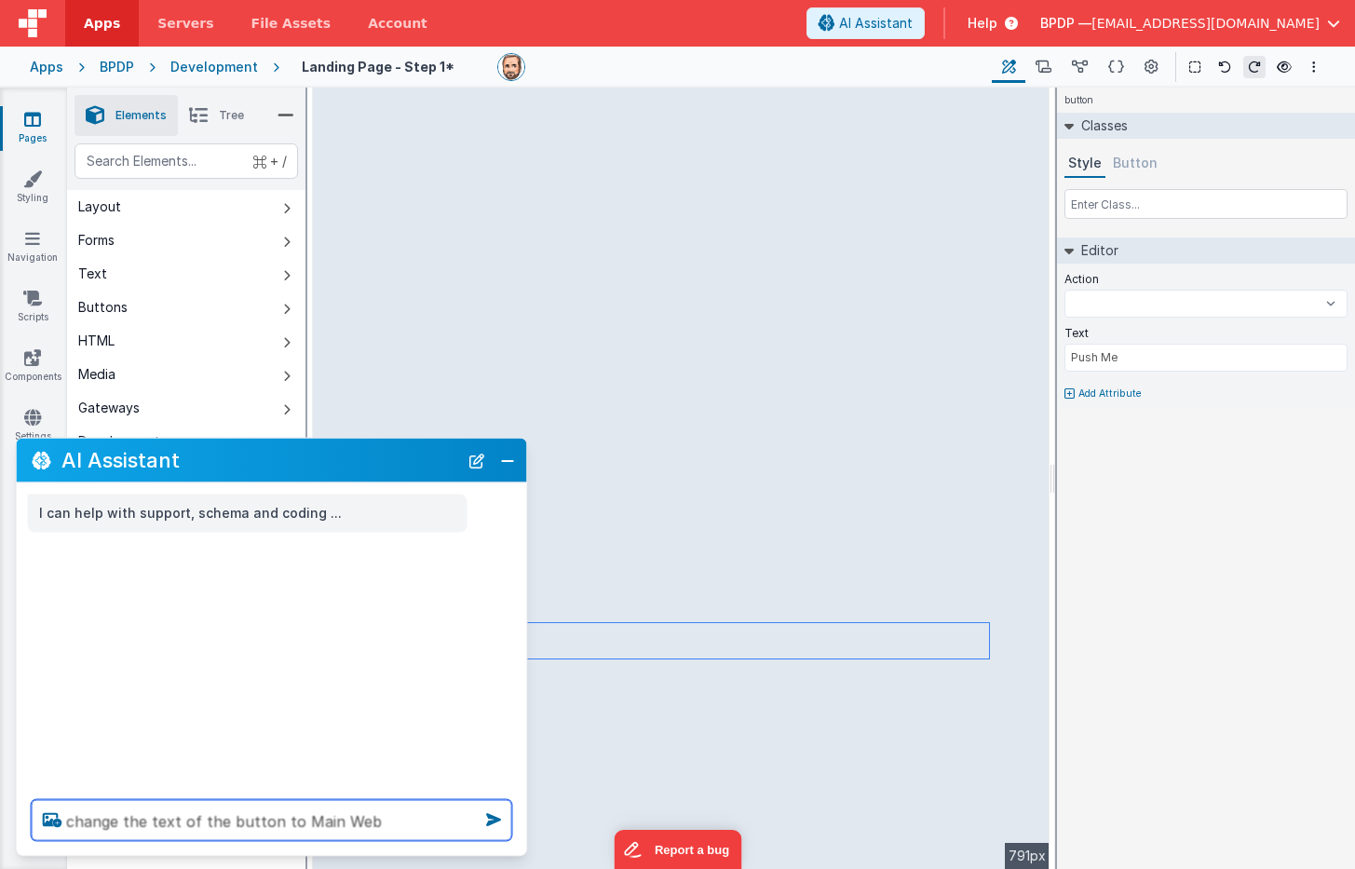
type textarea "change the text of the button to Main Web S"
select select
type textarea "change the text of the button to Main Web Si"
select select
type textarea "change the text of the button to Main Web Sit"
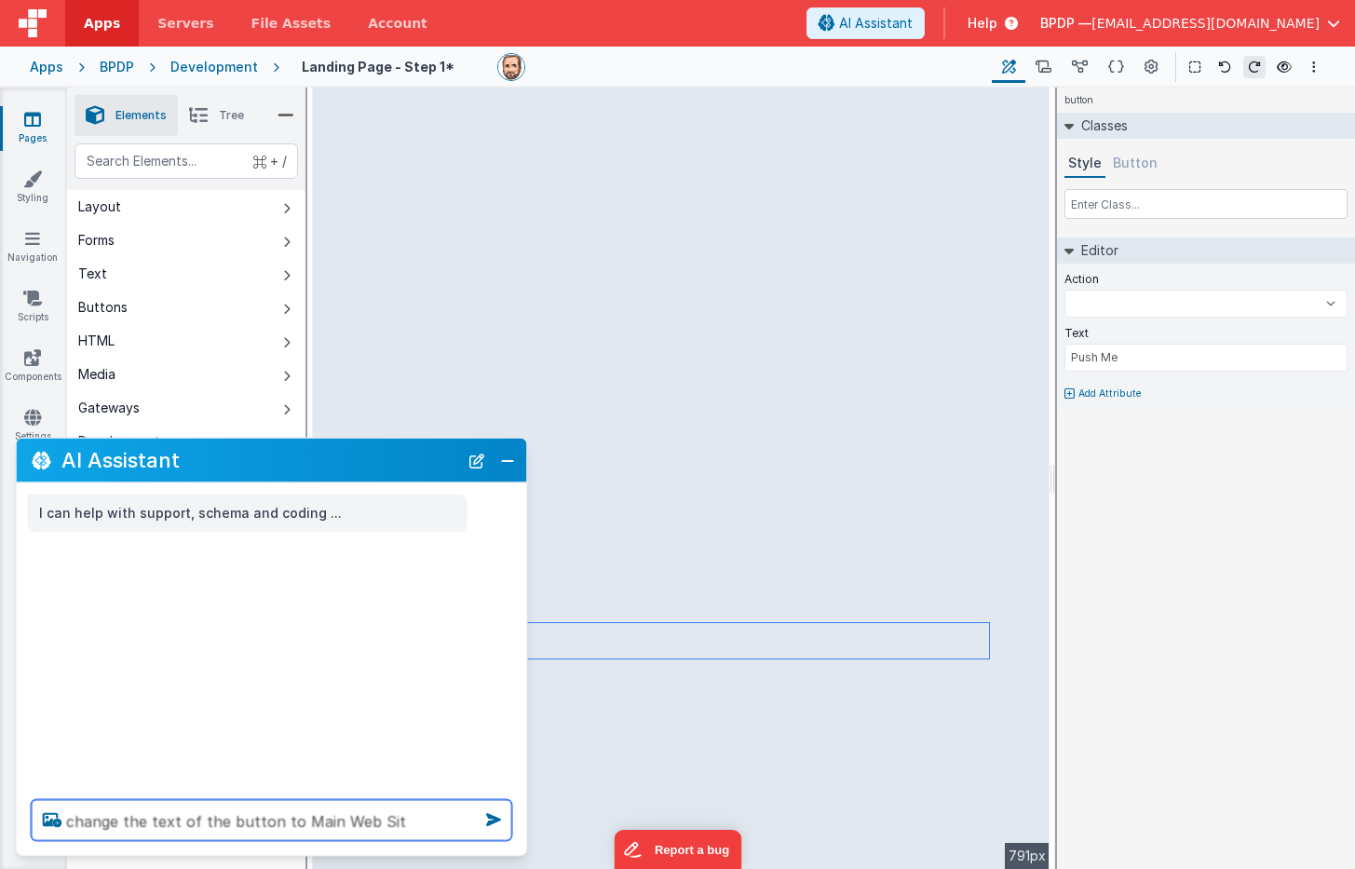
select select
type textarea "change the text of the button to Main Web Site"
select select
type textarea "change the text of the button to Main Web Site"
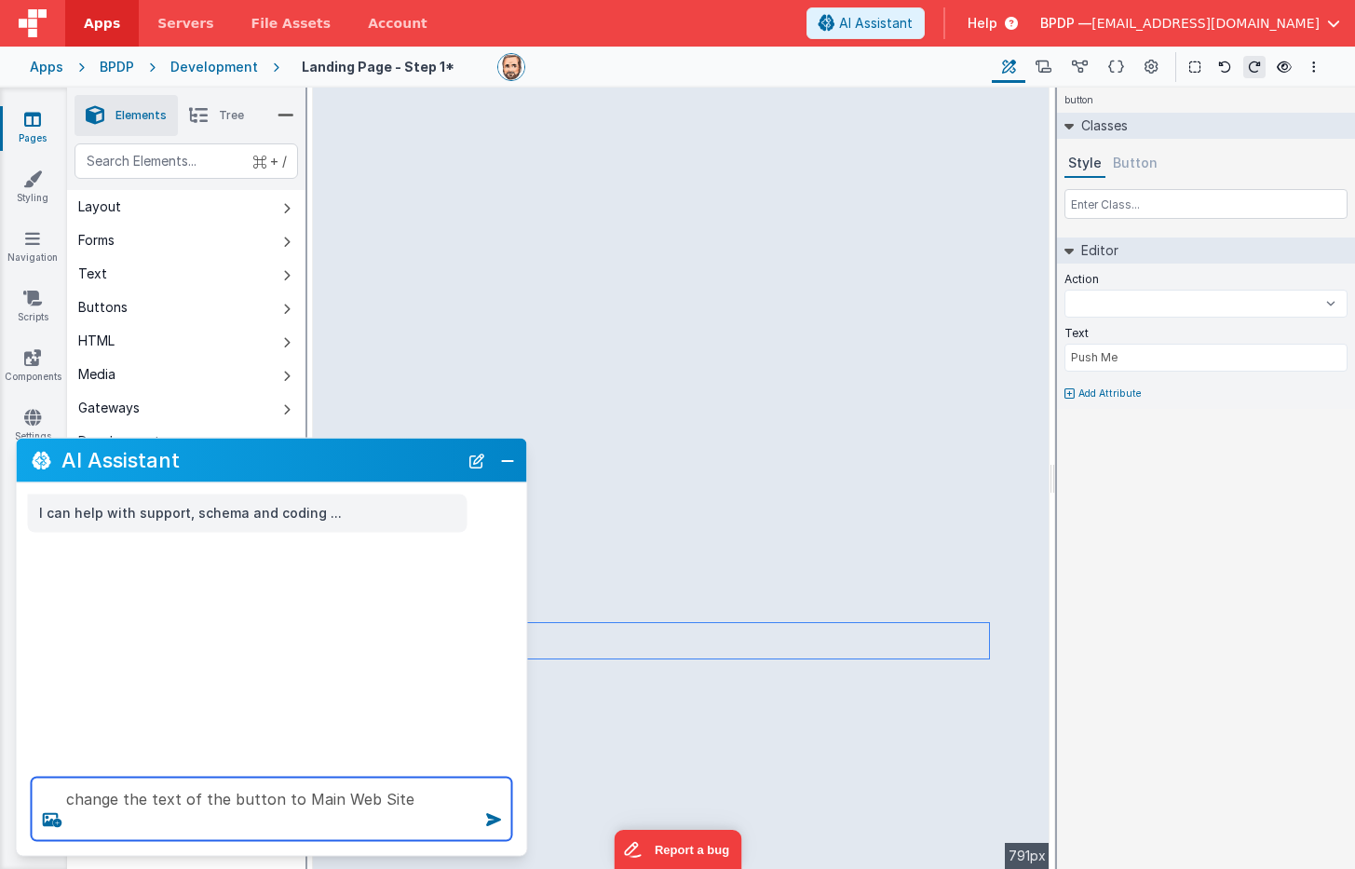
select select
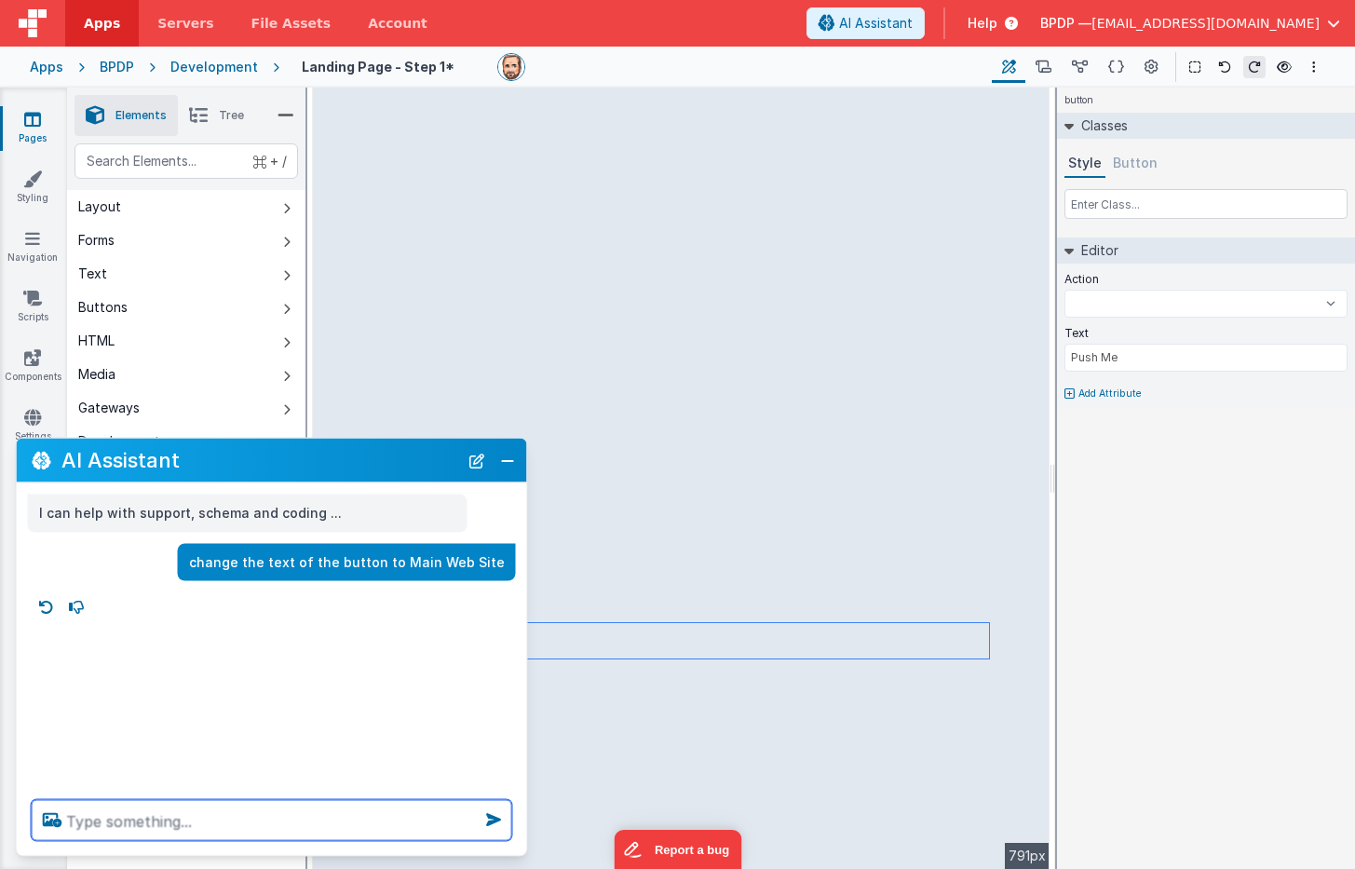
select select
type textarea "r"
select select
type textarea "ri"
select select
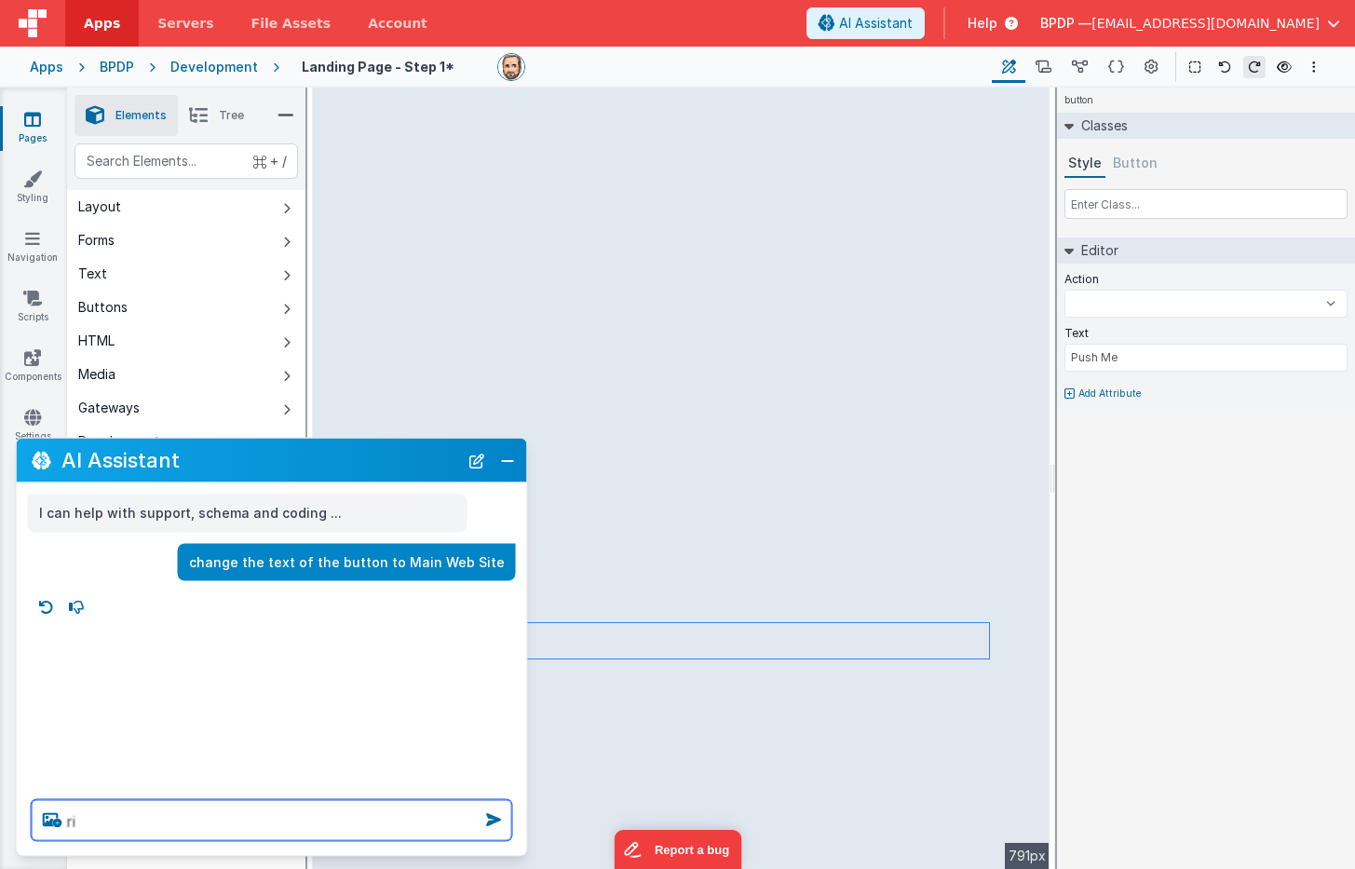
type textarea "rig"
select select
type textarea "righ"
select select
type textarea "right"
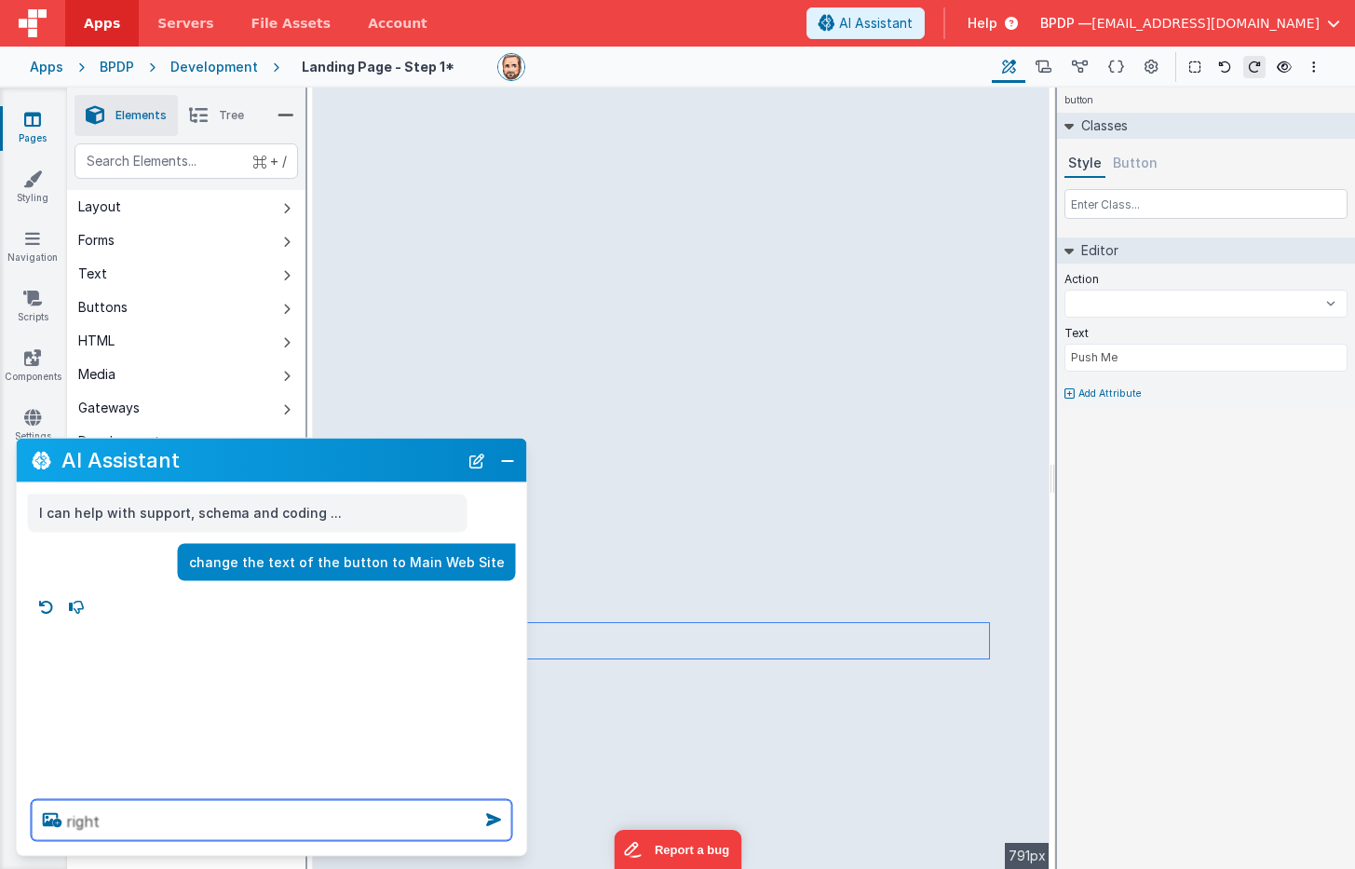
select select
type textarea "right"
select select
type textarea "right j"
select select
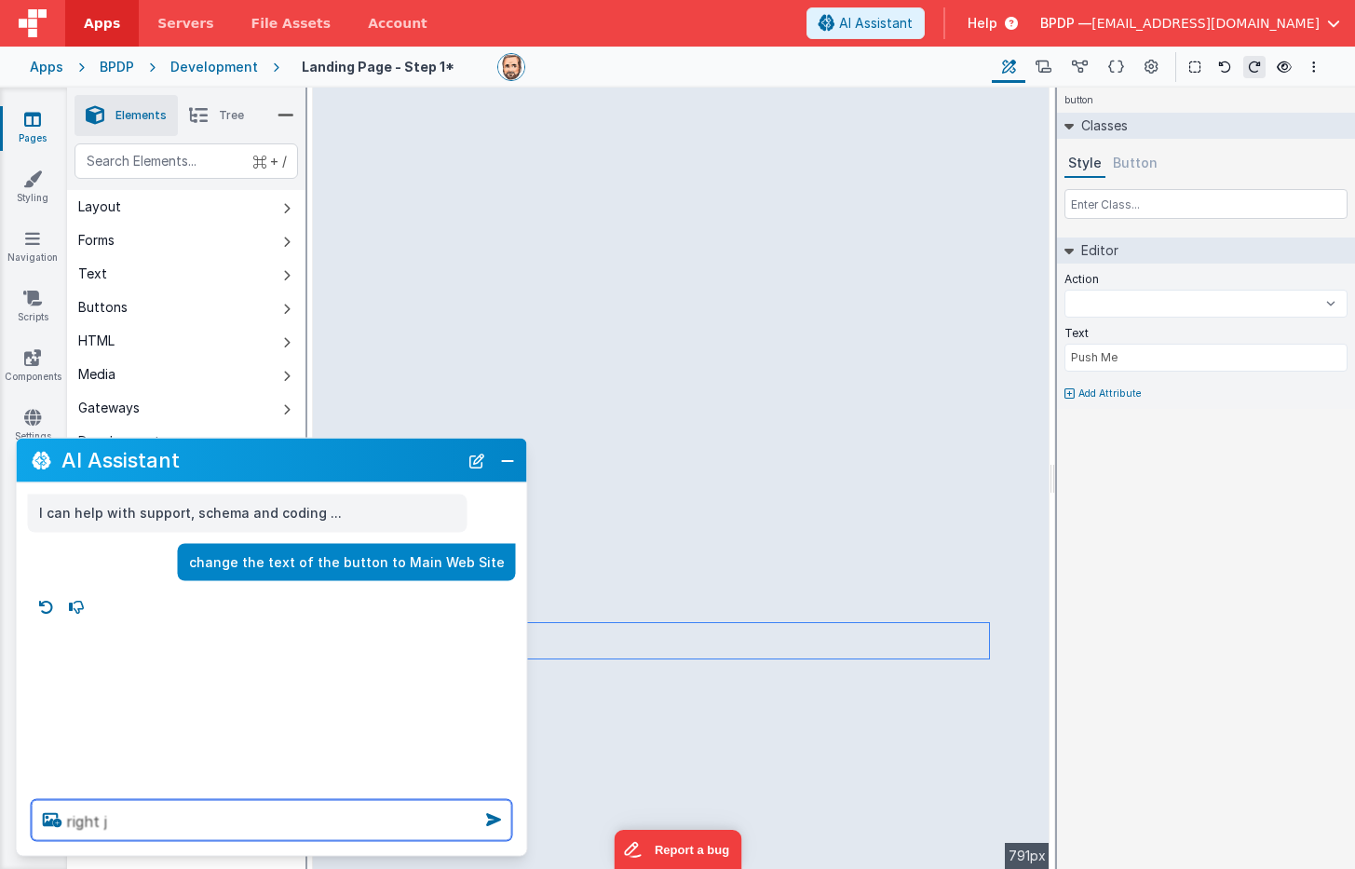
type textarea "right ju"
select select
type textarea "right jus"
select select
type textarea "right just"
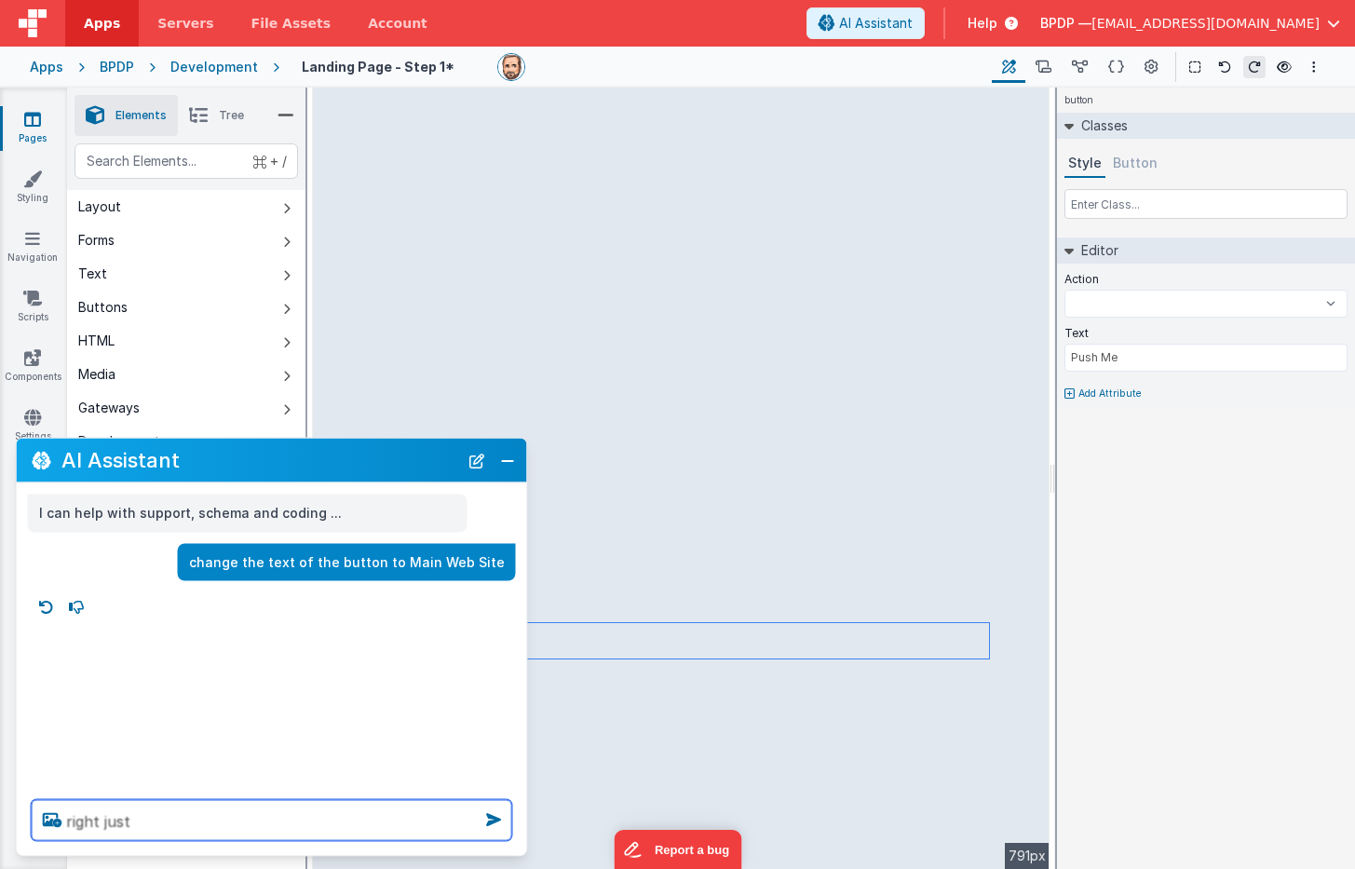
select select
type textarea "right justi"
select select
type textarea "right justif"
select select
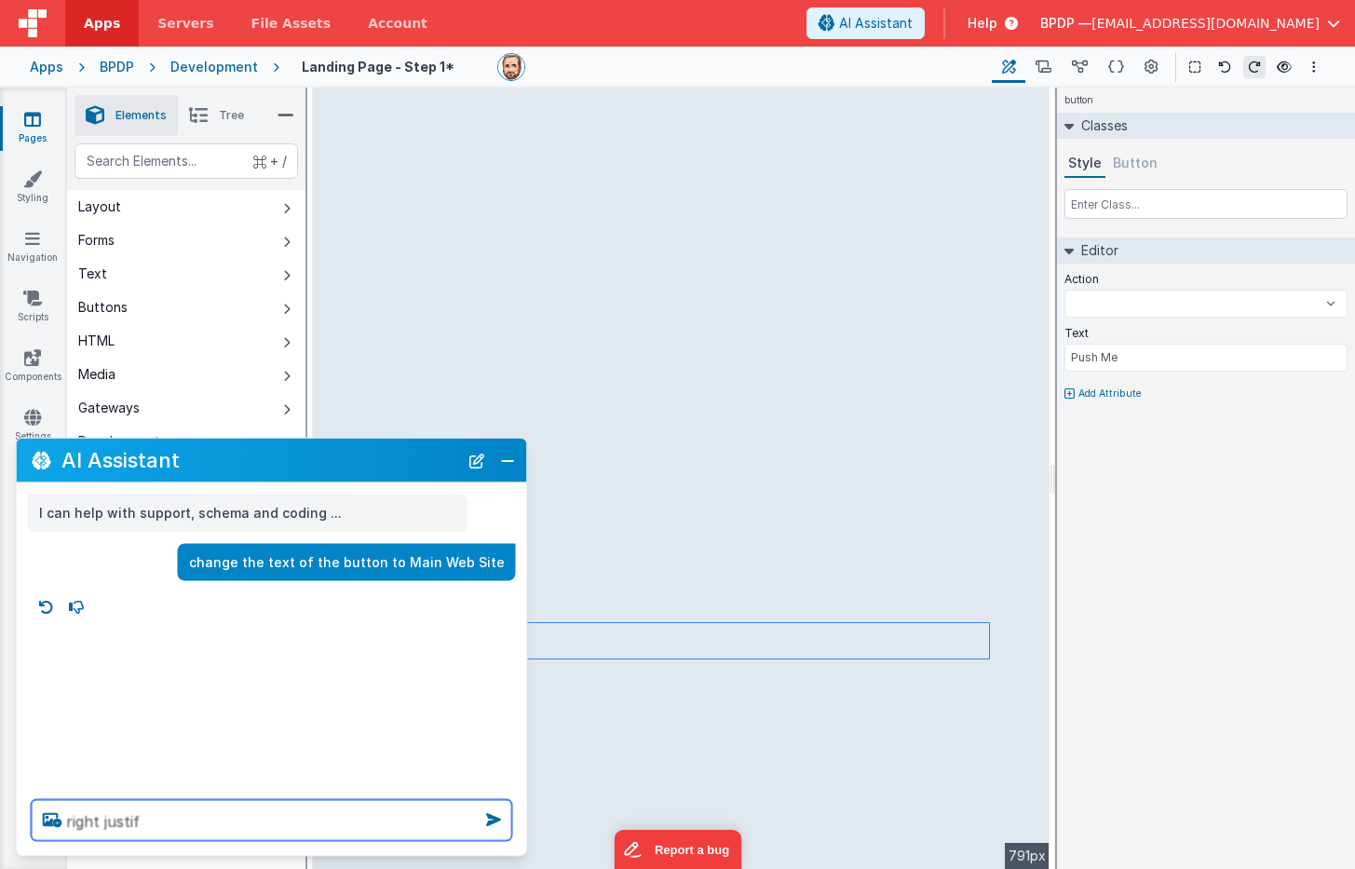
type textarea "right justify"
select select
type textarea "right justify"
select select
type textarea "right justify t"
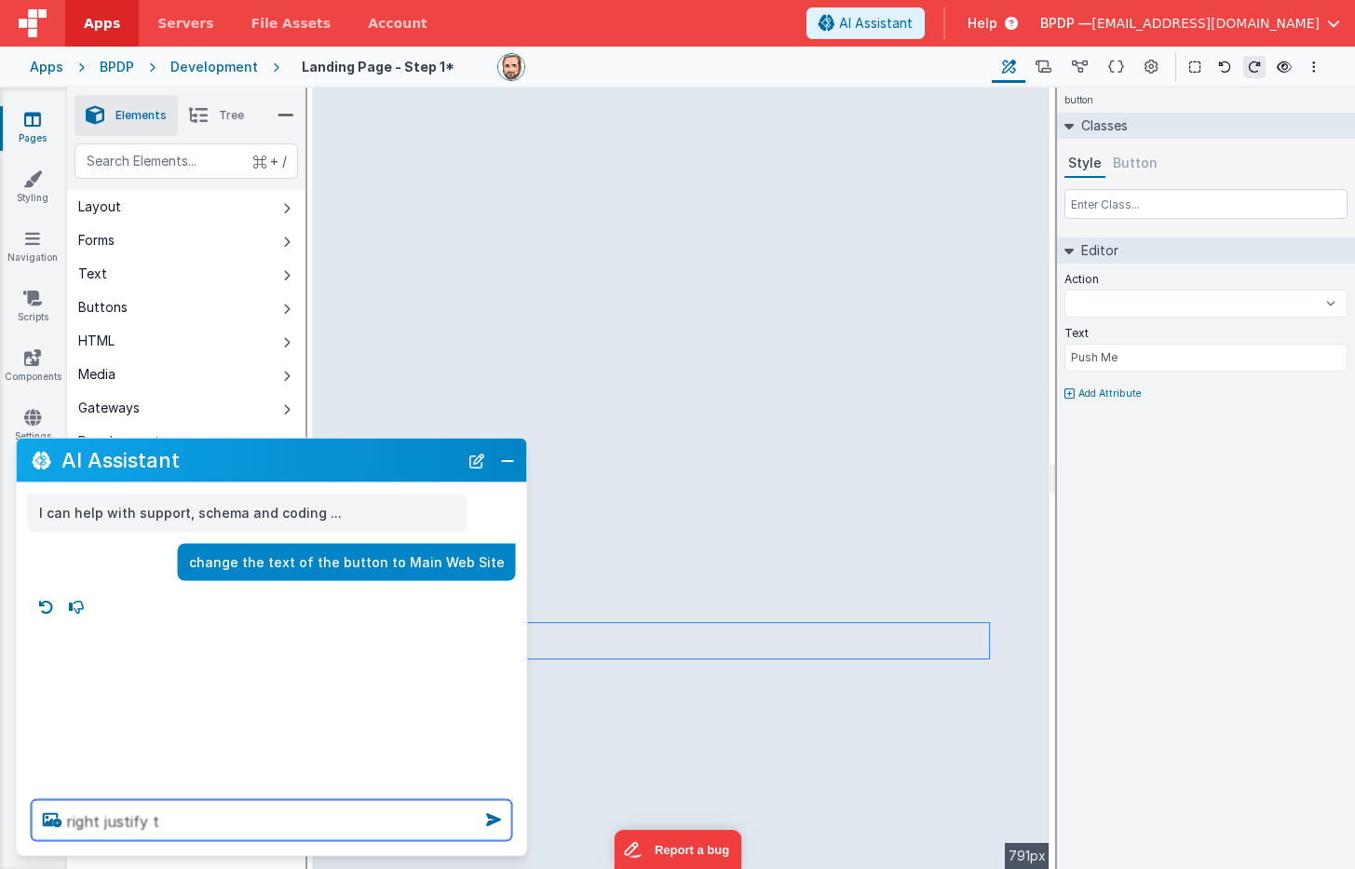
select select
type textarea "right justify th"
select select
type textarea "right justify the"
select select
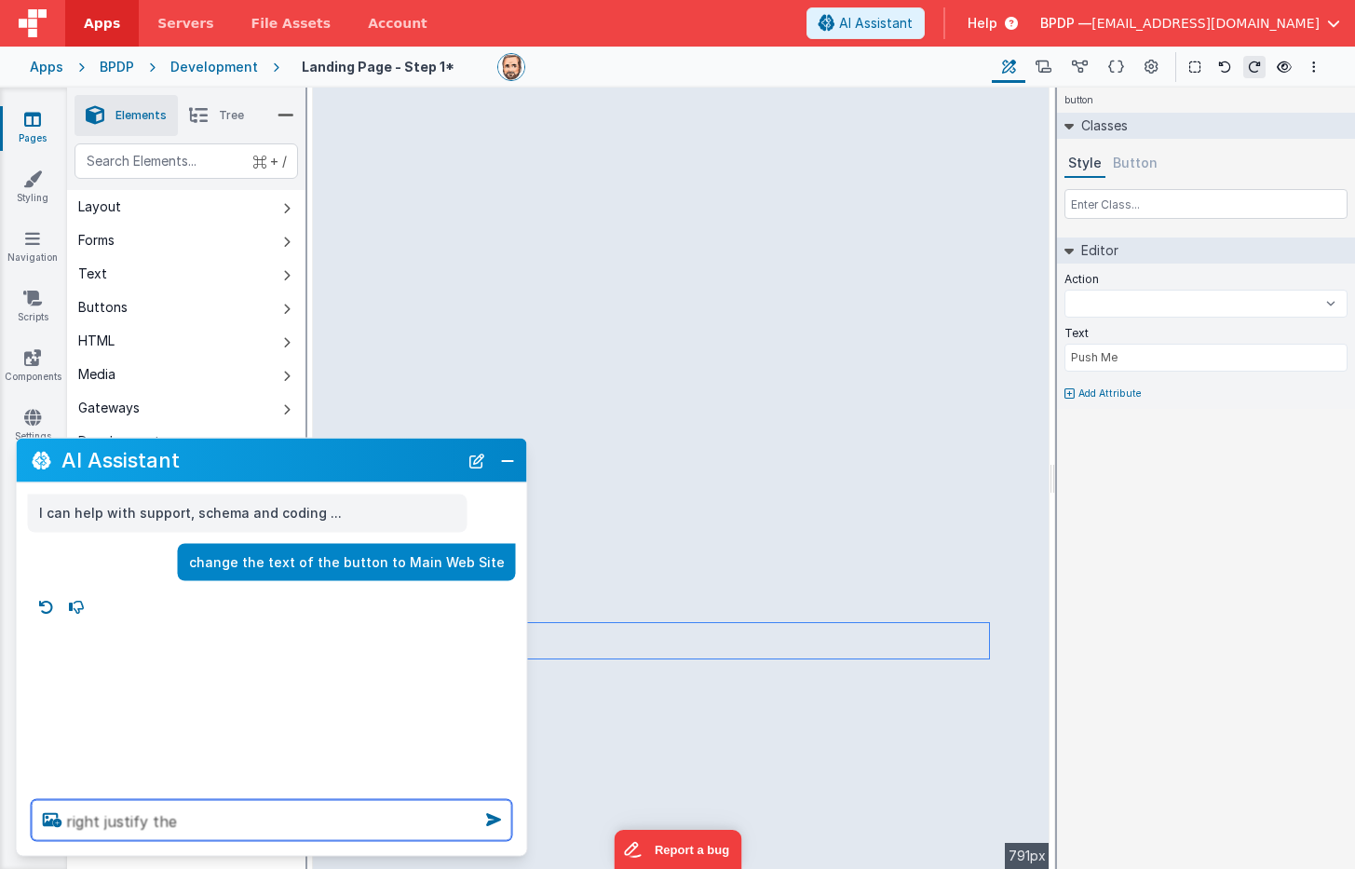
type textarea "right justify the"
select select
type textarea "right justify the b"
select select
type textarea "right justify the bu"
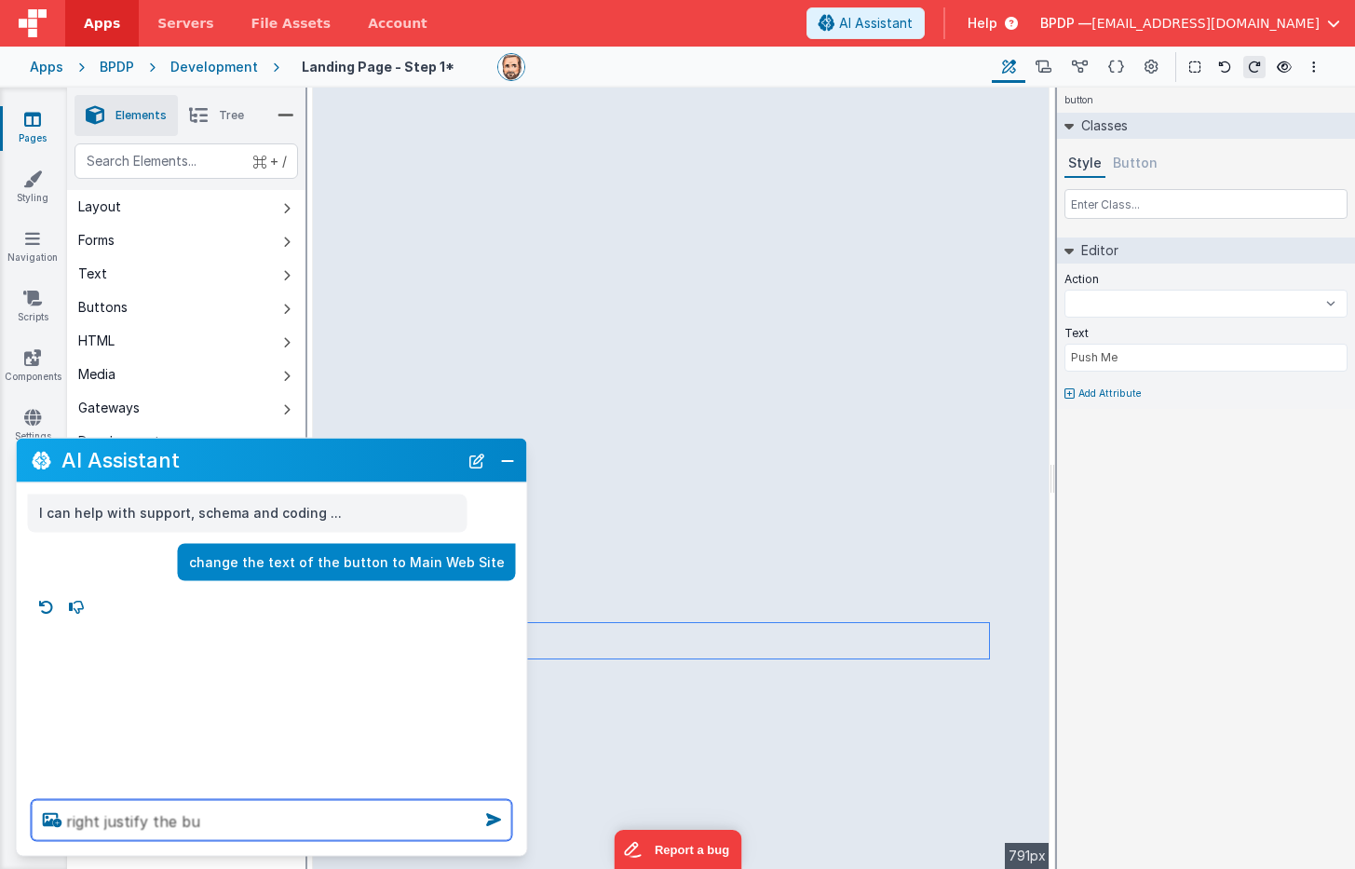
select select
type textarea "right justify the but"
select select
type textarea "right justify the butt"
select select
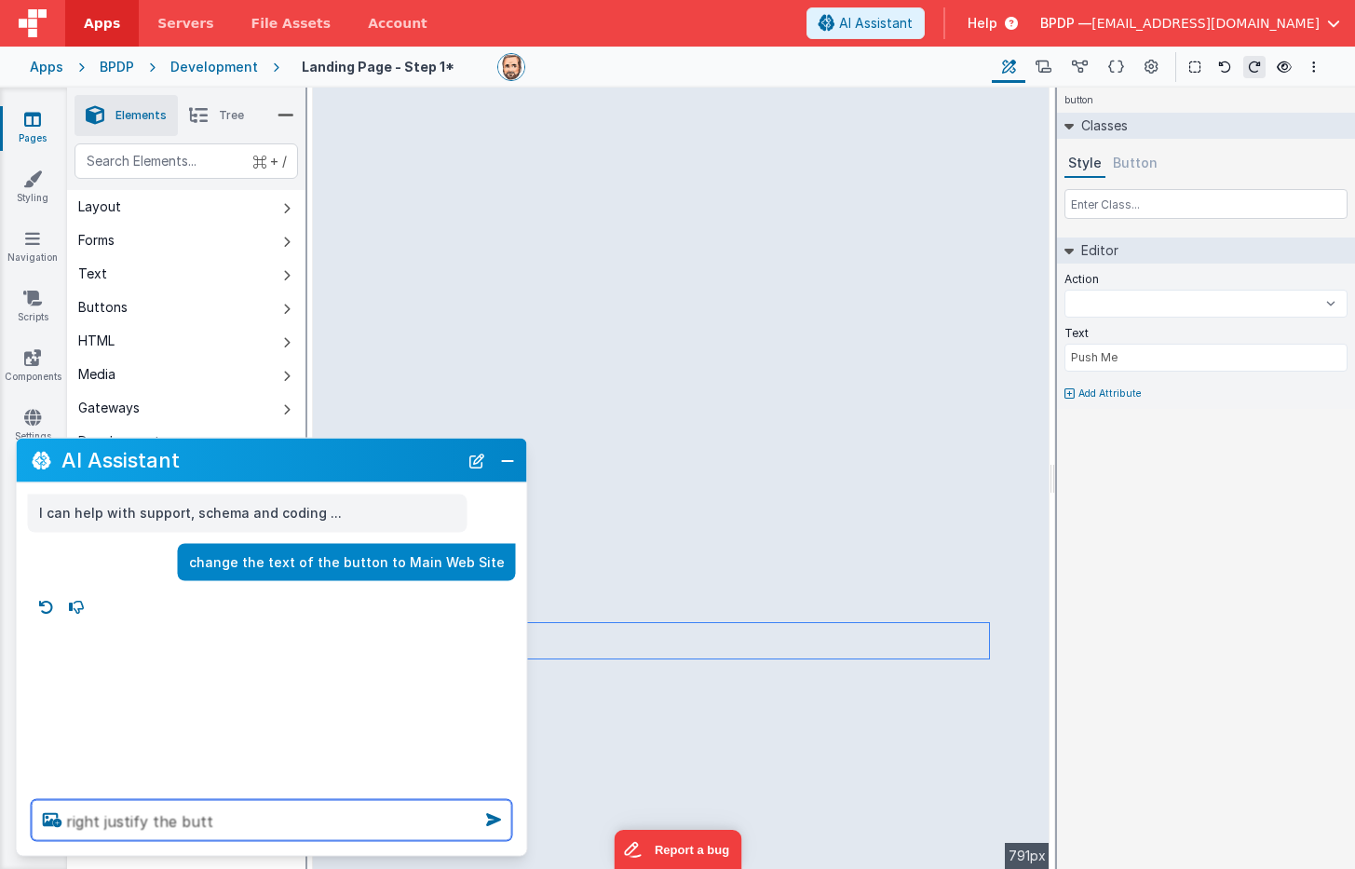
type textarea "right justify the butto"
select select
type textarea "right justify the button"
select select
type textarea "right justify the button"
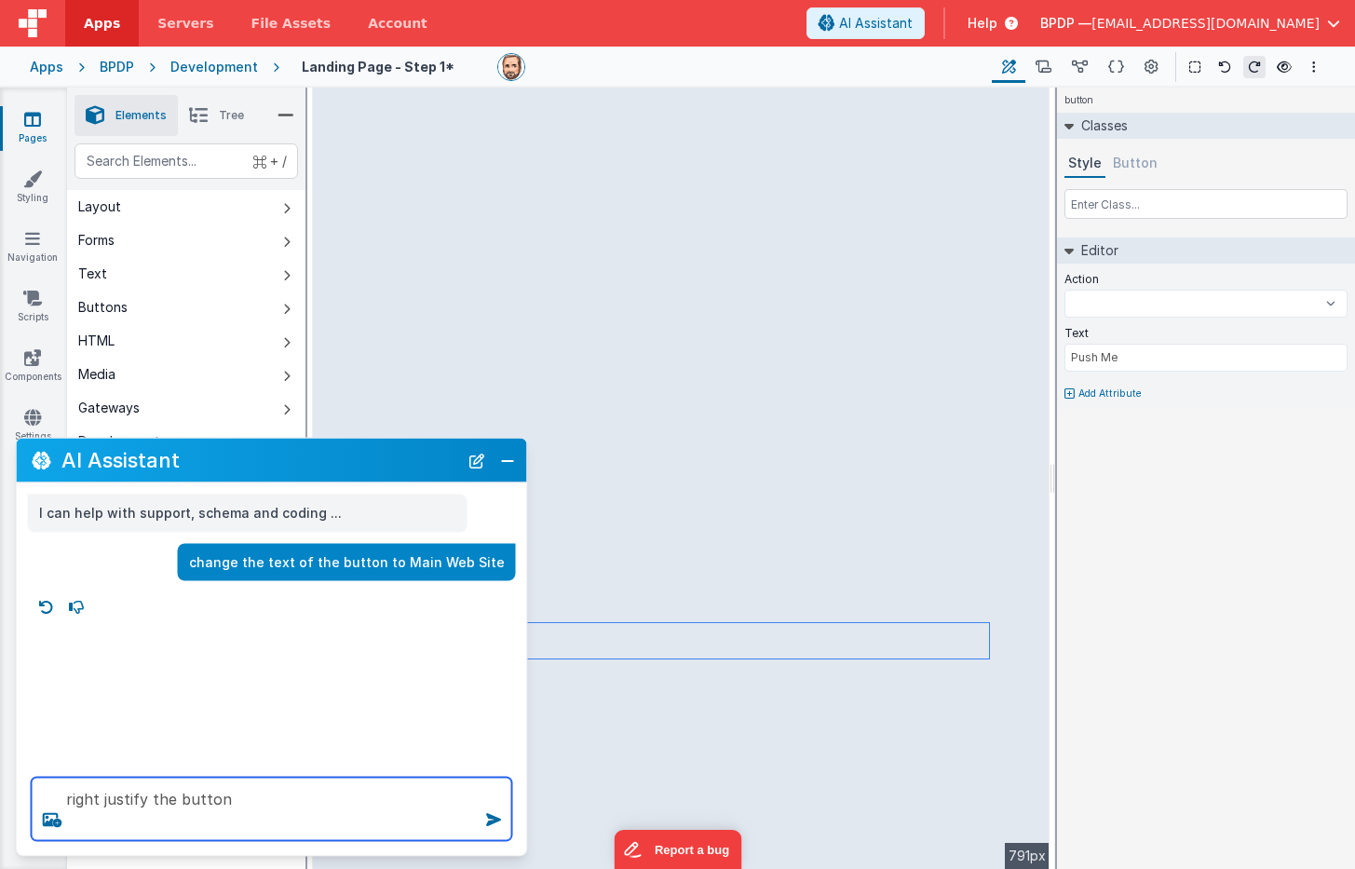
select select
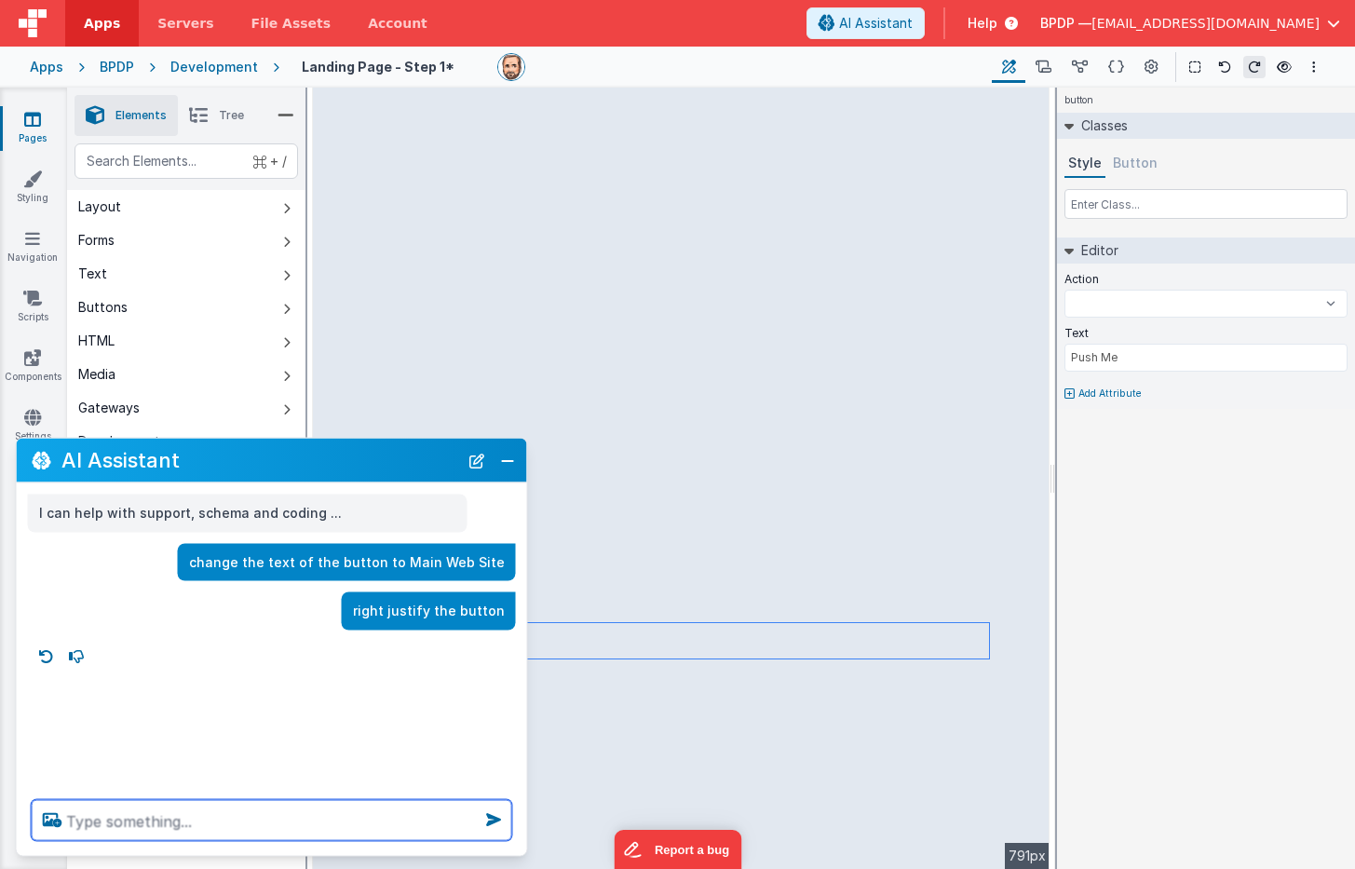
select select
type textarea "m"
select select
type textarea "ma"
select select
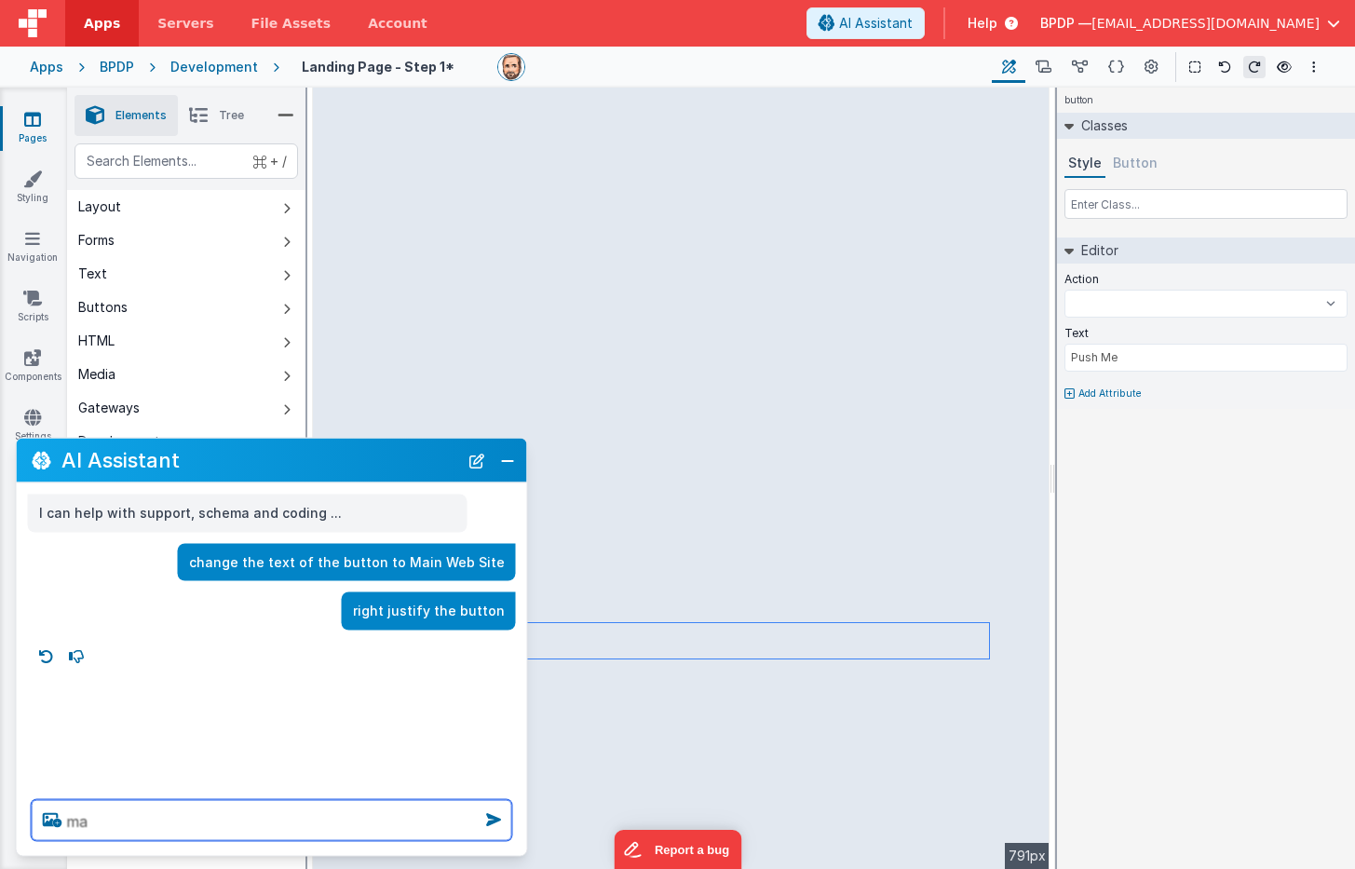
type textarea "mak"
select select
type textarea "make"
select select
type textarea "make"
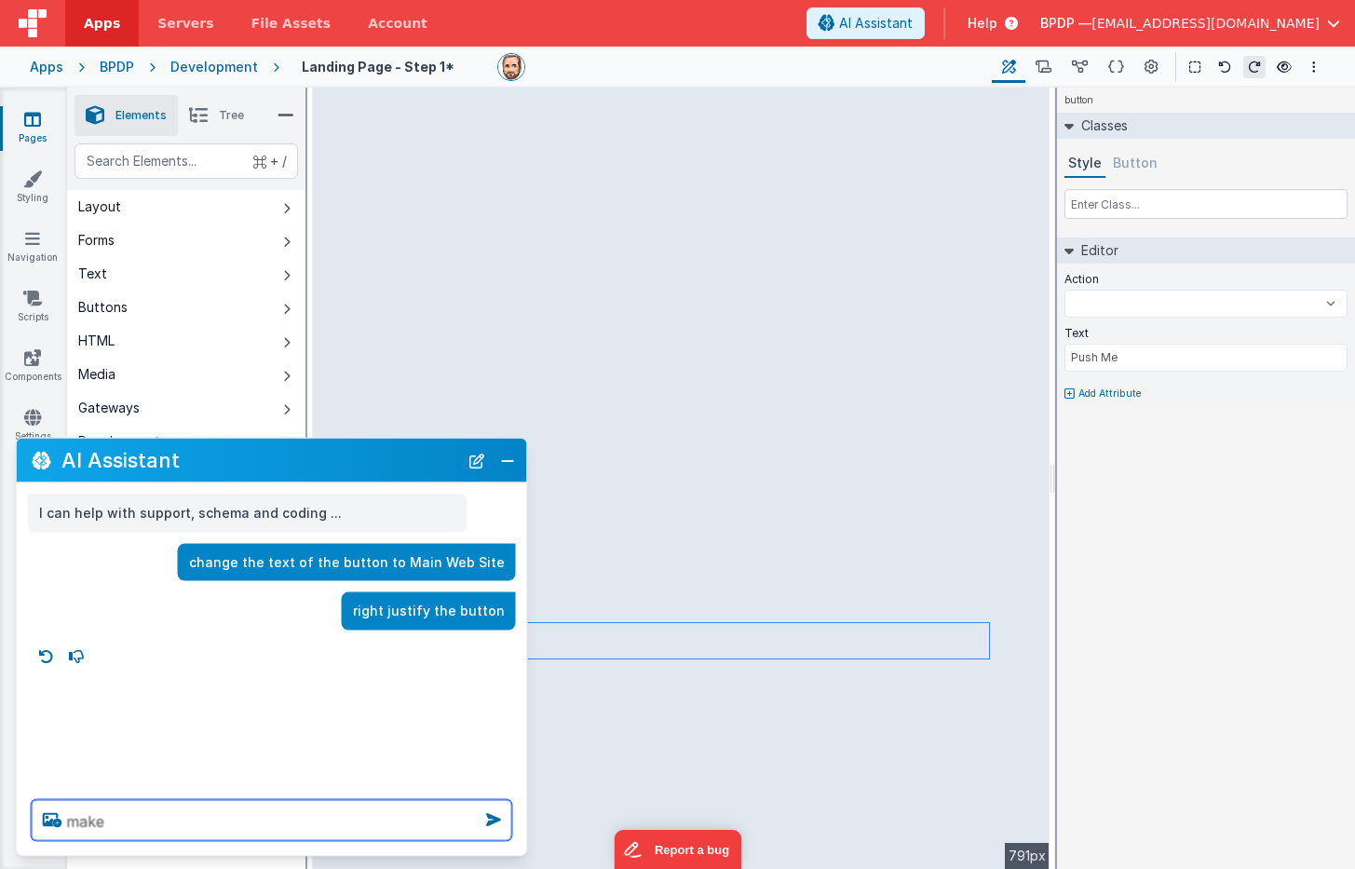
select select
type textarea "make t"
select select
type textarea "make th"
select select
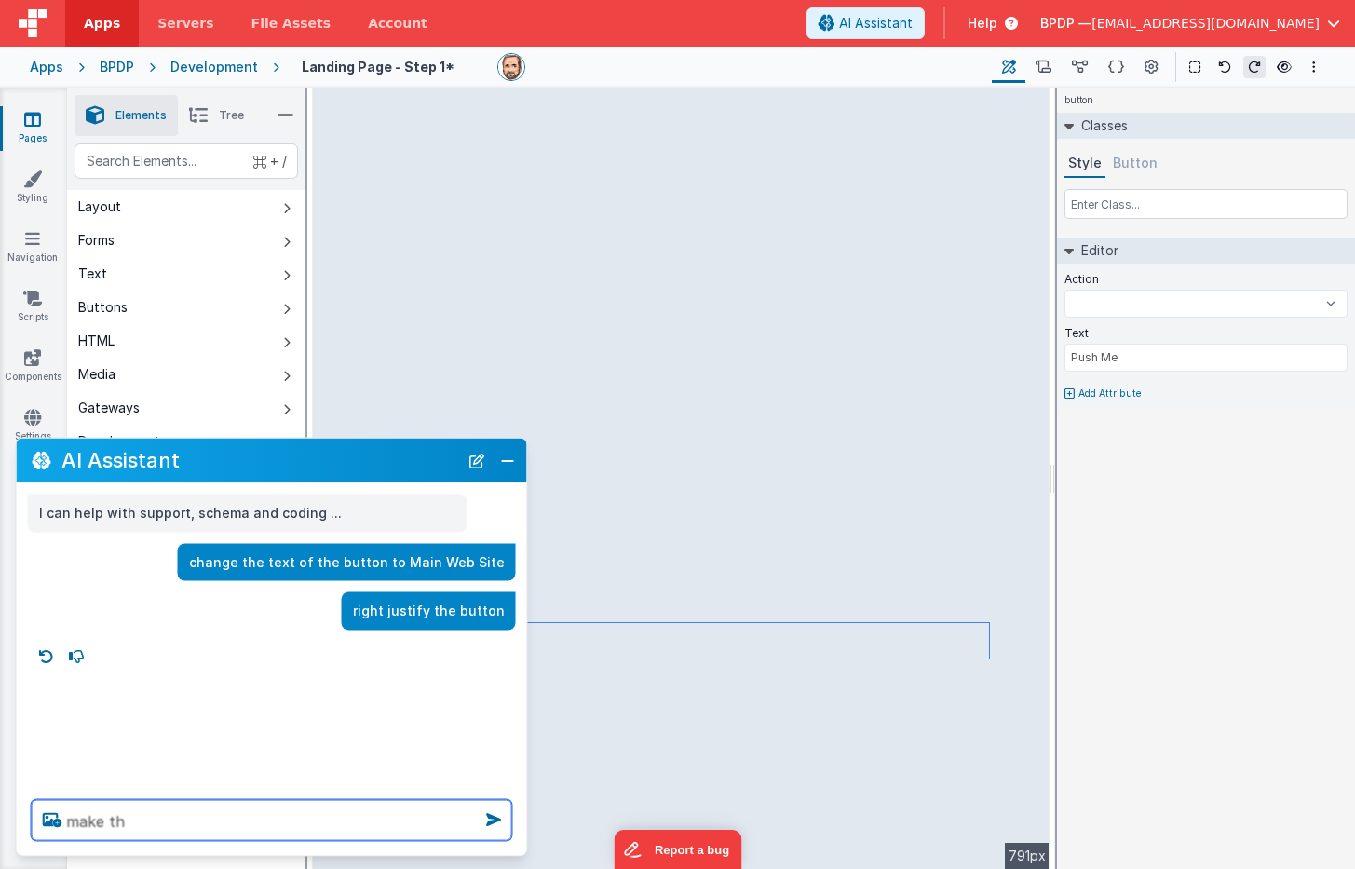
type textarea "make the"
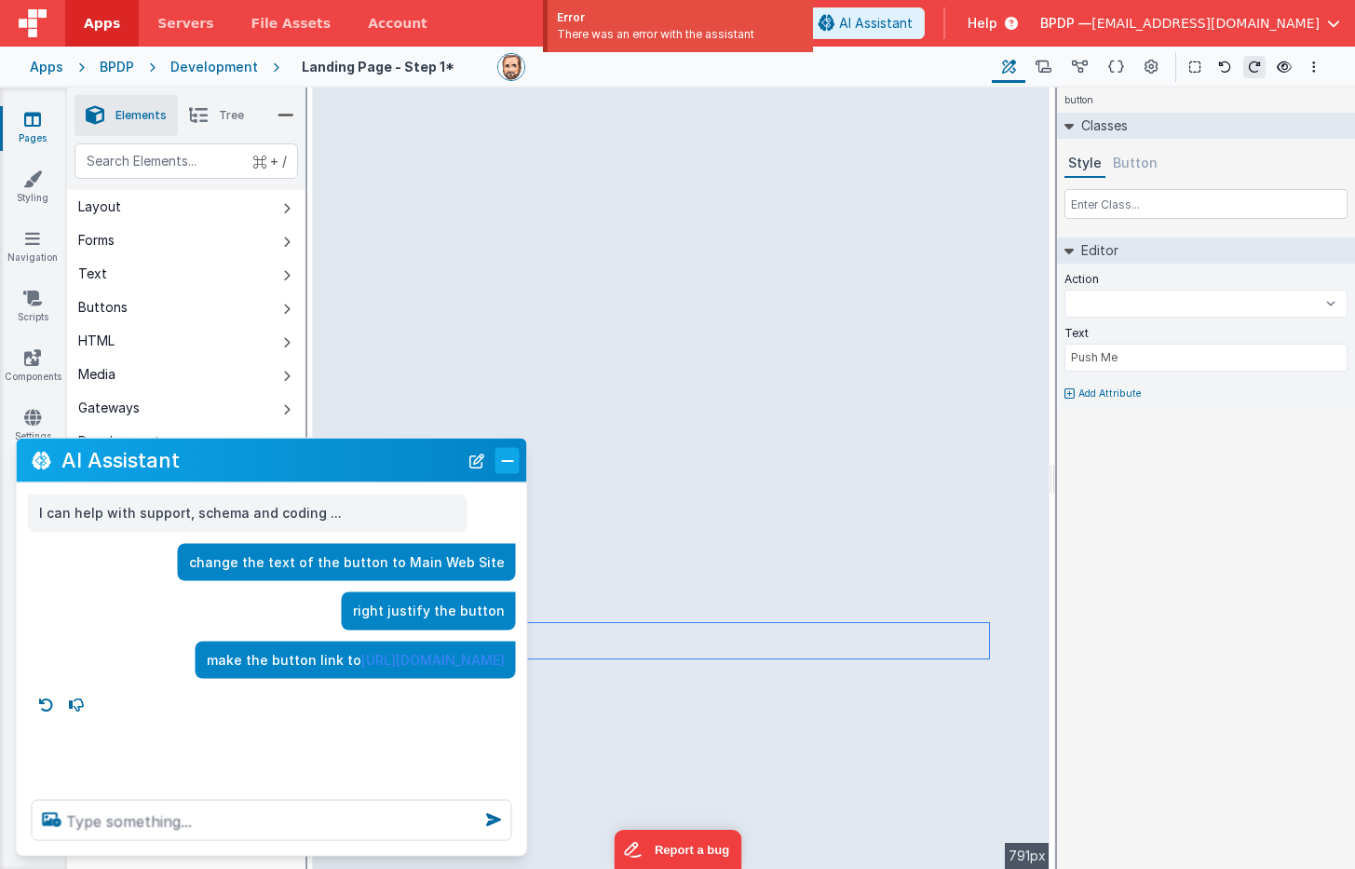
click at [512, 461] on button "Close" at bounding box center [507, 460] width 24 height 26
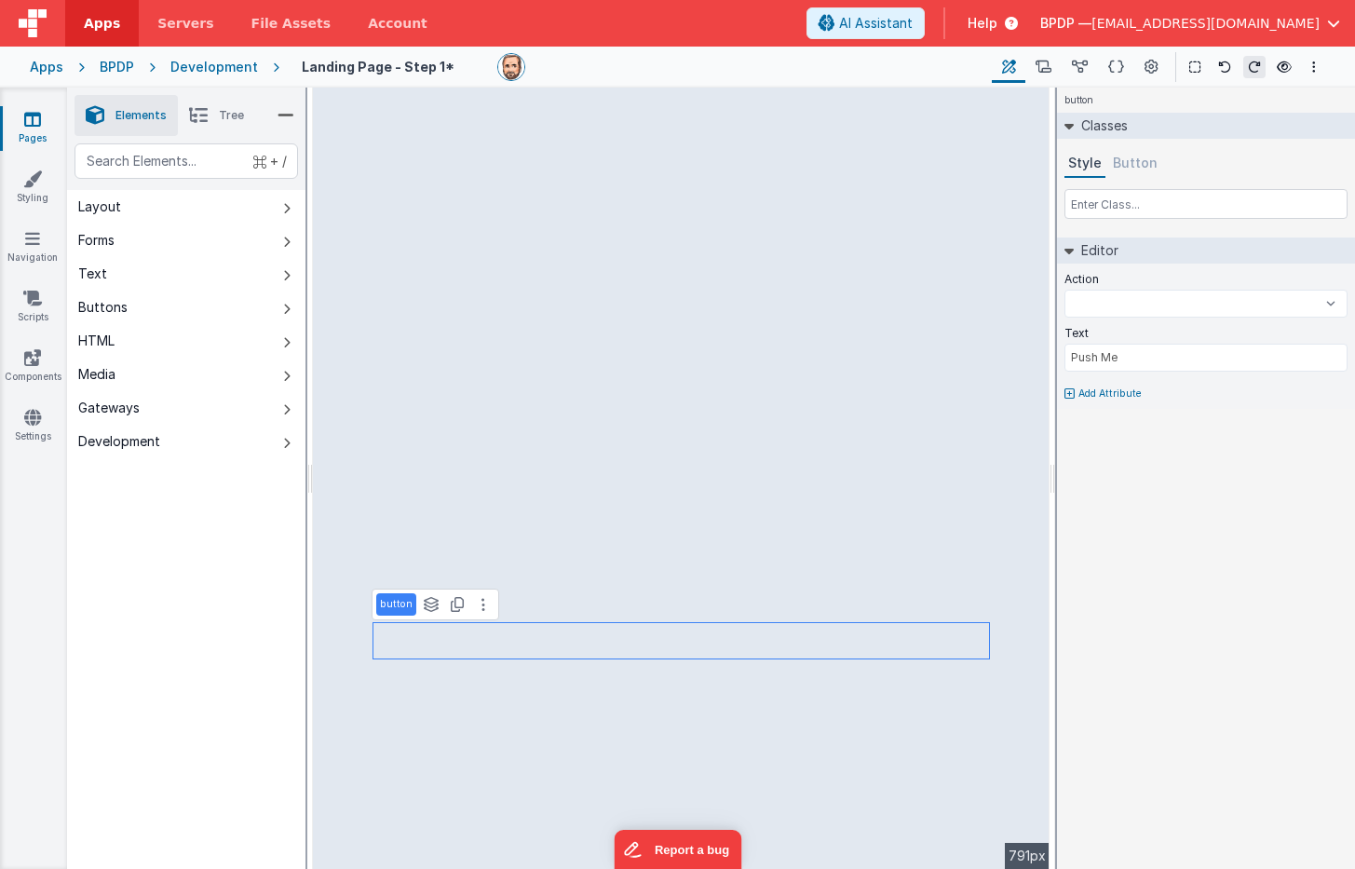
click at [214, 119] on li "Tree" at bounding box center [216, 115] width 77 height 41
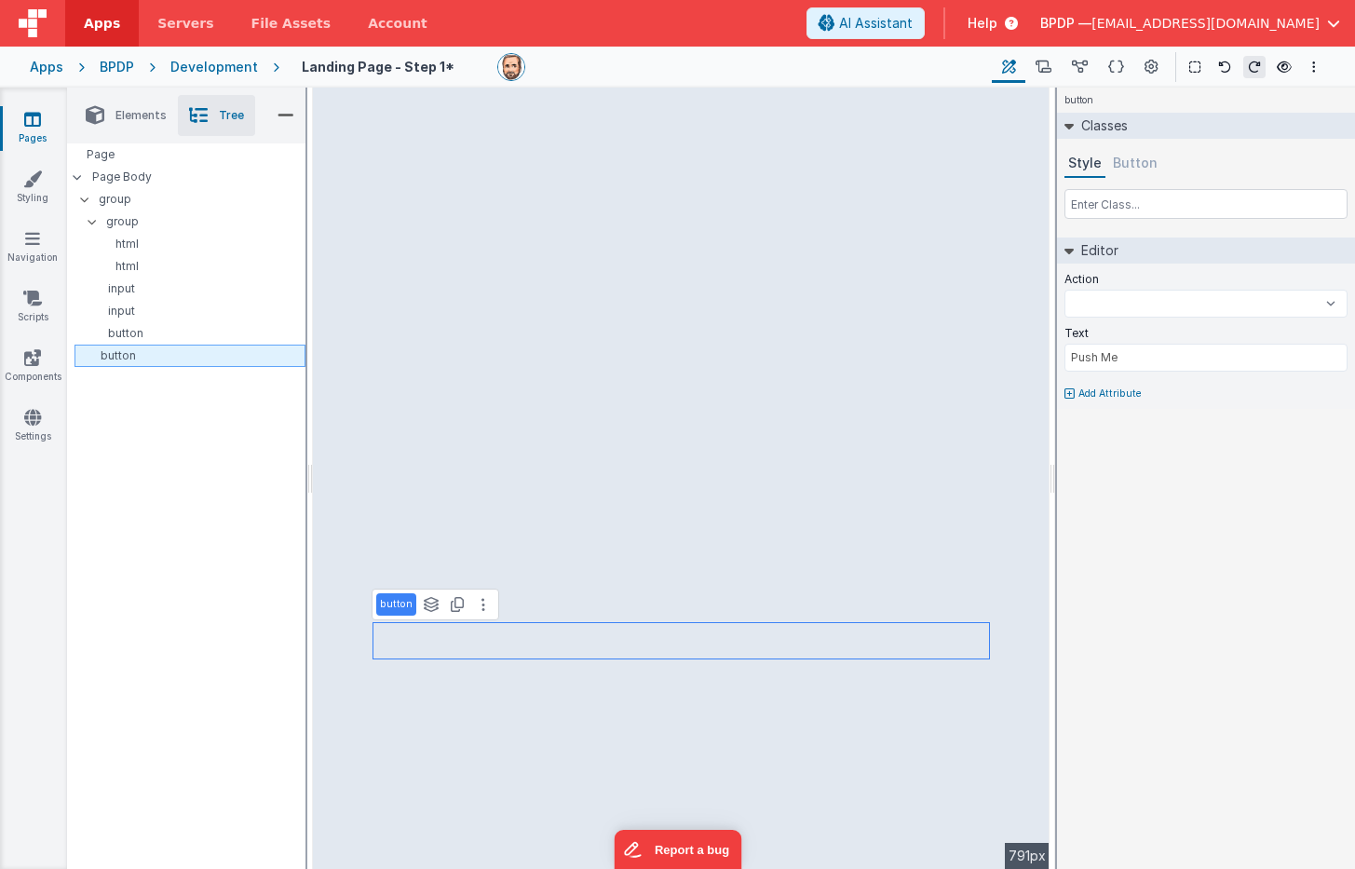
click at [122, 359] on p "button" at bounding box center [193, 355] width 223 height 15
click at [1086, 393] on p "Add Attribute" at bounding box center [1109, 393] width 63 height 15
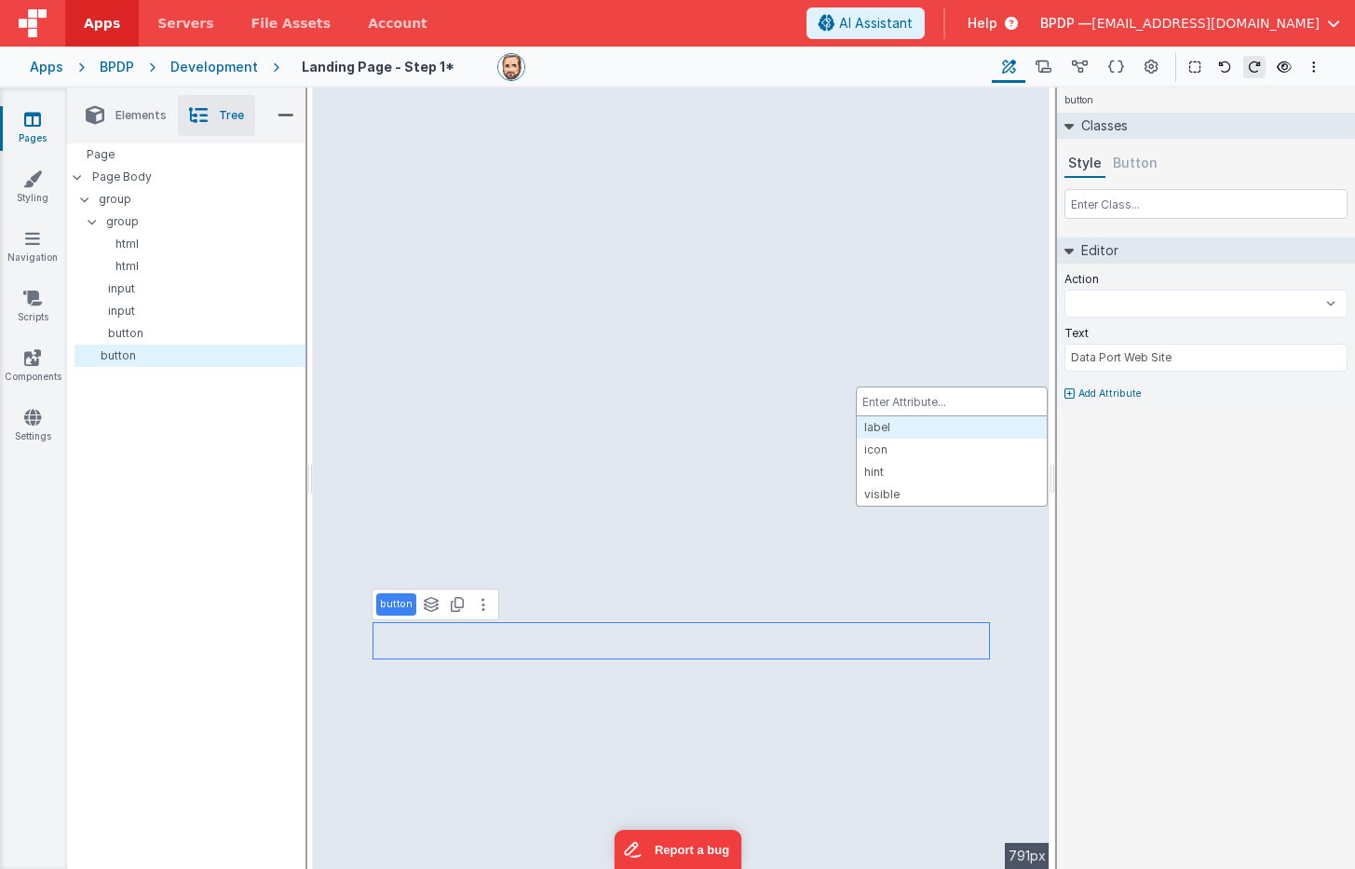
click at [1086, 456] on div at bounding box center [677, 434] width 1355 height 869
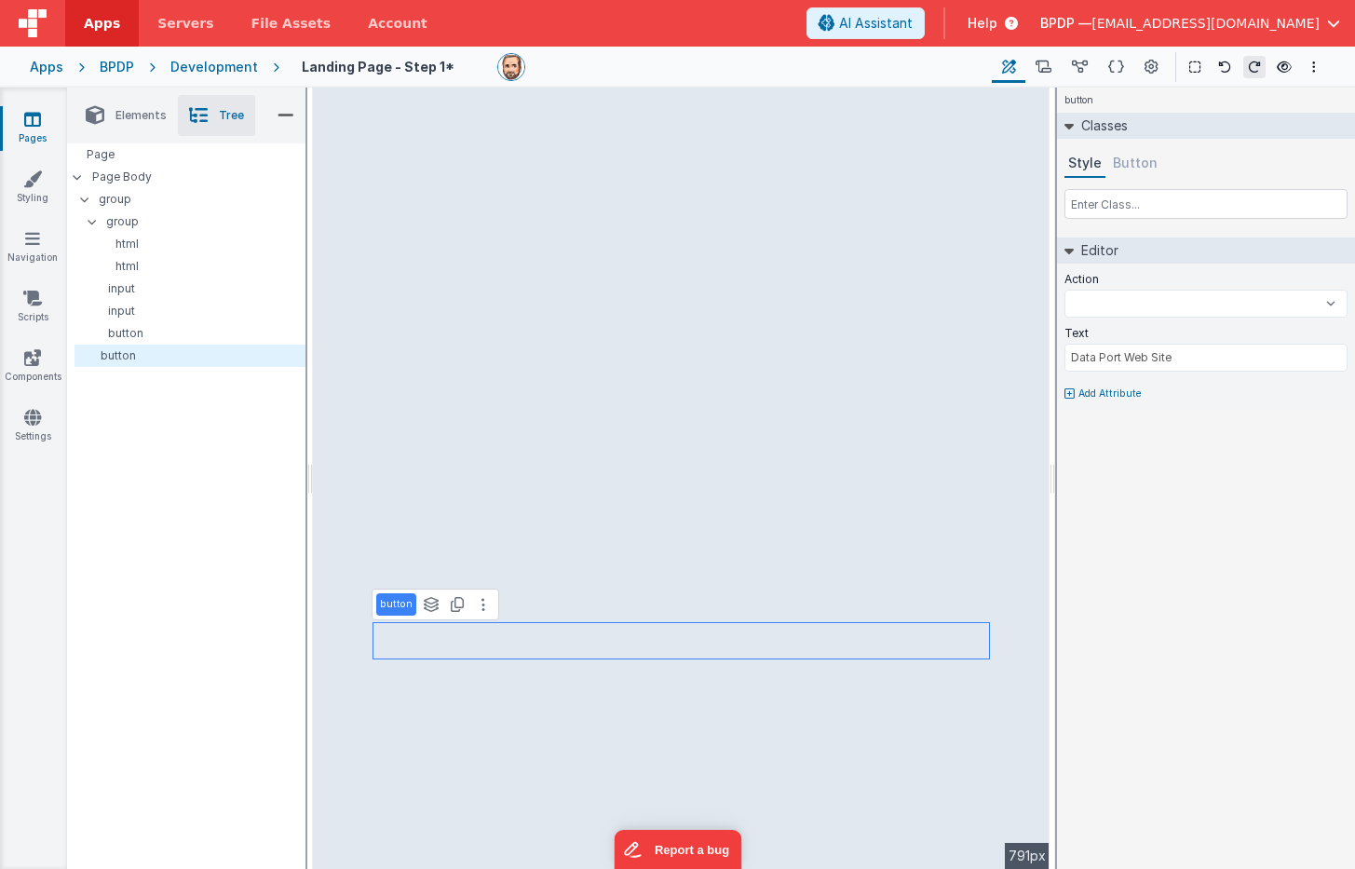
click at [1086, 165] on button "Button" at bounding box center [1135, 164] width 52 height 28
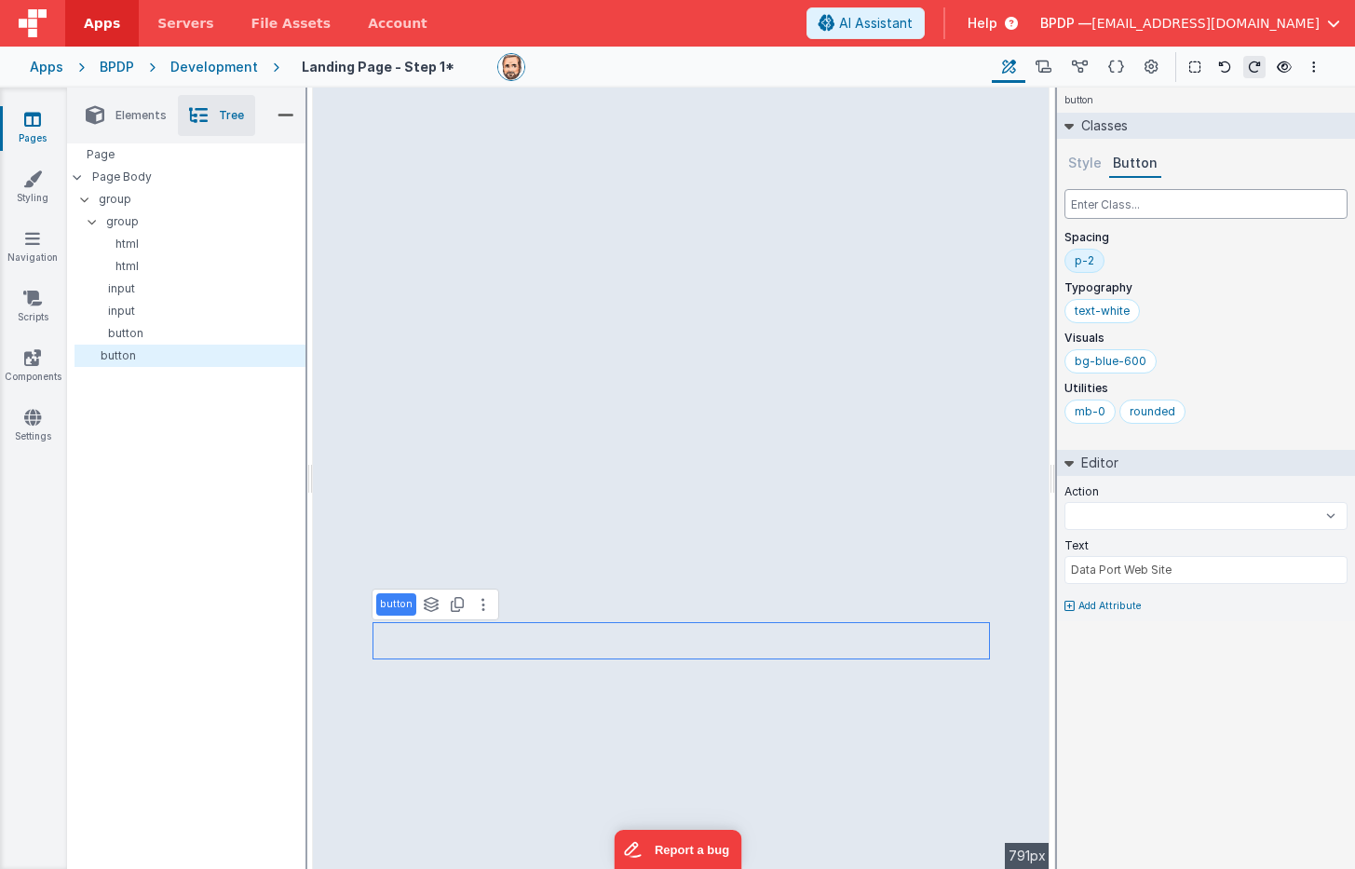
click at [1086, 209] on input "text" at bounding box center [1205, 204] width 283 height 30
click at [1086, 413] on div "rounded" at bounding box center [1153, 411] width 46 height 15
click at [1086, 210] on input "text" at bounding box center [1205, 204] width 283 height 30
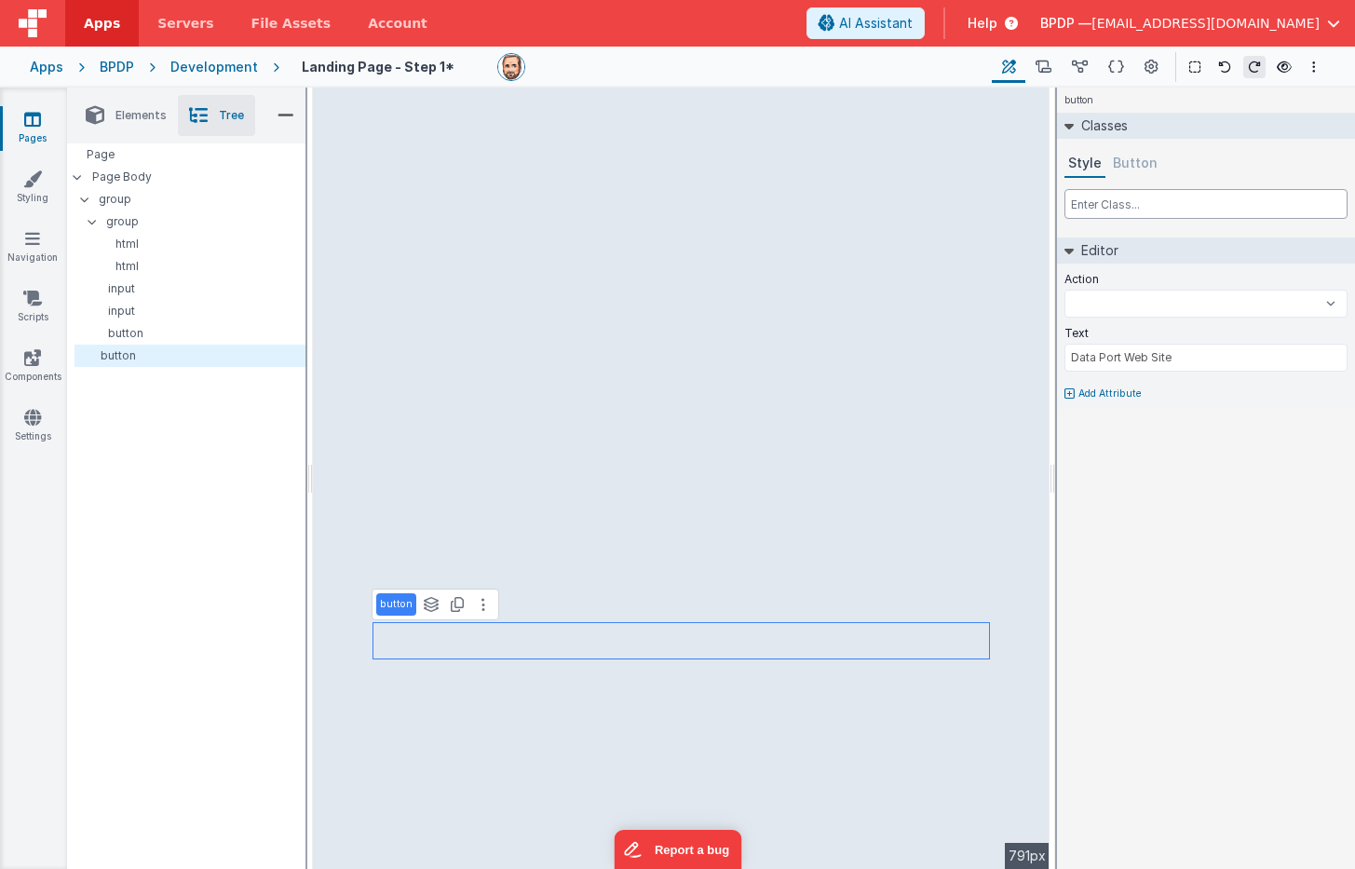
click at [1086, 211] on input "text" at bounding box center [1205, 204] width 283 height 30
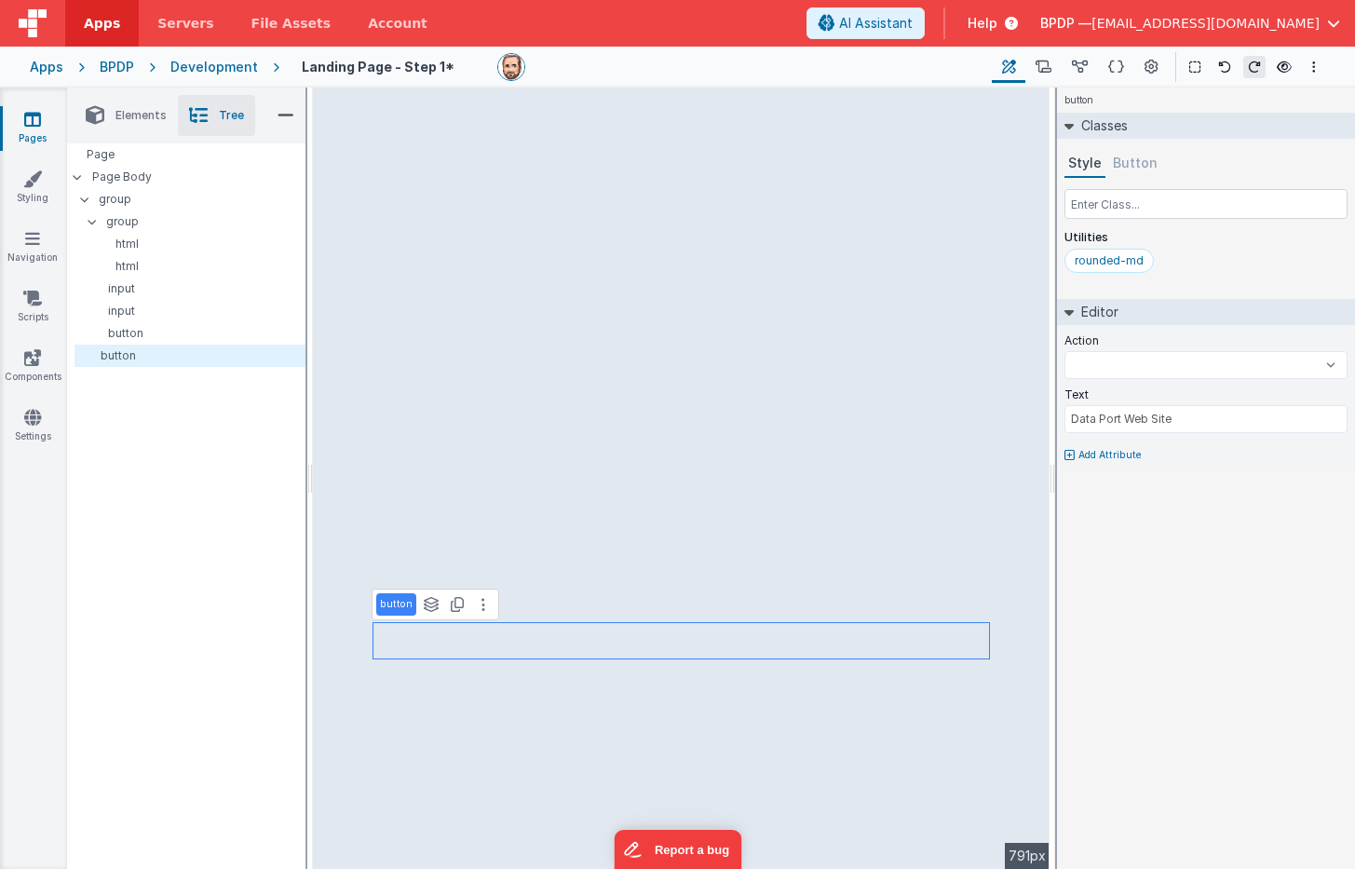
click at [1086, 156] on button "Button" at bounding box center [1135, 164] width 52 height 28
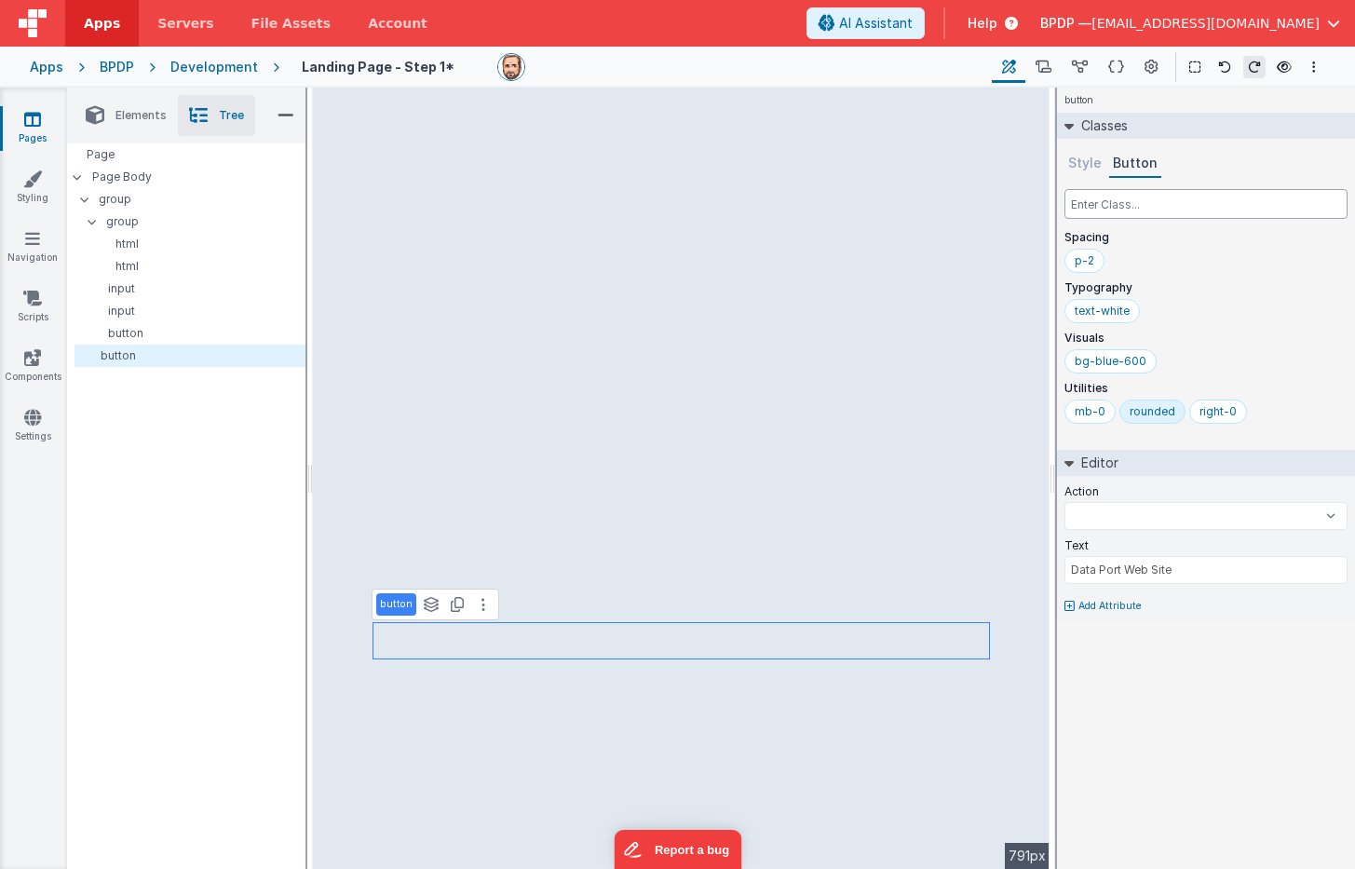
click at [1086, 199] on input "text" at bounding box center [1205, 204] width 283 height 30
click at [1086, 408] on div "rounded" at bounding box center [1153, 411] width 46 height 15
click at [1086, 205] on input "text" at bounding box center [1205, 204] width 283 height 30
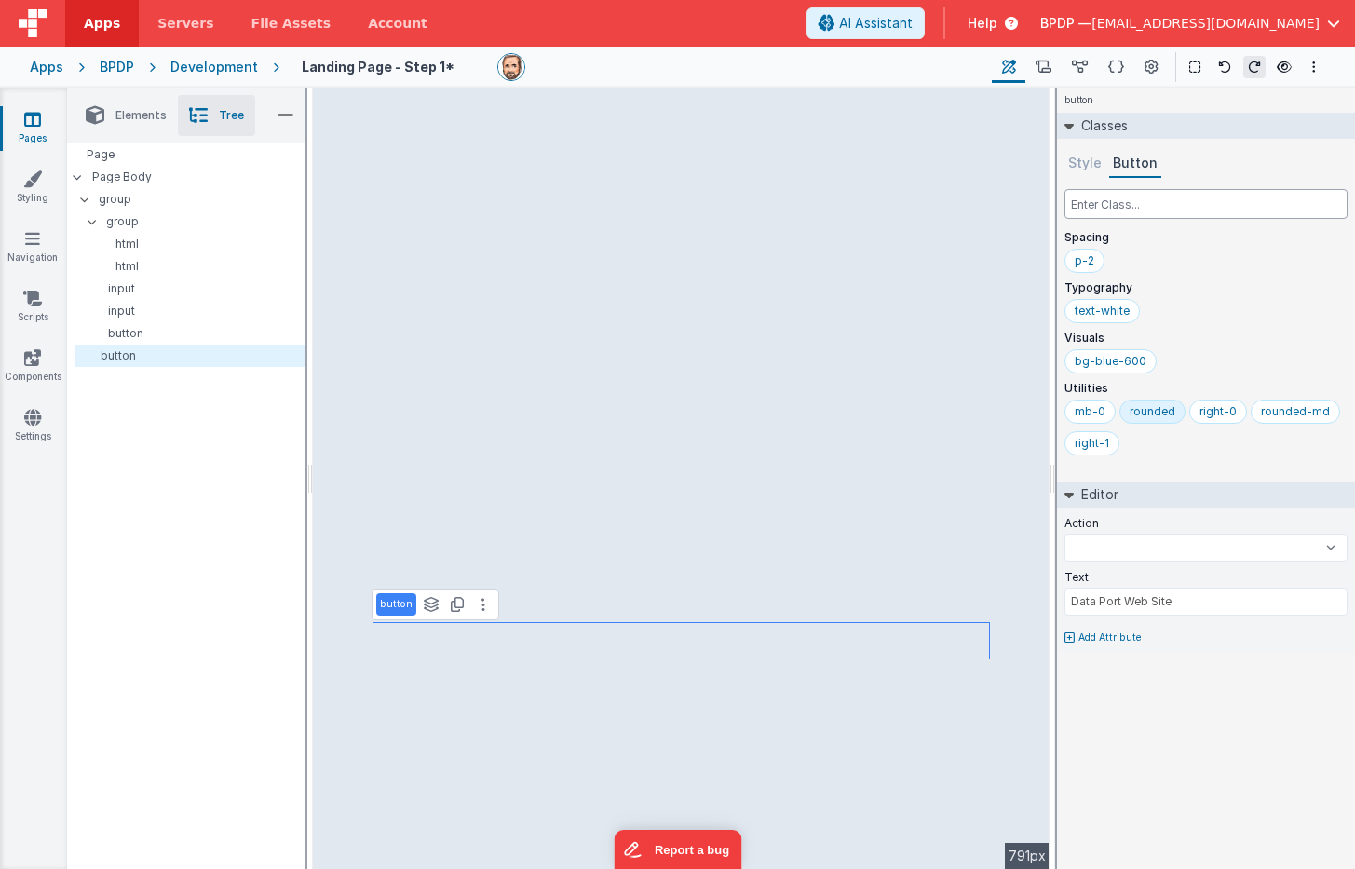
click at [1086, 212] on input "text" at bounding box center [1205, 204] width 283 height 30
click at [1086, 163] on button "Style" at bounding box center [1084, 164] width 41 height 28
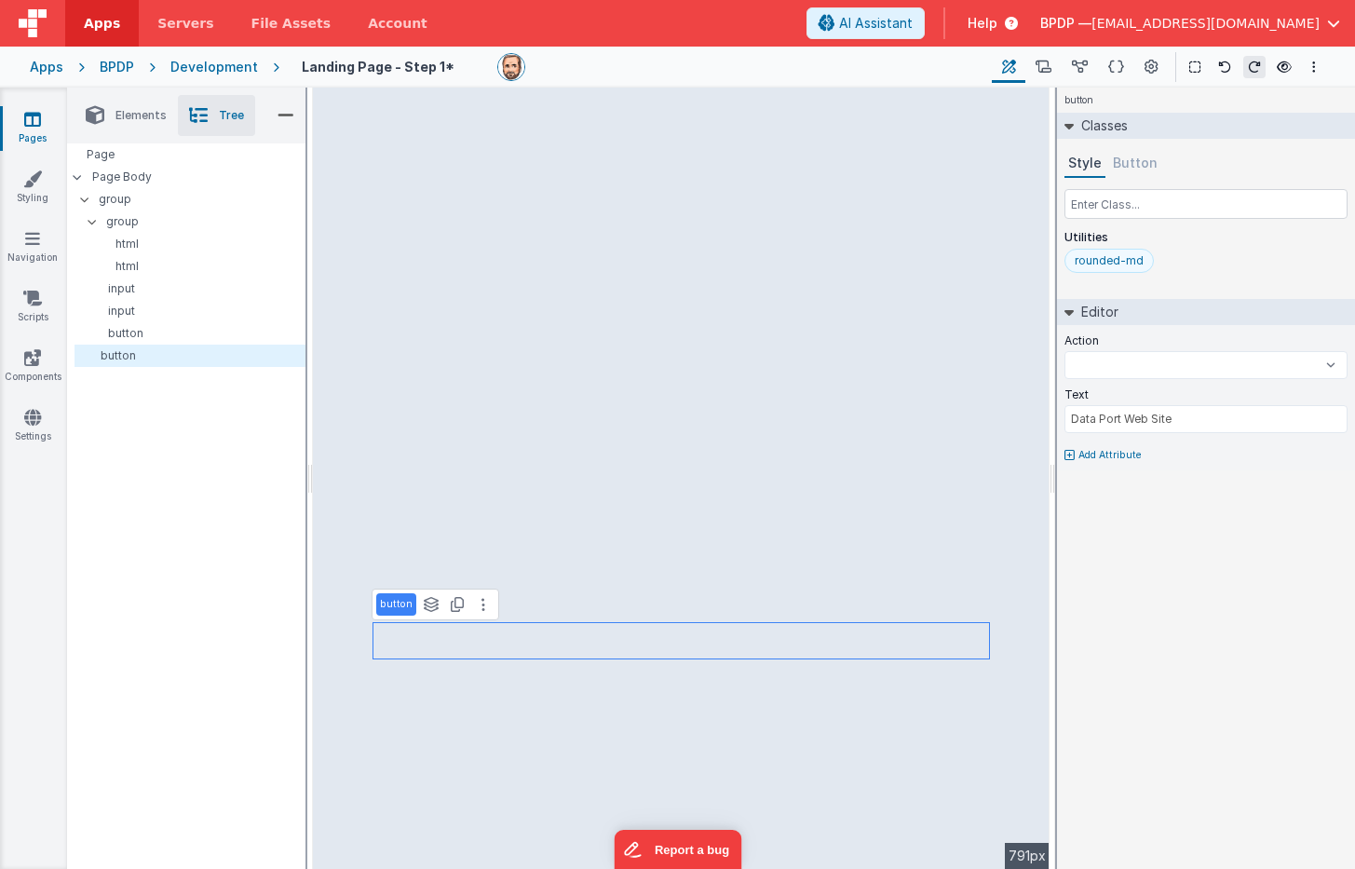
click at [1086, 263] on div "rounded-md" at bounding box center [1109, 260] width 69 height 15
click at [1086, 257] on div "rounded-md" at bounding box center [1109, 260] width 69 height 15
click at [1086, 246] on div "Utilities" at bounding box center [1205, 256] width 283 height 52
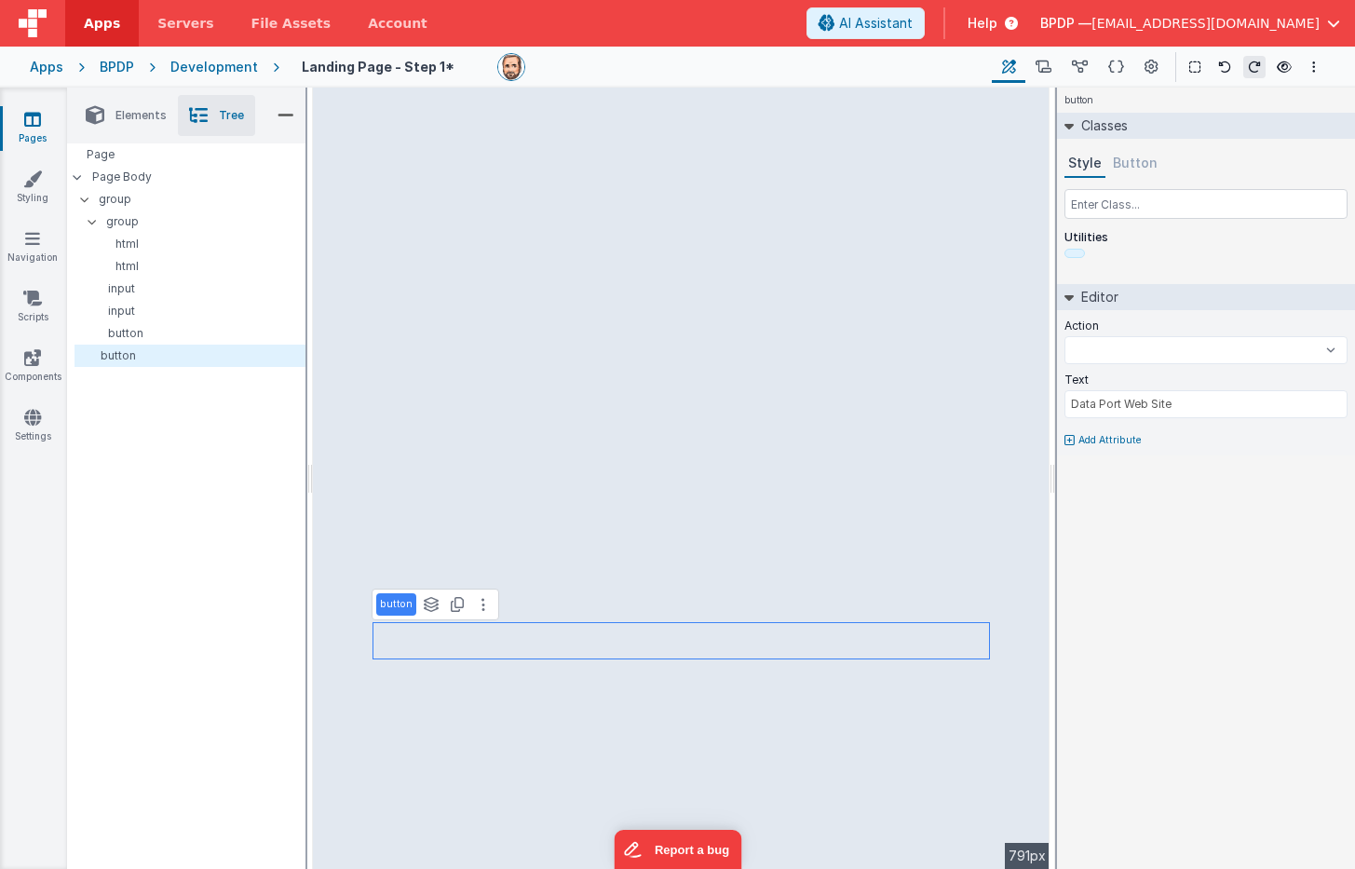
click at [1077, 252] on div at bounding box center [1074, 253] width 20 height 9
click at [481, 604] on icon at bounding box center [483, 604] width 4 height 15
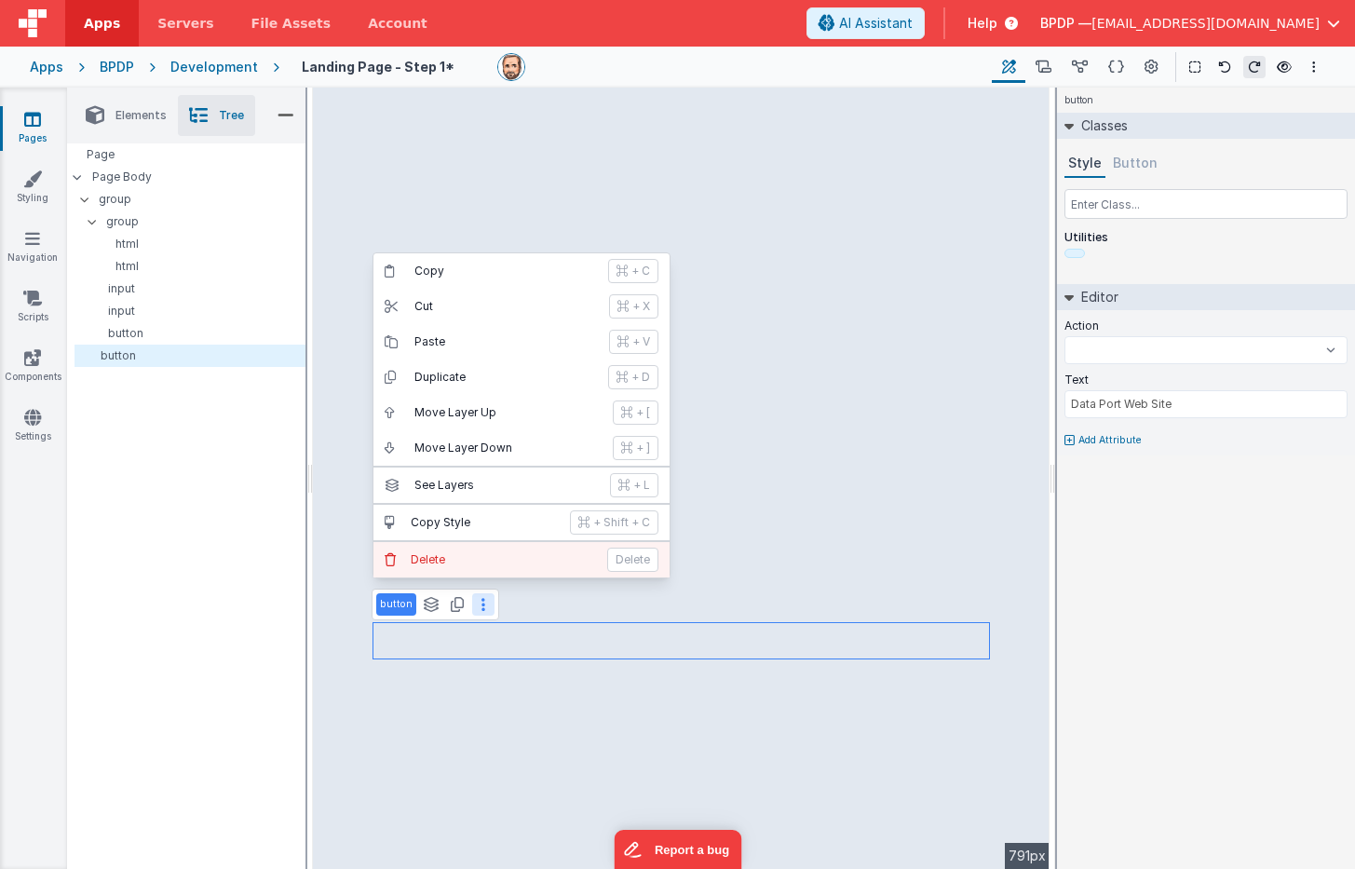
click at [437, 557] on p "Delete" at bounding box center [503, 559] width 185 height 15
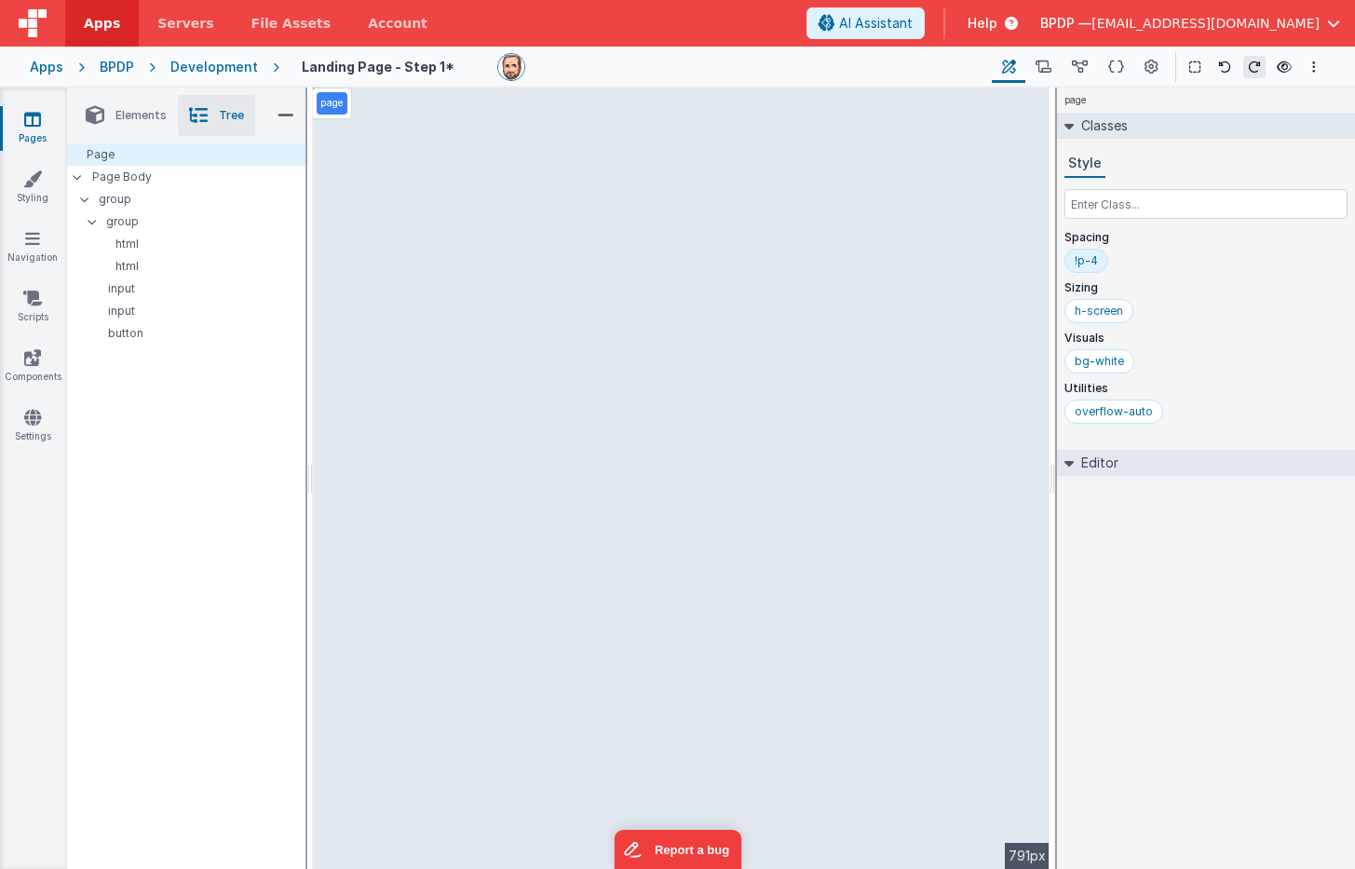
click at [131, 110] on span "Elements" at bounding box center [140, 115] width 51 height 15
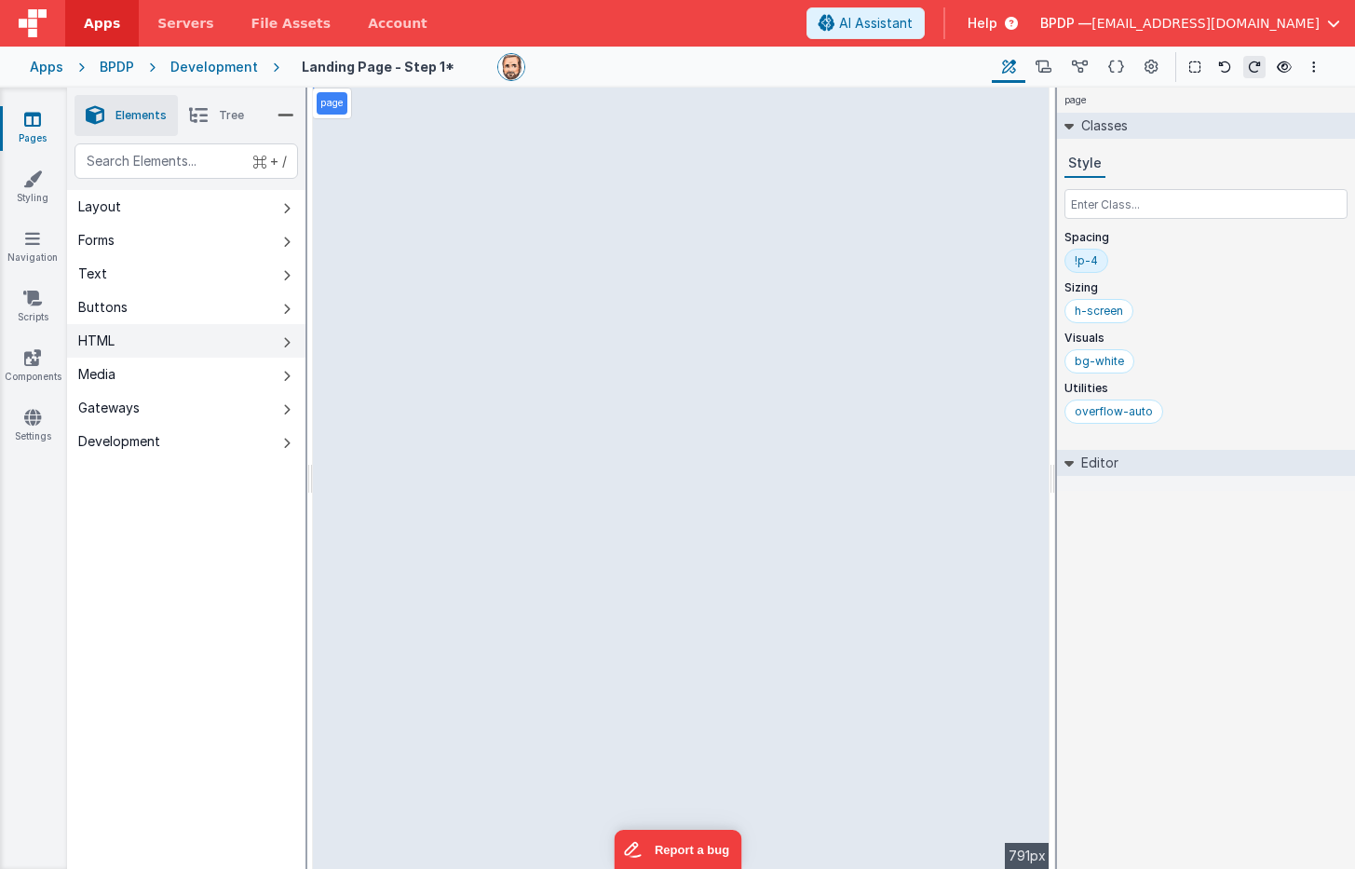
click at [103, 338] on div "HTML" at bounding box center [96, 341] width 36 height 19
click at [93, 270] on div "Text" at bounding box center [92, 273] width 29 height 19
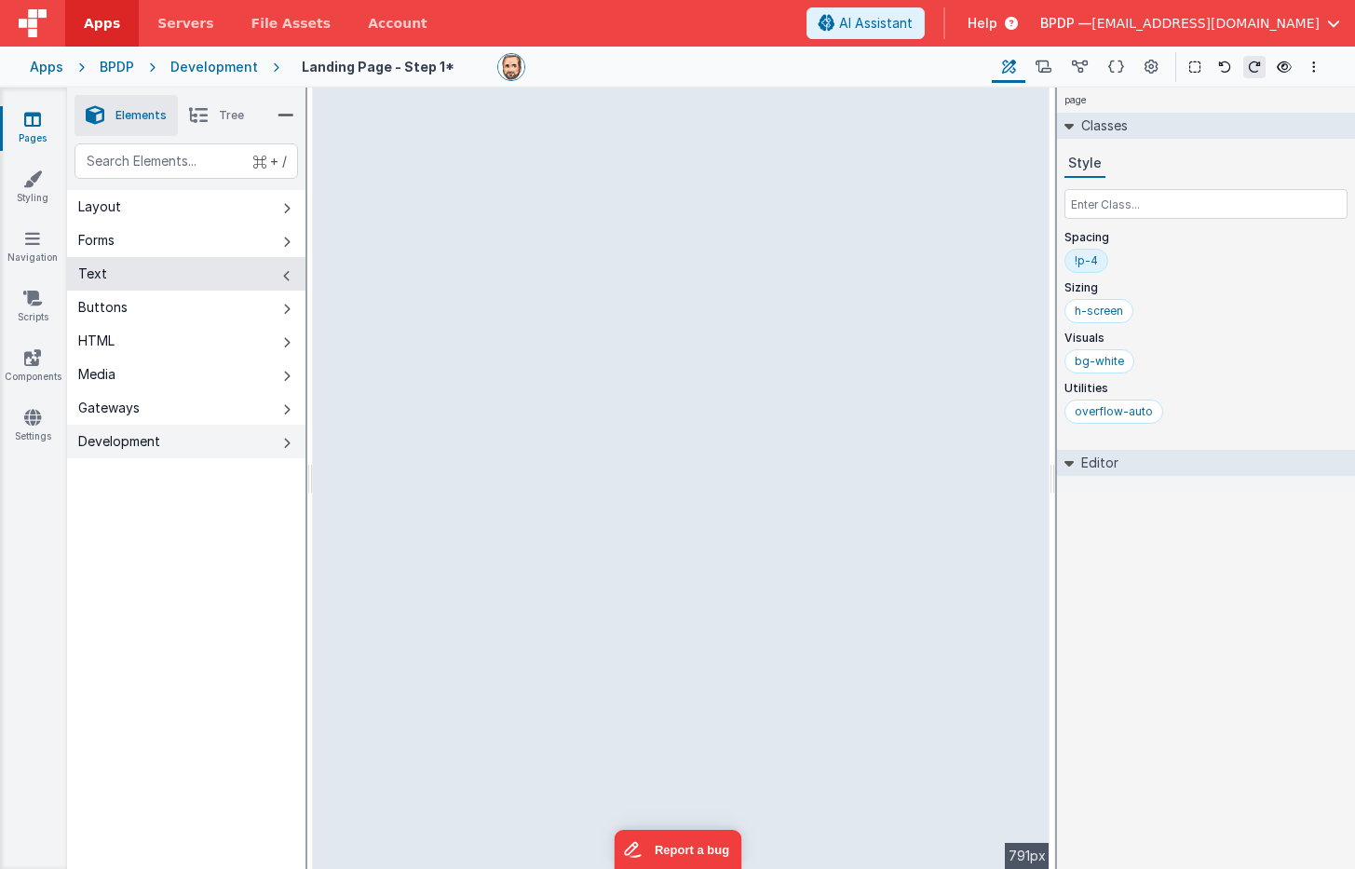
click at [98, 437] on div "Development" at bounding box center [119, 441] width 82 height 19
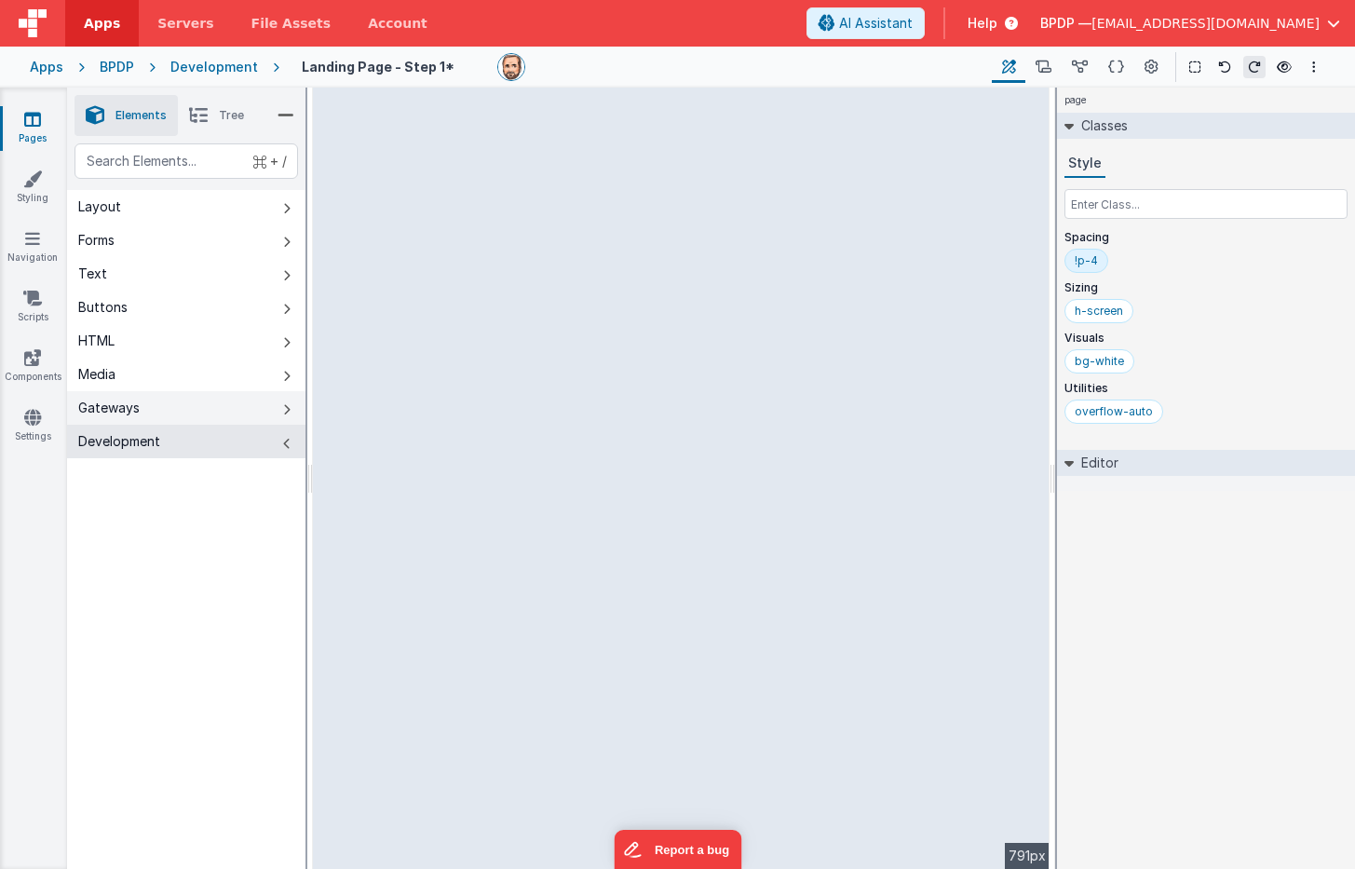
click at [102, 407] on div "Gateways" at bounding box center [108, 408] width 61 height 19
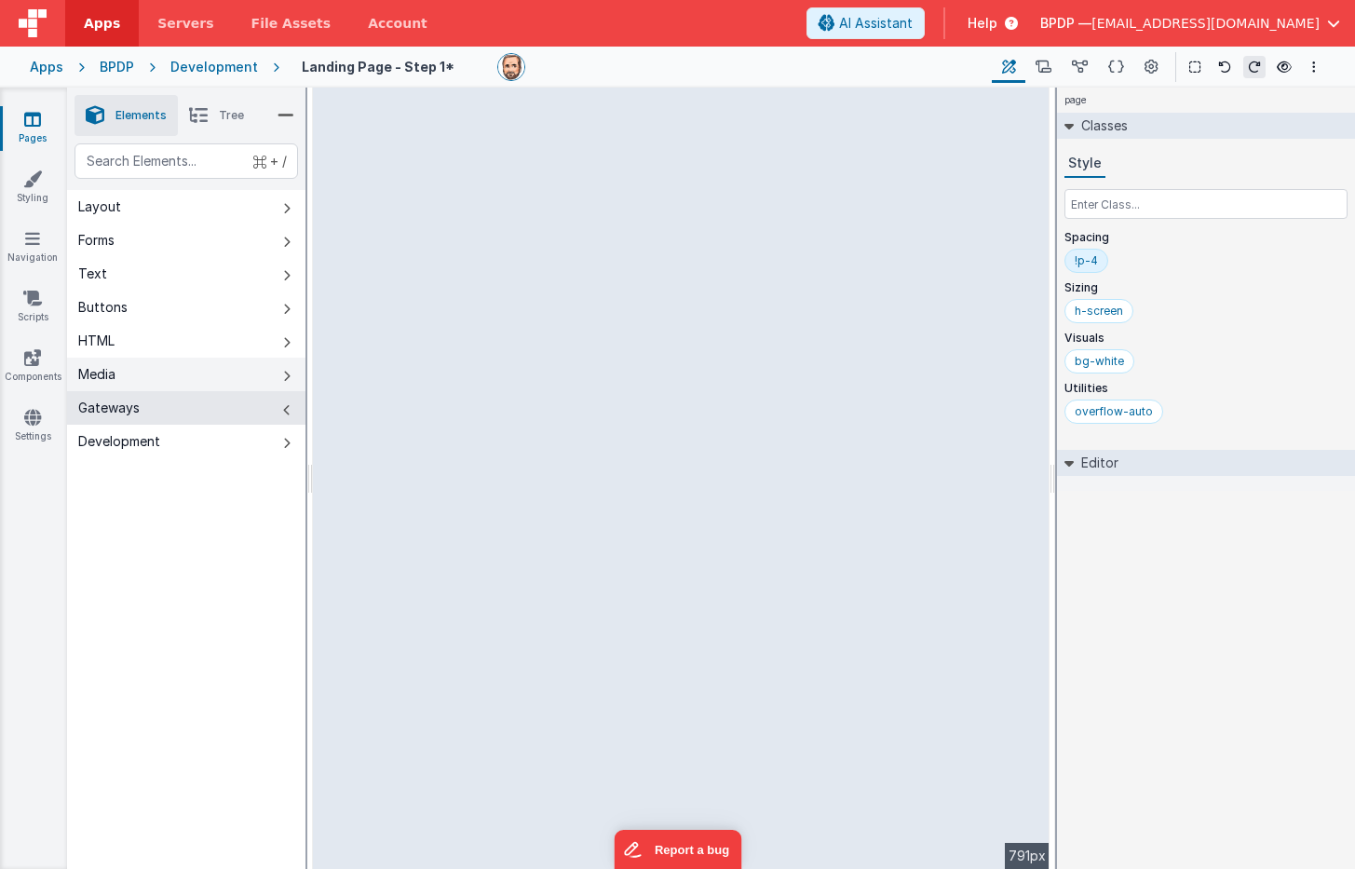
click at [102, 375] on div "Media" at bounding box center [96, 374] width 37 height 19
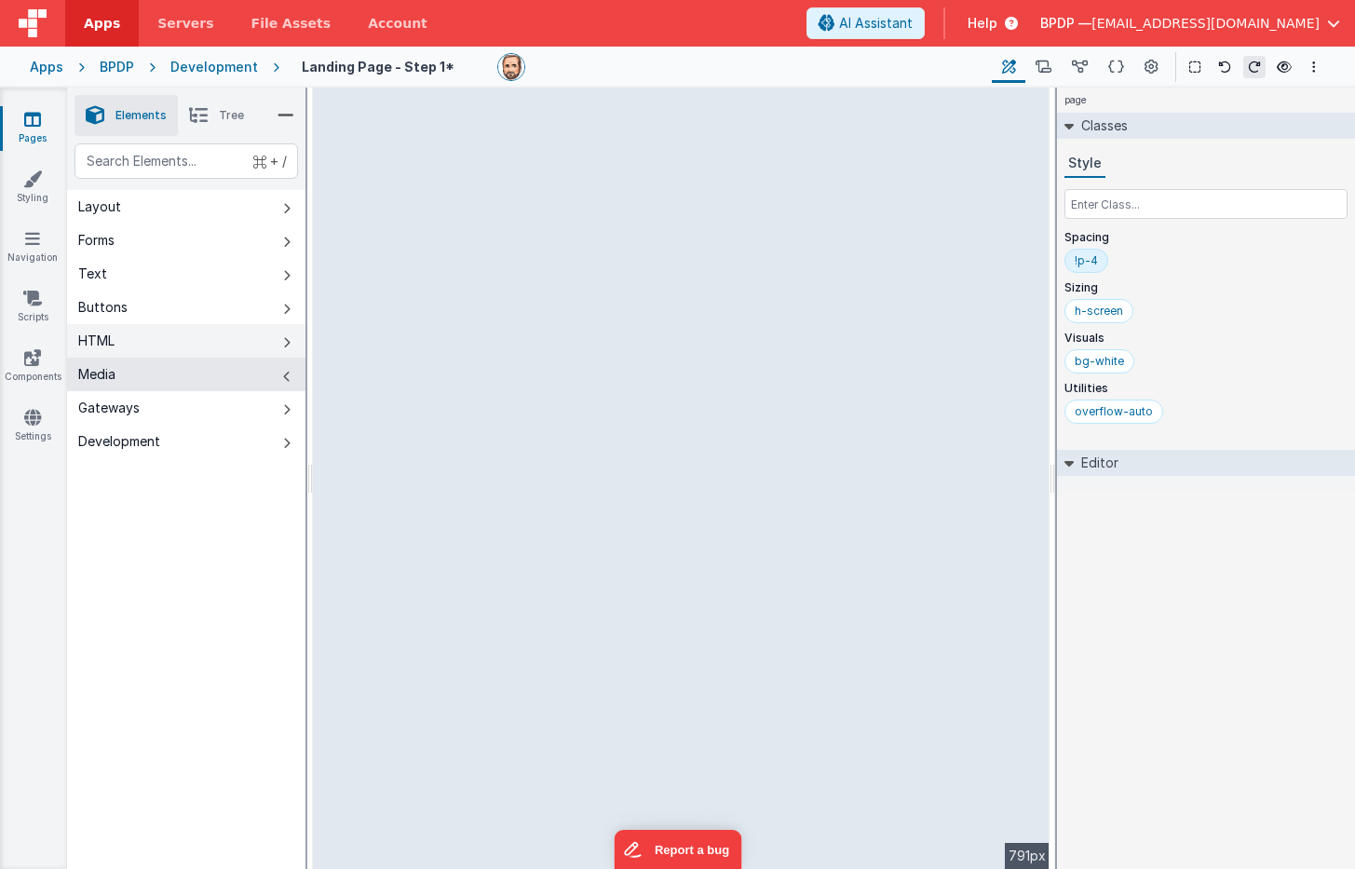
click at [103, 332] on div "HTML" at bounding box center [96, 341] width 36 height 19
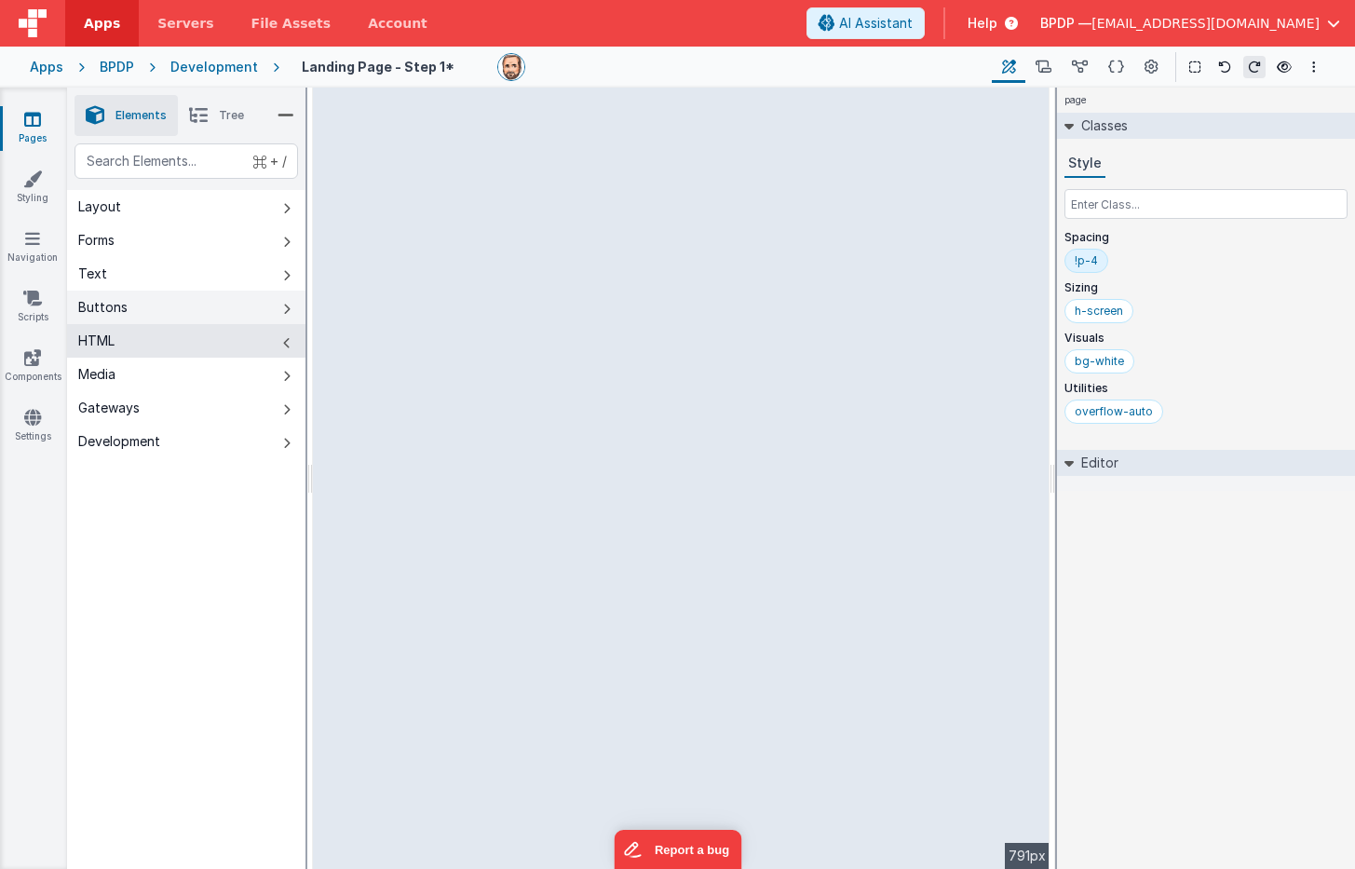
click at [103, 310] on div "Buttons" at bounding box center [102, 307] width 49 height 19
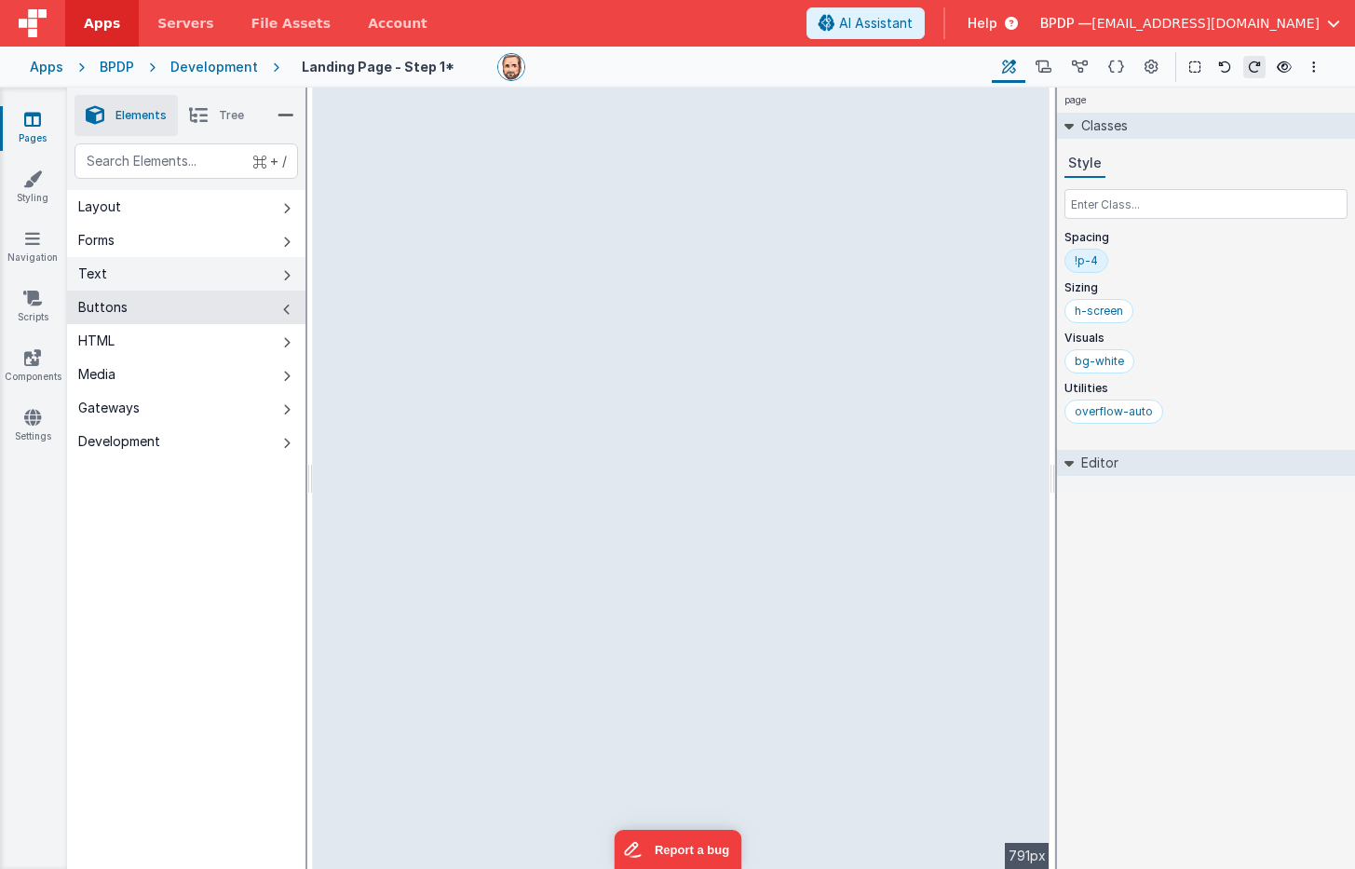
click at [97, 271] on div "Text" at bounding box center [92, 273] width 29 height 19
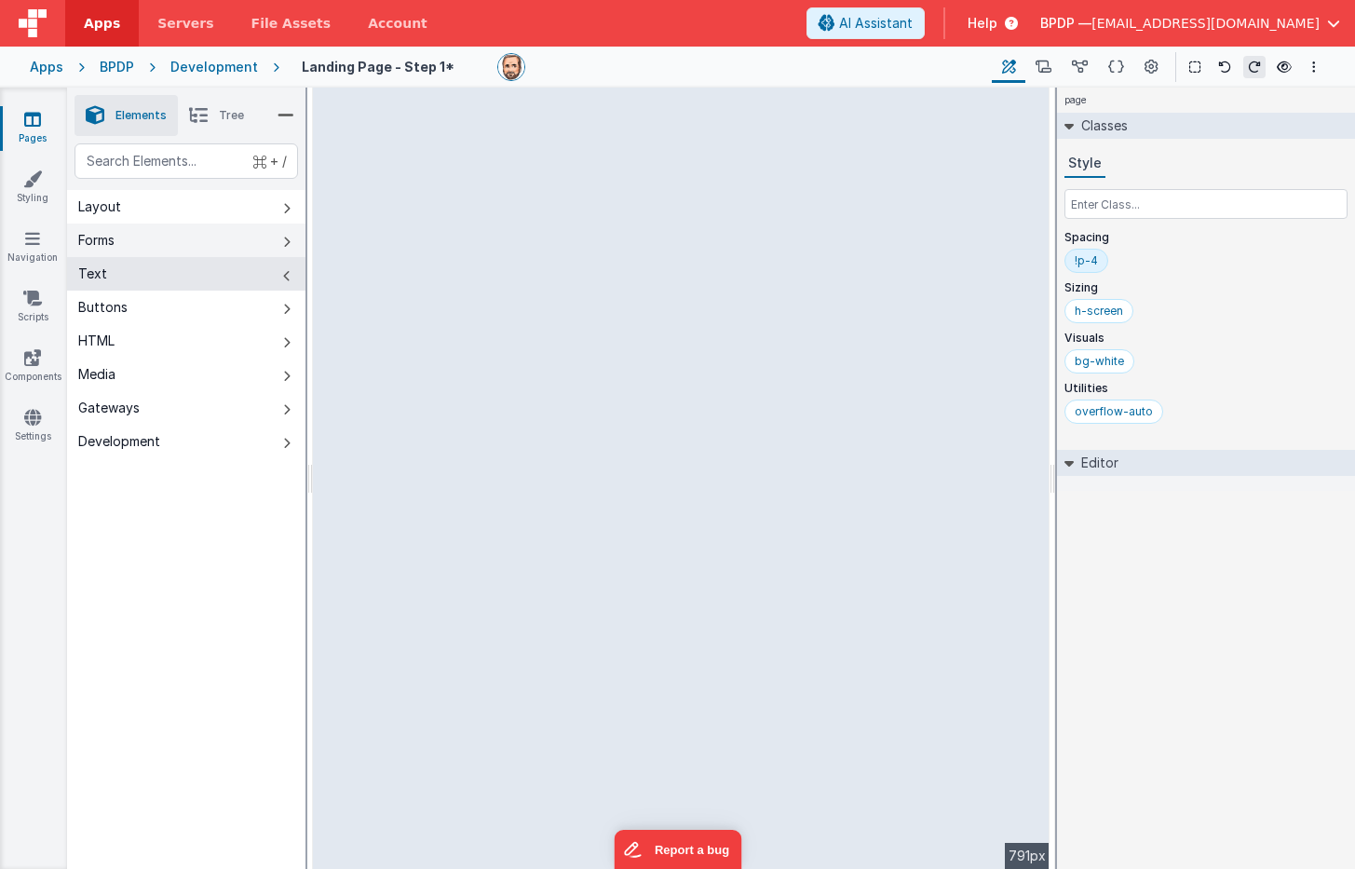
click at [99, 243] on div "Forms" at bounding box center [96, 240] width 36 height 19
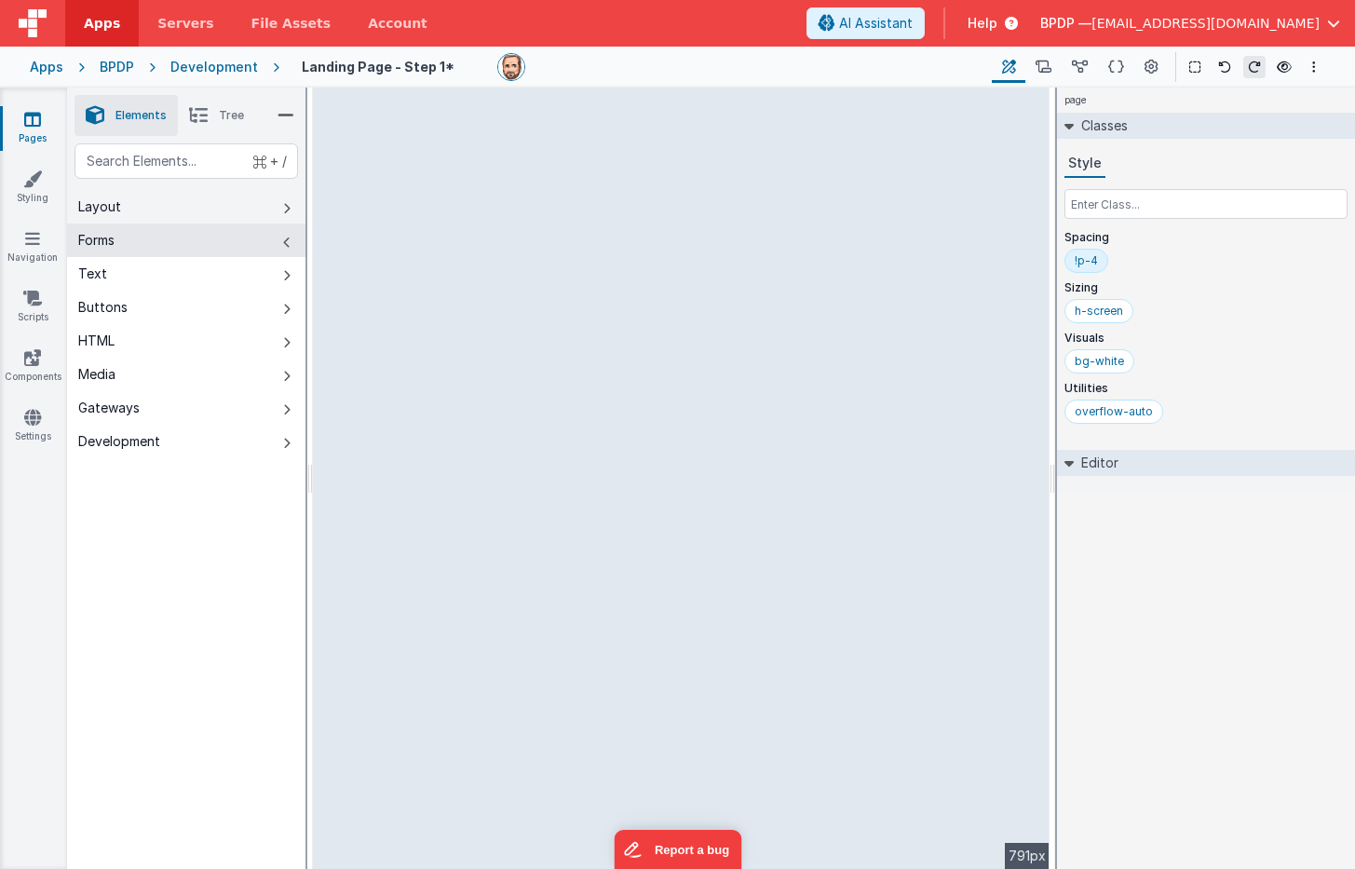
click at [102, 209] on div "Layout" at bounding box center [99, 206] width 43 height 19
click at [103, 237] on div "Forms" at bounding box center [96, 240] width 36 height 19
click at [101, 281] on div "Text" at bounding box center [92, 273] width 29 height 19
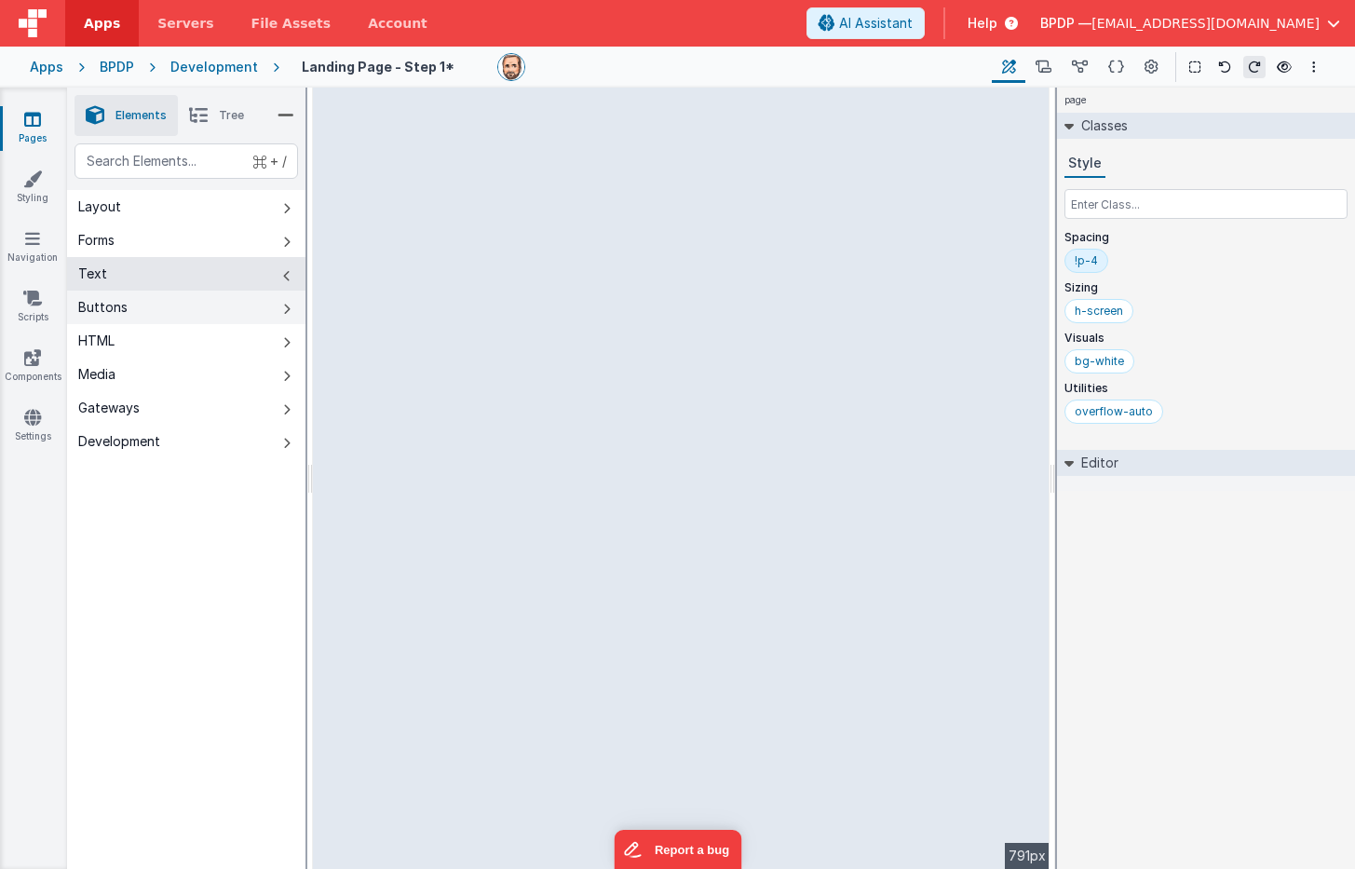
click at [98, 305] on div "Buttons" at bounding box center [102, 307] width 49 height 19
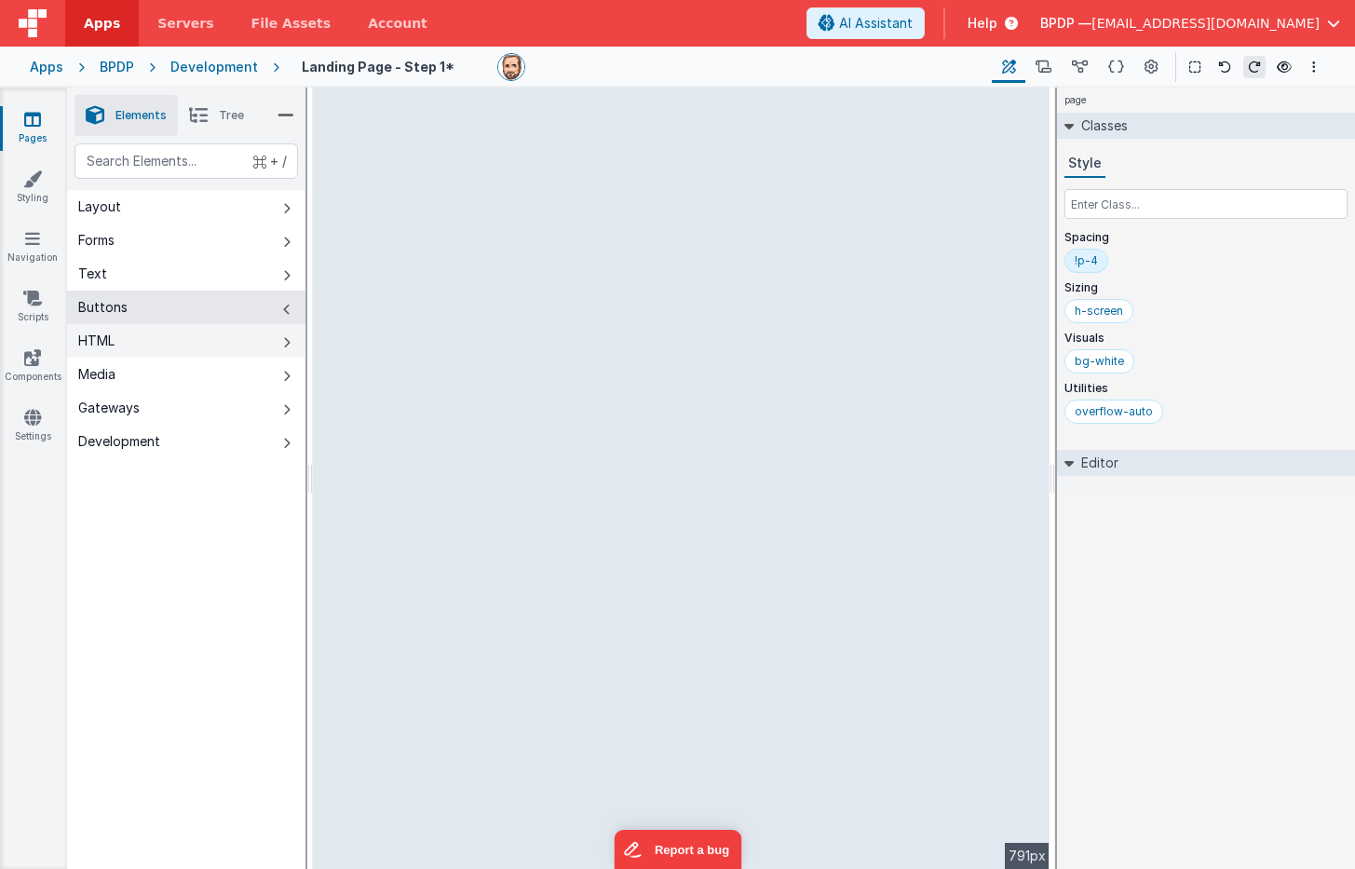
click at [99, 340] on div "HTML" at bounding box center [96, 341] width 36 height 19
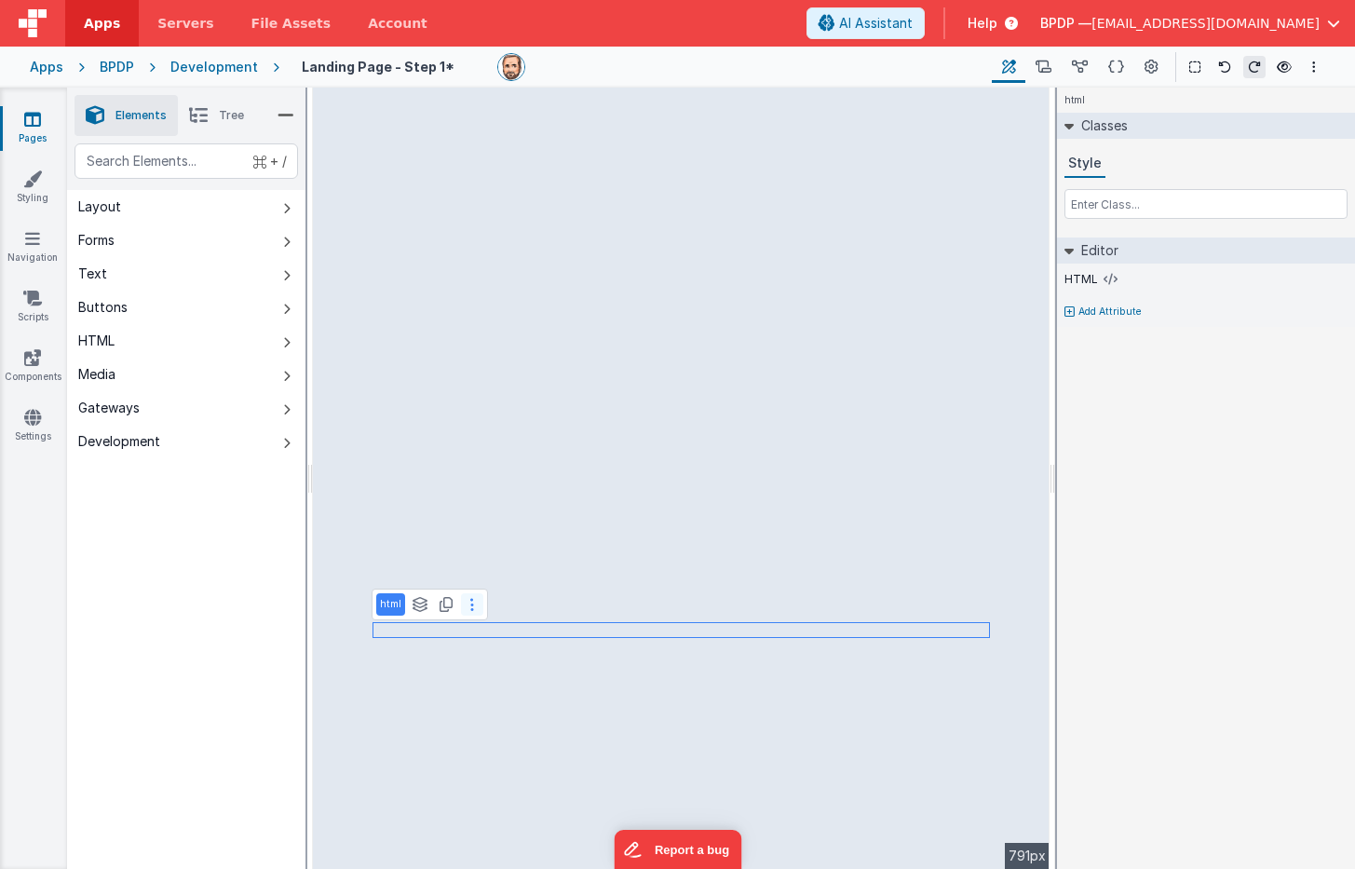
click at [470, 609] on icon at bounding box center [472, 604] width 4 height 15
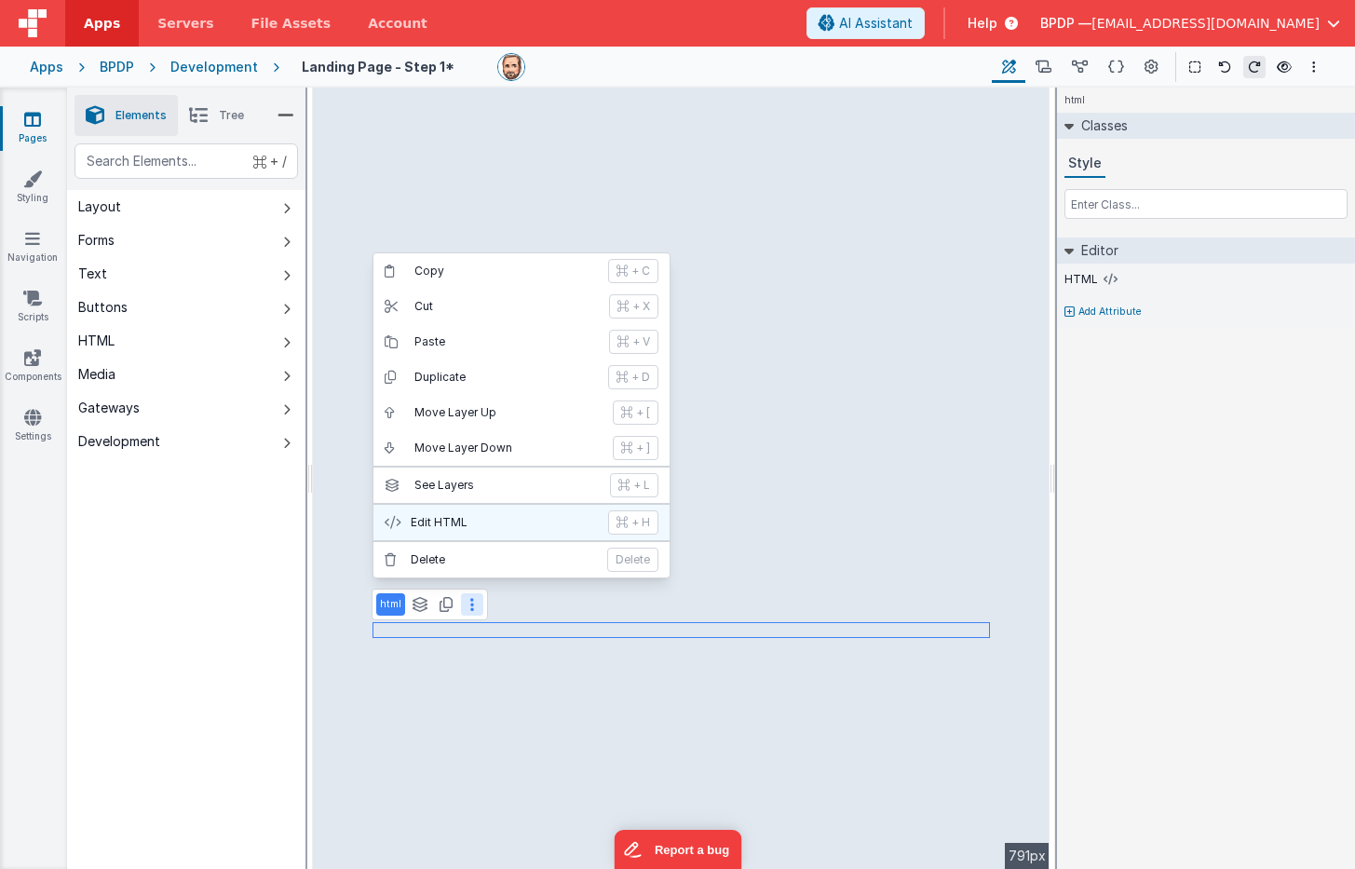
click at [446, 523] on p "Edit HTML" at bounding box center [504, 522] width 186 height 15
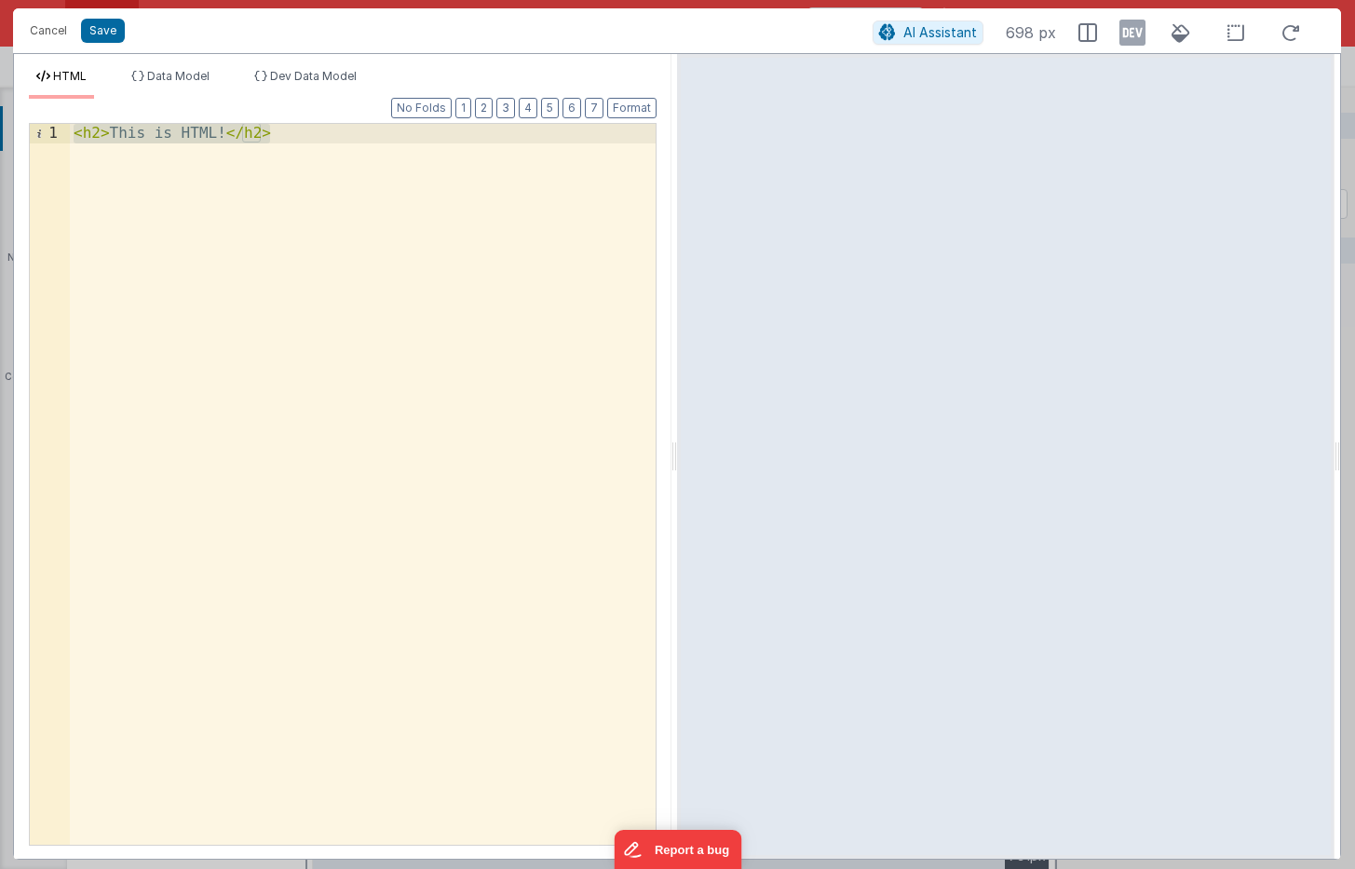
drag, startPoint x: 285, startPoint y: 136, endPoint x: 49, endPoint y: 136, distance: 235.6
click at [47, 137] on div "1 < h2 > This is HTML! </ h2 > XXXXXXXXXXXXXXXXXXXXXXXXXXXXXXXXXXXXXXXXXXXXXXXX…" at bounding box center [343, 484] width 628 height 723
click at [224, 130] on div "< h2 > This is HTML! </ h2 >" at bounding box center [363, 504] width 586 height 760
drag, startPoint x: 224, startPoint y: 130, endPoint x: 105, endPoint y: 132, distance: 119.2
click at [105, 132] on div "< h2 > This is HTML! </ h2 >" at bounding box center [363, 504] width 586 height 760
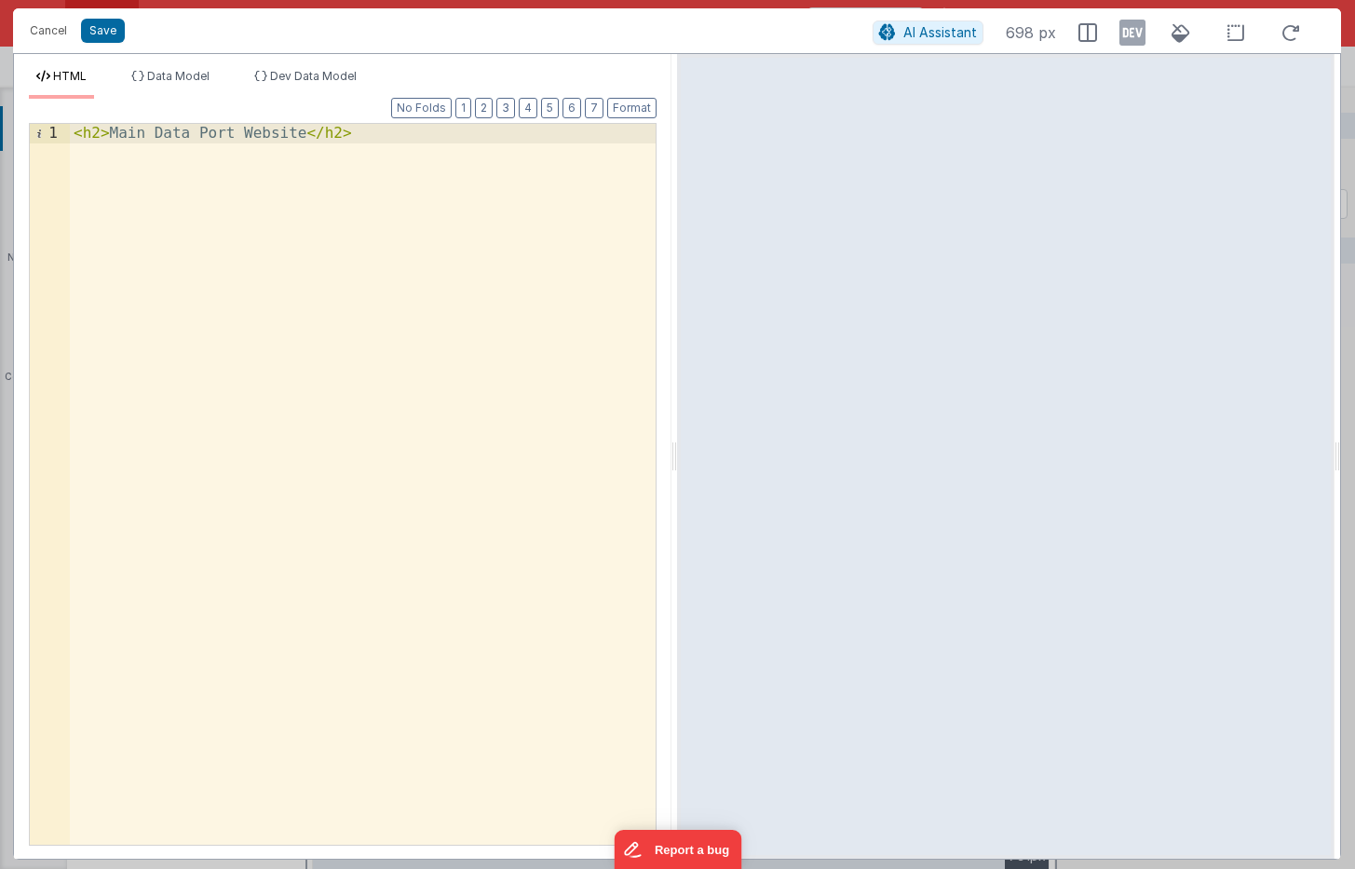
click at [306, 136] on div "< h2 > Main Data Port Website </ h2 >" at bounding box center [363, 504] width 586 height 760
click at [108, 132] on div "< h2 > Main Data Port Website </ a > </ h2 >" at bounding box center [363, 504] width 586 height 760
click at [625, 103] on button "Format" at bounding box center [631, 108] width 49 height 20
click at [448, 132] on div "< h2 > < a href = "https://balloonpilotdocs.com" > Main Data Port Website </ a …" at bounding box center [363, 523] width 586 height 799
click at [595, 134] on div "< h2 > < a href = "https://balloonpilotdocs.com" target = "_blank" > Main Data …" at bounding box center [363, 523] width 586 height 799
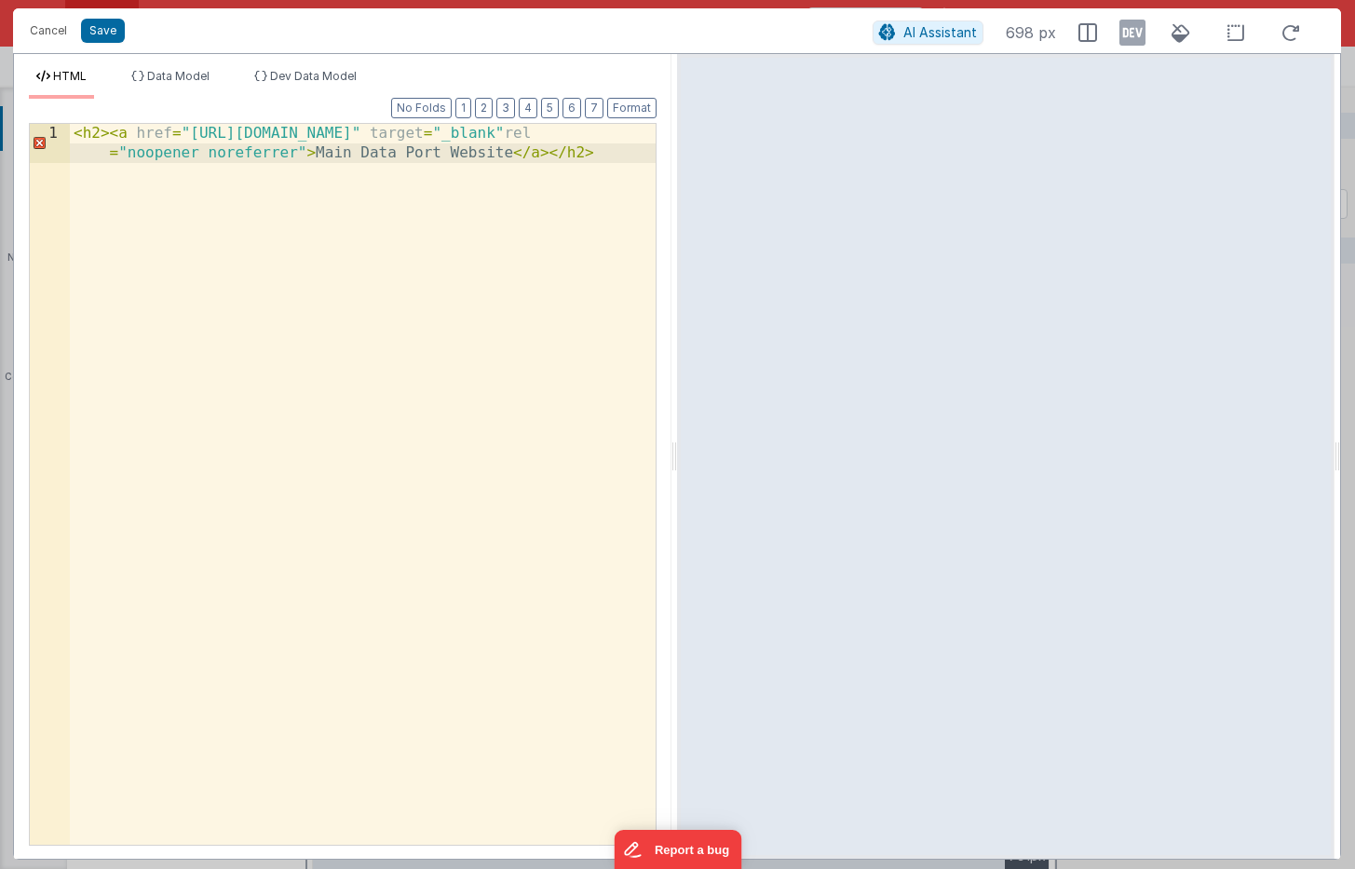
click at [592, 132] on div "< h2 > < a href = "https://balloonpilotdocs.com" target = "_blank" rel = "noope…" at bounding box center [363, 523] width 586 height 799
click at [98, 135] on div "< h2 > < a href = "https://balloonpilotdocs.com" target = "_blank" rel = "noope…" at bounding box center [363, 523] width 586 height 799
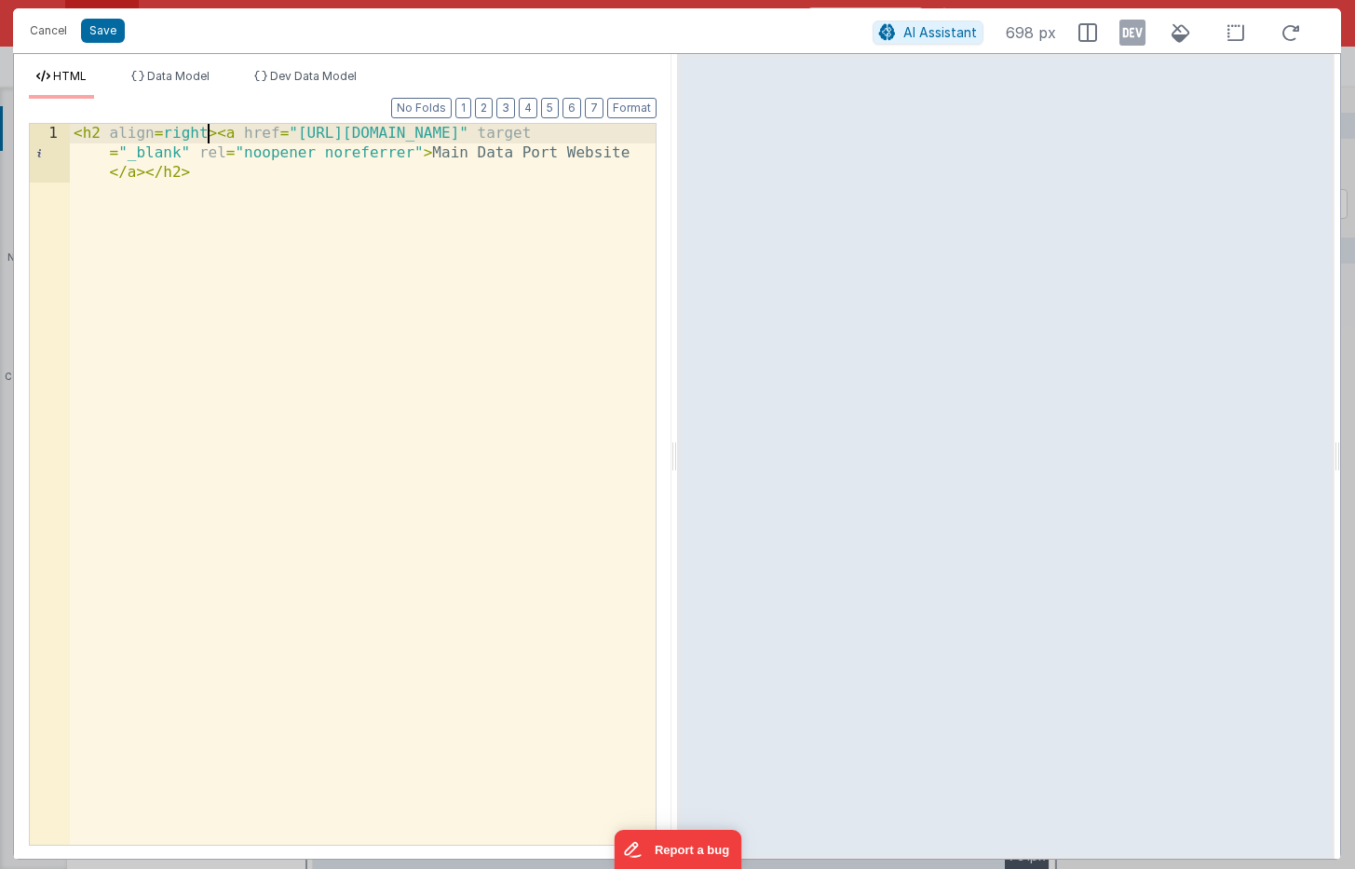
click at [197, 238] on div "< h2 align = right > < a href = "https://balloonpilotdocs.com" target = "_blank…" at bounding box center [363, 543] width 586 height 838
click at [102, 34] on button "Save" at bounding box center [103, 31] width 44 height 24
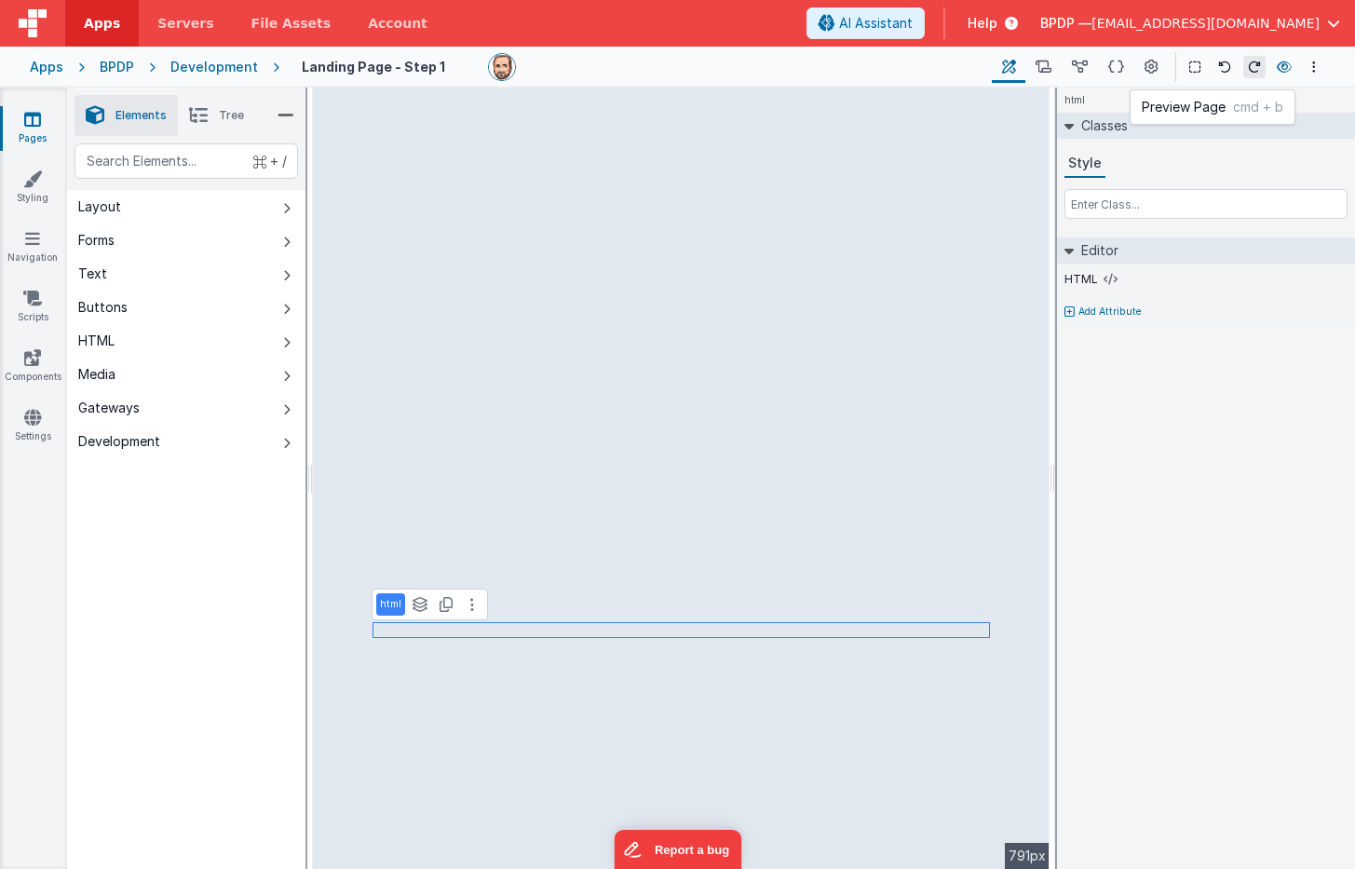
click at [1086, 61] on icon at bounding box center [1284, 67] width 15 height 13
click at [471, 602] on icon at bounding box center [472, 604] width 4 height 15
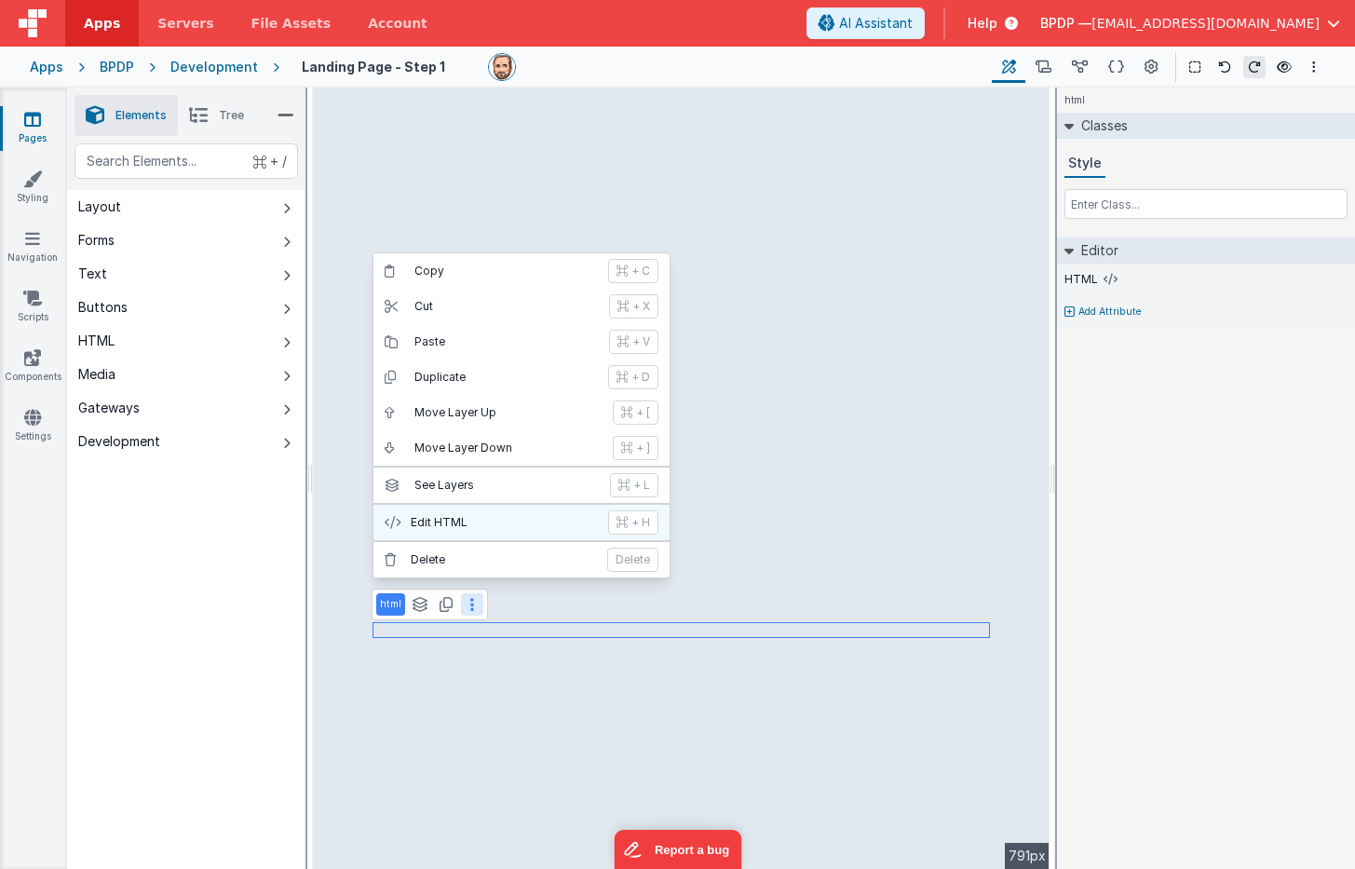
click at [467, 521] on p "Edit HTML" at bounding box center [504, 522] width 186 height 15
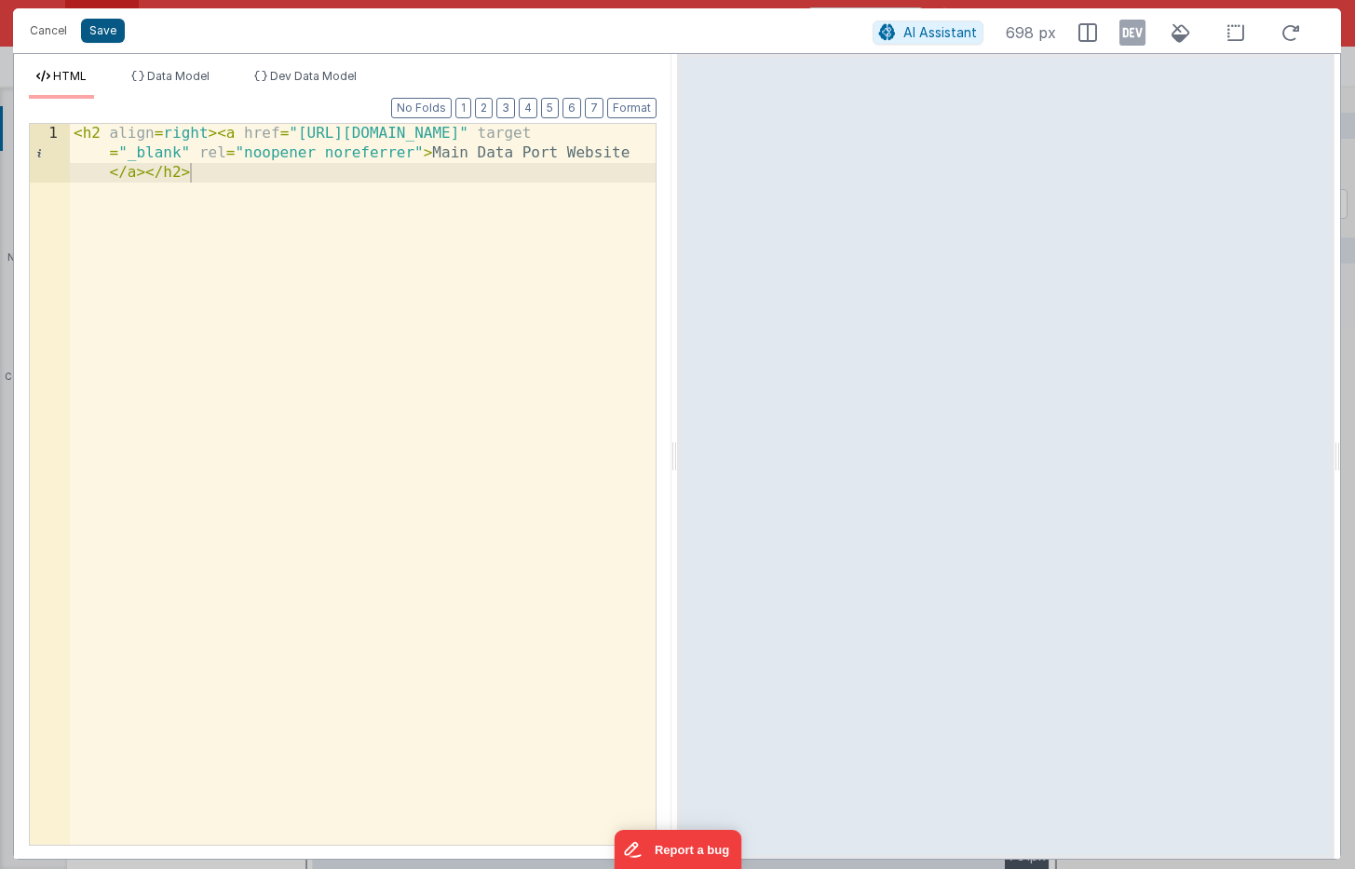
click at [107, 26] on button "Save" at bounding box center [103, 31] width 44 height 24
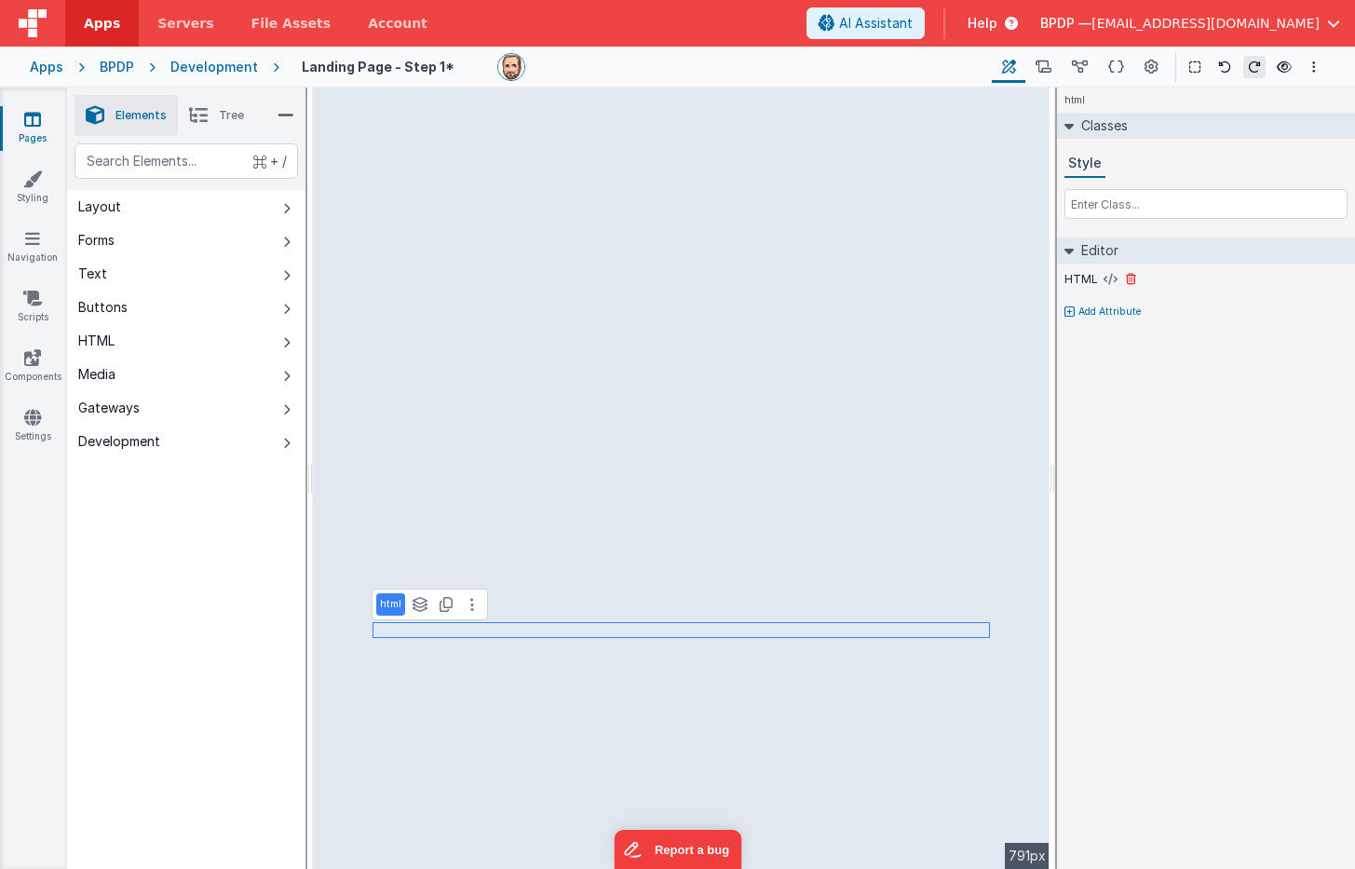
click at [1086, 278] on label "HTML" at bounding box center [1081, 279] width 34 height 15
click at [1086, 279] on icon at bounding box center [1111, 279] width 14 height 15
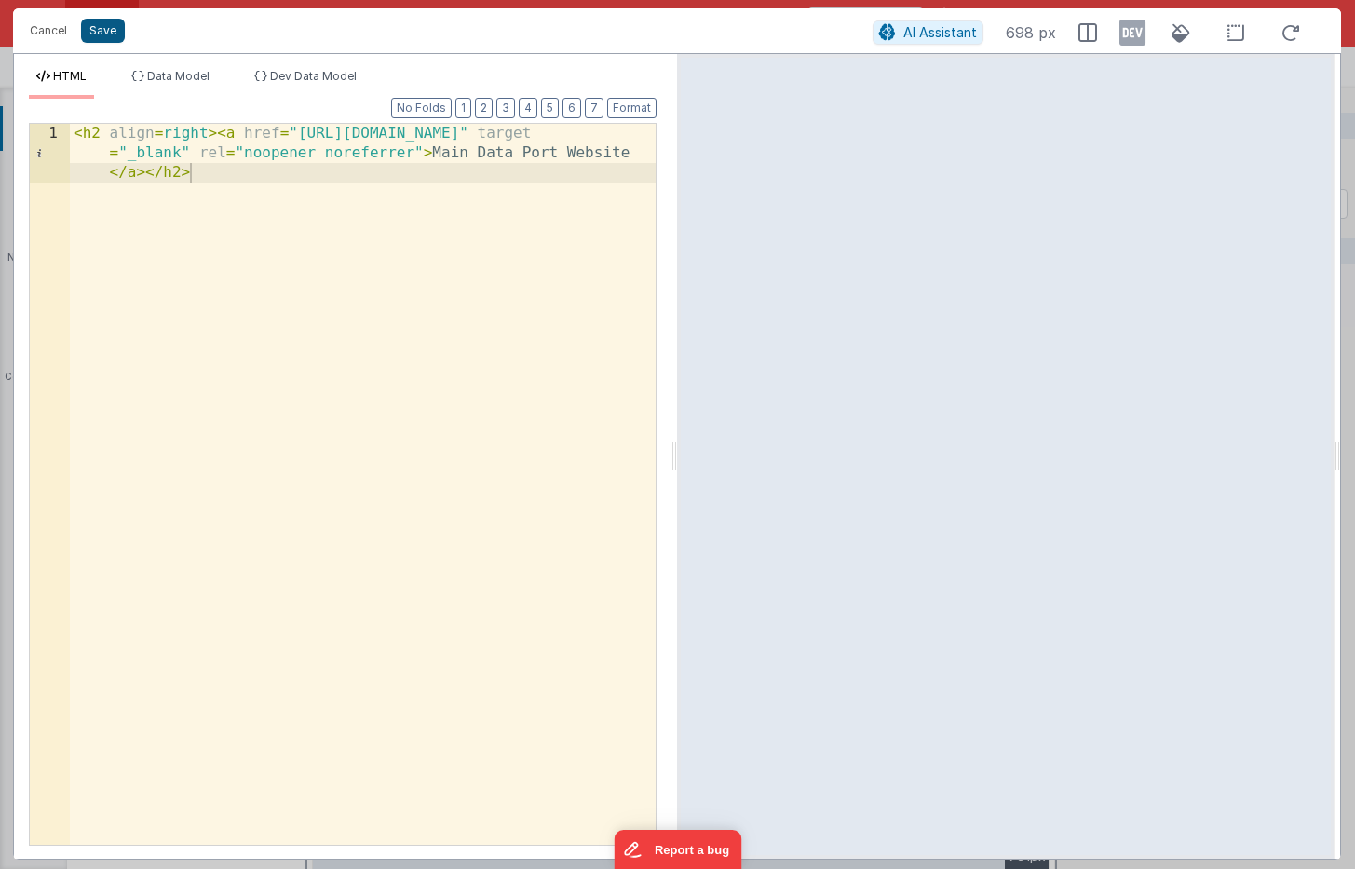
click at [108, 33] on button "Save" at bounding box center [103, 31] width 44 height 24
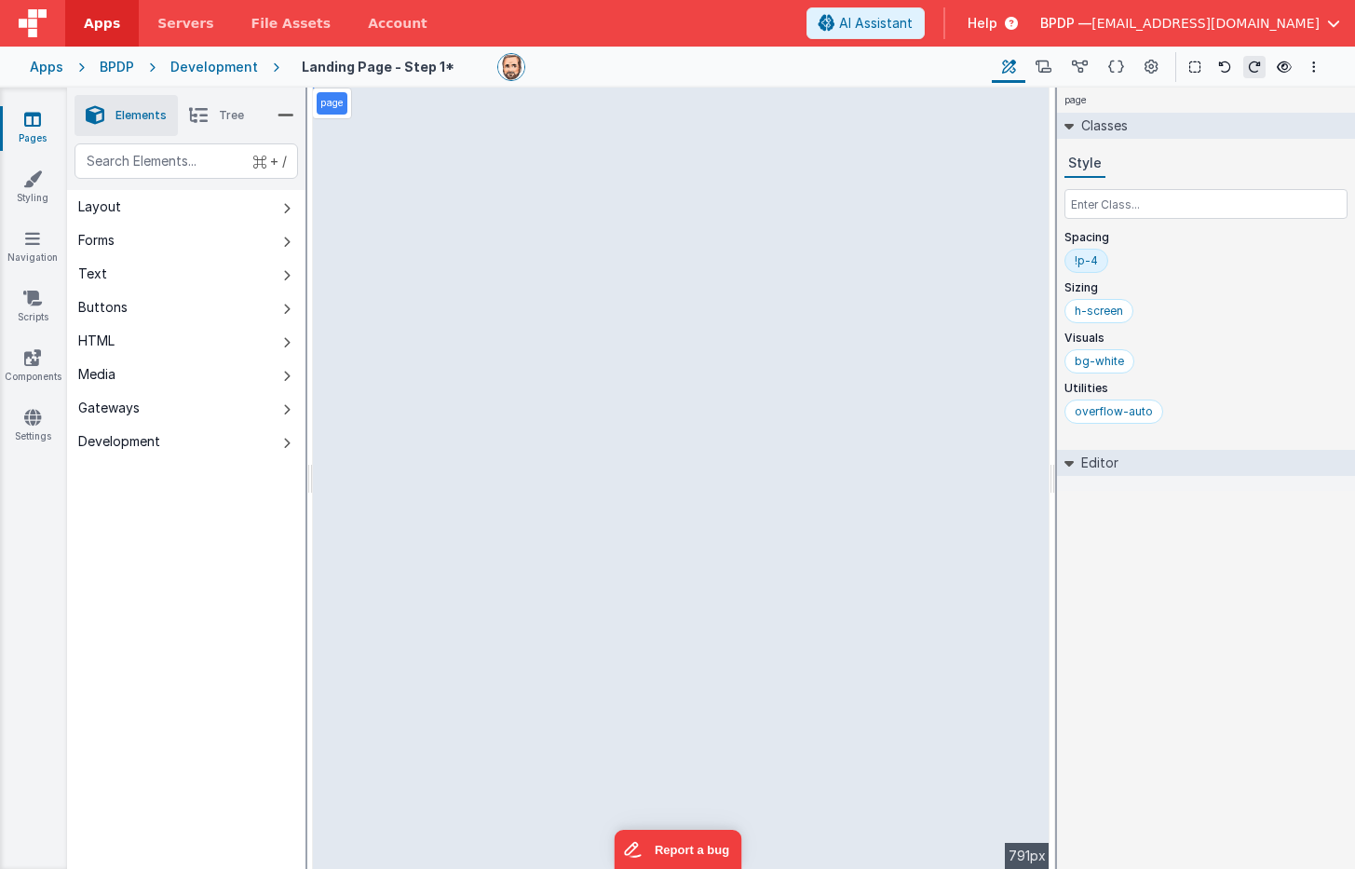
click at [26, 129] on link "Pages" at bounding box center [32, 128] width 67 height 37
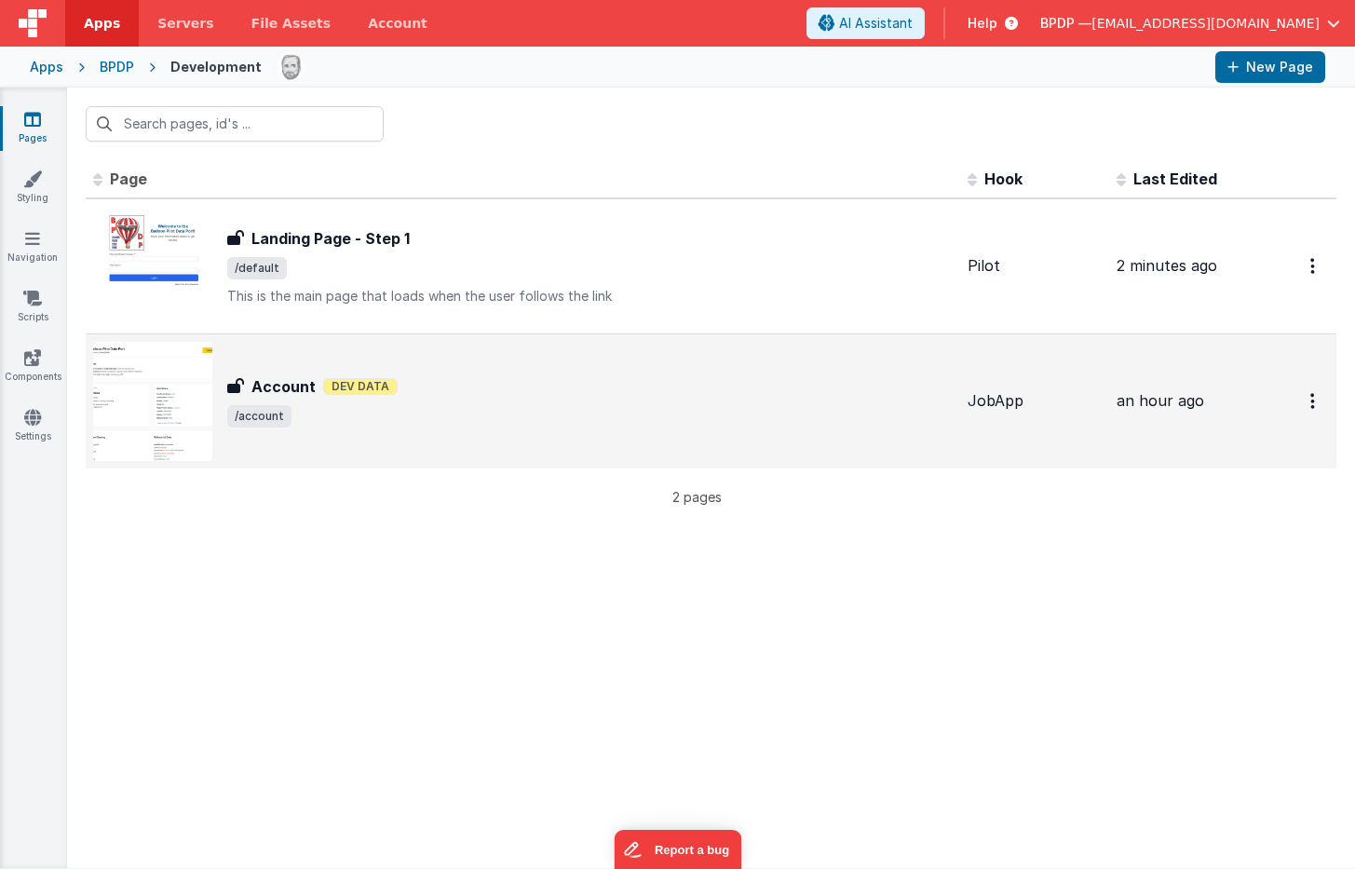
click at [278, 383] on h3 "Account" at bounding box center [283, 386] width 64 height 22
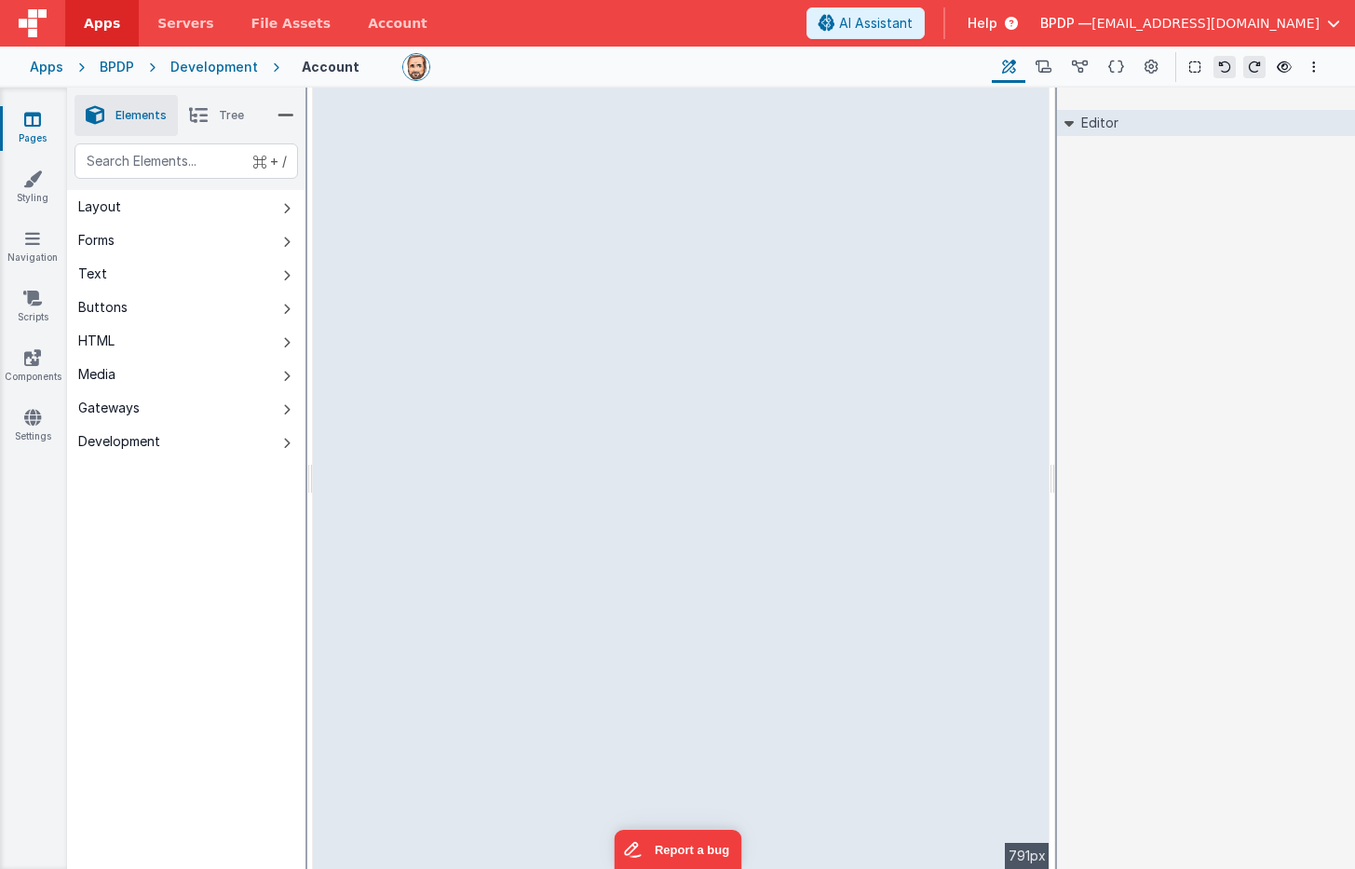
click at [286, 114] on icon at bounding box center [286, 115] width 17 height 26
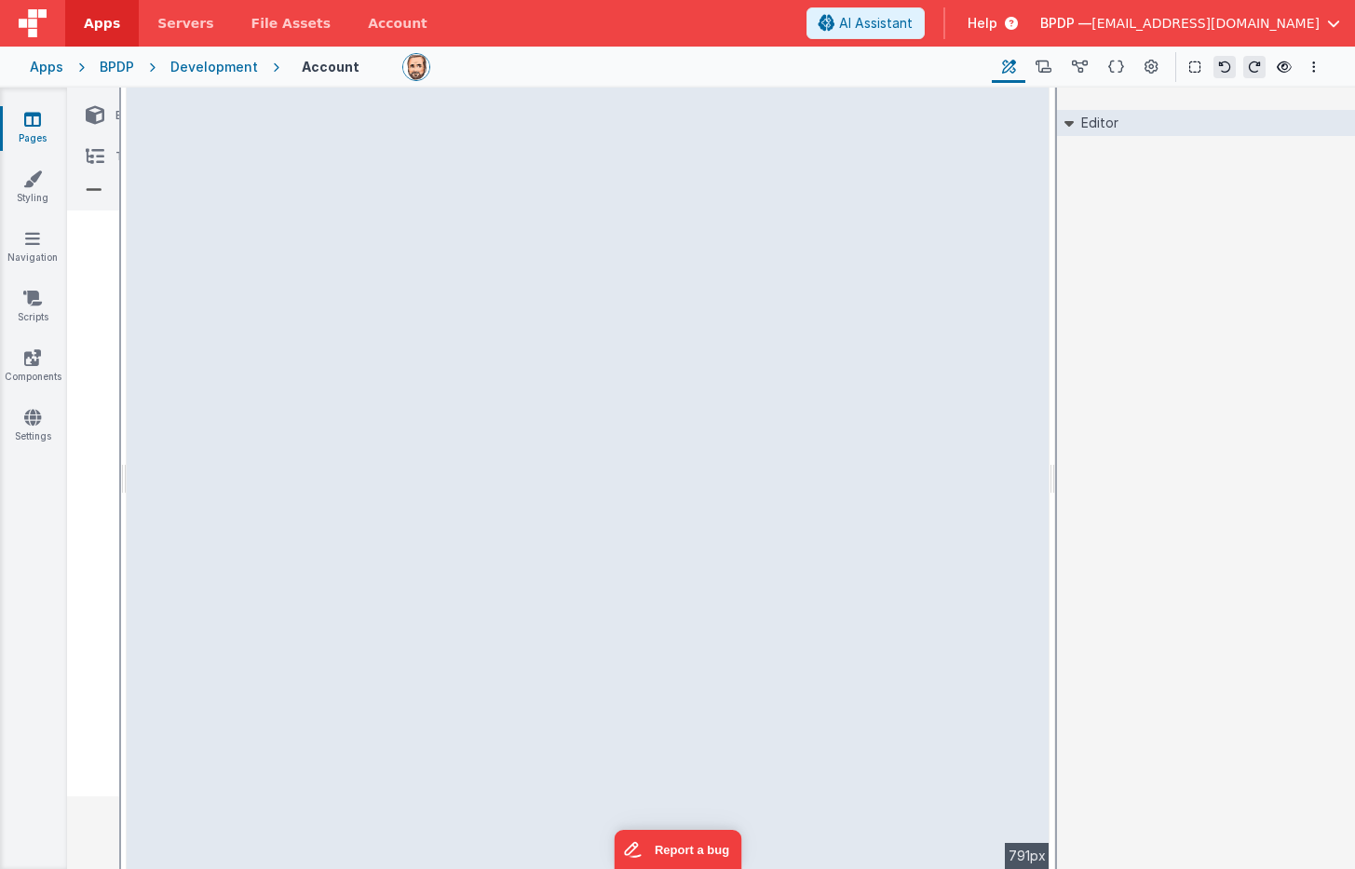
click at [95, 184] on icon at bounding box center [94, 190] width 17 height 26
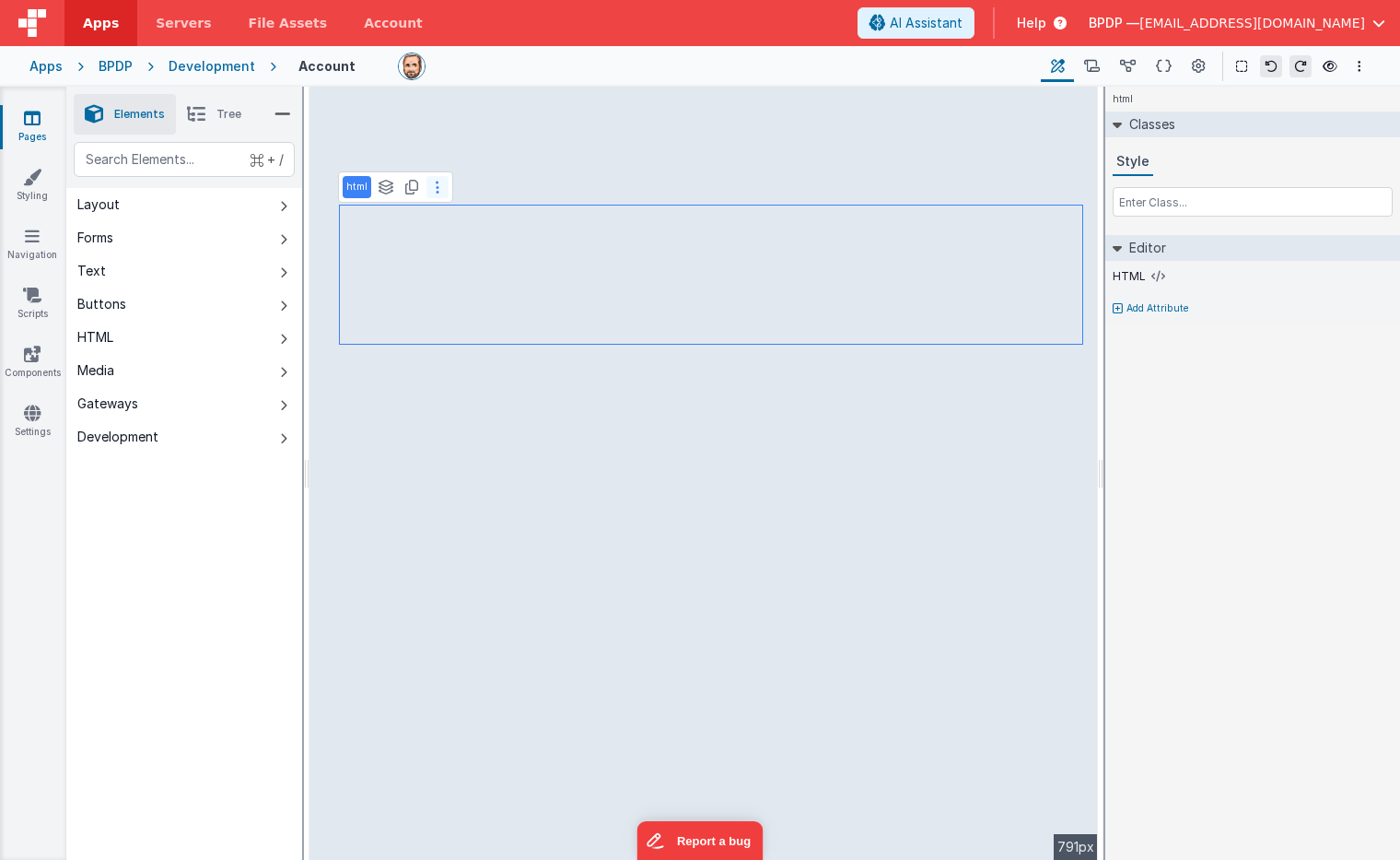
click at [438, 187] on button at bounding box center [437, 187] width 22 height 22
click at [437, 184] on icon at bounding box center [437, 187] width 4 height 15
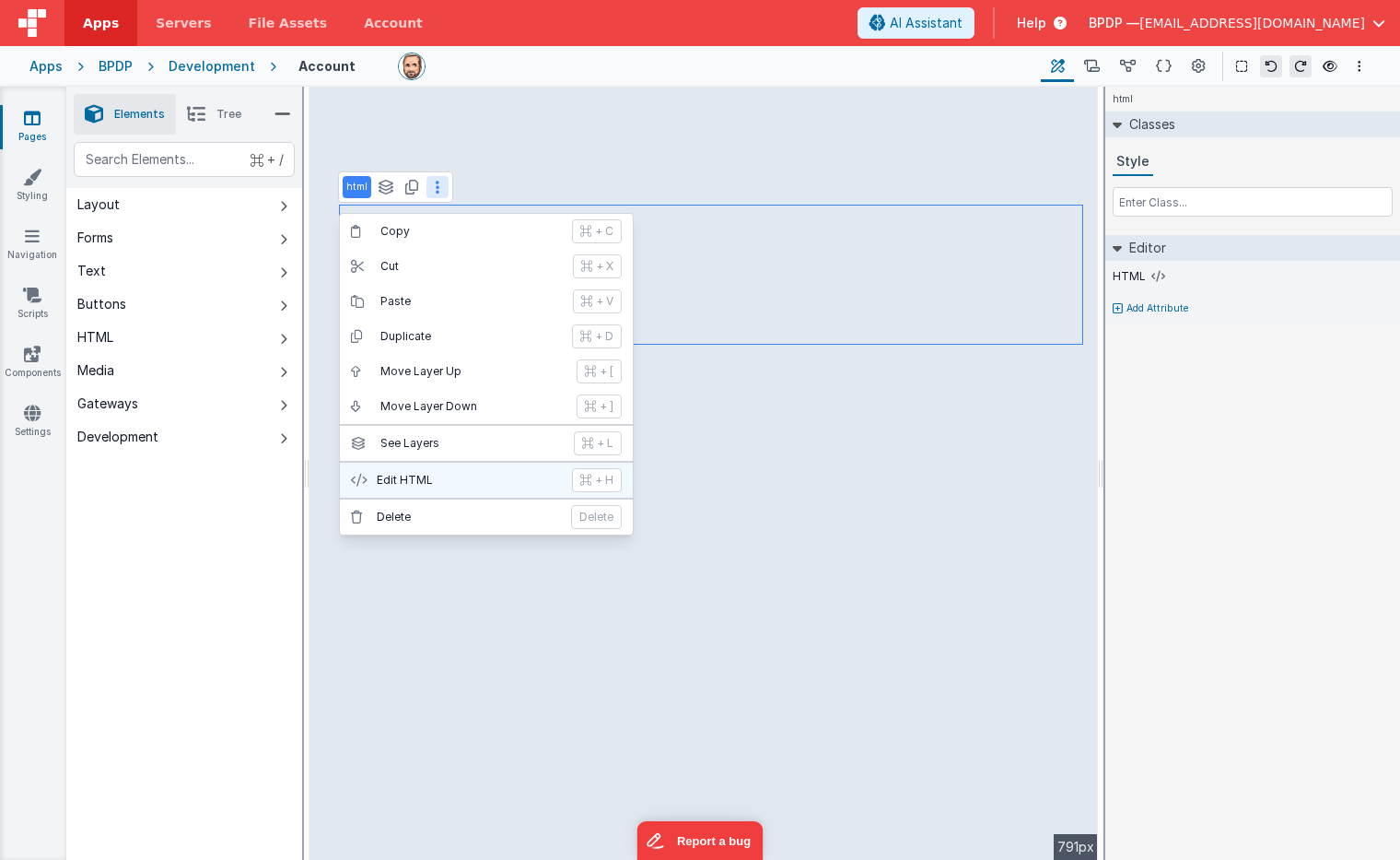
click at [391, 479] on p "Edit HTML" at bounding box center [469, 480] width 184 height 15
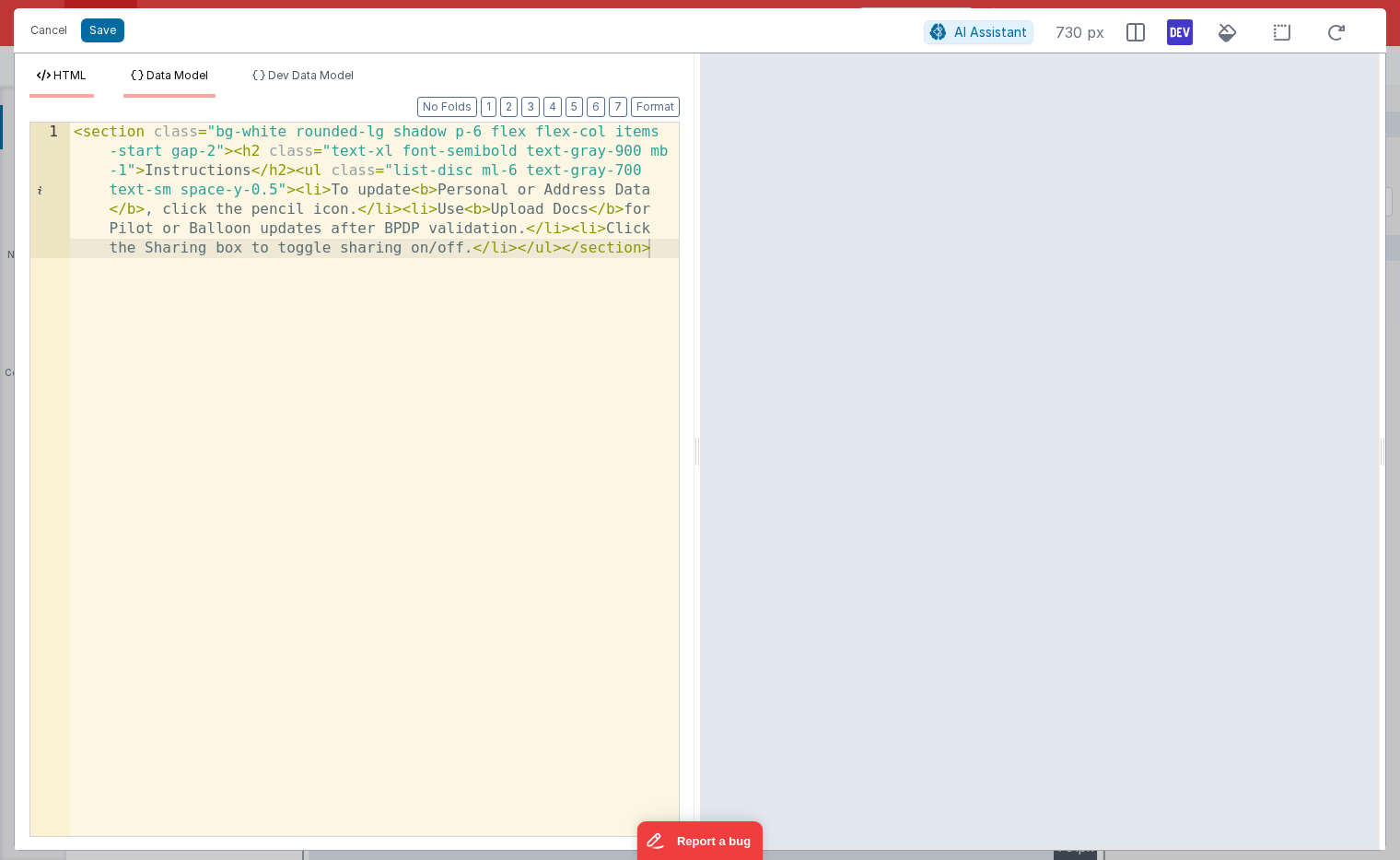
click at [184, 73] on span "Data Model" at bounding box center [177, 75] width 61 height 14
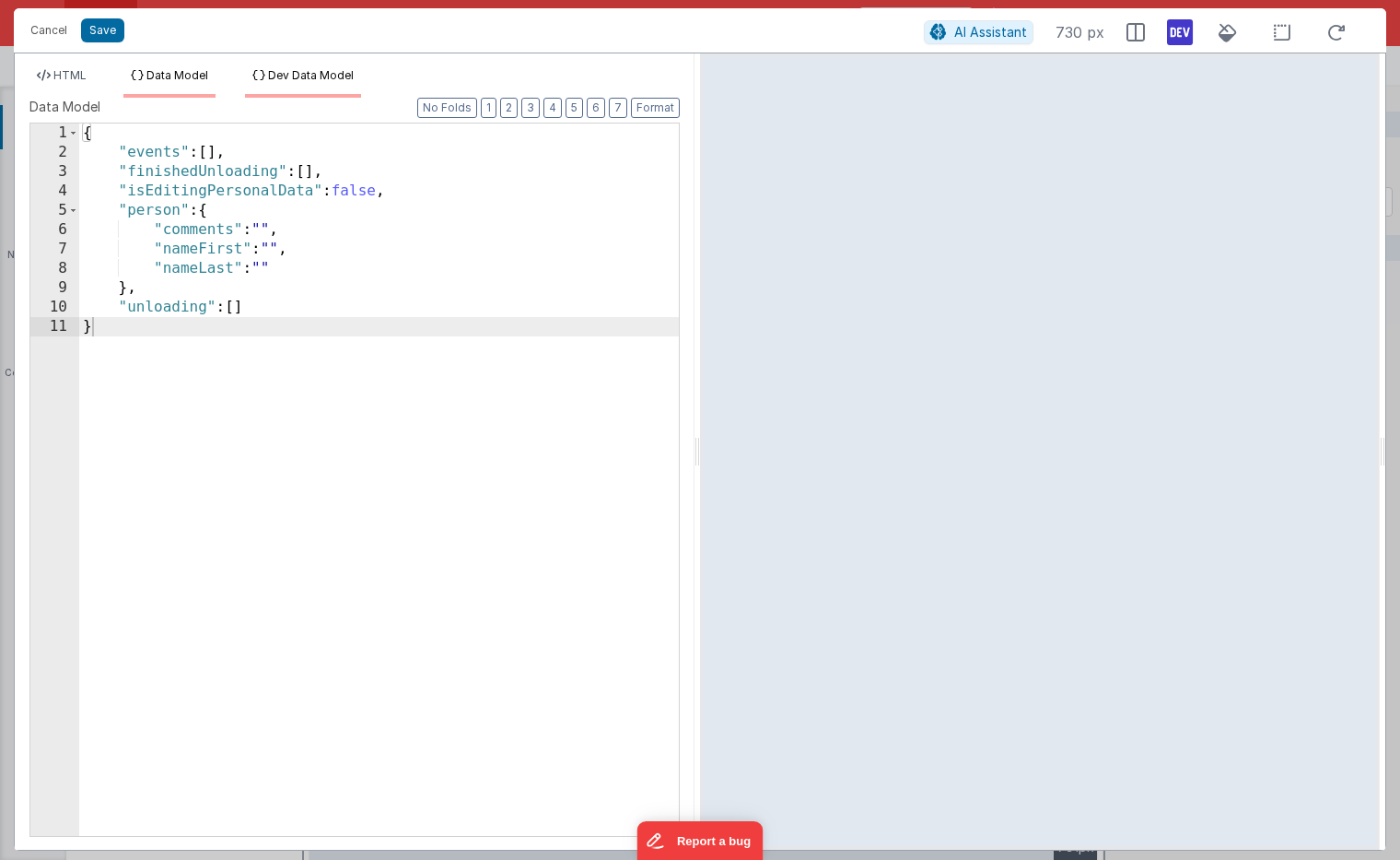
click at [299, 74] on span "Dev Data Model" at bounding box center [311, 75] width 86 height 14
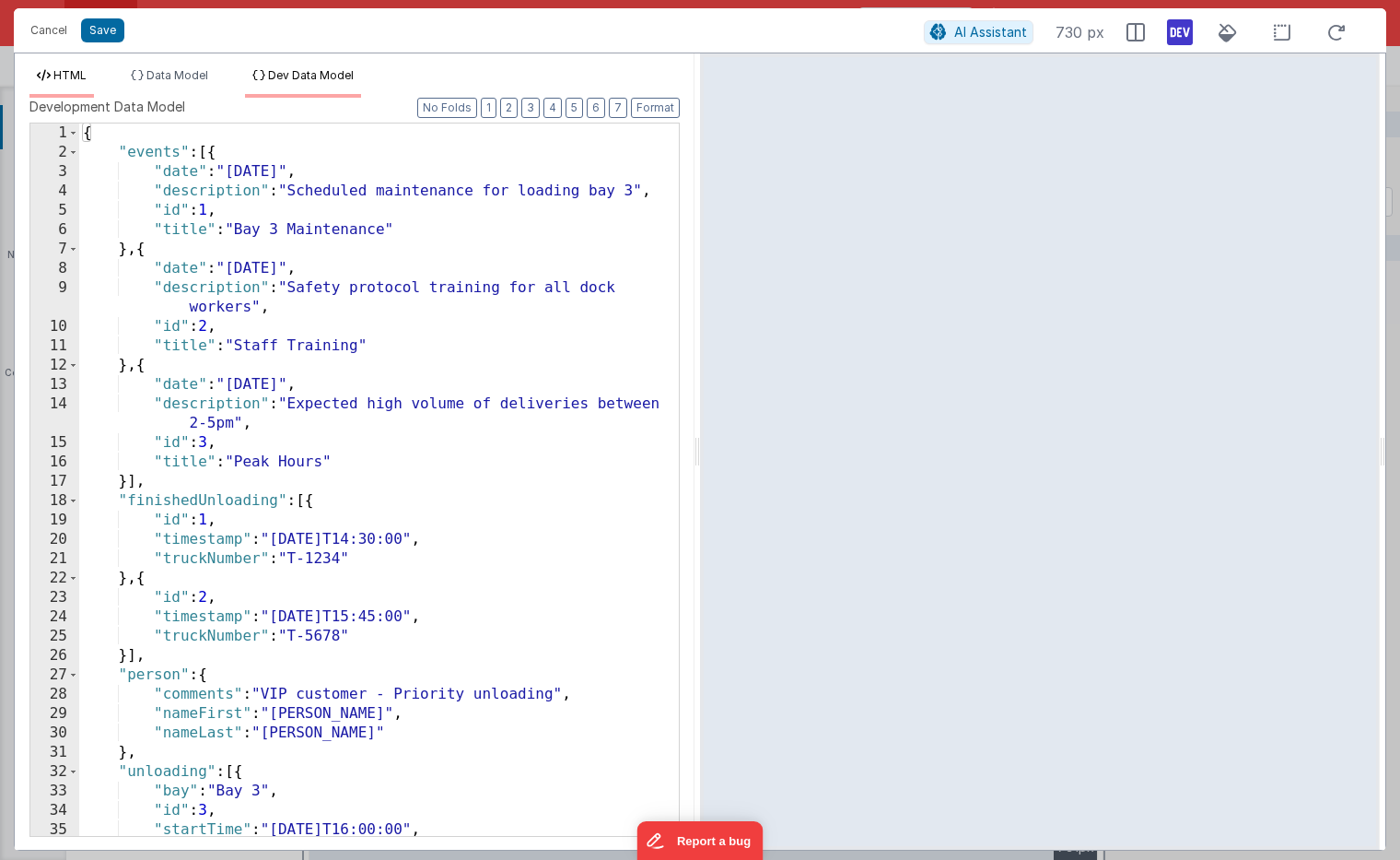
click at [62, 72] on span "HTML" at bounding box center [70, 75] width 34 height 14
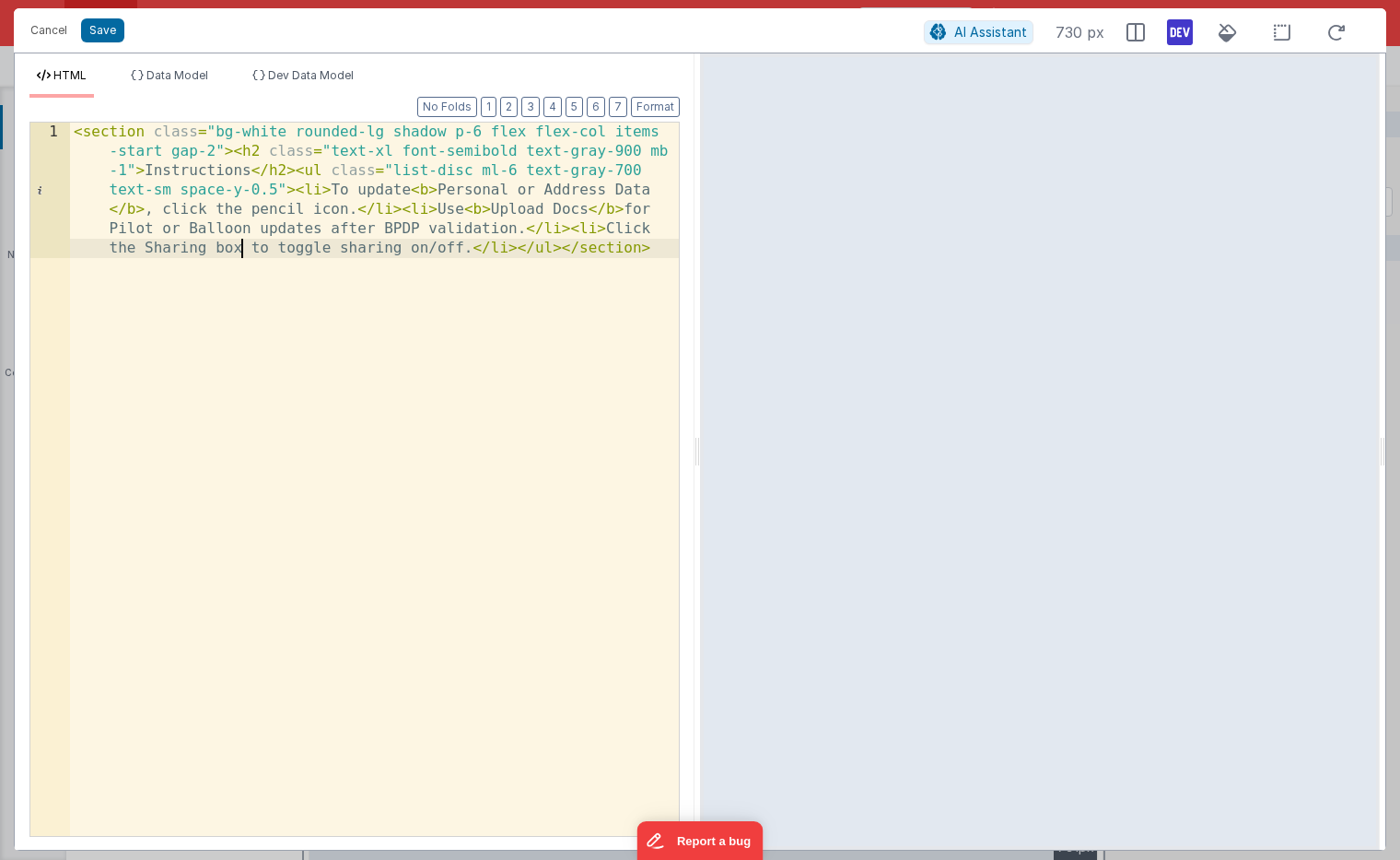
click at [243, 250] on div "< section class = "bg-white rounded-lg shadow p-6 flex flex-col items -start ga…" at bounding box center [375, 615] width 609 height 985
click at [482, 248] on div "< section class = "bg-white rounded-lg shadow p-6 flex flex-col items -start ga…" at bounding box center [375, 615] width 609 height 985
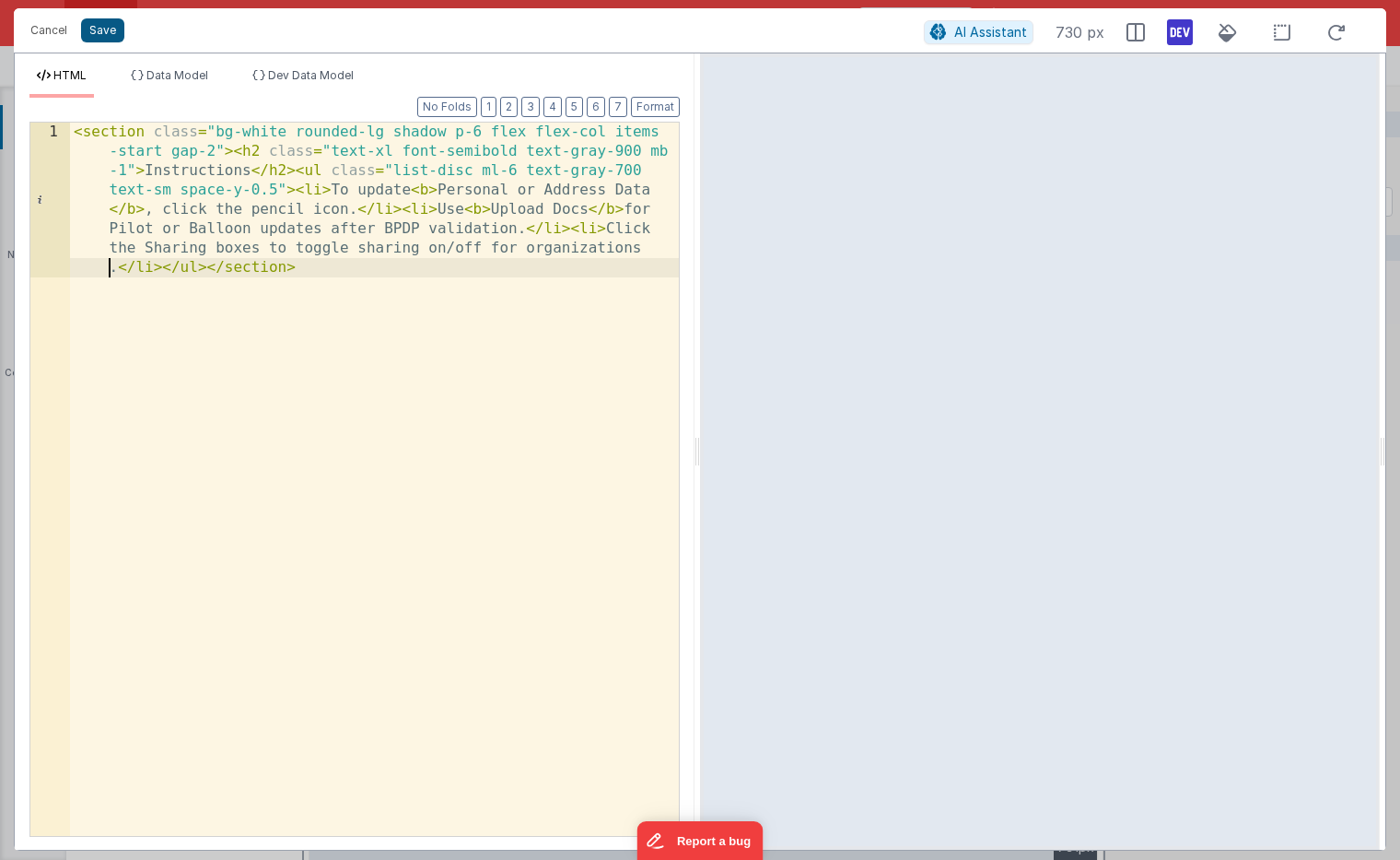
click at [104, 36] on button "Save" at bounding box center [103, 31] width 44 height 24
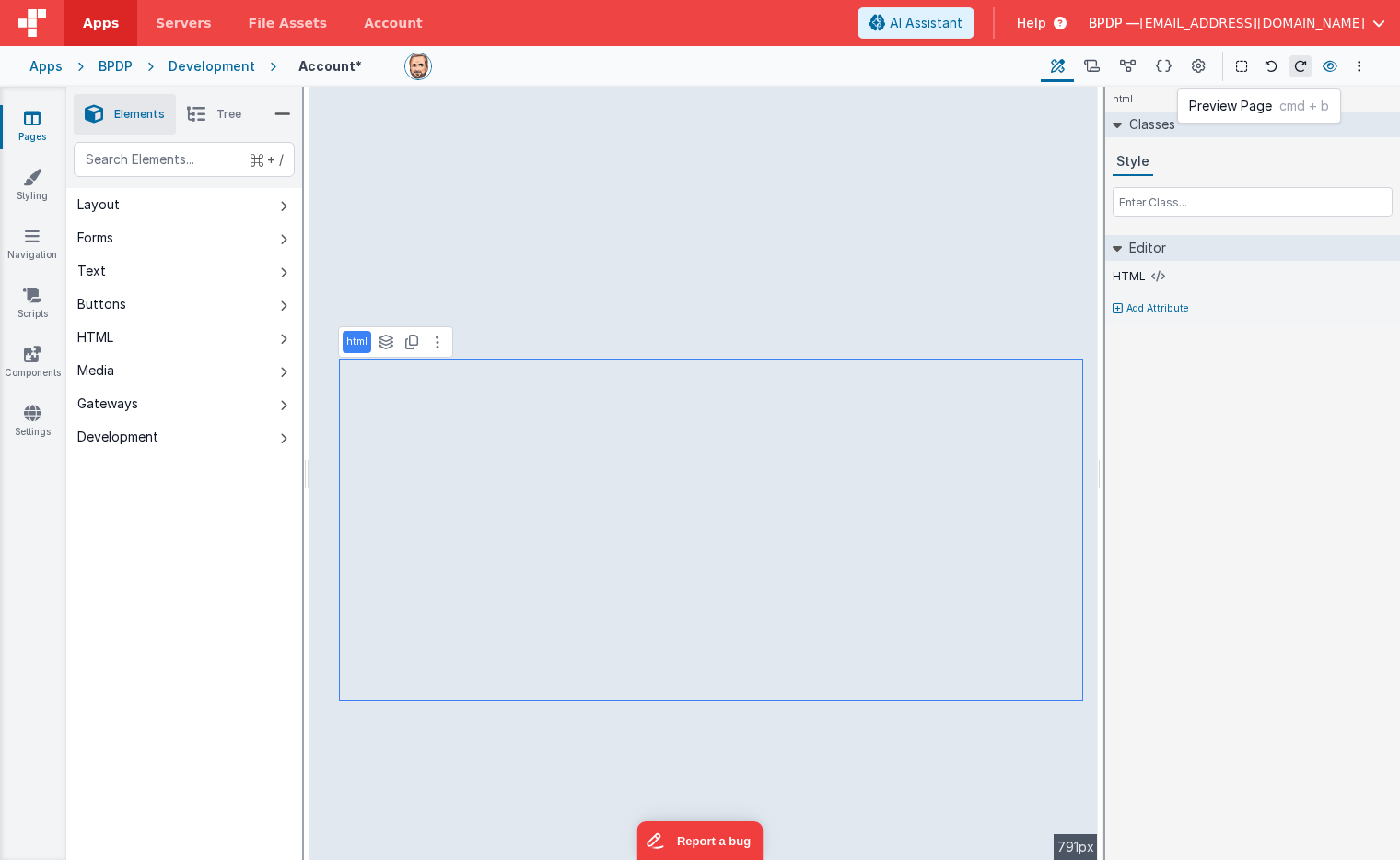
click at [1074, 65] on icon at bounding box center [1330, 66] width 15 height 13
click at [95, 203] on div "Layout" at bounding box center [98, 204] width 43 height 19
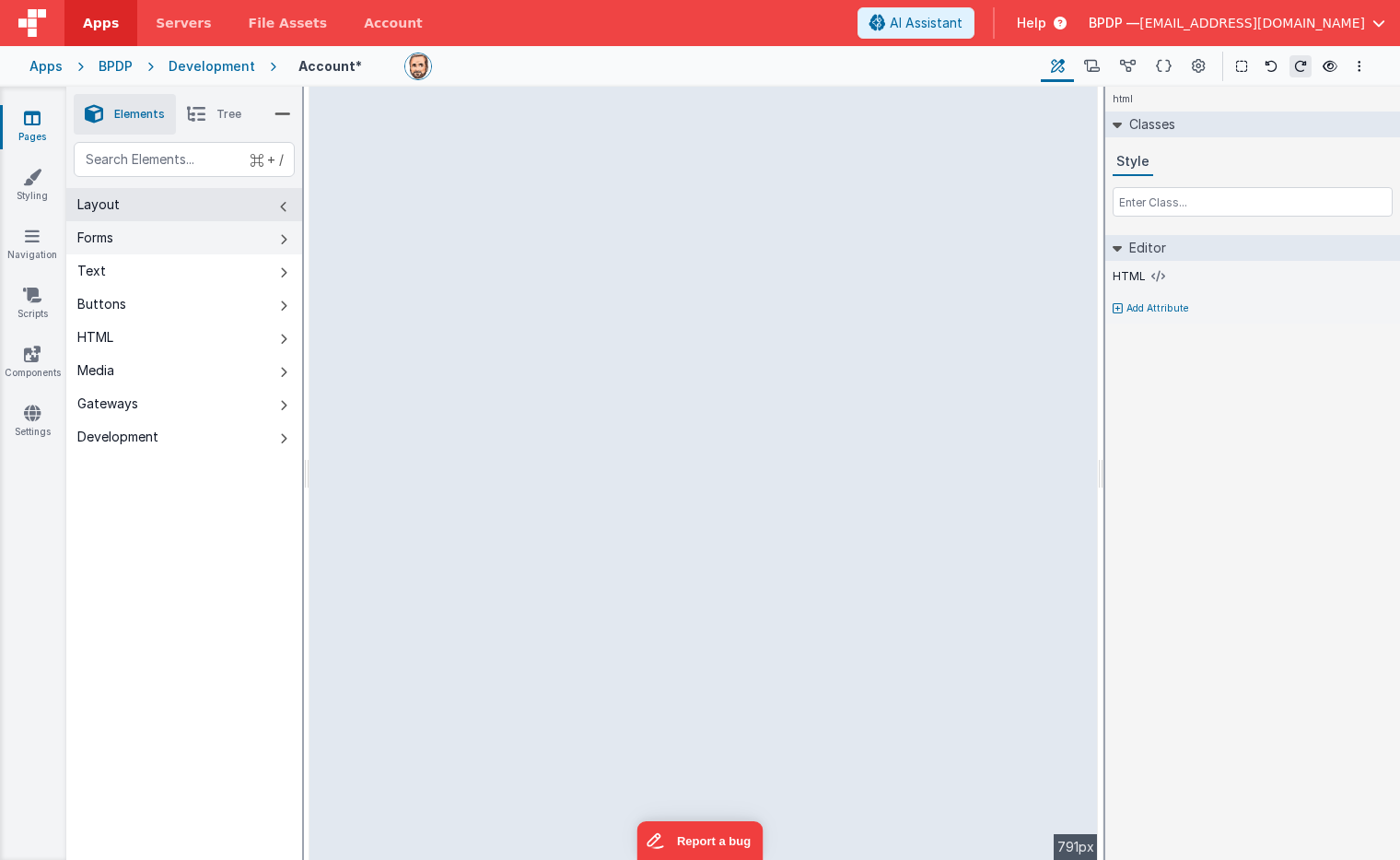
click at [118, 239] on button "Forms" at bounding box center [184, 238] width 235 height 34
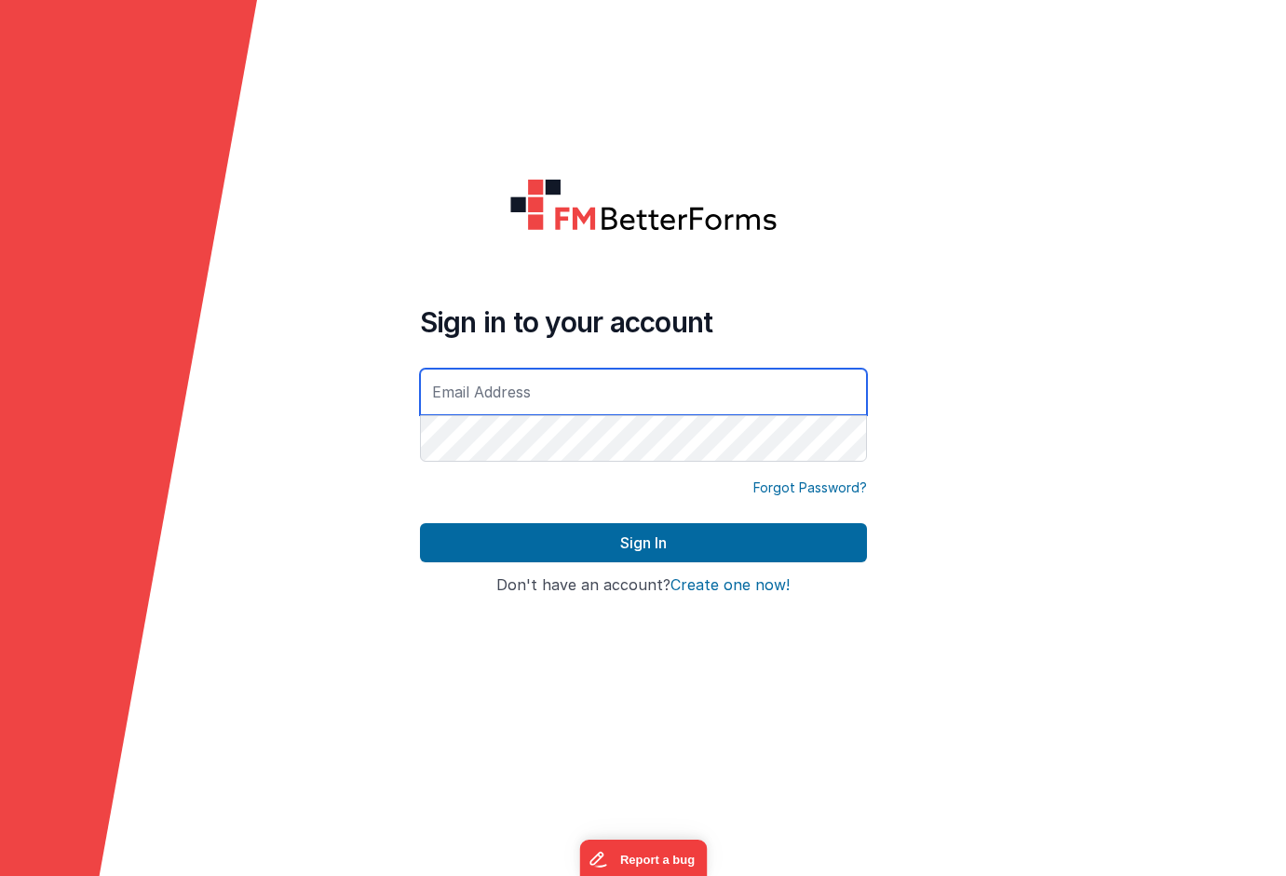
type input "[EMAIL_ADDRESS][DOMAIN_NAME]"
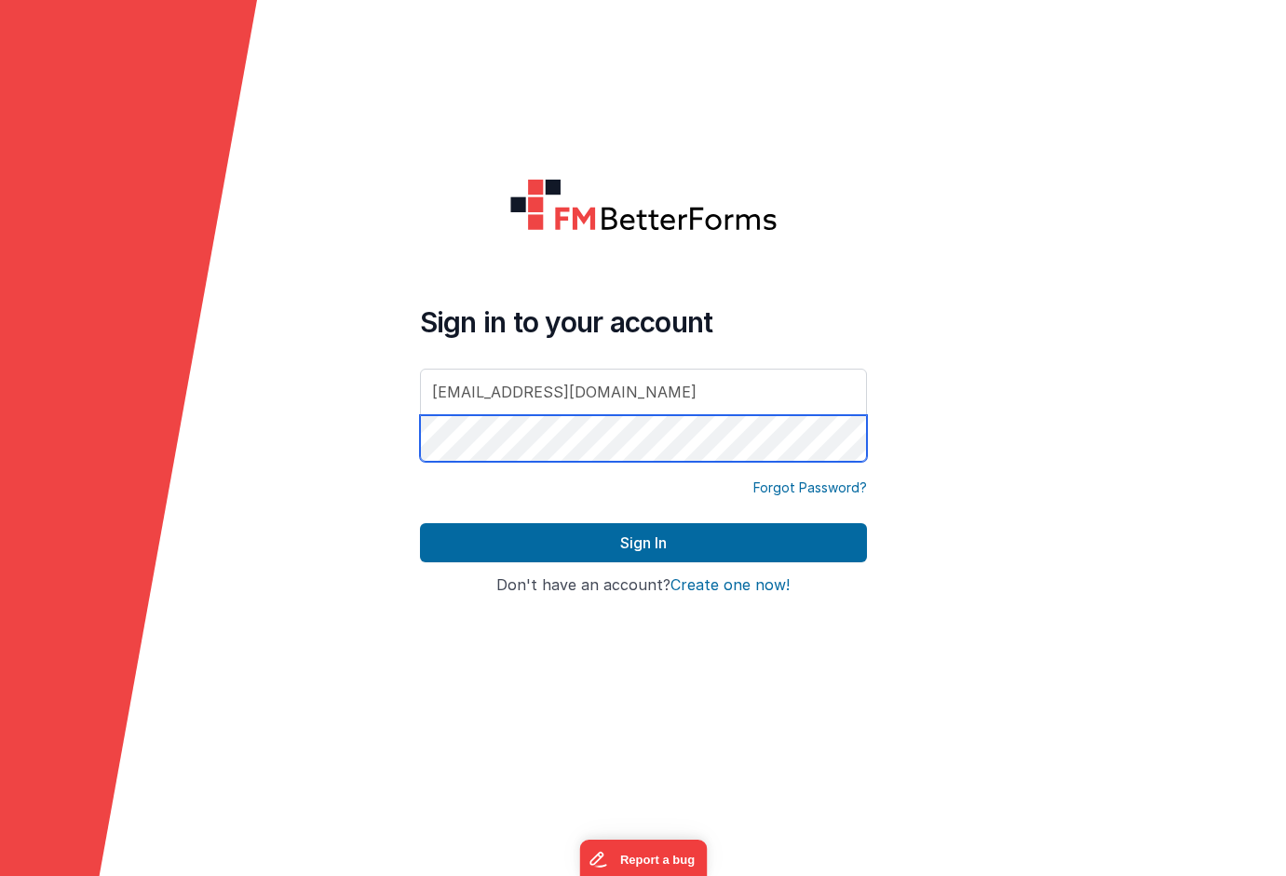
click at [643, 543] on button "Sign In" at bounding box center [643, 542] width 447 height 39
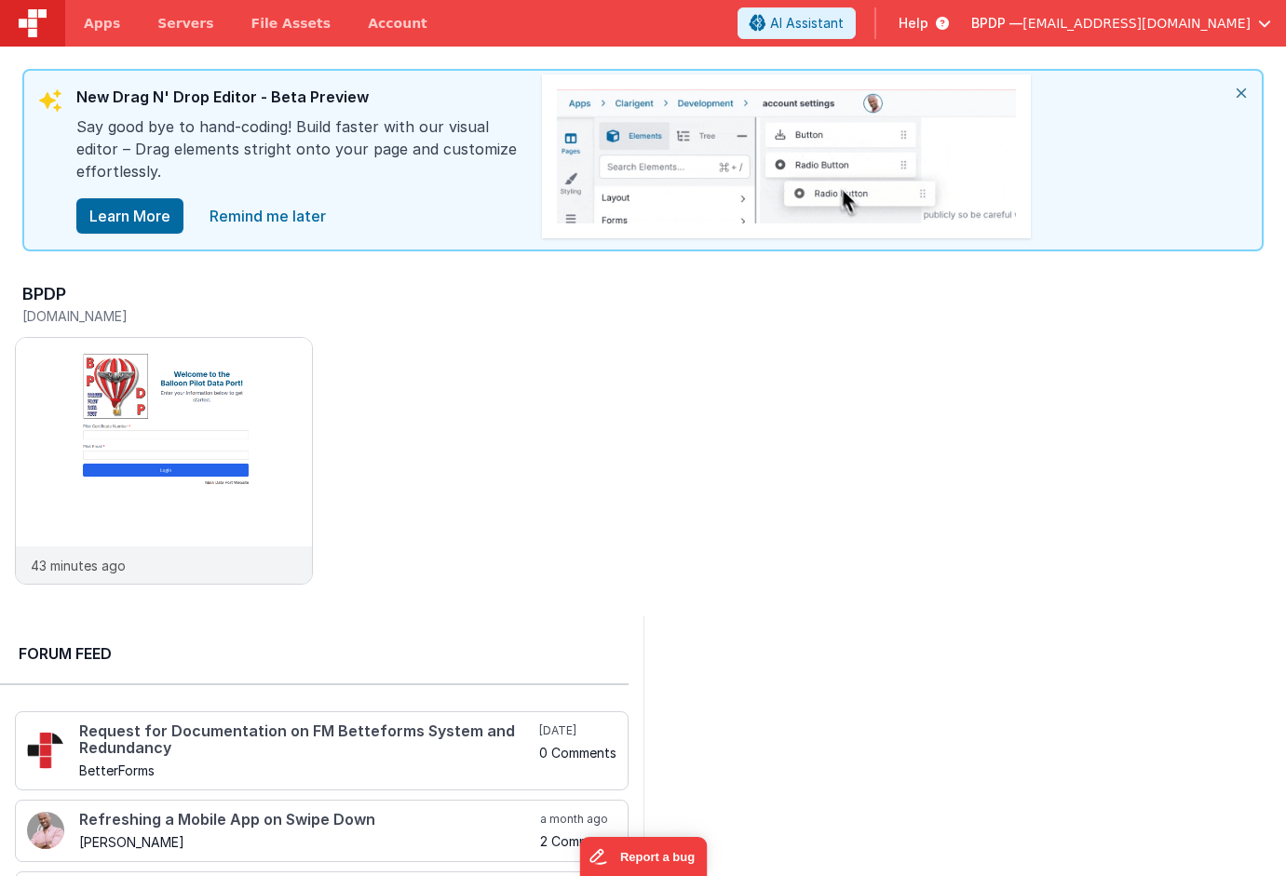
click at [928, 22] on span "Help" at bounding box center [914, 23] width 30 height 19
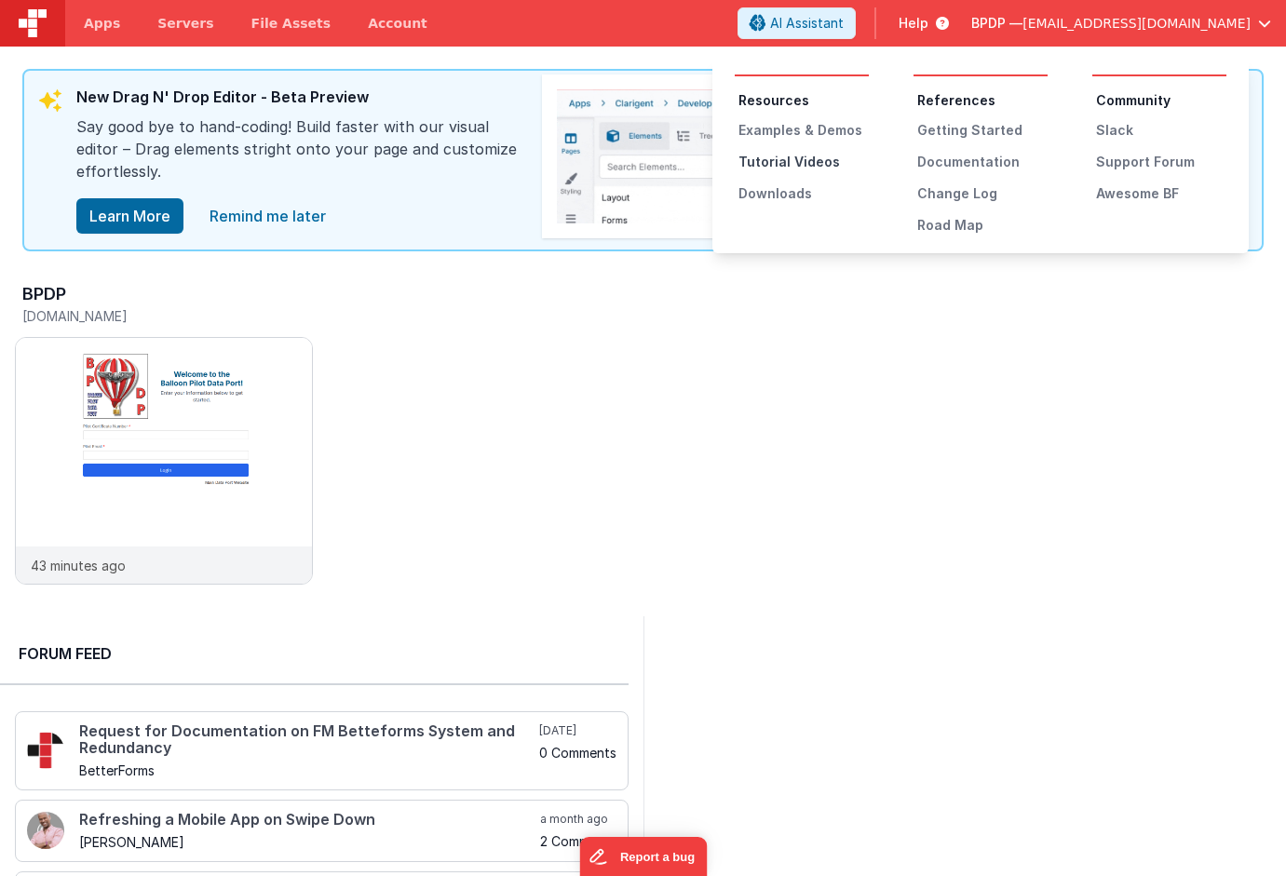
click at [815, 160] on div "Tutorial Videos" at bounding box center [803, 162] width 130 height 19
